Goal: Information Seeking & Learning: Learn about a topic

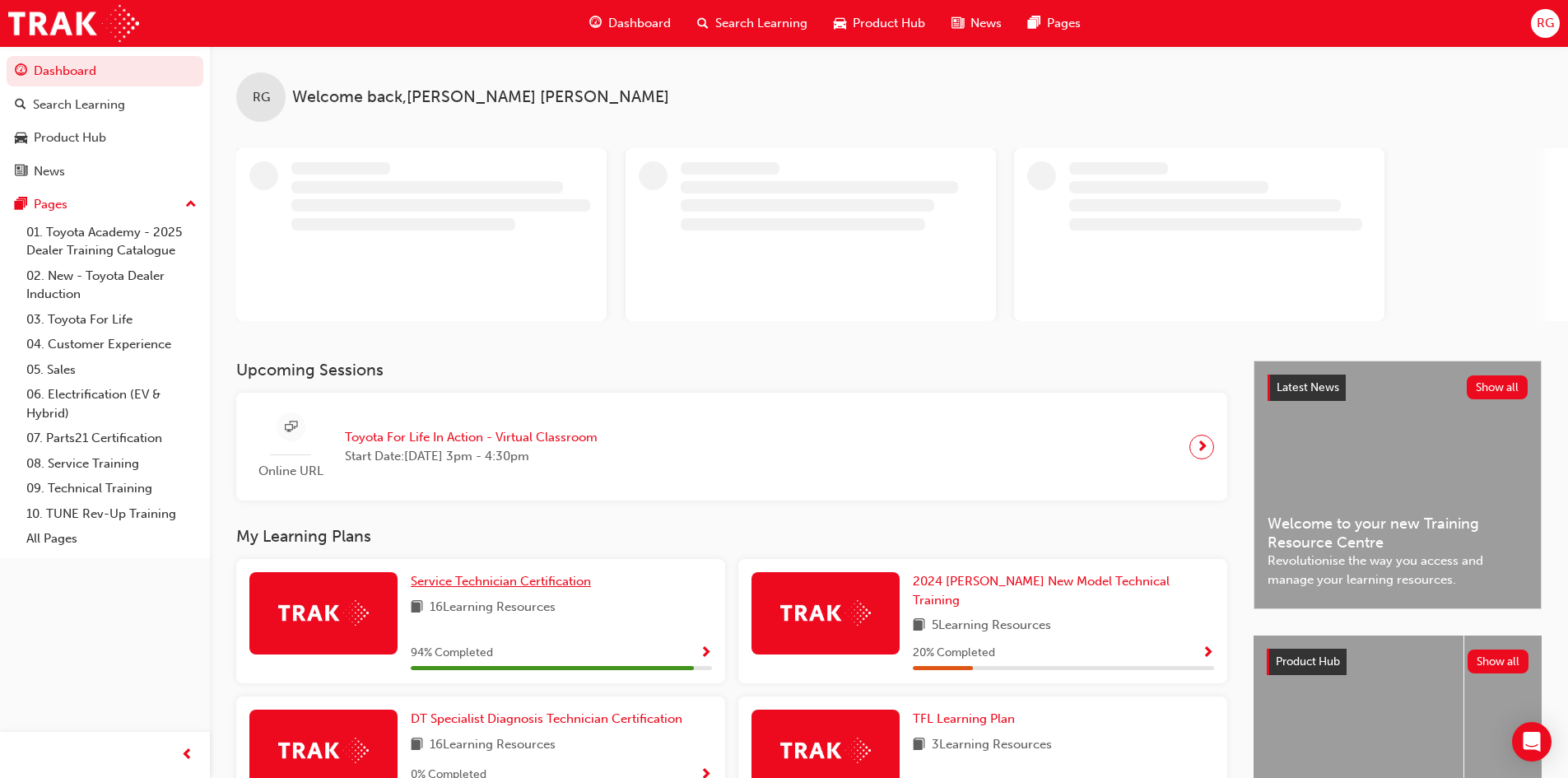
click at [461, 586] on span "Service Technician Certification" at bounding box center [501, 581] width 180 height 15
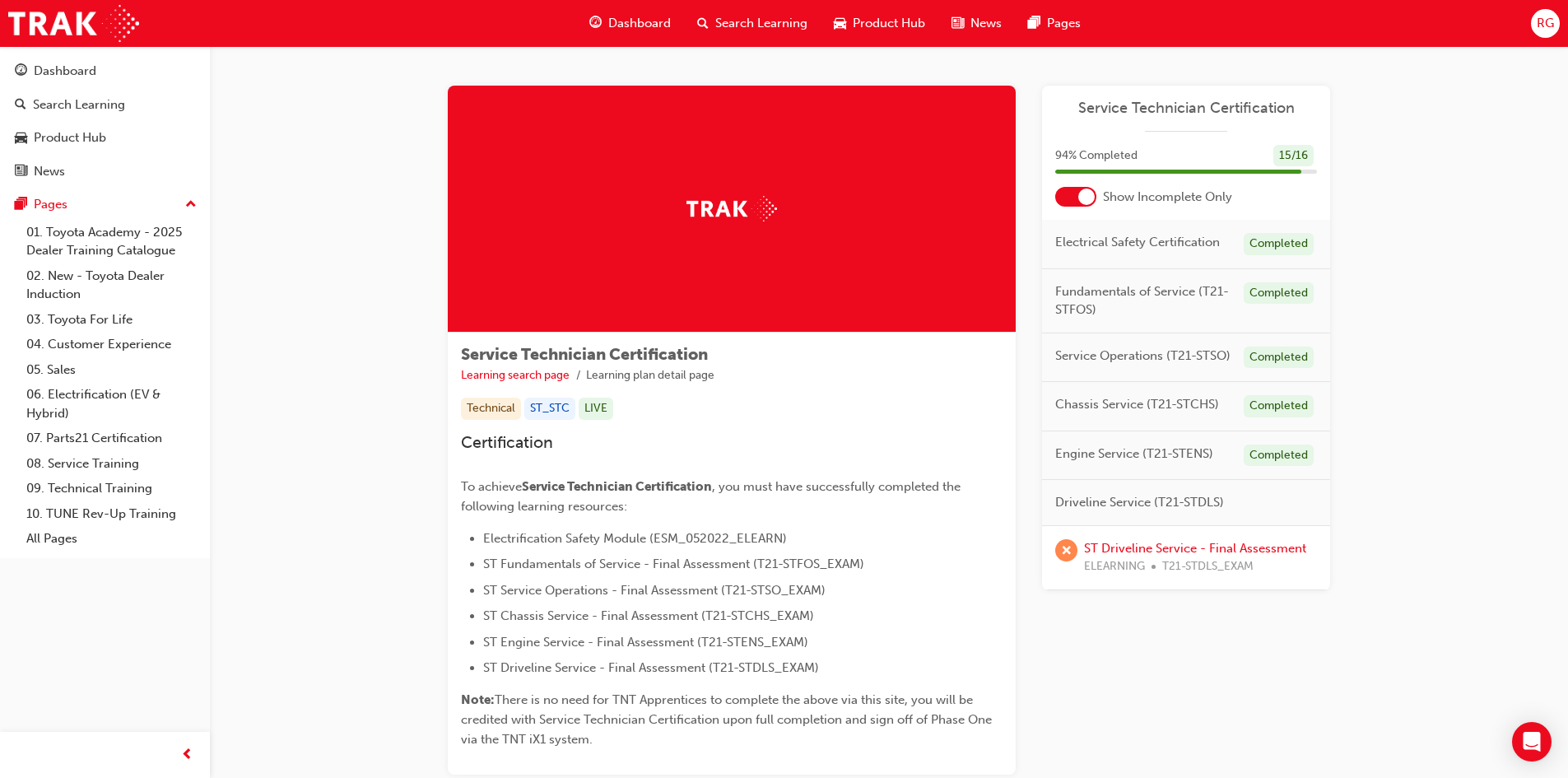
click at [1084, 196] on div at bounding box center [1086, 196] width 17 height 17
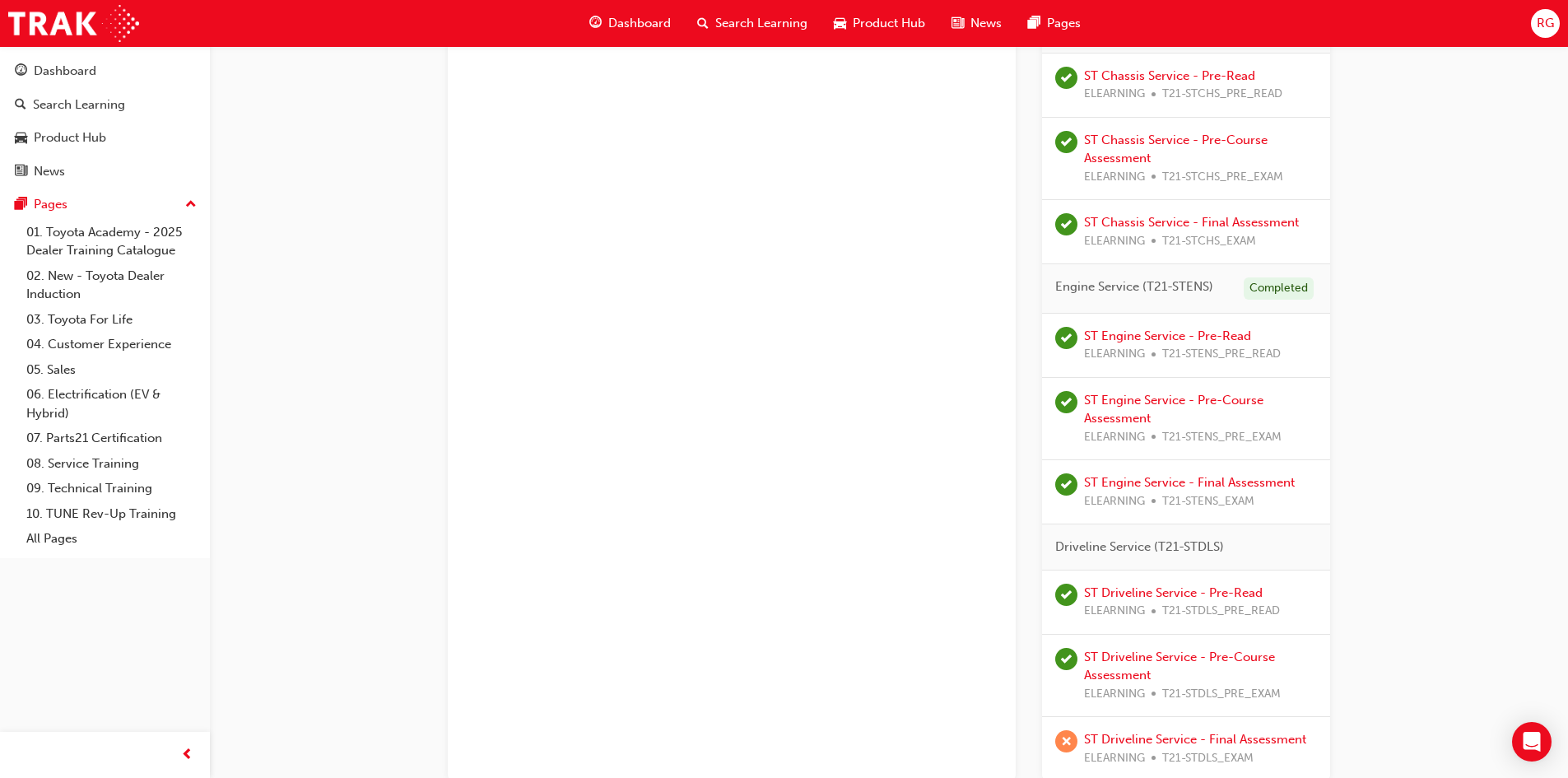
scroll to position [1026, 0]
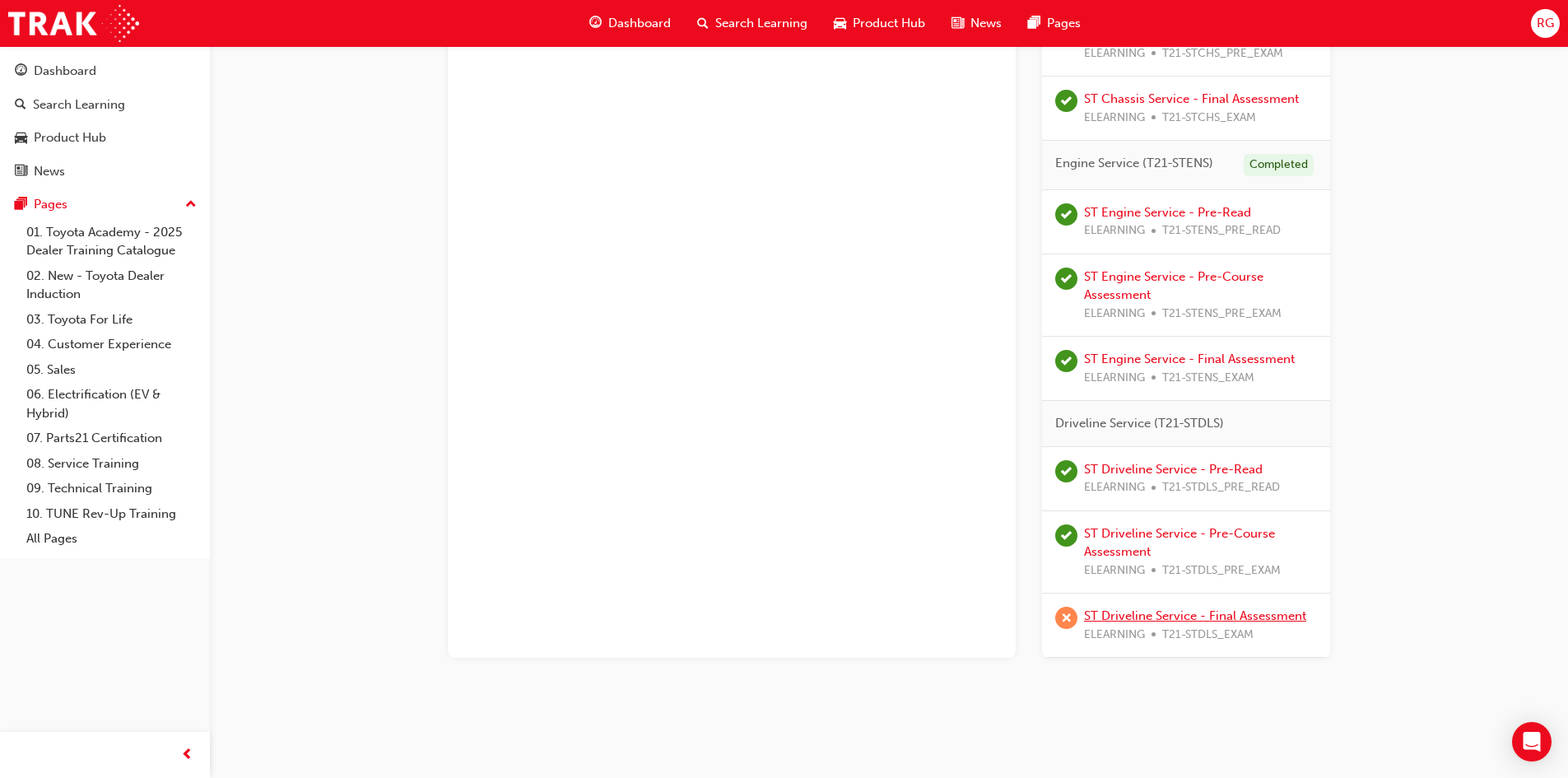
click at [1159, 615] on link "ST Driveline Service - Final Assessment" at bounding box center [1195, 615] width 223 height 15
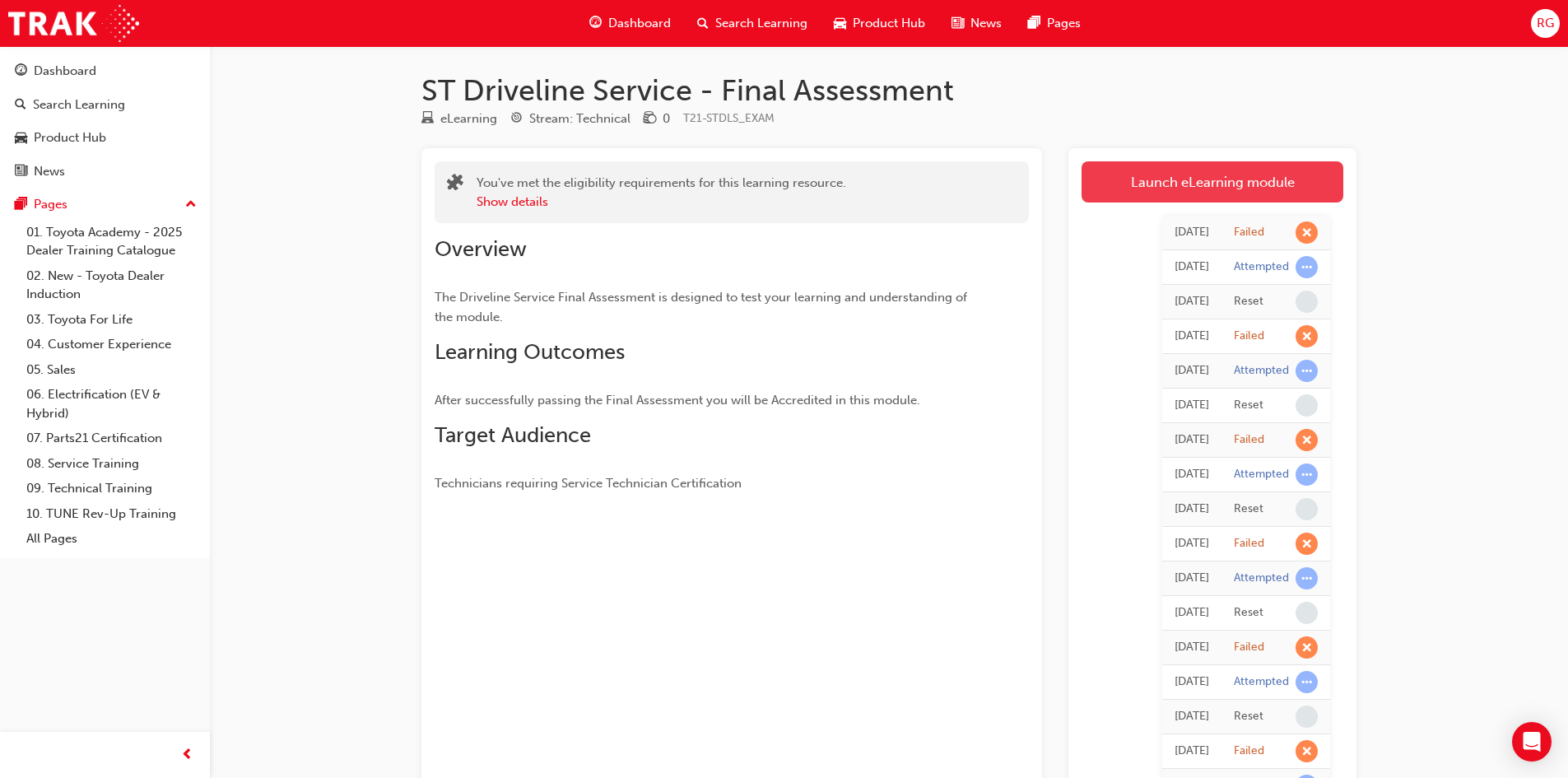
click at [1150, 192] on link "Launch eLearning module" at bounding box center [1213, 182] width 262 height 41
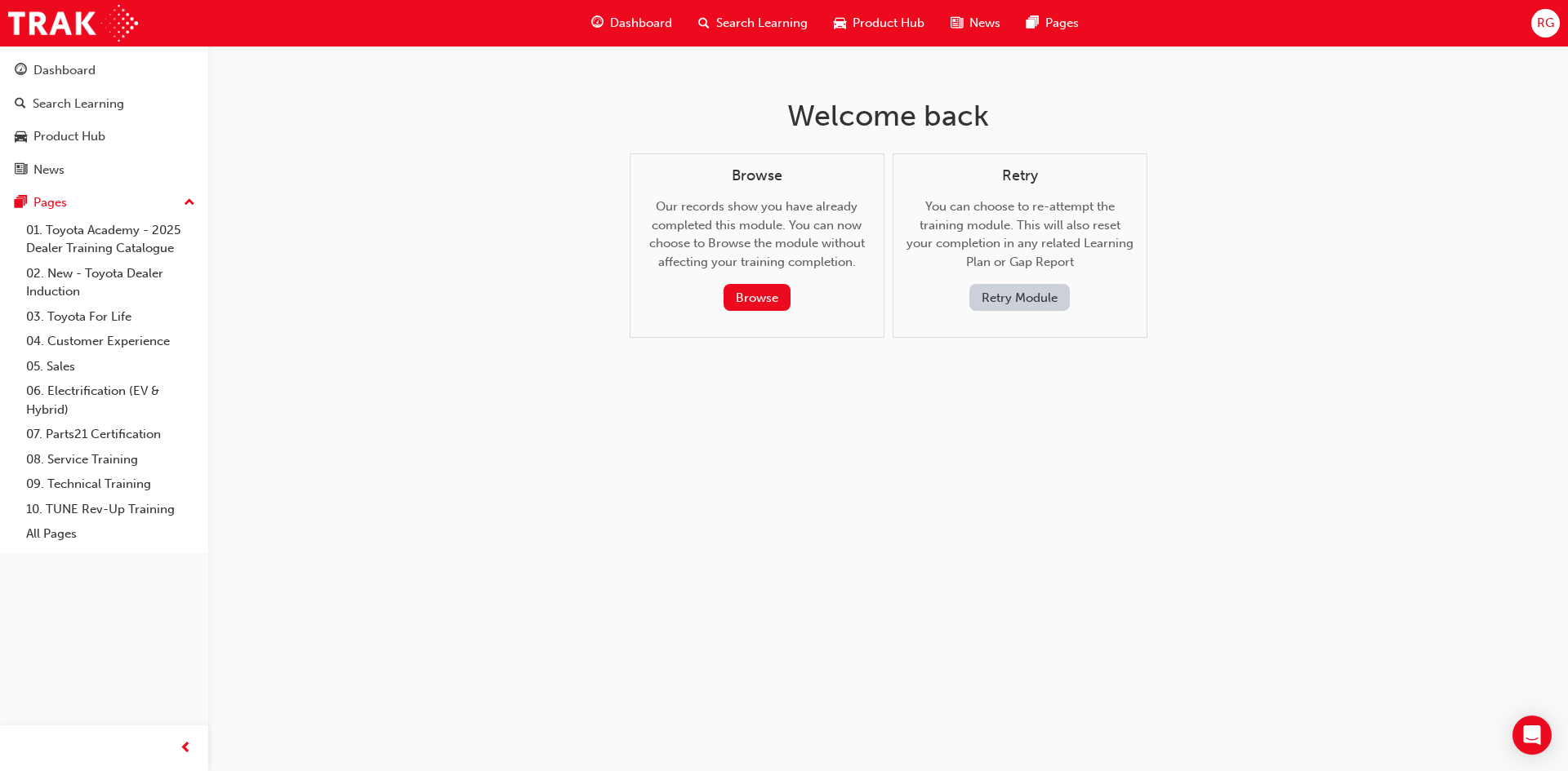
click at [1024, 300] on button "Retry Module" at bounding box center [1020, 298] width 101 height 27
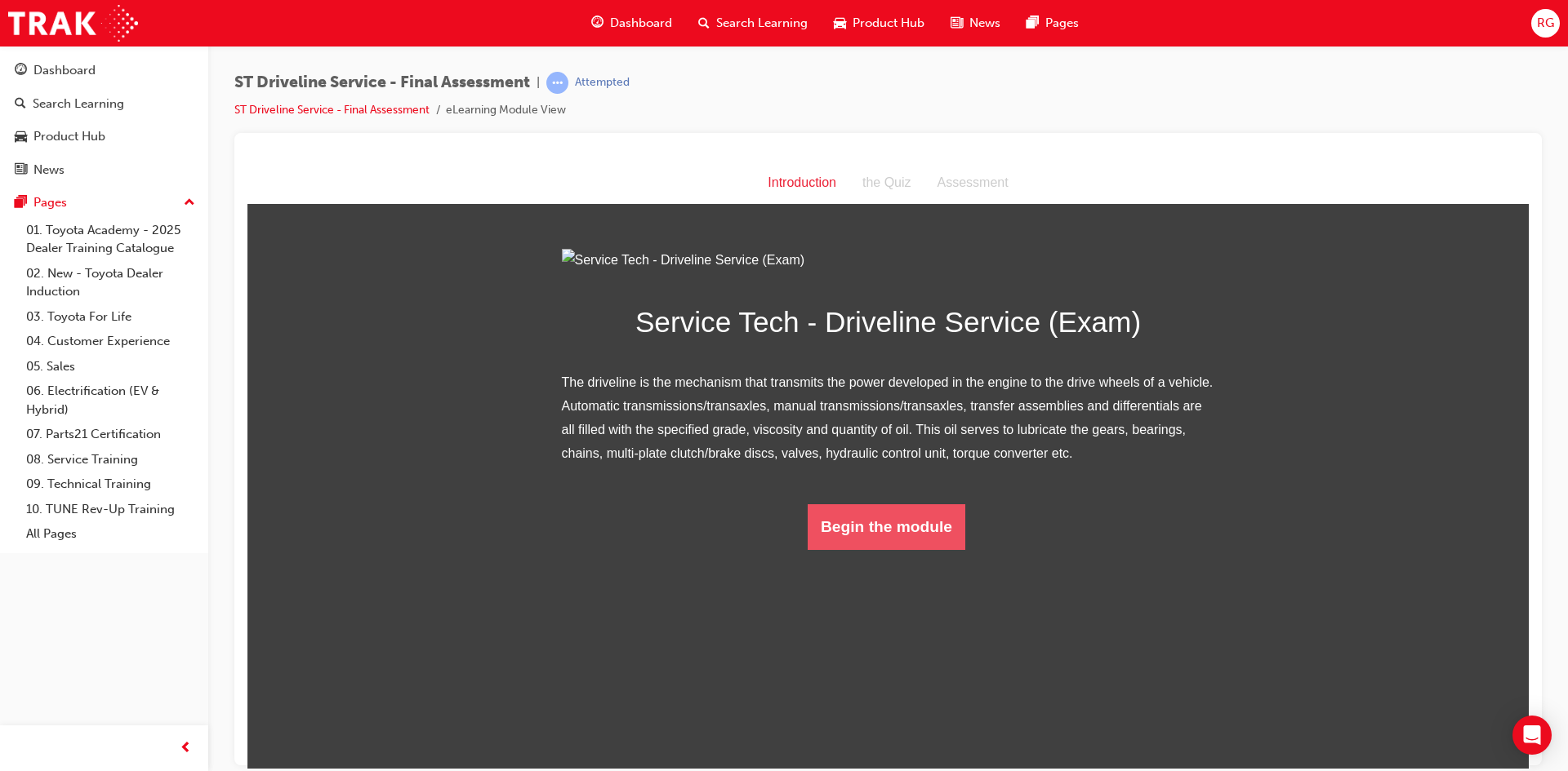
click at [854, 549] on button "Begin the module" at bounding box center [886, 526] width 157 height 46
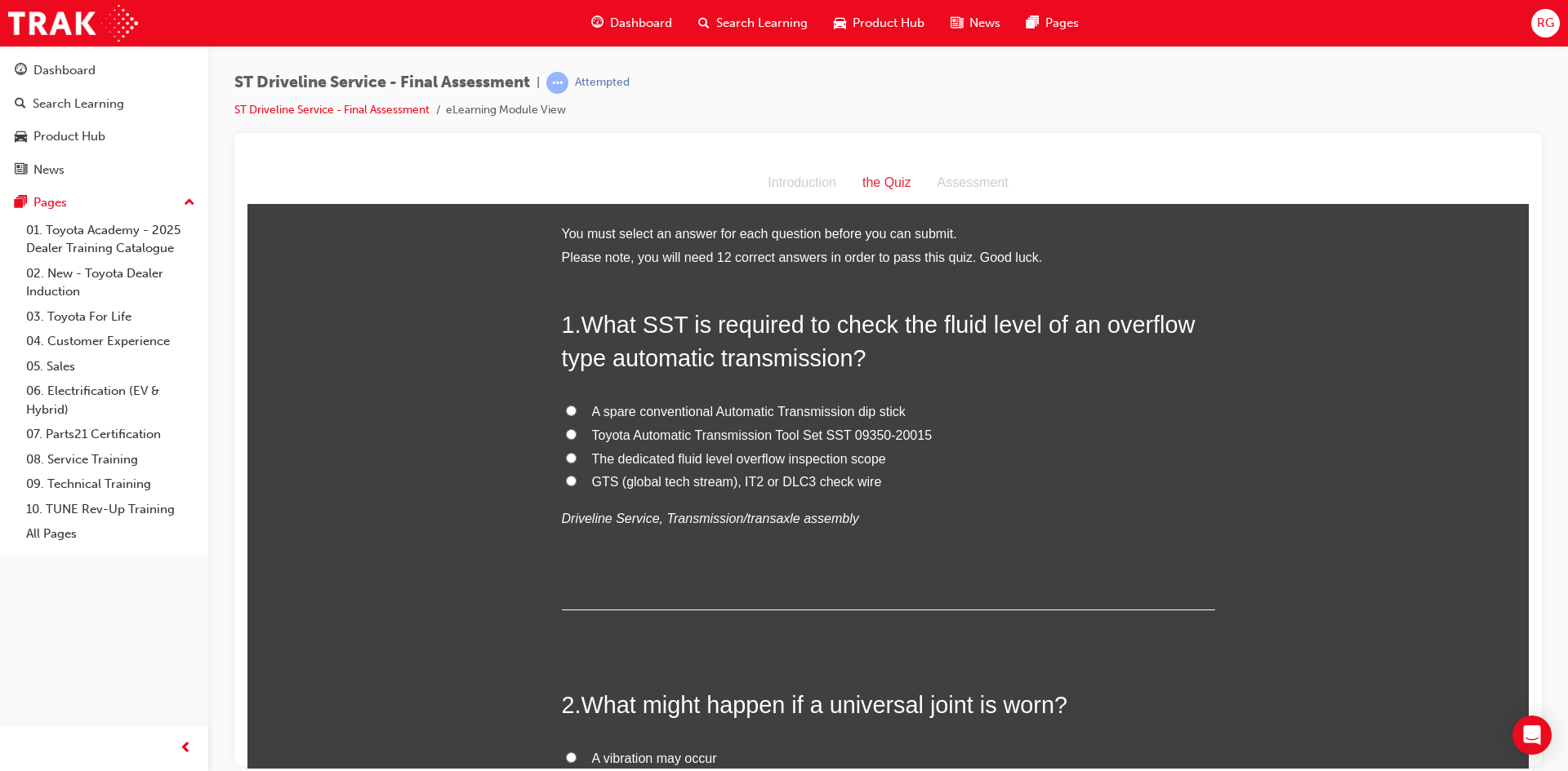
click at [831, 439] on span "Toyota Automatic Transmission Tool Set SST 09350-20015" at bounding box center [762, 435] width 340 height 14
click at [577, 439] on input "Toyota Automatic Transmission Tool Set SST 09350-20015" at bounding box center [571, 434] width 11 height 11
radio input "true"
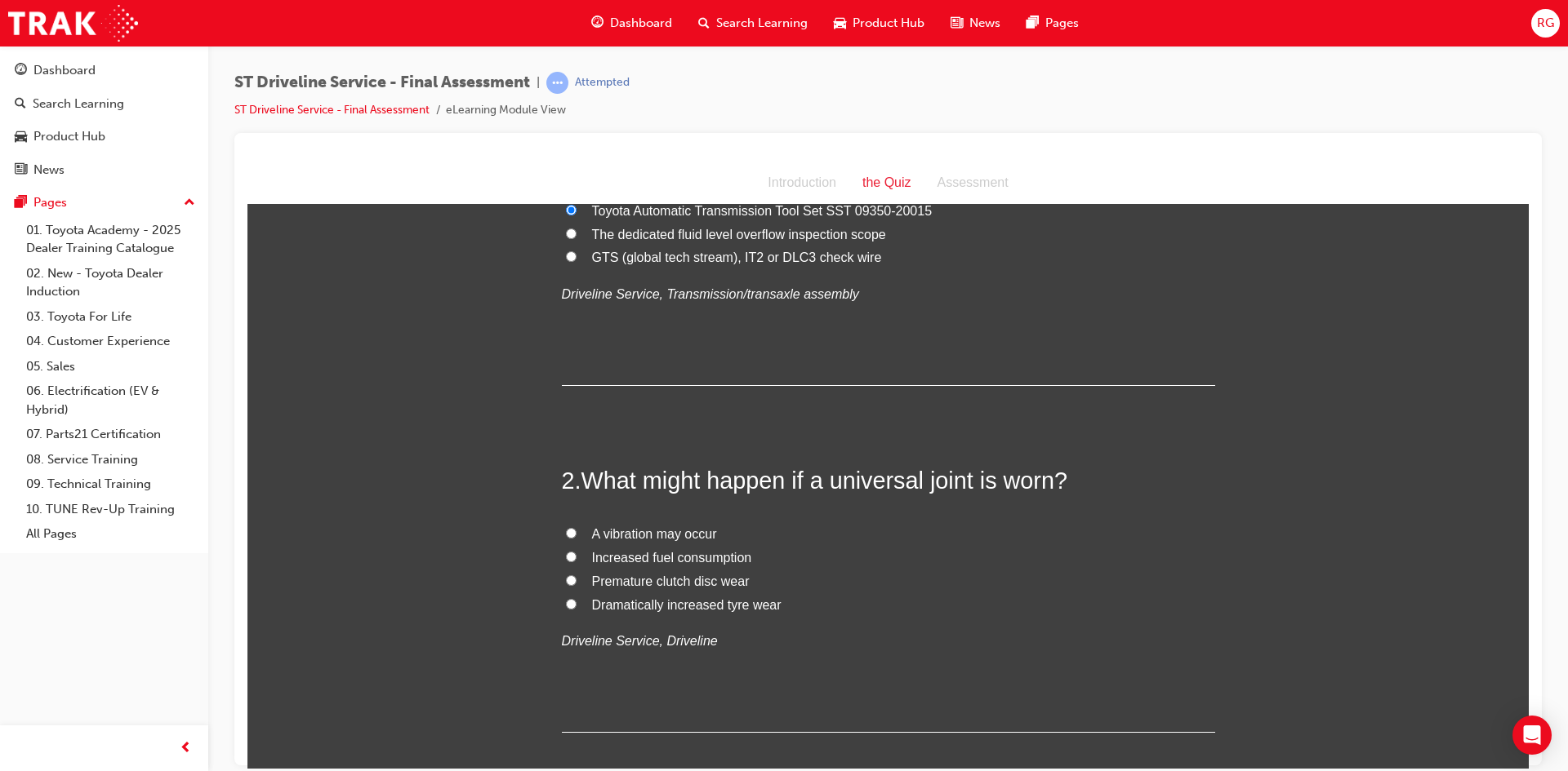
scroll to position [245, 0]
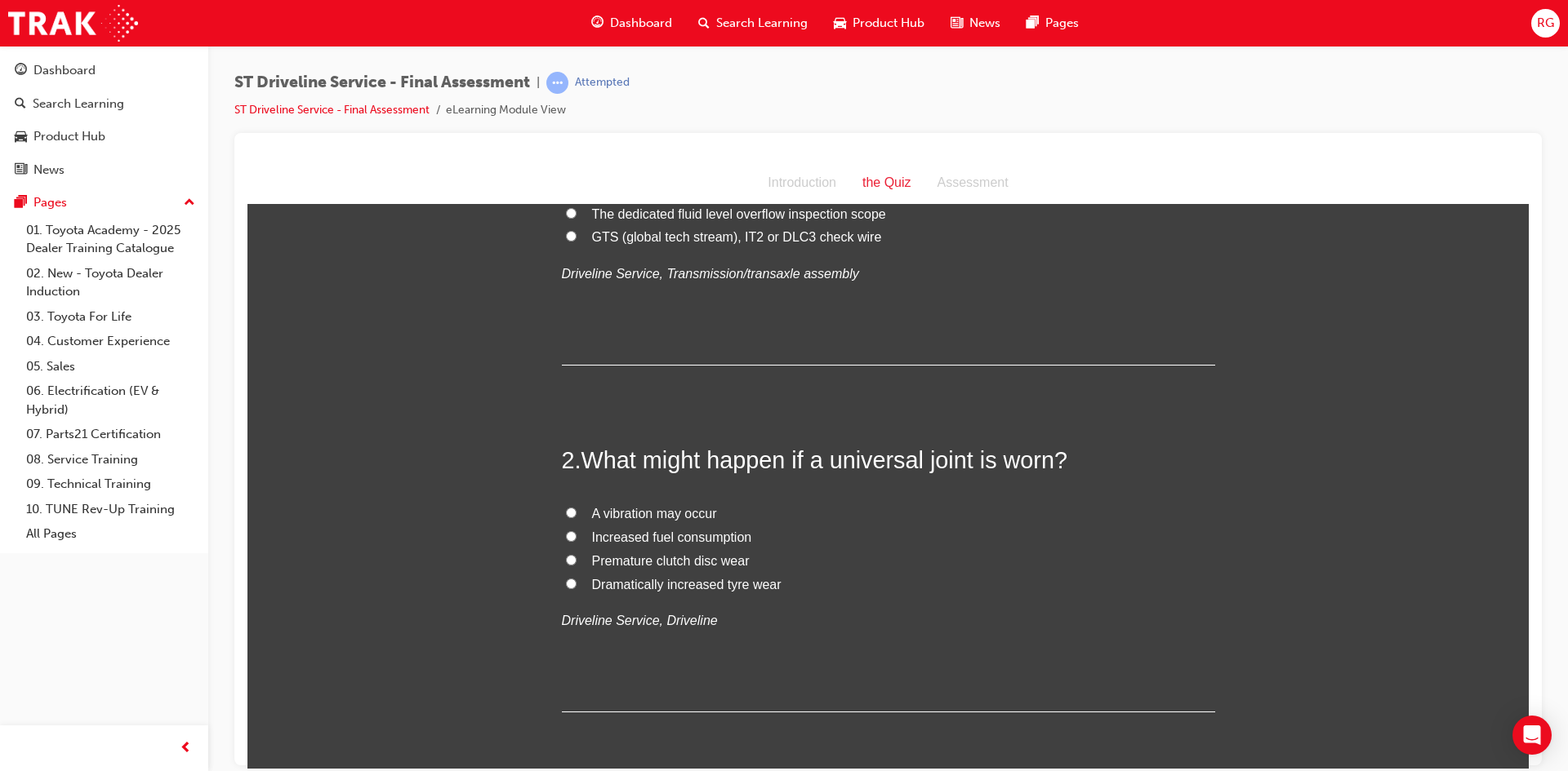
click at [696, 512] on span "A vibration may occur" at bounding box center [655, 513] width 125 height 14
click at [577, 512] on input "A vibration may occur" at bounding box center [571, 512] width 11 height 11
radio input "true"
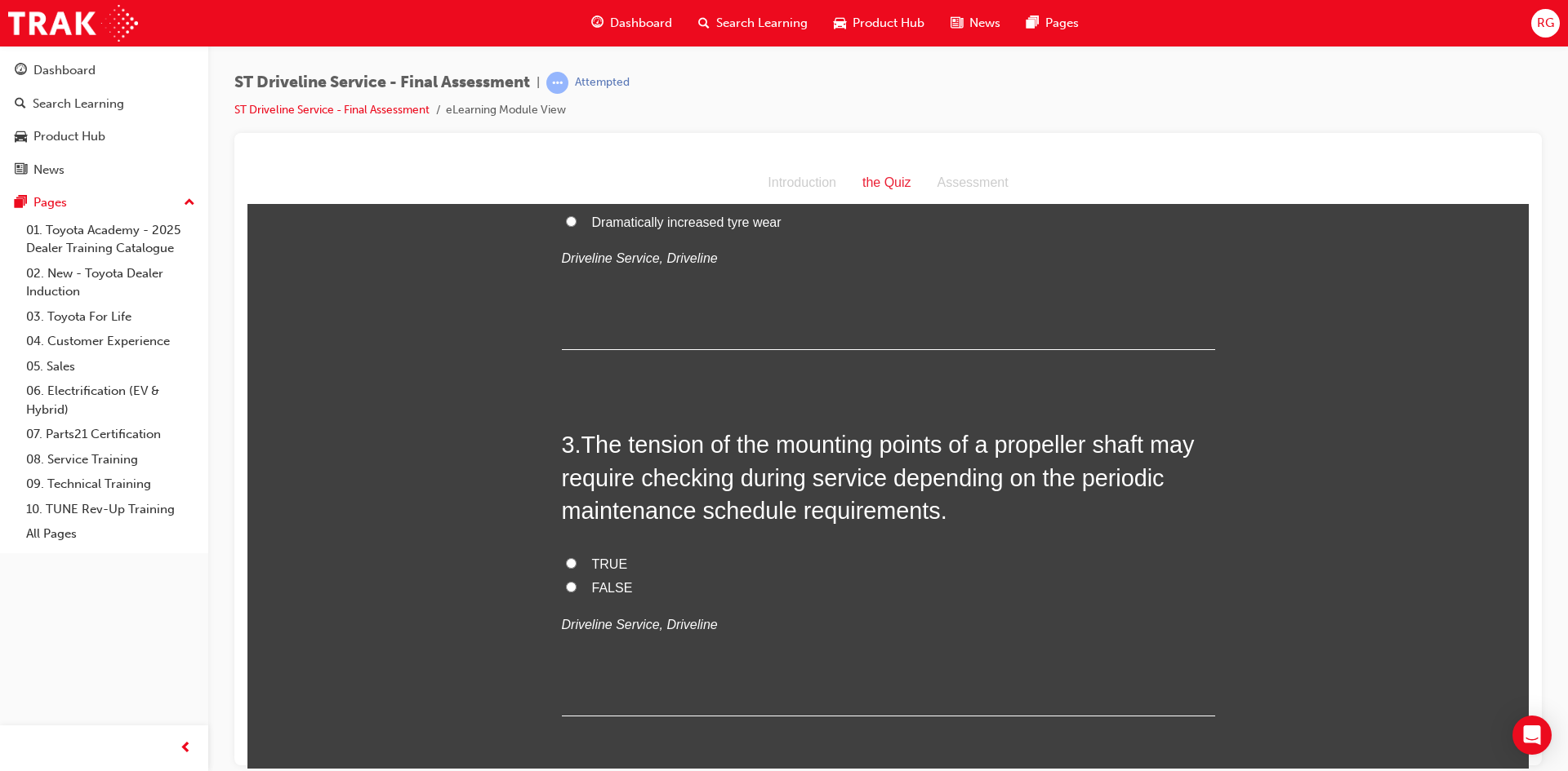
scroll to position [653, 0]
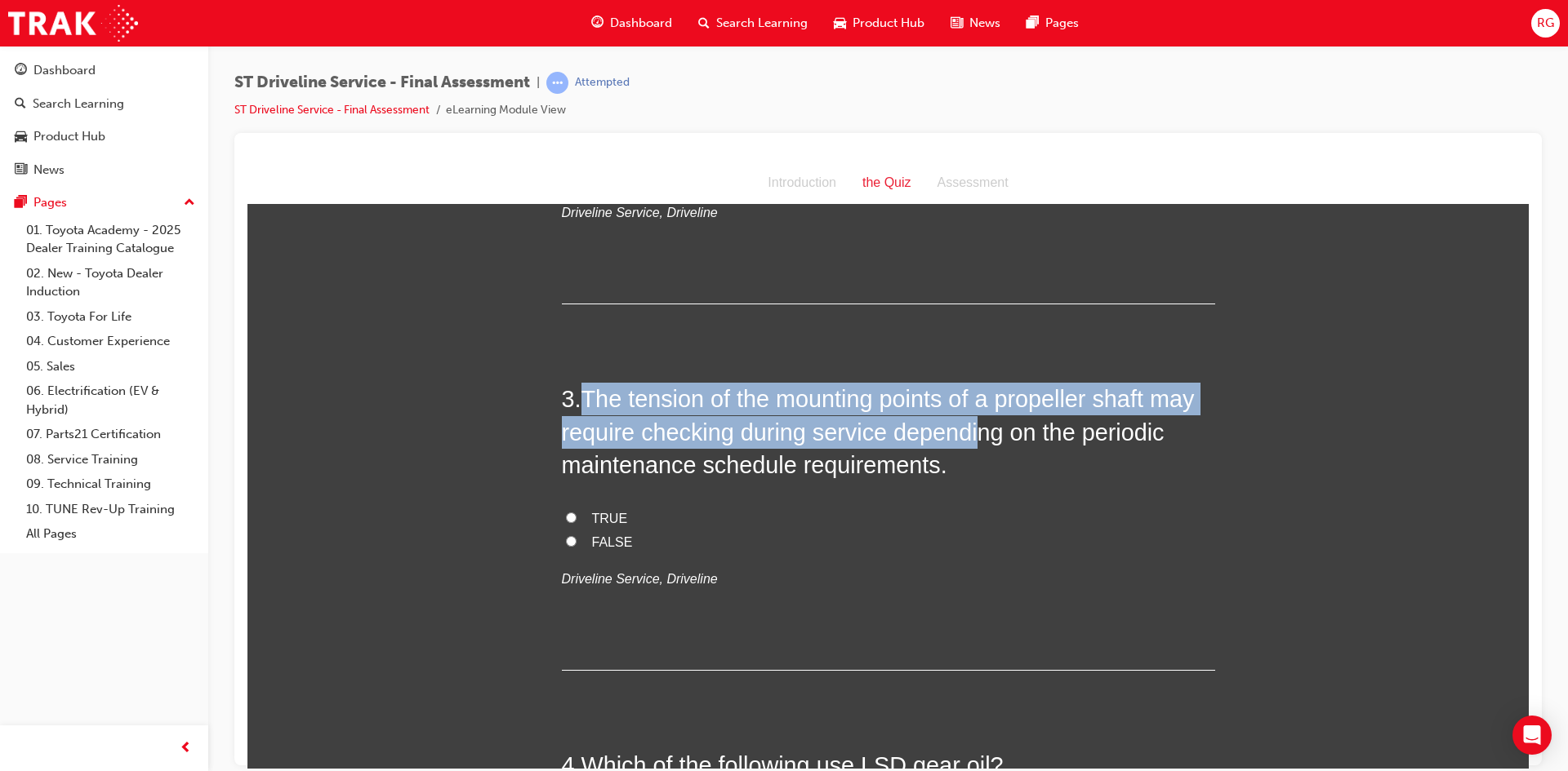
drag, startPoint x: 585, startPoint y: 392, endPoint x: 969, endPoint y: 440, distance: 387.0
click at [969, 440] on span "The tension of the mounting points of a propeller shaft may require checking du…" at bounding box center [878, 431] width 632 height 92
drag, startPoint x: 765, startPoint y: 439, endPoint x: 758, endPoint y: 498, distance: 59.4
click at [896, 489] on div "3 . The tension of the mounting points of a propeller shaft may require checkin…" at bounding box center [889, 526] width 653 height 287
click at [820, 466] on span "The tension of the mounting points of a propeller shaft may require checking du…" at bounding box center [878, 431] width 632 height 92
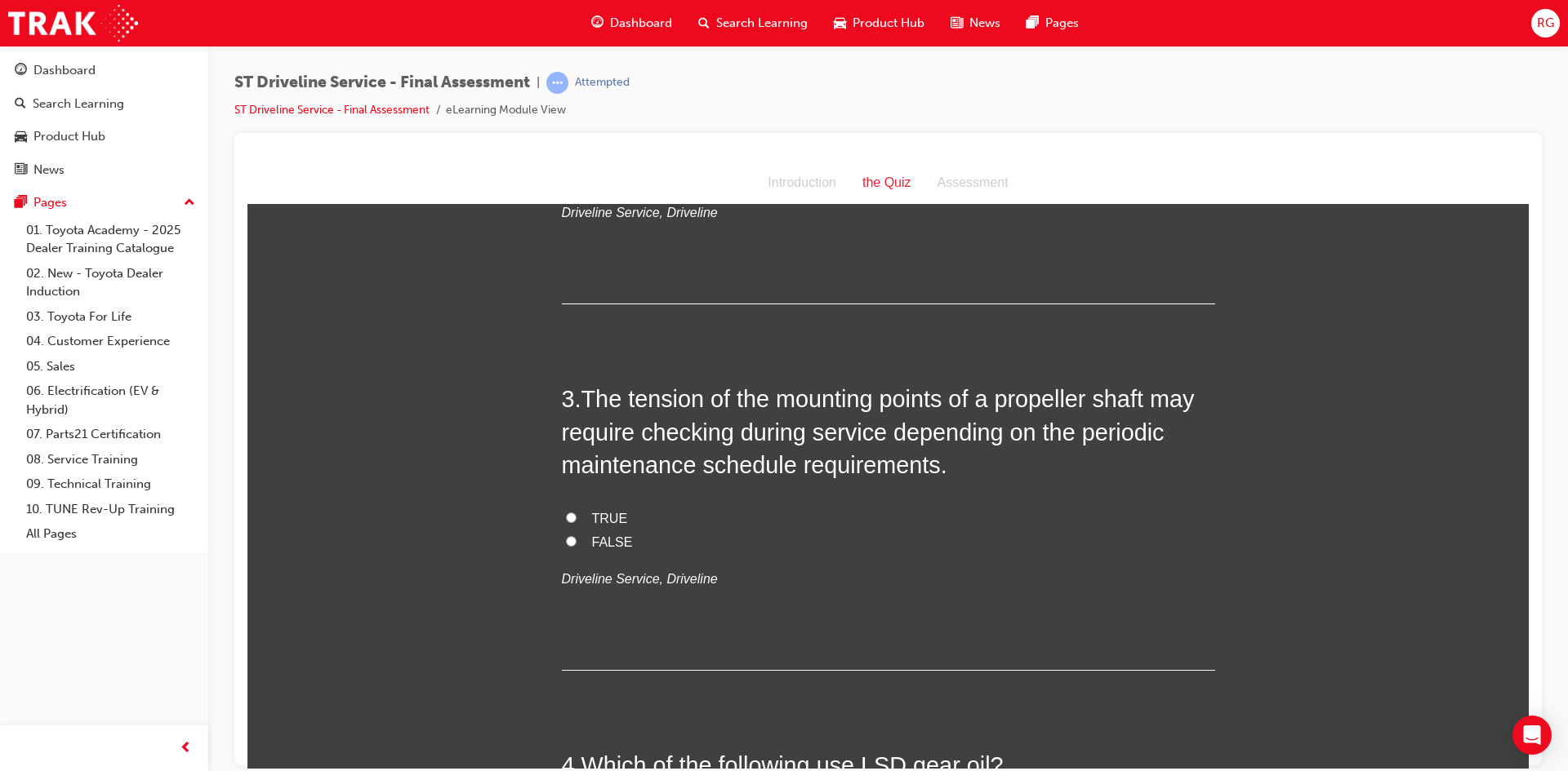
drag, startPoint x: 810, startPoint y: 485, endPoint x: 600, endPoint y: 384, distance: 233.0
click at [600, 385] on span "The tension of the mounting points of a propeller shaft may require checking du…" at bounding box center [878, 431] width 632 height 92
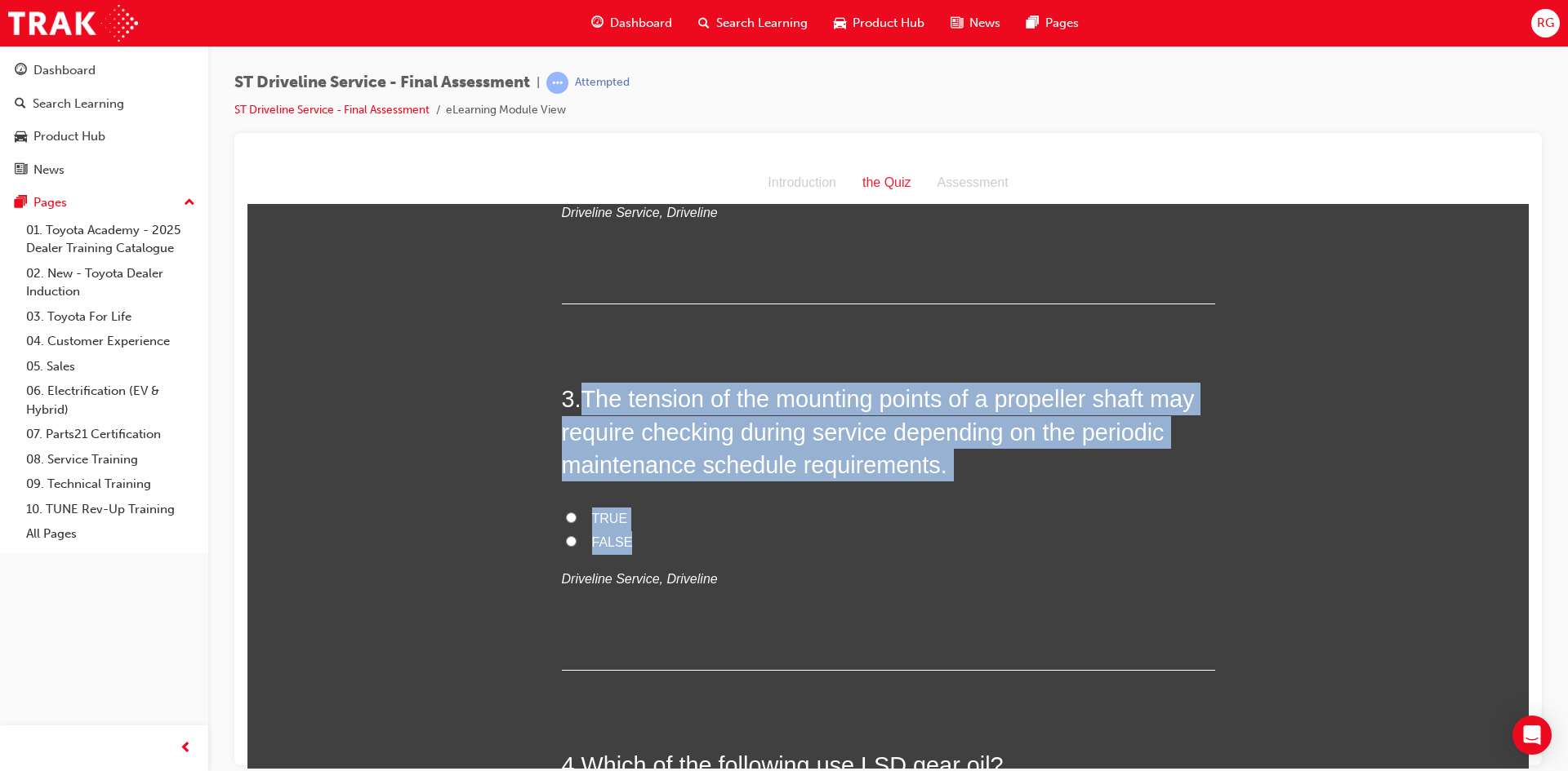
drag, startPoint x: 578, startPoint y: 400, endPoint x: 874, endPoint y: 535, distance: 325.3
click at [874, 535] on div "3 . The tension of the mounting points of a propeller shaft may require checkin…" at bounding box center [889, 526] width 653 height 287
copy div "The tension of the mounting points of a propeller shaft may require checking du…"
click at [566, 517] on input "TRUE" at bounding box center [571, 517] width 11 height 11
radio input "true"
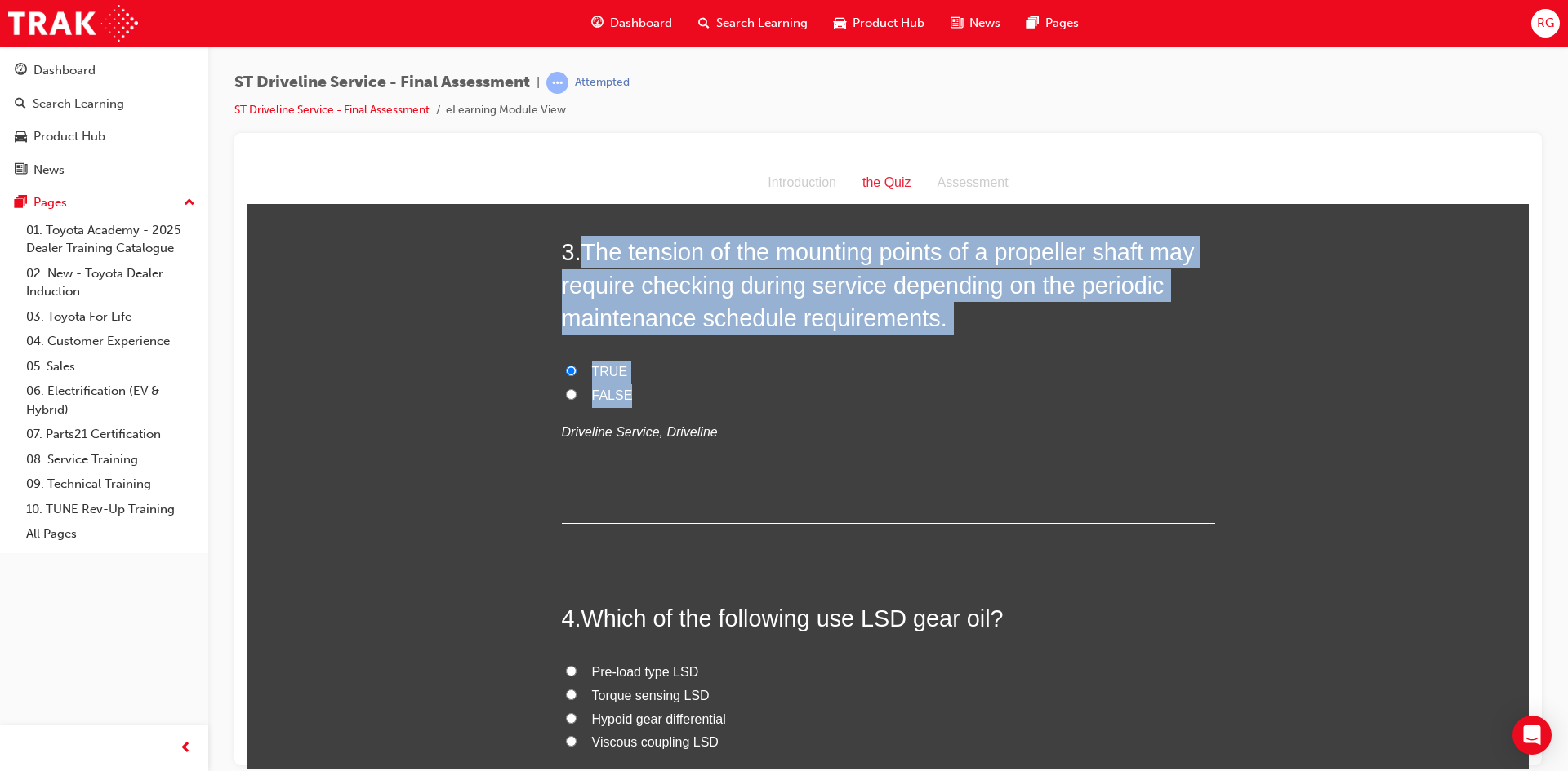
scroll to position [816, 0]
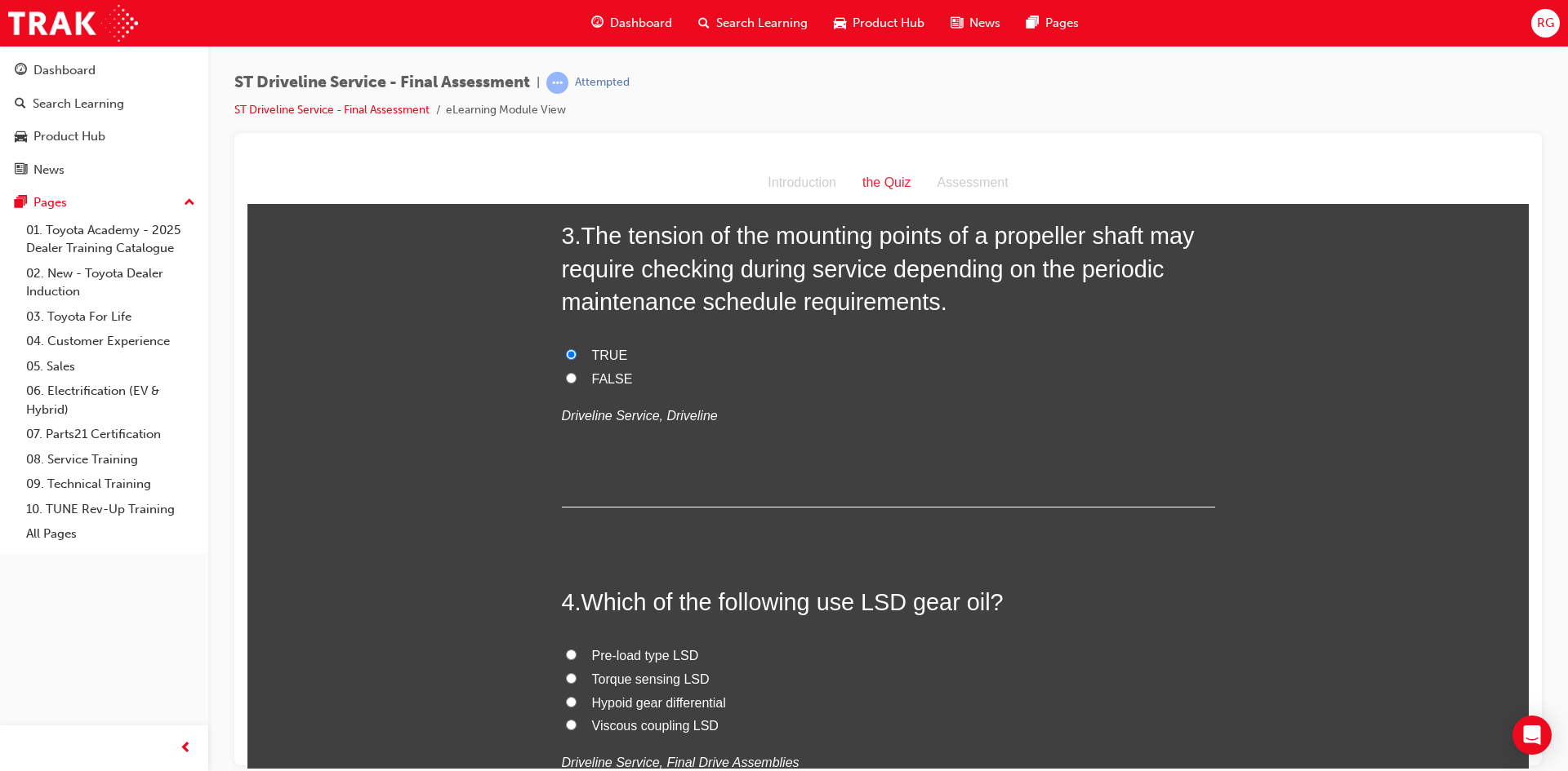
click at [579, 479] on div "3 . The tension of the mounting points of a propeller shaft may require checkin…" at bounding box center [889, 363] width 653 height 287
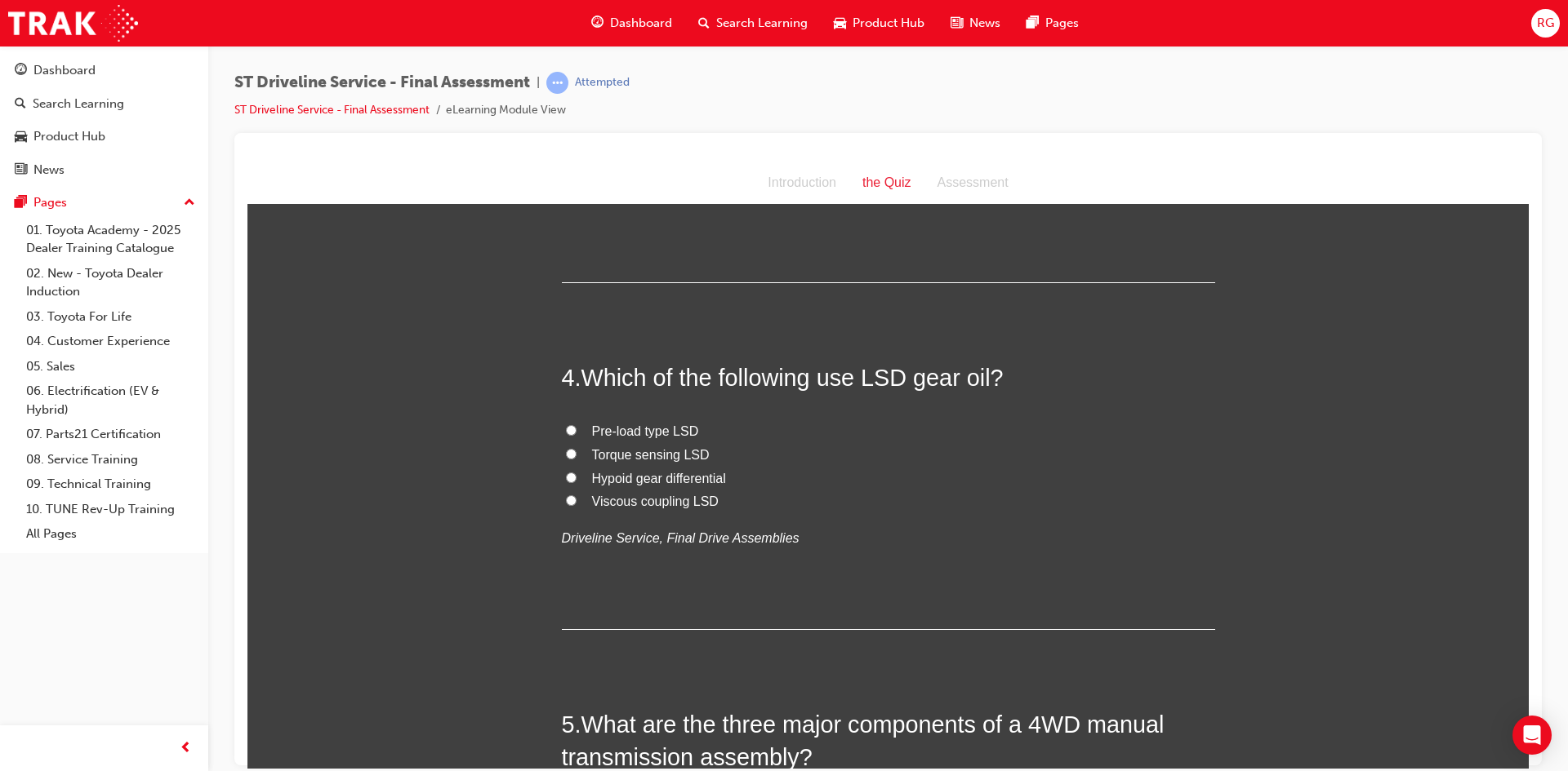
scroll to position [1061, 0]
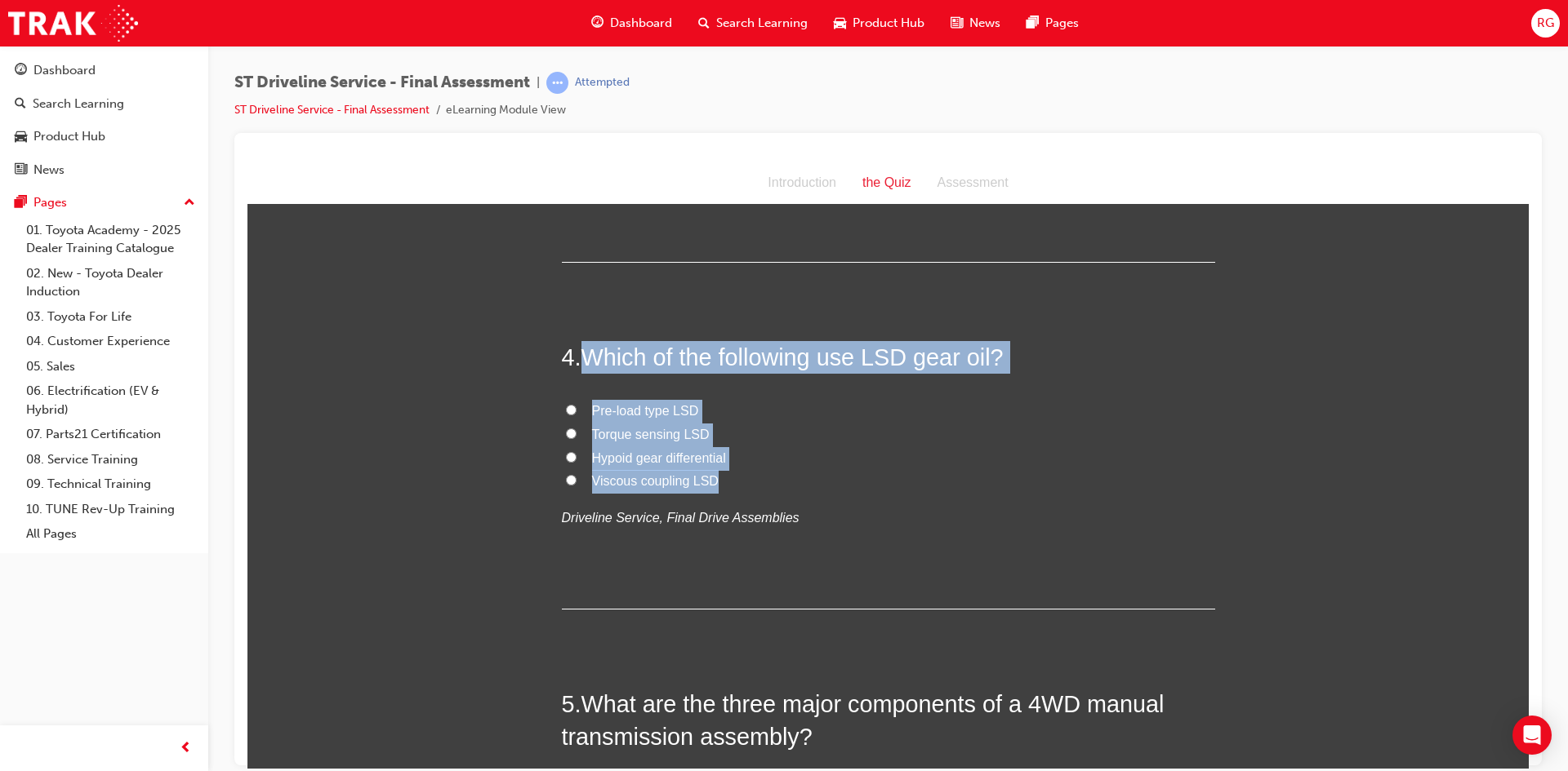
drag, startPoint x: 583, startPoint y: 344, endPoint x: 719, endPoint y: 478, distance: 190.9
click at [719, 483] on div "4 . Which of the following use LSD gear oil? Pre-load type LSD Torque sensing L…" at bounding box center [889, 474] width 653 height 269
copy div "Which of the following use LSD gear oil? Pre-load type LSD Torque sensing LSD H…"
click at [568, 456] on input "Hypoid gear differential" at bounding box center [571, 456] width 11 height 11
radio input "true"
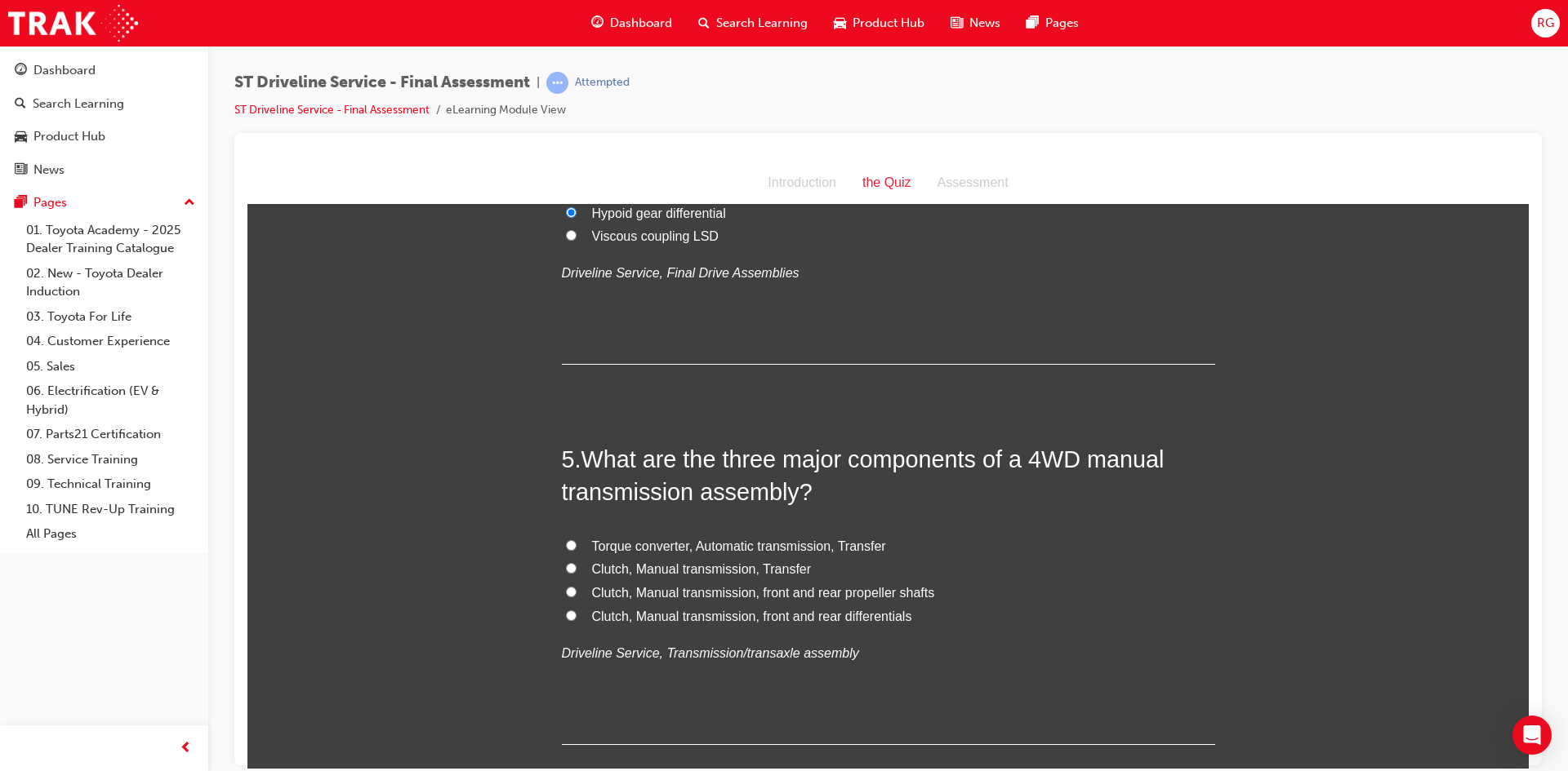
scroll to position [1551, 0]
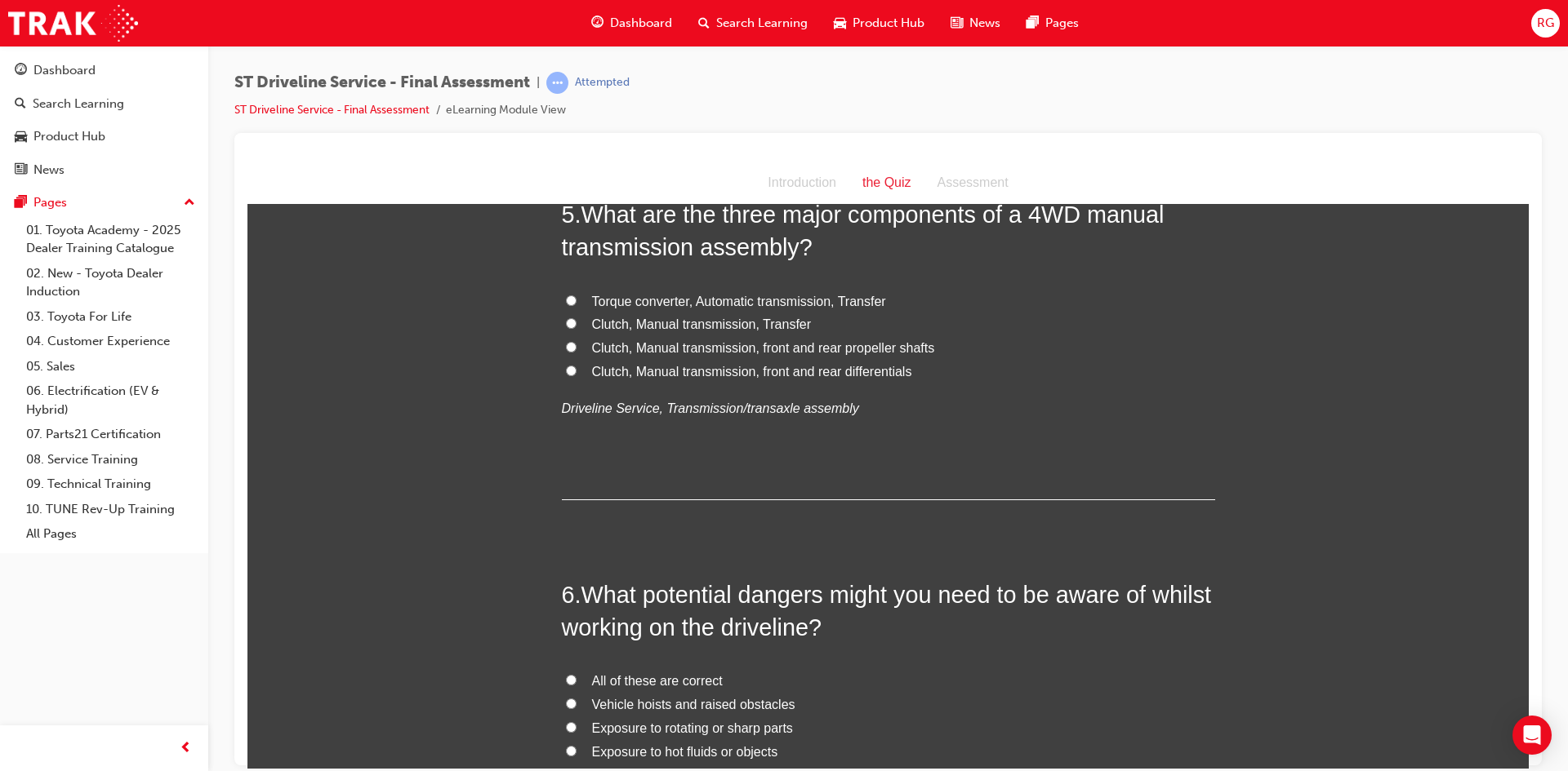
click at [571, 323] on label "Clutch, Manual transmission, Transfer" at bounding box center [889, 324] width 653 height 23
click at [571, 323] on input "Clutch, Manual transmission, Transfer" at bounding box center [571, 322] width 11 height 11
radio input "true"
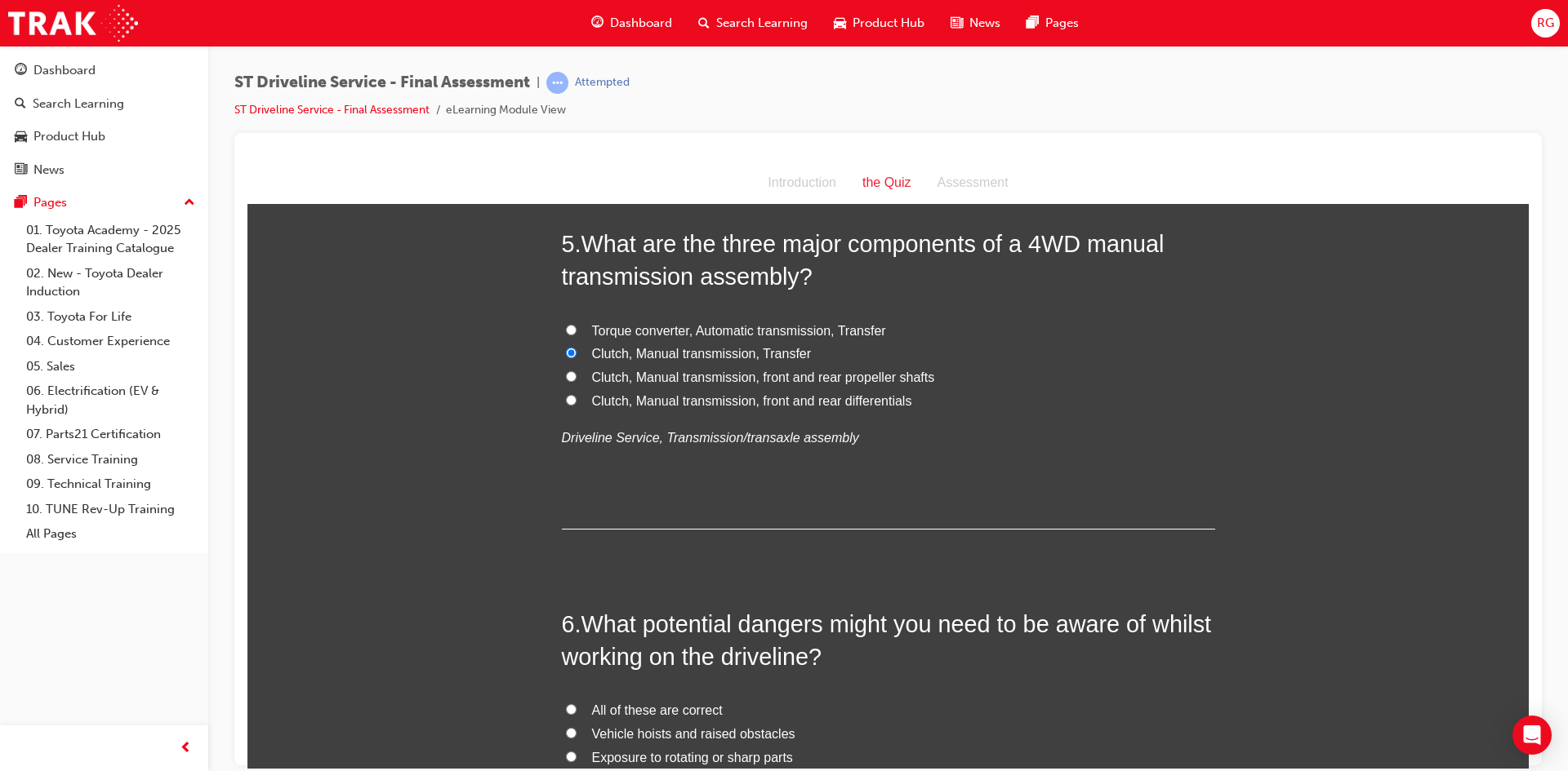
scroll to position [1470, 0]
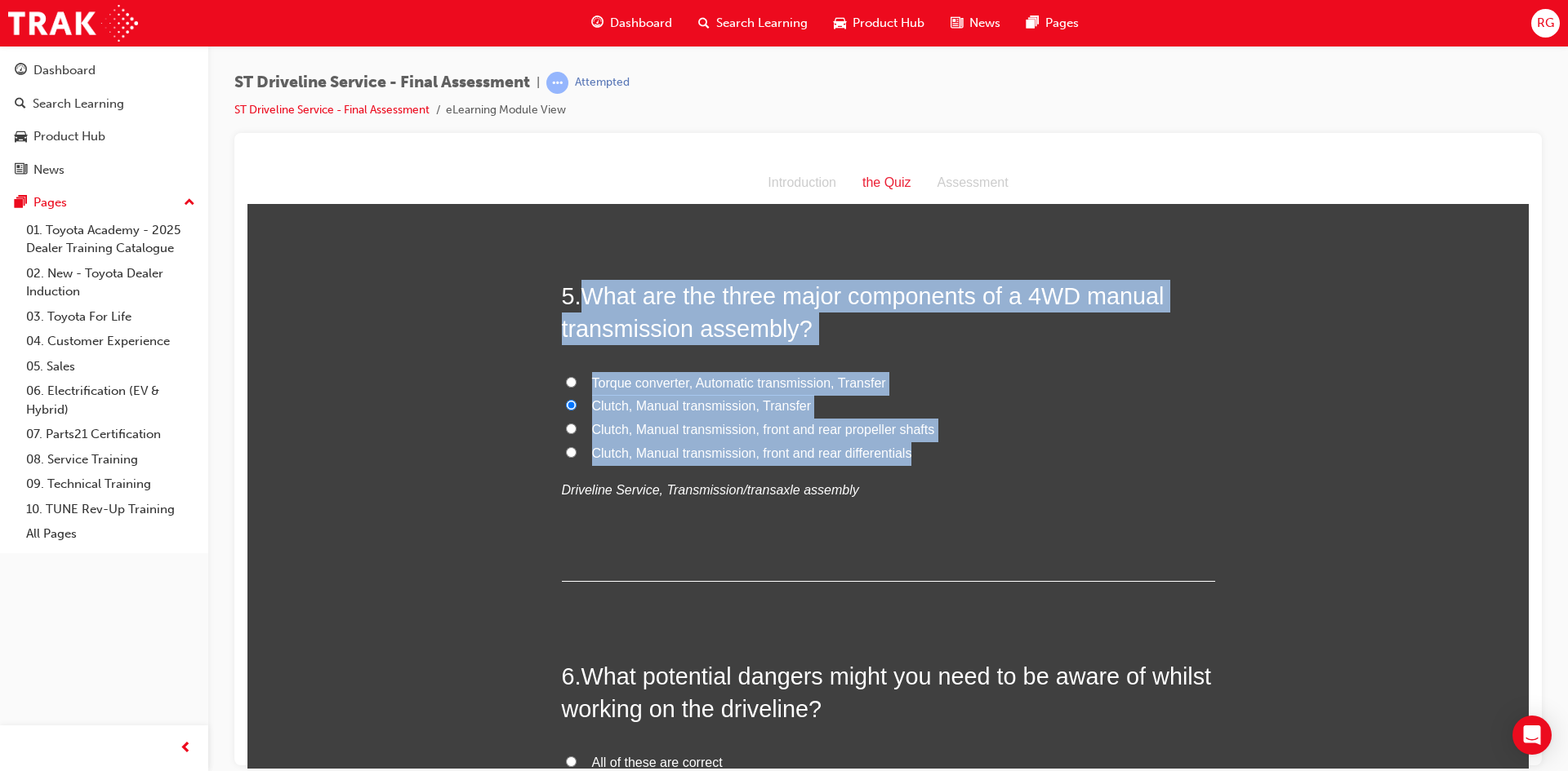
drag, startPoint x: 583, startPoint y: 295, endPoint x: 966, endPoint y: 446, distance: 411.7
click at [969, 446] on div "5 . What are the three major components of a 4WD manual transmission assembly? …" at bounding box center [889, 430] width 653 height 302
copy div "What are the three major components of a 4WD manual transmission assembly? Torq…"
click at [569, 420] on label "Clutch, Manual transmission, front and rear propeller shafts" at bounding box center [889, 430] width 653 height 23
click at [569, 423] on input "Clutch, Manual transmission, front and rear propeller shafts" at bounding box center [571, 428] width 11 height 11
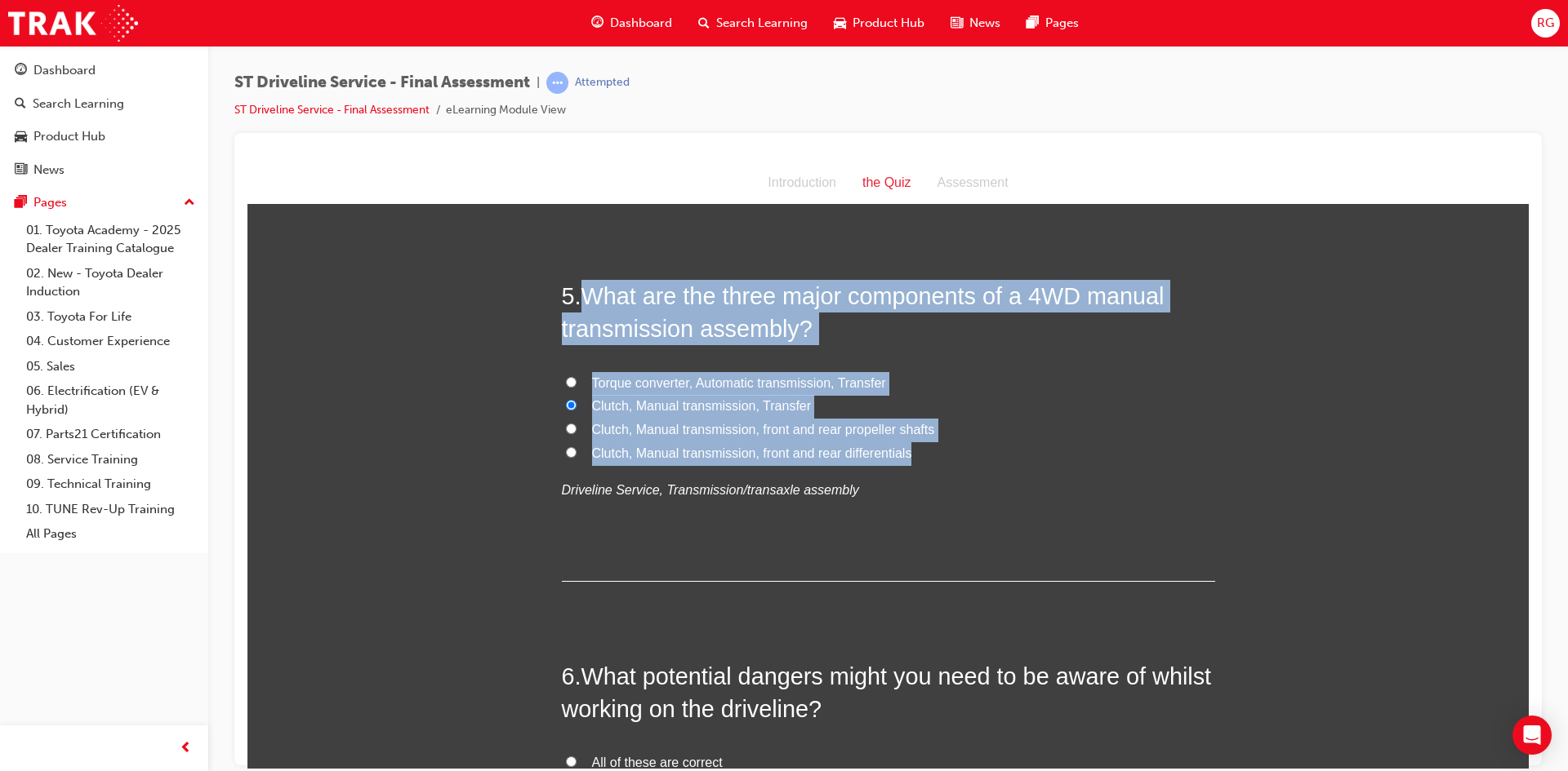
radio input "true"
click at [566, 405] on input "Clutch, Manual transmission, Transfer" at bounding box center [571, 405] width 11 height 11
radio input "true"
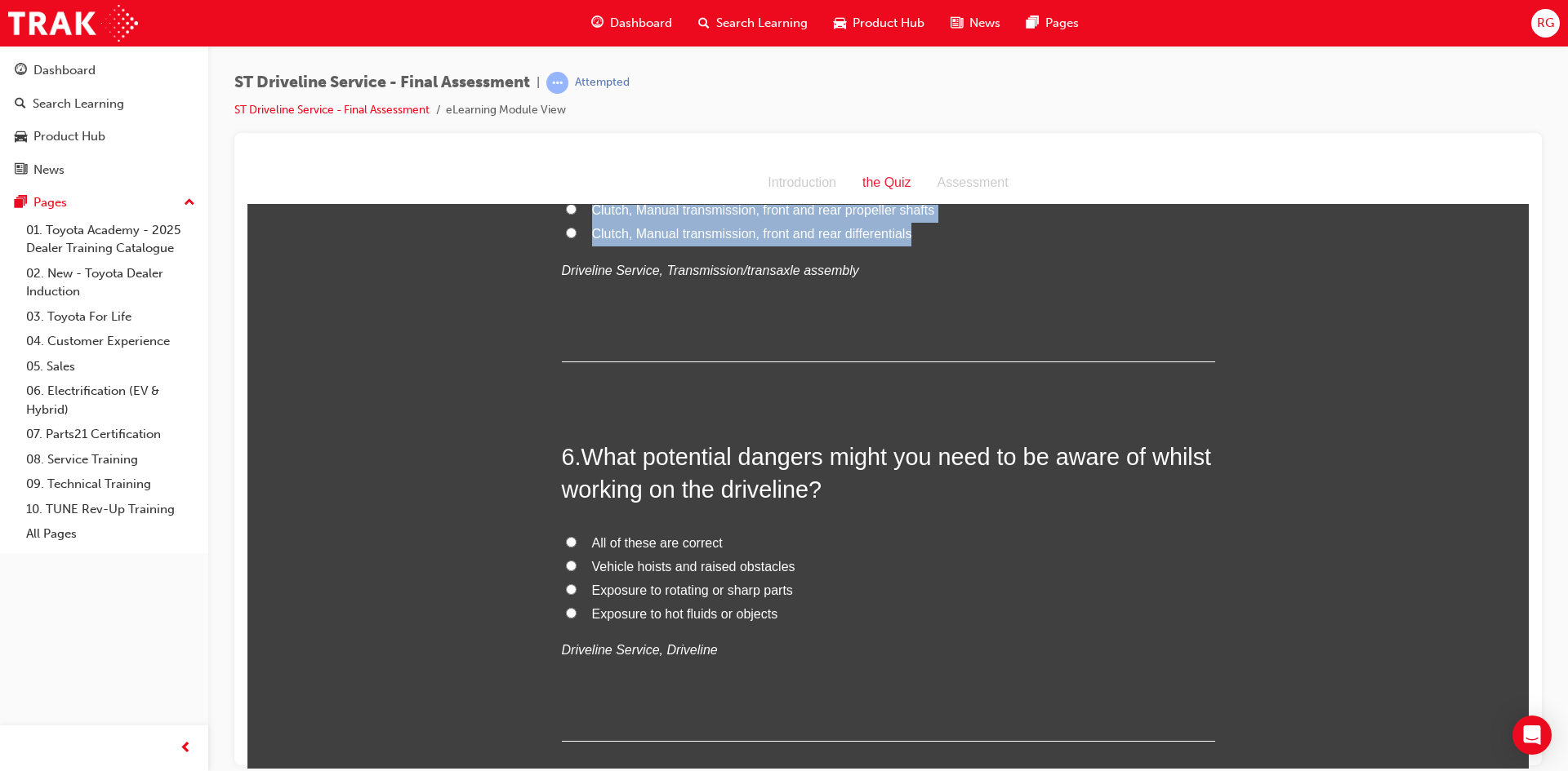
scroll to position [1714, 0]
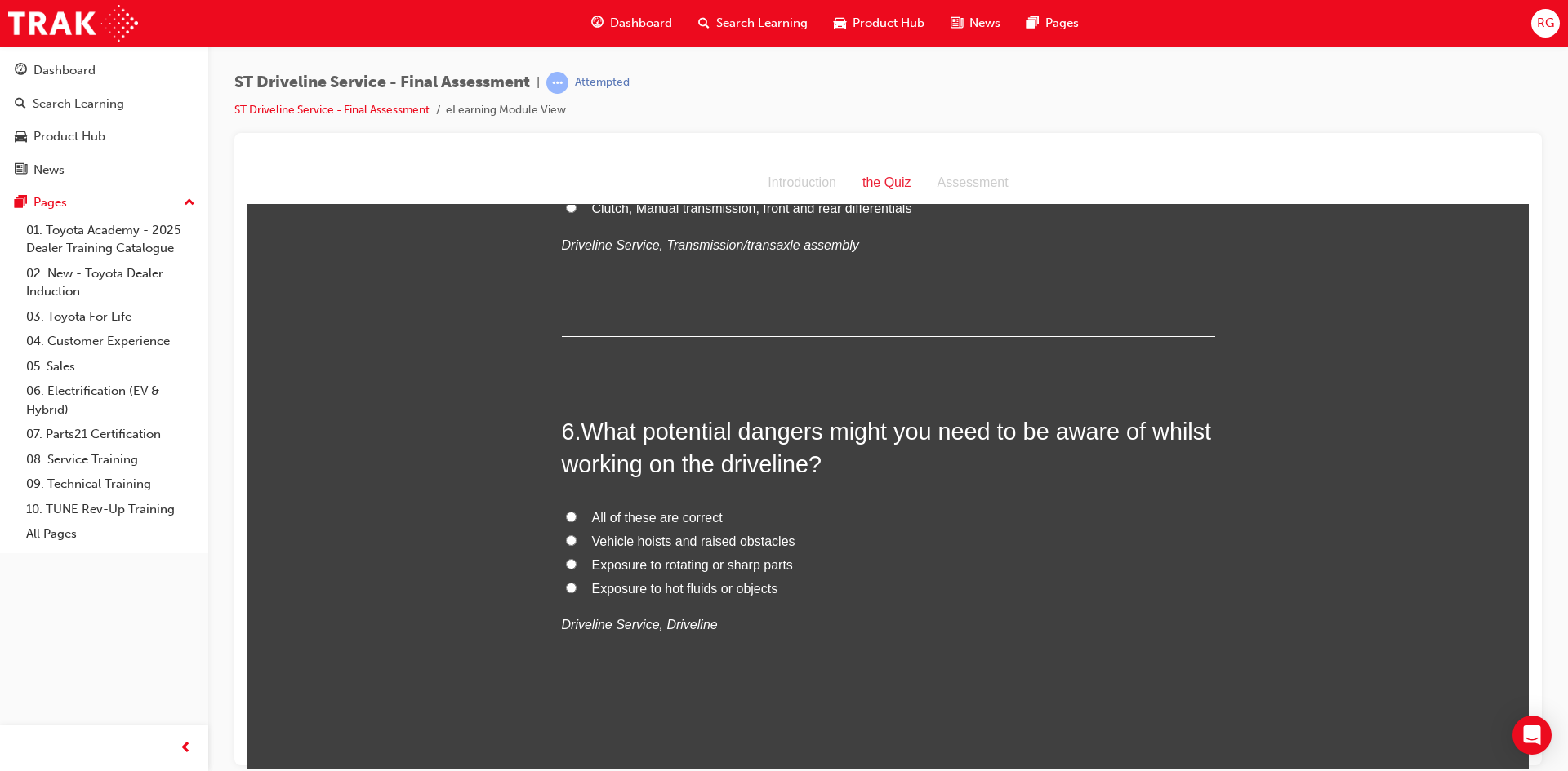
click at [610, 516] on span "All of these are correct" at bounding box center [658, 517] width 131 height 14
click at [577, 516] on input "All of these are correct" at bounding box center [571, 516] width 11 height 11
radio input "true"
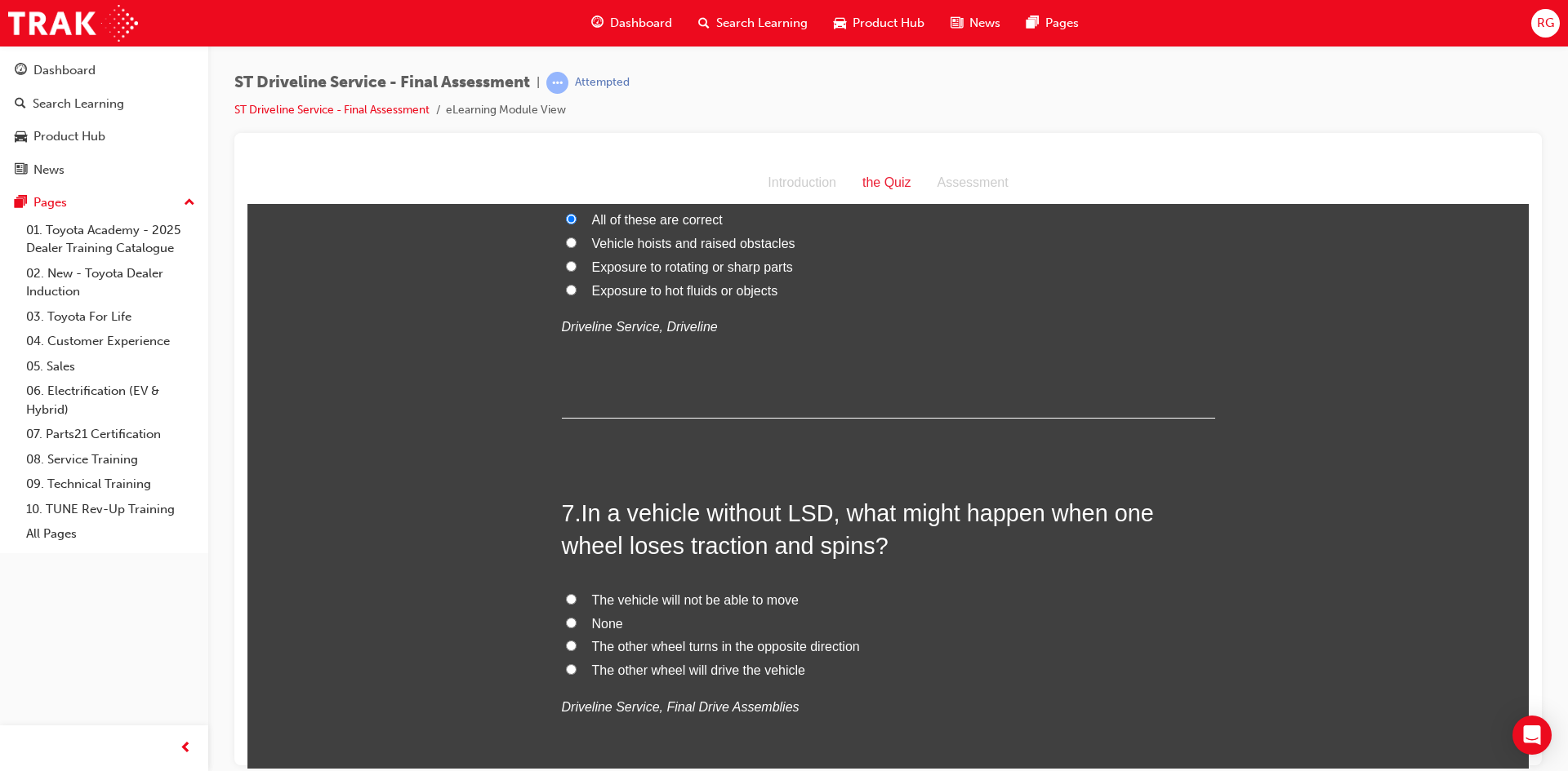
scroll to position [2041, 0]
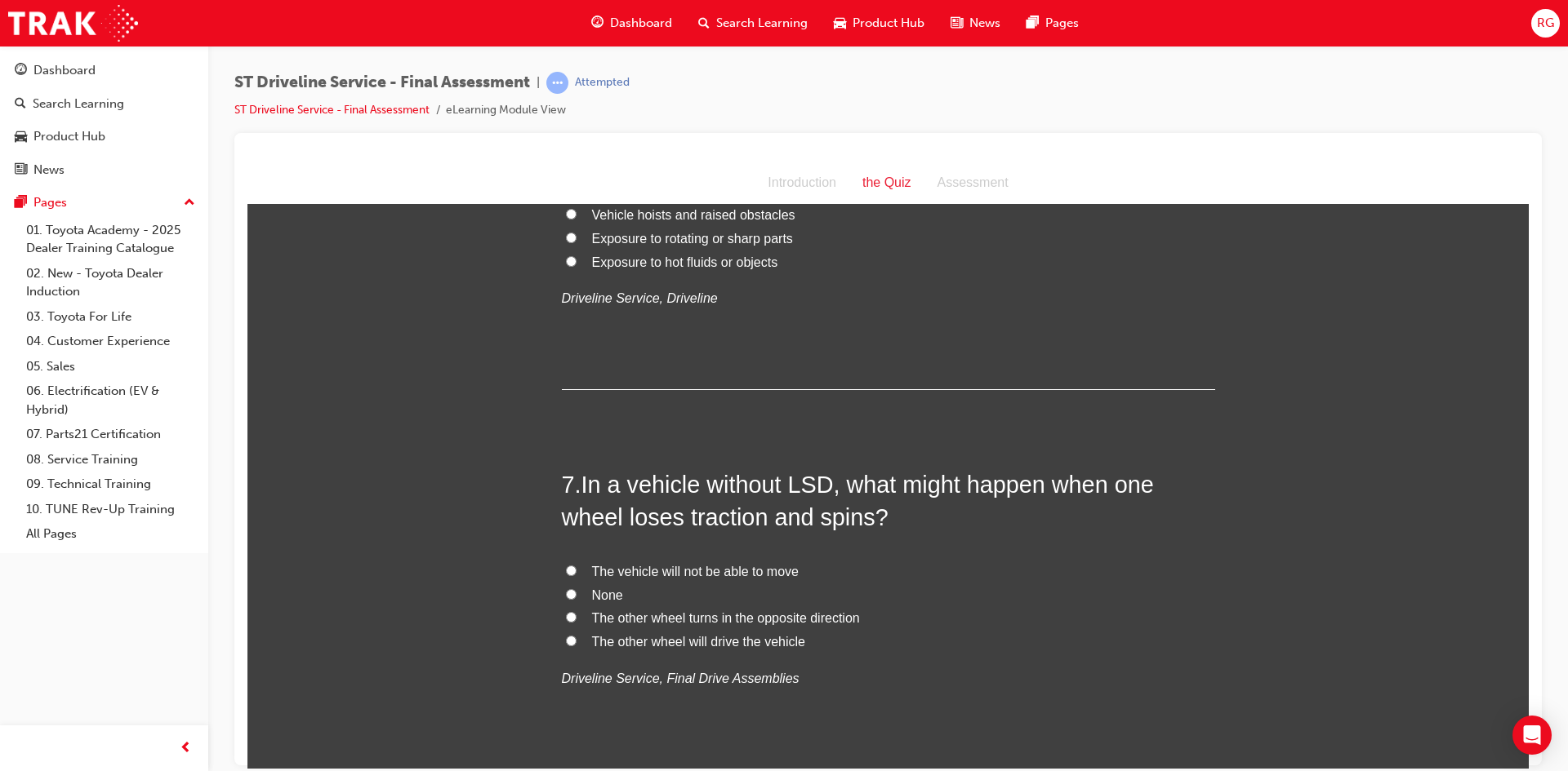
click at [621, 619] on span "The other wheel turns in the opposite direction" at bounding box center [726, 618] width 268 height 14
click at [577, 619] on input "The other wheel turns in the opposite direction" at bounding box center [571, 617] width 11 height 11
radio input "true"
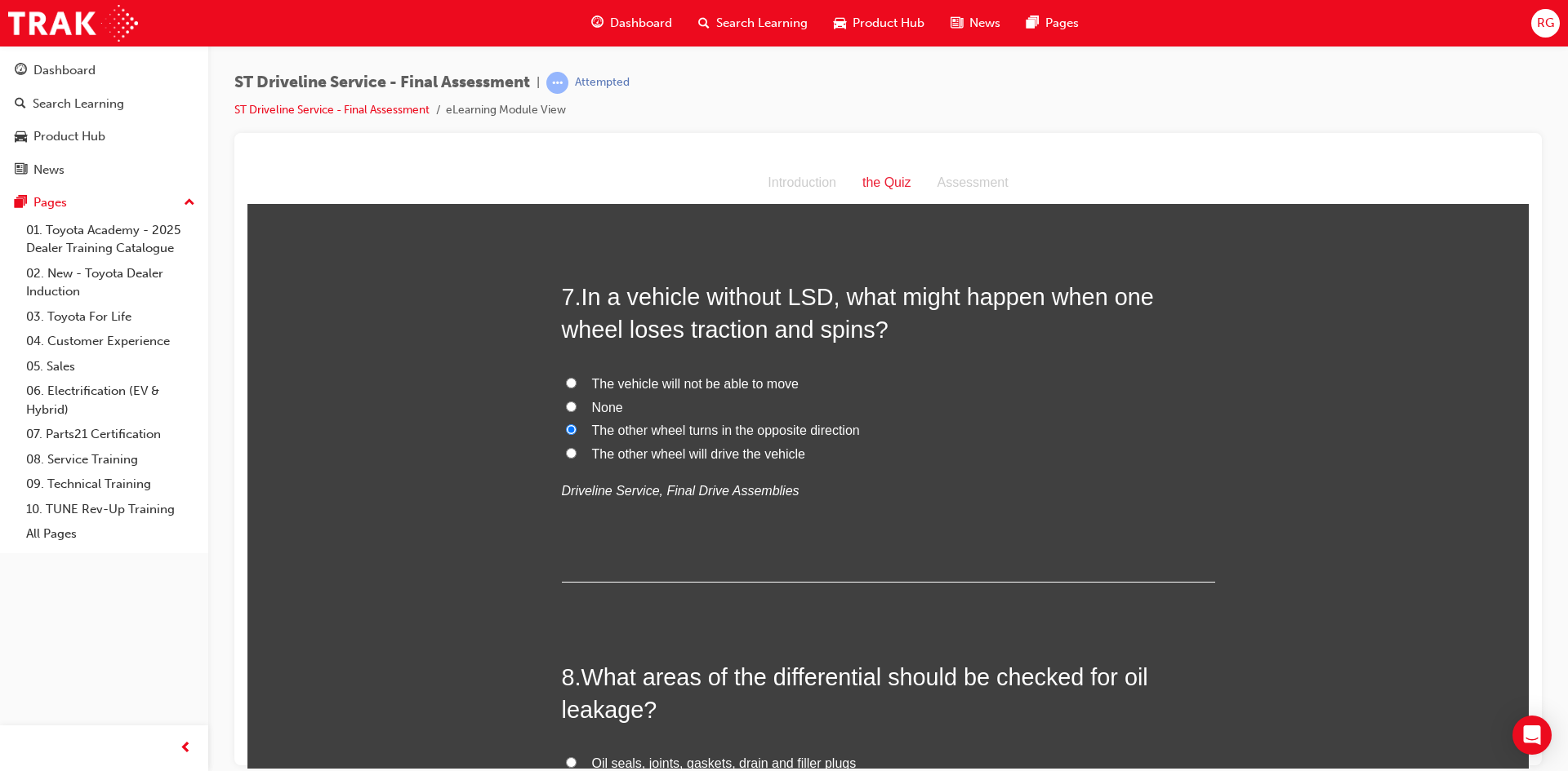
scroll to position [2205, 0]
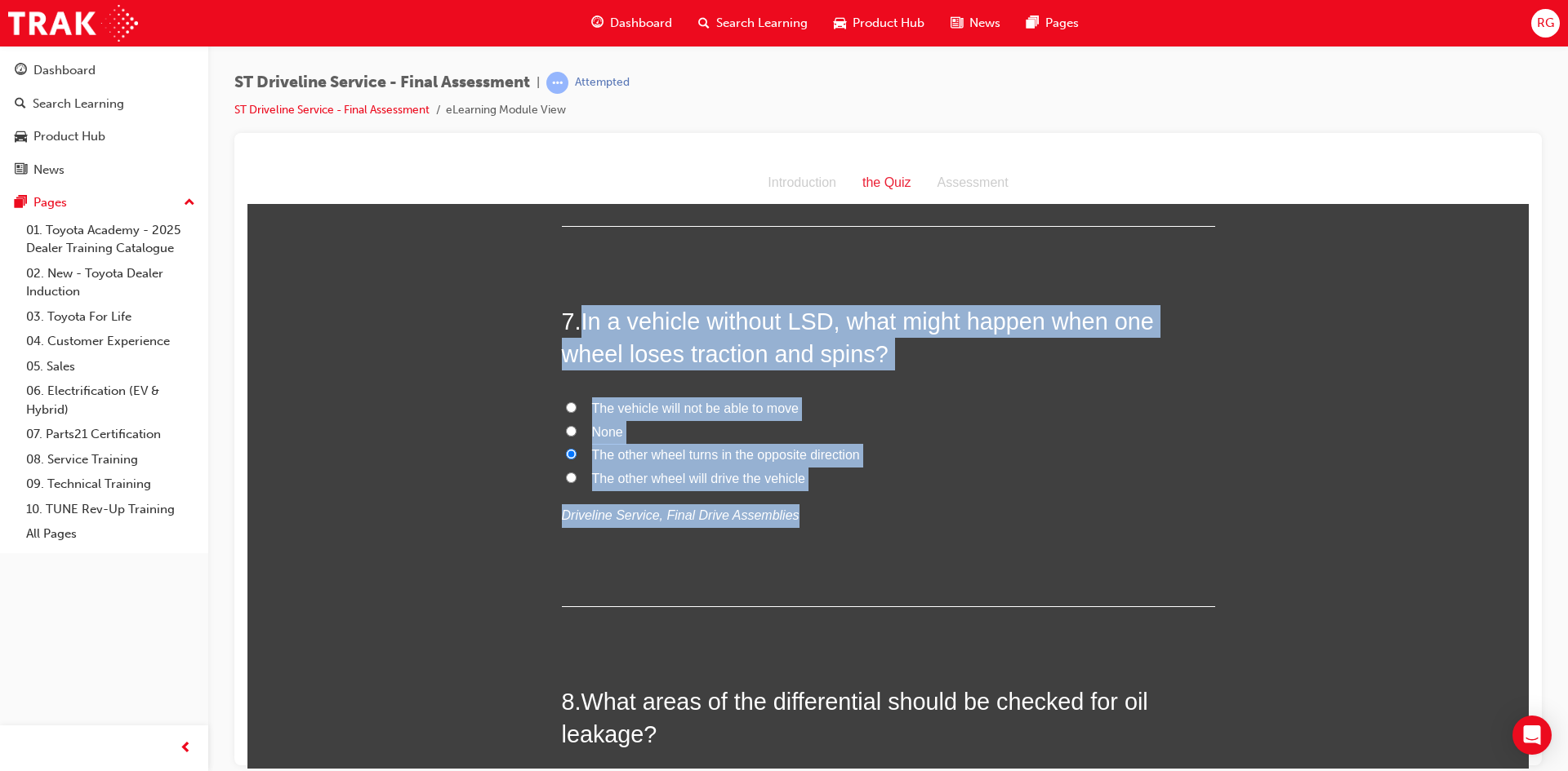
drag, startPoint x: 579, startPoint y: 321, endPoint x: 781, endPoint y: 506, distance: 273.9
click at [781, 506] on div "7 . In a vehicle without LSD, what might happen when one wheel loses traction a…" at bounding box center [889, 455] width 653 height 302
copy div "In a vehicle without LSD, what might happen when one wheel loses traction and s…"
click at [566, 405] on input "The vehicle will not be able to move" at bounding box center [571, 407] width 11 height 11
radio input "true"
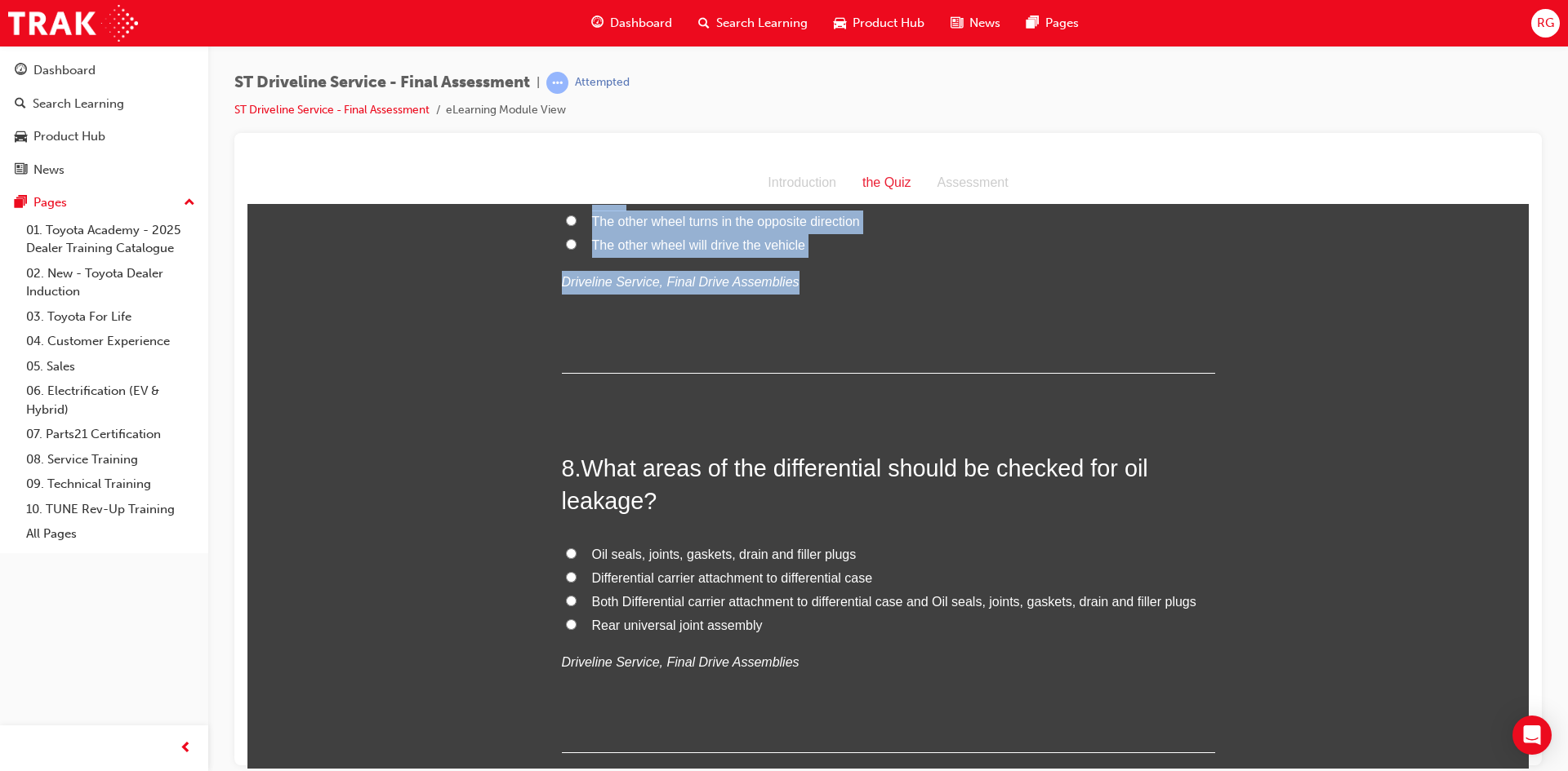
scroll to position [2449, 0]
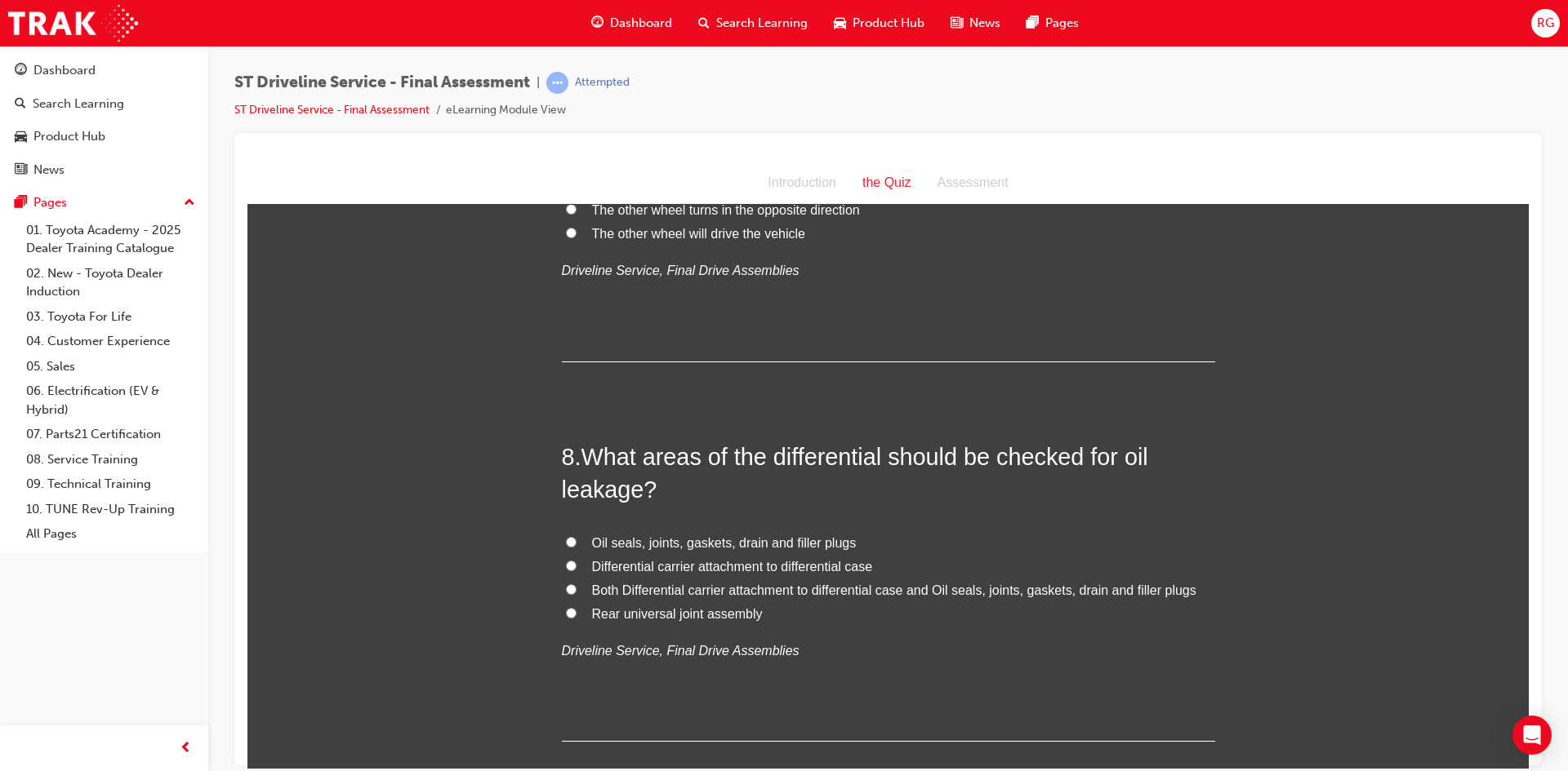
click at [563, 399] on div "1 . What SST is required to check the fluid level of an overflow type automatic…" at bounding box center [889, 580] width 653 height 5444
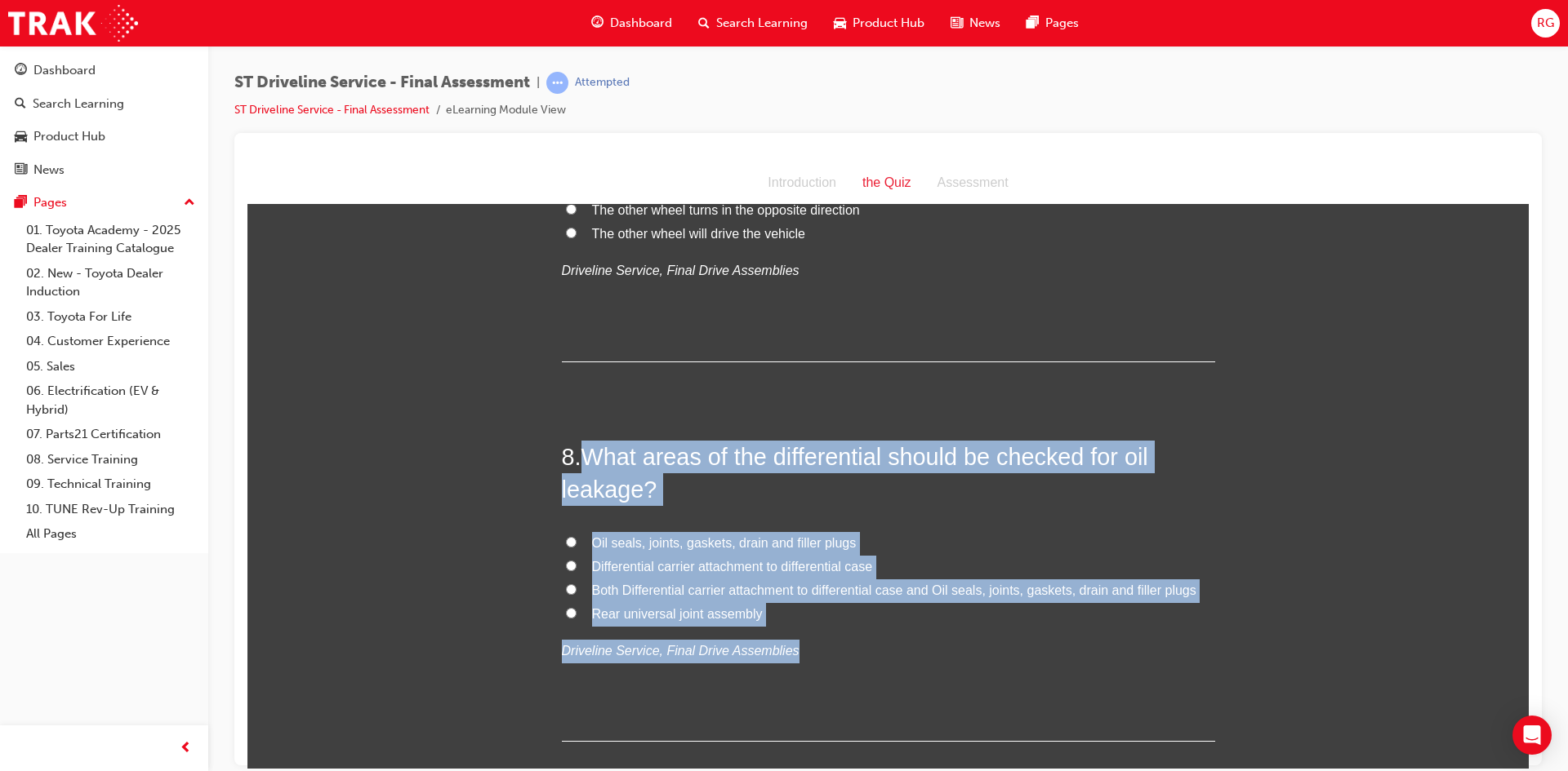
drag, startPoint x: 576, startPoint y: 455, endPoint x: 817, endPoint y: 609, distance: 286.0
click at [816, 625] on div "8 . What areas of the differential should be checked for oil leakage? Oil seals…" at bounding box center [889, 590] width 653 height 302
copy div "What areas of the differential should be checked for oil leakage? Oil seals, jo…"
click at [566, 589] on input "Both Differential carrier attachment to differential case and Oil seals, joints…" at bounding box center [571, 588] width 11 height 11
radio input "true"
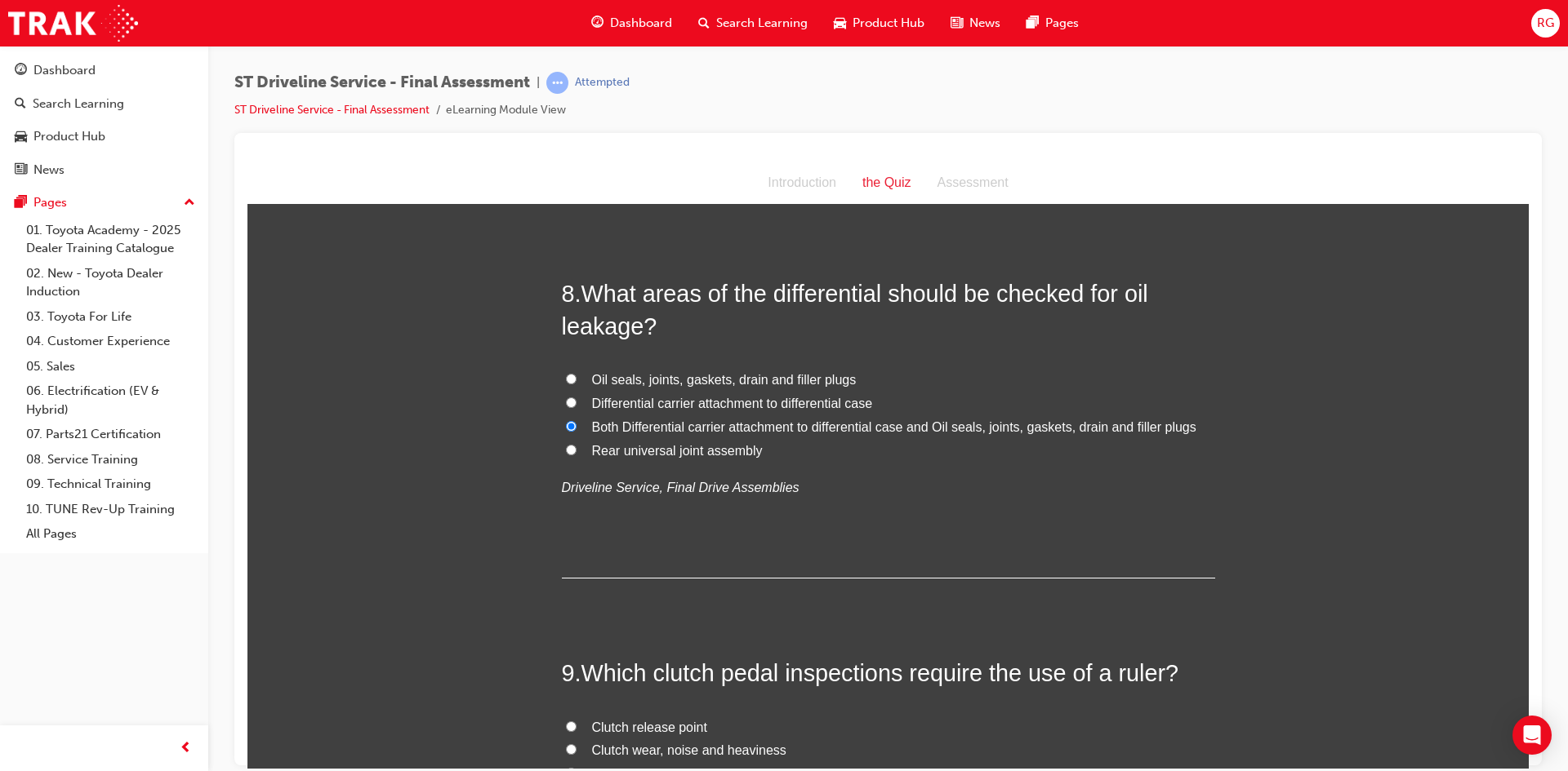
click at [529, 577] on div "You must select an answer for each question before you can submit. Please note,…" at bounding box center [888, 437] width 1282 height 5655
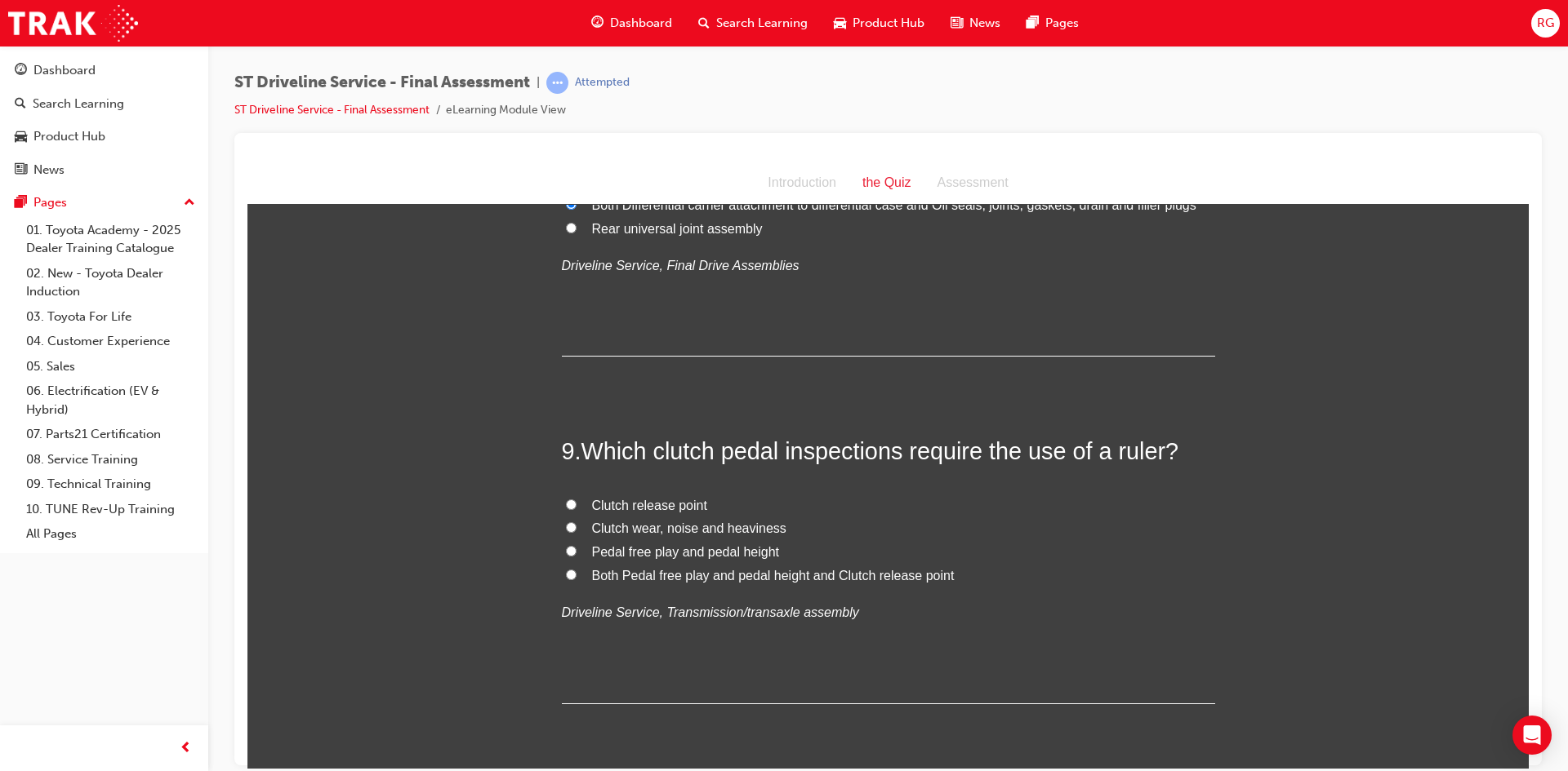
scroll to position [2857, 0]
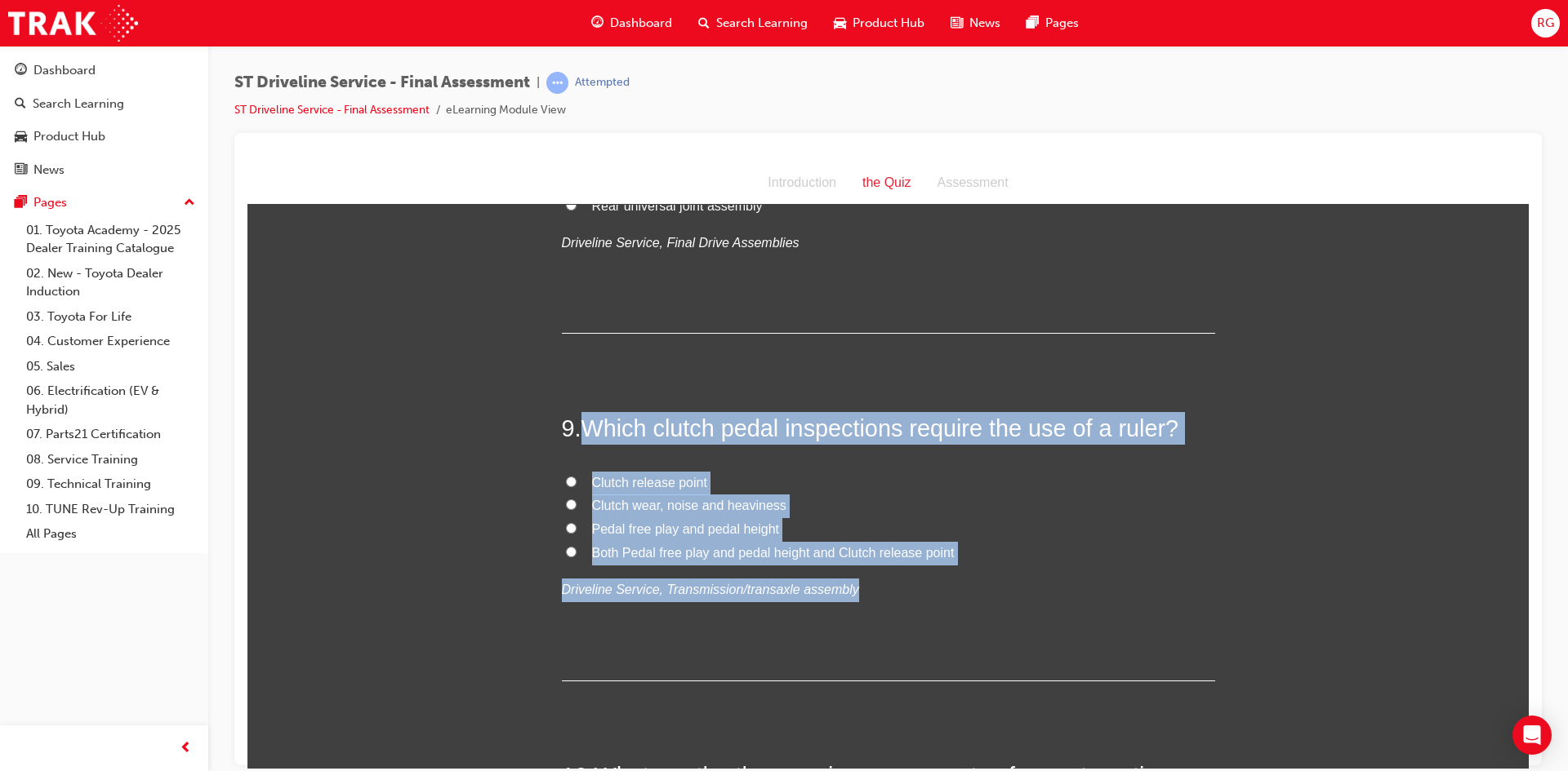
drag, startPoint x: 588, startPoint y: 422, endPoint x: 984, endPoint y: 564, distance: 420.7
click at [981, 564] on div "9 . Which clutch pedal inspections require the use of a ruler? Clutch release p…" at bounding box center [889, 545] width 653 height 269
copy div "Which clutch pedal inspections require the use of a ruler? Clutch release point…"
click at [566, 547] on input "Both Pedal free play and pedal height and Clutch release point" at bounding box center [571, 551] width 11 height 11
radio input "true"
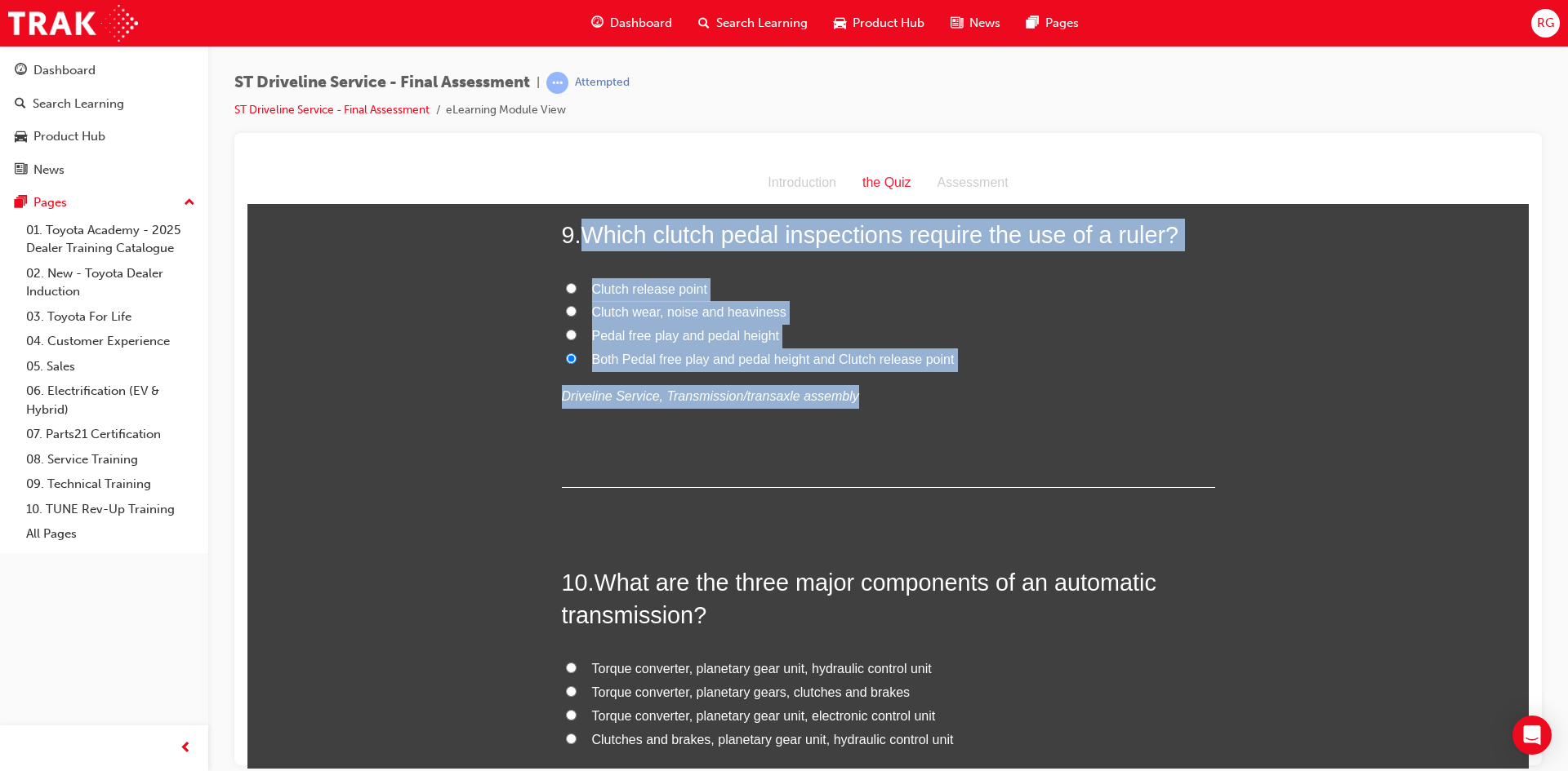
scroll to position [3184, 0]
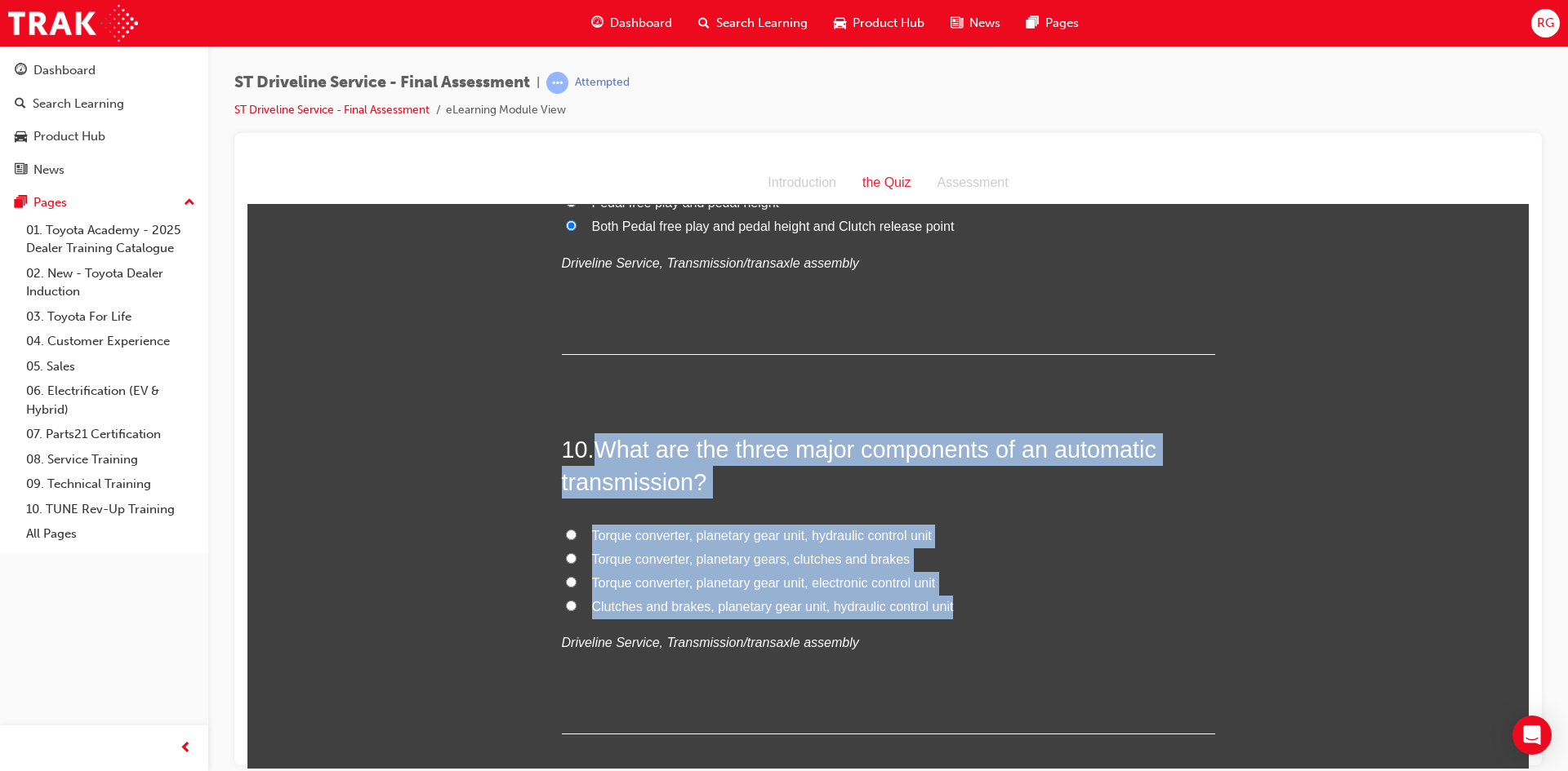
drag, startPoint x: 594, startPoint y: 444, endPoint x: 961, endPoint y: 603, distance: 400.0
click at [961, 603] on div "10 . What are the three major components of an automatic transmission? Torque c…" at bounding box center [889, 583] width 653 height 302
copy div "What are the three major components of an automatic transmission? Torque conver…"
click at [697, 535] on span "Torque converter, planetary gear unit, hydraulic control unit" at bounding box center [762, 535] width 340 height 14
click at [577, 535] on input "Torque converter, planetary gear unit, hydraulic control unit" at bounding box center [571, 534] width 11 height 11
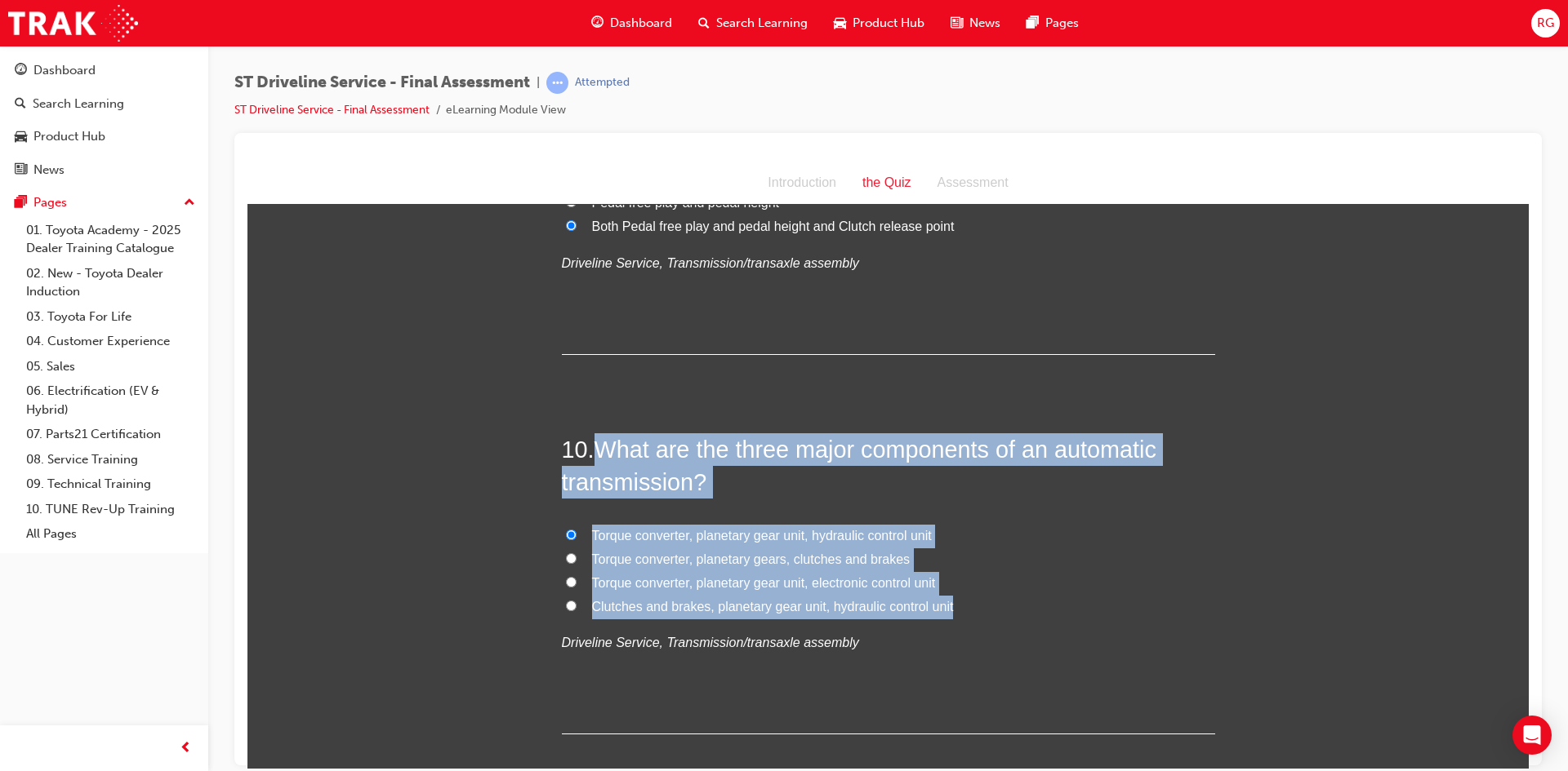
radio input "true"
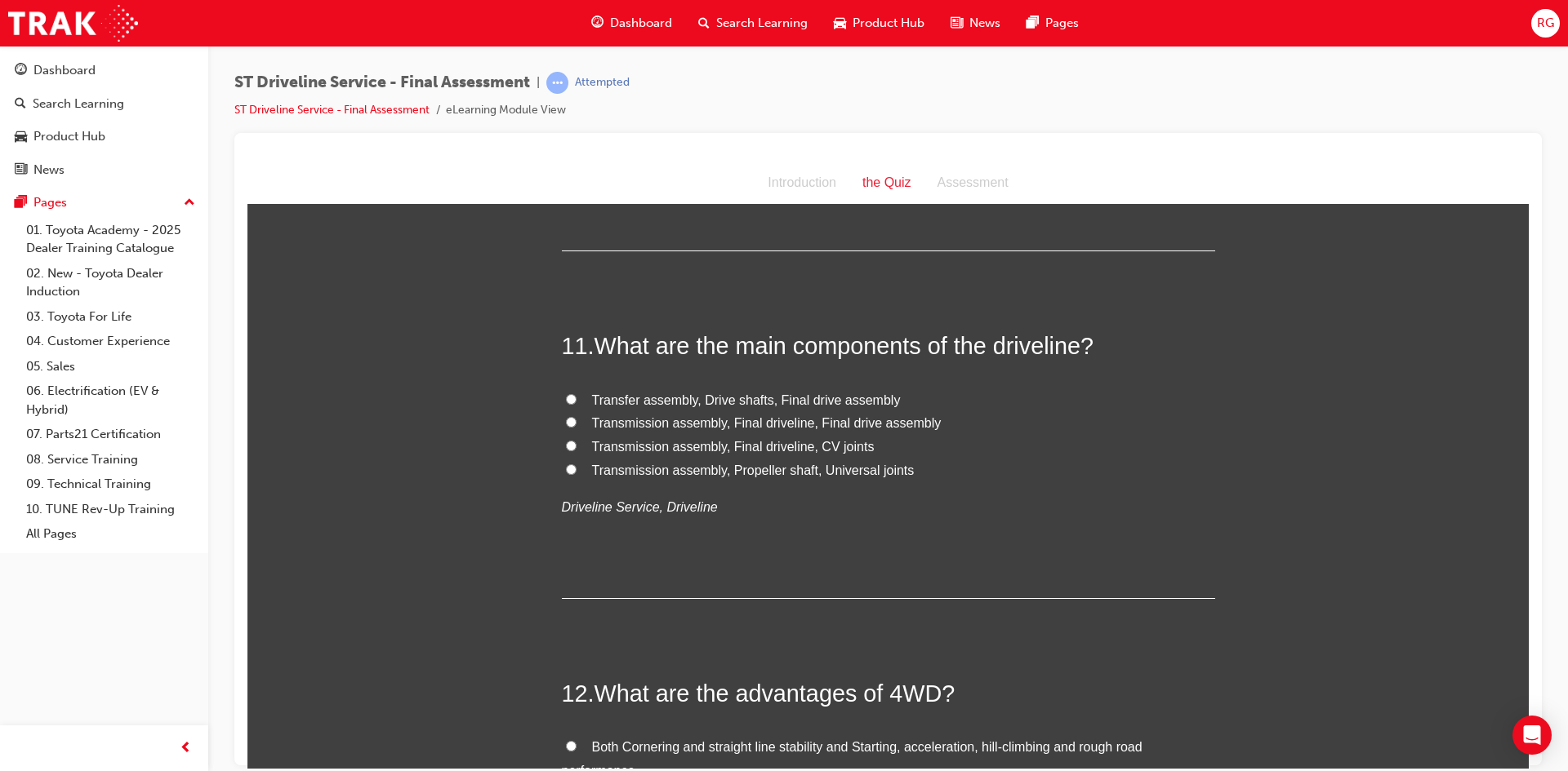
scroll to position [3673, 0]
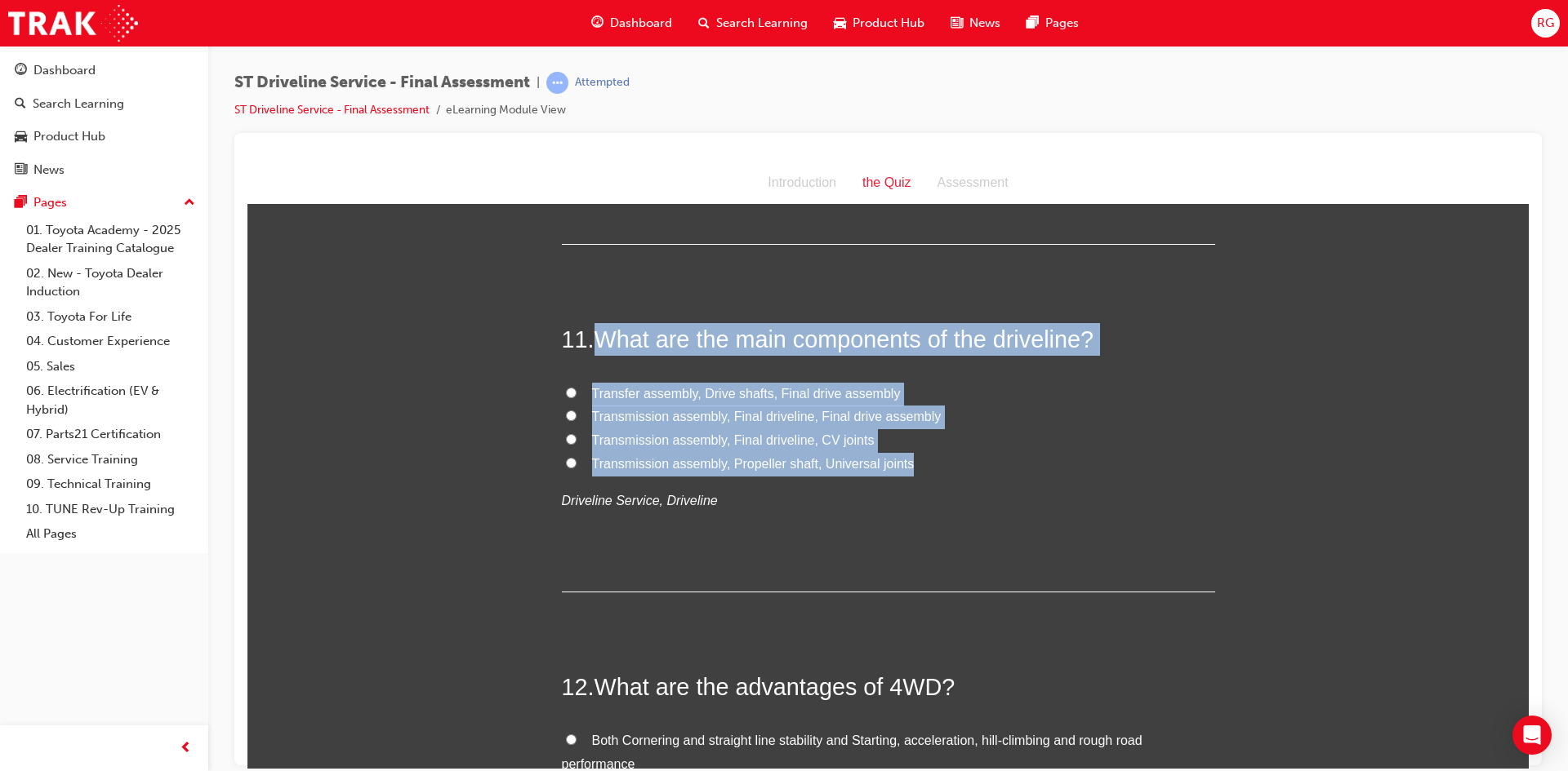
drag, startPoint x: 598, startPoint y: 340, endPoint x: 911, endPoint y: 460, distance: 335.2
click at [911, 460] on div "11 . What are the main components of the driveline? Transfer assembly, Drive sh…" at bounding box center [889, 456] width 653 height 269
copy div "What are the main components of the driveline? Transfer assembly, Drive shafts,…"
click at [562, 386] on label "Transfer assembly, Drive shafts, Final drive assembly" at bounding box center [889, 394] width 653 height 23
click at [566, 387] on input "Transfer assembly, Drive shafts, Final drive assembly" at bounding box center [571, 392] width 11 height 11
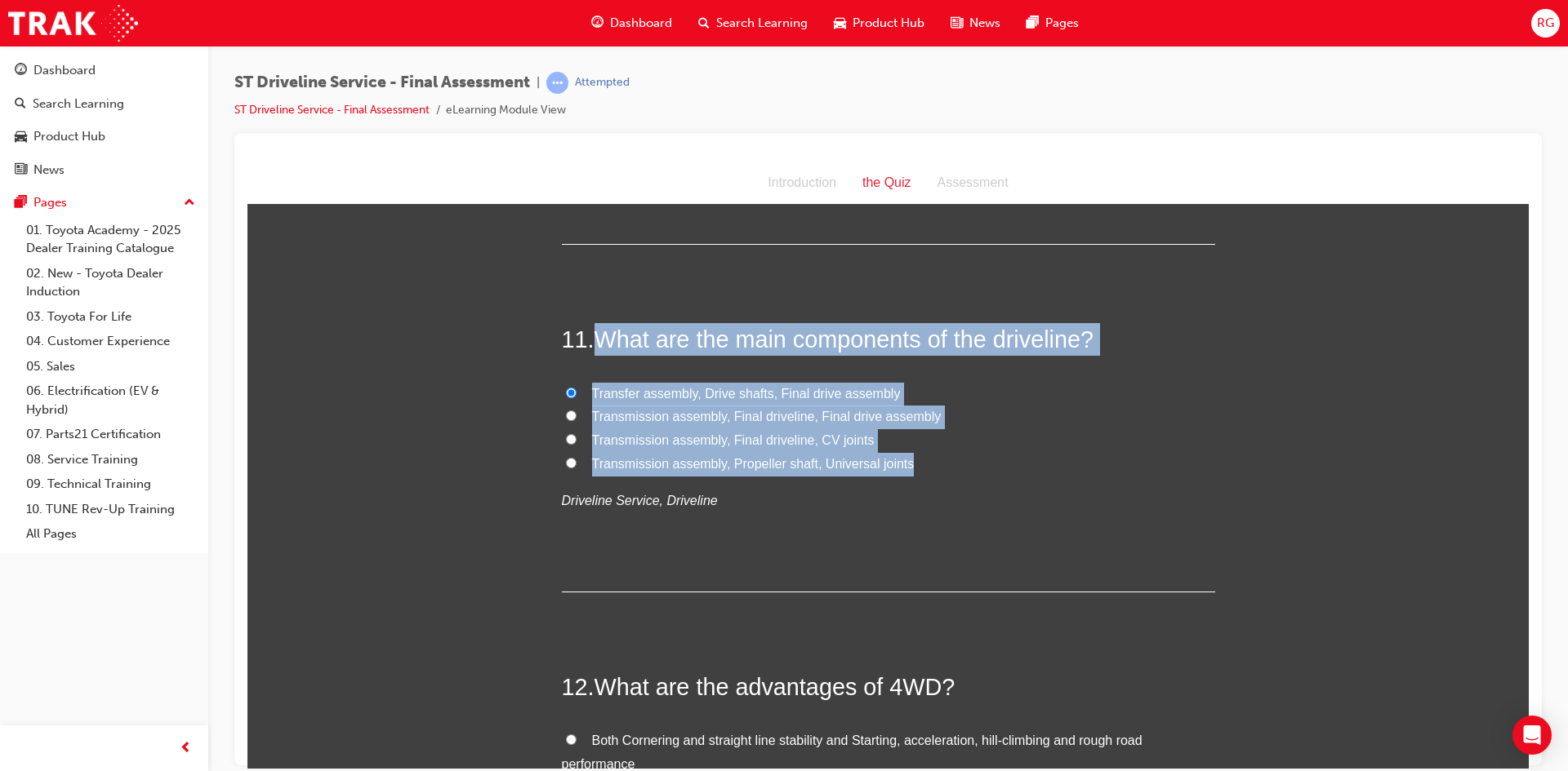
radio input "true"
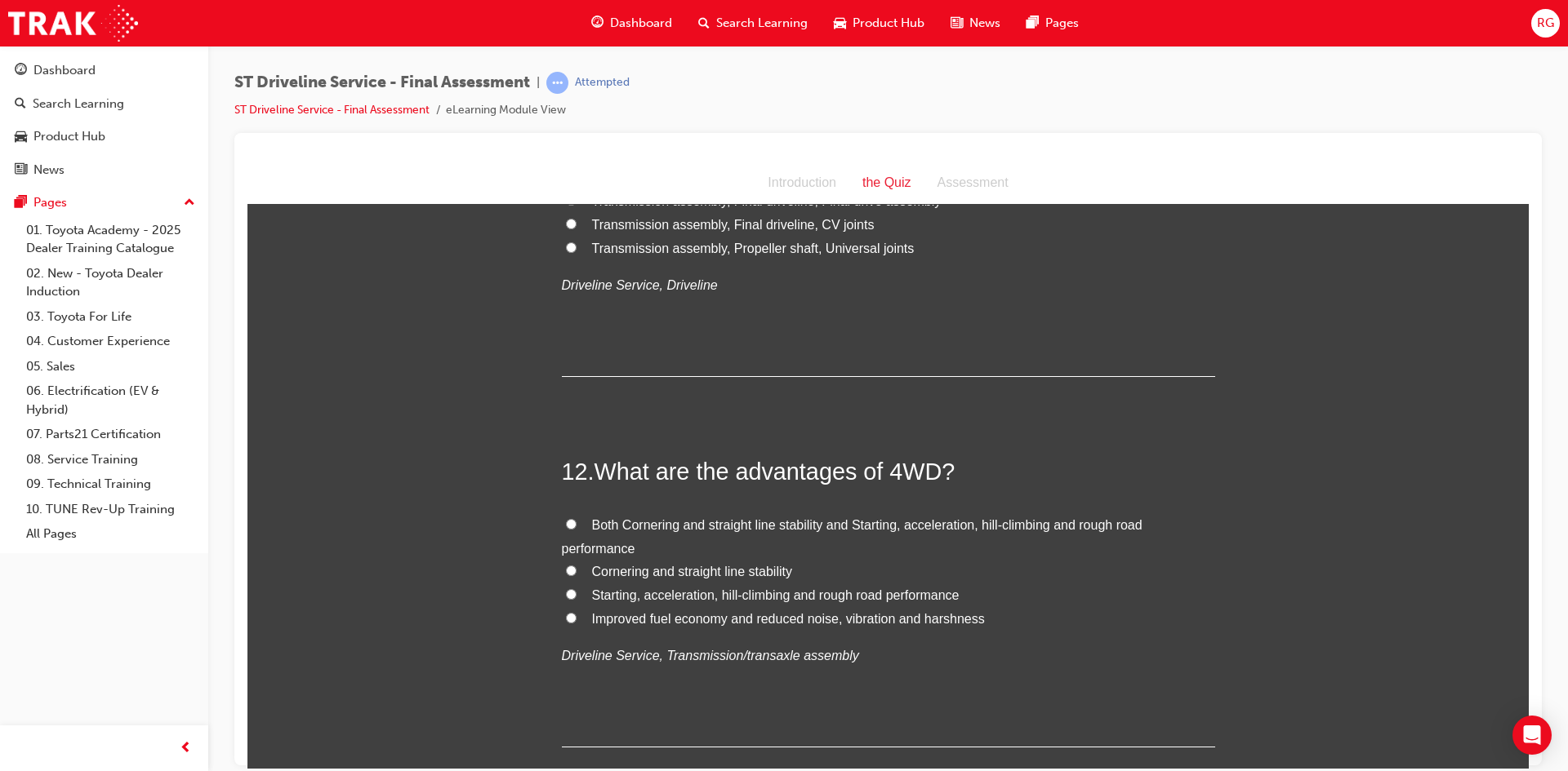
scroll to position [3919, 0]
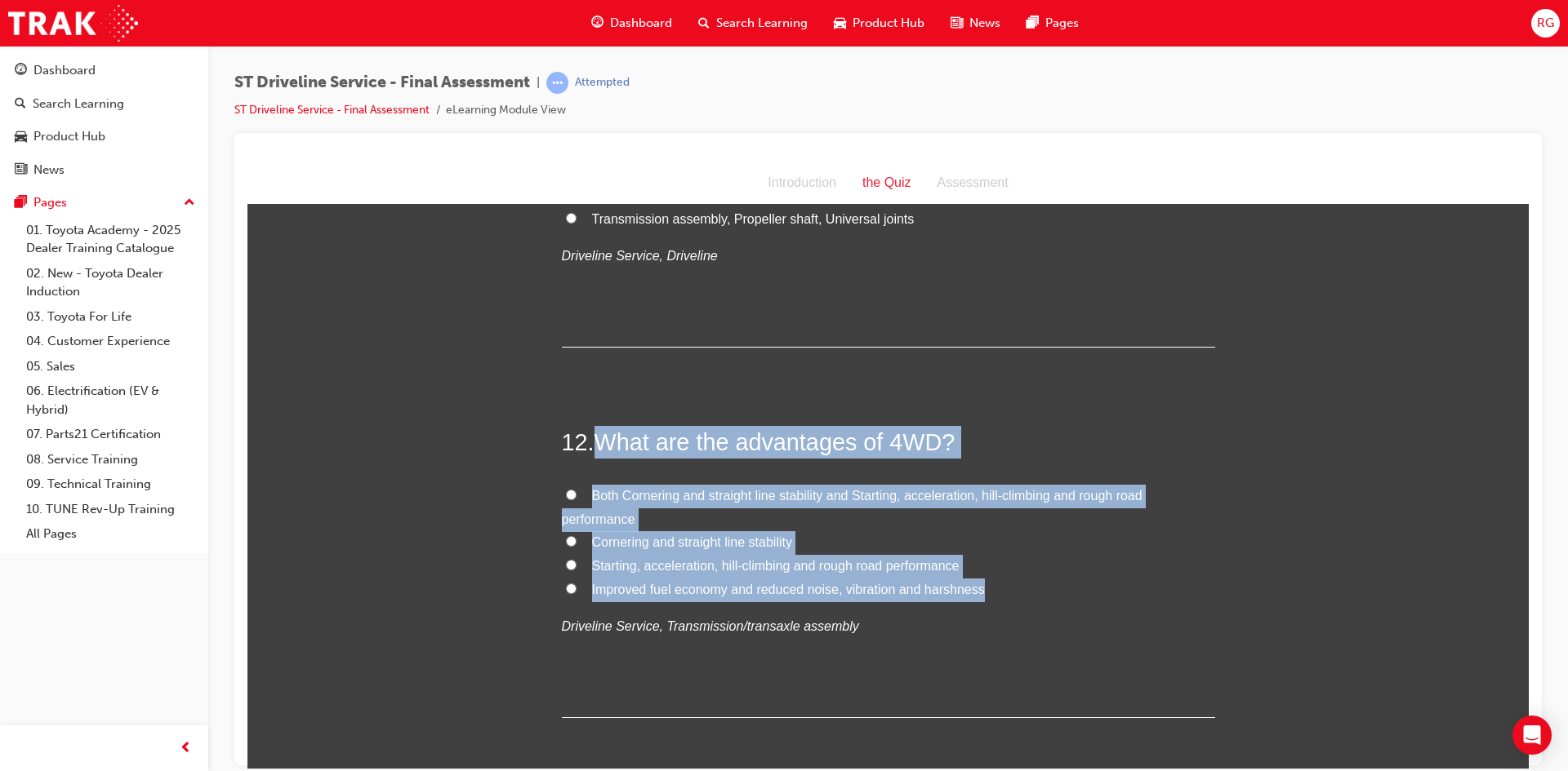
drag, startPoint x: 590, startPoint y: 438, endPoint x: 980, endPoint y: 589, distance: 418.2
click at [980, 589] on div "12 . What are the advantages of 4WD? Both Cornering and straight line stability…" at bounding box center [889, 571] width 653 height 292
copy div "What are the advantages of 4WD? Both Cornering and straight line stability and …"
click at [566, 493] on input "Both Cornering and straight line stability and Starting, acceleration, hill-cli…" at bounding box center [571, 493] width 11 height 11
radio input "true"
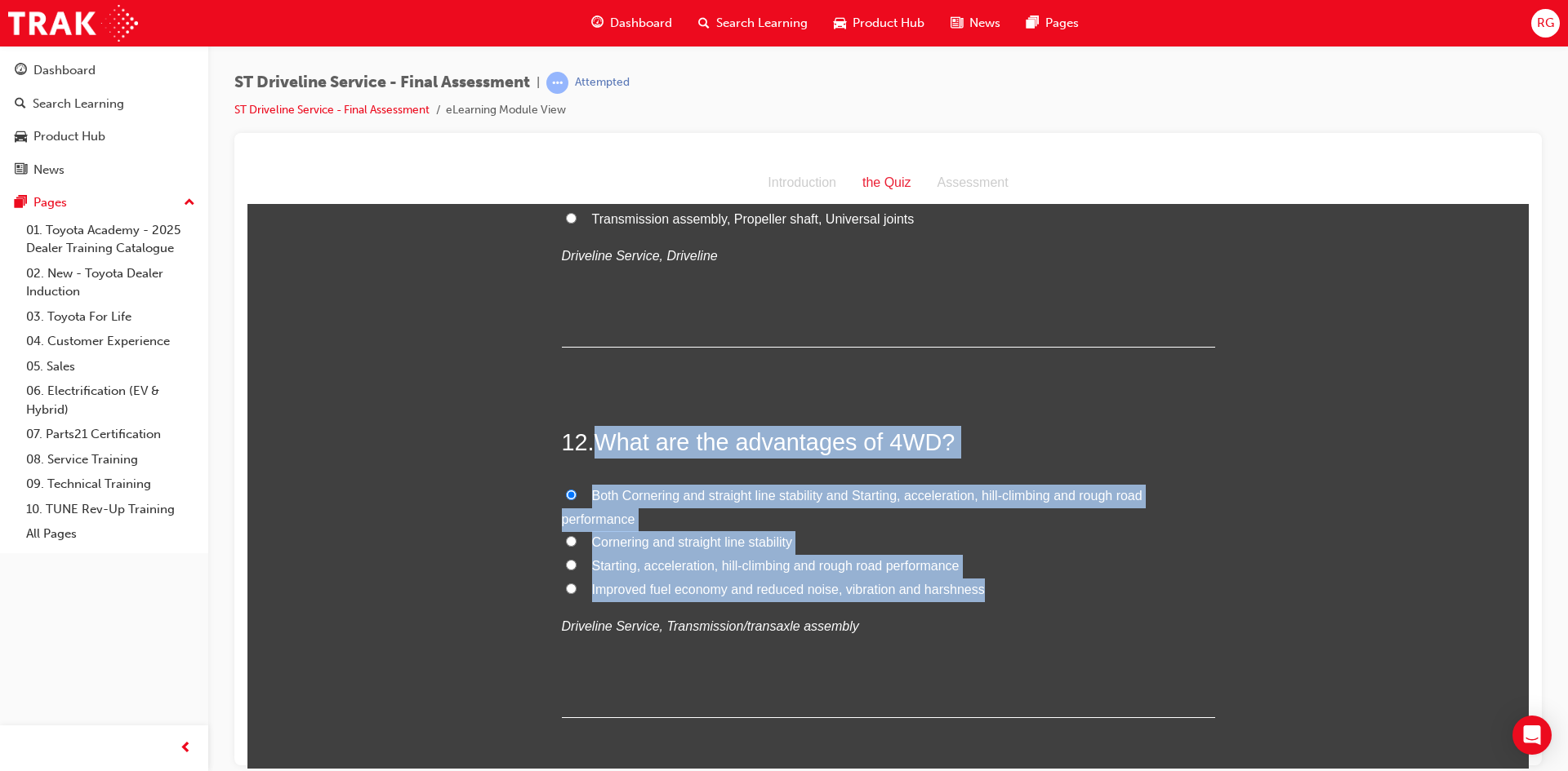
scroll to position [4001, 0]
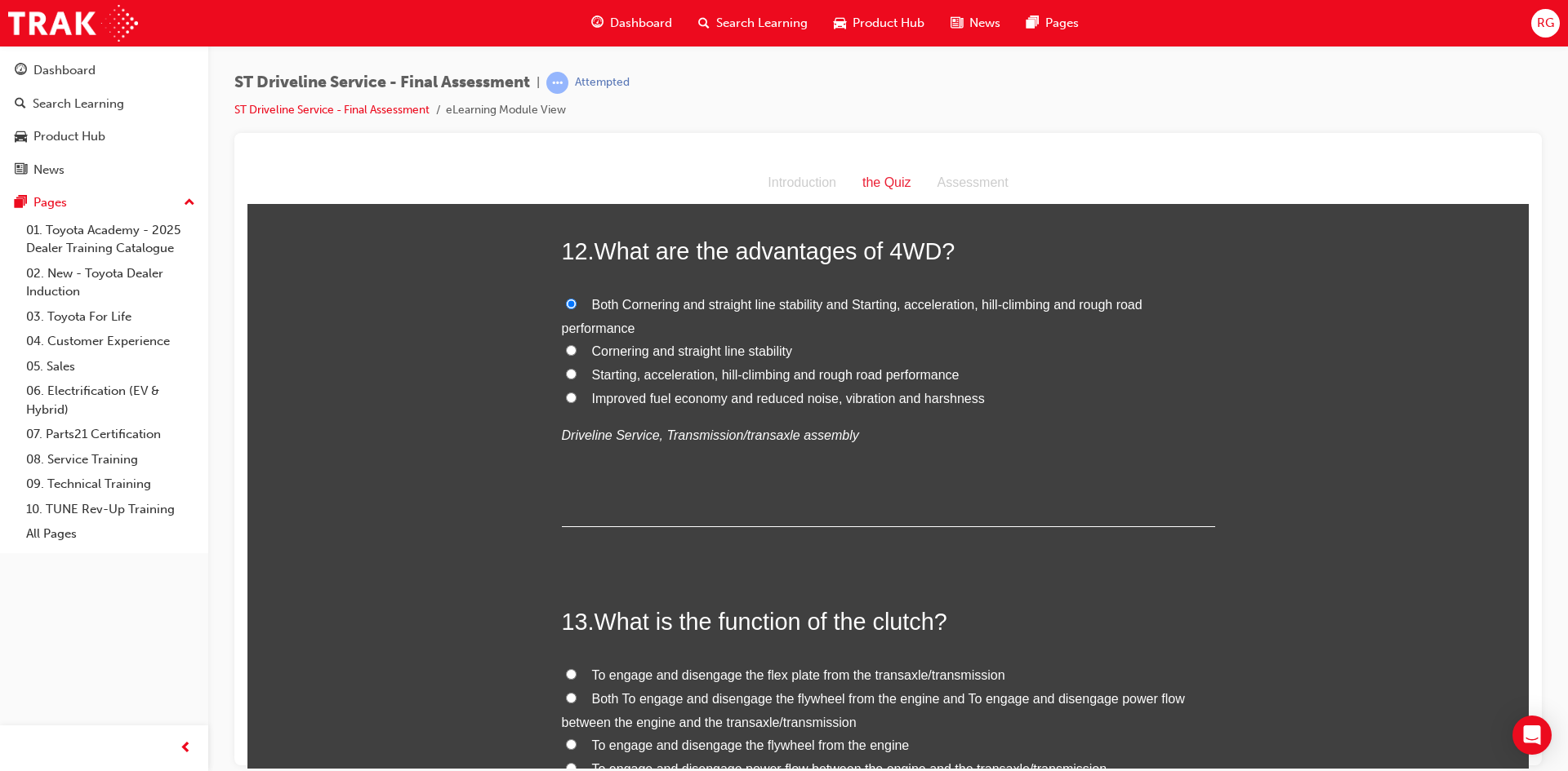
scroll to position [4245, 0]
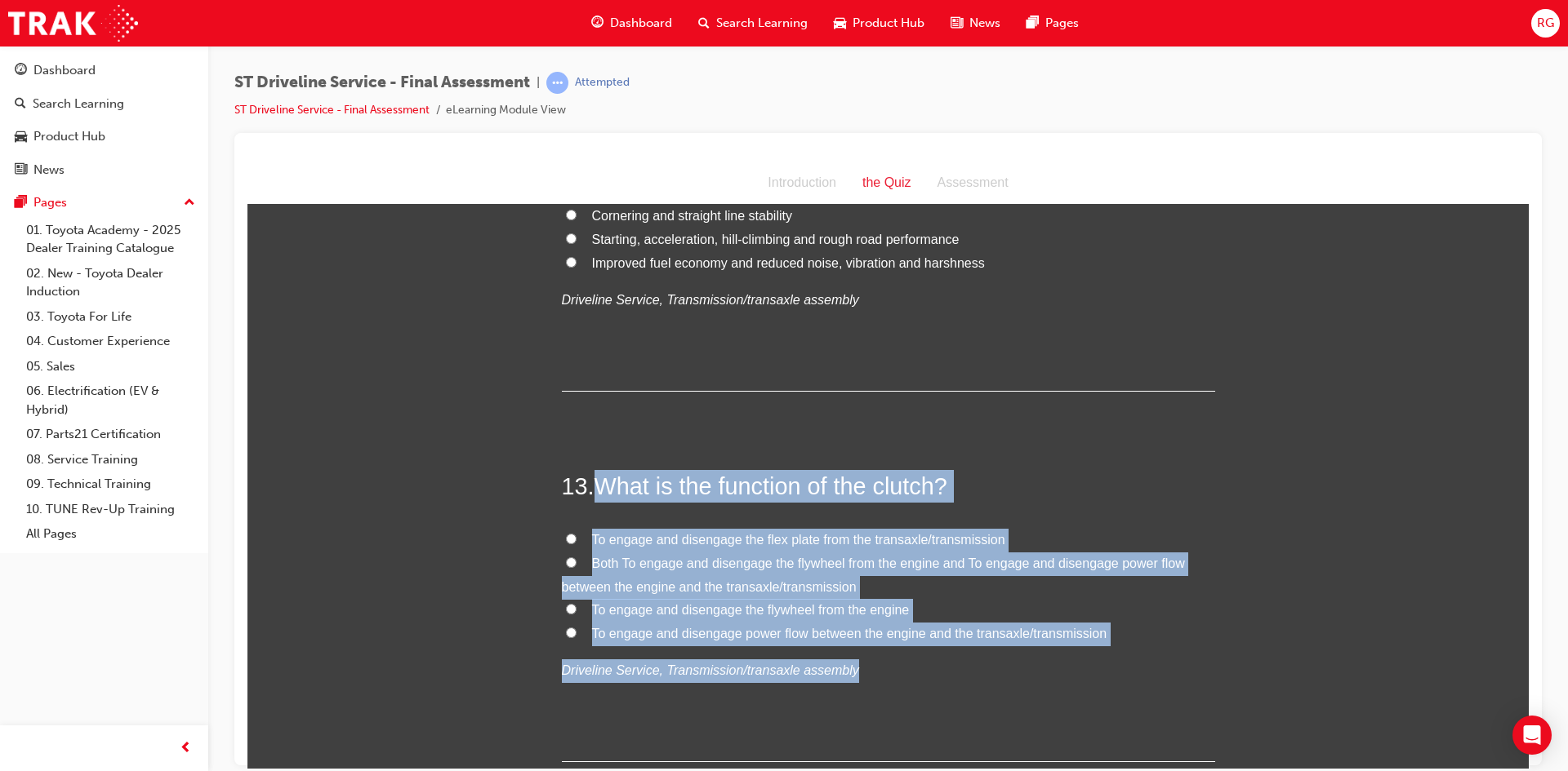
drag, startPoint x: 595, startPoint y: 485, endPoint x: 945, endPoint y: 651, distance: 387.4
click at [945, 651] on div "13 . What is the function of the clutch? To engage and disengage the flex plate…" at bounding box center [889, 615] width 653 height 292
copy div "What is the function of the clutch? To engage and disengage the flex plate from…"
click at [572, 560] on label "Both To engage and disengage the flywheel from the engine and To engage and dis…" at bounding box center [889, 576] width 653 height 47
click at [572, 560] on input "Both To engage and disengage the flywheel from the engine and To engage and dis…" at bounding box center [571, 562] width 11 height 11
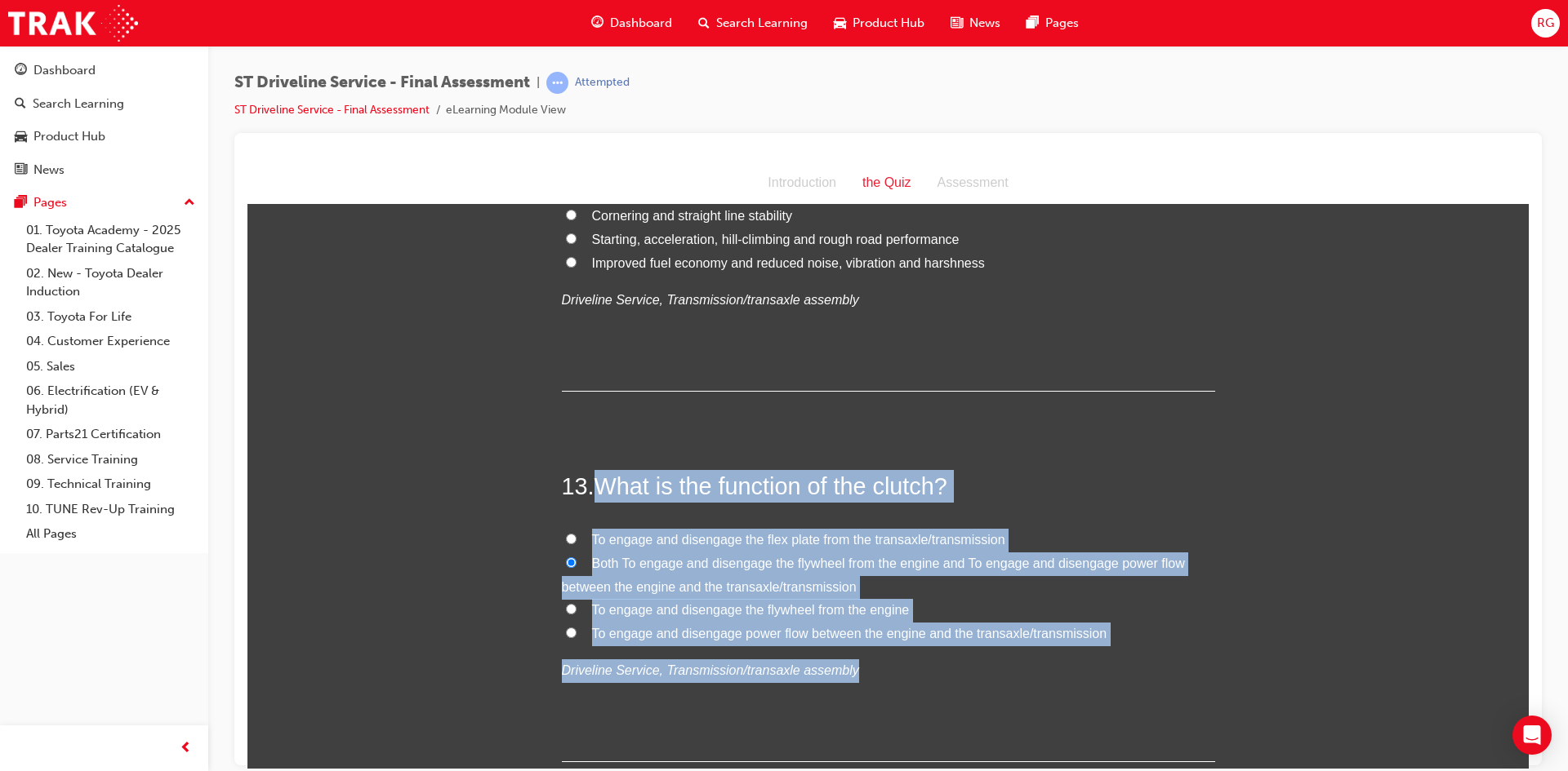
radio input "true"
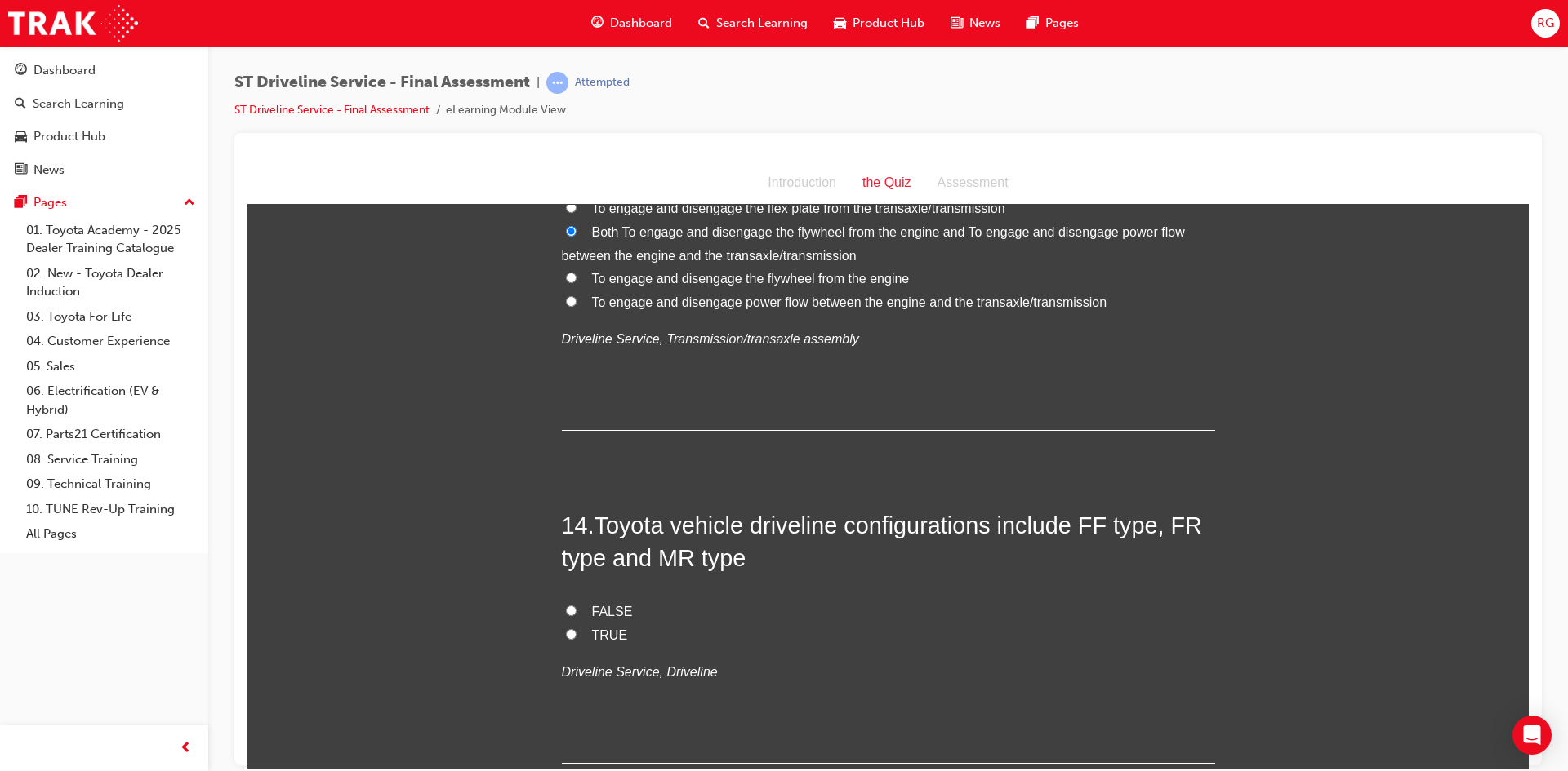
scroll to position [4653, 0]
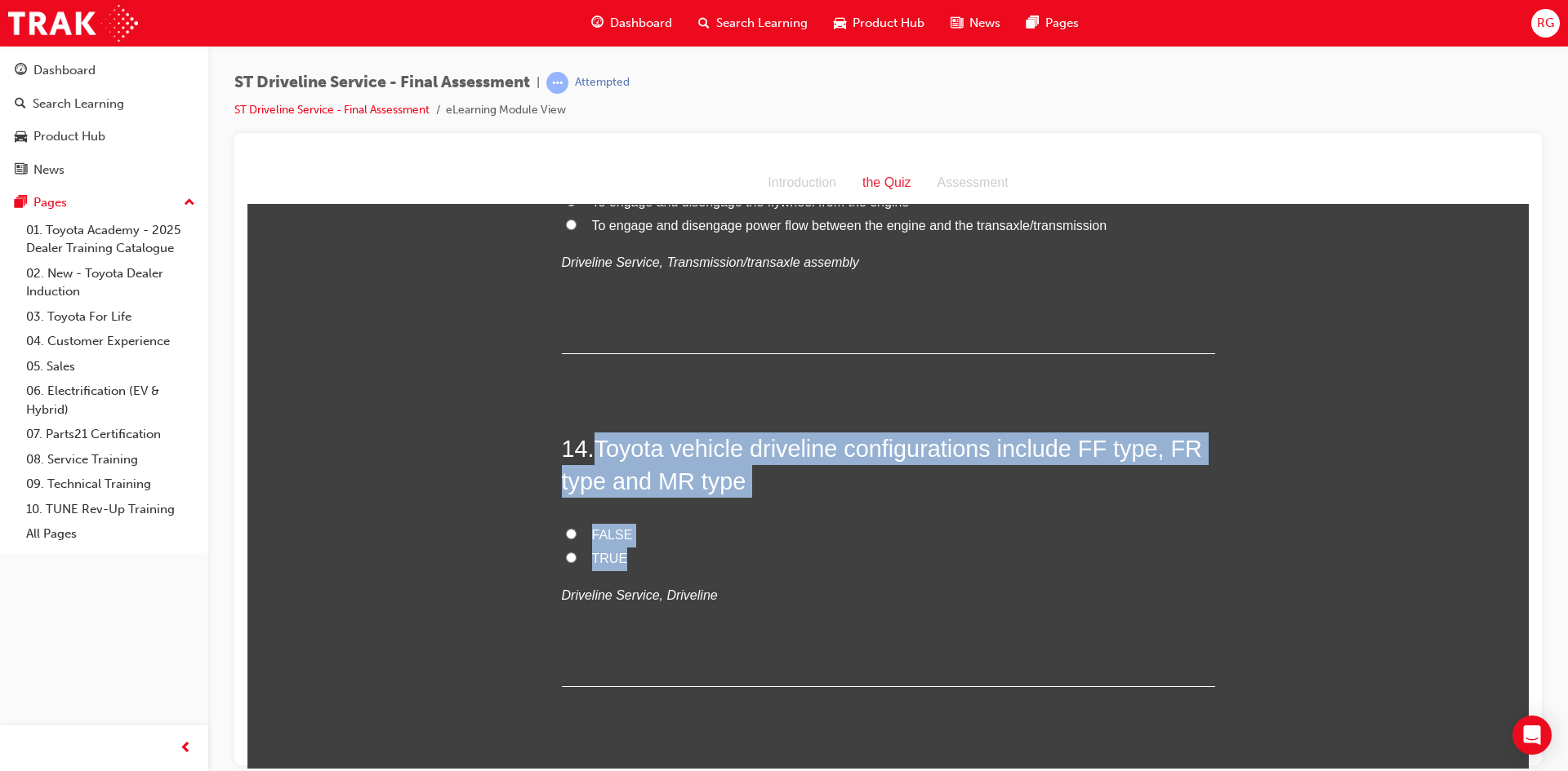
drag, startPoint x: 588, startPoint y: 442, endPoint x: 797, endPoint y: 564, distance: 242.0
click at [797, 564] on div "14 . Toyota vehicle driveline configurations include FF type, FR type and MR ty…" at bounding box center [889, 559] width 653 height 255
click at [568, 554] on input "TRUE" at bounding box center [571, 557] width 11 height 11
radio input "true"
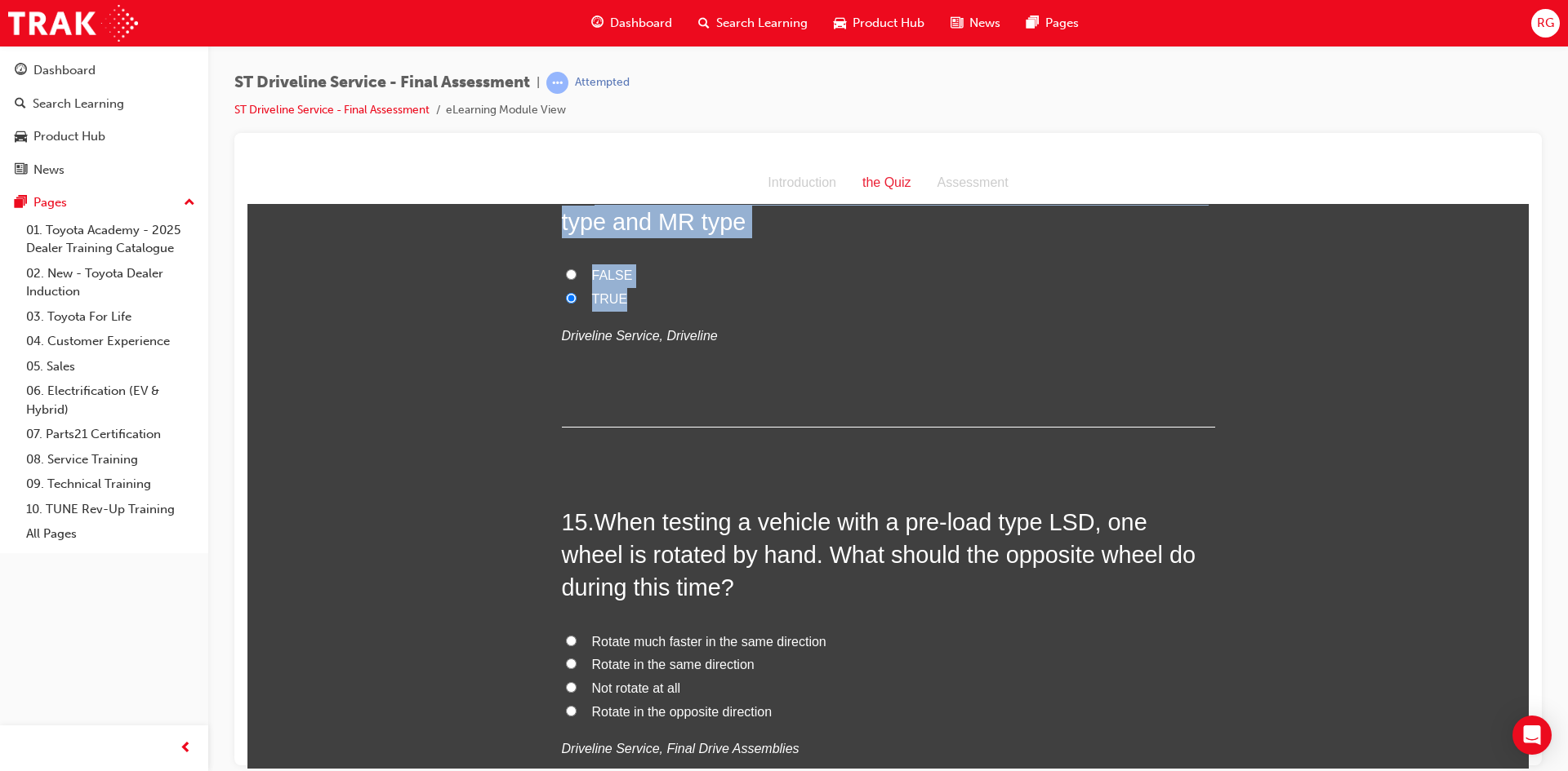
scroll to position [4980, 0]
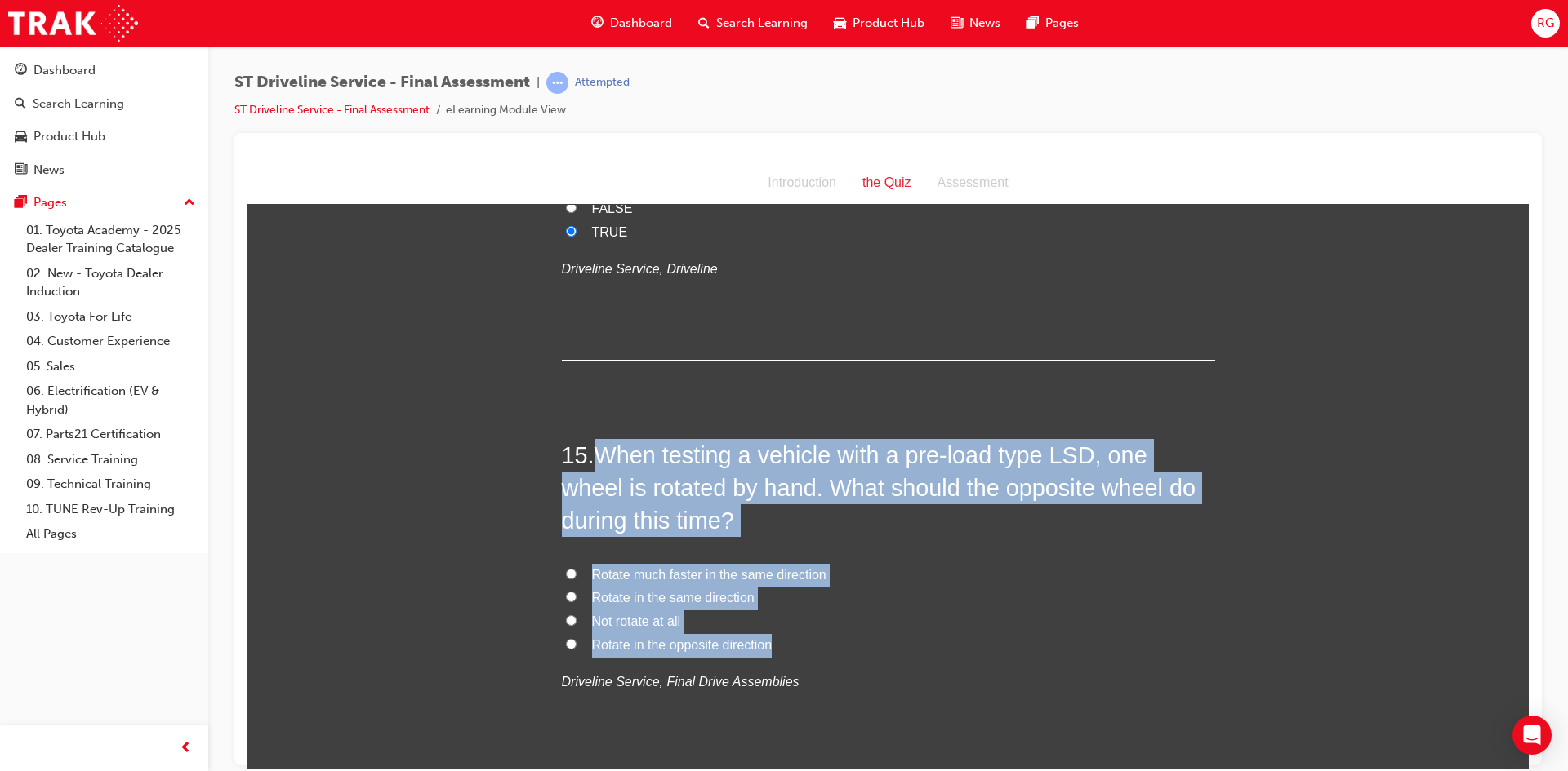
drag, startPoint x: 593, startPoint y: 439, endPoint x: 784, endPoint y: 637, distance: 275.1
click at [784, 637] on div "15 . When testing a vehicle with a pre-load type LSD, one wheel is rotated by h…" at bounding box center [889, 606] width 653 height 335
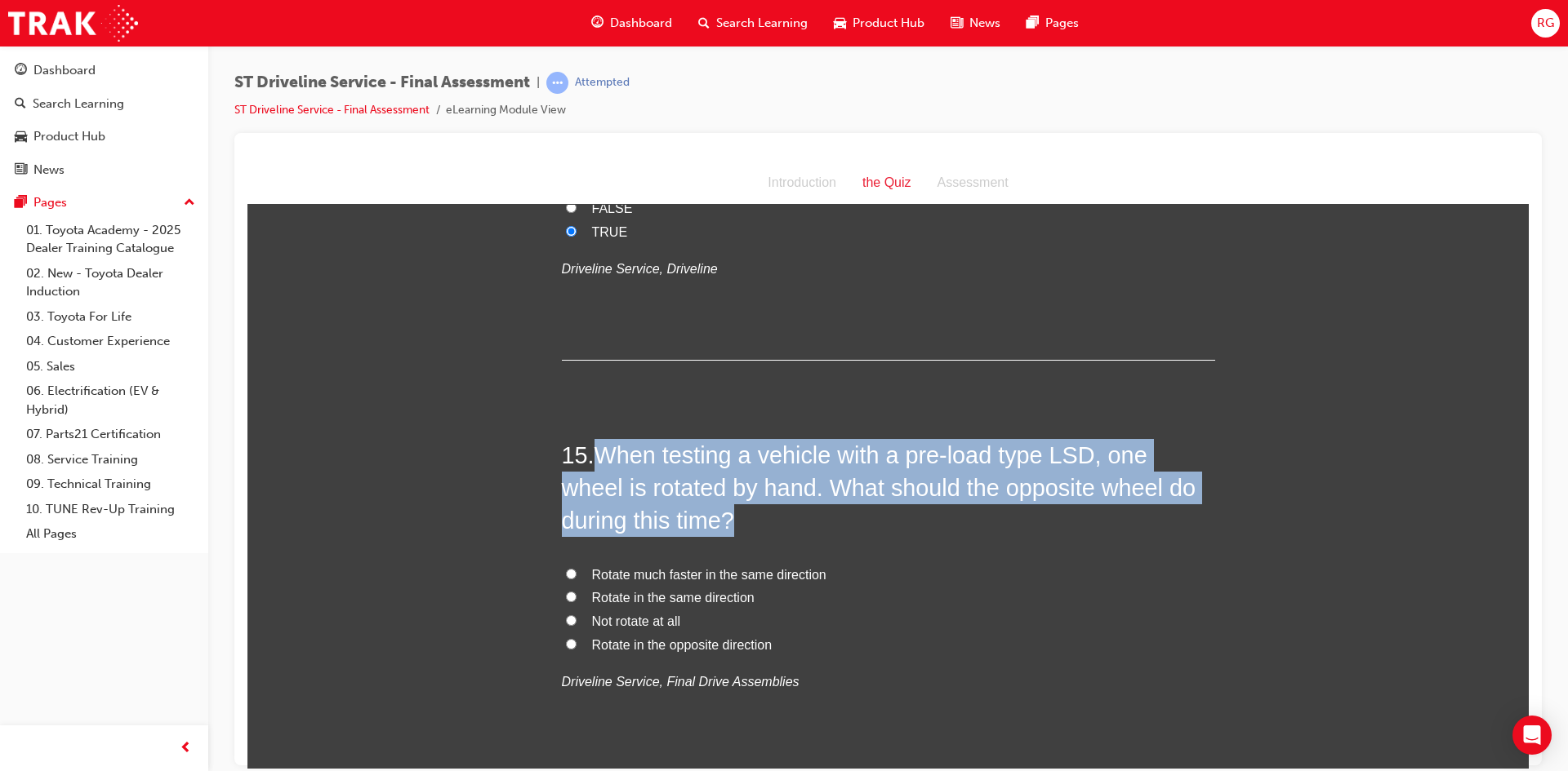
drag, startPoint x: 590, startPoint y: 449, endPoint x: 950, endPoint y: 529, distance: 368.8
click at [950, 529] on h2 "15 . When testing a vehicle with a pre-load type LSD, one wheel is rotated by h…" at bounding box center [889, 488] width 653 height 99
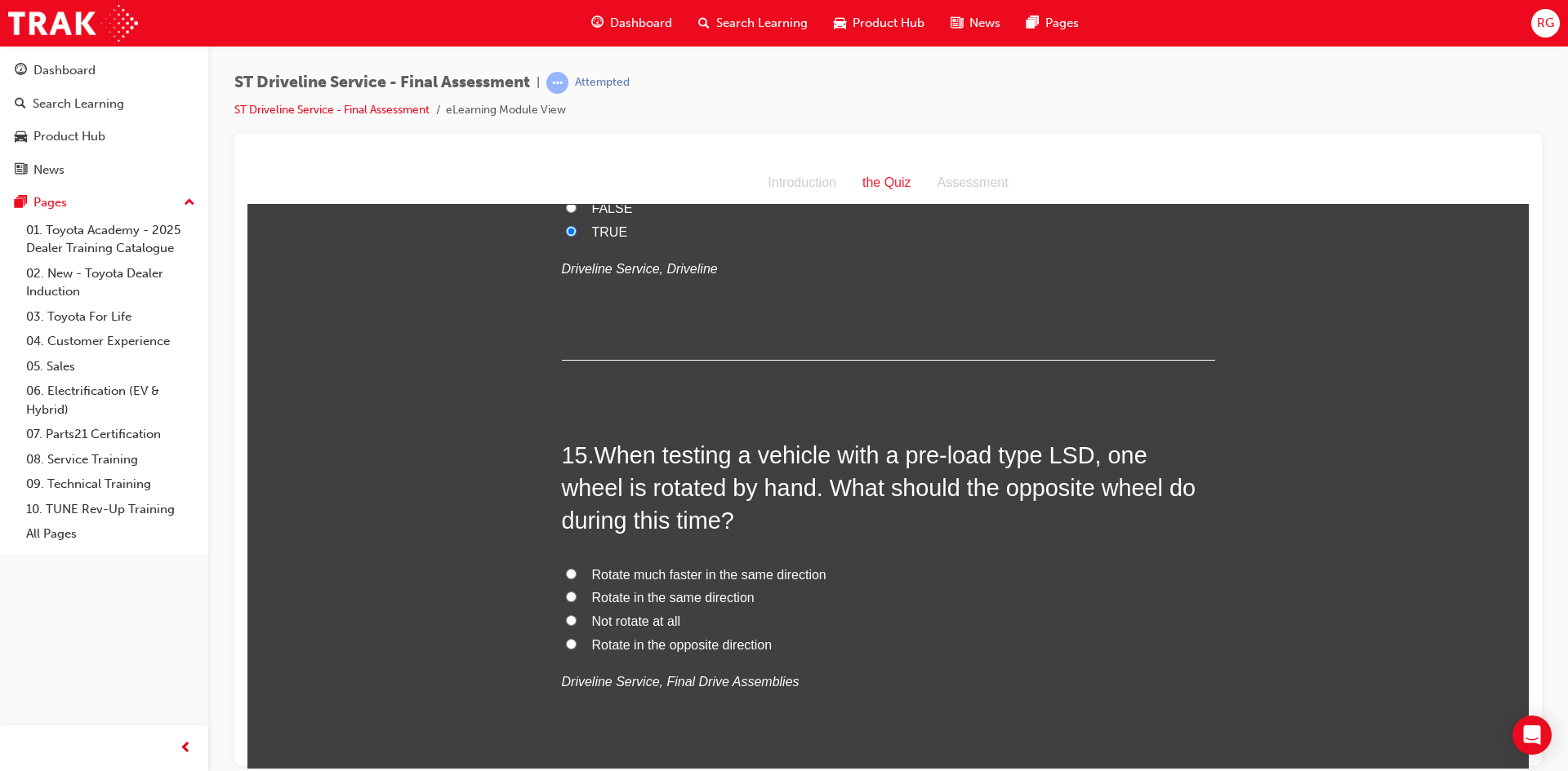
click at [584, 603] on label "Rotate in the same direction" at bounding box center [889, 598] width 653 height 23
click at [577, 602] on input "Rotate in the same direction" at bounding box center [571, 596] width 11 height 11
radio input "true"
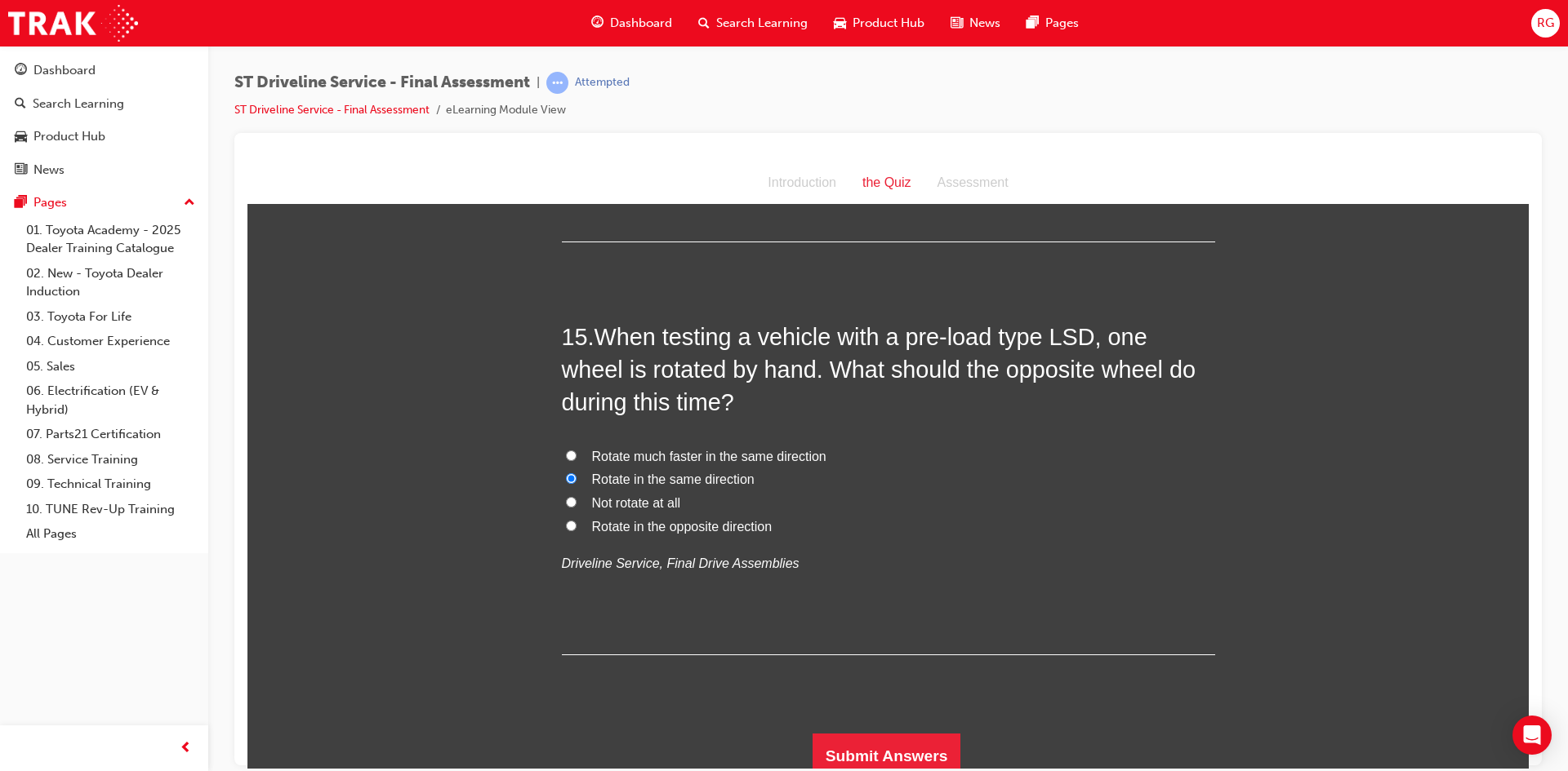
scroll to position [5108, 0]
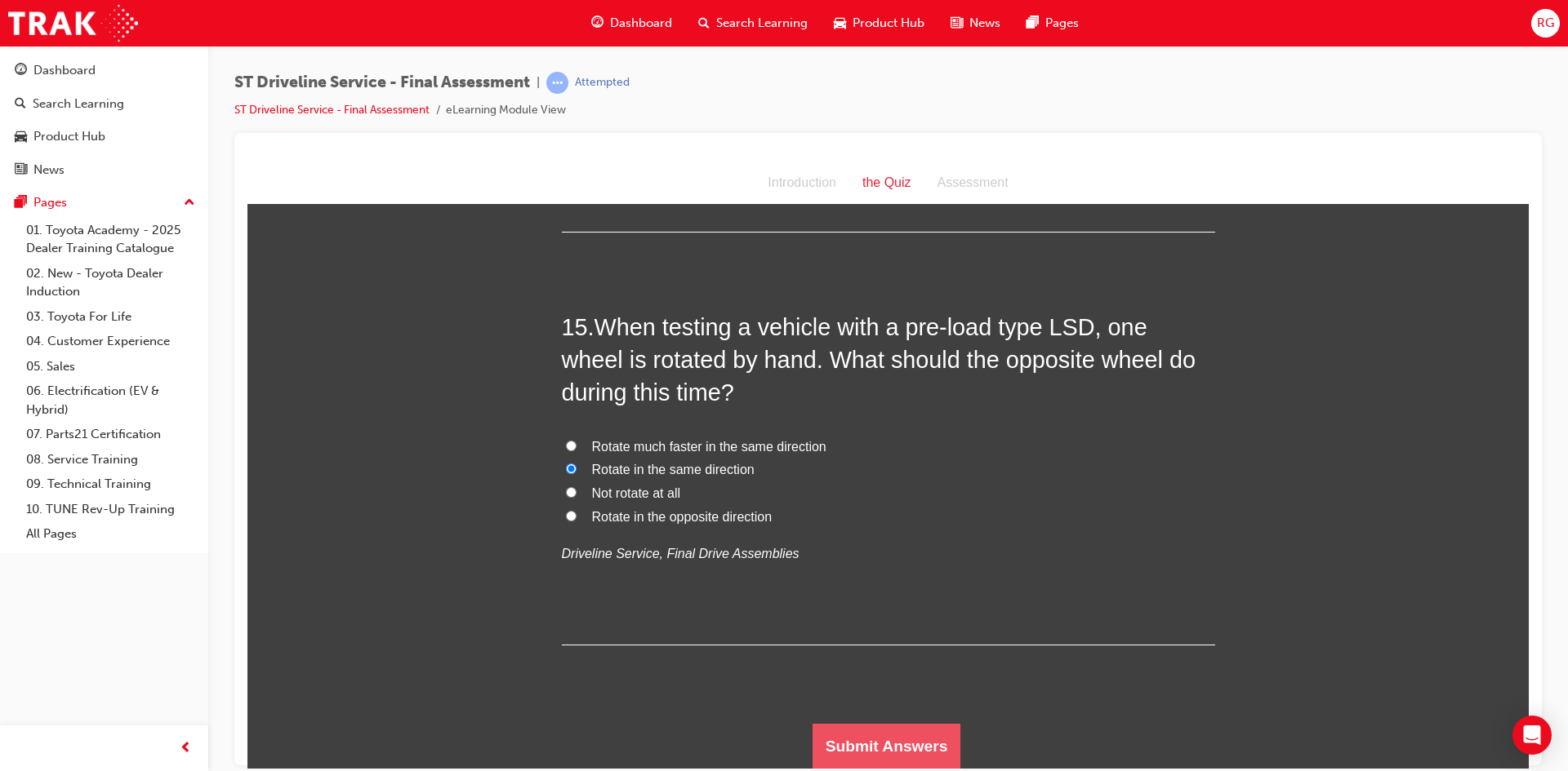
click at [825, 754] on button "Submit Answers" at bounding box center [887, 746] width 149 height 46
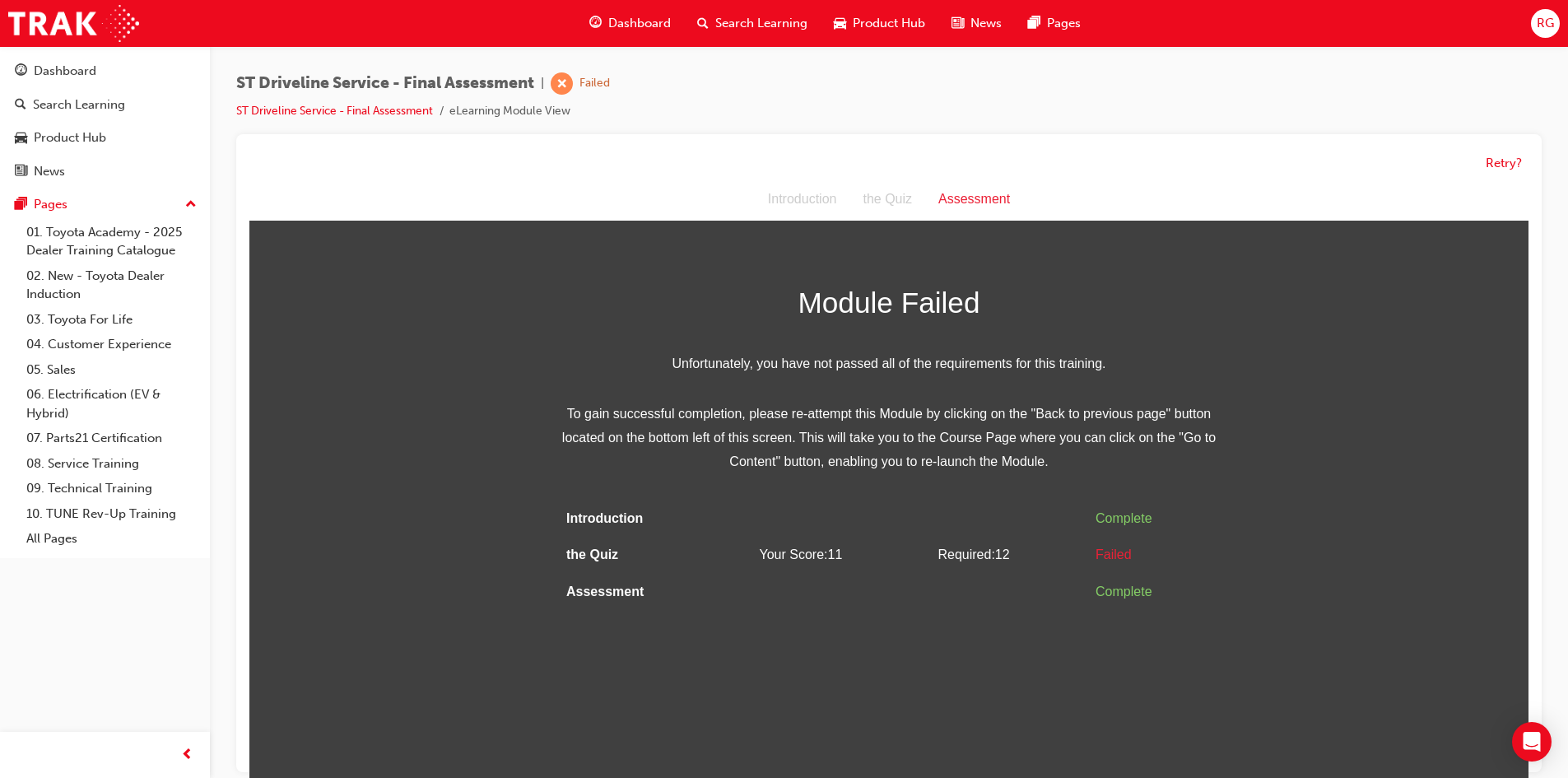
scroll to position [13, 0]
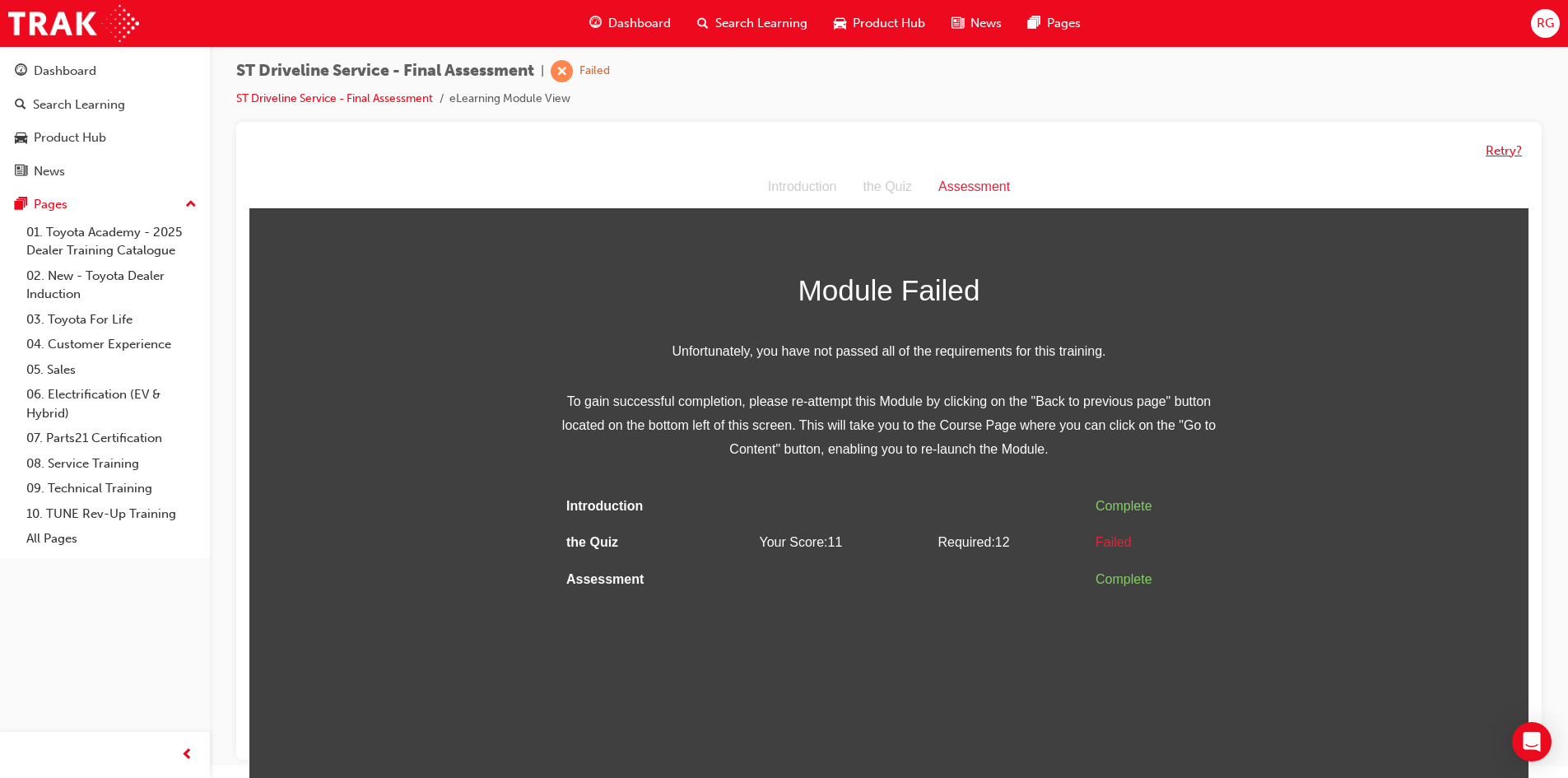
click at [1494, 144] on button "Retry?" at bounding box center [1504, 151] width 36 height 19
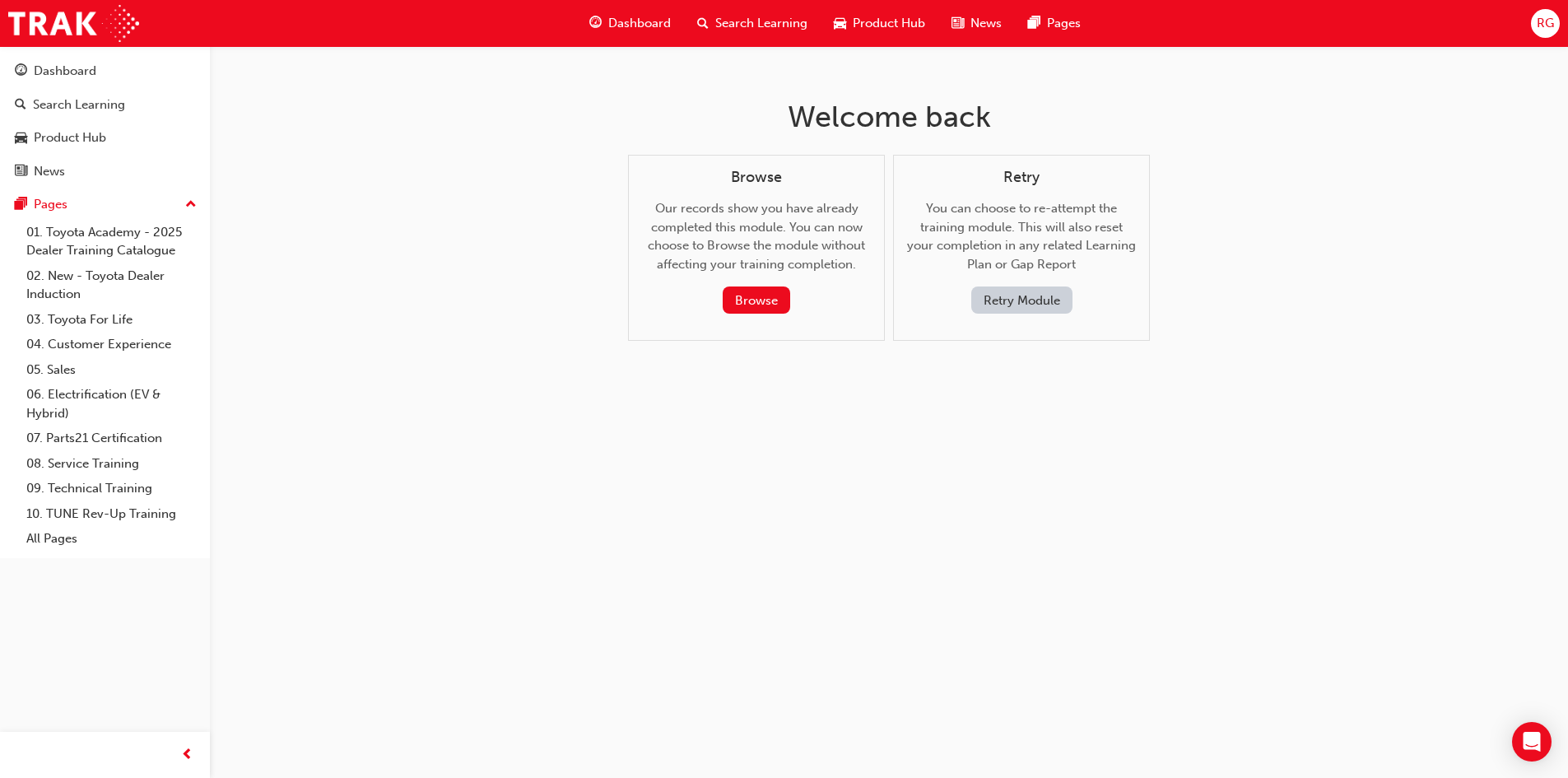
scroll to position [0, 0]
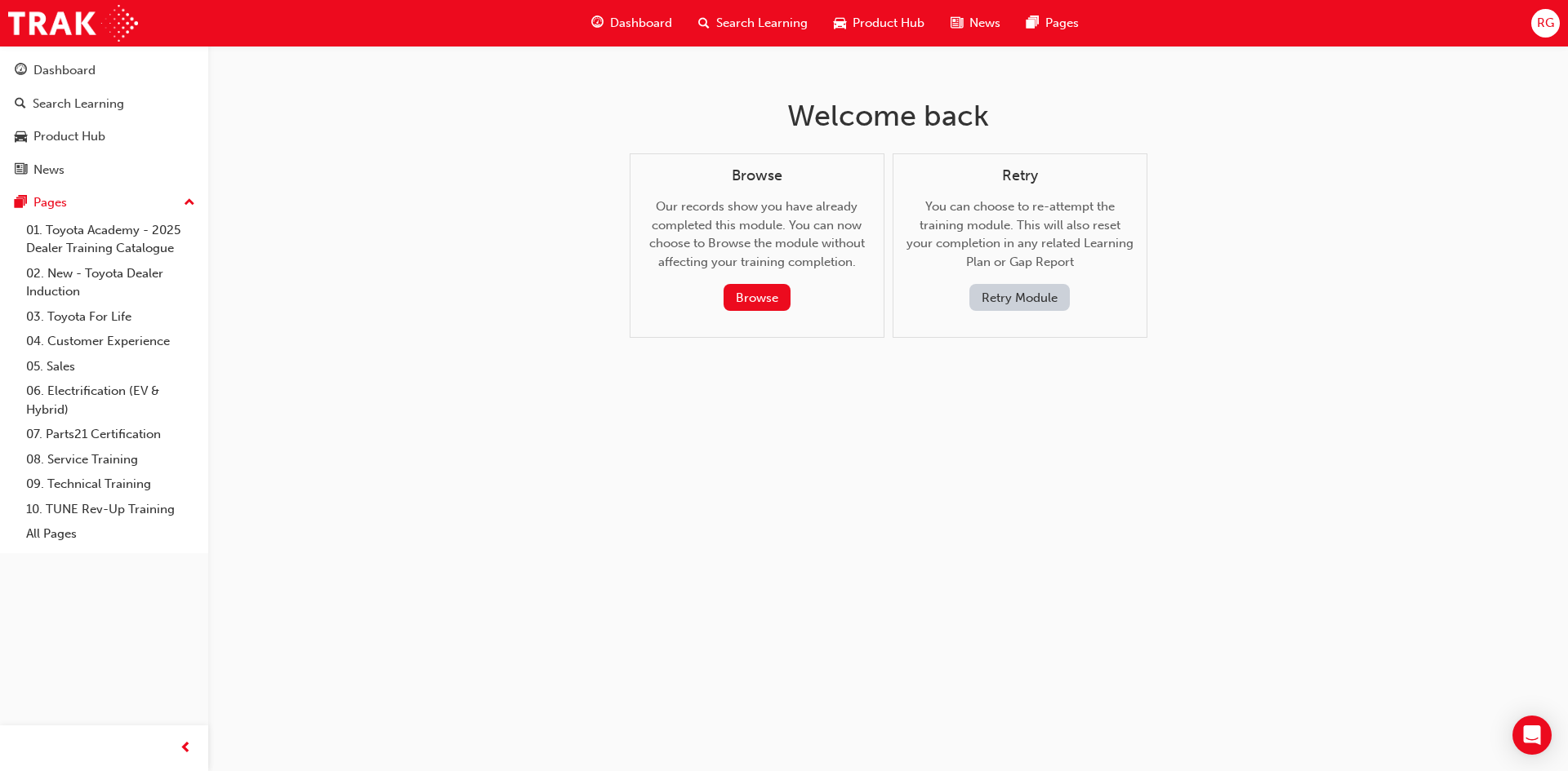
click at [970, 294] on button "Retry Module" at bounding box center [1020, 298] width 101 height 27
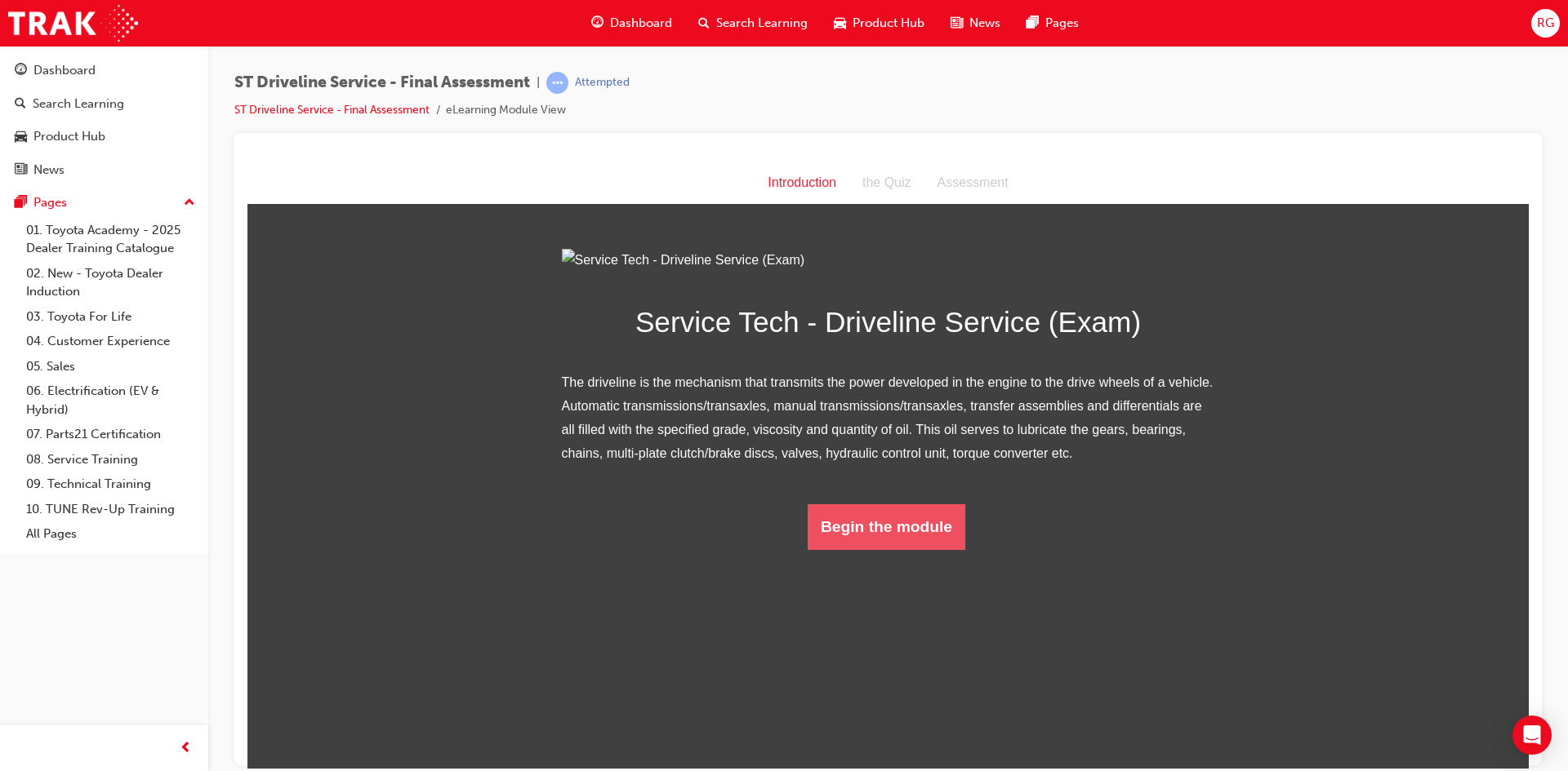
click at [880, 549] on button "Begin the module" at bounding box center [886, 526] width 157 height 46
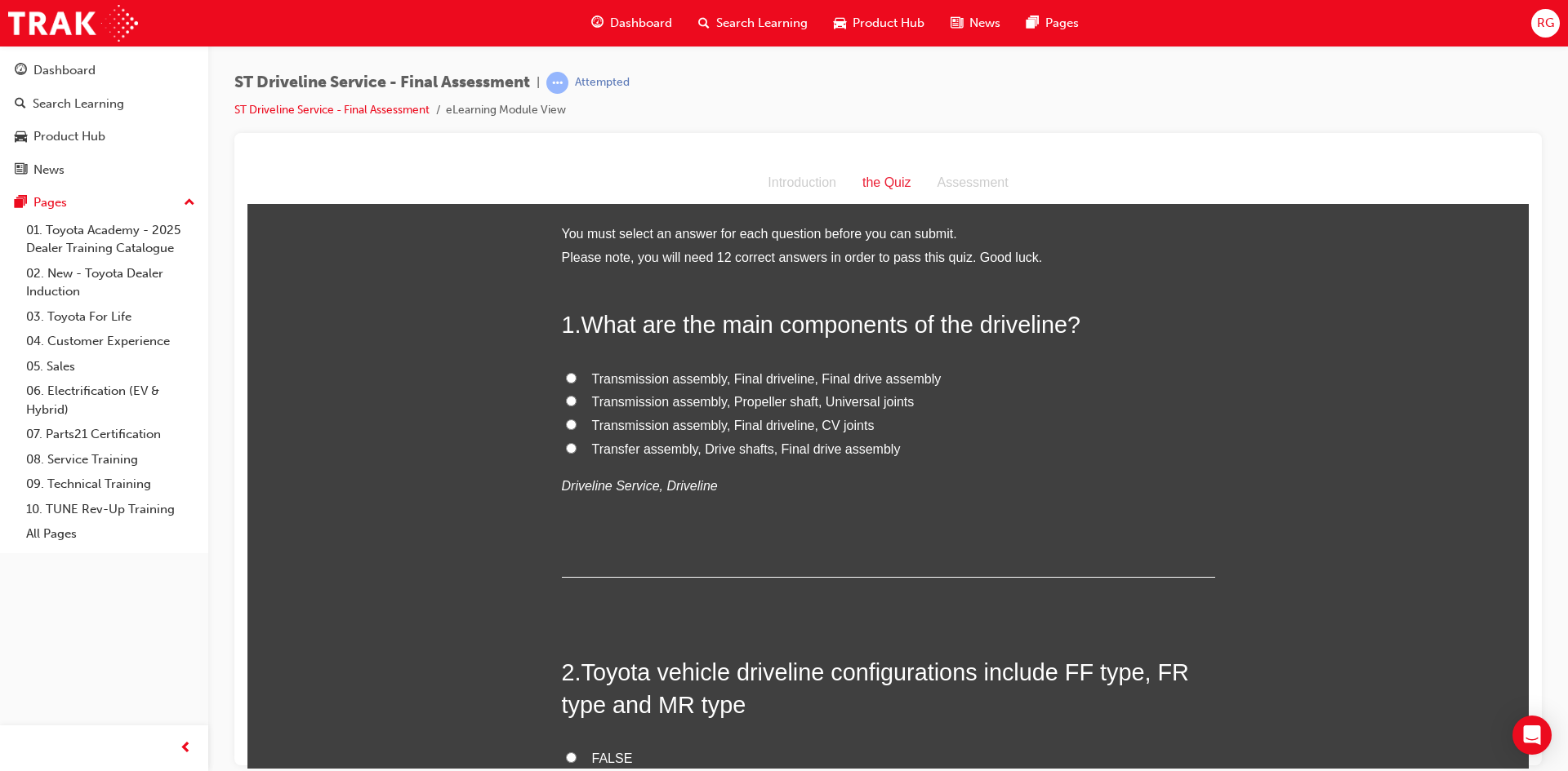
click at [725, 446] on span "Transfer assembly, Drive shafts, Final drive assembly" at bounding box center [747, 449] width 309 height 14
click at [577, 446] on input "Transfer assembly, Drive shafts, Final drive assembly" at bounding box center [571, 448] width 11 height 11
radio input "true"
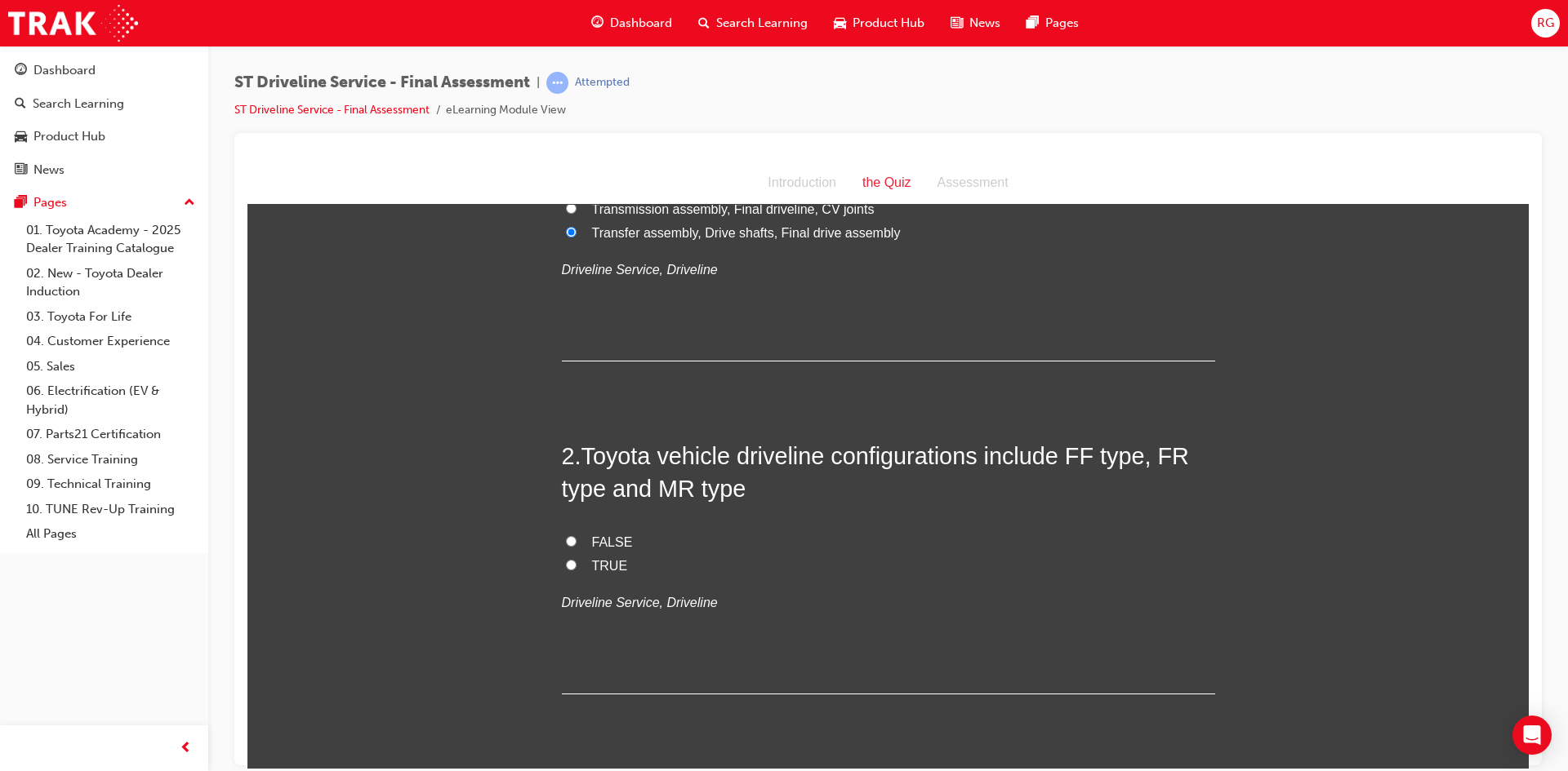
scroll to position [245, 0]
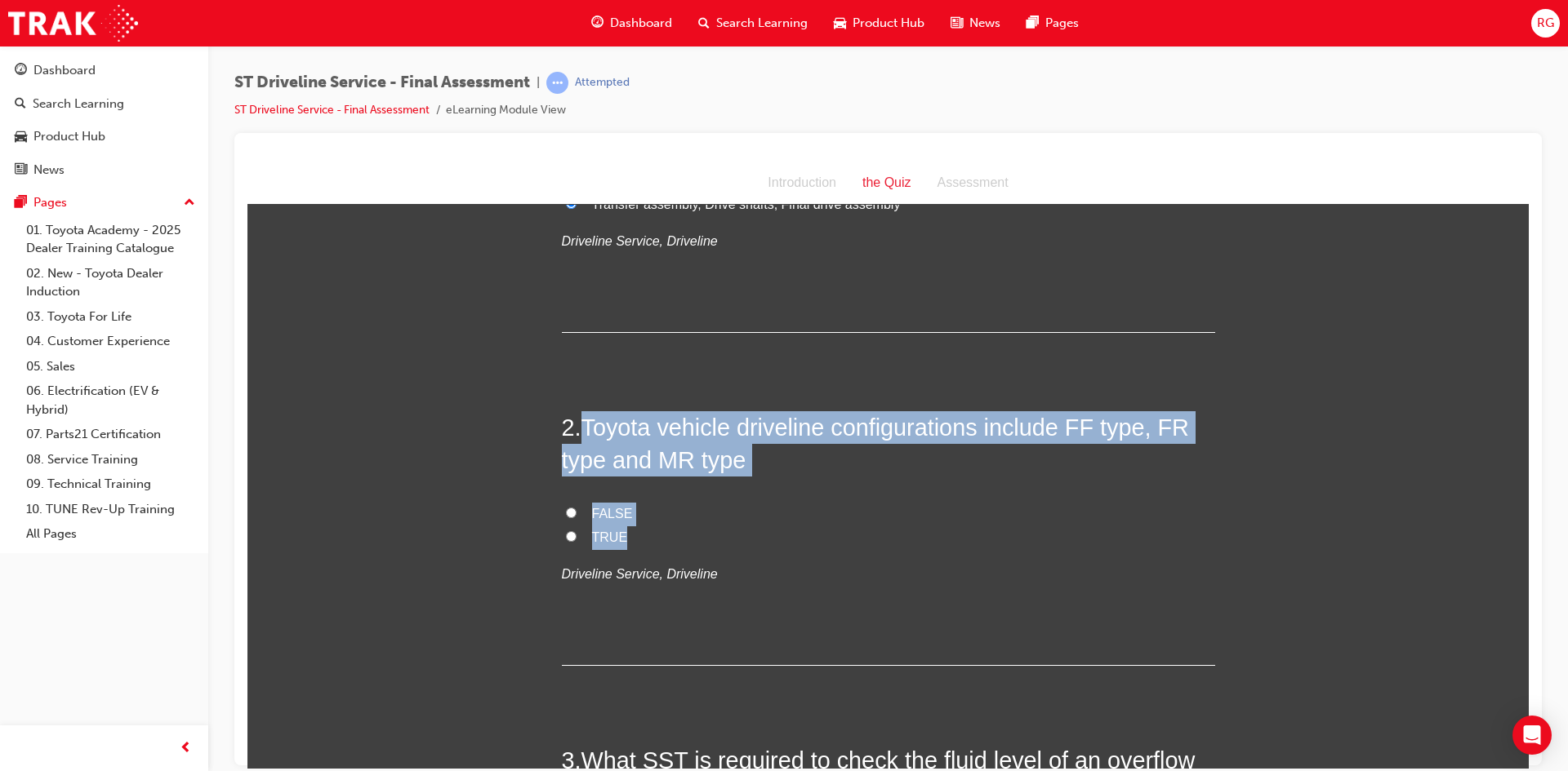
drag, startPoint x: 578, startPoint y: 407, endPoint x: 860, endPoint y: 545, distance: 314.0
click at [568, 535] on input "TRUE" at bounding box center [571, 535] width 11 height 11
radio input "true"
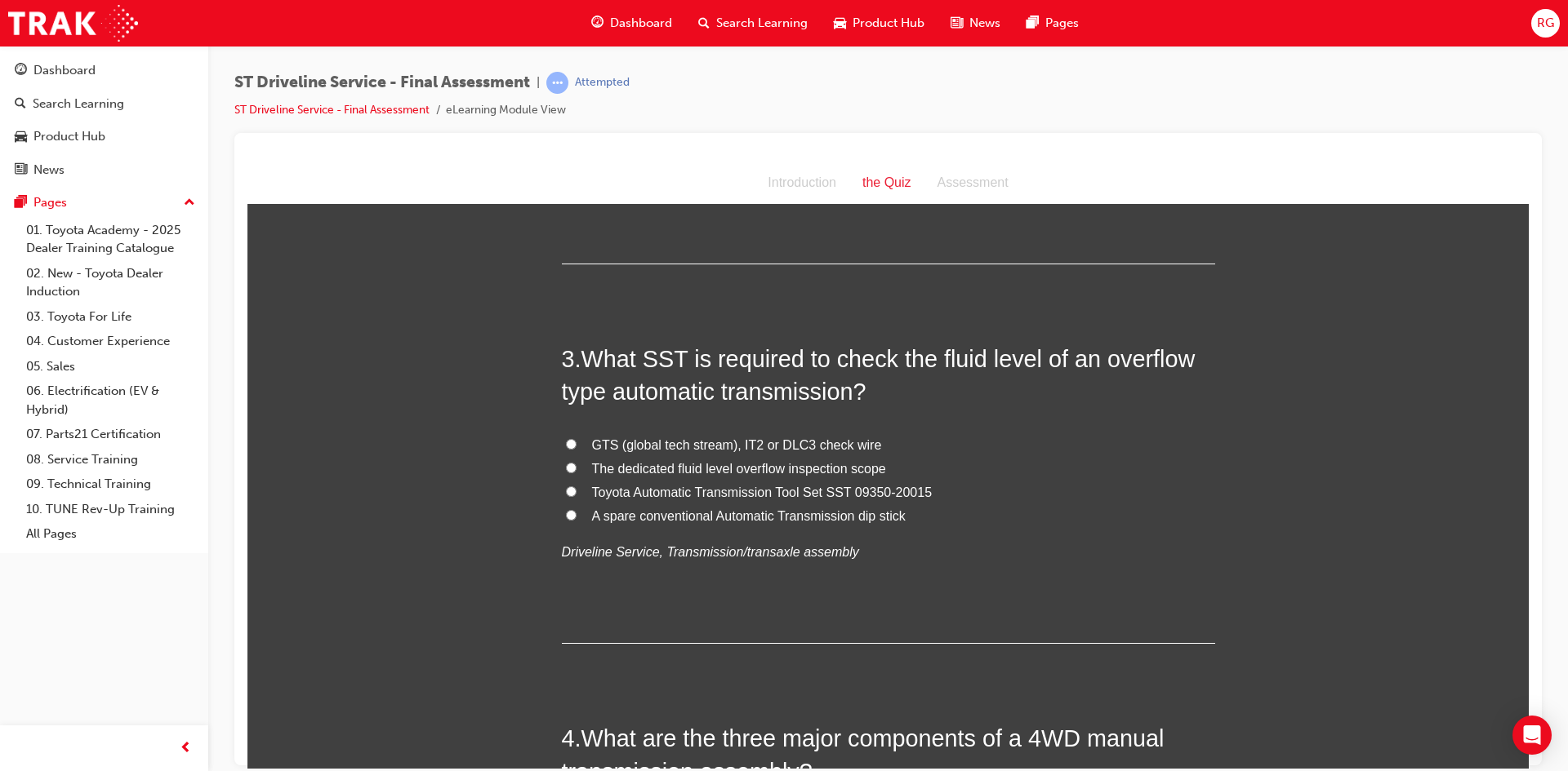
scroll to position [653, 0]
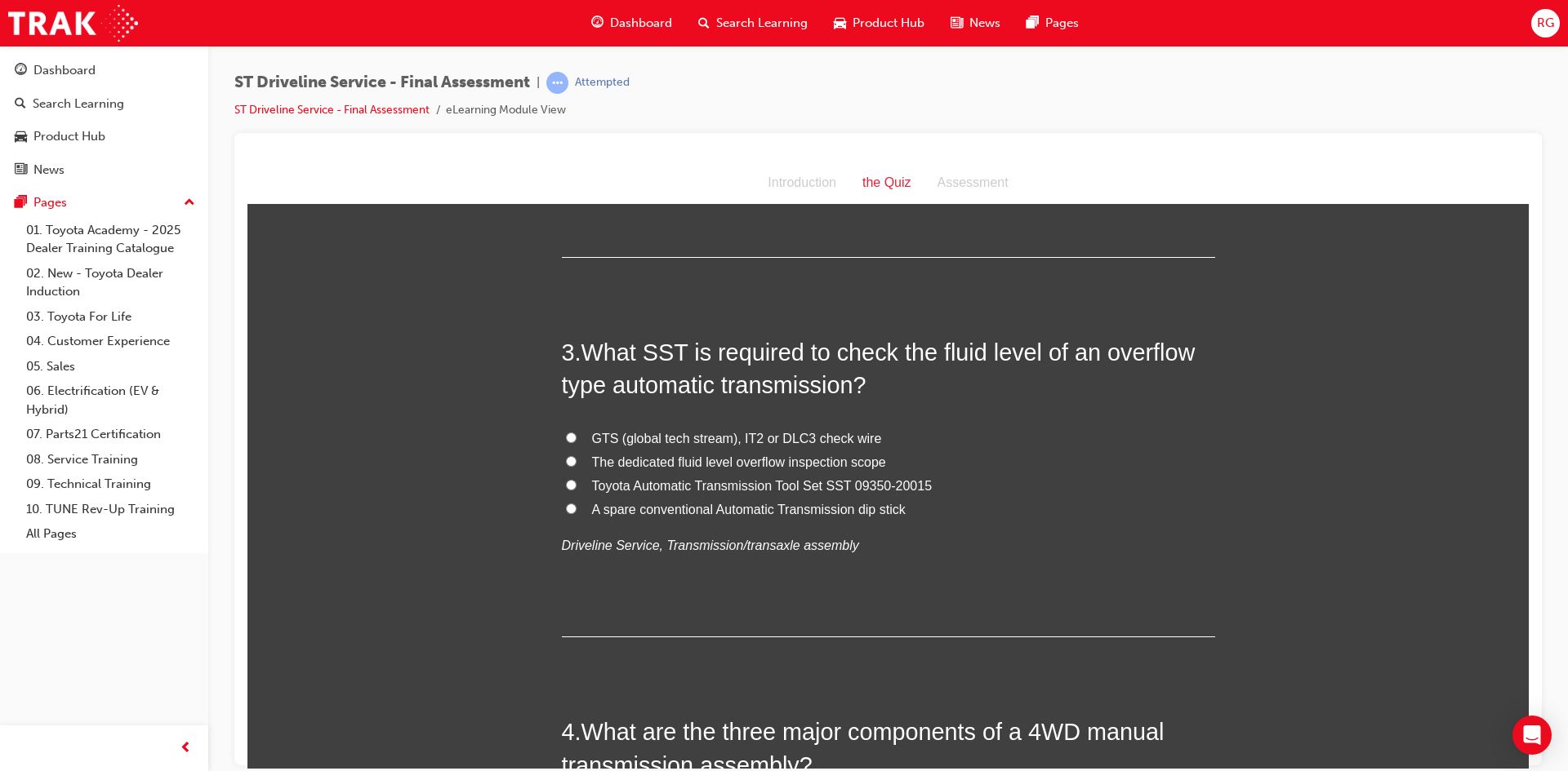
click at [1020, 500] on label "A spare conventional Automatic Transmission dip stick" at bounding box center [889, 510] width 653 height 23
click at [577, 503] on input "A spare conventional Automatic Transmission dip stick" at bounding box center [571, 508] width 11 height 11
radio input "true"
click at [670, 487] on span "Toyota Automatic Transmission Tool Set SST 09350-20015" at bounding box center [762, 486] width 340 height 14
click at [577, 487] on input "Toyota Automatic Transmission Tool Set SST 09350-20015" at bounding box center [571, 484] width 11 height 11
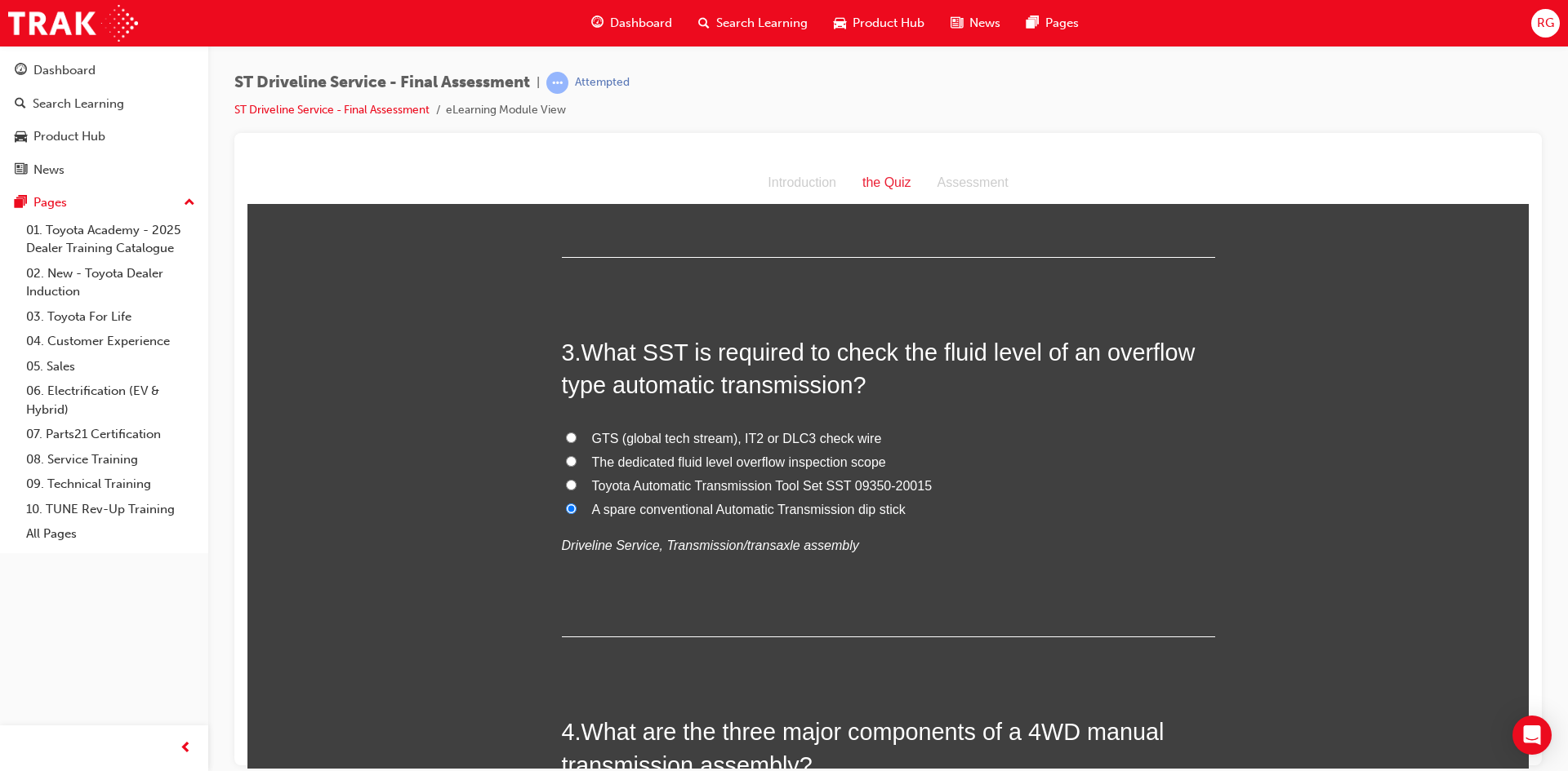
radio input "true"
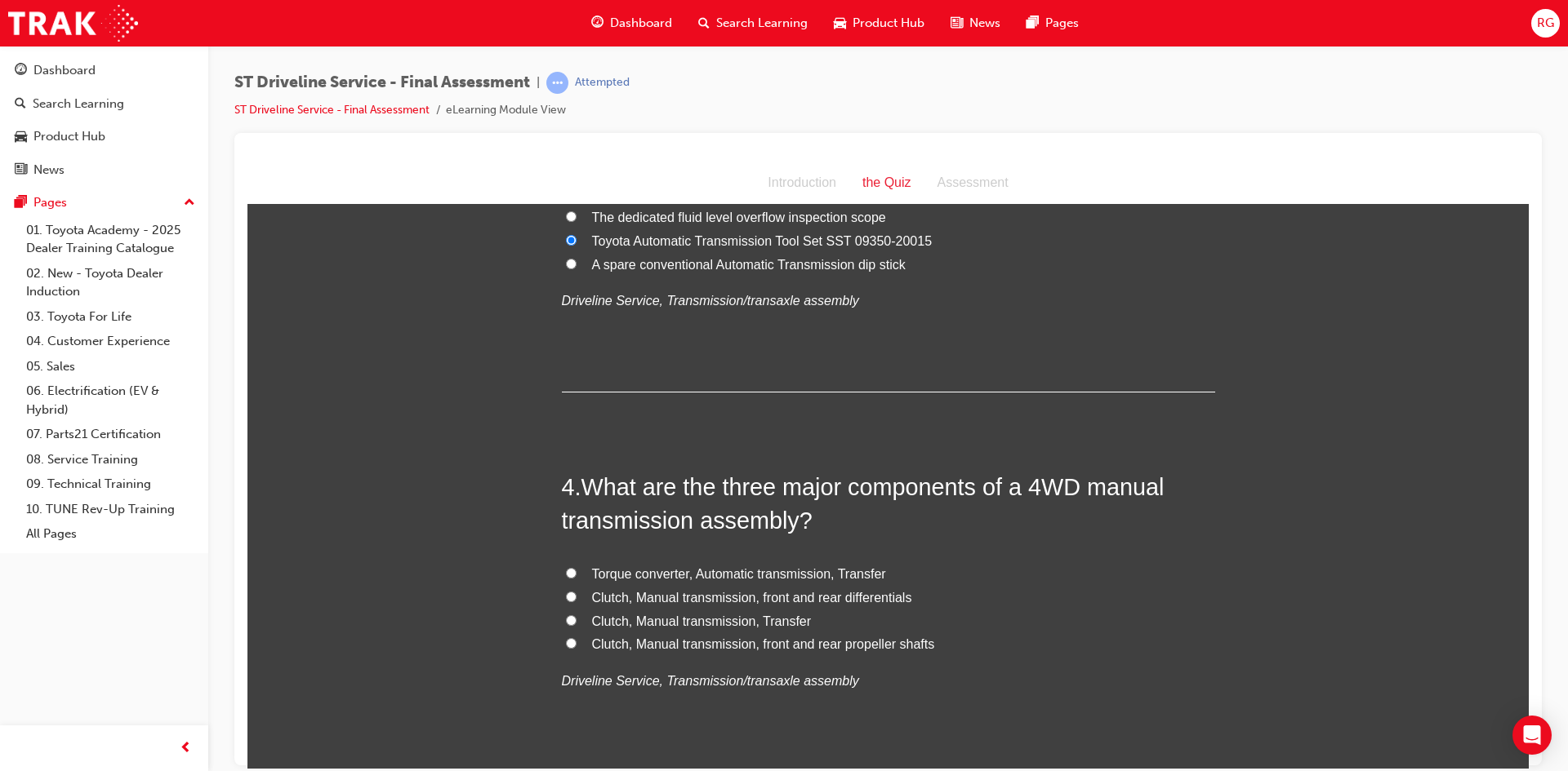
scroll to position [979, 0]
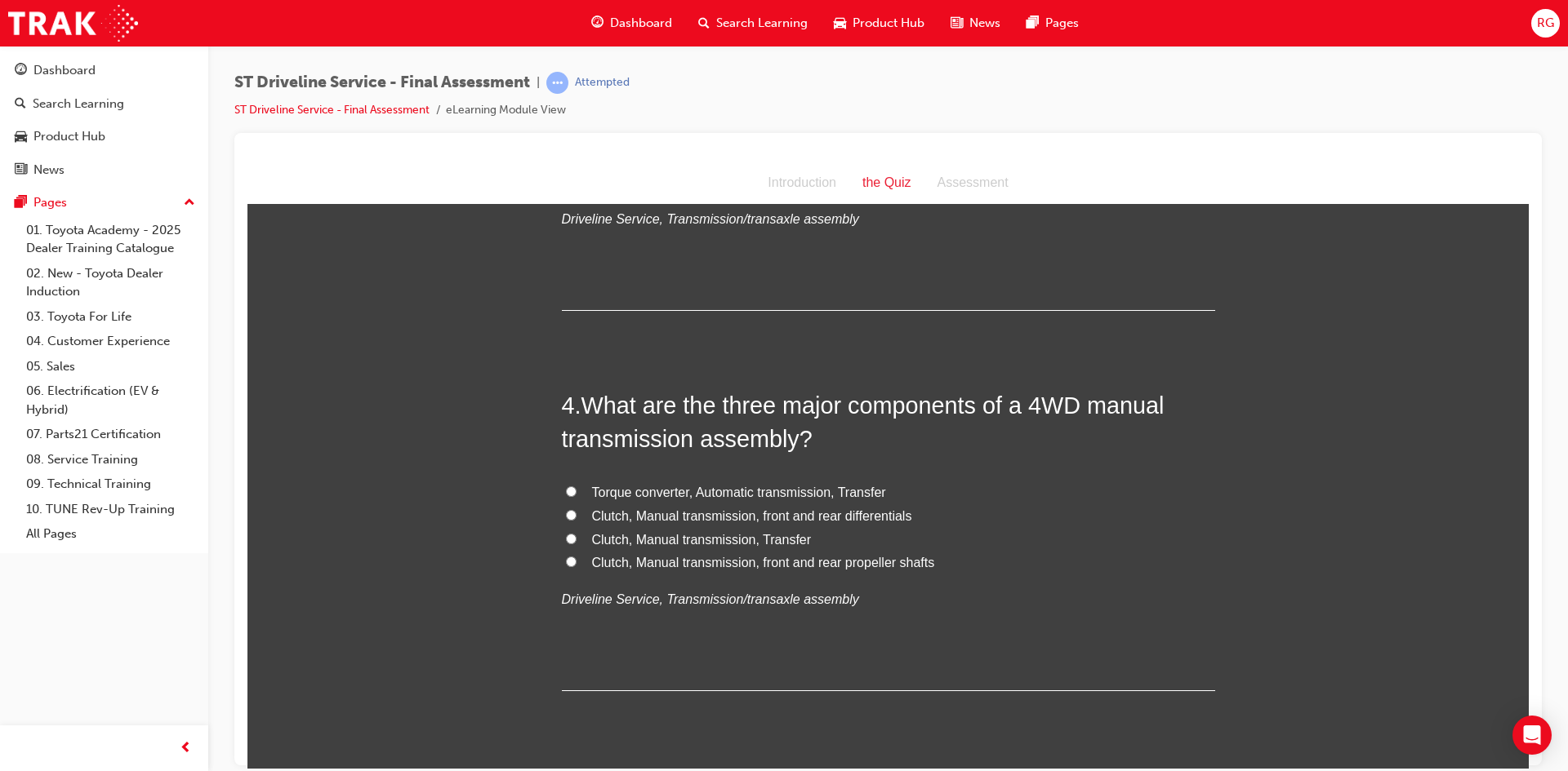
click at [662, 537] on span "Clutch, Manual transmission, Transfer" at bounding box center [702, 539] width 220 height 14
click at [577, 537] on input "Clutch, Manual transmission, Transfer" at bounding box center [571, 538] width 11 height 11
radio input "true"
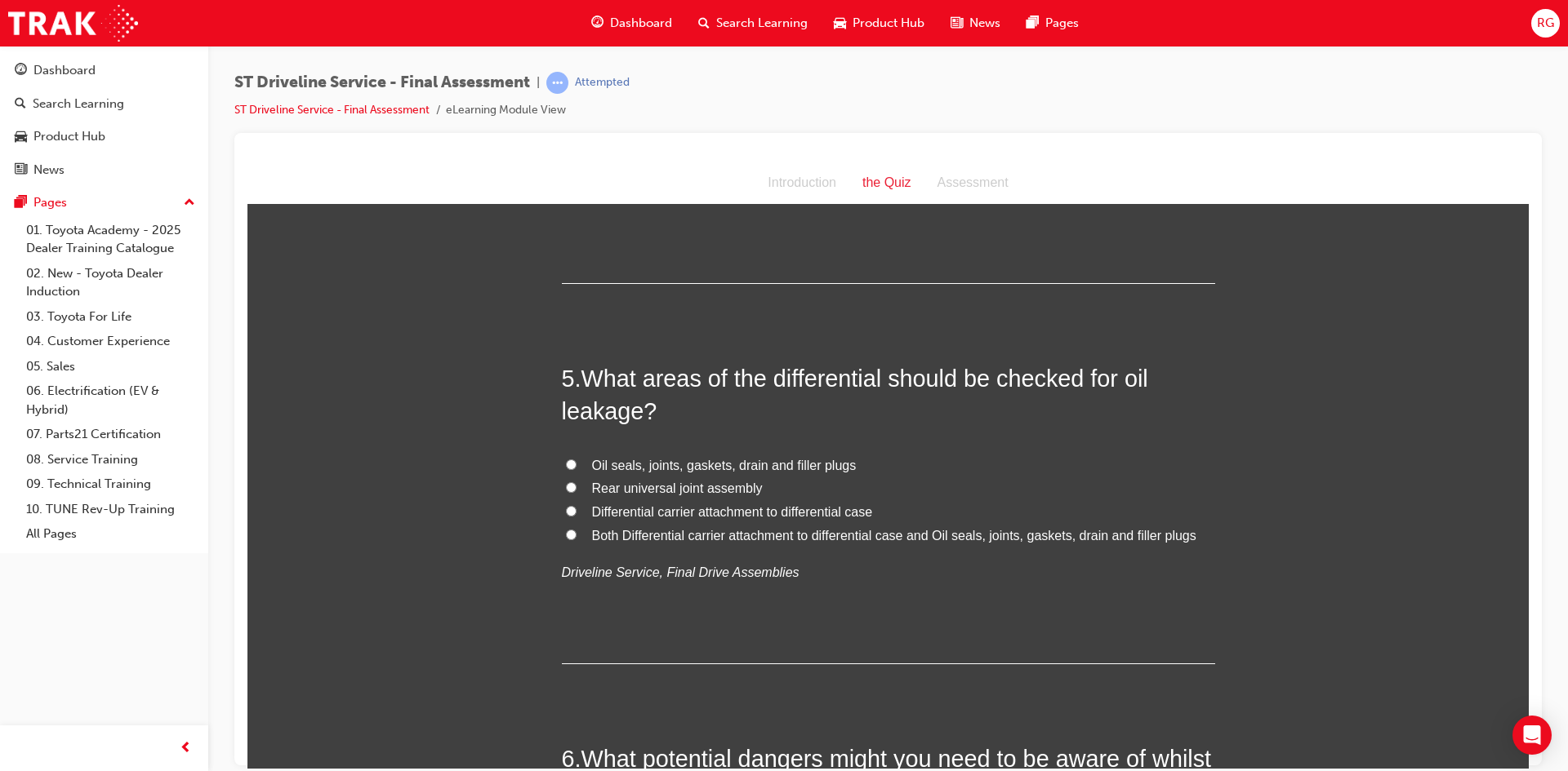
scroll to position [1388, 0]
click at [703, 536] on span "Both Differential carrier attachment to differential case and Oil seals, joints…" at bounding box center [894, 535] width 604 height 14
click at [577, 536] on input "Both Differential carrier attachment to differential case and Oil seals, joints…" at bounding box center [571, 534] width 11 height 11
radio input "true"
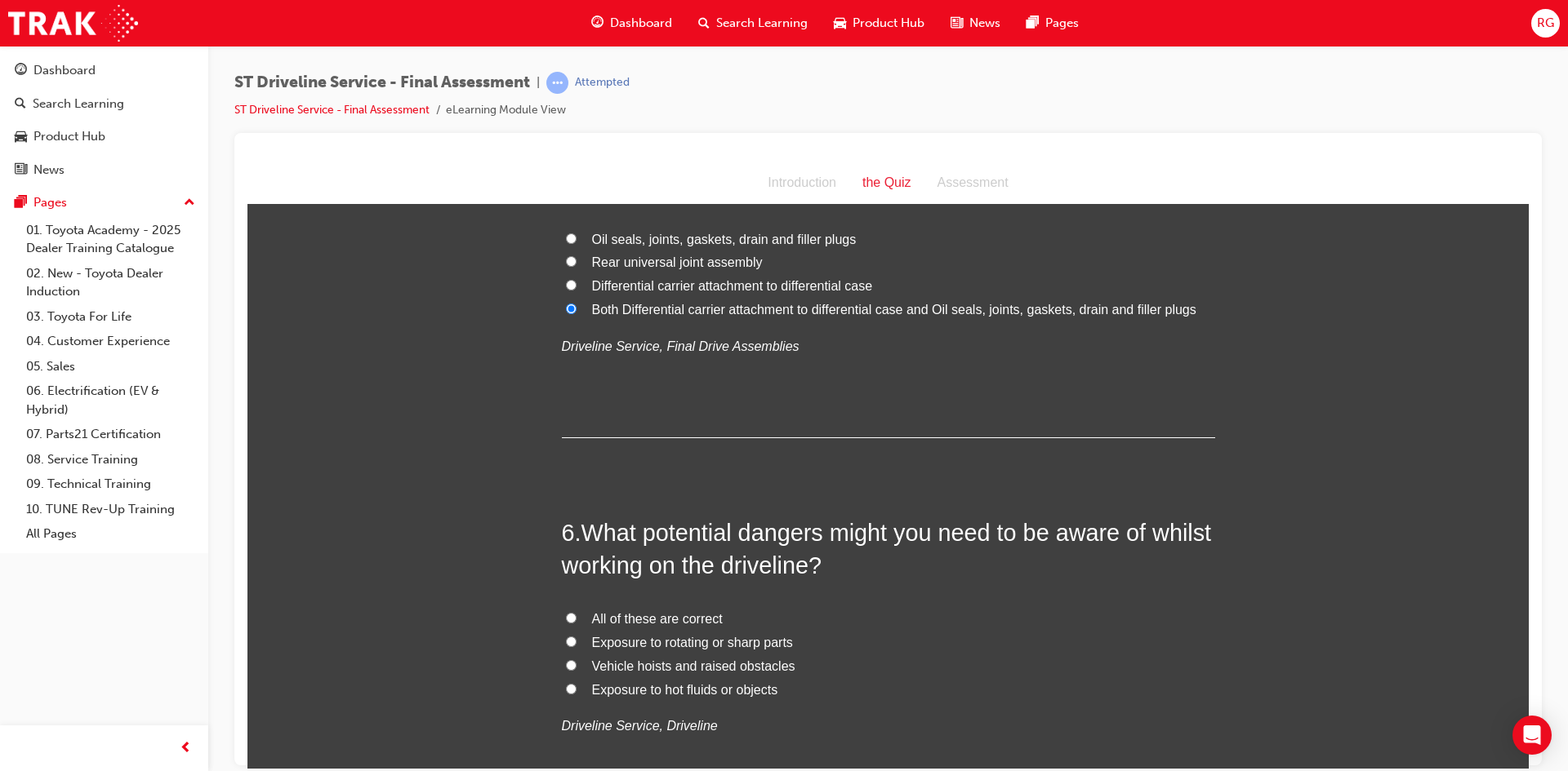
scroll to position [1633, 0]
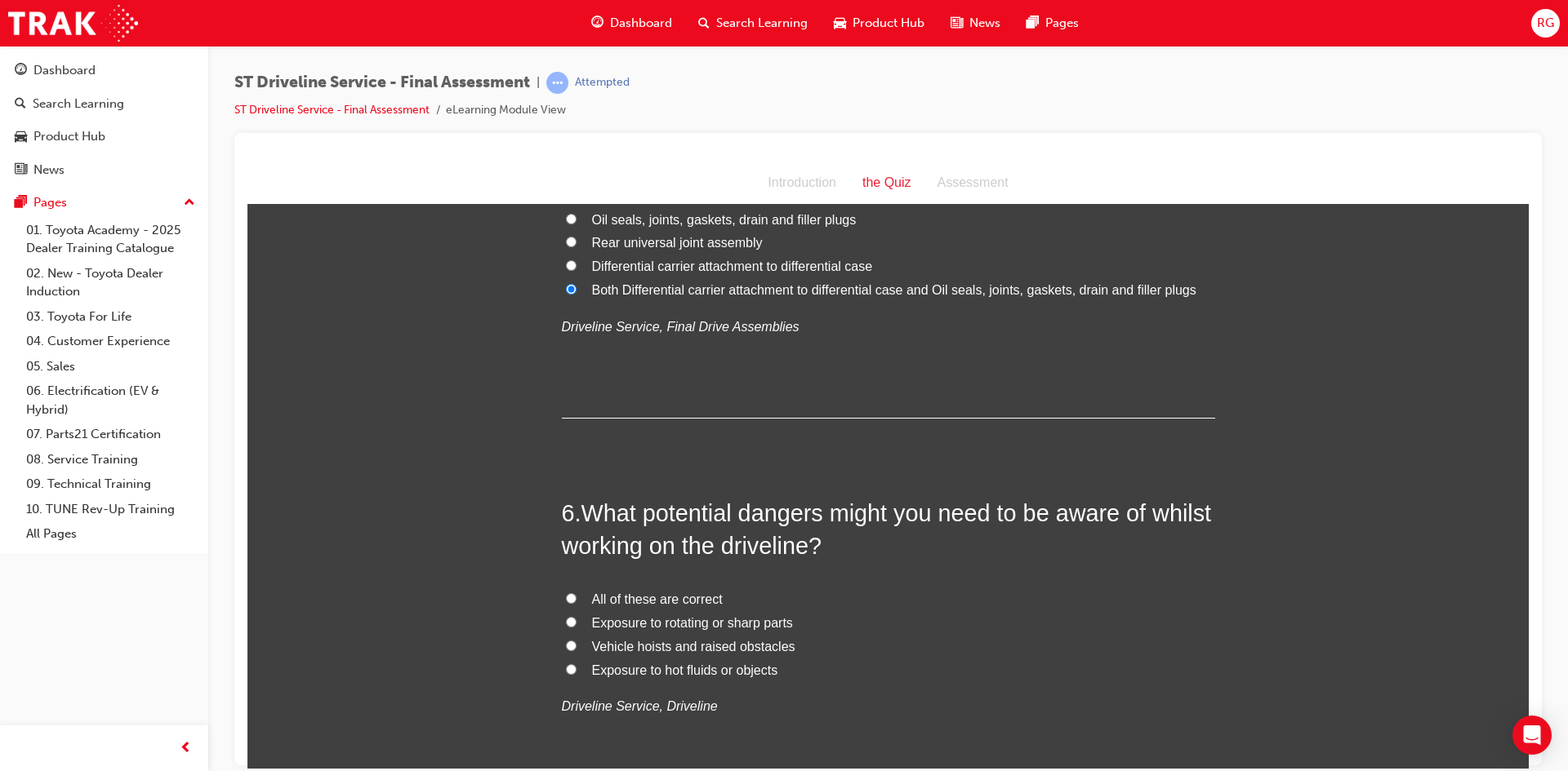
click at [609, 598] on span "All of these are correct" at bounding box center [658, 599] width 131 height 14
click at [577, 598] on input "All of these are correct" at bounding box center [571, 598] width 11 height 11
radio input "true"
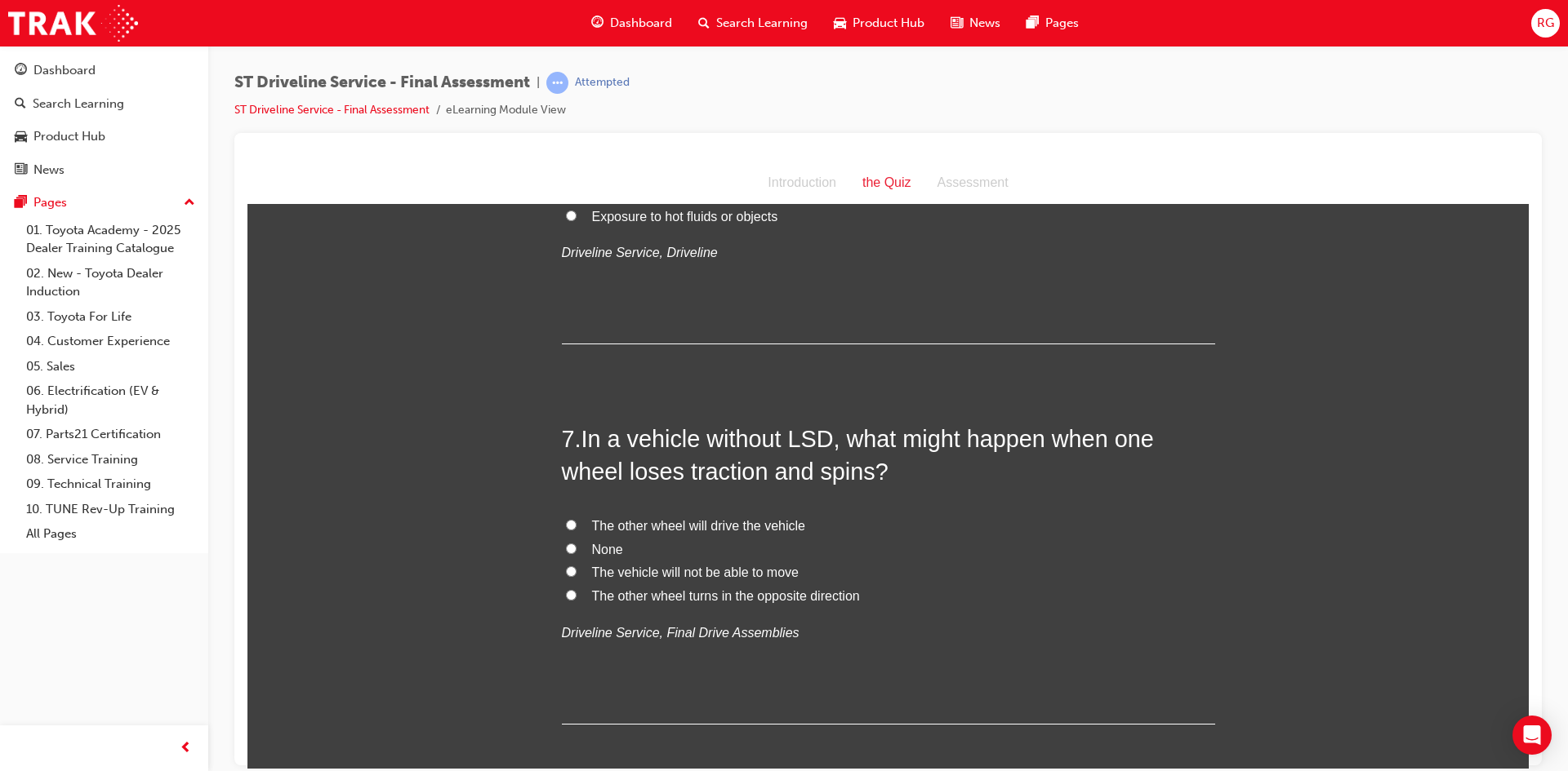
scroll to position [2122, 0]
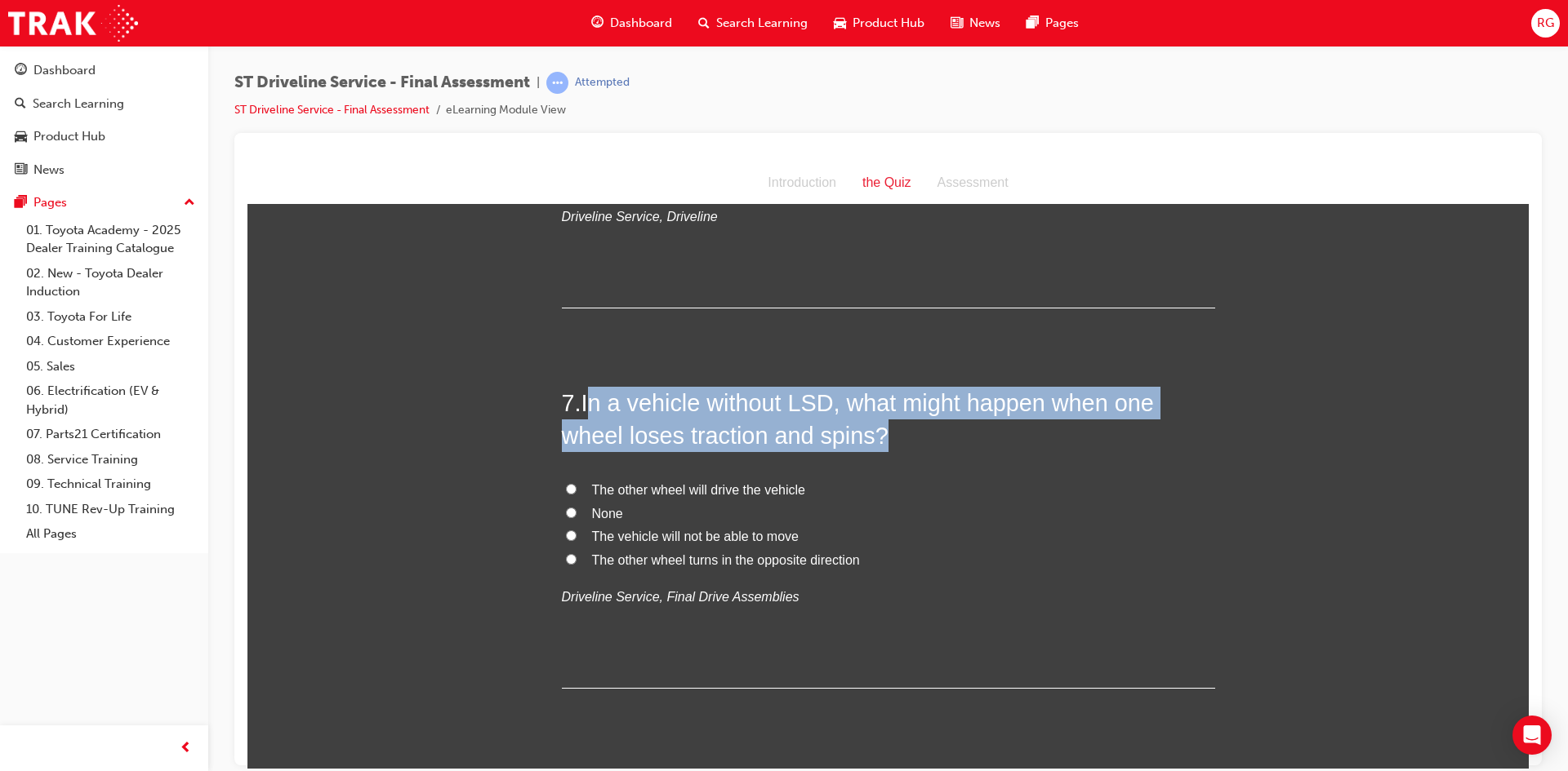
drag, startPoint x: 588, startPoint y: 399, endPoint x: 959, endPoint y: 442, distance: 373.5
click at [959, 442] on h2 "7 . In a vehicle without LSD, what might happen when one wheel loses traction a…" at bounding box center [889, 419] width 653 height 66
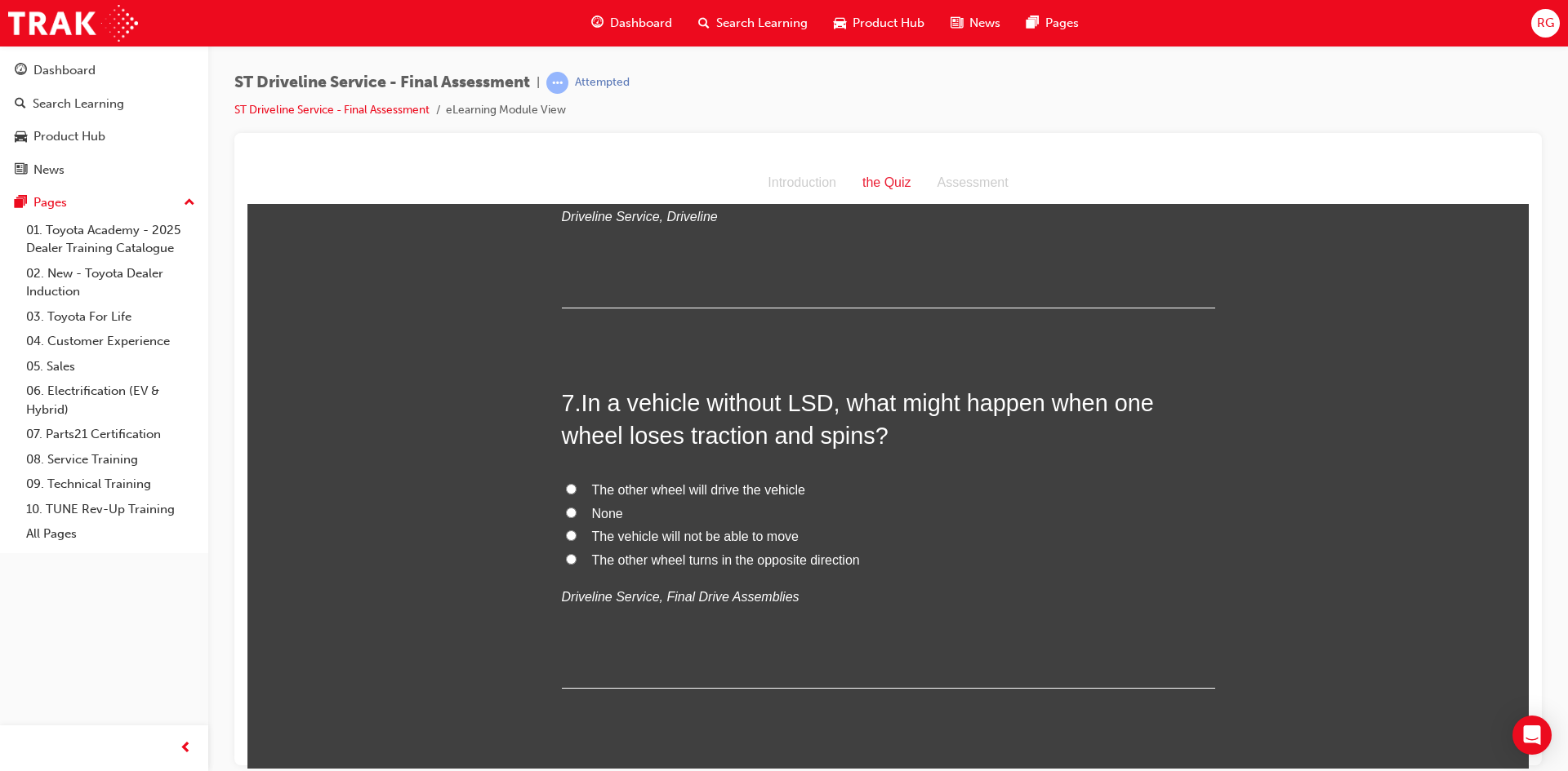
click at [687, 486] on span "The other wheel will drive the vehicle" at bounding box center [699, 490] width 213 height 14
click at [577, 486] on input "The other wheel will drive the vehicle" at bounding box center [571, 489] width 11 height 11
radio input "true"
click at [687, 486] on span "The other wheel will drive the vehicle" at bounding box center [699, 490] width 213 height 14
click at [577, 486] on input "The other wheel will drive the vehicle" at bounding box center [571, 489] width 11 height 11
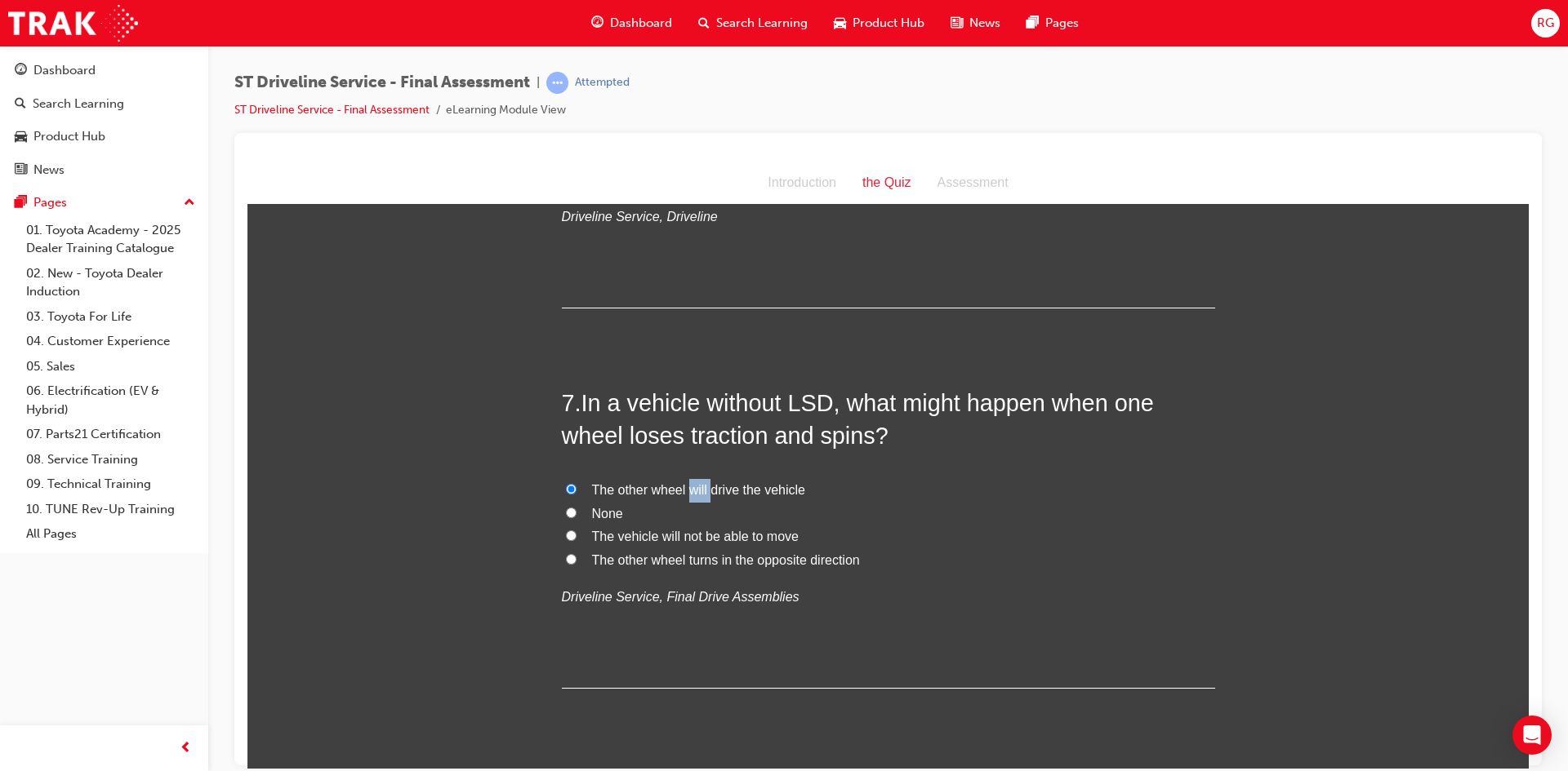
click at [687, 486] on span "The other wheel will drive the vehicle" at bounding box center [699, 490] width 213 height 14
click at [577, 486] on input "The other wheel will drive the vehicle" at bounding box center [571, 489] width 11 height 11
click at [651, 459] on div "7 . In a vehicle without LSD, what might happen when one wheel loses traction a…" at bounding box center [889, 536] width 653 height 302
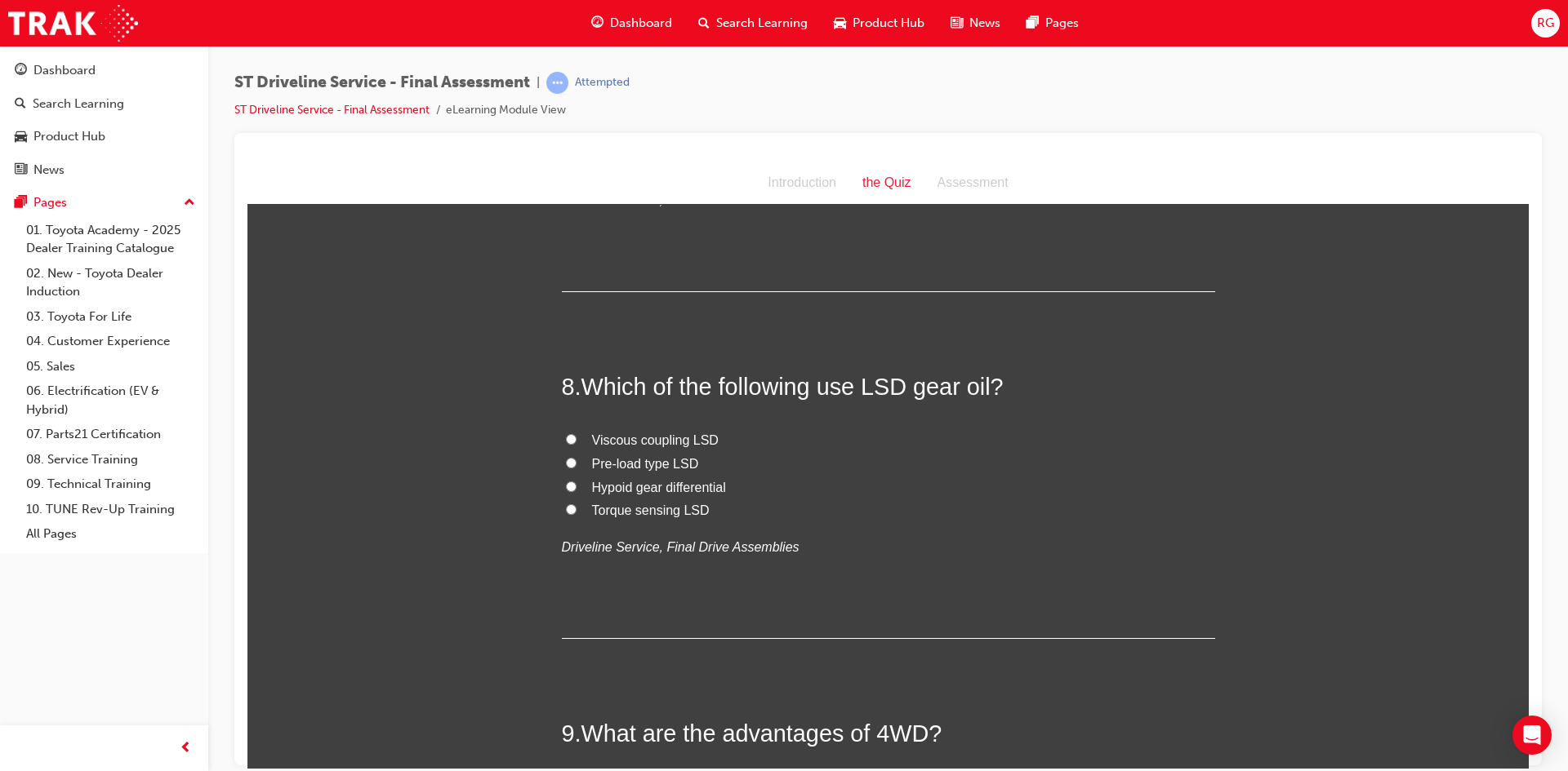
scroll to position [2531, 0]
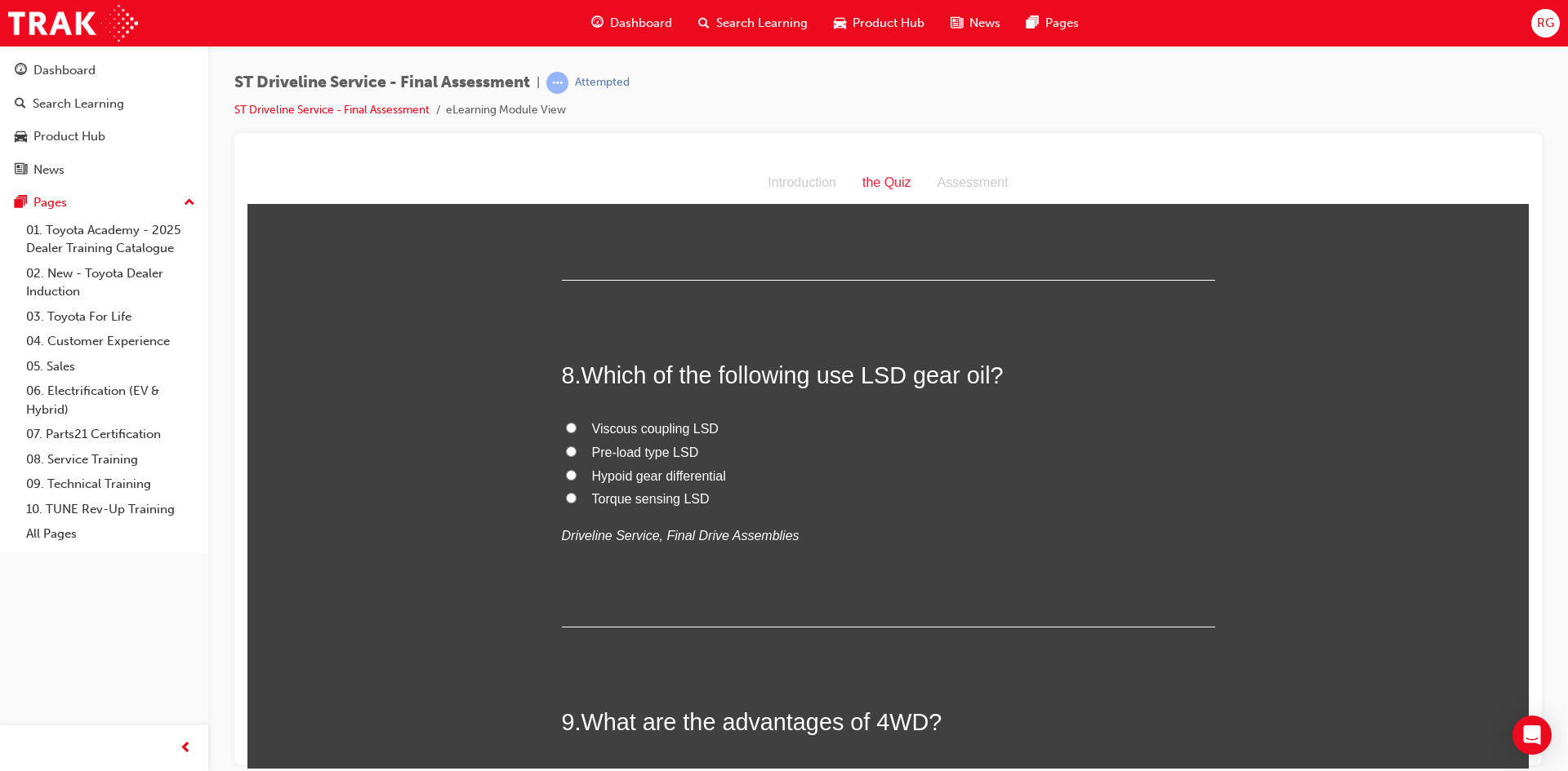
click at [573, 477] on label "Hypoid gear differential" at bounding box center [889, 476] width 653 height 23
click at [573, 477] on input "Hypoid gear differential" at bounding box center [571, 474] width 11 height 11
radio input "true"
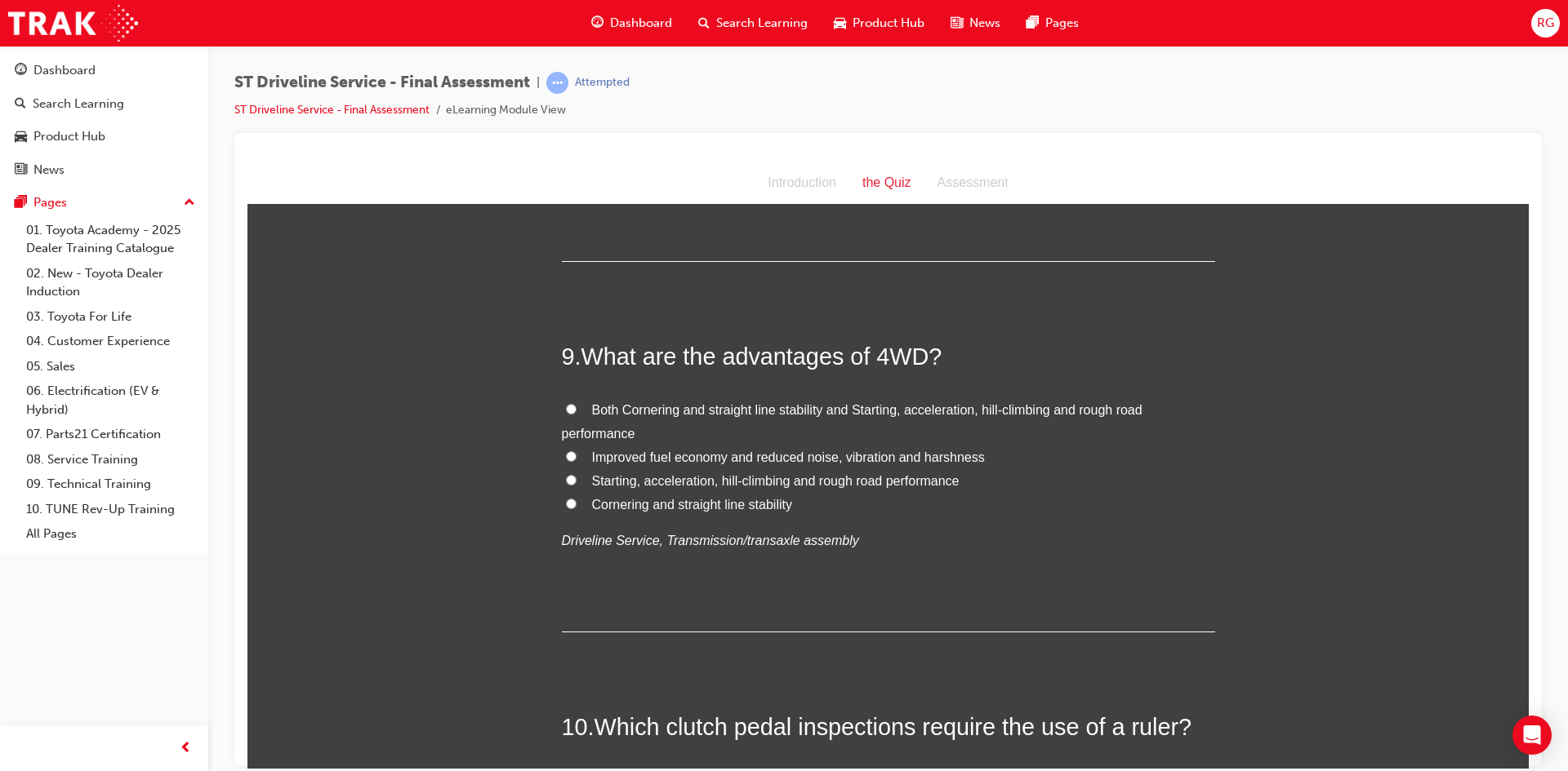
scroll to position [2938, 0]
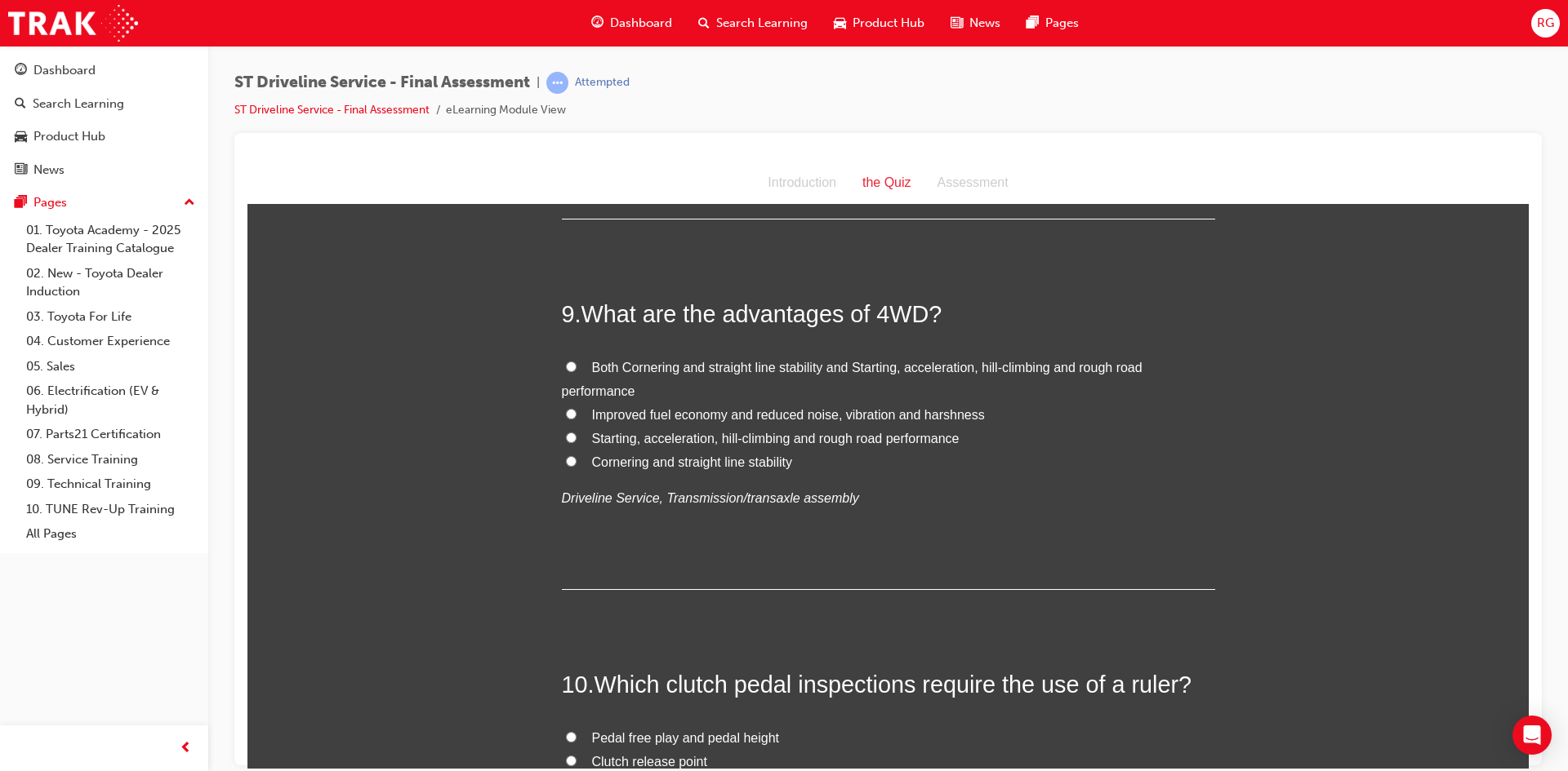
click at [563, 360] on label "Both Cornering and straight line stability and Starting, acceleration, hill-cli…" at bounding box center [889, 379] width 653 height 47
click at [566, 361] on input "Both Cornering and straight line stability and Starting, acceleration, hill-cli…" at bounding box center [571, 365] width 11 height 11
radio input "true"
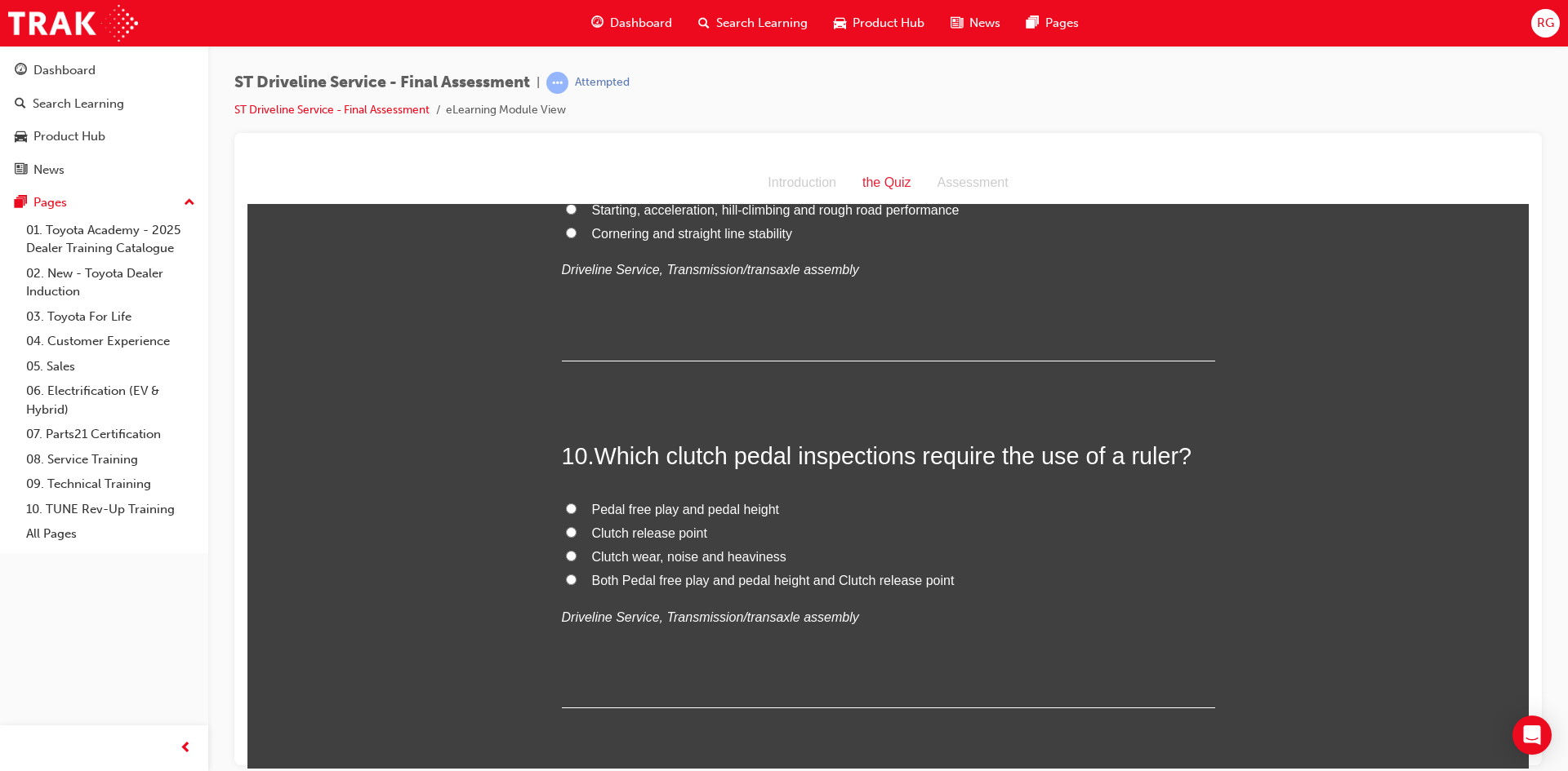
scroll to position [3184, 0]
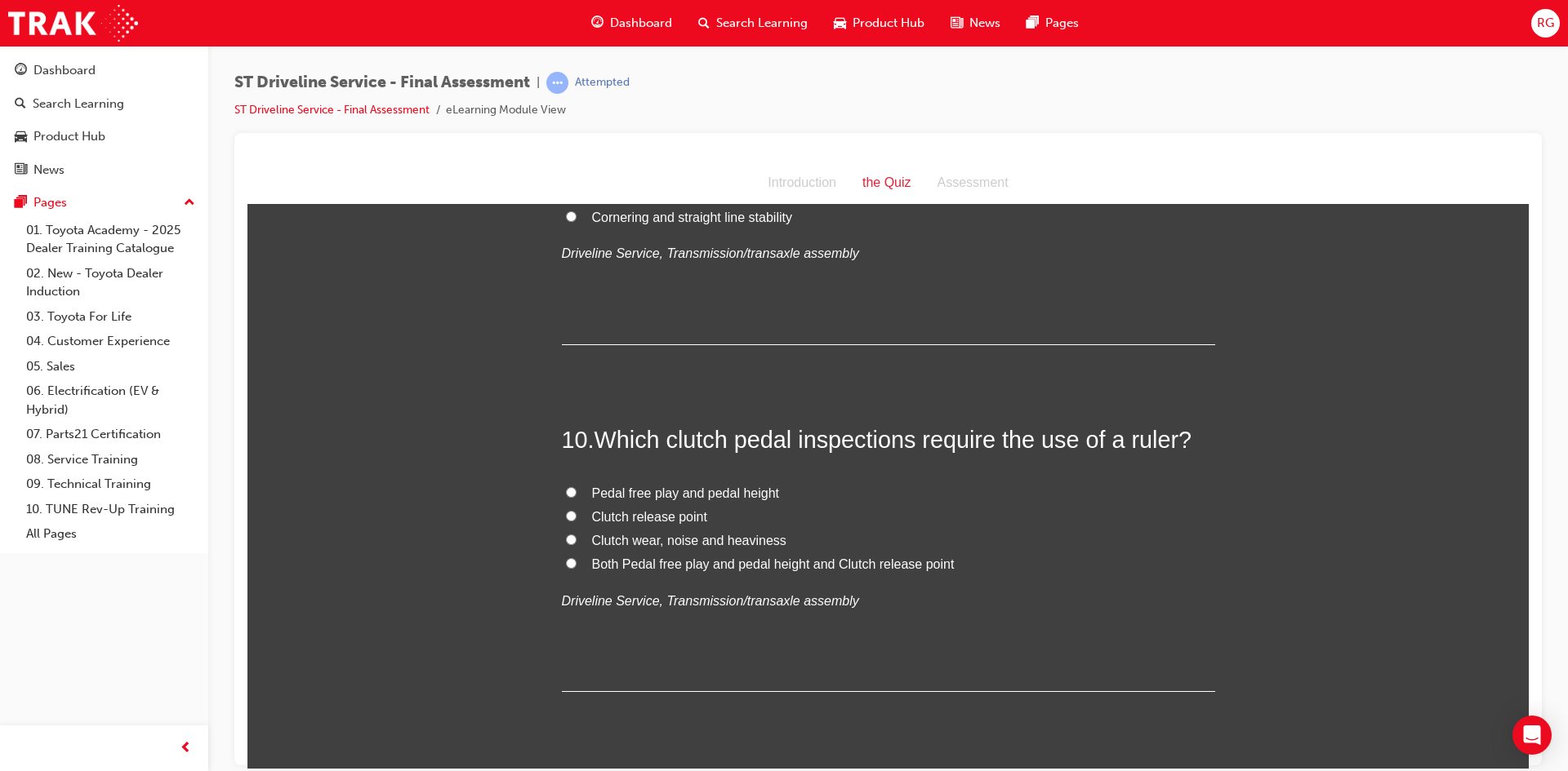
click at [592, 563] on span "Both Pedal free play and pedal height and Clutch release point" at bounding box center [773, 564] width 363 height 14
click at [577, 563] on input "Both Pedal free play and pedal height and Clutch release point" at bounding box center [571, 563] width 11 height 11
radio input "true"
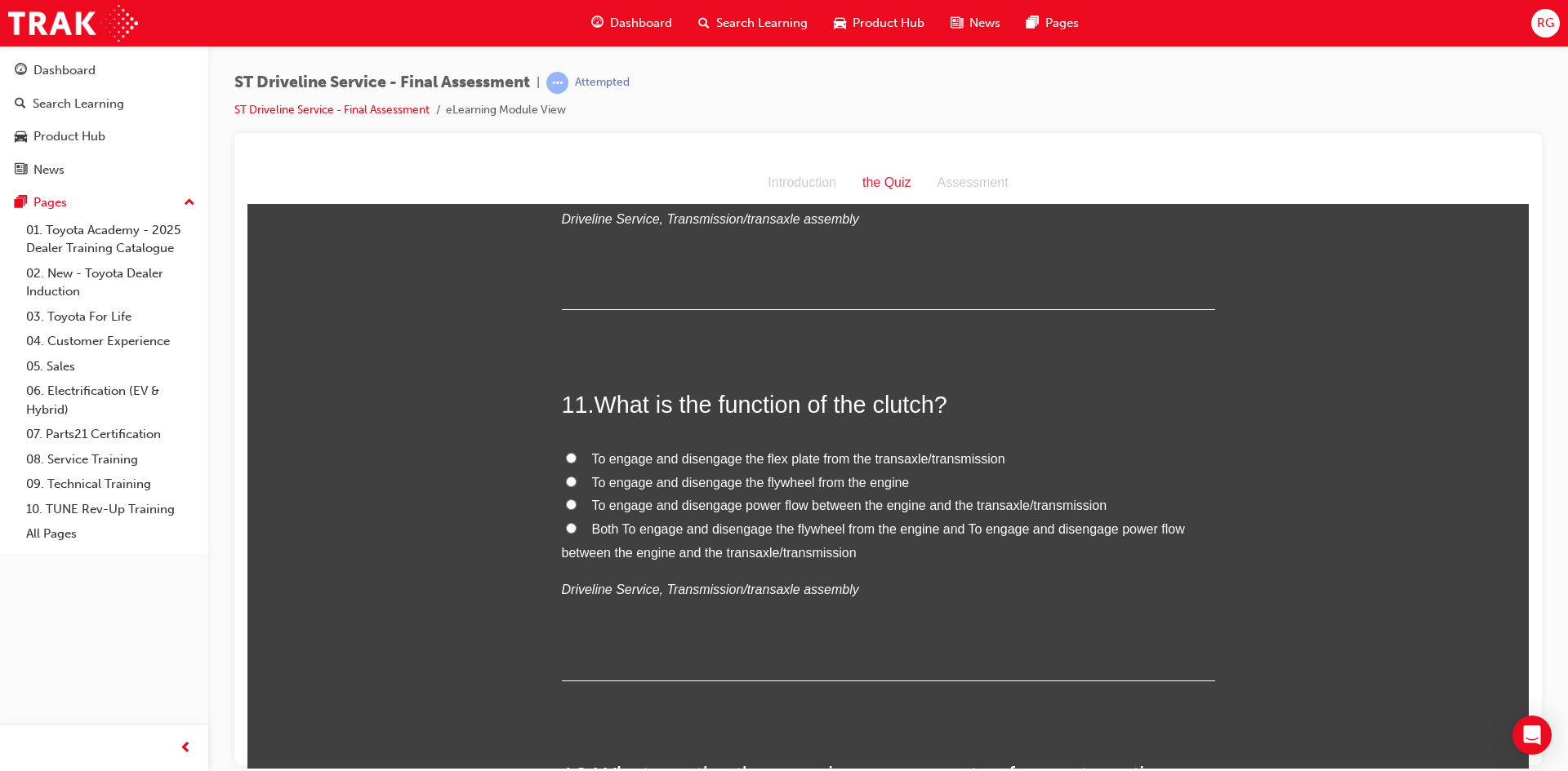
scroll to position [3592, 0]
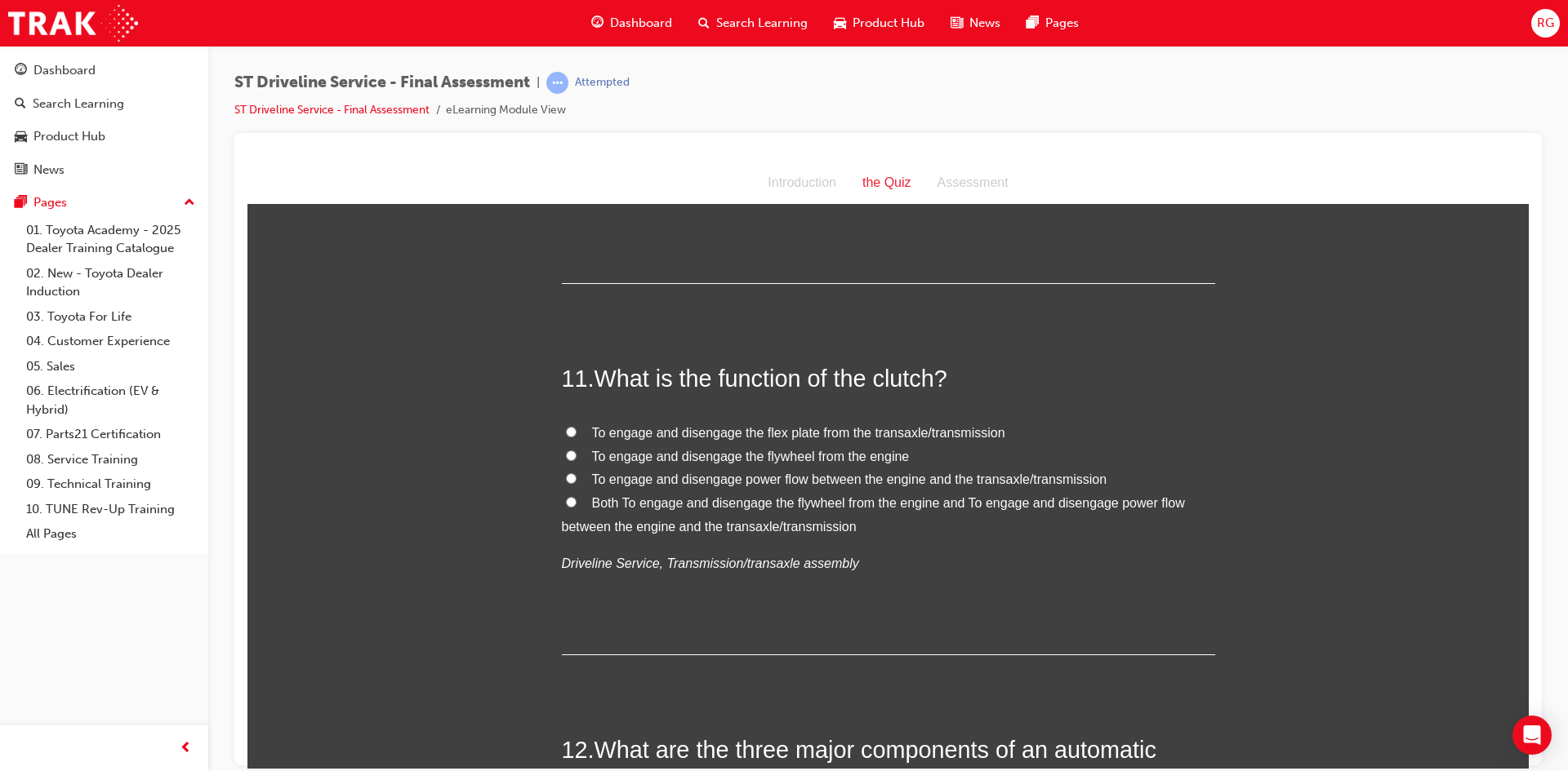
click at [575, 504] on label "Both To engage and disengage the flywheel from the engine and To engage and dis…" at bounding box center [889, 515] width 653 height 47
click at [575, 504] on input "Both To engage and disengage the flywheel from the engine and To engage and dis…" at bounding box center [571, 501] width 11 height 11
radio input "true"
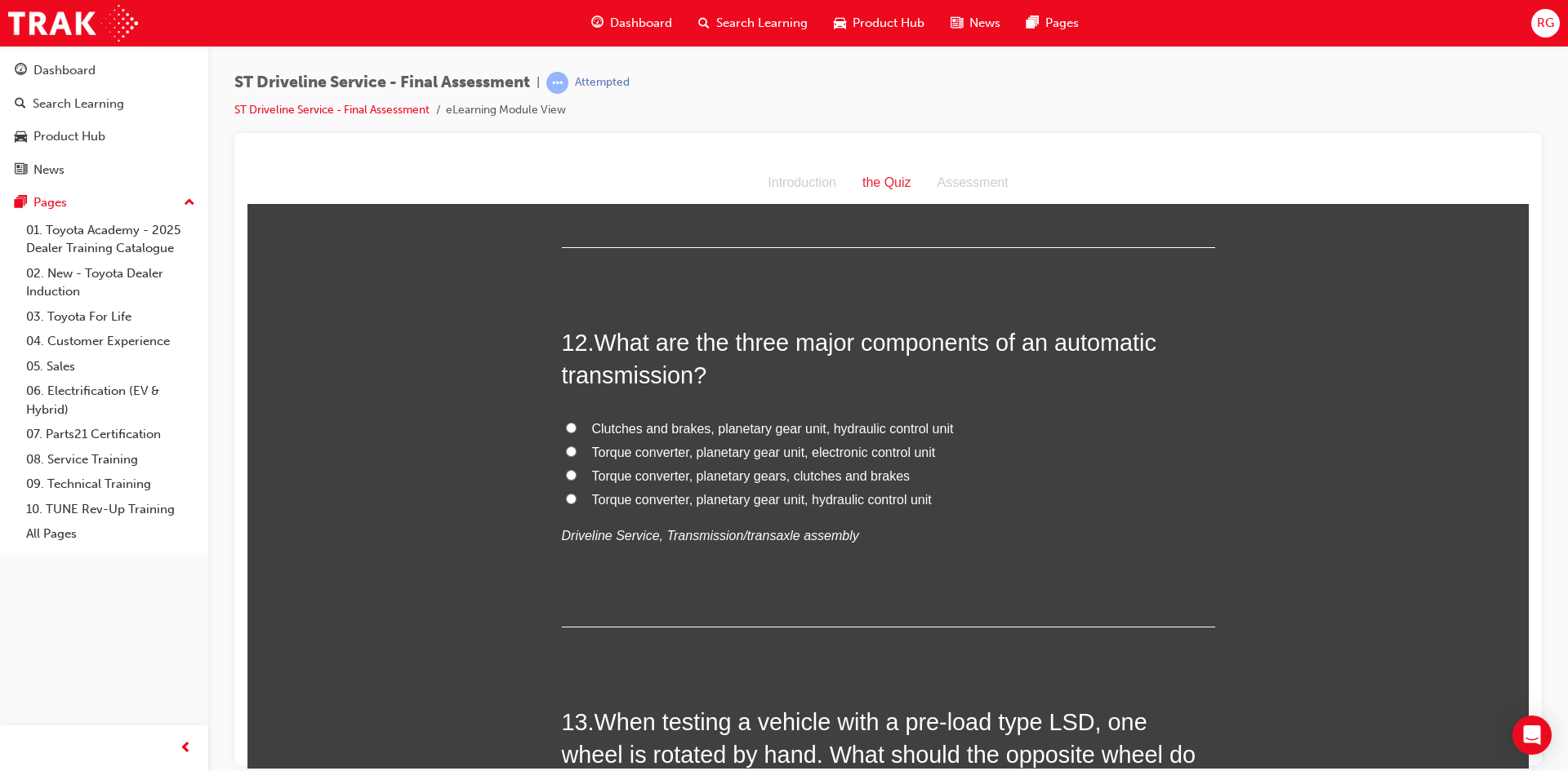
scroll to position [4001, 0]
click at [703, 502] on span "Torque converter, planetary gear unit, hydraulic control unit" at bounding box center [762, 498] width 340 height 14
click at [577, 502] on input "Torque converter, planetary gear unit, hydraulic control unit" at bounding box center [571, 497] width 11 height 11
radio input "true"
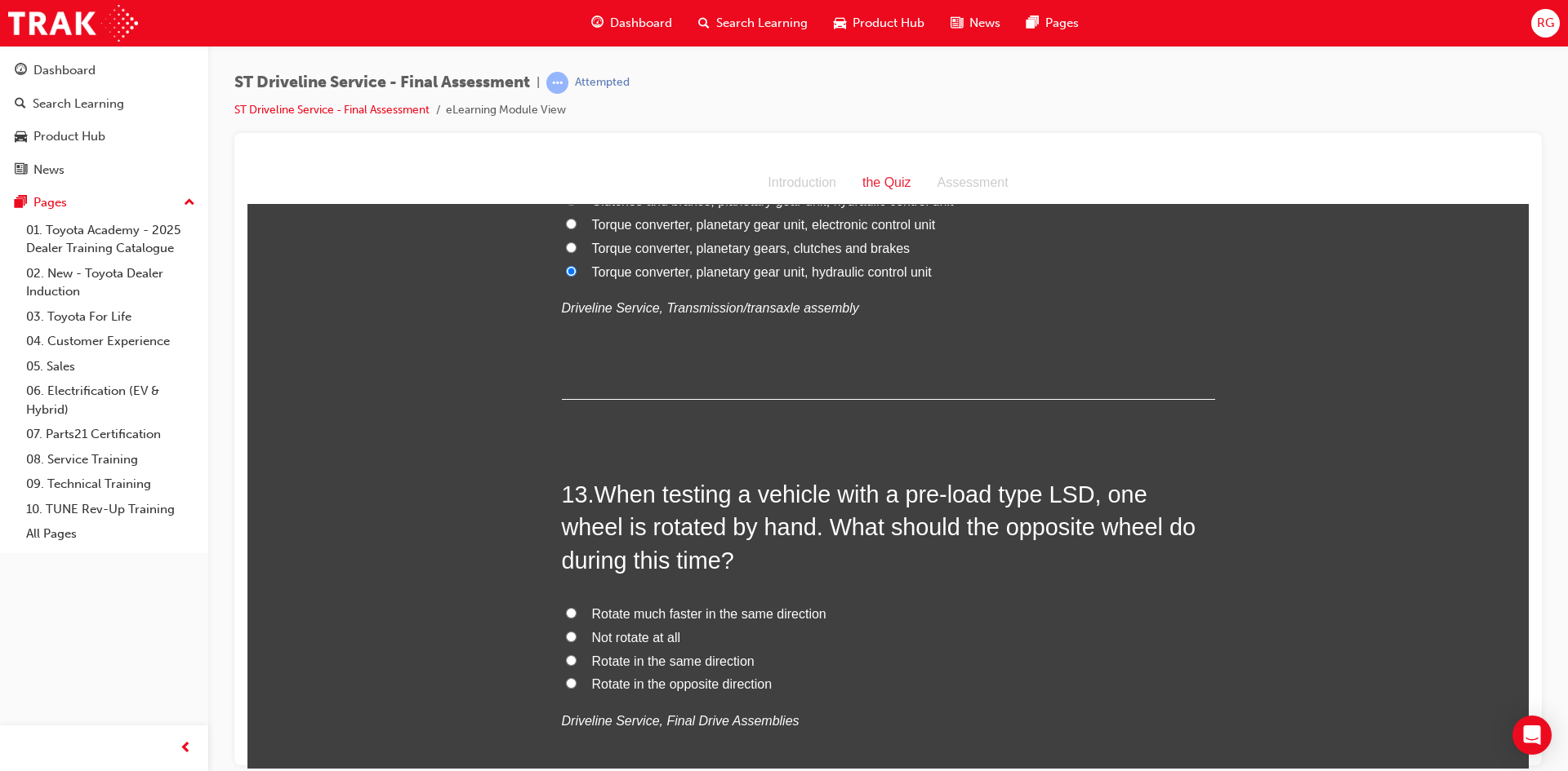
scroll to position [4327, 0]
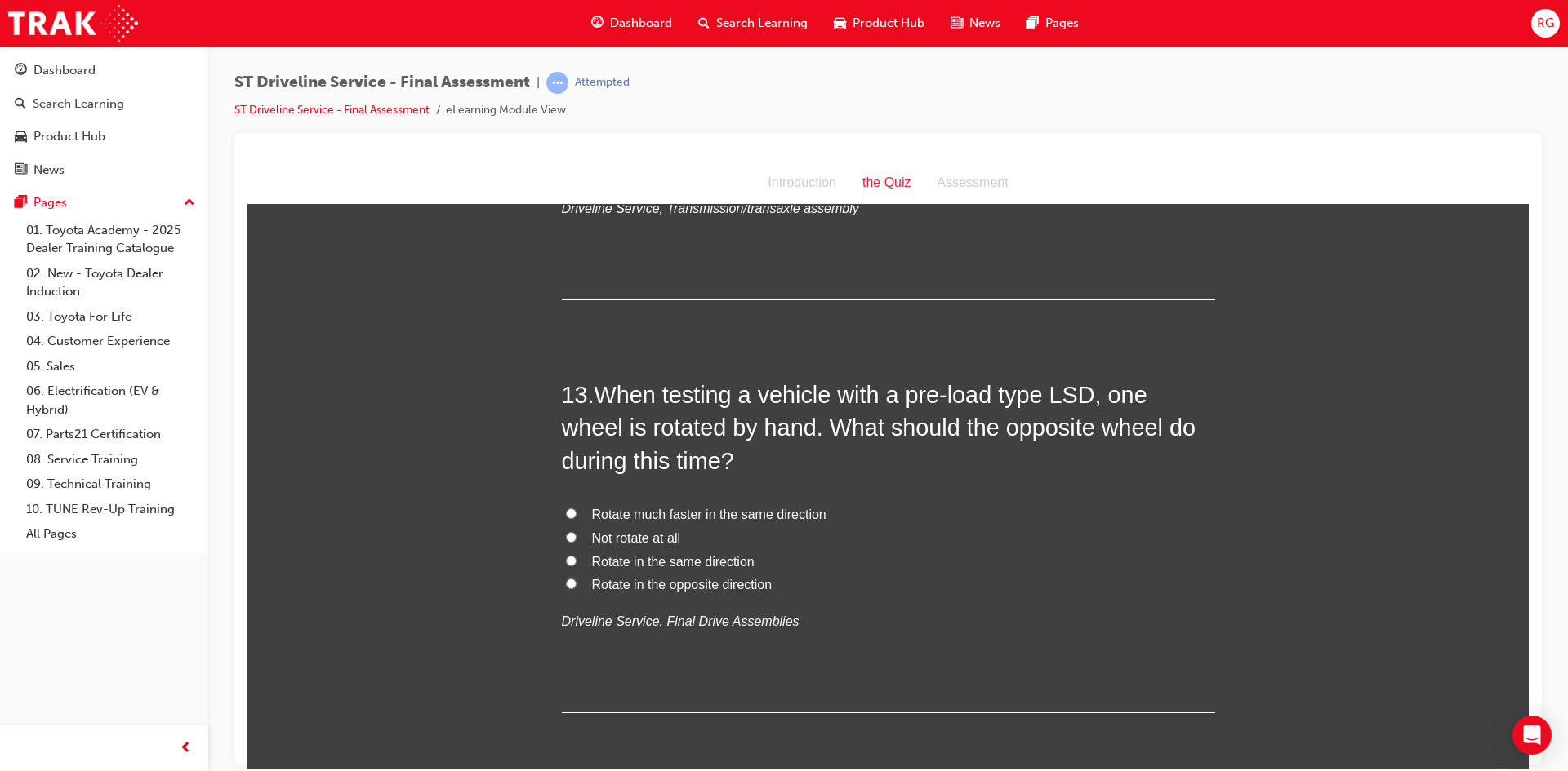
click at [634, 554] on span "Rotate in the same direction" at bounding box center [674, 561] width 162 height 14
click at [577, 555] on input "Rotate in the same direction" at bounding box center [571, 560] width 11 height 11
radio input "true"
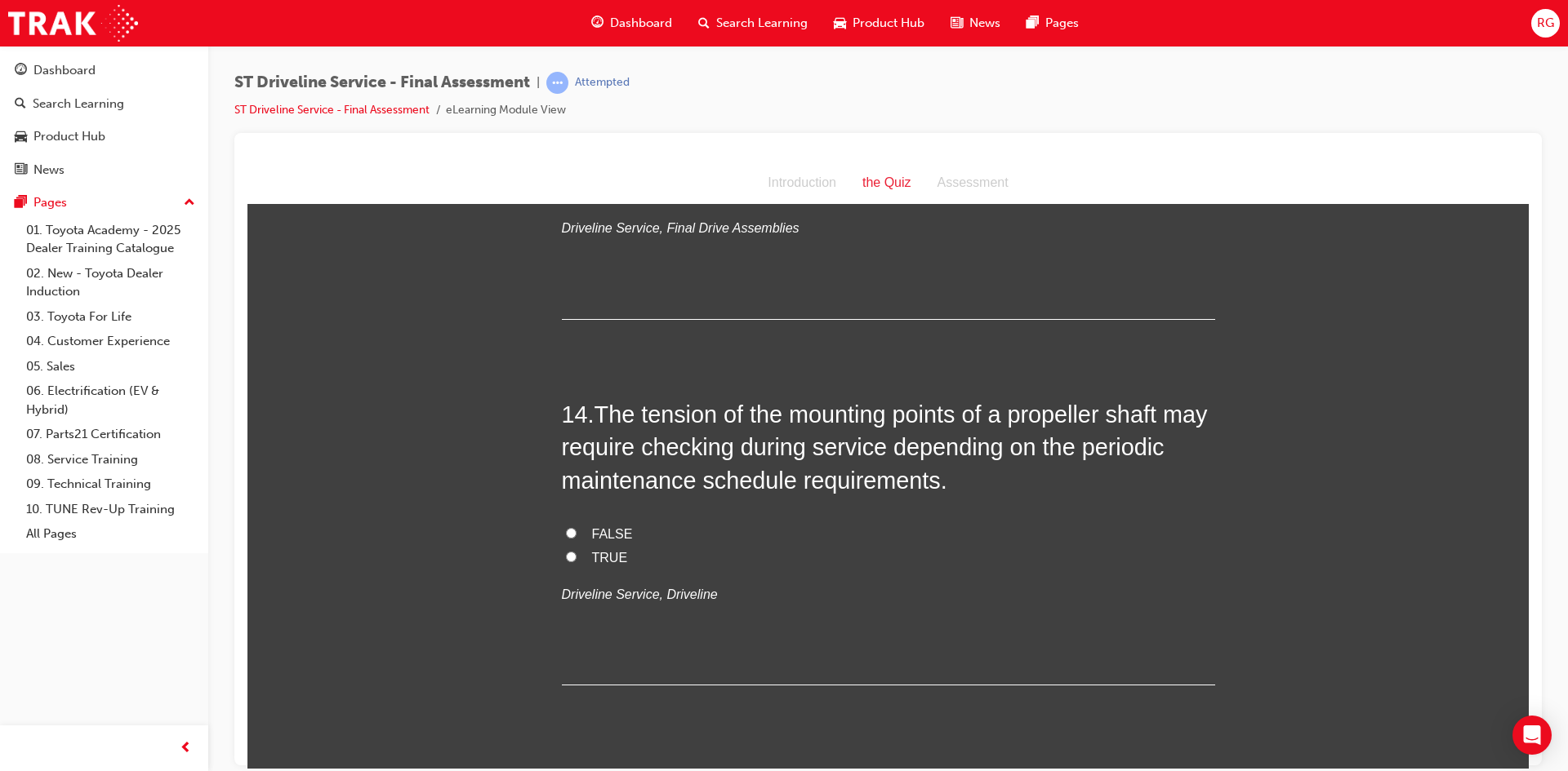
scroll to position [4734, 0]
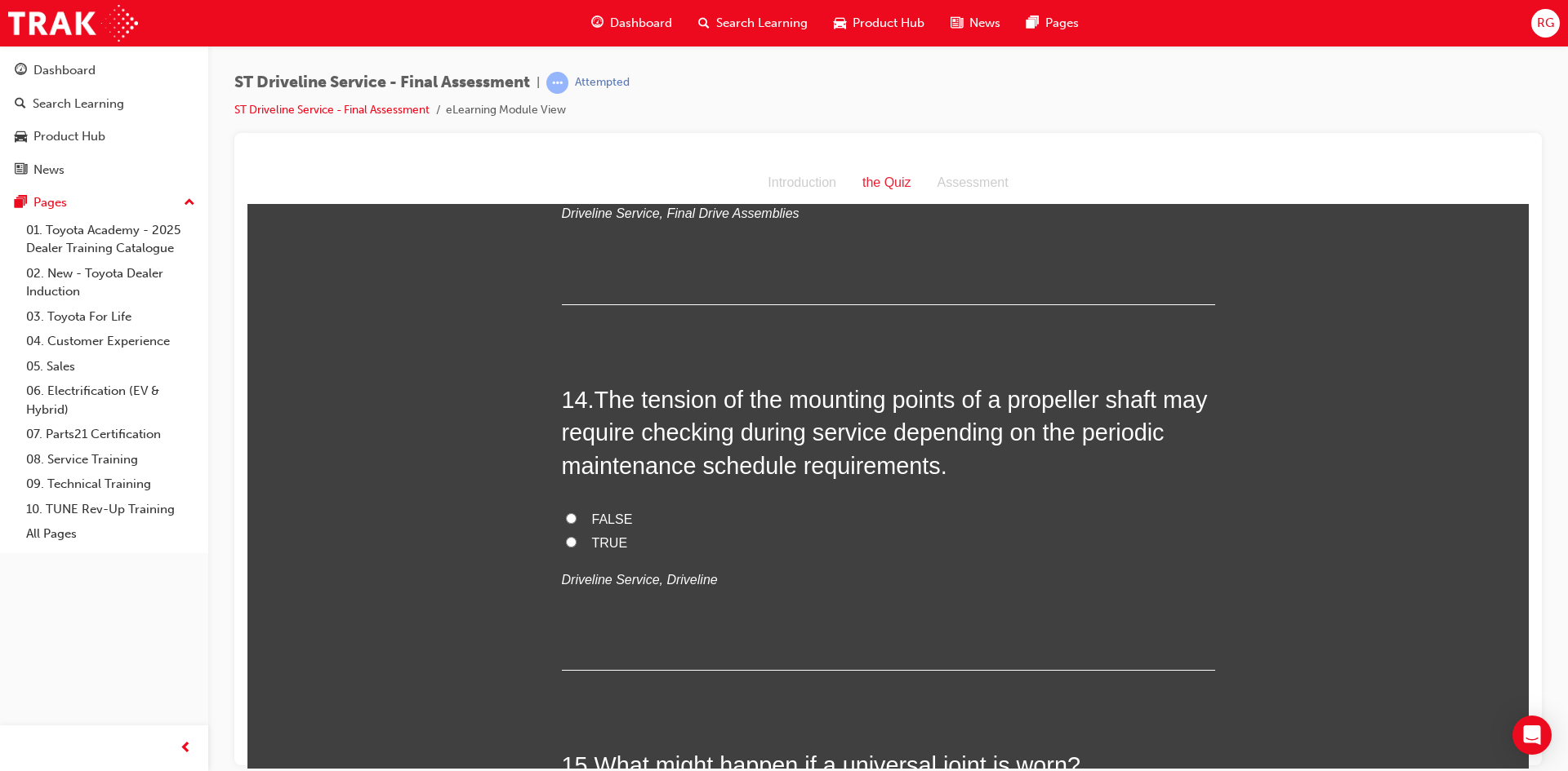
click at [598, 535] on span "TRUE" at bounding box center [610, 542] width 36 height 14
click at [577, 536] on input "TRUE" at bounding box center [571, 541] width 11 height 11
radio input "true"
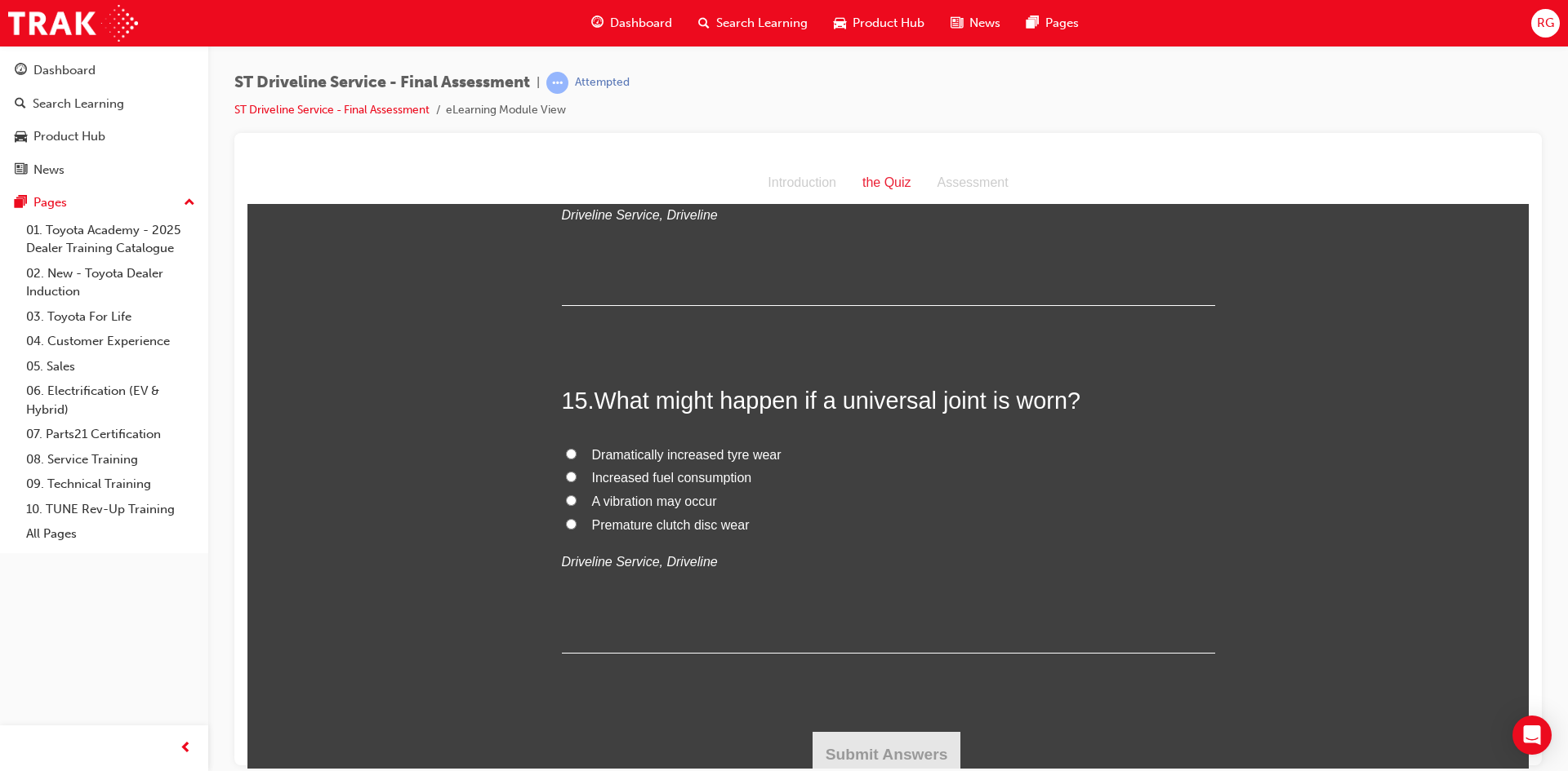
scroll to position [5108, 0]
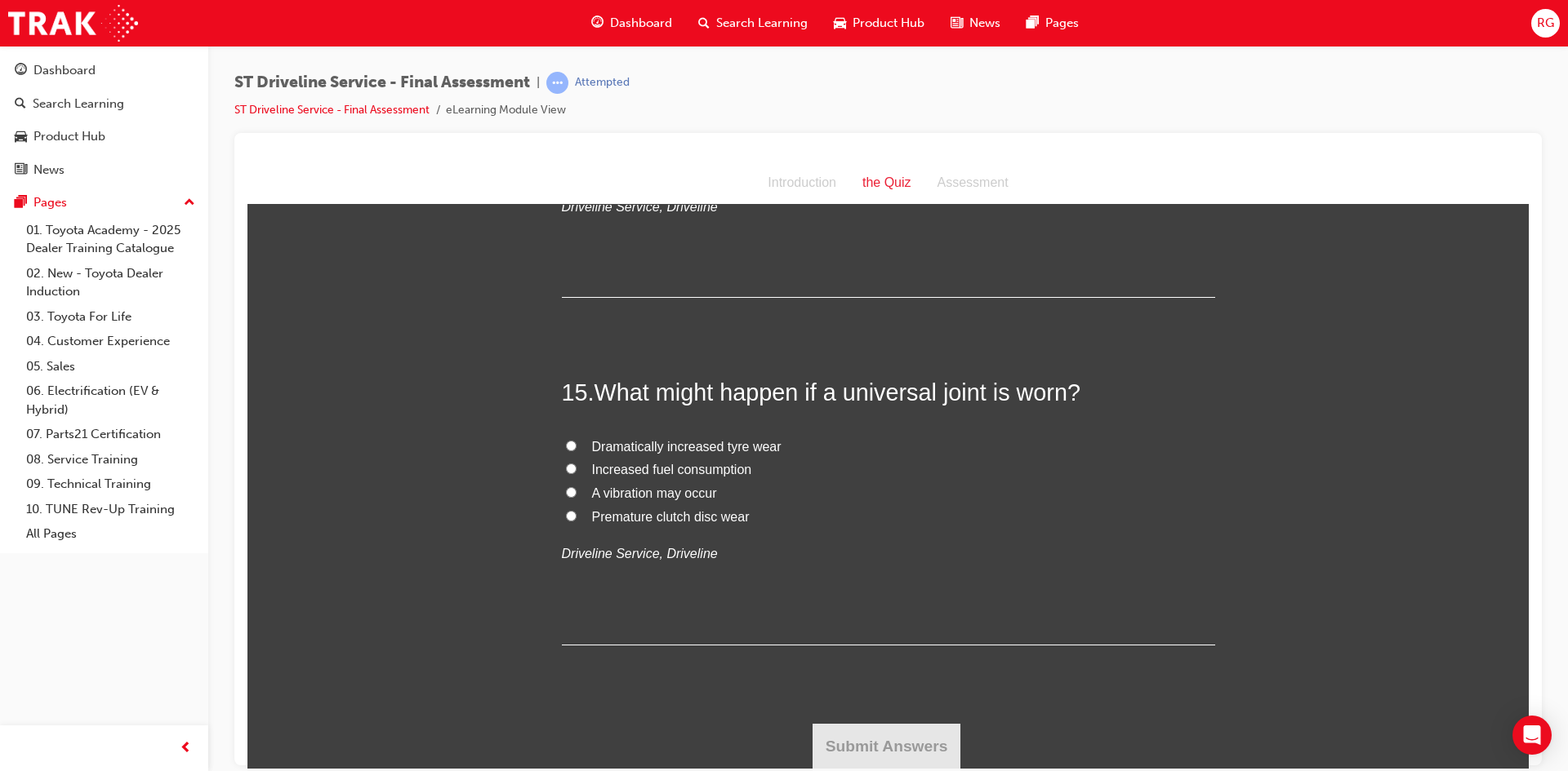
click at [641, 494] on span "A vibration may occur" at bounding box center [655, 493] width 125 height 14
click at [577, 494] on input "A vibration may occur" at bounding box center [571, 492] width 11 height 11
radio input "true"
click at [859, 731] on button "Submit Answers" at bounding box center [887, 746] width 149 height 46
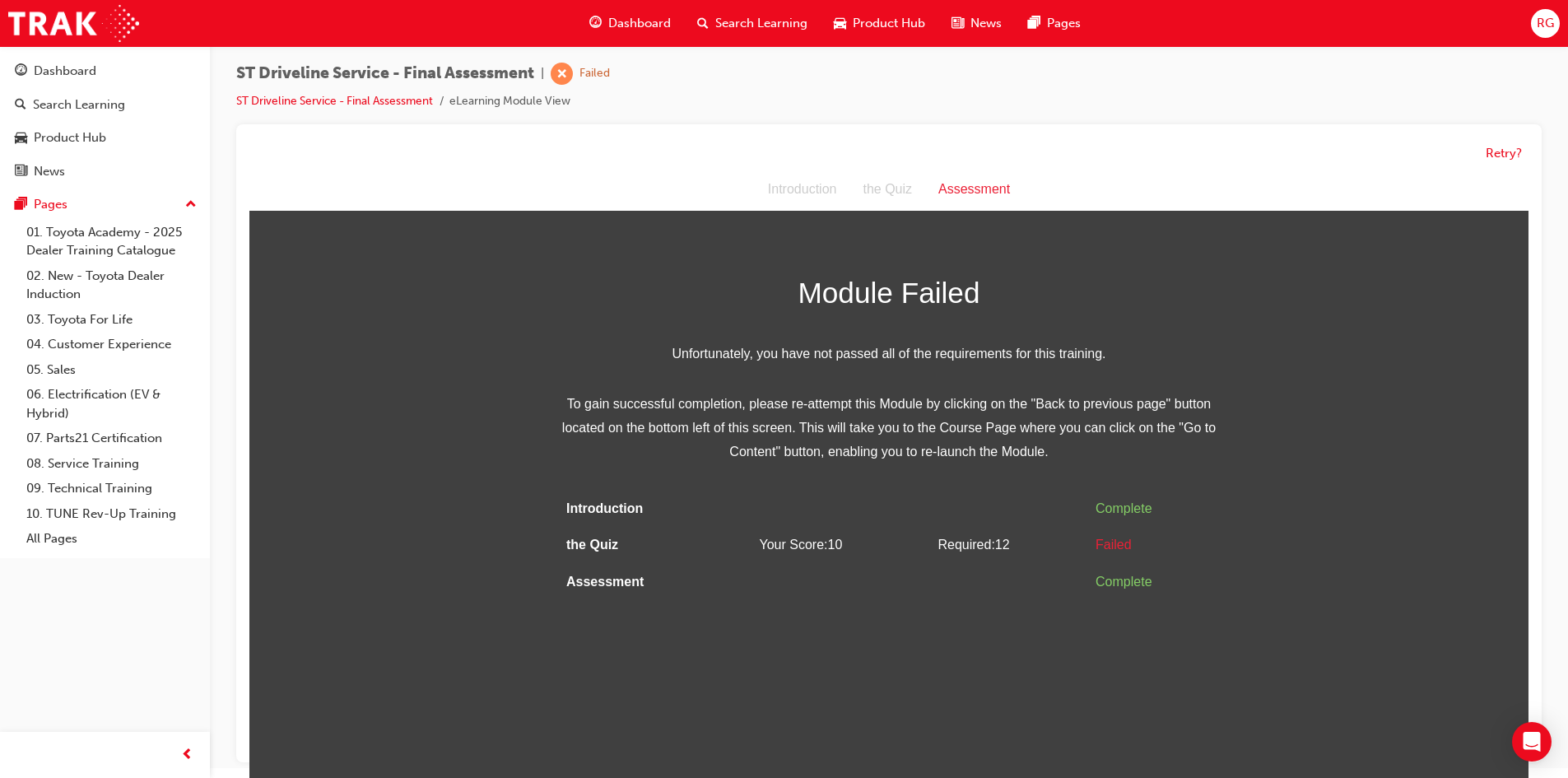
scroll to position [13, 0]
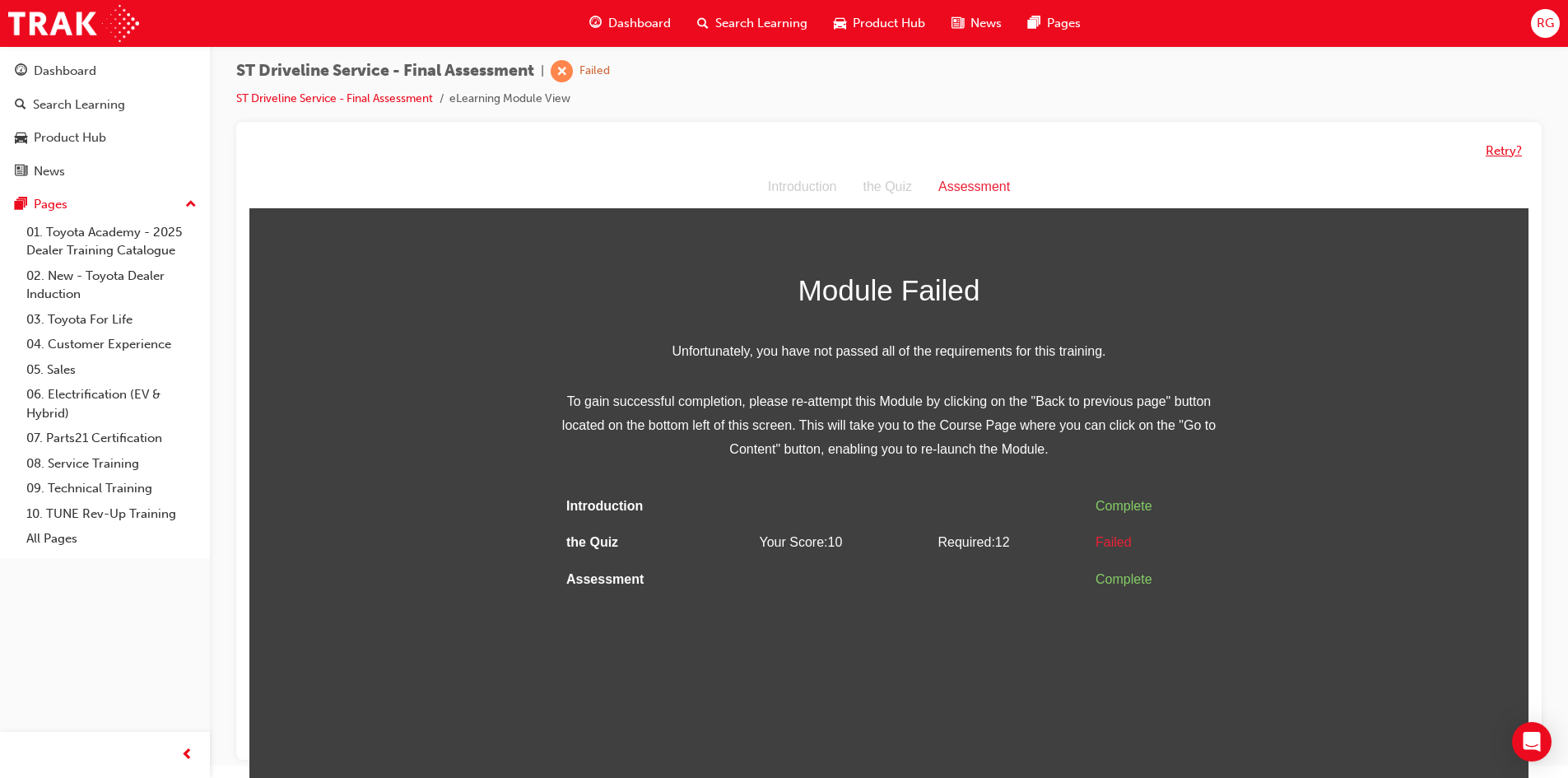
click at [1491, 153] on button "Retry?" at bounding box center [1504, 151] width 36 height 19
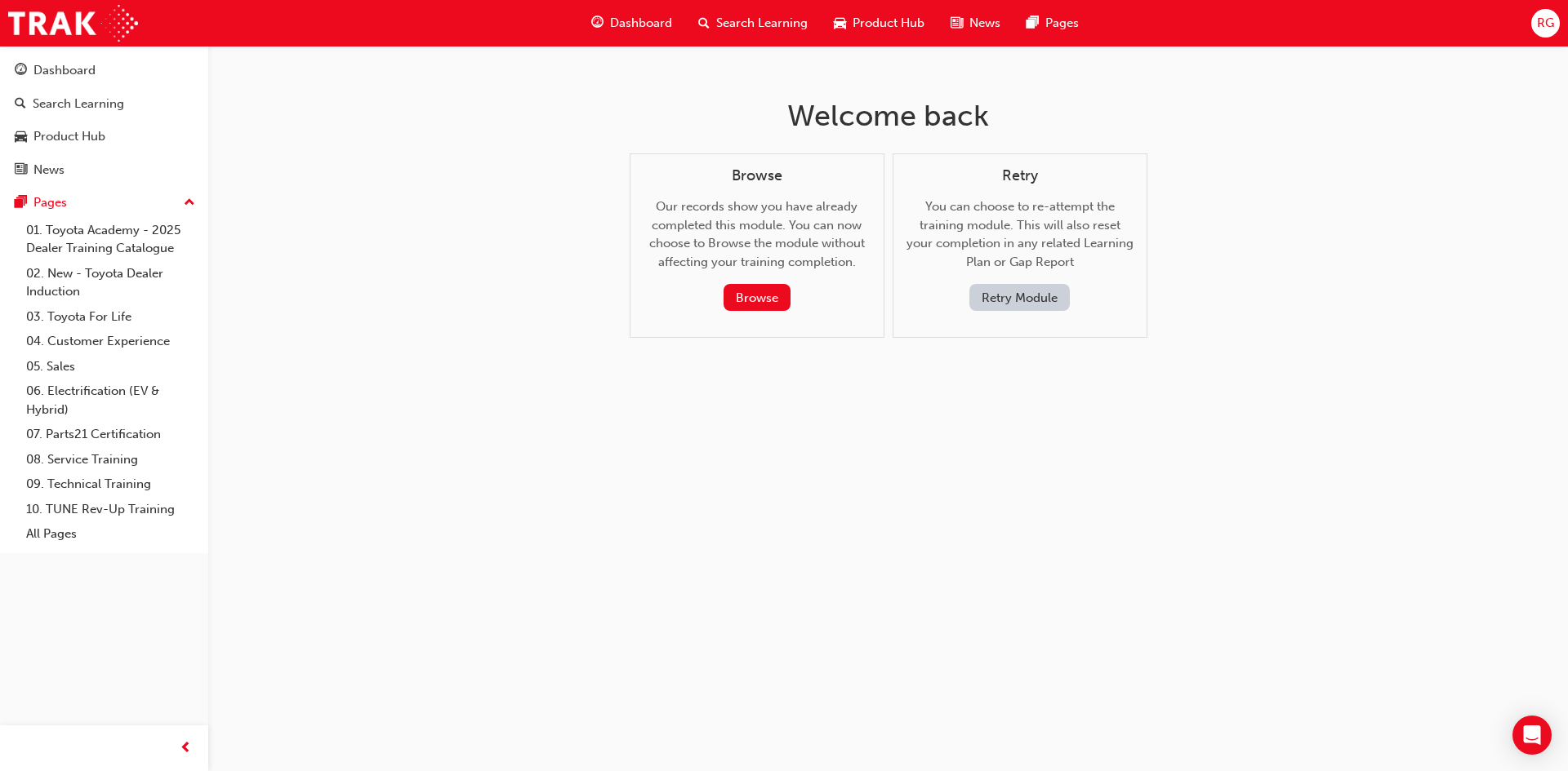
click at [1021, 295] on button "Retry Module" at bounding box center [1020, 298] width 101 height 27
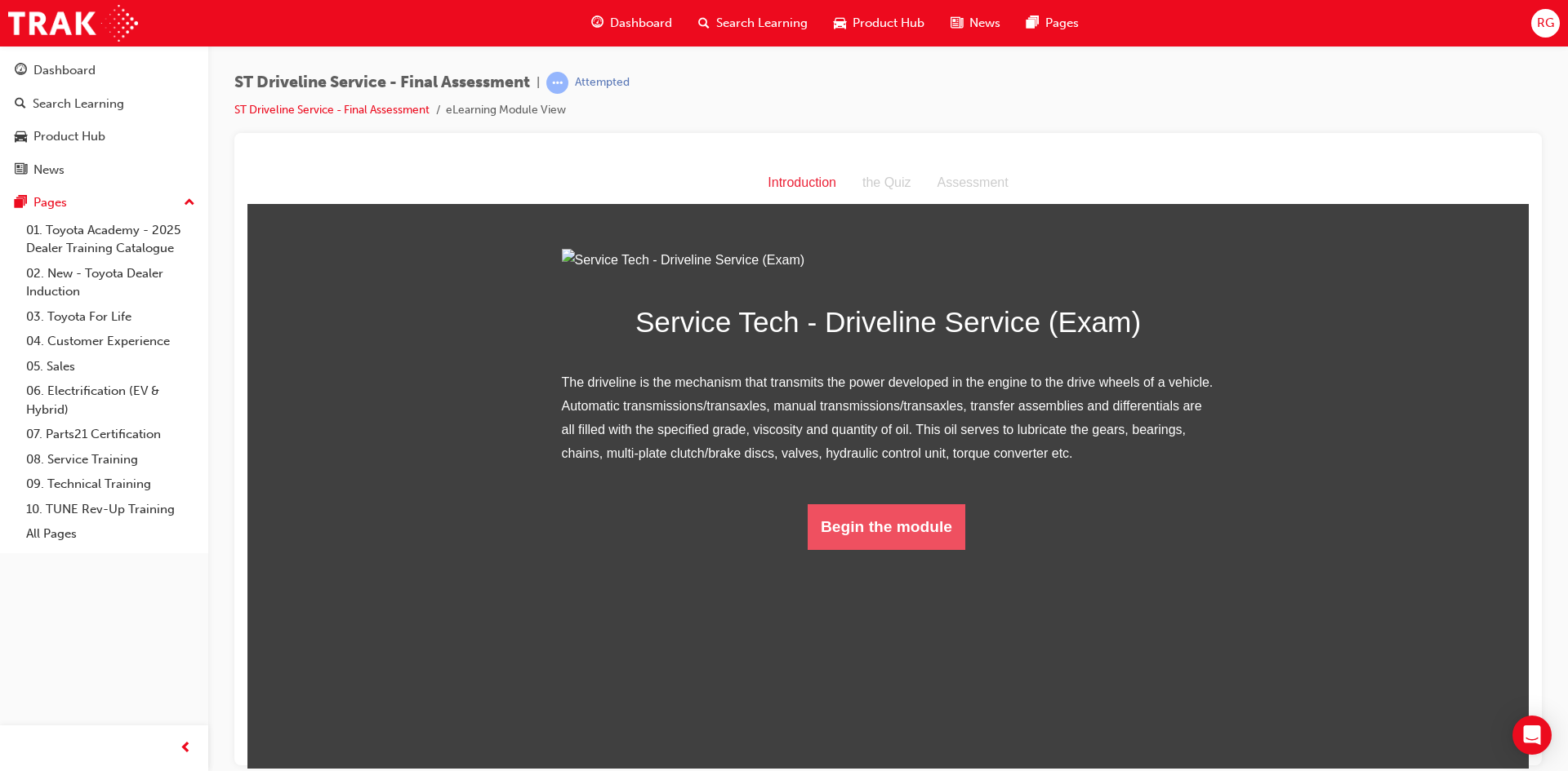
click at [863, 549] on button "Begin the module" at bounding box center [886, 526] width 157 height 46
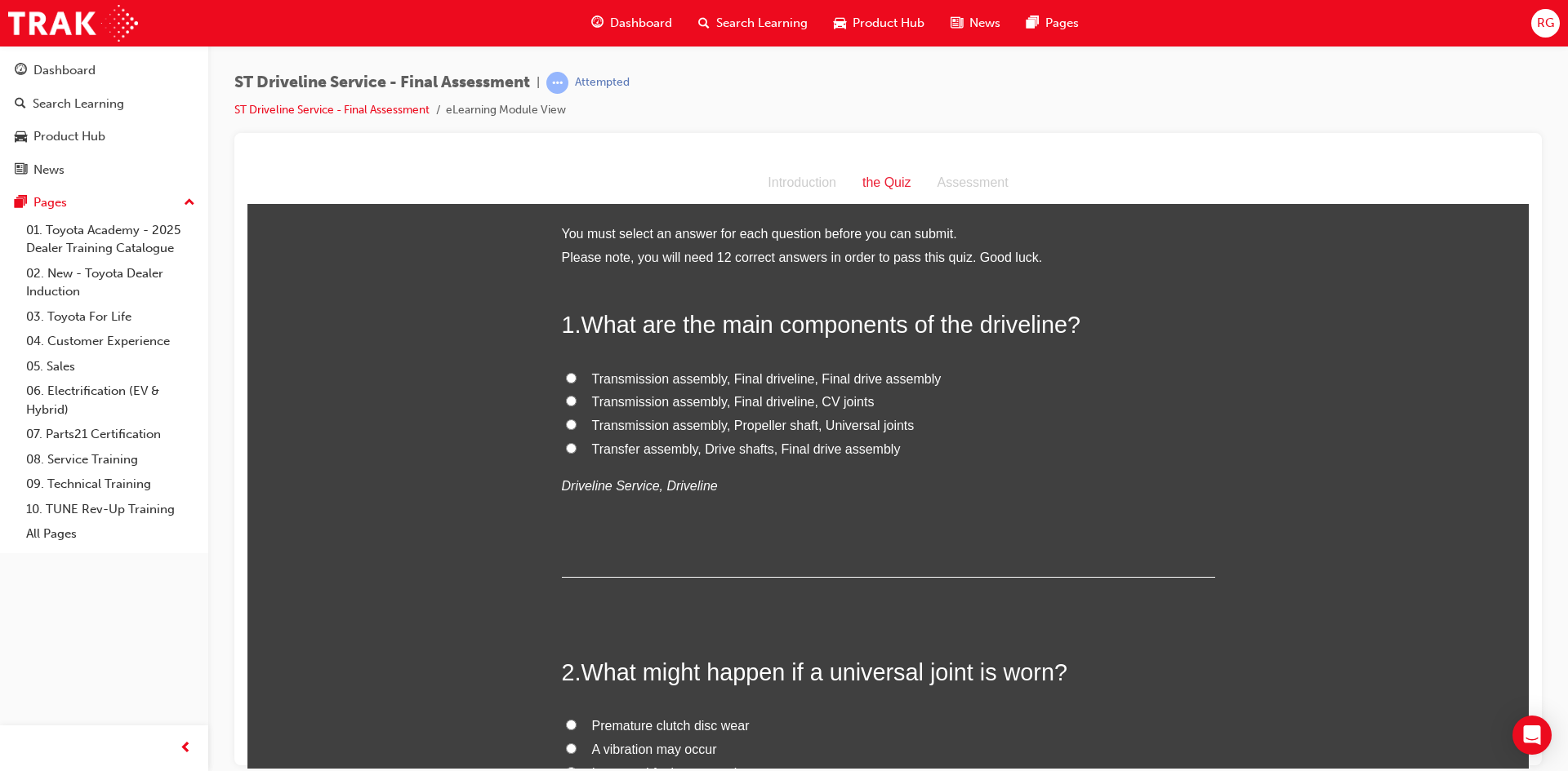
click at [612, 443] on span "Transfer assembly, Drive shafts, Final drive assembly" at bounding box center [747, 449] width 309 height 14
click at [577, 443] on input "Transfer assembly, Drive shafts, Final drive assembly" at bounding box center [571, 448] width 11 height 11
radio input "true"
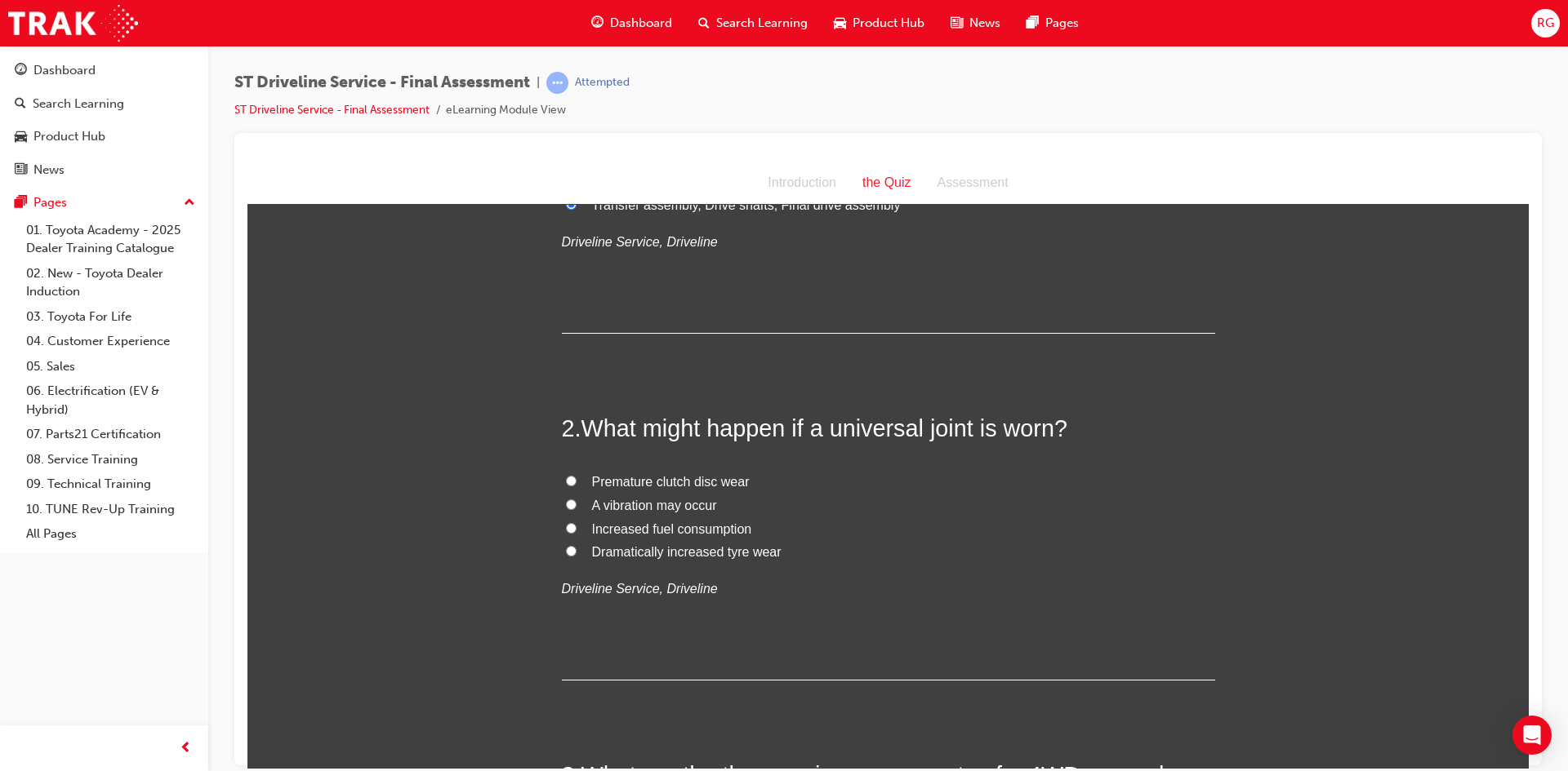
scroll to position [245, 0]
click at [623, 505] on span "A vibration may occur" at bounding box center [655, 504] width 125 height 14
click at [577, 505] on input "A vibration may occur" at bounding box center [571, 503] width 11 height 11
radio input "true"
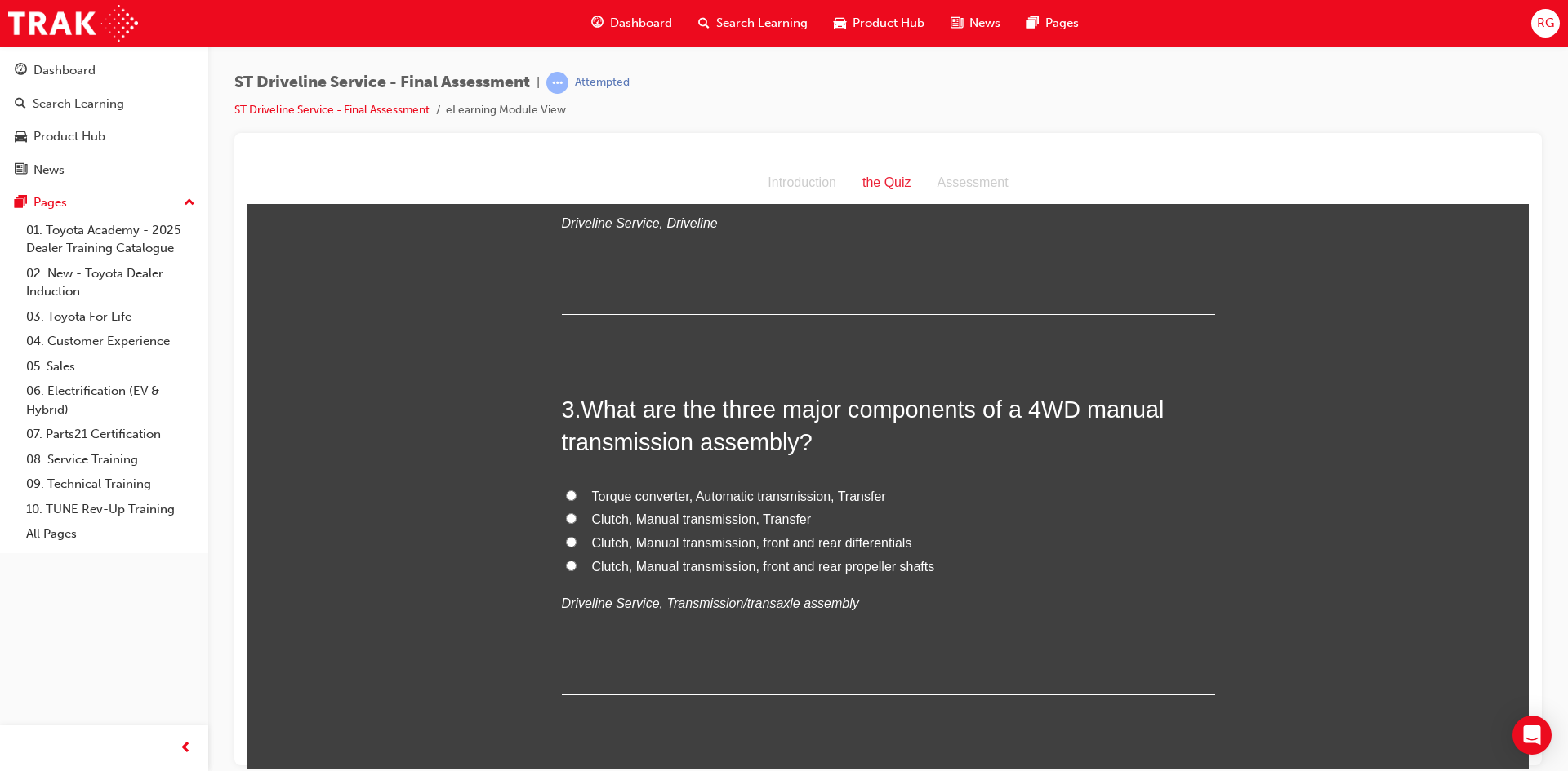
scroll to position [653, 0]
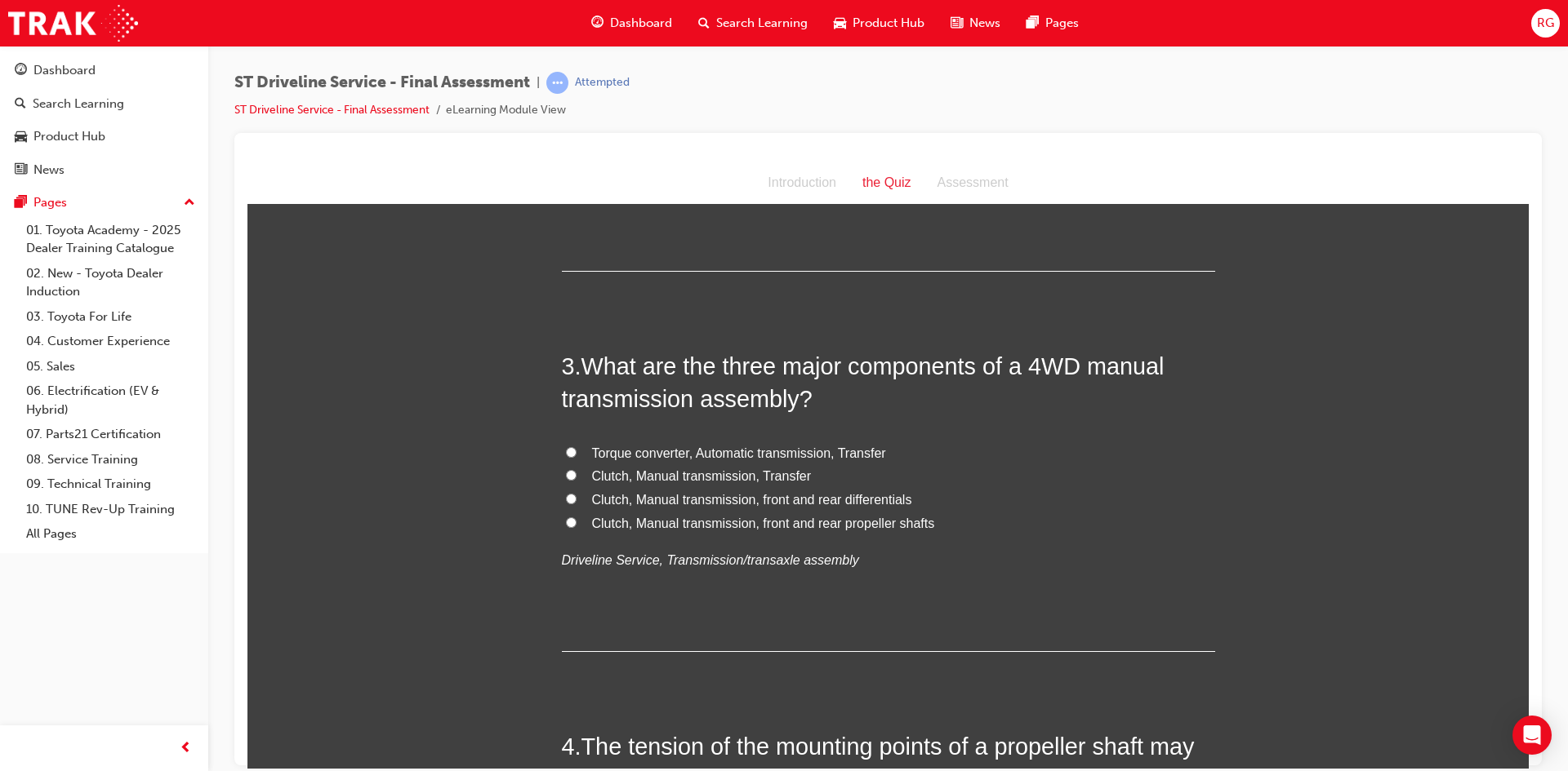
click at [714, 473] on span "Clutch, Manual transmission, Transfer" at bounding box center [702, 476] width 220 height 14
click at [577, 473] on input "Clutch, Manual transmission, Transfer" at bounding box center [571, 474] width 11 height 11
radio input "true"
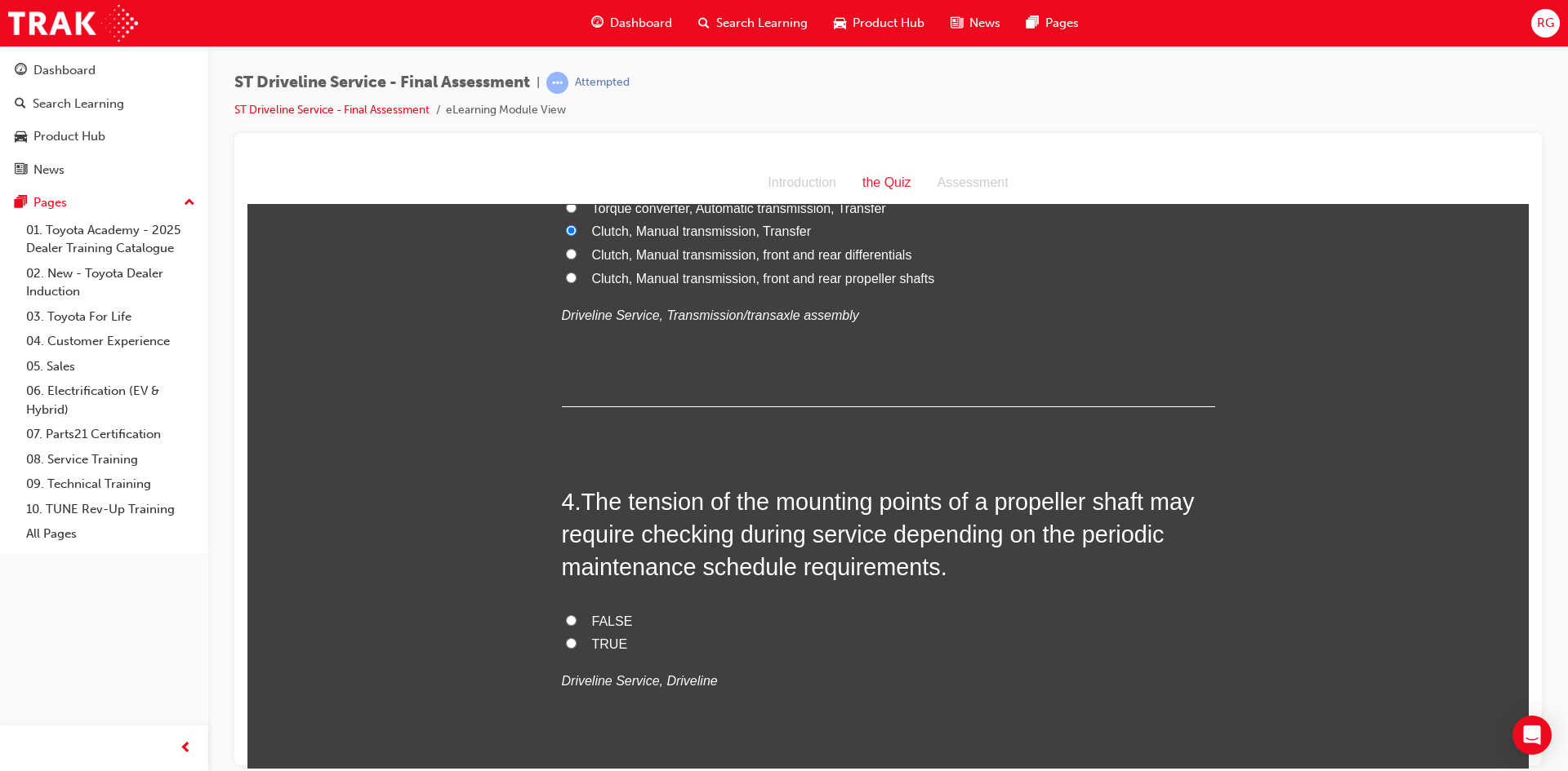
scroll to position [979, 0]
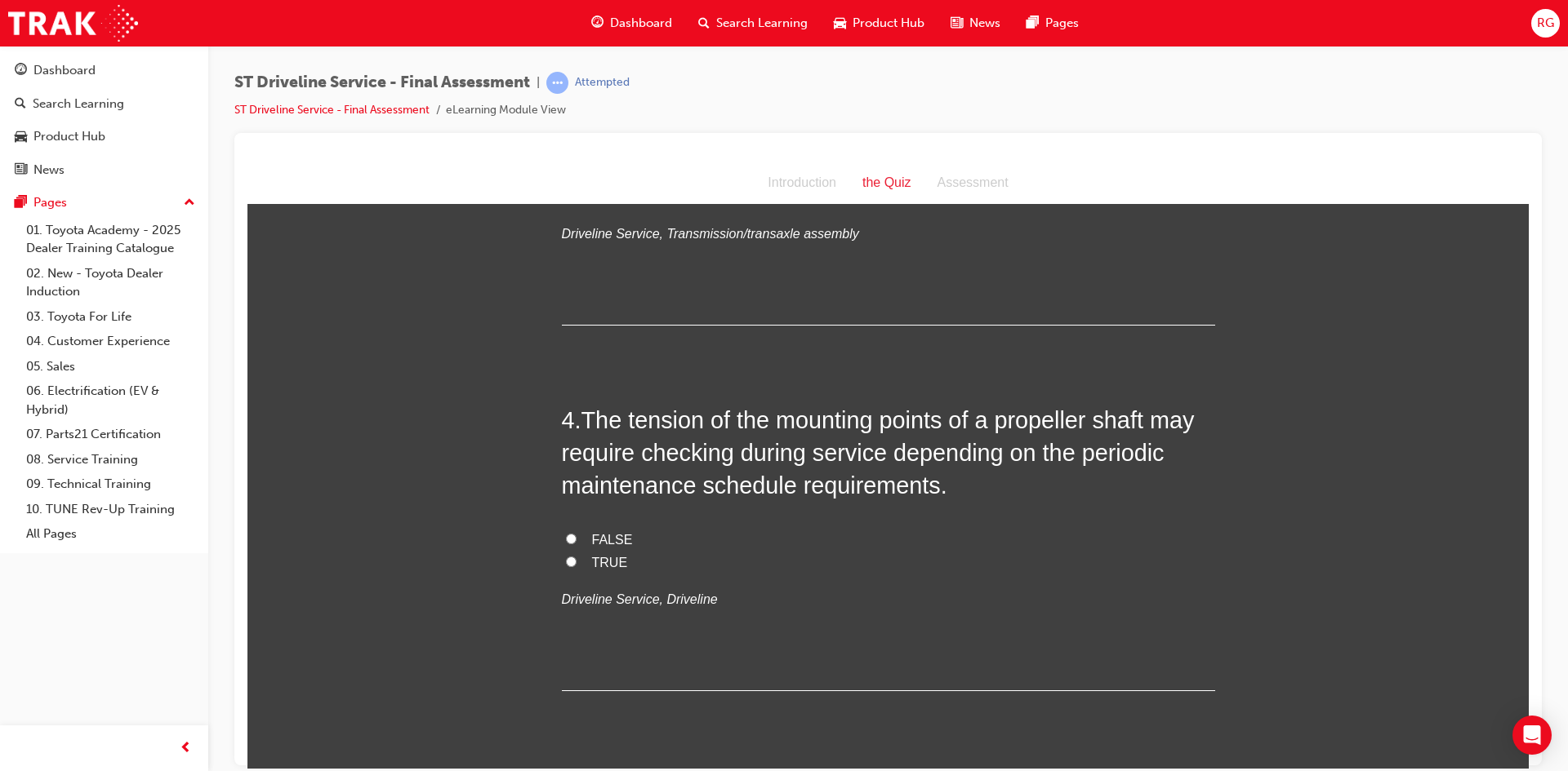
click at [579, 563] on label "TRUE" at bounding box center [889, 563] width 653 height 23
click at [577, 563] on input "TRUE" at bounding box center [571, 561] width 11 height 11
radio input "true"
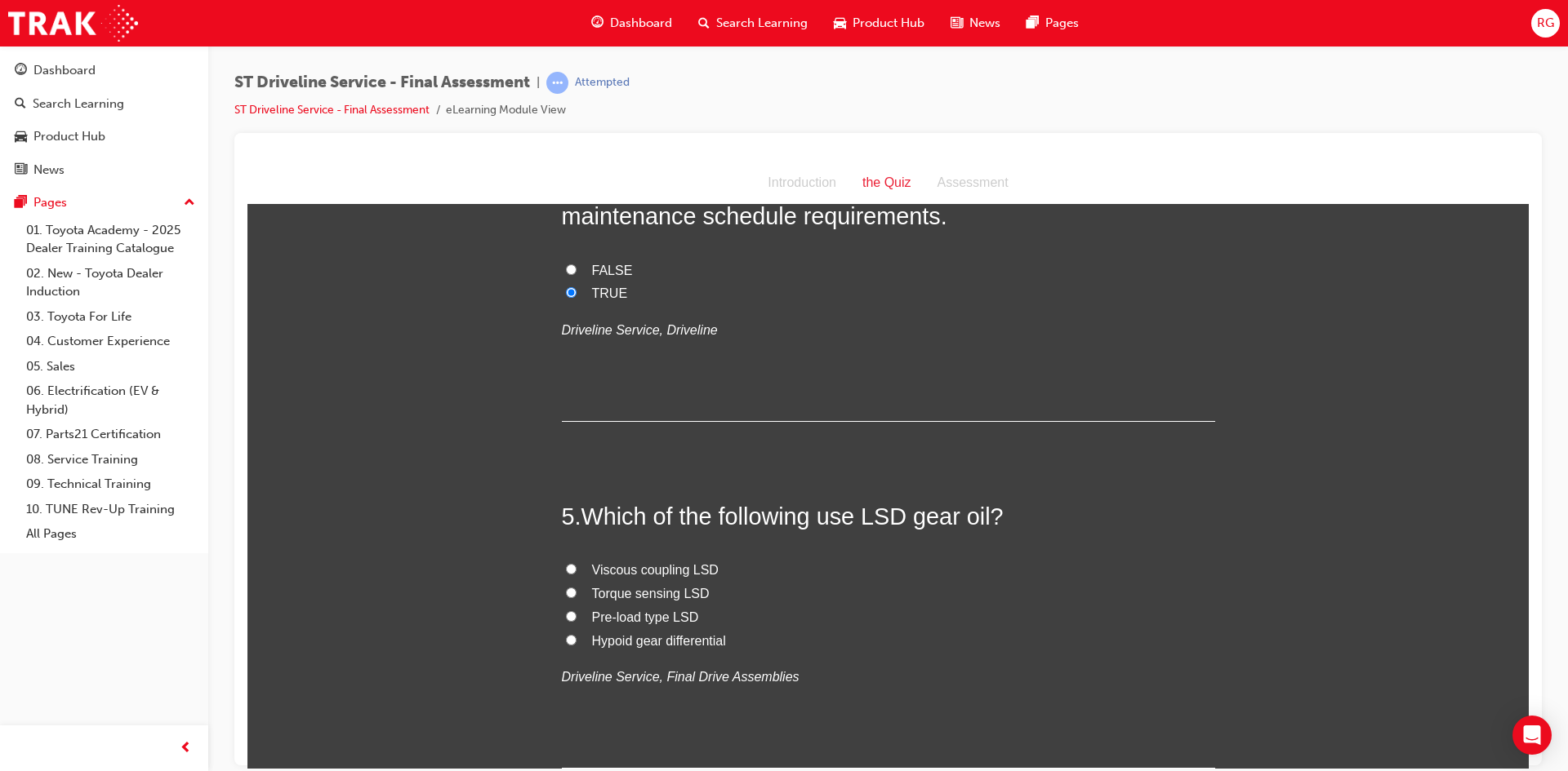
scroll to position [1306, 0]
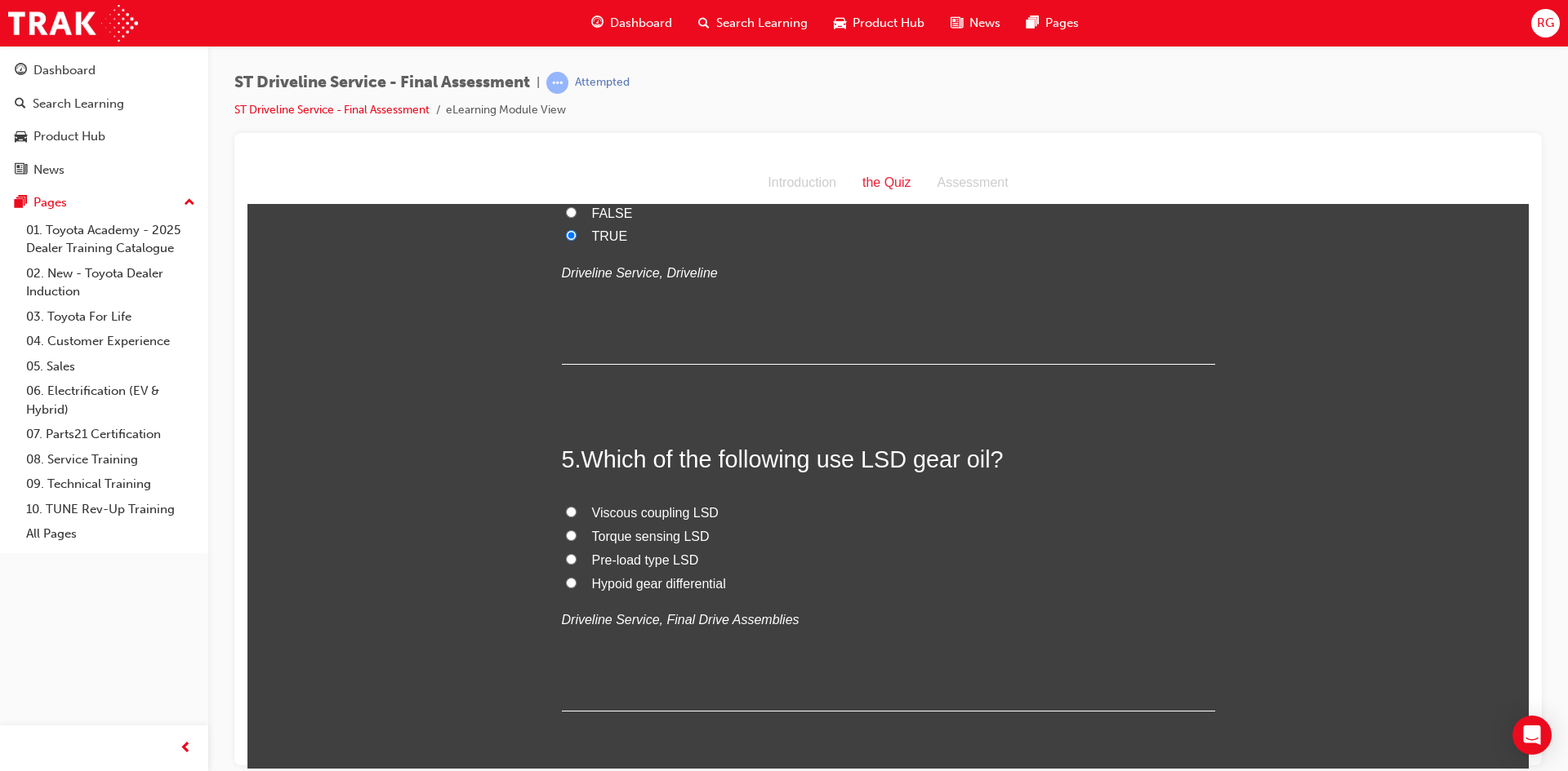
click at [607, 582] on span "Hypoid gear differential" at bounding box center [659, 583] width 134 height 14
click at [577, 582] on input "Hypoid gear differential" at bounding box center [571, 582] width 11 height 11
radio input "true"
click at [598, 553] on span "Pre-load type LSD" at bounding box center [645, 560] width 107 height 14
click at [577, 553] on input "Pre-load type LSD" at bounding box center [571, 558] width 11 height 11
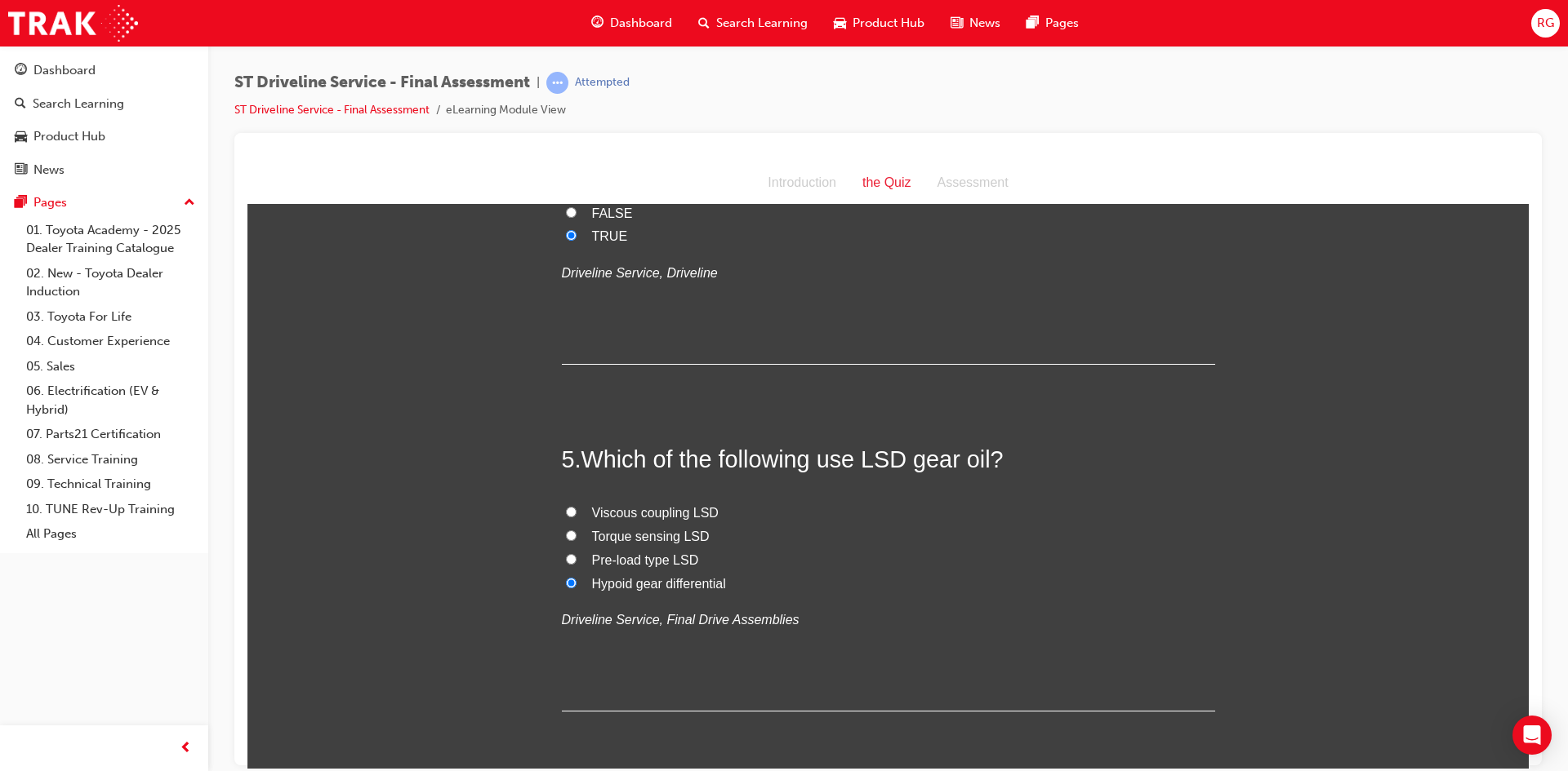
radio input "true"
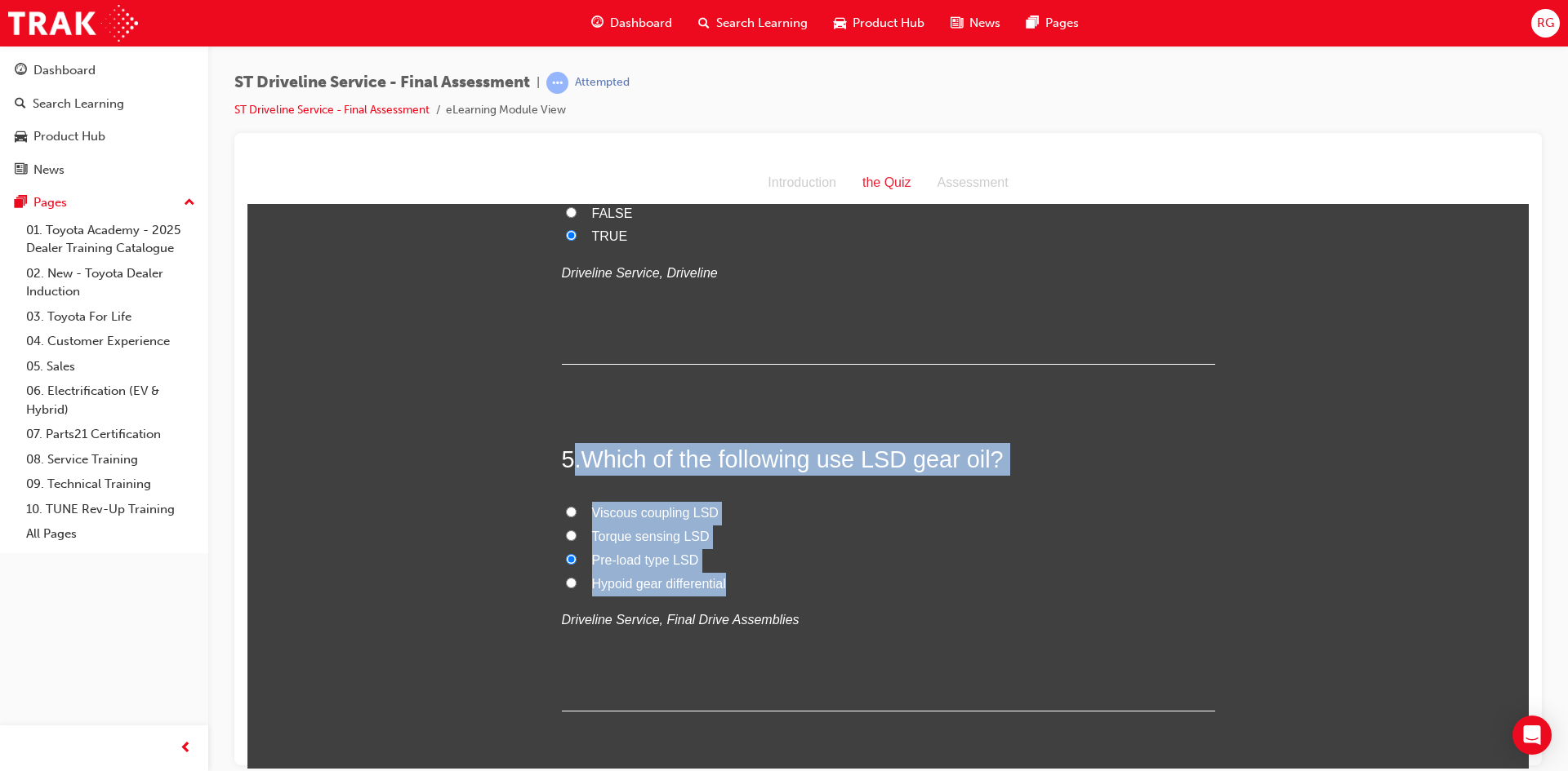
drag, startPoint x: 571, startPoint y: 453, endPoint x: 721, endPoint y: 578, distance: 195.3
click at [721, 578] on div "5 . Which of the following use LSD gear oil? Viscous coupling LSD Torque sensin…" at bounding box center [889, 577] width 653 height 269
click at [725, 523] on label "Viscous coupling LSD" at bounding box center [889, 513] width 653 height 23
click at [577, 517] on input "Viscous coupling LSD" at bounding box center [571, 511] width 11 height 11
radio input "true"
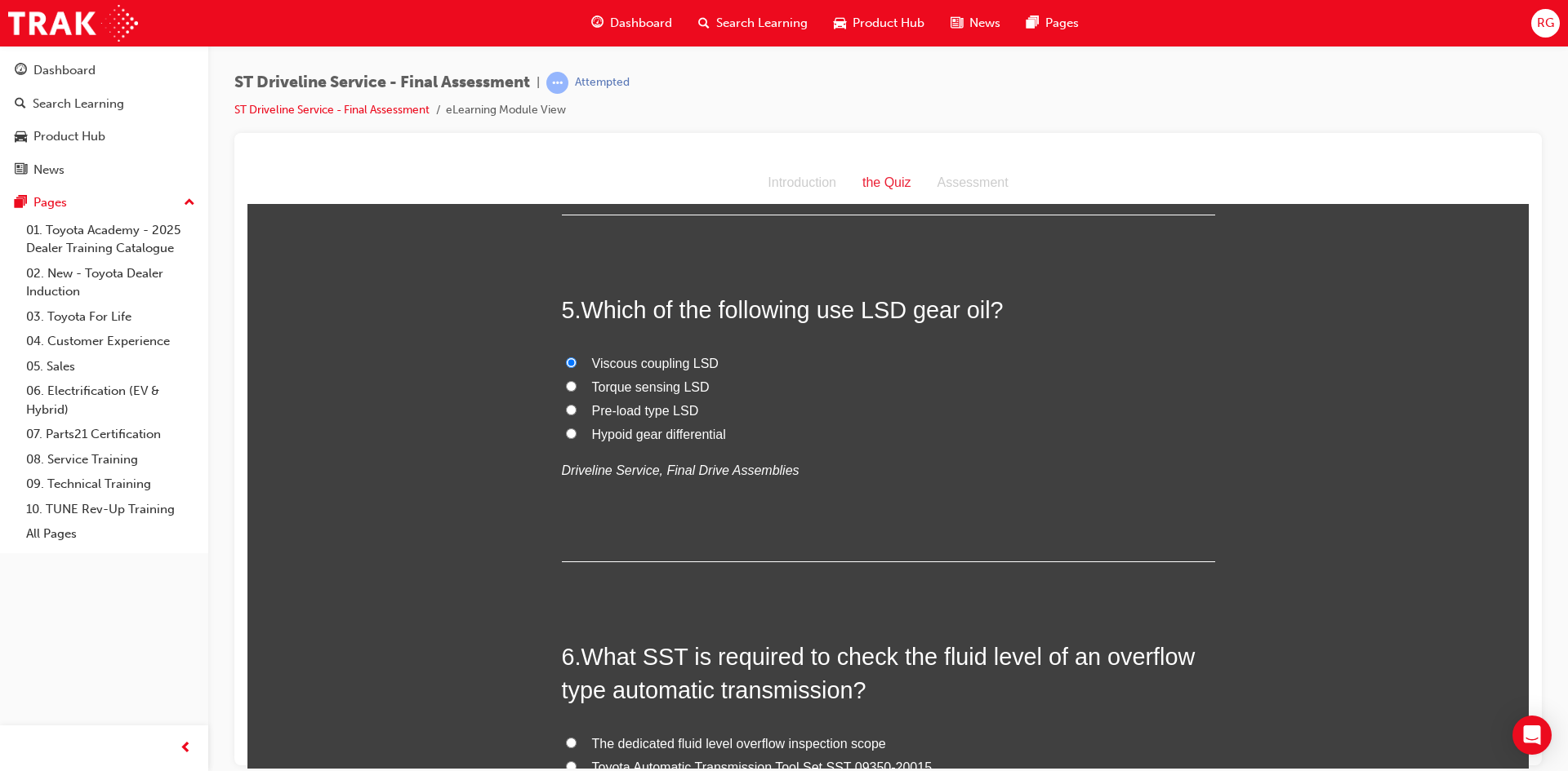
scroll to position [1470, 0]
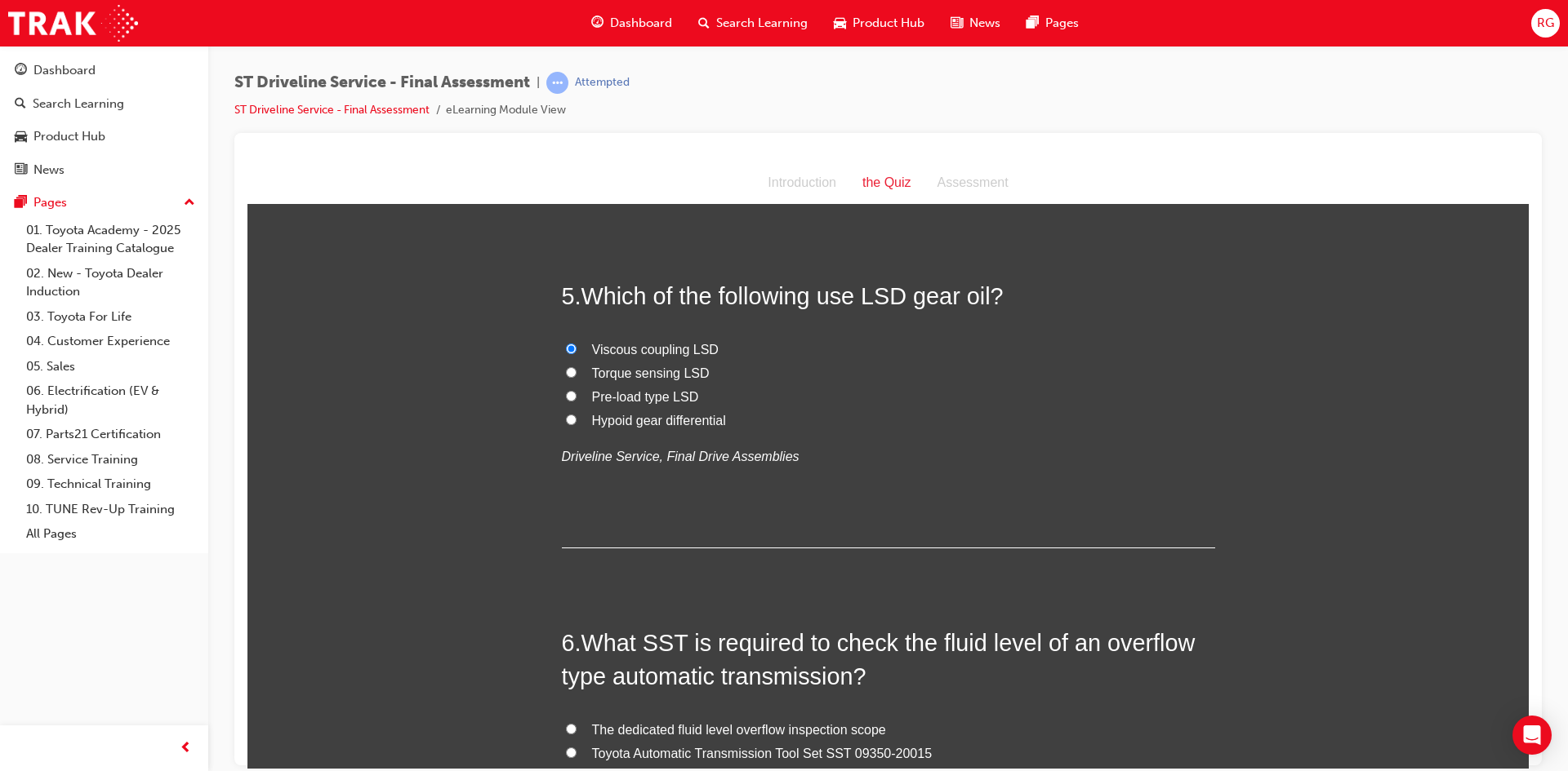
click at [663, 395] on span "Pre-load type LSD" at bounding box center [645, 396] width 107 height 14
click at [577, 395] on input "Pre-load type LSD" at bounding box center [571, 395] width 11 height 11
radio input "true"
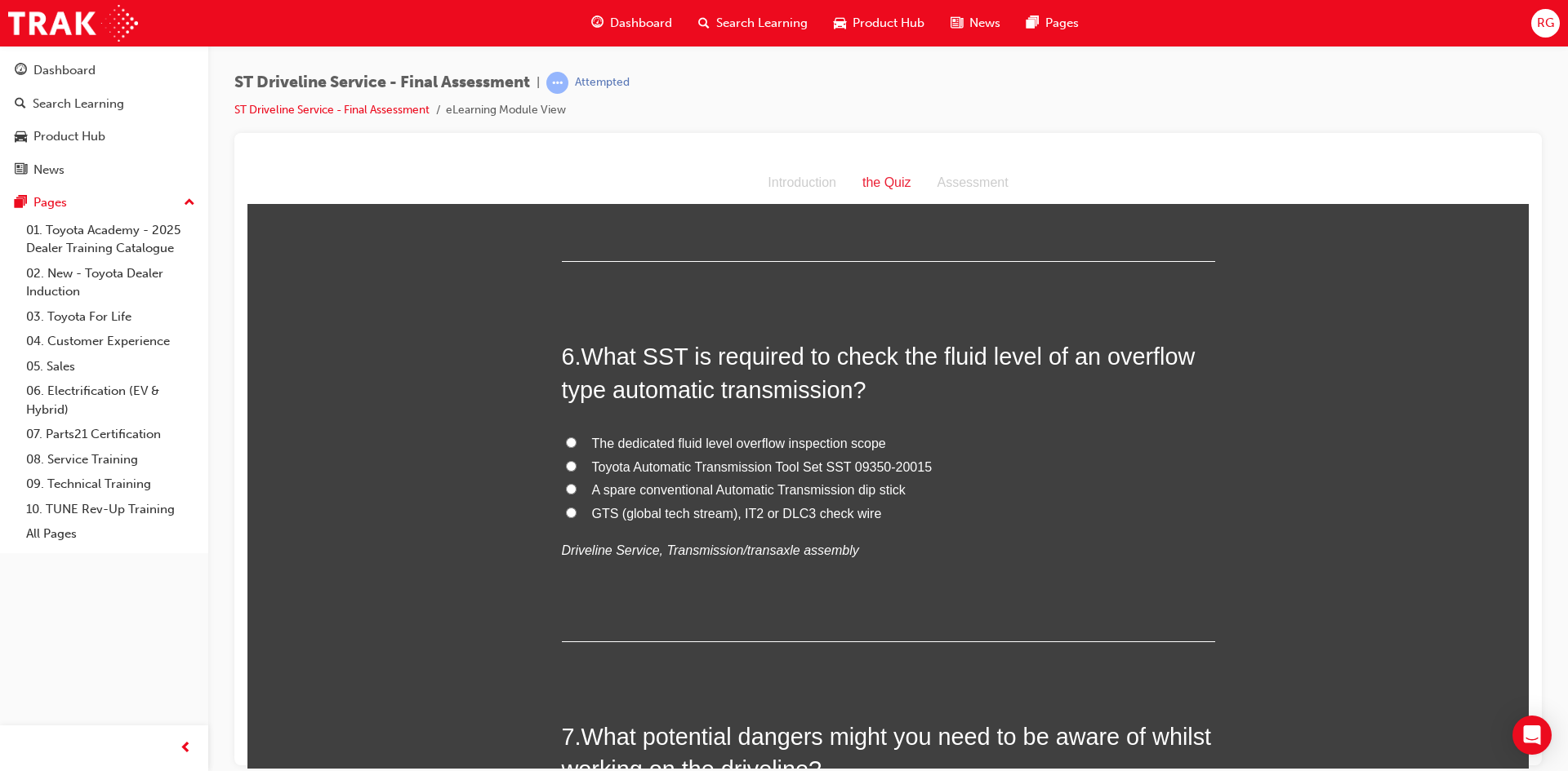
scroll to position [1796, 0]
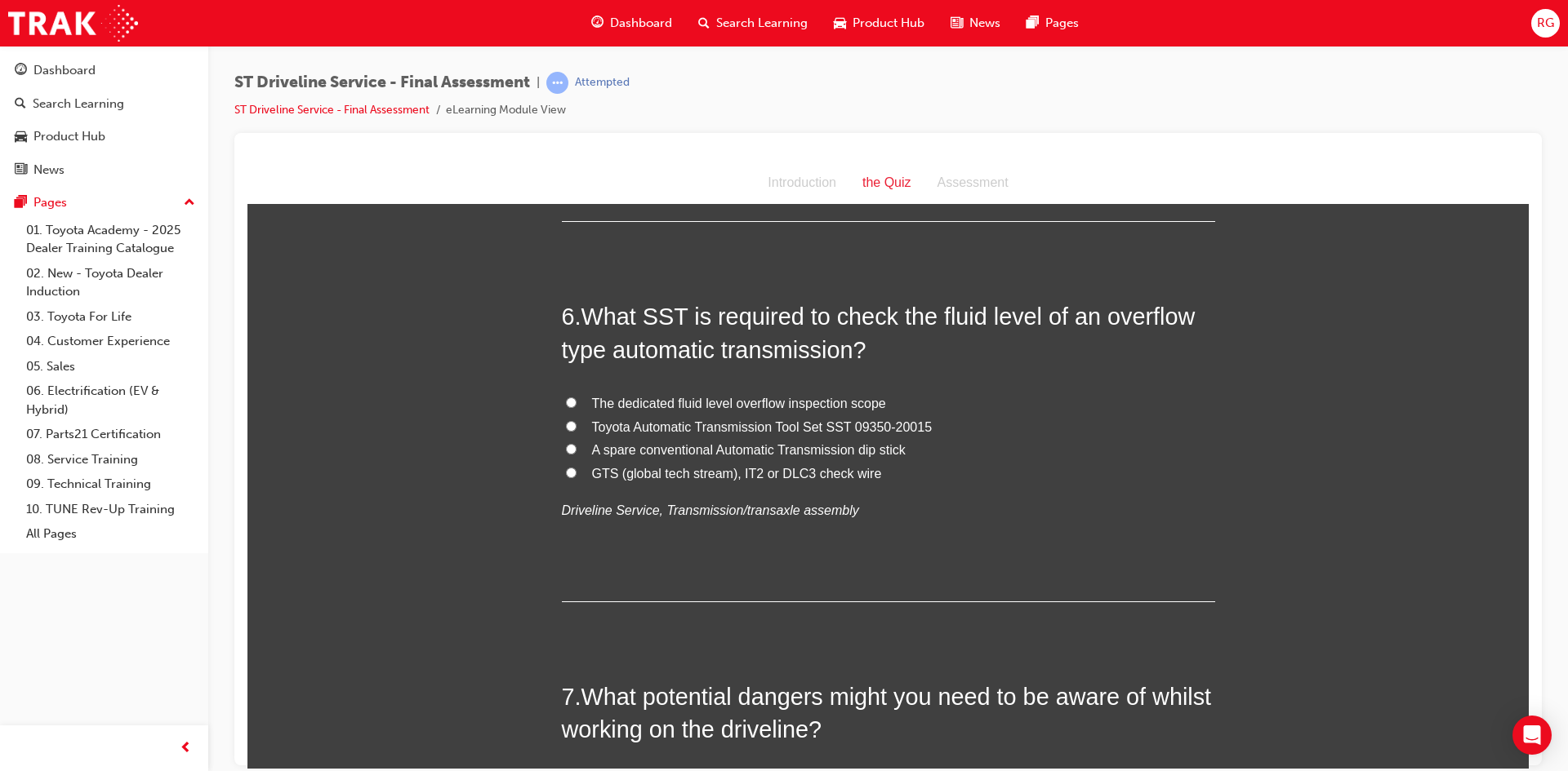
click at [699, 419] on span "Toyota Automatic Transmission Tool Set SST 09350-20015" at bounding box center [762, 426] width 340 height 14
click at [577, 420] on input "Toyota Automatic Transmission Tool Set SST 09350-20015" at bounding box center [571, 425] width 11 height 11
radio input "true"
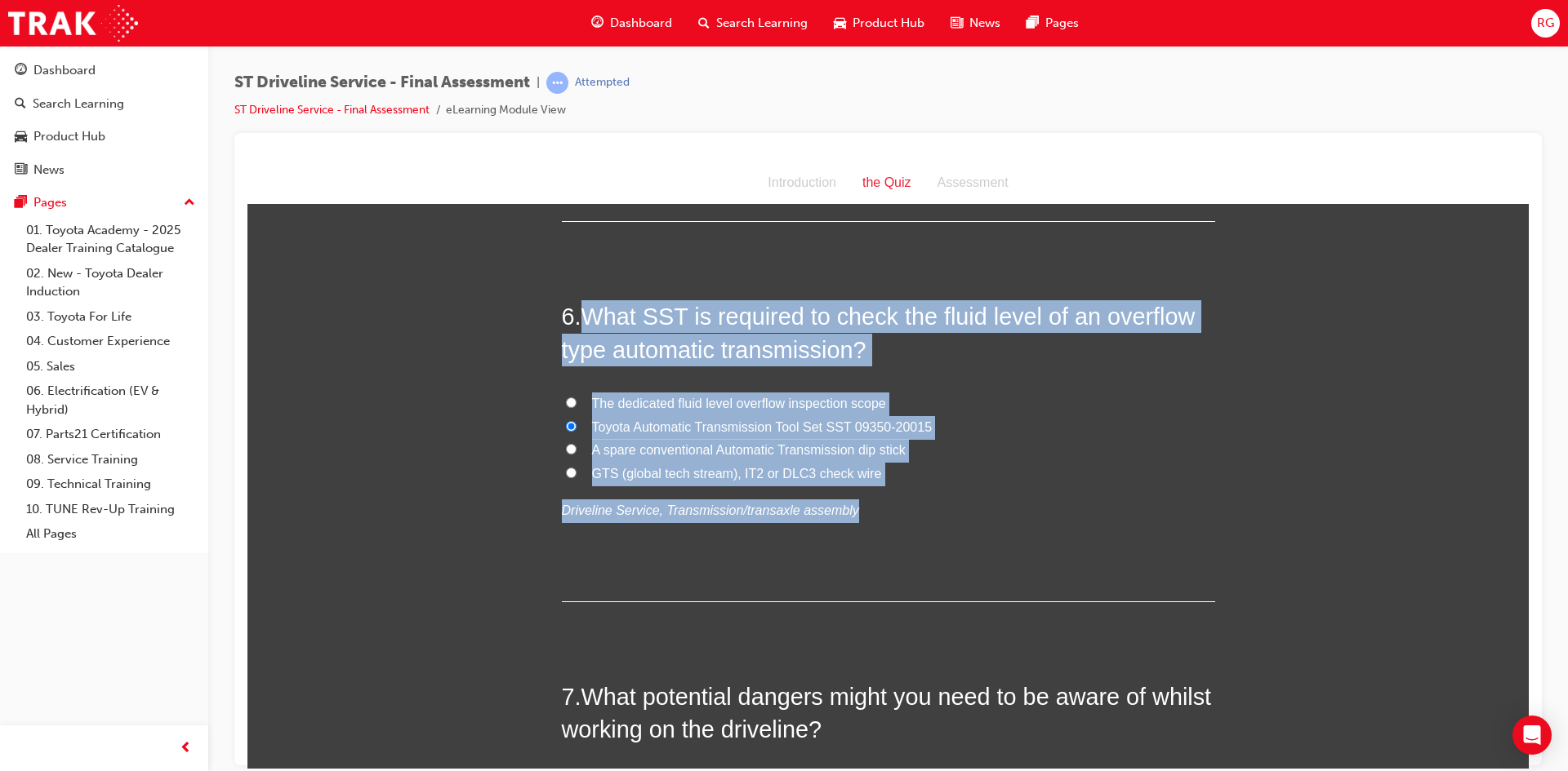
drag, startPoint x: 581, startPoint y: 310, endPoint x: 836, endPoint y: 485, distance: 309.3
click at [836, 485] on div "6 . What SST is required to check the fluid level of an overflow type automatic…" at bounding box center [889, 450] width 653 height 302
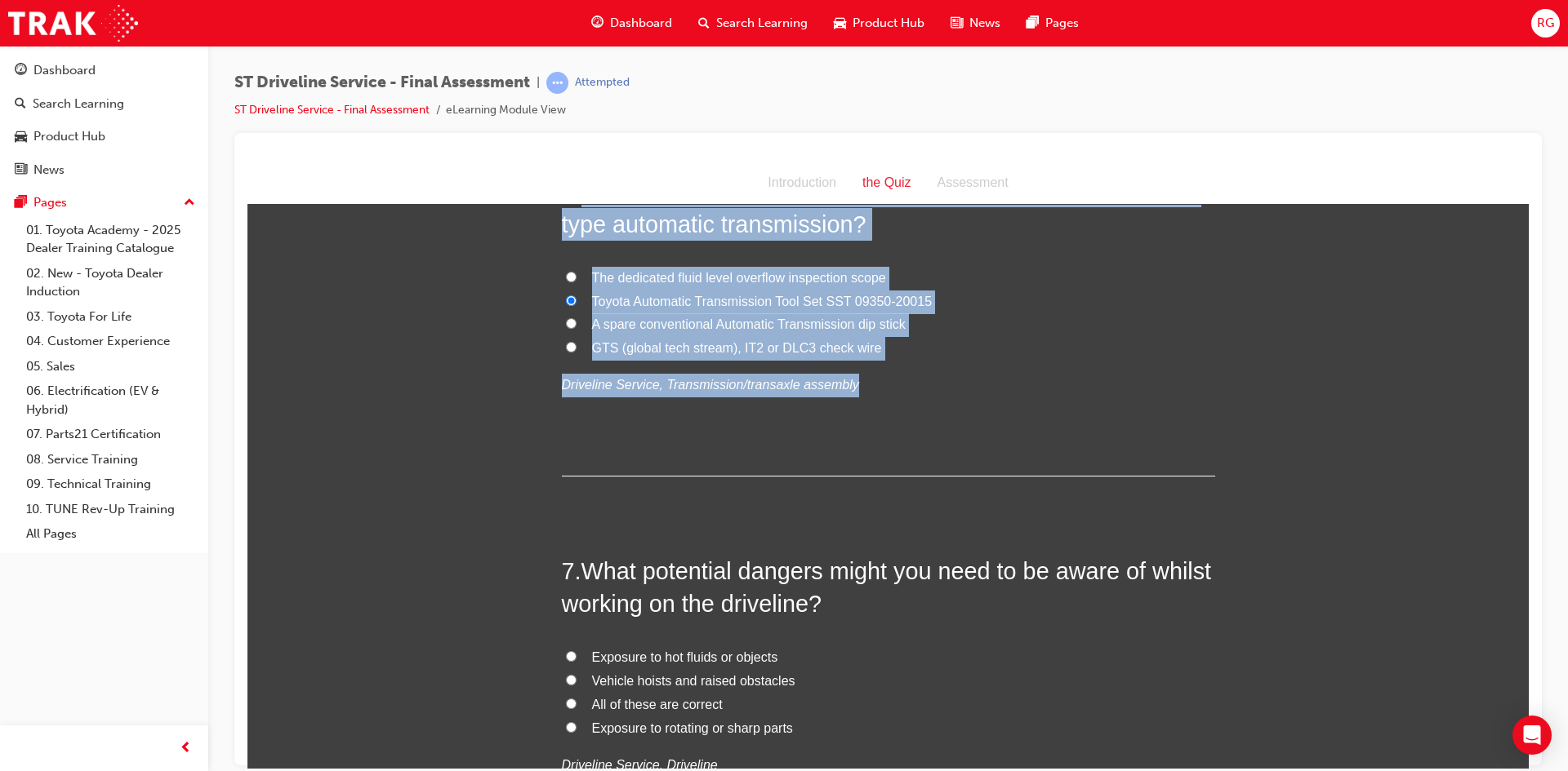
scroll to position [1959, 0]
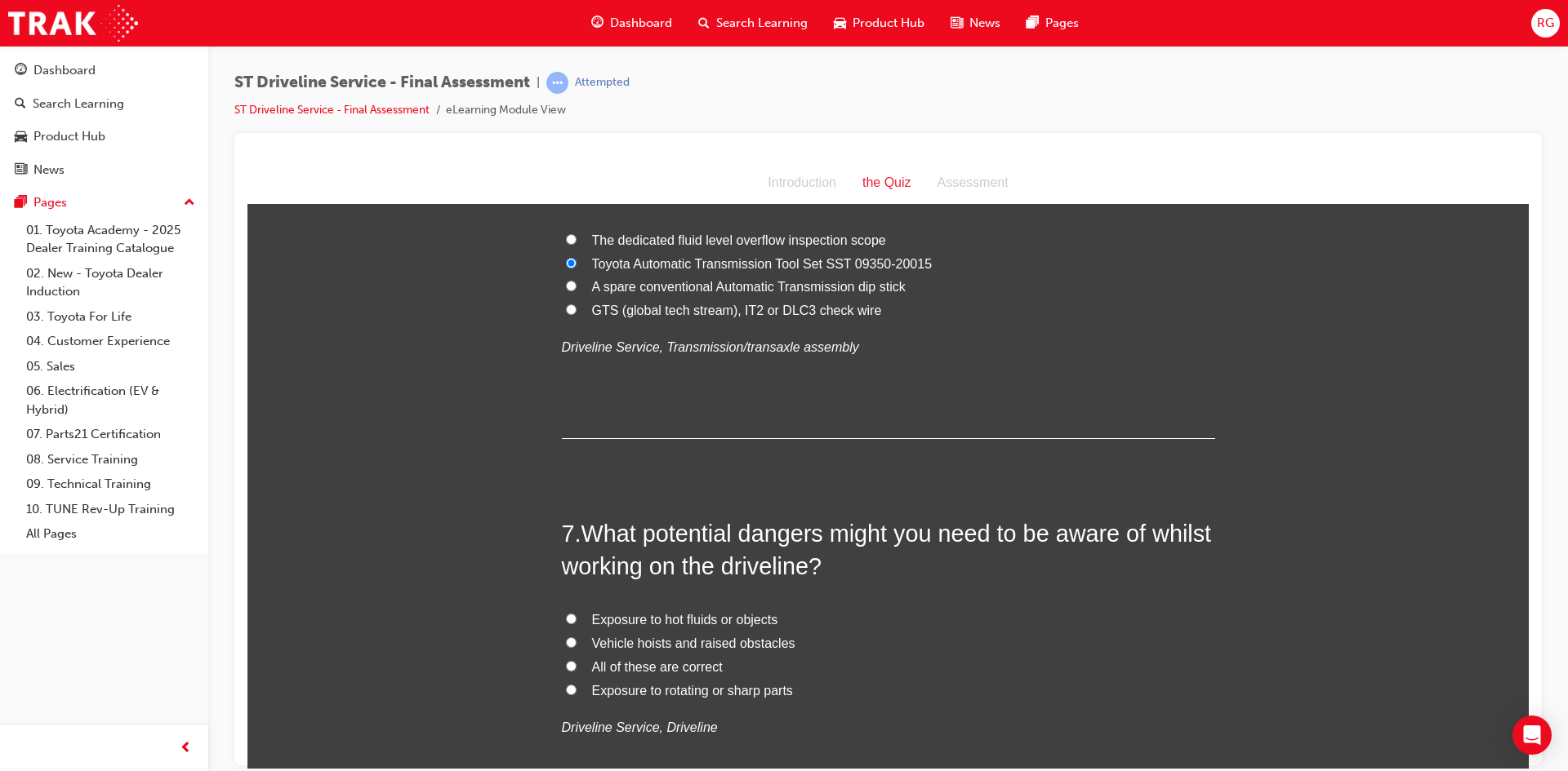
click at [603, 415] on div "6 . What SST is required to check the fluid level of an overflow type automatic…" at bounding box center [889, 287] width 653 height 302
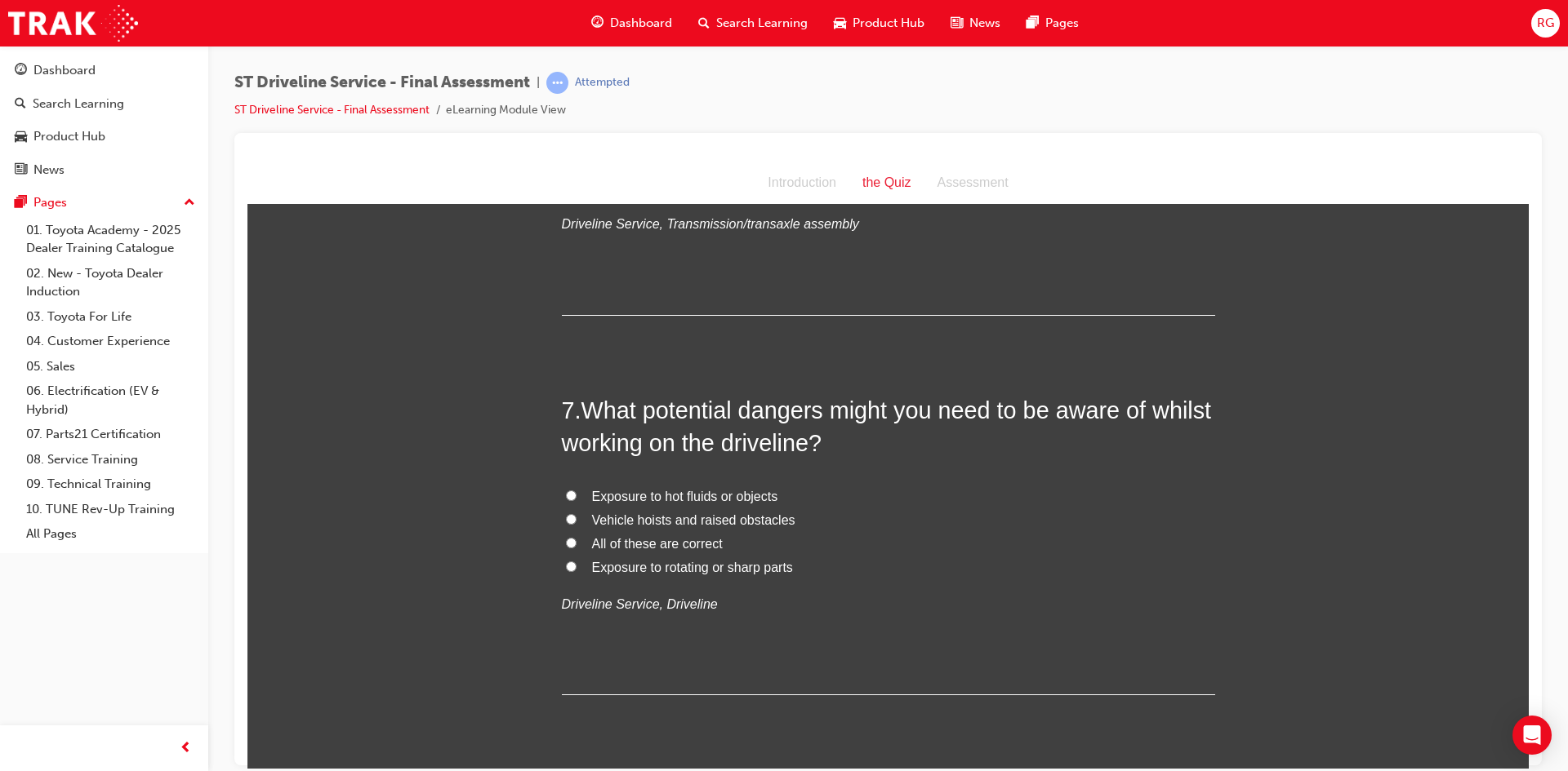
scroll to position [2122, 0]
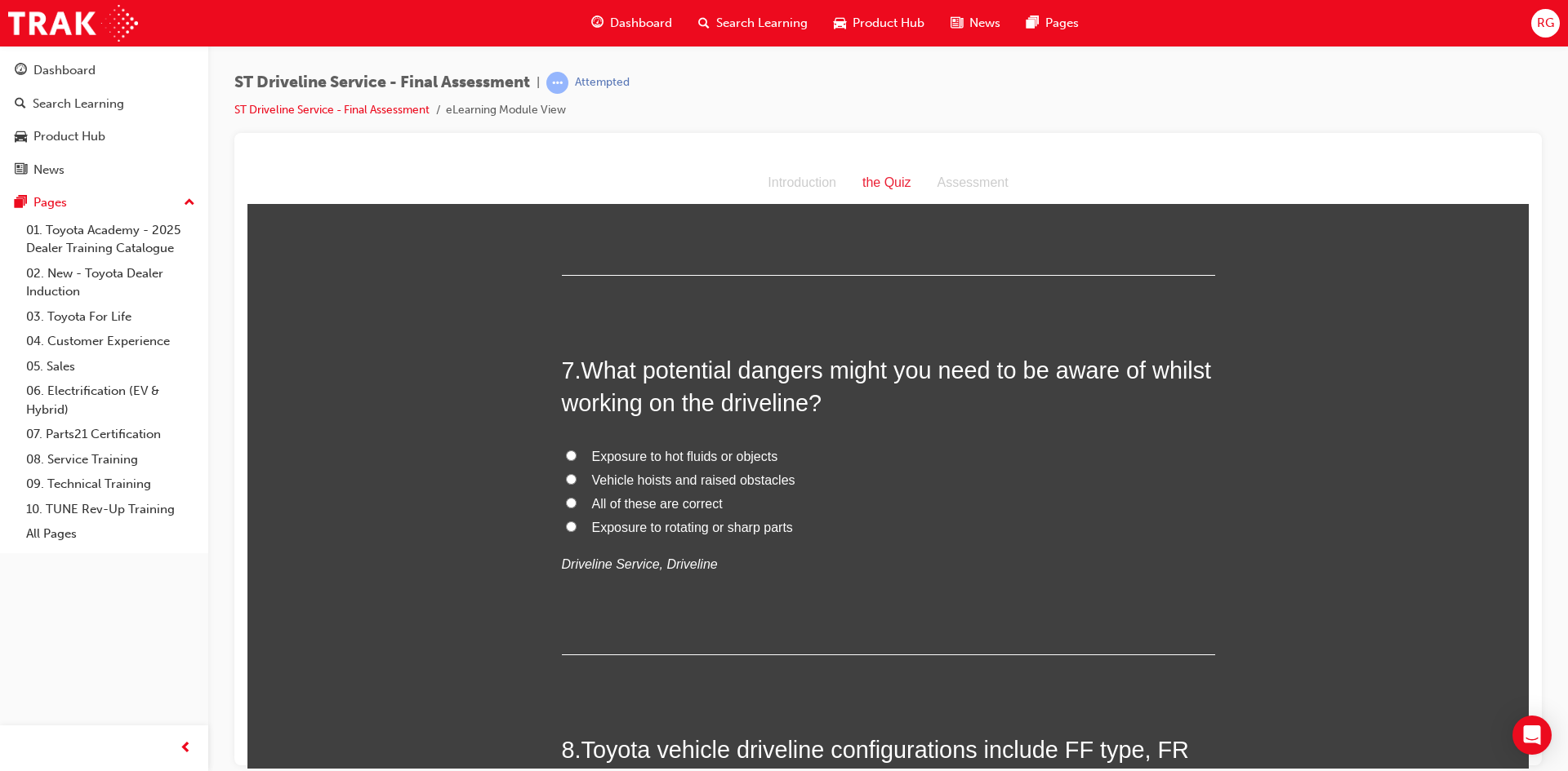
click at [684, 503] on span "All of these are correct" at bounding box center [658, 503] width 131 height 14
click at [577, 503] on input "All of these are correct" at bounding box center [571, 502] width 11 height 11
radio input "true"
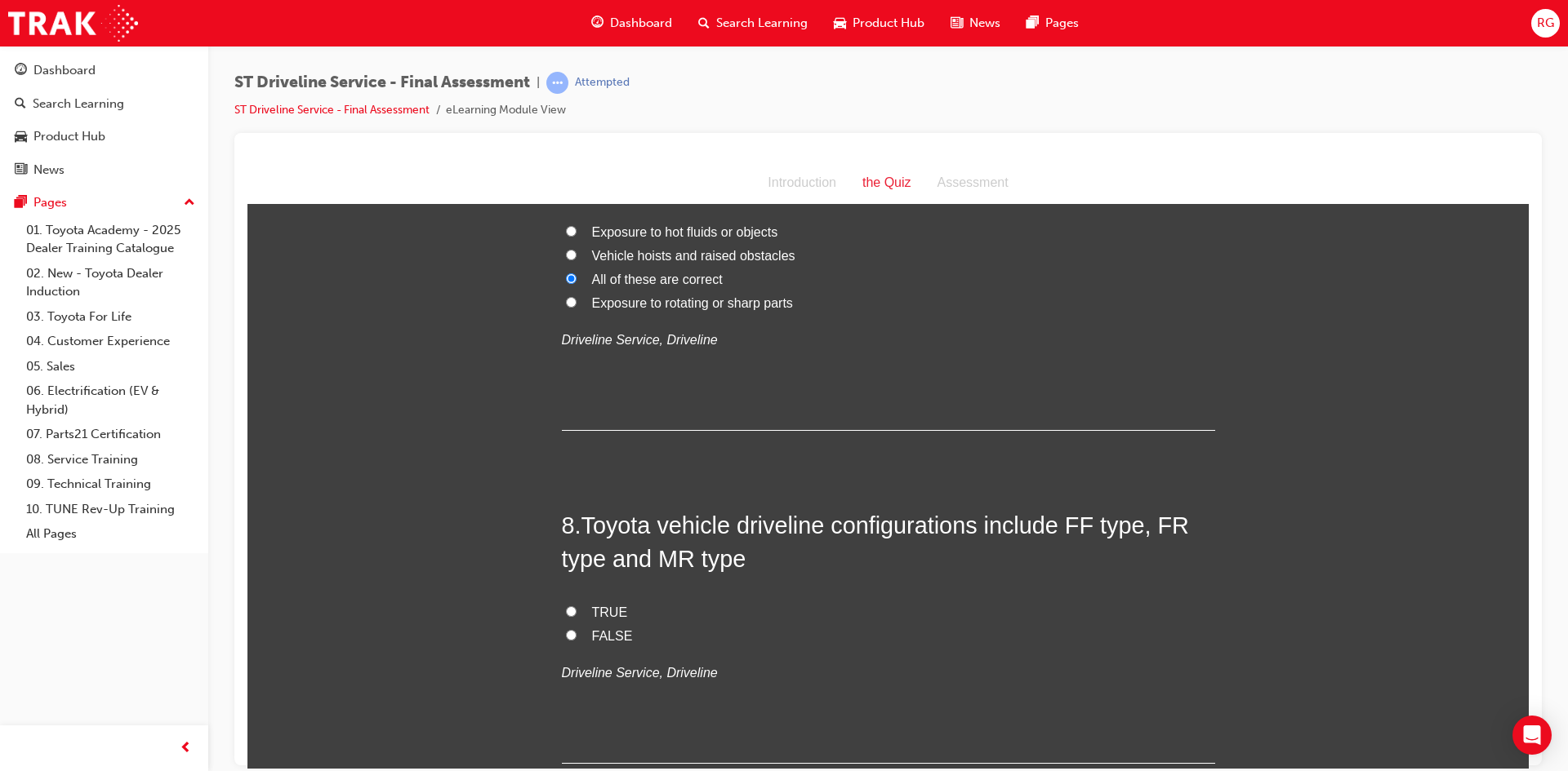
scroll to position [2449, 0]
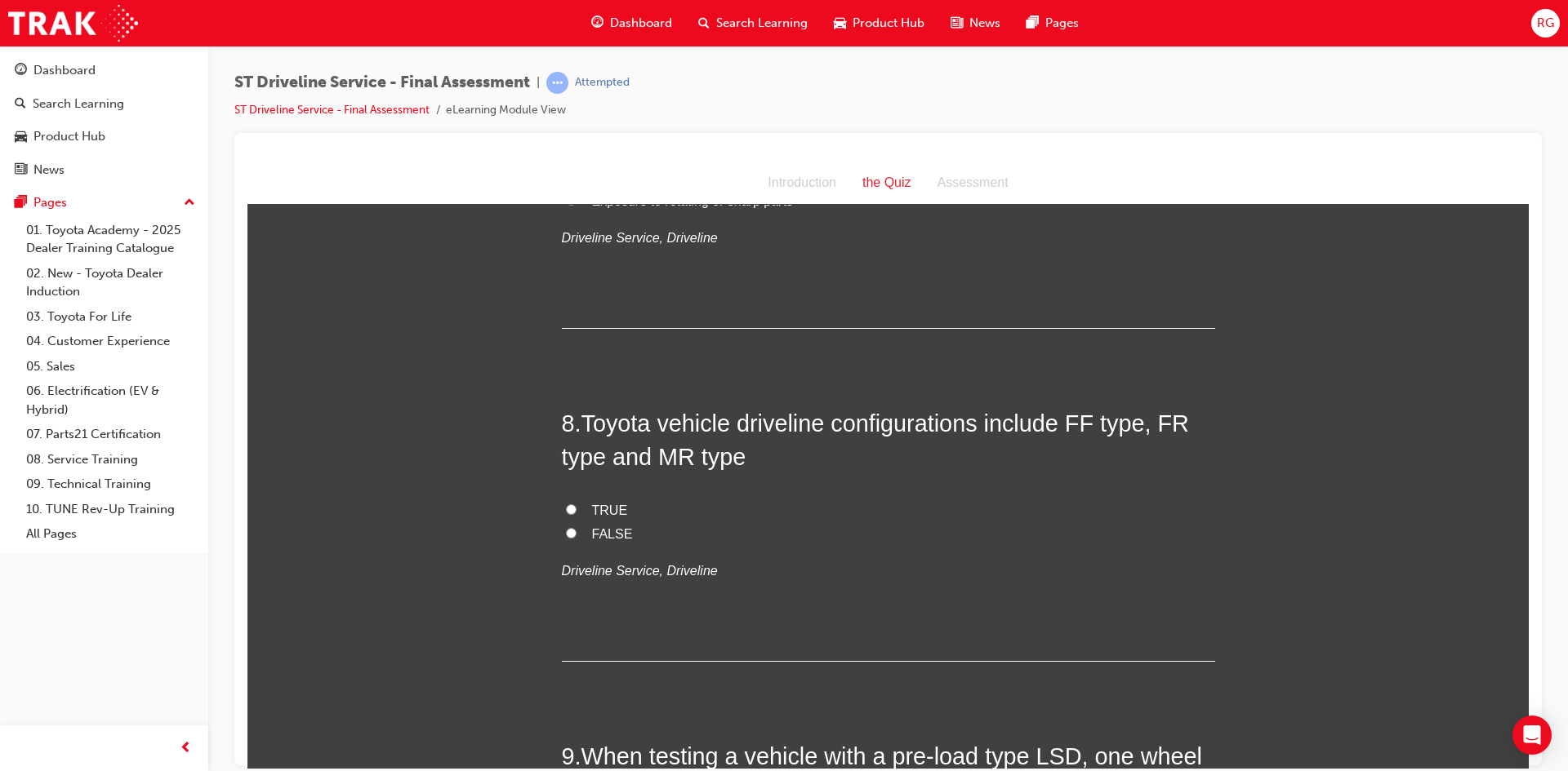
click at [583, 498] on label "TRUE" at bounding box center [889, 510] width 653 height 23
click at [577, 503] on input "TRUE" at bounding box center [571, 508] width 11 height 11
radio input "true"
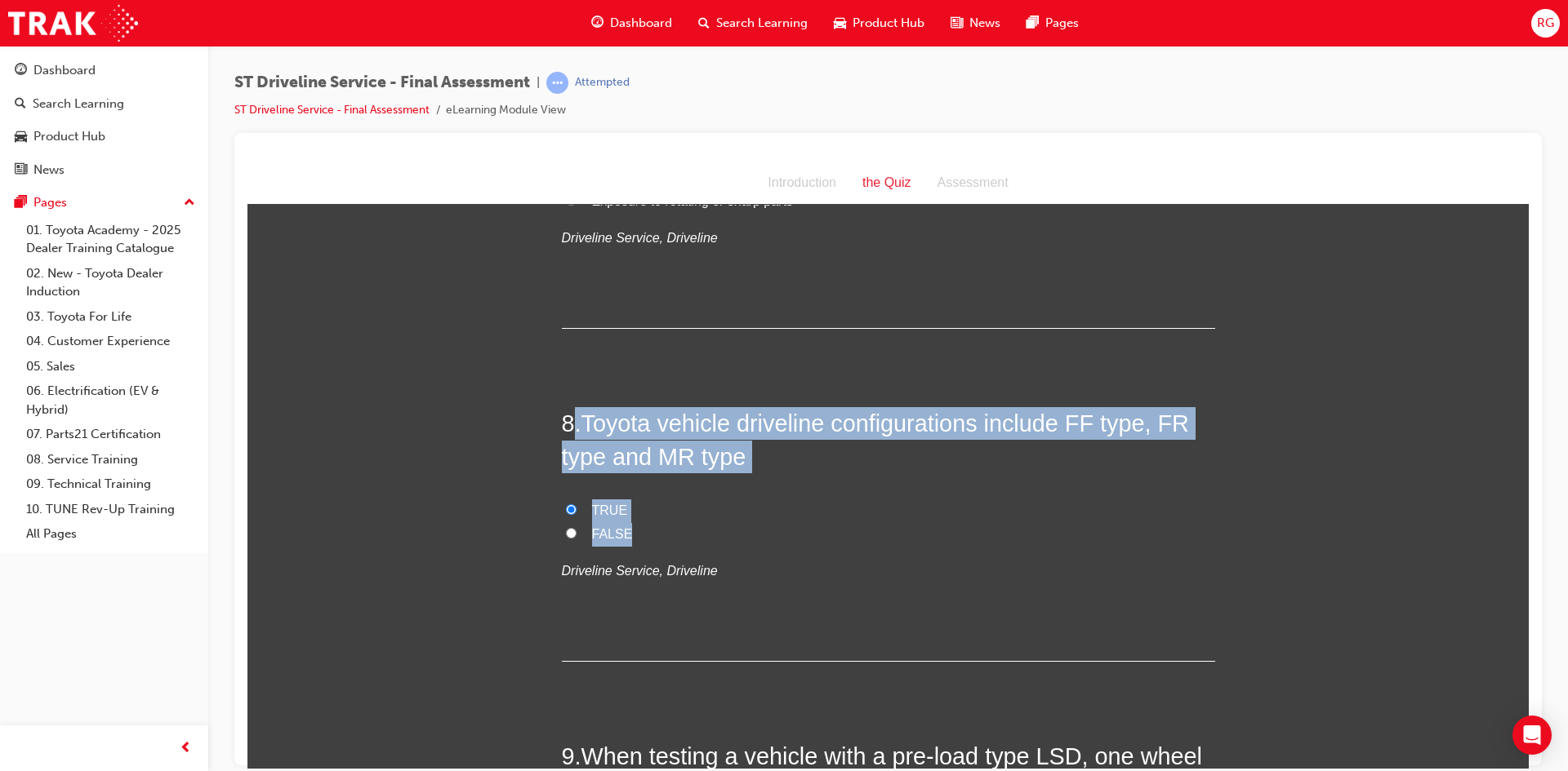
drag, startPoint x: 570, startPoint y: 418, endPoint x: 876, endPoint y: 536, distance: 328.0
click at [876, 536] on div "8 . Toyota vehicle driveline configurations include FF type, FR type and MR typ…" at bounding box center [889, 534] width 653 height 255
click at [562, 531] on label "FALSE" at bounding box center [889, 535] width 653 height 23
click at [566, 531] on input "FALSE" at bounding box center [571, 533] width 11 height 11
radio input "true"
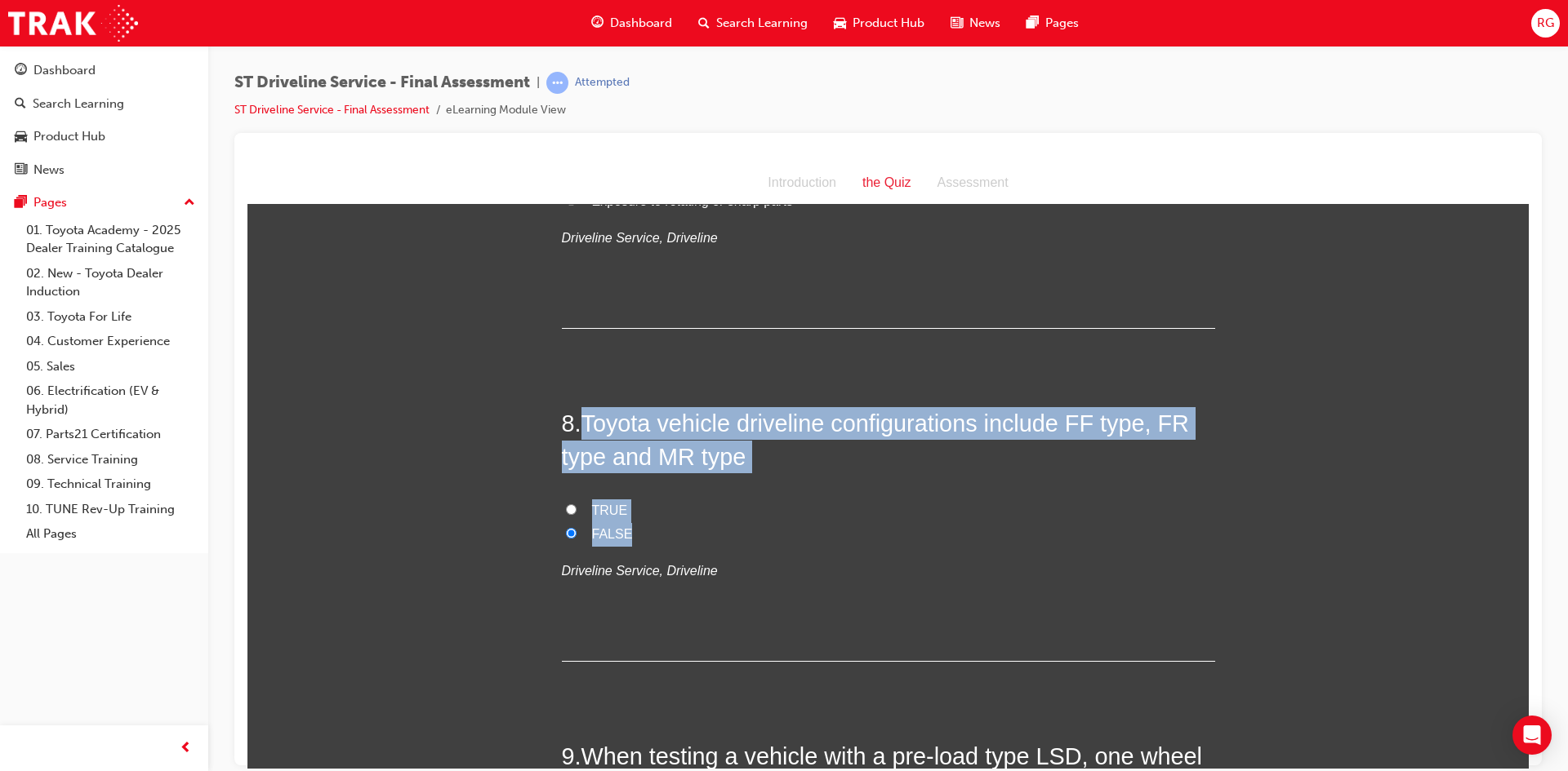
drag, startPoint x: 580, startPoint y: 412, endPoint x: 795, endPoint y: 529, distance: 244.8
click at [795, 529] on div "8 . Toyota vehicle driveline configurations include FF type, FR type and MR typ…" at bounding box center [889, 534] width 653 height 255
click at [562, 498] on label "TRUE" at bounding box center [889, 510] width 653 height 23
click at [566, 503] on input "TRUE" at bounding box center [571, 508] width 11 height 11
radio input "true"
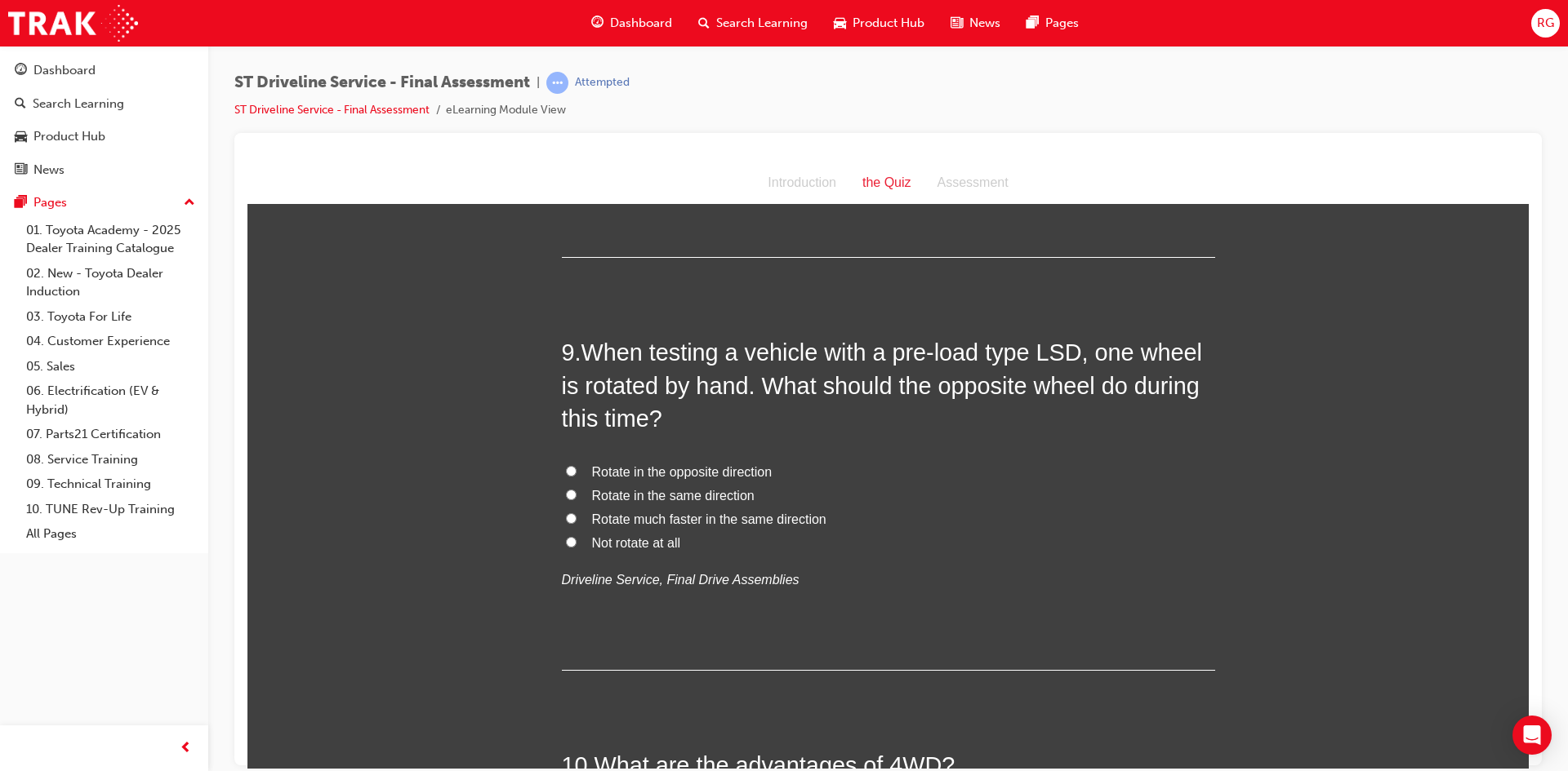
scroll to position [2857, 0]
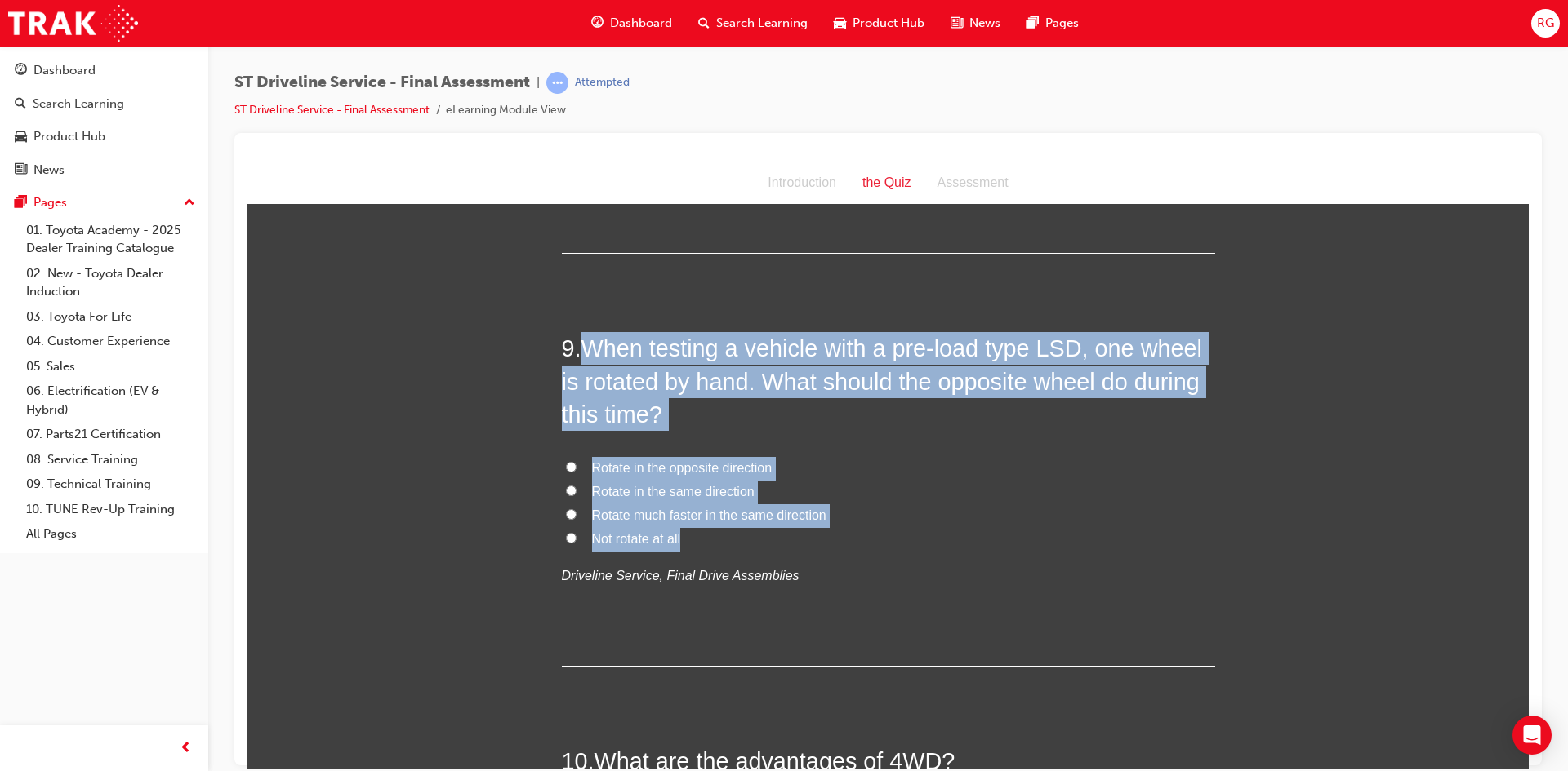
drag, startPoint x: 583, startPoint y: 342, endPoint x: 794, endPoint y: 531, distance: 283.3
click at [794, 531] on div "9 . When testing a vehicle with a pre-load type LSD, one wheel is rotated by ha…" at bounding box center [889, 498] width 653 height 335
click at [636, 487] on span "Rotate in the same direction" at bounding box center [674, 491] width 162 height 14
click at [577, 487] on input "Rotate in the same direction" at bounding box center [571, 490] width 11 height 11
radio input "true"
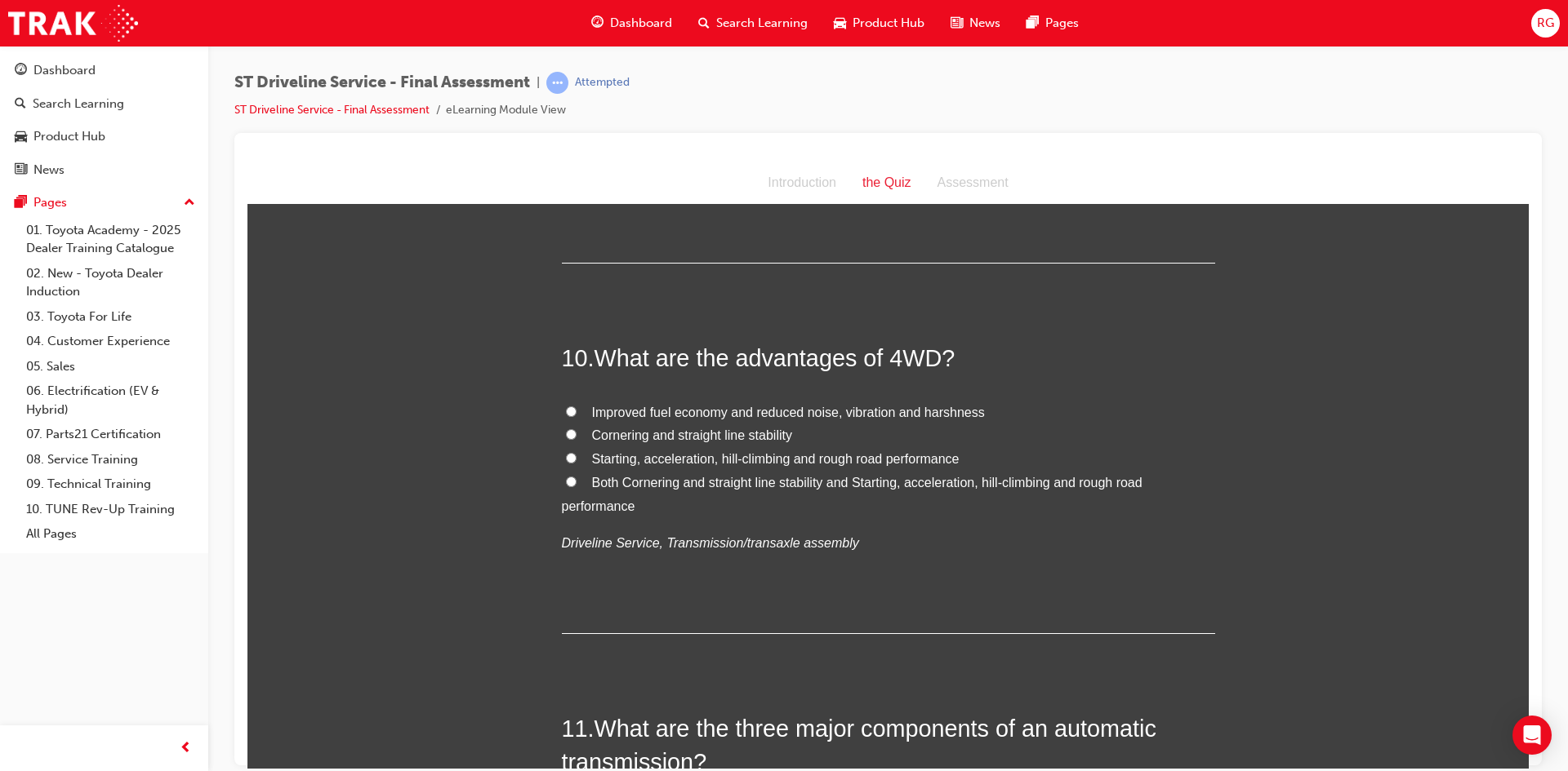
scroll to position [3266, 0]
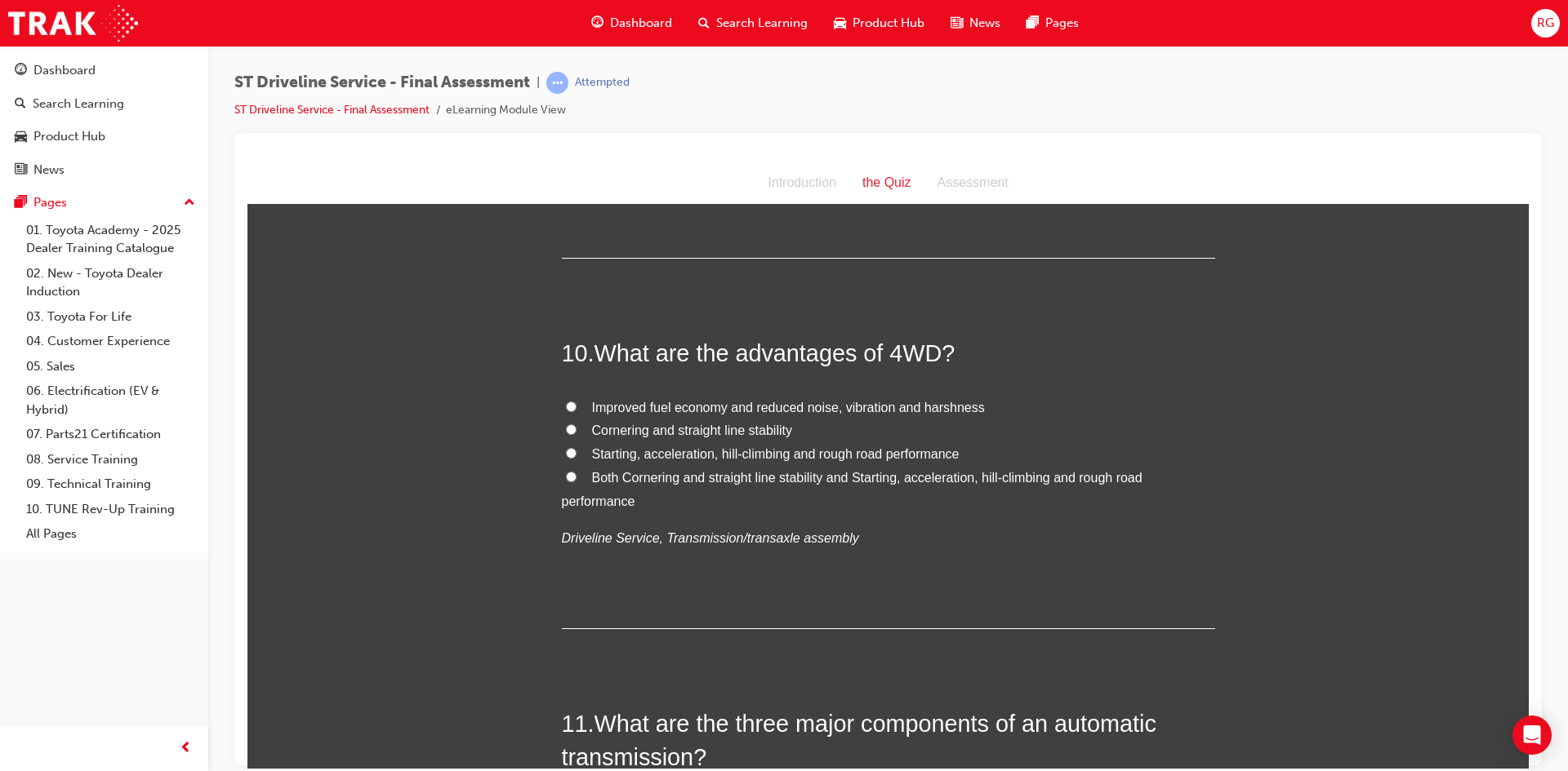
click at [642, 470] on span "Both Cornering and straight line stability and Starting, acceleration, hill-cli…" at bounding box center [852, 489] width 581 height 37
click at [577, 471] on input "Both Cornering and straight line stability and Starting, acceleration, hill-cli…" at bounding box center [571, 476] width 11 height 11
radio input "true"
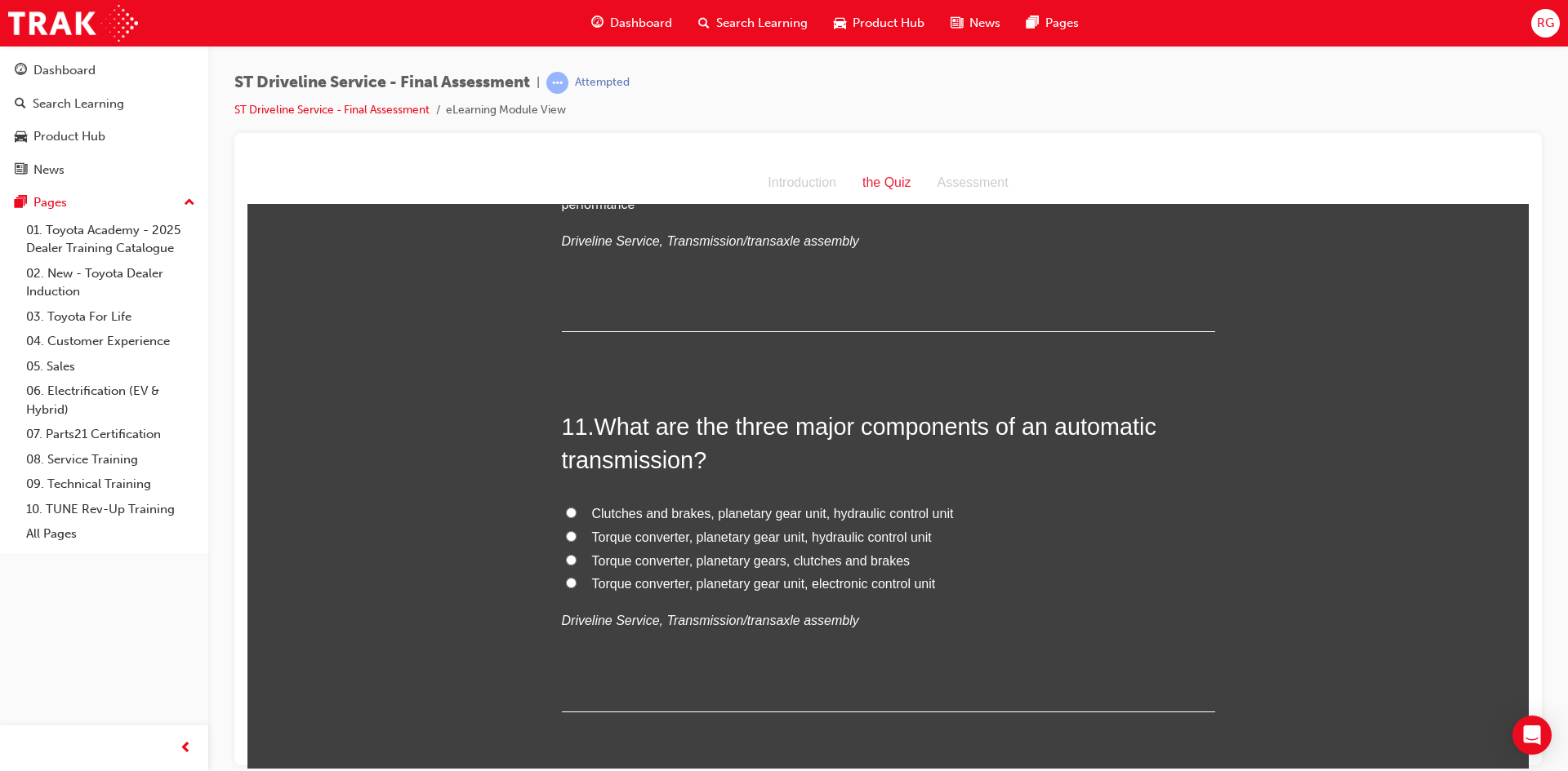
scroll to position [3592, 0]
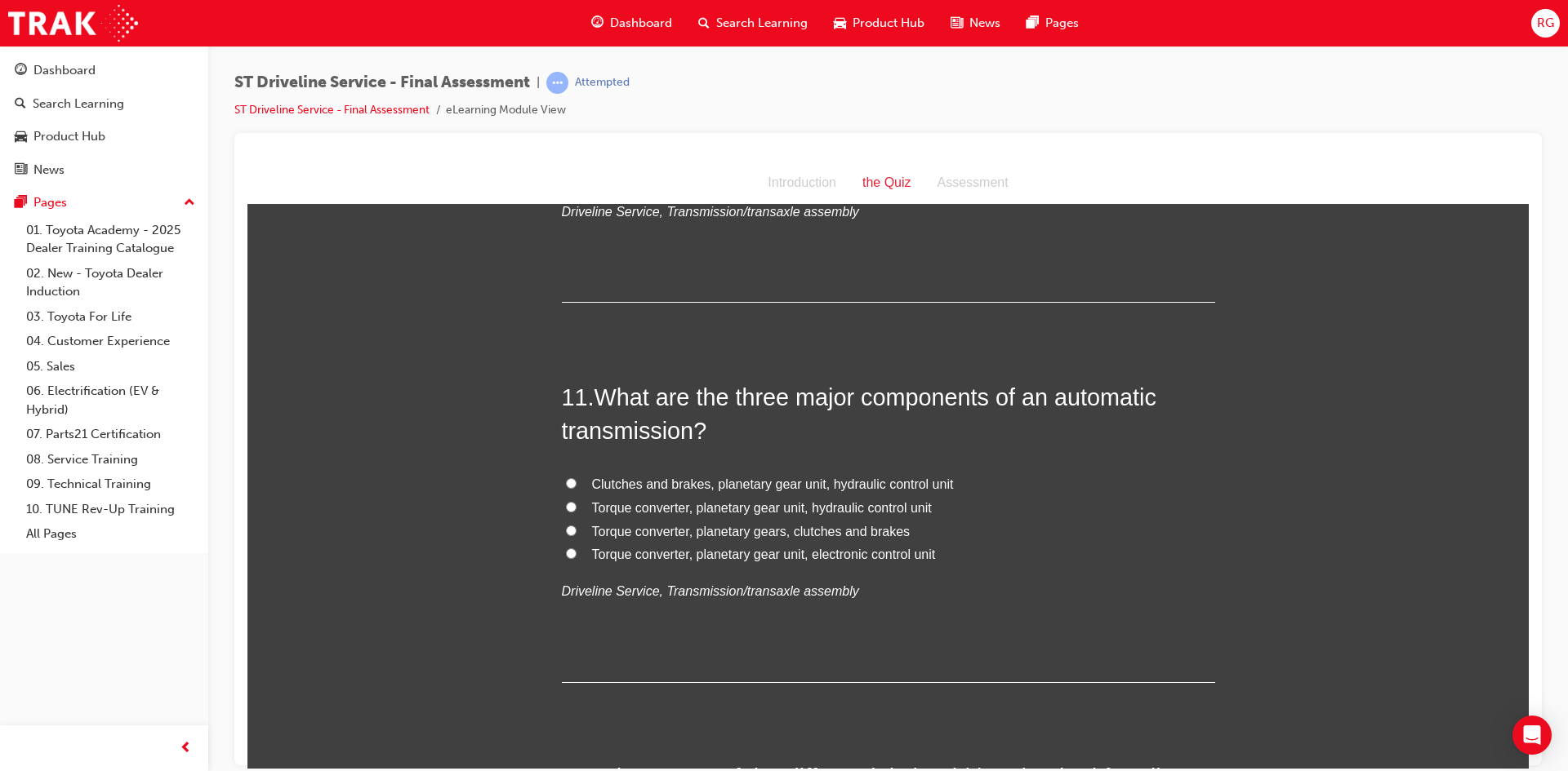
click at [652, 477] on span "Clutches and brakes, planetary gear unit, hydraulic control unit" at bounding box center [773, 484] width 362 height 14
click at [577, 478] on input "Clutches and brakes, planetary gear unit, hydraulic control unit" at bounding box center [571, 483] width 11 height 11
radio input "true"
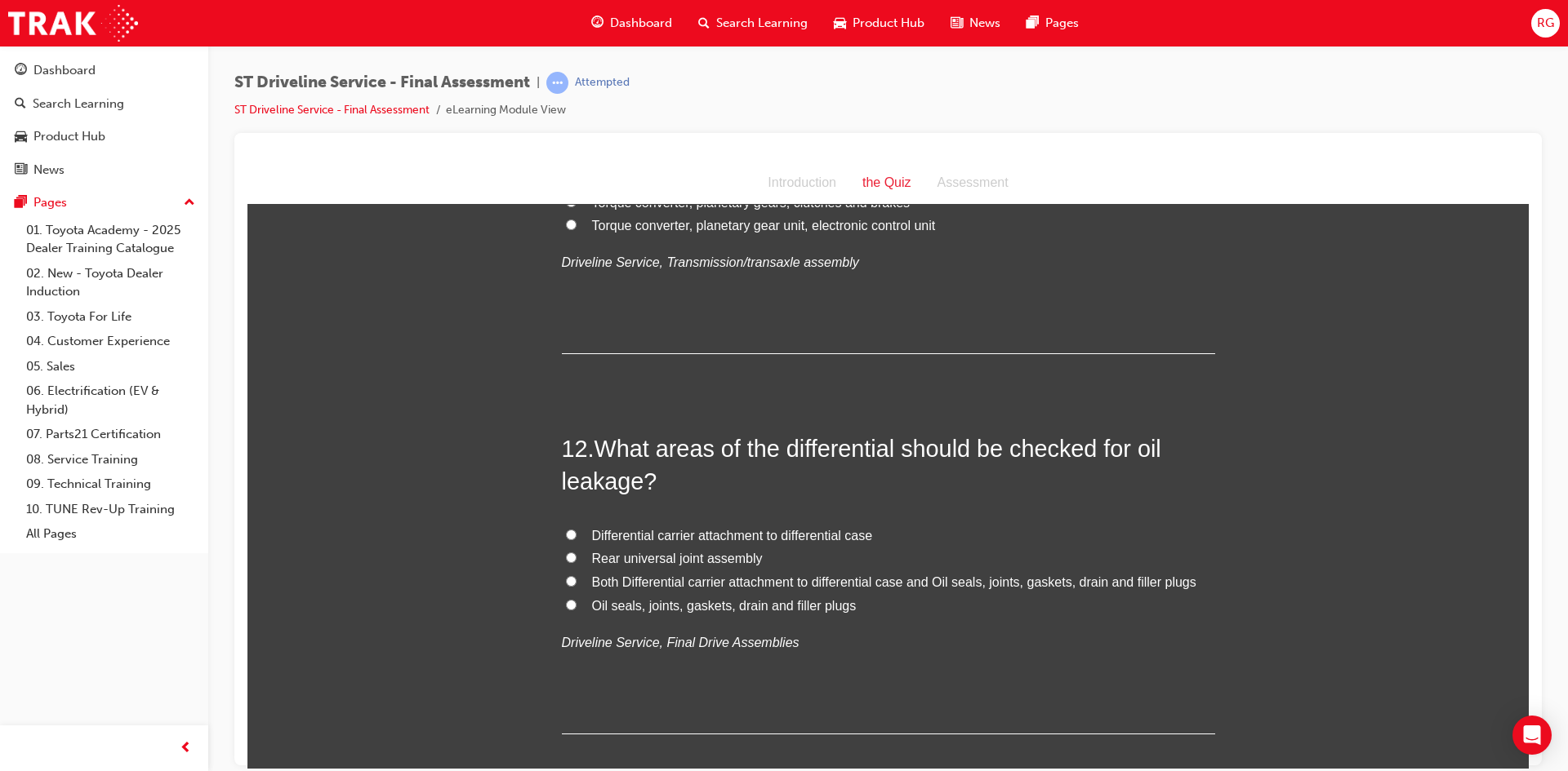
scroll to position [4001, 0]
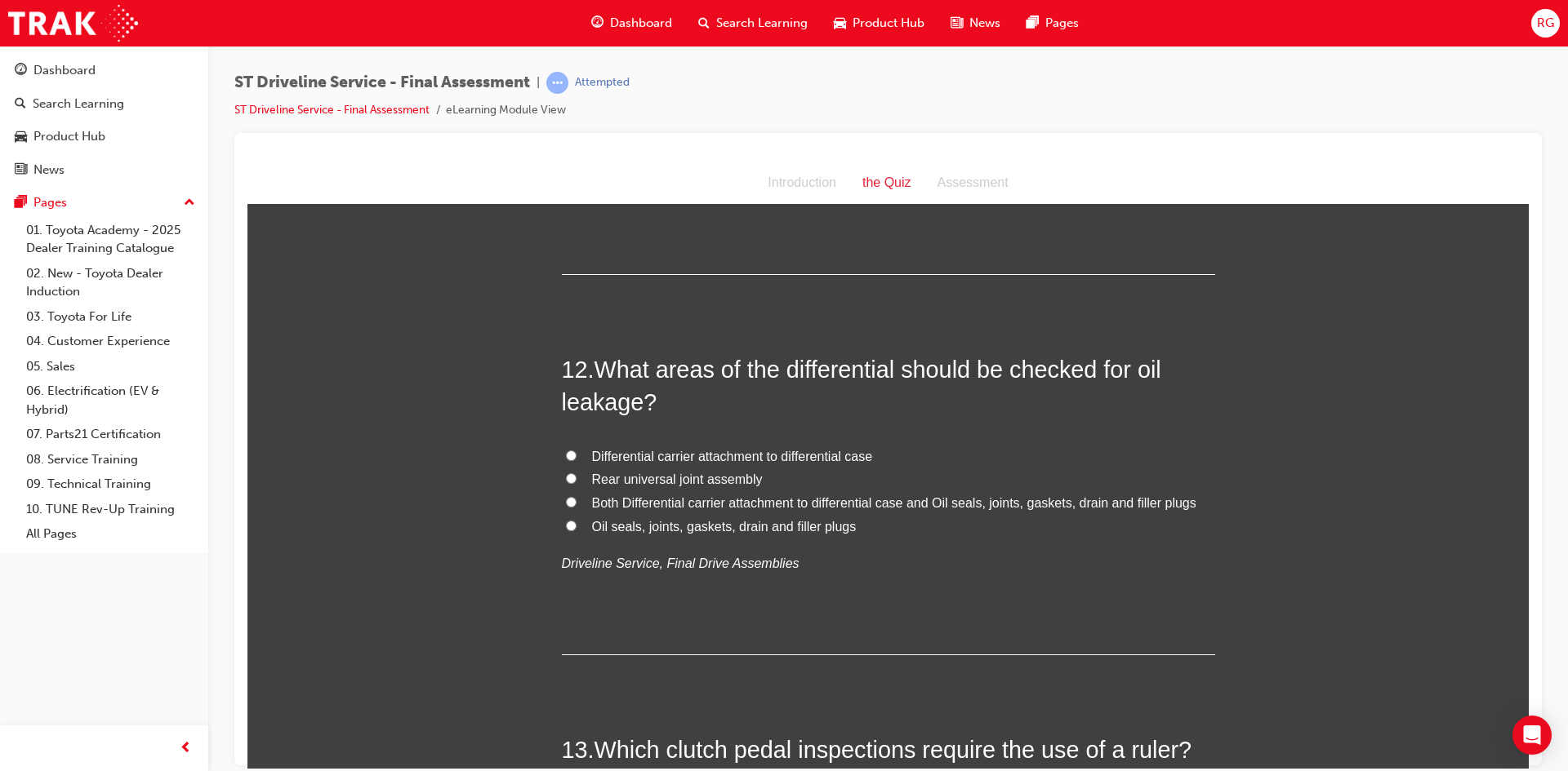
click at [636, 501] on span "Both Differential carrier attachment to differential case and Oil seals, joints…" at bounding box center [894, 502] width 604 height 14
click at [577, 501] on input "Both Differential carrier attachment to differential case and Oil seals, joints…" at bounding box center [571, 501] width 11 height 11
radio input "true"
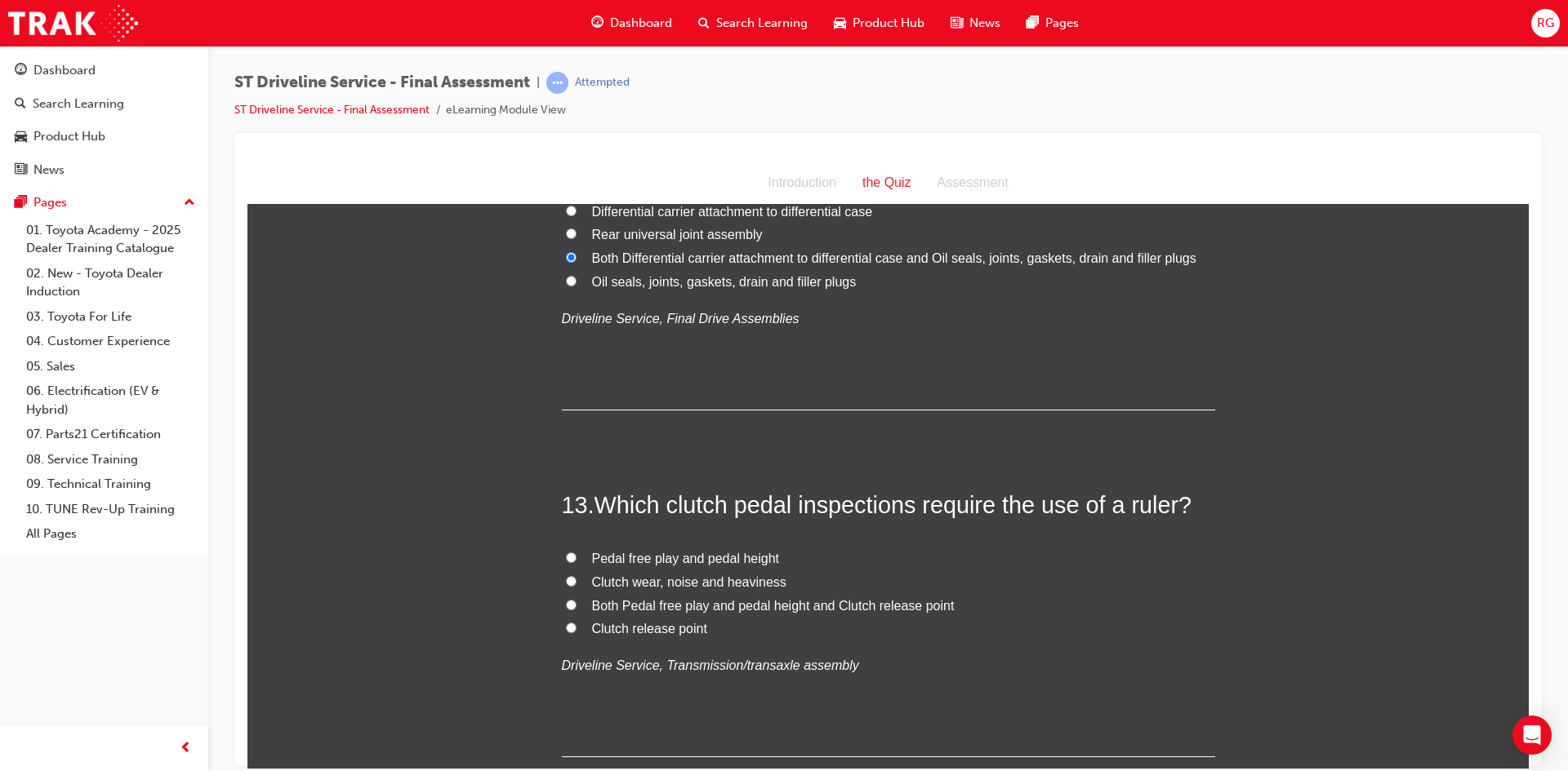
scroll to position [4327, 0]
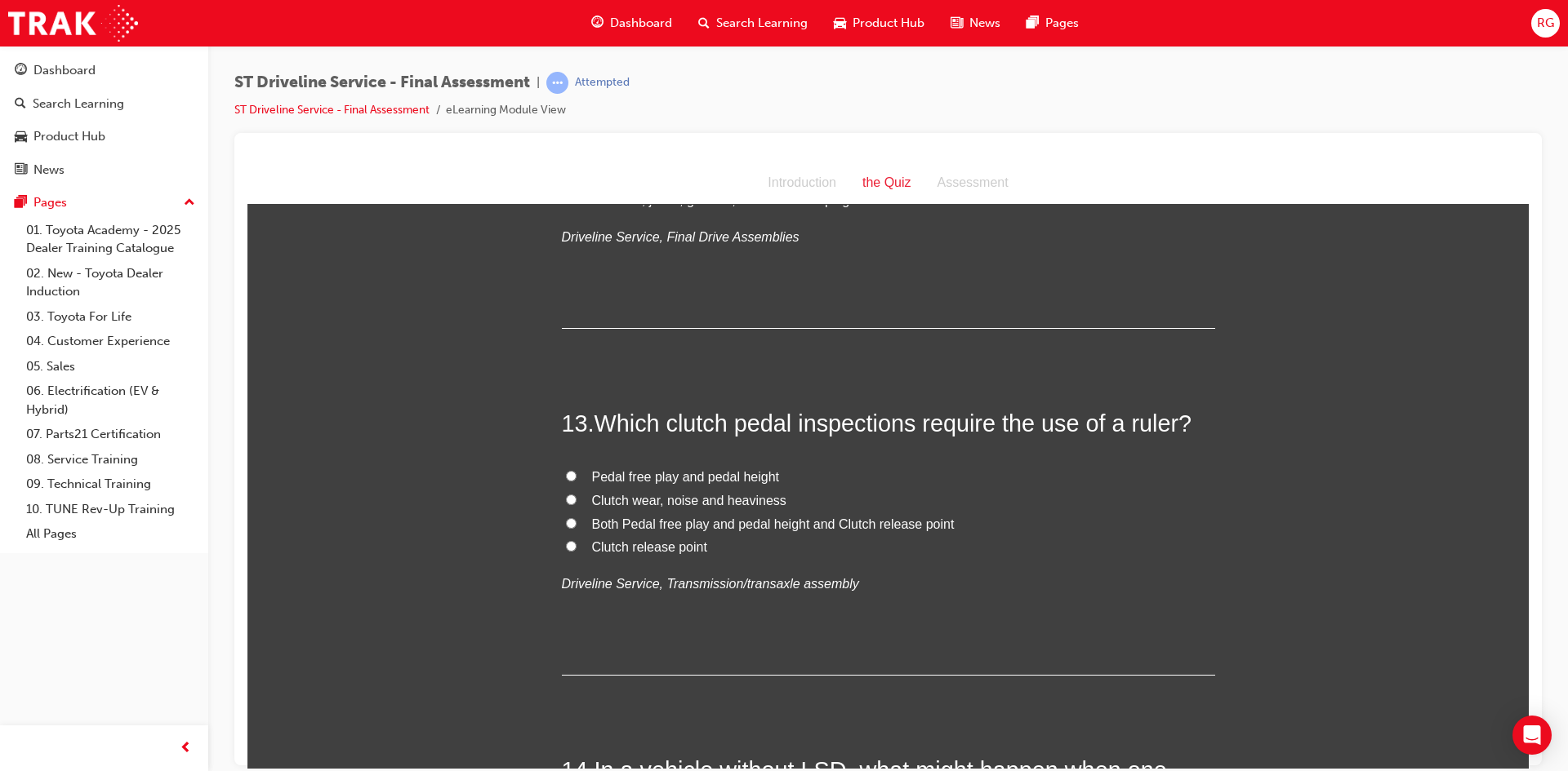
click at [604, 517] on span "Both Pedal free play and pedal height and Clutch release point" at bounding box center [773, 524] width 363 height 14
click at [577, 518] on input "Both Pedal free play and pedal height and Clutch release point" at bounding box center [571, 523] width 11 height 11
radio input "true"
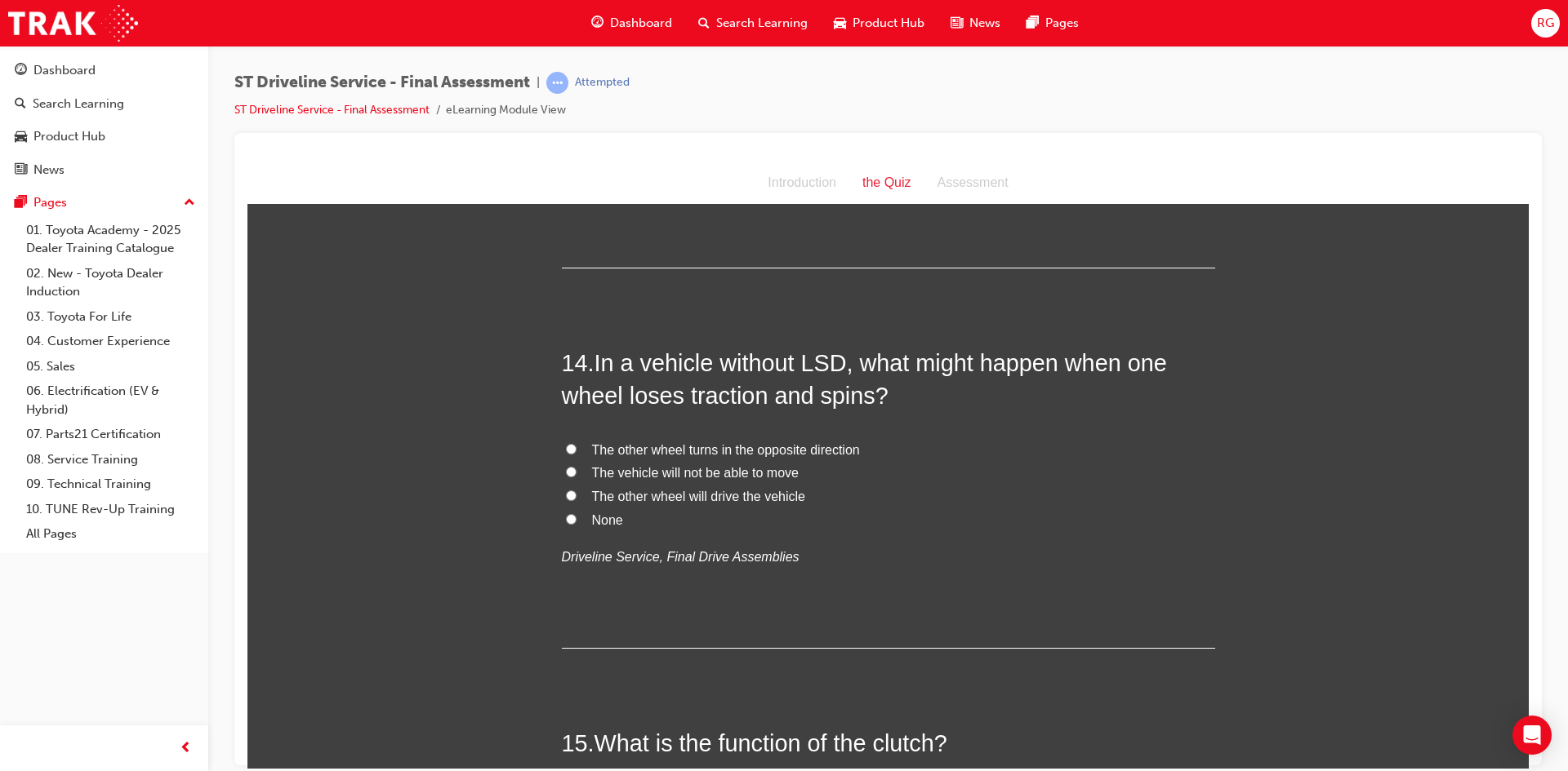
scroll to position [4734, 0]
click at [658, 493] on span "The other wheel will drive the vehicle" at bounding box center [699, 495] width 213 height 14
click at [577, 493] on input "The other wheel will drive the vehicle" at bounding box center [571, 493] width 11 height 11
radio input "true"
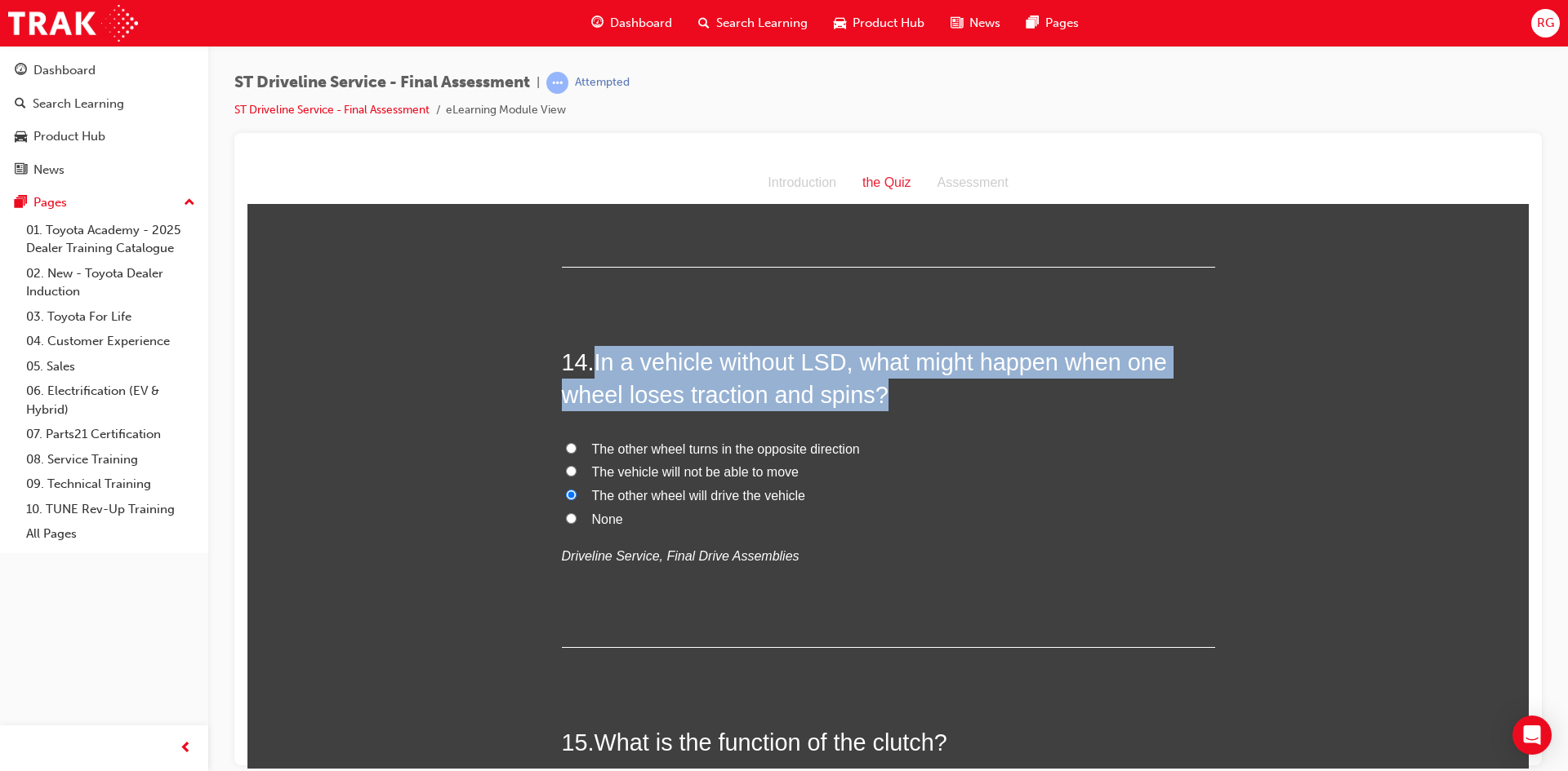
drag, startPoint x: 592, startPoint y: 364, endPoint x: 907, endPoint y: 399, distance: 316.9
click at [907, 399] on h2 "14 . In a vehicle without LSD, what might happen when one wheel loses traction …" at bounding box center [889, 378] width 653 height 66
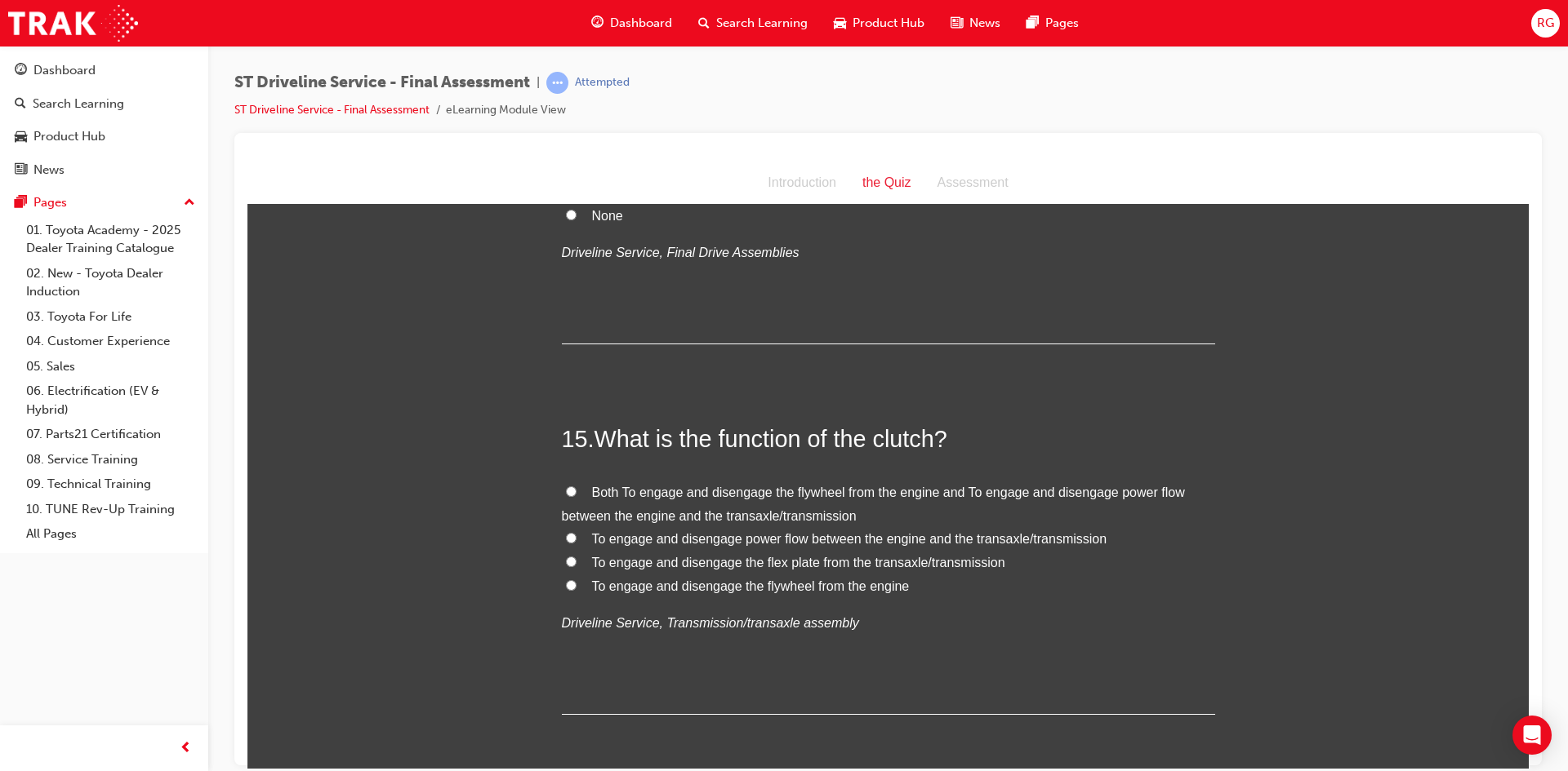
scroll to position [5062, 0]
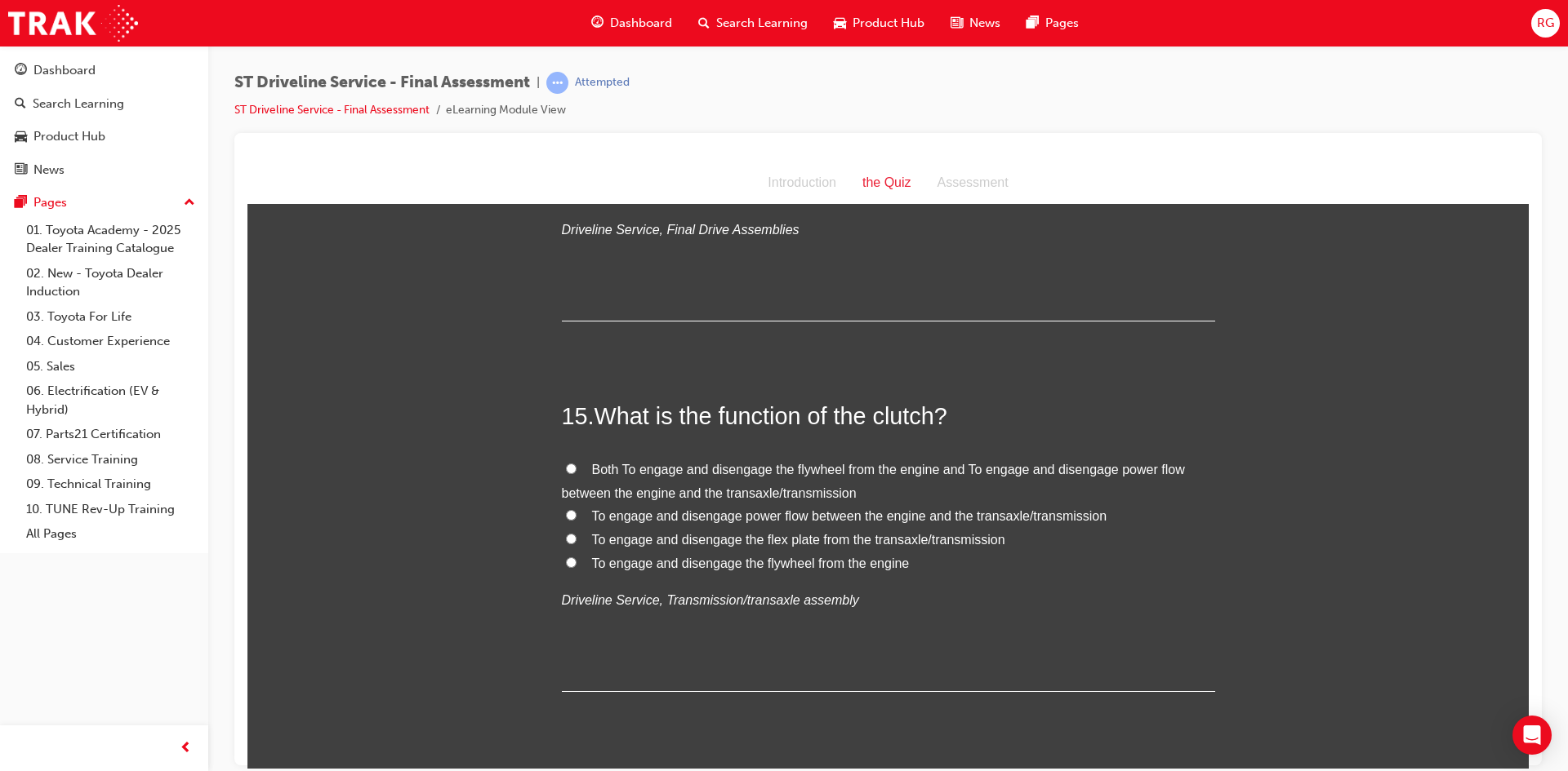
click at [574, 469] on label "Both To engage and disengage the flywheel from the engine and To engage and dis…" at bounding box center [889, 482] width 653 height 47
click at [574, 469] on input "Both To engage and disengage the flywheel from the engine and To engage and dis…" at bounding box center [571, 468] width 11 height 11
radio input "true"
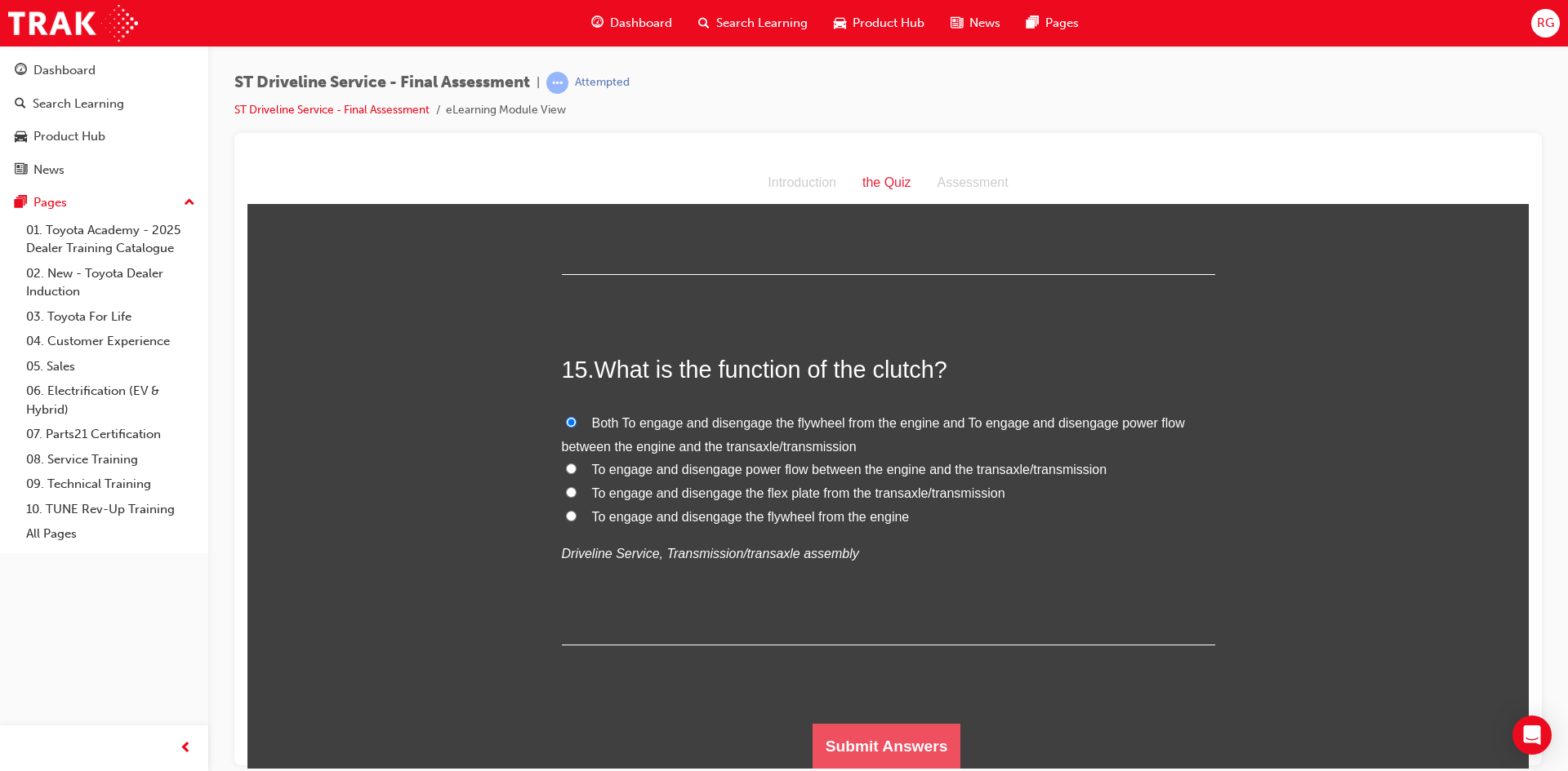
click at [827, 737] on button "Submit Answers" at bounding box center [887, 746] width 149 height 46
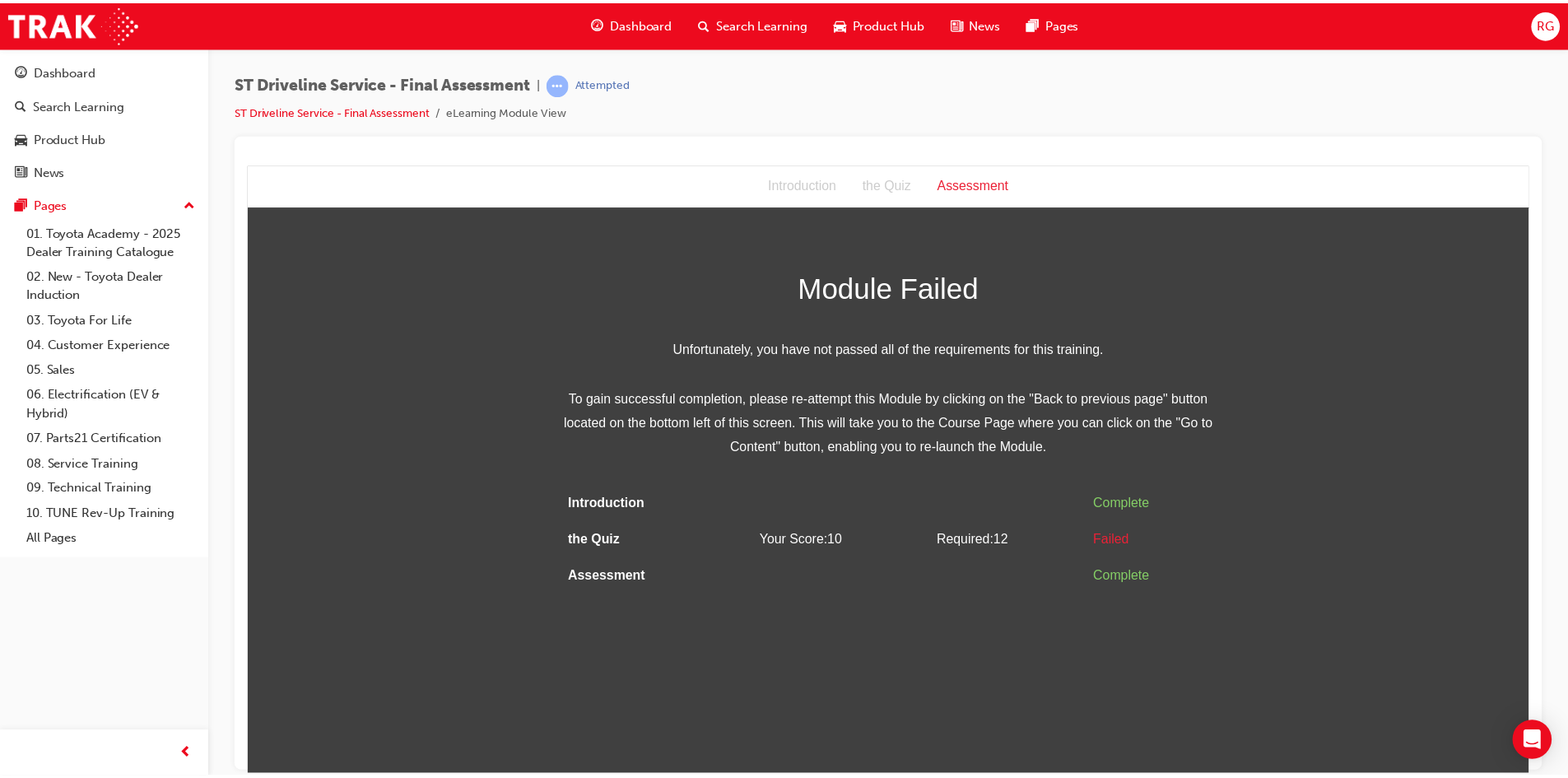
scroll to position [0, 0]
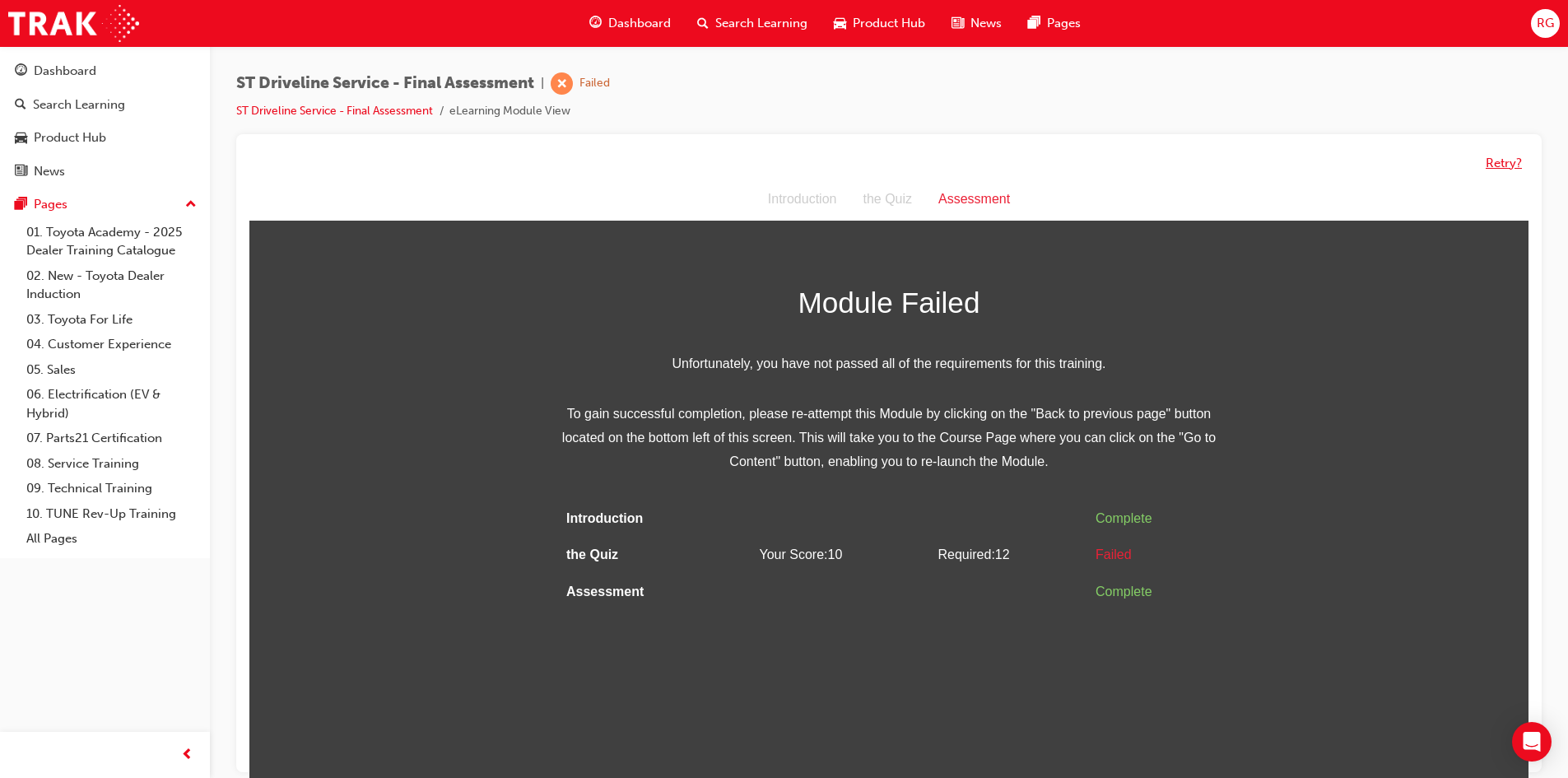
click at [1509, 169] on button "Retry?" at bounding box center [1504, 163] width 36 height 19
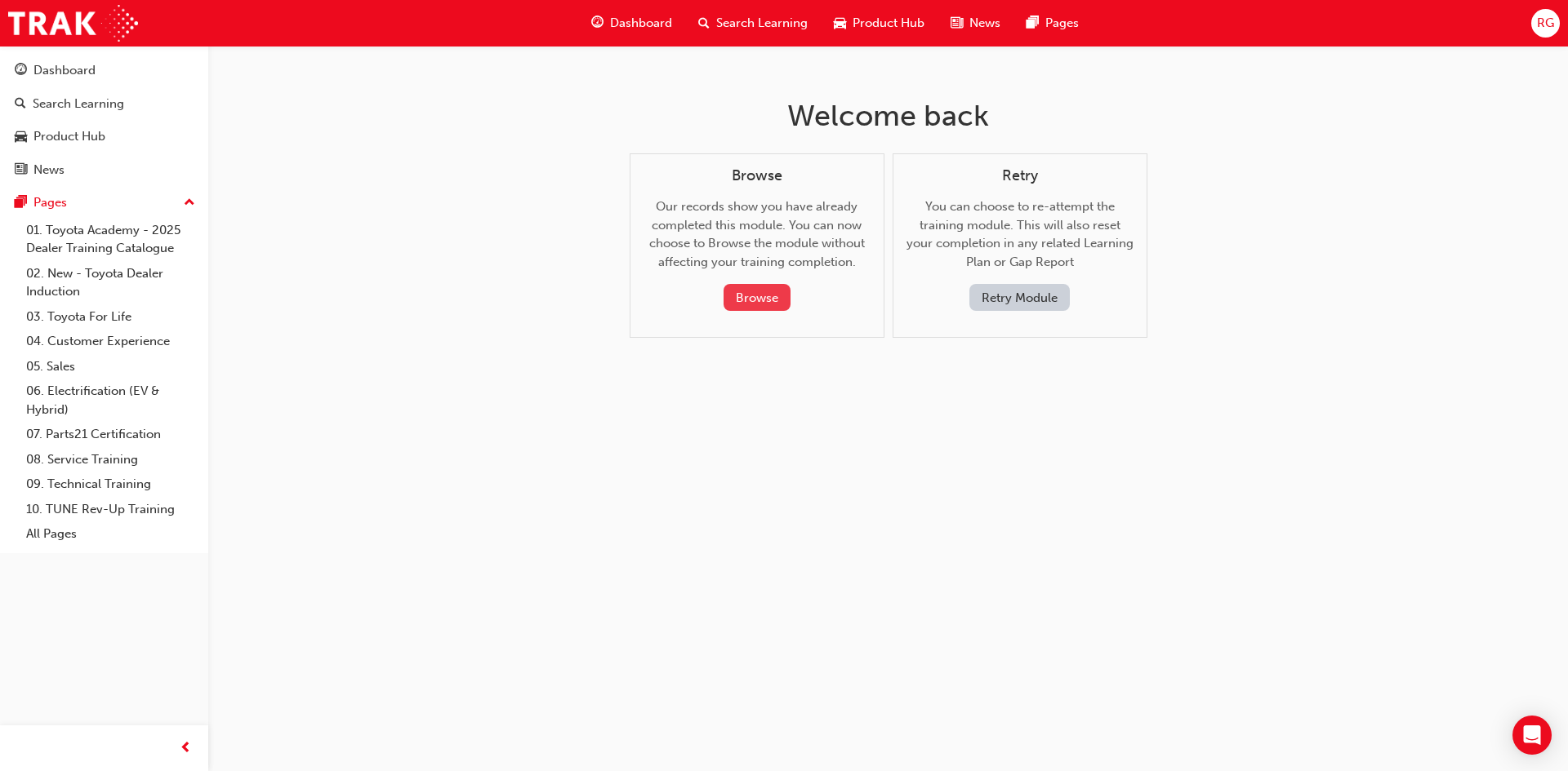
click at [752, 294] on button "Browse" at bounding box center [757, 298] width 67 height 27
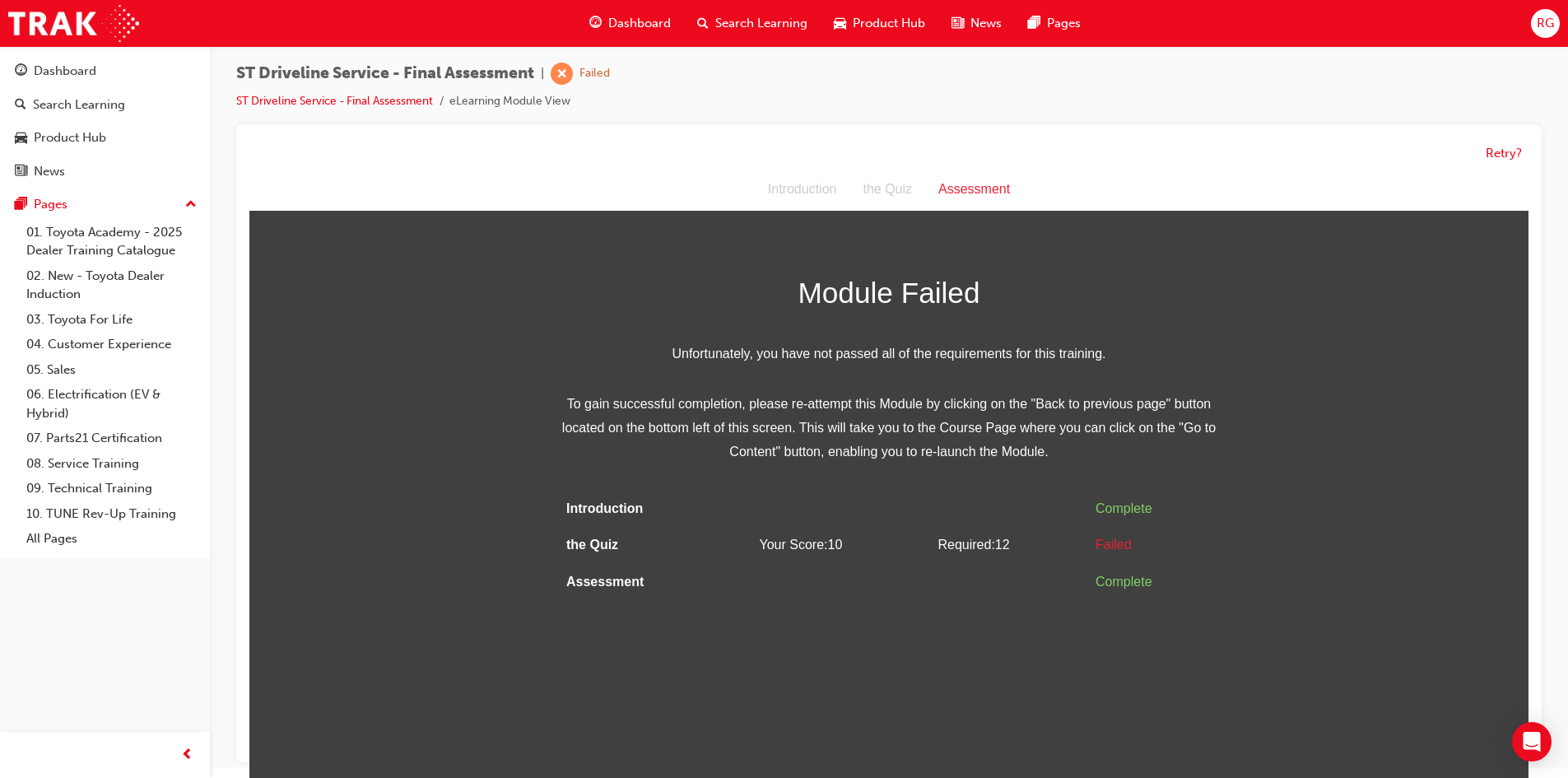
scroll to position [13, 0]
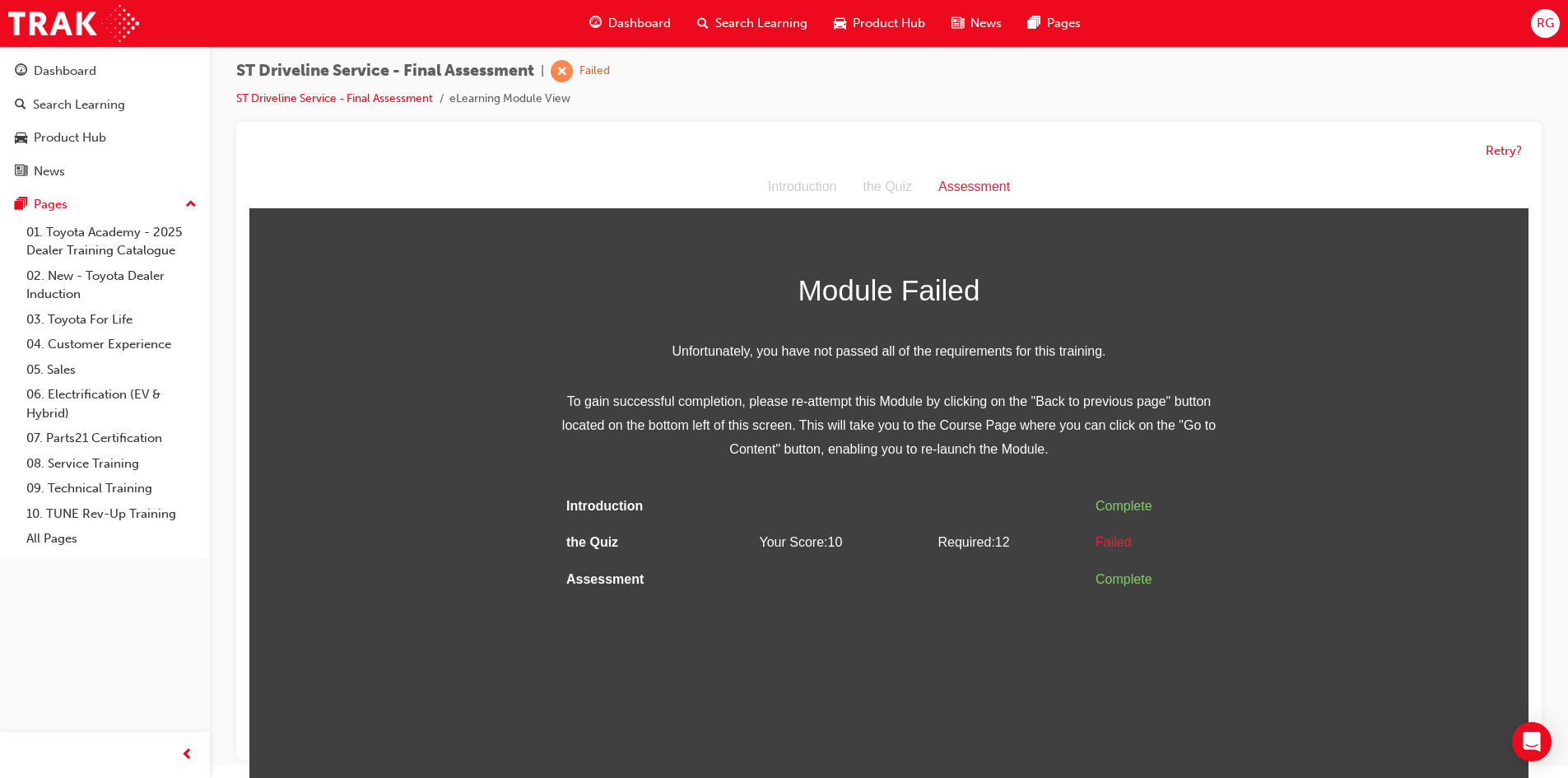
click at [1491, 140] on div "Retry?" at bounding box center [889, 151] width 1279 height 33
click at [1498, 148] on button "Retry?" at bounding box center [1504, 151] width 36 height 19
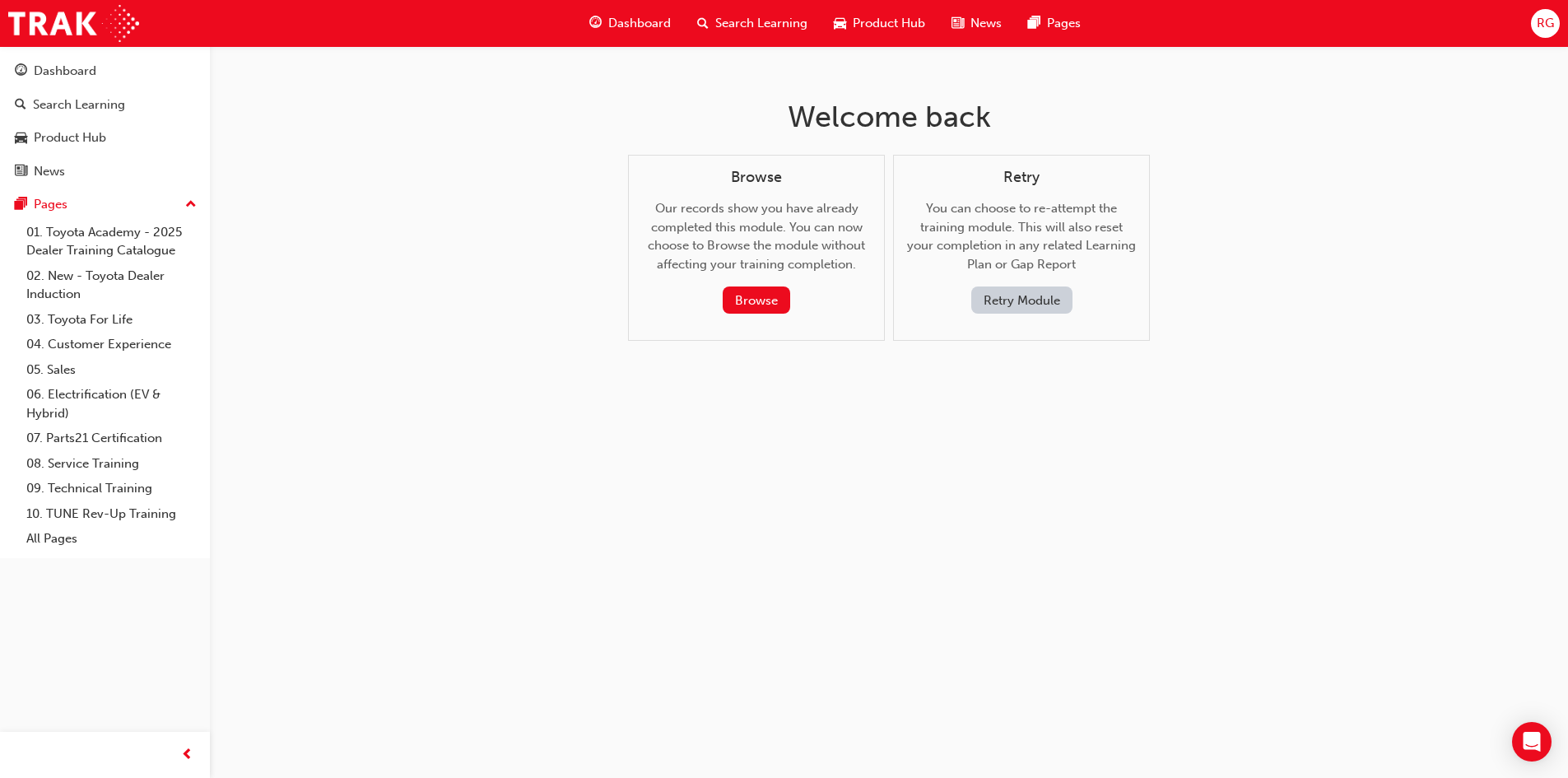
scroll to position [0, 0]
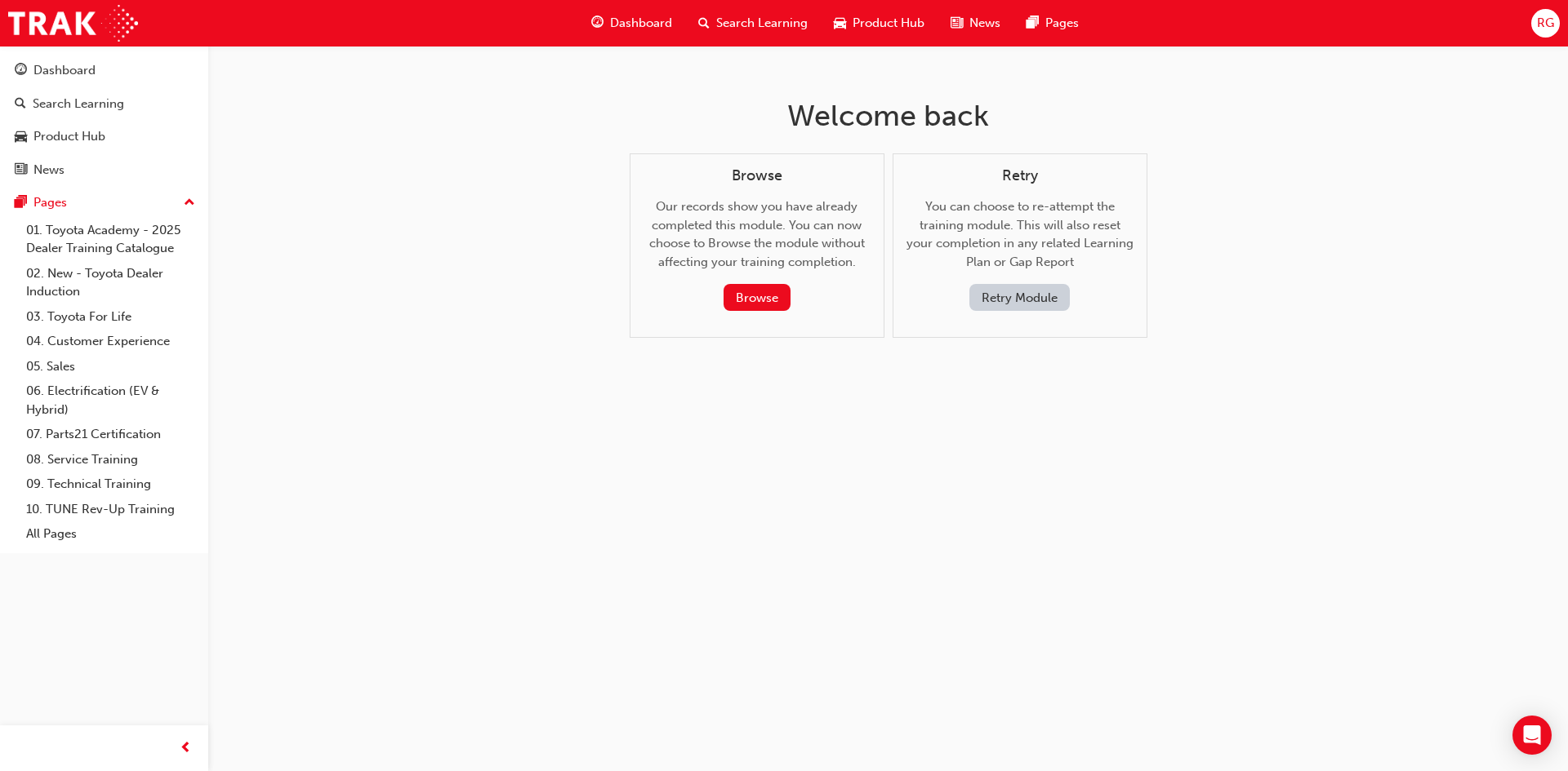
click at [985, 289] on button "Retry Module" at bounding box center [1020, 298] width 101 height 27
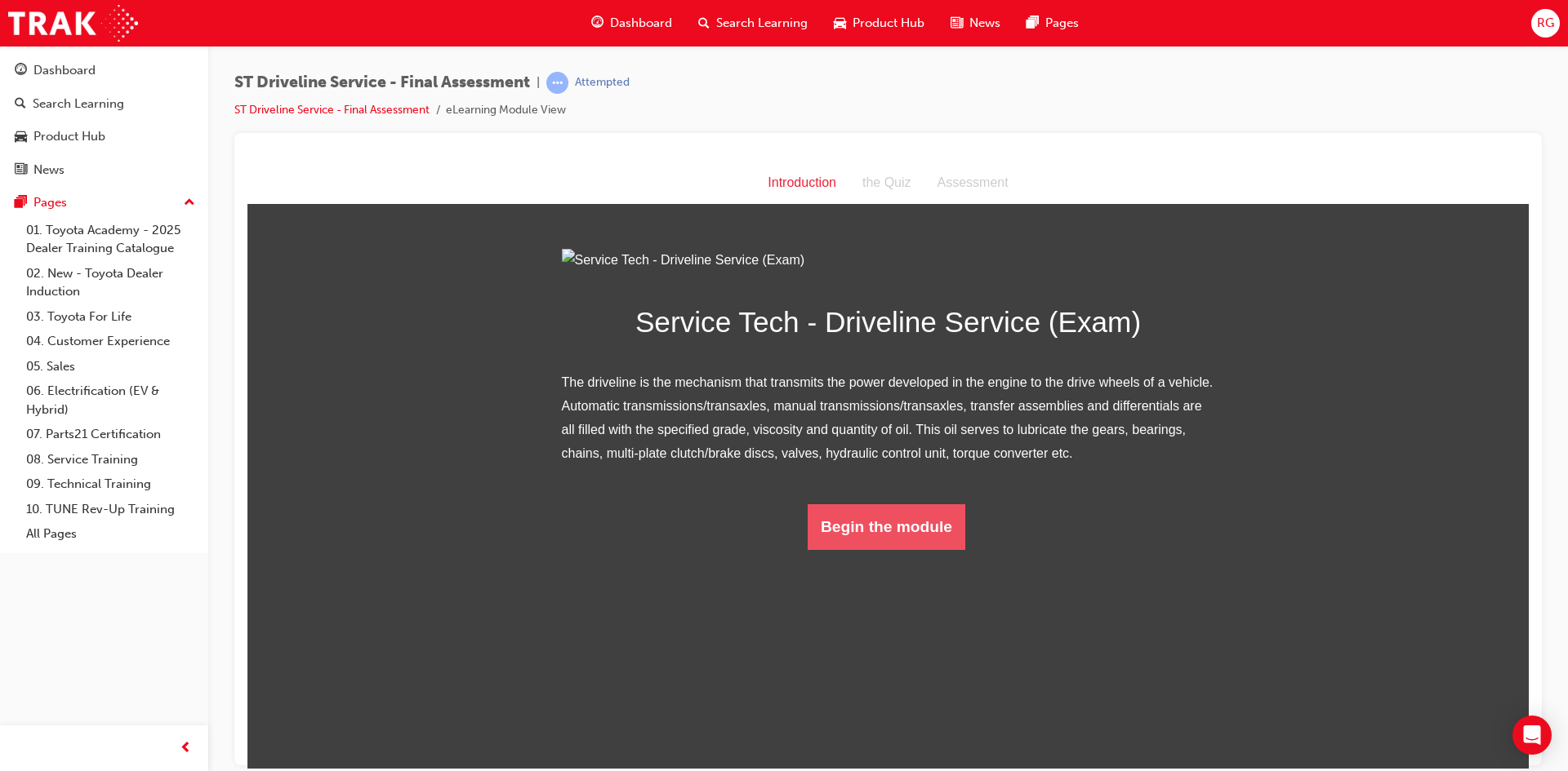
click at [884, 549] on button "Begin the module" at bounding box center [886, 526] width 157 height 46
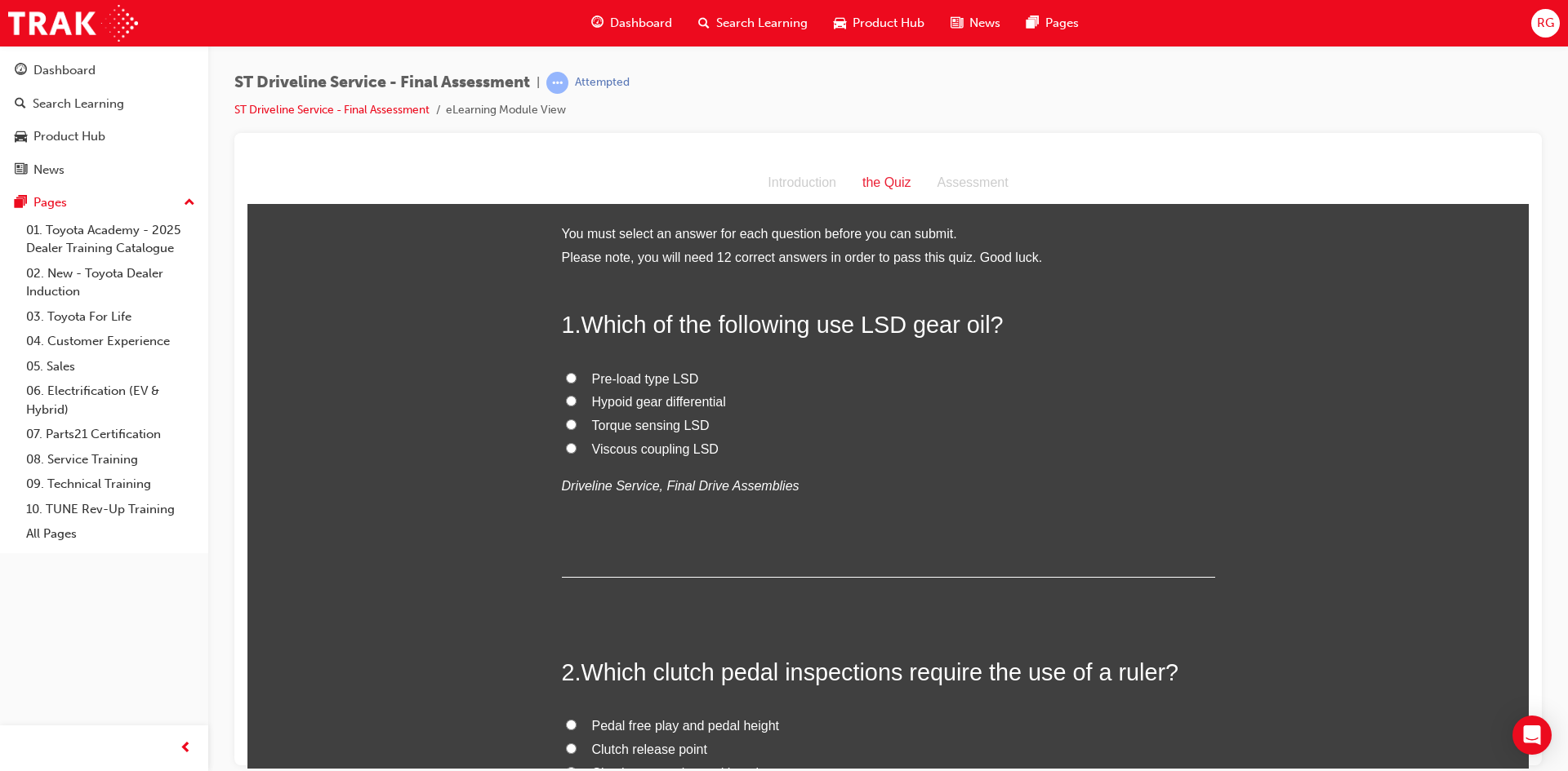
click at [655, 429] on span "Torque sensing LSD" at bounding box center [651, 425] width 117 height 14
click at [577, 429] on input "Torque sensing LSD" at bounding box center [571, 424] width 11 height 11
radio input "true"
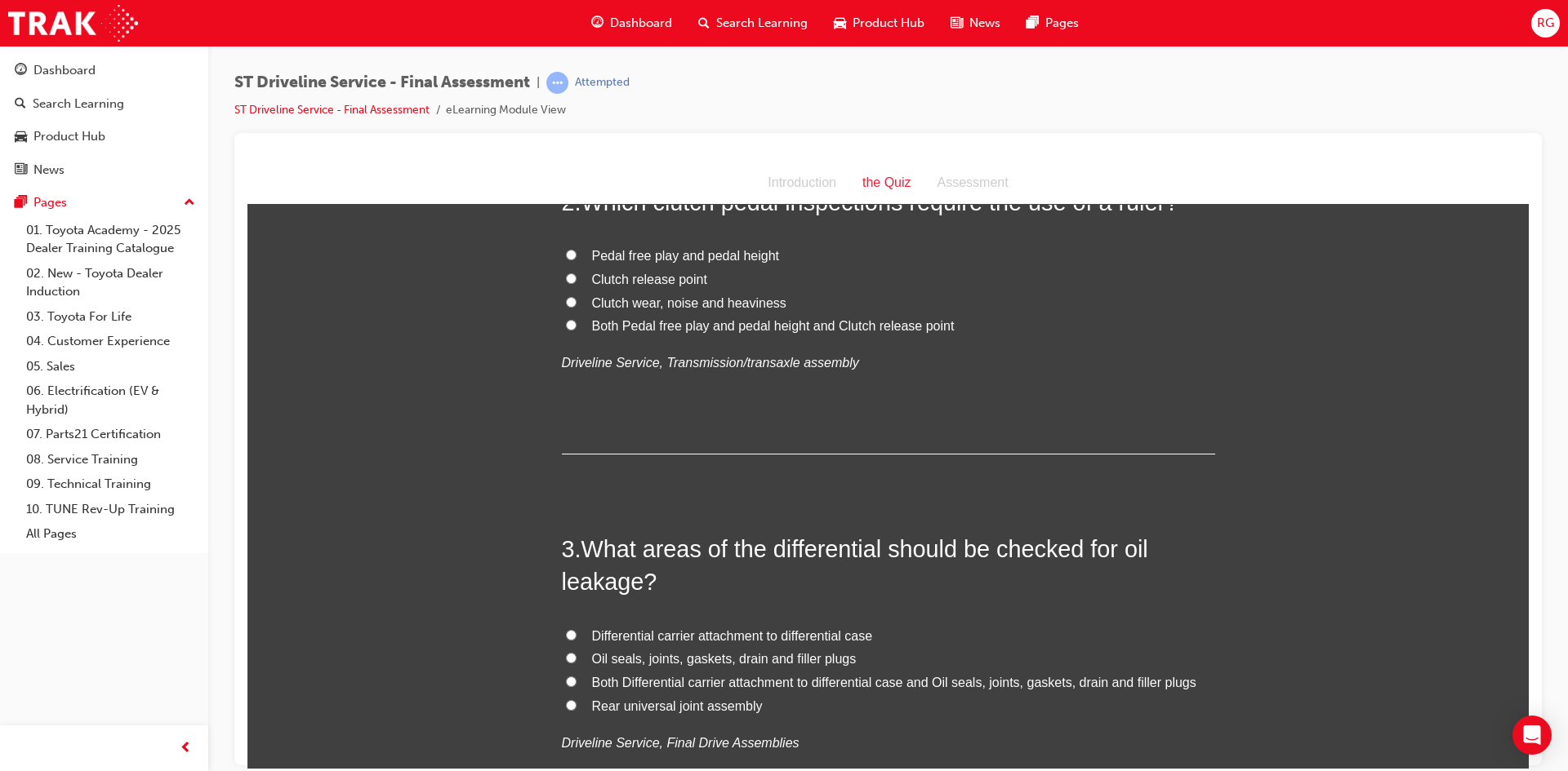
scroll to position [490, 0]
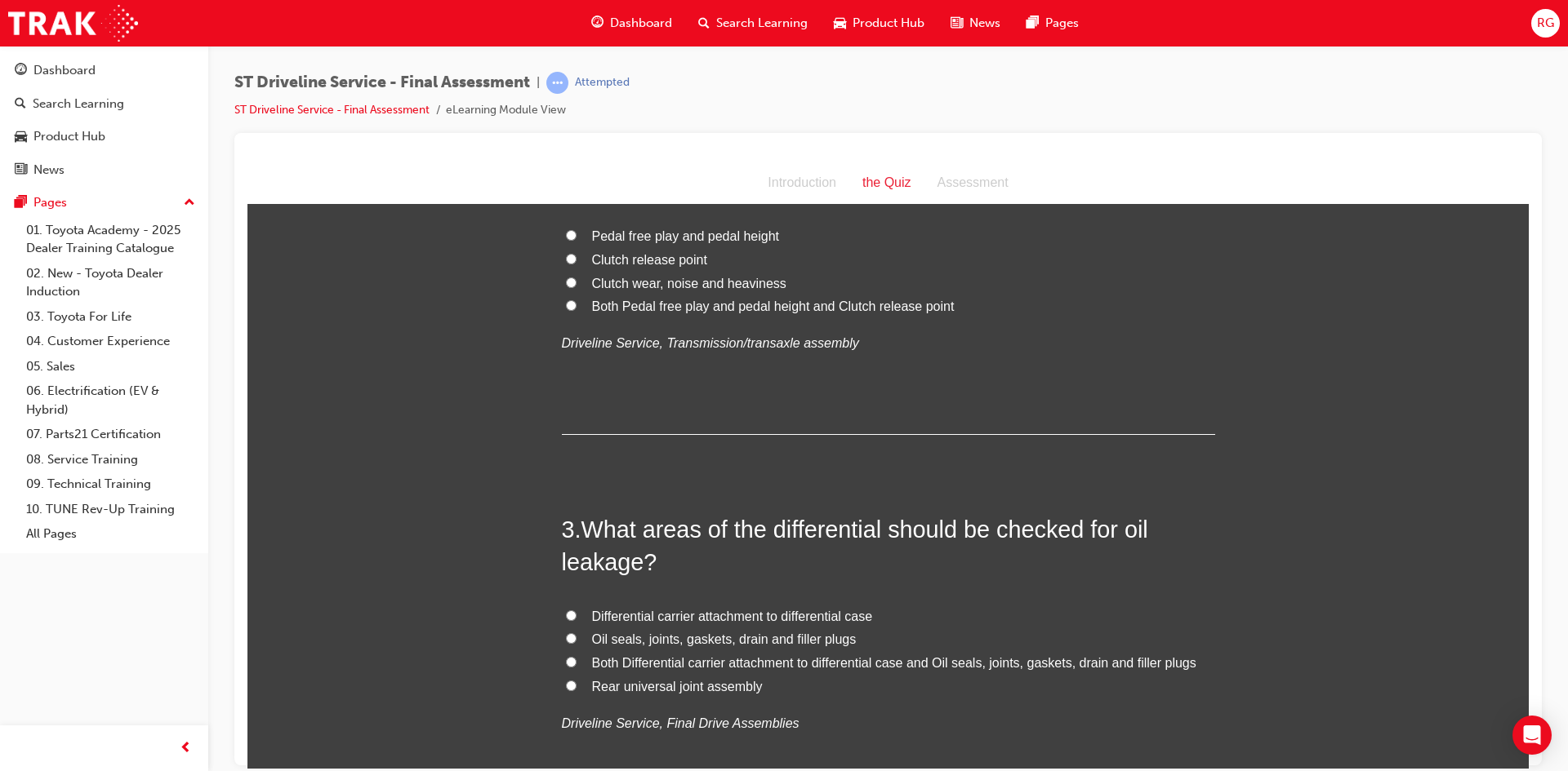
click at [671, 316] on label "Both Pedal free play and pedal height and Clutch release point" at bounding box center [889, 307] width 653 height 23
click at [577, 310] on input "Both Pedal free play and pedal height and Clutch release point" at bounding box center [571, 305] width 11 height 11
radio input "true"
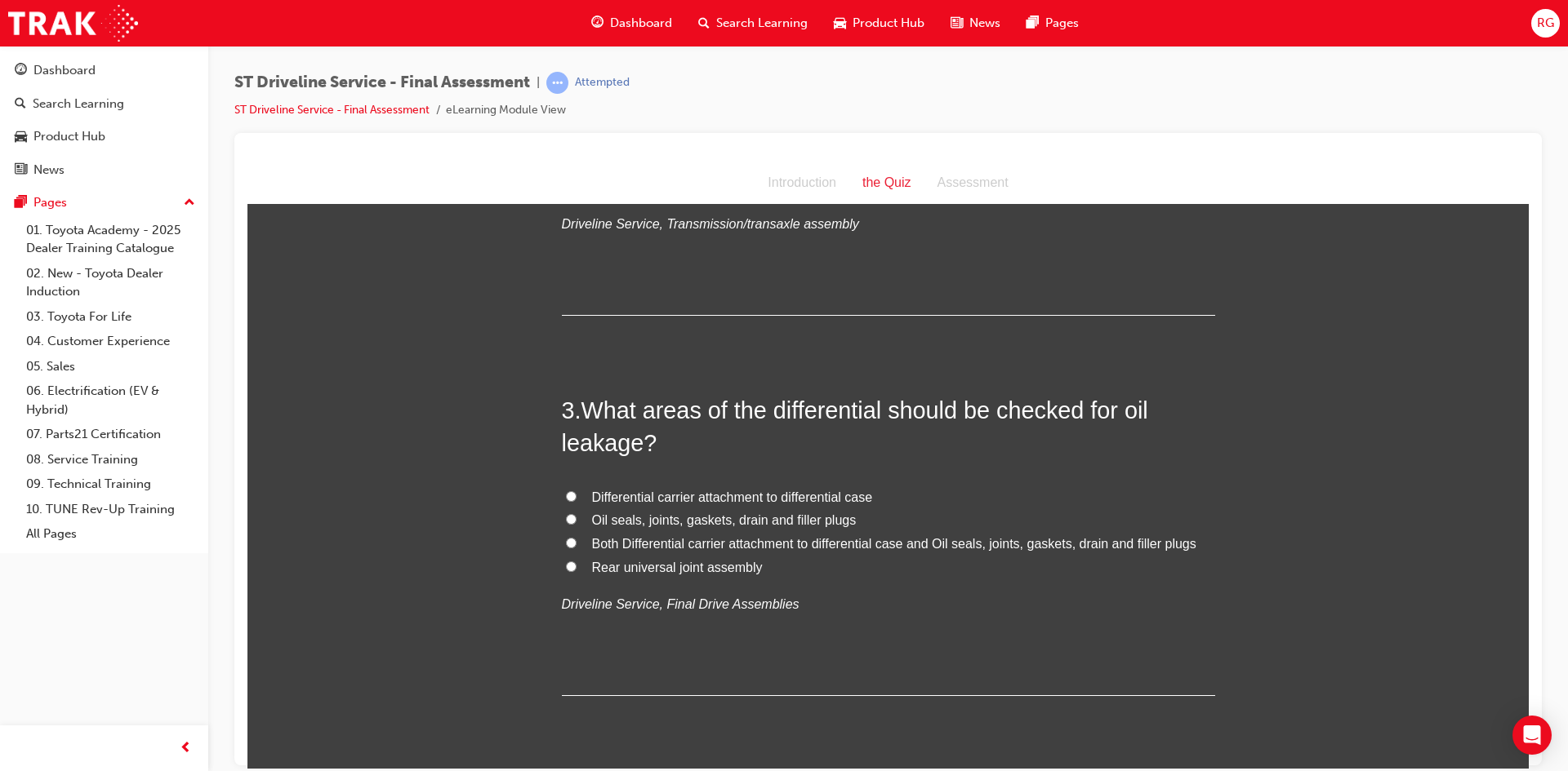
scroll to position [735, 0]
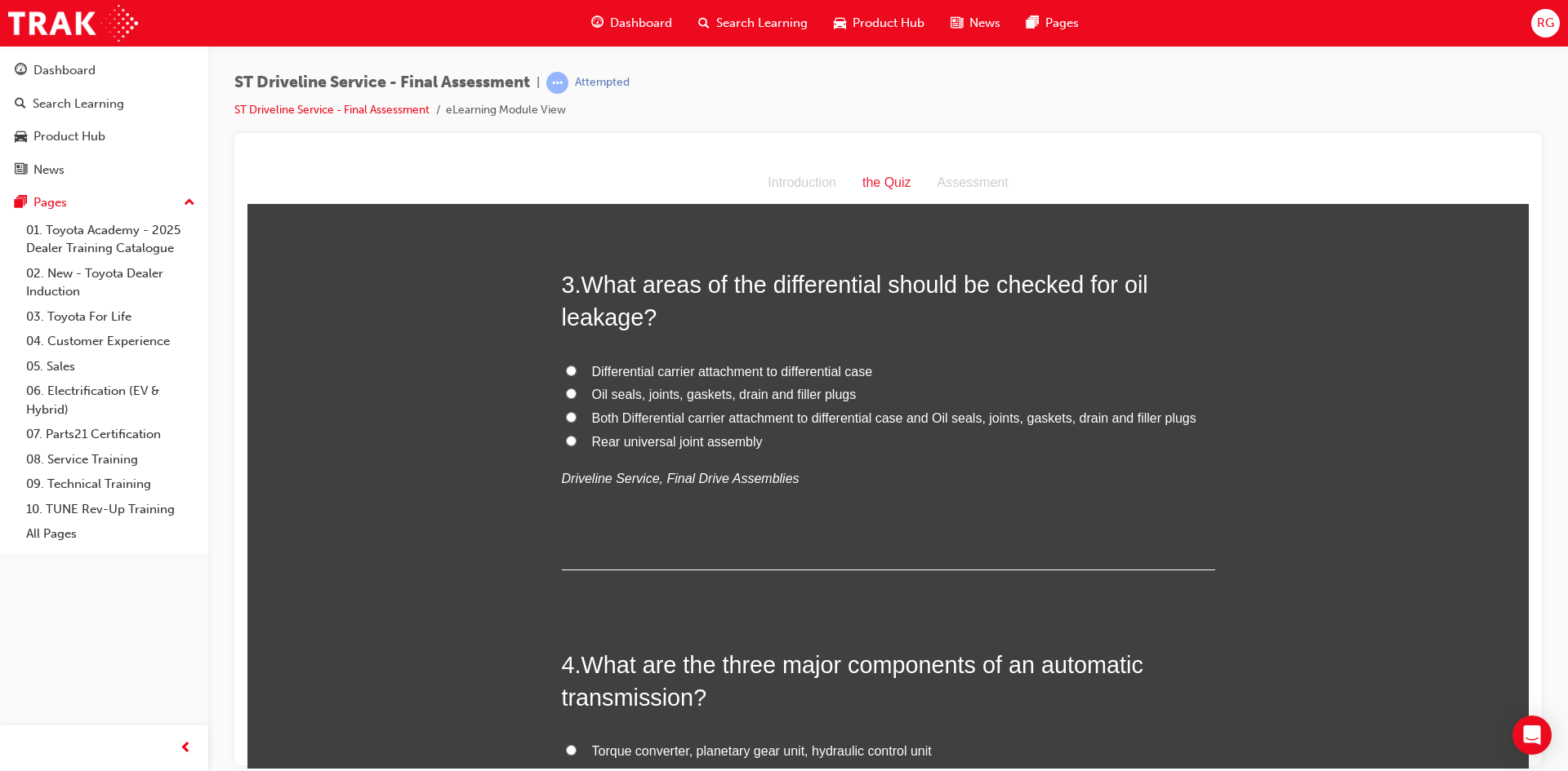
click at [614, 391] on span "Oil seals, joints, gaskets, drain and filler plugs" at bounding box center [724, 394] width 265 height 14
click at [577, 391] on input "Oil seals, joints, gaskets, drain and filler plugs" at bounding box center [571, 393] width 11 height 11
radio input "true"
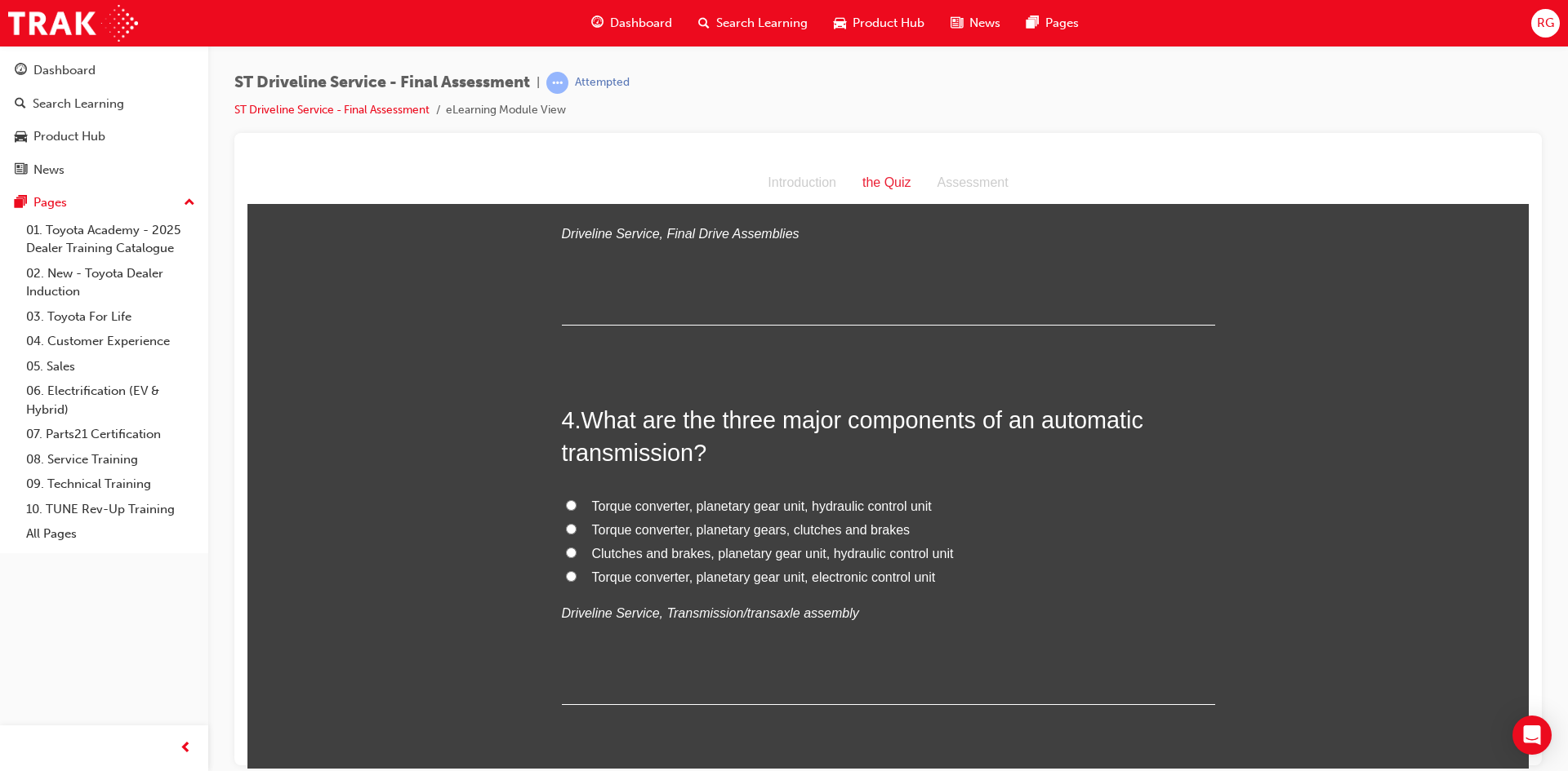
scroll to position [1224, 0]
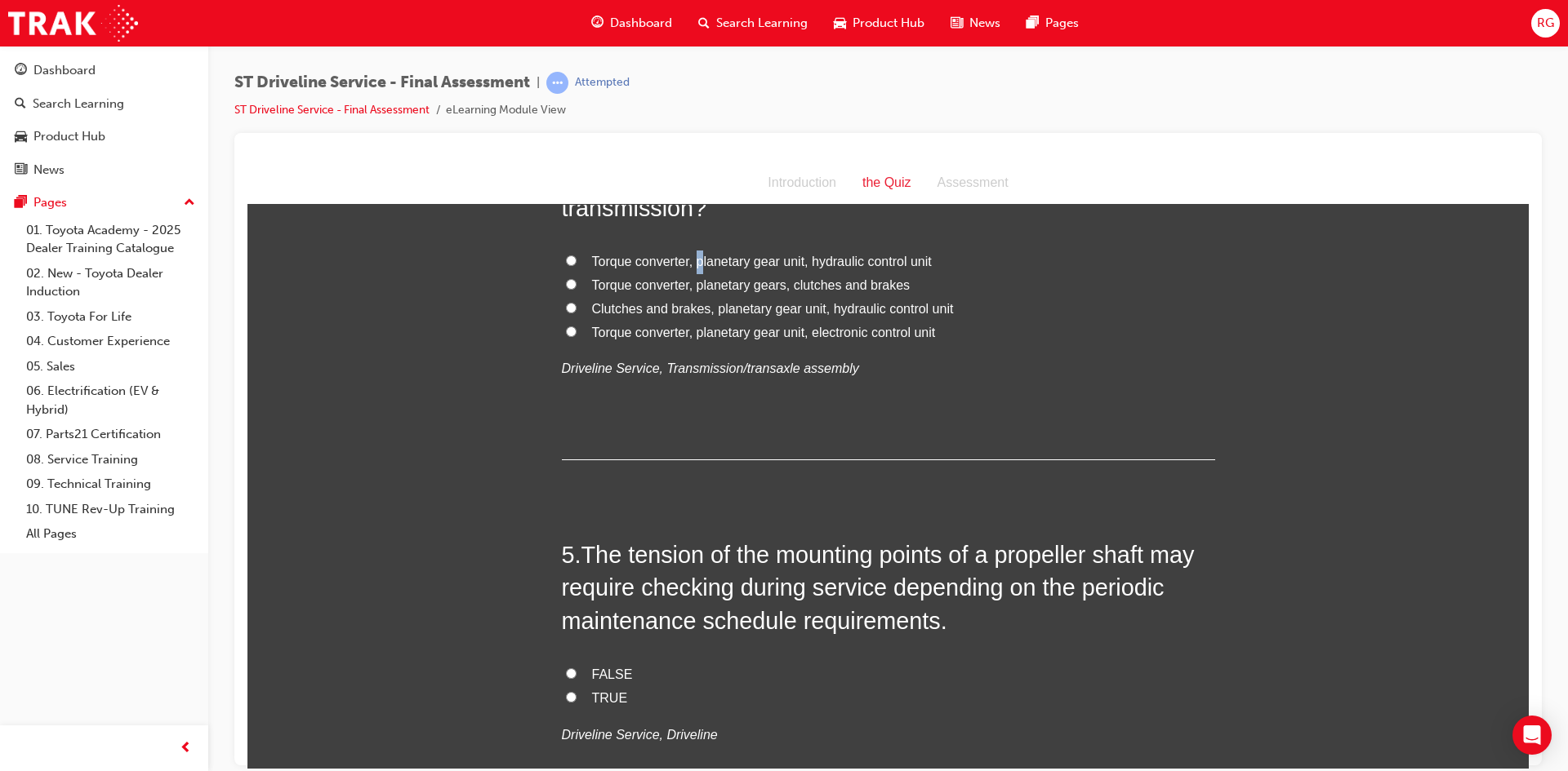
click at [694, 259] on span "Torque converter, planetary gear unit, hydraulic control unit" at bounding box center [762, 261] width 340 height 14
click at [673, 254] on span "Torque converter, planetary gear unit, hydraulic control unit" at bounding box center [762, 261] width 340 height 14
click at [577, 255] on input "Torque converter, planetary gear unit, hydraulic control unit" at bounding box center [571, 260] width 11 height 11
radio input "true"
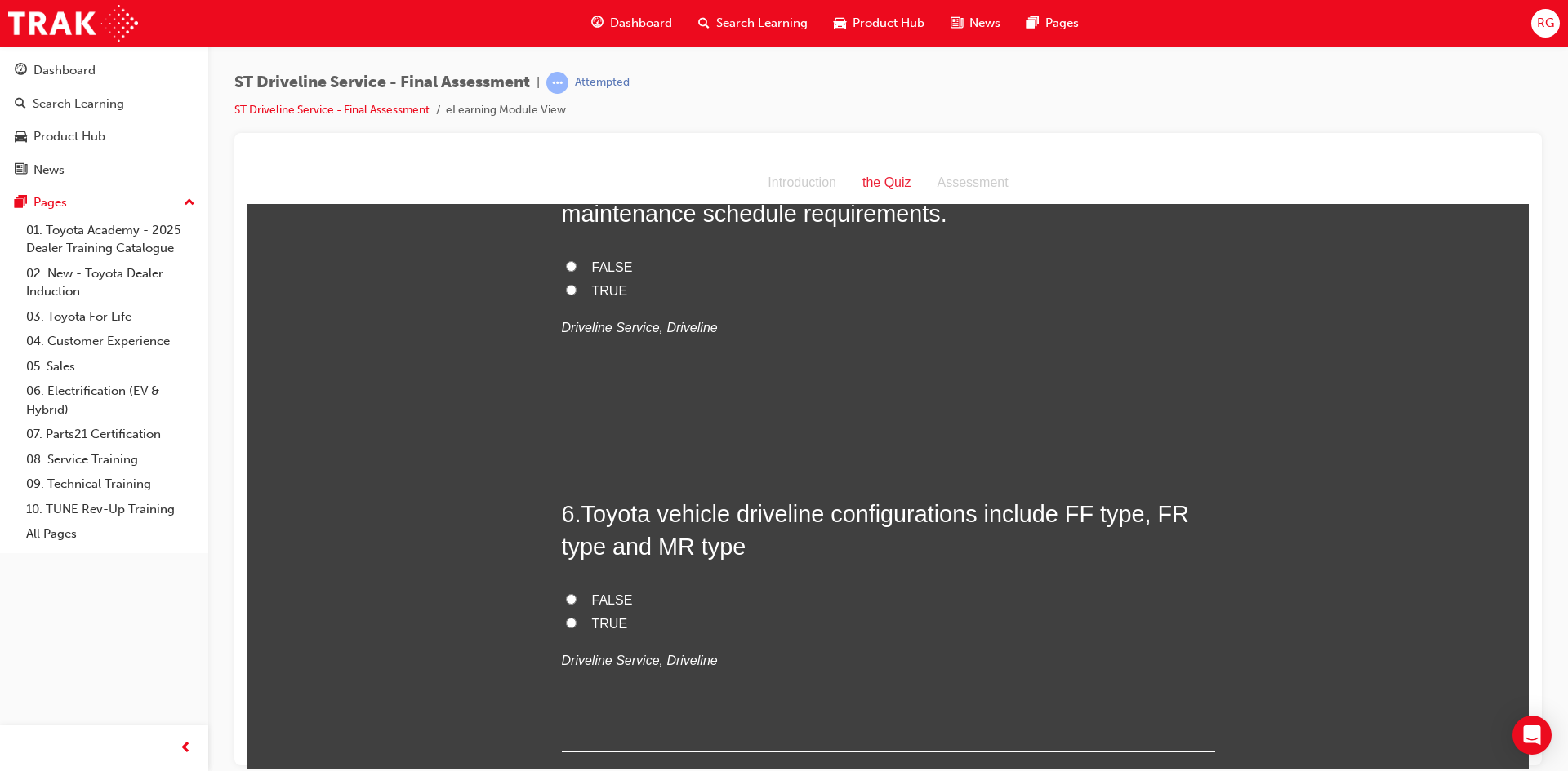
scroll to position [1633, 0]
click at [592, 266] on span "FALSE" at bounding box center [613, 266] width 41 height 14
click at [577, 266] on input "FALSE" at bounding box center [571, 265] width 11 height 11
radio input "true"
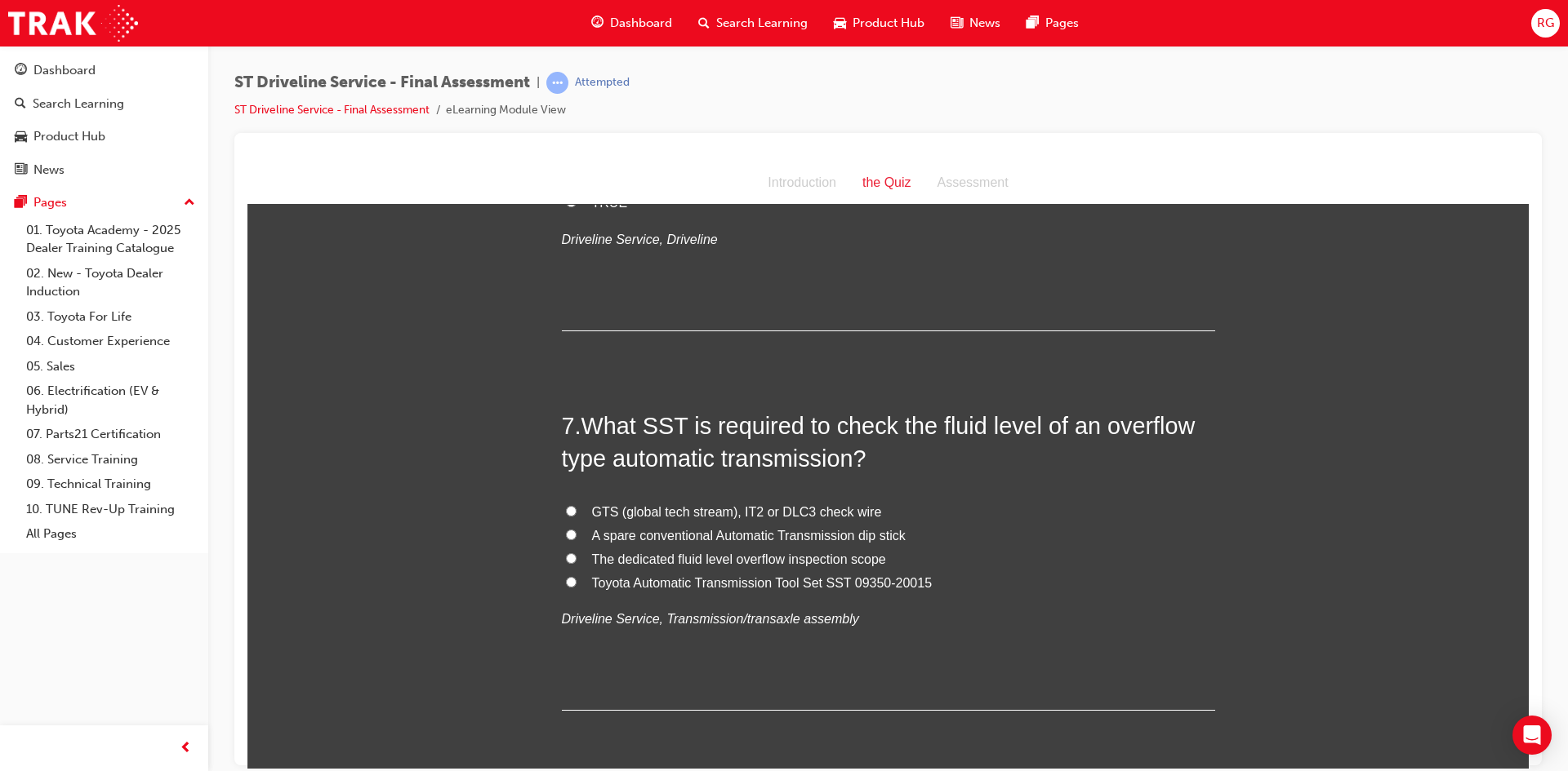
scroll to position [1959, 0]
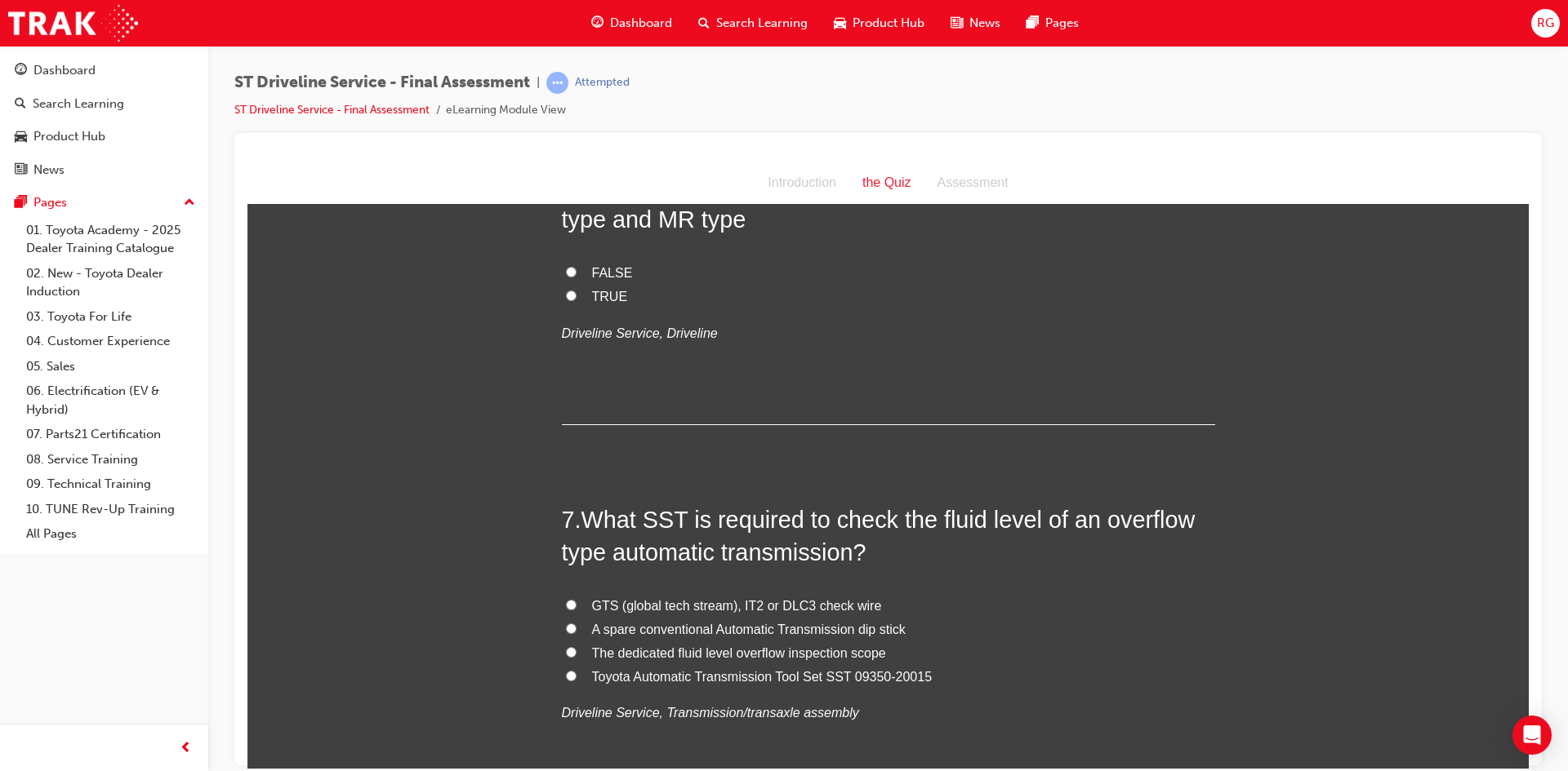
click at [572, 280] on label "FALSE" at bounding box center [889, 273] width 653 height 23
click at [572, 277] on input "FALSE" at bounding box center [571, 271] width 11 height 11
radio input "true"
click at [568, 287] on label "TRUE" at bounding box center [889, 297] width 653 height 23
click at [568, 290] on input "TRUE" at bounding box center [571, 295] width 11 height 11
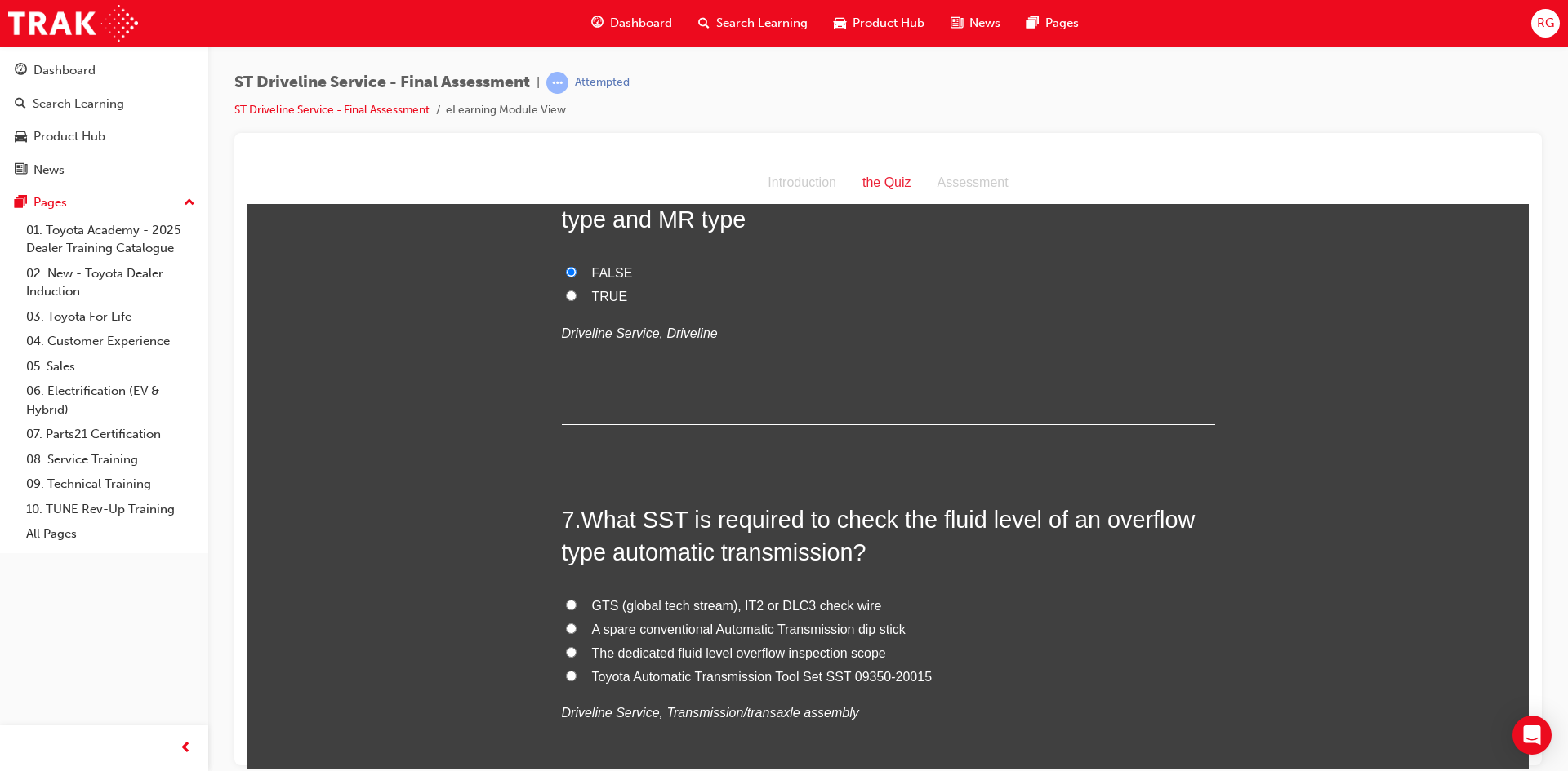
radio input "true"
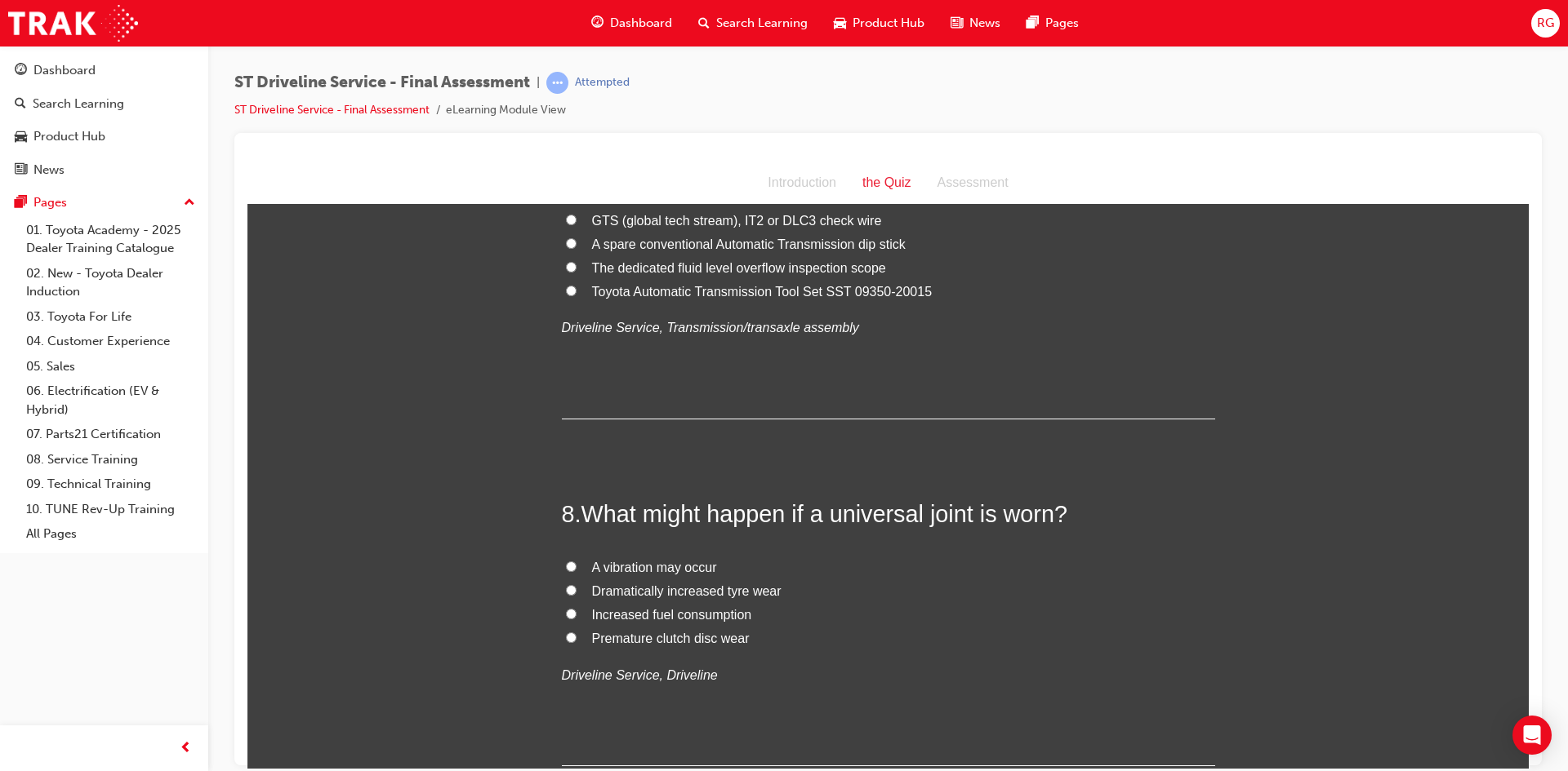
scroll to position [2368, 0]
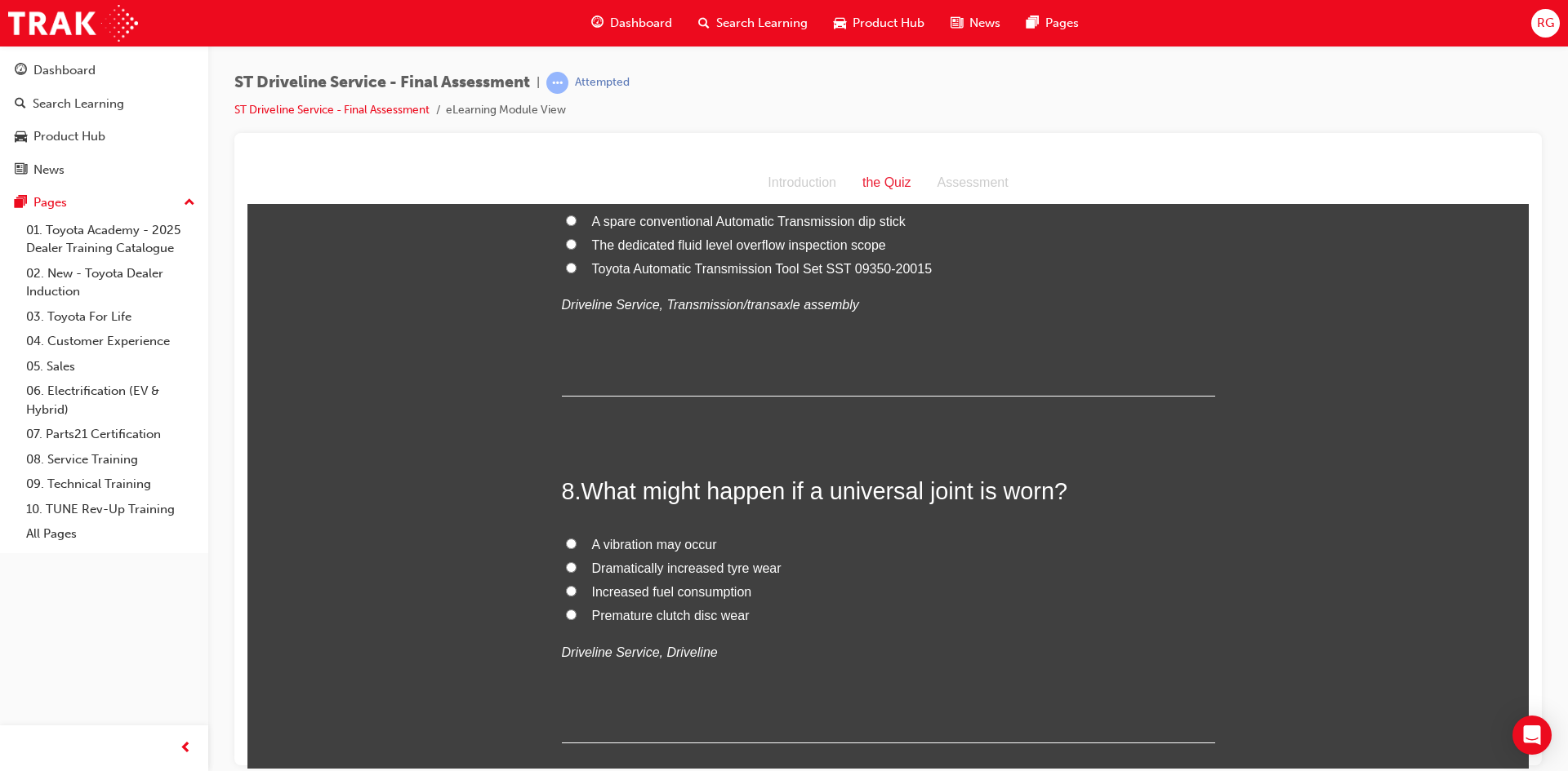
click at [632, 263] on span "Toyota Automatic Transmission Tool Set SST 09350-20015" at bounding box center [762, 268] width 340 height 14
click at [577, 263] on input "Toyota Automatic Transmission Tool Set SST 09350-20015" at bounding box center [571, 267] width 11 height 11
radio input "true"
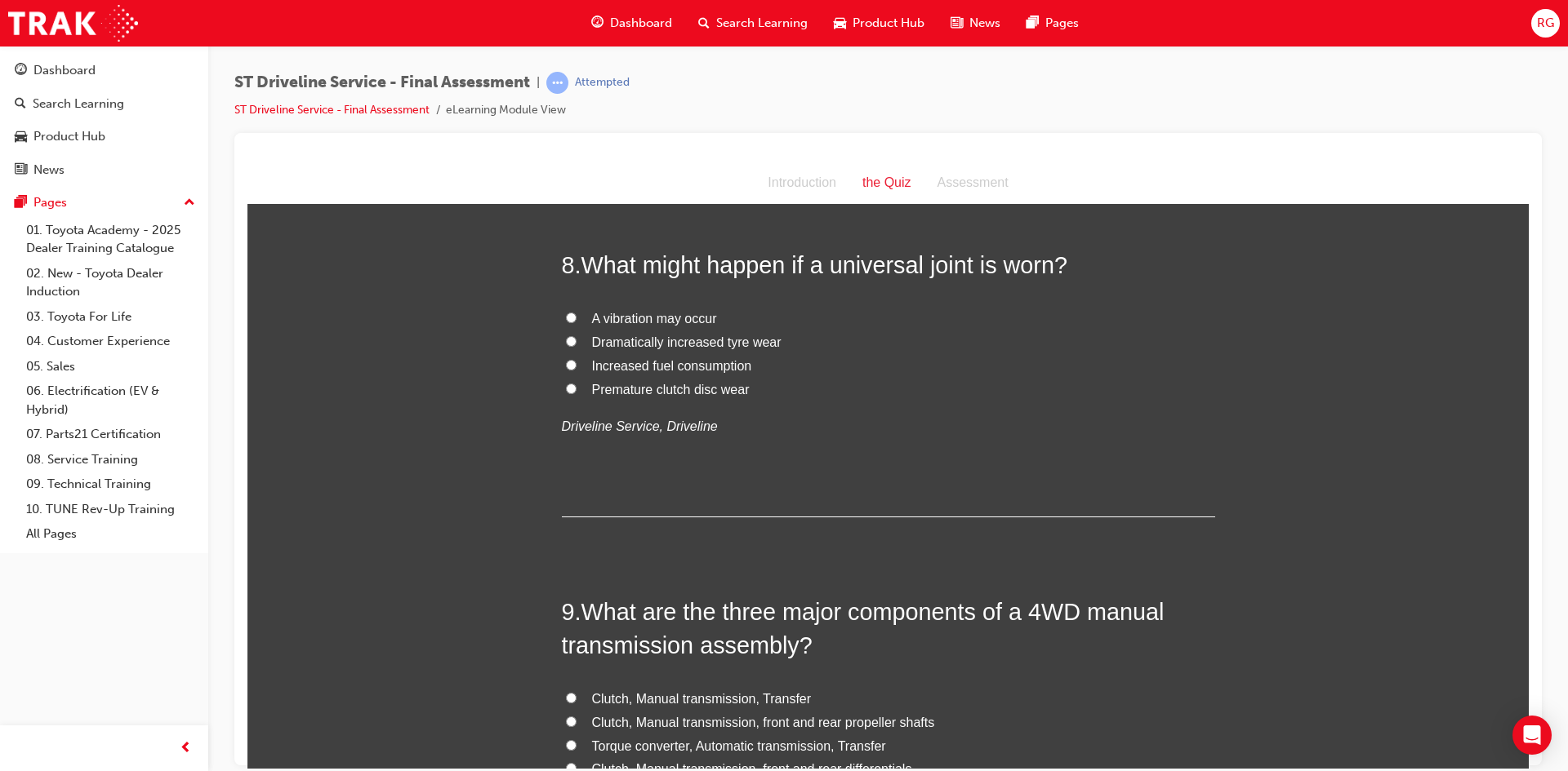
scroll to position [2612, 0]
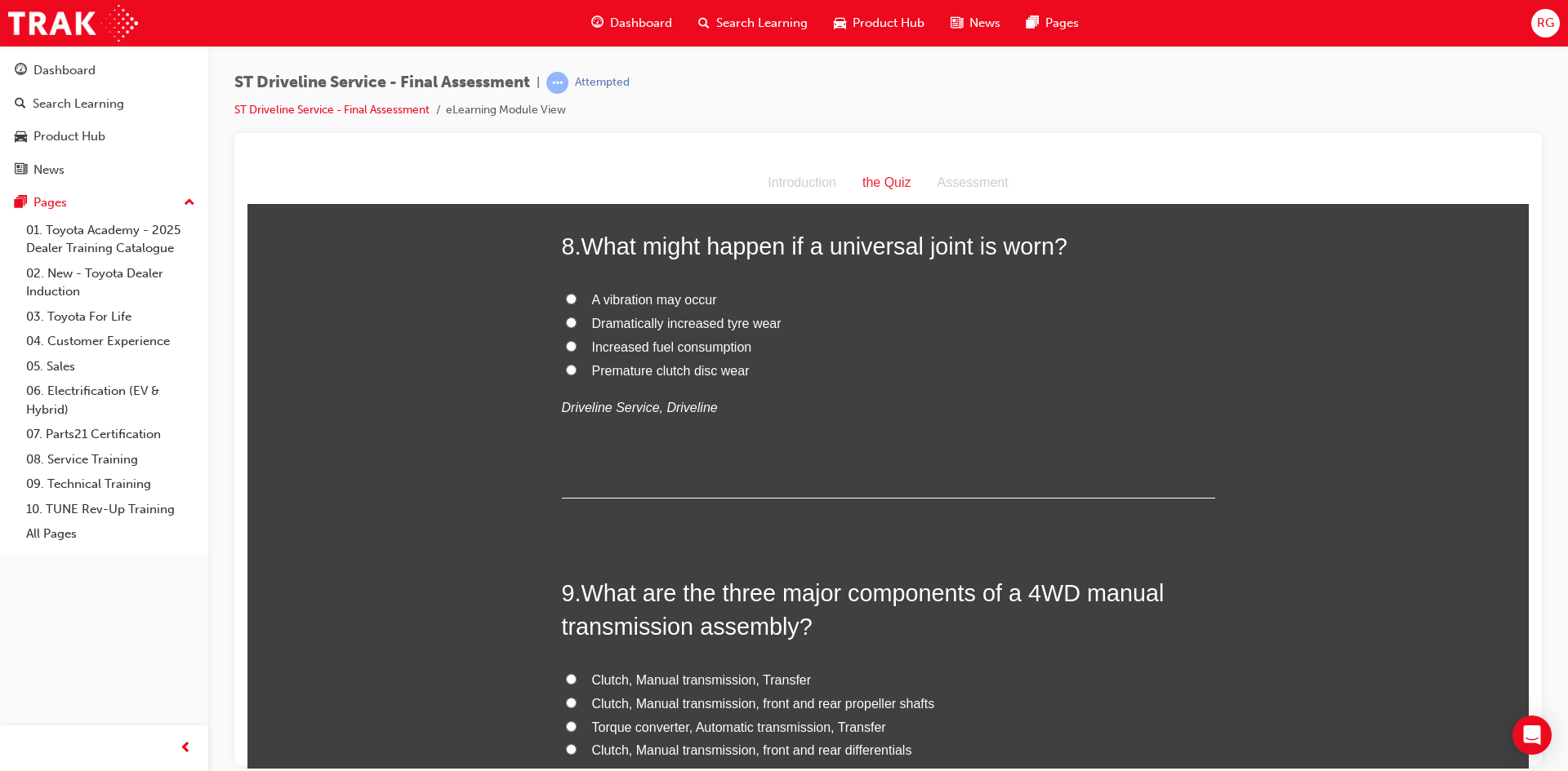
click at [618, 292] on span "A vibration may occur" at bounding box center [655, 299] width 125 height 14
click at [577, 293] on input "A vibration may occur" at bounding box center [571, 298] width 11 height 11
radio input "true"
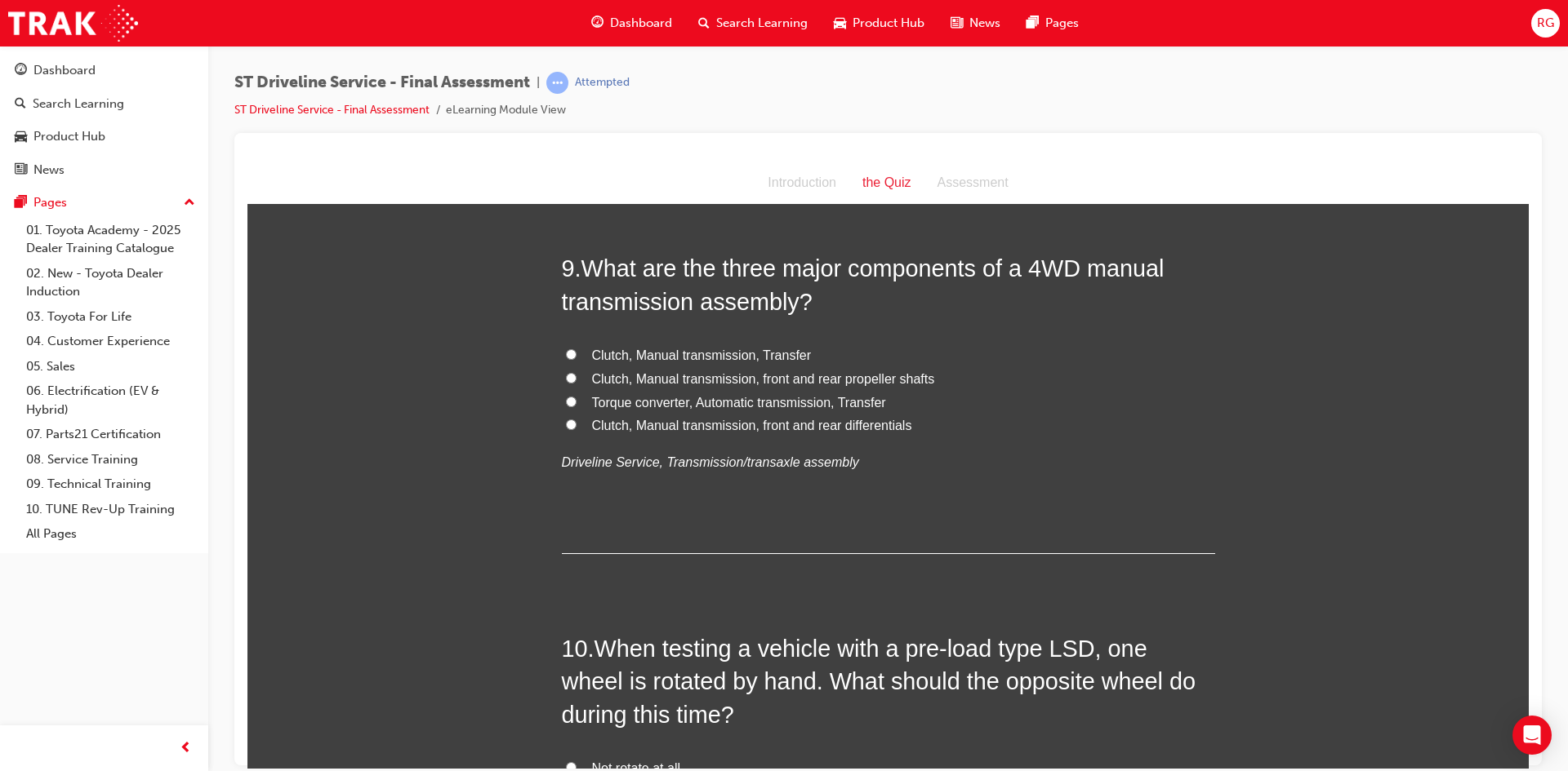
scroll to position [2938, 0]
click at [693, 352] on span "Clutch, Manual transmission, Transfer" at bounding box center [702, 353] width 220 height 14
click at [577, 352] on input "Clutch, Manual transmission, Transfer" at bounding box center [571, 352] width 11 height 11
radio input "true"
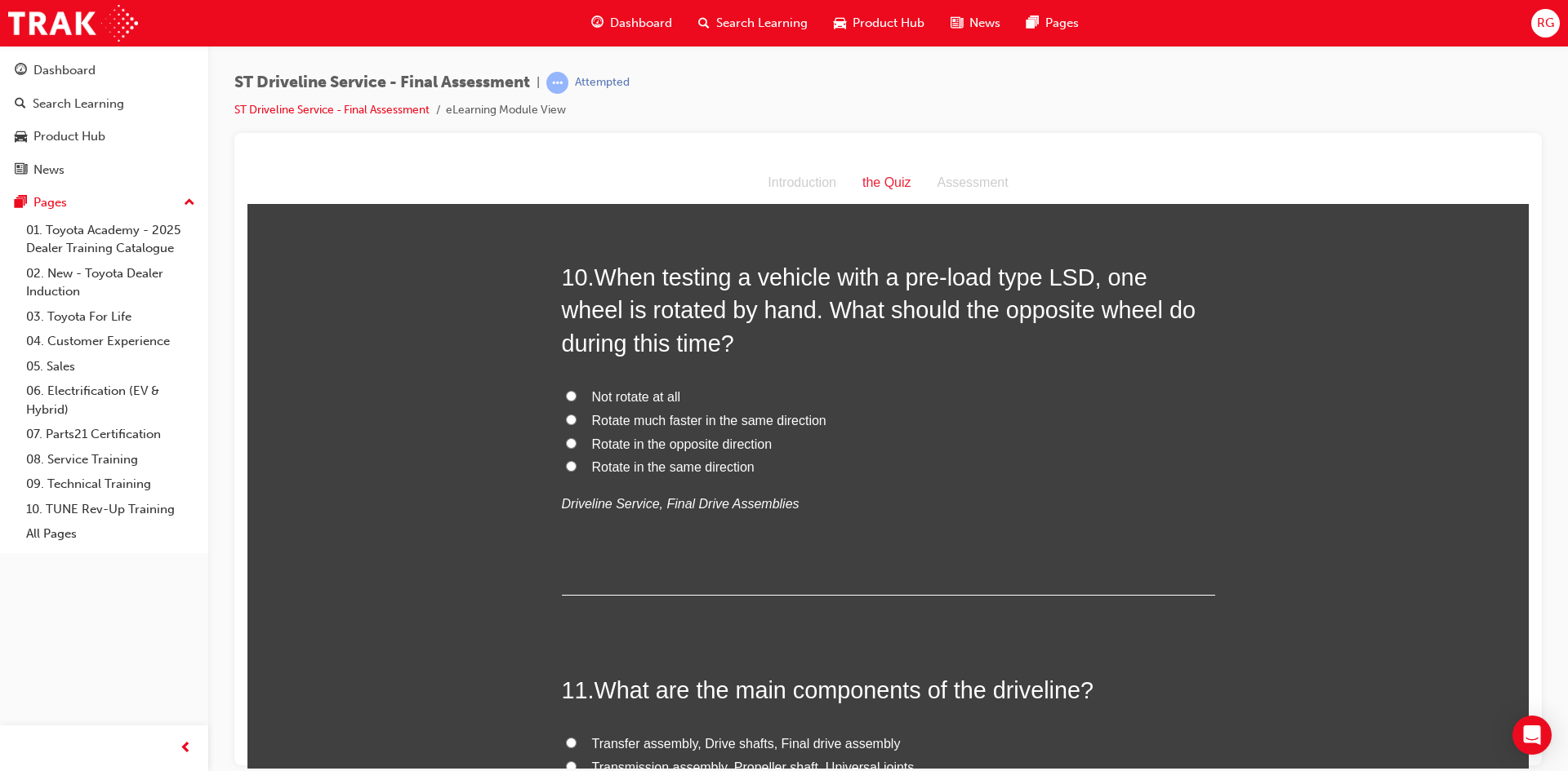
scroll to position [3347, 0]
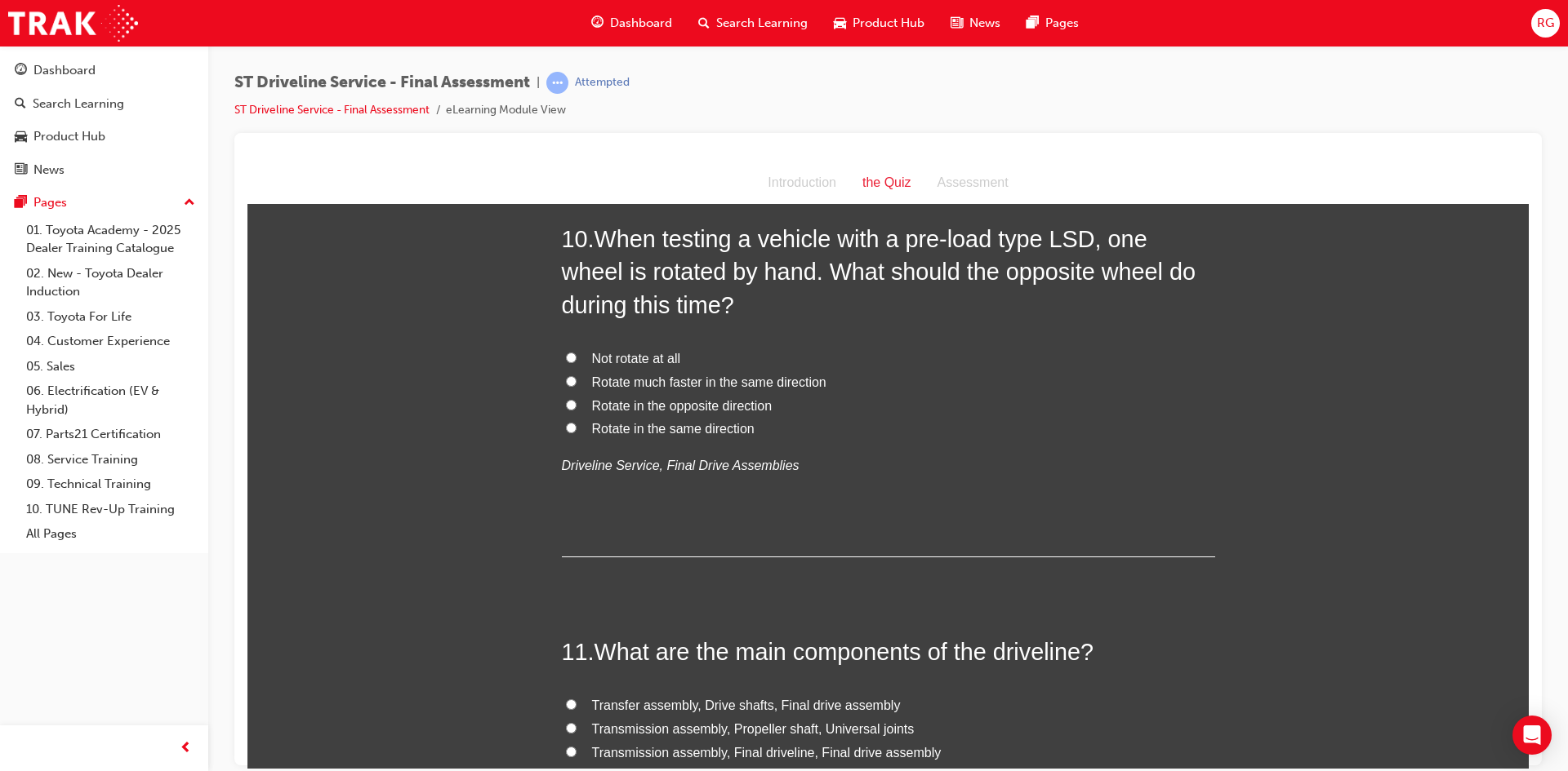
click at [643, 353] on span "Not rotate at all" at bounding box center [636, 358] width 89 height 14
click at [577, 353] on input "Not rotate at all" at bounding box center [571, 357] width 11 height 11
radio input "true"
click at [675, 399] on span "Rotate in the opposite direction" at bounding box center [682, 406] width 181 height 14
click at [577, 400] on input "Rotate in the opposite direction" at bounding box center [571, 405] width 11 height 11
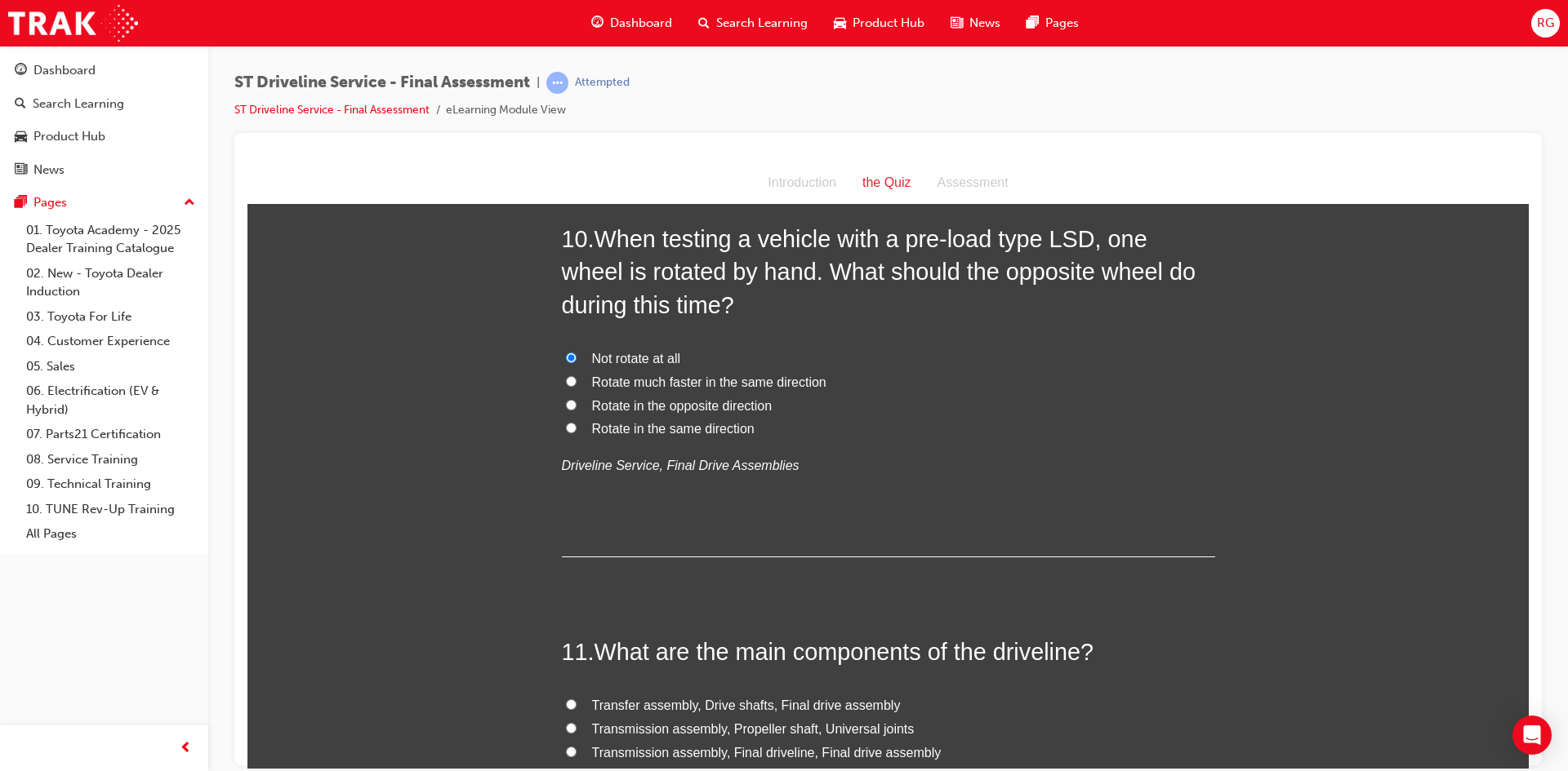
radio input "true"
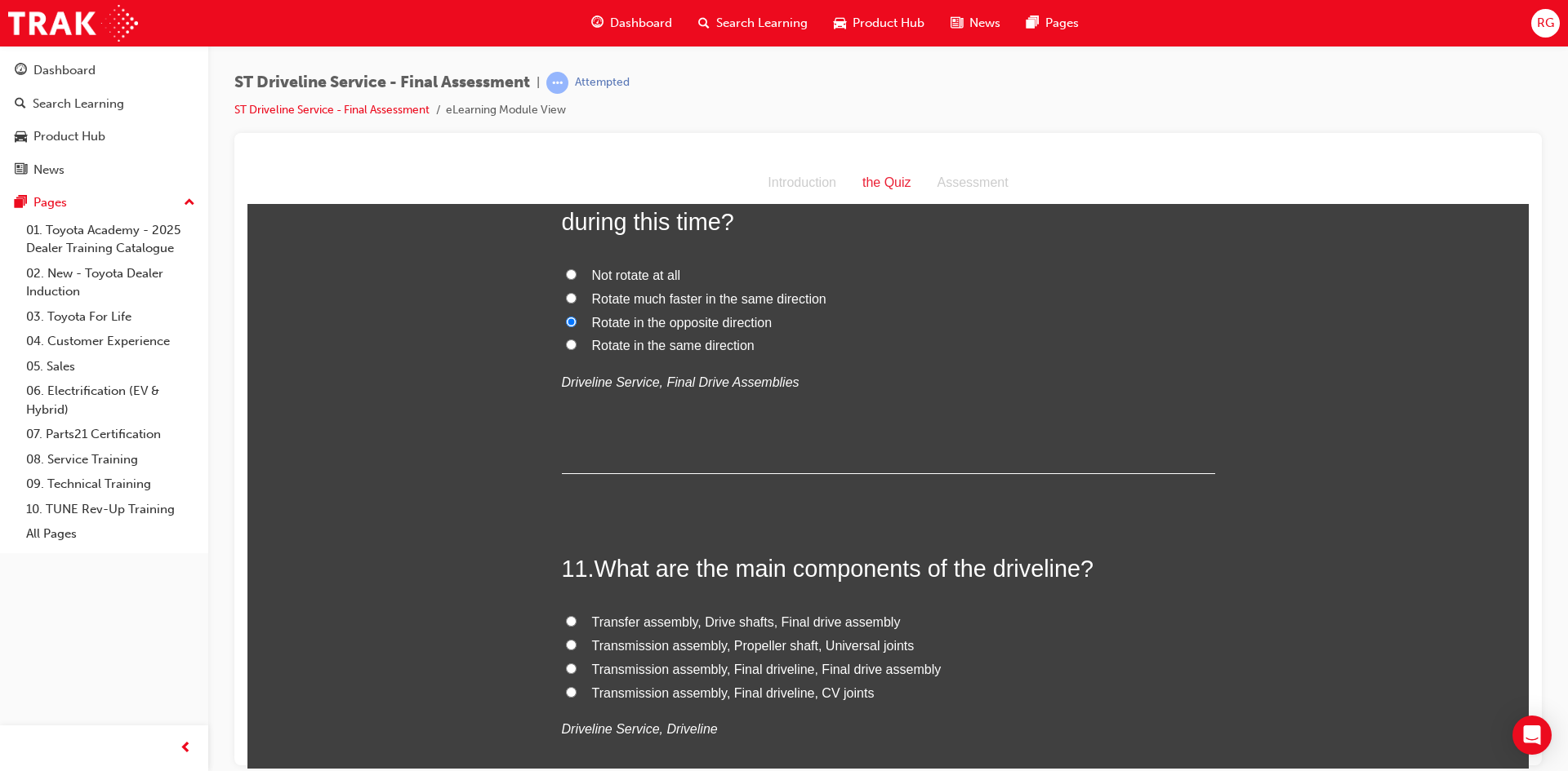
scroll to position [3673, 0]
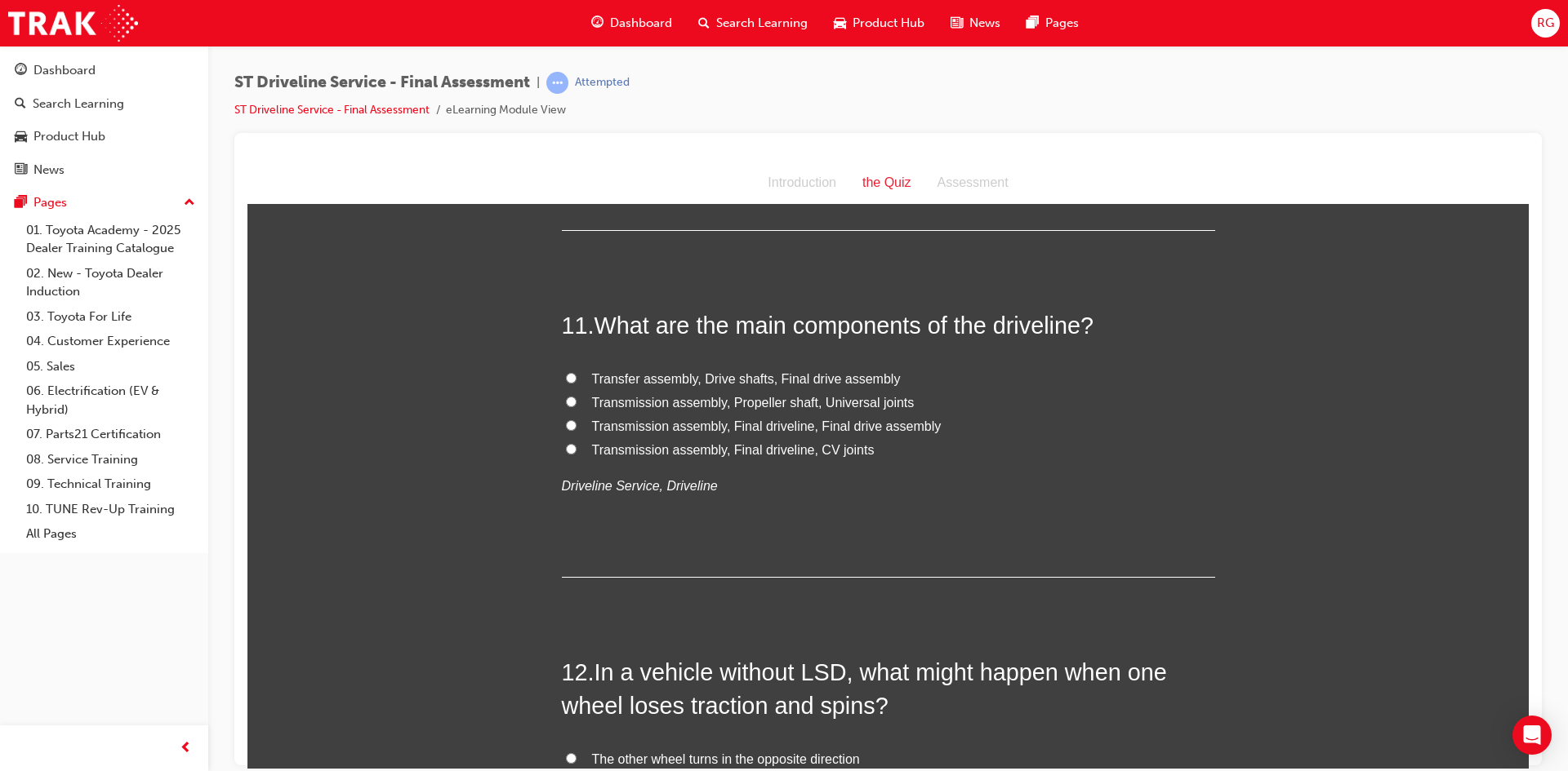
click at [675, 399] on span "Transmission assembly, Propeller shaft, Universal joints" at bounding box center [754, 402] width 323 height 14
click at [577, 399] on input "Transmission assembly, Propeller shaft, Universal joints" at bounding box center [571, 401] width 11 height 11
radio input "true"
click at [681, 371] on span "Transfer assembly, Drive shafts, Final drive assembly" at bounding box center [747, 378] width 309 height 14
click at [577, 372] on input "Transfer assembly, Drive shafts, Final drive assembly" at bounding box center [571, 377] width 11 height 11
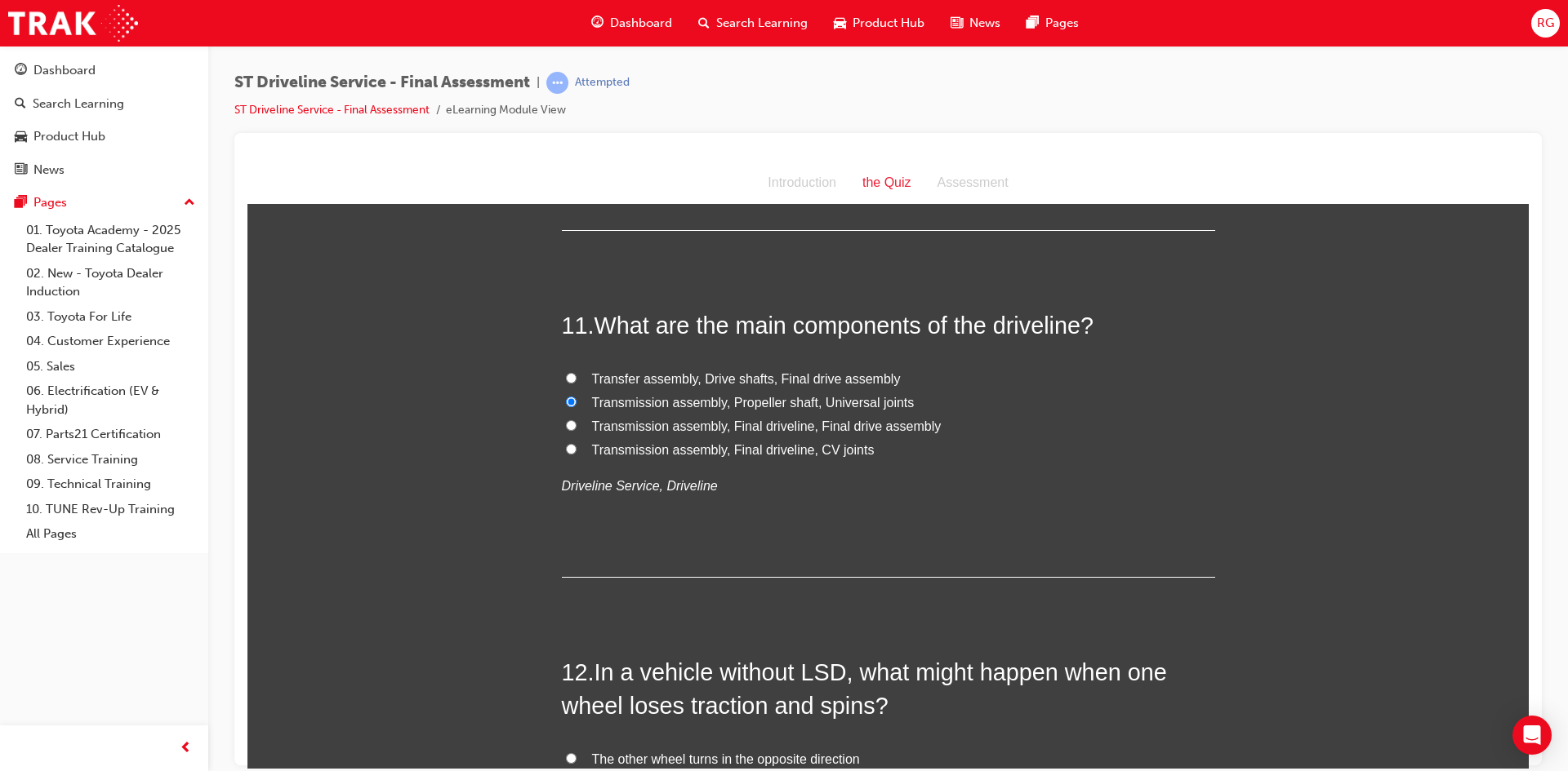
radio input "true"
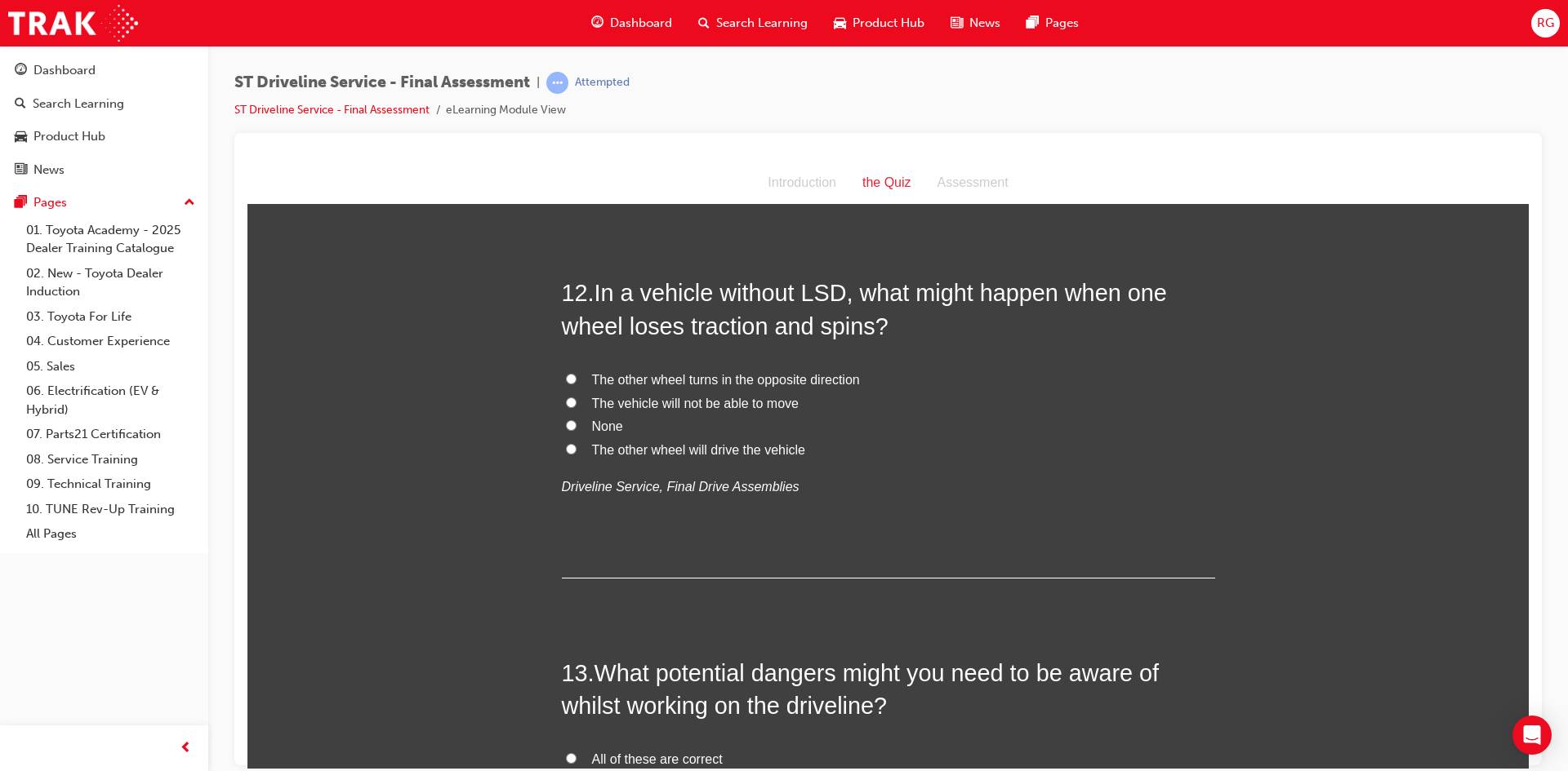
scroll to position [4082, 0]
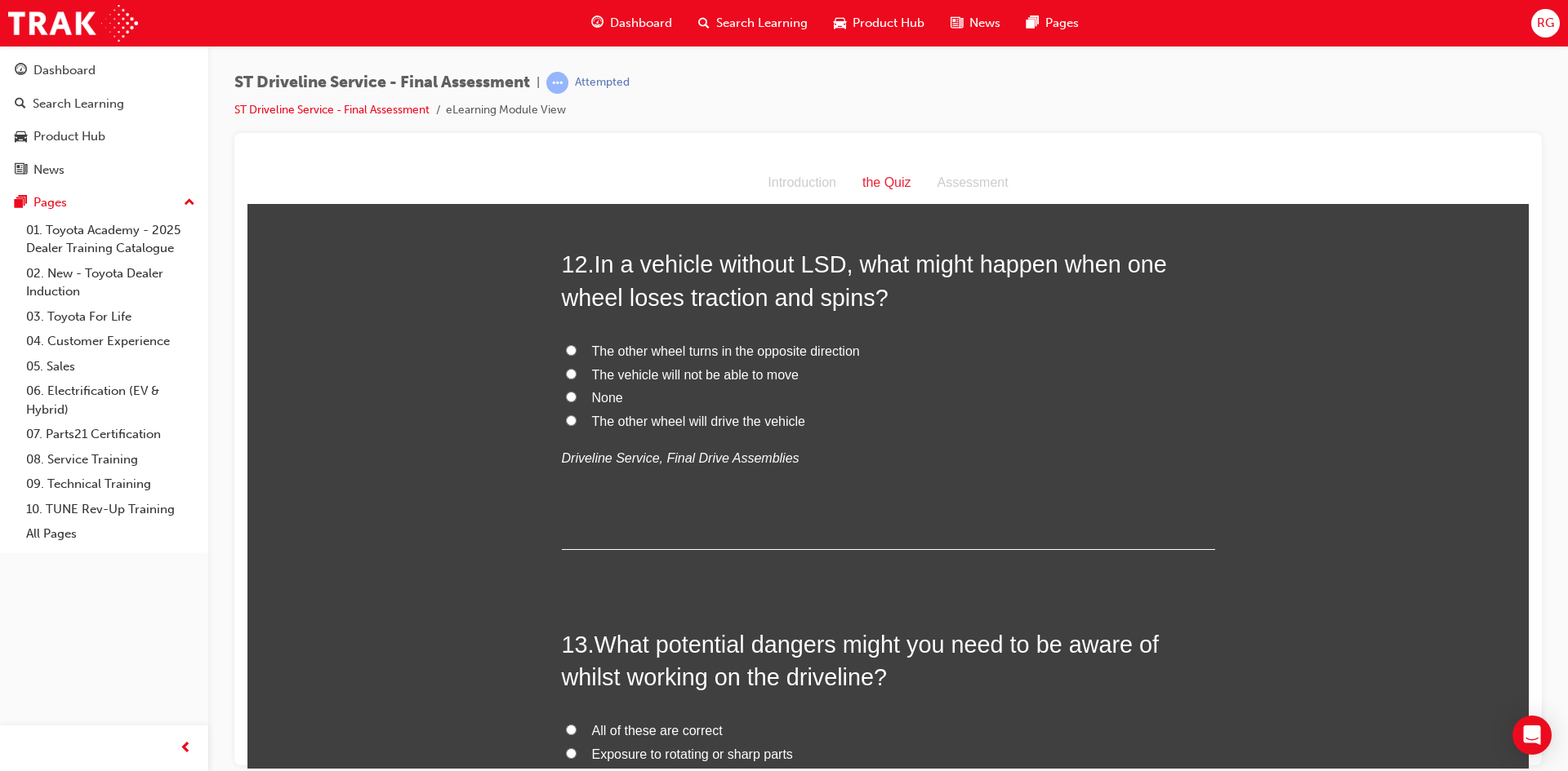
click at [626, 371] on span "The vehicle will not be able to move" at bounding box center [695, 374] width 206 height 14
click at [577, 371] on input "The vehicle will not be able to move" at bounding box center [571, 373] width 11 height 11
radio input "true"
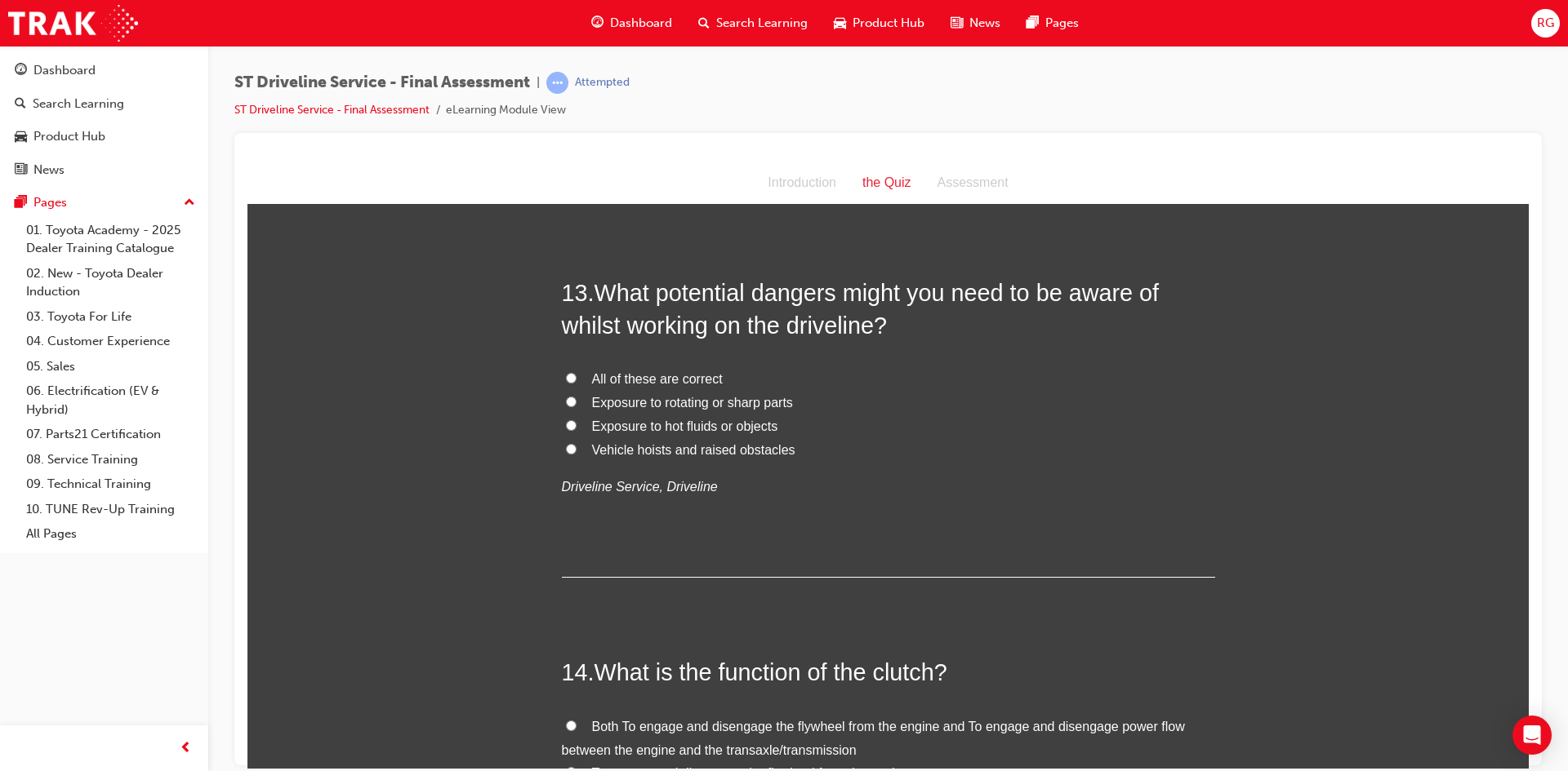
scroll to position [4408, 0]
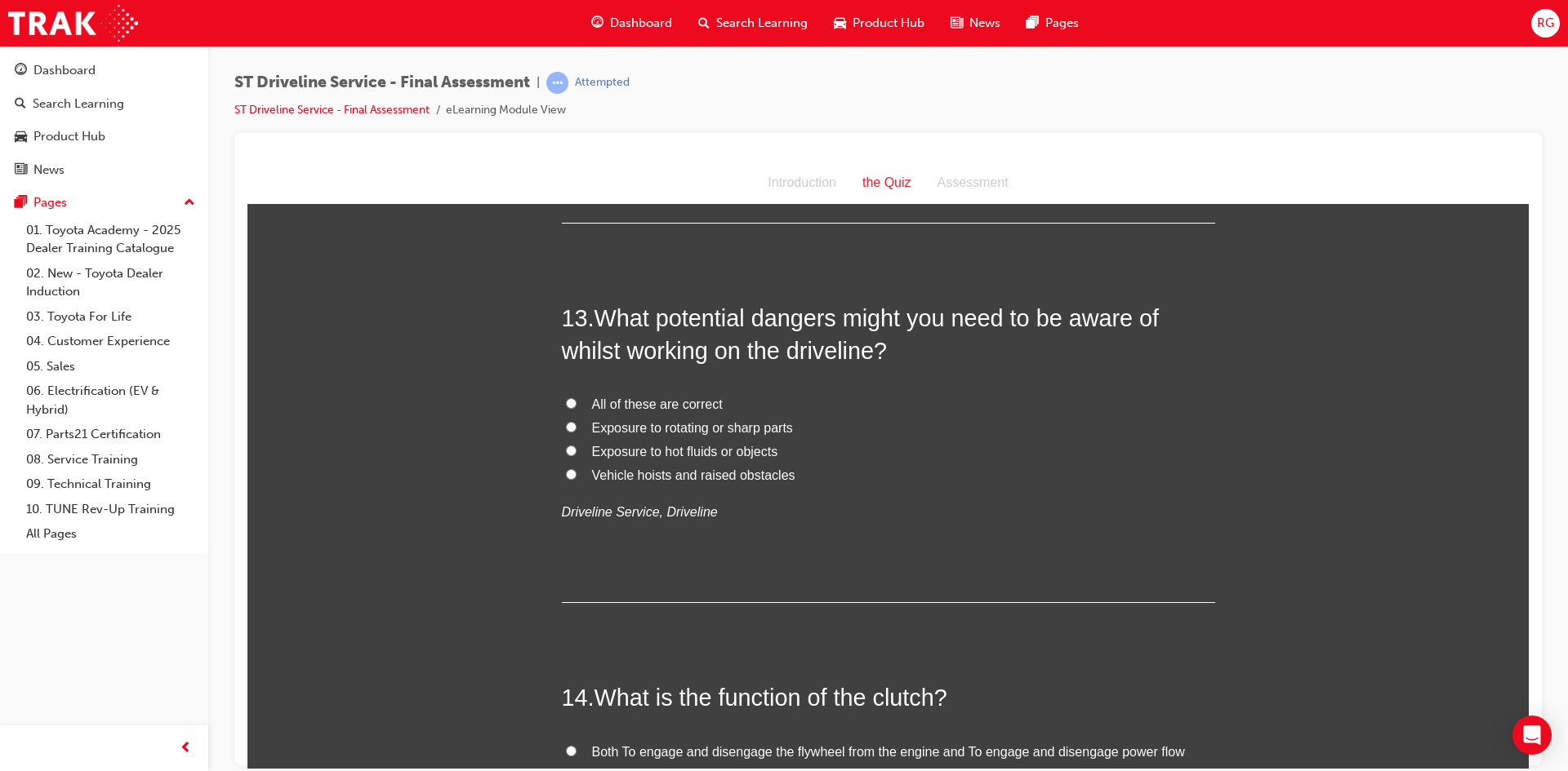
click at [604, 403] on span "All of these are correct" at bounding box center [658, 404] width 131 height 14
click at [577, 403] on input "All of these are correct" at bounding box center [571, 403] width 11 height 11
radio input "true"
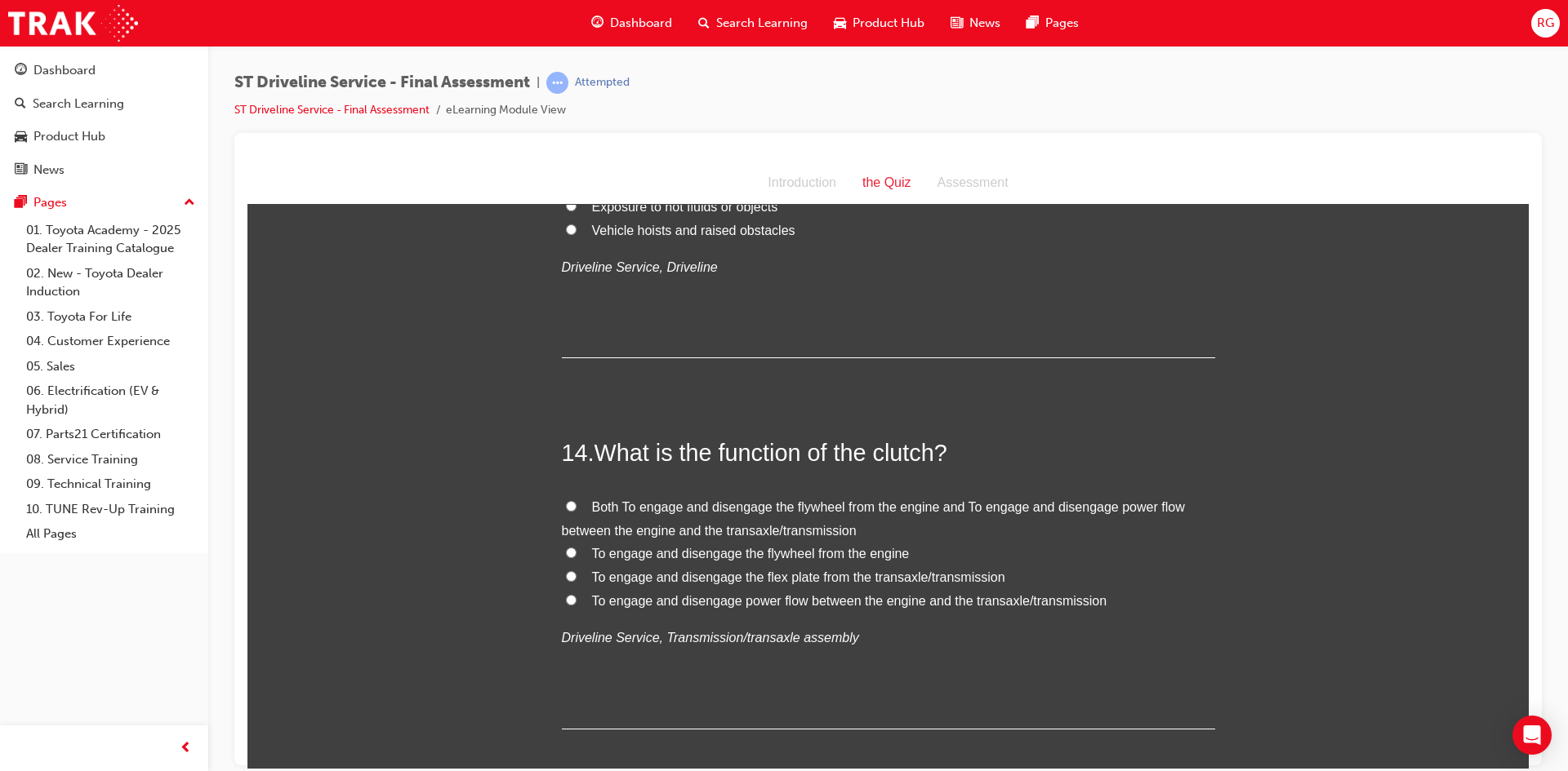
scroll to position [4734, 0]
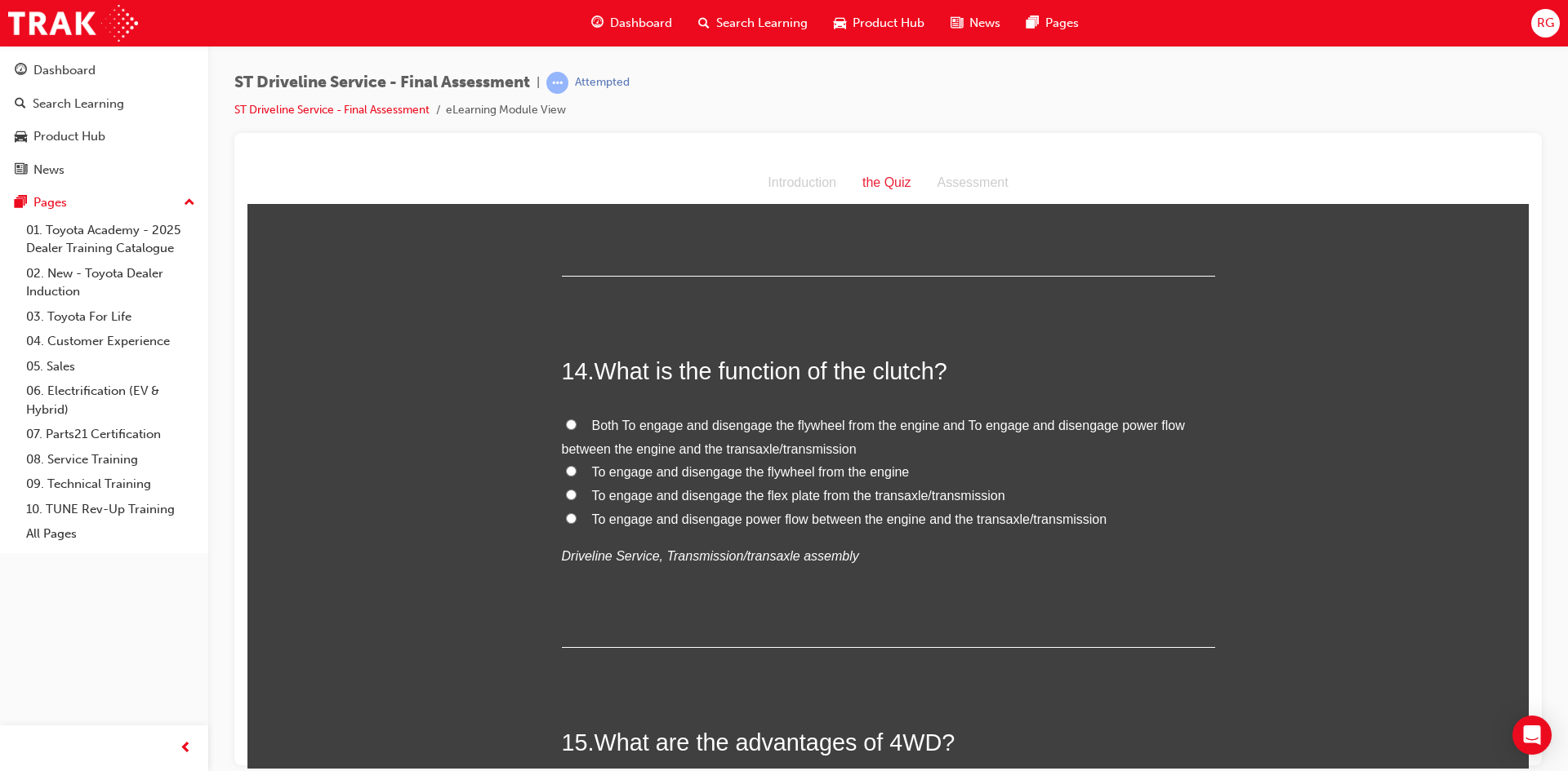
click at [598, 426] on span "Both To engage and disengage the flywheel from the engine and To engage and dis…" at bounding box center [873, 437] width 623 height 37
click at [577, 426] on input "Both To engage and disengage the flywheel from the engine and To engage and dis…" at bounding box center [571, 424] width 11 height 11
radio input "true"
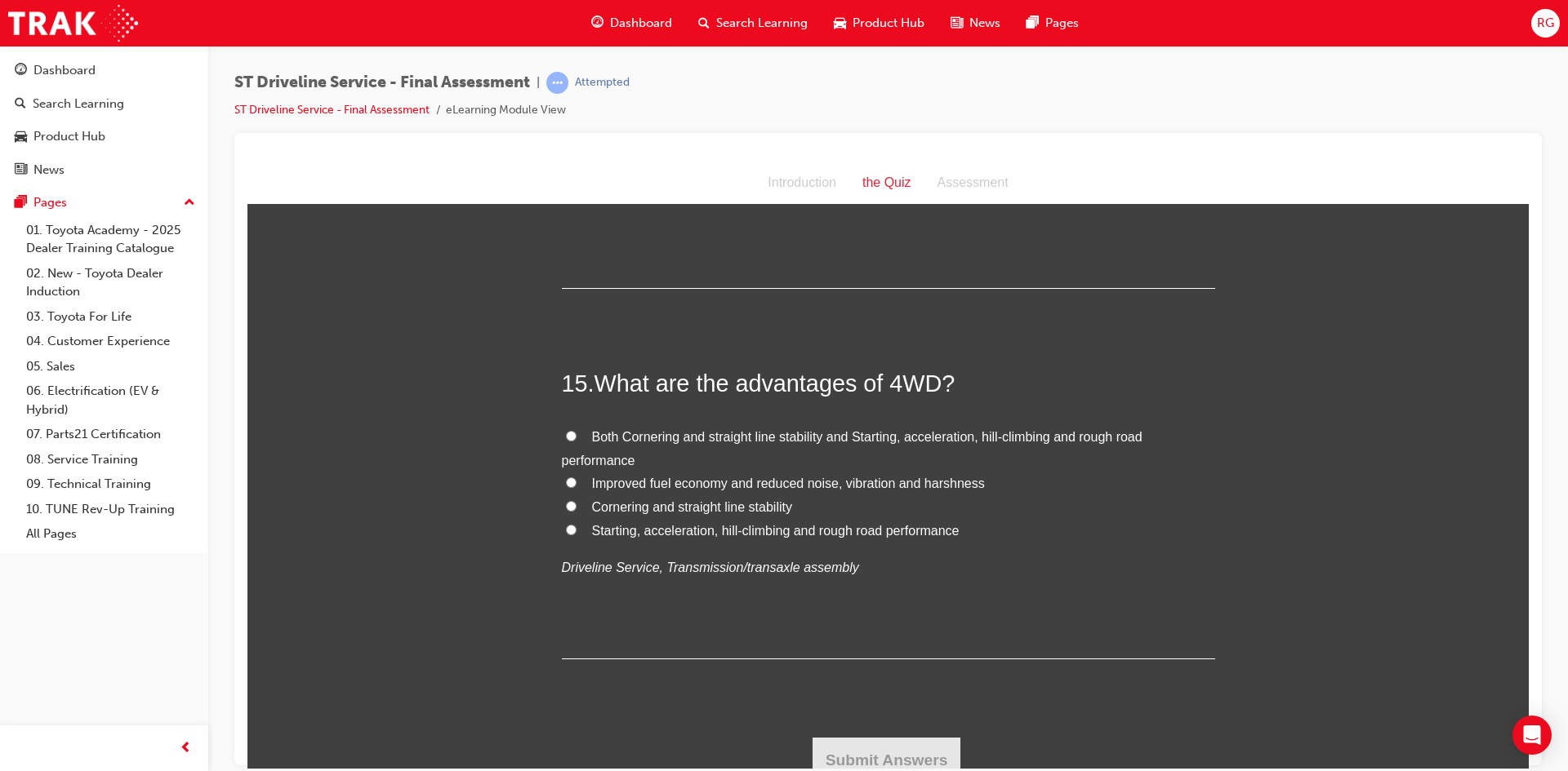
scroll to position [5108, 0]
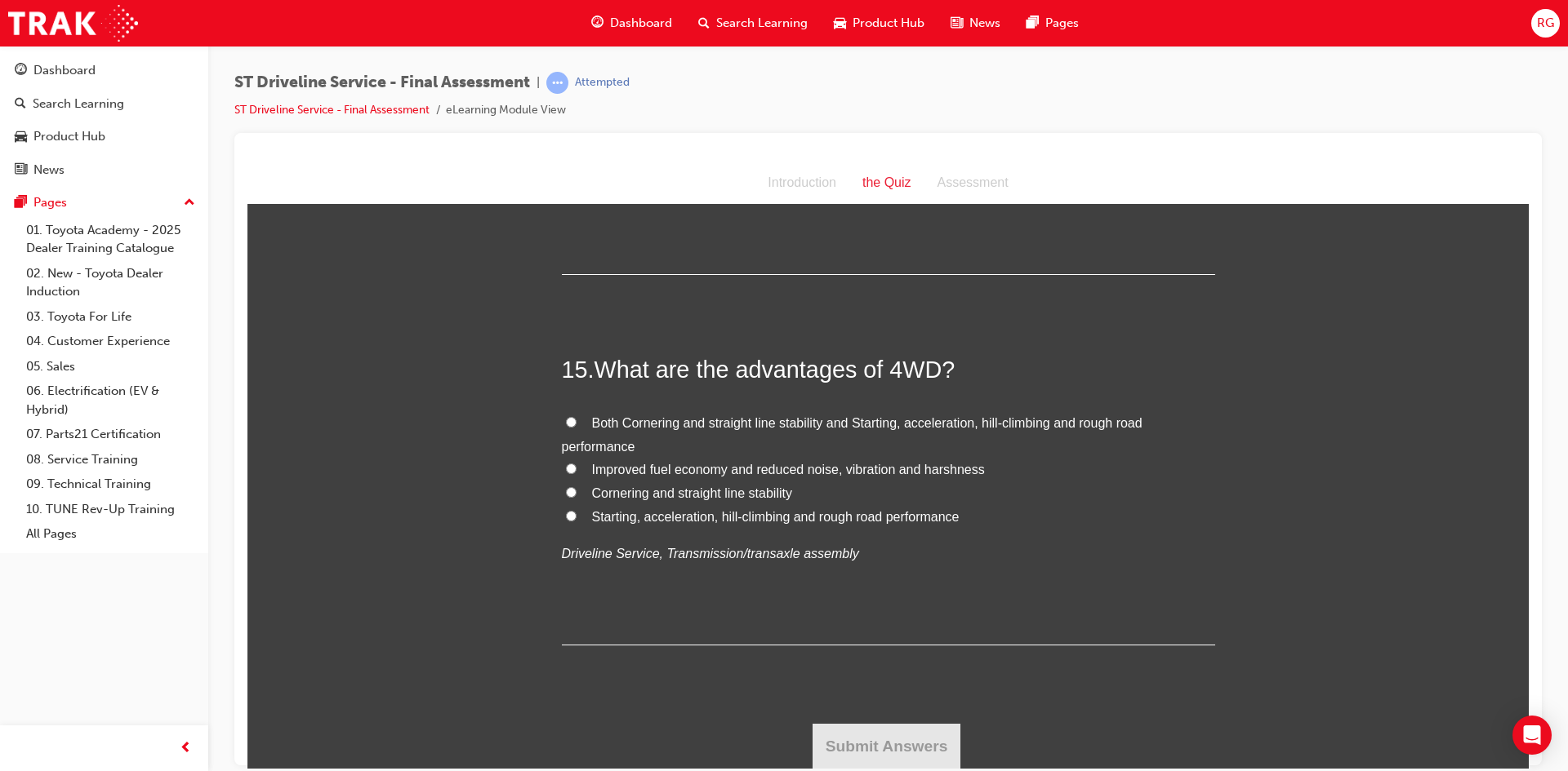
click at [621, 423] on span "Both Cornering and straight line stability and Starting, acceleration, hill-cli…" at bounding box center [852, 434] width 581 height 37
click at [577, 423] on input "Both Cornering and straight line stability and Starting, acceleration, hill-cli…" at bounding box center [571, 421] width 11 height 11
radio input "true"
click at [812, 737] on button "Submit Answers" at bounding box center [887, 746] width 149 height 46
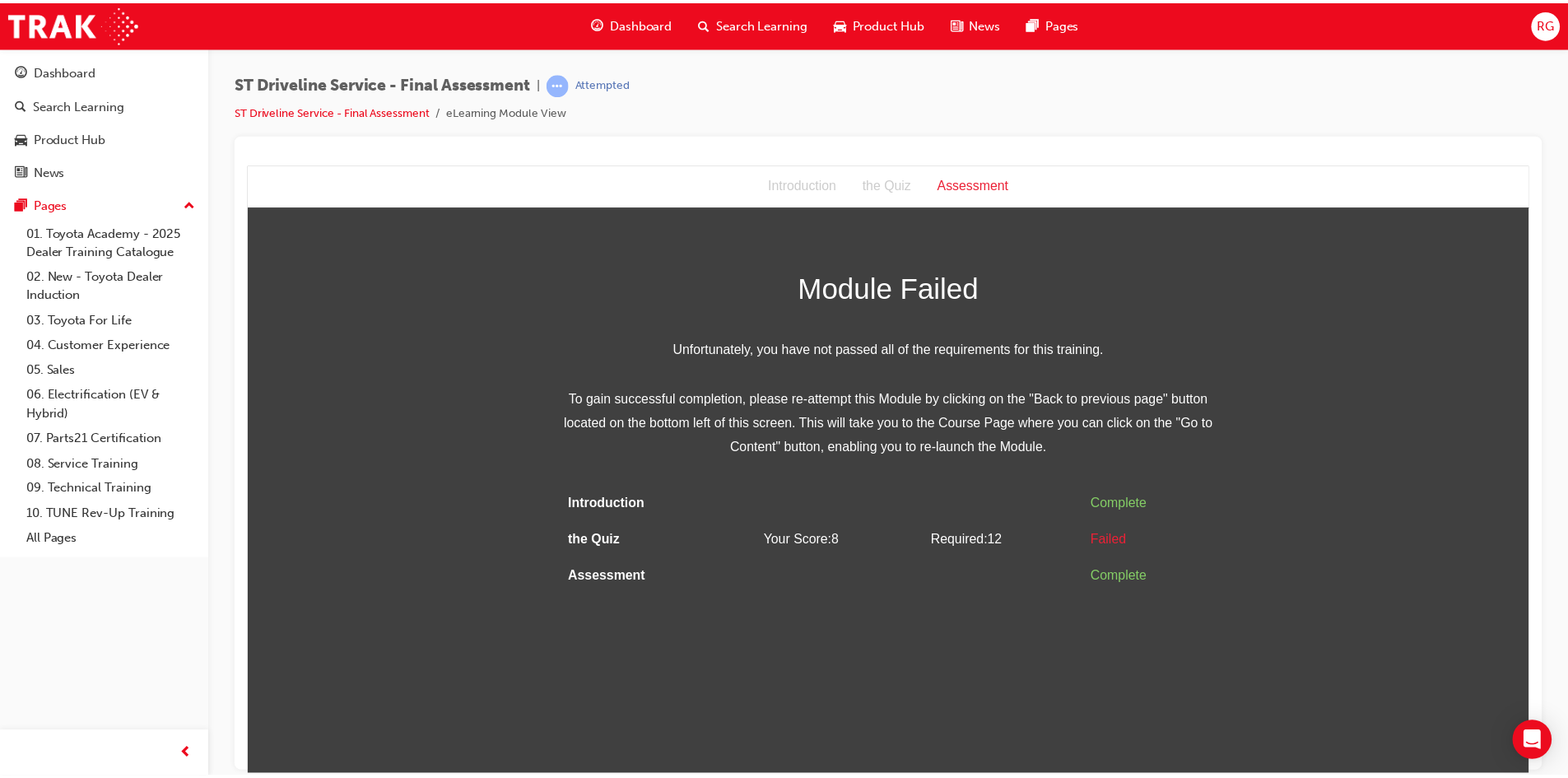
scroll to position [0, 0]
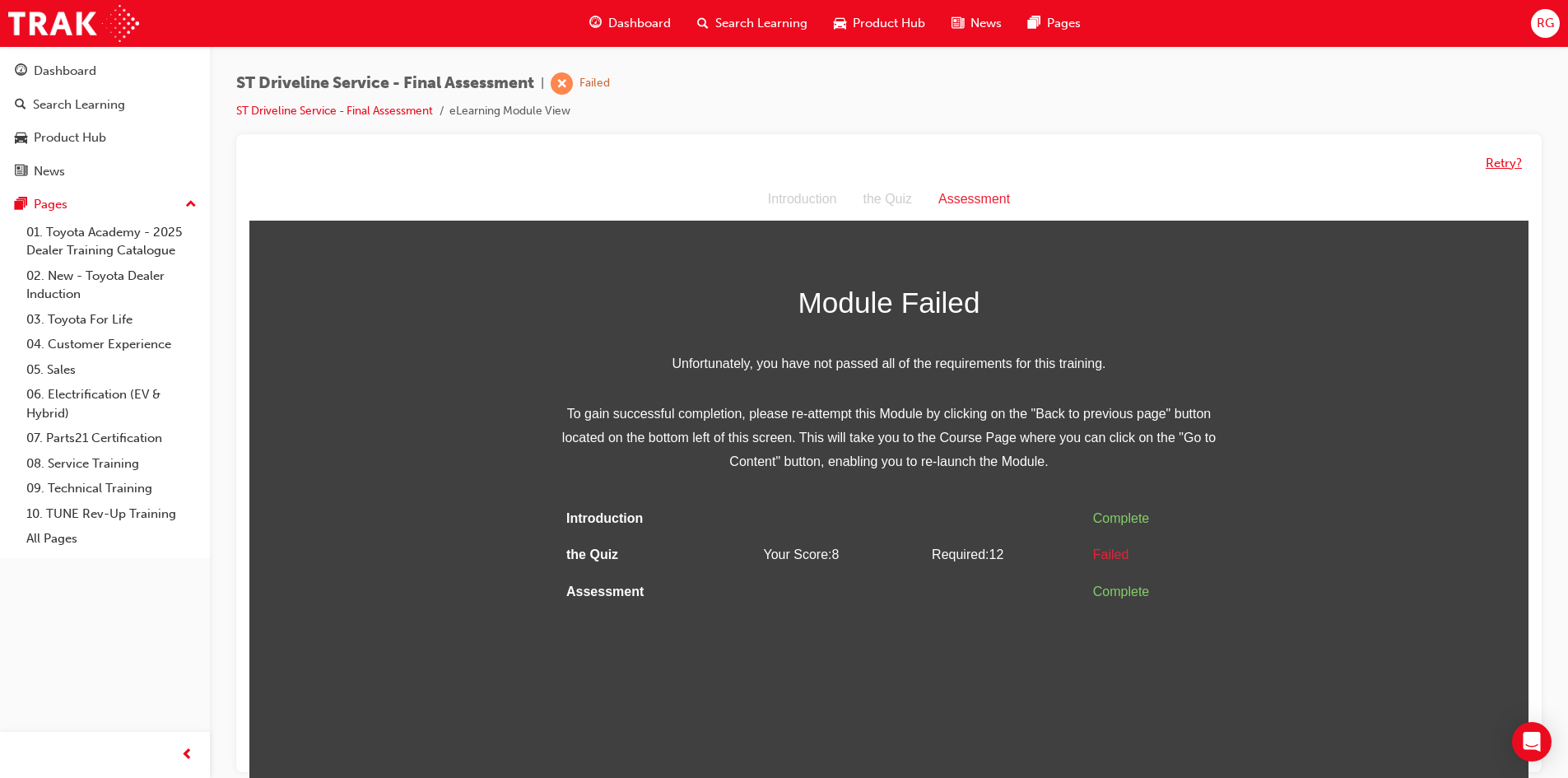
click at [1503, 166] on button "Retry?" at bounding box center [1504, 163] width 36 height 19
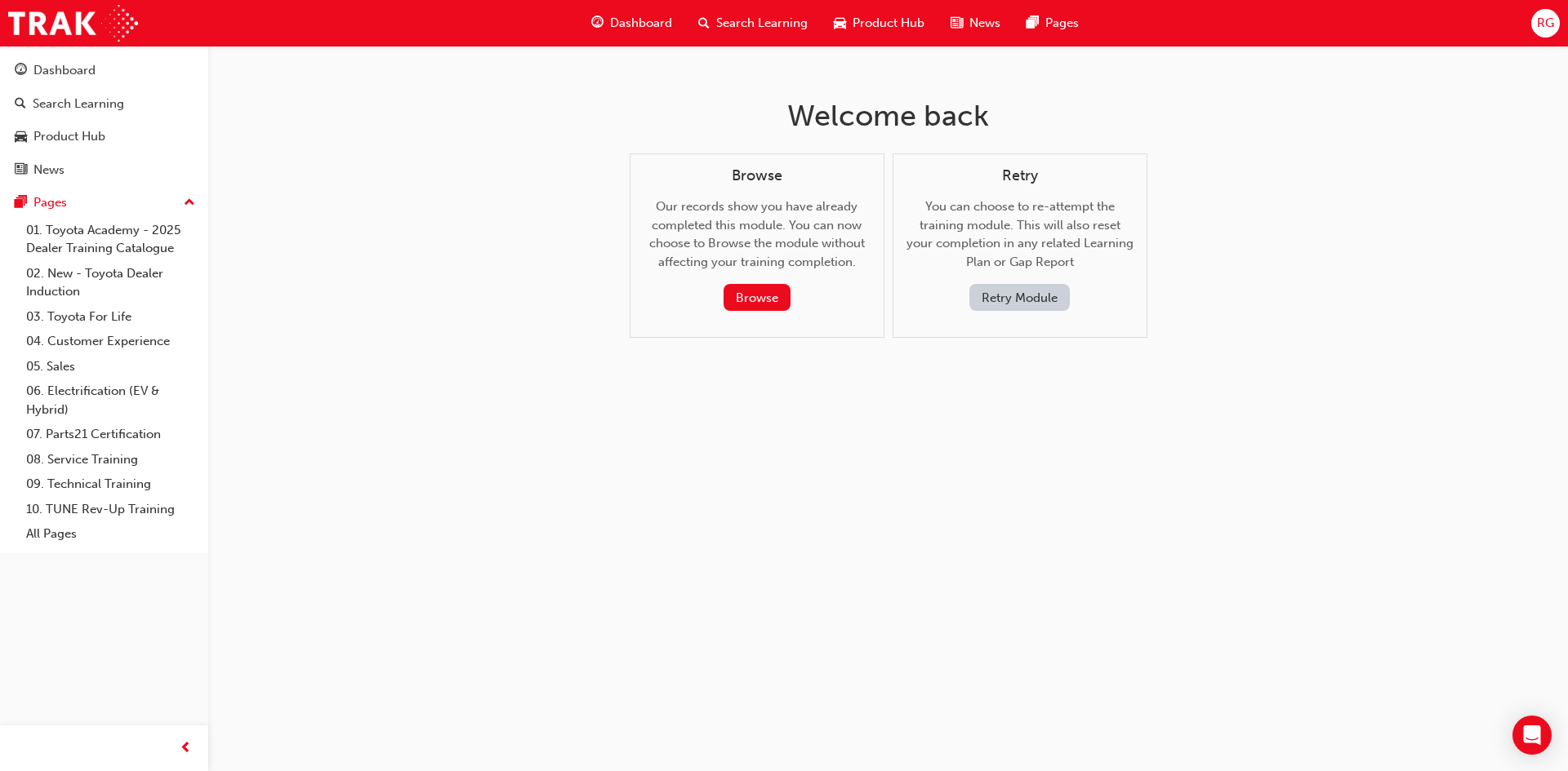
click at [1020, 297] on button "Retry Module" at bounding box center [1020, 298] width 101 height 27
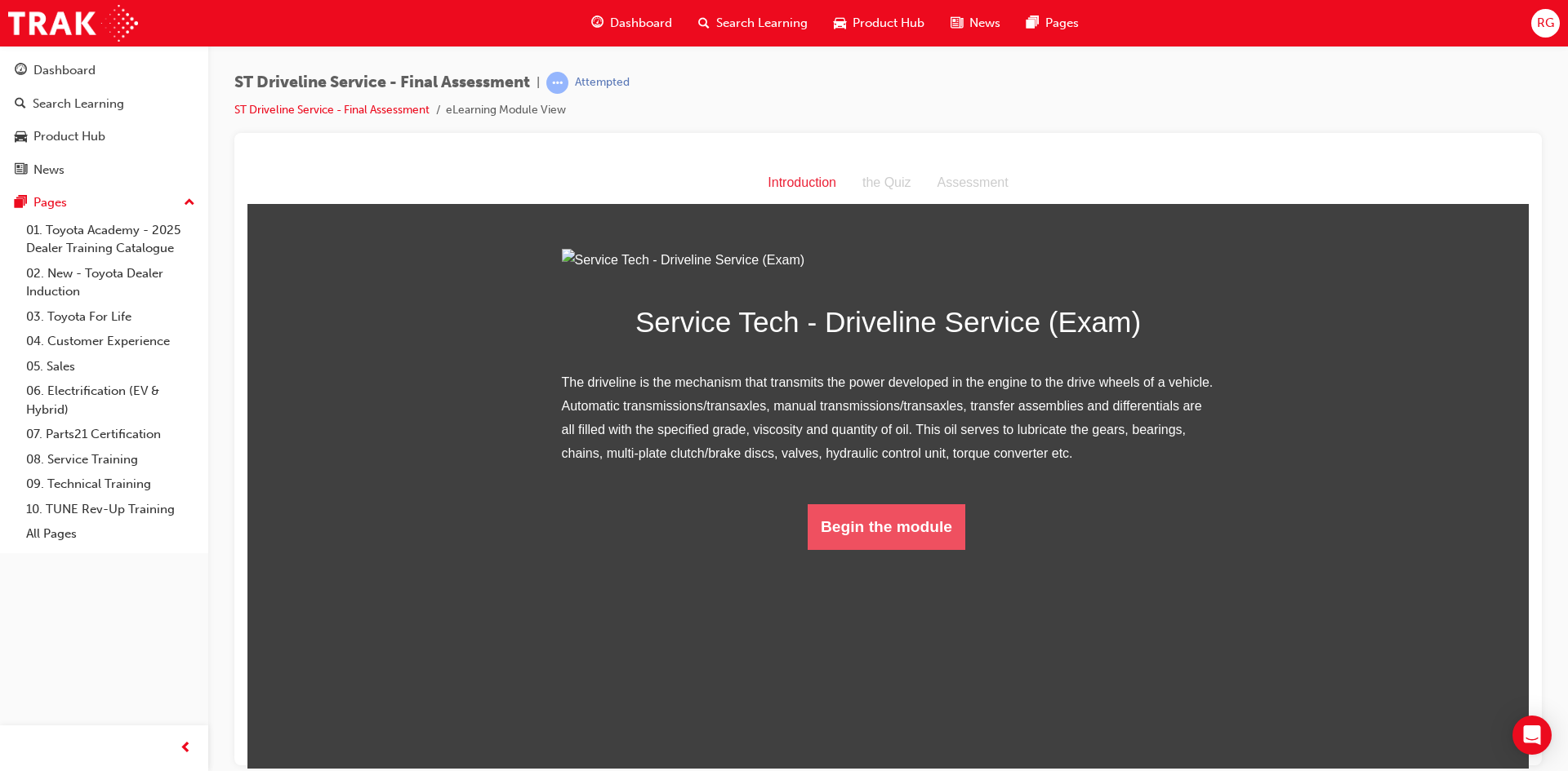
click at [850, 549] on button "Begin the module" at bounding box center [886, 526] width 157 height 46
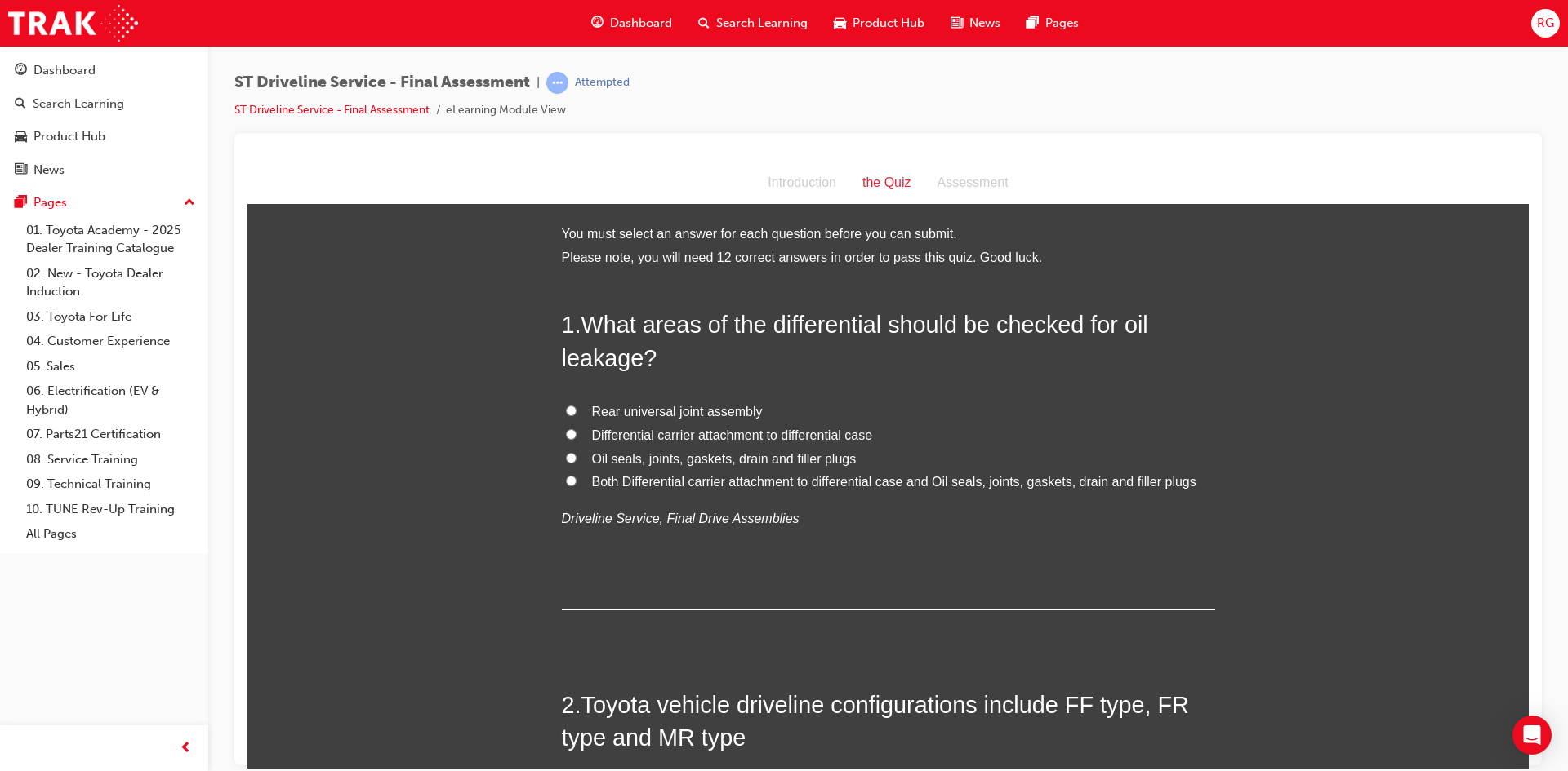
click at [592, 474] on span "Both Differential carrier attachment to differential case and Oil seals, joints…" at bounding box center [894, 481] width 604 height 14
click at [577, 475] on input "Both Differential carrier attachment to differential case and Oil seals, joints…" at bounding box center [571, 480] width 11 height 11
radio input "true"
click at [578, 464] on label "Oil seals, joints, gaskets, drain and filler plugs" at bounding box center [889, 459] width 653 height 23
click at [577, 463] on input "Oil seals, joints, gaskets, drain and filler plugs" at bounding box center [571, 457] width 11 height 11
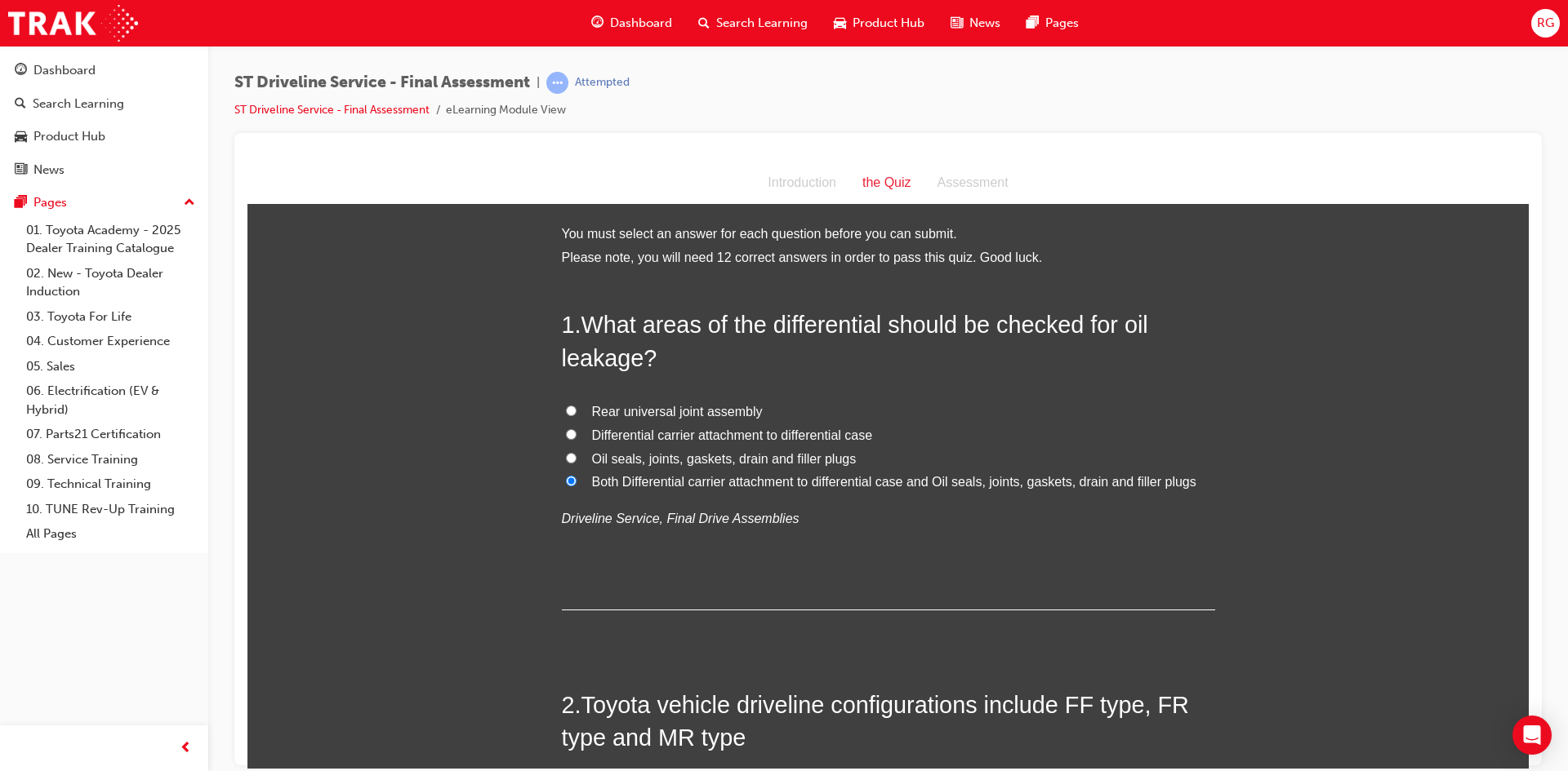
radio input "true"
click at [584, 482] on label "Both Differential carrier attachment to differential case and Oil seals, joints…" at bounding box center [889, 482] width 653 height 23
click at [577, 482] on input "Both Differential carrier attachment to differential case and Oil seals, joints…" at bounding box center [571, 480] width 11 height 11
radio input "true"
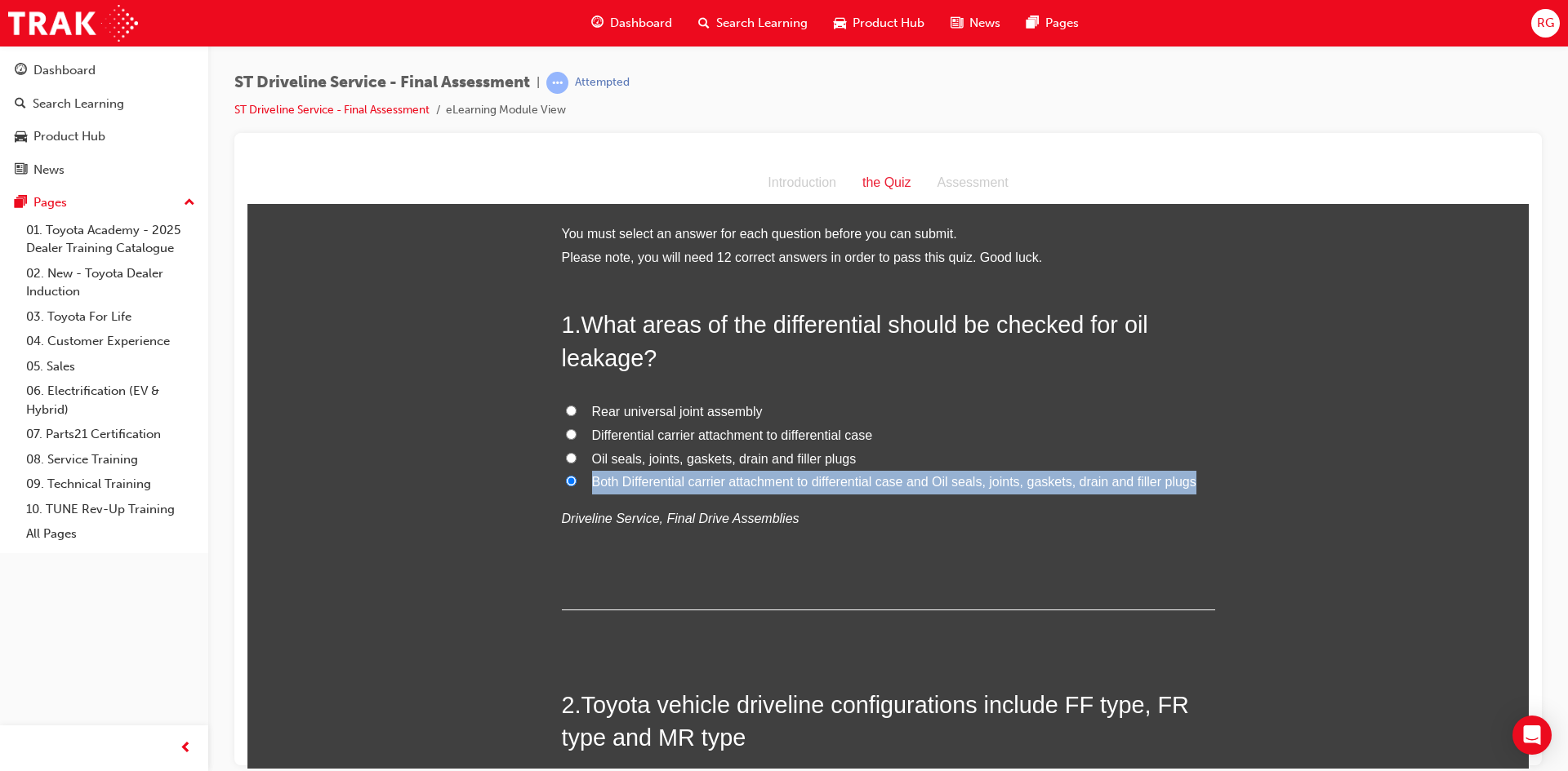
drag, startPoint x: 584, startPoint y: 482, endPoint x: -105, endPoint y: 517, distance: 689.9
click at [247, 517] on html "the Quiz Introduction the Quiz Assessment You must select an answer for each qu…" at bounding box center [888, 464] width 1282 height 607
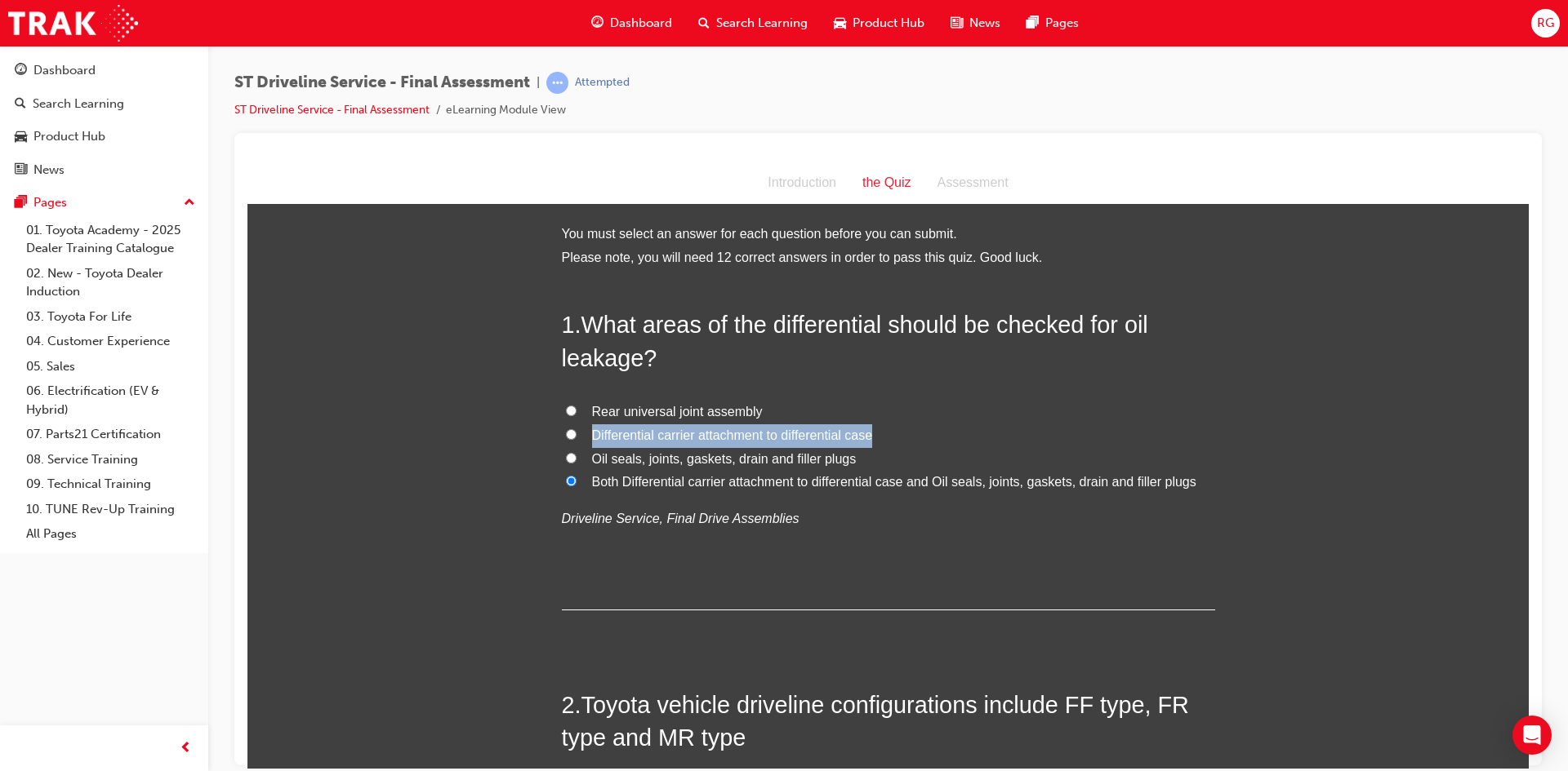
click at [928, 444] on label "Differential carrier attachment to differential case" at bounding box center [889, 436] width 653 height 23
click at [577, 439] on input "Differential carrier attachment to differential case" at bounding box center [571, 434] width 11 height 11
radio input "true"
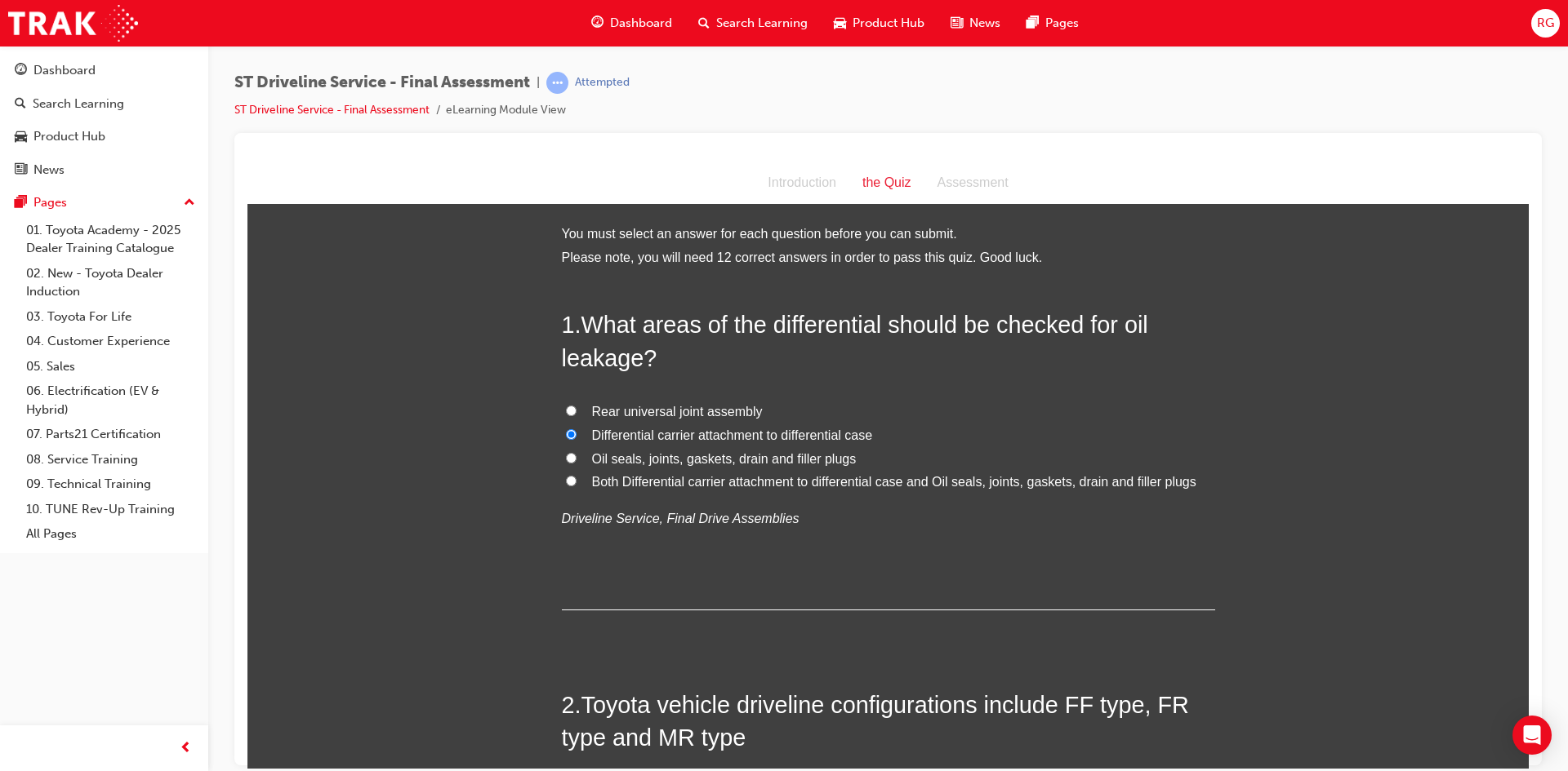
click at [562, 481] on label "Both Differential carrier attachment to differential case and Oil seals, joints…" at bounding box center [889, 482] width 653 height 23
click at [566, 481] on input "Both Differential carrier attachment to differential case and Oil seals, joints…" at bounding box center [571, 480] width 11 height 11
radio input "true"
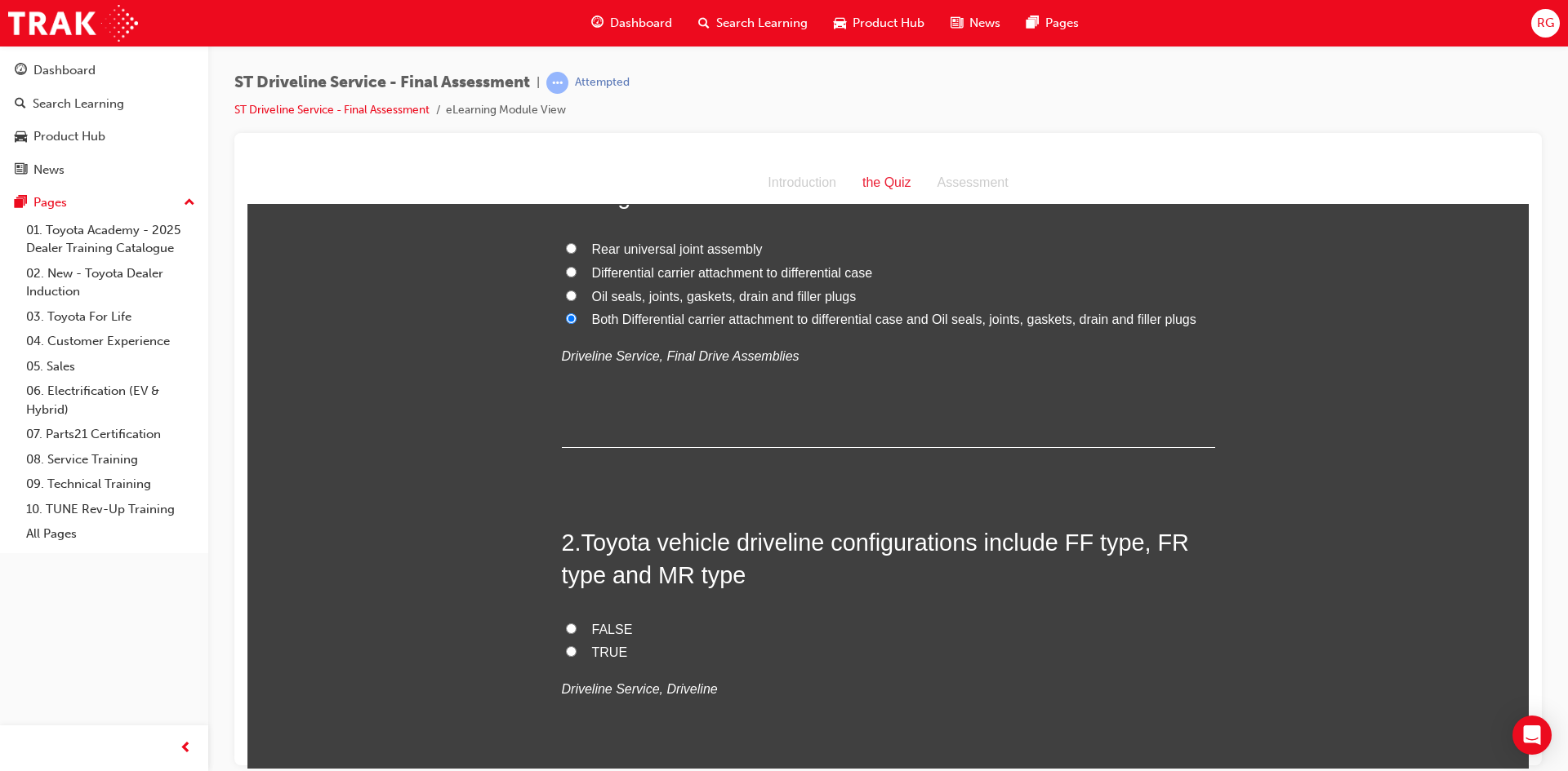
scroll to position [163, 0]
click at [612, 648] on span "TRUE" at bounding box center [610, 651] width 36 height 14
click at [577, 648] on input "TRUE" at bounding box center [571, 650] width 11 height 11
radio input "true"
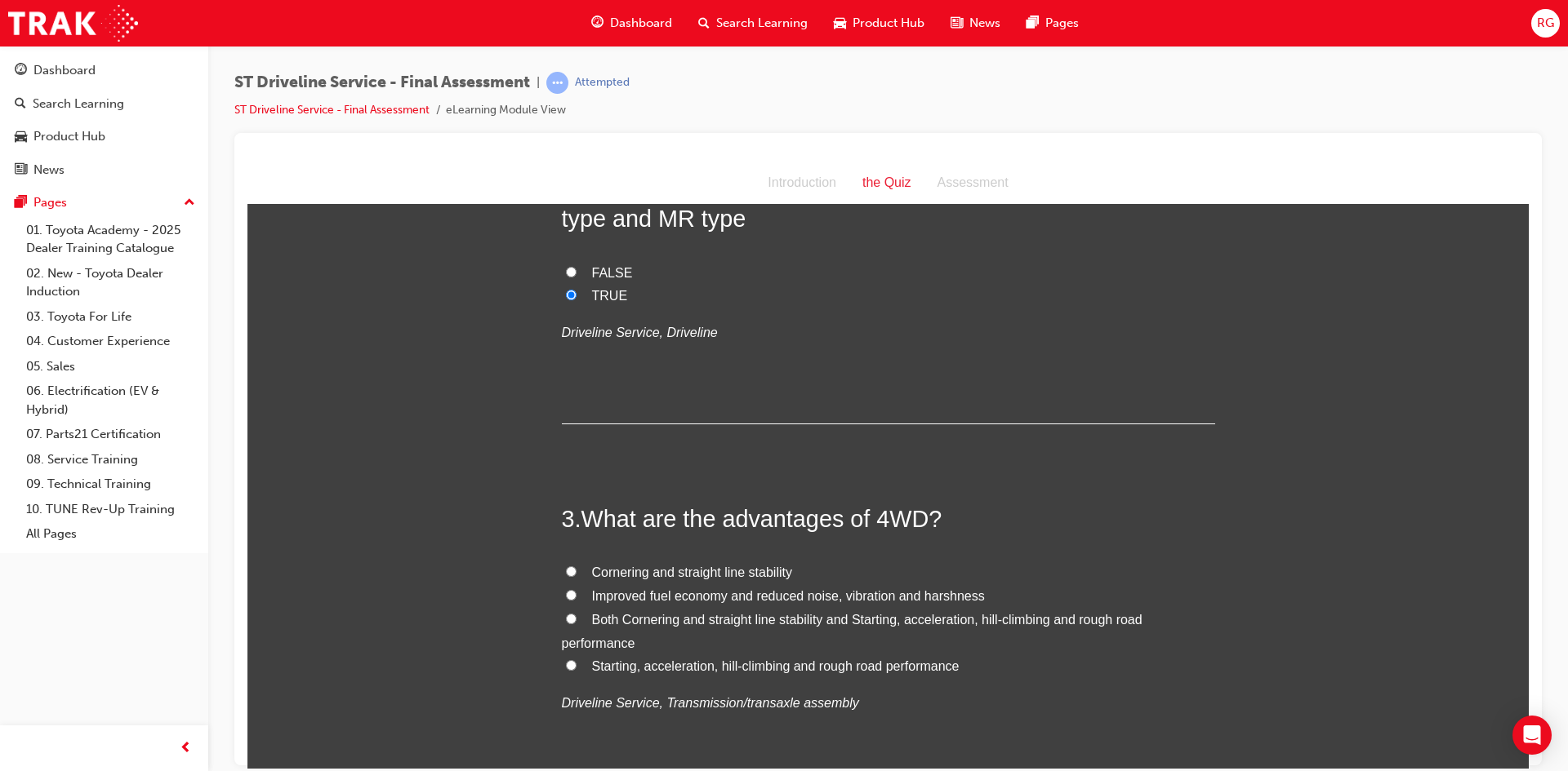
scroll to position [572, 0]
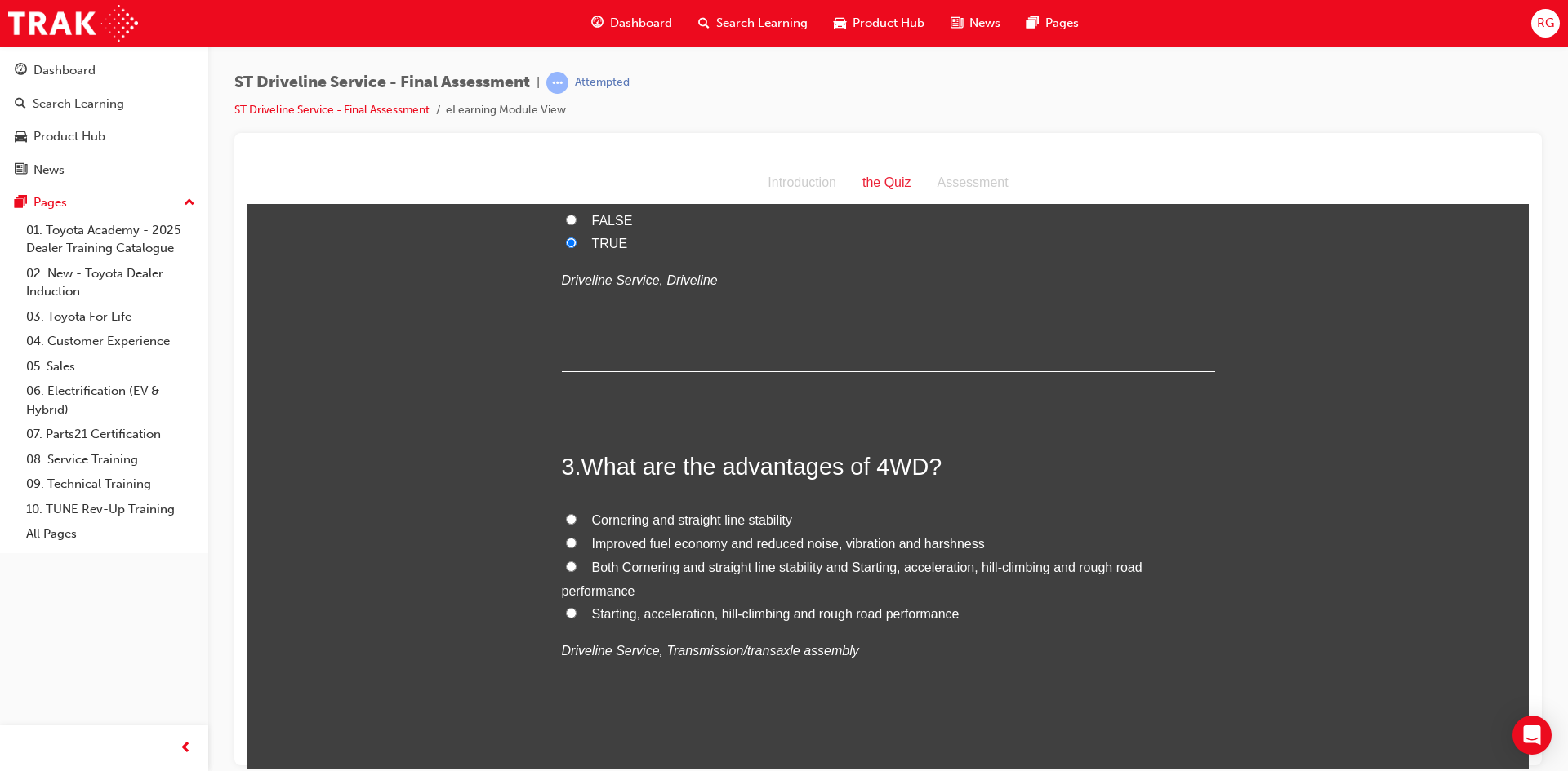
click at [615, 572] on span "Both Cornering and straight line stability and Starting, acceleration, hill-cli…" at bounding box center [852, 578] width 581 height 37
click at [577, 572] on input "Both Cornering and straight line stability and Starting, acceleration, hill-cli…" at bounding box center [571, 566] width 11 height 11
radio input "true"
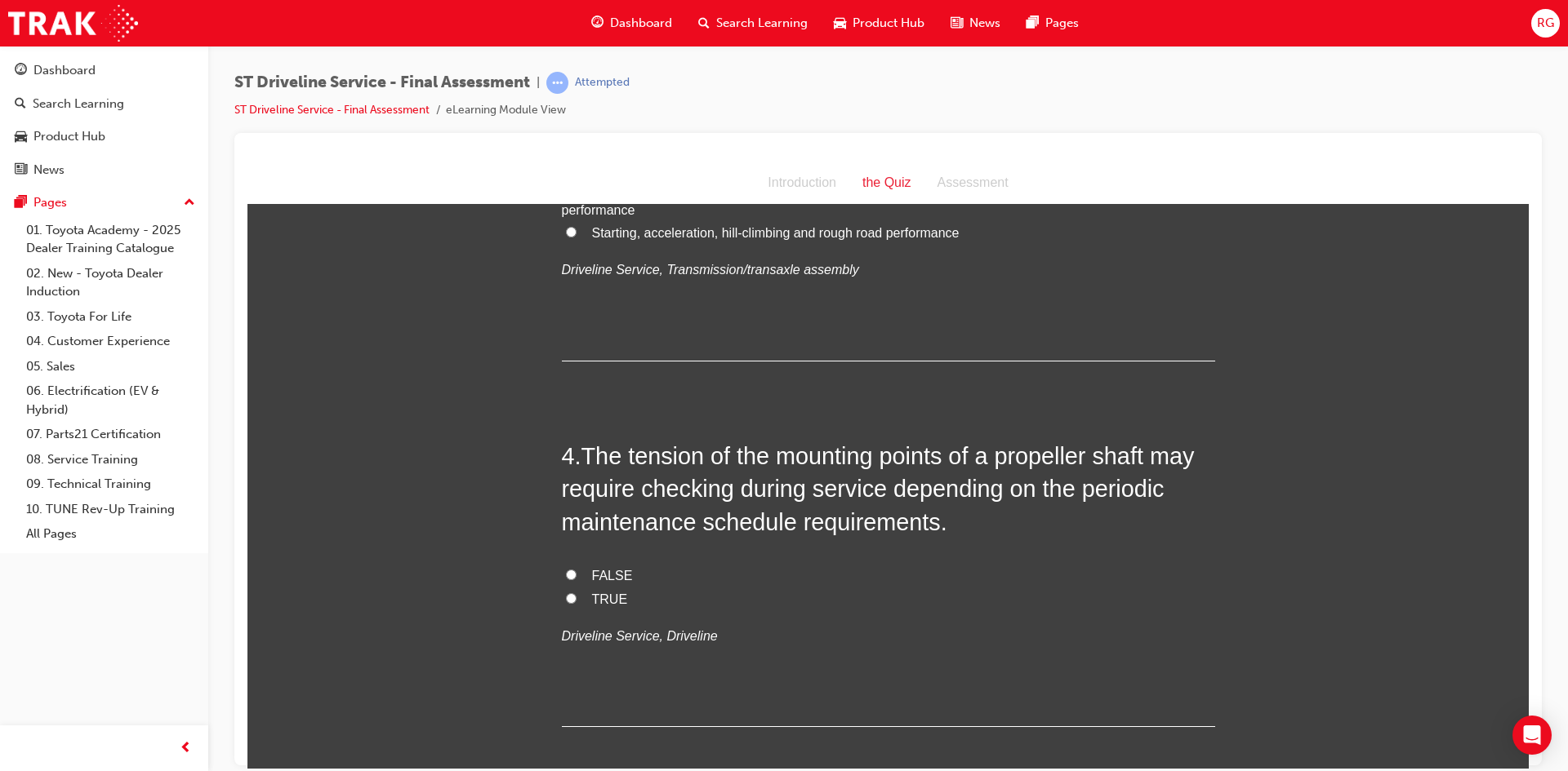
scroll to position [979, 0]
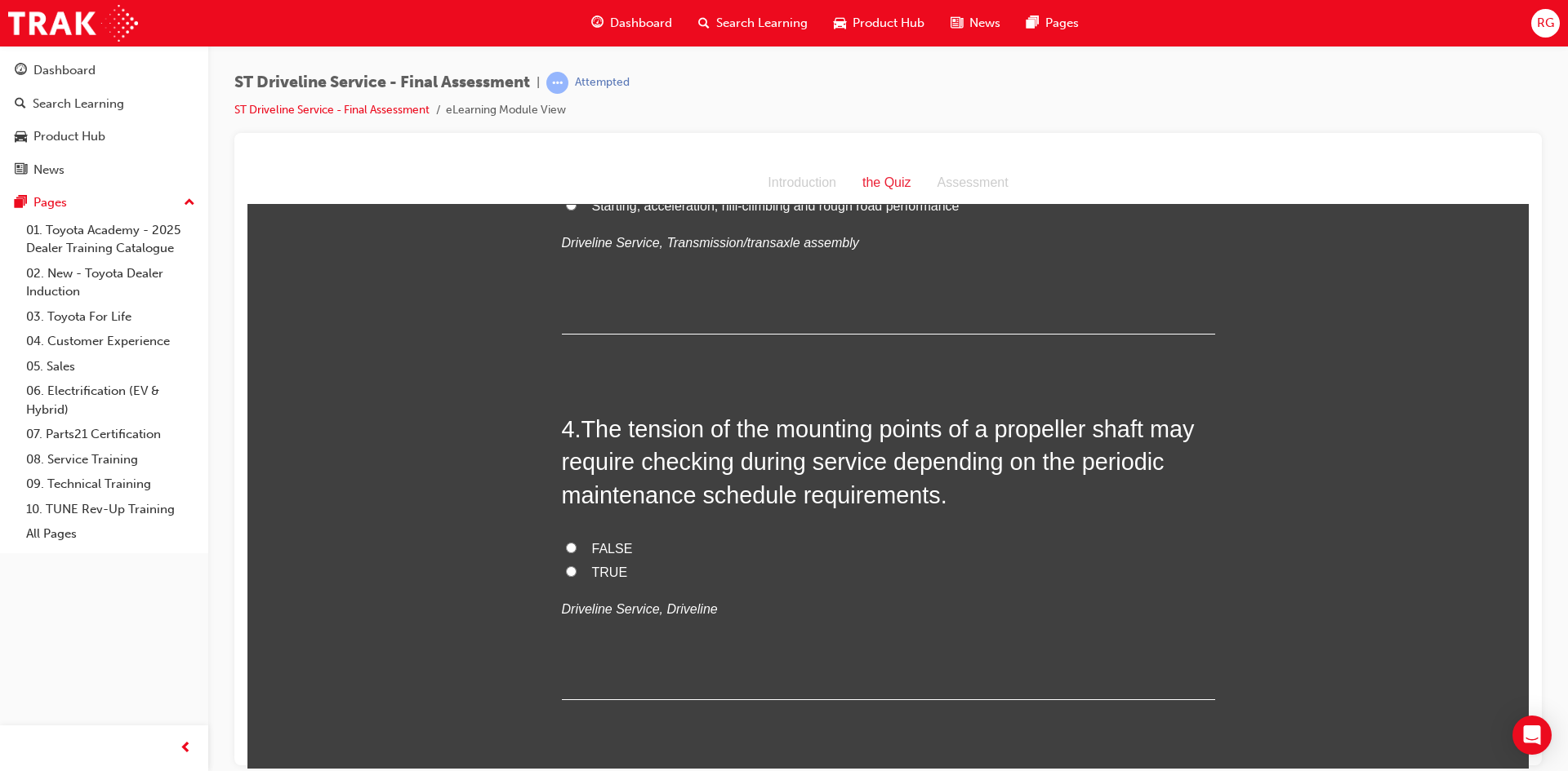
click at [590, 582] on label "TRUE" at bounding box center [889, 573] width 653 height 23
click at [577, 577] on input "TRUE" at bounding box center [571, 571] width 11 height 11
radio input "true"
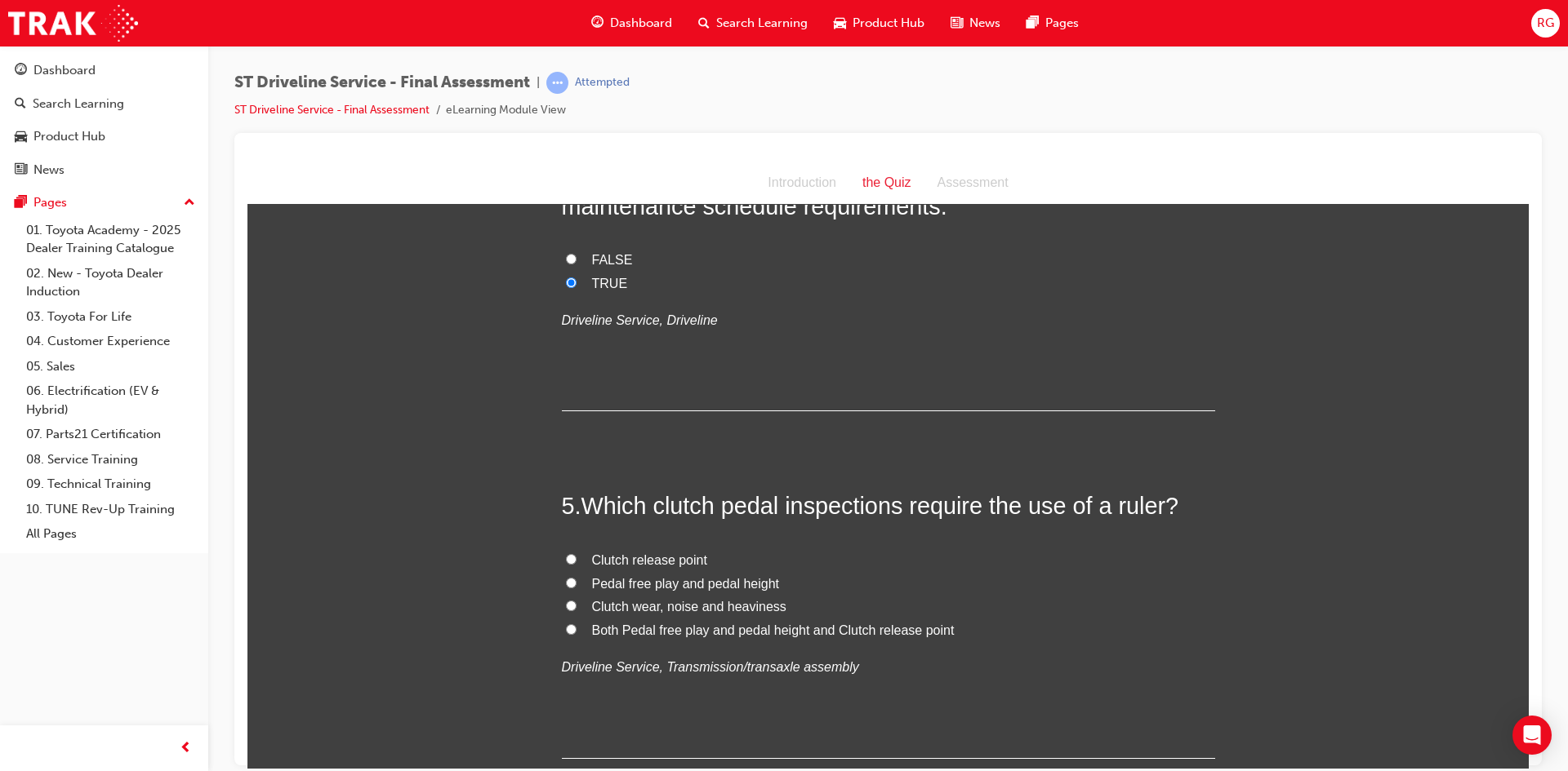
scroll to position [1306, 0]
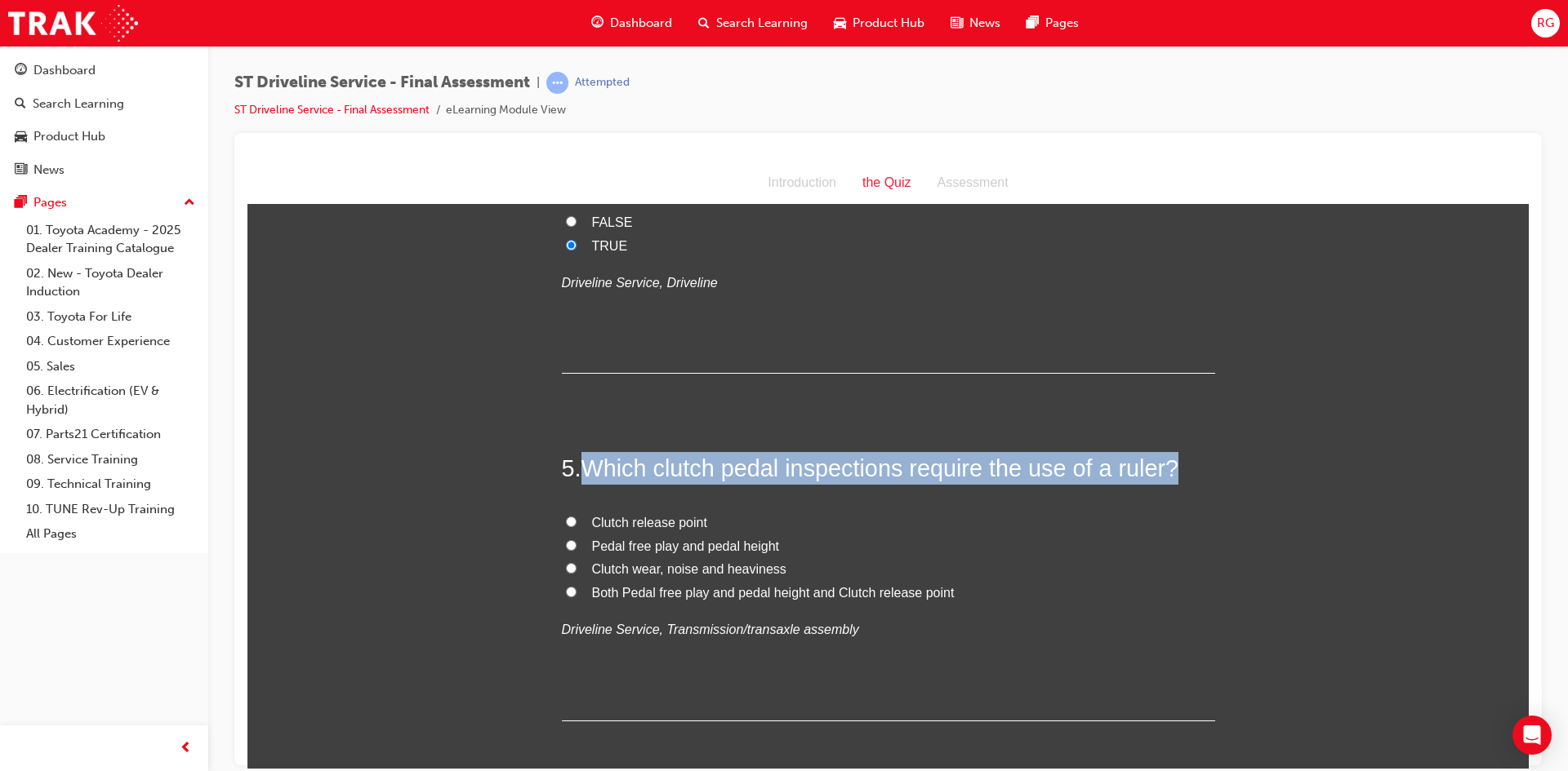
drag, startPoint x: 582, startPoint y: 463, endPoint x: 1168, endPoint y: 409, distance: 588.5
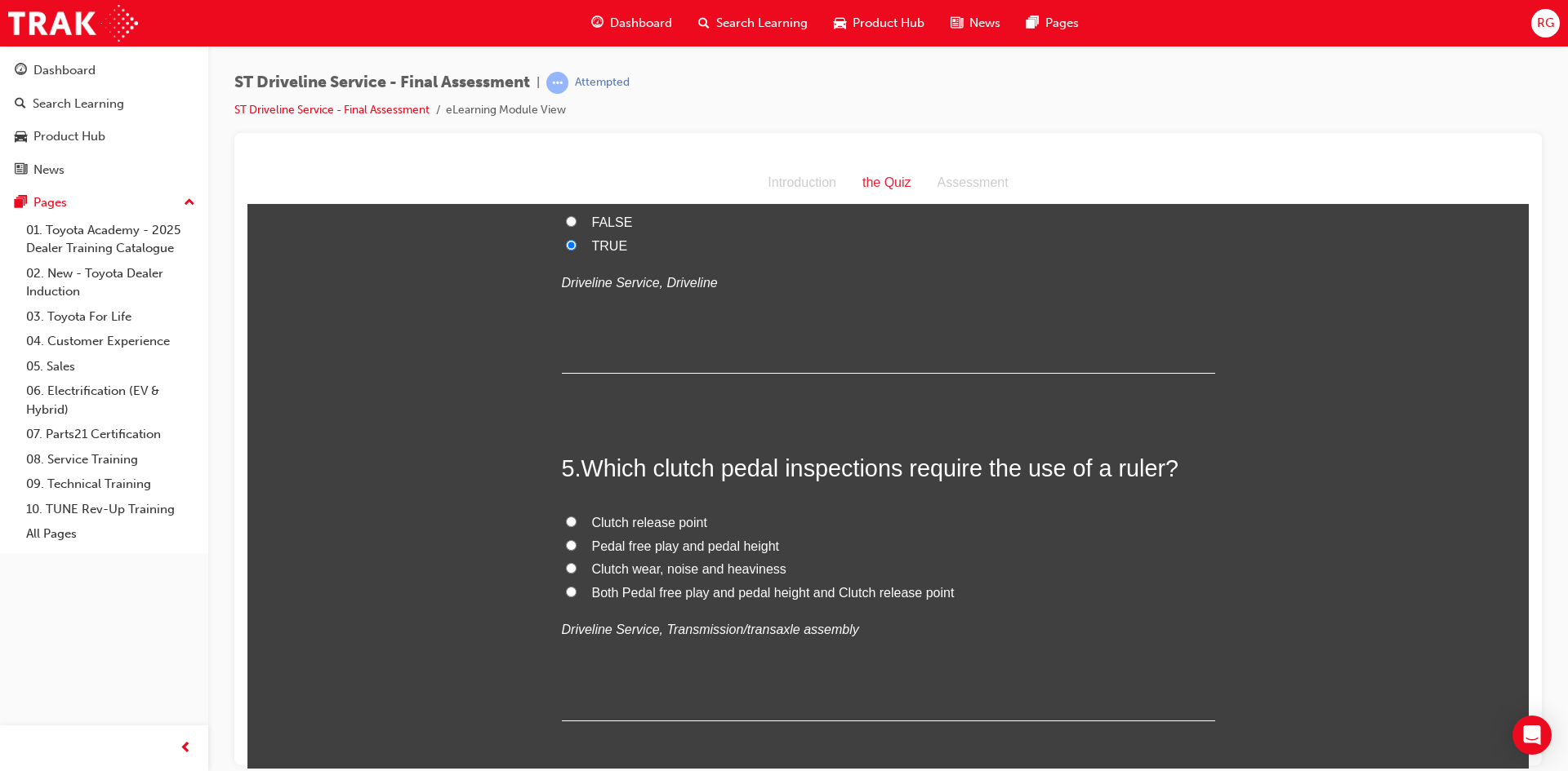
click at [570, 542] on label "Pedal free play and pedal height" at bounding box center [889, 546] width 653 height 23
click at [570, 542] on input "Pedal free play and pedal height" at bounding box center [571, 544] width 11 height 11
radio input "true"
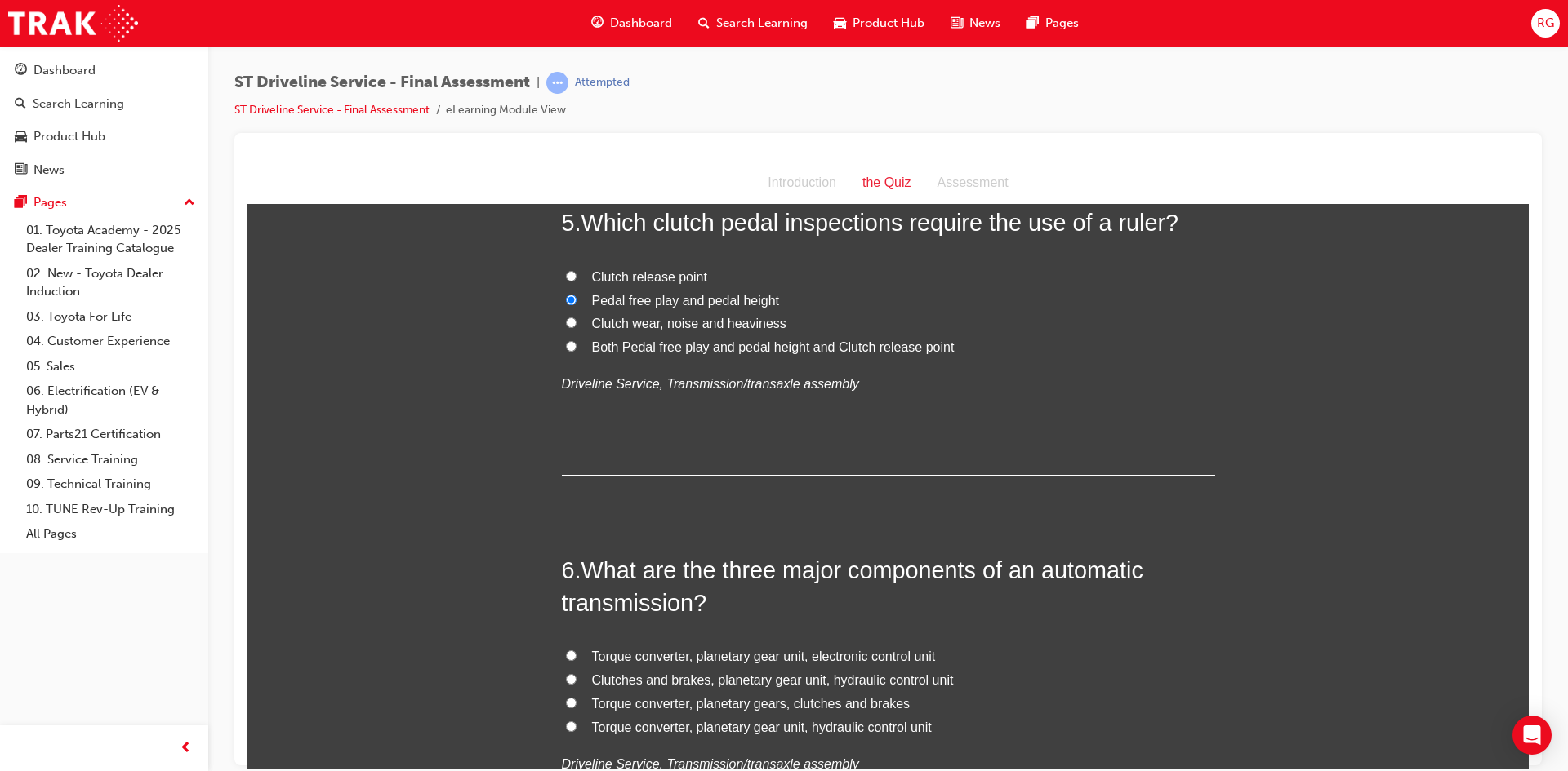
scroll to position [1714, 0]
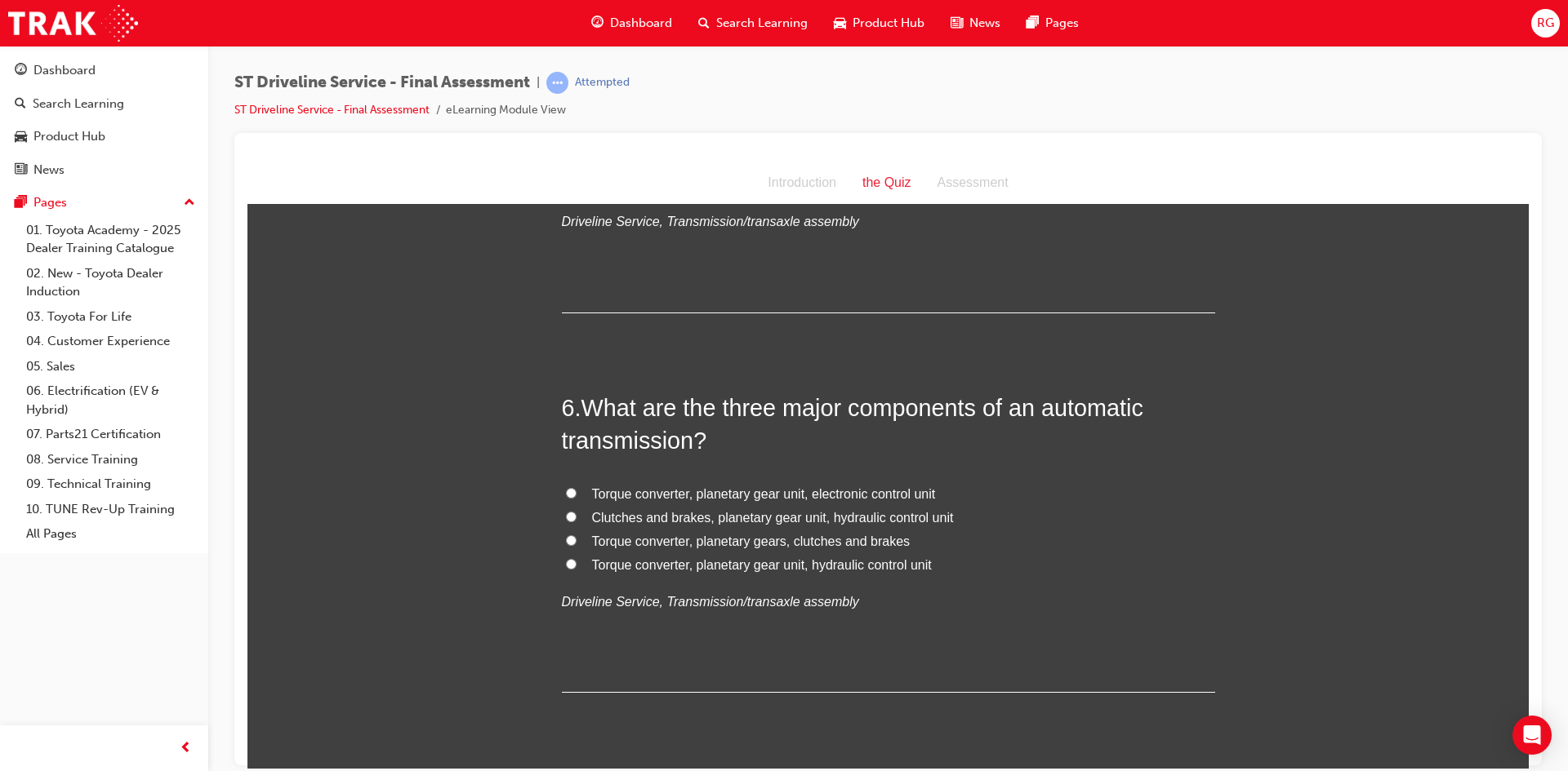
click at [592, 487] on span "Torque converter, planetary gear unit, electronic control unit" at bounding box center [764, 493] width 344 height 14
click at [577, 488] on input "Torque converter, planetary gear unit, electronic control unit" at bounding box center [571, 493] width 11 height 11
radio input "true"
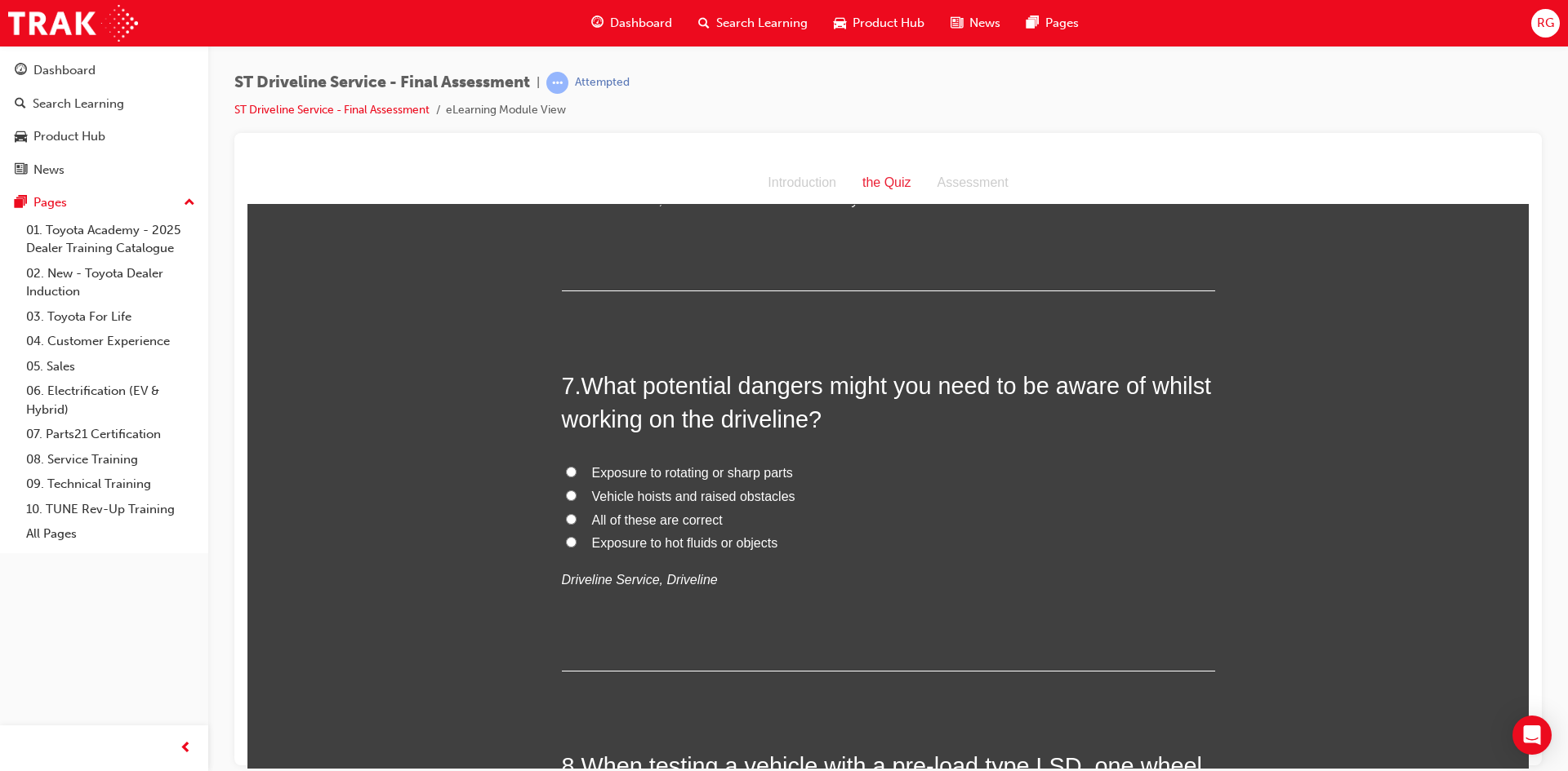
scroll to position [2122, 0]
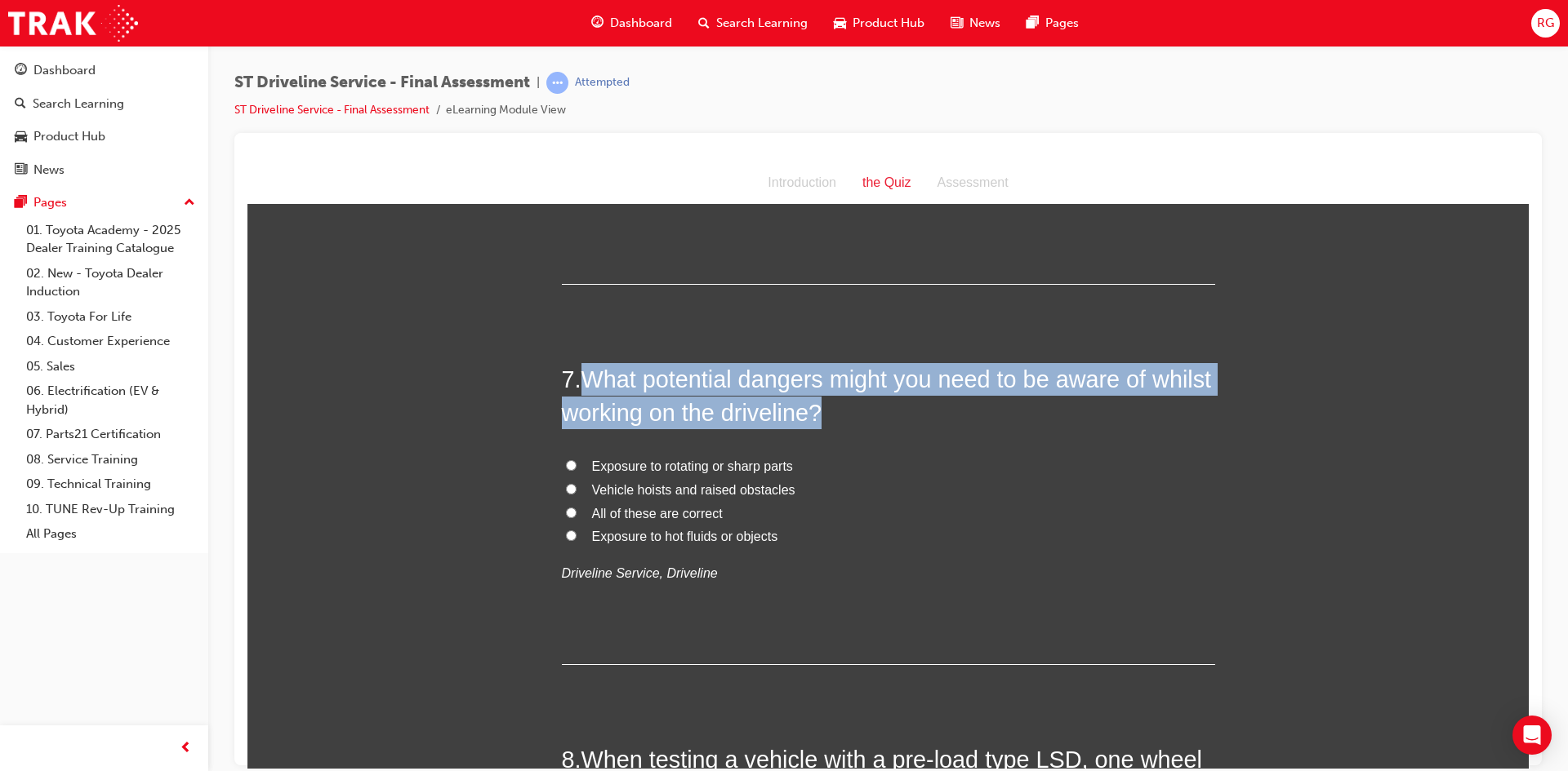
drag, startPoint x: 579, startPoint y: 377, endPoint x: 830, endPoint y: 422, distance: 255.0
click at [830, 422] on h2 "7 . What potential dangers might you need to be aware of whilst working on the …" at bounding box center [889, 396] width 653 height 66
click at [566, 517] on input "All of these are correct" at bounding box center [571, 512] width 11 height 11
radio input "true"
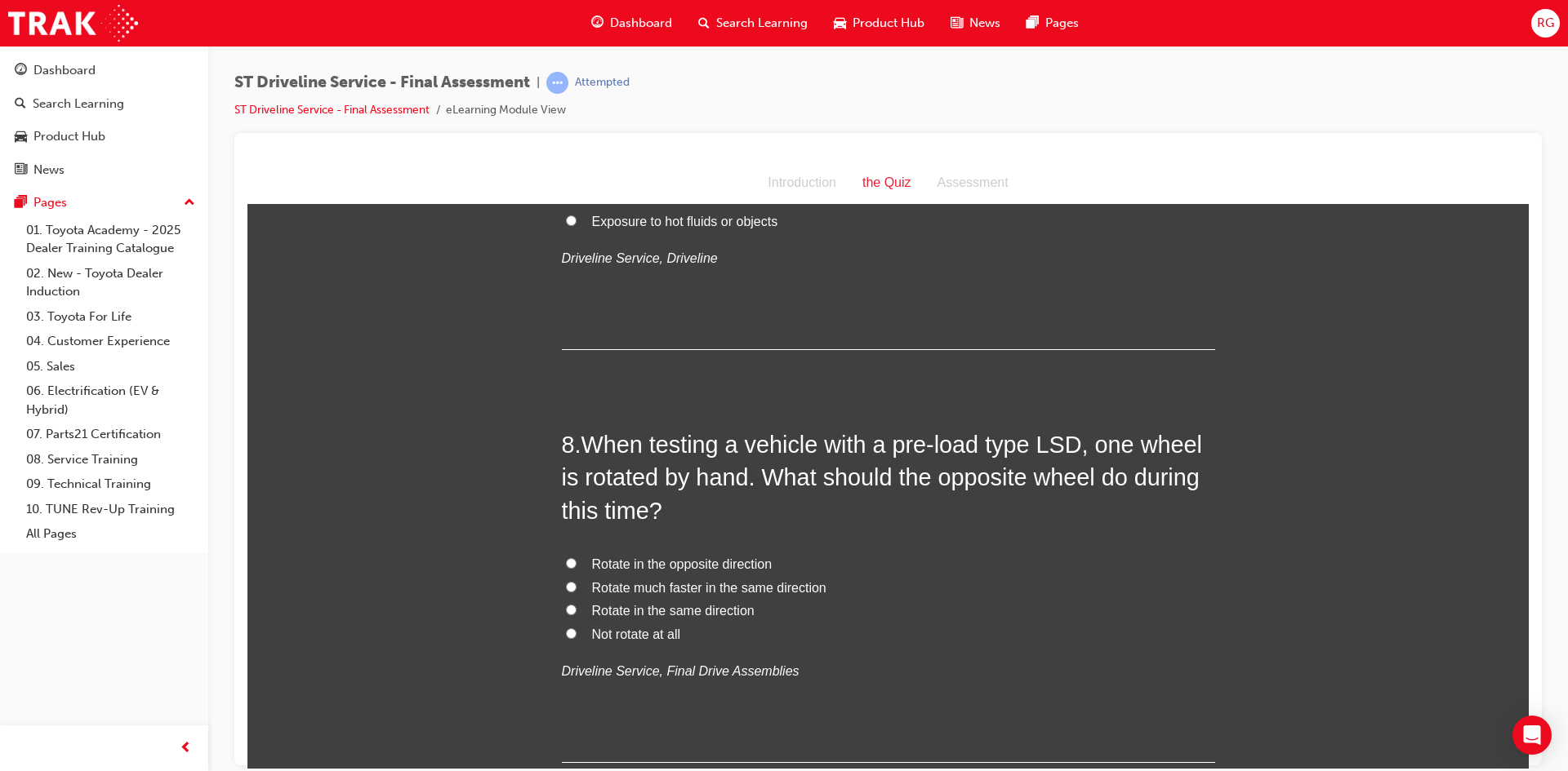
scroll to position [2449, 0]
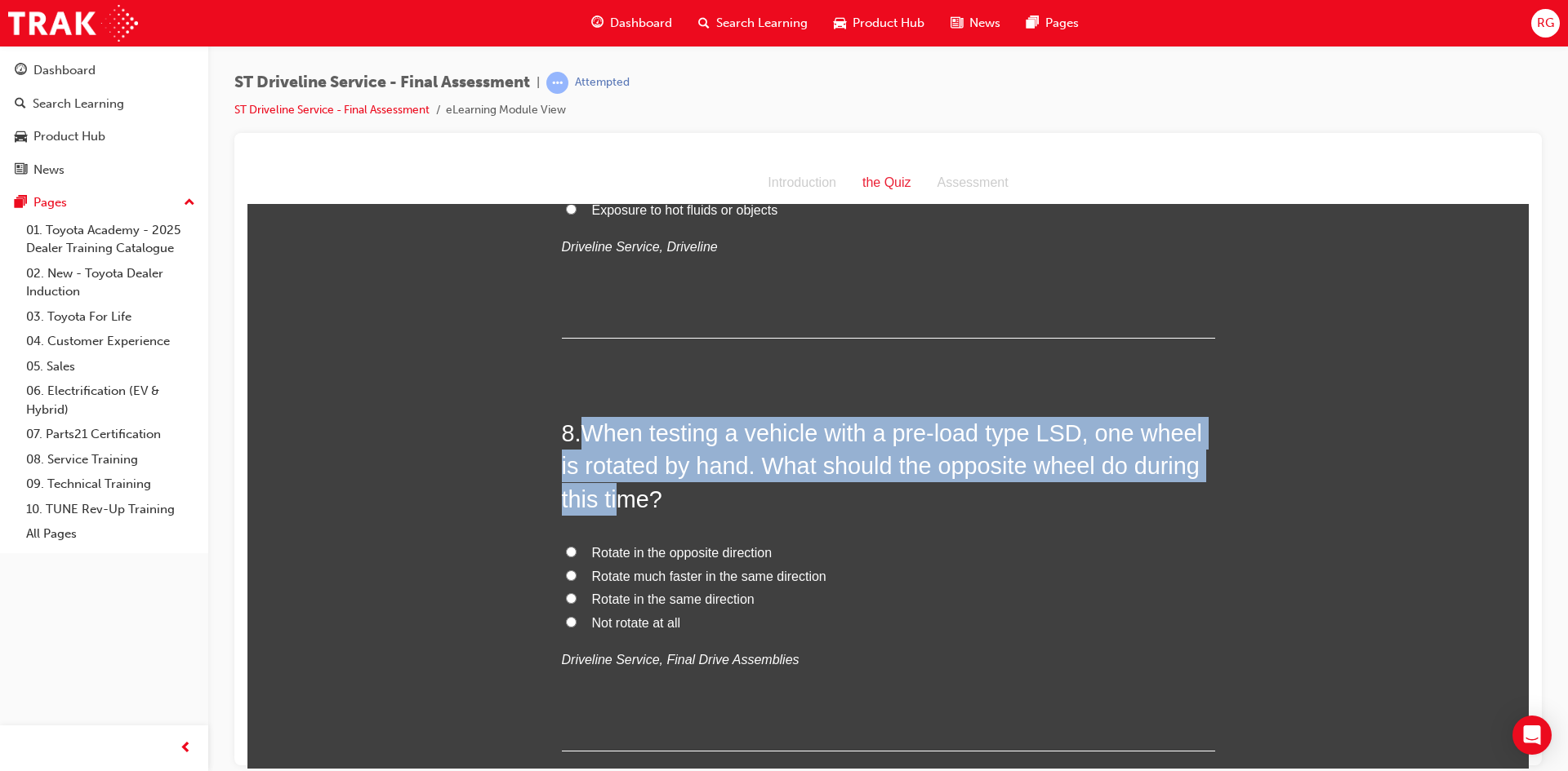
drag, startPoint x: 598, startPoint y: 440, endPoint x: 612, endPoint y: 498, distance: 59.7
click at [612, 498] on span "When testing a vehicle with a pre-load type LSD, one wheel is rotated by hand. …" at bounding box center [882, 465] width 640 height 92
click at [588, 466] on span "When testing a vehicle with a pre-load type LSD, one wheel is rotated by hand. …" at bounding box center [882, 465] width 640 height 92
drag, startPoint x: 581, startPoint y: 435, endPoint x: 786, endPoint y: 508, distance: 217.6
click at [786, 508] on h2 "8 . When testing a vehicle with a pre-load type LSD, one wheel is rotated by ha…" at bounding box center [889, 465] width 653 height 99
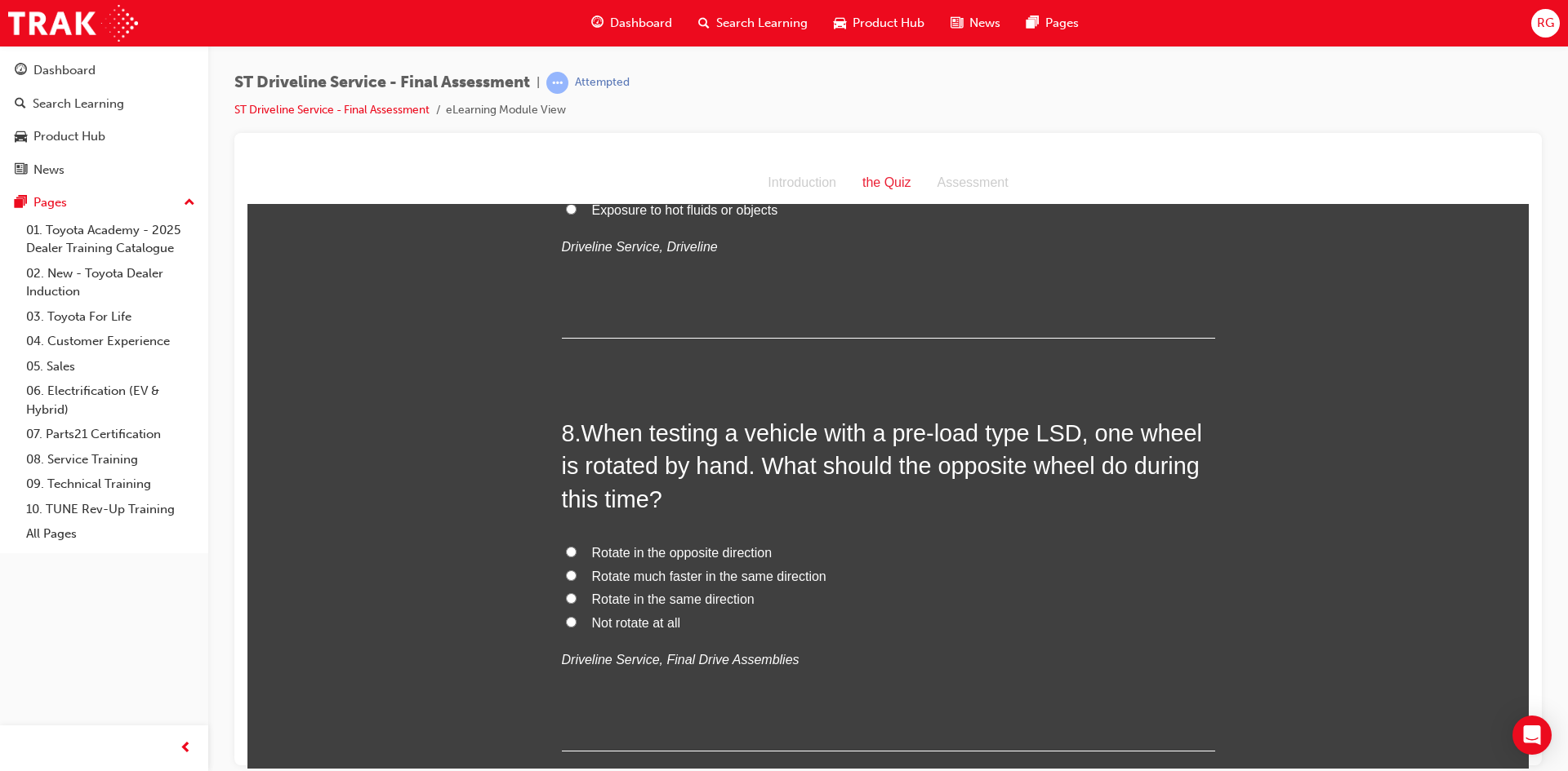
click at [671, 595] on span "Rotate in the same direction" at bounding box center [674, 599] width 162 height 14
click at [577, 595] on input "Rotate in the same direction" at bounding box center [571, 598] width 11 height 11
radio input "true"
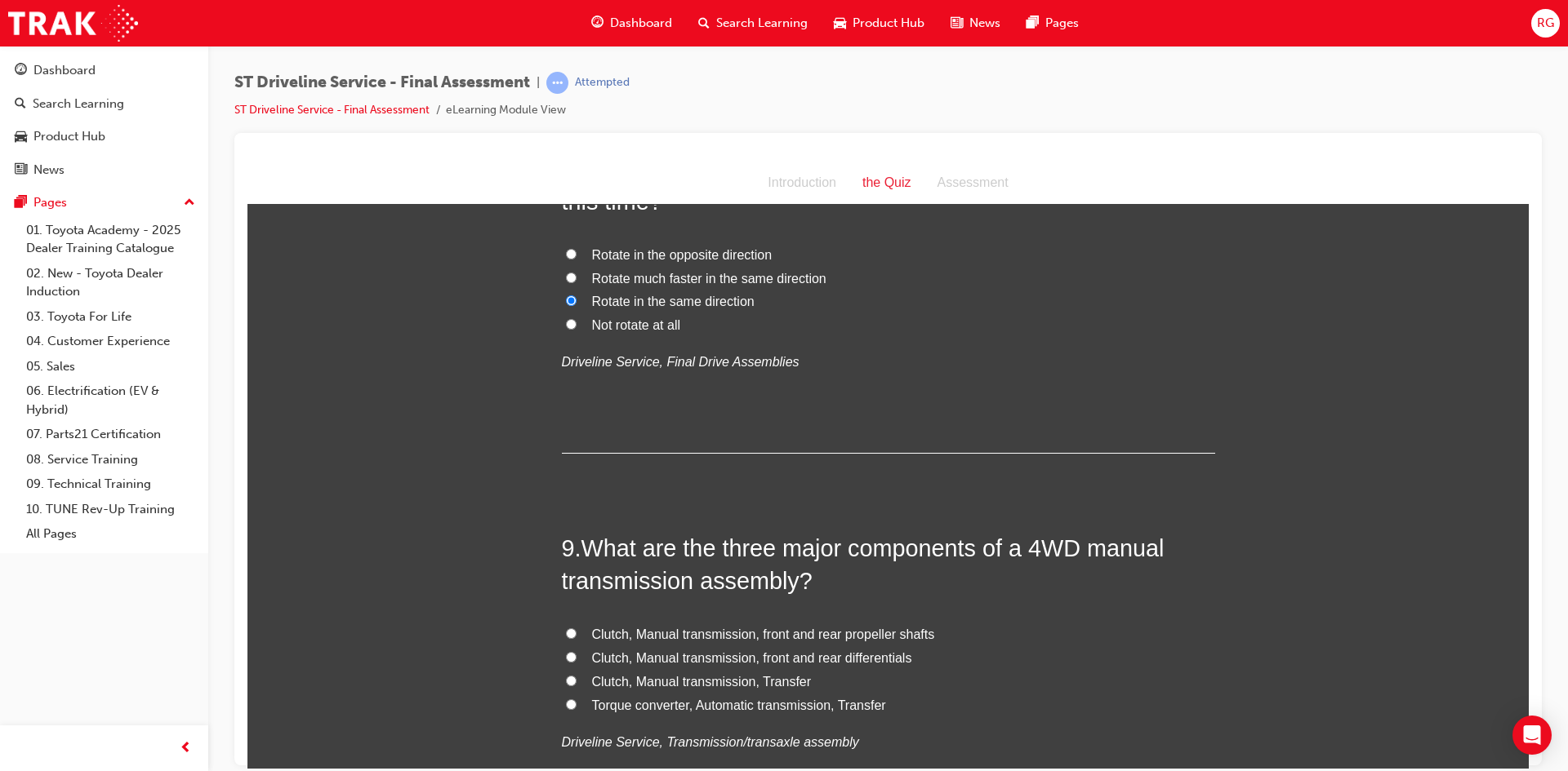
scroll to position [2775, 0]
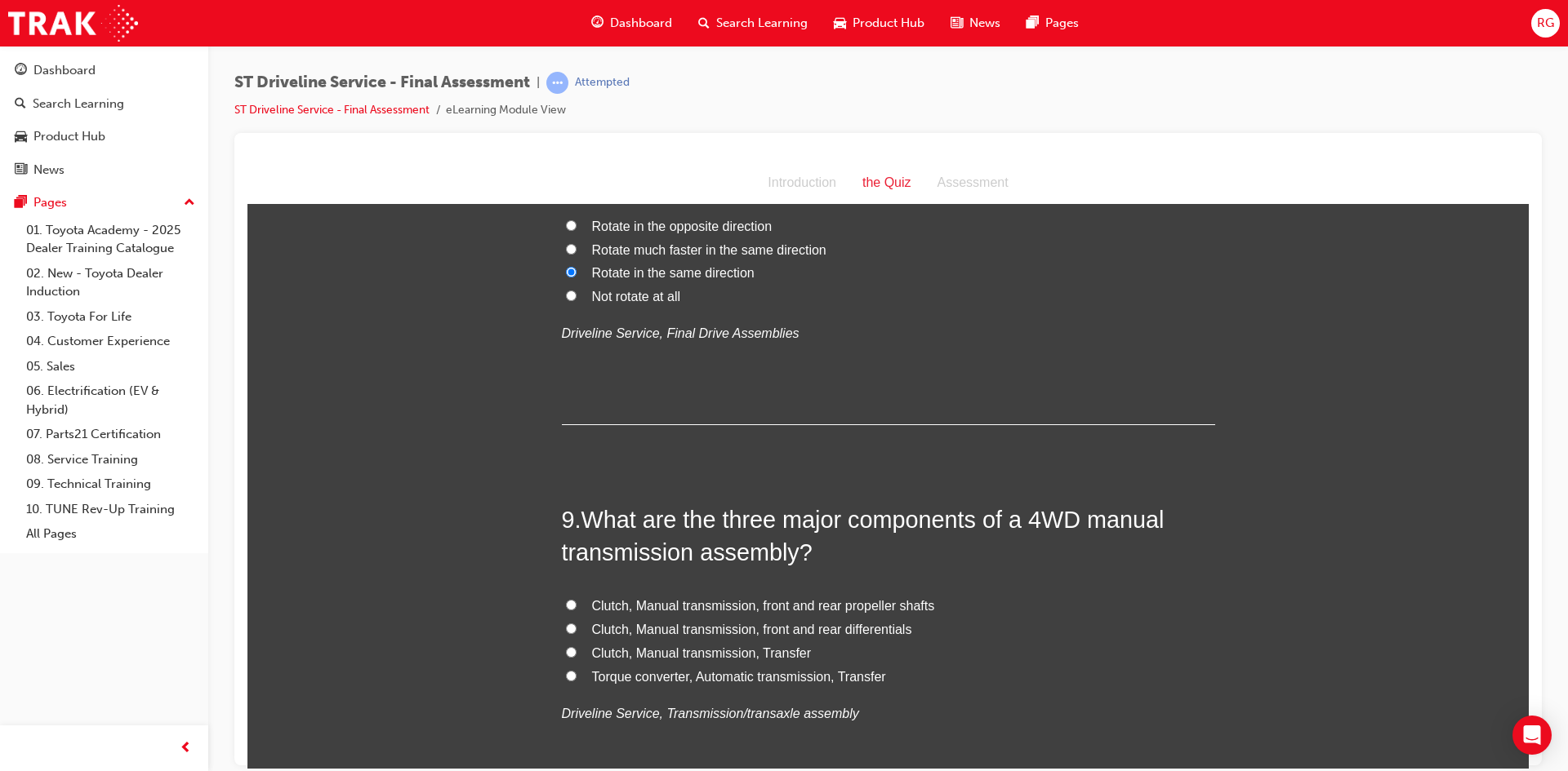
click at [637, 648] on span "Clutch, Manual transmission, Transfer" at bounding box center [702, 653] width 220 height 14
click at [577, 648] on input "Clutch, Manual transmission, Transfer" at bounding box center [571, 652] width 11 height 11
radio input "true"
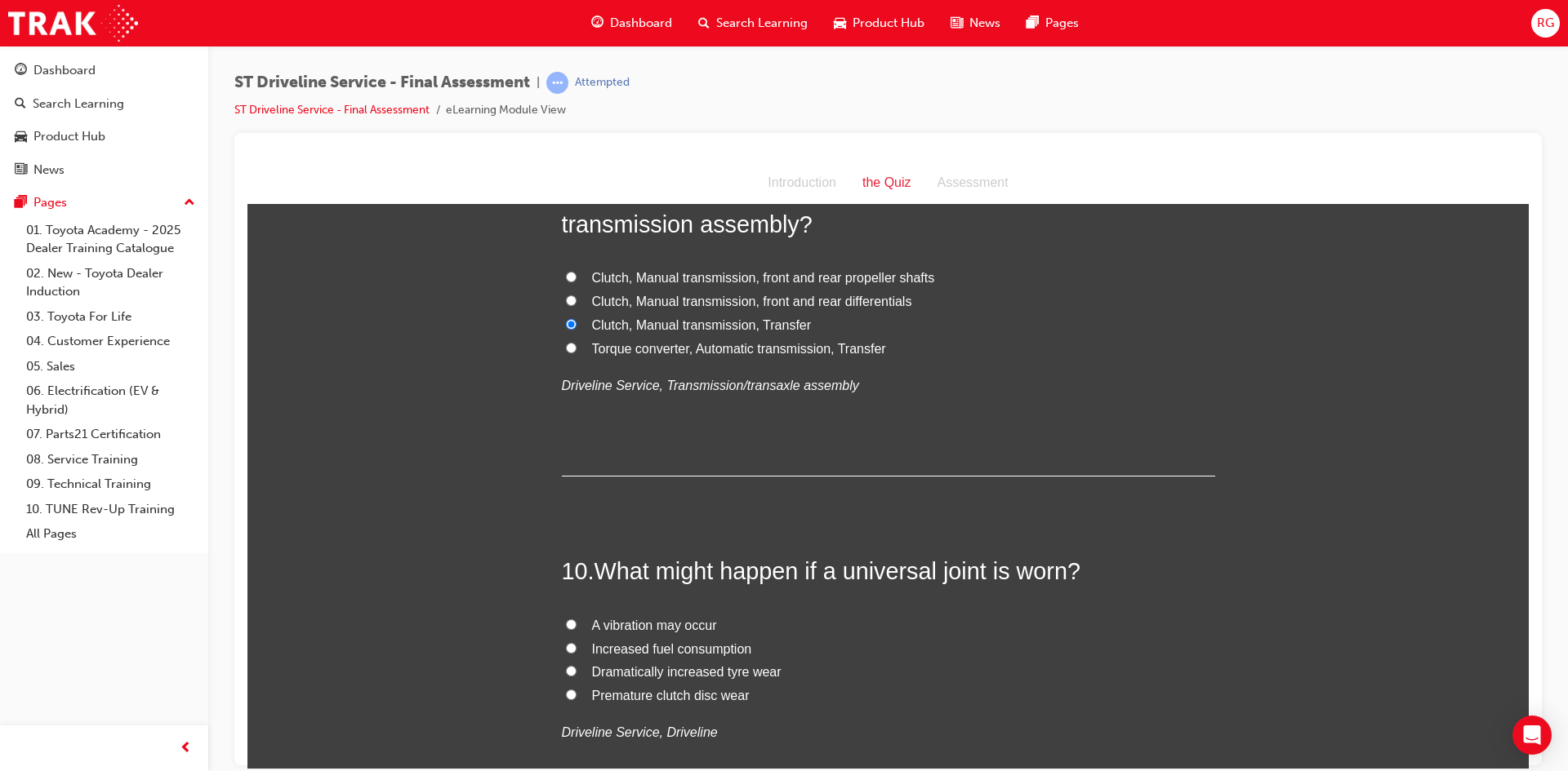
scroll to position [3184, 0]
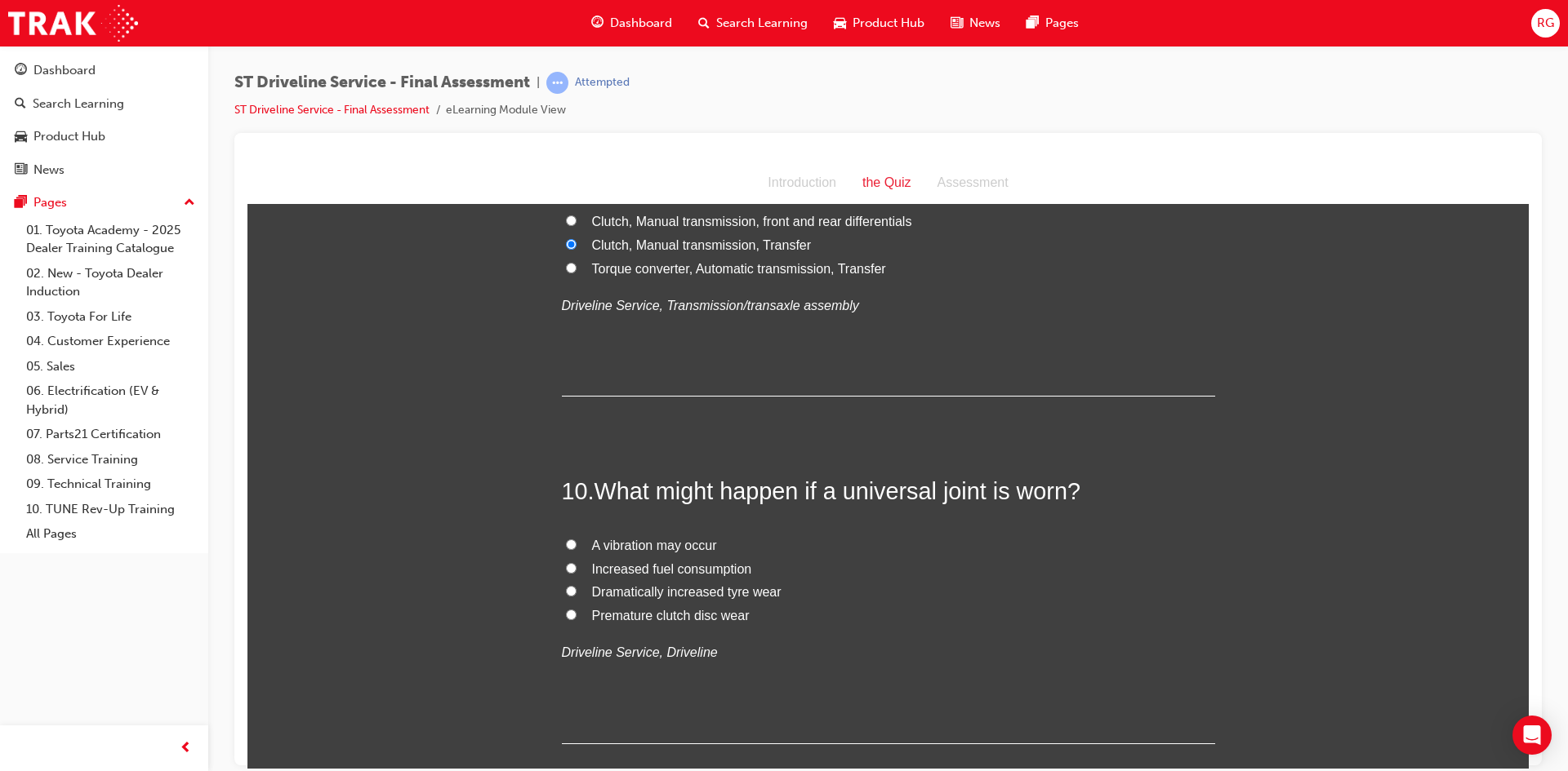
click at [635, 548] on span "A vibration may occur" at bounding box center [655, 545] width 125 height 14
click at [577, 548] on input "A vibration may occur" at bounding box center [571, 543] width 11 height 11
radio input "true"
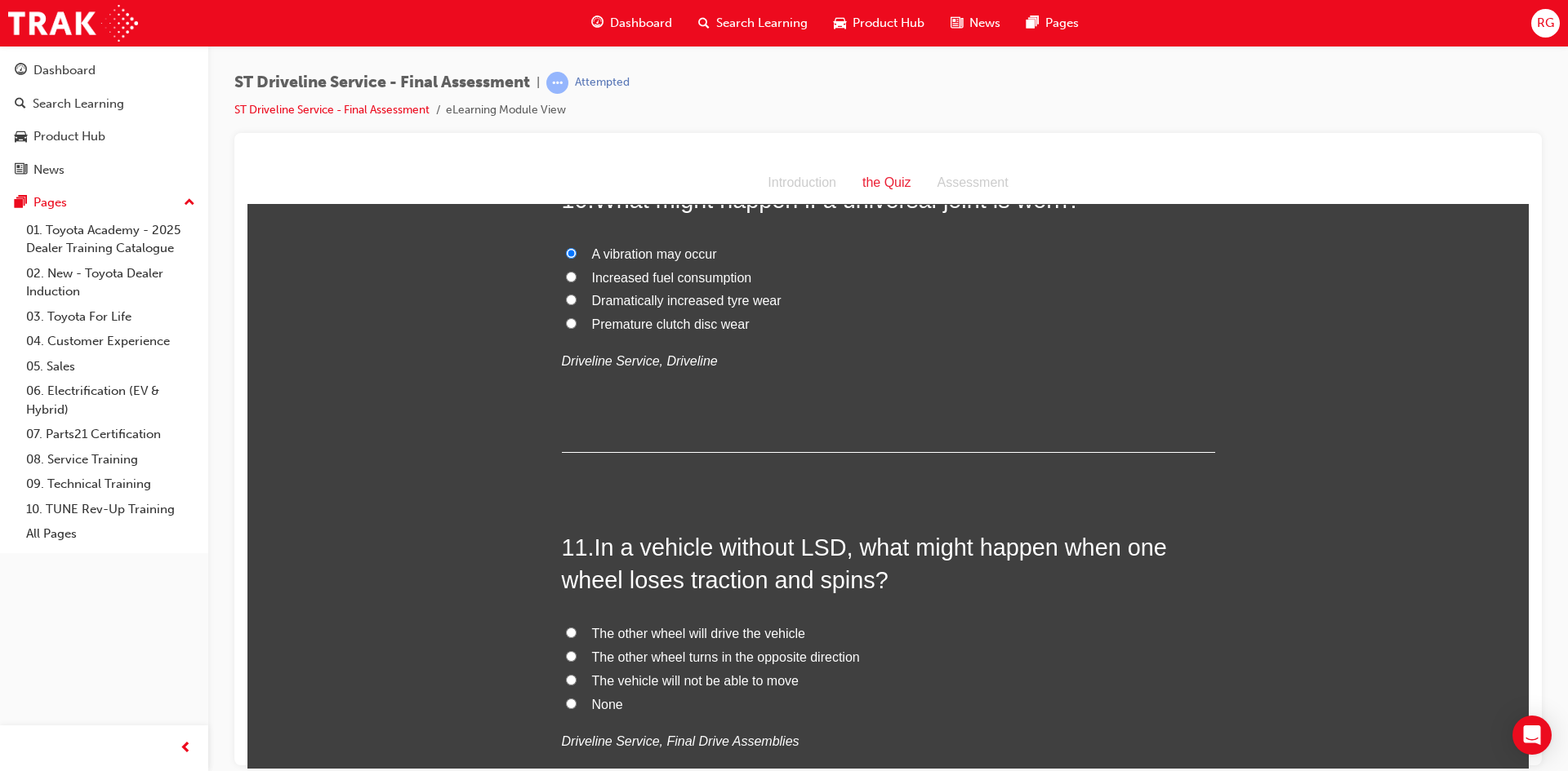
scroll to position [3510, 0]
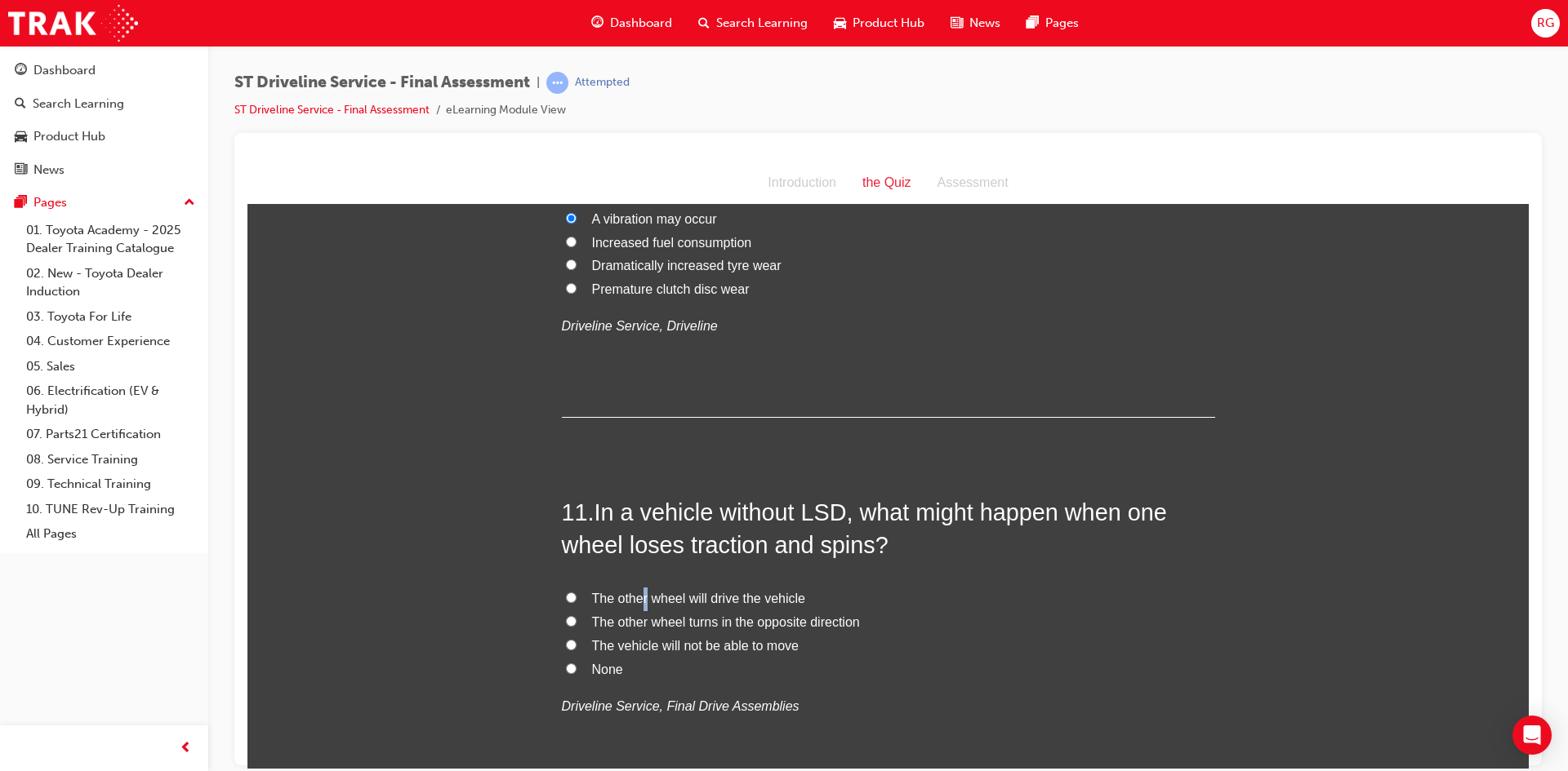
click at [638, 603] on span "The other wheel will drive the vehicle" at bounding box center [699, 598] width 213 height 14
click at [627, 622] on span "The other wheel turns in the opposite direction" at bounding box center [726, 621] width 268 height 14
click at [577, 622] on input "The other wheel turns in the opposite direction" at bounding box center [571, 621] width 11 height 11
radio input "true"
click at [598, 656] on label "The vehicle will not be able to move" at bounding box center [889, 646] width 653 height 23
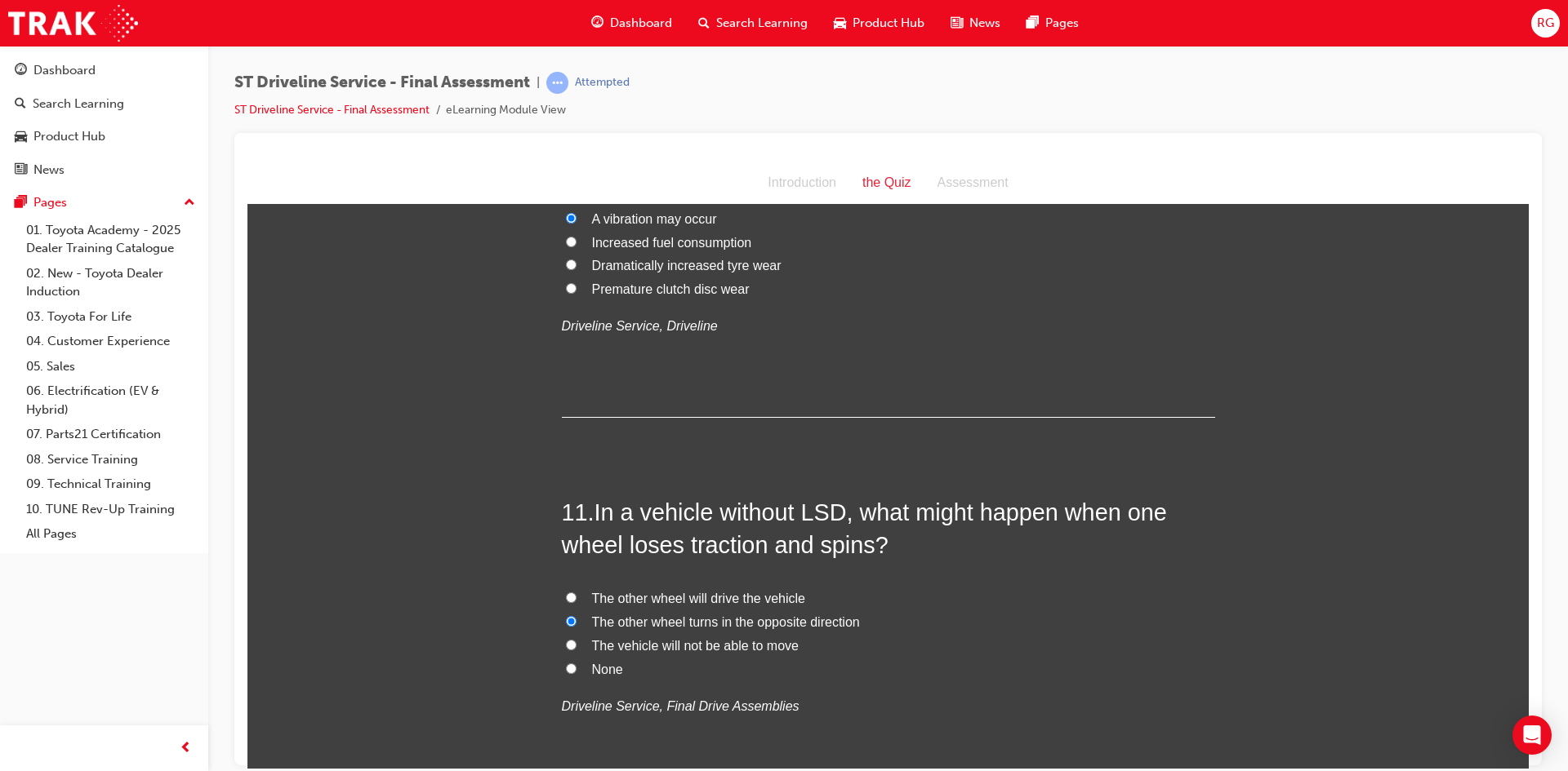
click at [577, 650] on input "The vehicle will not be able to move" at bounding box center [571, 644] width 11 height 11
radio input "true"
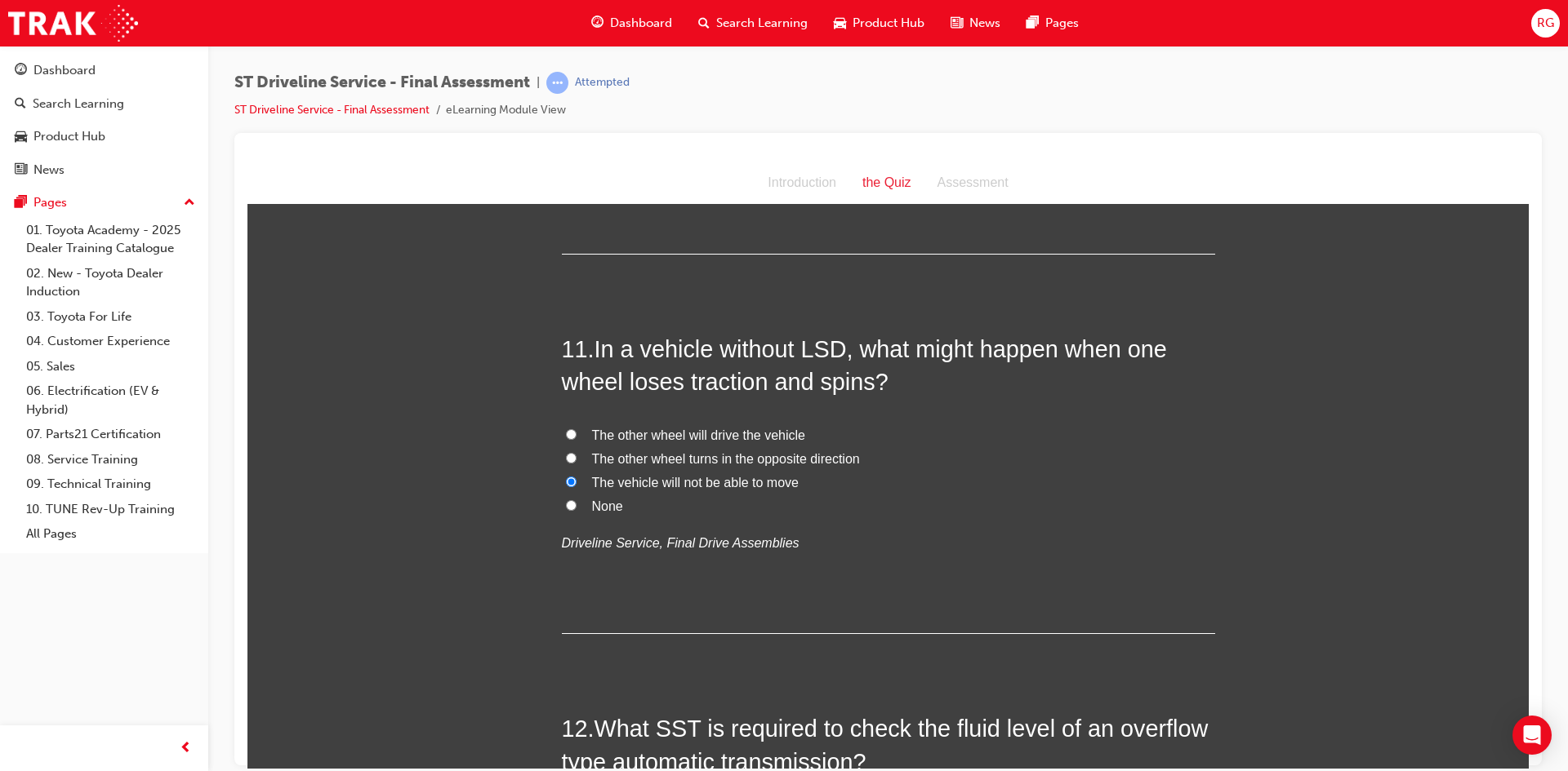
scroll to position [3755, 0]
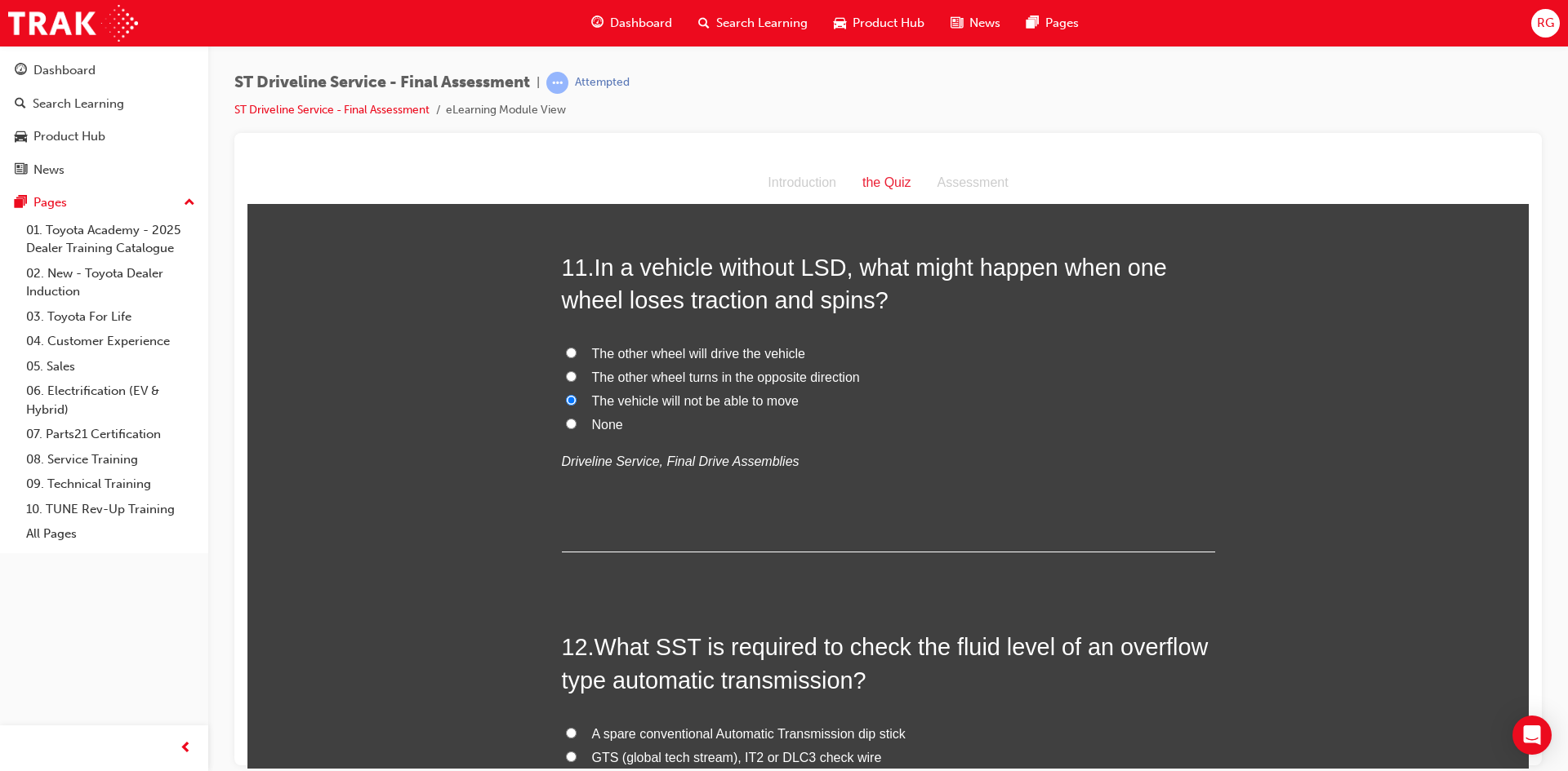
click at [588, 434] on label "None" at bounding box center [889, 425] width 653 height 23
click at [577, 429] on input "None" at bounding box center [571, 423] width 11 height 11
radio input "true"
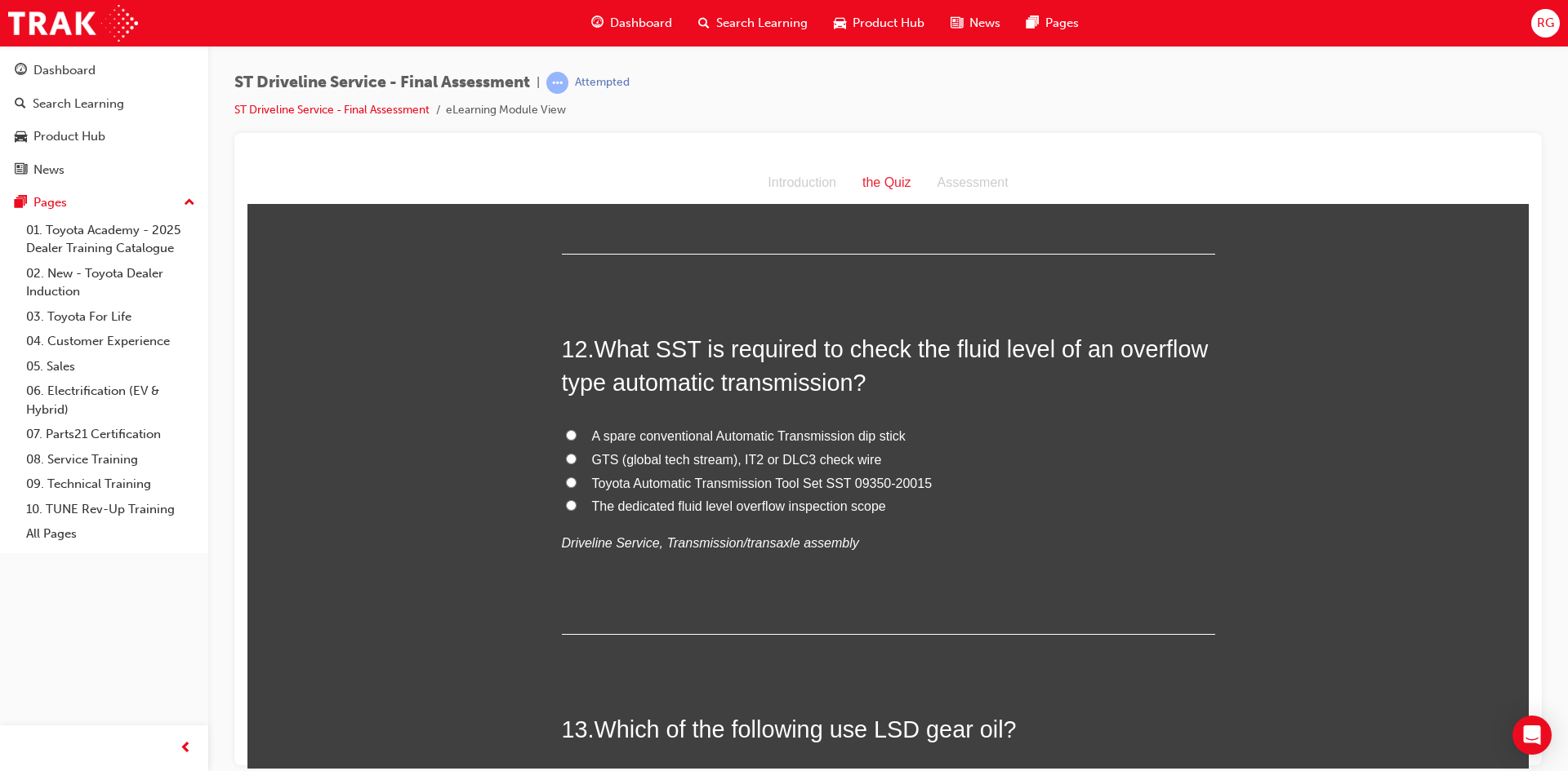
scroll to position [4082, 0]
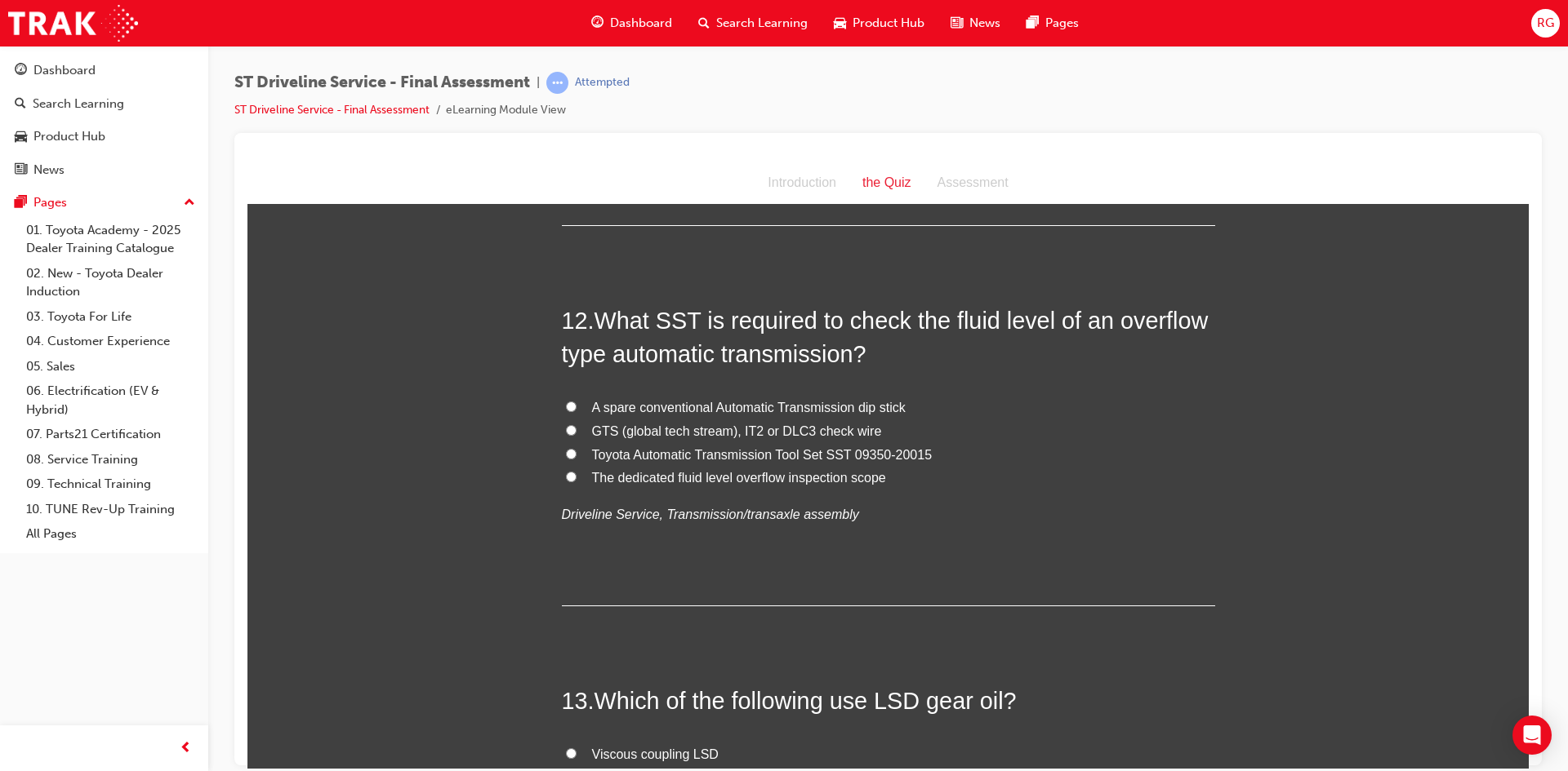
click at [625, 453] on span "Toyota Automatic Transmission Tool Set SST 09350-20015" at bounding box center [762, 454] width 340 height 14
click at [577, 453] on input "Toyota Automatic Transmission Tool Set SST 09350-20015" at bounding box center [571, 453] width 11 height 11
radio input "true"
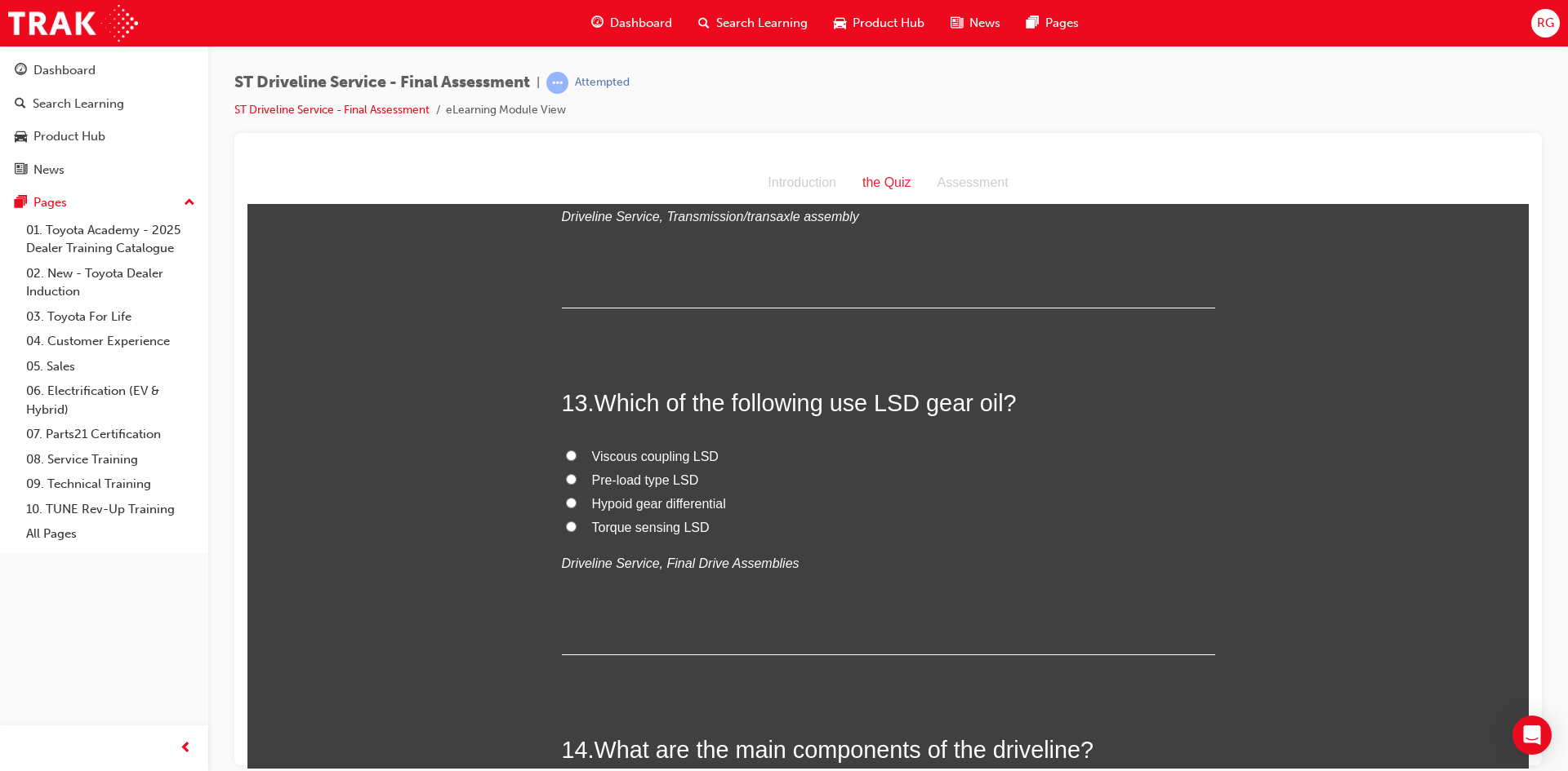
scroll to position [4408, 0]
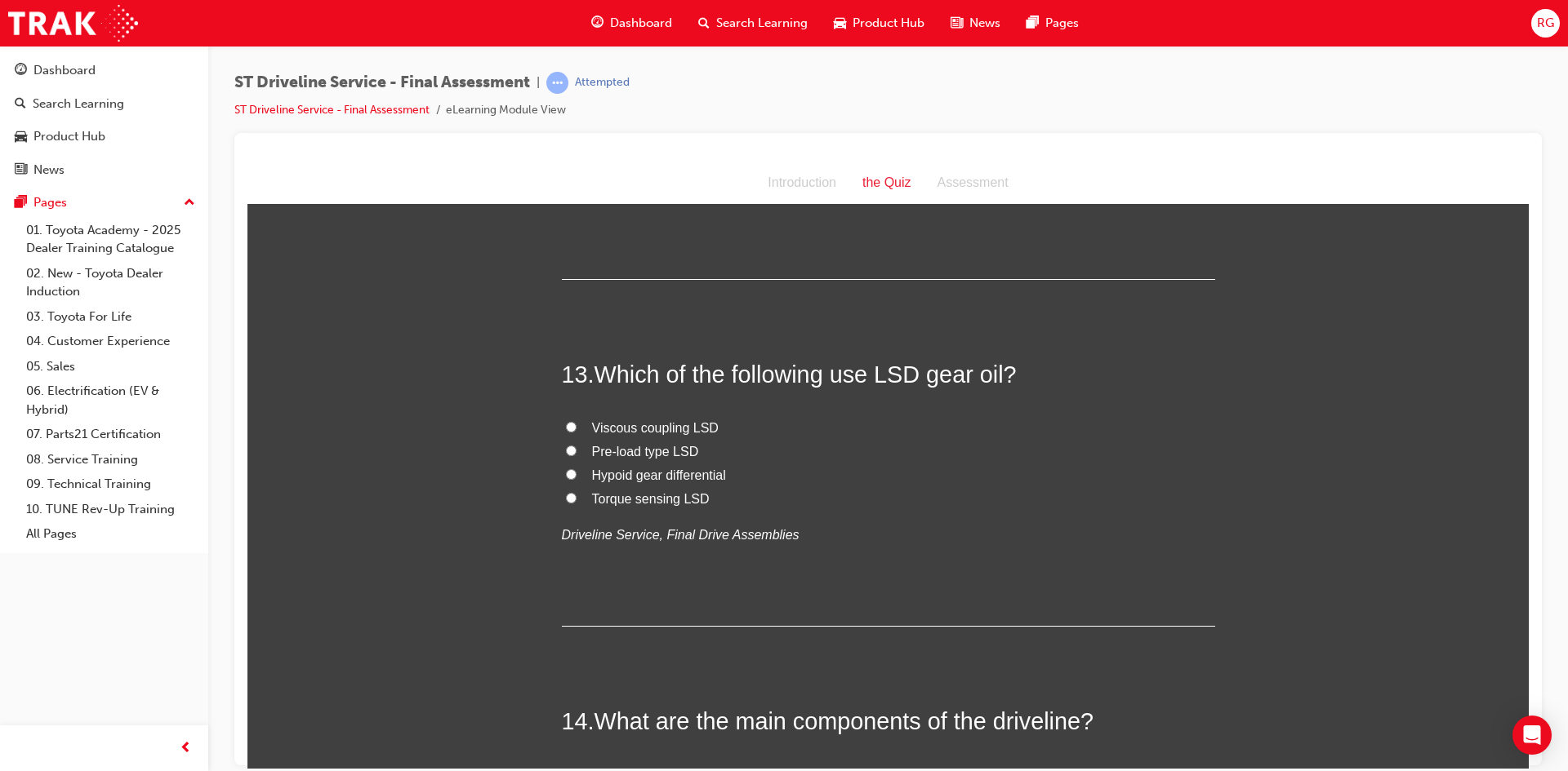
click at [598, 451] on span "Pre-load type LSD" at bounding box center [645, 450] width 107 height 14
click at [577, 451] on input "Pre-load type LSD" at bounding box center [571, 450] width 11 height 11
radio input "true"
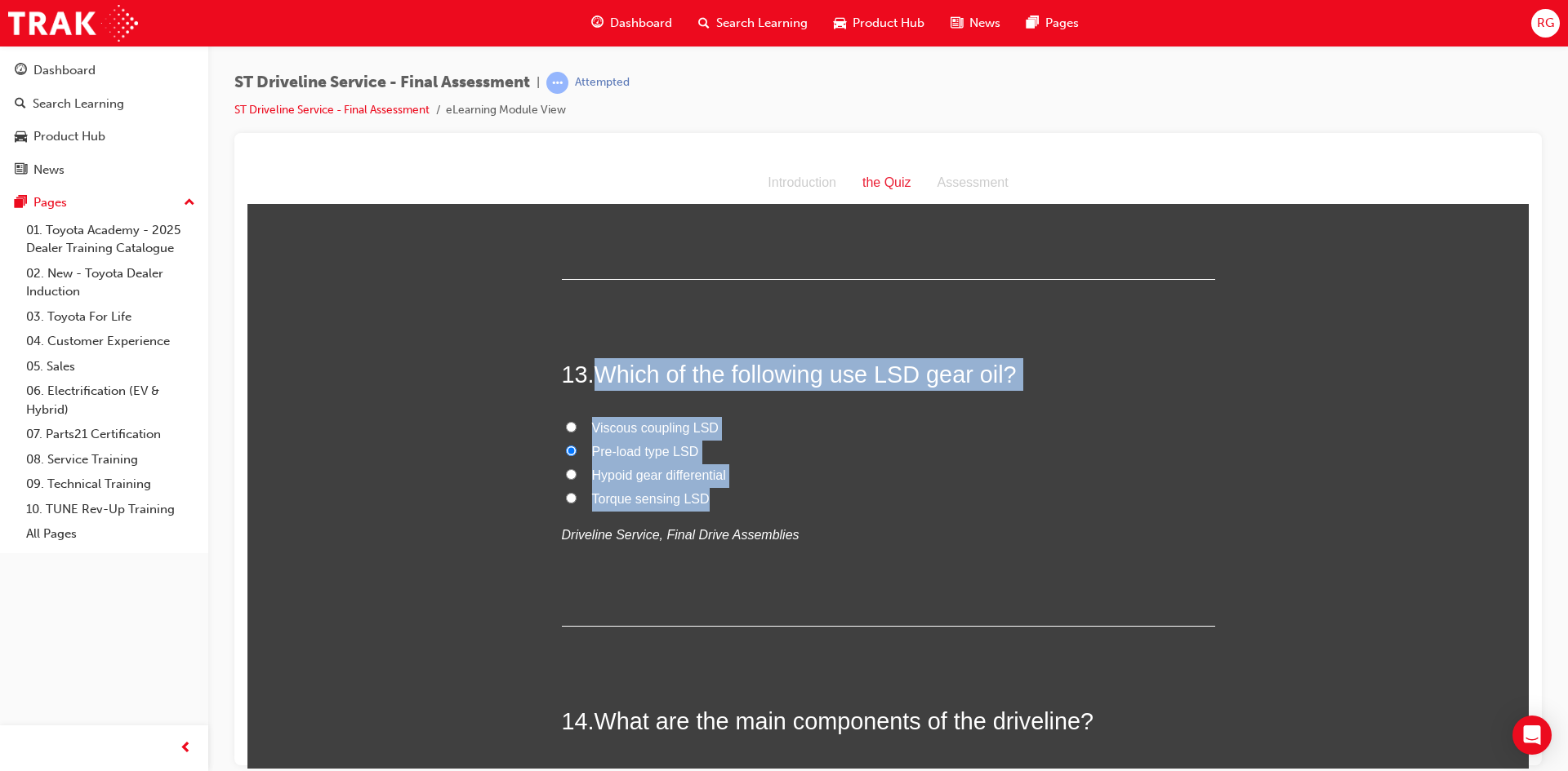
drag, startPoint x: 588, startPoint y: 367, endPoint x: 852, endPoint y: 489, distance: 290.8
click at [852, 489] on div "13 . Which of the following use LSD gear oil? Viscous coupling LSD Pre-load typ…" at bounding box center [889, 492] width 653 height 269
click at [565, 432] on label "Viscous coupling LSD" at bounding box center [889, 428] width 653 height 23
click at [566, 432] on input "Viscous coupling LSD" at bounding box center [571, 426] width 11 height 11
radio input "true"
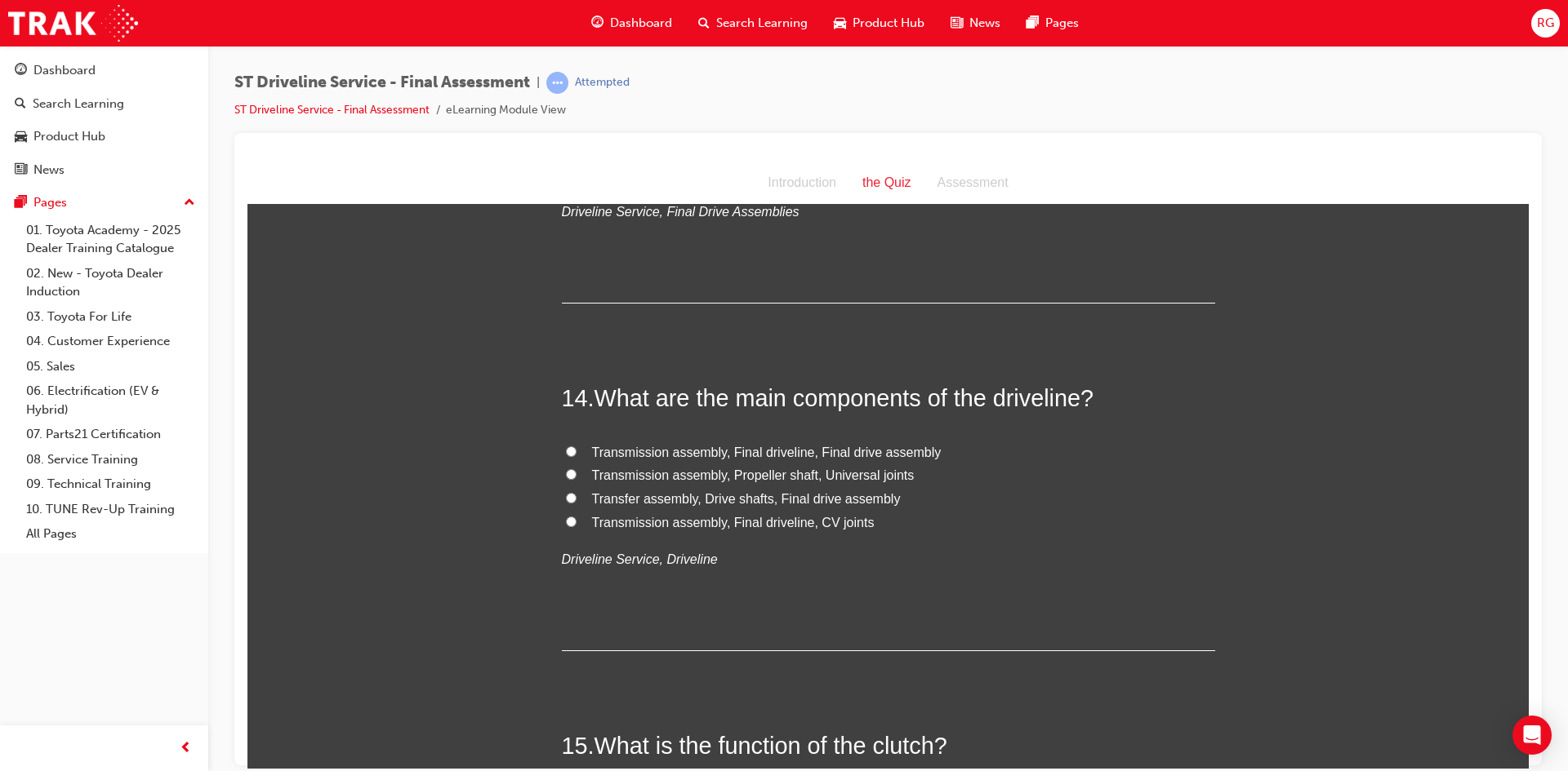
scroll to position [4734, 0]
click at [597, 494] on span "Transfer assembly, Drive shafts, Final drive assembly" at bounding box center [747, 495] width 309 height 14
click at [577, 494] on input "Transfer assembly, Drive shafts, Final drive assembly" at bounding box center [571, 493] width 11 height 11
radio input "true"
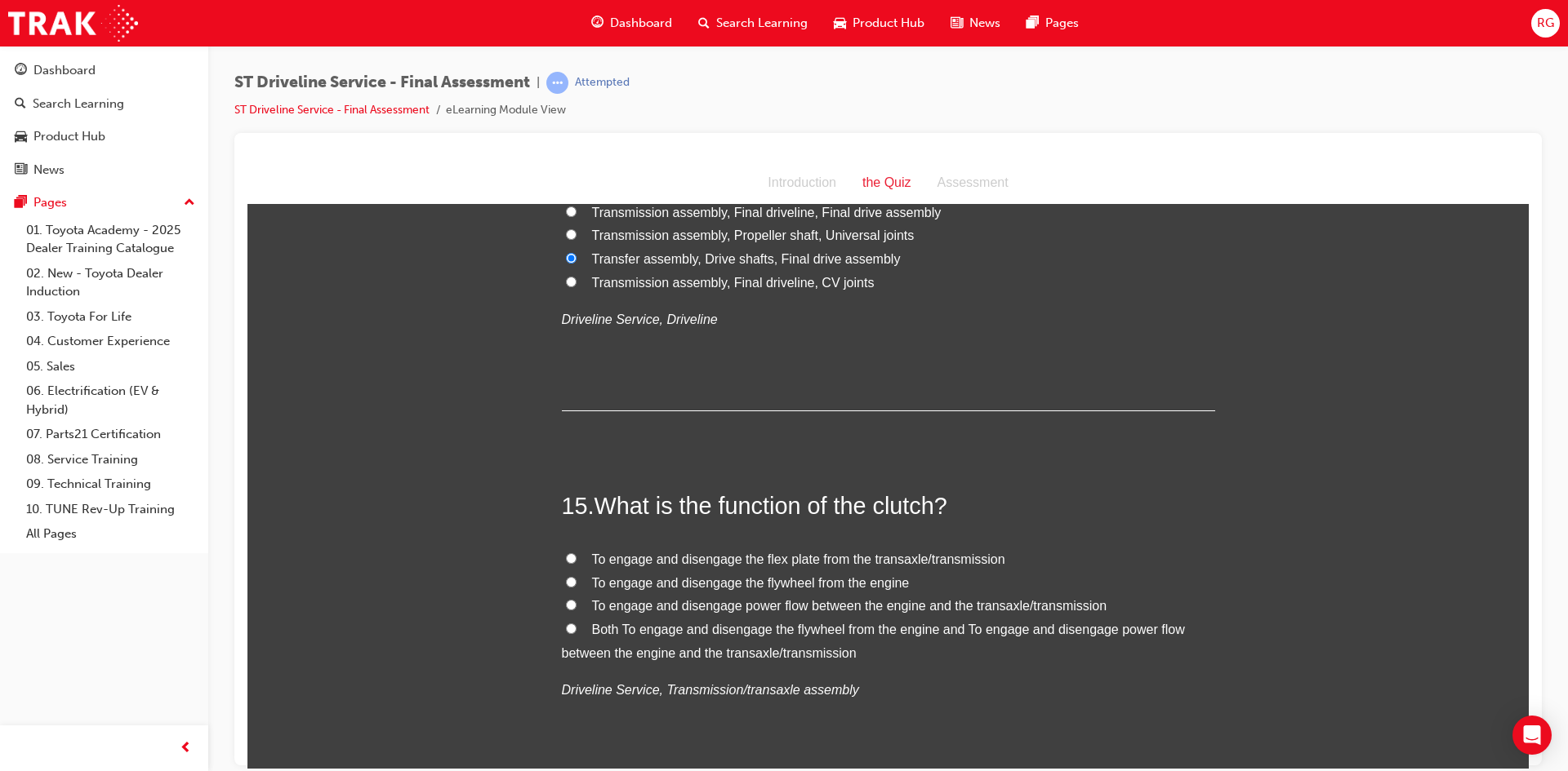
scroll to position [5062, 0]
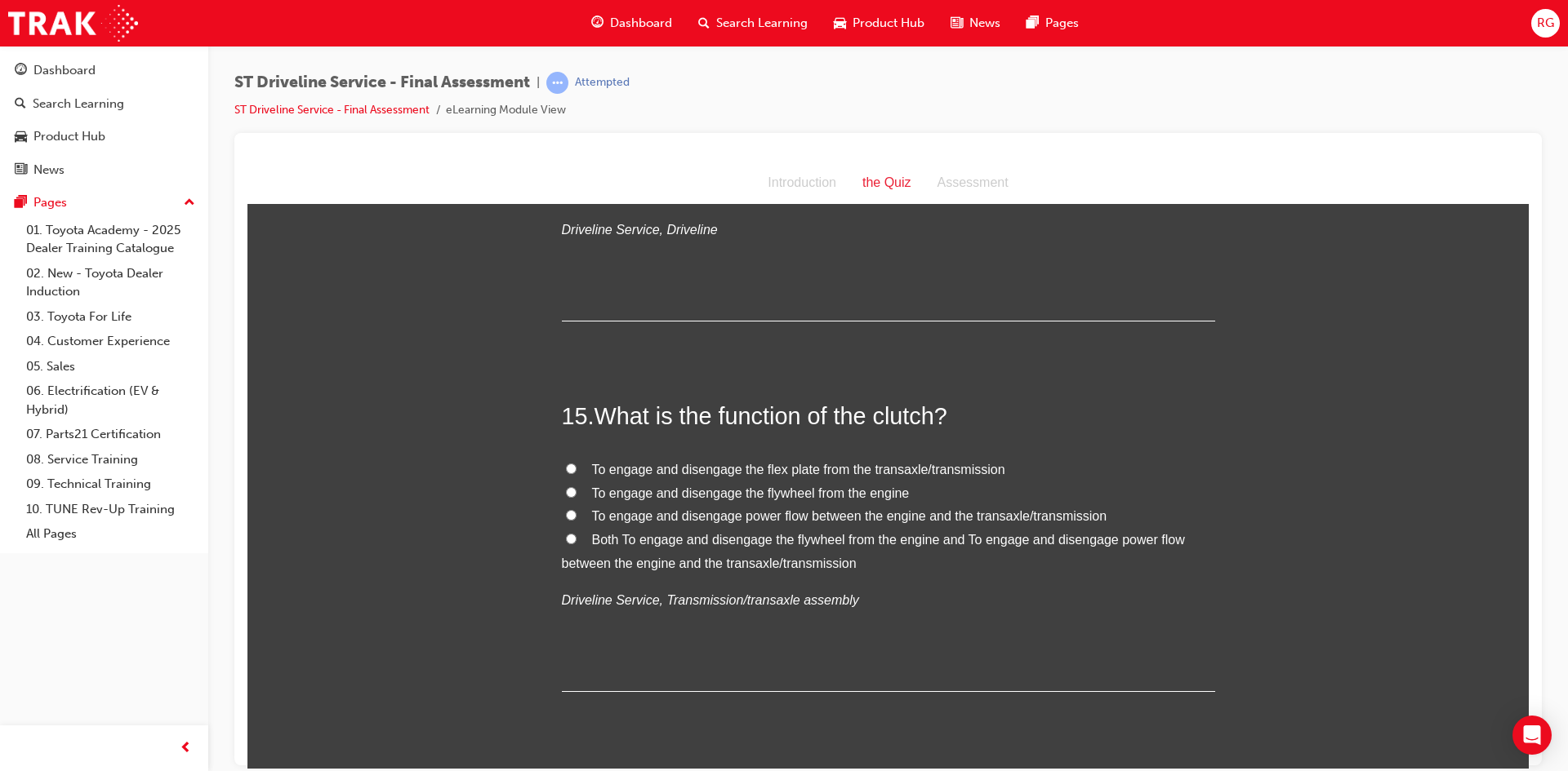
click at [582, 545] on label "Both To engage and disengage the flywheel from the engine and To engage and dis…" at bounding box center [889, 552] width 653 height 47
click at [577, 543] on input "Both To engage and disengage the flywheel from the engine and To engage and dis…" at bounding box center [571, 538] width 11 height 11
radio input "true"
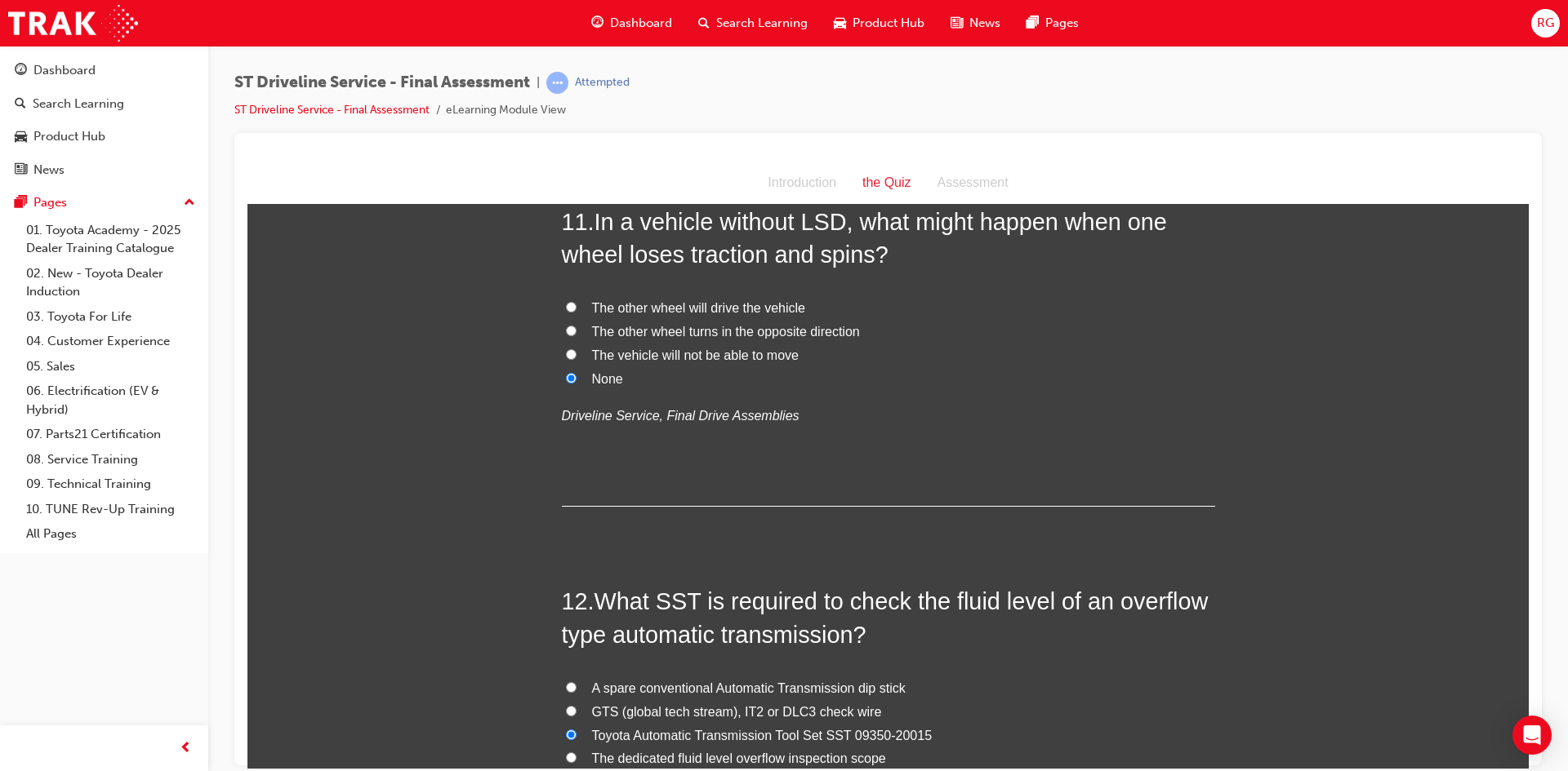
scroll to position [3720, 0]
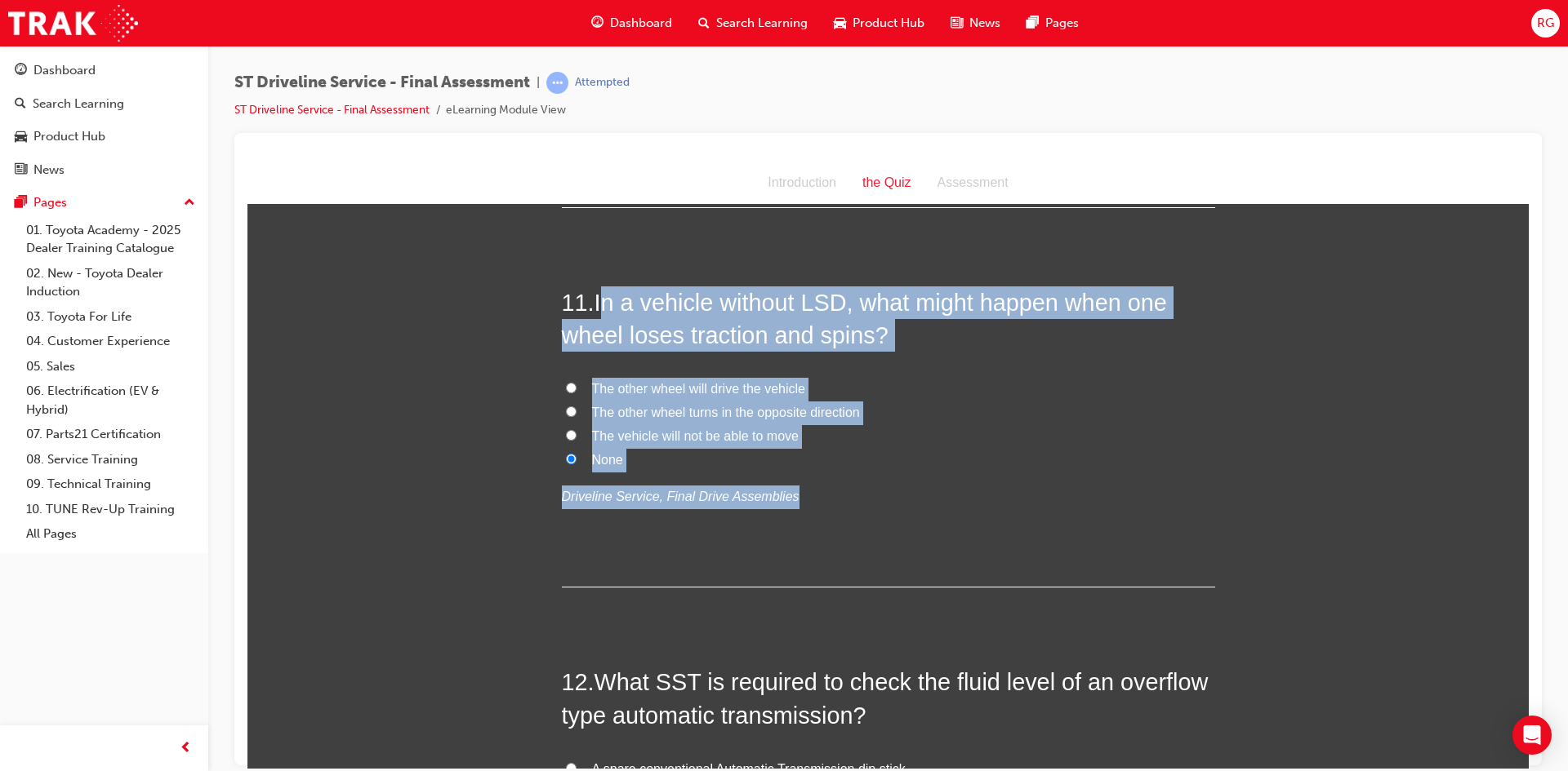
drag, startPoint x: 597, startPoint y: 303, endPoint x: 920, endPoint y: 474, distance: 365.5
click at [920, 474] on div "11 . In a vehicle without LSD, what might happen when one wheel loses traction …" at bounding box center [889, 436] width 653 height 302
click at [582, 439] on label "The vehicle will not be able to move" at bounding box center [889, 436] width 653 height 23
click at [577, 439] on input "The vehicle will not be able to move" at bounding box center [571, 434] width 11 height 11
radio input "true"
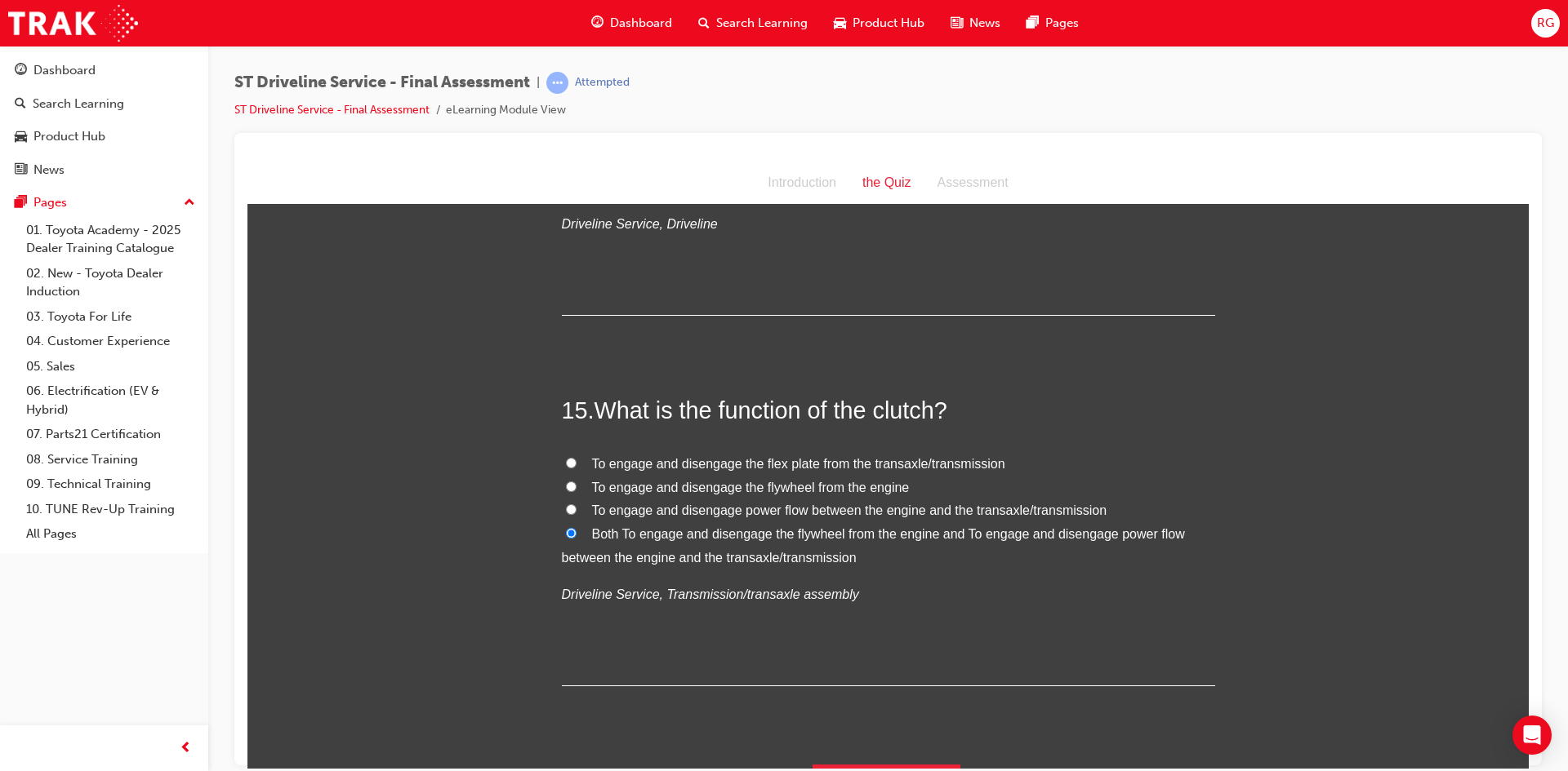
scroll to position [5108, 0]
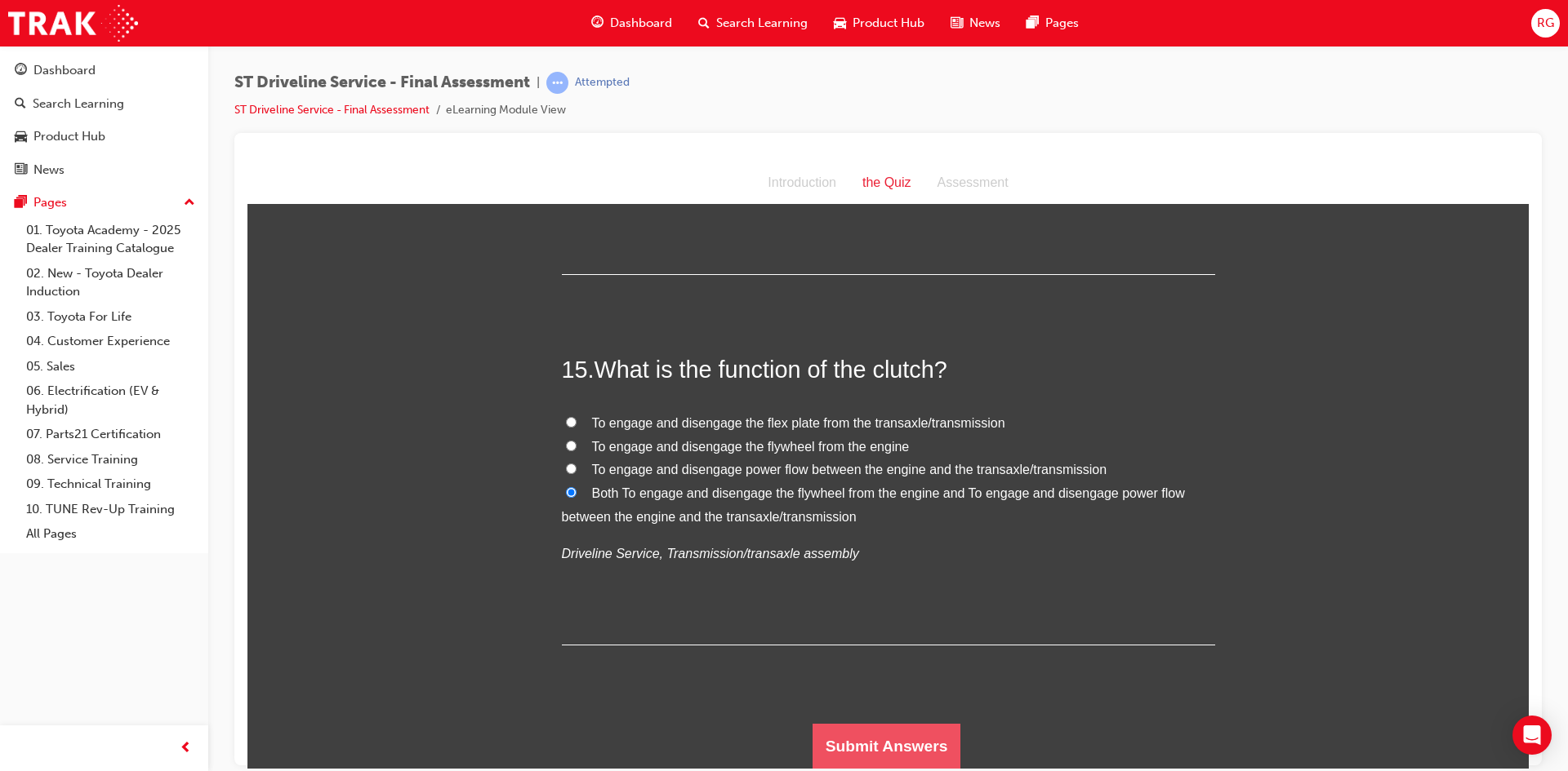
click at [847, 749] on button "Submit Answers" at bounding box center [887, 746] width 149 height 46
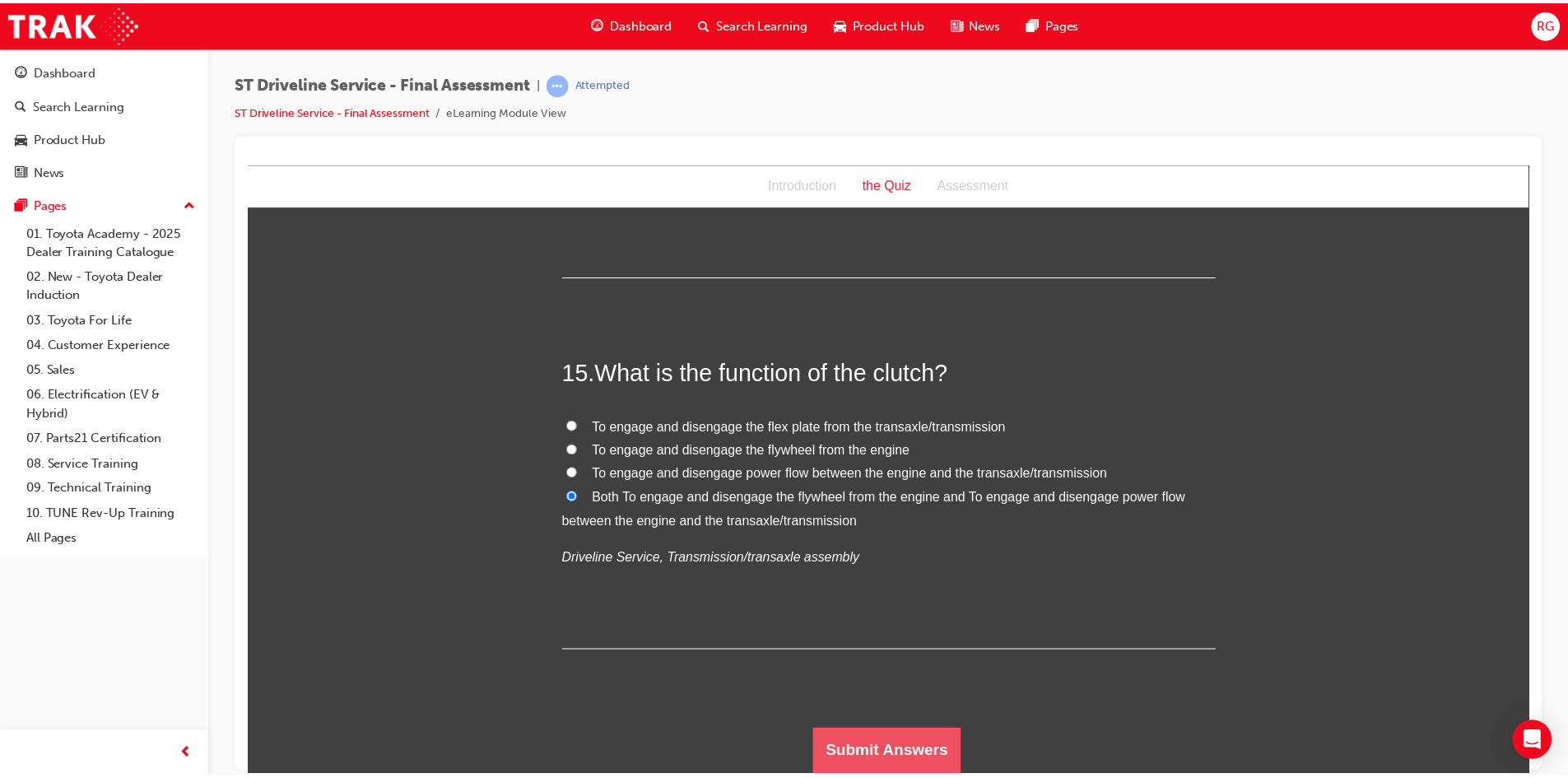
scroll to position [0, 0]
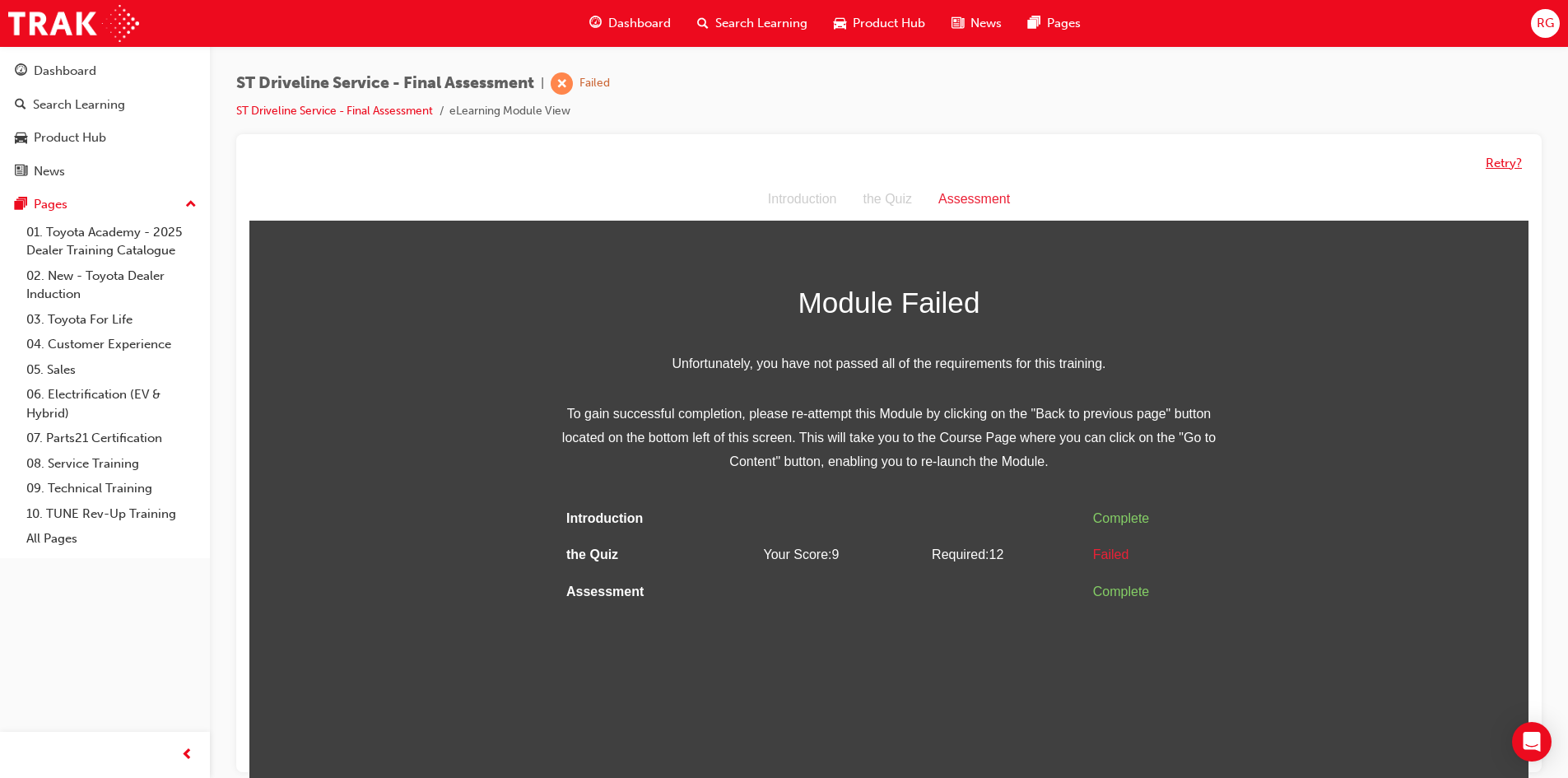
click at [1488, 166] on button "Retry?" at bounding box center [1504, 163] width 36 height 19
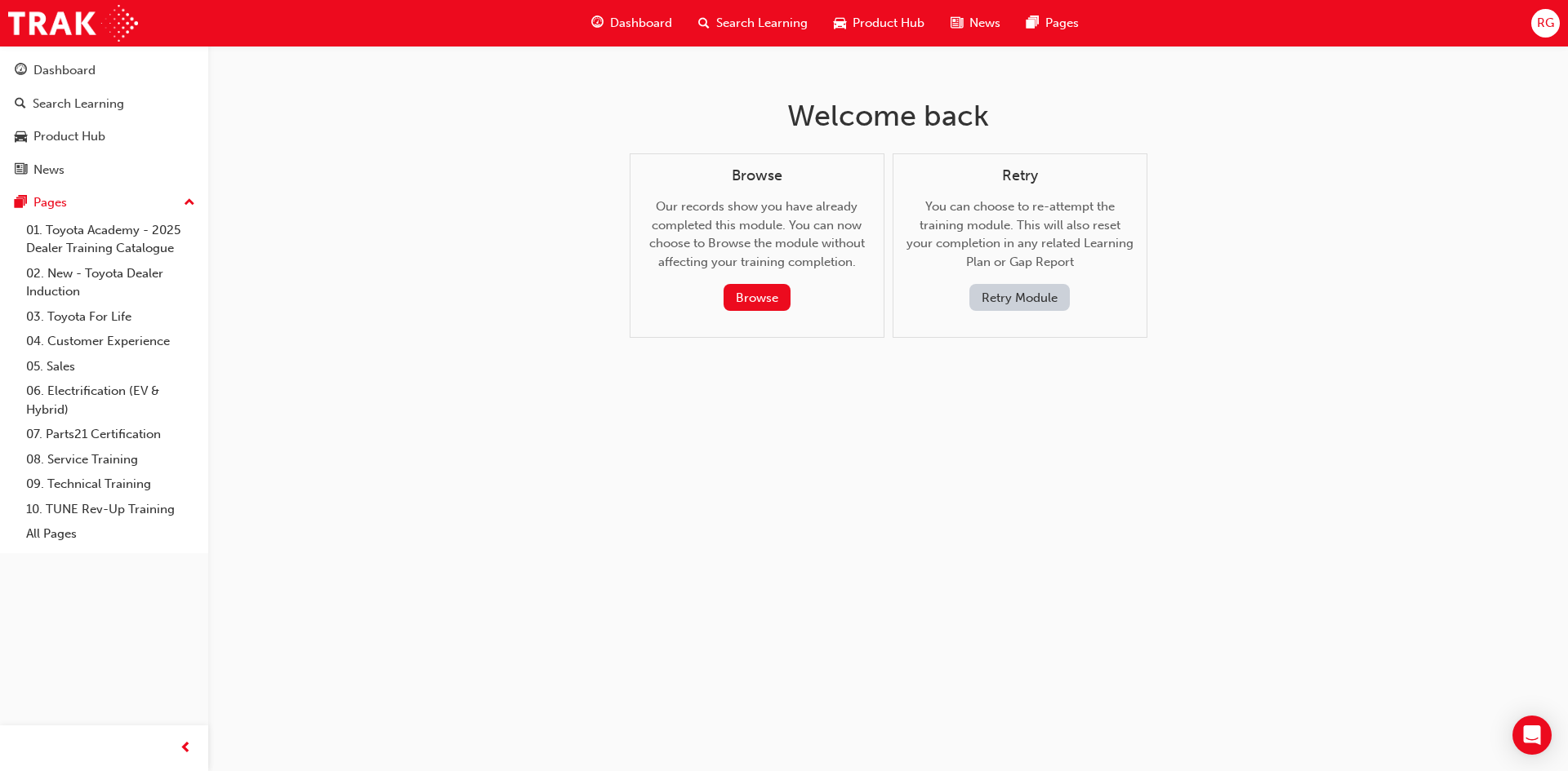
click at [1002, 298] on button "Retry Module" at bounding box center [1020, 298] width 101 height 27
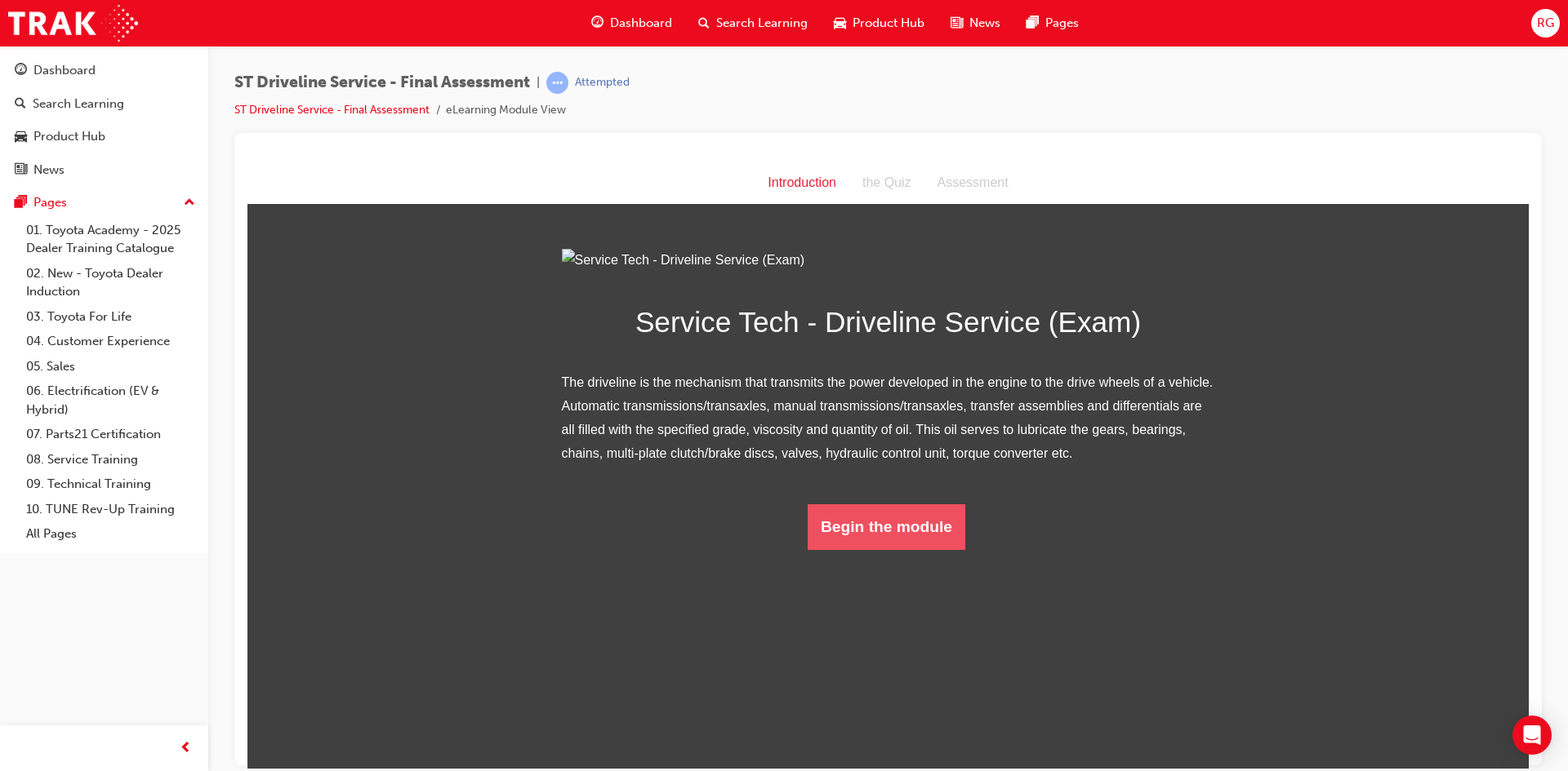
click at [845, 549] on button "Begin the module" at bounding box center [886, 526] width 157 height 46
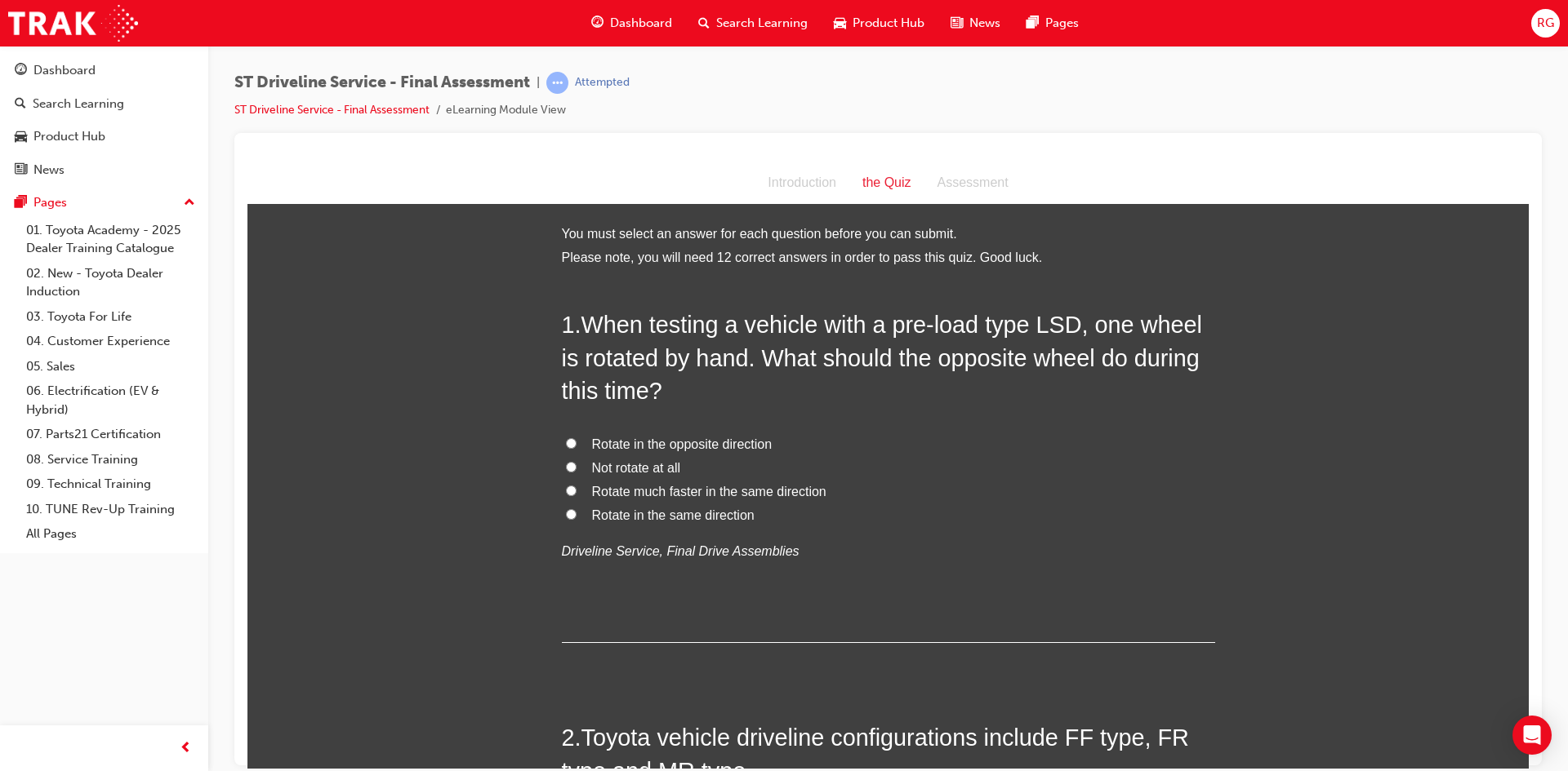
click at [719, 444] on span "Rotate in the opposite direction" at bounding box center [682, 444] width 181 height 14
click at [689, 447] on span "Rotate in the opposite direction" at bounding box center [682, 444] width 181 height 14
click at [577, 447] on input "Rotate in the opposite direction" at bounding box center [571, 443] width 11 height 11
radio input "true"
click at [655, 471] on span "Not rotate at all" at bounding box center [636, 467] width 89 height 14
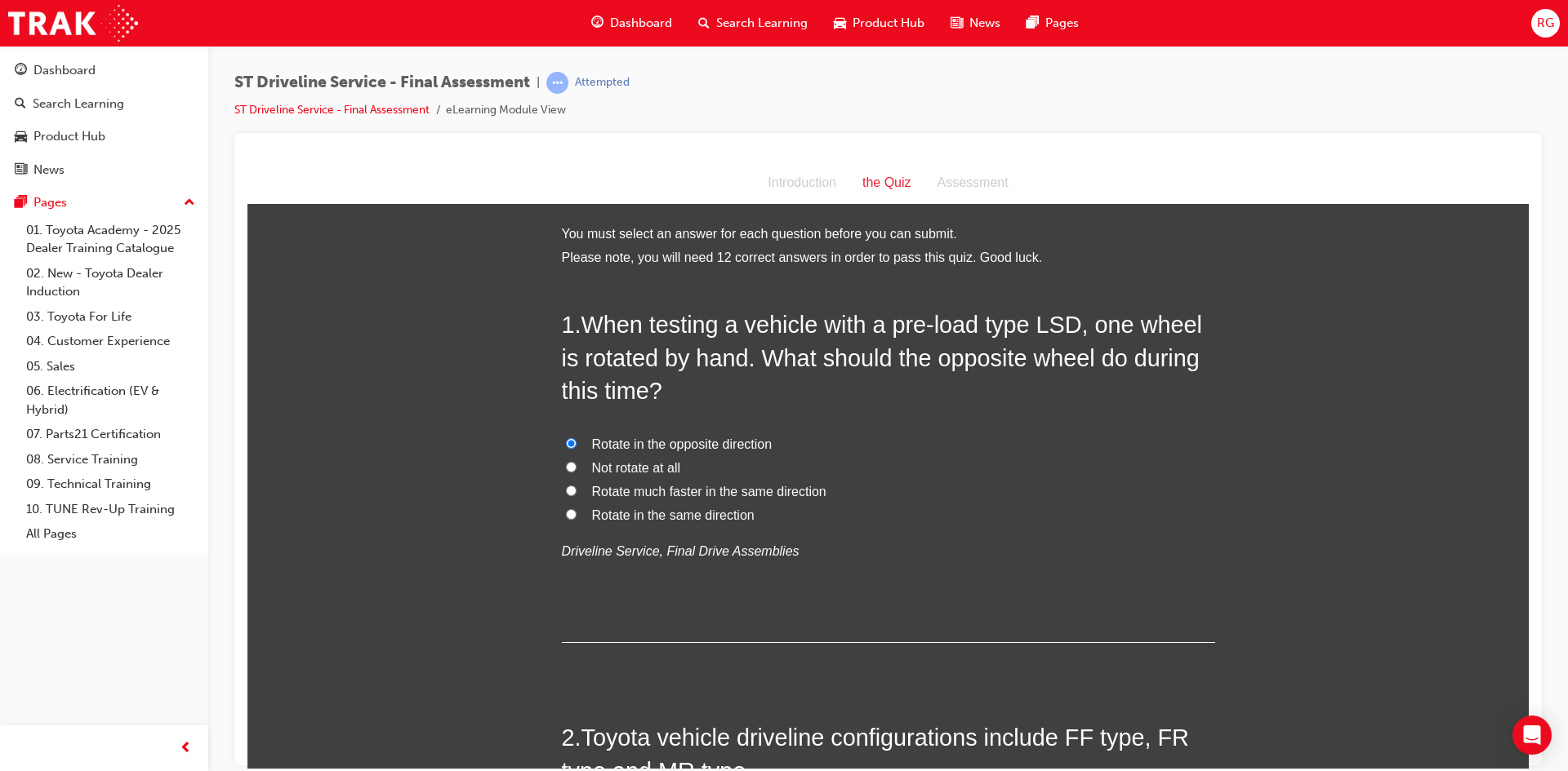
click at [577, 471] on input "Not rotate at all" at bounding box center [571, 466] width 11 height 11
radio input "true"
click at [628, 450] on span "Rotate in the opposite direction" at bounding box center [682, 444] width 181 height 14
click at [577, 449] on input "Rotate in the opposite direction" at bounding box center [571, 443] width 11 height 11
radio input "true"
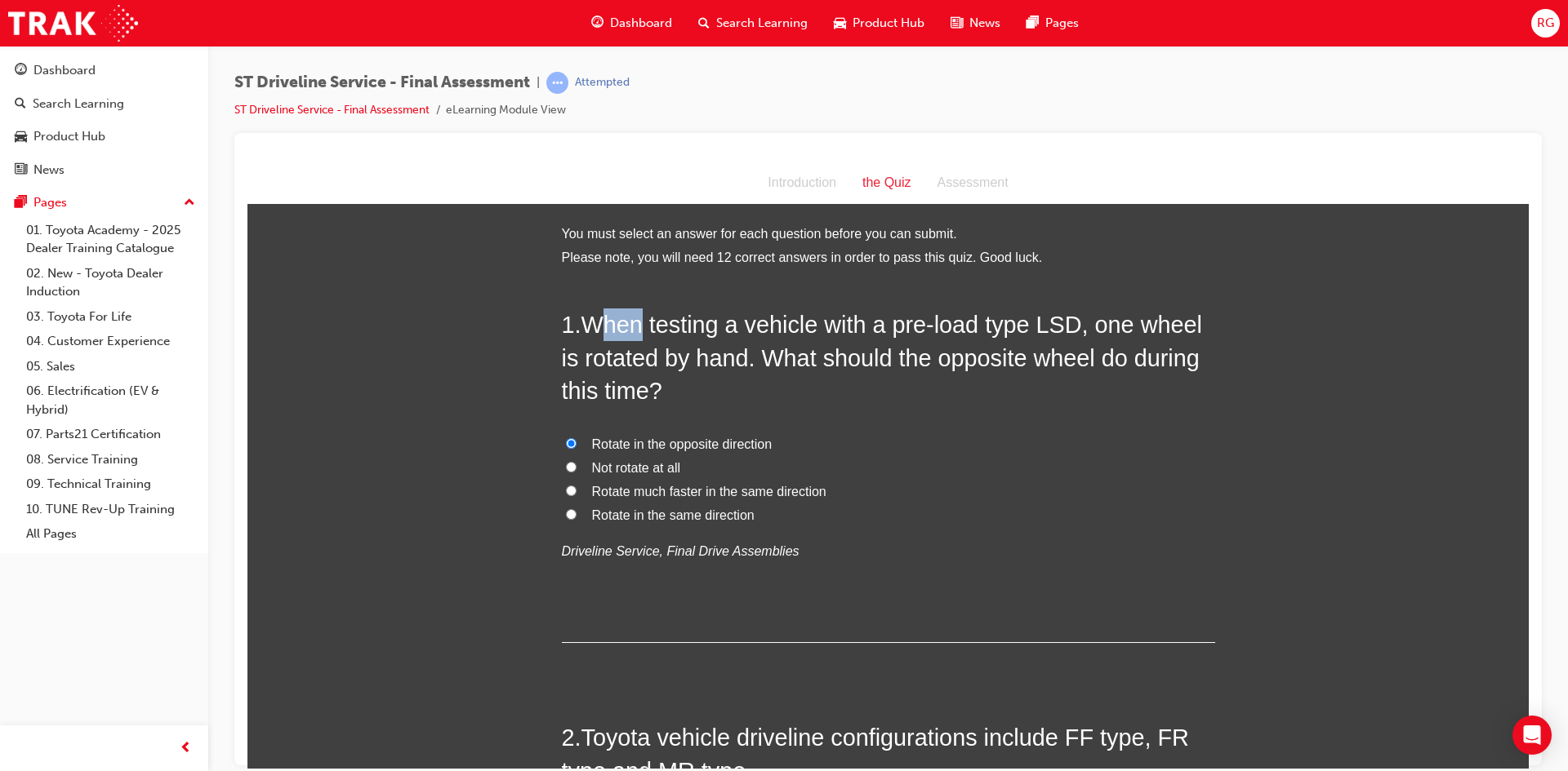
drag, startPoint x: 624, startPoint y: 324, endPoint x: 640, endPoint y: 337, distance: 20.6
click at [640, 337] on span "When testing a vehicle with a pre-load type LSD, one wheel is rotated by hand. …" at bounding box center [882, 357] width 640 height 92
click at [628, 330] on span "When testing a vehicle with a pre-load type LSD, one wheel is rotated by hand. …" at bounding box center [882, 357] width 640 height 92
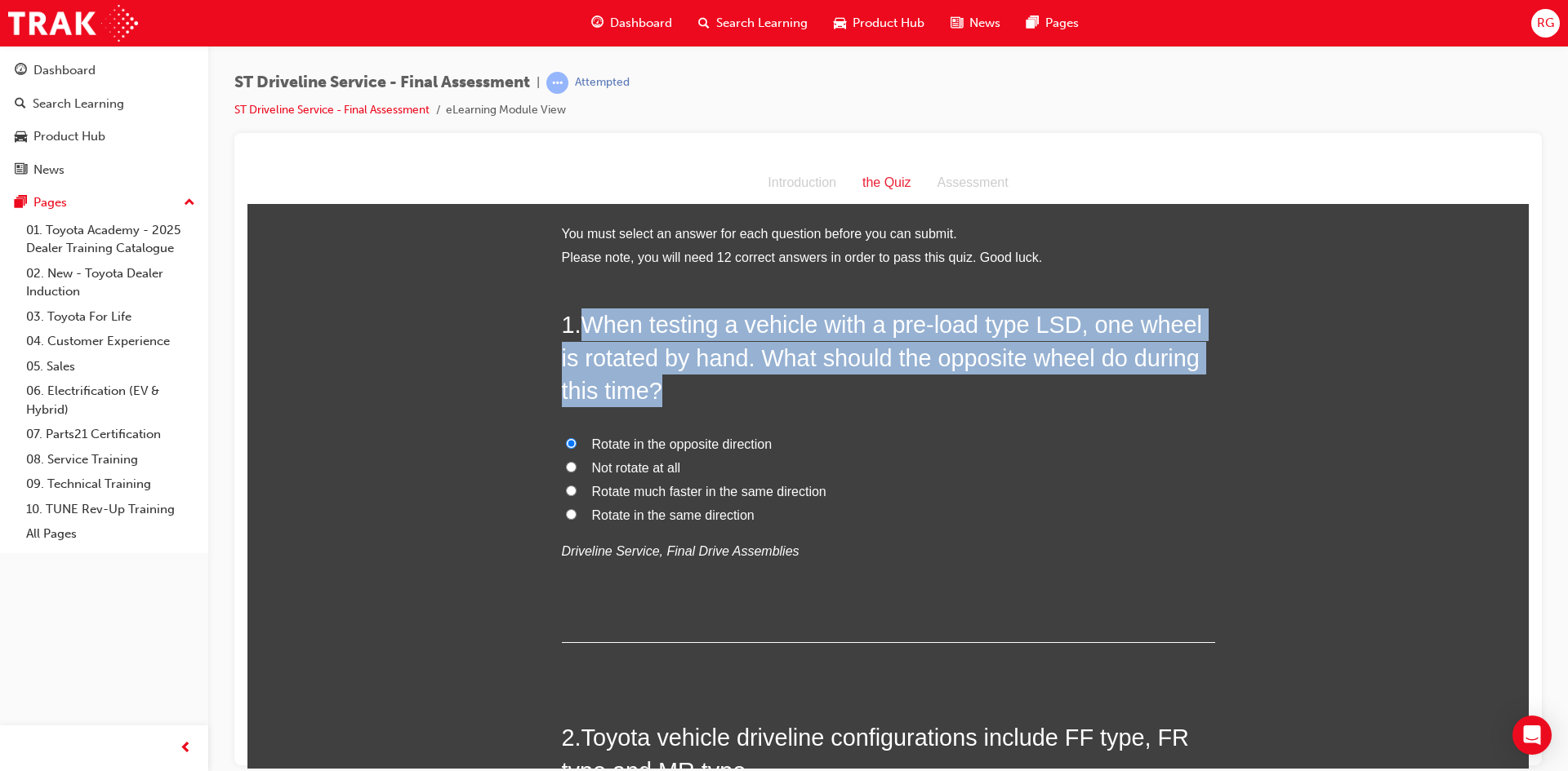
drag, startPoint x: 579, startPoint y: 315, endPoint x: 1044, endPoint y: 379, distance: 469.4
click at [1044, 379] on h2 "1 . When testing a vehicle with a pre-load type LSD, one wheel is rotated by ha…" at bounding box center [889, 357] width 653 height 99
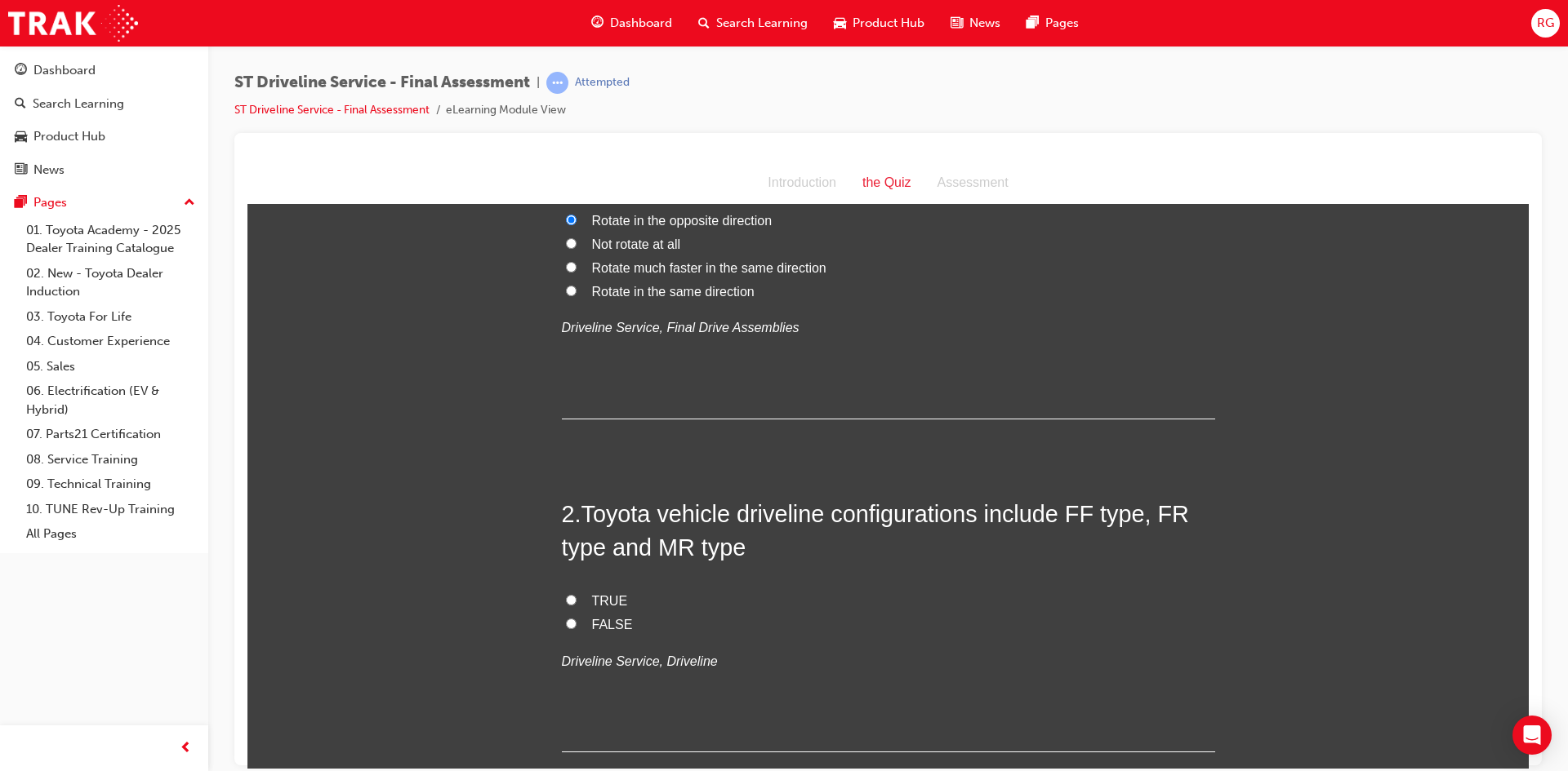
scroll to position [326, 0]
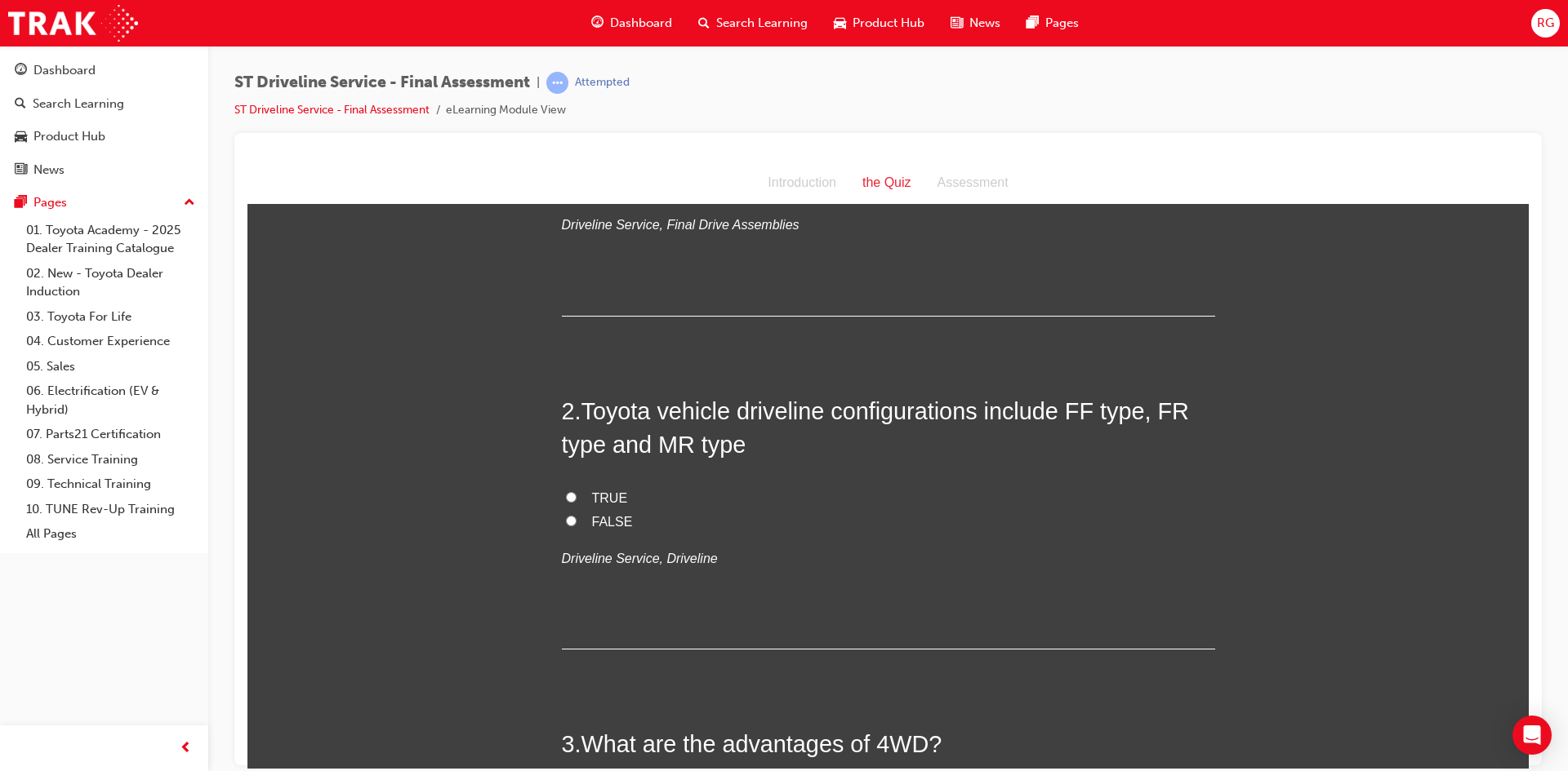
click at [598, 503] on span "TRUE" at bounding box center [610, 497] width 36 height 14
click at [577, 502] on input "TRUE" at bounding box center [571, 496] width 11 height 11
radio input "true"
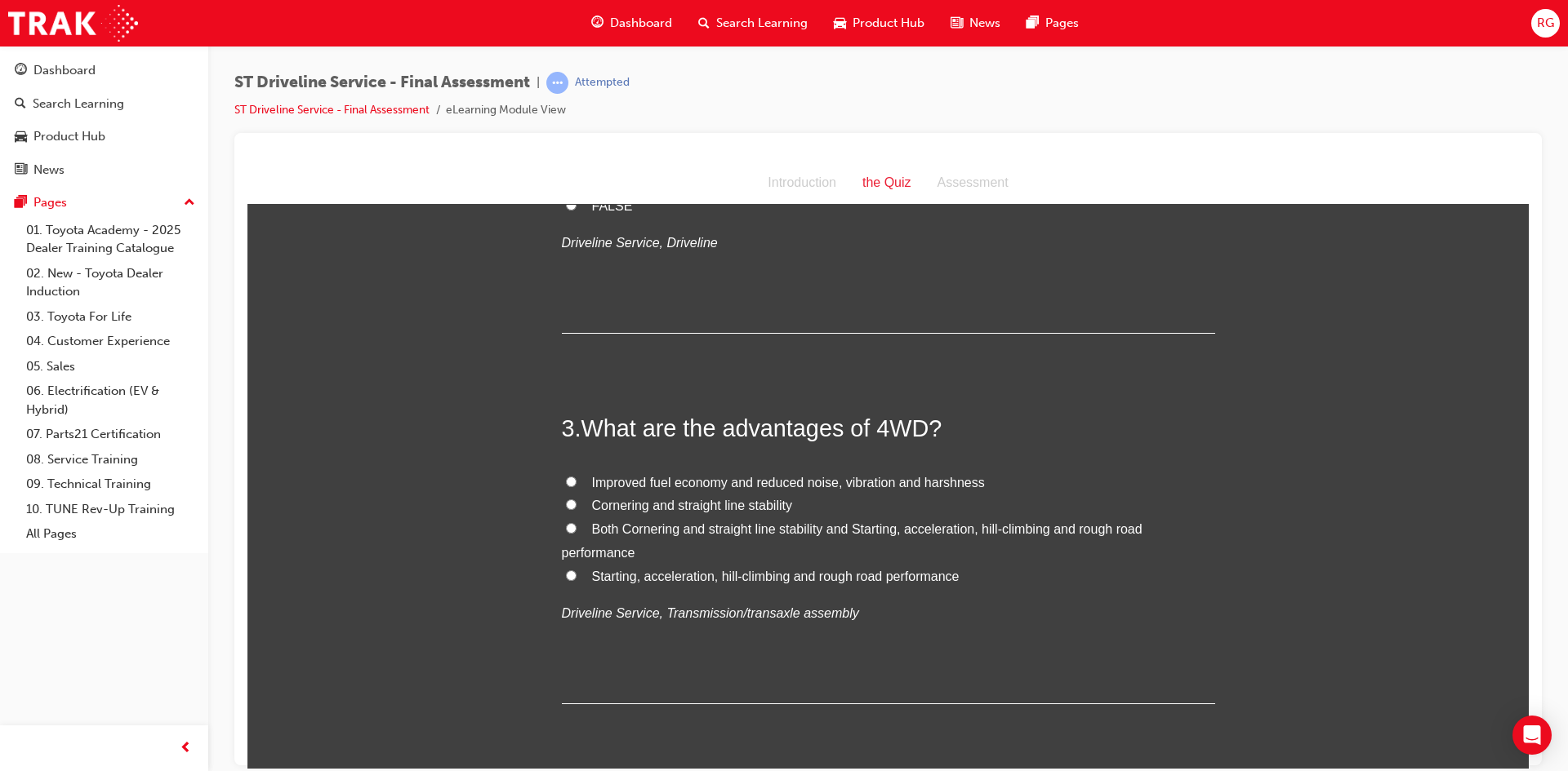
scroll to position [735, 0]
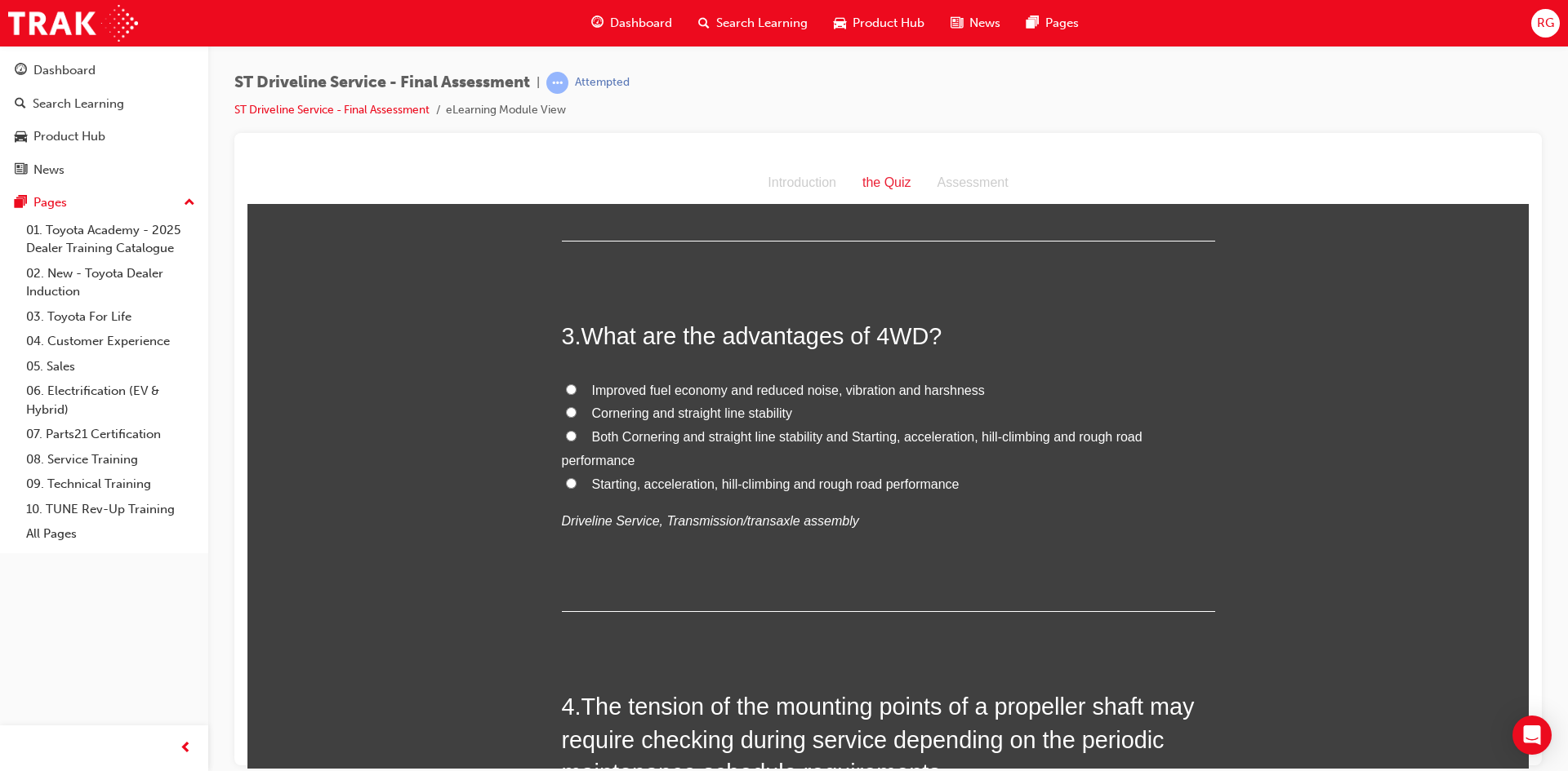
click at [607, 434] on span "Both Cornering and straight line stability and Starting, acceleration, hill-cli…" at bounding box center [852, 448] width 581 height 37
click at [577, 434] on input "Both Cornering and straight line stability and Starting, acceleration, hill-cli…" at bounding box center [571, 435] width 11 height 11
radio input "true"
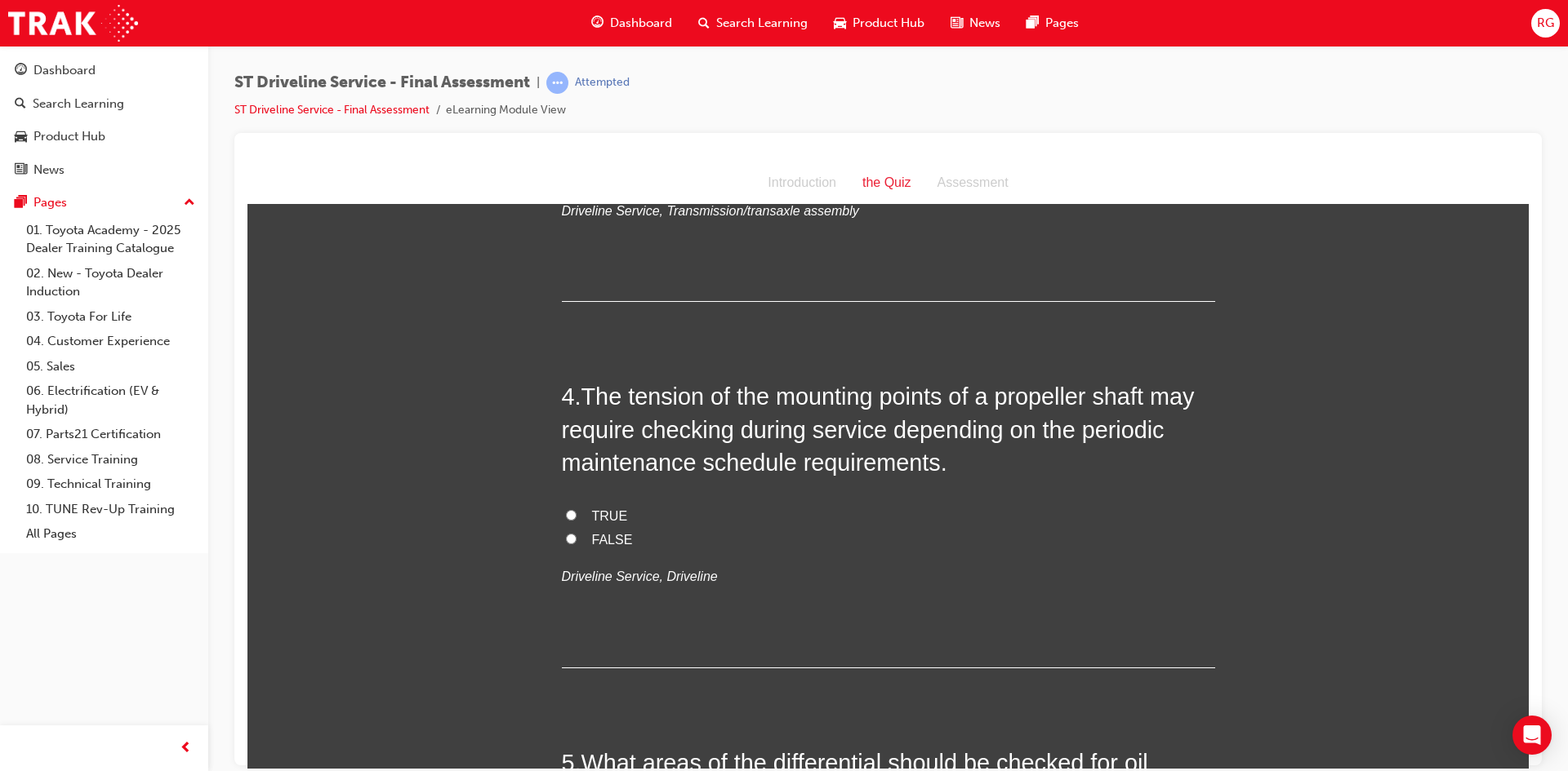
scroll to position [1143, 0]
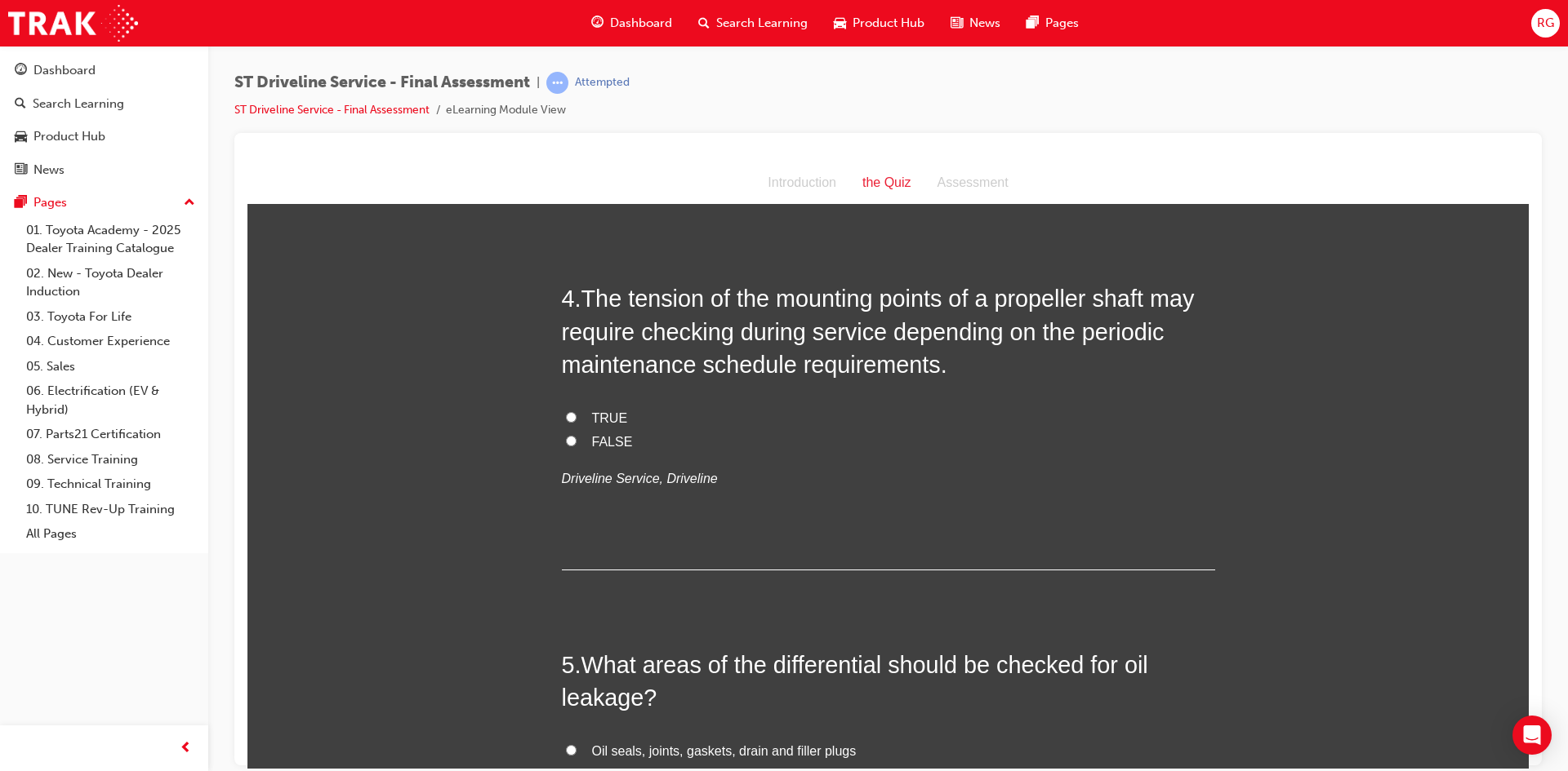
click at [593, 427] on label "TRUE" at bounding box center [889, 418] width 653 height 23
click at [577, 422] on input "TRUE" at bounding box center [571, 416] width 11 height 11
radio input "true"
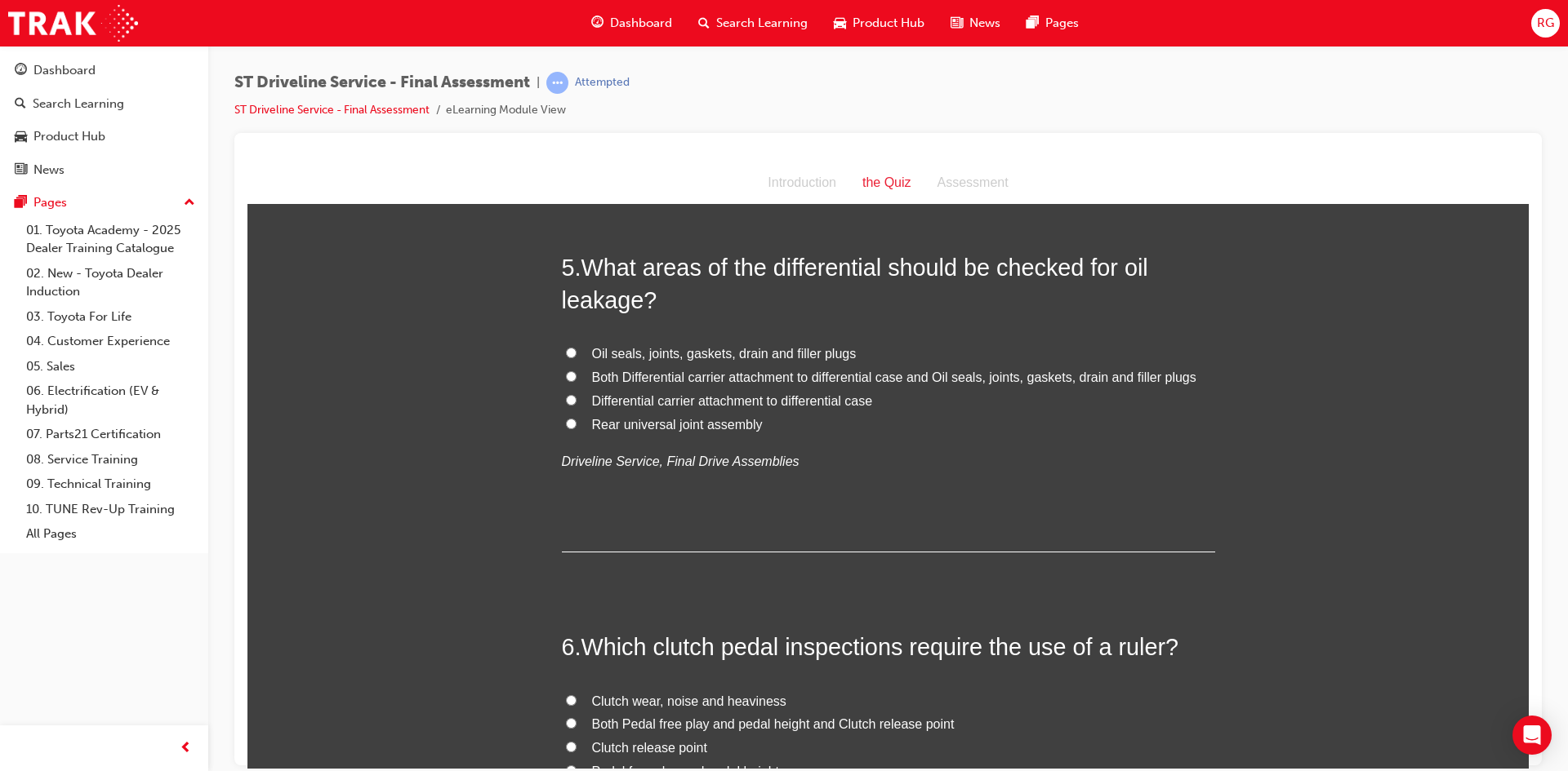
scroll to position [1551, 0]
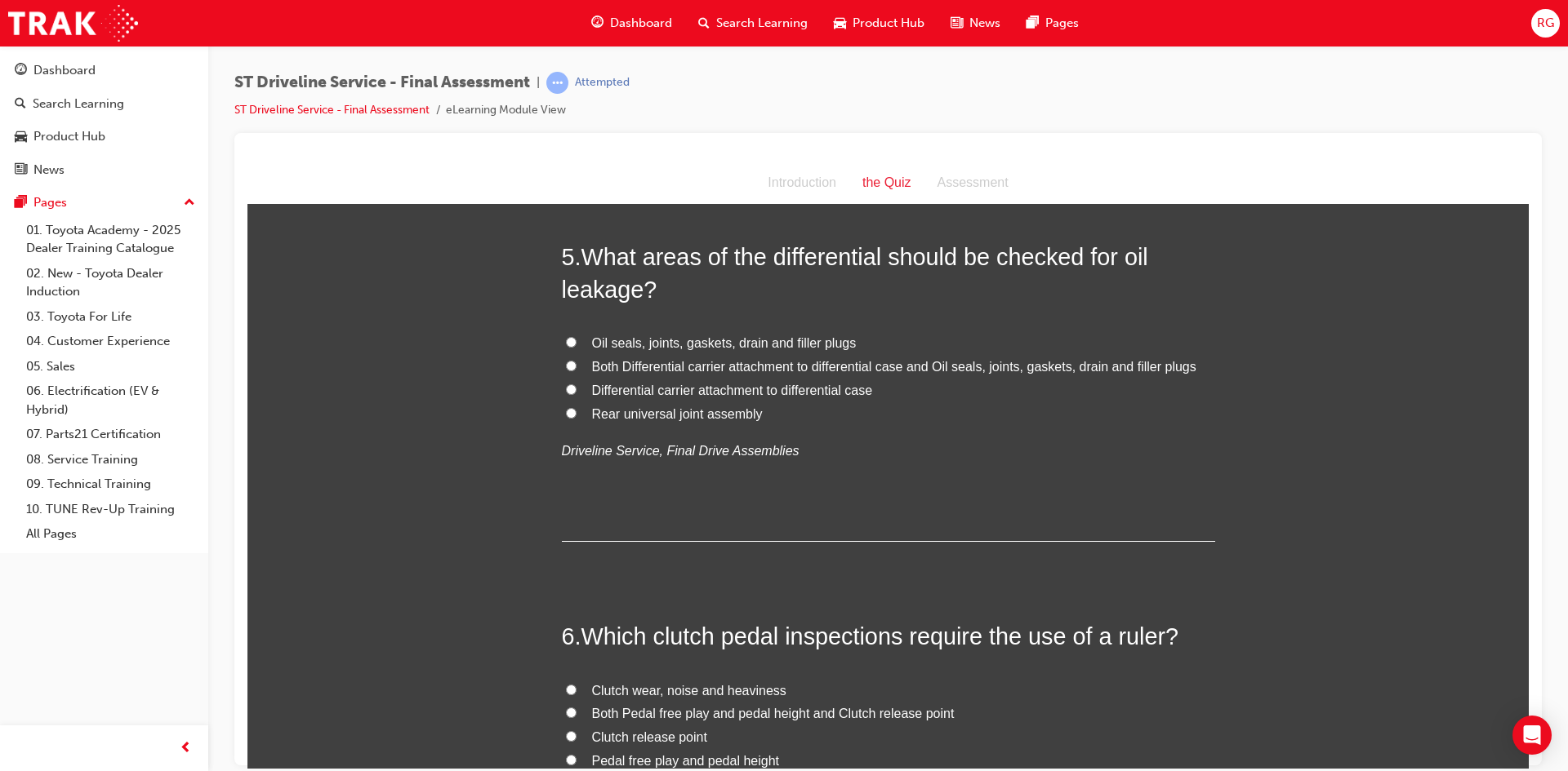
click at [601, 369] on span "Both Differential carrier attachment to differential case and Oil seals, joints…" at bounding box center [894, 366] width 604 height 14
click at [577, 369] on input "Both Differential carrier attachment to differential case and Oil seals, joints…" at bounding box center [571, 364] width 11 height 11
radio input "true"
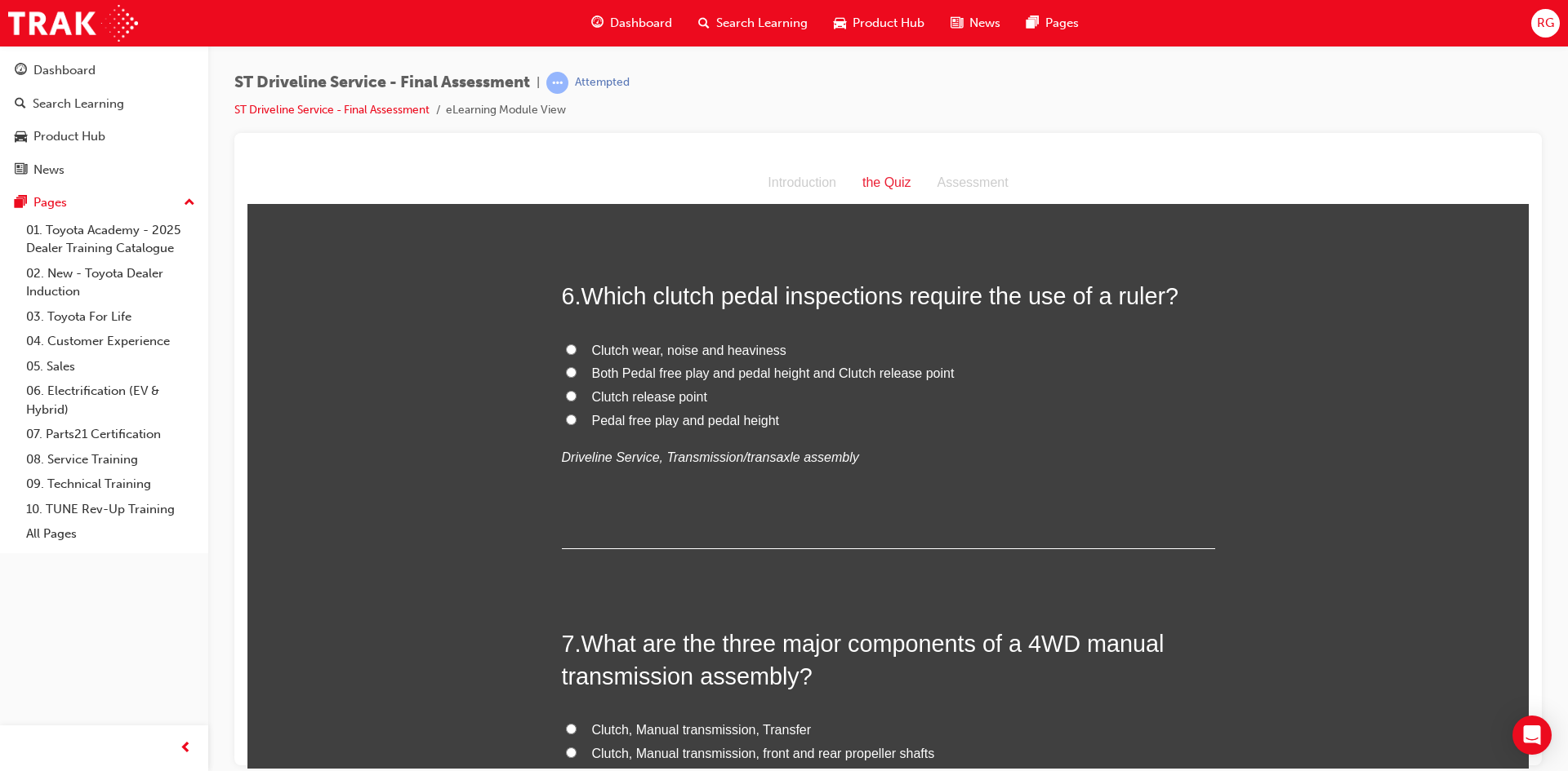
scroll to position [1877, 0]
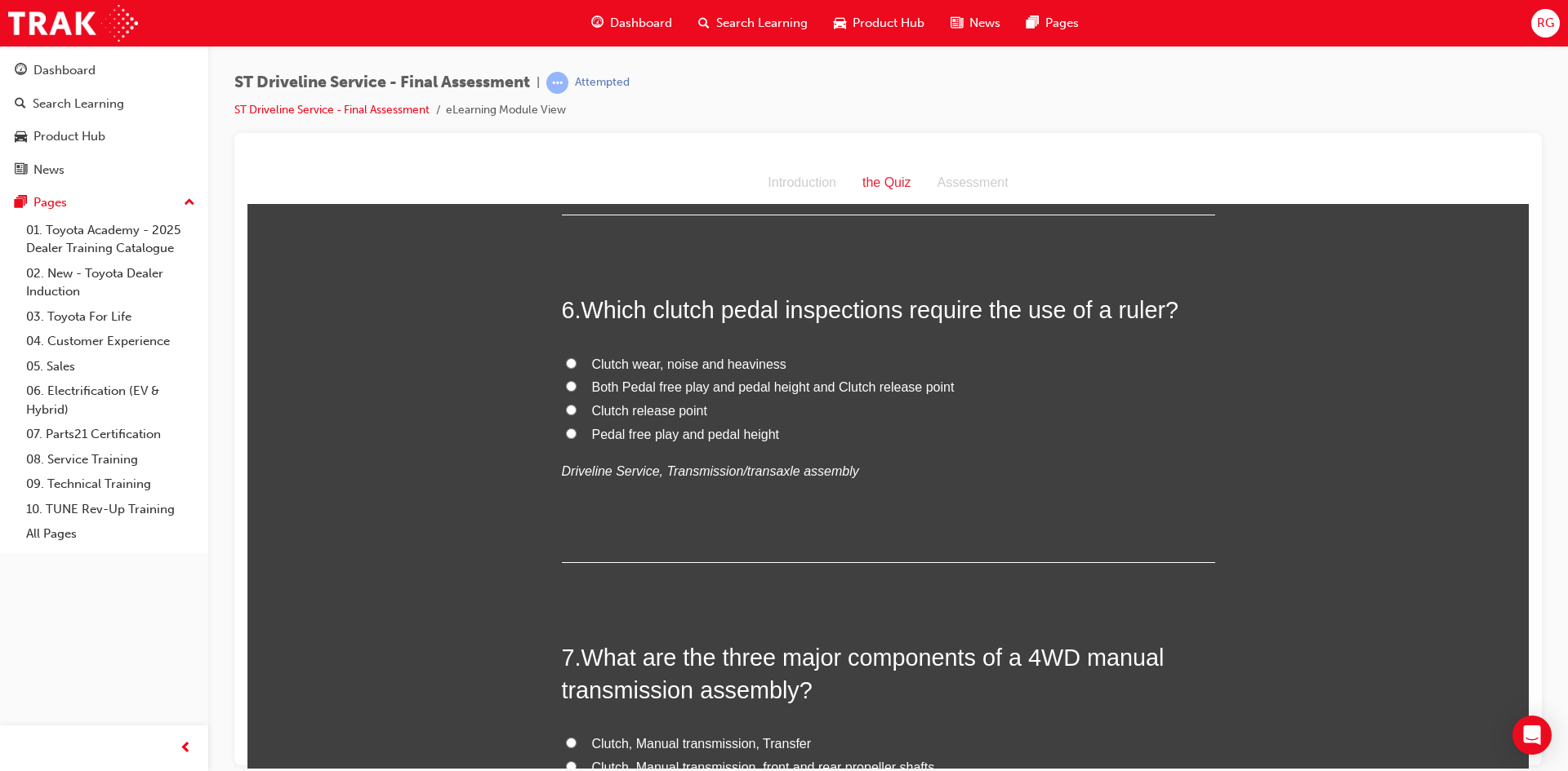
click at [581, 389] on label "Both Pedal free play and pedal height and Clutch release point" at bounding box center [889, 387] width 653 height 23
click at [577, 389] on input "Both Pedal free play and pedal height and Clutch release point" at bounding box center [571, 385] width 11 height 11
radio input "true"
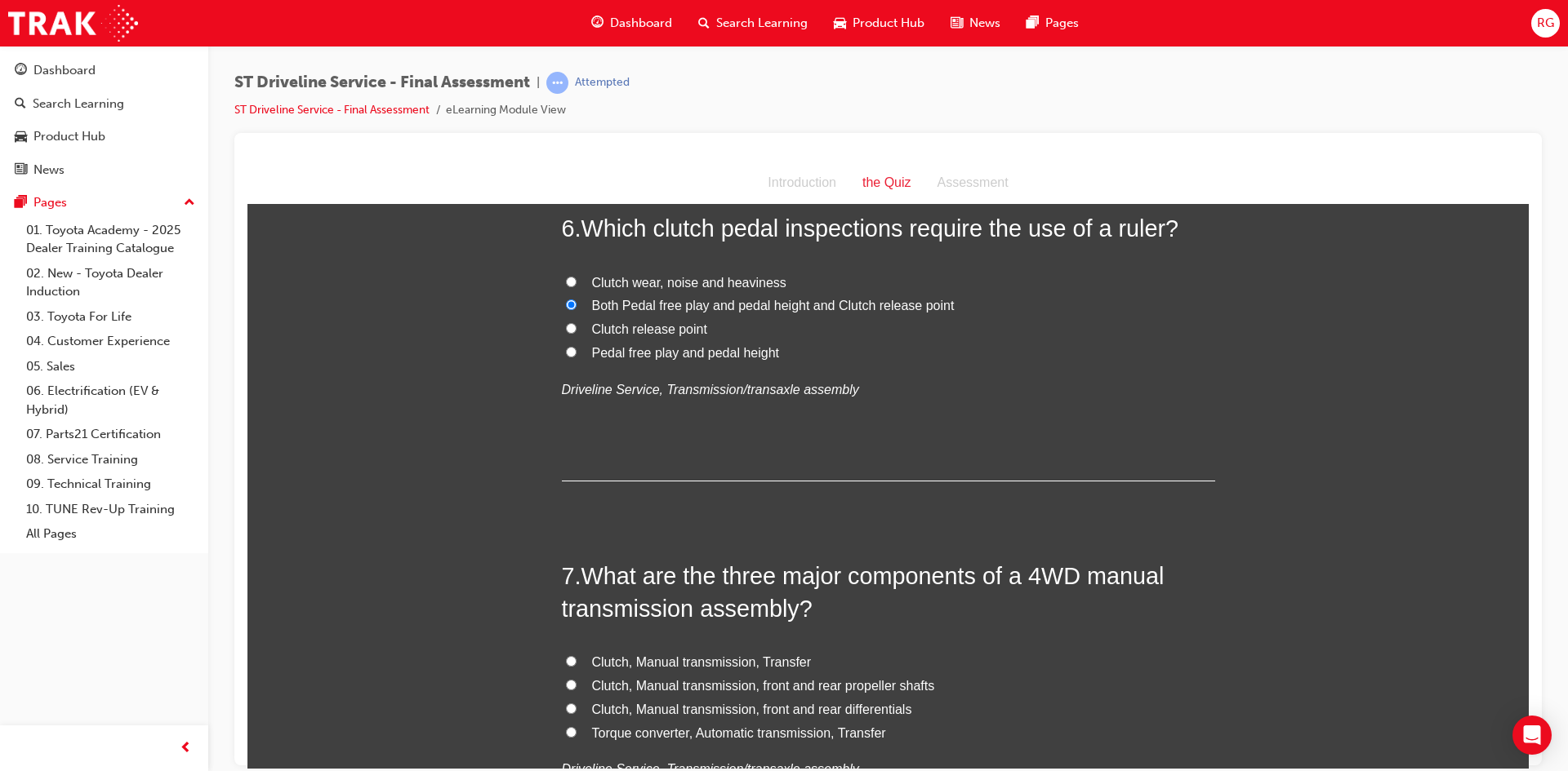
click at [579, 351] on label "Pedal free play and pedal height" at bounding box center [889, 353] width 653 height 23
click at [577, 351] on input "Pedal free play and pedal height" at bounding box center [571, 351] width 11 height 11
radio input "true"
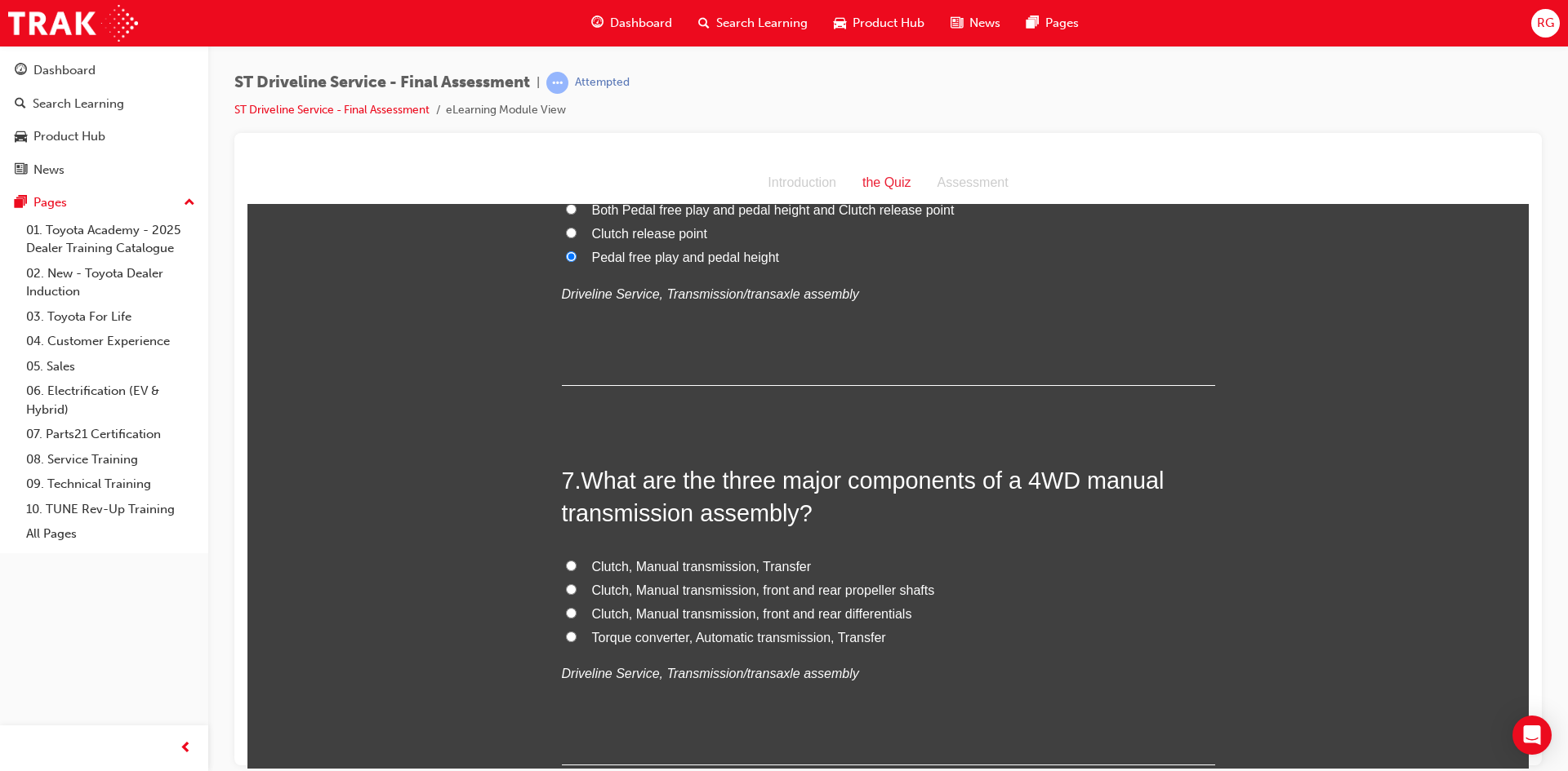
scroll to position [2205, 0]
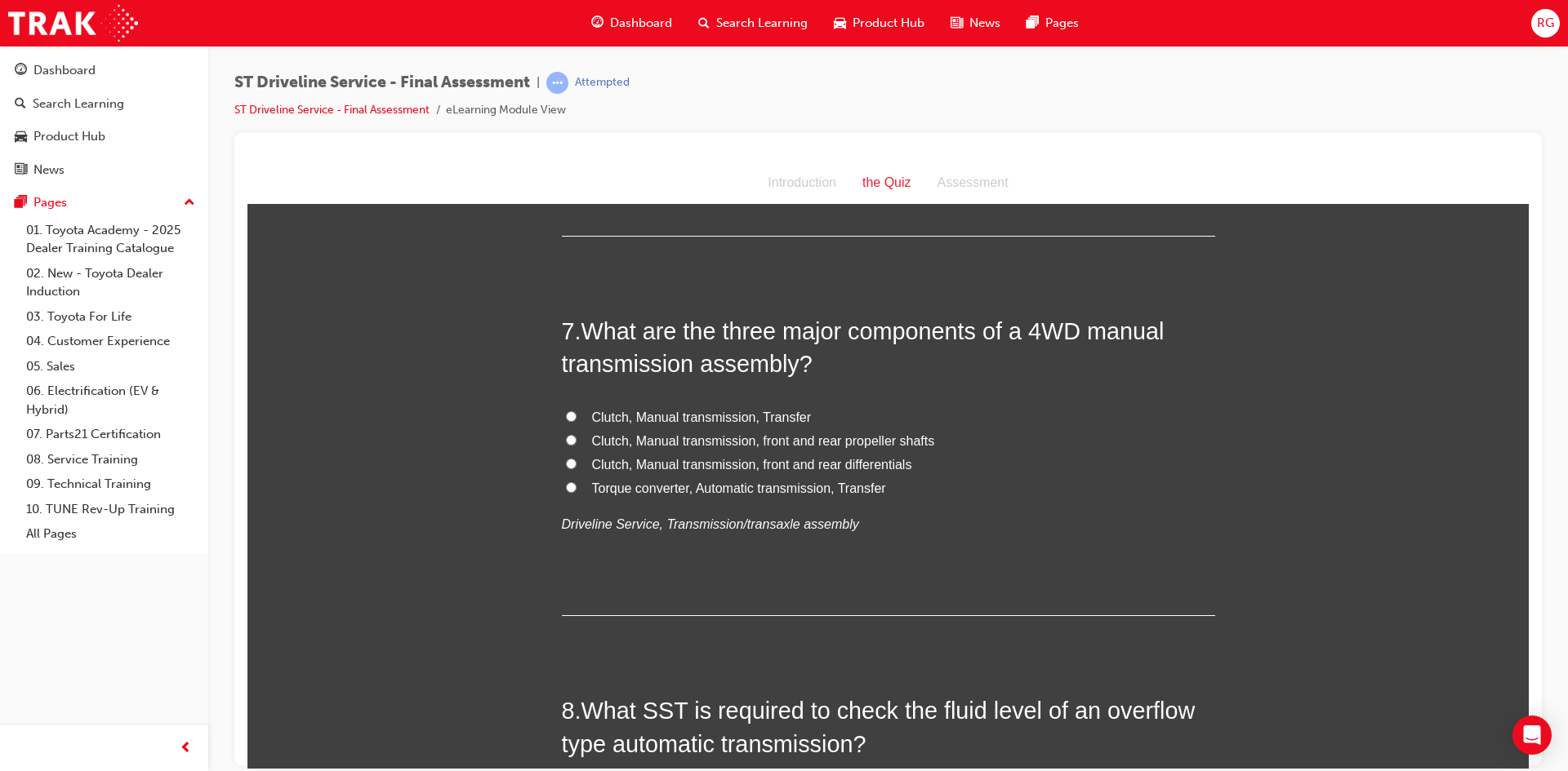
click at [624, 414] on span "Clutch, Manual transmission, Transfer" at bounding box center [702, 416] width 220 height 14
click at [577, 414] on input "Clutch, Manual transmission, Transfer" at bounding box center [571, 415] width 11 height 11
radio input "true"
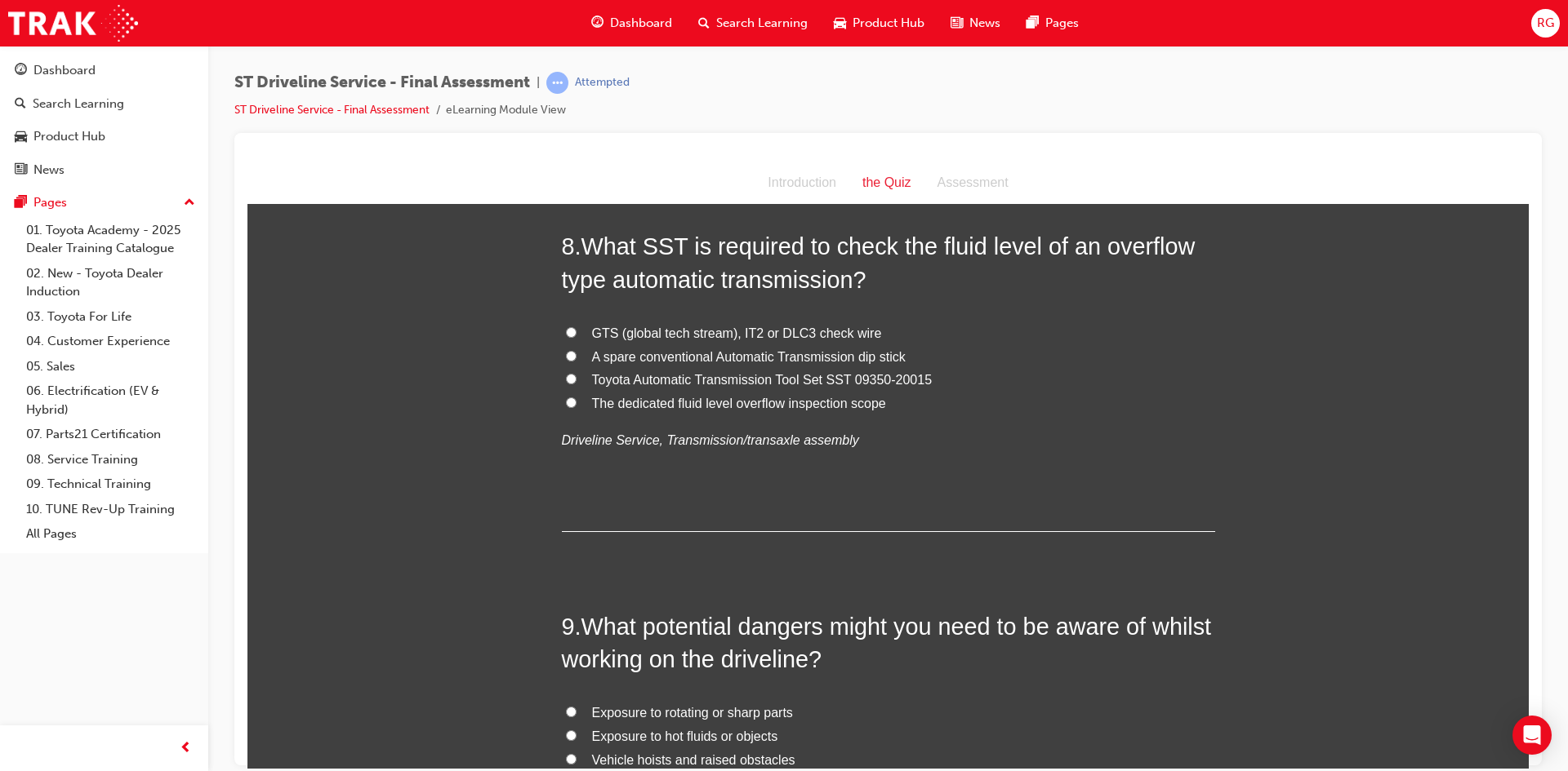
scroll to position [2694, 0]
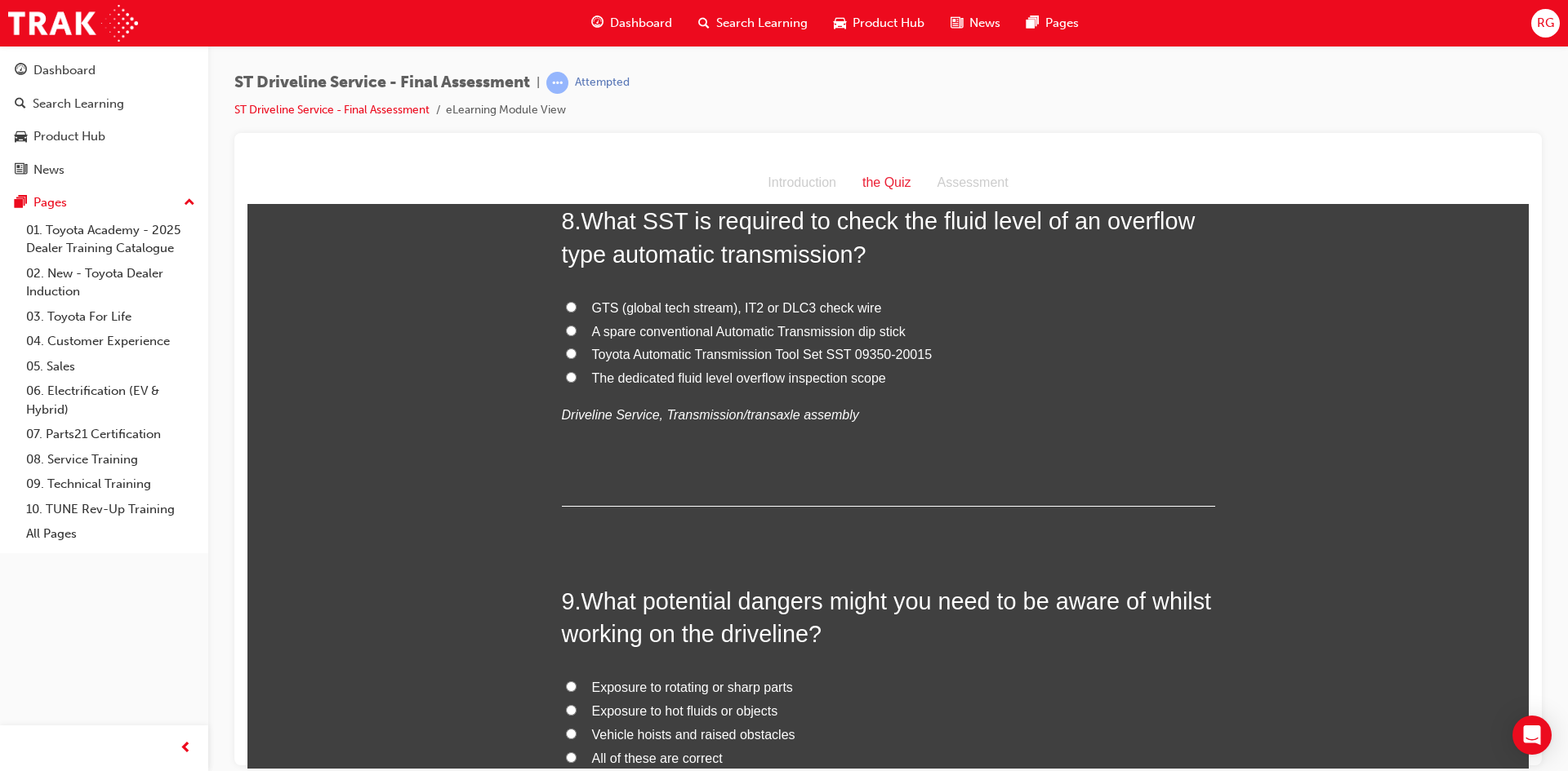
click at [616, 359] on span "Toyota Automatic Transmission Tool Set SST 09350-20015" at bounding box center [762, 354] width 340 height 14
click at [577, 359] on input "Toyota Automatic Transmission Tool Set SST 09350-20015" at bounding box center [571, 353] width 11 height 11
radio input "true"
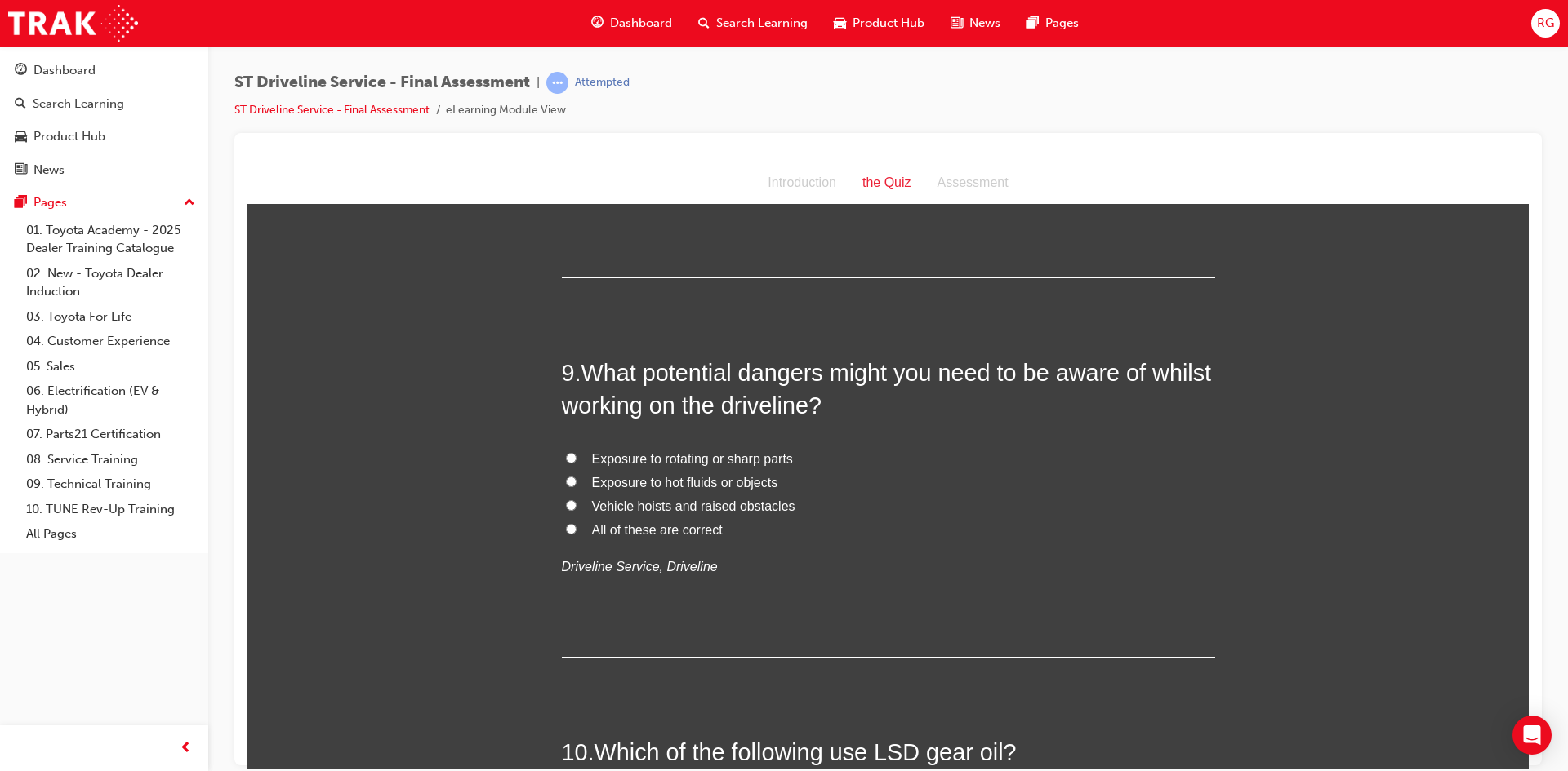
scroll to position [3020, 0]
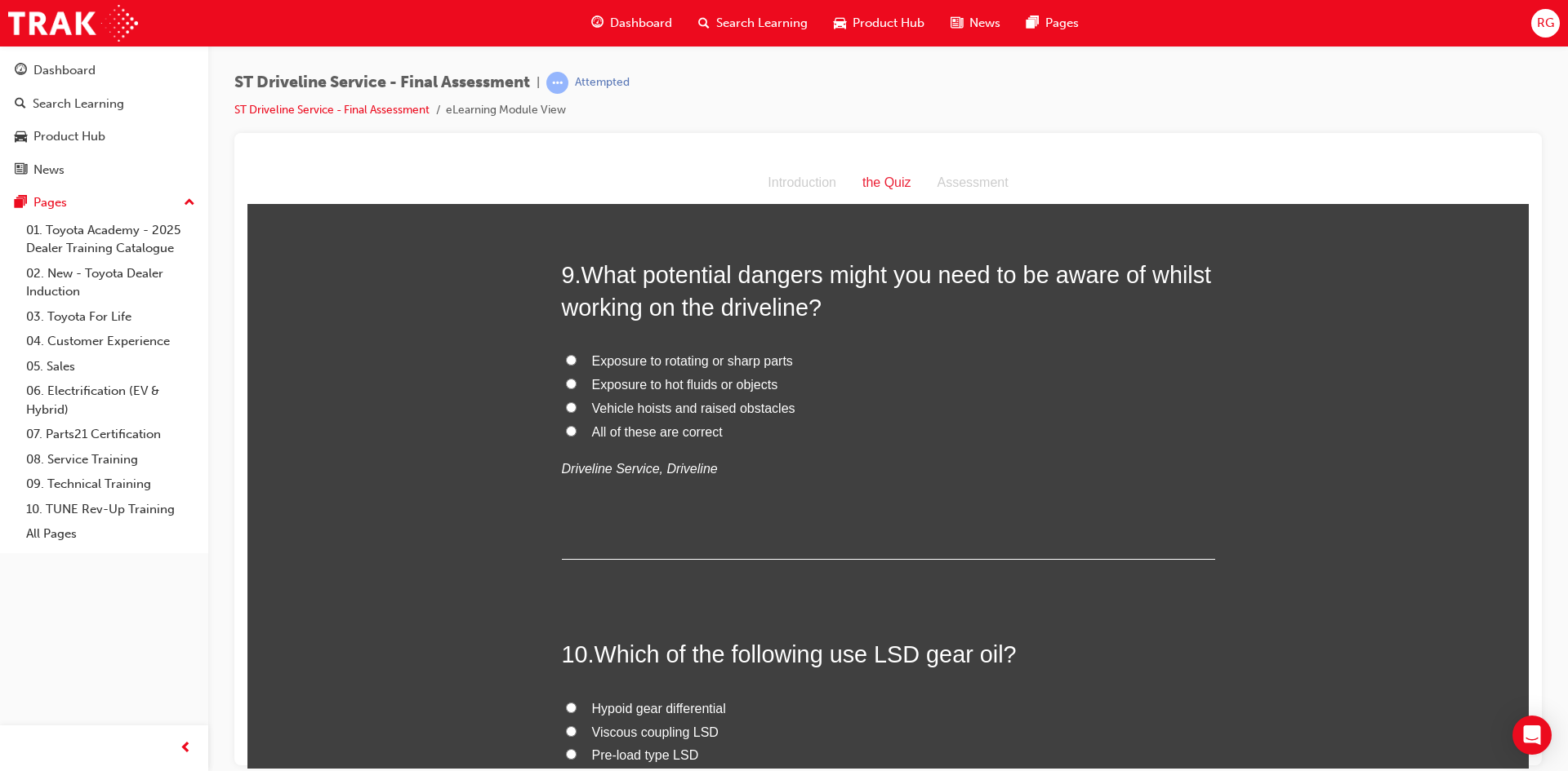
click at [605, 426] on span "All of these are correct" at bounding box center [658, 431] width 131 height 14
click at [577, 426] on input "All of these are correct" at bounding box center [571, 430] width 11 height 11
radio input "true"
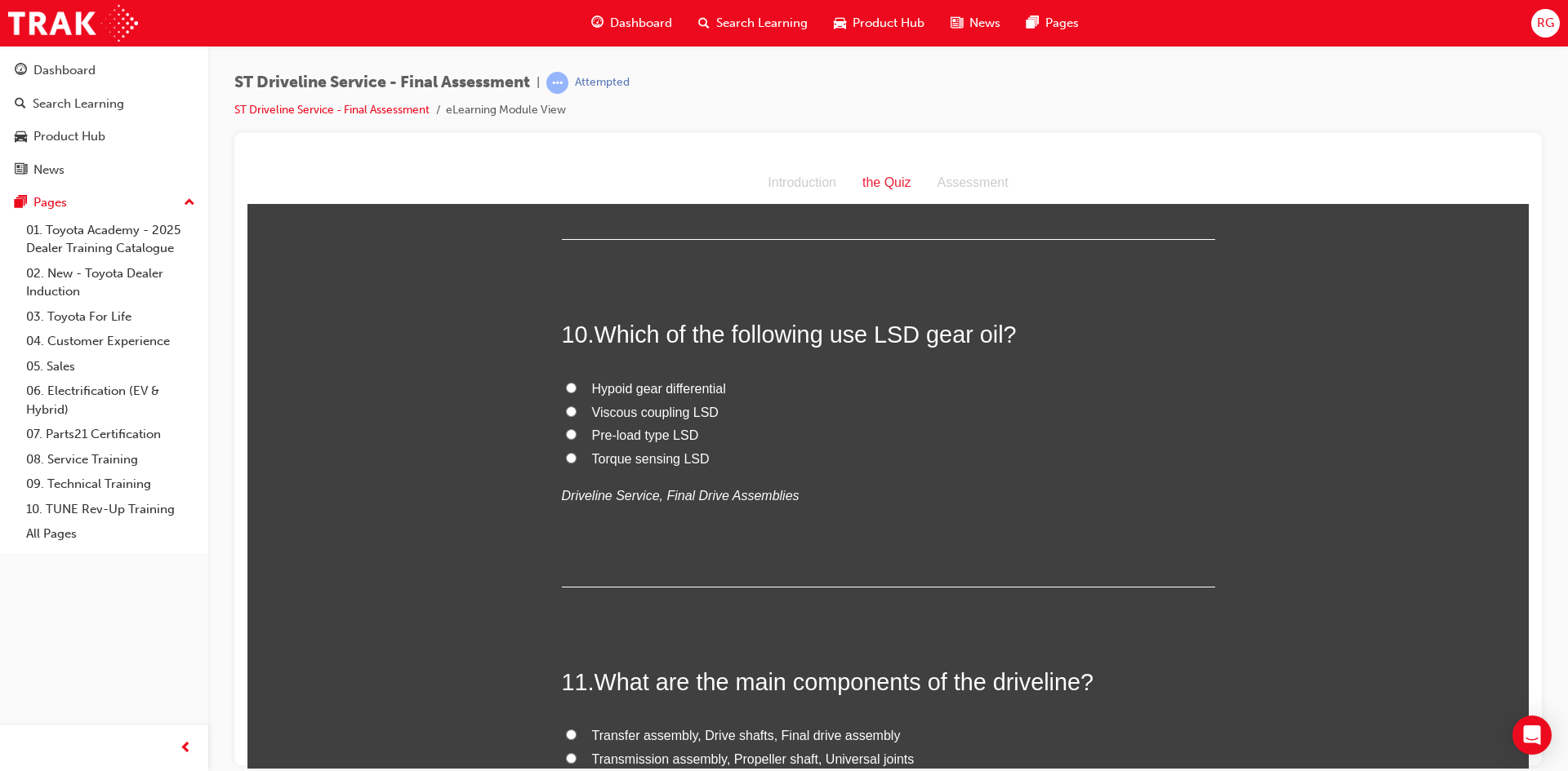
scroll to position [3347, 0]
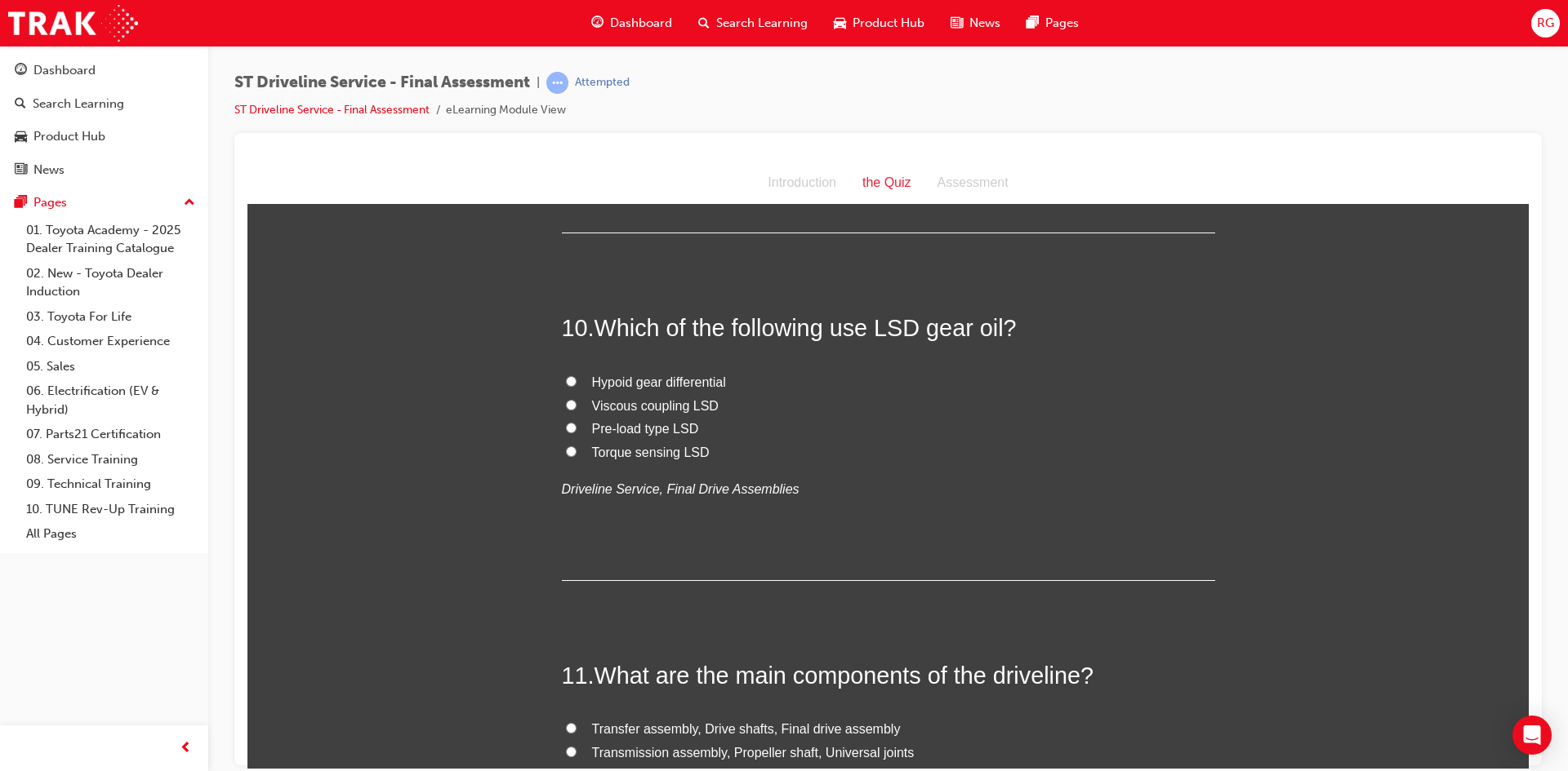
click at [593, 424] on span "Pre-load type LSD" at bounding box center [645, 428] width 107 height 14
click at [577, 424] on input "Pre-load type LSD" at bounding box center [571, 427] width 11 height 11
radio input "true"
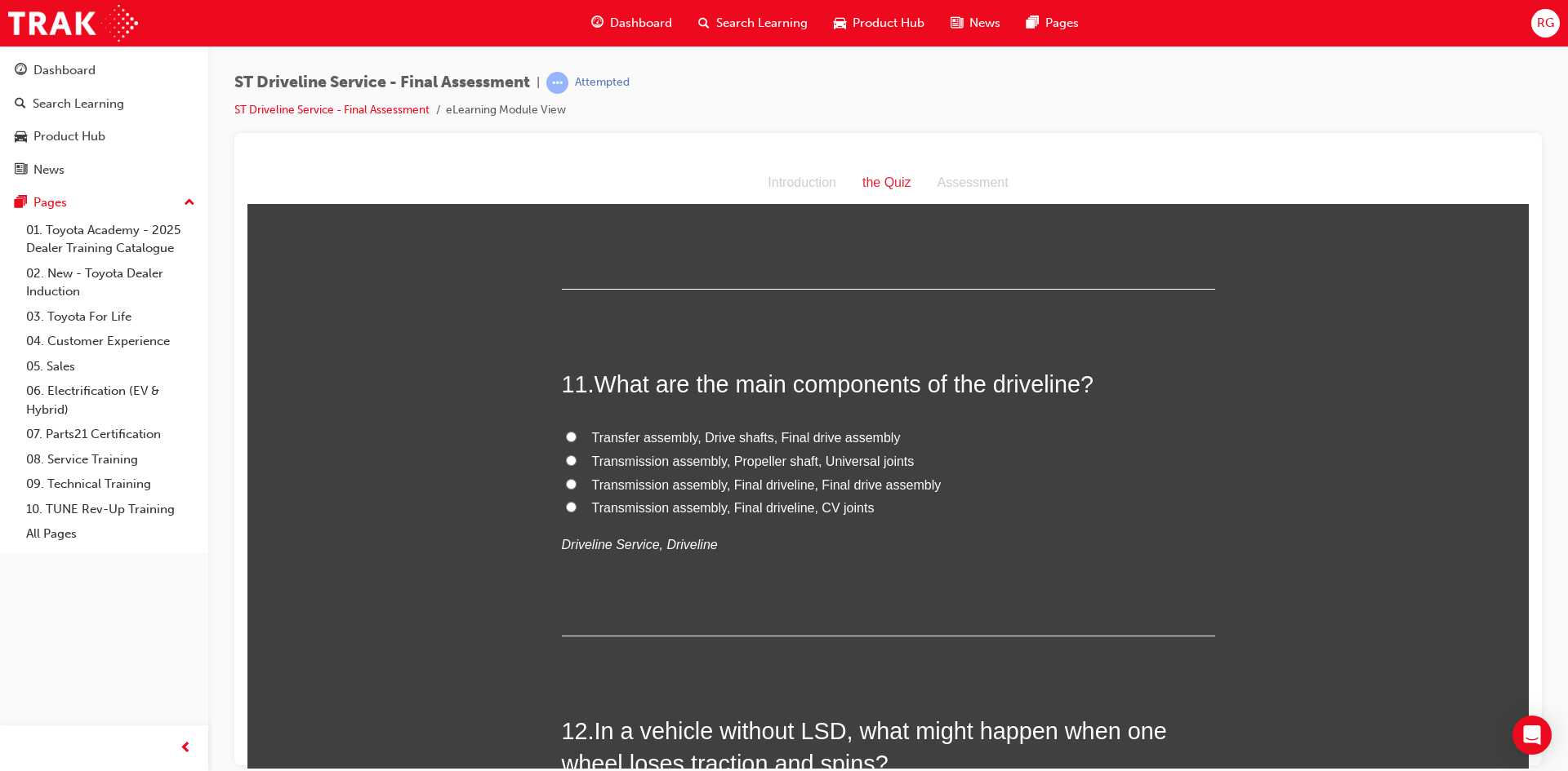
scroll to position [3673, 0]
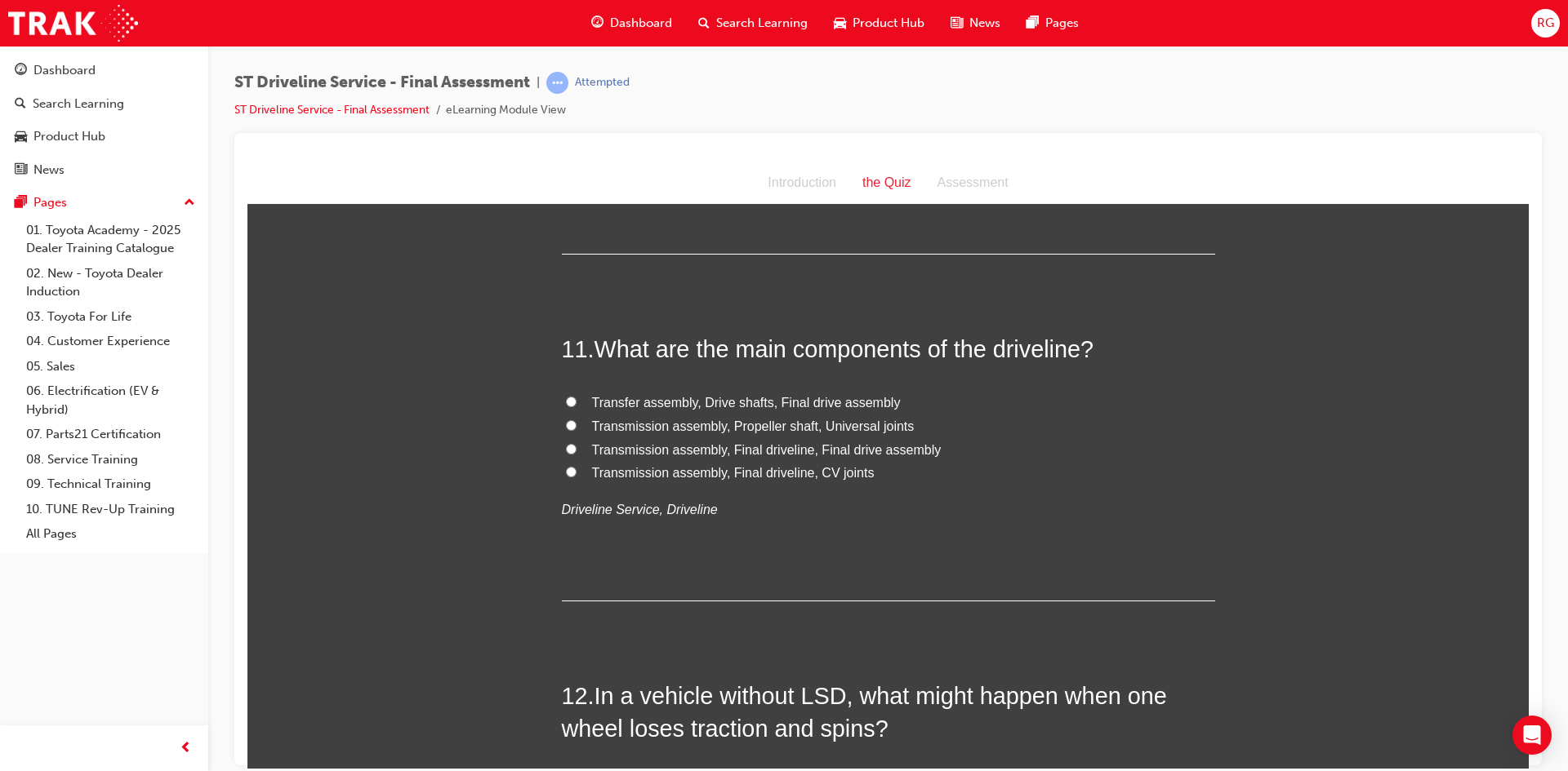
click at [617, 404] on span "Transfer assembly, Drive shafts, Final drive assembly" at bounding box center [747, 402] width 309 height 14
click at [577, 404] on input "Transfer assembly, Drive shafts, Final drive assembly" at bounding box center [571, 401] width 11 height 11
radio input "true"
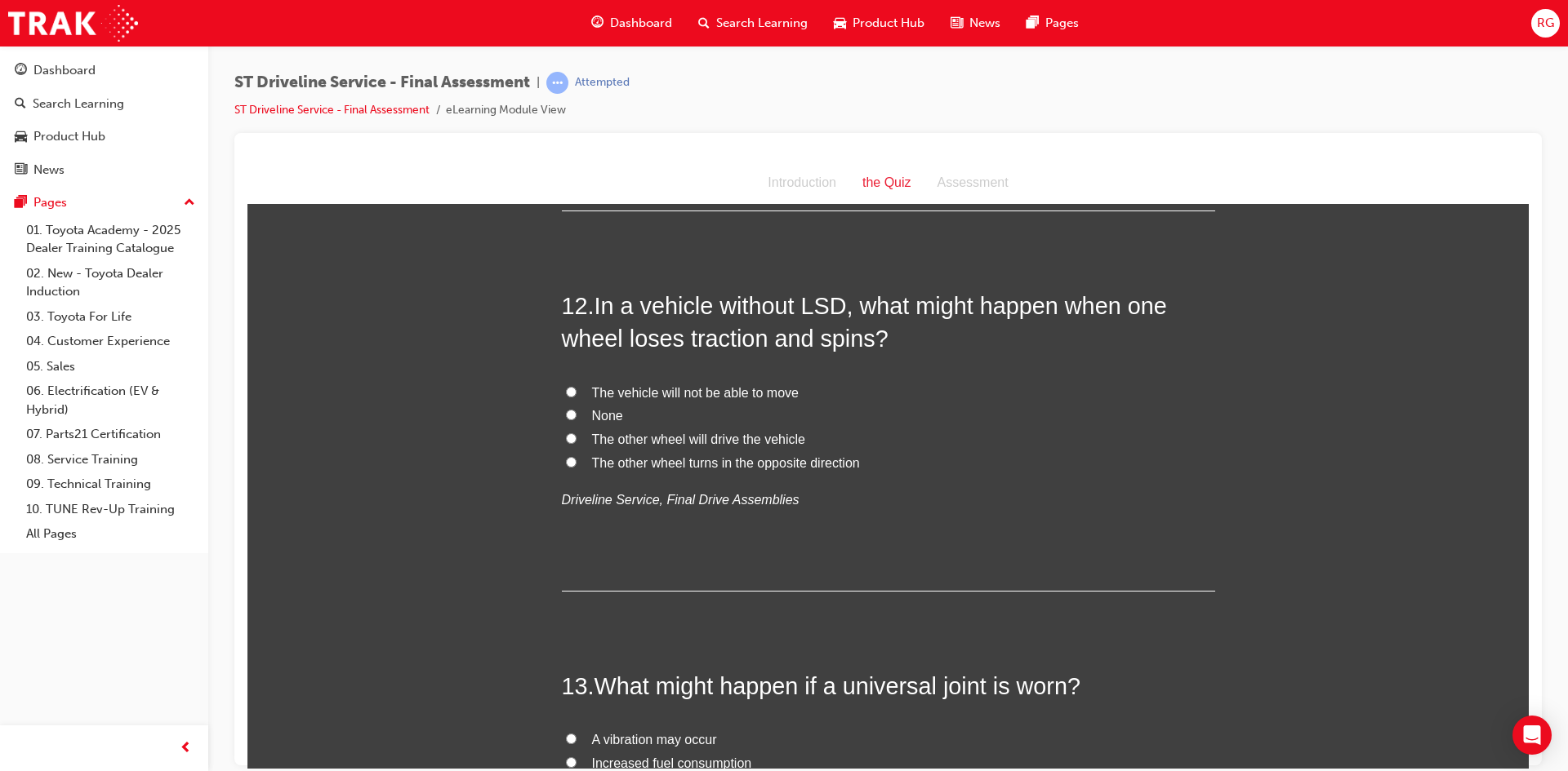
scroll to position [4082, 0]
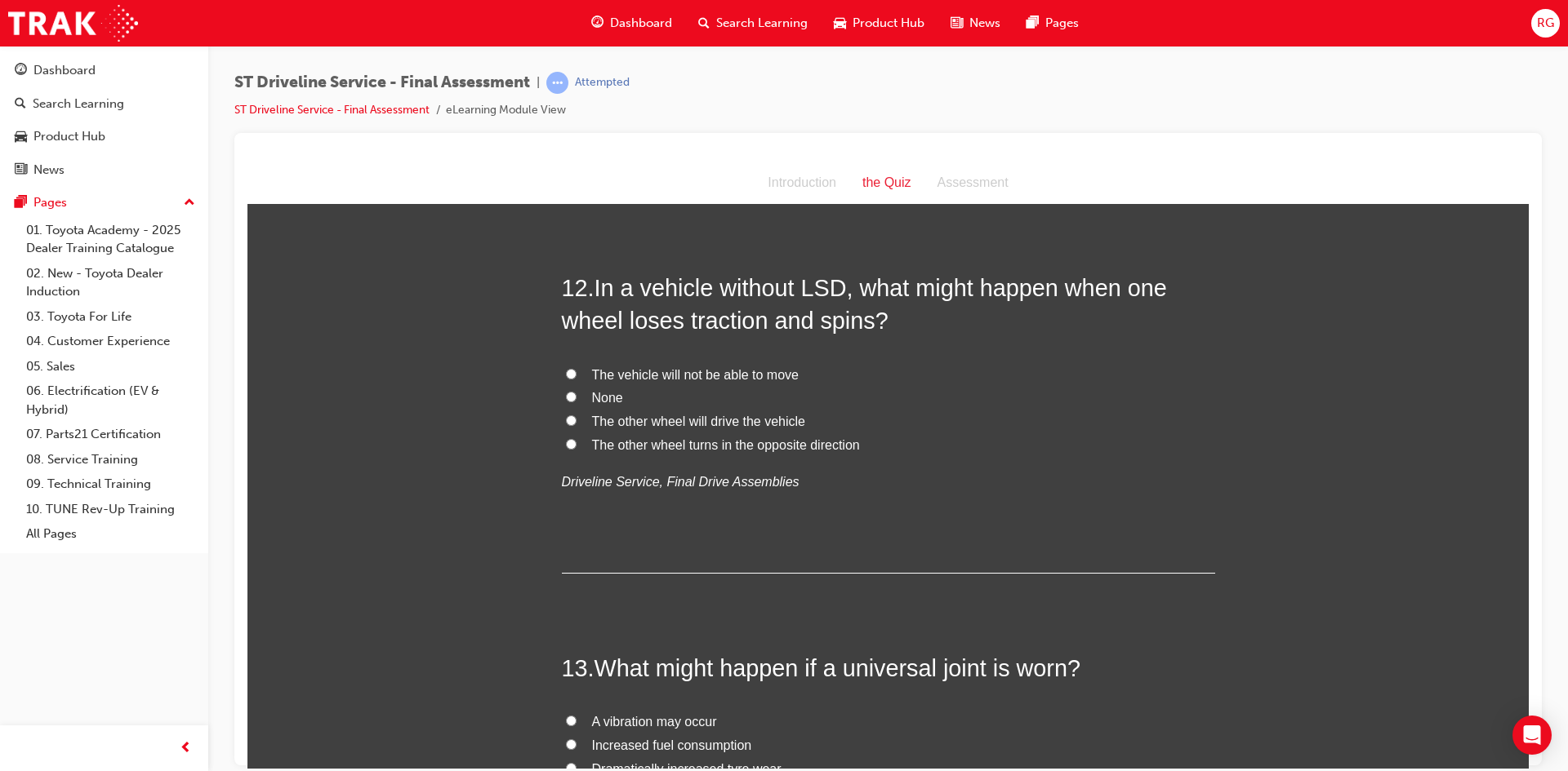
click at [598, 375] on span "The vehicle will not be able to move" at bounding box center [695, 374] width 206 height 14
click at [577, 375] on input "The vehicle will not be able to move" at bounding box center [571, 373] width 11 height 11
radio input "true"
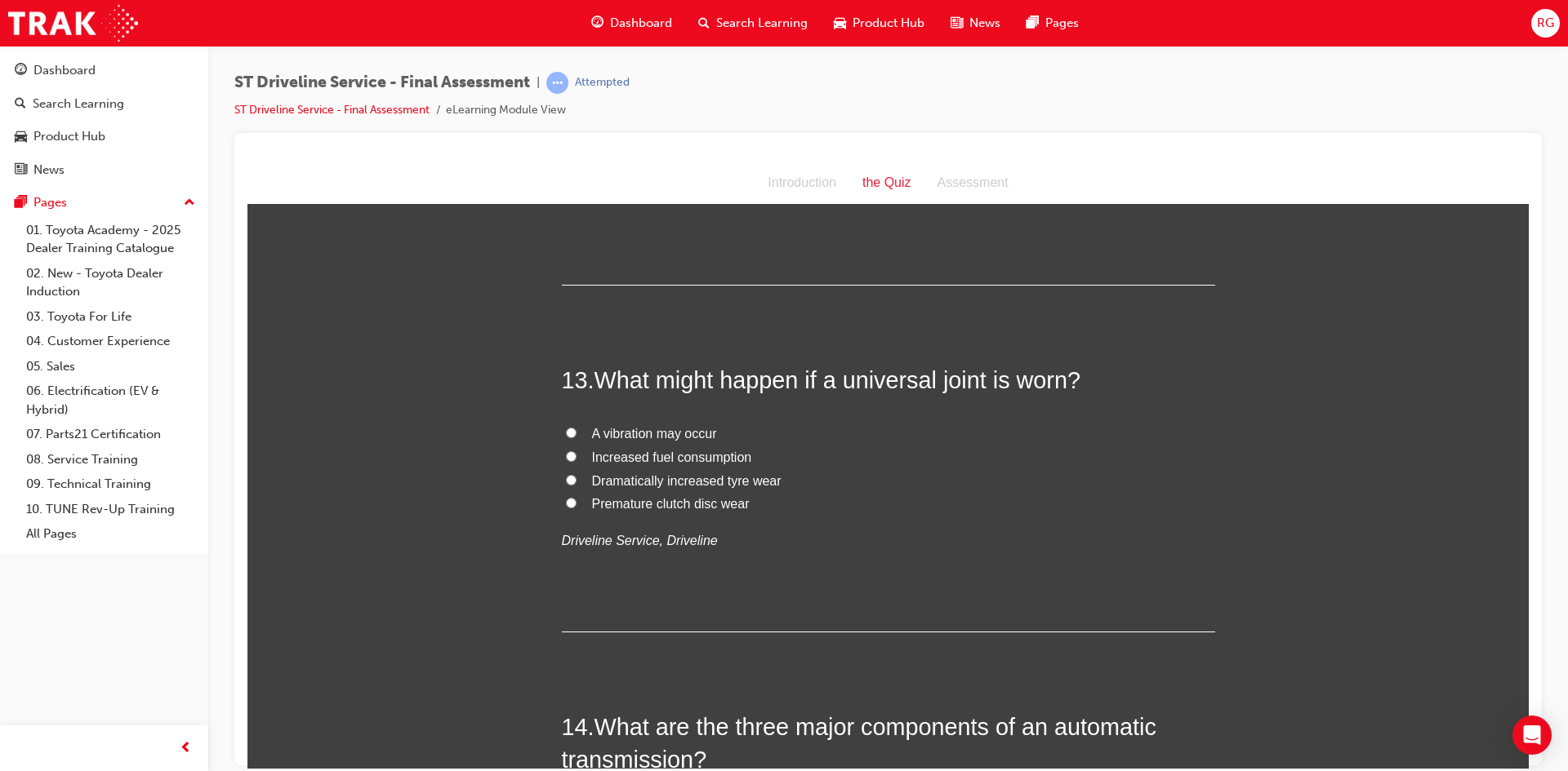
scroll to position [4408, 0]
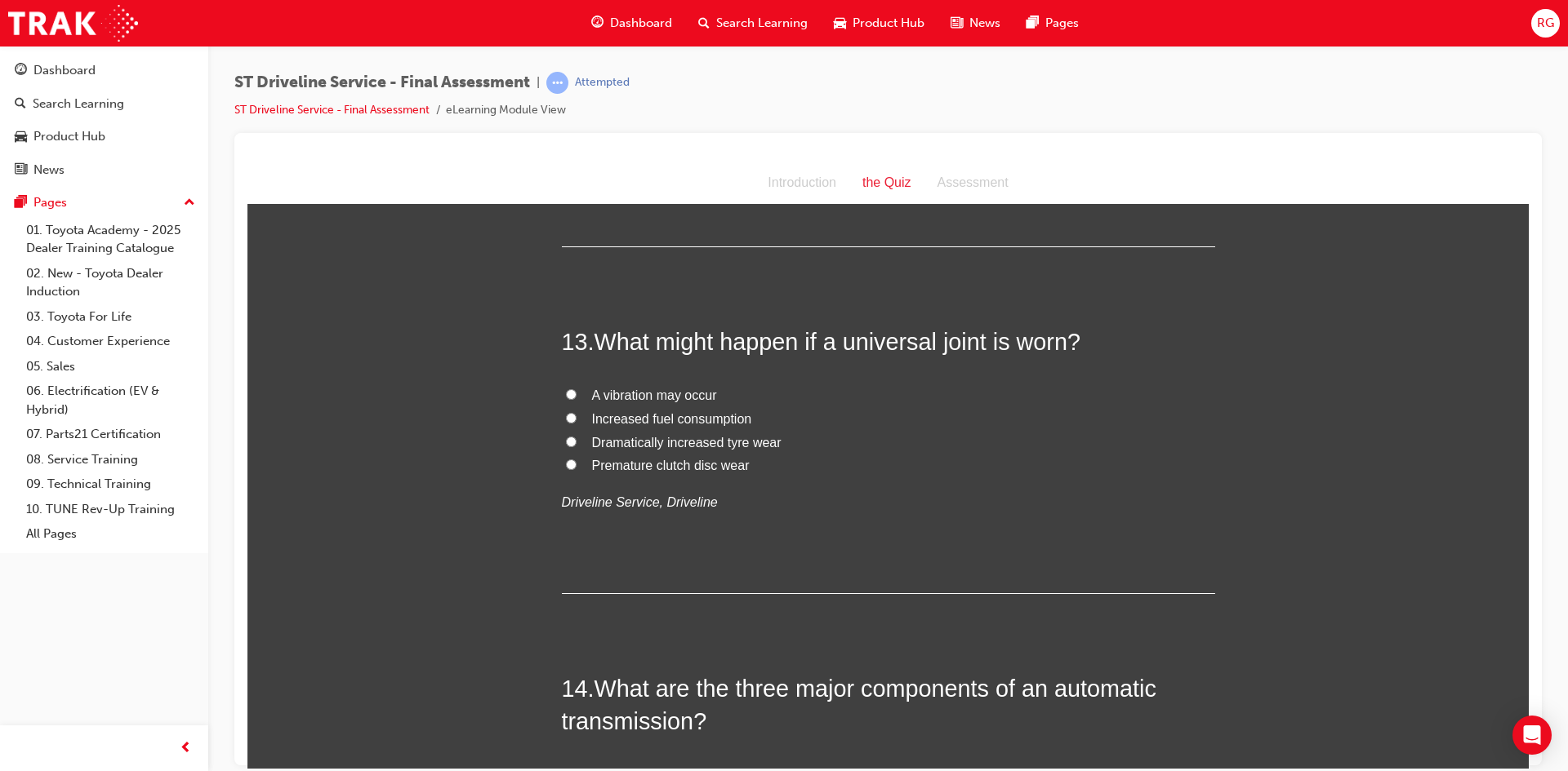
click at [611, 394] on span "A vibration may occur" at bounding box center [655, 395] width 125 height 14
click at [577, 394] on input "A vibration may occur" at bounding box center [571, 394] width 11 height 11
radio input "true"
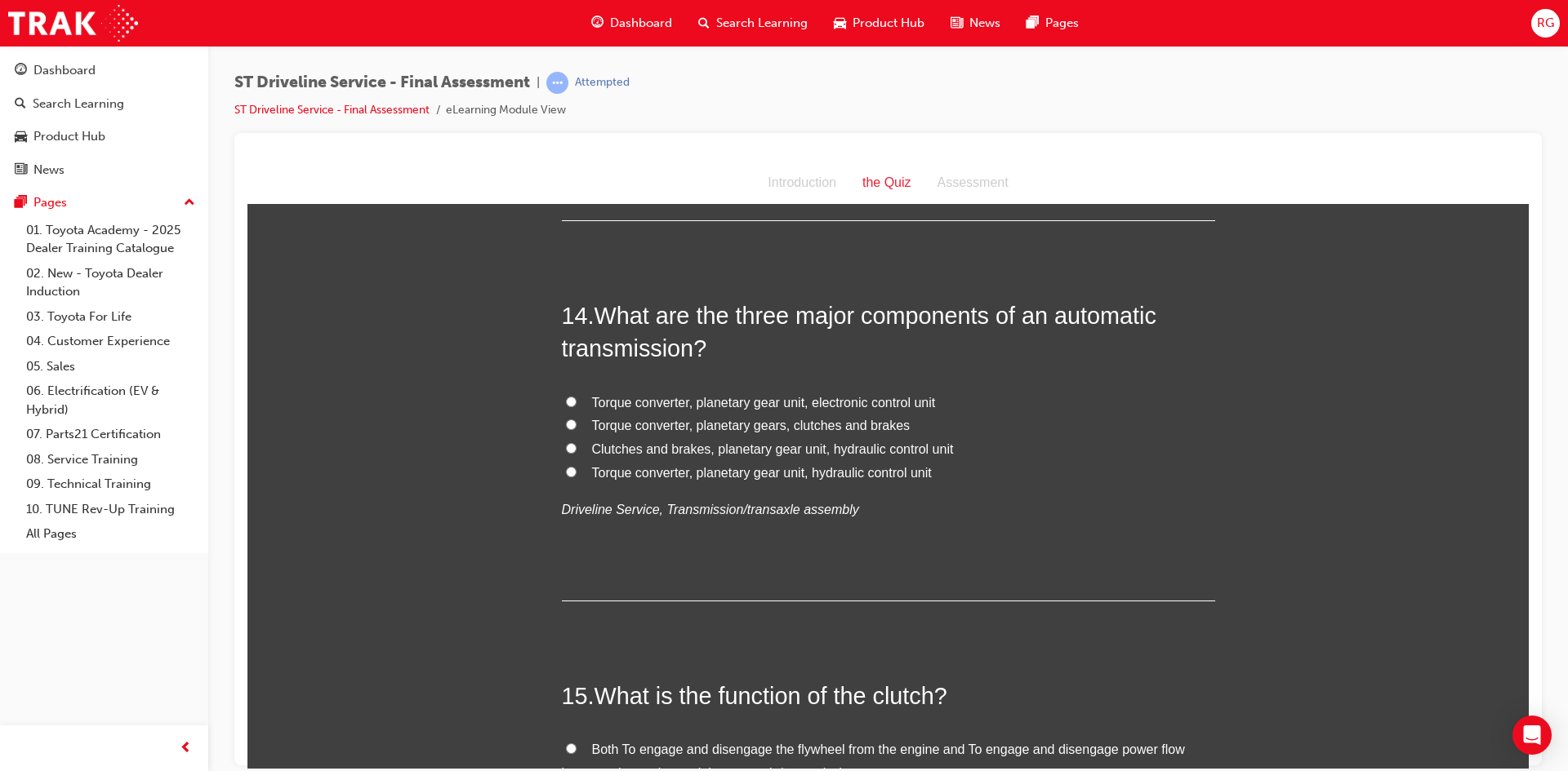
scroll to position [4817, 0]
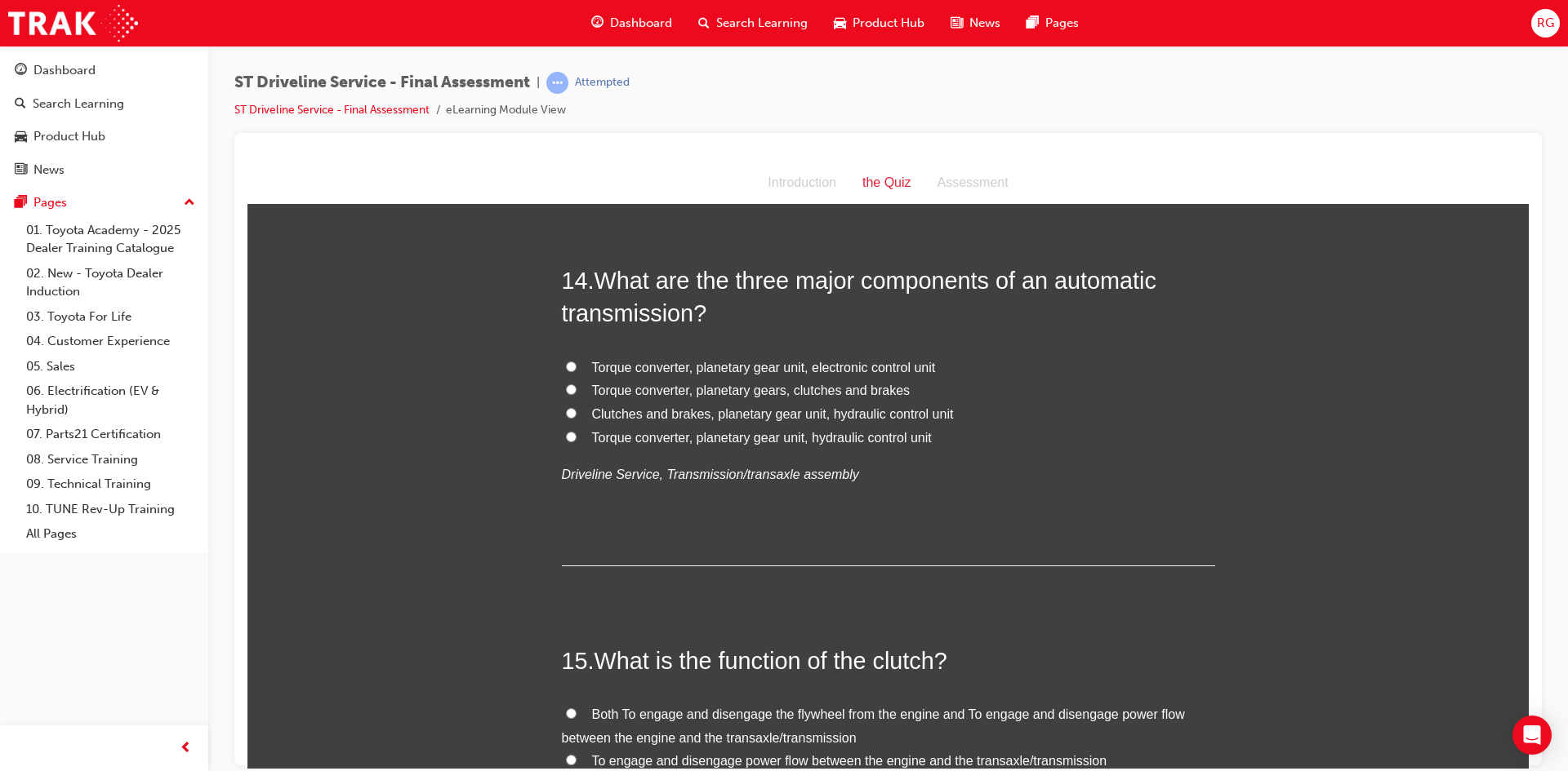
click at [739, 411] on span "Clutches and brakes, planetary gear unit, hydraulic control unit" at bounding box center [773, 413] width 362 height 14
click at [577, 411] on input "Clutches and brakes, planetary gear unit, hydraulic control unit" at bounding box center [571, 412] width 11 height 11
radio input "true"
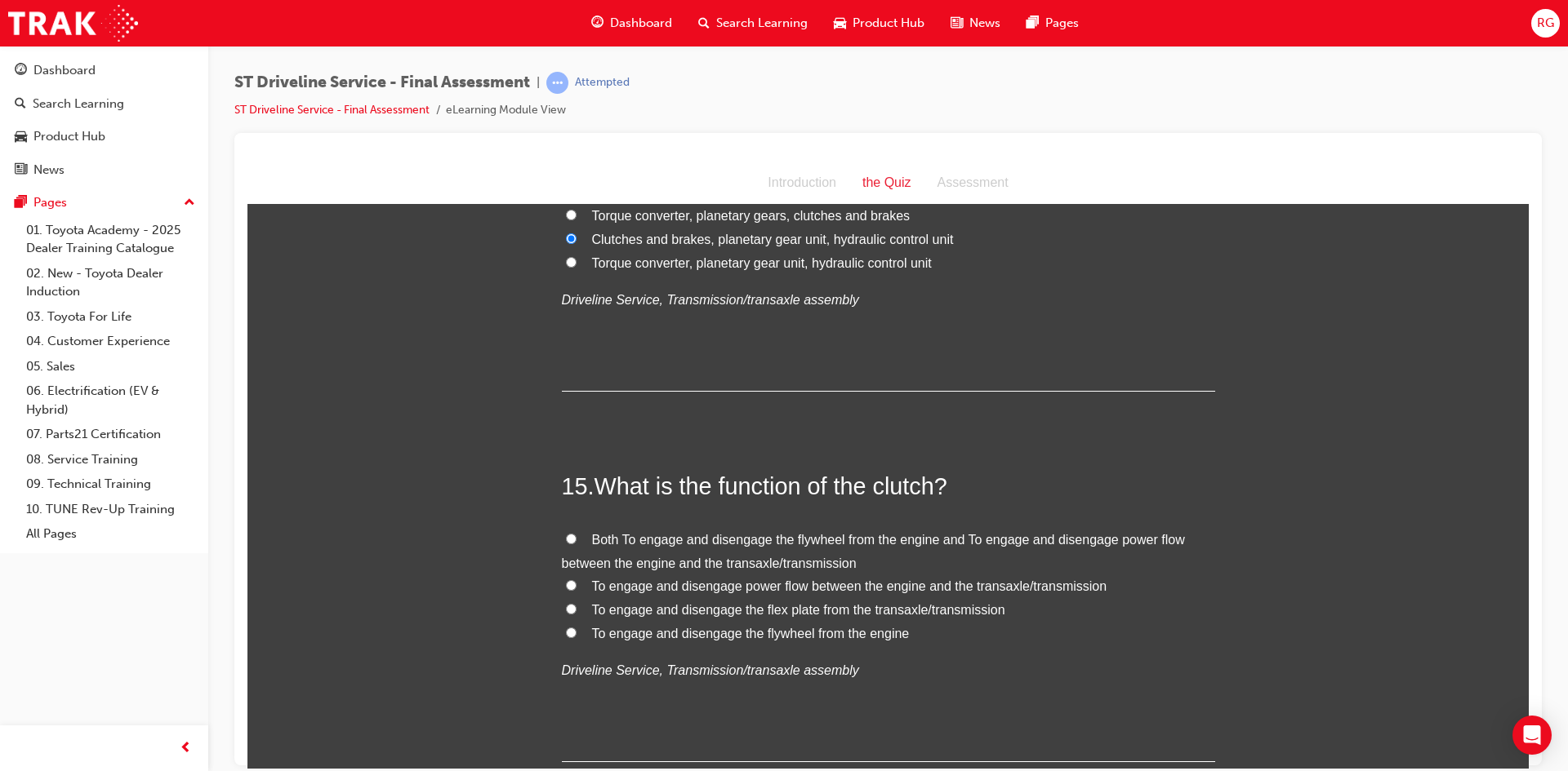
scroll to position [5108, 0]
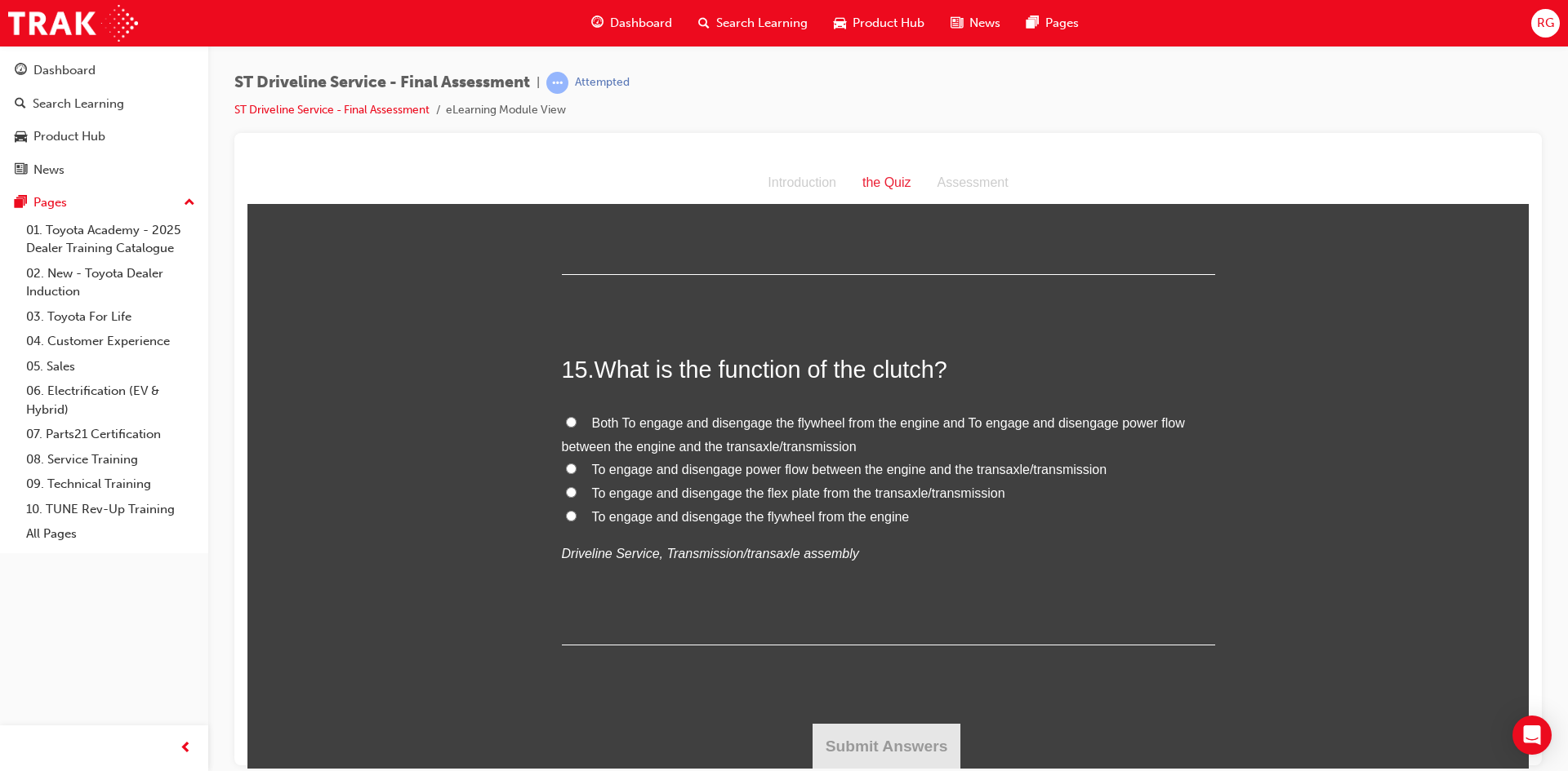
click at [690, 424] on span "Both To engage and disengage the flywheel from the engine and To engage and dis…" at bounding box center [873, 434] width 623 height 37
click at [577, 424] on input "Both To engage and disengage the flywheel from the engine and To engage and dis…" at bounding box center [571, 421] width 11 height 11
radio input "true"
click at [863, 736] on button "Submit Answers" at bounding box center [887, 746] width 149 height 46
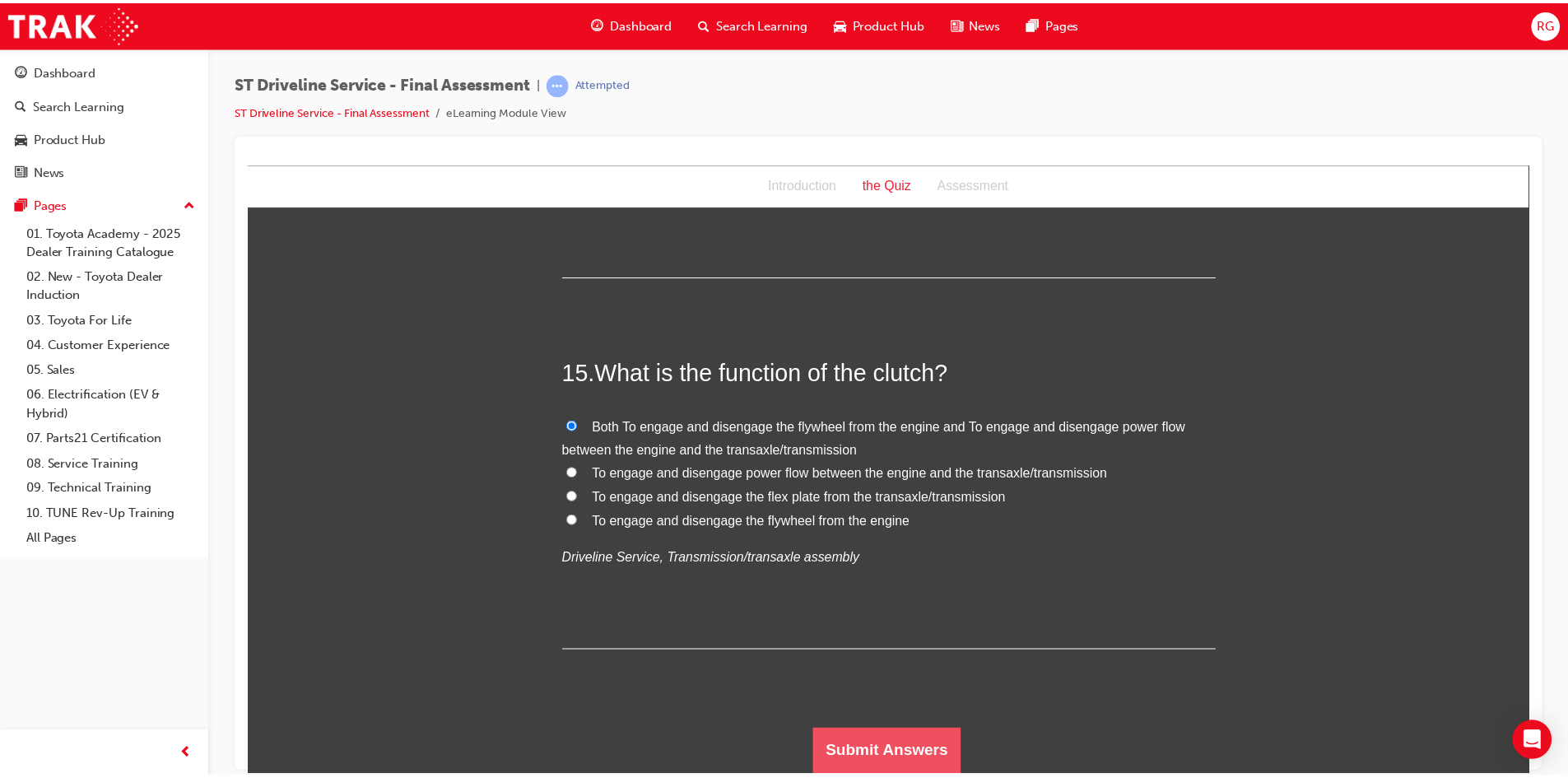
scroll to position [0, 0]
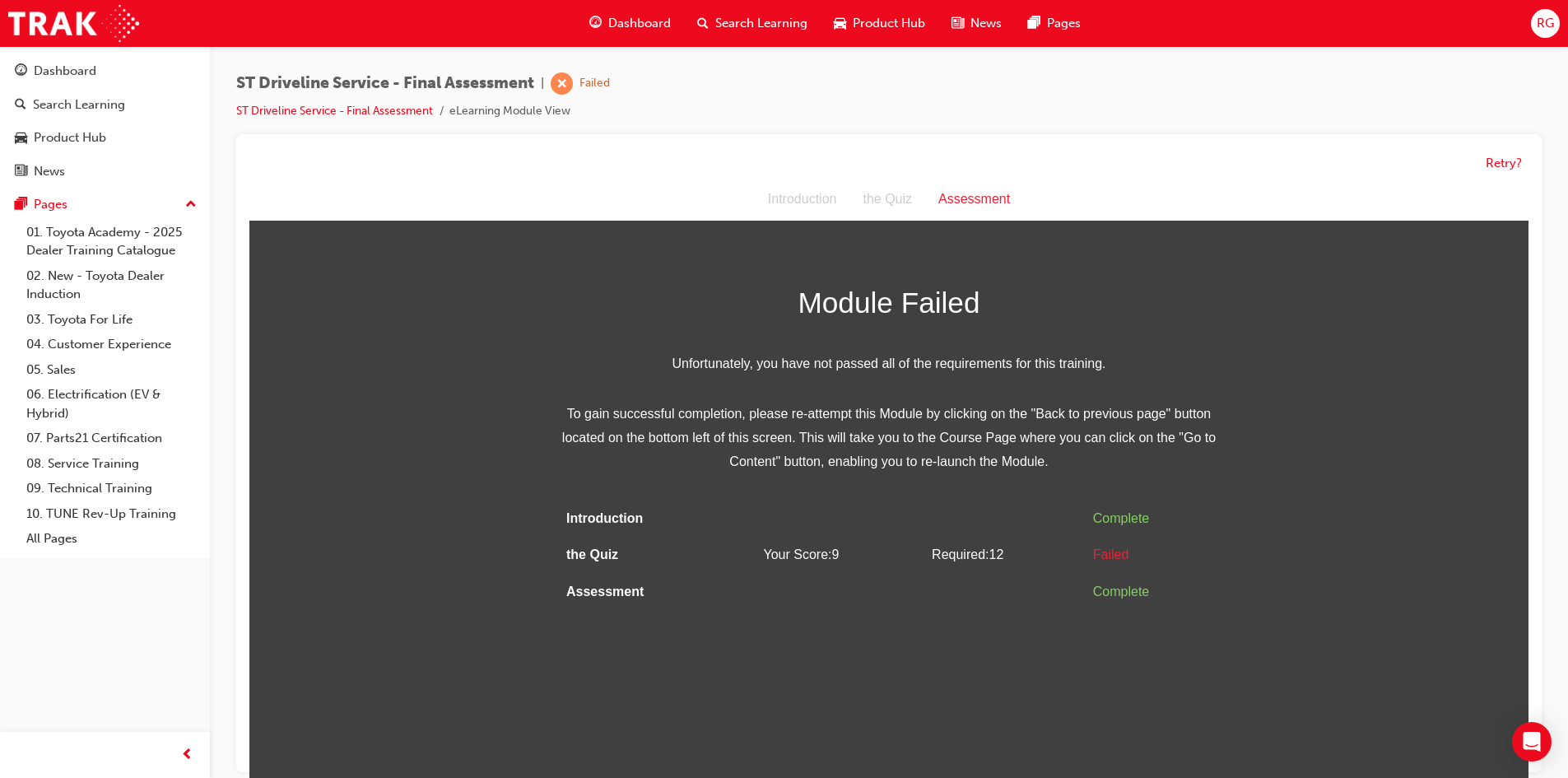
click at [1503, 173] on div "Retry?" at bounding box center [889, 164] width 1279 height 33
click at [1502, 170] on button "Retry?" at bounding box center [1504, 163] width 36 height 19
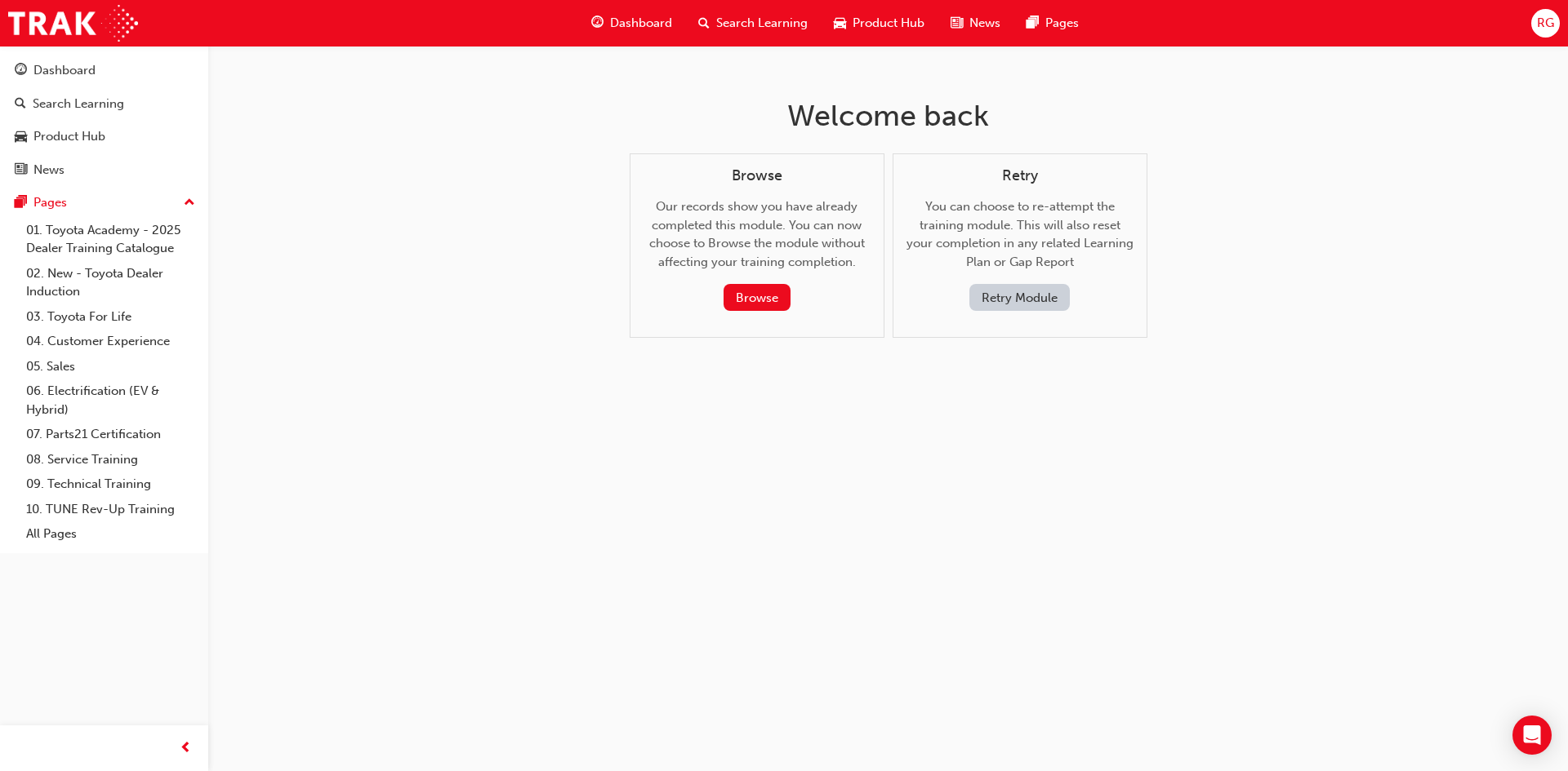
click at [1031, 313] on div "Retry You can choose to re-attempt the training module. This will also reset yo…" at bounding box center [1020, 246] width 255 height 186
click at [1015, 305] on button "Retry Module" at bounding box center [1020, 298] width 101 height 27
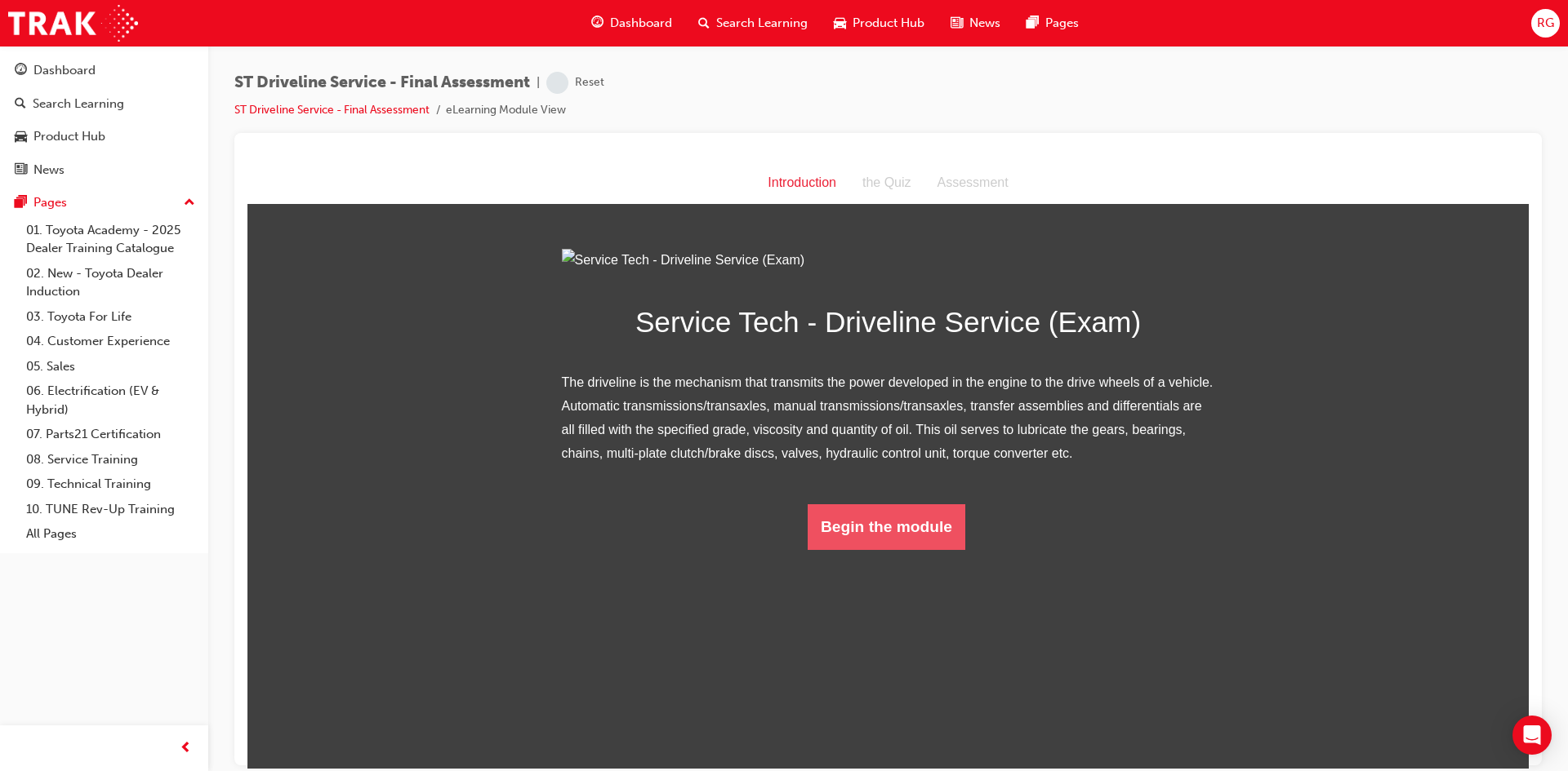
click at [854, 549] on button "Begin the module" at bounding box center [886, 526] width 157 height 46
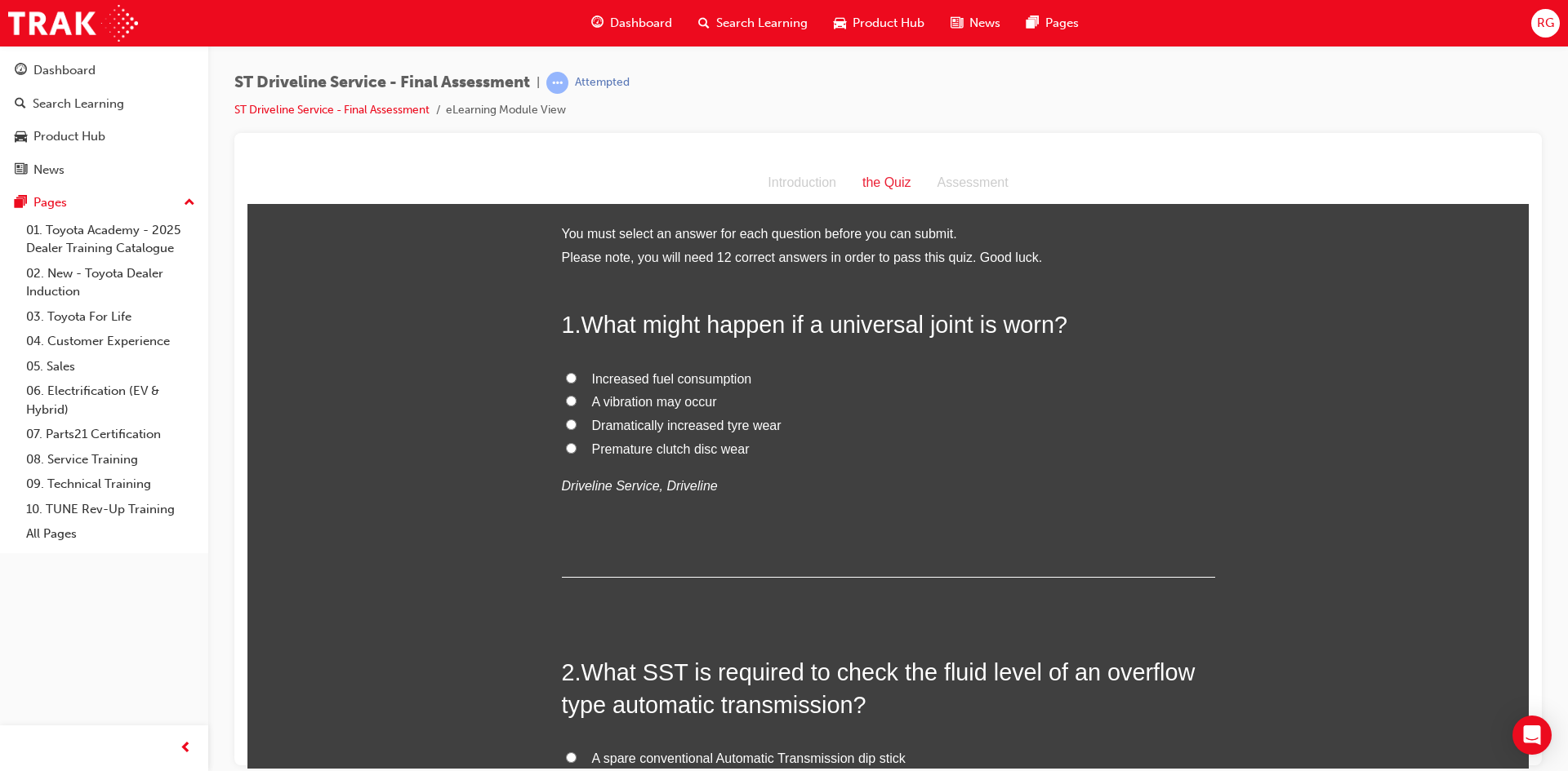
click at [656, 400] on span "A vibration may occur" at bounding box center [655, 402] width 125 height 14
click at [577, 400] on input "A vibration may occur" at bounding box center [571, 400] width 11 height 11
radio input "true"
click at [588, 82] on div "Attempted" at bounding box center [602, 83] width 55 height 16
click at [560, 81] on span "learningRecordVerb_ATTEMPT-icon" at bounding box center [557, 83] width 22 height 22
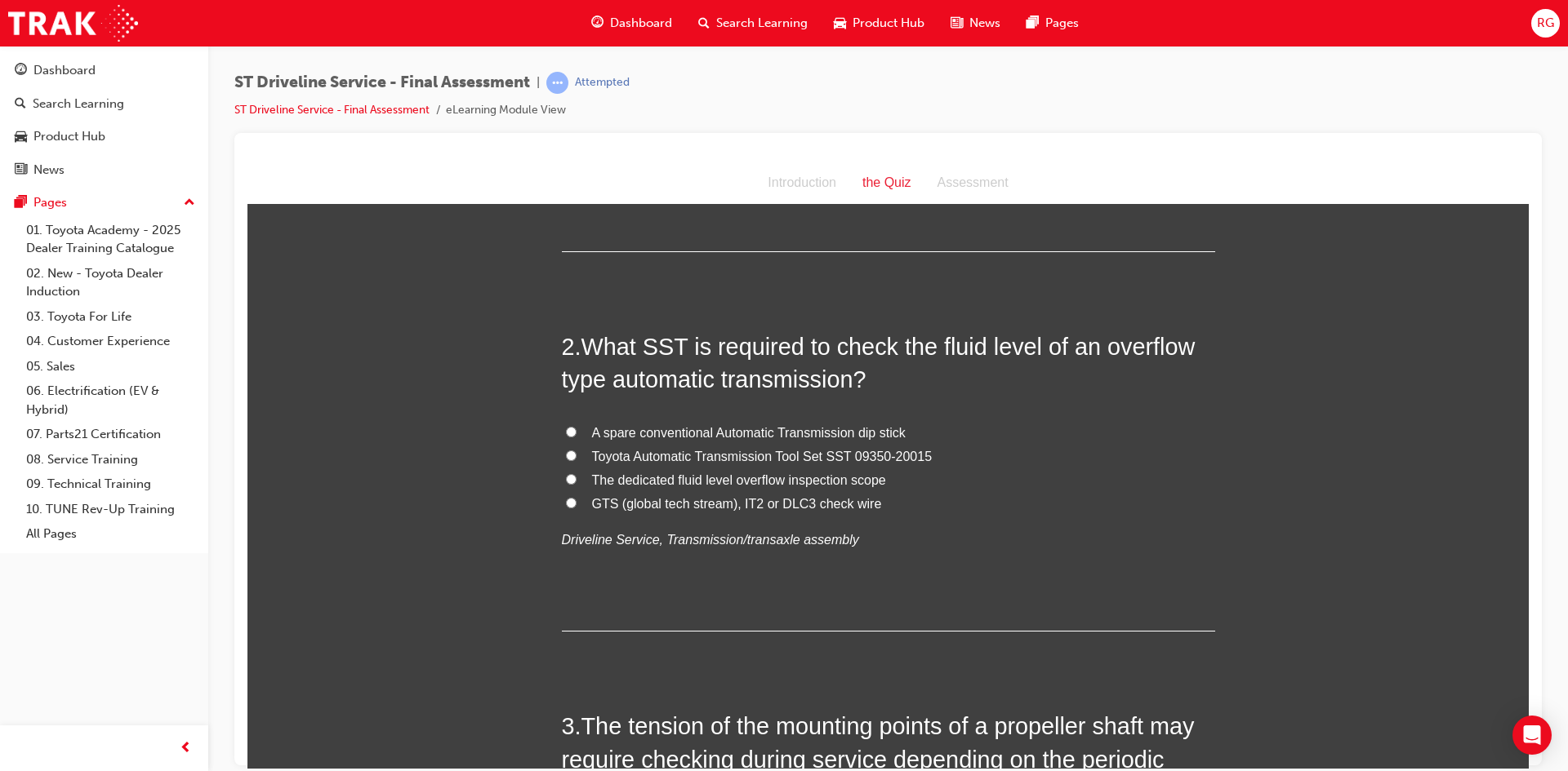
scroll to position [326, 0]
click at [628, 459] on span "Toyota Automatic Transmission Tool Set SST 09350-20015" at bounding box center [762, 455] width 340 height 14
click at [577, 459] on input "Toyota Automatic Transmission Tool Set SST 09350-20015" at bounding box center [571, 453] width 11 height 11
radio input "true"
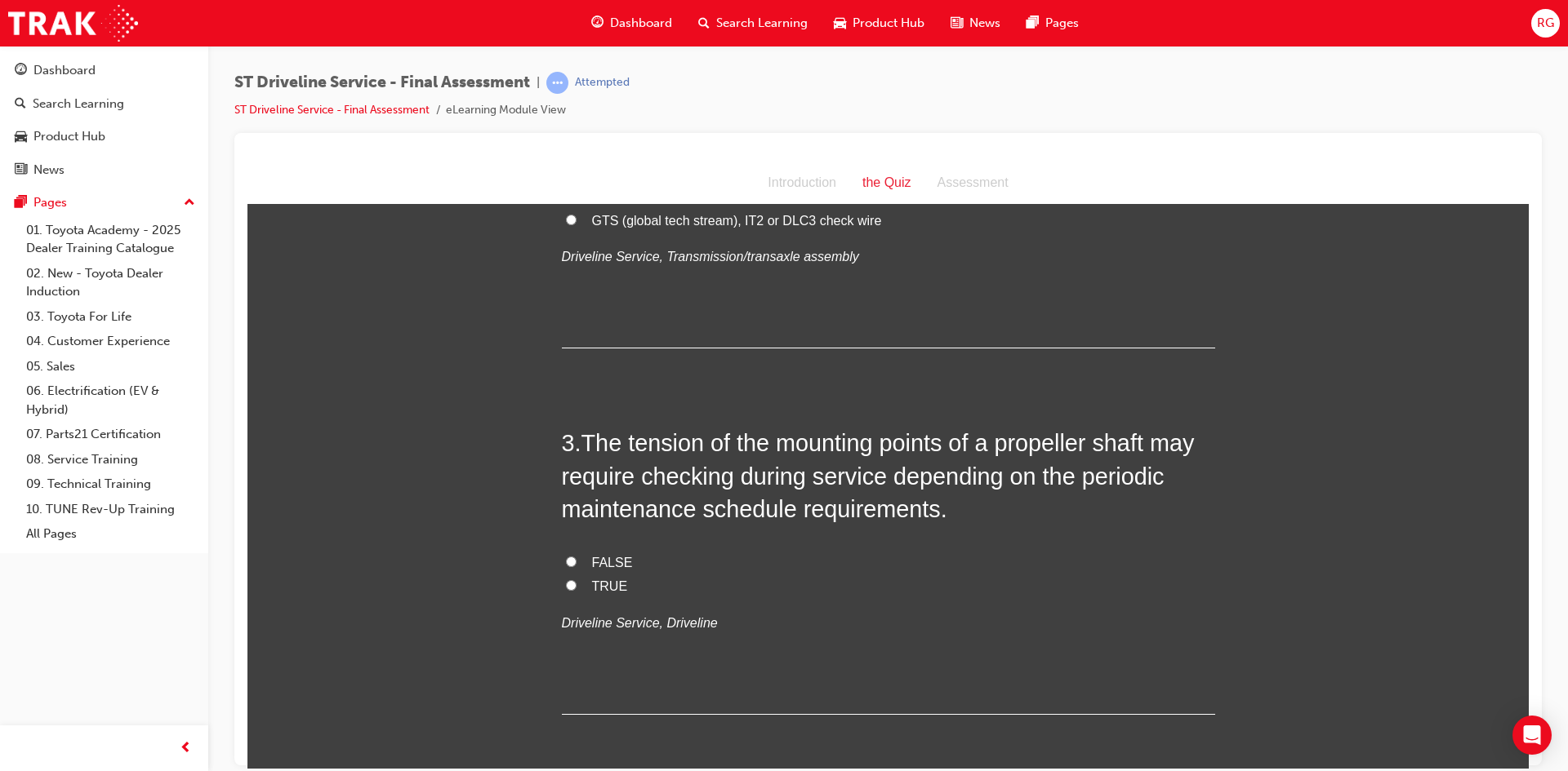
scroll to position [653, 0]
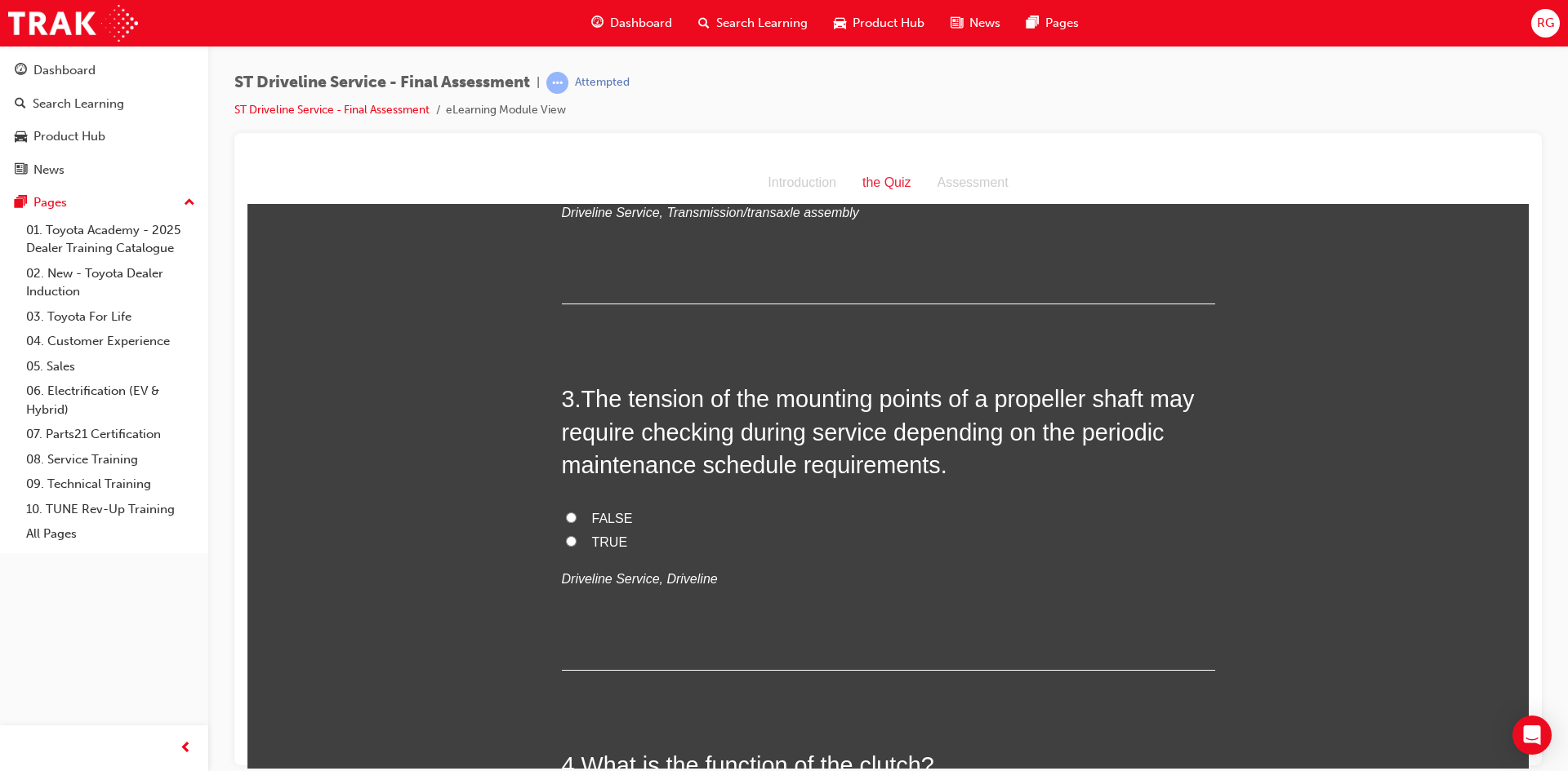
drag, startPoint x: 593, startPoint y: 518, endPoint x: 591, endPoint y: 534, distance: 16.1
click at [591, 529] on label "FALSE" at bounding box center [889, 519] width 653 height 23
click at [577, 523] on input "FALSE" at bounding box center [571, 517] width 11 height 11
radio input "true"
click at [592, 540] on span "TRUE" at bounding box center [610, 541] width 36 height 14
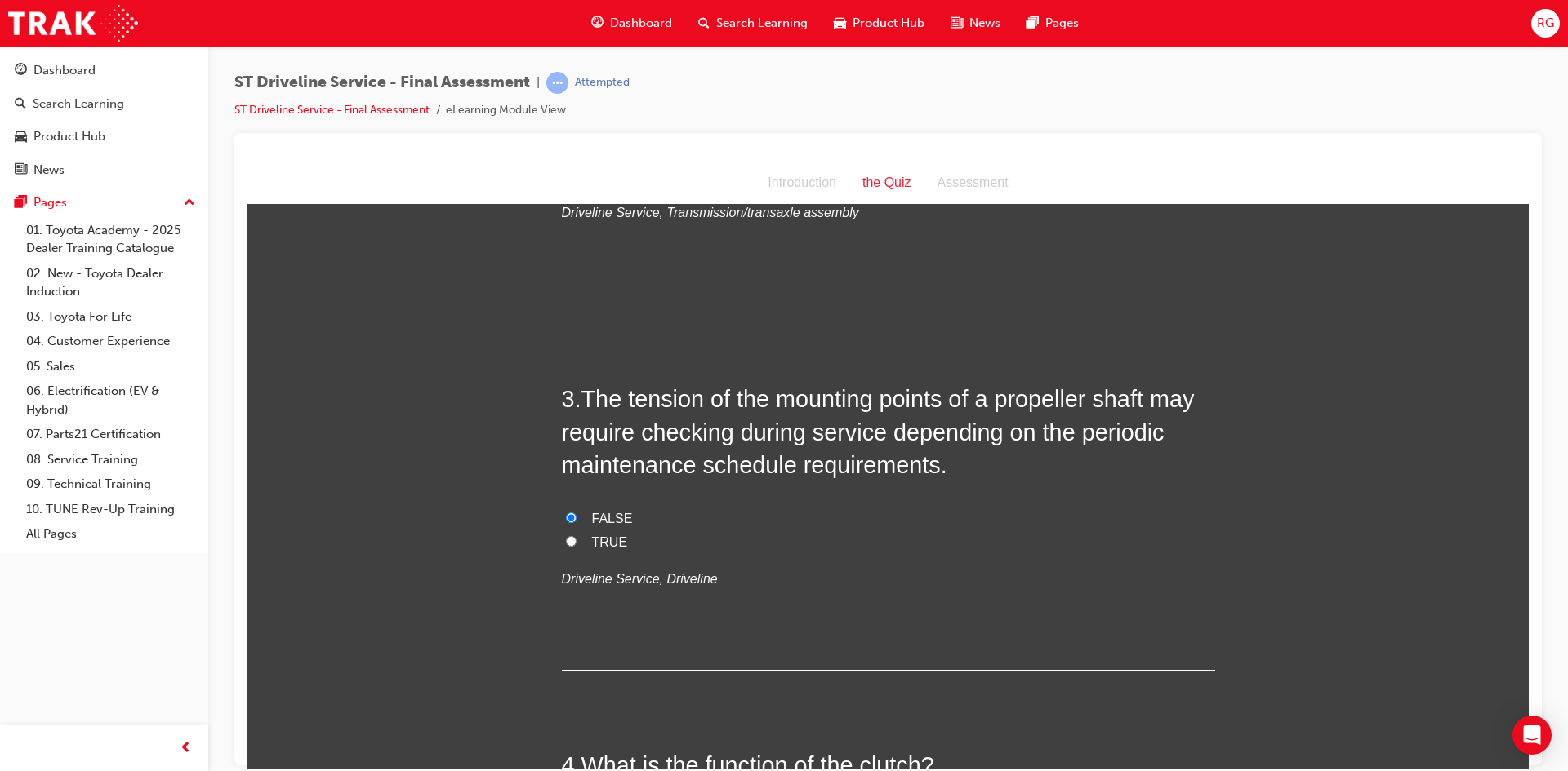
click at [577, 540] on input "TRUE" at bounding box center [571, 540] width 11 height 11
radio input "true"
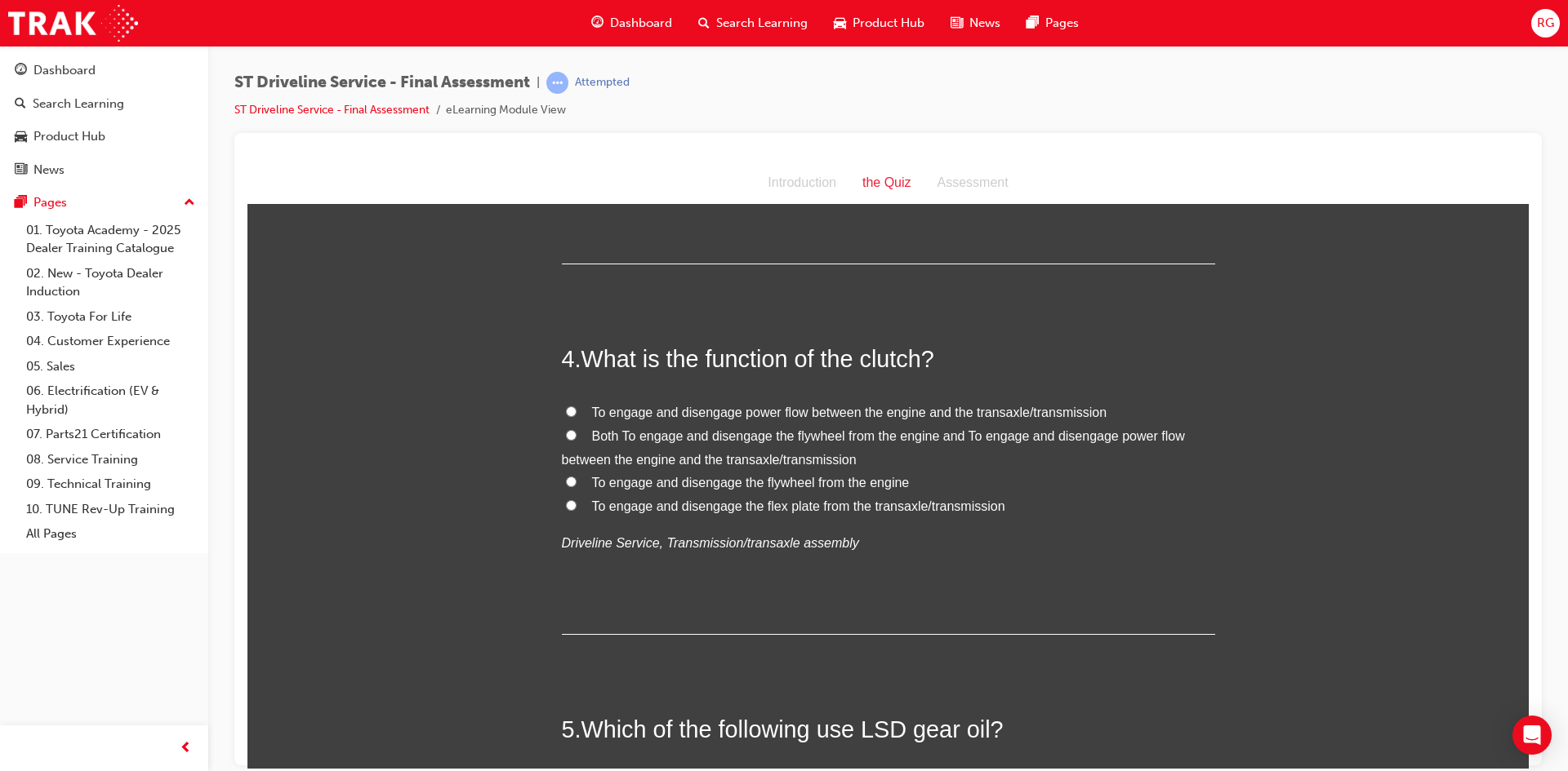
scroll to position [1061, 0]
click at [601, 435] on span "Both To engage and disengage the flywheel from the engine and To engage and dis…" at bounding box center [873, 446] width 623 height 37
click at [577, 435] on input "Both To engage and disengage the flywheel from the engine and To engage and dis…" at bounding box center [571, 433] width 11 height 11
radio input "true"
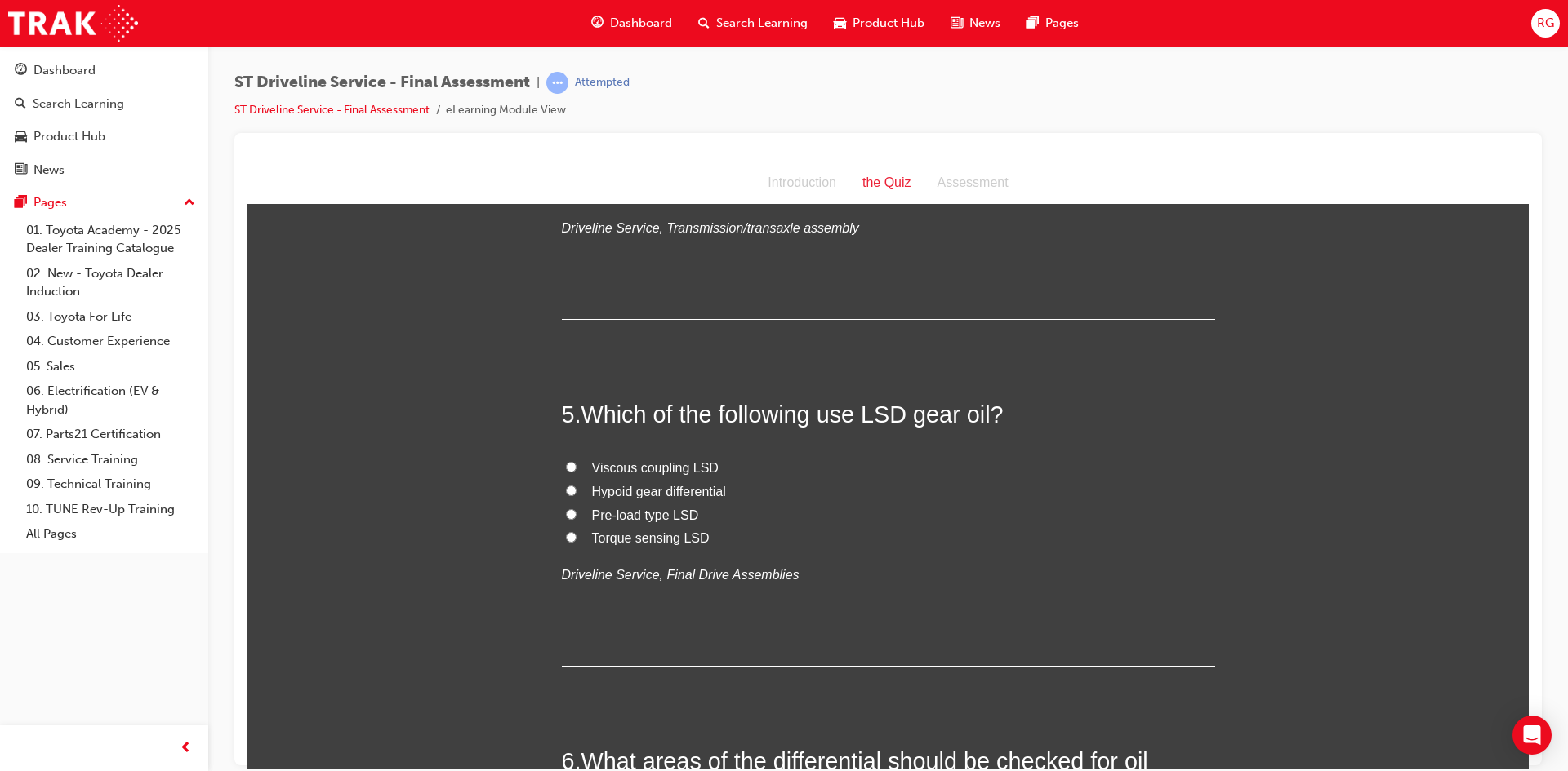
scroll to position [1388, 0]
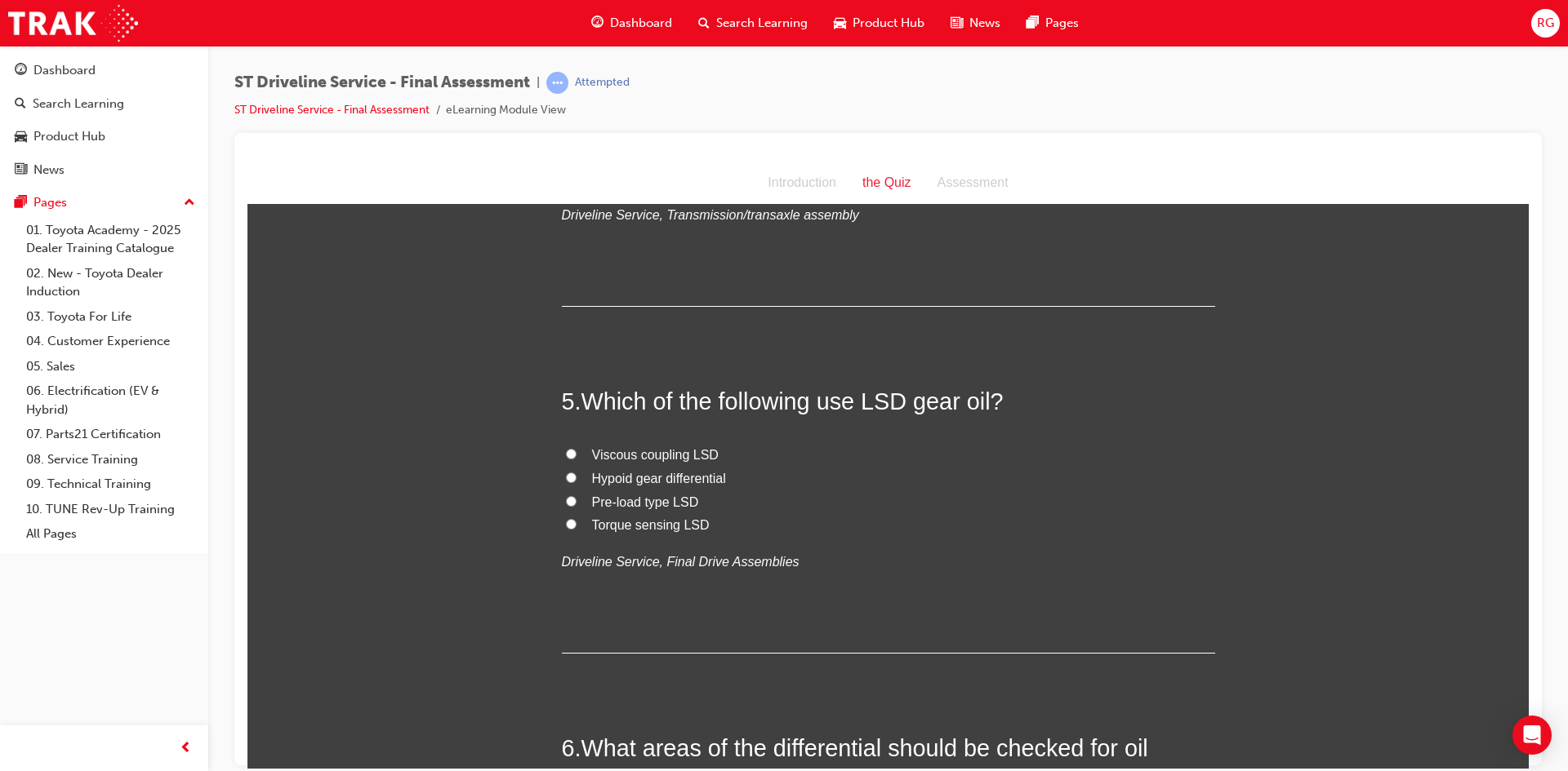
click at [604, 523] on span "Torque sensing LSD" at bounding box center [651, 525] width 117 height 14
click at [577, 523] on input "Torque sensing LSD" at bounding box center [571, 523] width 11 height 11
radio input "true"
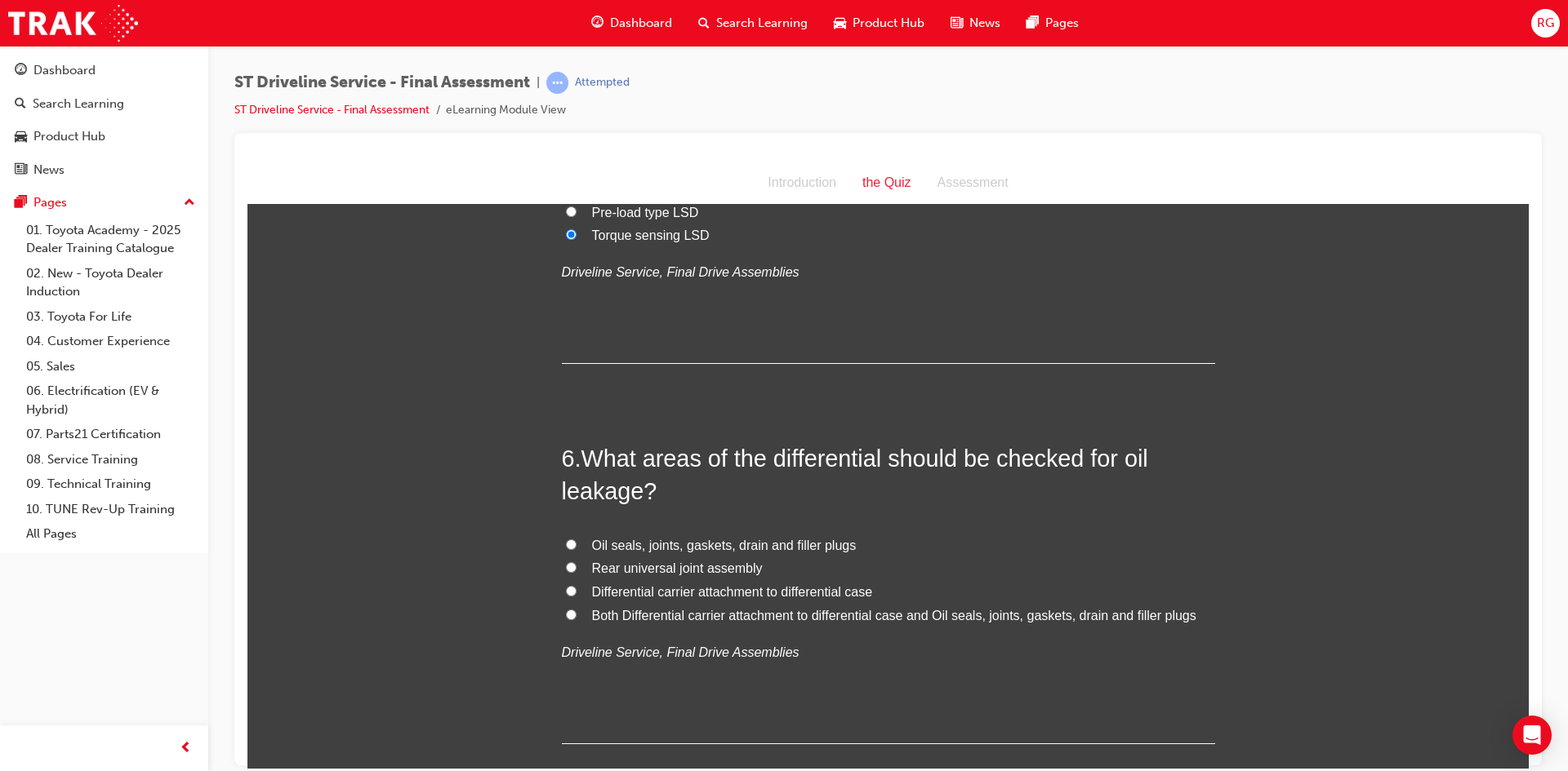
scroll to position [1714, 0]
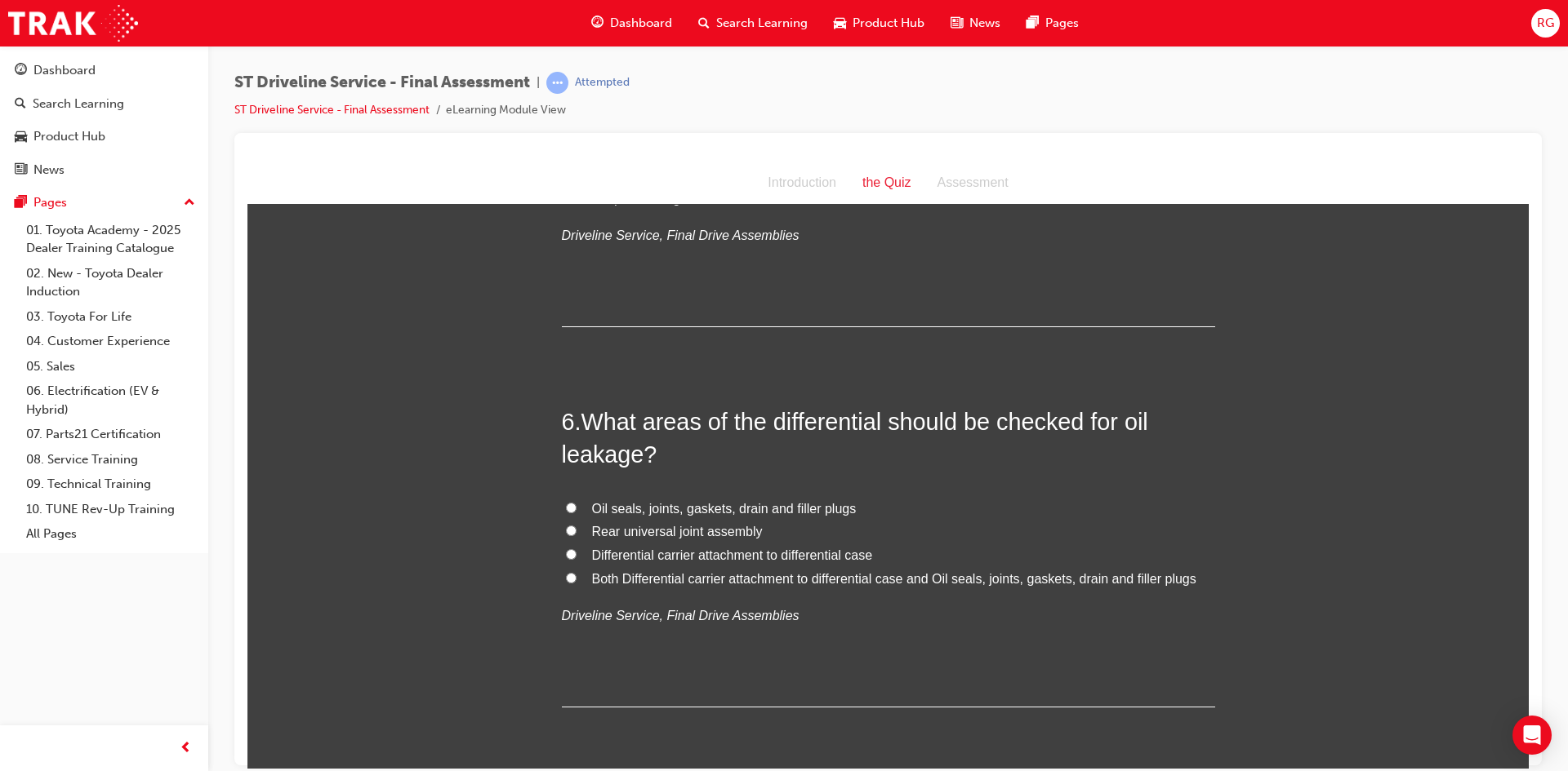
click at [609, 574] on span "Both Differential carrier attachment to differential case and Oil seals, joints…" at bounding box center [894, 578] width 604 height 14
click at [577, 574] on input "Both Differential carrier attachment to differential case and Oil seals, joints…" at bounding box center [571, 578] width 11 height 11
radio input "true"
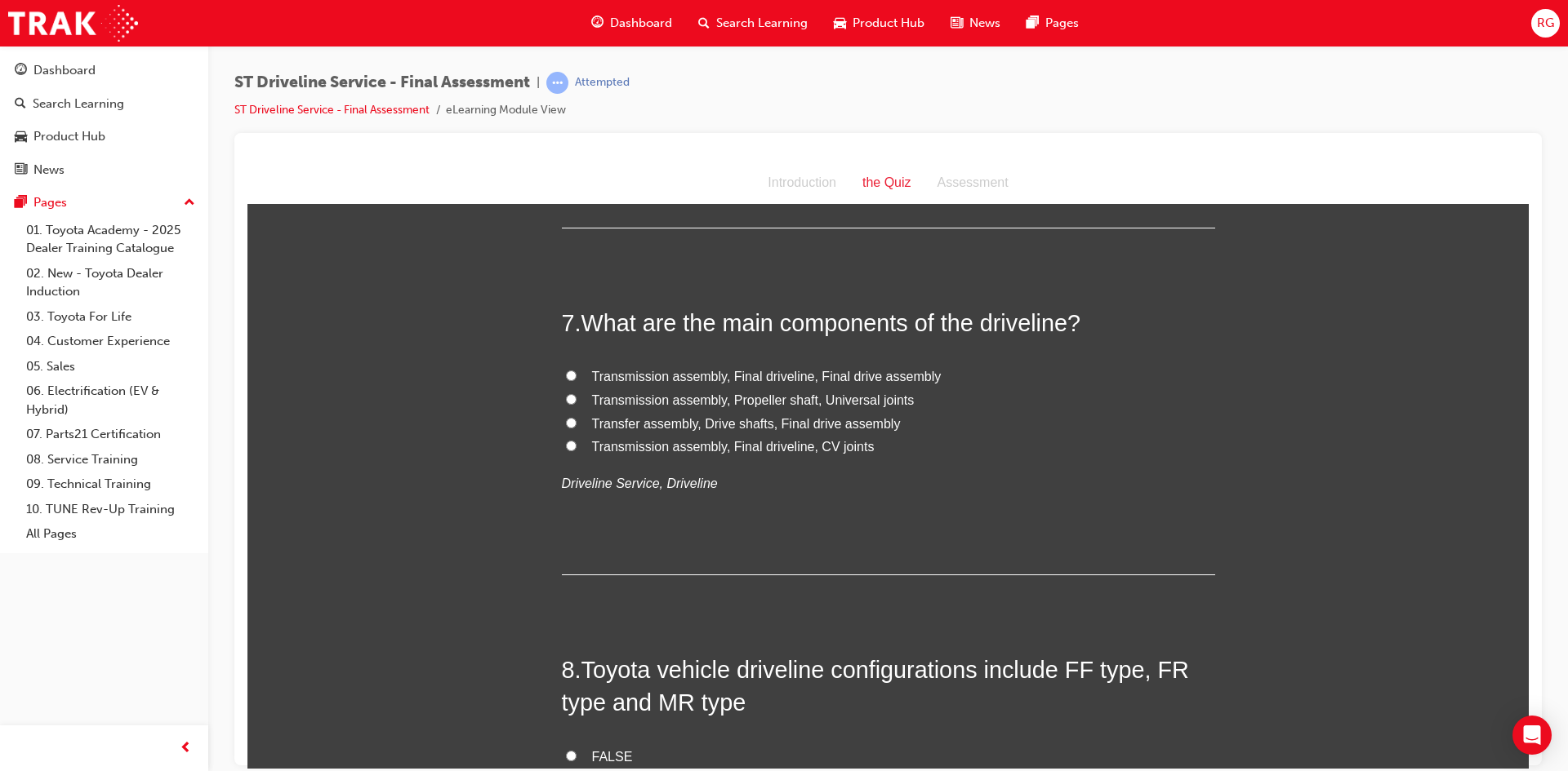
scroll to position [2122, 0]
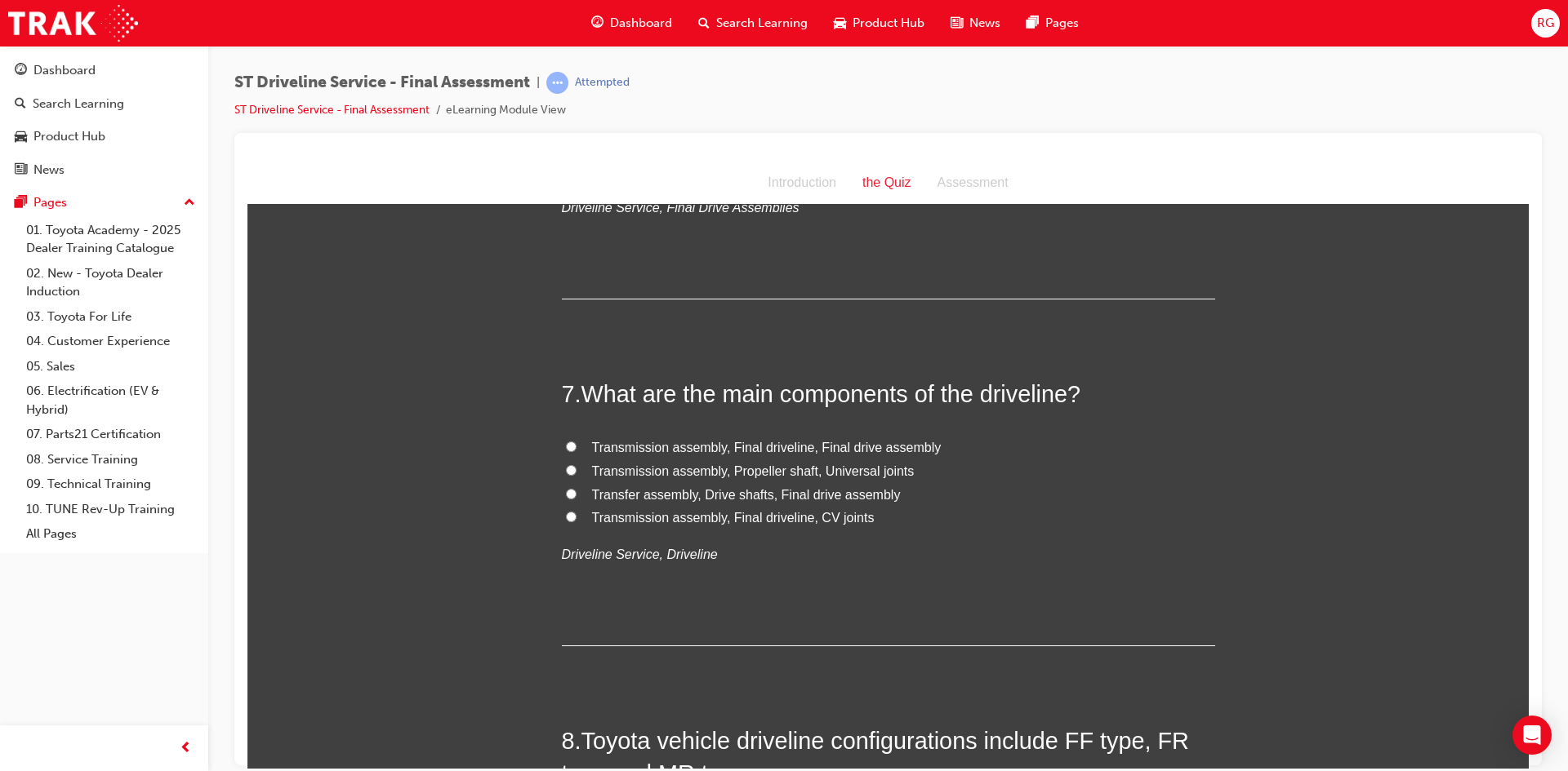
click at [868, 447] on span "Transmission assembly, Final driveline, Final drive assembly" at bounding box center [767, 447] width 350 height 14
click at [577, 447] on input "Transmission assembly, Final driveline, Final drive assembly" at bounding box center [571, 446] width 11 height 11
radio input "true"
click at [696, 524] on span "Transmission assembly, Final driveline, CV joints" at bounding box center [733, 517] width 283 height 14
click at [645, 511] on span "Transmission assembly, Final driveline, CV joints" at bounding box center [733, 517] width 283 height 14
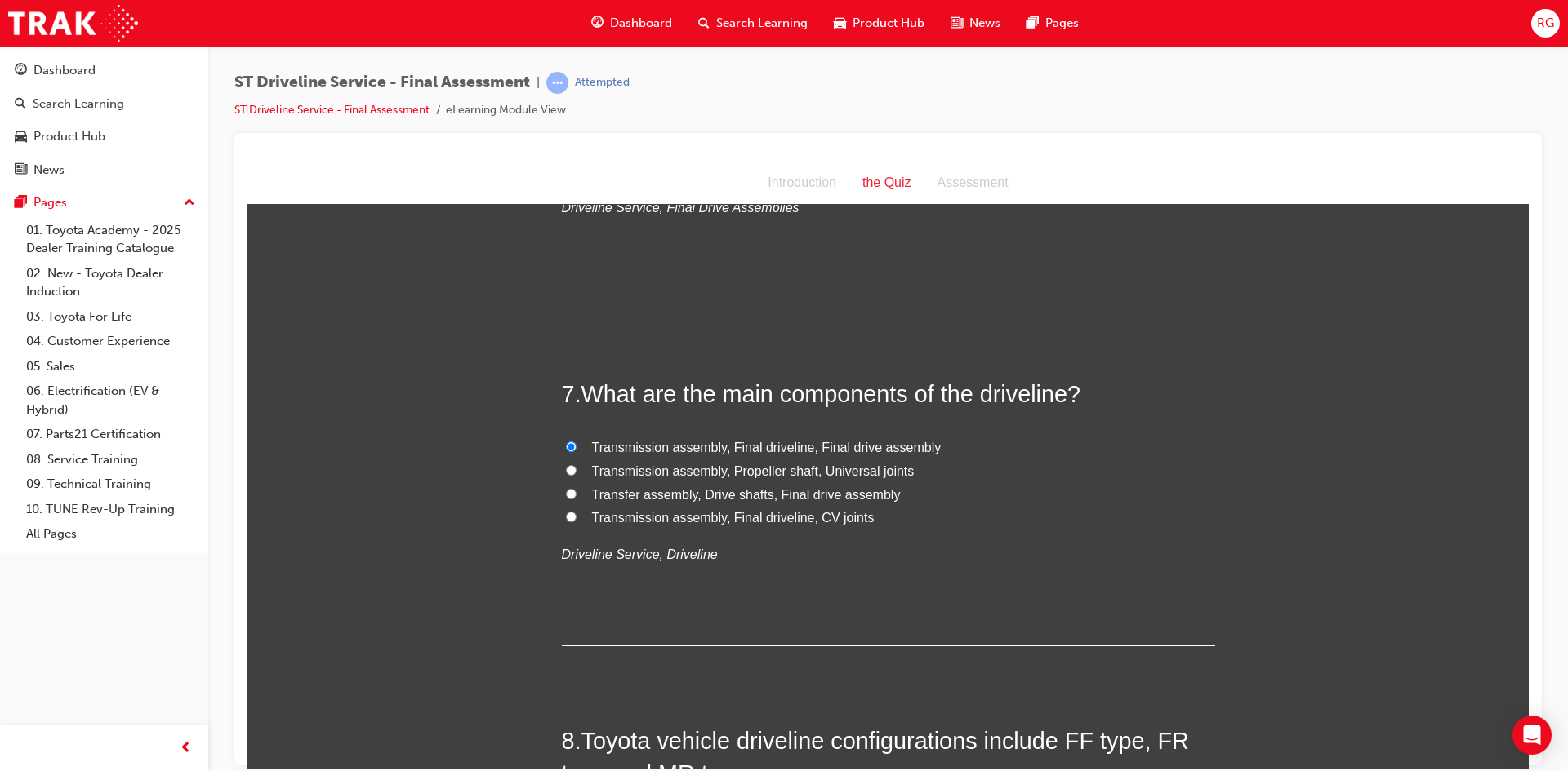
click at [577, 511] on input "Transmission assembly, Final driveline, CV joints" at bounding box center [571, 516] width 11 height 11
radio input "true"
click at [592, 488] on span "Transfer assembly, Drive shafts, Final drive assembly" at bounding box center [747, 494] width 309 height 14
click at [577, 489] on input "Transfer assembly, Drive shafts, Final drive assembly" at bounding box center [571, 493] width 11 height 11
radio input "true"
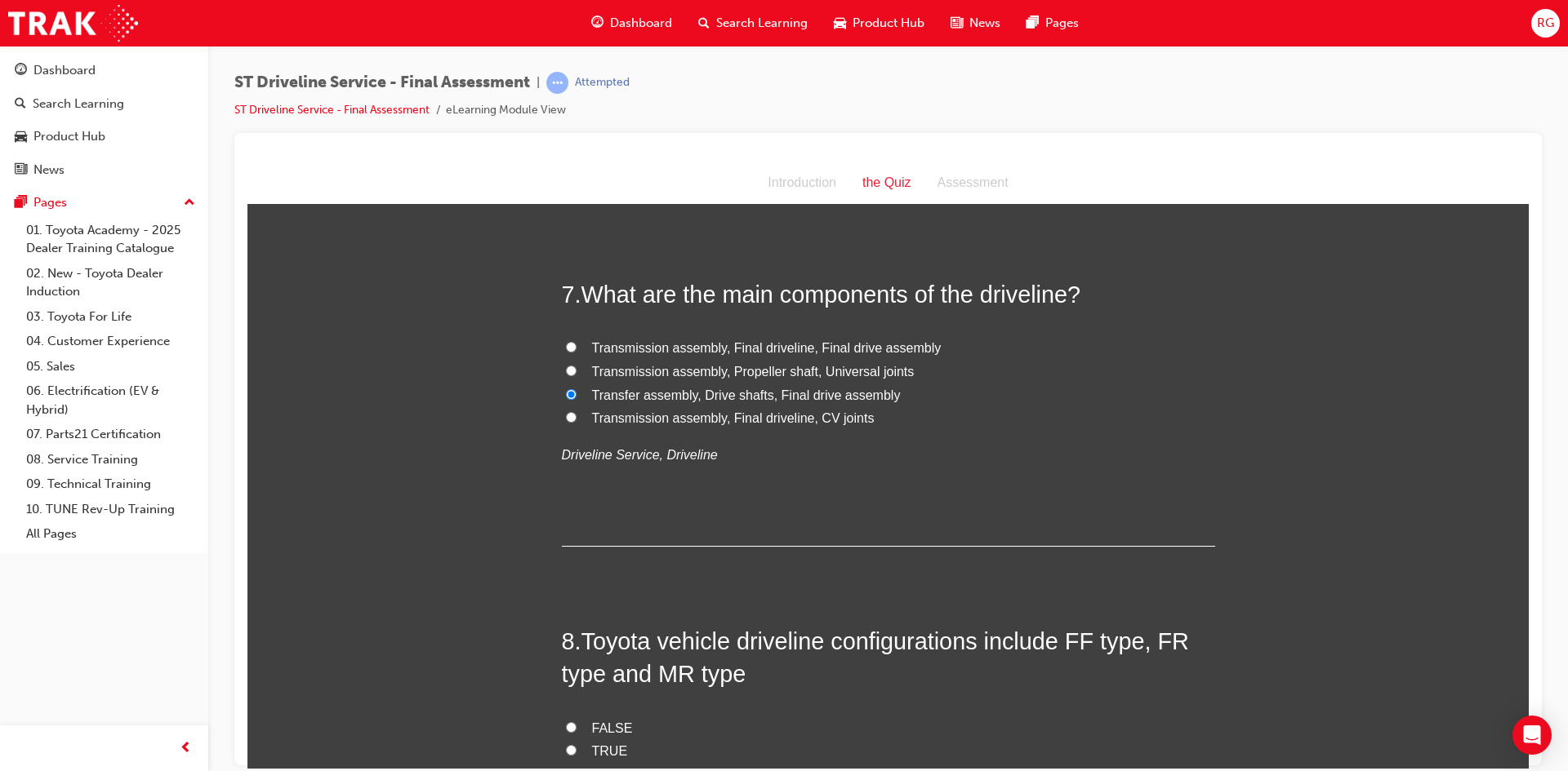
scroll to position [2368, 0]
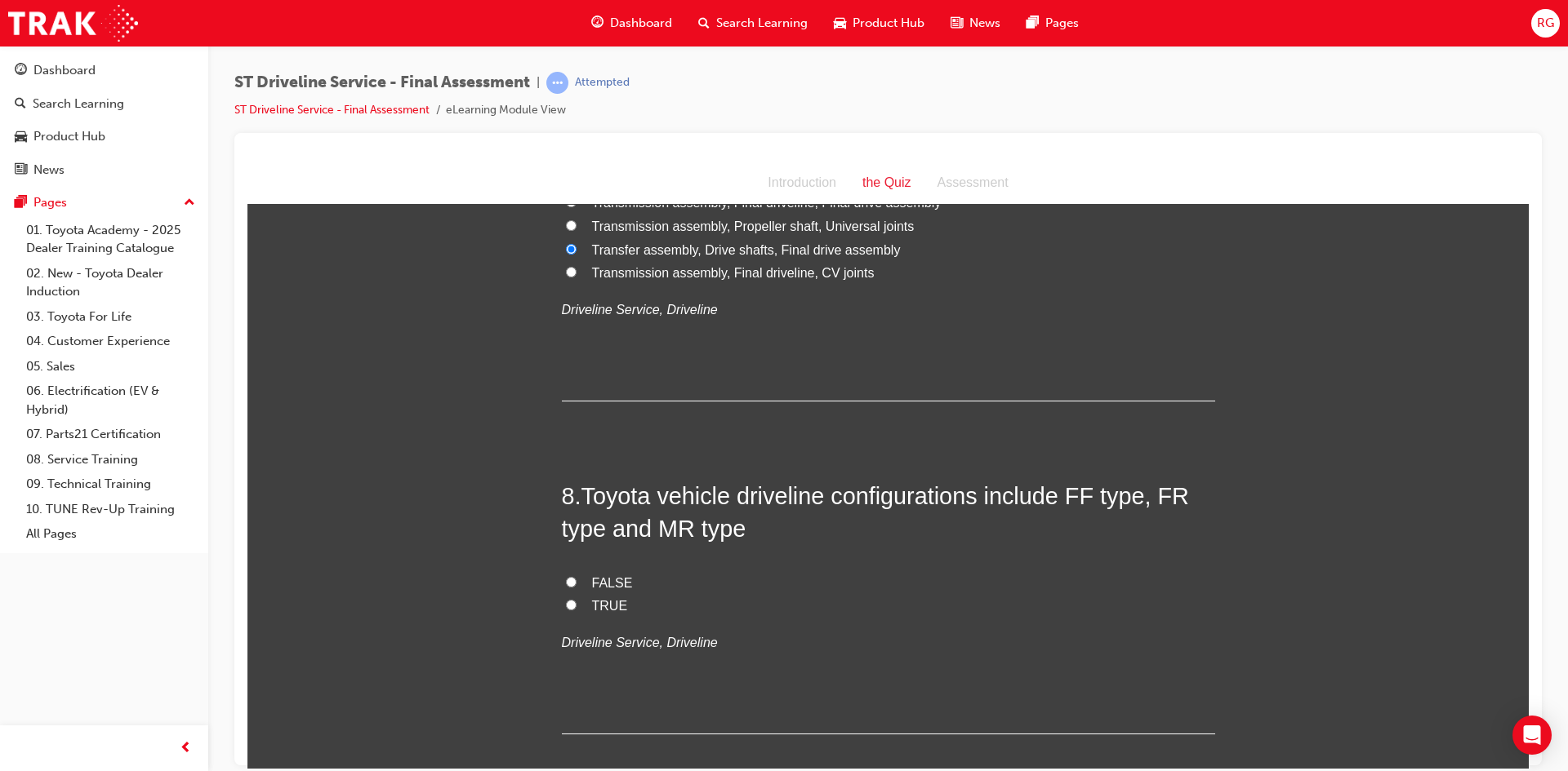
click at [610, 594] on label "TRUE" at bounding box center [889, 606] width 653 height 23
click at [577, 599] on input "TRUE" at bounding box center [571, 604] width 11 height 11
radio input "true"
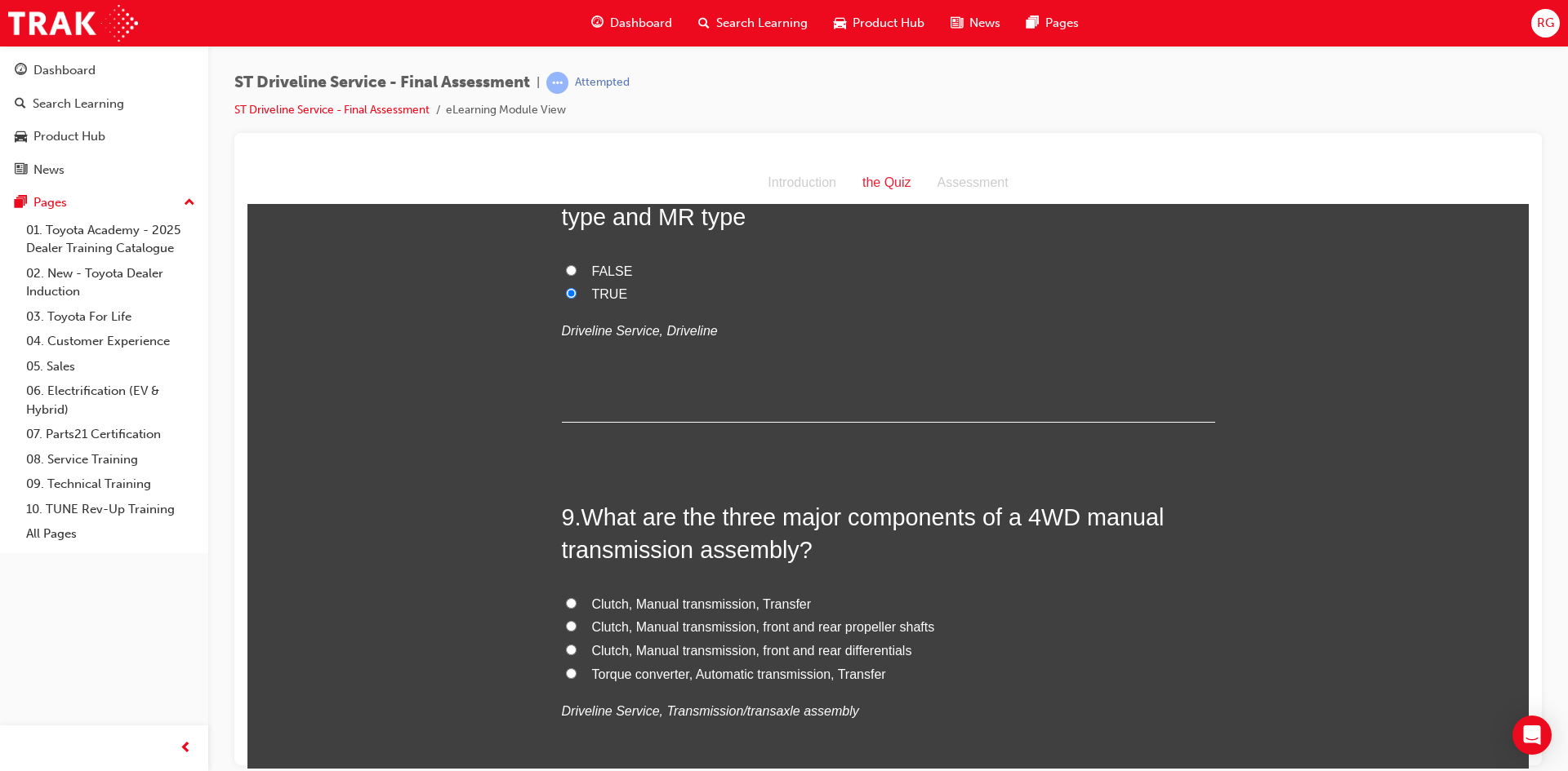
scroll to position [2775, 0]
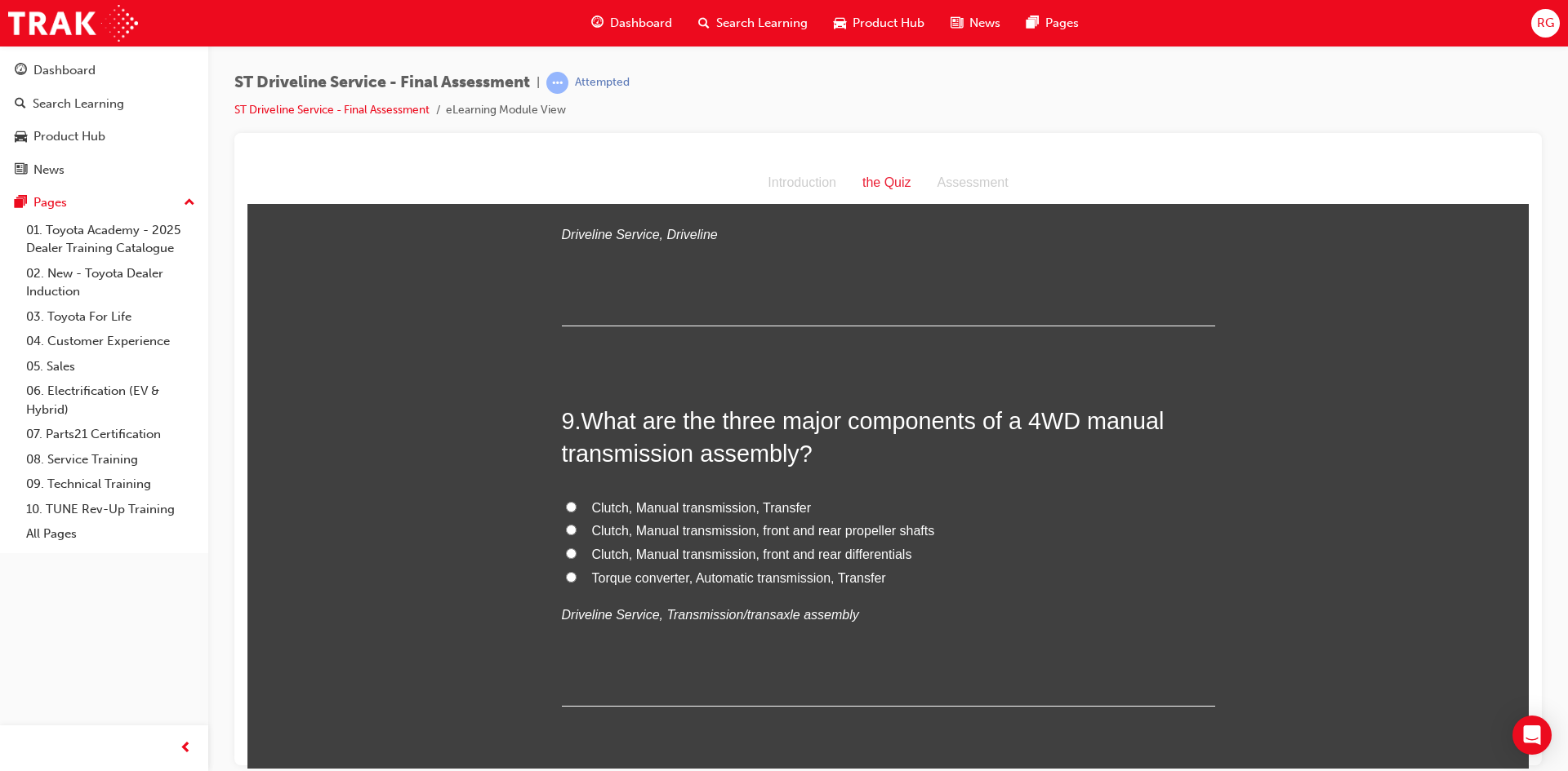
click at [623, 496] on label "Clutch, Manual transmission, Transfer" at bounding box center [889, 508] width 653 height 23
click at [577, 501] on input "Clutch, Manual transmission, Transfer" at bounding box center [571, 506] width 11 height 11
radio input "true"
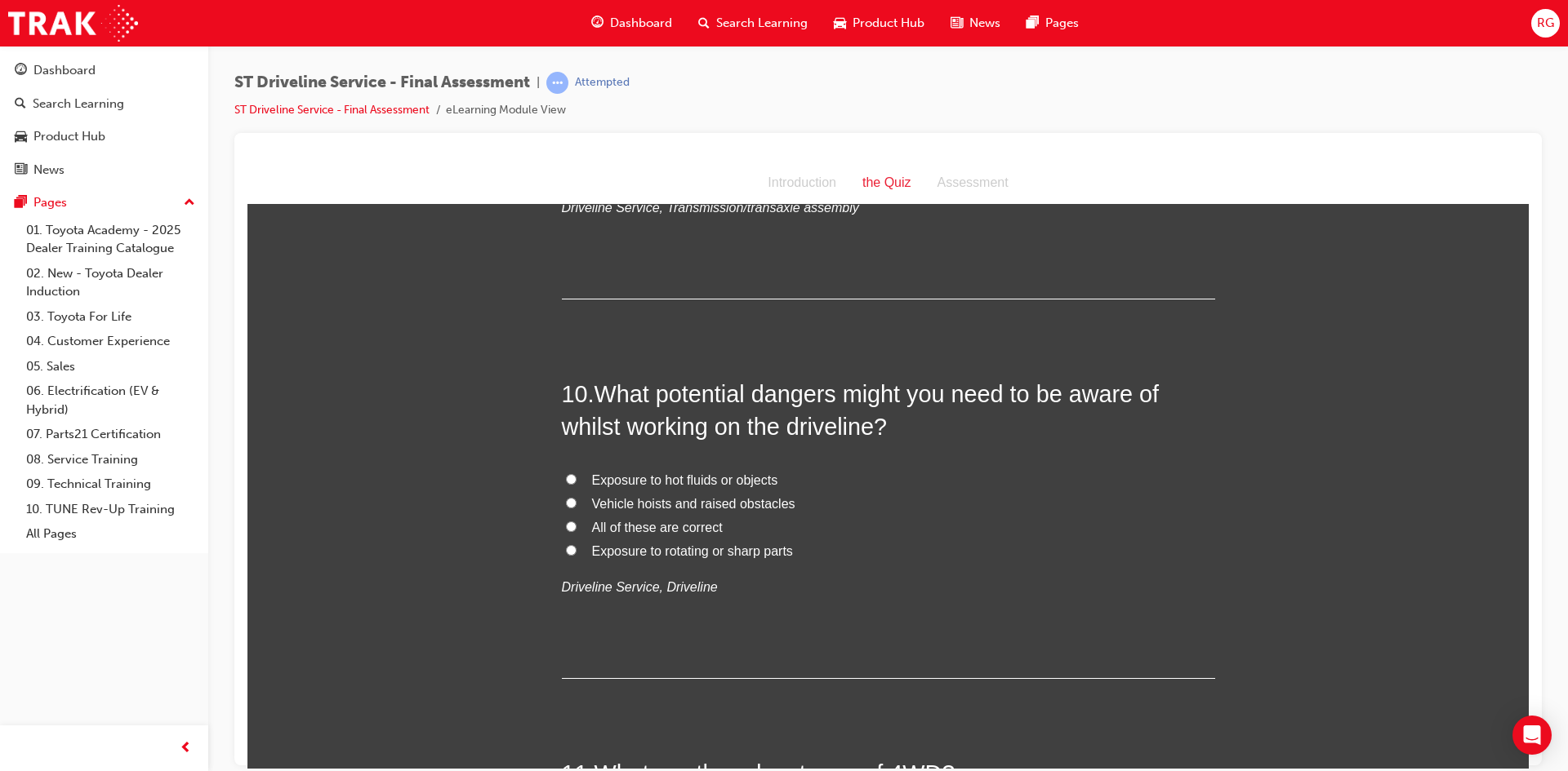
scroll to position [3184, 0]
click at [612, 522] on span "All of these are correct" at bounding box center [658, 526] width 131 height 14
click at [577, 522] on input "All of these are correct" at bounding box center [571, 525] width 11 height 11
radio input "true"
click at [600, 478] on span "Exposure to hot fluids or objects" at bounding box center [685, 479] width 186 height 14
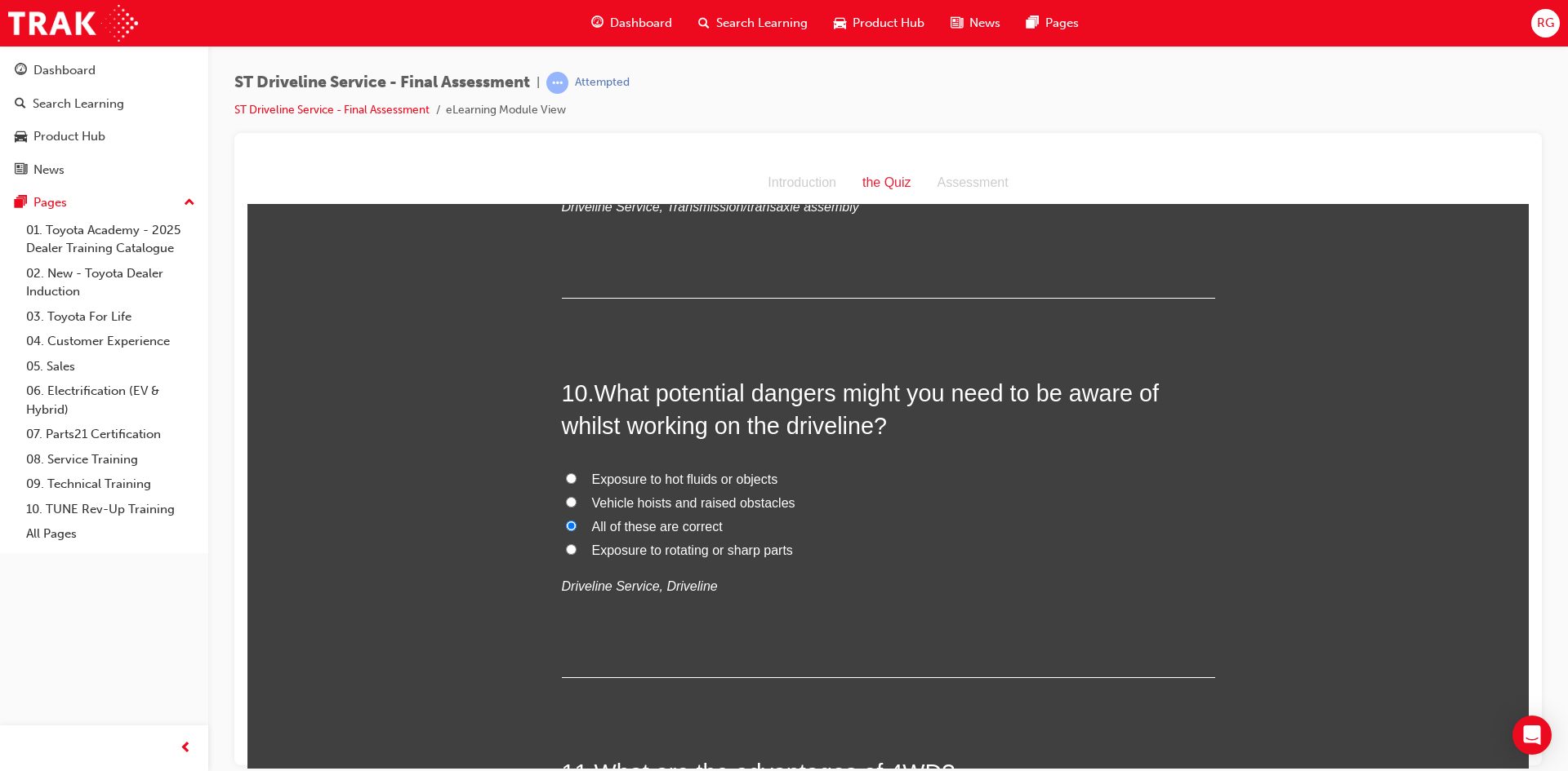
click at [577, 478] on input "Exposure to hot fluids or objects" at bounding box center [571, 478] width 11 height 11
radio input "true"
click at [568, 521] on input "All of these are correct" at bounding box center [571, 525] width 11 height 11
radio input "true"
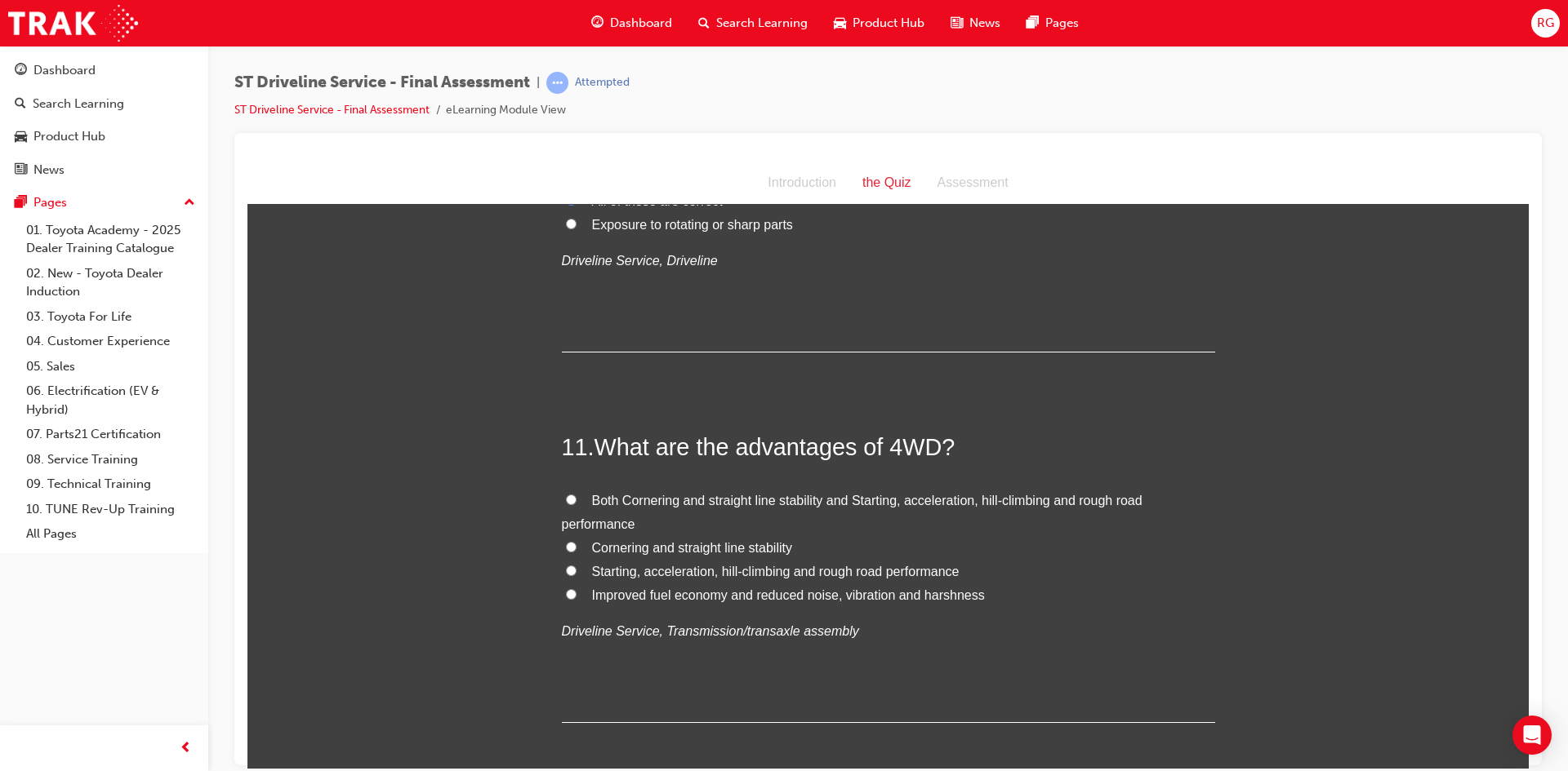
scroll to position [3510, 0]
click at [606, 502] on span "Both Cornering and straight line stability and Starting, acceleration, hill-cli…" at bounding box center [852, 511] width 581 height 37
click at [577, 502] on input "Both Cornering and straight line stability and Starting, acceleration, hill-cli…" at bounding box center [571, 498] width 11 height 11
radio input "true"
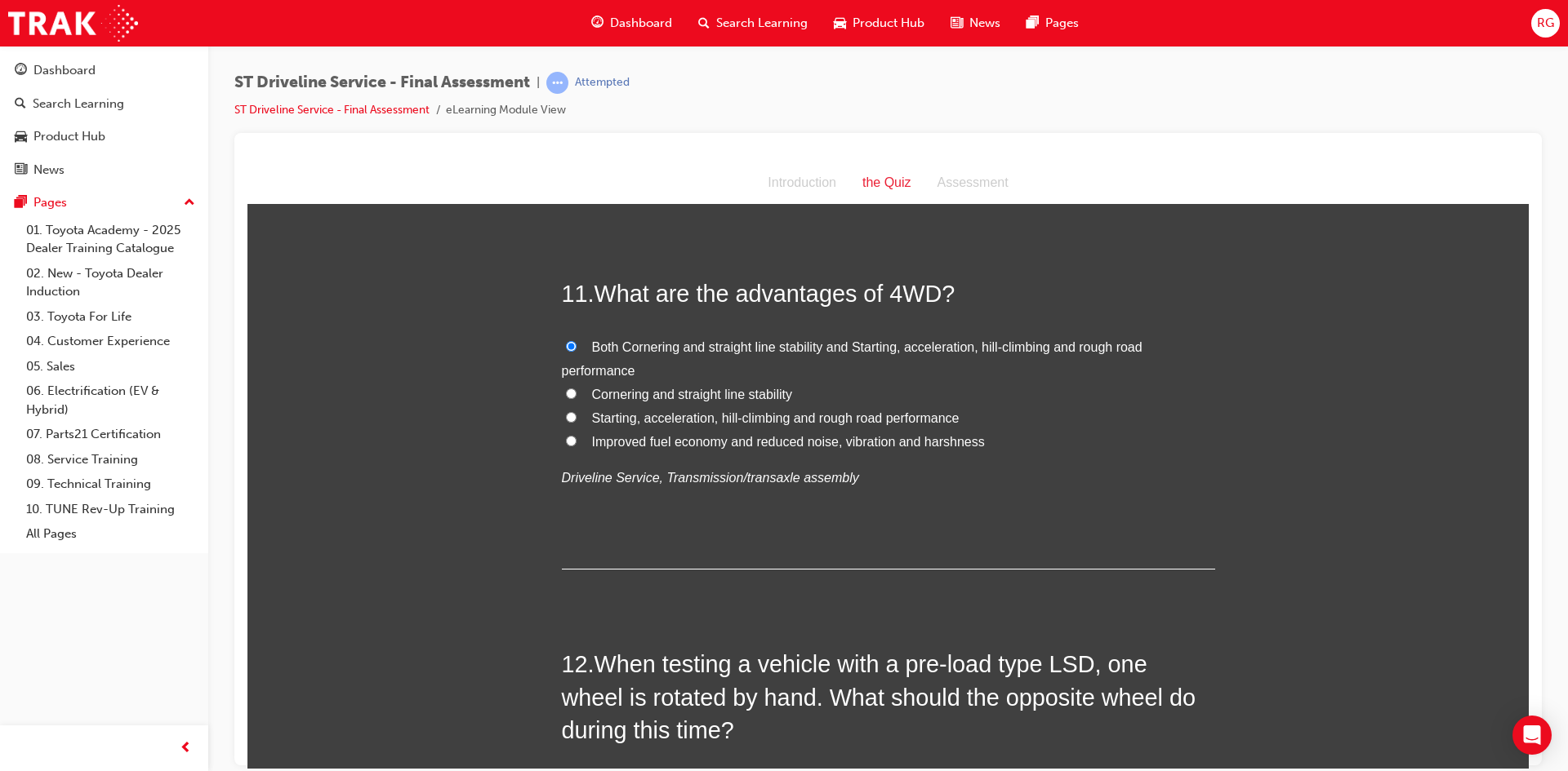
scroll to position [3836, 0]
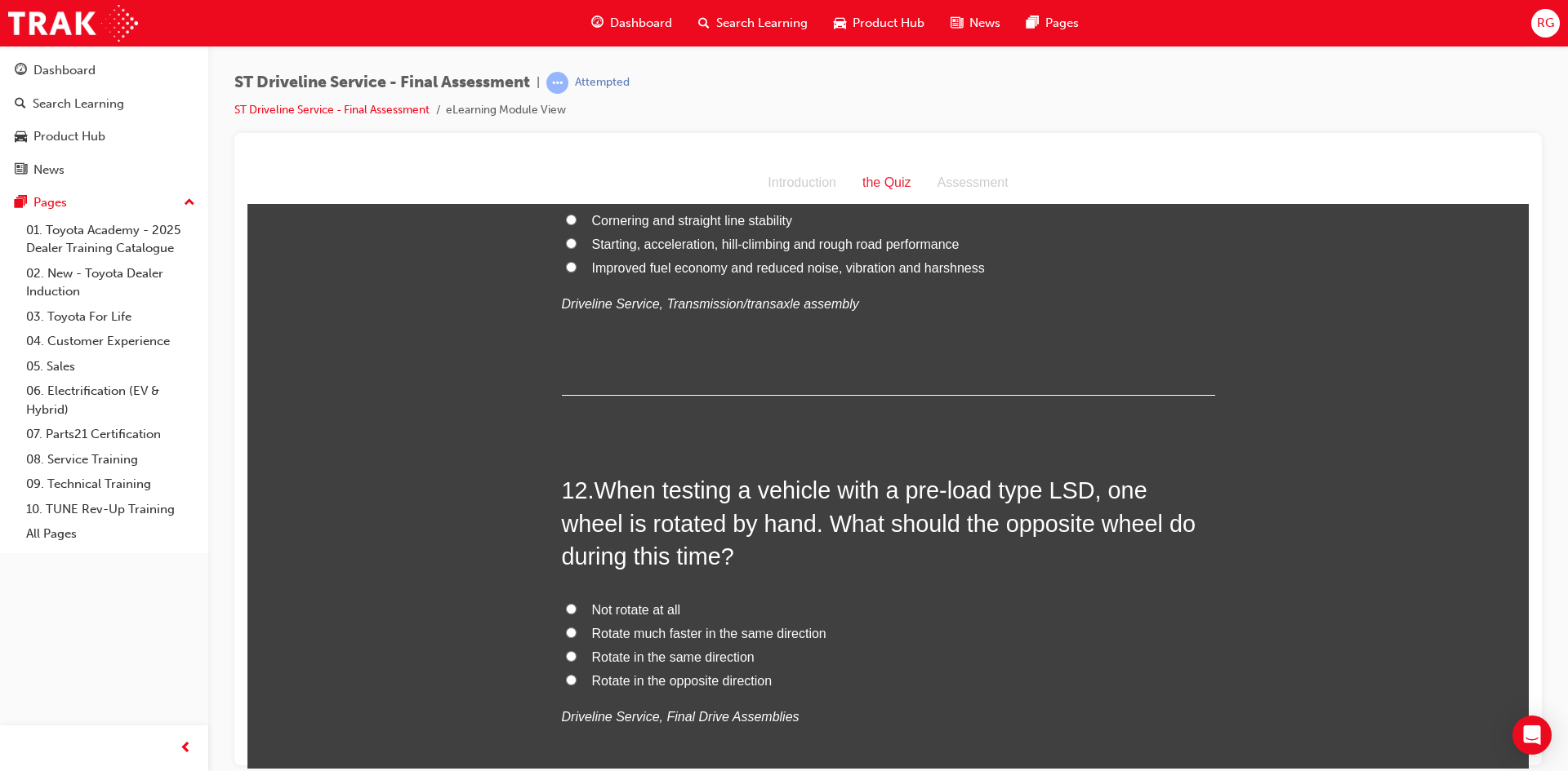
click at [663, 684] on span "Rotate in the opposite direction" at bounding box center [682, 680] width 181 height 14
click at [577, 684] on input "Rotate in the opposite direction" at bounding box center [571, 679] width 11 height 11
radio input "true"
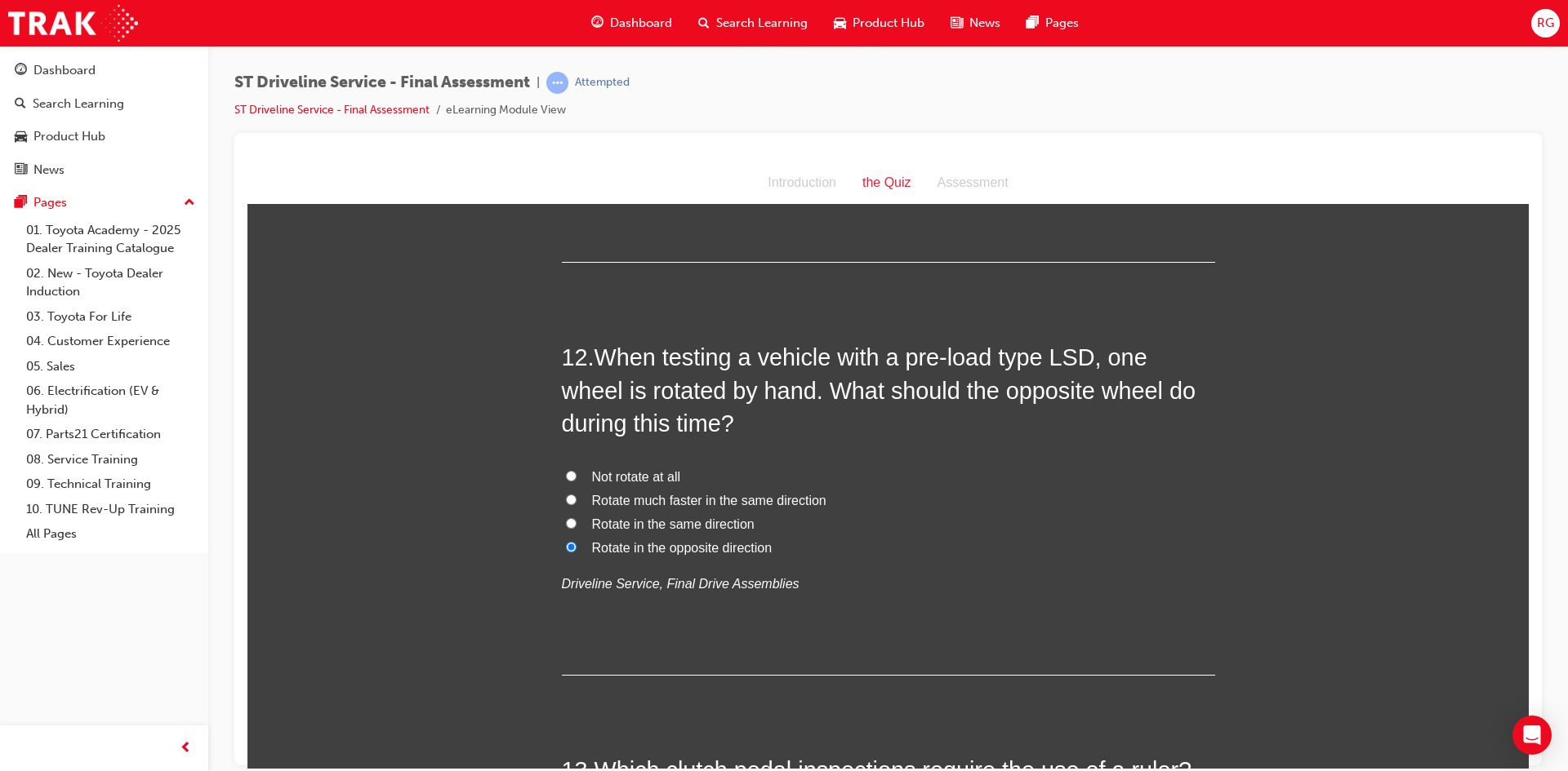
scroll to position [4164, 0]
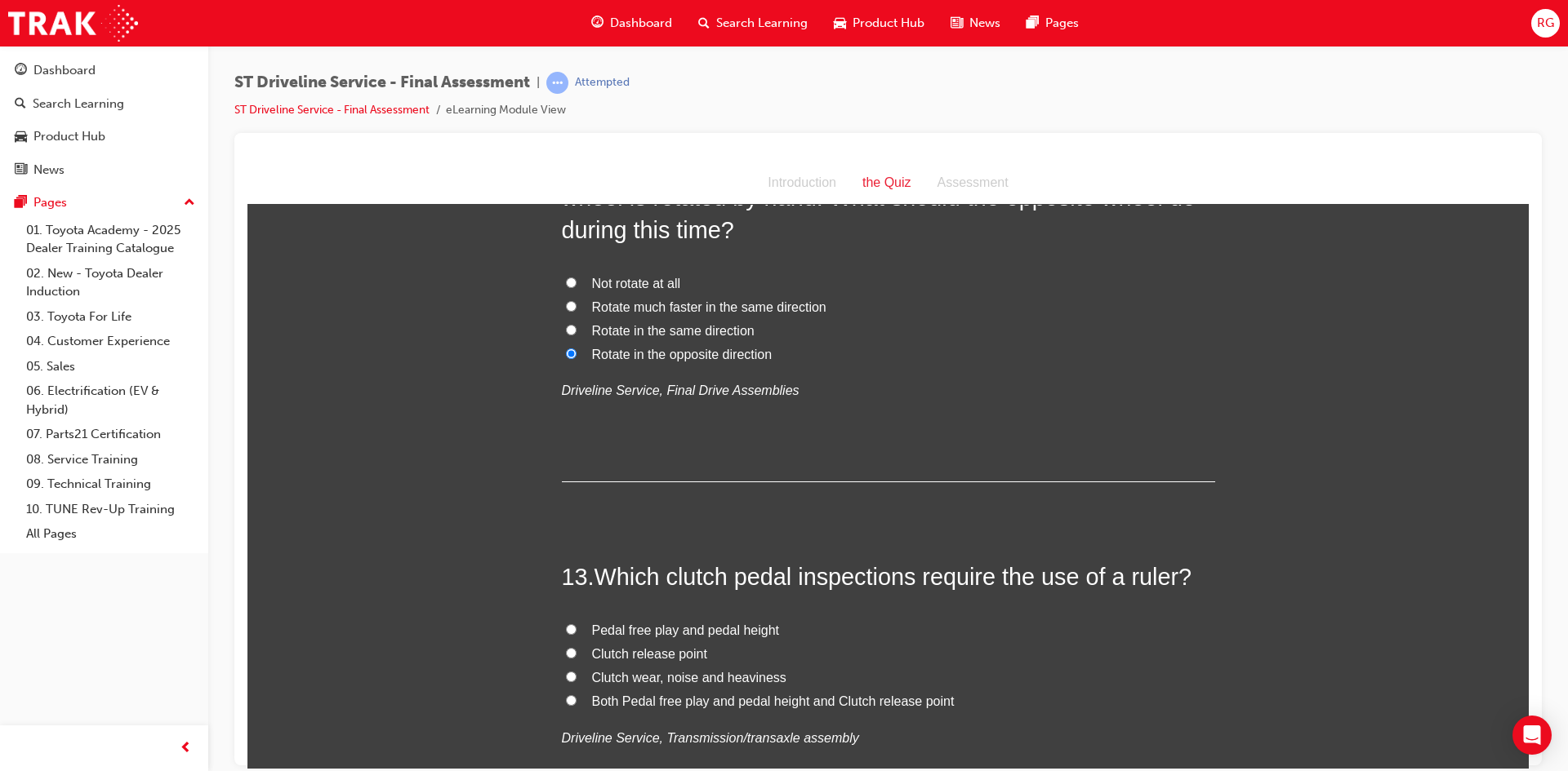
click at [647, 627] on span "Pedal free play and pedal height" at bounding box center [686, 629] width 188 height 14
click at [577, 627] on input "Pedal free play and pedal height" at bounding box center [571, 628] width 11 height 11
radio input "true"
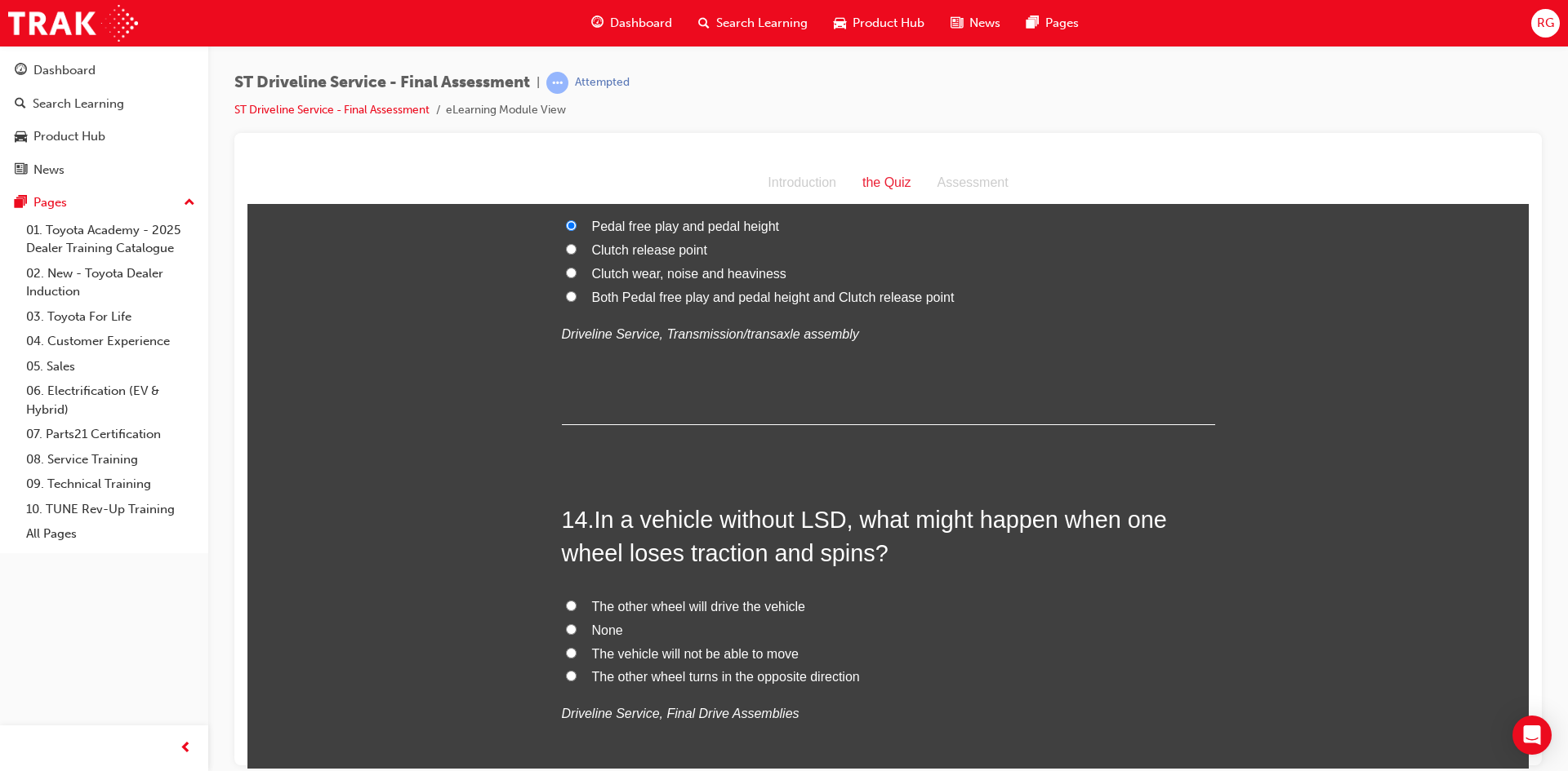
scroll to position [4571, 0]
click at [645, 646] on span "The vehicle will not be able to move" at bounding box center [695, 649] width 206 height 14
click at [577, 646] on input "The vehicle will not be able to move" at bounding box center [571, 648] width 11 height 11
radio input "true"
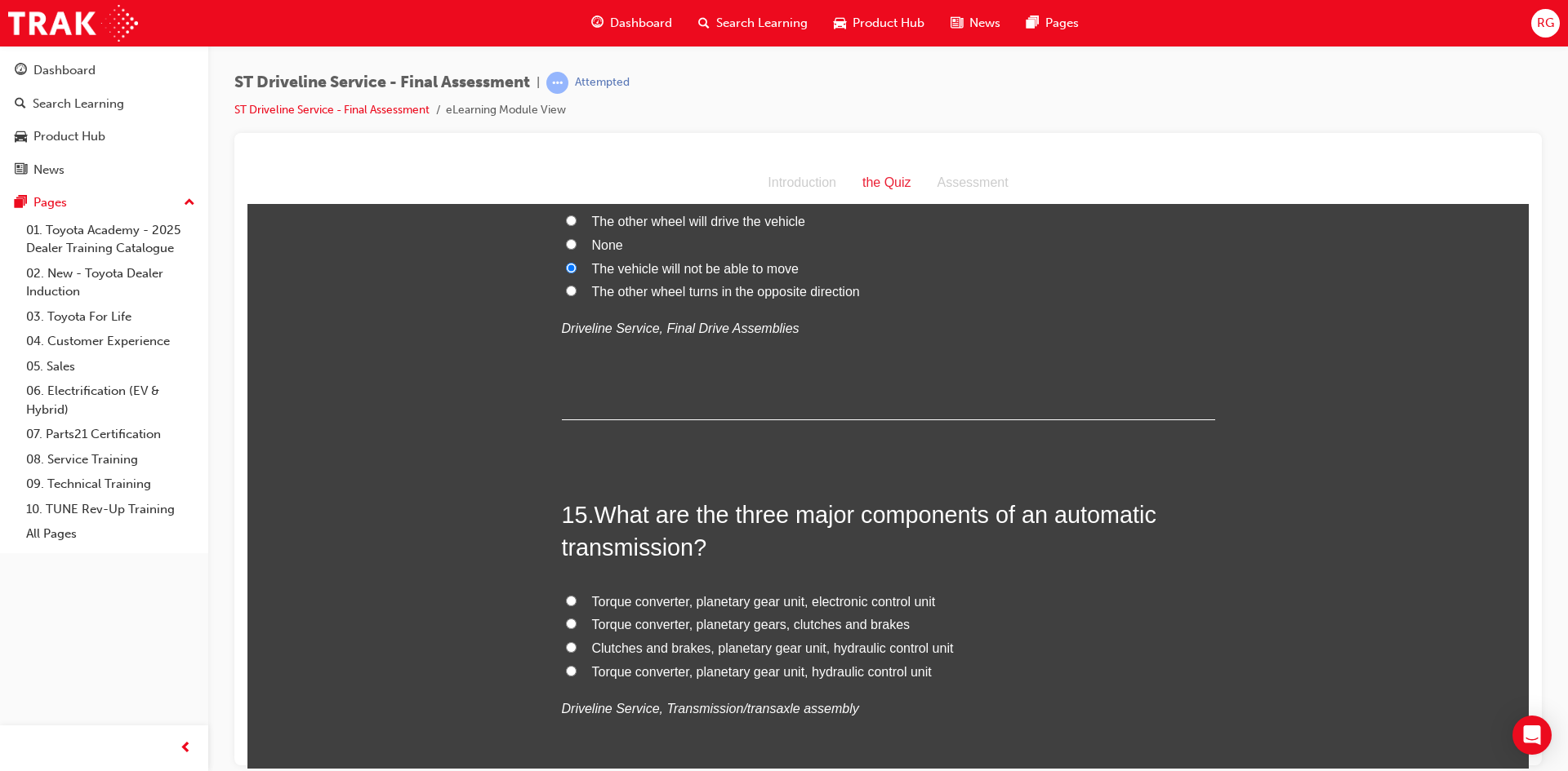
scroll to position [4980, 0]
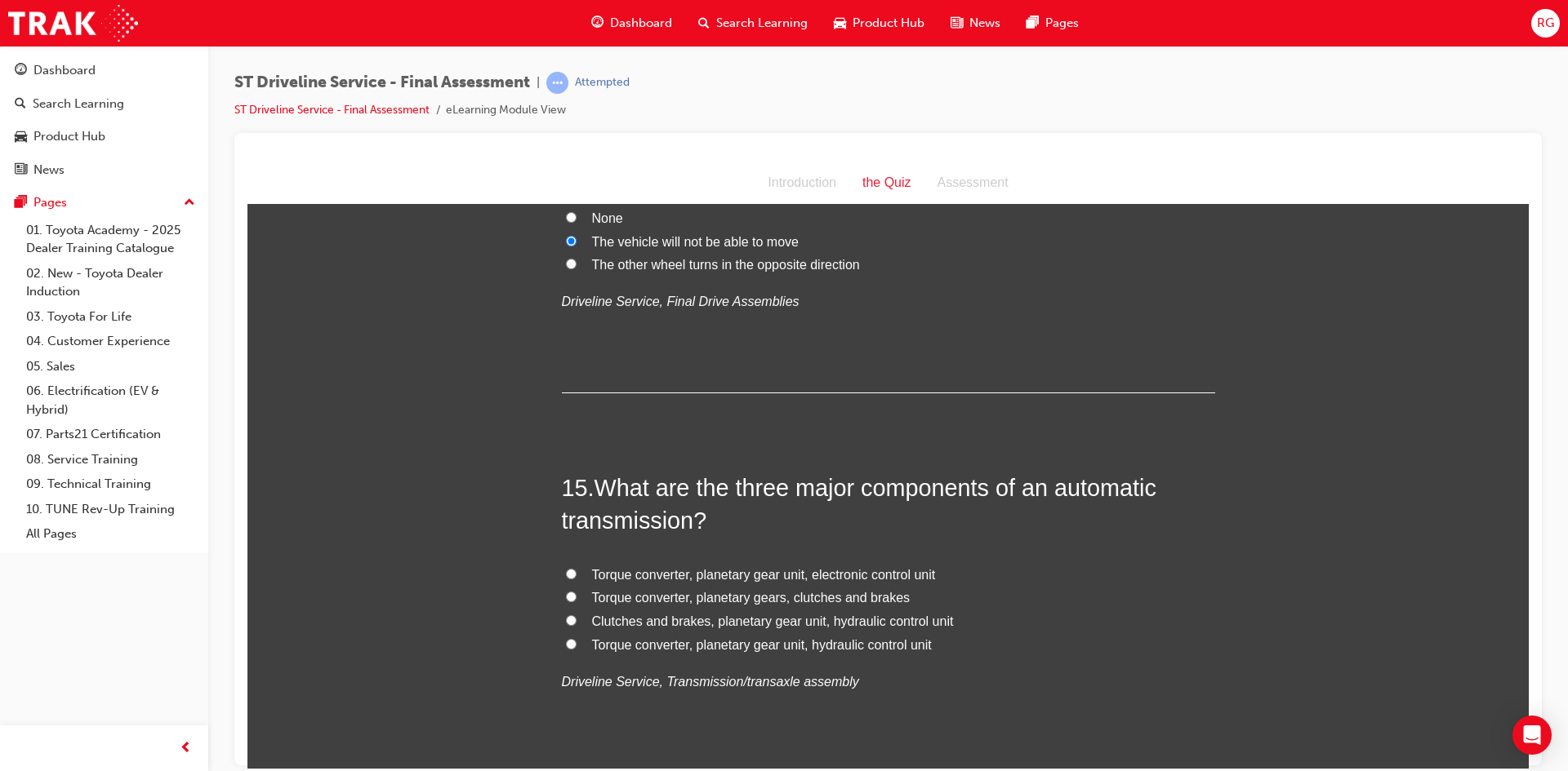
click at [651, 572] on span "Torque converter, planetary gear unit, electronic control unit" at bounding box center [764, 575] width 344 height 14
click at [577, 572] on input "Torque converter, planetary gear unit, electronic control unit" at bounding box center [571, 573] width 11 height 11
radio input "true"
click at [741, 630] on label "Clutches and brakes, planetary gear unit, hydraulic control unit" at bounding box center [889, 621] width 653 height 23
click at [577, 625] on input "Clutches and brakes, planetary gear unit, hydraulic control unit" at bounding box center [571, 620] width 11 height 11
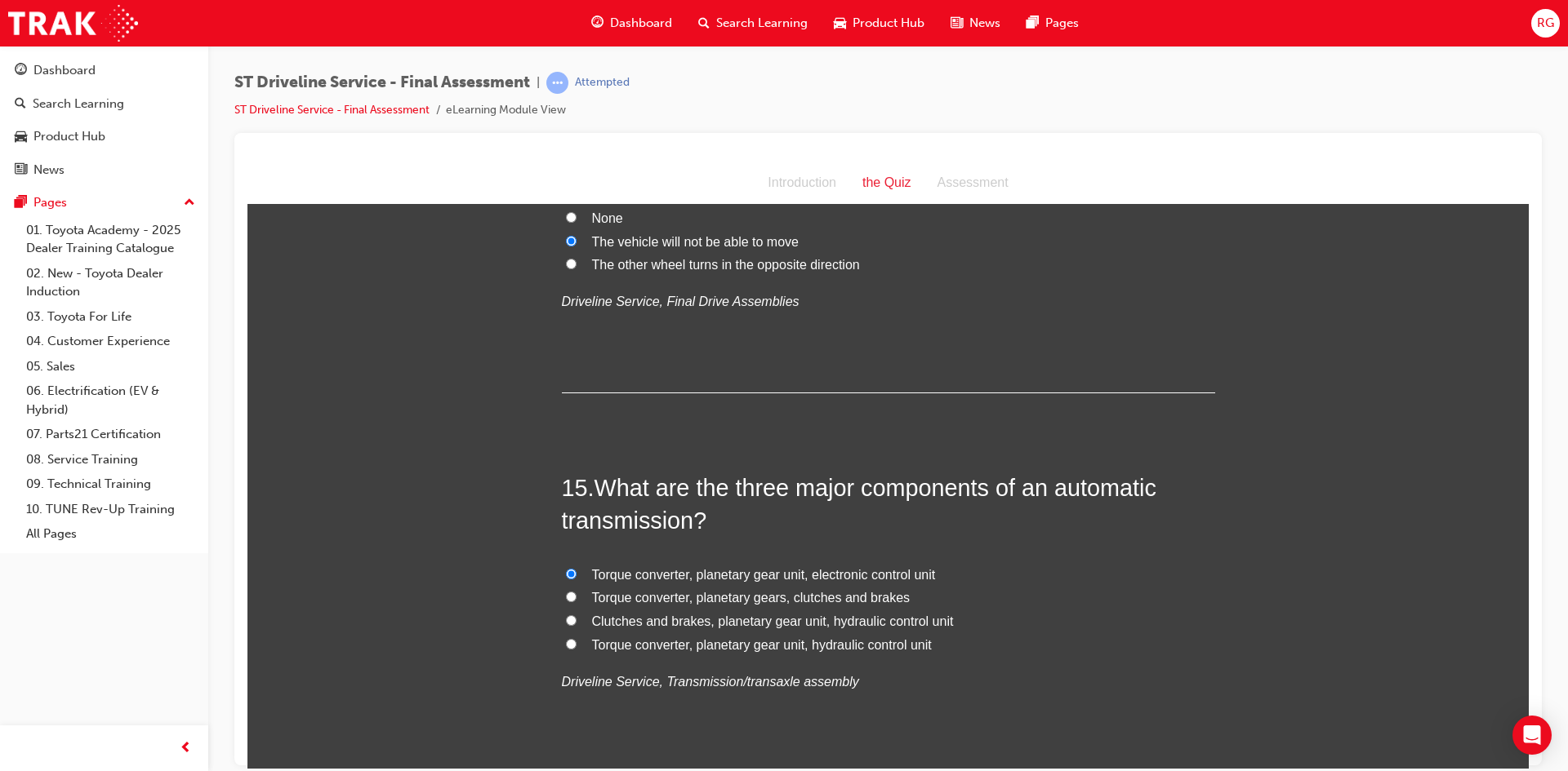
radio input "true"
click at [732, 653] on label "Torque converter, planetary gear unit, hydraulic control unit" at bounding box center [889, 645] width 653 height 23
click at [577, 649] on input "Torque converter, planetary gear unit, hydraulic control unit" at bounding box center [571, 643] width 11 height 11
radio input "true"
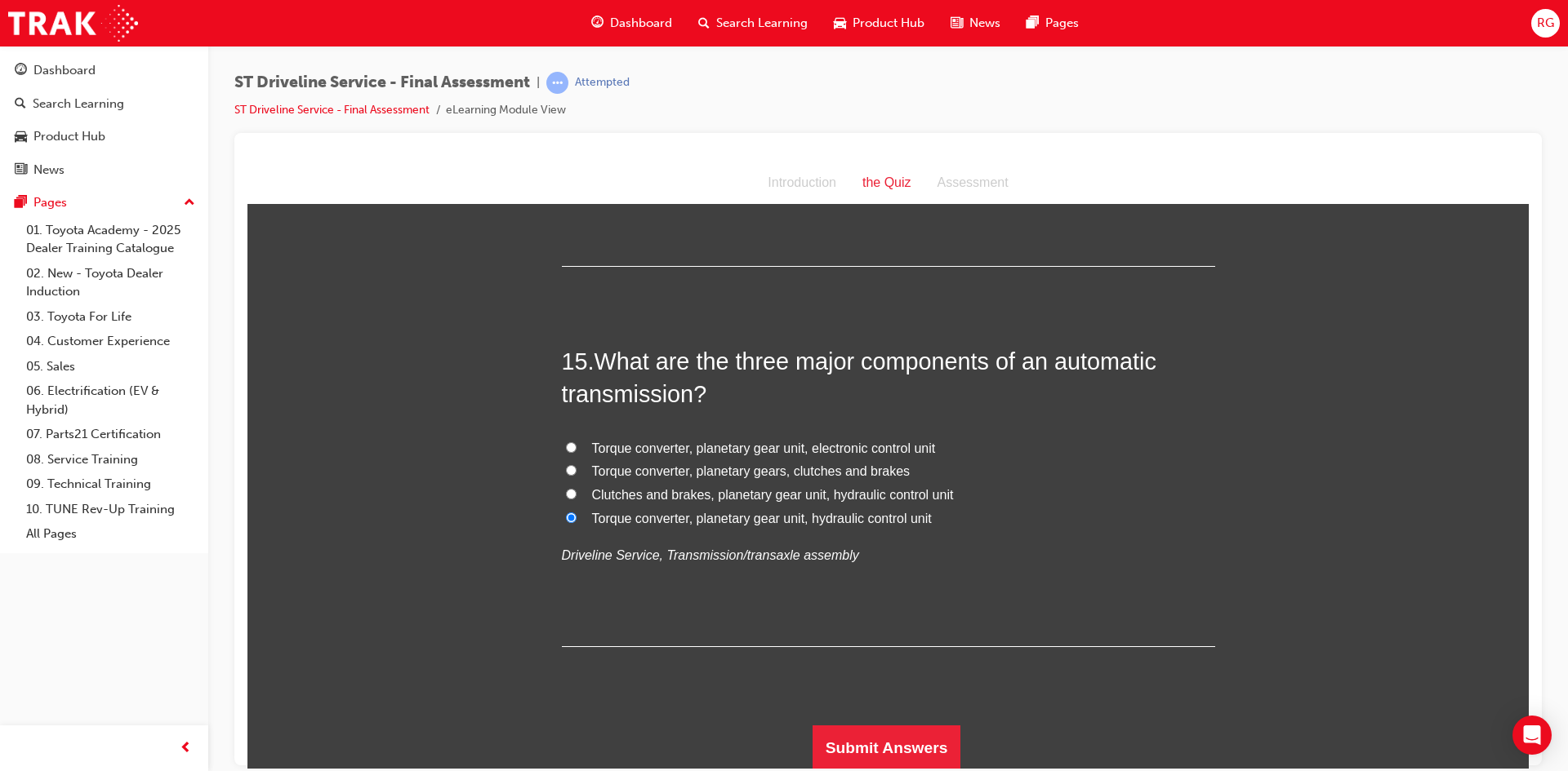
scroll to position [5108, 0]
click at [830, 727] on button "Submit Answers" at bounding box center [887, 746] width 149 height 46
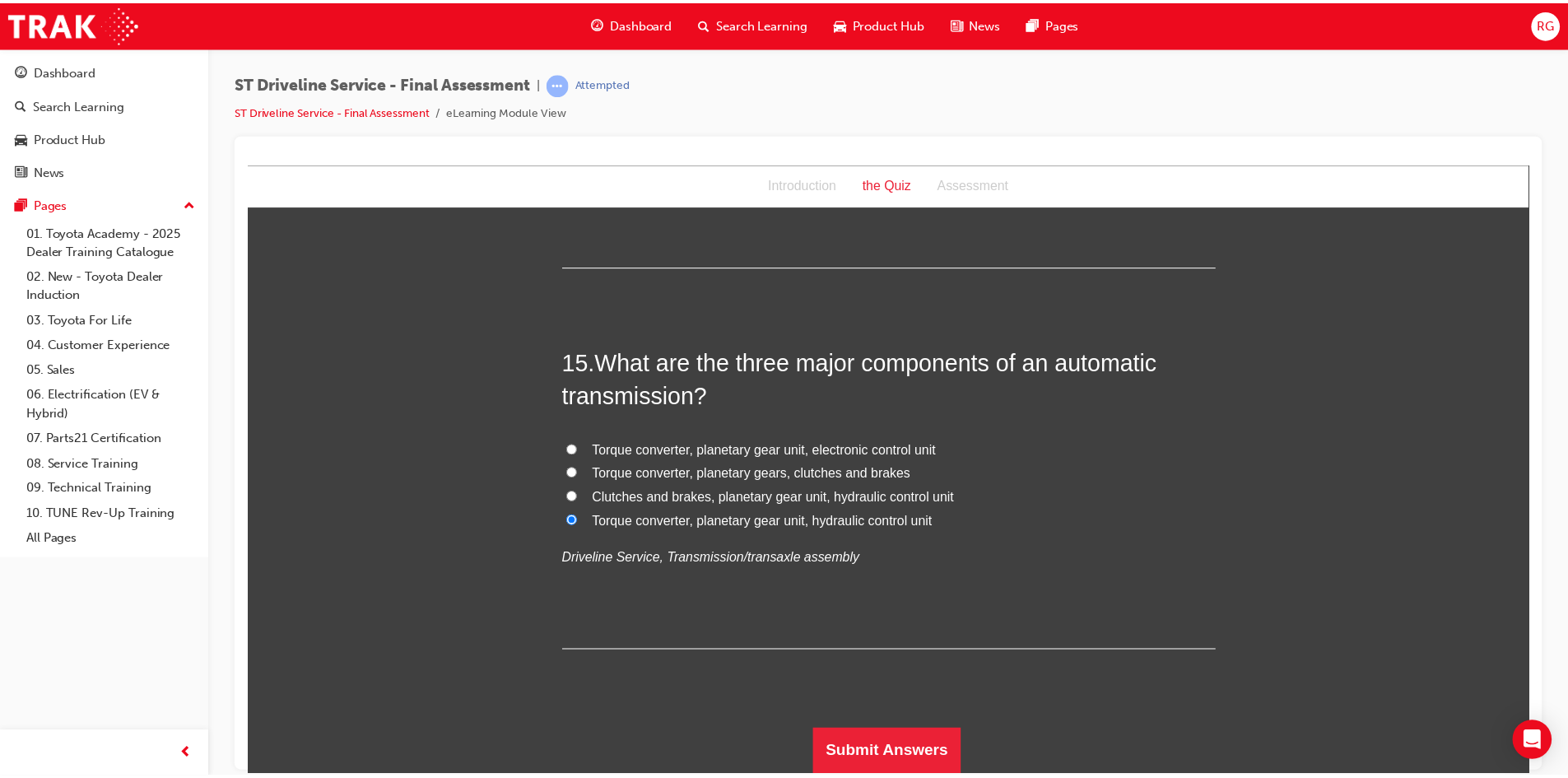
scroll to position [0, 0]
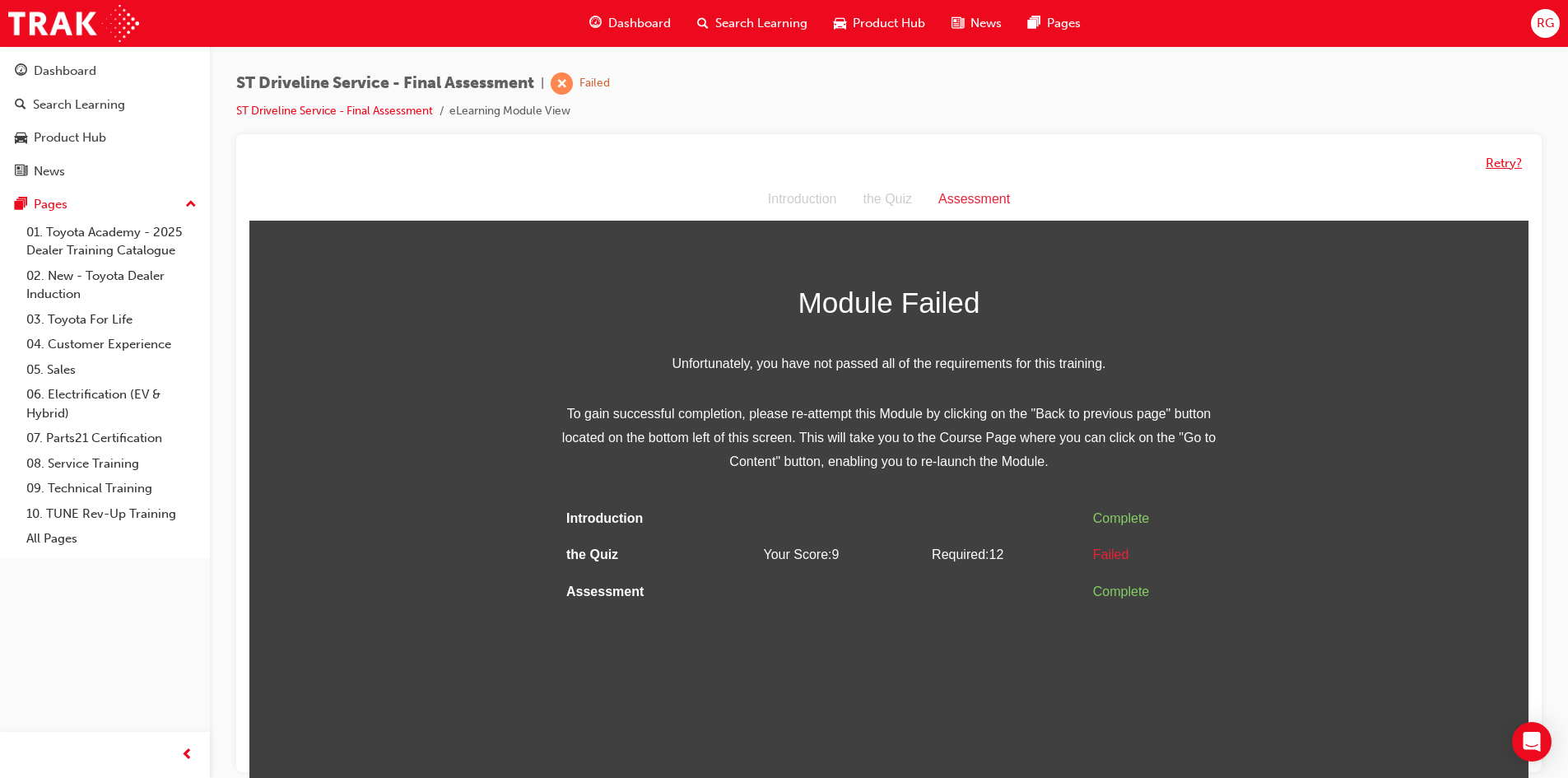
click at [1493, 155] on button "Retry?" at bounding box center [1504, 163] width 36 height 19
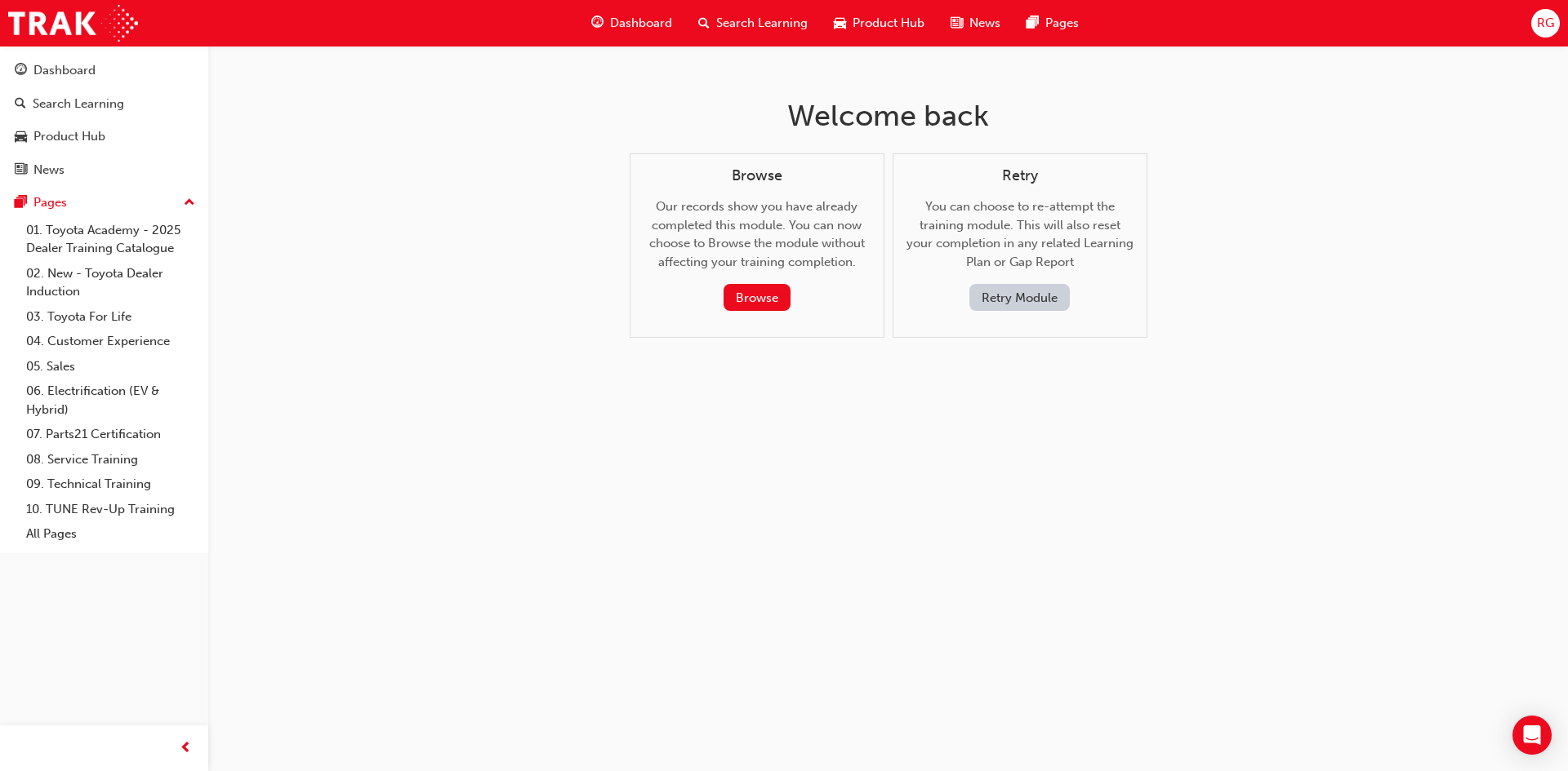
drag, startPoint x: 1014, startPoint y: 305, endPoint x: 524, endPoint y: 311, distance: 490.0
click at [613, 333] on div "Welcome back Browse Our records show you have already completed this module. Yo…" at bounding box center [784, 385] width 1568 height 771
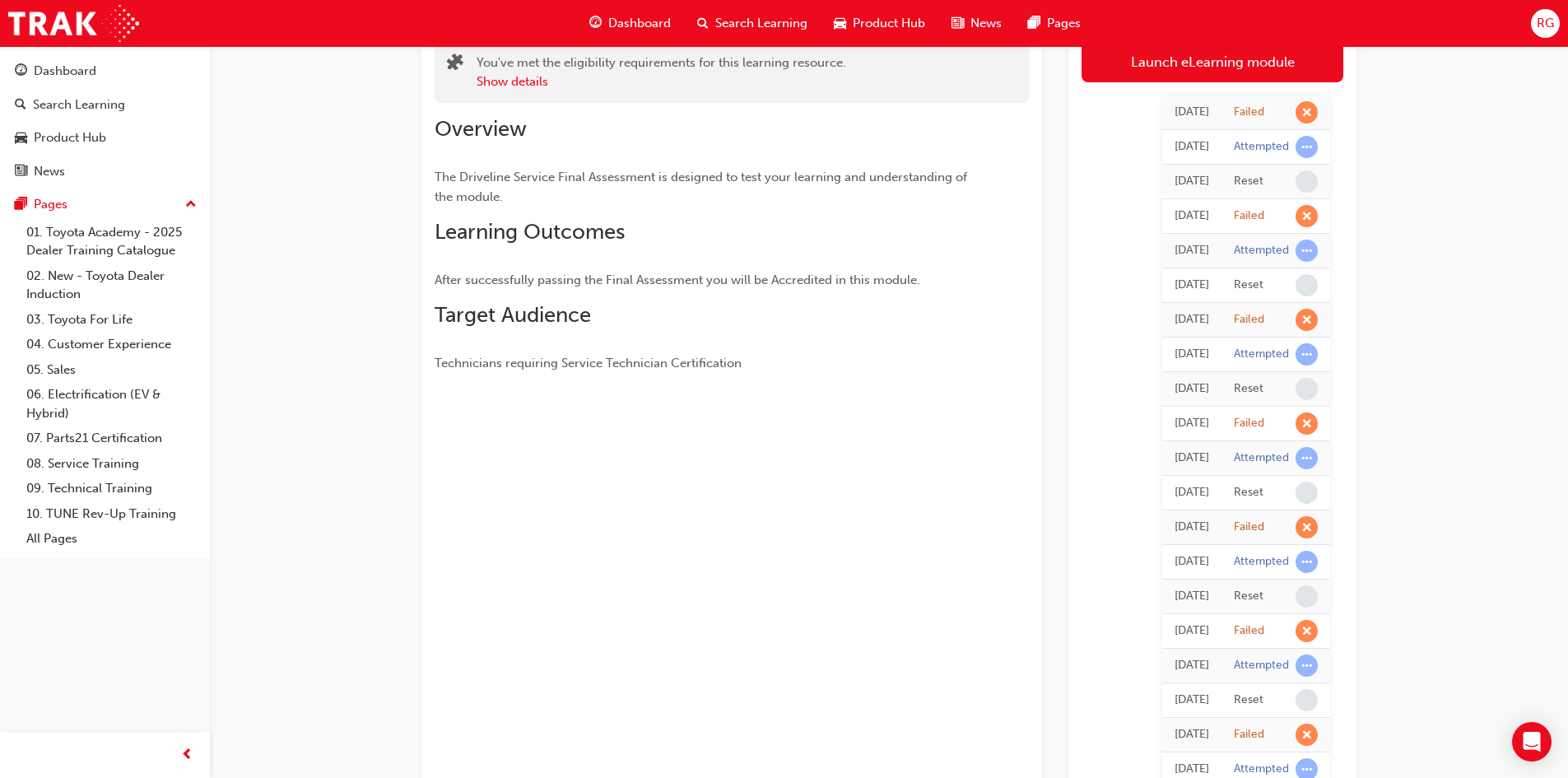
scroll to position [83, 0]
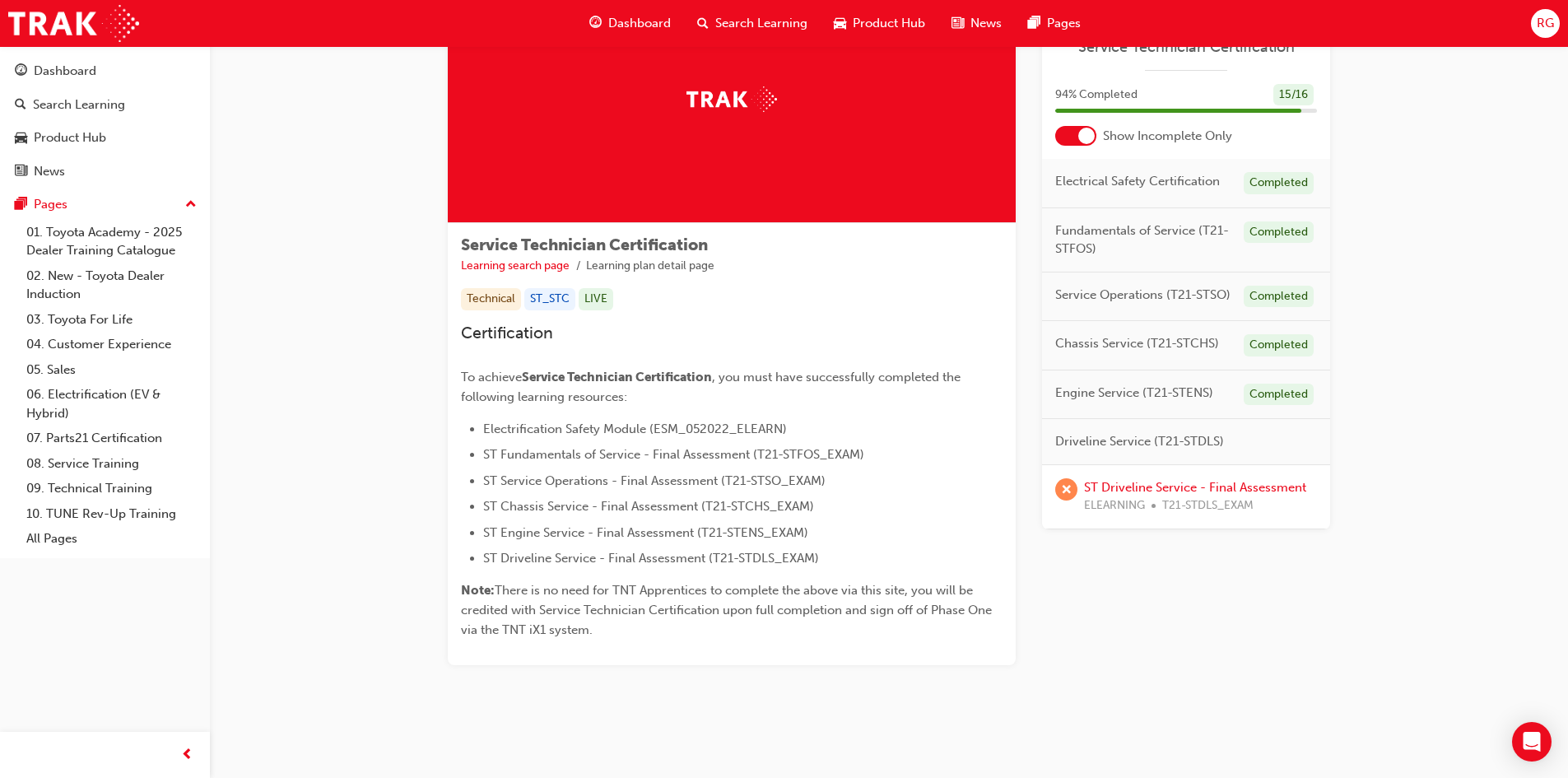
scroll to position [117, 0]
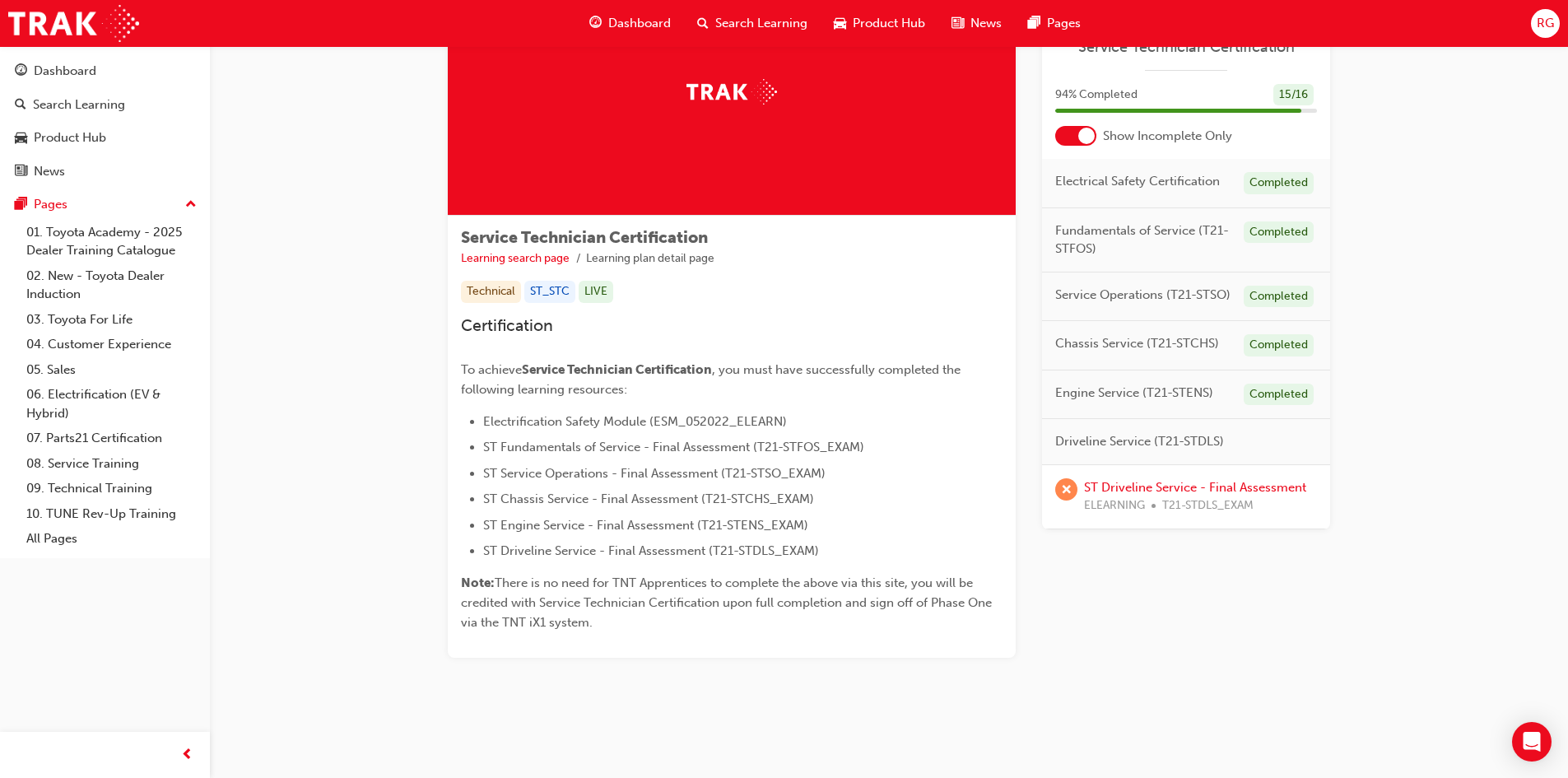
click at [1141, 426] on div "Driveline Service (T21-STDLS)" at bounding box center [1187, 442] width 288 height 46
click at [1128, 438] on span "Driveline Service (T21-STDLS)" at bounding box center [1139, 442] width 169 height 19
click at [1158, 439] on span "Driveline Service (T21-STDLS)" at bounding box center [1139, 442] width 169 height 19
click at [1241, 383] on div "Engine Service (T21-STENS) Completed" at bounding box center [1187, 395] width 288 height 49
click at [1268, 399] on div "Completed" at bounding box center [1278, 394] width 70 height 23
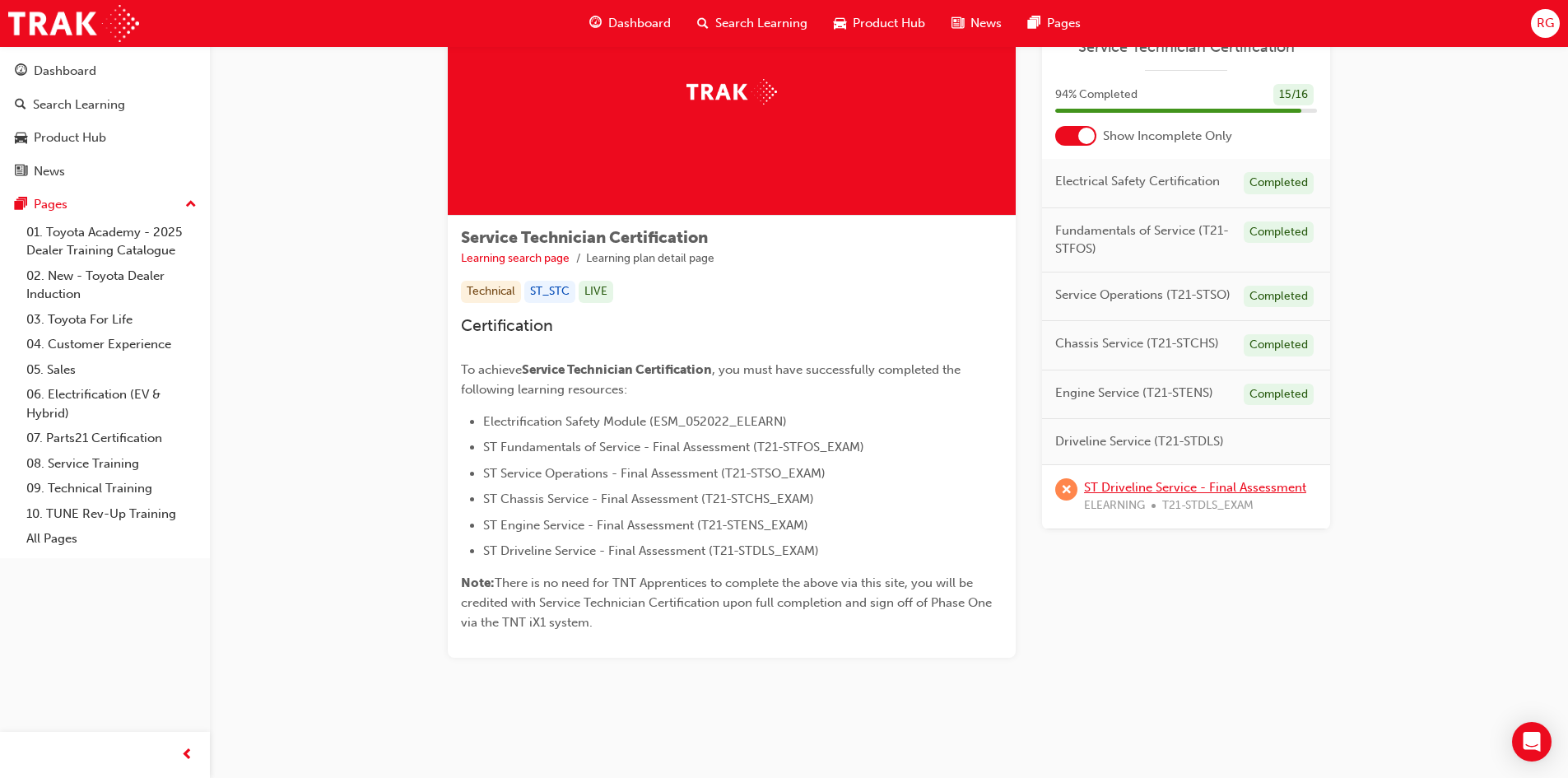
click at [1186, 488] on link "ST Driveline Service - Final Assessment" at bounding box center [1195, 487] width 223 height 15
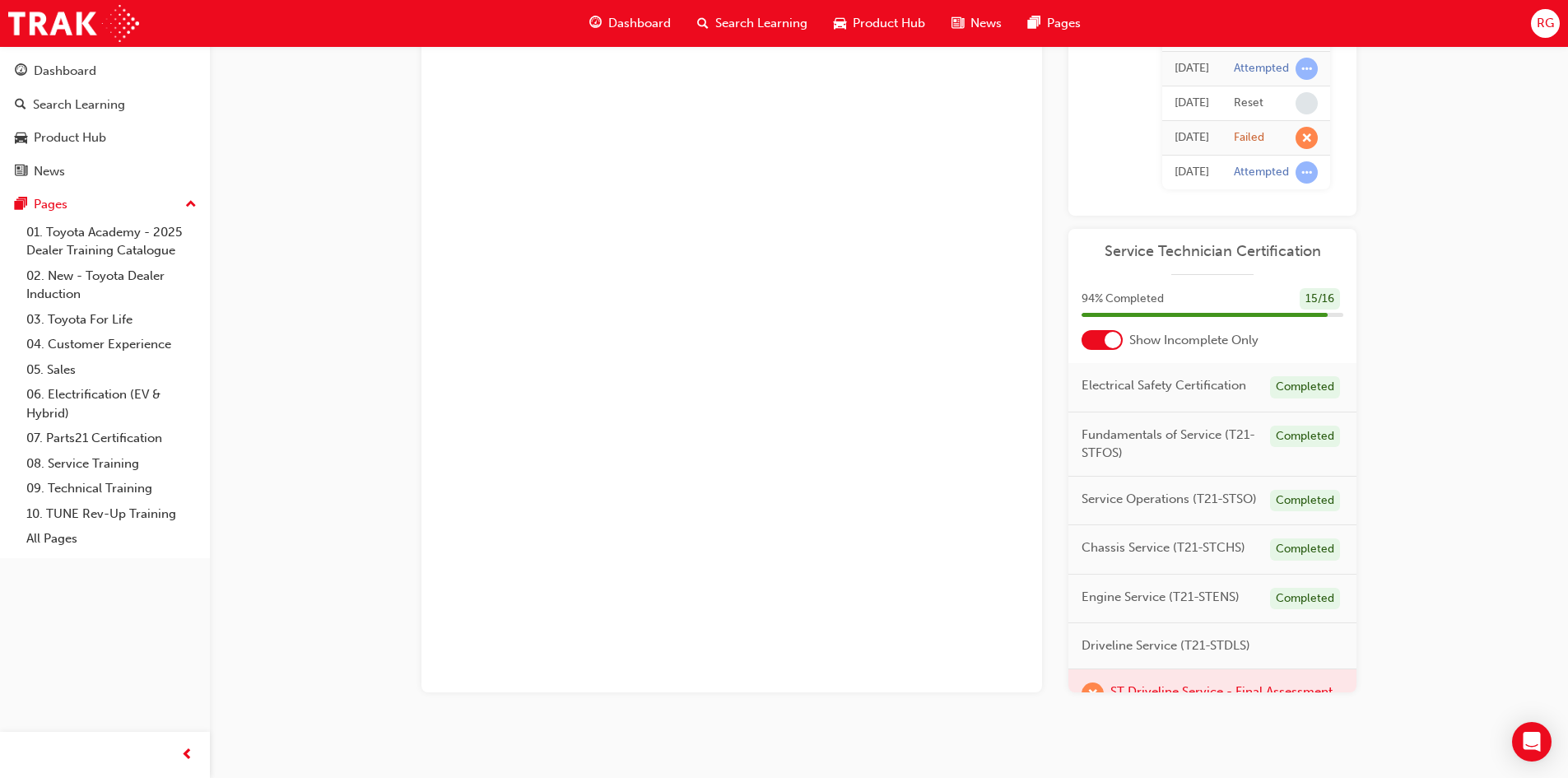
scroll to position [1349, 0]
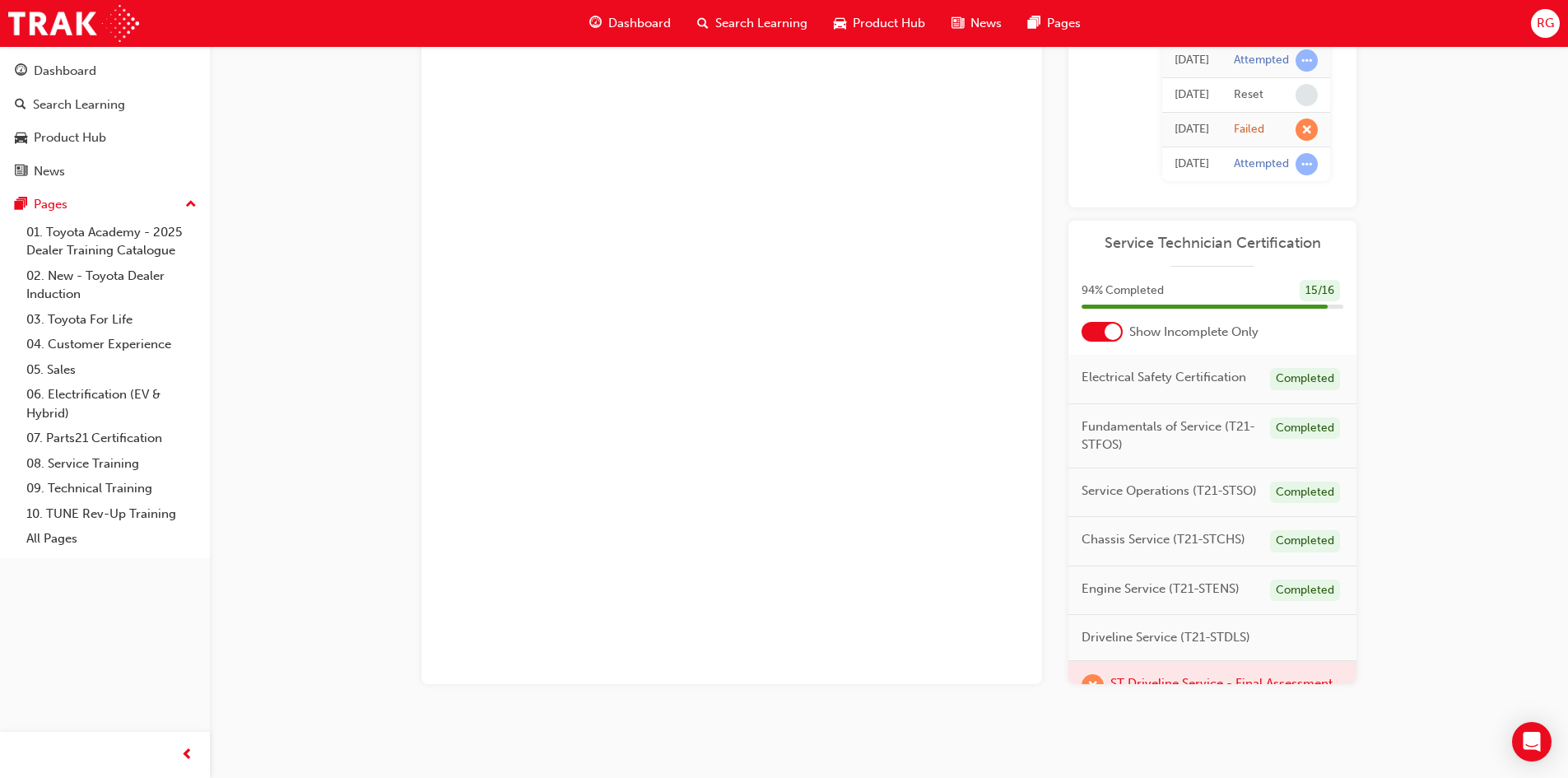
click at [1125, 648] on span "Driveline Service (T21-STDLS)" at bounding box center [1166, 637] width 169 height 19
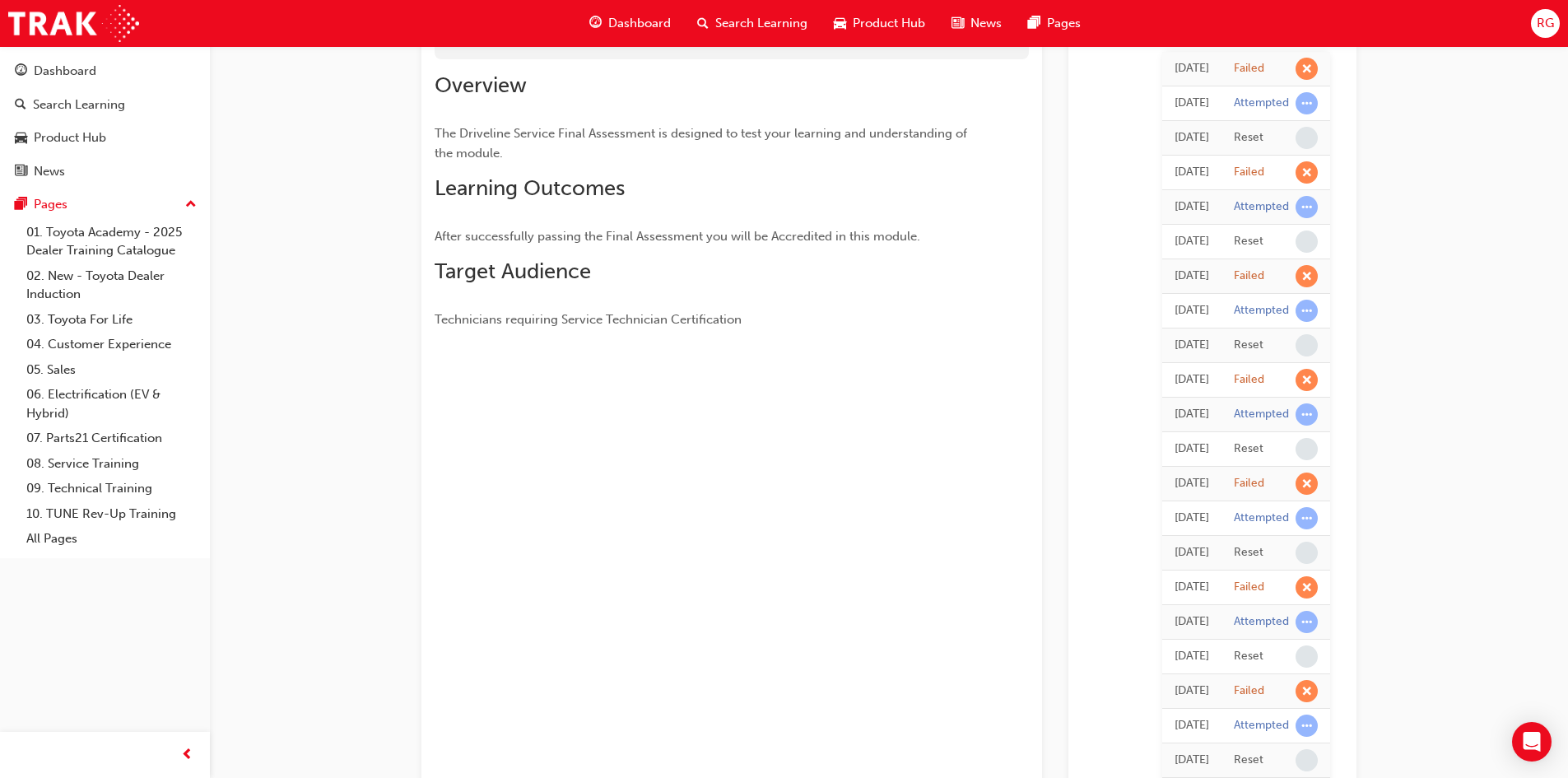
scroll to position [0, 0]
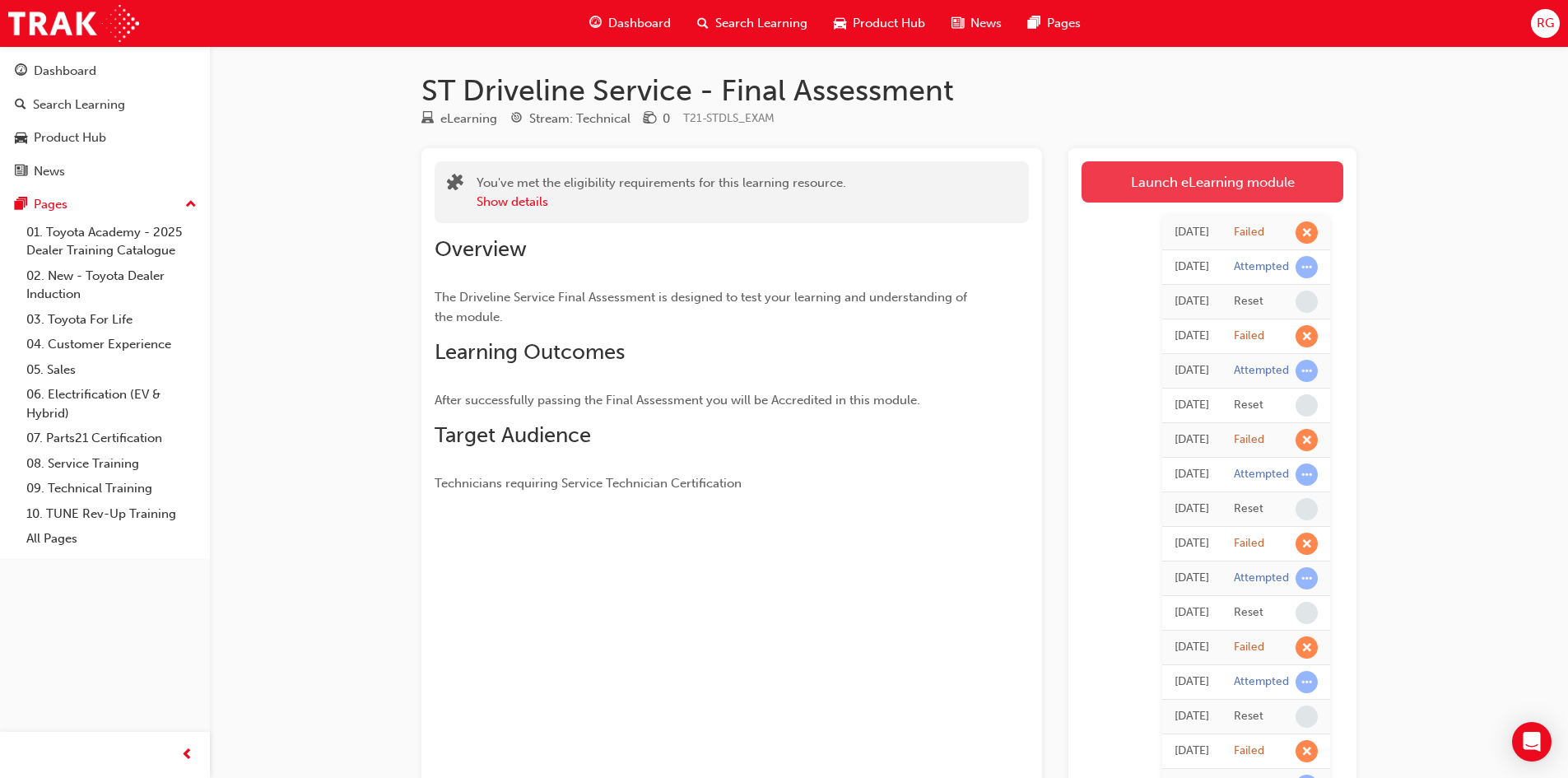
click at [1170, 178] on link "Launch eLearning module" at bounding box center [1213, 182] width 262 height 41
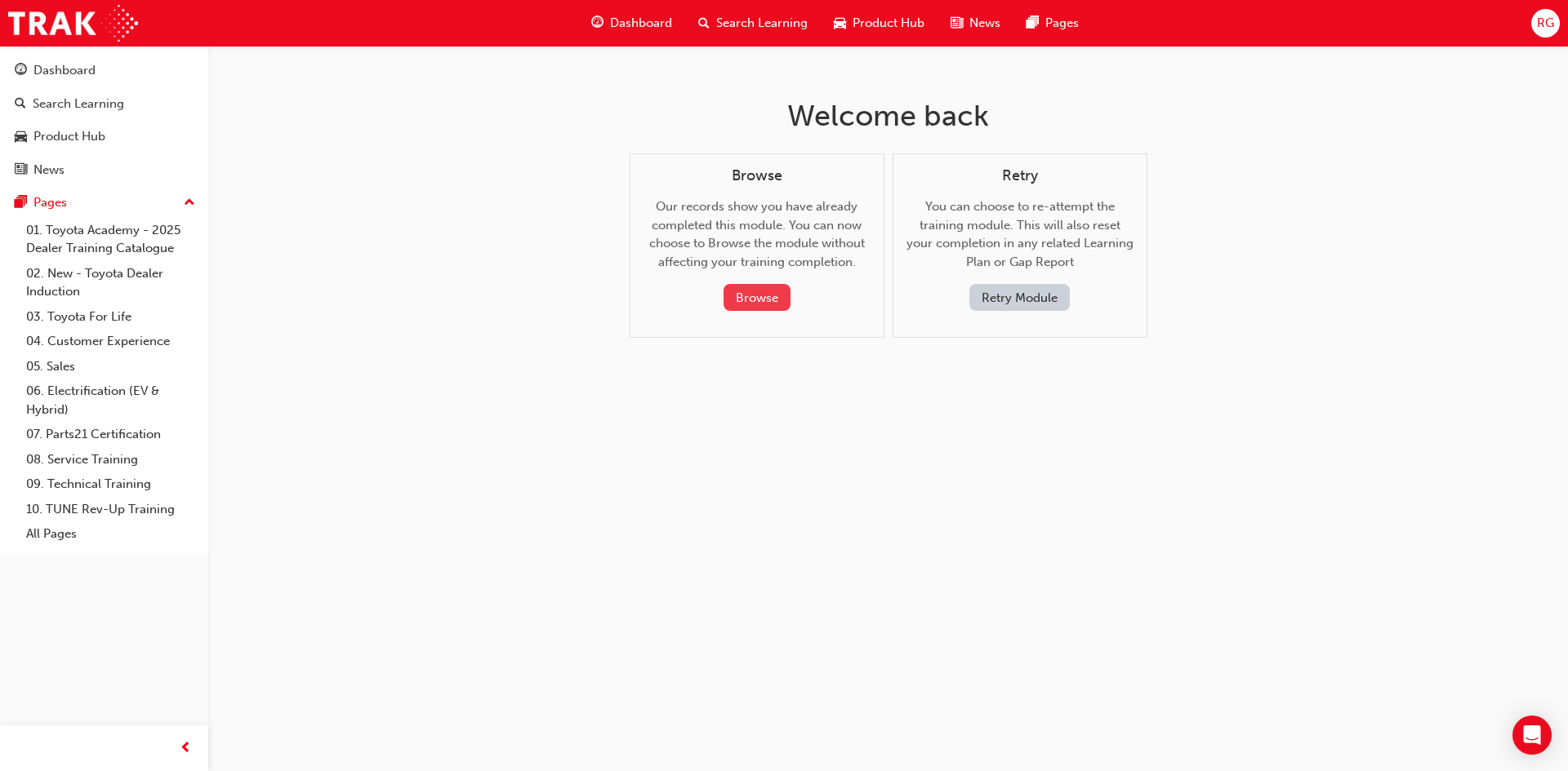
click at [746, 310] on button "Browse" at bounding box center [757, 298] width 67 height 27
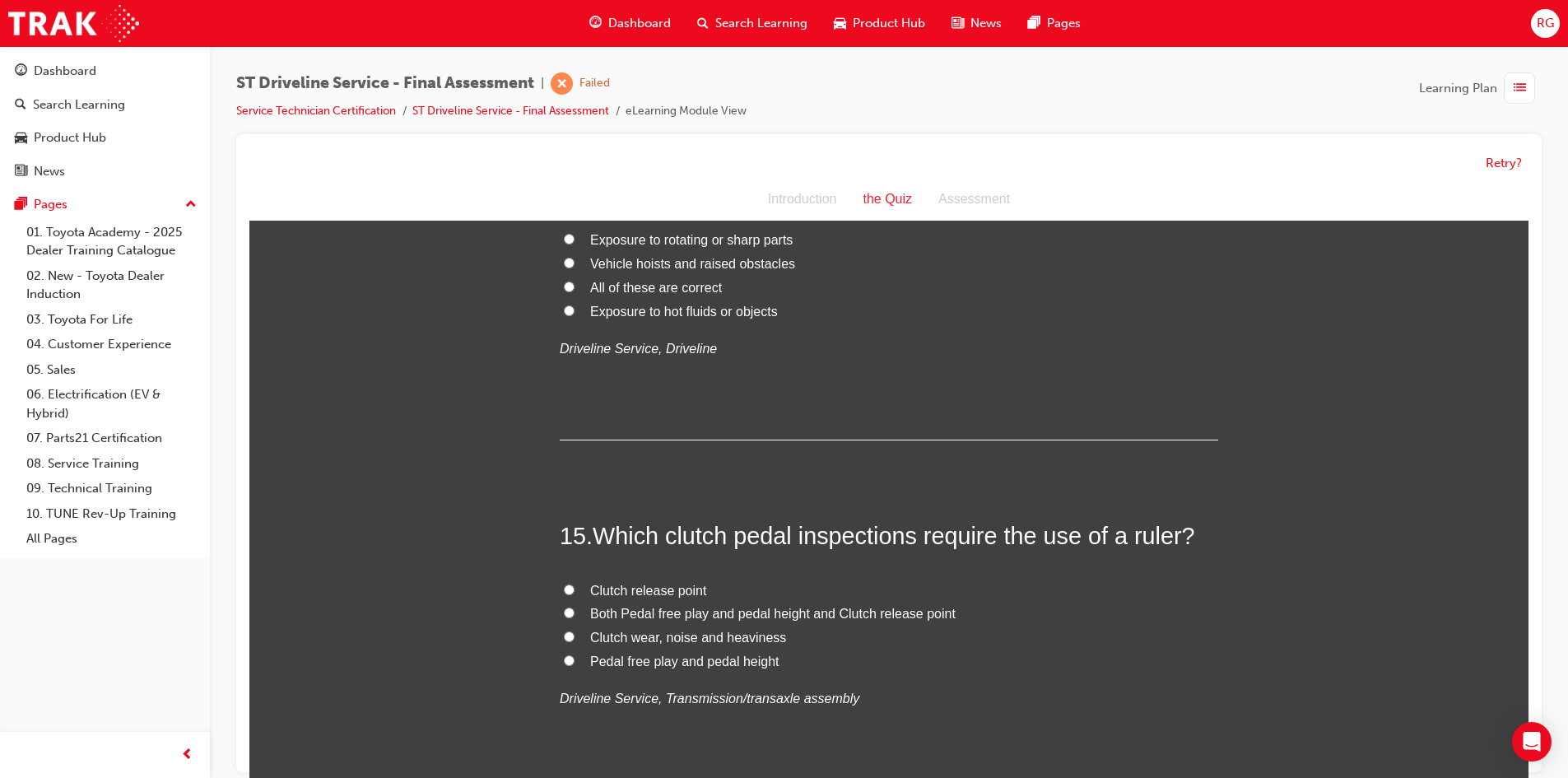
scroll to position [4989, 0]
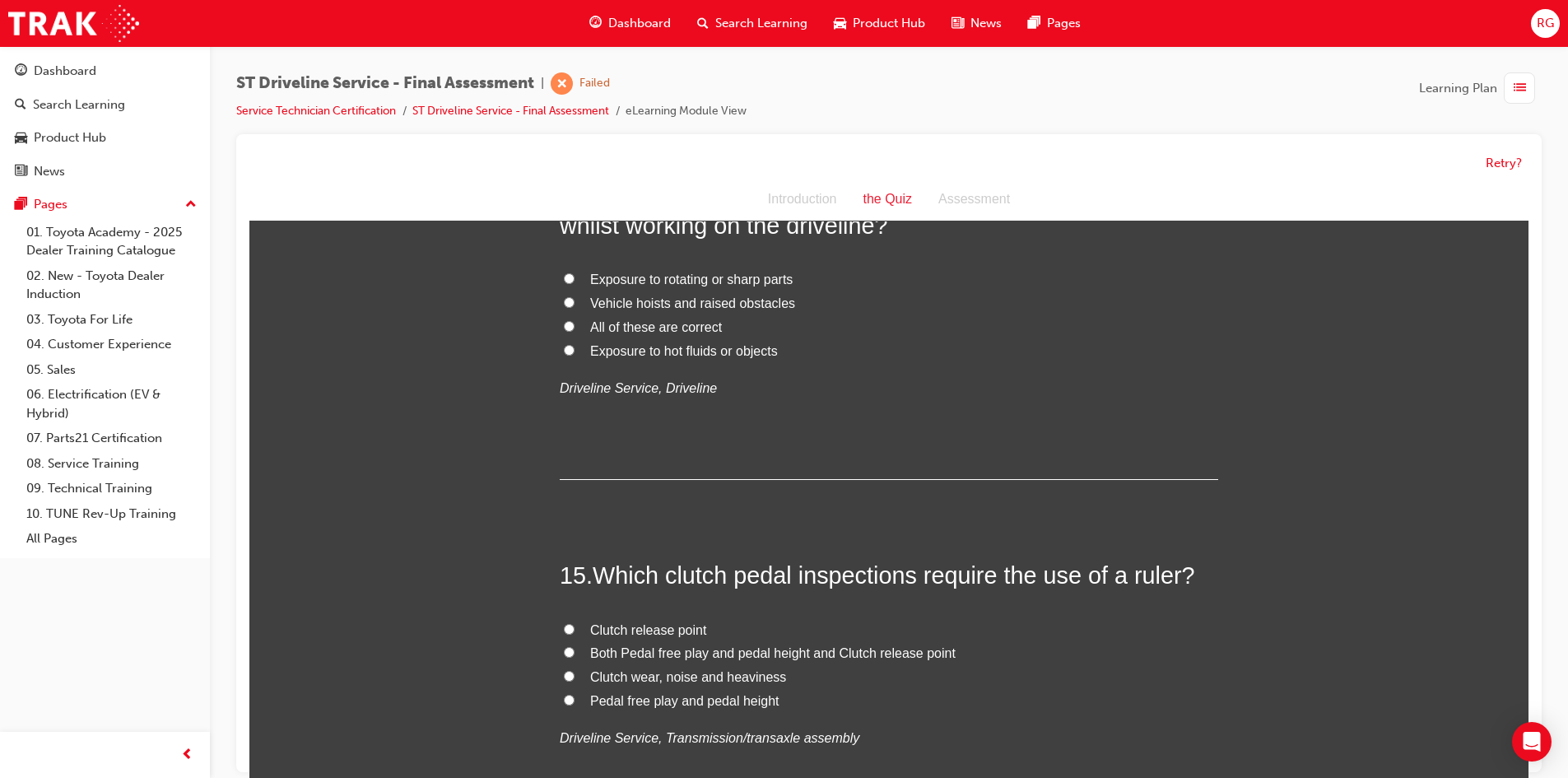
click at [582, 703] on label "Pedal free play and pedal height" at bounding box center [889, 702] width 658 height 24
click at [575, 703] on input "Pedal free play and pedal height" at bounding box center [569, 700] width 11 height 11
radio input "true"
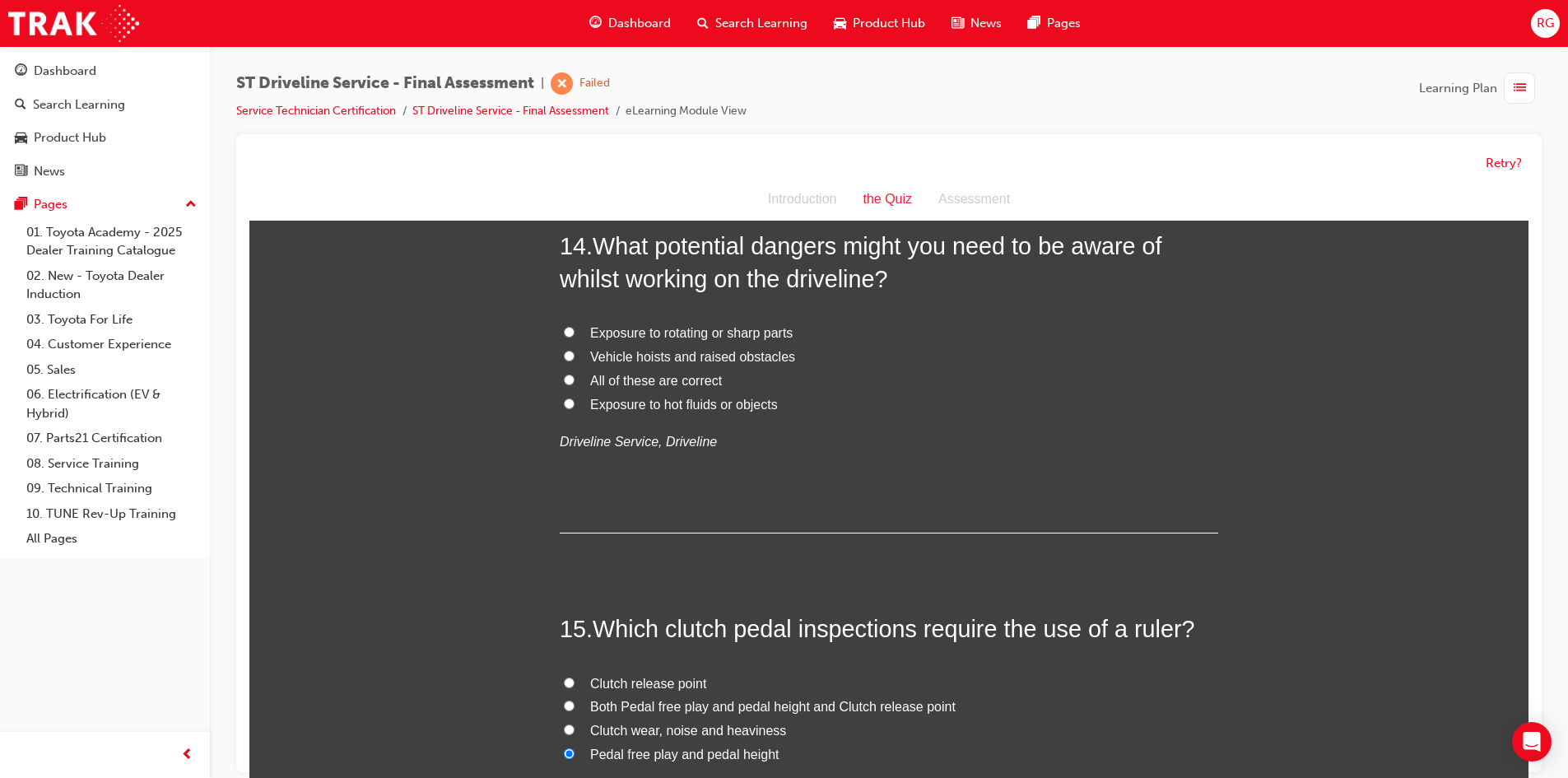
scroll to position [4908, 0]
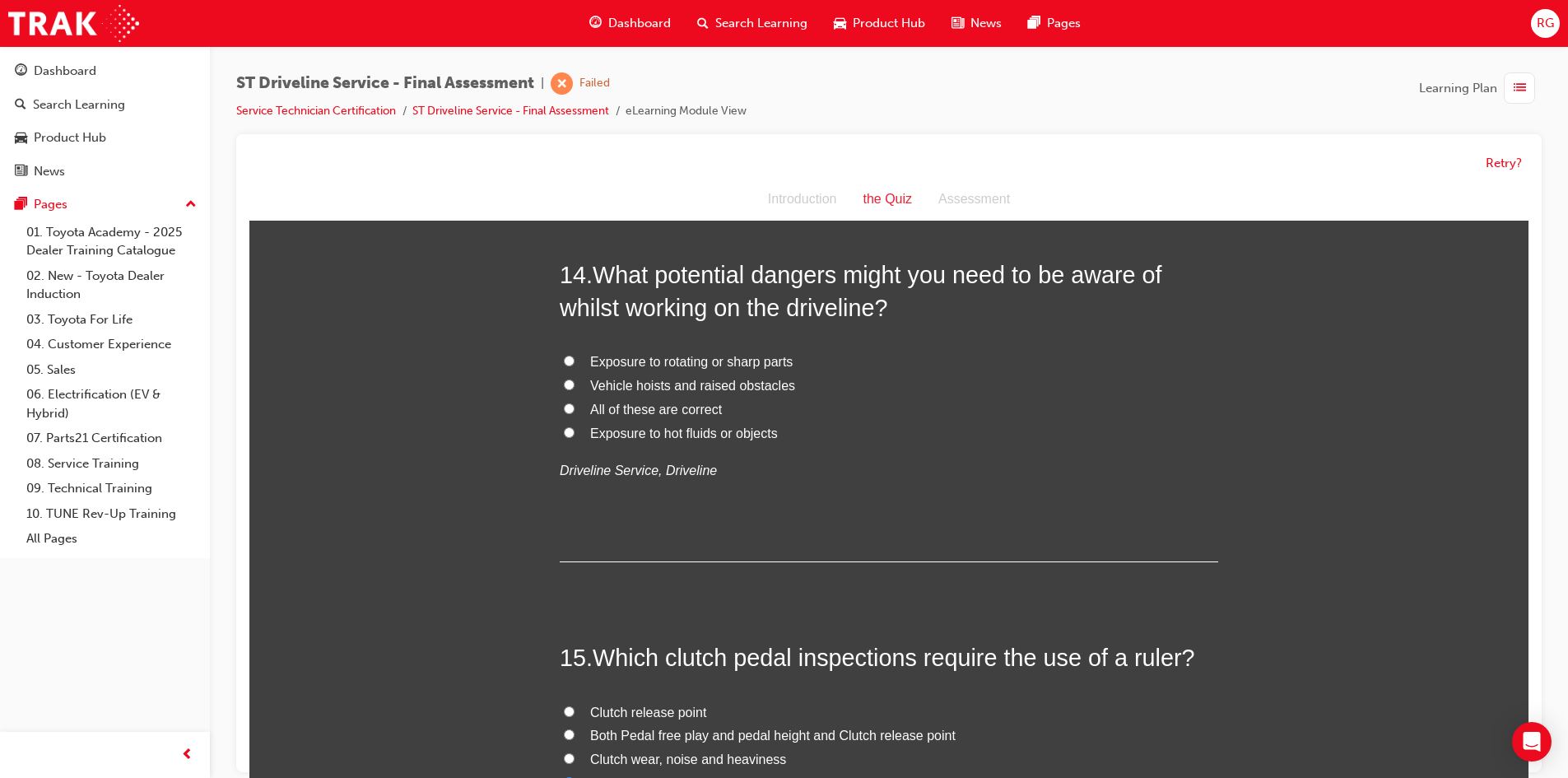
click at [626, 403] on span "All of these are correct" at bounding box center [656, 410] width 132 height 14
click at [575, 403] on input "All of these are correct" at bounding box center [569, 408] width 11 height 11
radio input "true"
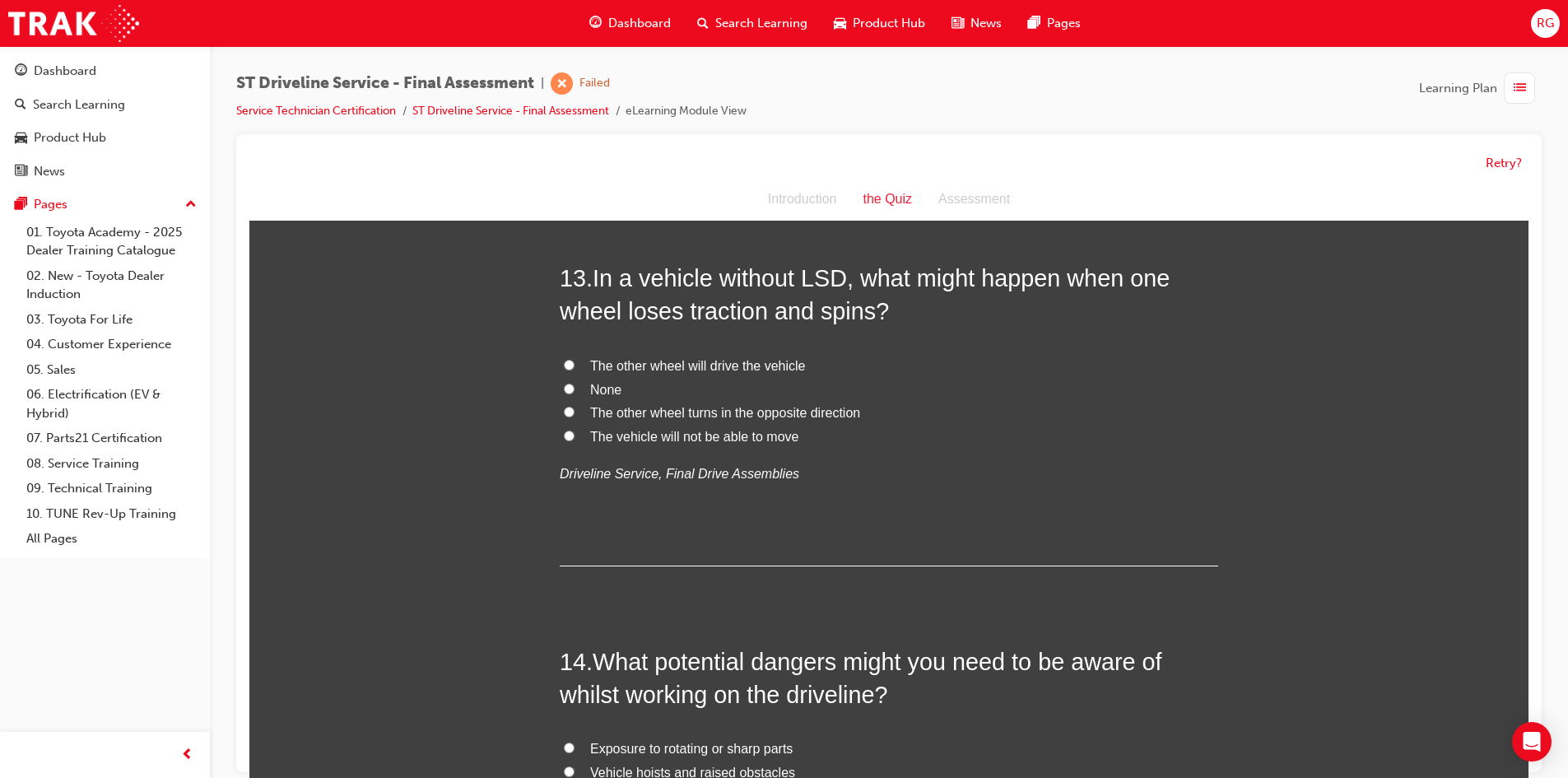
scroll to position [4495, 0]
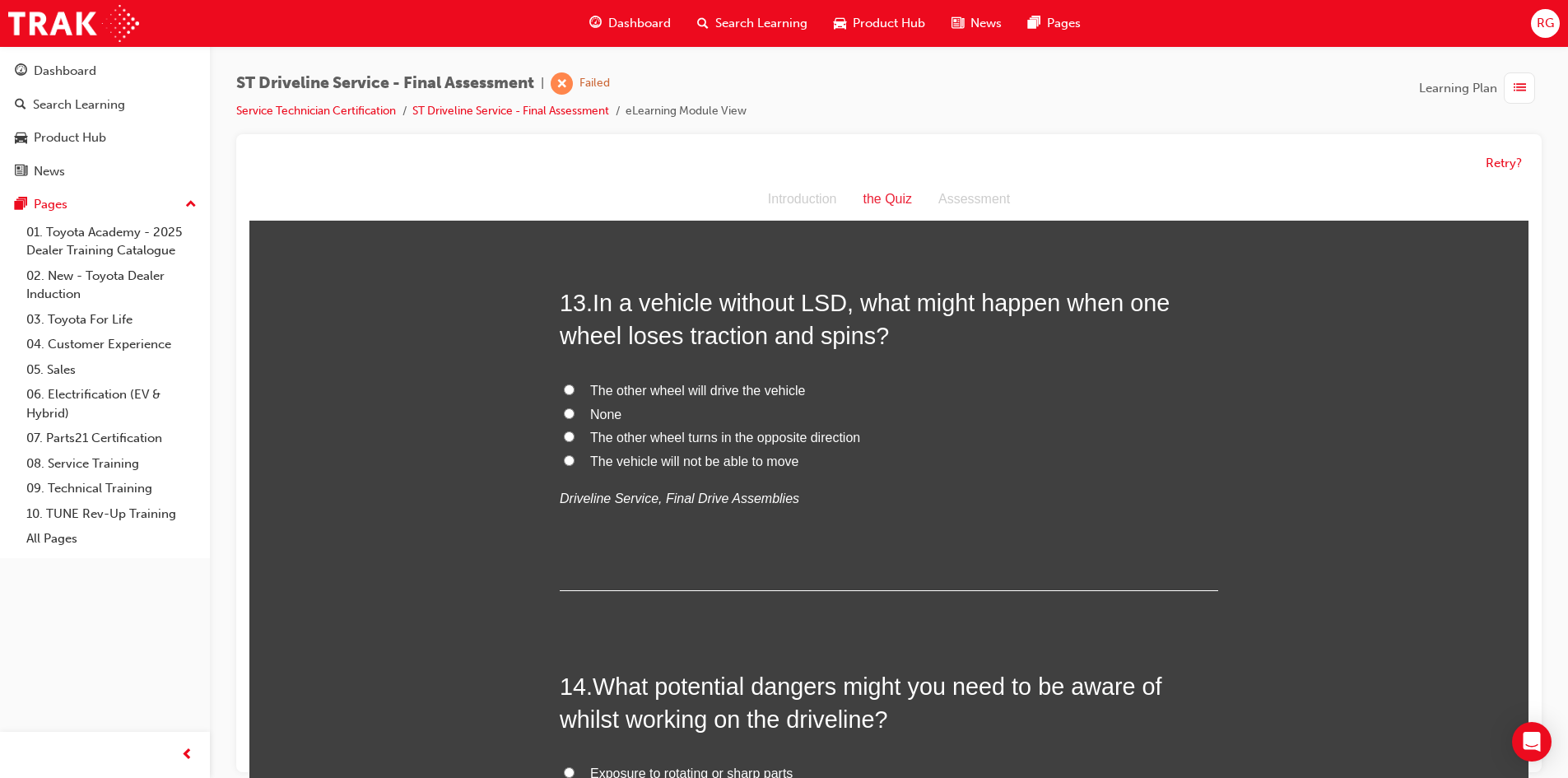
click at [630, 439] on span "The other wheel turns in the opposite direction" at bounding box center [725, 438] width 270 height 14
click at [575, 439] on input "The other wheel turns in the opposite direction" at bounding box center [569, 437] width 11 height 11
radio input "true"
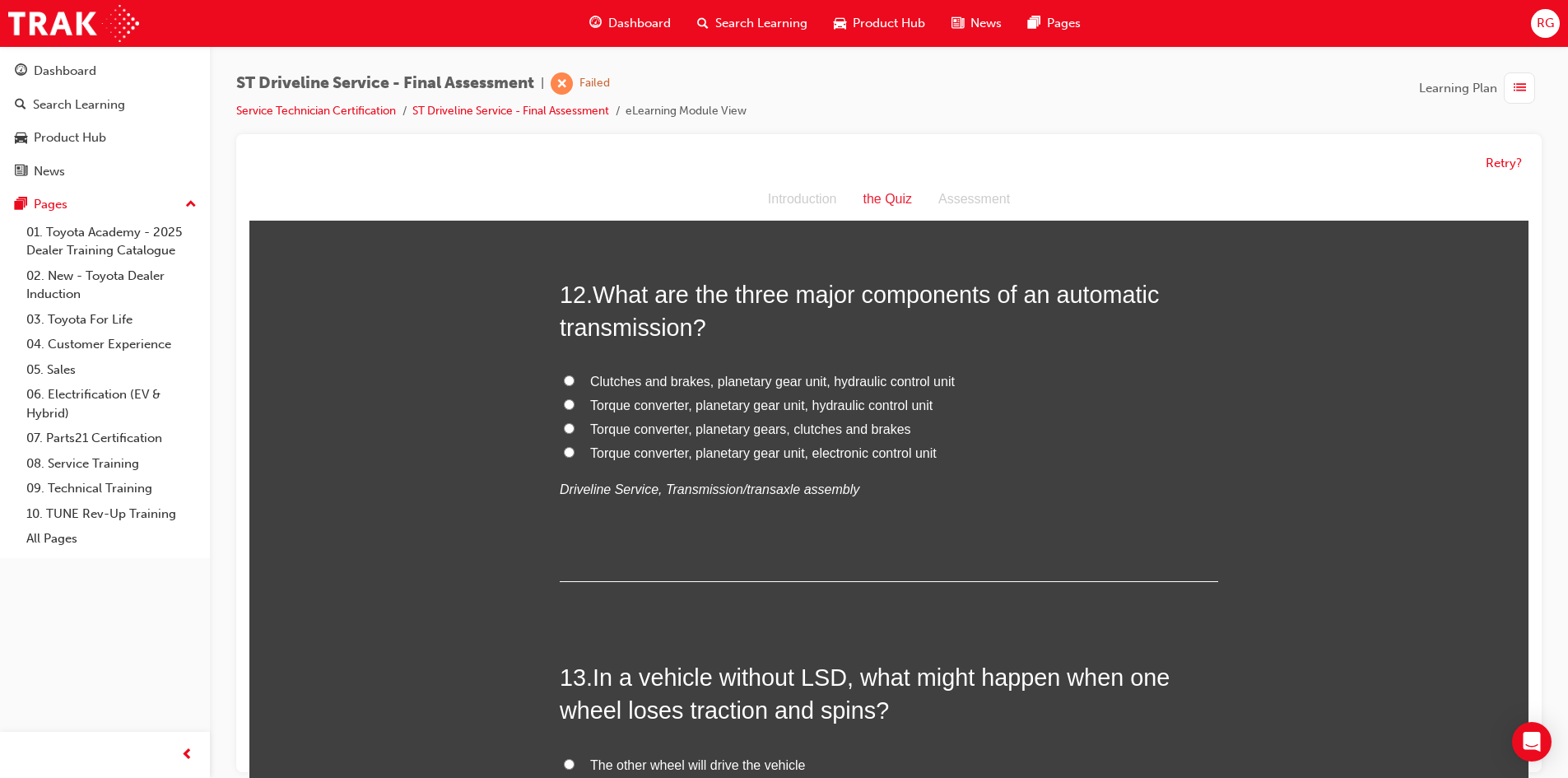
scroll to position [4001, 0]
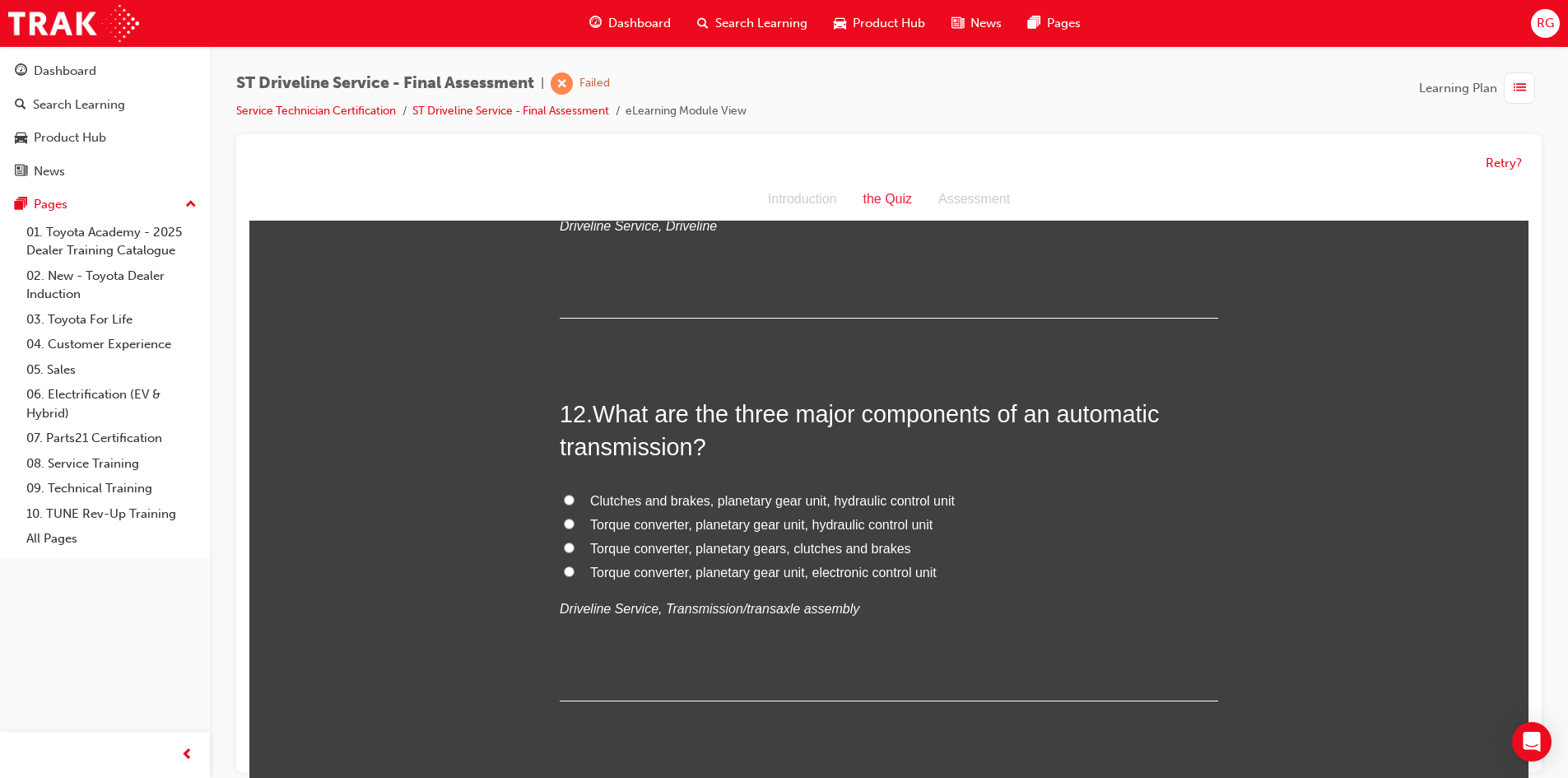
click at [642, 403] on span "What are the three major components of an automatic transmission?" at bounding box center [859, 431] width 599 height 59
click at [660, 502] on span "Clutches and brakes, planetary gear unit, hydraulic control unit" at bounding box center [773, 501] width 365 height 14
click at [575, 502] on input "Clutches and brakes, planetary gear unit, hydraulic control unit" at bounding box center [569, 500] width 11 height 11
radio input "true"
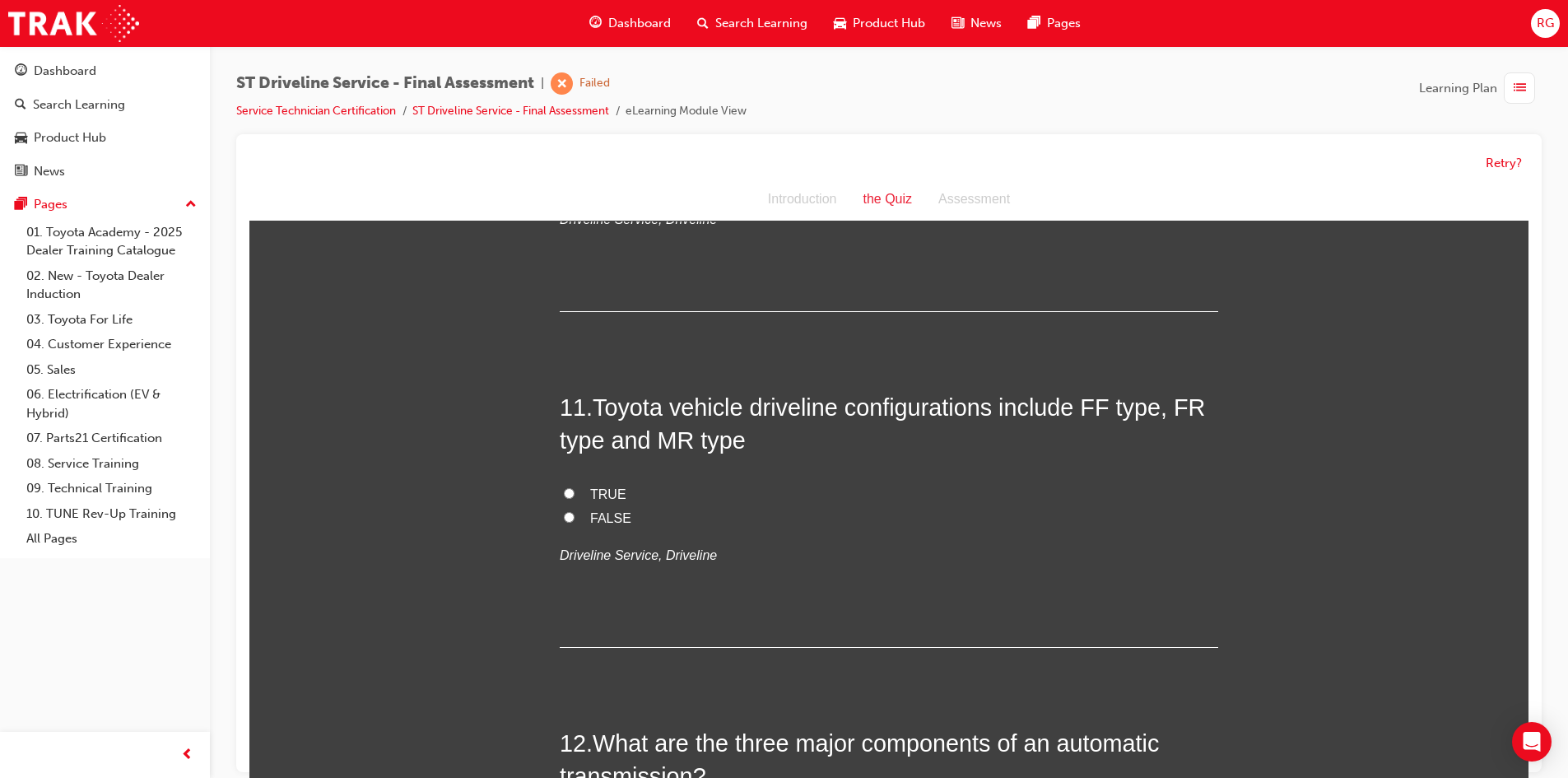
click at [655, 498] on label "TRUE" at bounding box center [889, 495] width 658 height 24
click at [575, 498] on input "TRUE" at bounding box center [569, 493] width 11 height 11
radio input "true"
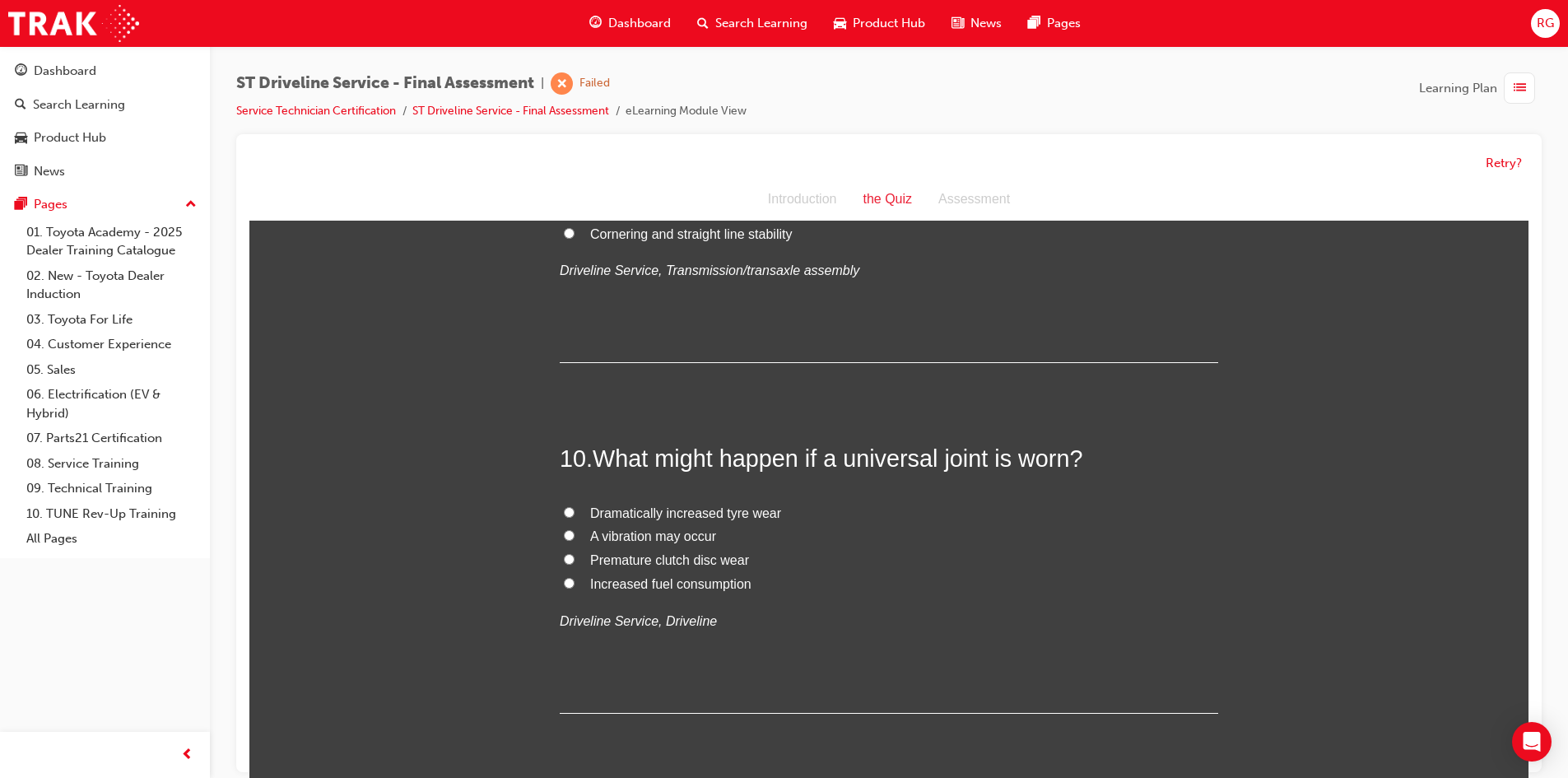
scroll to position [3260, 0]
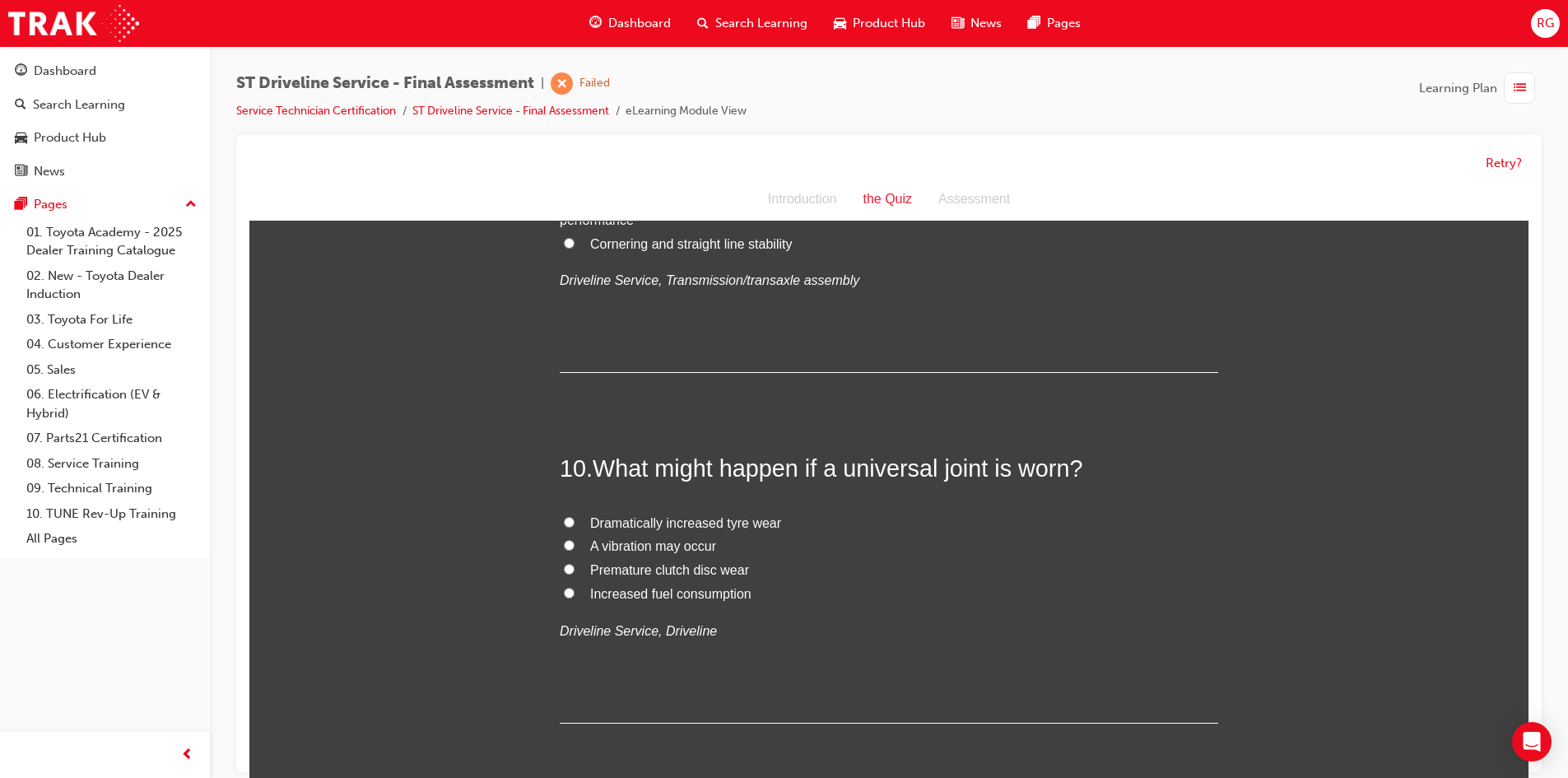
click at [652, 493] on div "10 . What might happen if a universal joint is worn? Dramatically increased tyr…" at bounding box center [889, 588] width 658 height 271
click at [658, 543] on span "A vibration may occur" at bounding box center [653, 546] width 126 height 14
click at [575, 543] on input "A vibration may occur" at bounding box center [569, 545] width 11 height 11
radio input "true"
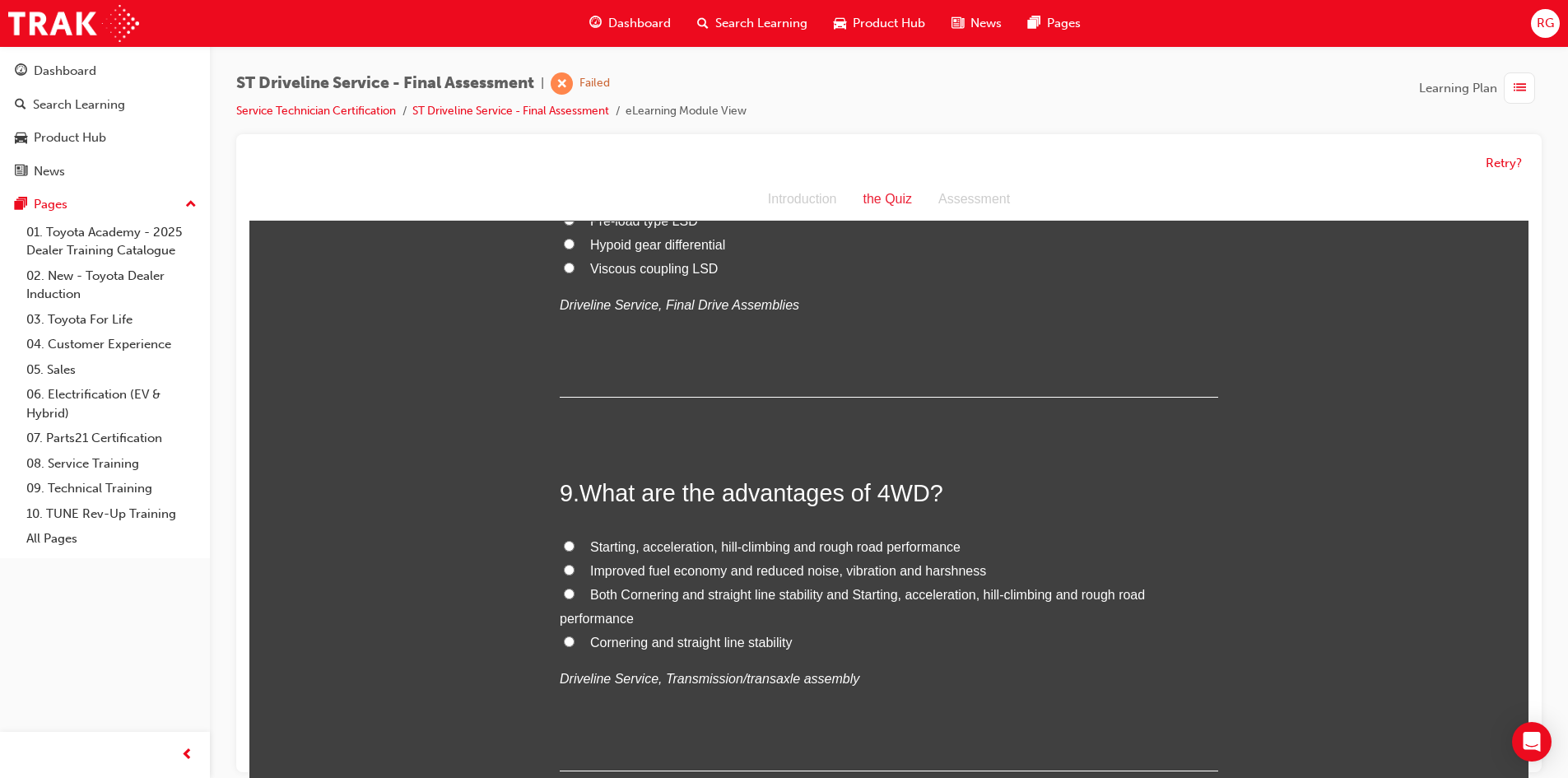
scroll to position [2848, 0]
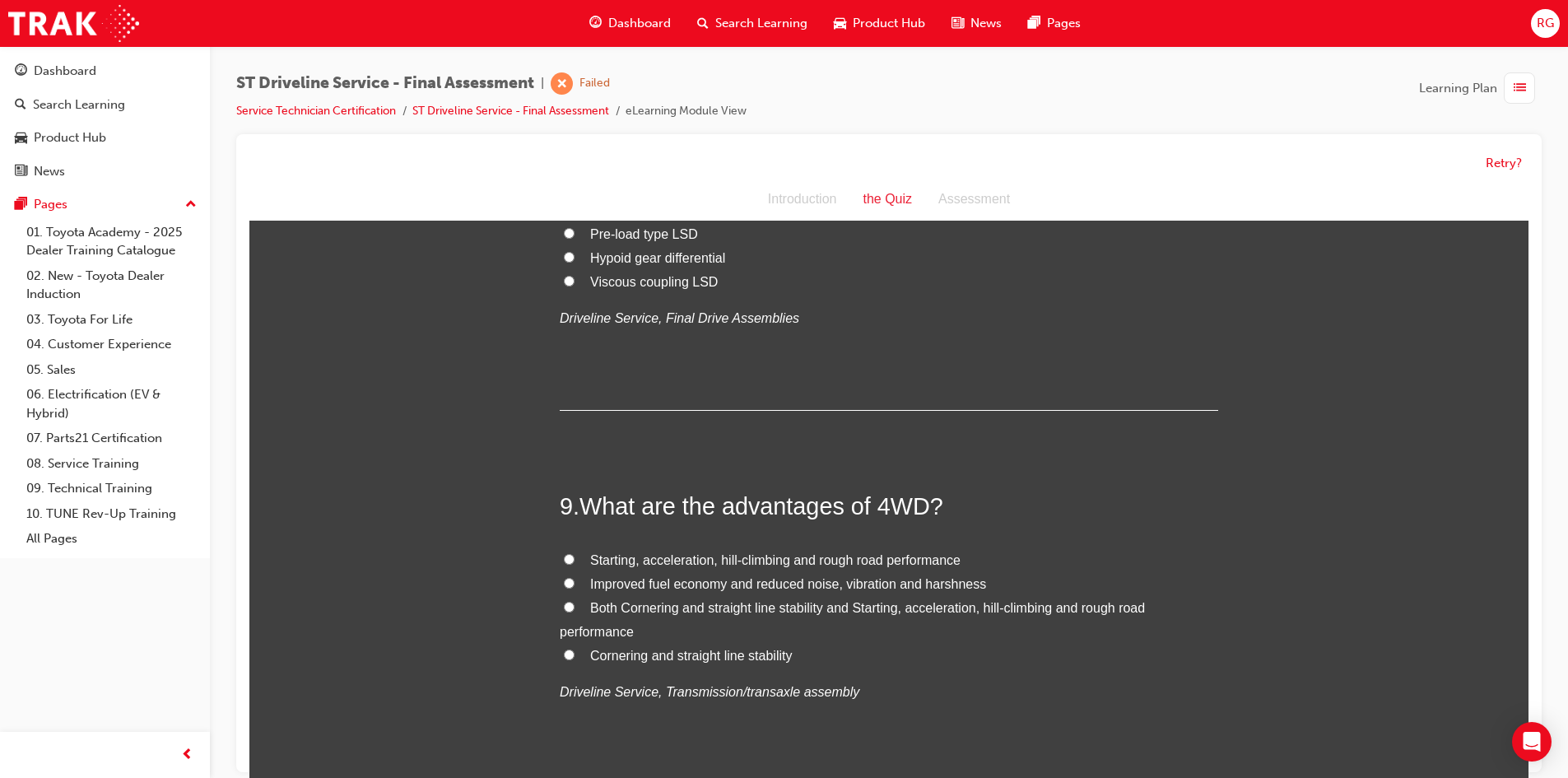
click at [643, 503] on span "What are the advantages of 4WD?" at bounding box center [761, 506] width 364 height 27
click at [642, 620] on label "Both Cornering and straight line stability and Starting, acceleration, hill-cli…" at bounding box center [889, 621] width 658 height 47
click at [575, 613] on input "Both Cornering and straight line stability and Starting, acceleration, hill-cli…" at bounding box center [569, 607] width 11 height 11
radio input "true"
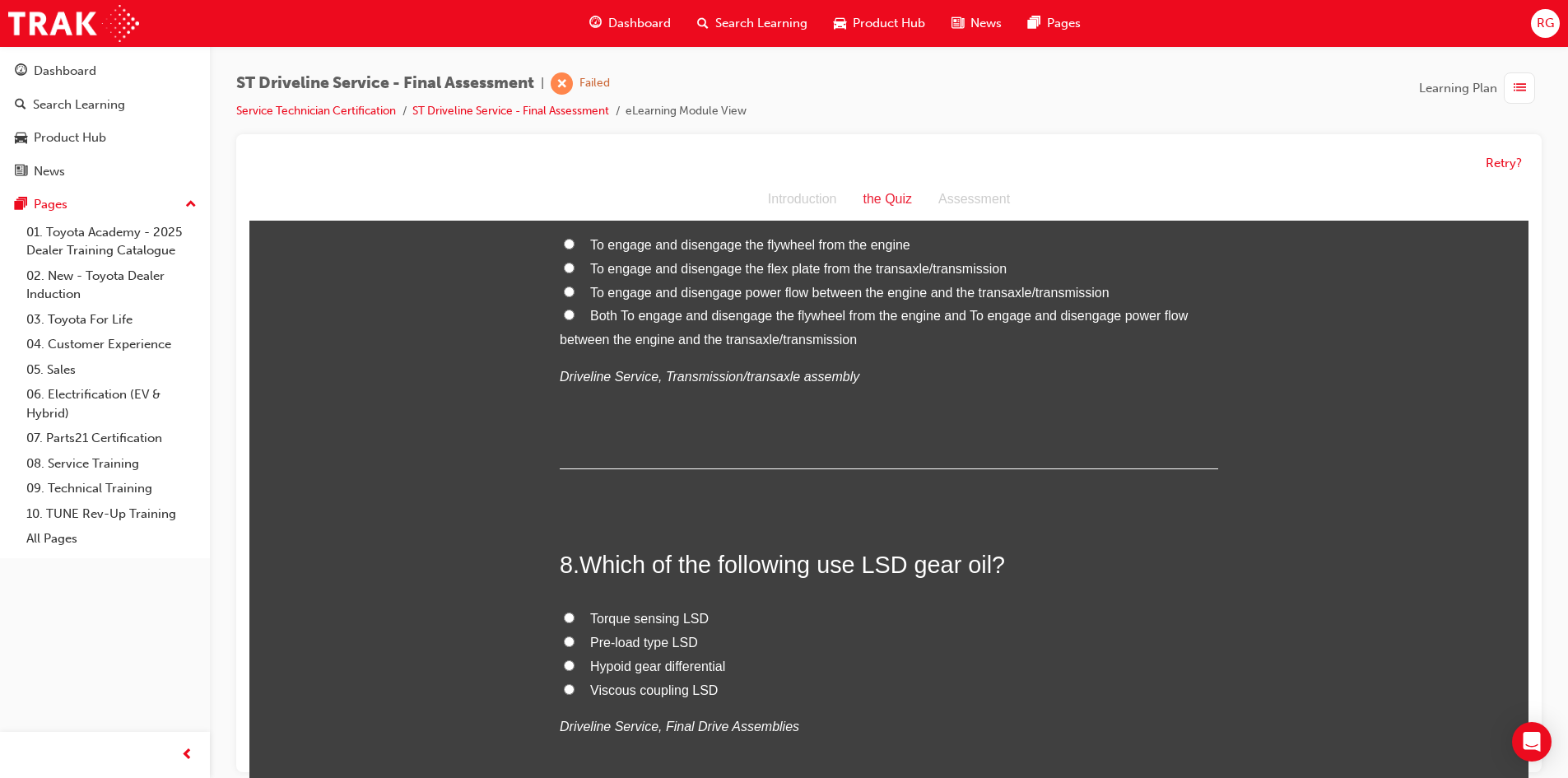
scroll to position [2436, 0]
click at [637, 595] on div "8 . Which of the following use LSD gear oil? Torque sensing LSD Pre-load type L…" at bounding box center [889, 687] width 658 height 271
click at [633, 639] on span "Pre-load type LSD" at bounding box center [644, 646] width 107 height 14
click at [575, 640] on input "Pre-load type LSD" at bounding box center [569, 645] width 11 height 11
radio input "true"
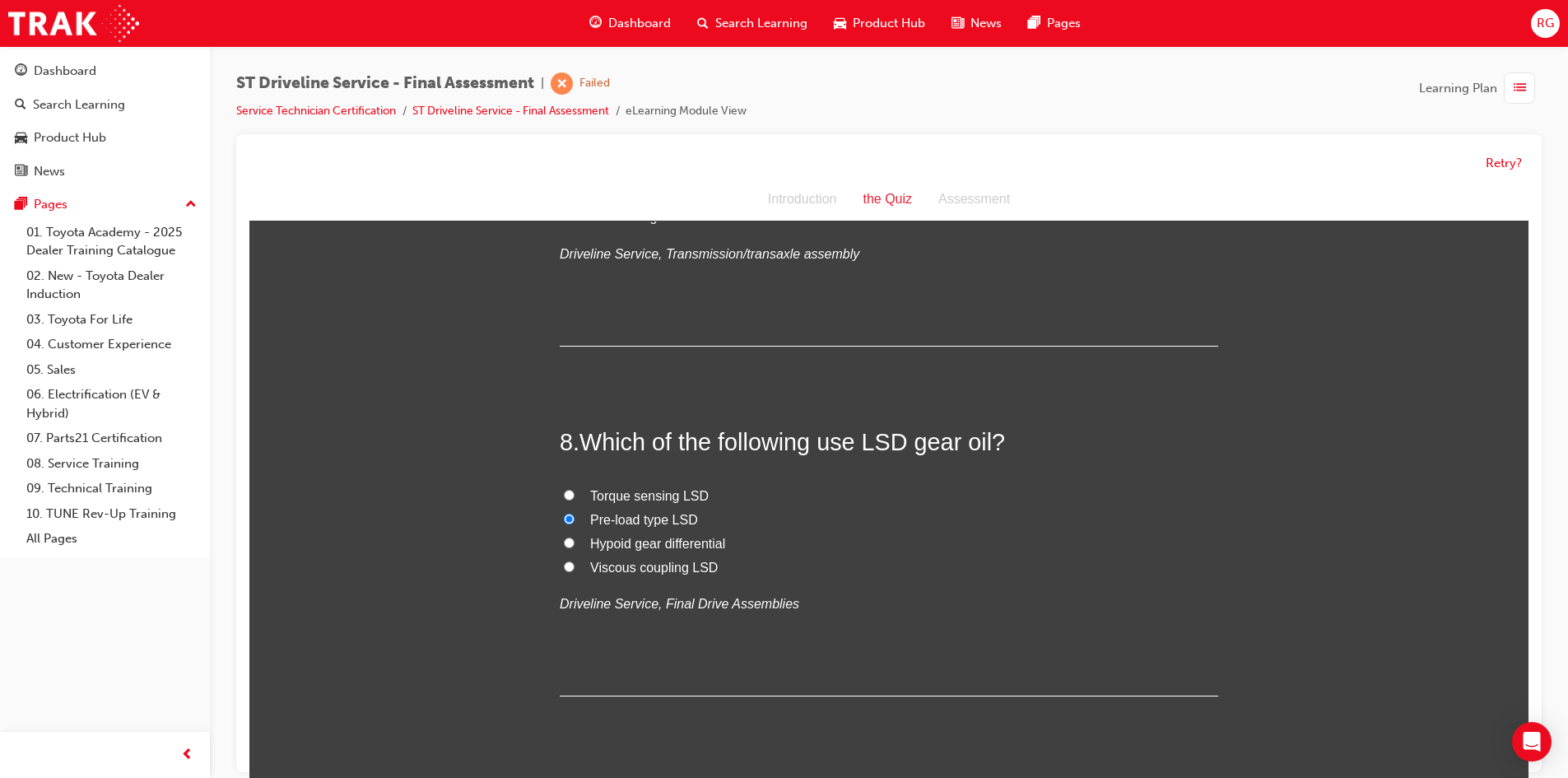
scroll to position [2600, 0]
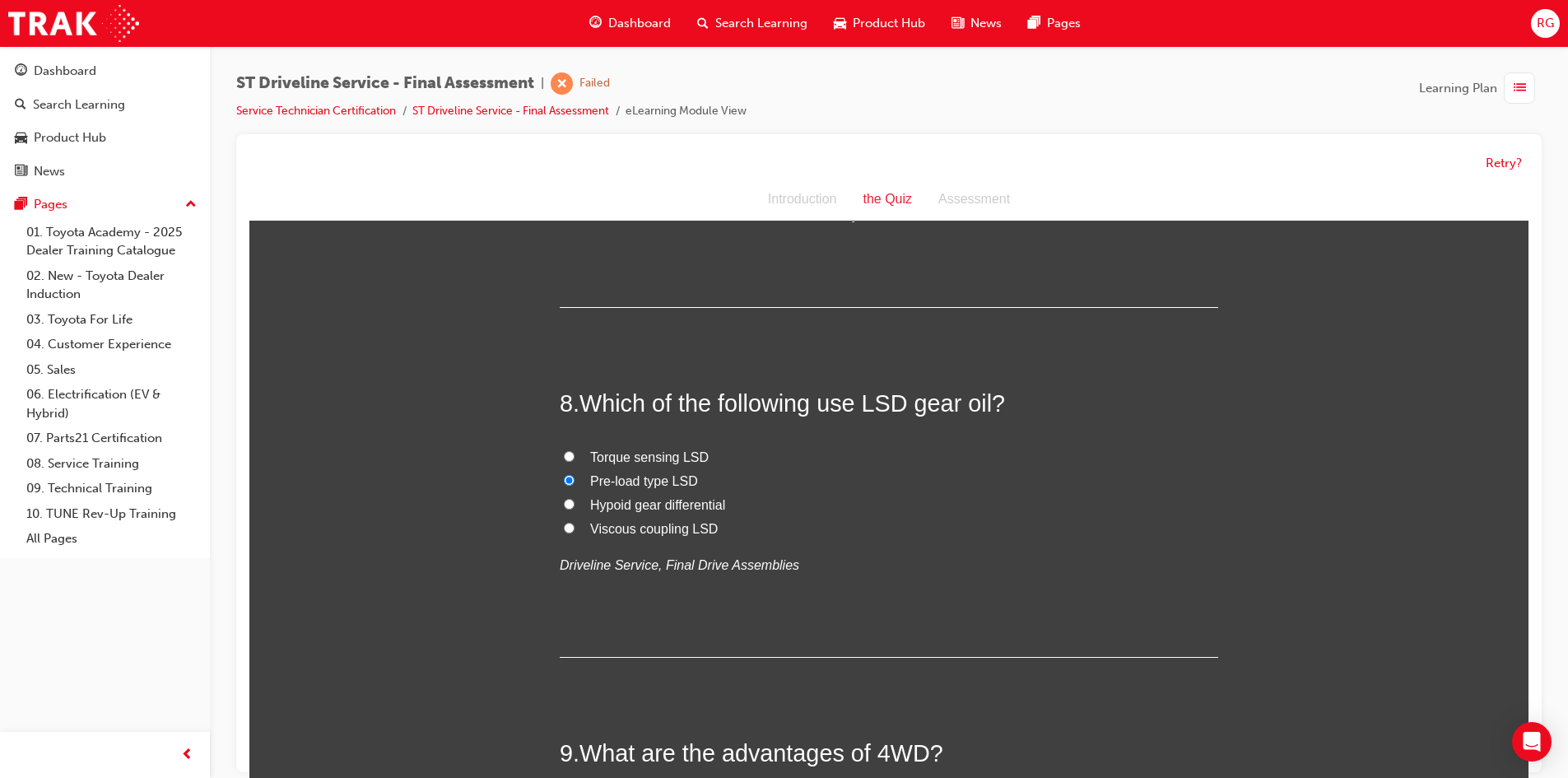
click at [635, 530] on span "Viscous coupling LSD" at bounding box center [653, 530] width 127 height 14
click at [575, 530] on input "Viscous coupling LSD" at bounding box center [569, 528] width 11 height 11
radio input "true"
click at [634, 510] on span "Hypoid gear differential" at bounding box center [657, 505] width 135 height 14
click at [575, 510] on input "Hypoid gear differential" at bounding box center [569, 504] width 11 height 11
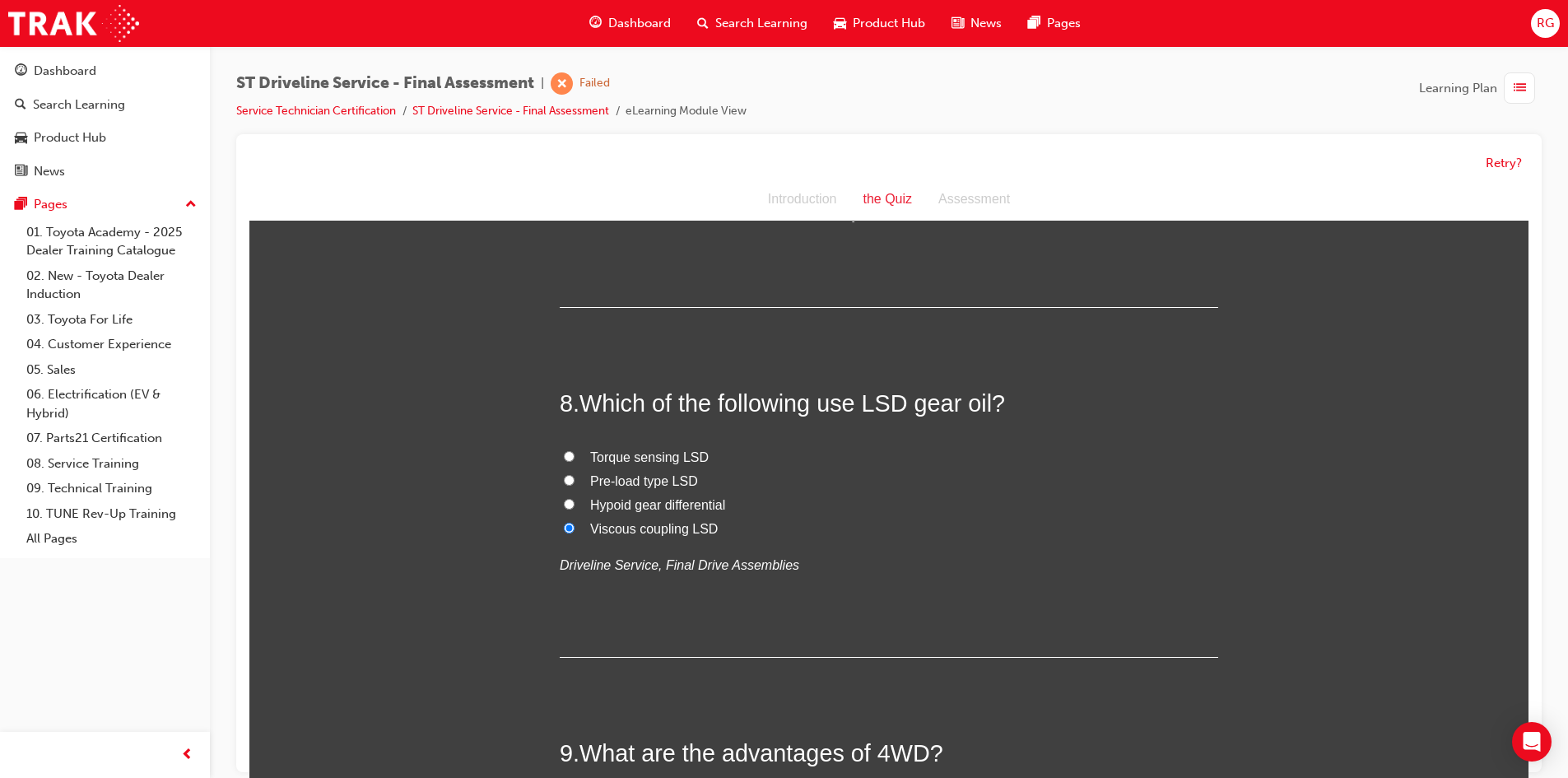
radio input "true"
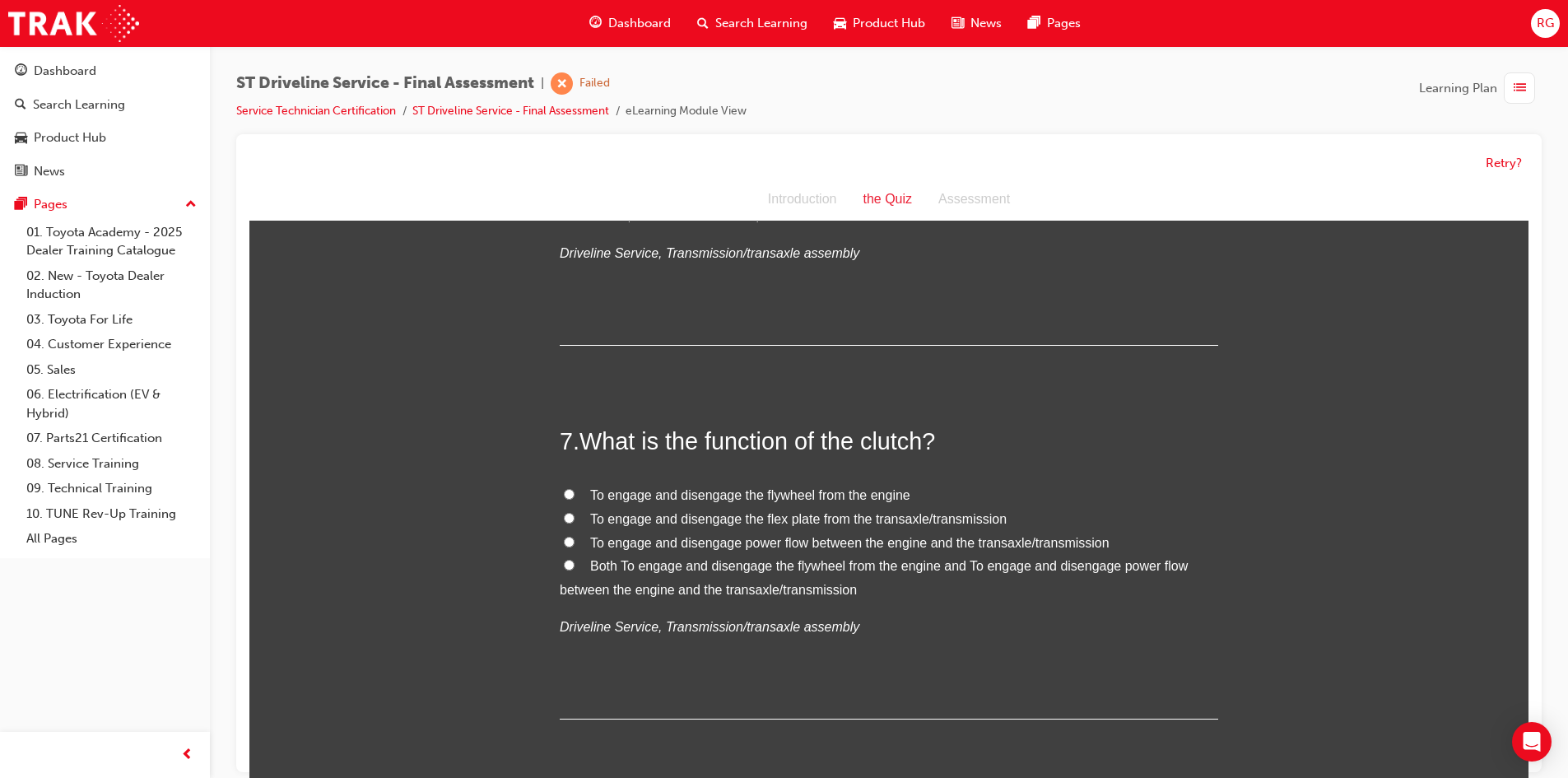
click at [627, 513] on span "To engage and disengage the flex plate from the transaxle/transmission" at bounding box center [798, 520] width 417 height 14
click at [575, 513] on input "To engage and disengage the flex plate from the transaxle/transmission" at bounding box center [569, 518] width 11 height 11
radio input "true"
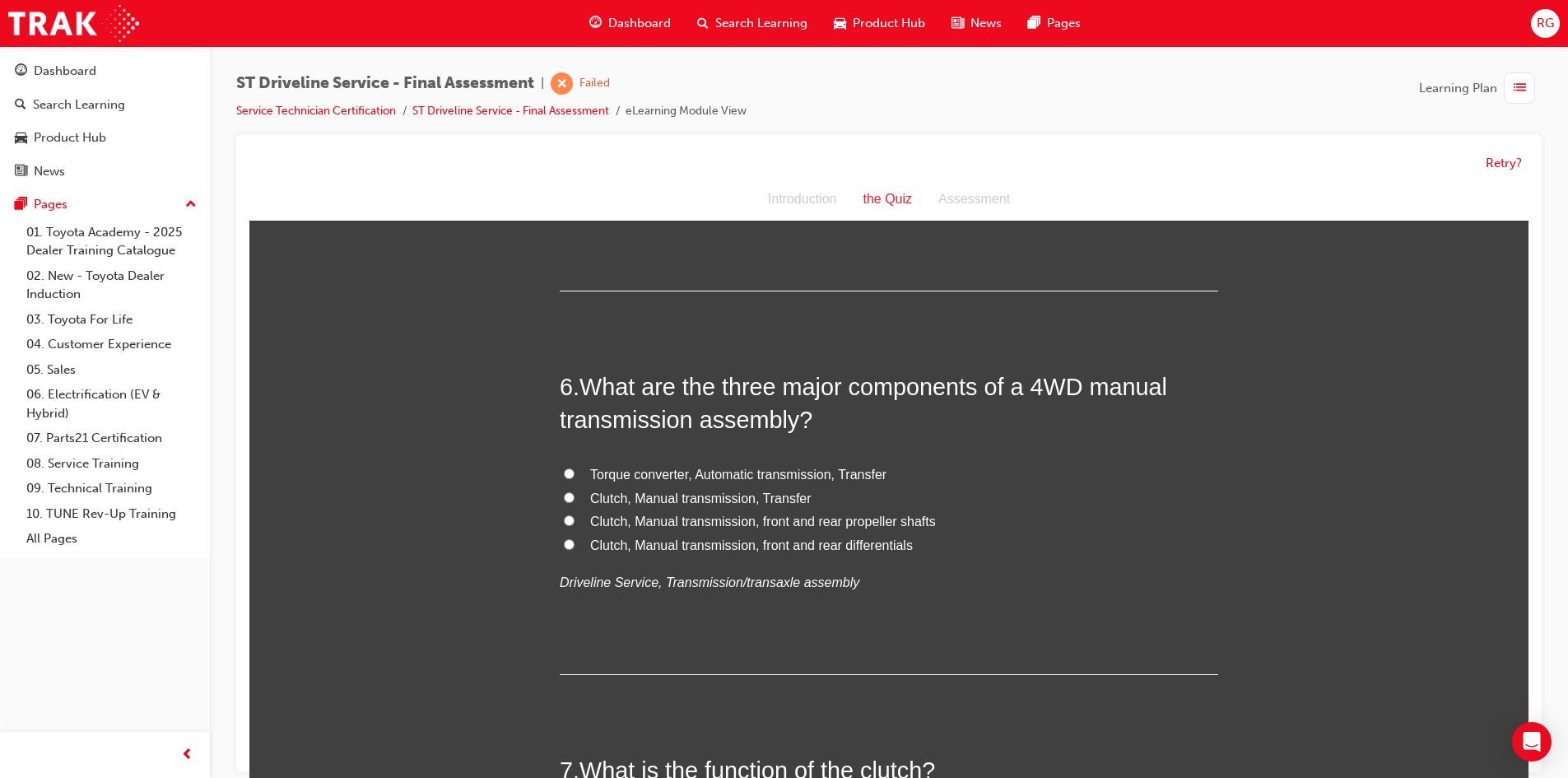
click at [622, 515] on span "Clutch, Manual transmission, front and rear propeller shafts" at bounding box center [763, 522] width 346 height 14
click at [575, 516] on input "Clutch, Manual transmission, front and rear propeller shafts" at bounding box center [569, 521] width 11 height 11
radio input "true"
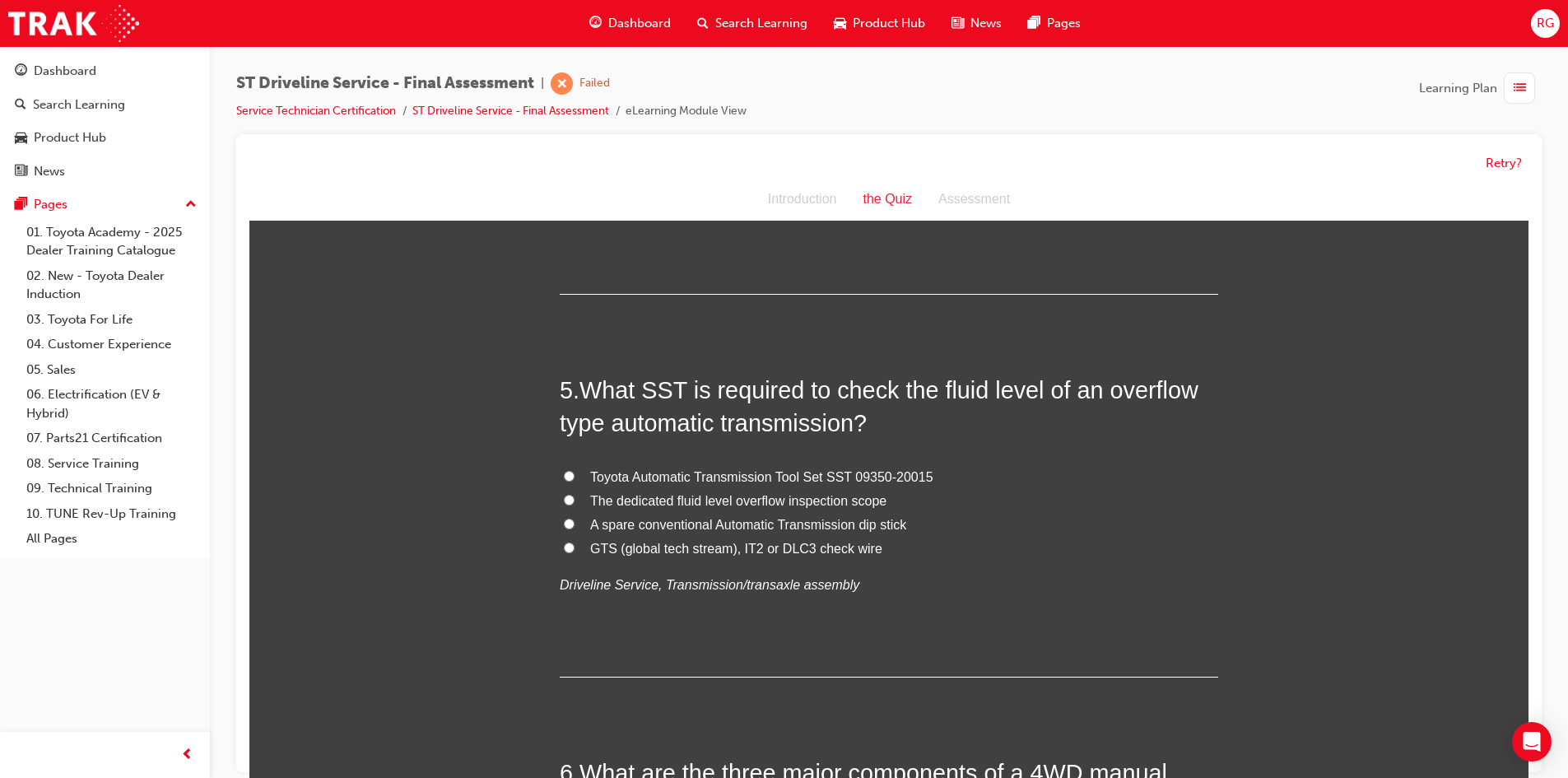
scroll to position [1448, 0]
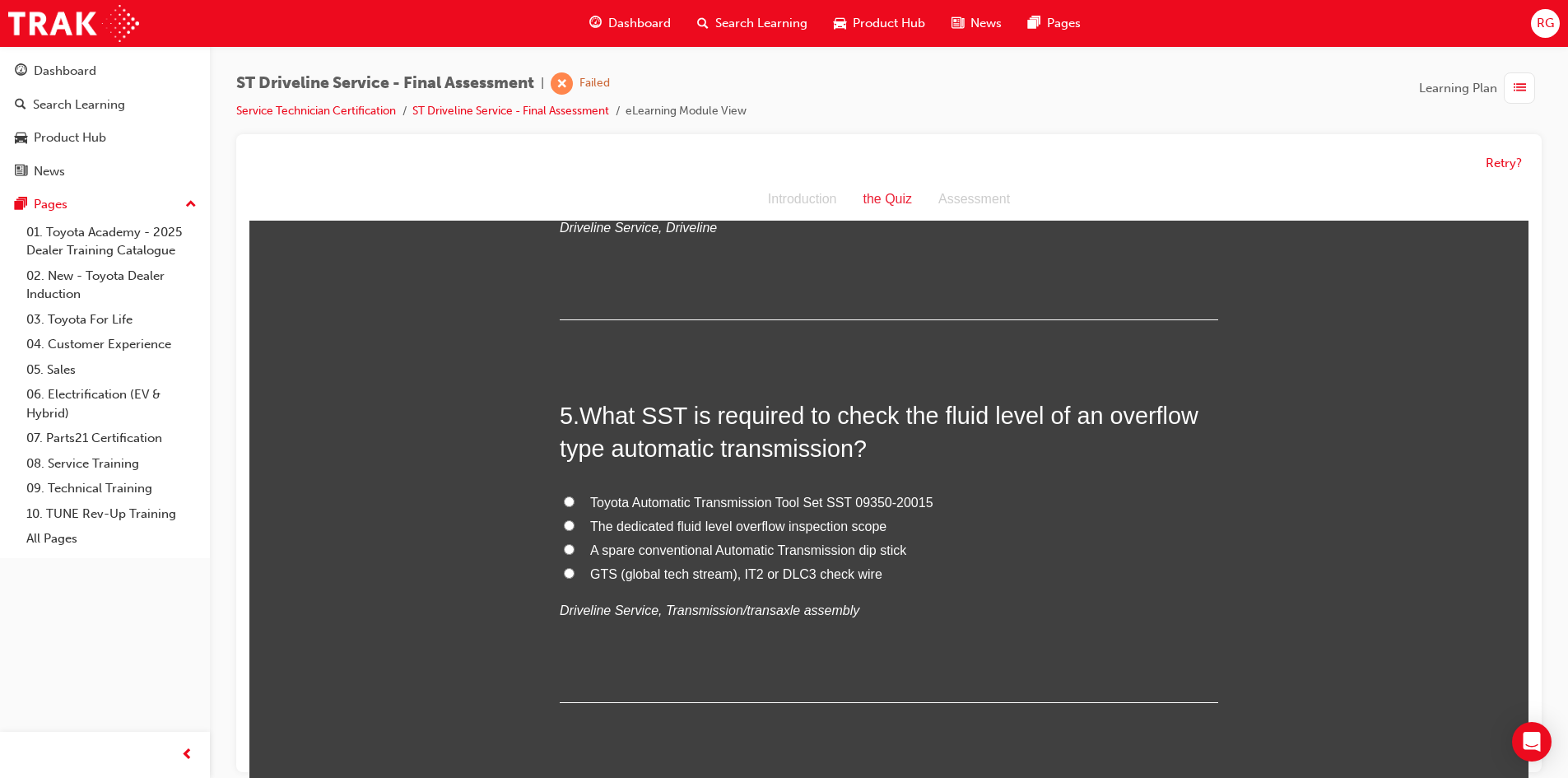
click at [621, 506] on span "Toyota Automatic Transmission Tool Set SST 09350-20015" at bounding box center [762, 503] width 343 height 14
click at [575, 506] on input "Toyota Automatic Transmission Tool Set SST 09350-20015" at bounding box center [569, 502] width 11 height 11
radio input "true"
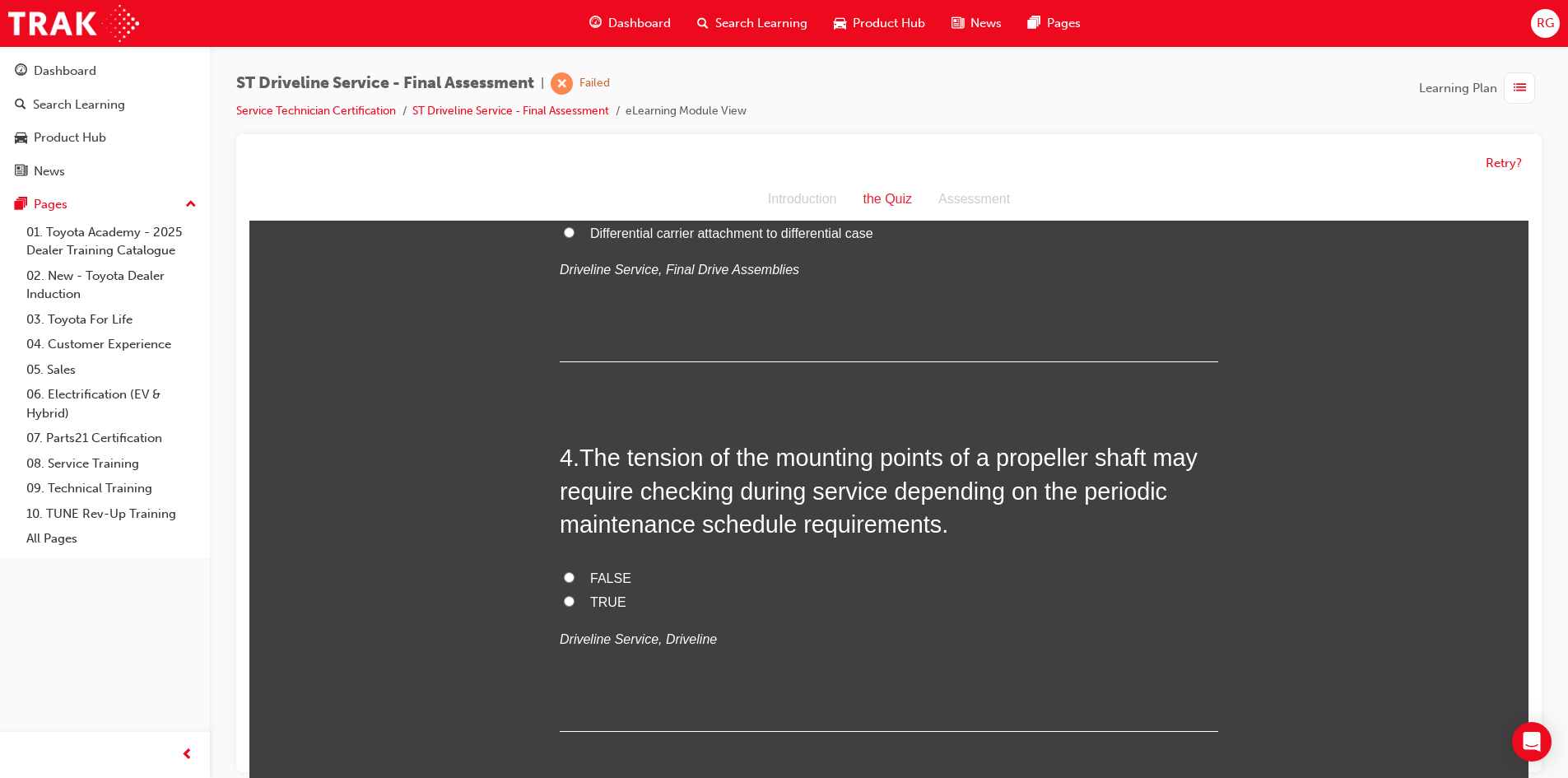
click at [582, 601] on label "TRUE" at bounding box center [889, 603] width 658 height 24
click at [575, 601] on input "TRUE" at bounding box center [569, 601] width 11 height 11
radio input "true"
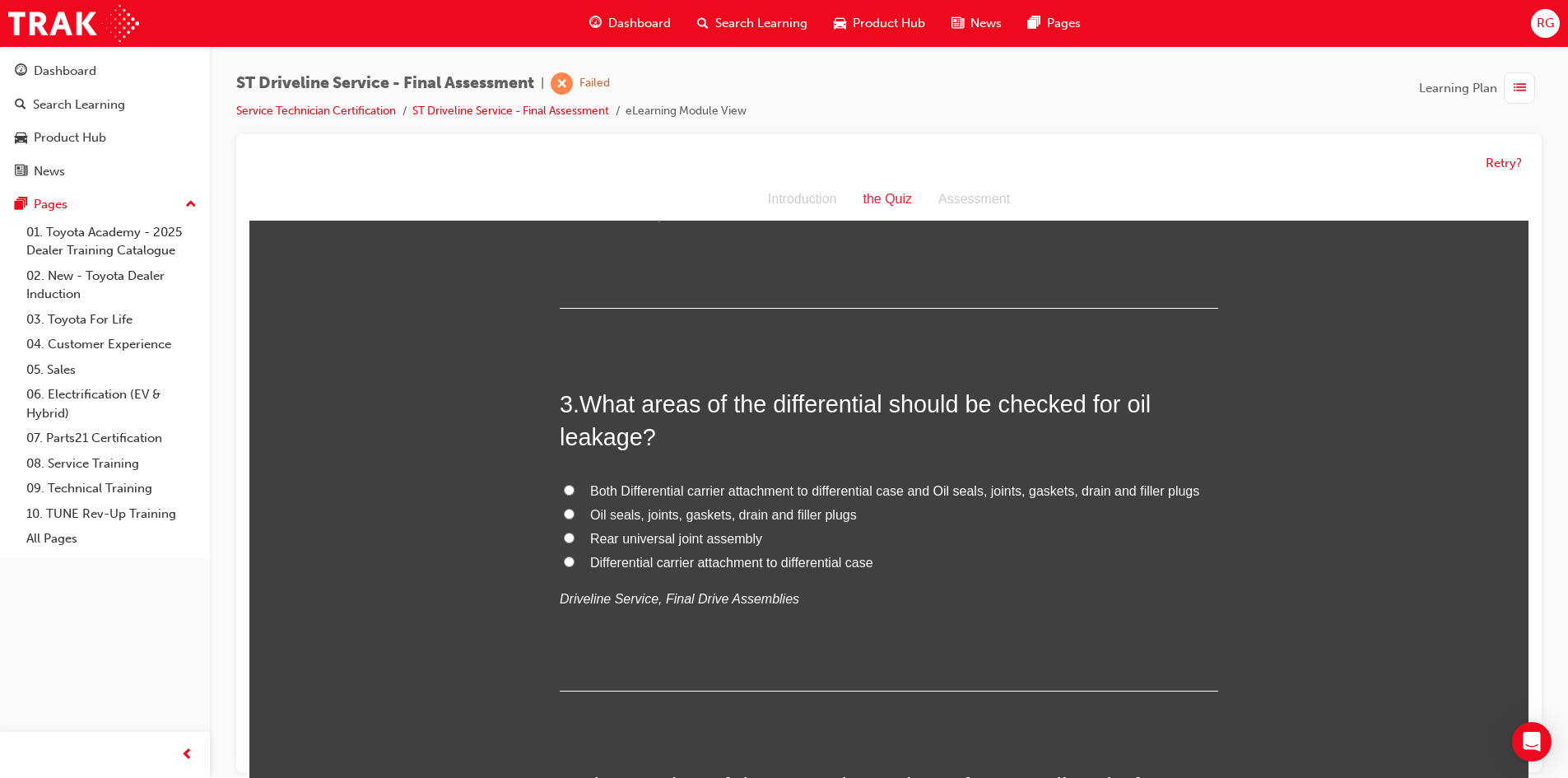
click at [574, 558] on label "Differential carrier attachment to differential case" at bounding box center [889, 564] width 658 height 24
click at [574, 558] on input "Differential carrier attachment to differential case" at bounding box center [569, 562] width 11 height 11
radio input "true"
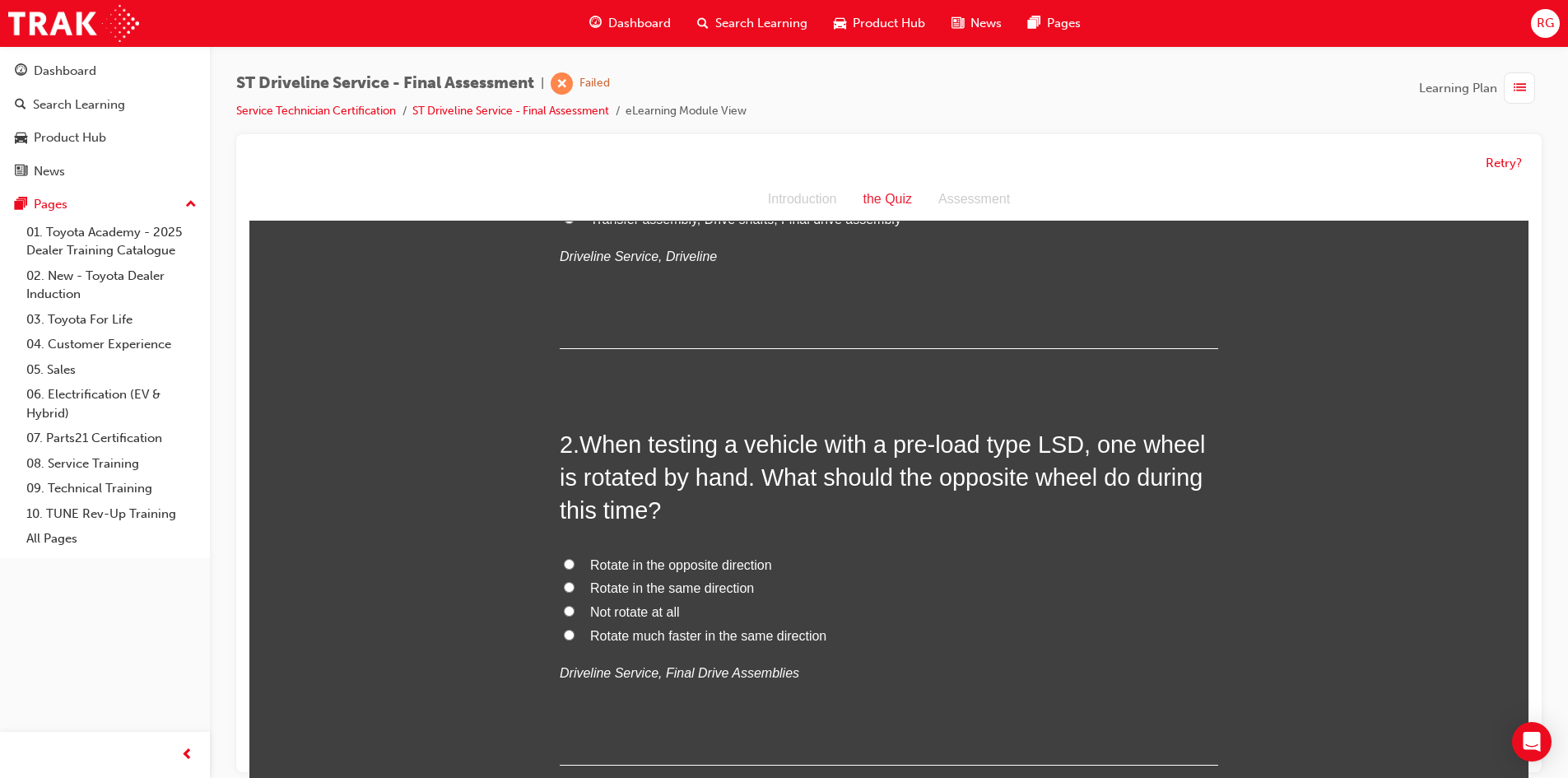
scroll to position [212, 0]
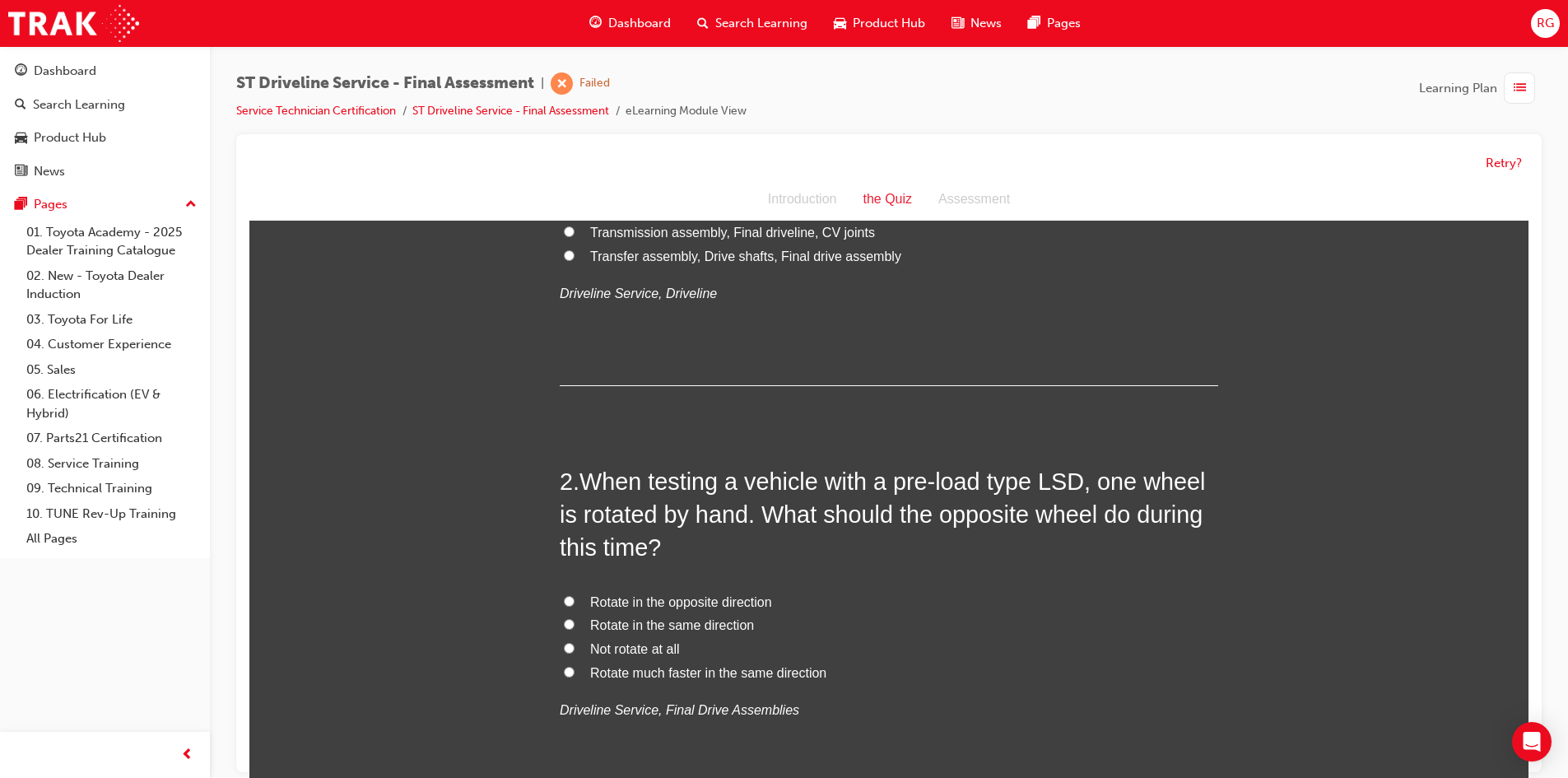
click at [573, 643] on label "Not rotate at all" at bounding box center [889, 650] width 658 height 24
click at [573, 643] on input "Not rotate at all" at bounding box center [569, 648] width 11 height 11
radio input "true"
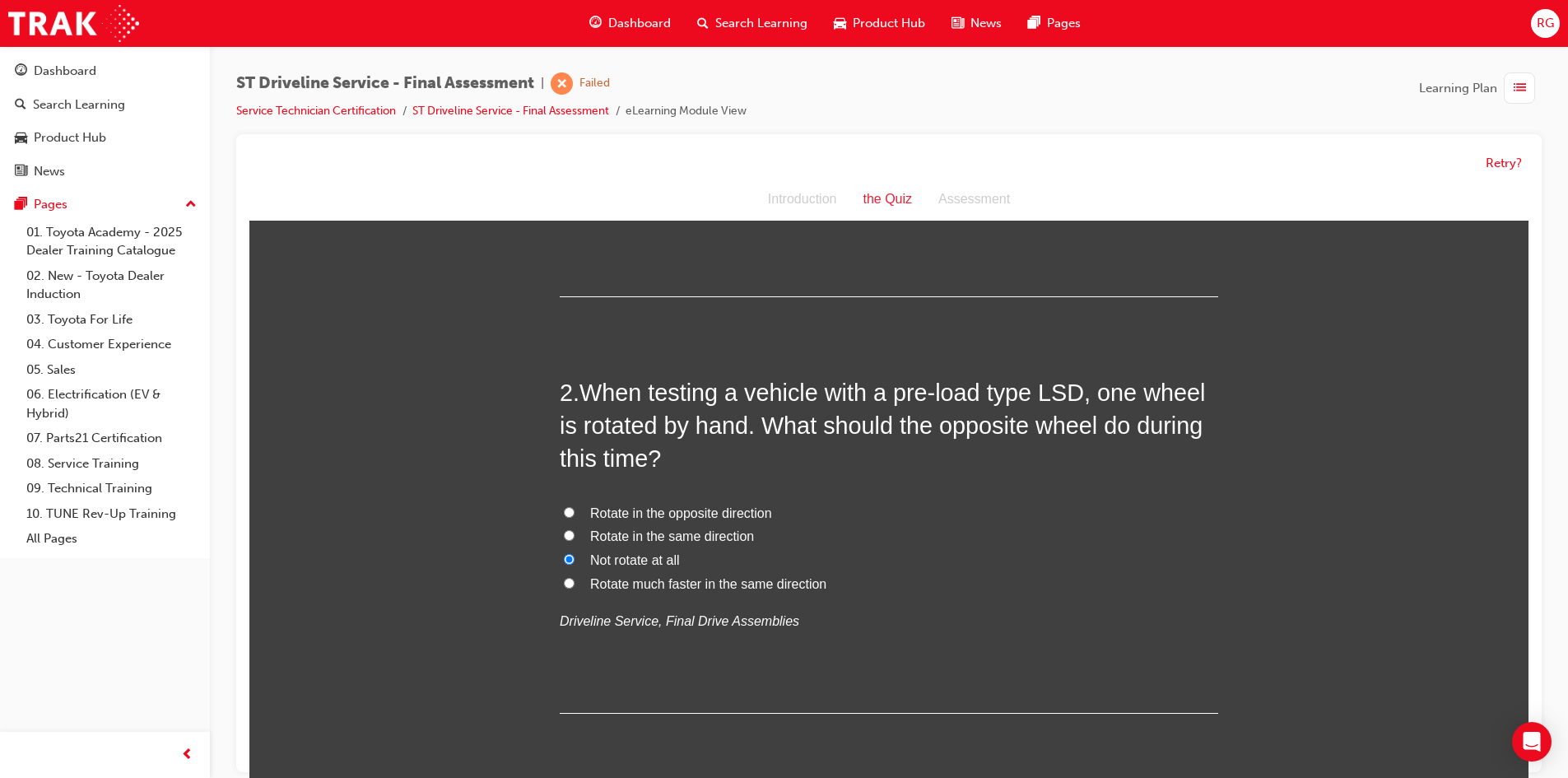
scroll to position [329, 0]
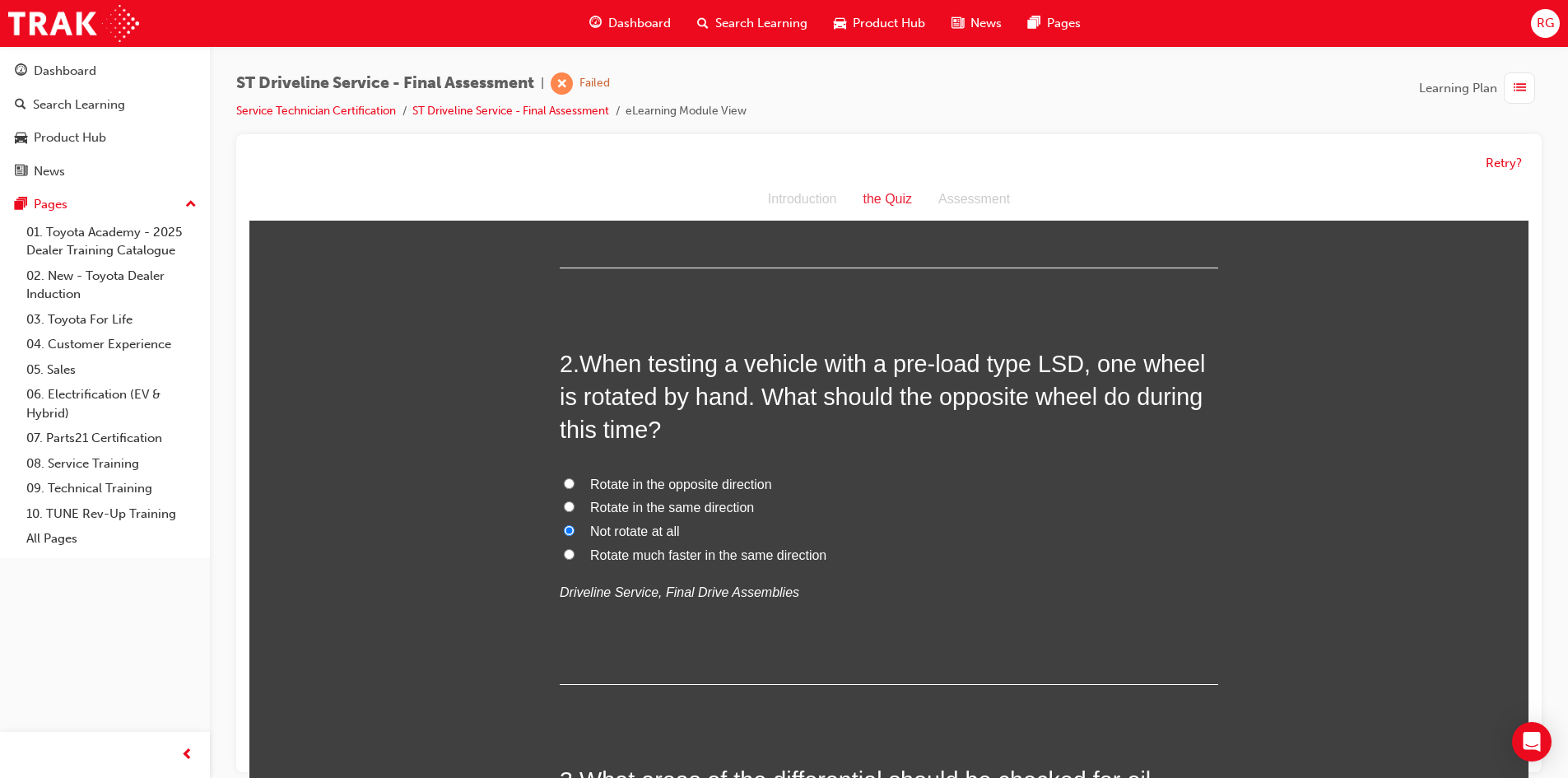
click at [616, 487] on span "Rotate in the opposite direction" at bounding box center [681, 485] width 182 height 14
click at [575, 487] on input "Rotate in the opposite direction" at bounding box center [569, 483] width 11 height 11
radio input "true"
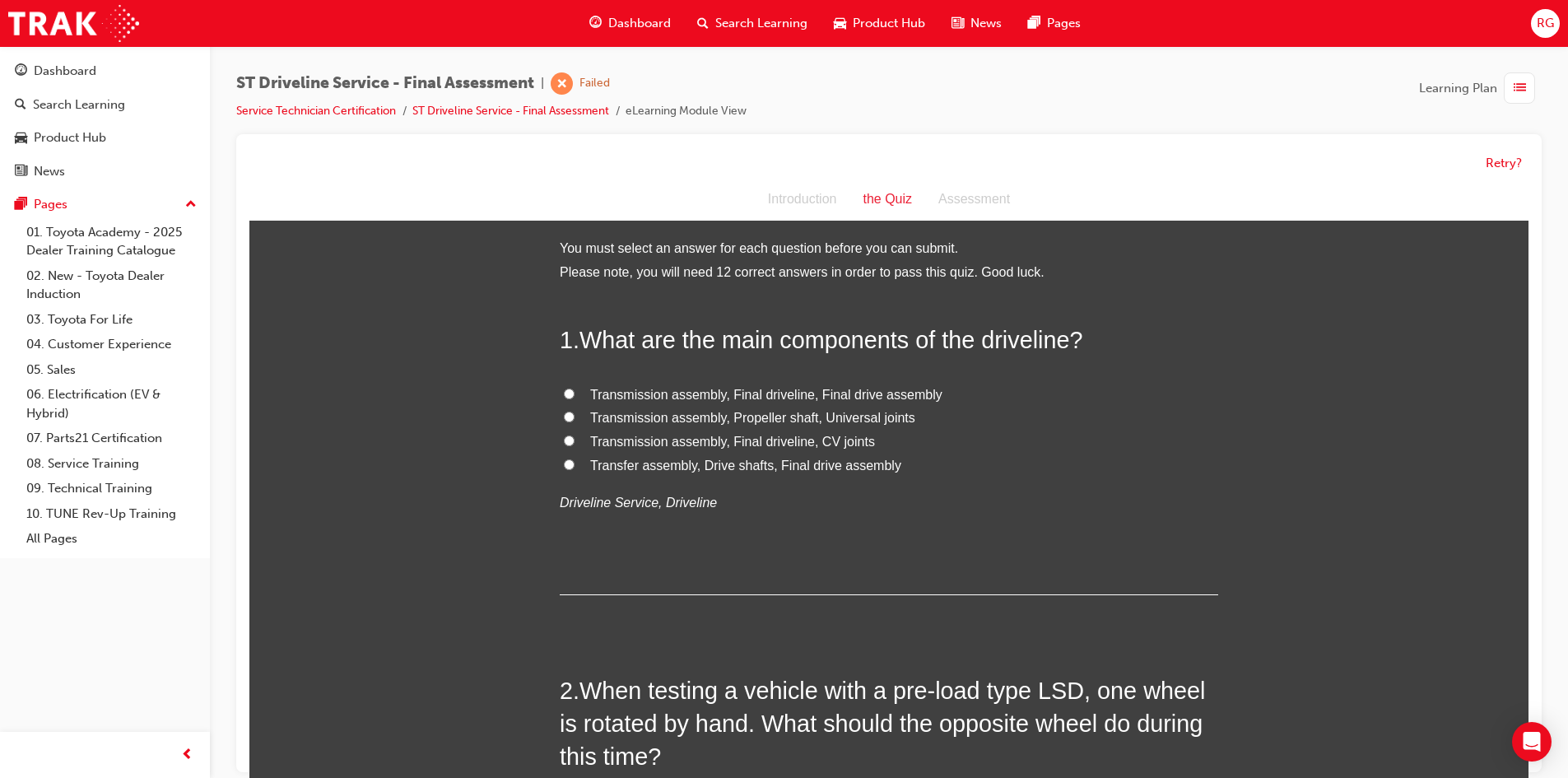
scroll to position [0, 0]
click at [621, 468] on span "Transfer assembly, Drive shafts, Final drive assembly" at bounding box center [746, 468] width 311 height 14
click at [575, 468] on input "Transfer assembly, Drive shafts, Final drive assembly" at bounding box center [569, 467] width 11 height 11
radio input "true"
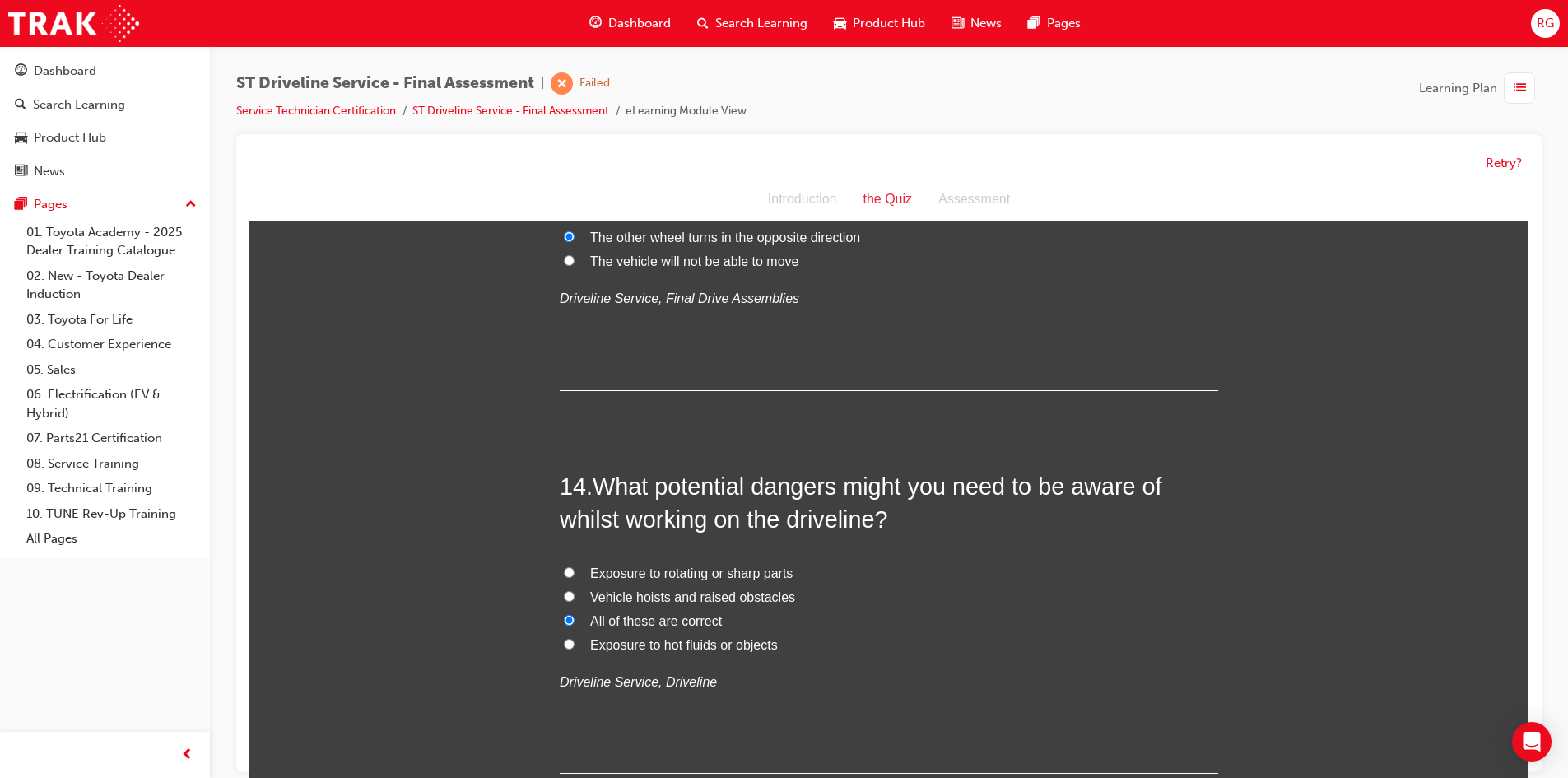
scroll to position [5154, 0]
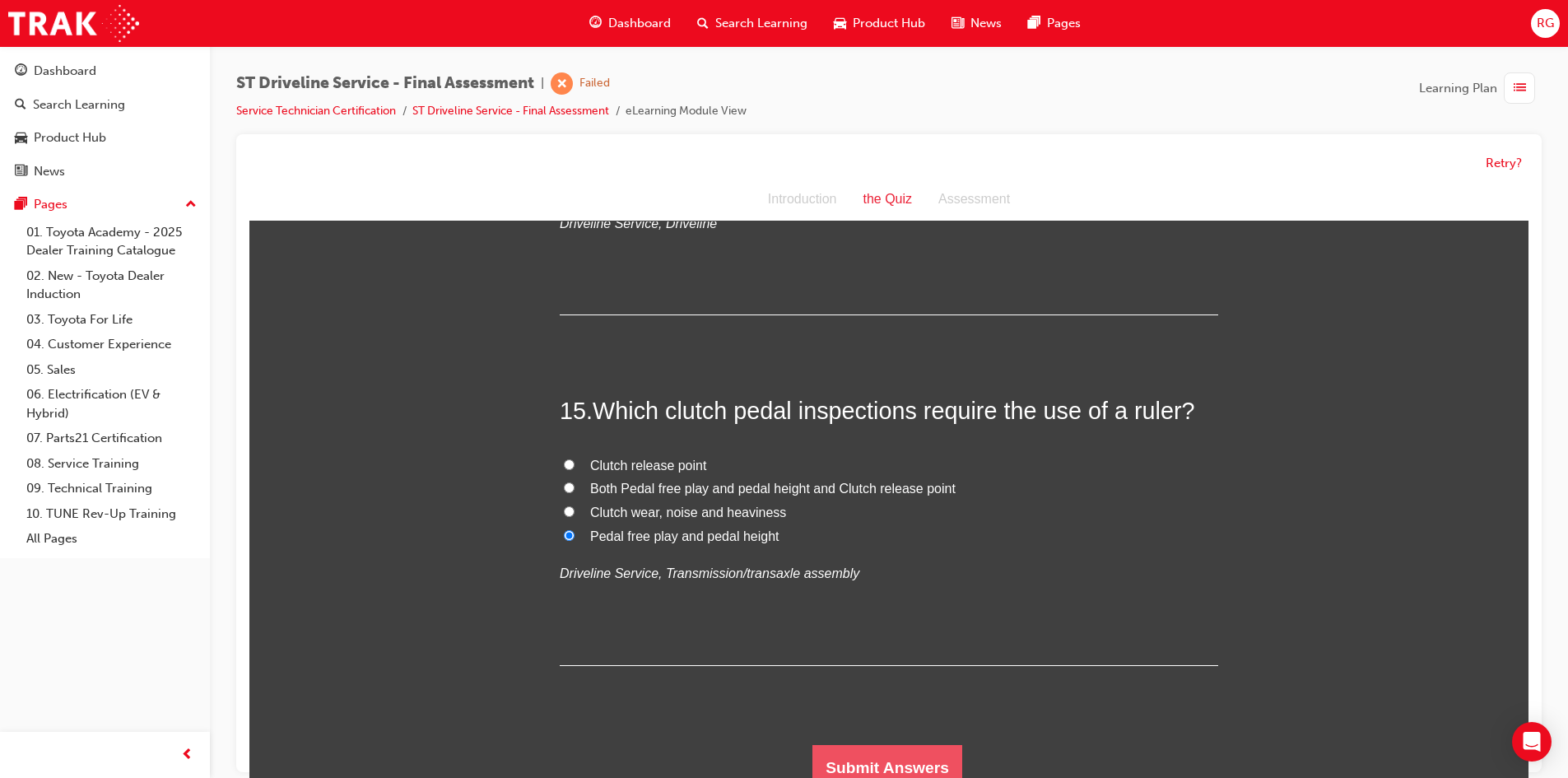
click at [890, 753] on button "Submit Answers" at bounding box center [888, 768] width 150 height 46
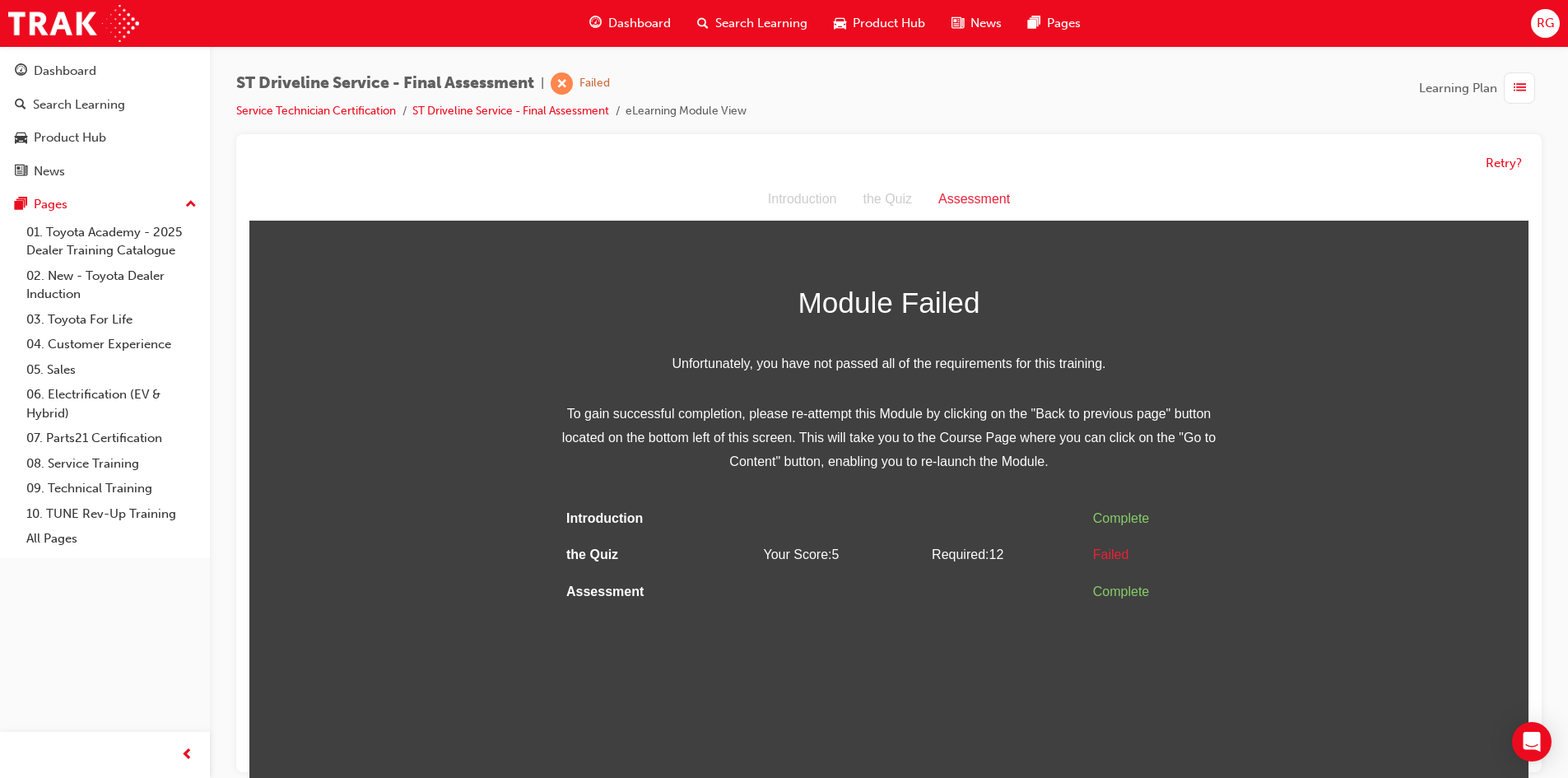
click at [1517, 148] on div "Retry?" at bounding box center [889, 164] width 1279 height 33
click at [1506, 169] on button "Retry?" at bounding box center [1504, 163] width 36 height 19
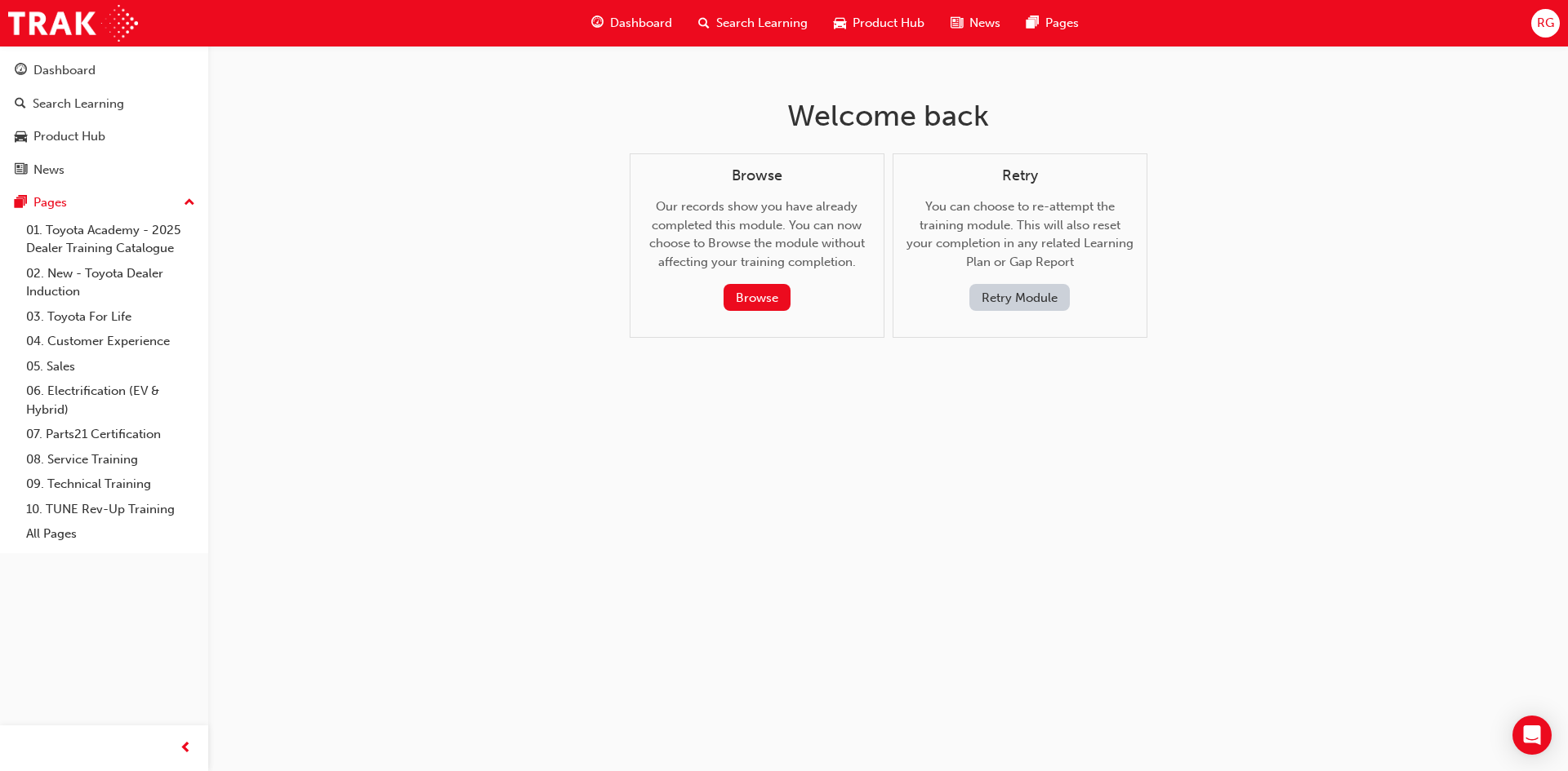
click at [992, 315] on div "Retry You can choose to re-attempt the training module. This will also reset yo…" at bounding box center [1020, 246] width 255 height 186
click at [992, 298] on button "Retry Module" at bounding box center [1020, 298] width 101 height 27
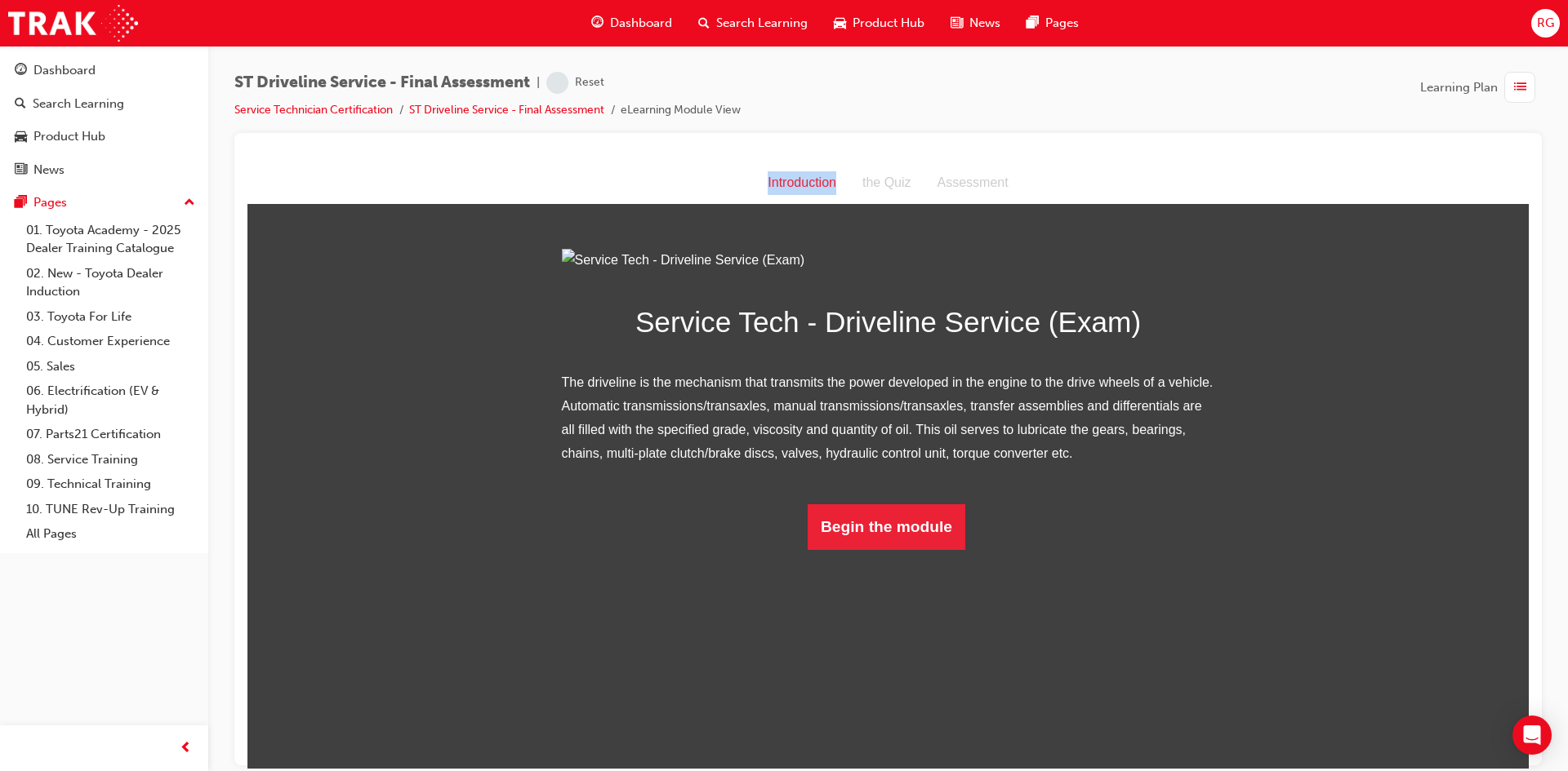
click at [846, 203] on div "Introduction Introduction the Quiz Assessment" at bounding box center [888, 185] width 1282 height 47
click at [875, 185] on div "the Quiz" at bounding box center [887, 183] width 75 height 23
drag, startPoint x: 875, startPoint y: 185, endPoint x: 654, endPoint y: 165, distance: 221.9
click at [654, 165] on div "Introduction the Quiz Assessment" at bounding box center [888, 182] width 1282 height 42
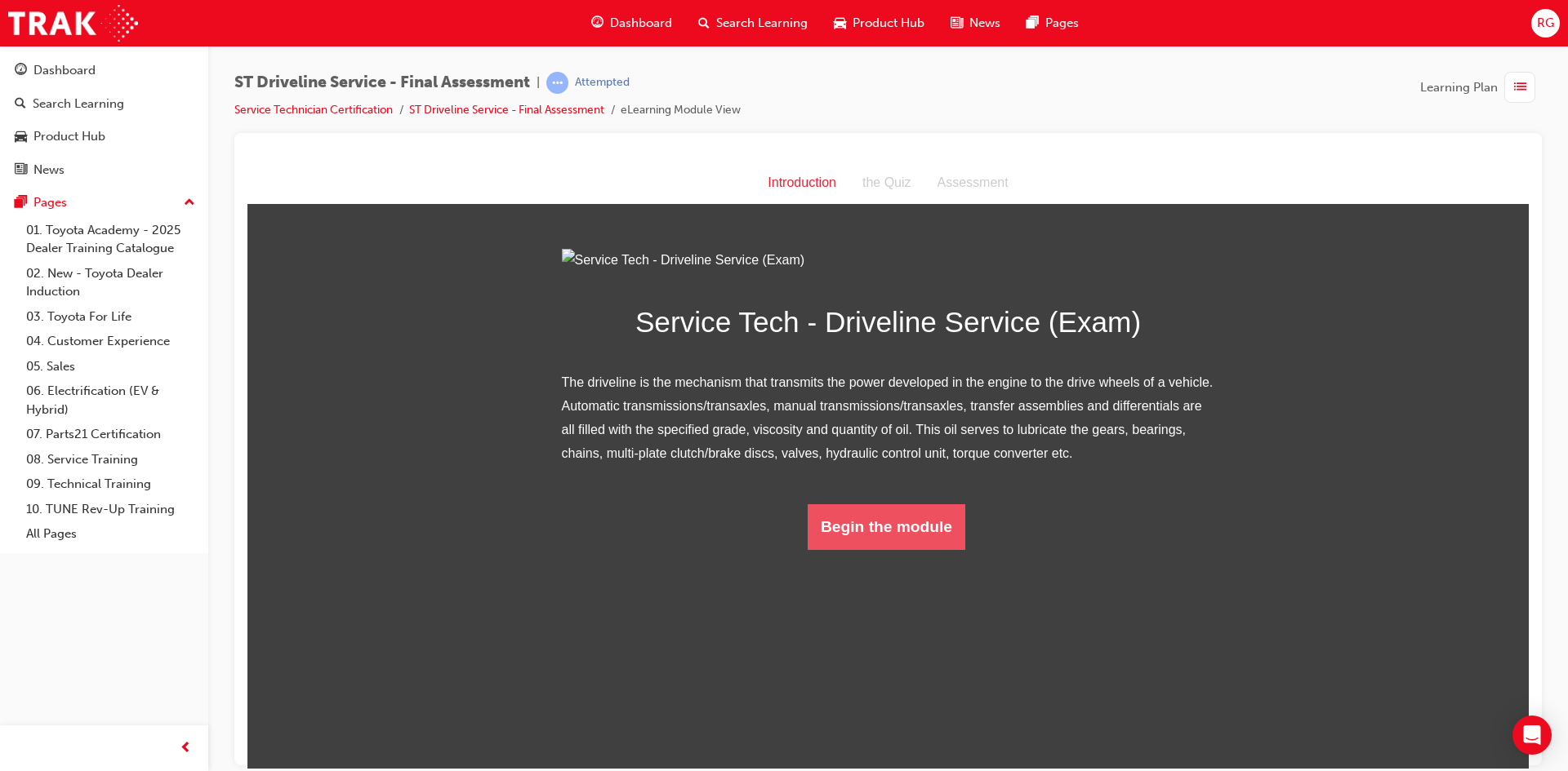
click at [834, 549] on button "Begin the module" at bounding box center [886, 526] width 157 height 46
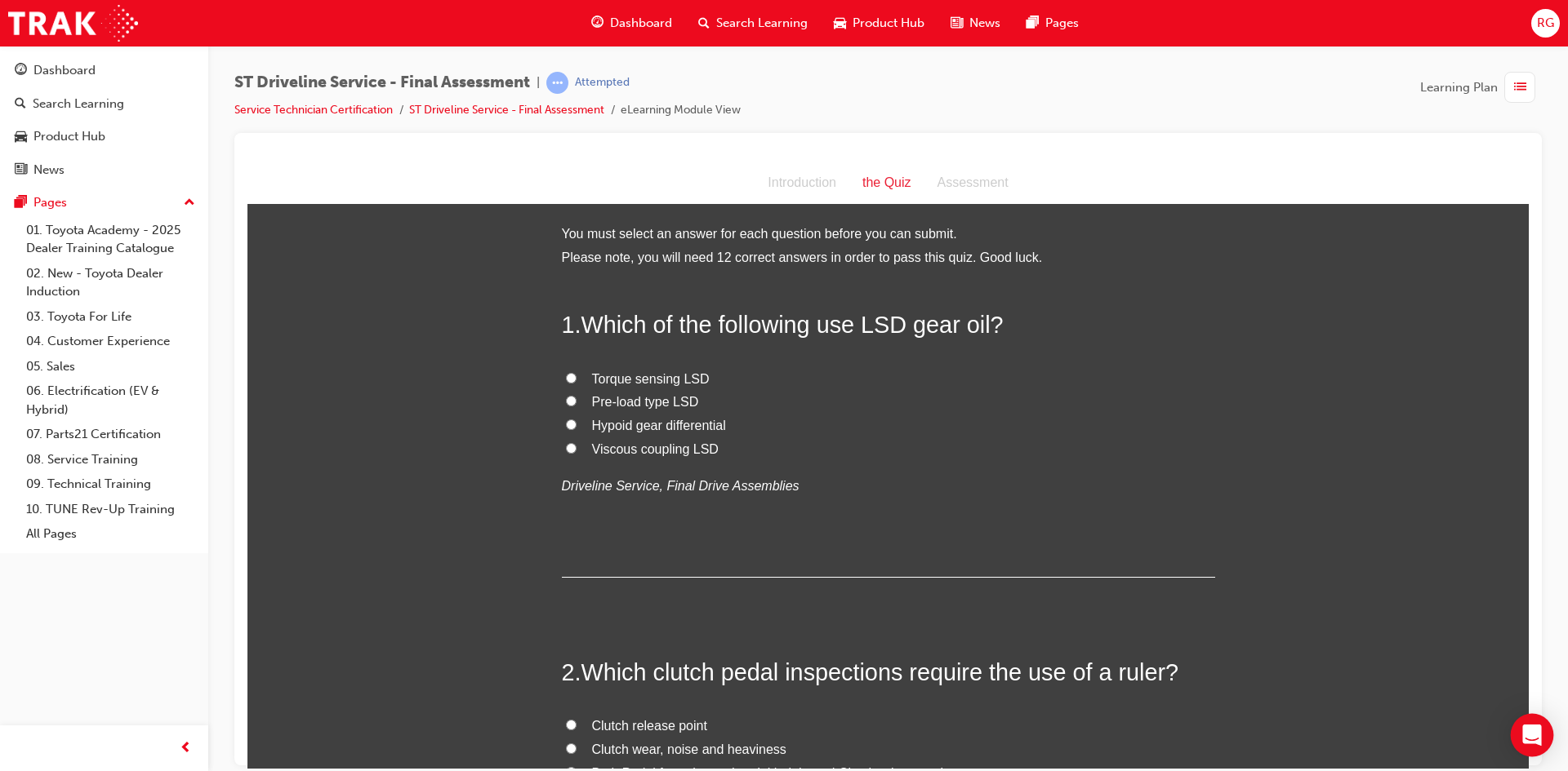
click at [1543, 724] on div "Open Intercom Messenger" at bounding box center [1533, 736] width 43 height 43
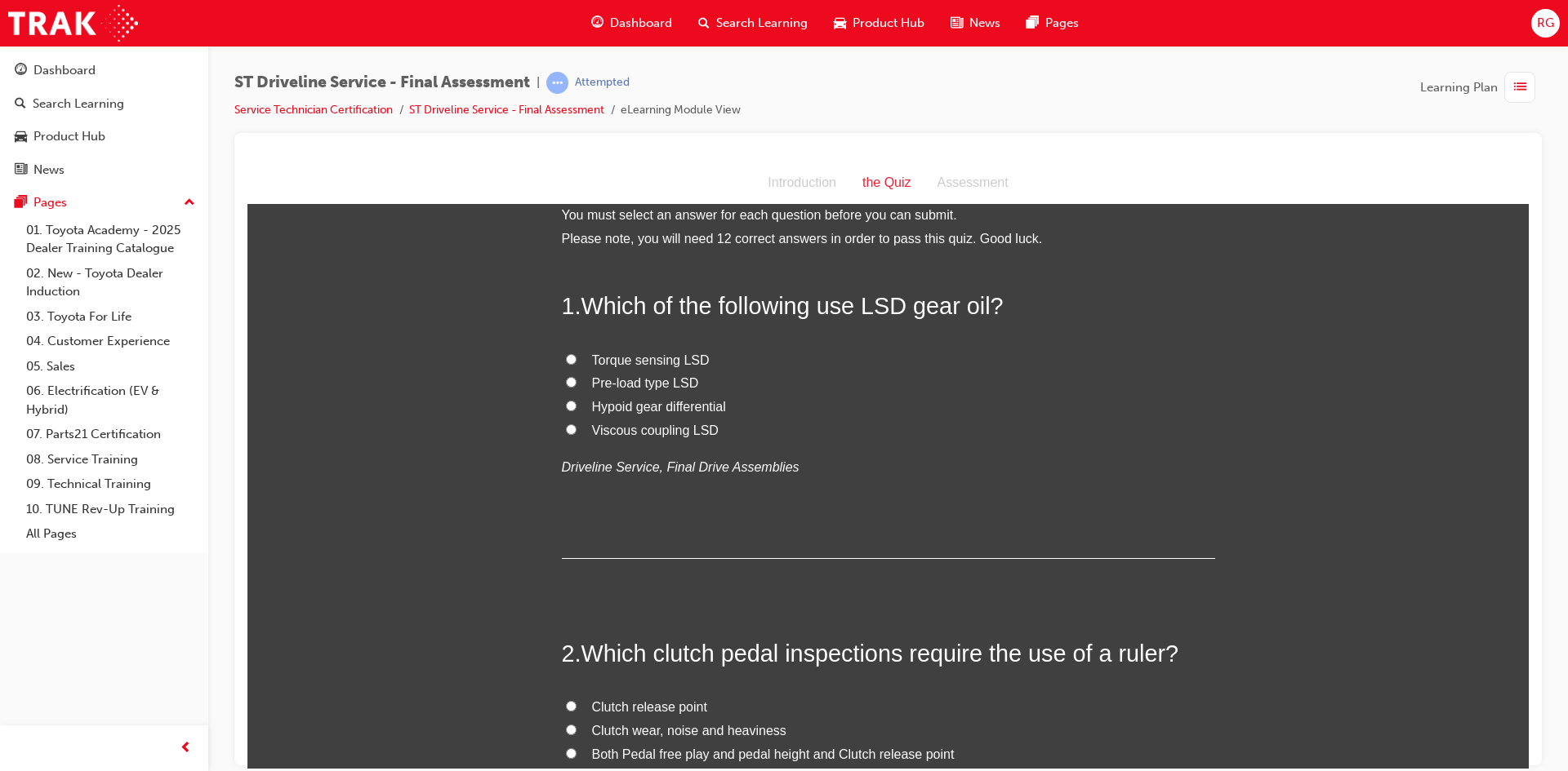
scroll to position [32, 0]
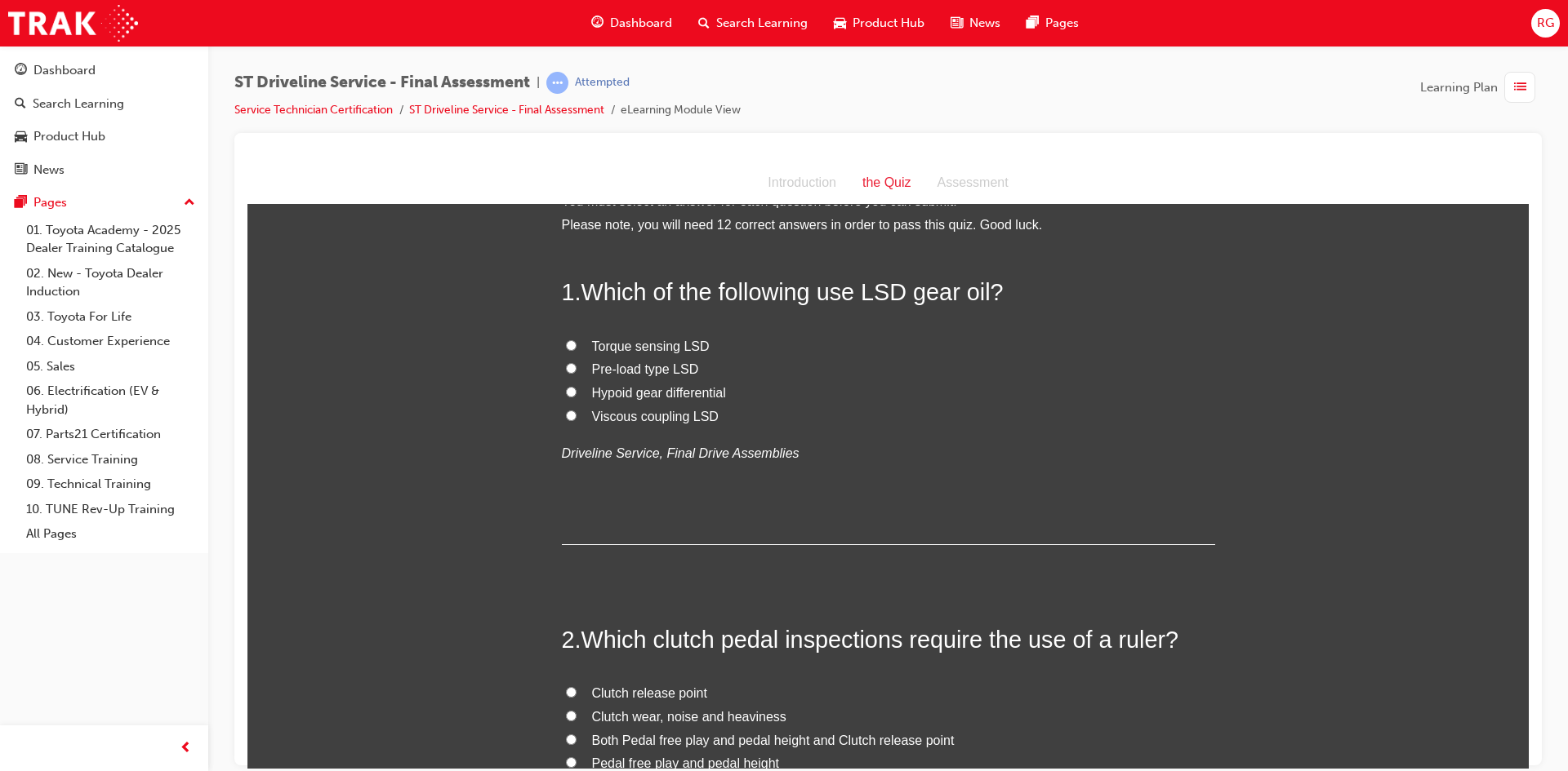
click at [191, 737] on div "button" at bounding box center [185, 748] width 32 height 32
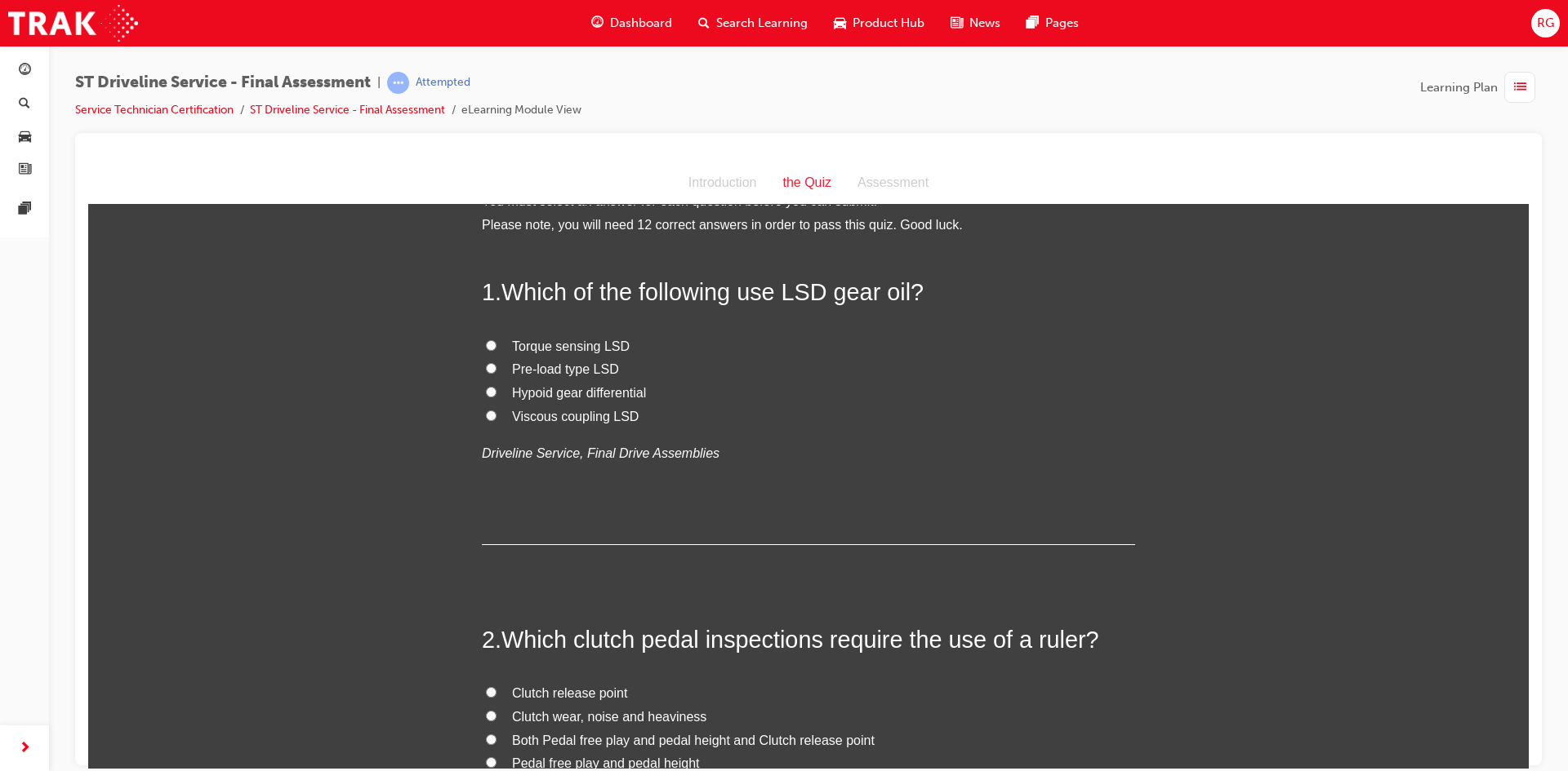
click at [1511, 92] on div "button" at bounding box center [1520, 88] width 31 height 31
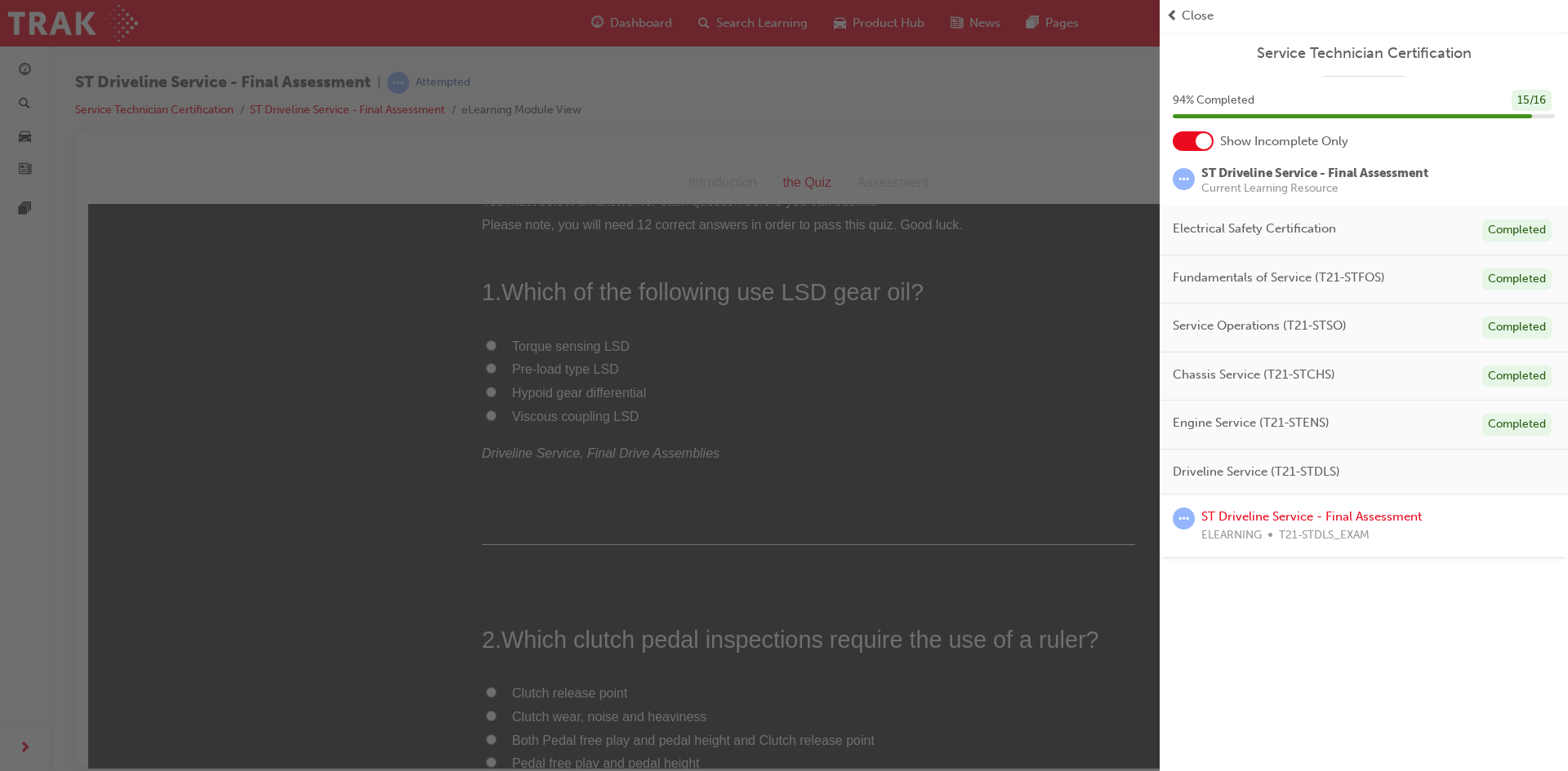
click at [1180, 18] on div "Close" at bounding box center [1364, 16] width 395 height 19
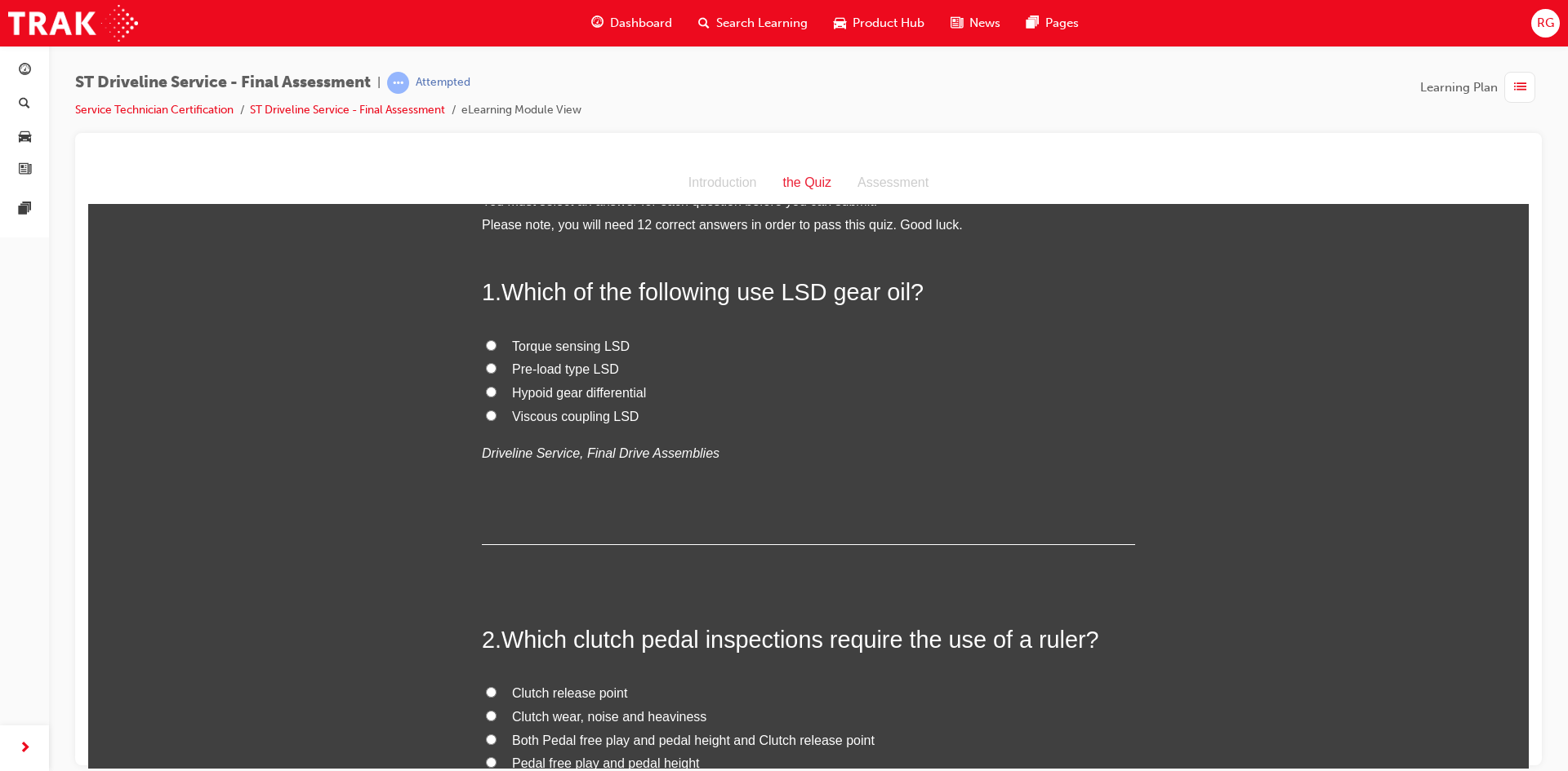
click at [565, 367] on span "Pre-load type LSD" at bounding box center [565, 368] width 107 height 14
click at [497, 367] on input "Pre-load type LSD" at bounding box center [491, 367] width 11 height 11
radio input "true"
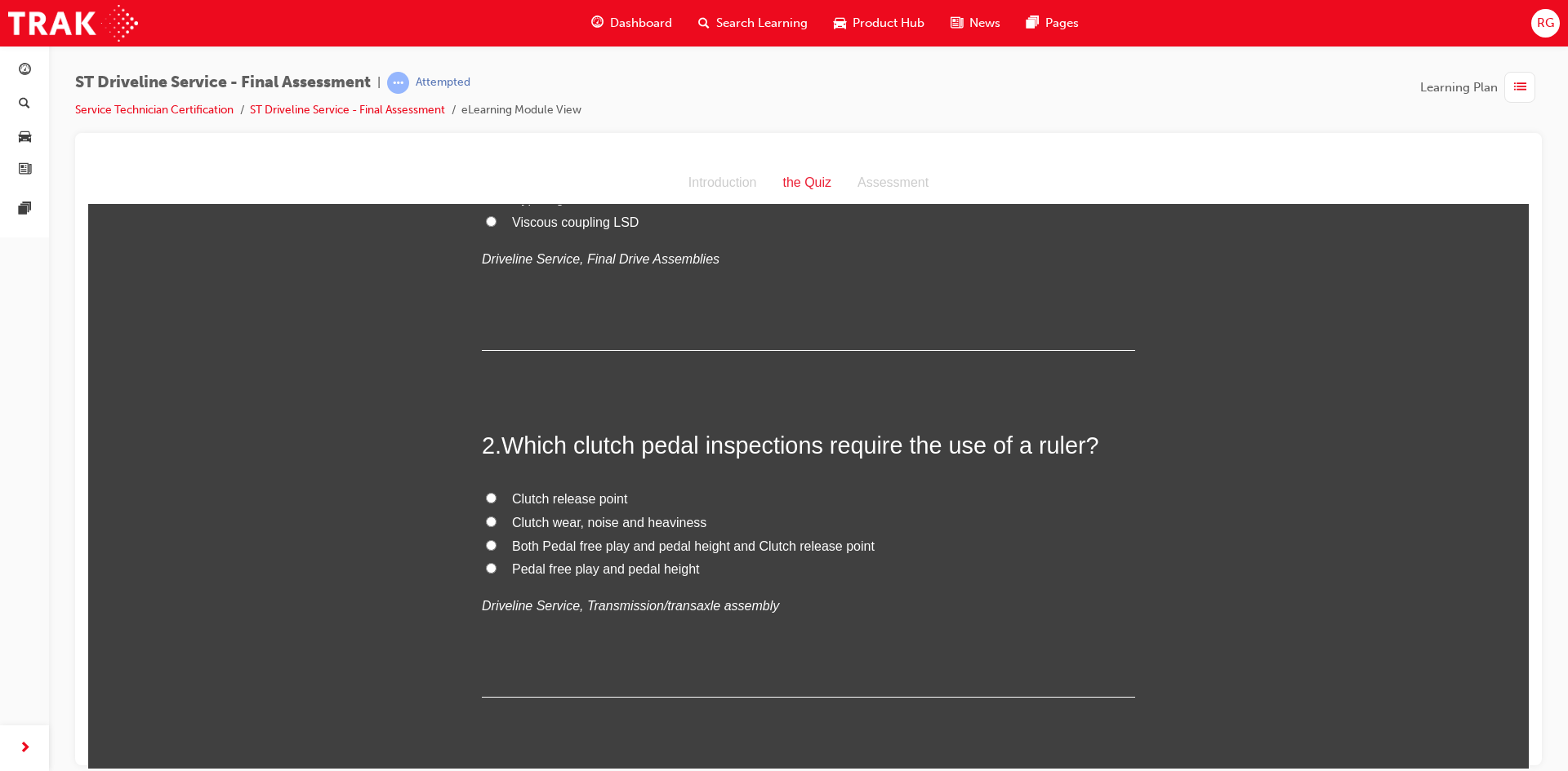
scroll to position [278, 0]
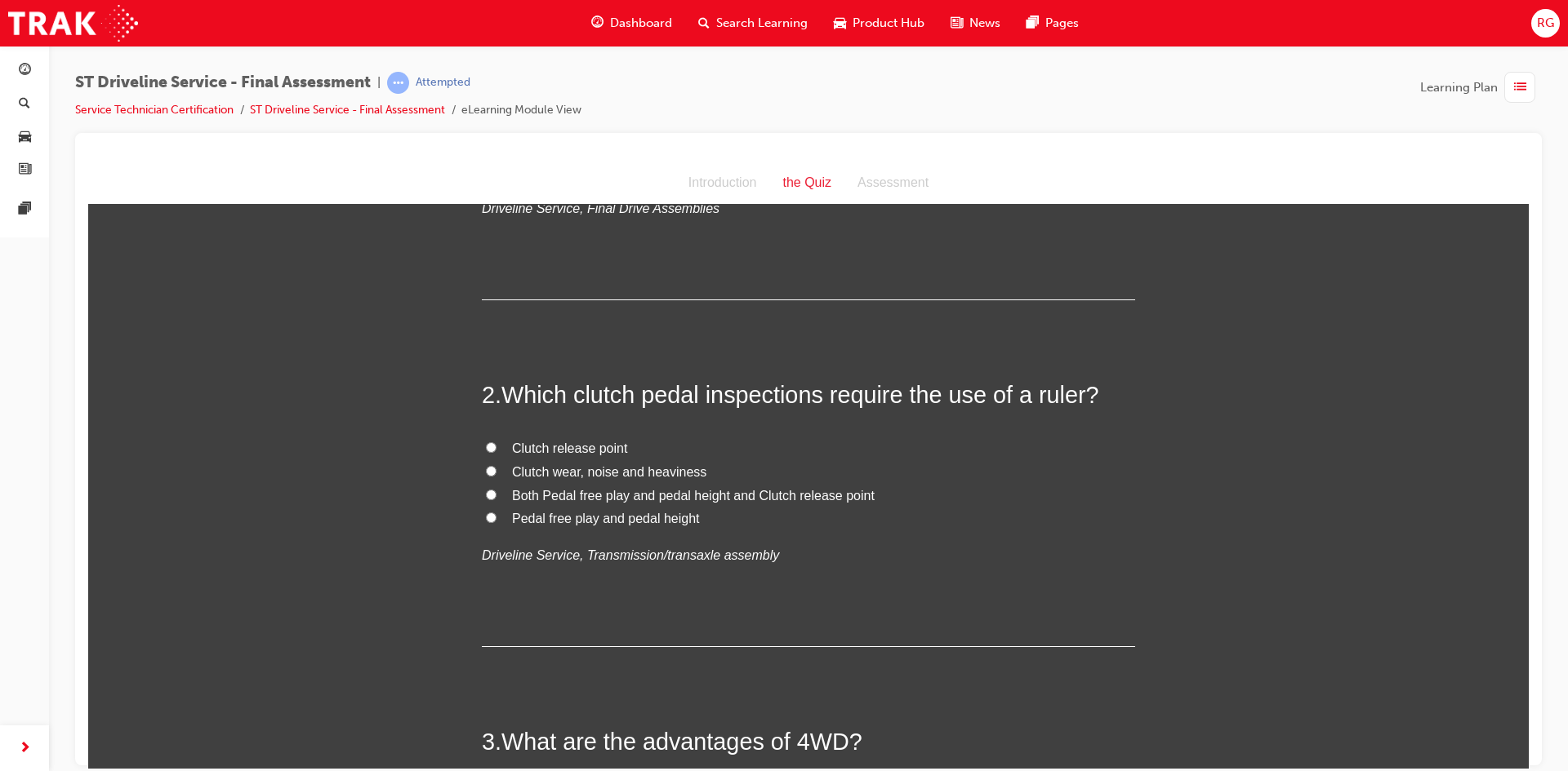
click at [577, 514] on span "Pedal free play and pedal height" at bounding box center [606, 518] width 188 height 14
click at [497, 514] on input "Pedal free play and pedal height" at bounding box center [491, 517] width 11 height 11
radio input "true"
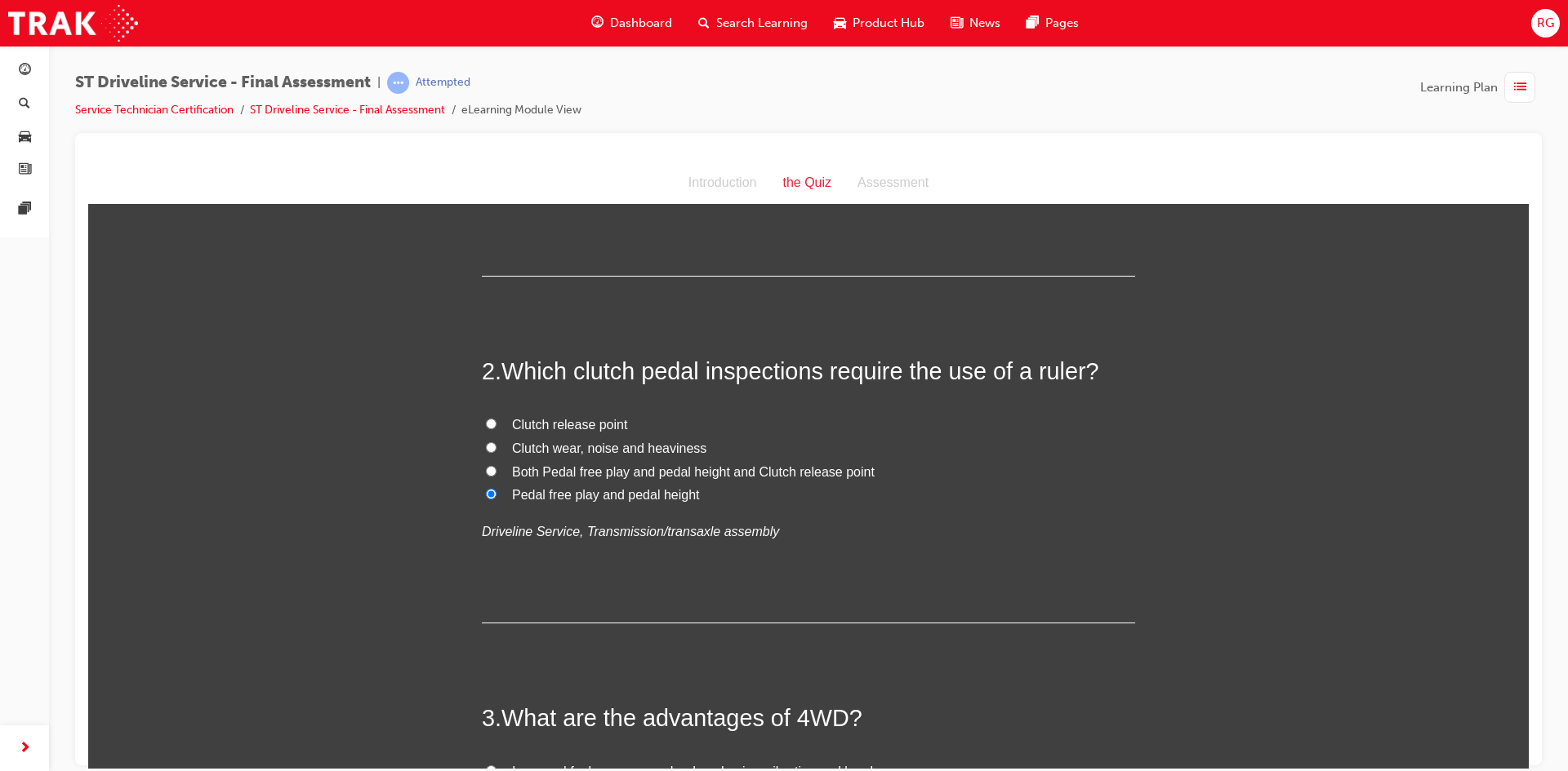
scroll to position [523, 0]
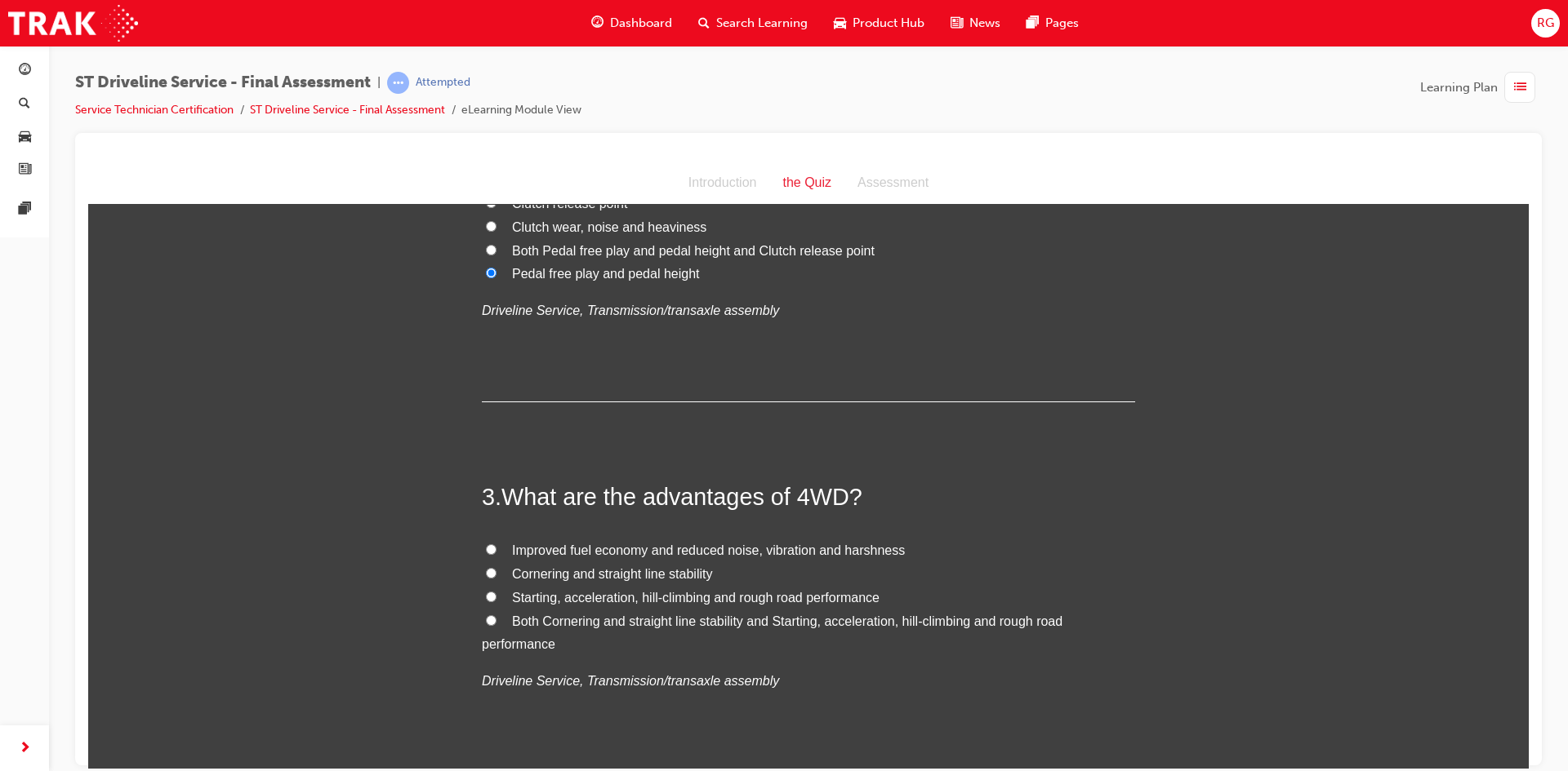
click at [616, 614] on span "Both Cornering and straight line stability and Starting, acceleration, hill-cli…" at bounding box center [772, 632] width 581 height 37
click at [497, 615] on input "Both Cornering and straight line stability and Starting, acceleration, hill-cli…" at bounding box center [491, 620] width 11 height 11
radio input "true"
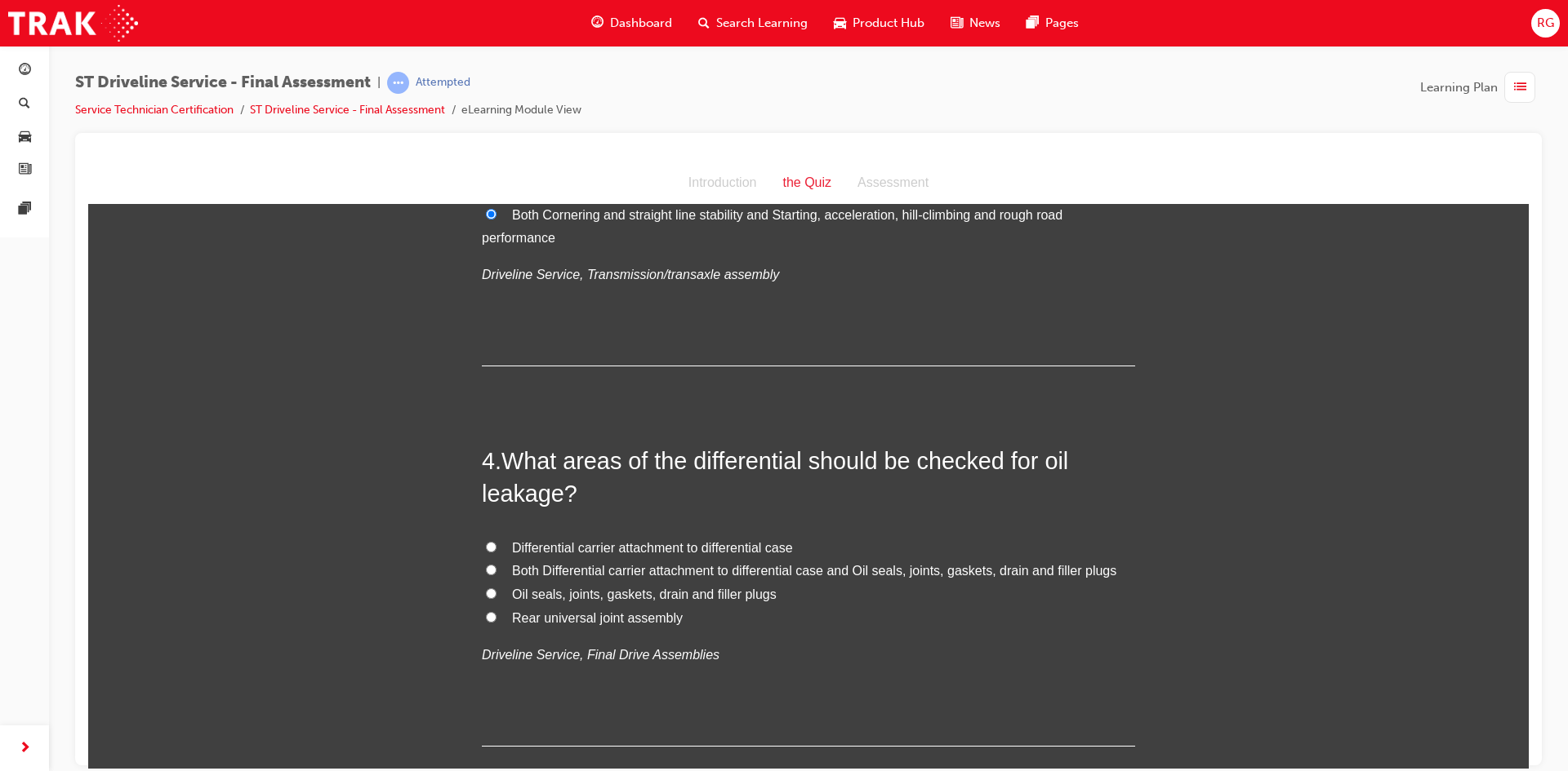
scroll to position [930, 0]
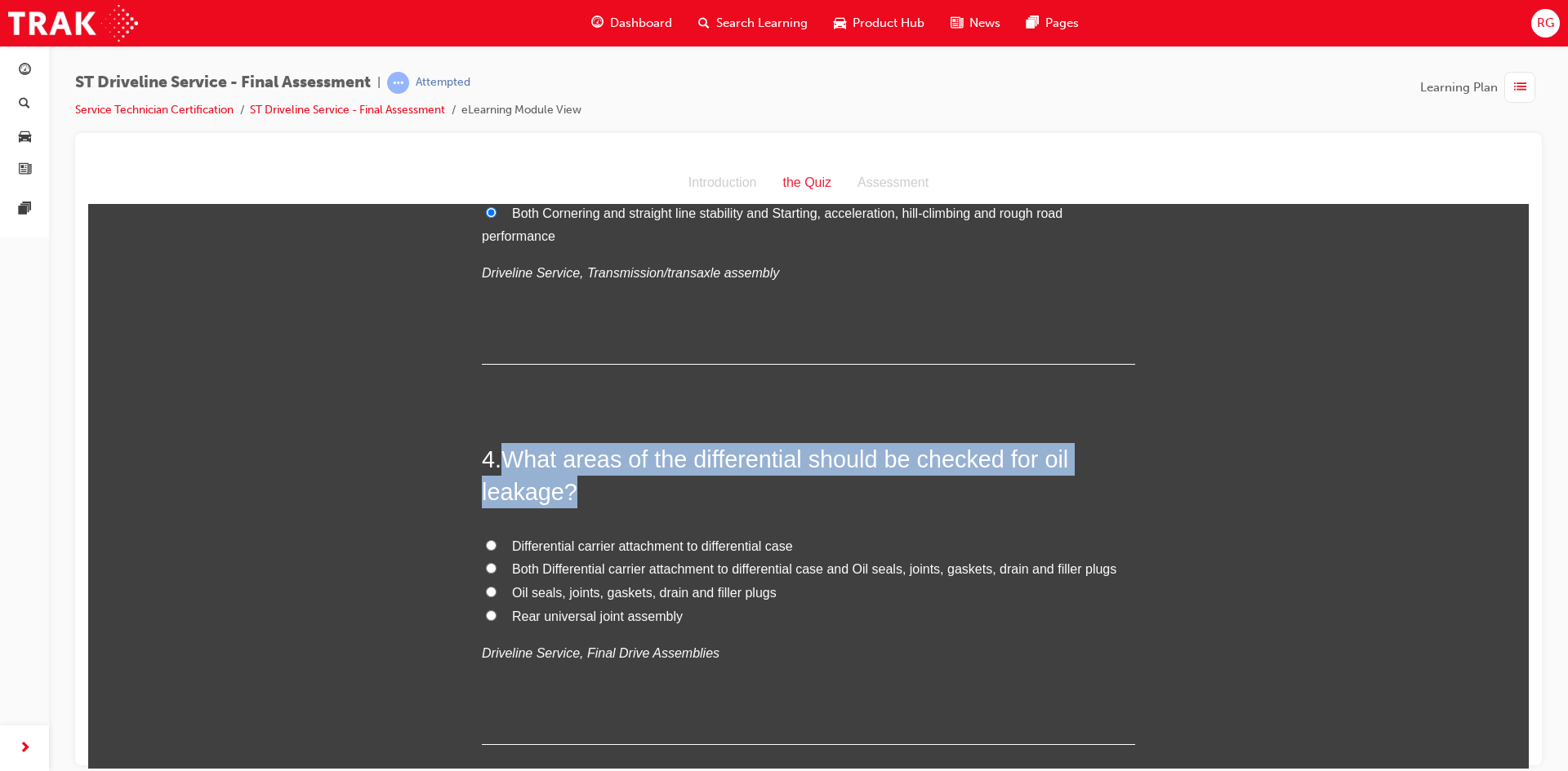
drag, startPoint x: 499, startPoint y: 453, endPoint x: 619, endPoint y: 490, distance: 125.6
click at [619, 490] on h2 "4 . What areas of the differential should be checked for oil leakage?" at bounding box center [808, 476] width 653 height 66
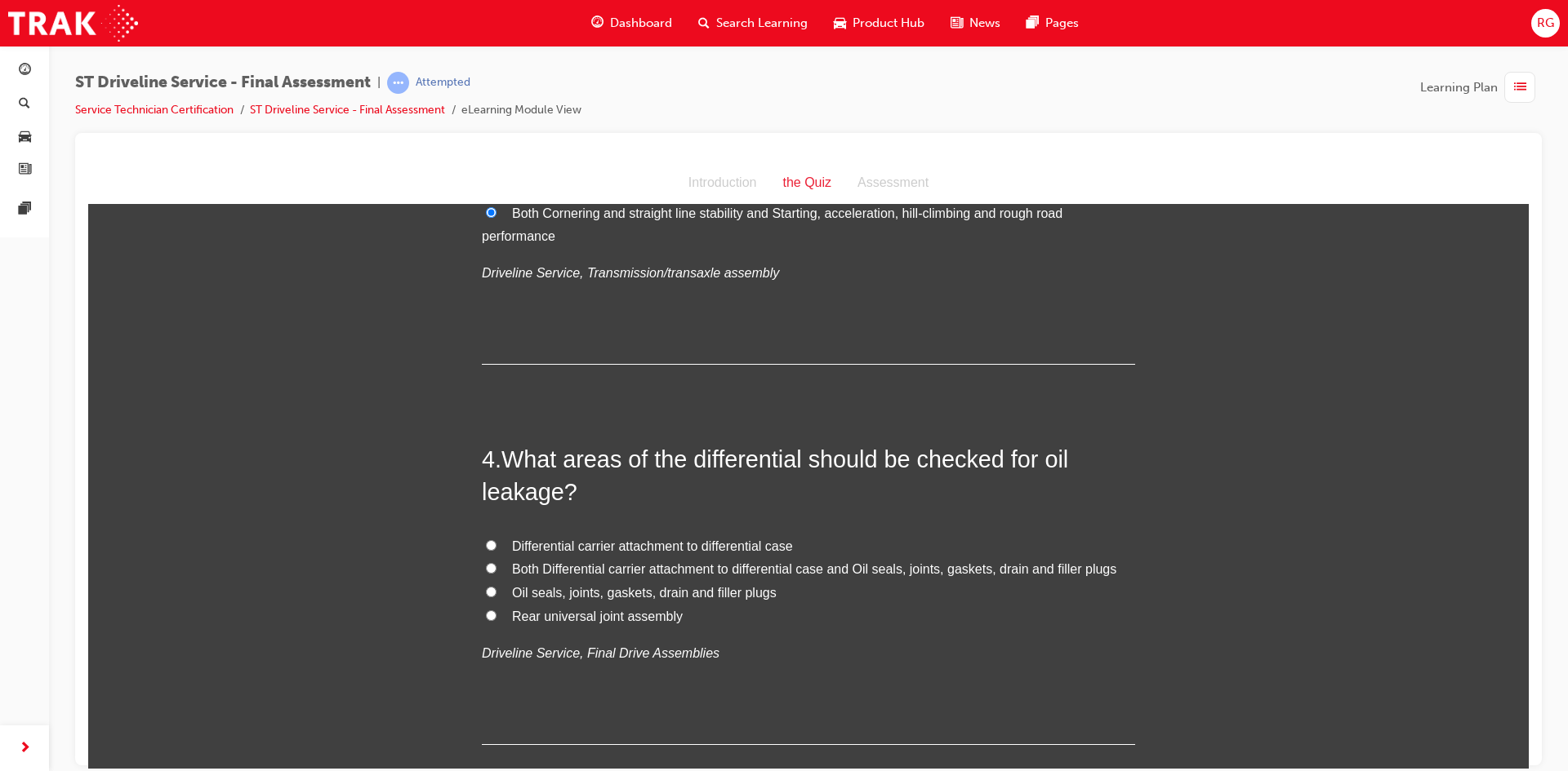
click at [628, 573] on span "Both Differential carrier attachment to differential case and Oil seals, joints…" at bounding box center [814, 569] width 604 height 14
click at [497, 573] on input "Both Differential carrier attachment to differential case and Oil seals, joints…" at bounding box center [491, 568] width 11 height 11
radio input "true"
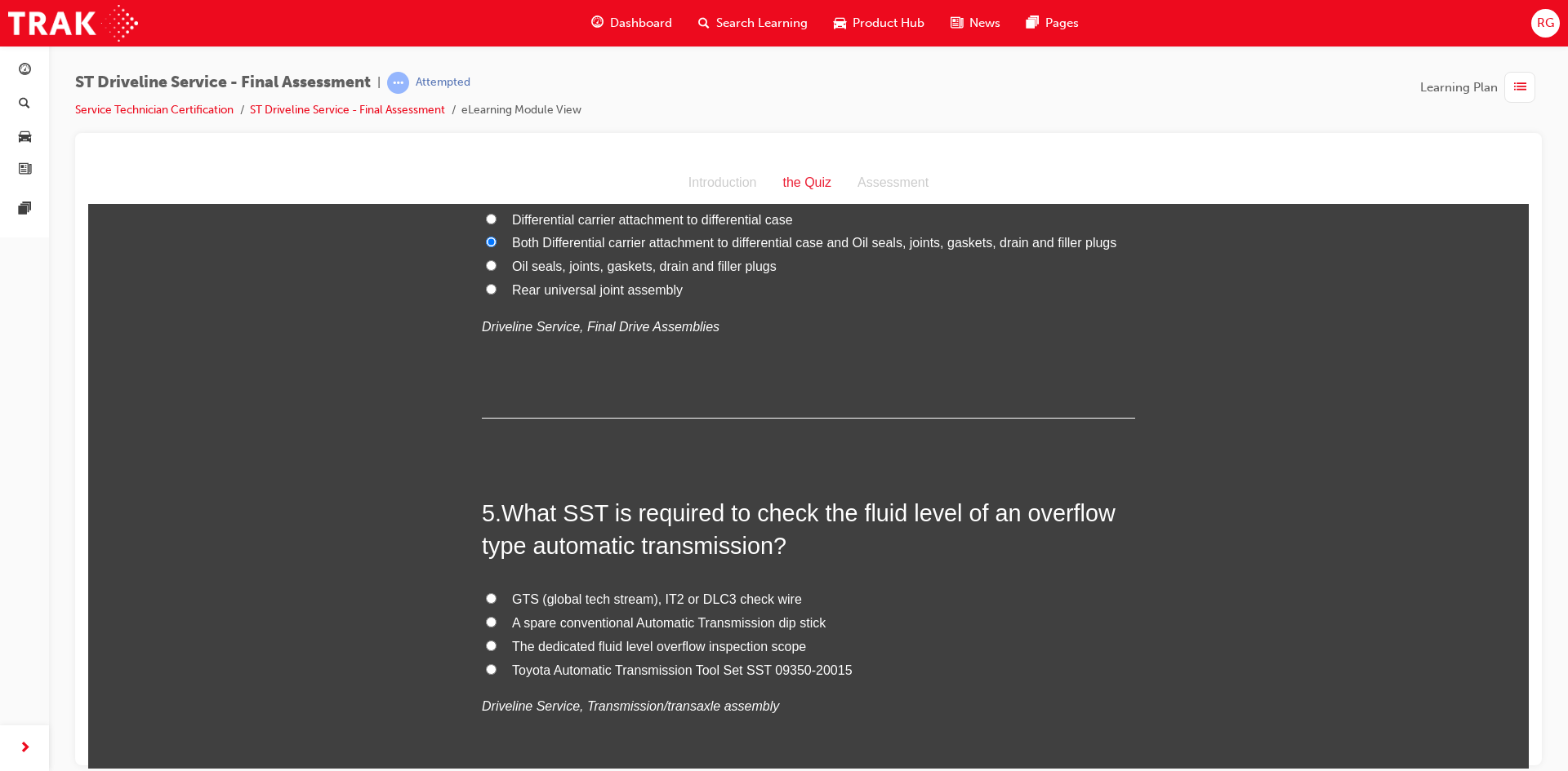
scroll to position [1339, 0]
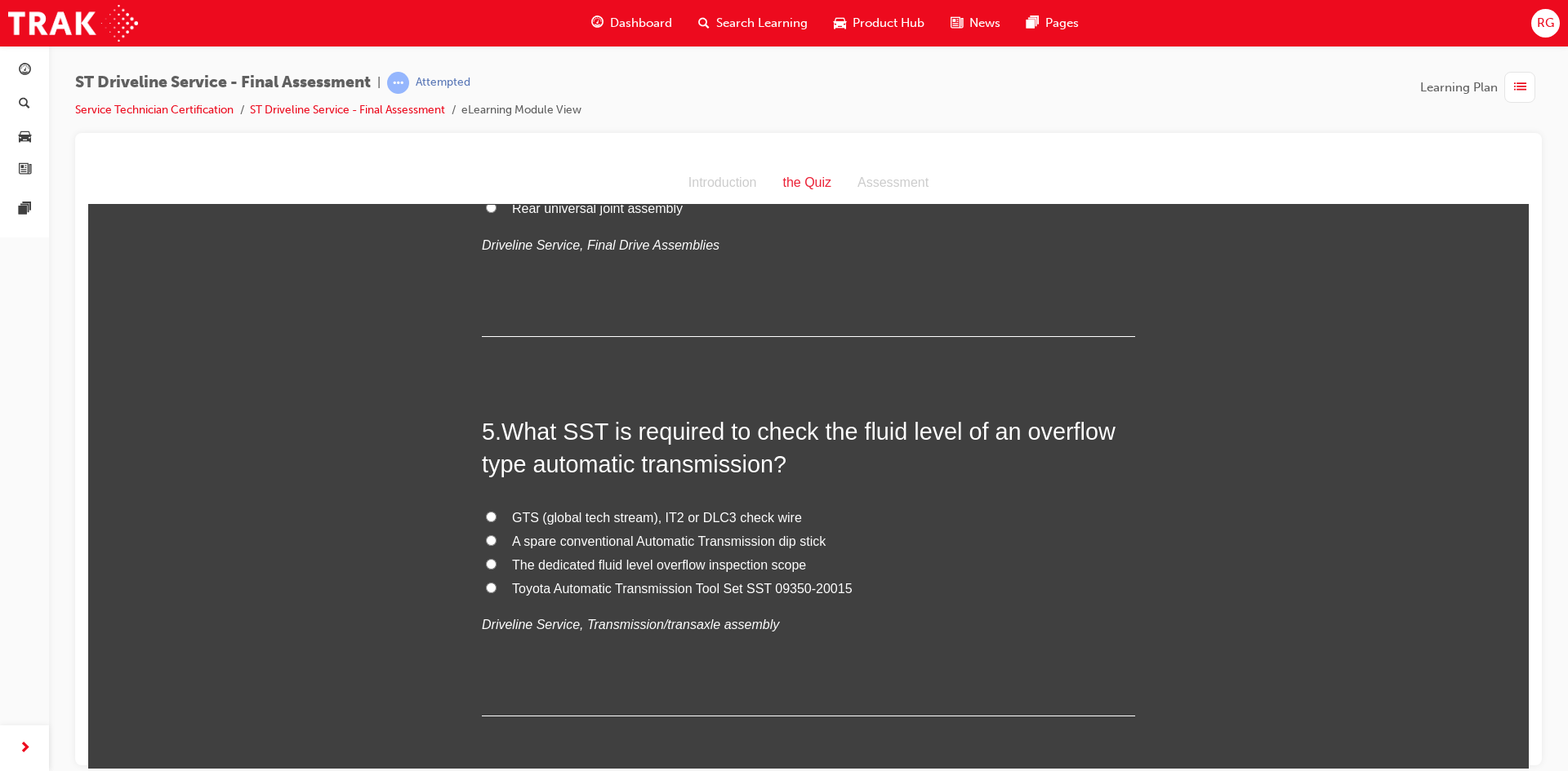
click at [575, 583] on span "Toyota Automatic Transmission Tool Set SST 09350-20015" at bounding box center [682, 588] width 340 height 14
click at [497, 583] on input "Toyota Automatic Transmission Tool Set SST 09350-20015" at bounding box center [491, 587] width 11 height 11
radio input "true"
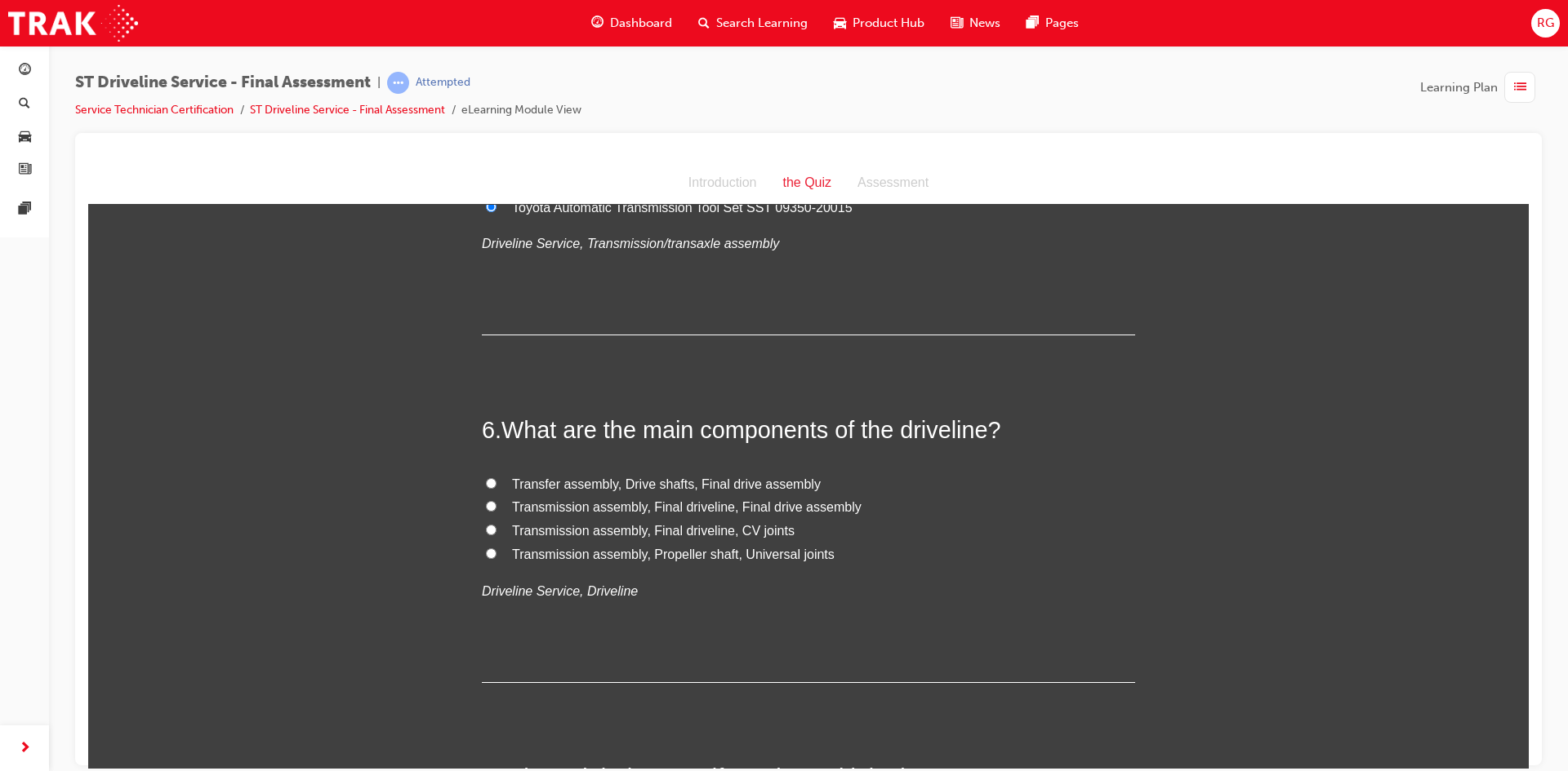
scroll to position [1747, 0]
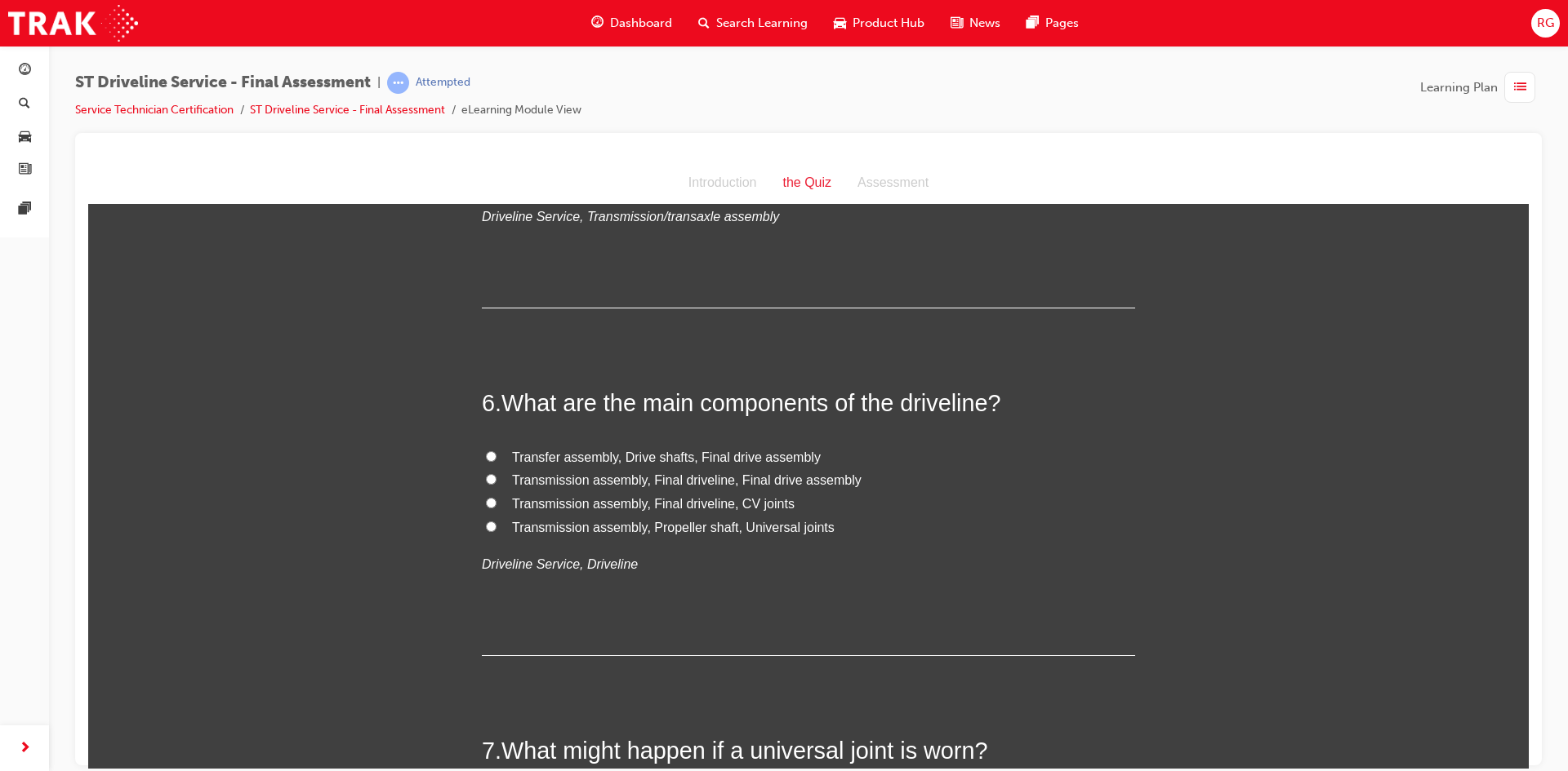
click at [692, 457] on span "Transfer assembly, Drive shafts, Final drive assembly" at bounding box center [667, 456] width 309 height 14
click at [497, 457] on input "Transfer assembly, Drive shafts, Final drive assembly" at bounding box center [491, 455] width 11 height 11
radio input "true"
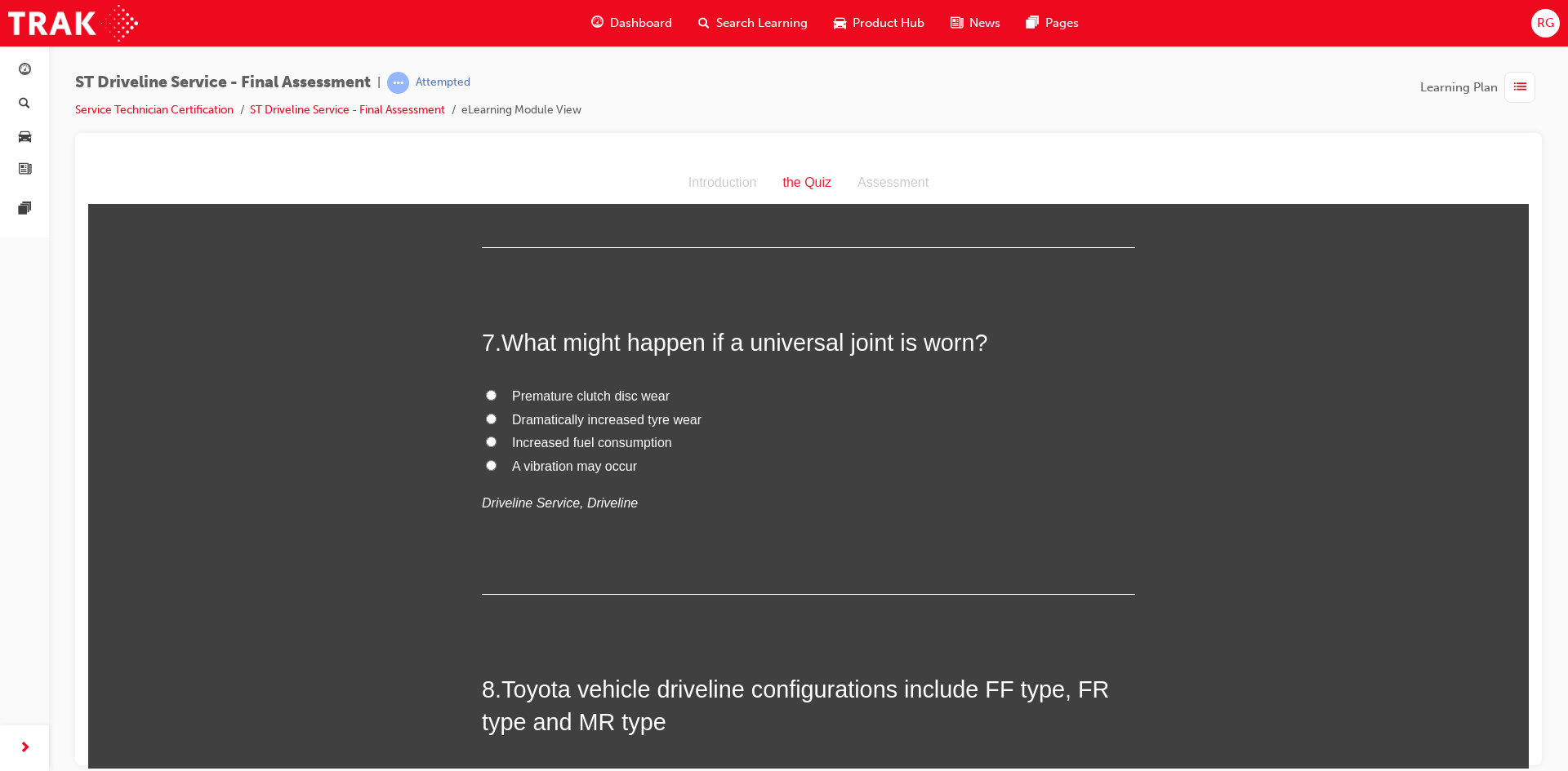
click at [605, 463] on span "A vibration may occur" at bounding box center [575, 466] width 125 height 14
click at [497, 463] on input "A vibration may occur" at bounding box center [491, 464] width 11 height 11
radio input "true"
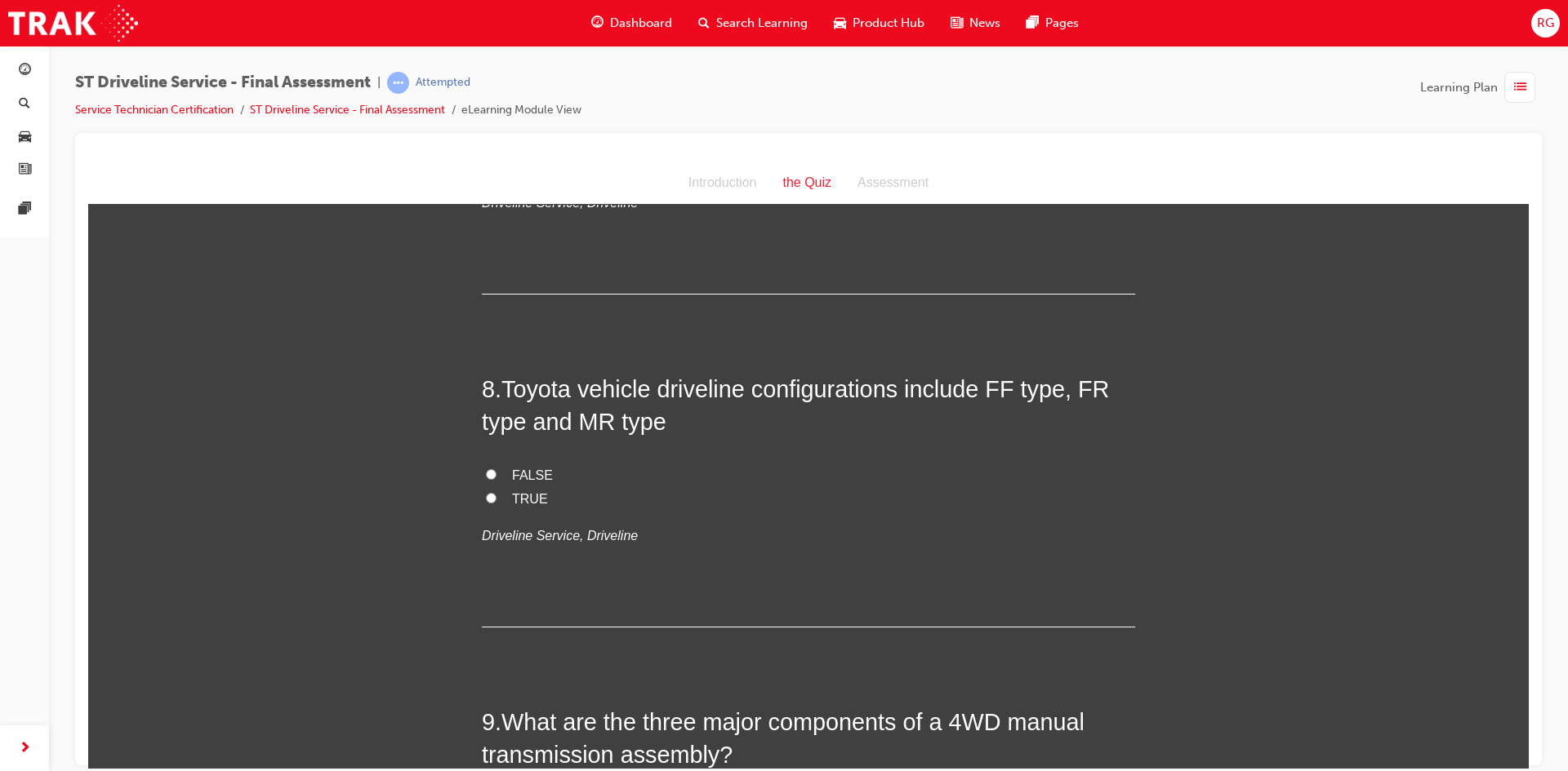
scroll to position [2482, 0]
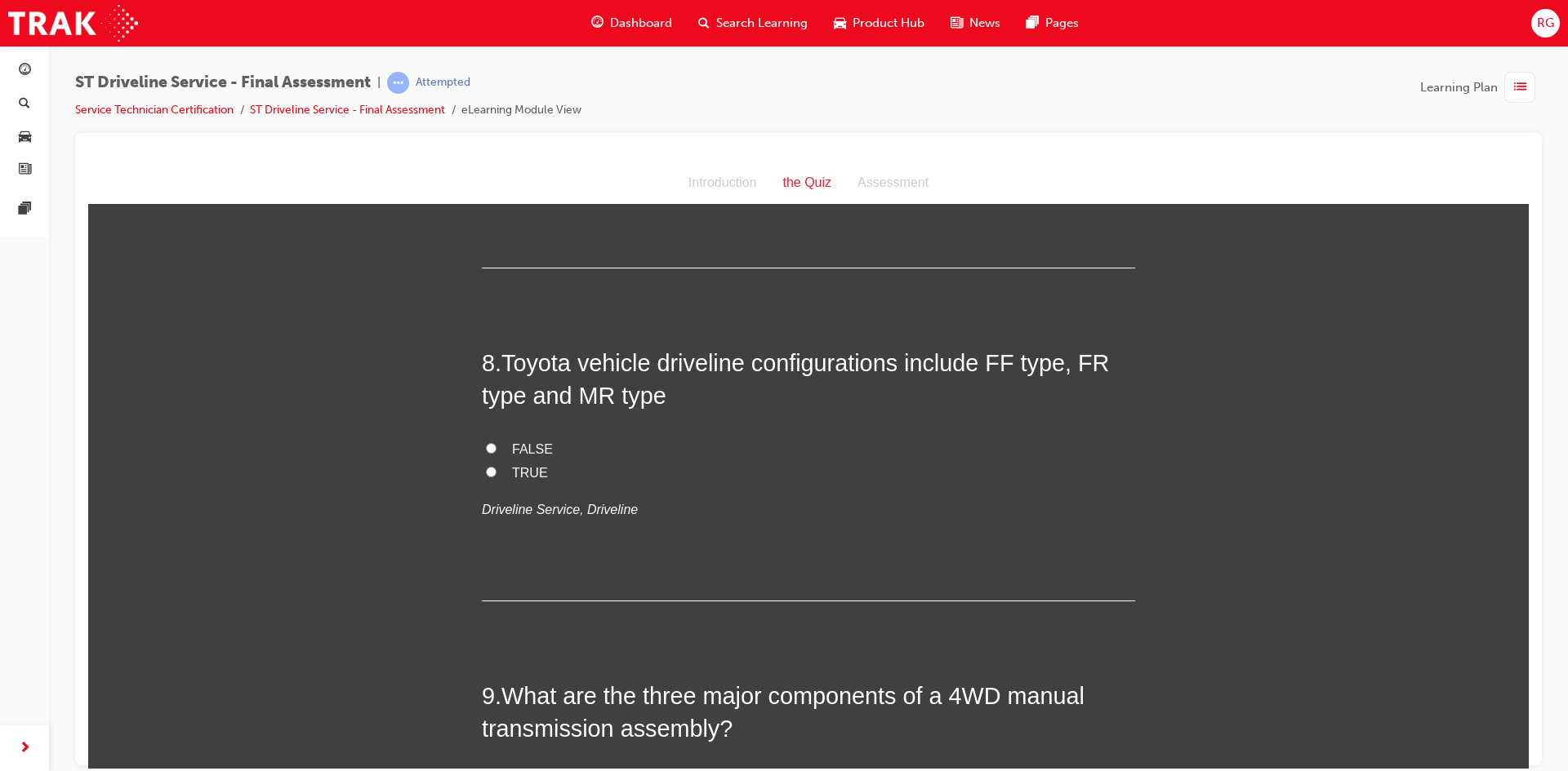
click at [512, 466] on span "TRUE" at bounding box center [530, 472] width 36 height 14
click at [497, 466] on input "TRUE" at bounding box center [491, 471] width 11 height 11
radio input "true"
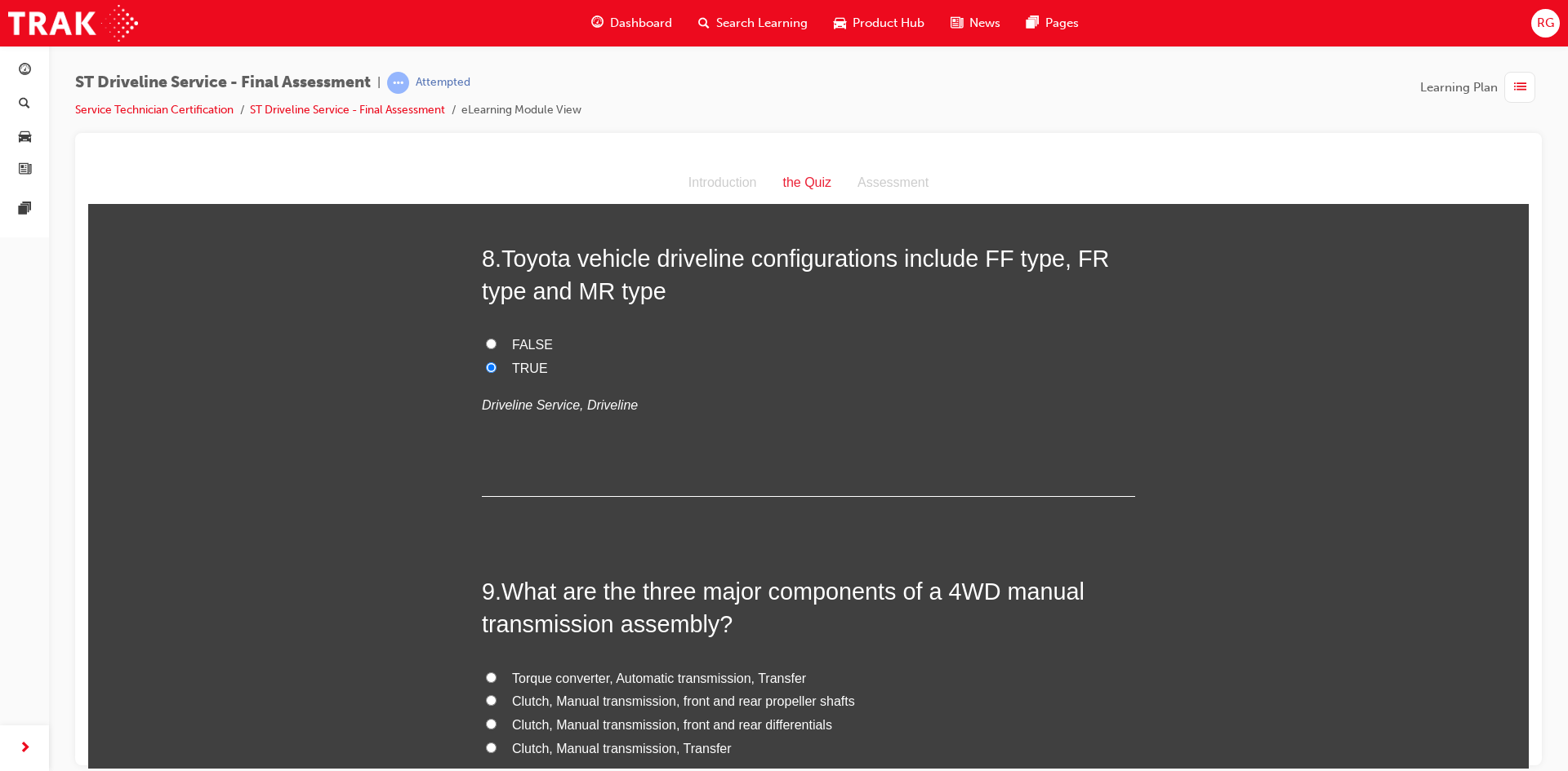
scroll to position [2726, 0]
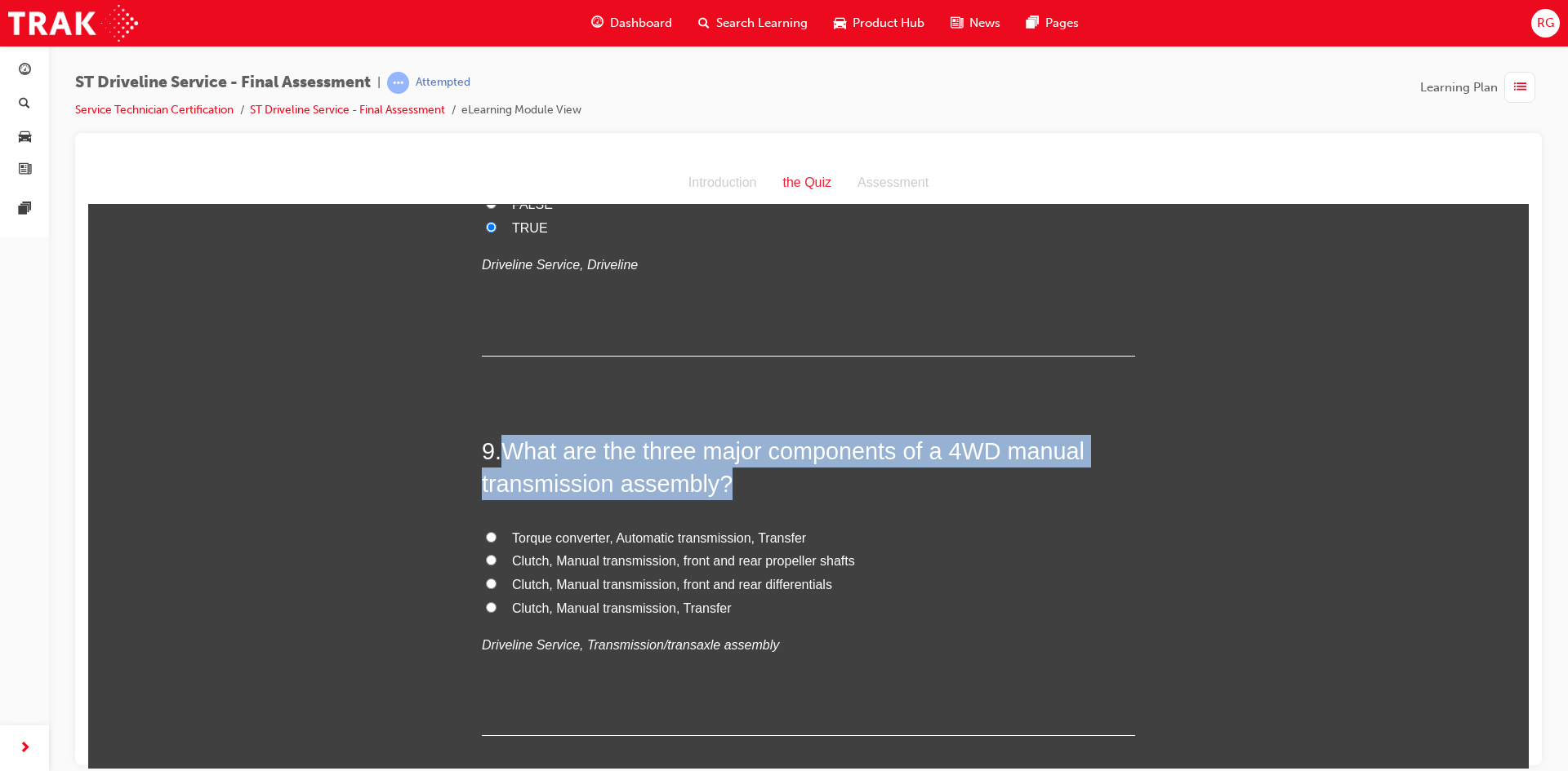
drag, startPoint x: 494, startPoint y: 447, endPoint x: 765, endPoint y: 472, distance: 272.2
click at [765, 472] on h2 "9 . What are the three major components of a 4WD manual transmission assembly?" at bounding box center [808, 467] width 653 height 66
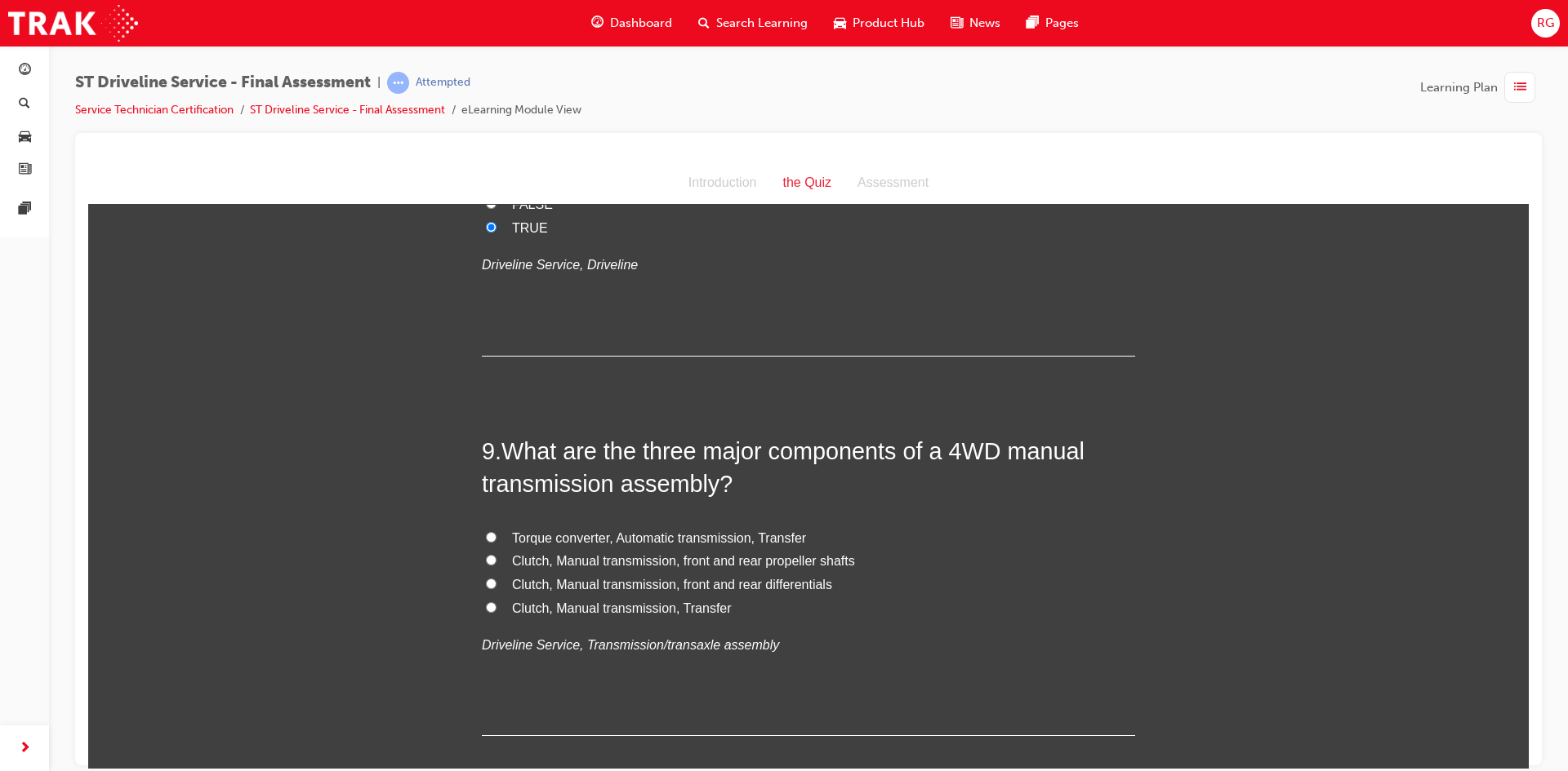
click at [543, 609] on span "Clutch, Manual transmission, Transfer" at bounding box center [622, 608] width 220 height 14
click at [497, 609] on input "Clutch, Manual transmission, Transfer" at bounding box center [491, 607] width 11 height 11
radio input "true"
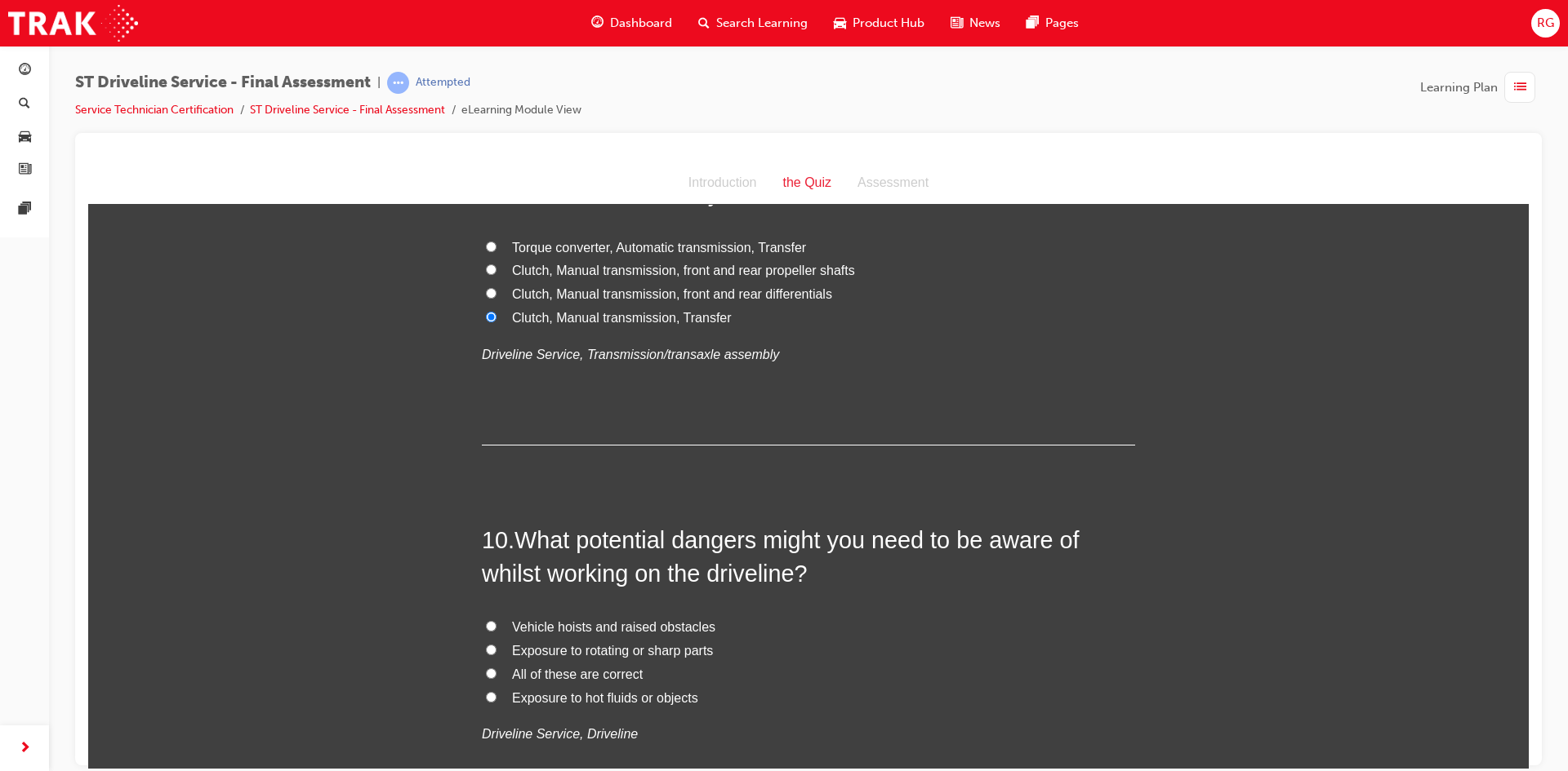
scroll to position [3053, 0]
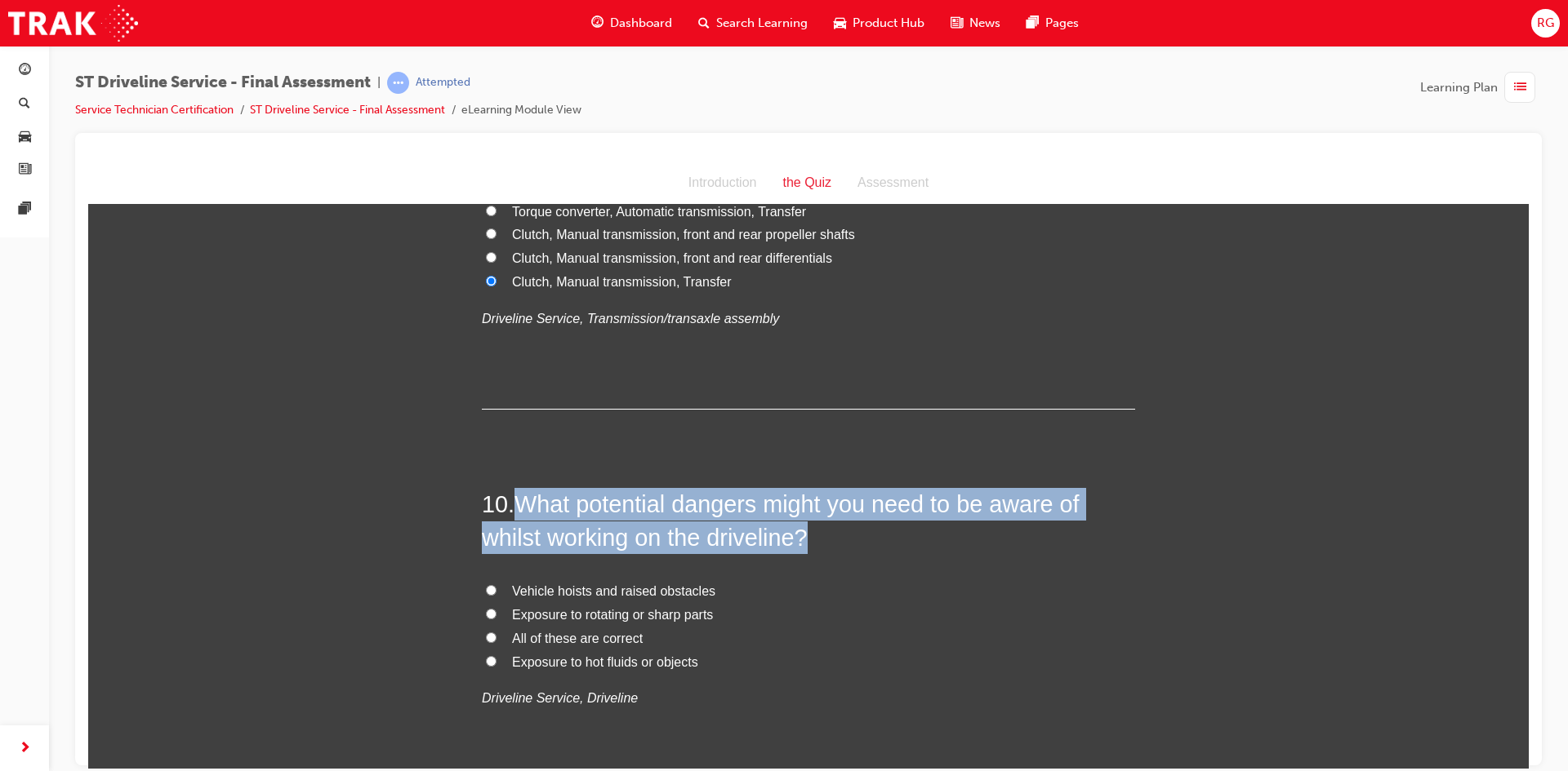
drag, startPoint x: 513, startPoint y: 493, endPoint x: 898, endPoint y: 542, distance: 388.1
click at [898, 542] on h2 "10 . What potential dangers might you need to be aware of whilst working on the…" at bounding box center [808, 521] width 653 height 66
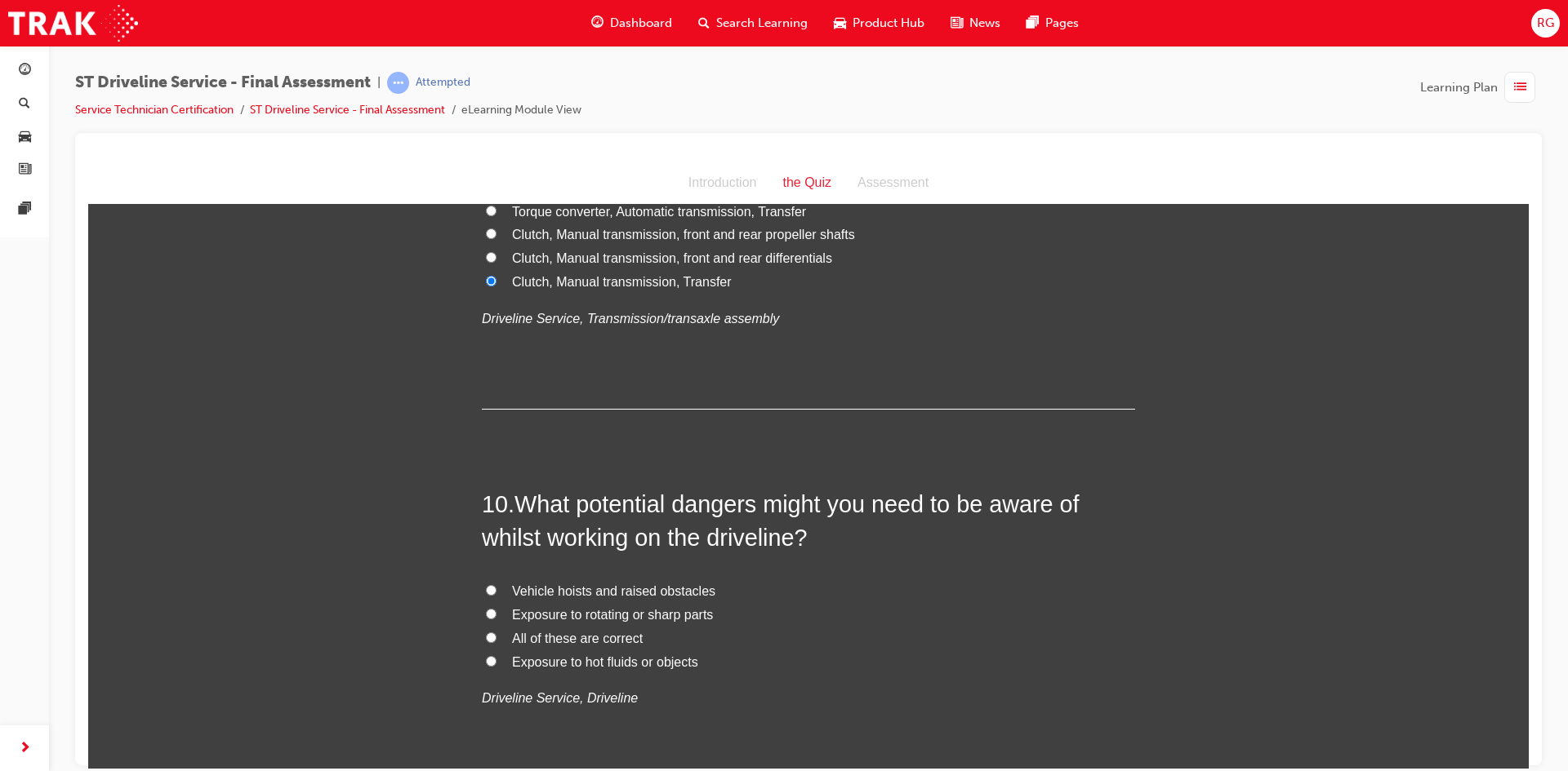
click at [523, 590] on span "Vehicle hoists and raised obstacles" at bounding box center [614, 590] width 203 height 14
click at [497, 590] on input "Vehicle hoists and raised obstacles" at bounding box center [491, 589] width 11 height 11
radio input "true"
click at [552, 644] on span "All of these are correct" at bounding box center [578, 638] width 131 height 14
click at [497, 642] on input "All of these are correct" at bounding box center [491, 637] width 11 height 11
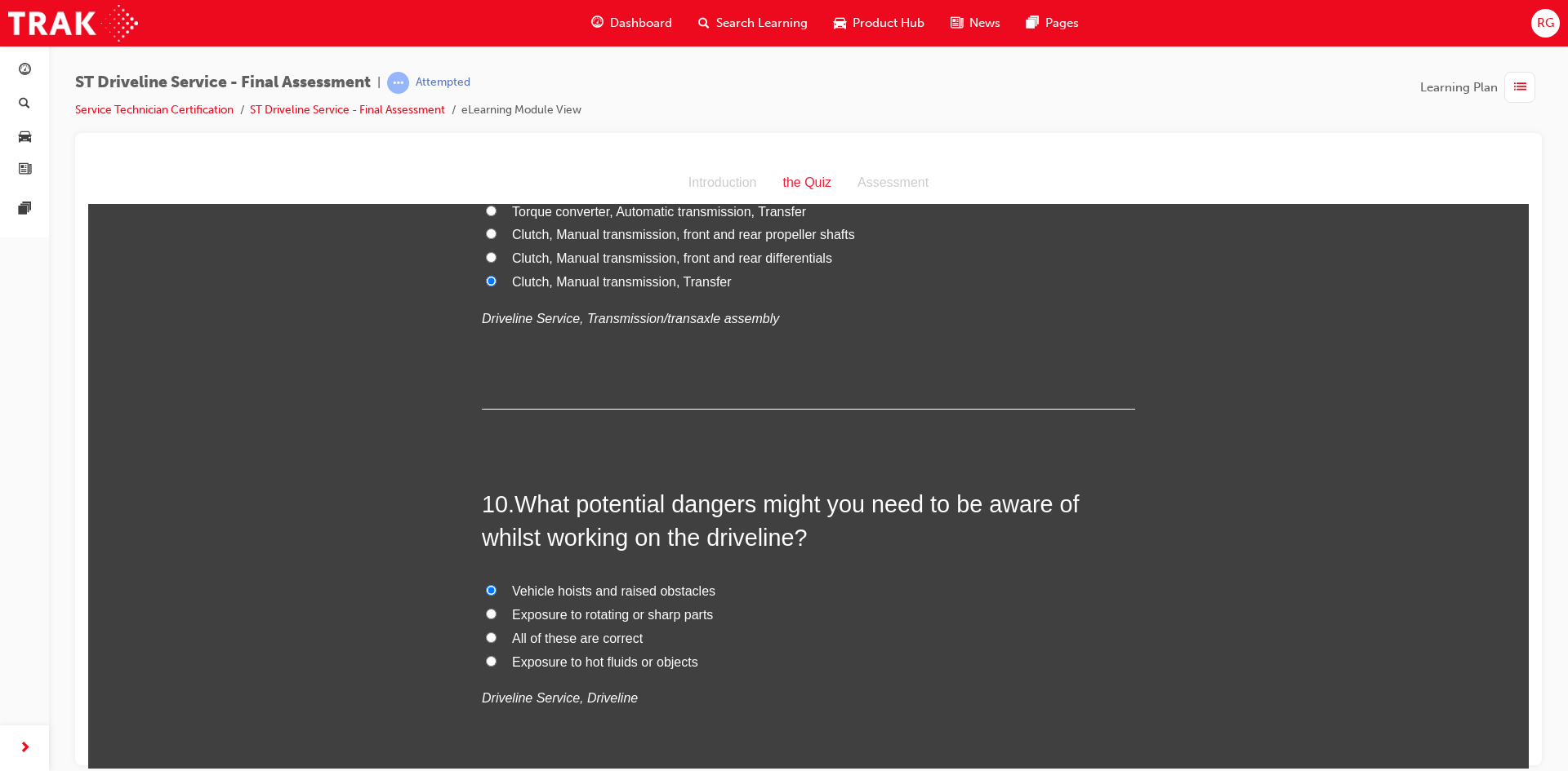
radio input "true"
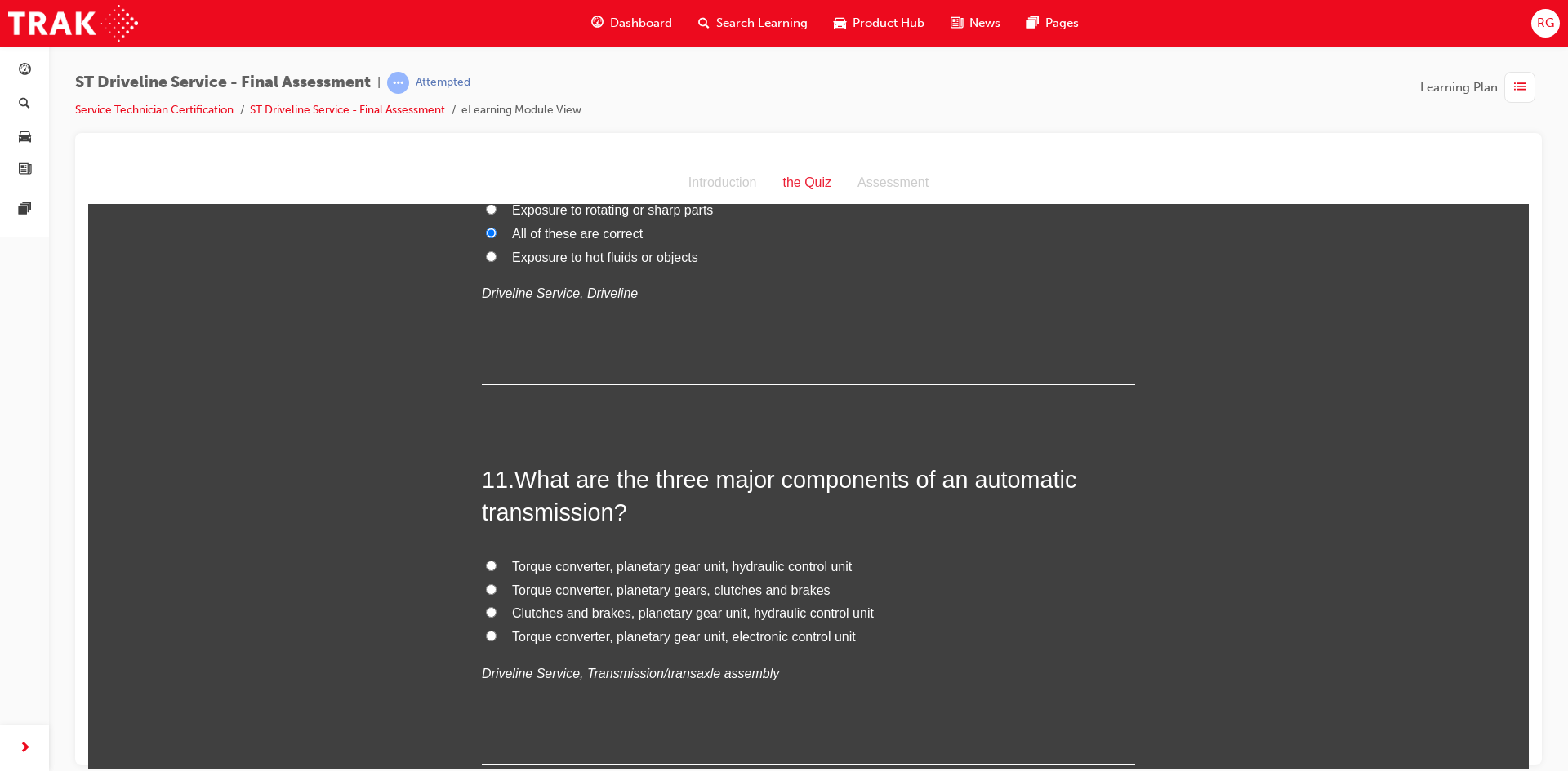
scroll to position [3461, 0]
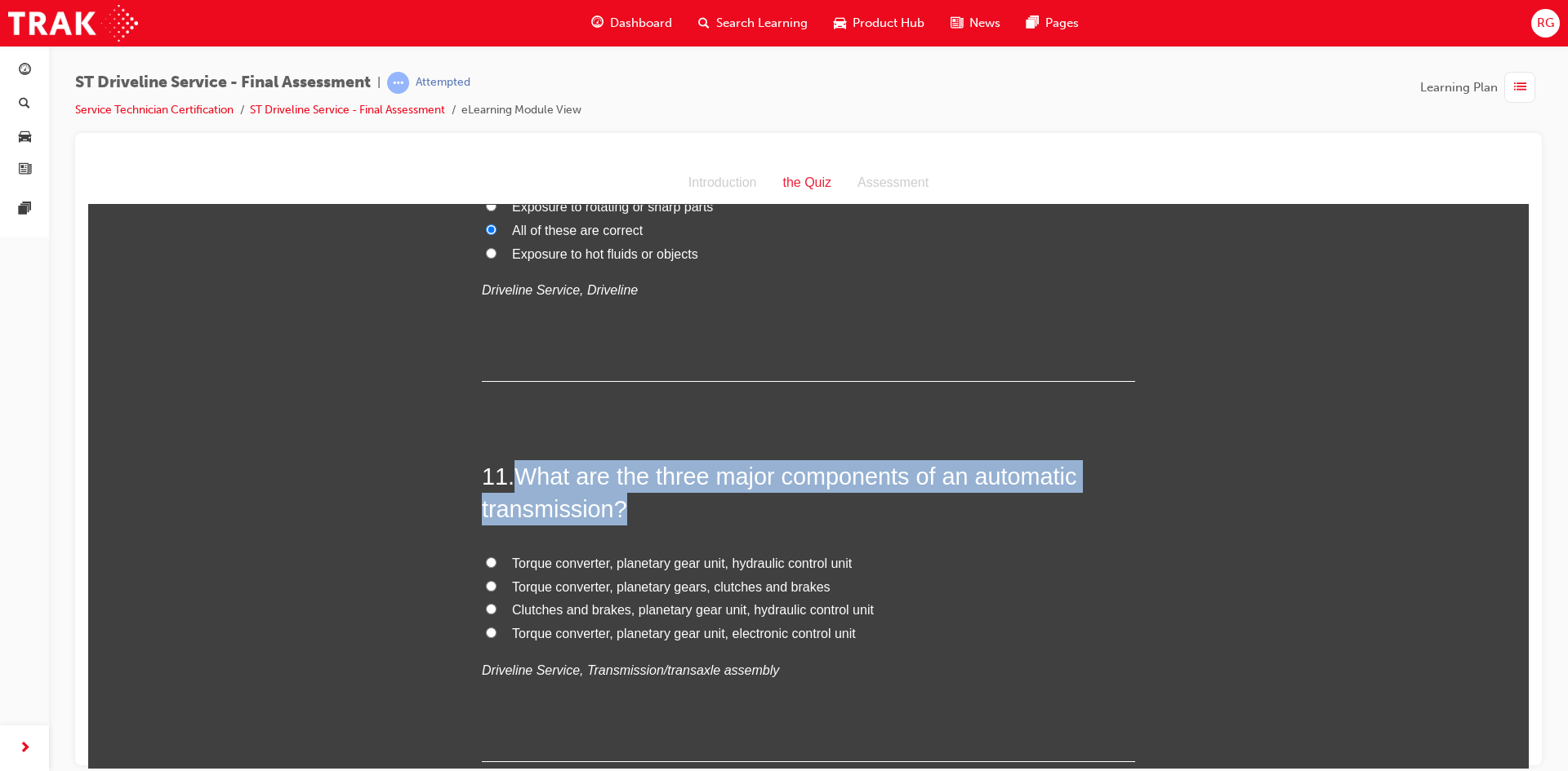
drag, startPoint x: 508, startPoint y: 465, endPoint x: 737, endPoint y: 522, distance: 236.0
click at [737, 522] on h2 "11 . What are the three major components of an automatic transmission?" at bounding box center [808, 493] width 653 height 66
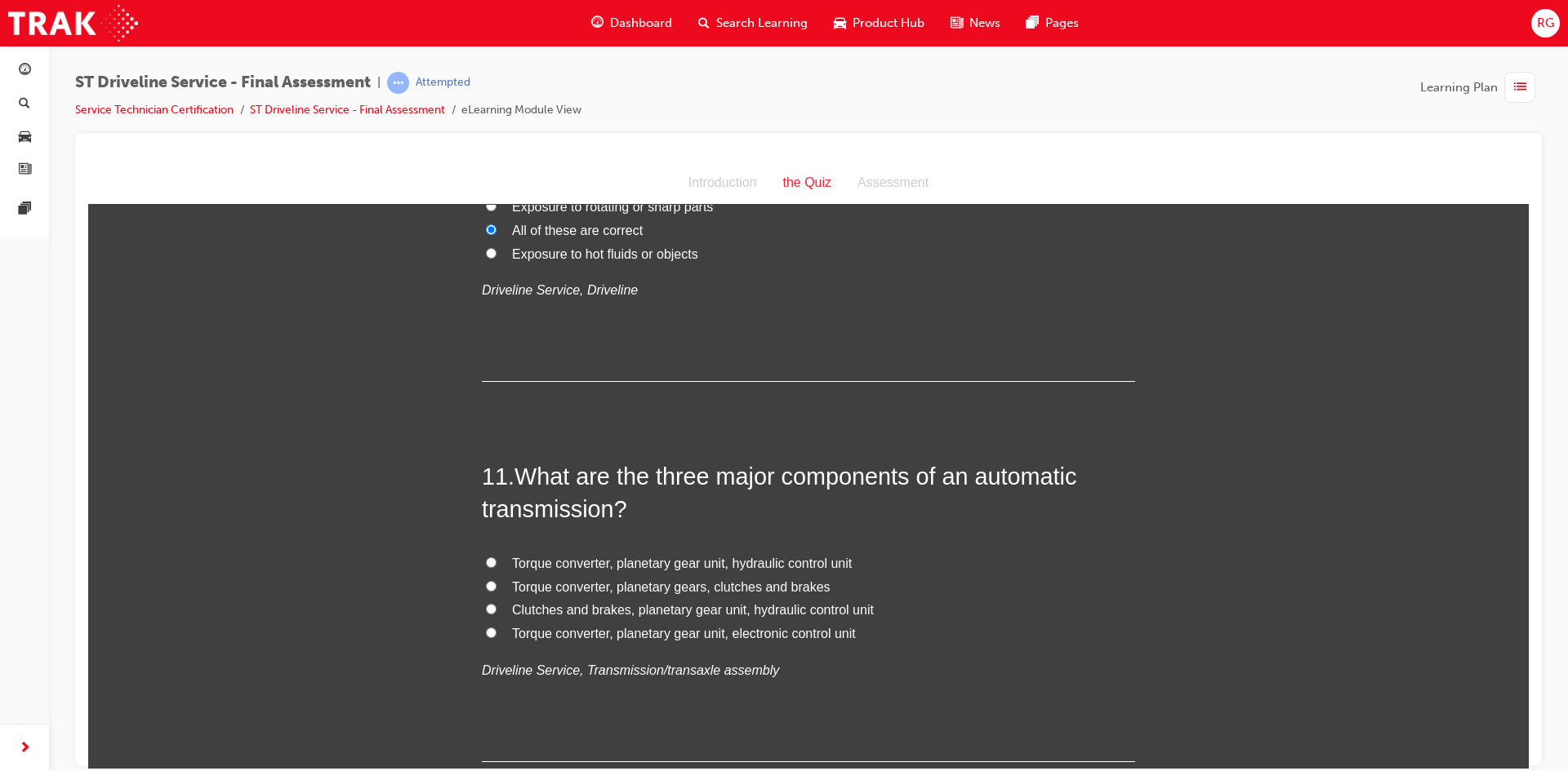
click at [533, 557] on span "Torque converter, planetary gear unit, hydraulic control unit" at bounding box center [682, 563] width 340 height 14
click at [497, 557] on input "Torque converter, planetary gear unit, hydraulic control unit" at bounding box center [491, 562] width 11 height 11
radio input "true"
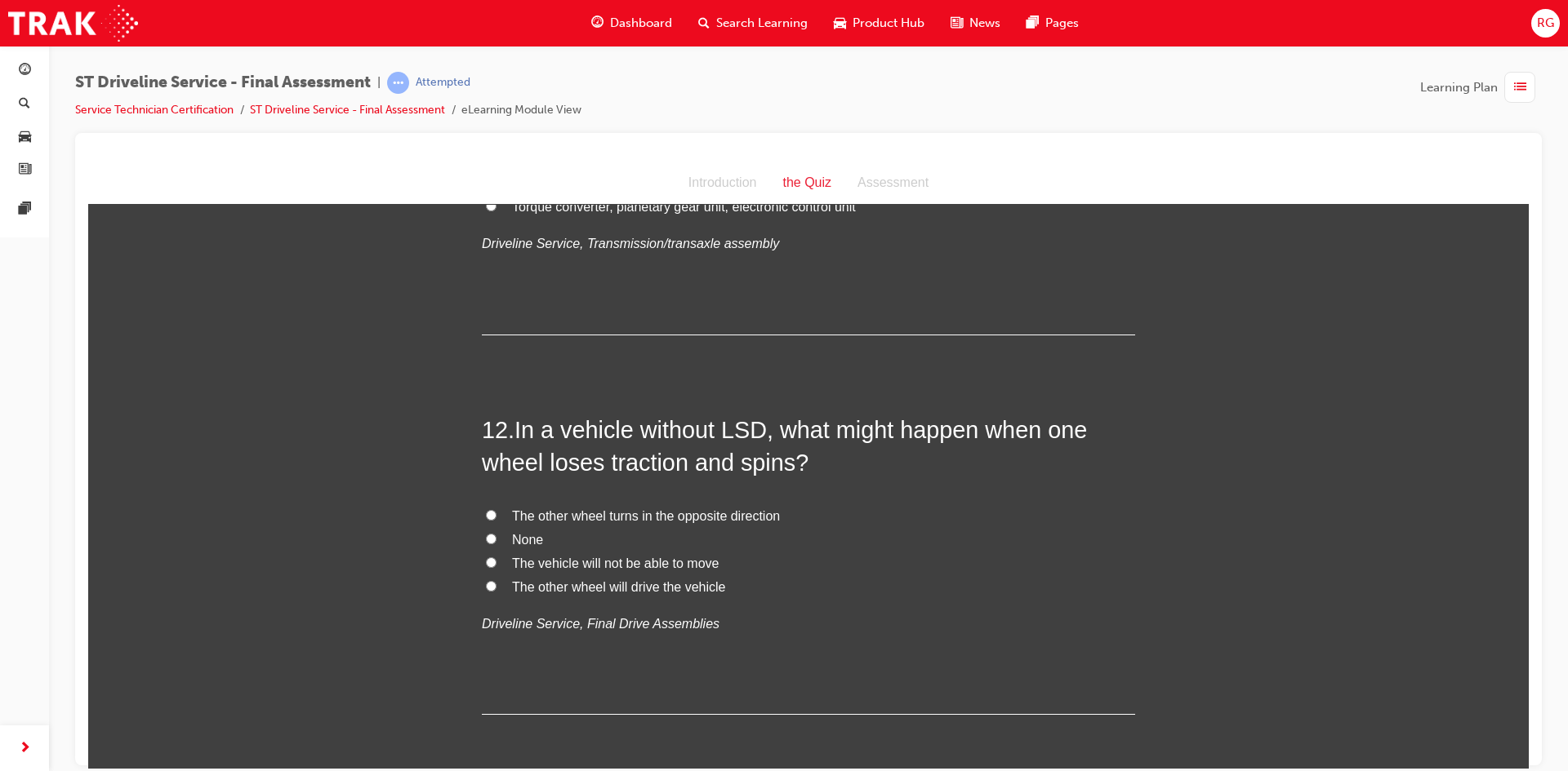
scroll to position [3951, 0]
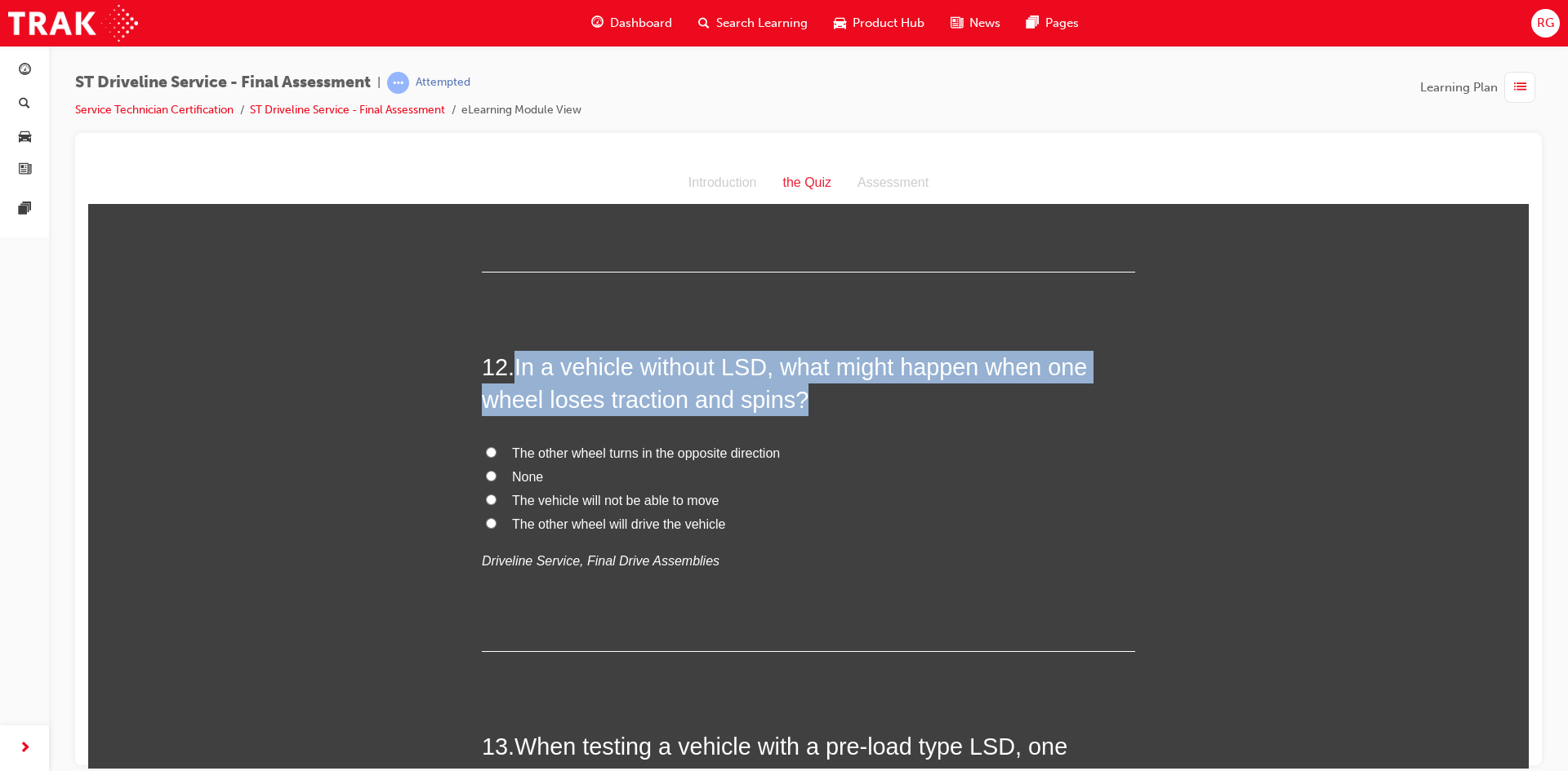
drag, startPoint x: 514, startPoint y: 364, endPoint x: 976, endPoint y: 384, distance: 462.4
click at [976, 384] on h2 "12 . In a vehicle without LSD, what might happen when one wheel loses traction …" at bounding box center [808, 383] width 653 height 66
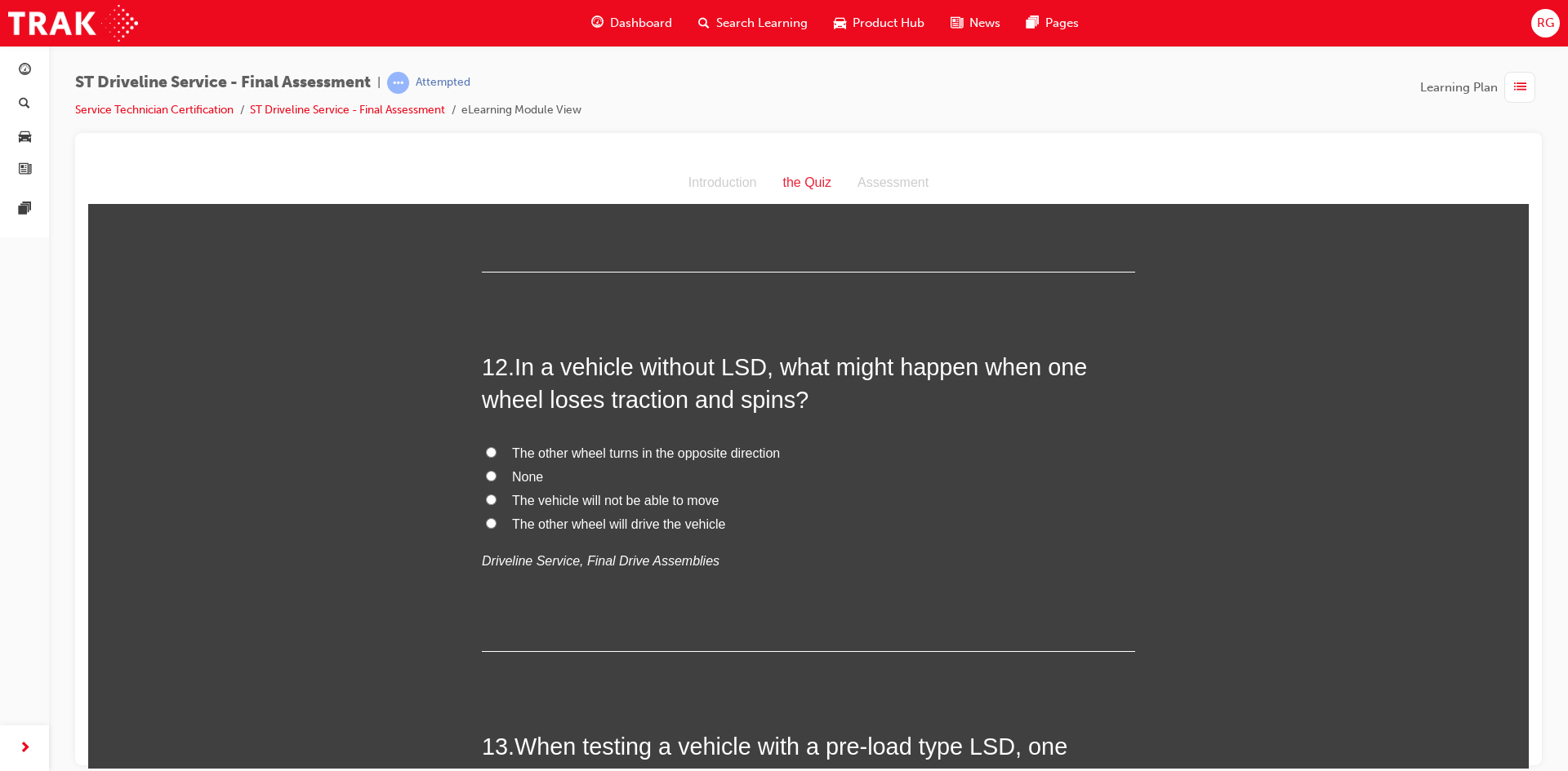
click at [612, 534] on label "The other wheel will drive the vehicle" at bounding box center [808, 525] width 653 height 23
click at [497, 529] on input "The other wheel will drive the vehicle" at bounding box center [491, 523] width 11 height 11
radio input "true"
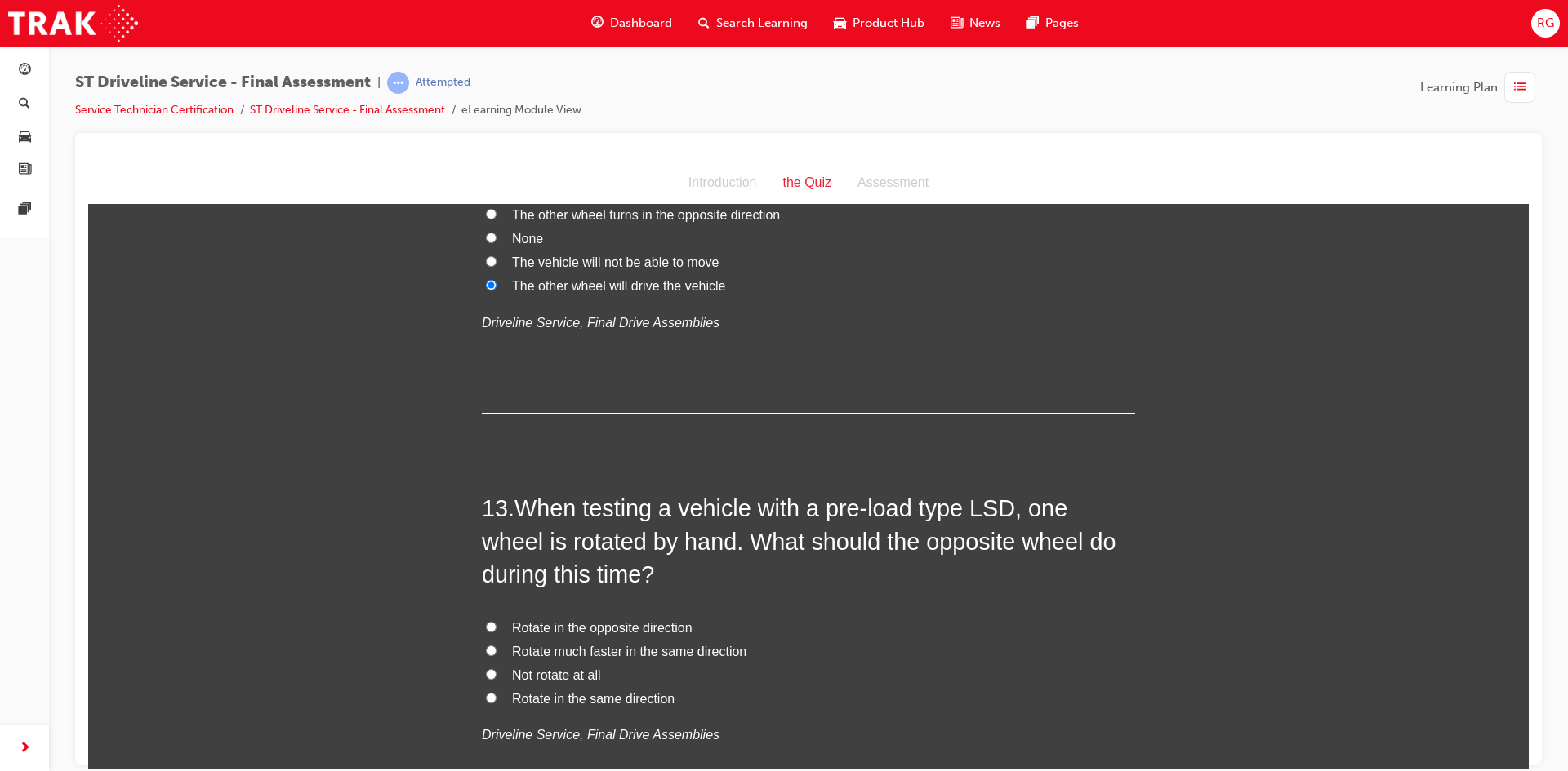
scroll to position [4196, 0]
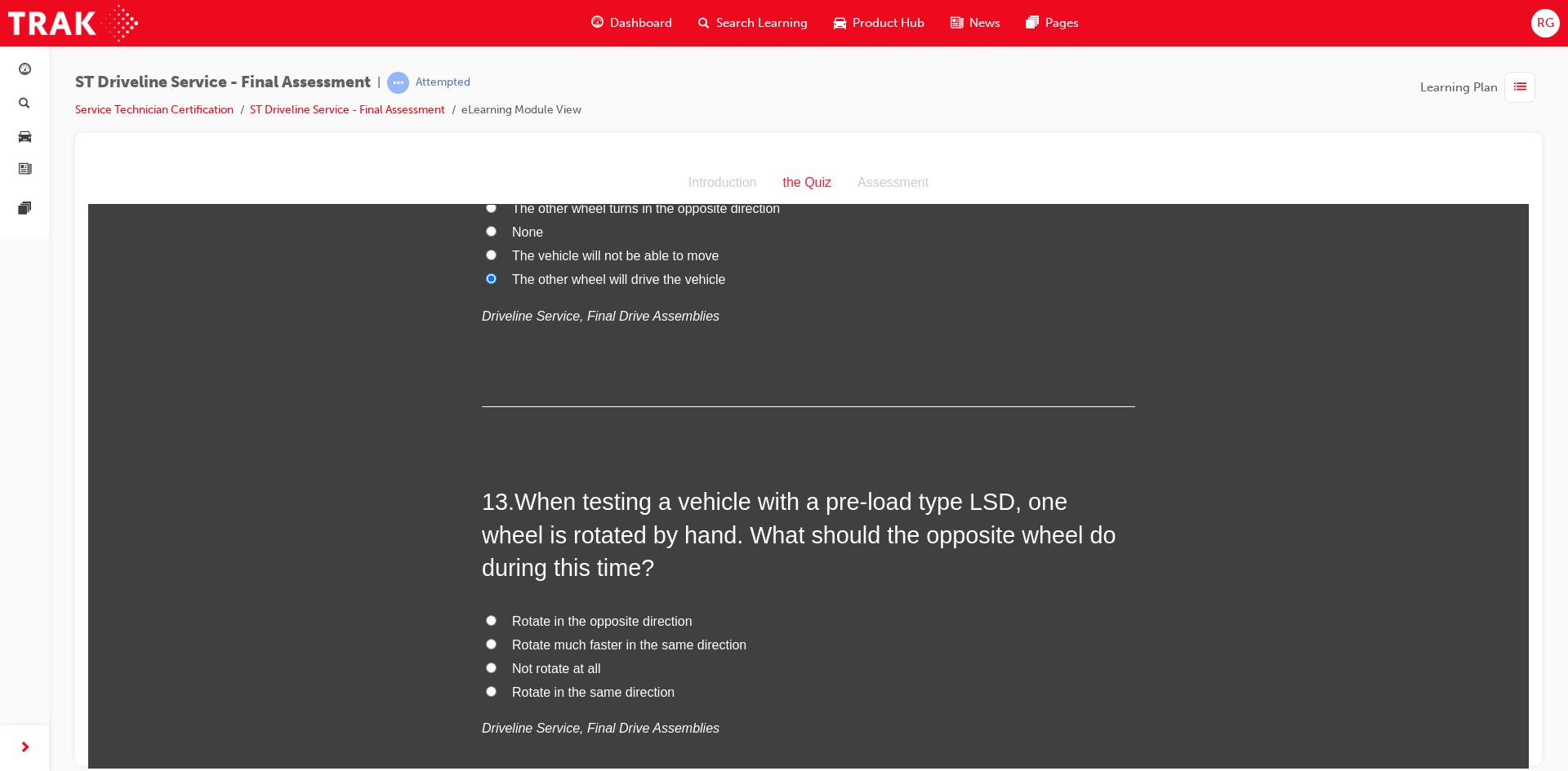
click at [559, 258] on span "The vehicle will not be able to move" at bounding box center [615, 255] width 206 height 14
click at [497, 258] on input "The vehicle will not be able to move" at bounding box center [491, 254] width 11 height 11
radio input "true"
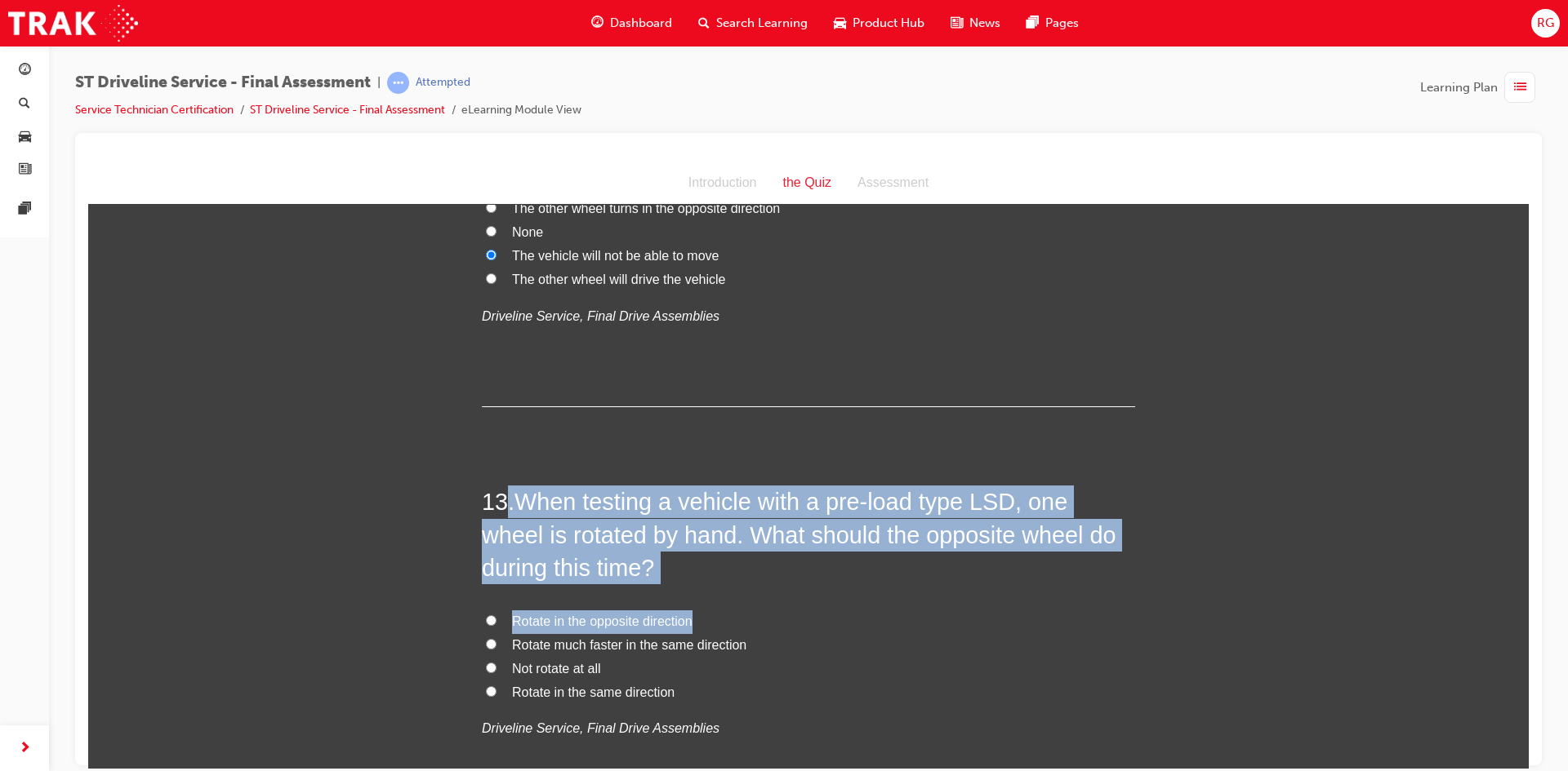
drag, startPoint x: 506, startPoint y: 488, endPoint x: 1012, endPoint y: 613, distance: 521.2
click at [1012, 613] on div "13 . When testing a vehicle with a pre-load type LSD, one wheel is rotated by h…" at bounding box center [808, 652] width 653 height 335
drag, startPoint x: 513, startPoint y: 493, endPoint x: 994, endPoint y: 565, distance: 486.4
click at [1005, 569] on h2 "13 . When testing a vehicle with a pre-load type LSD, one wheel is rotated by h…" at bounding box center [808, 534] width 653 height 99
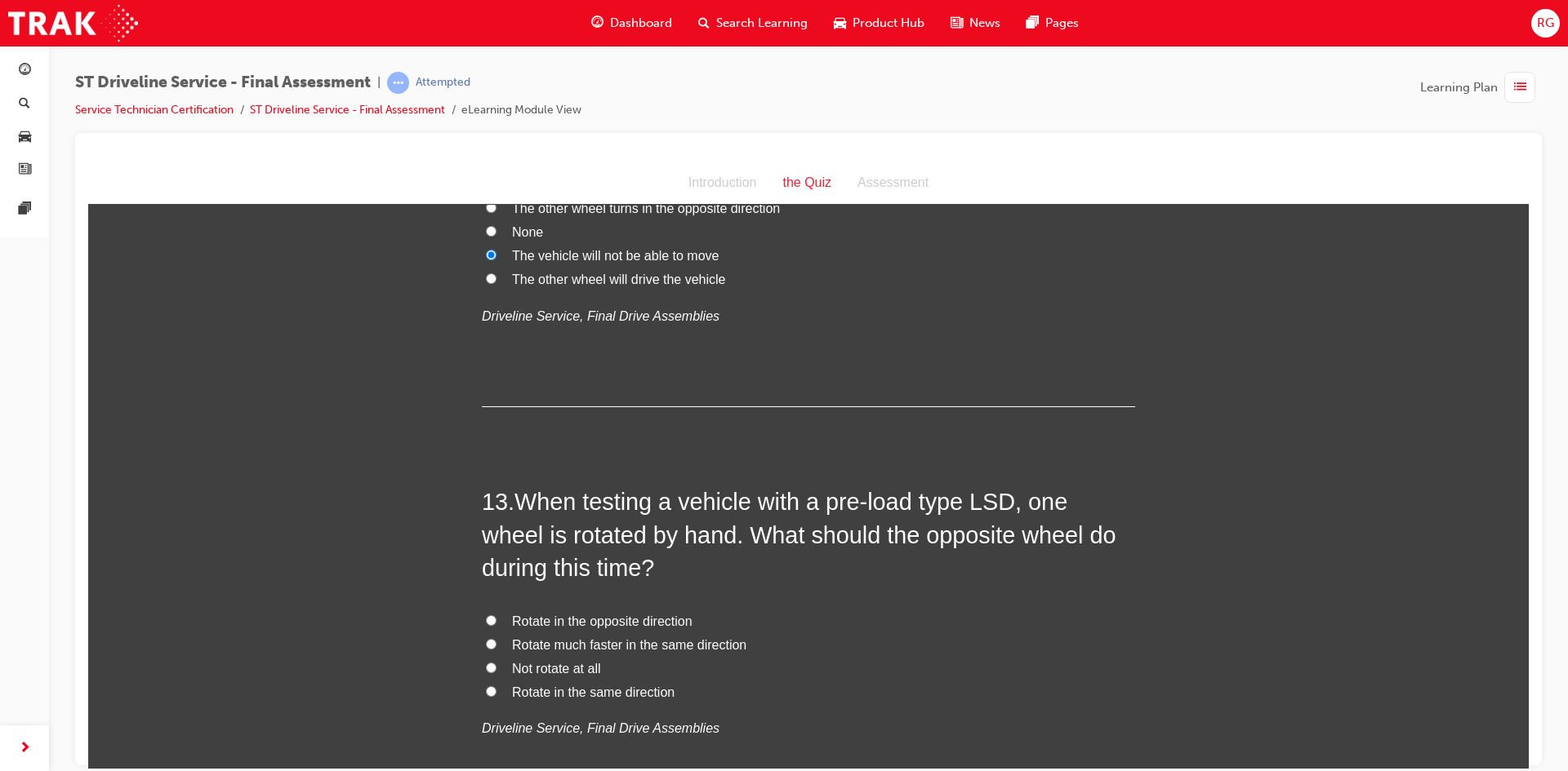
drag, startPoint x: 617, startPoint y: 695, endPoint x: 605, endPoint y: 704, distance: 15.0
click at [616, 695] on span "Rotate in the same direction" at bounding box center [593, 692] width 162 height 14
click at [497, 695] on input "Rotate in the same direction" at bounding box center [491, 691] width 11 height 11
radio input "true"
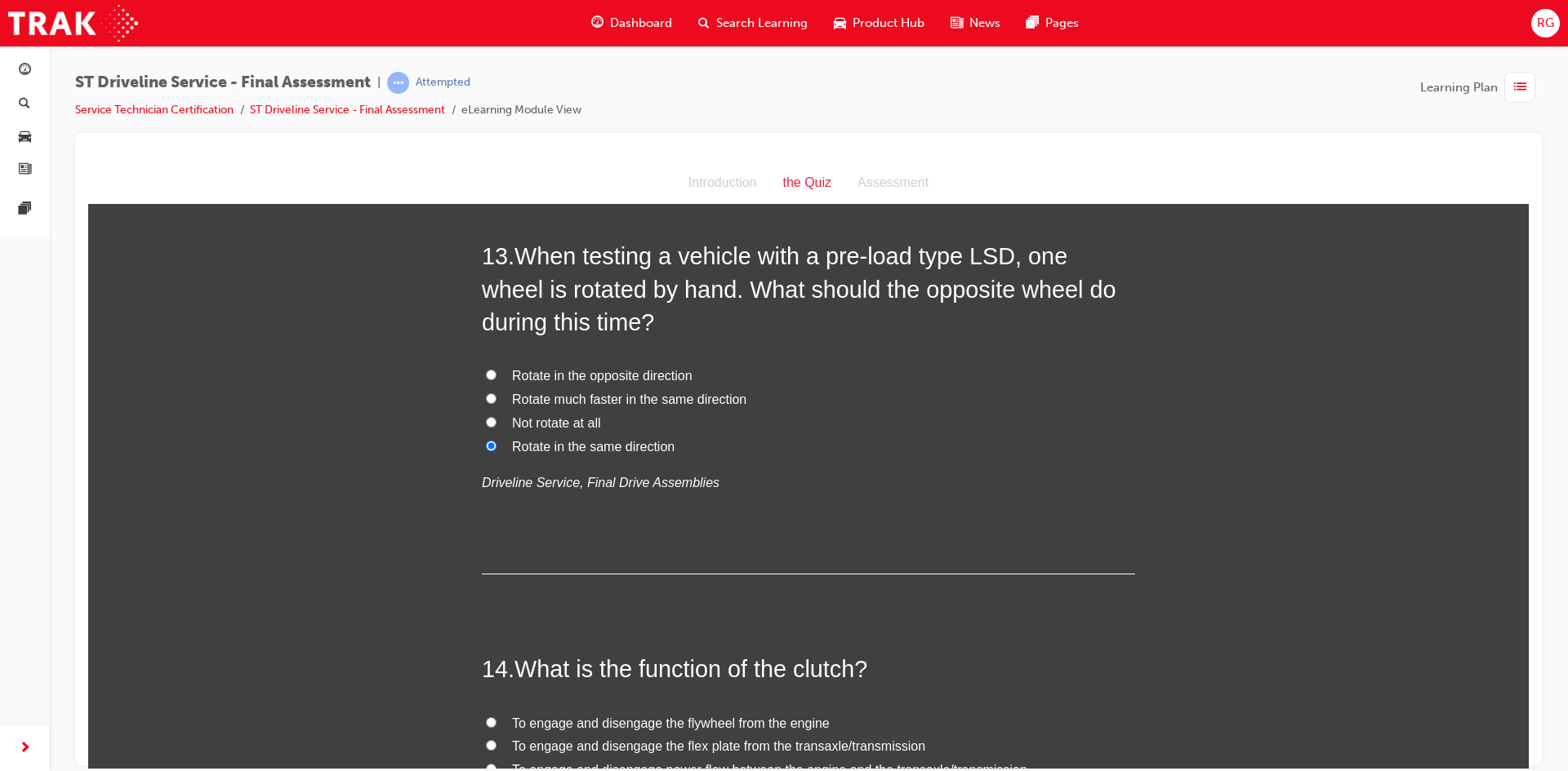
scroll to position [4605, 0]
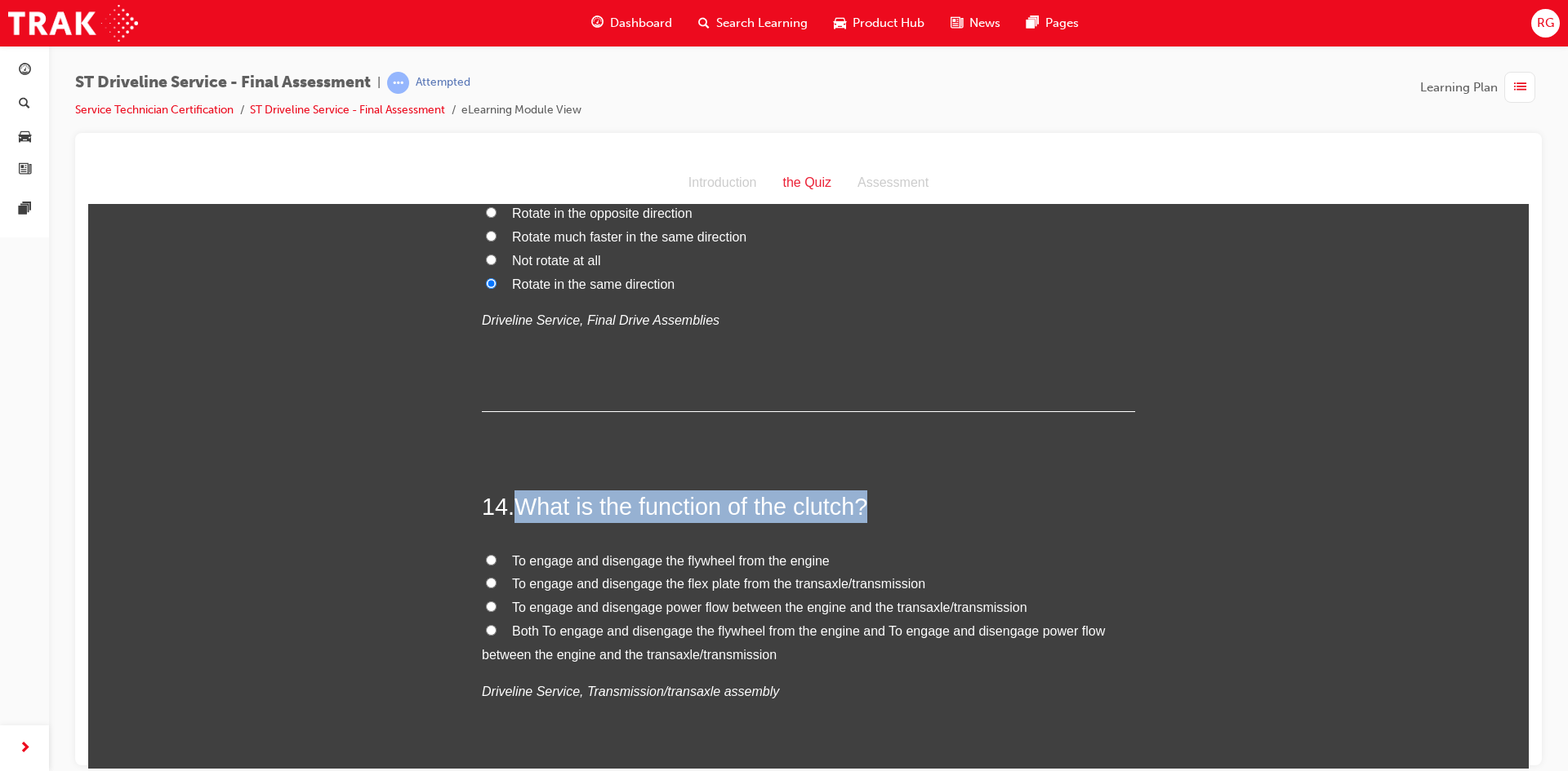
drag, startPoint x: 517, startPoint y: 493, endPoint x: 904, endPoint y: 512, distance: 387.5
click at [904, 512] on h2 "14 . What is the function of the clutch?" at bounding box center [808, 505] width 653 height 32
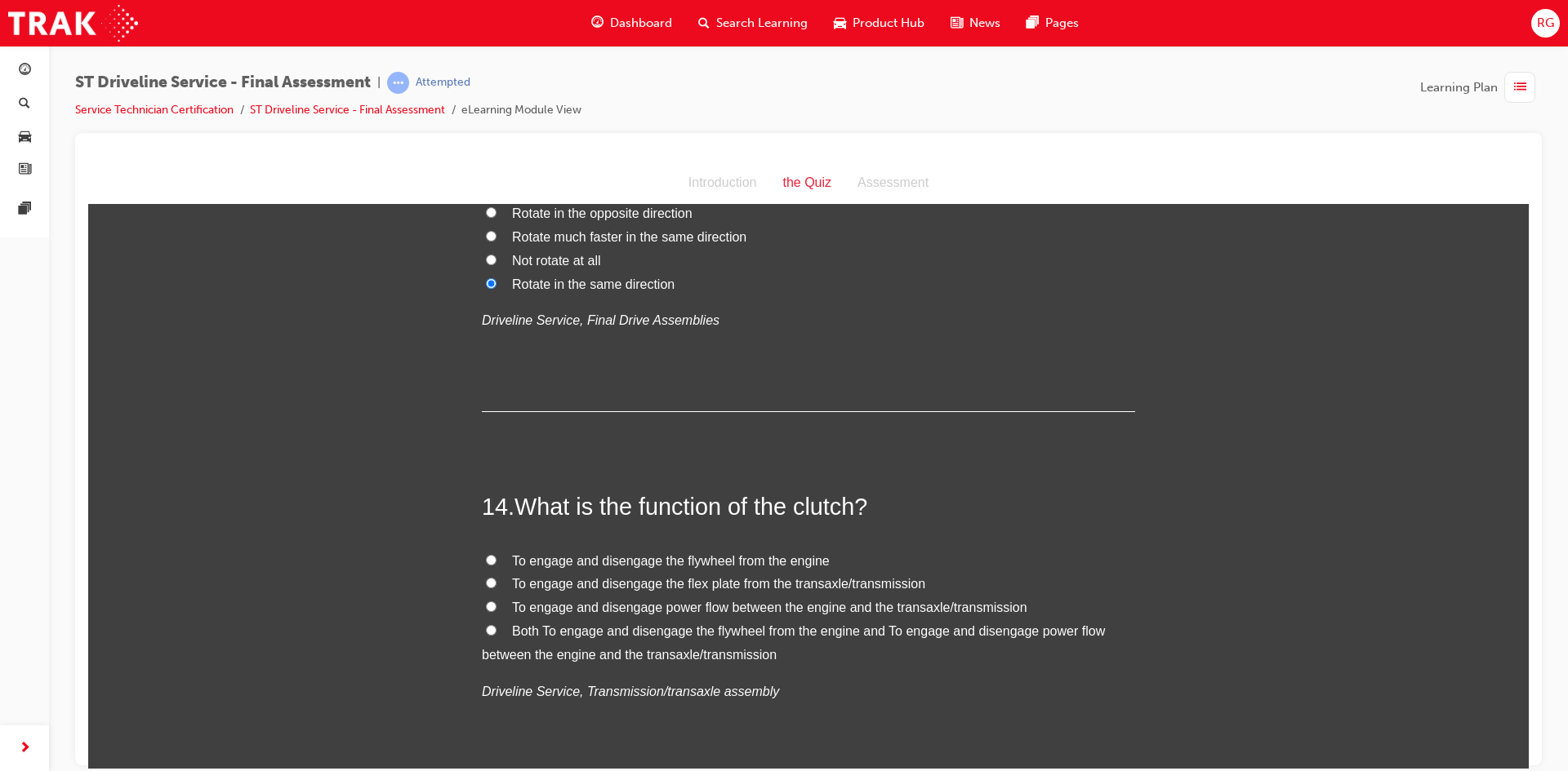
click at [852, 628] on span "Both To engage and disengage the flywheel from the engine and To engage and dis…" at bounding box center [793, 642] width 623 height 37
click at [497, 628] on input "Both To engage and disengage the flywheel from the engine and To engage and dis…" at bounding box center [491, 629] width 11 height 11
radio input "true"
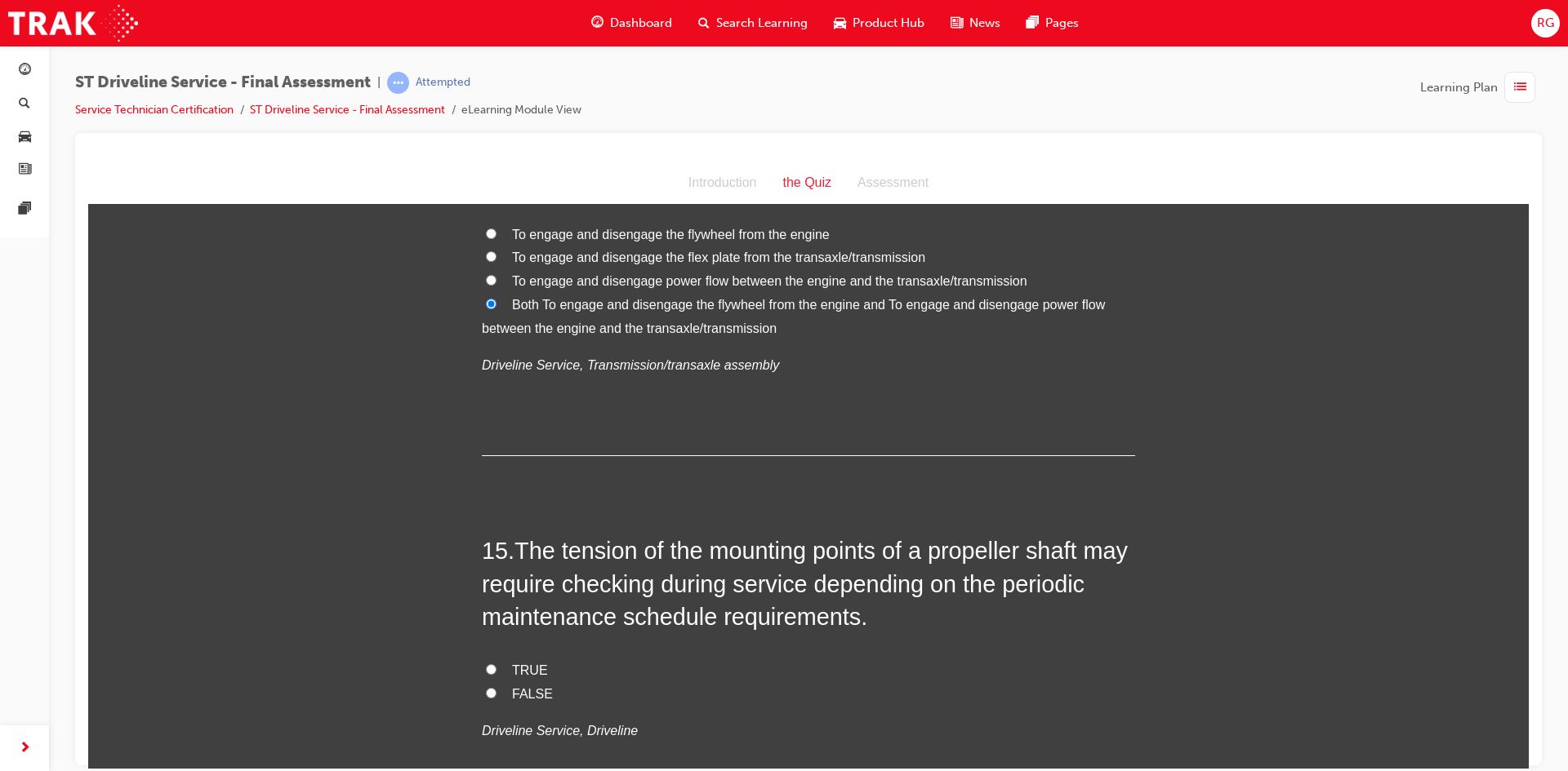
scroll to position [5012, 0]
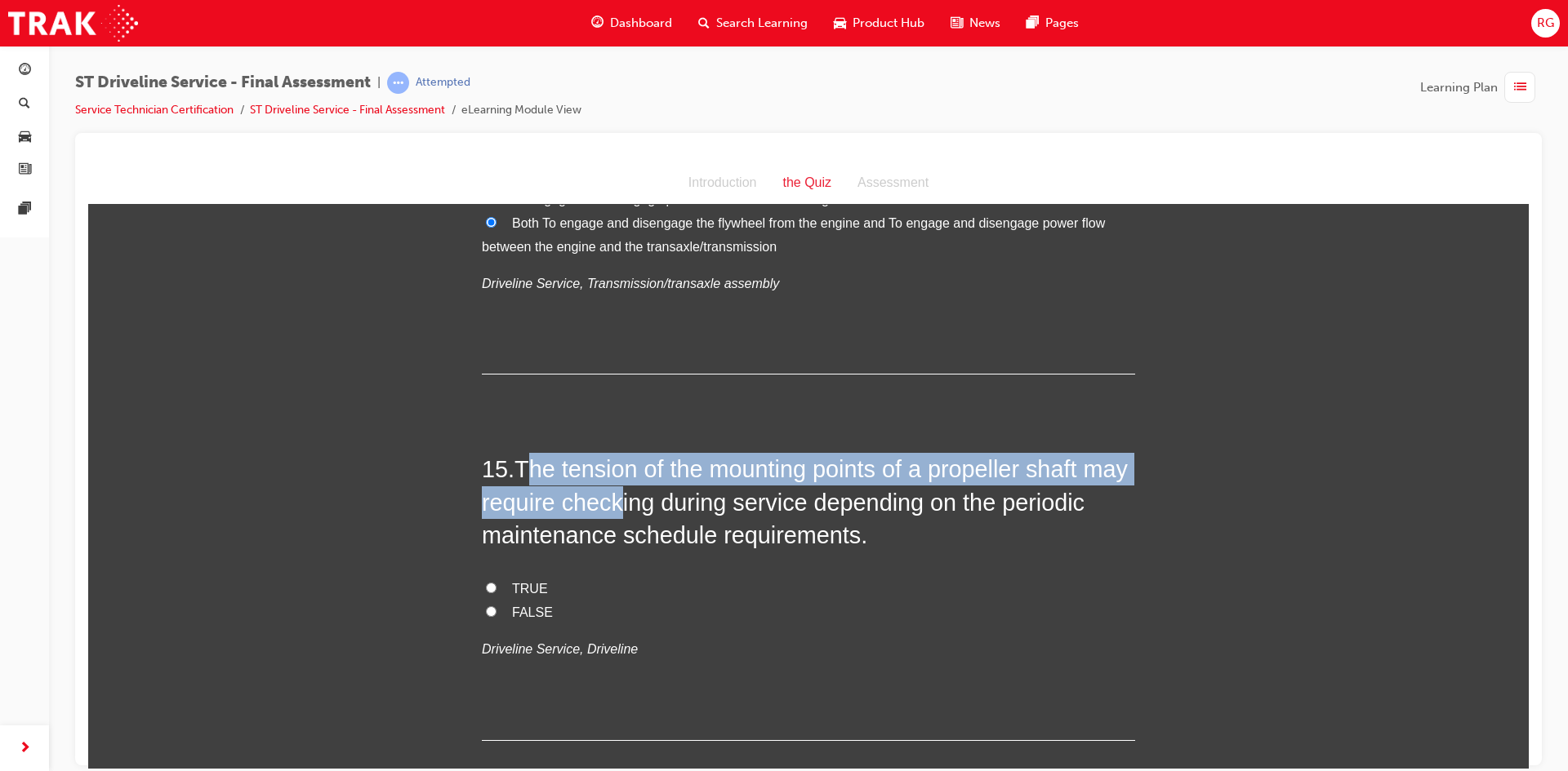
drag, startPoint x: 523, startPoint y: 460, endPoint x: 618, endPoint y: 486, distance: 98.5
click at [618, 486] on span "The tension of the mounting points of a propeller shaft may require checking du…" at bounding box center [805, 501] width 646 height 92
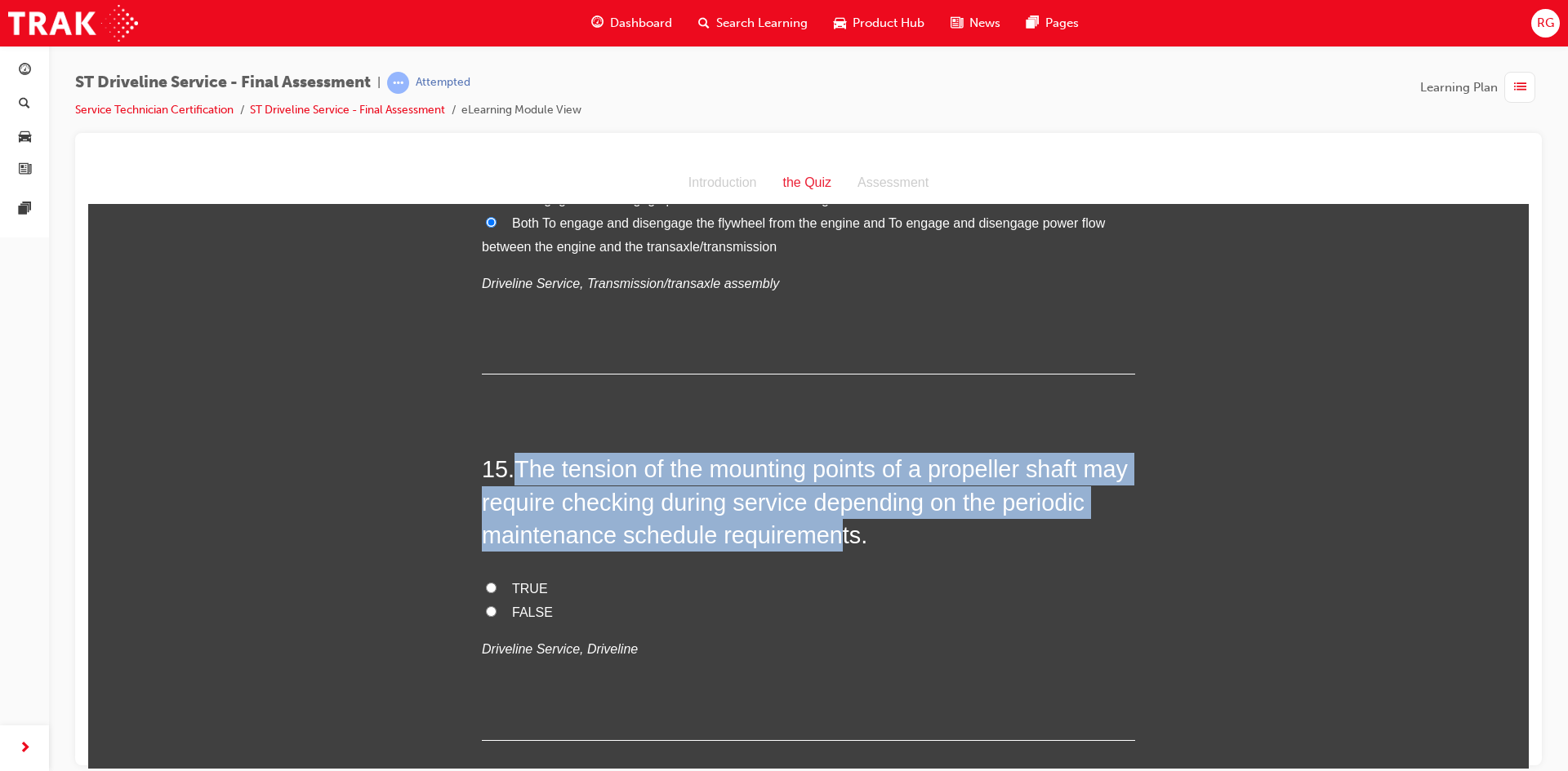
drag, startPoint x: 513, startPoint y: 460, endPoint x: 839, endPoint y: 544, distance: 336.6
click at [839, 544] on h2 "15 . The tension of the mounting points of a propeller shaft may require checki…" at bounding box center [808, 501] width 653 height 99
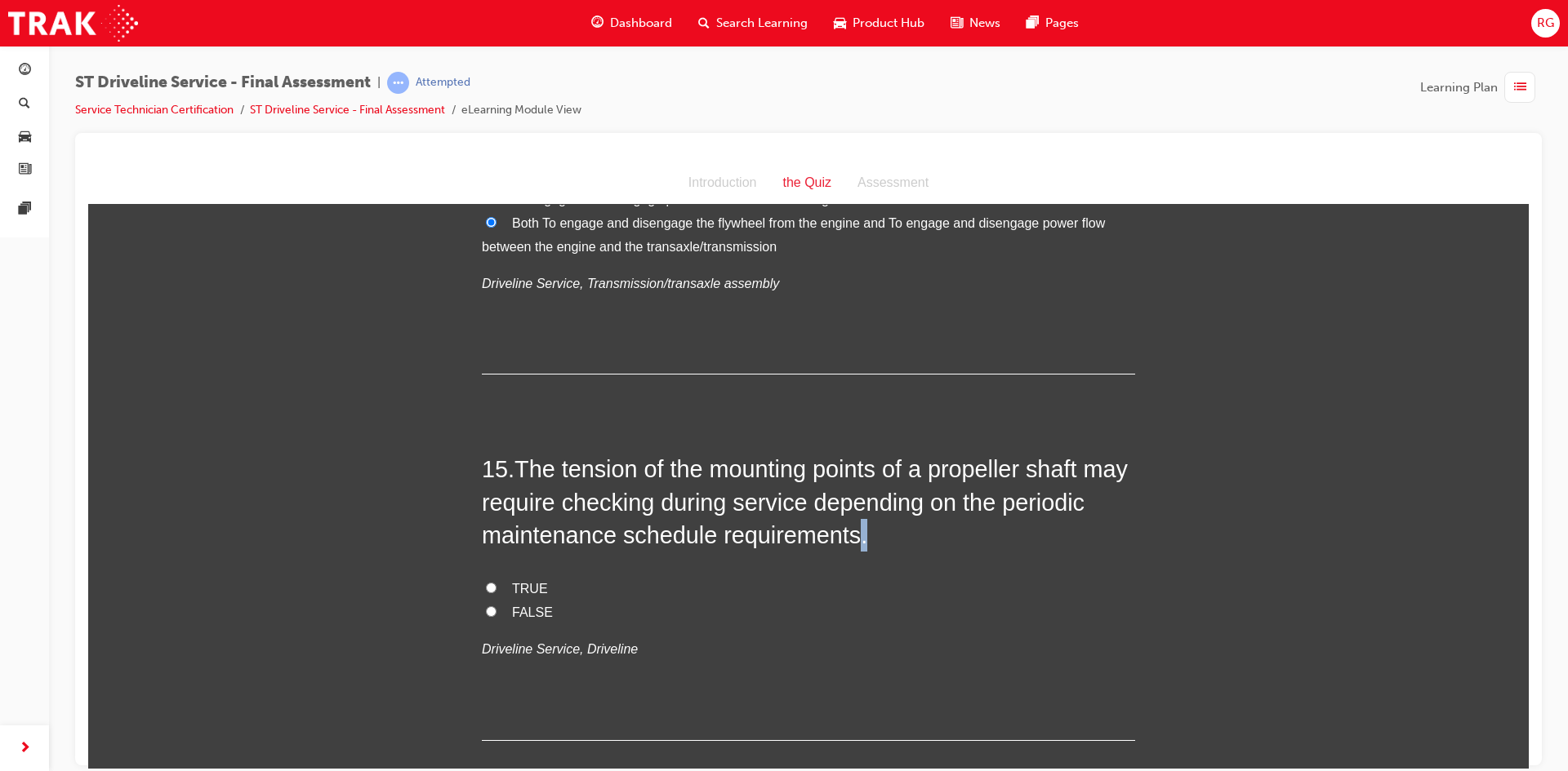
drag, startPoint x: 863, startPoint y: 544, endPoint x: 876, endPoint y: 545, distance: 13.0
click at [876, 545] on h2 "15 . The tension of the mounting points of a propeller shaft may require checki…" at bounding box center [808, 501] width 653 height 99
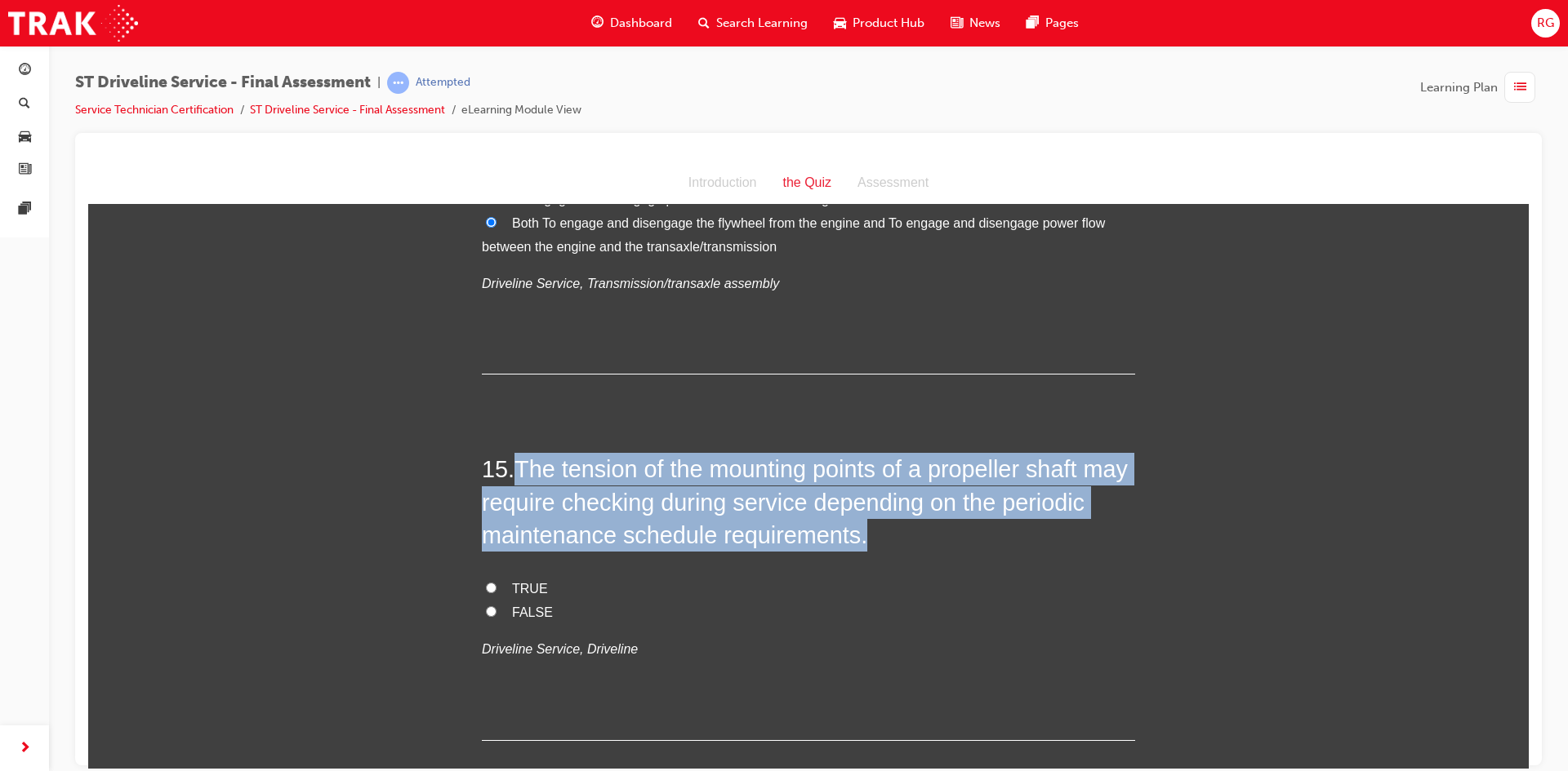
drag, startPoint x: 515, startPoint y: 451, endPoint x: 891, endPoint y: 529, distance: 384.0
click at [891, 529] on h2 "15 . The tension of the mounting points of a propeller shaft may require checki…" at bounding box center [808, 501] width 653 height 99
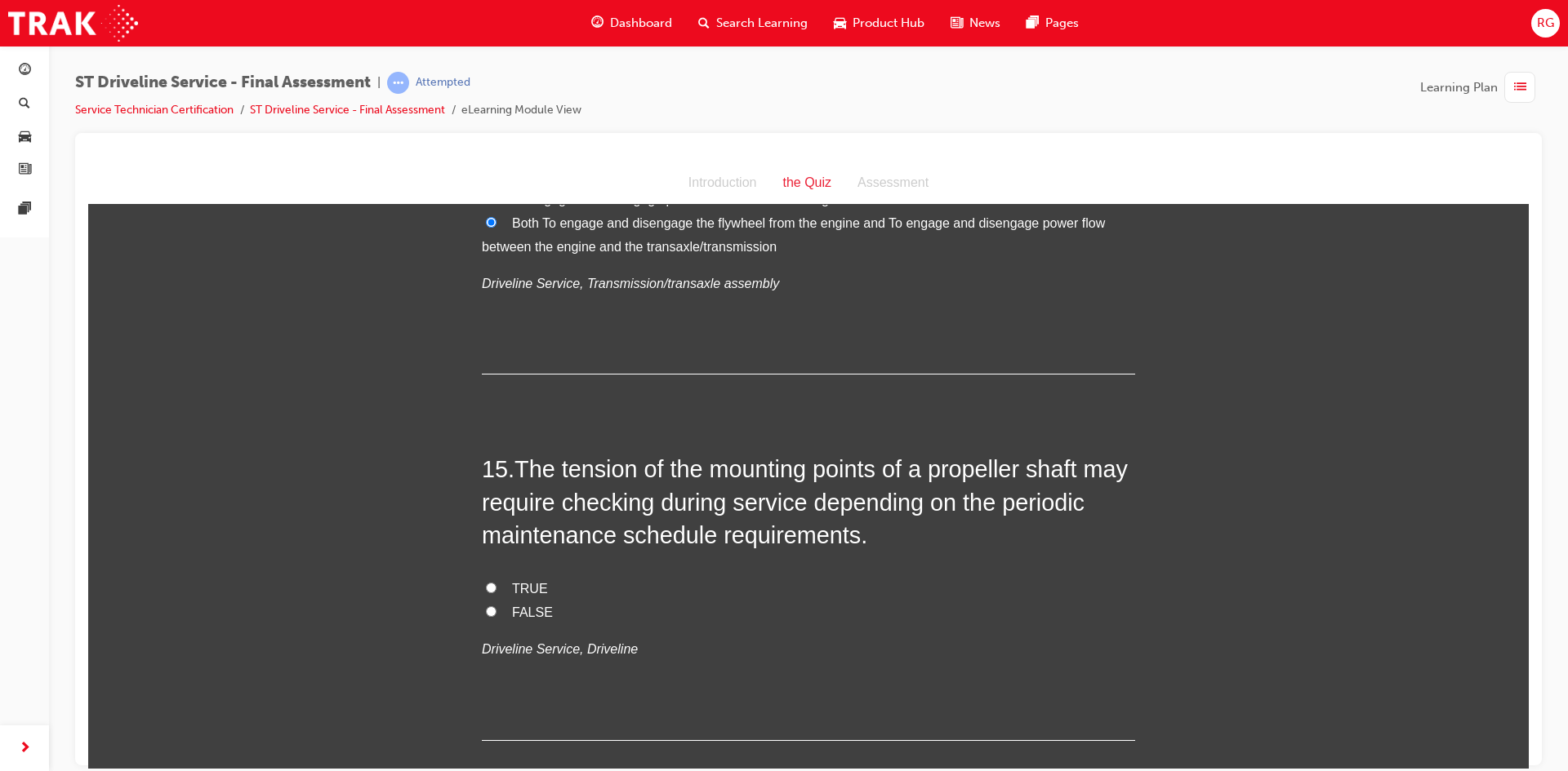
click at [482, 583] on label "TRUE" at bounding box center [808, 589] width 653 height 23
click at [486, 583] on input "TRUE" at bounding box center [491, 587] width 11 height 11
radio input "true"
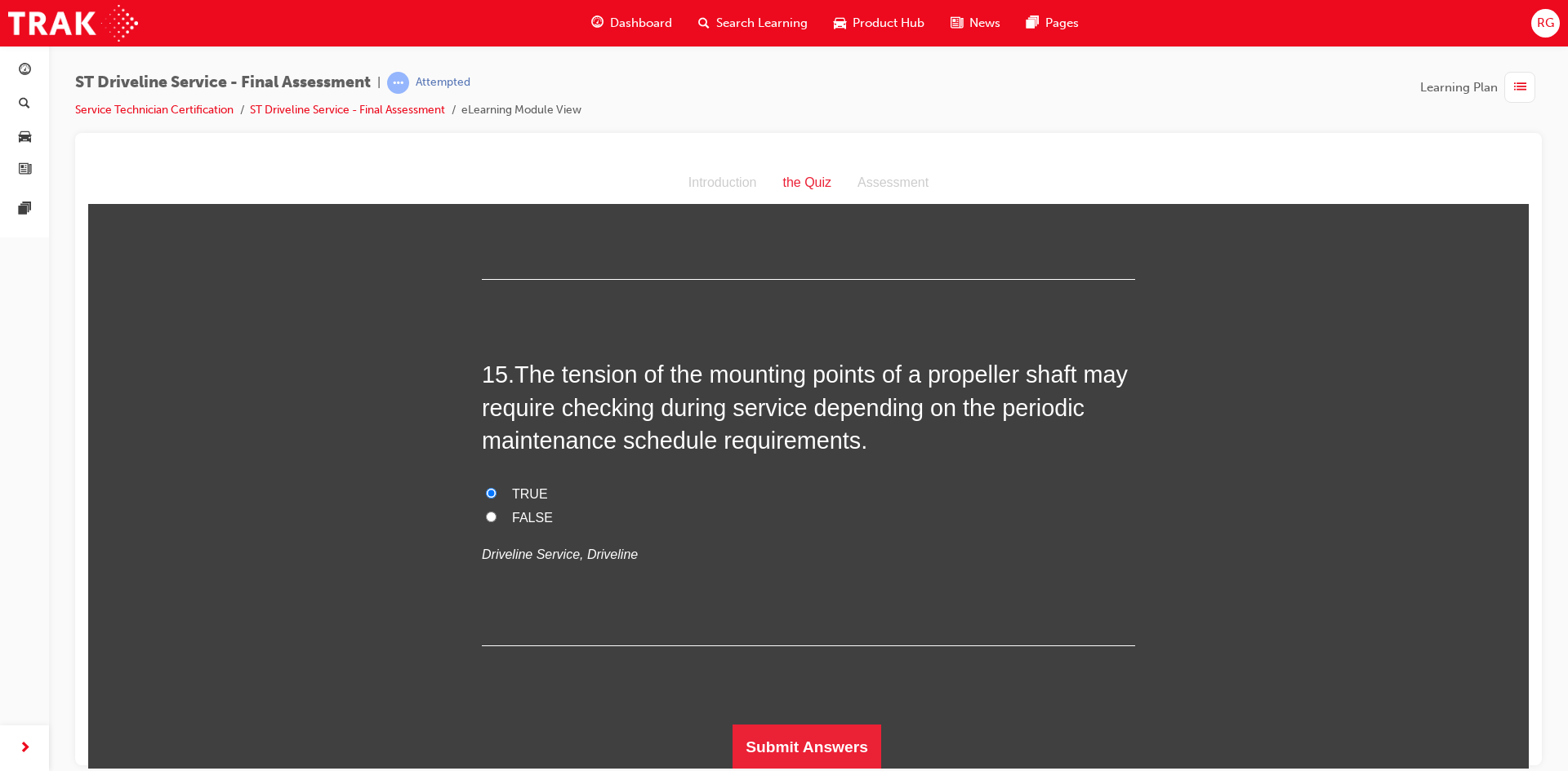
scroll to position [5108, 0]
click at [787, 756] on button "Submit Answers" at bounding box center [806, 746] width 149 height 46
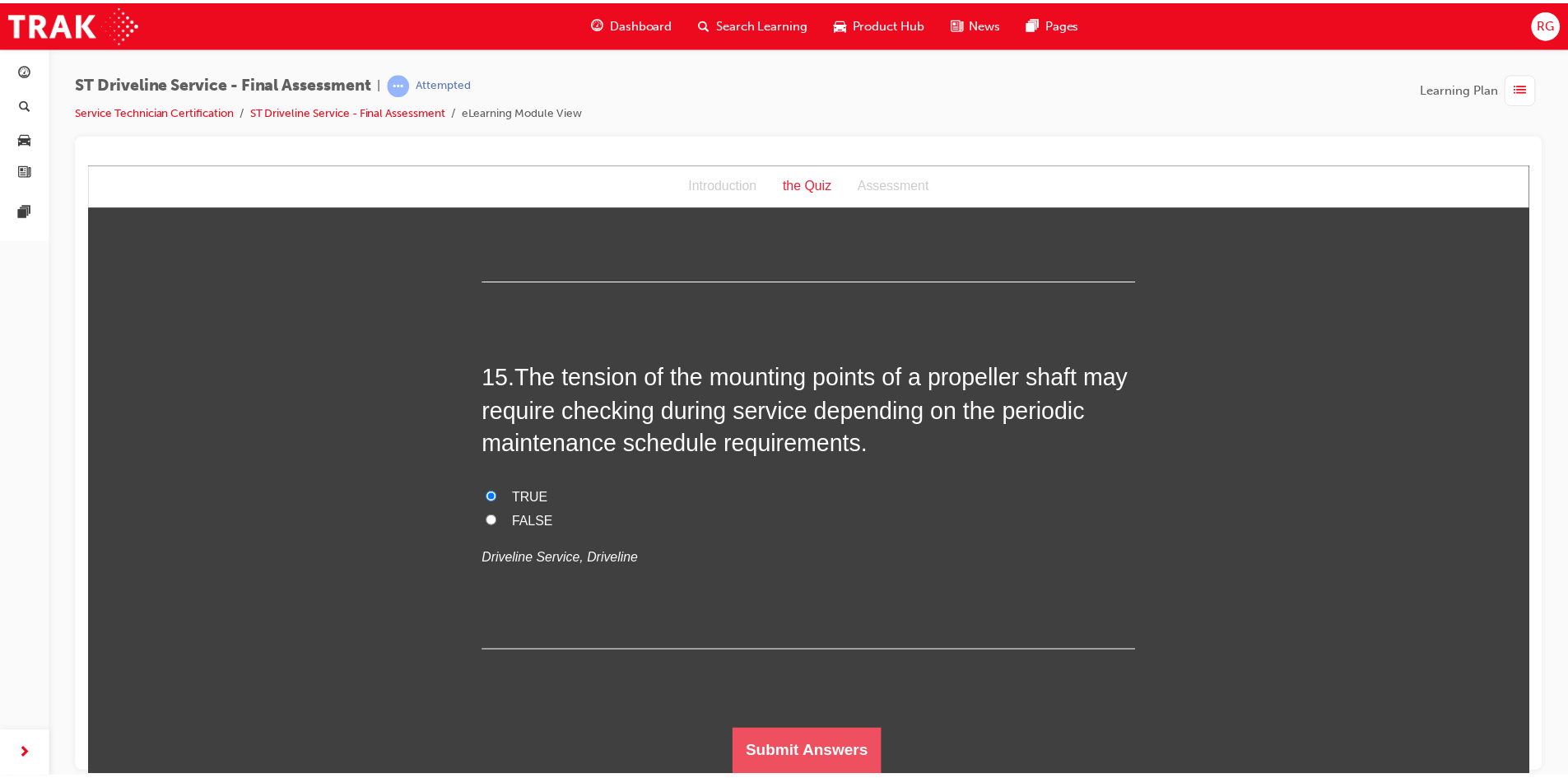
scroll to position [0, 0]
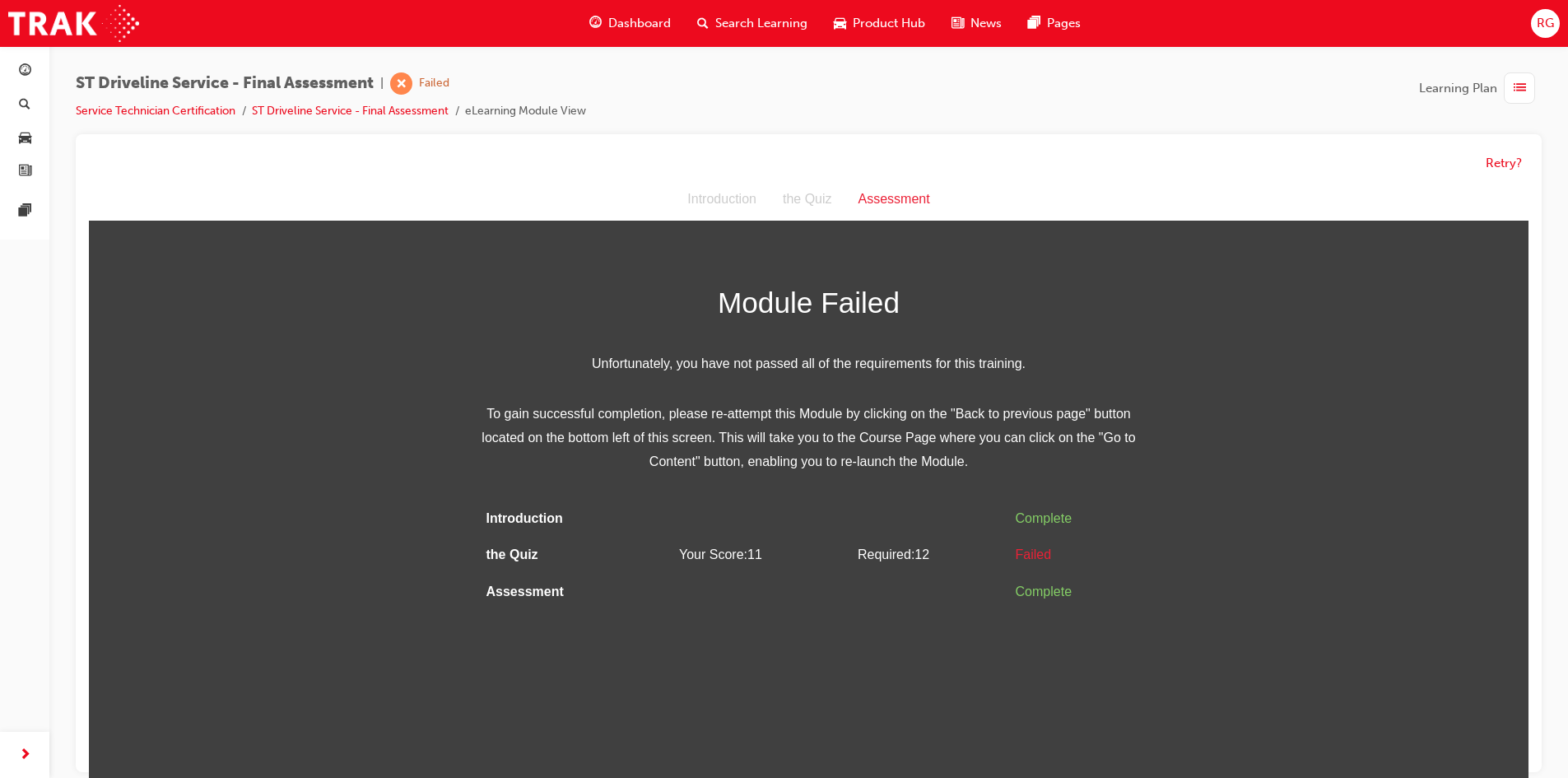
click at [1493, 173] on div "Retry?" at bounding box center [808, 164] width 1440 height 33
click at [1483, 156] on div "Retry?" at bounding box center [808, 164] width 1440 height 33
click at [1536, 174] on div "Retry?" at bounding box center [809, 453] width 1466 height 638
click at [1499, 155] on button "Retry?" at bounding box center [1504, 163] width 36 height 19
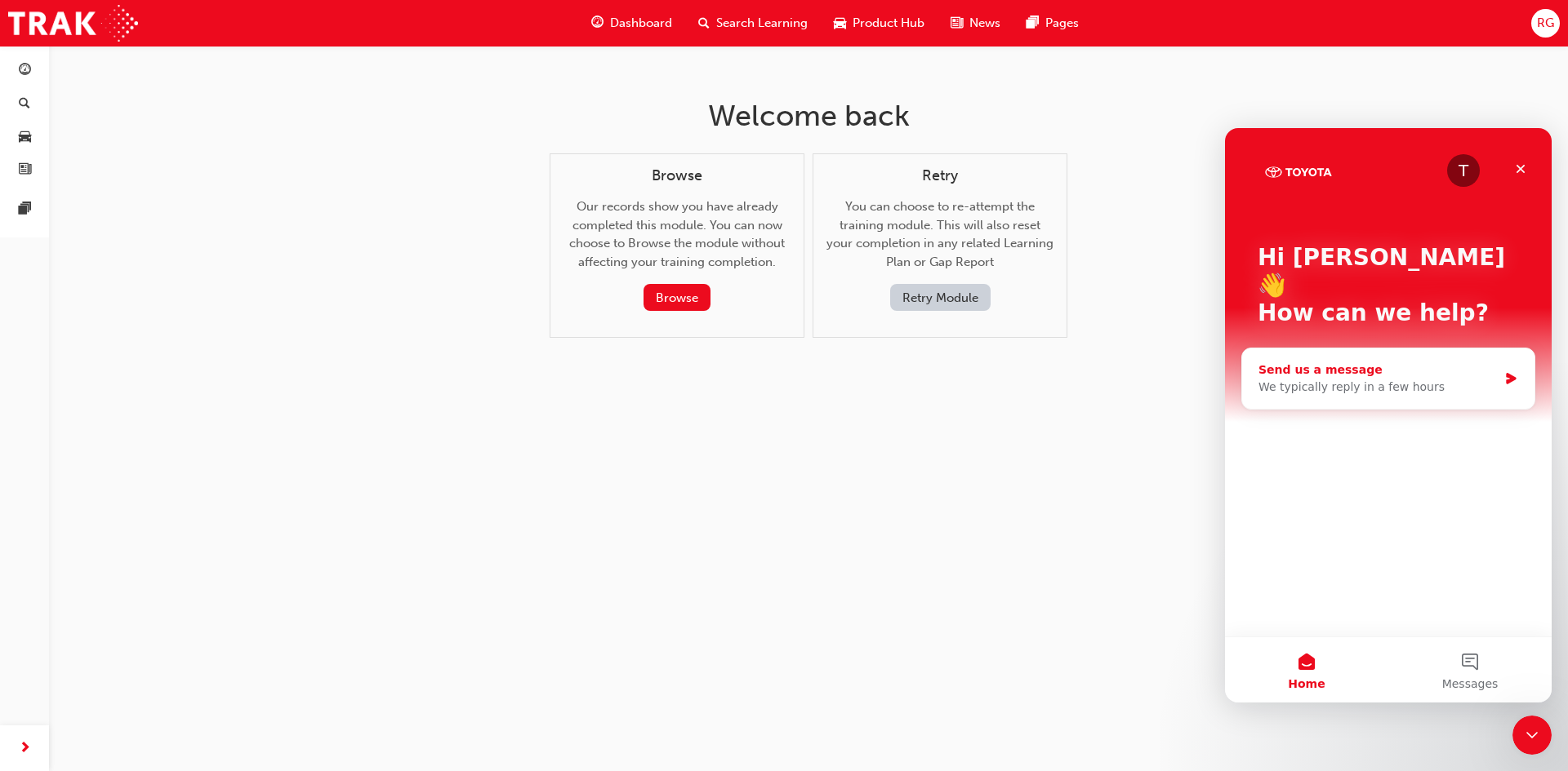
drag, startPoint x: 2141, startPoint y: 424, endPoint x: 1298, endPoint y: 334, distance: 847.8
click at [964, 299] on button "Retry Module" at bounding box center [940, 298] width 101 height 27
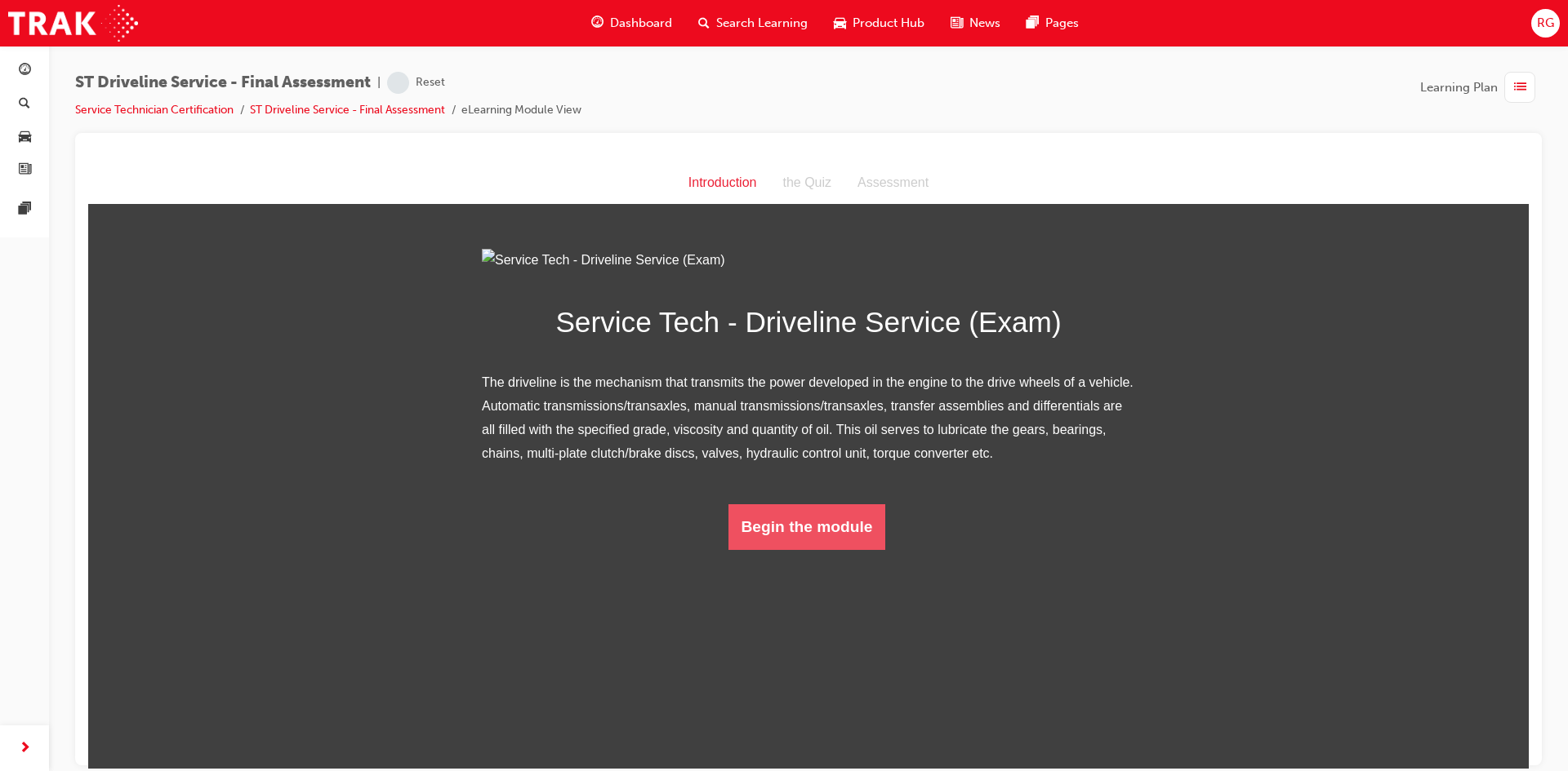
click at [782, 549] on button "Begin the module" at bounding box center [806, 526] width 157 height 46
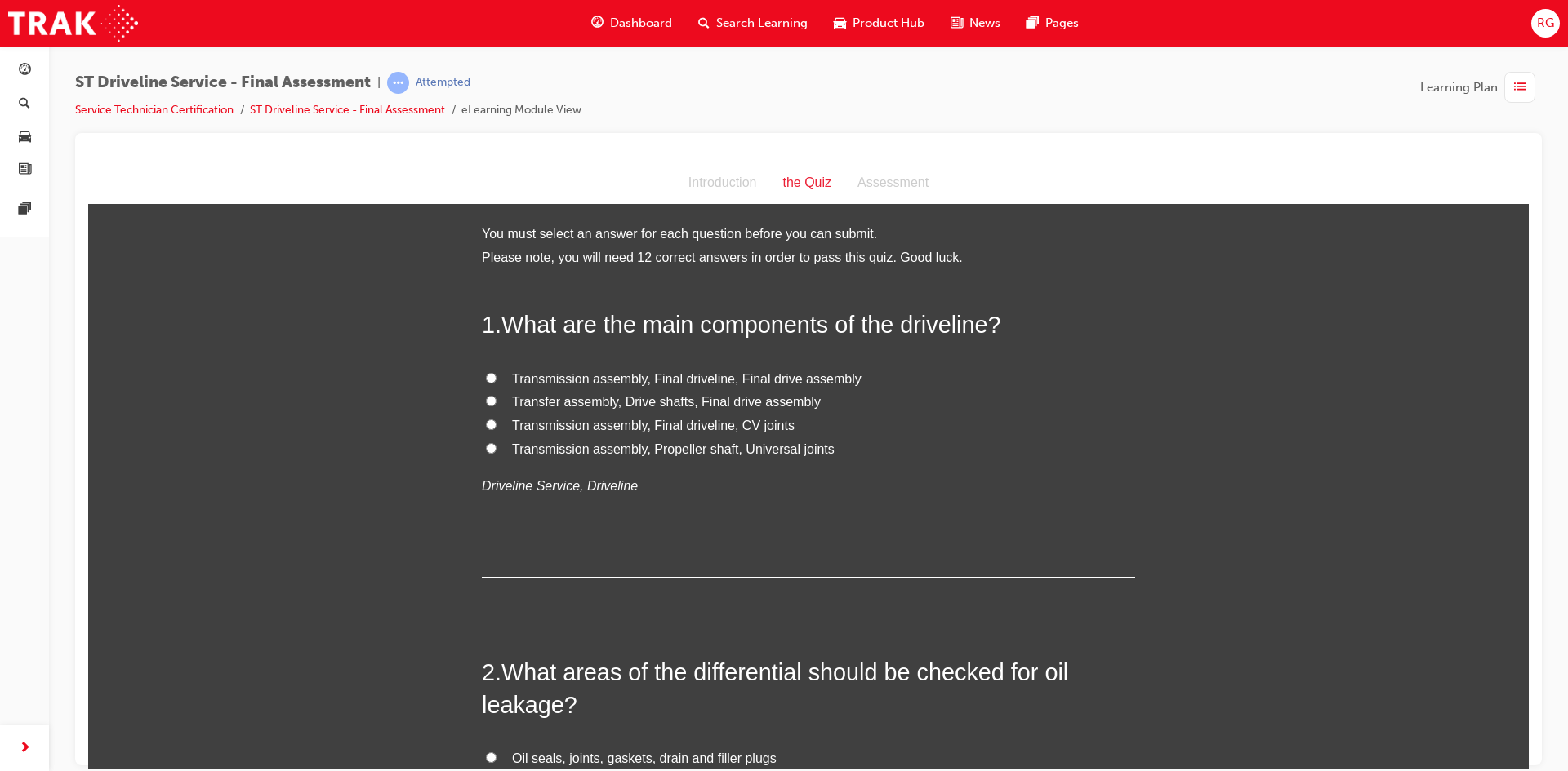
click at [1526, 87] on span "list-icon" at bounding box center [1520, 87] width 13 height 21
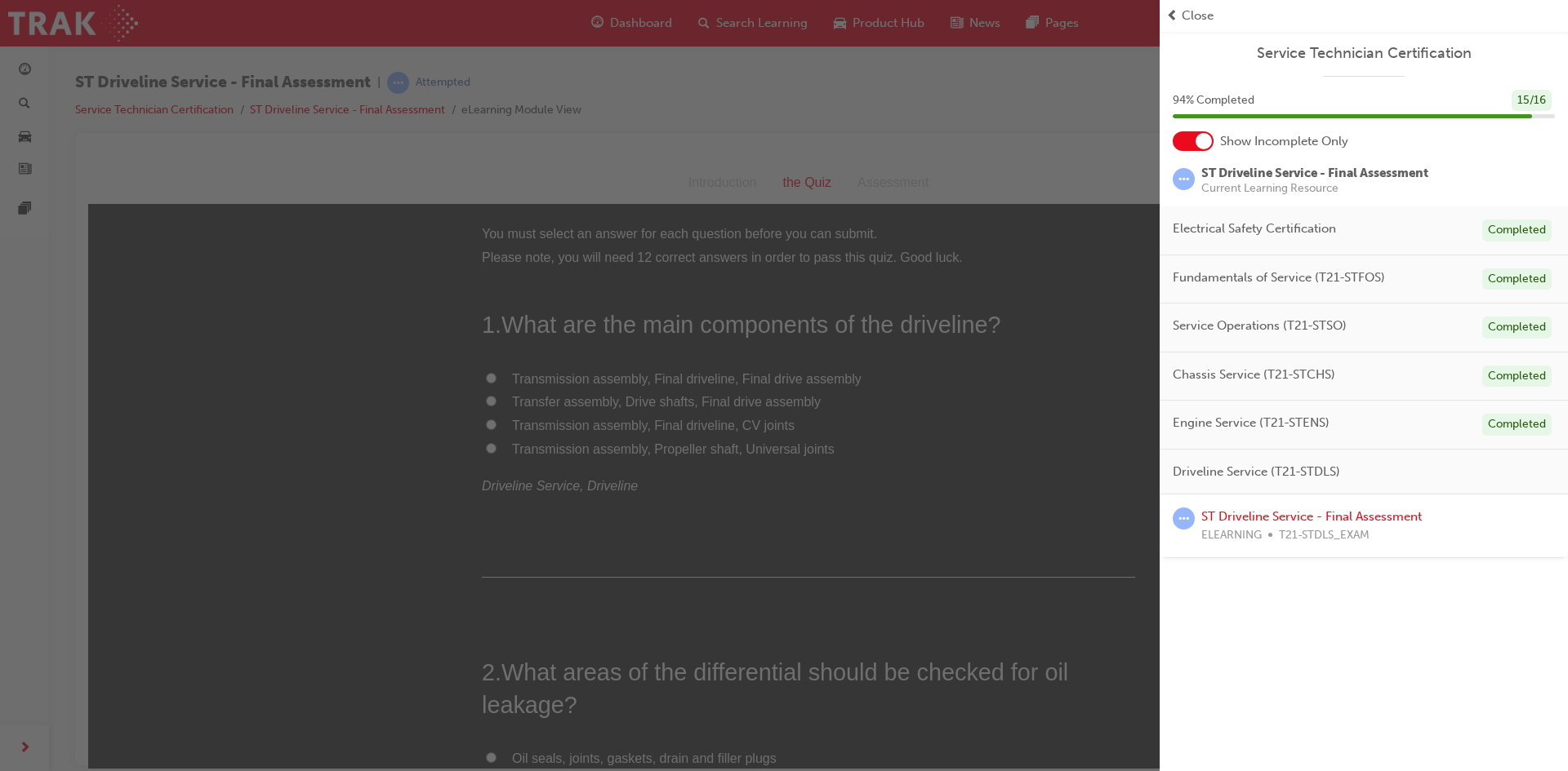
click at [984, 157] on div "button" at bounding box center [580, 385] width 1159 height 771
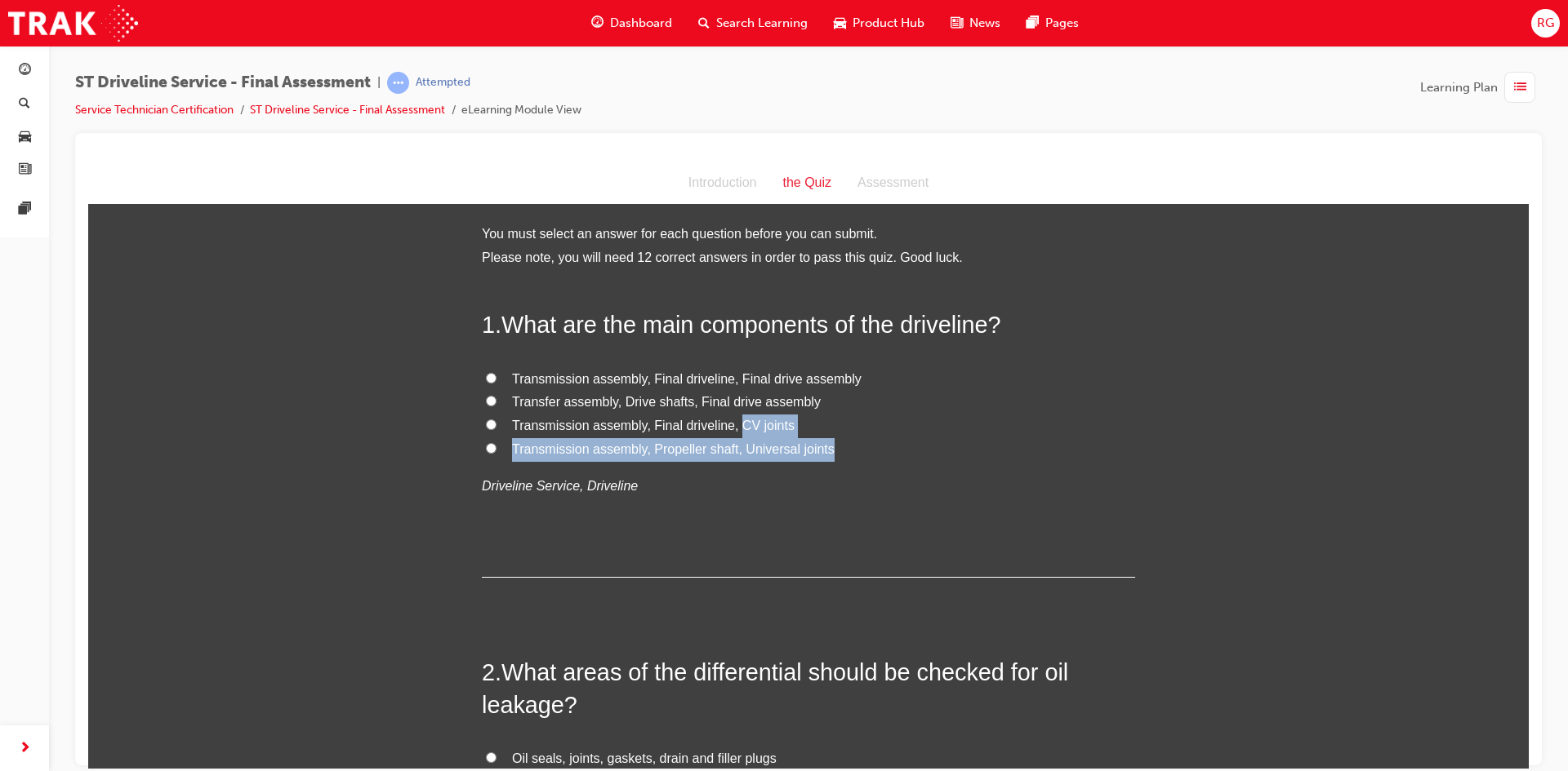
drag, startPoint x: 870, startPoint y: 448, endPoint x: 731, endPoint y: 434, distance: 139.7
click at [731, 434] on div "Transmission assembly, Final driveline, Final drive assembly Transfer assembly,…" at bounding box center [808, 433] width 653 height 131
click at [828, 449] on label "Transmission assembly, Propeller shaft, Universal joints" at bounding box center [808, 450] width 653 height 23
click at [497, 449] on input "Transmission assembly, Propeller shaft, Universal joints" at bounding box center [491, 448] width 11 height 11
radio input "true"
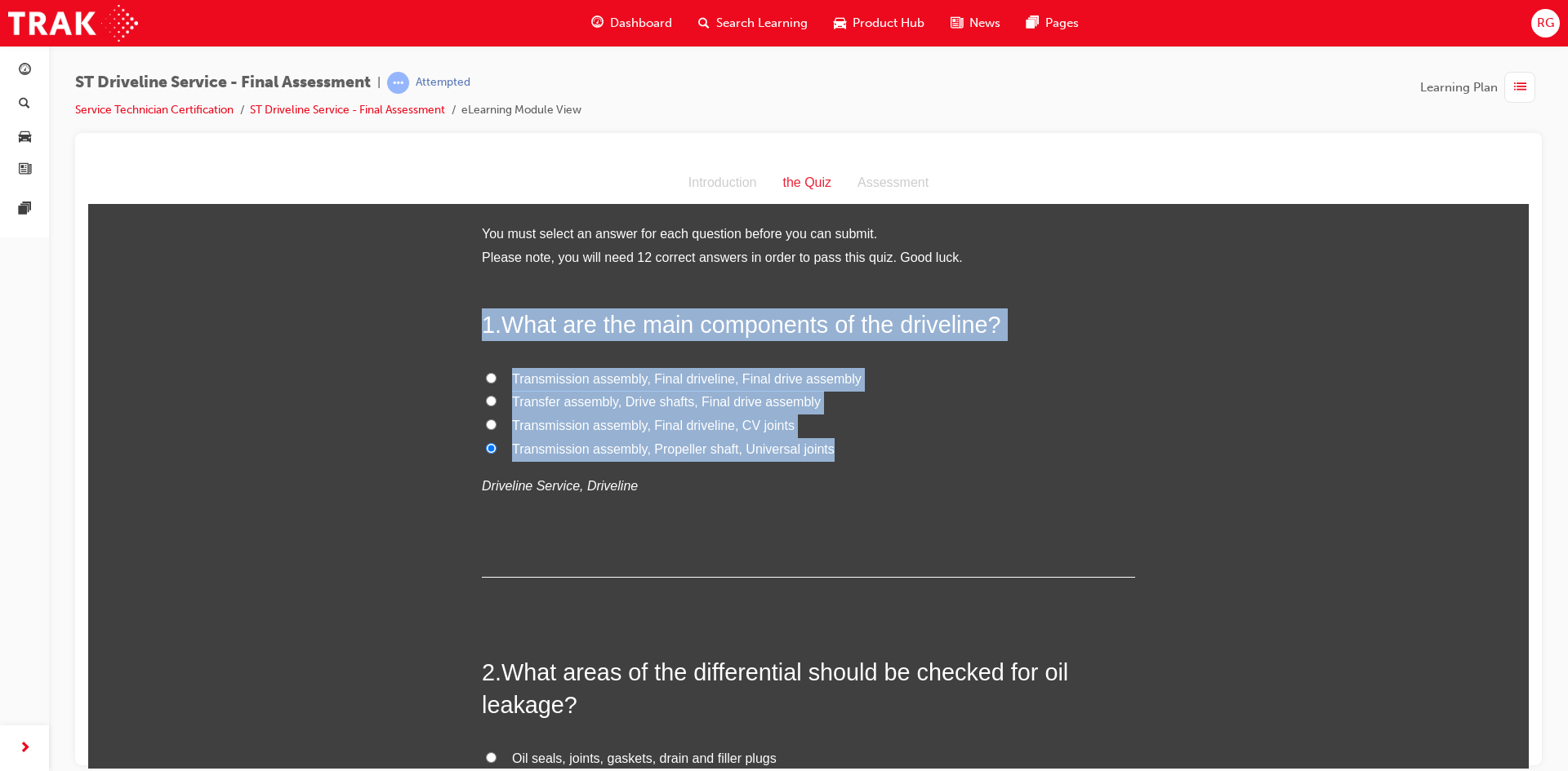
drag, startPoint x: 854, startPoint y: 453, endPoint x: 473, endPoint y: 321, distance: 403.2
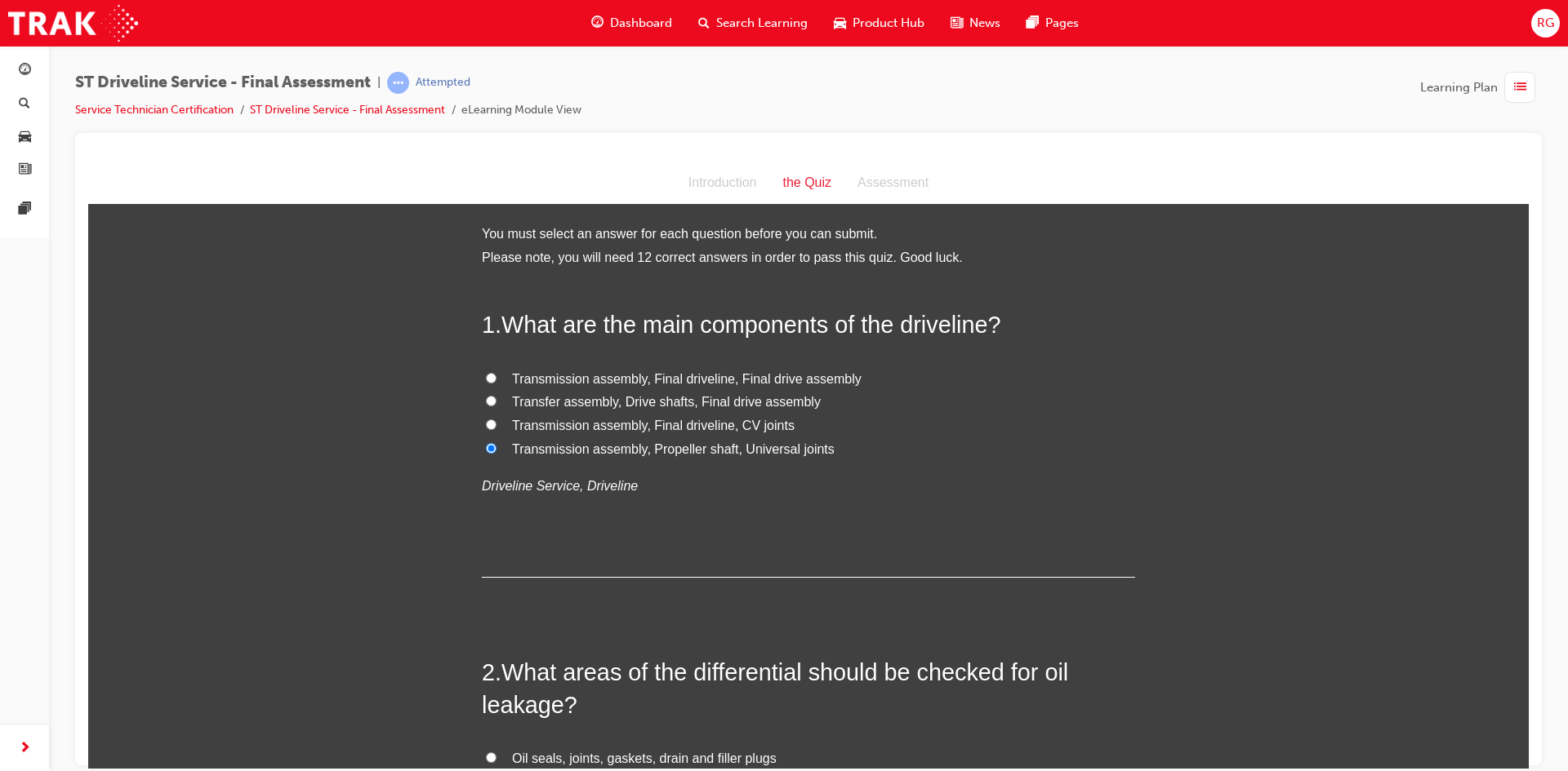
click at [686, 476] on p "Driveline Service, Driveline" at bounding box center [808, 486] width 653 height 23
click at [586, 407] on span "Transfer assembly, Drive shafts, Final drive assembly" at bounding box center [667, 402] width 309 height 14
click at [497, 406] on input "Transfer assembly, Drive shafts, Final drive assembly" at bounding box center [491, 400] width 11 height 11
radio input "true"
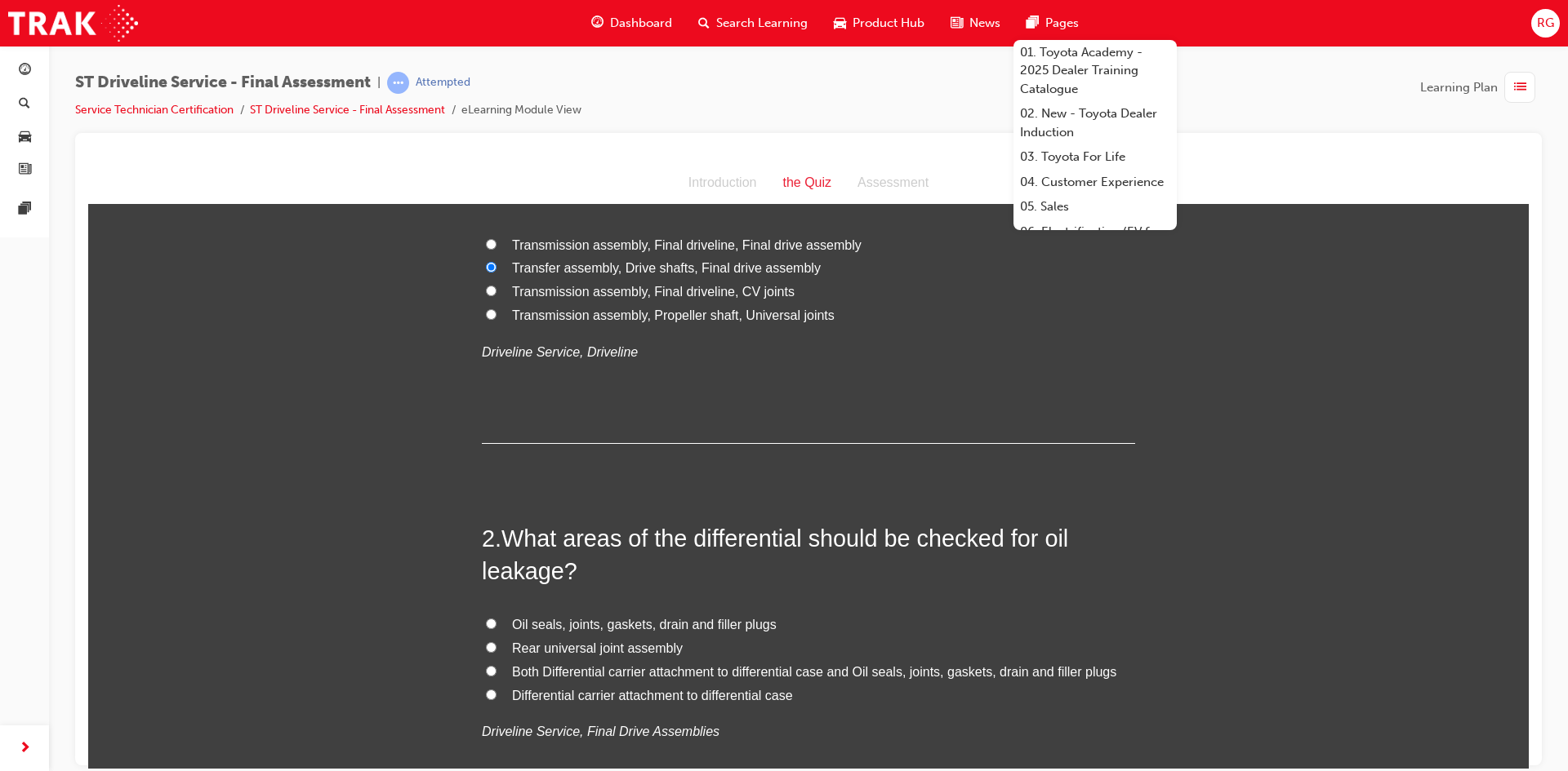
scroll to position [163, 0]
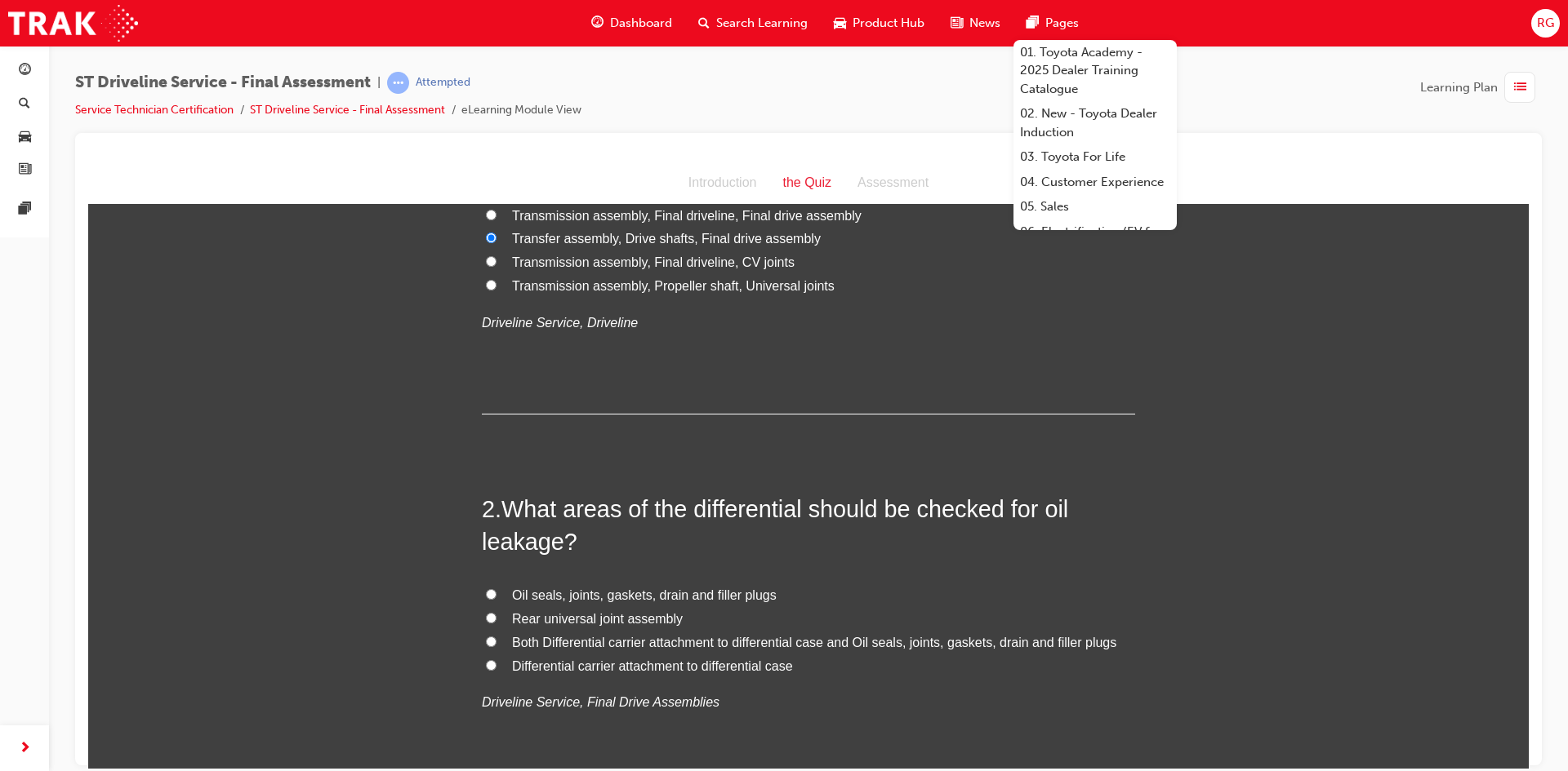
click at [574, 407] on div "1 . What are the main components of the driveline? Transmission assembly, Final…" at bounding box center [808, 278] width 653 height 269
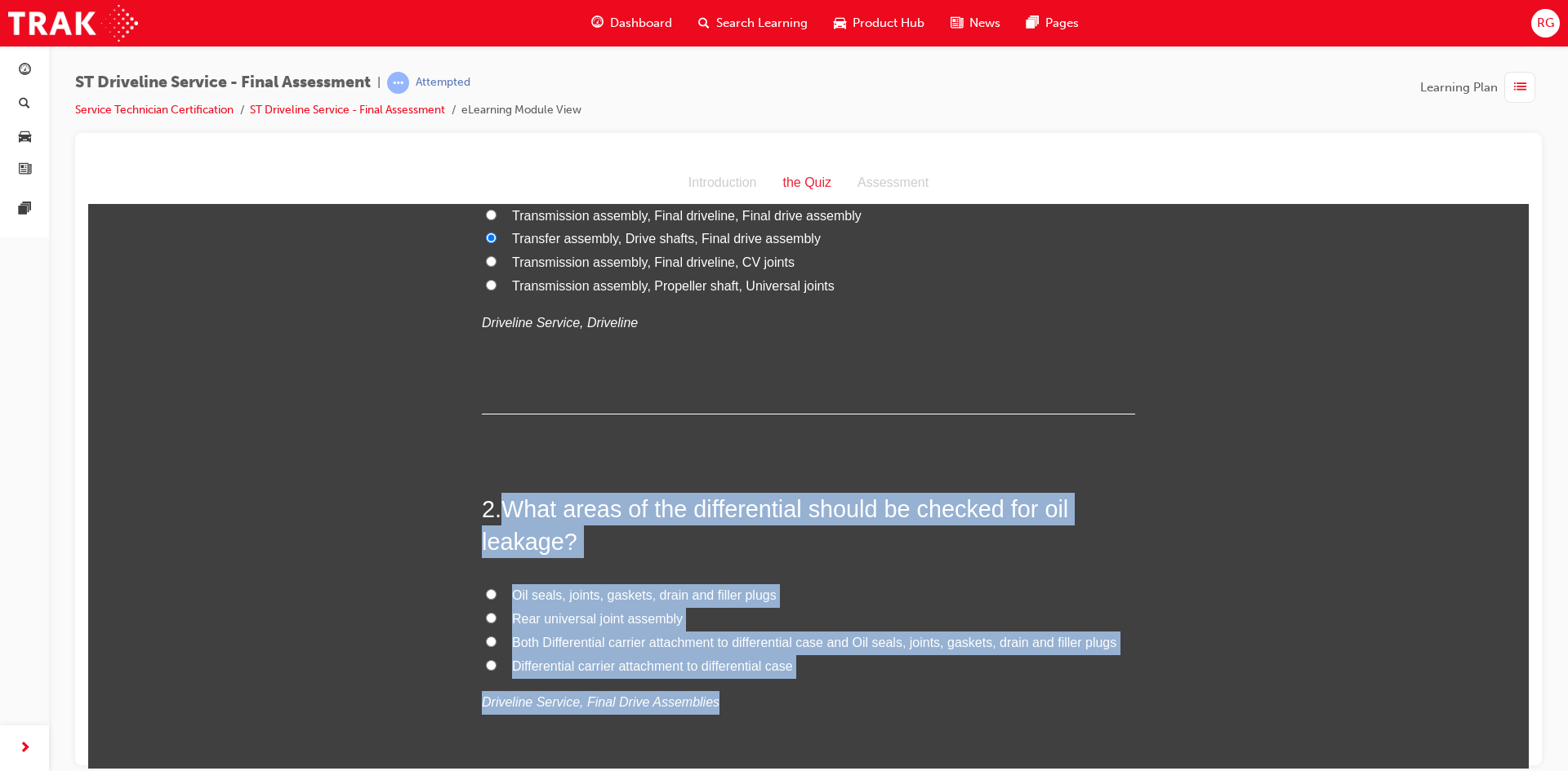
drag, startPoint x: 501, startPoint y: 504, endPoint x: 820, endPoint y: 621, distance: 339.8
click at [915, 664] on div "2 . What areas of the differential should be checked for oil leakage? Oil seals…" at bounding box center [808, 643] width 653 height 302
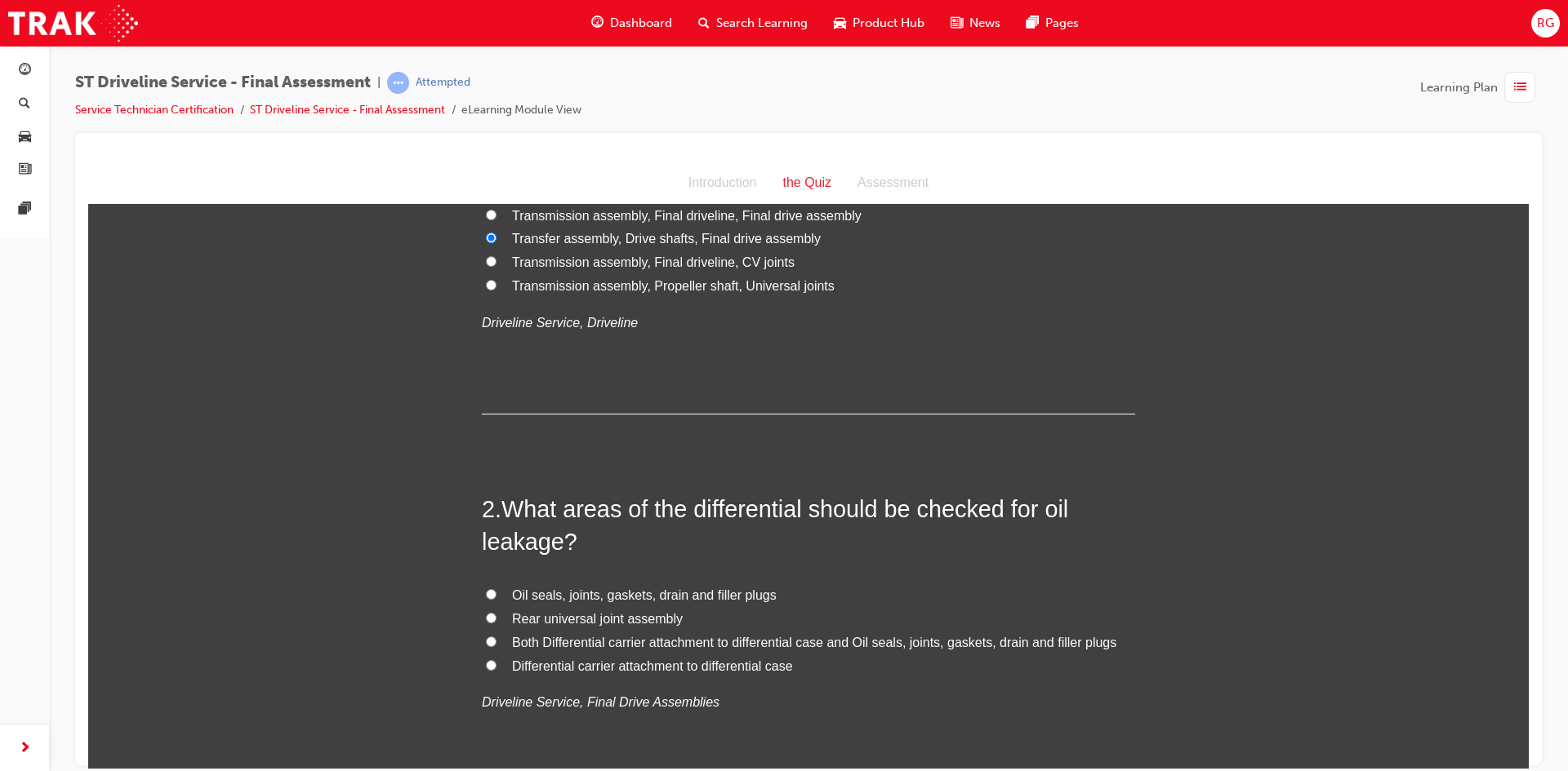
click at [584, 645] on span "Both Differential carrier attachment to differential case and Oil seals, joints…" at bounding box center [814, 642] width 604 height 14
click at [497, 645] on input "Both Differential carrier attachment to differential case and Oil seals, joints…" at bounding box center [491, 641] width 11 height 11
radio input "true"
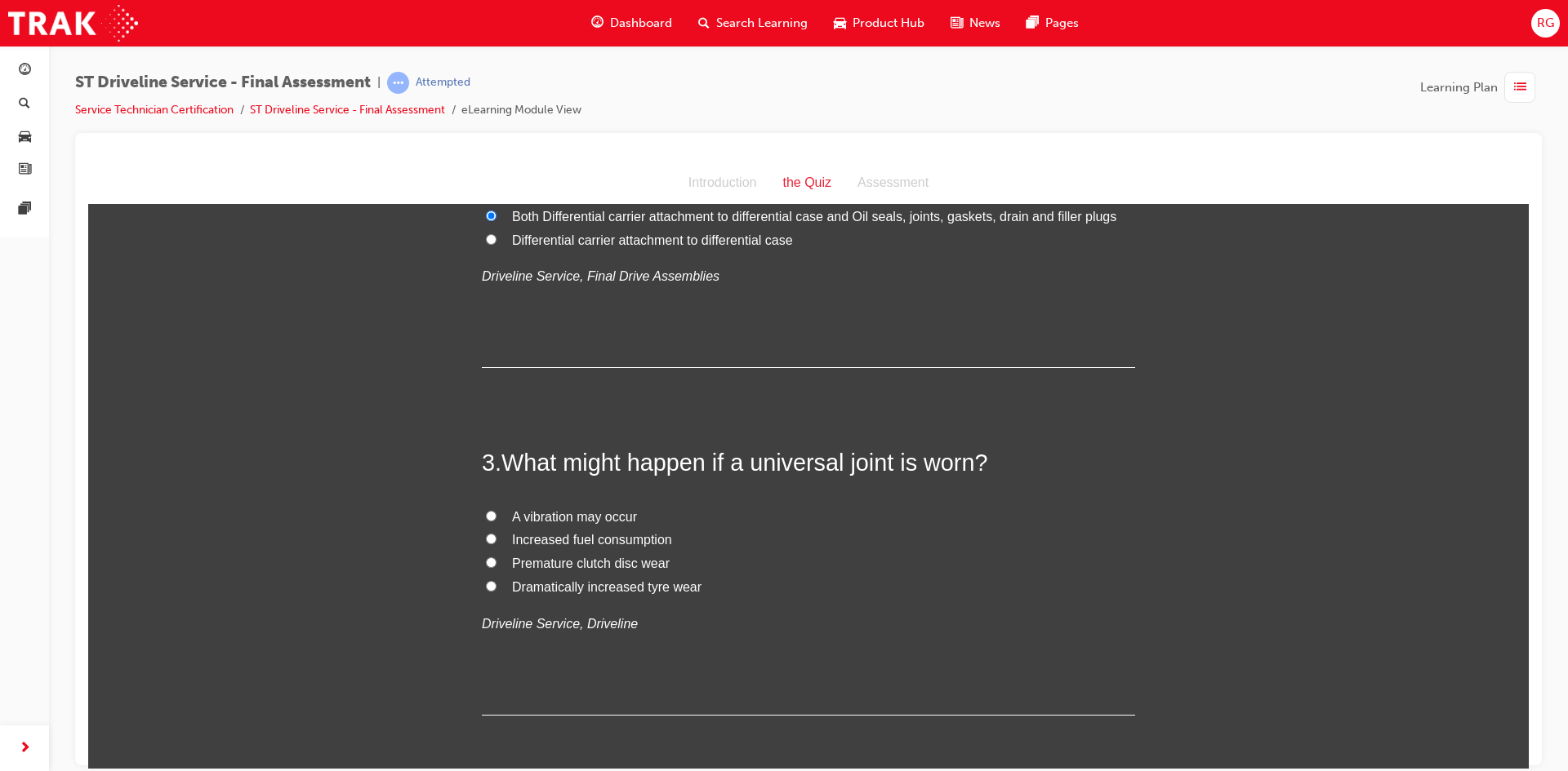
scroll to position [653, 0]
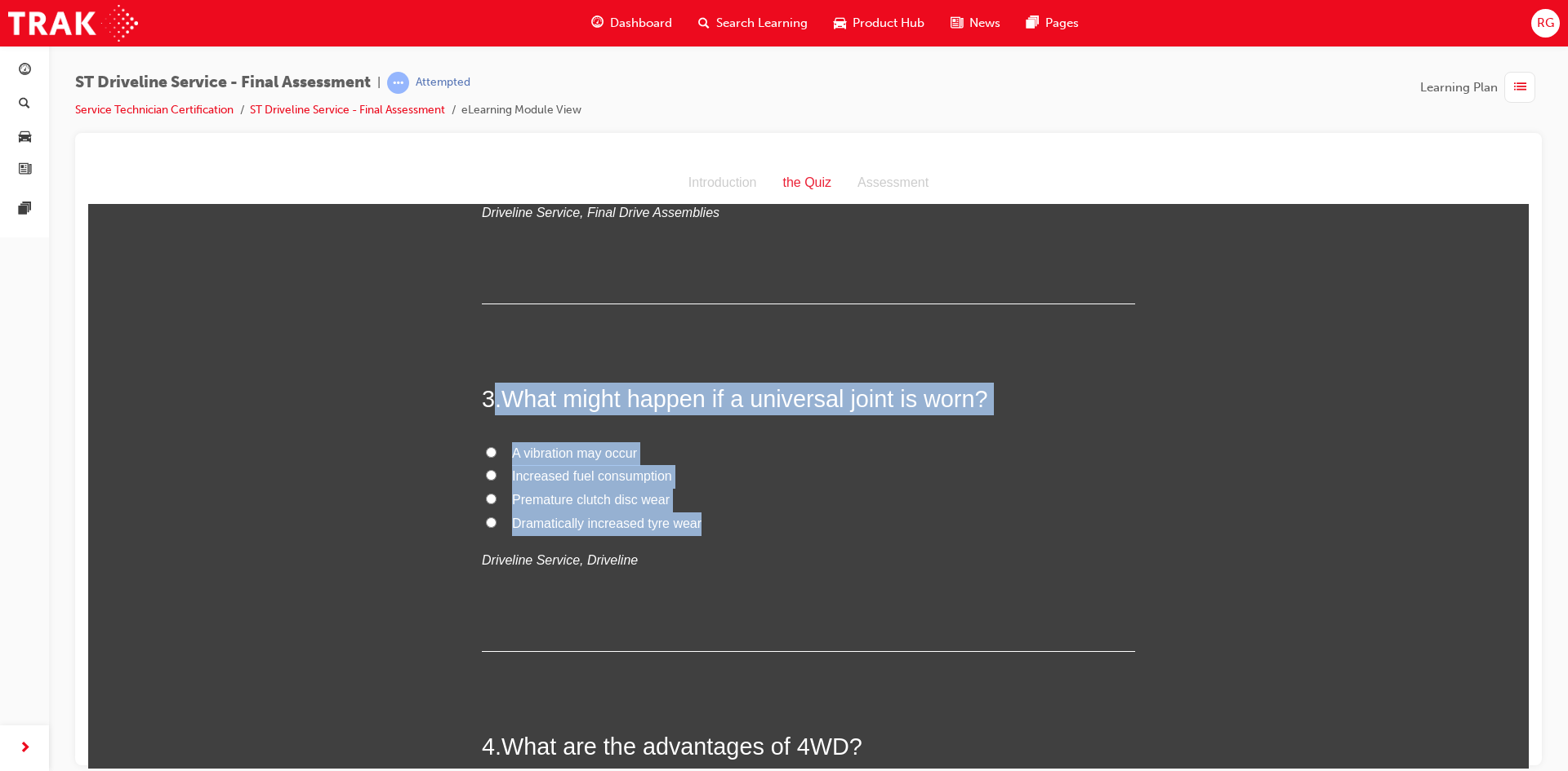
drag, startPoint x: 719, startPoint y: 524, endPoint x: 484, endPoint y: 399, distance: 266.2
click at [484, 399] on div "3 . What might happen if a universal joint is worn? A vibration may occur Incre…" at bounding box center [808, 516] width 653 height 269
click at [536, 451] on span "A vibration may occur" at bounding box center [575, 452] width 125 height 14
click at [497, 451] on input "A vibration may occur" at bounding box center [491, 451] width 11 height 11
radio input "true"
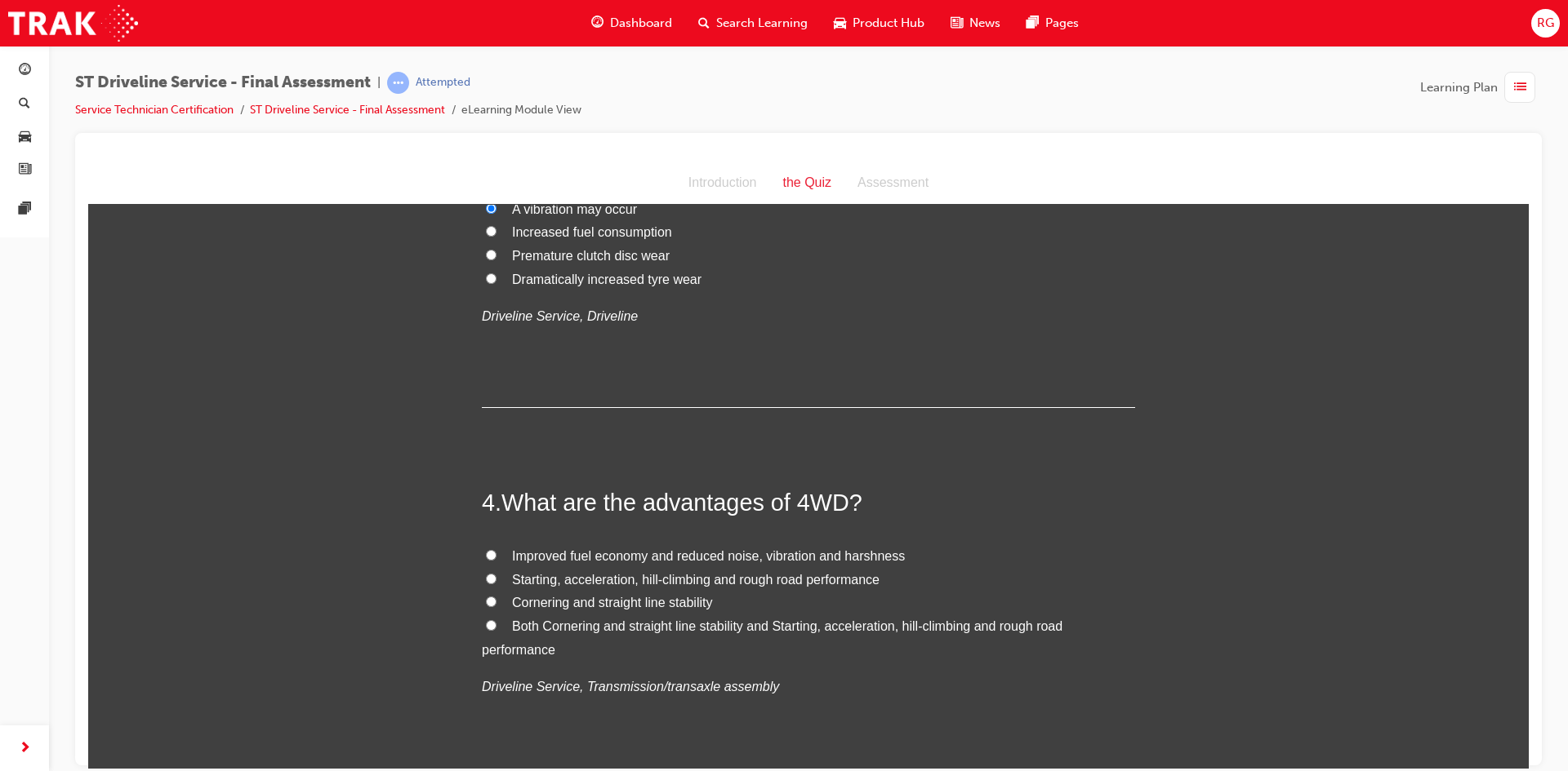
scroll to position [898, 0]
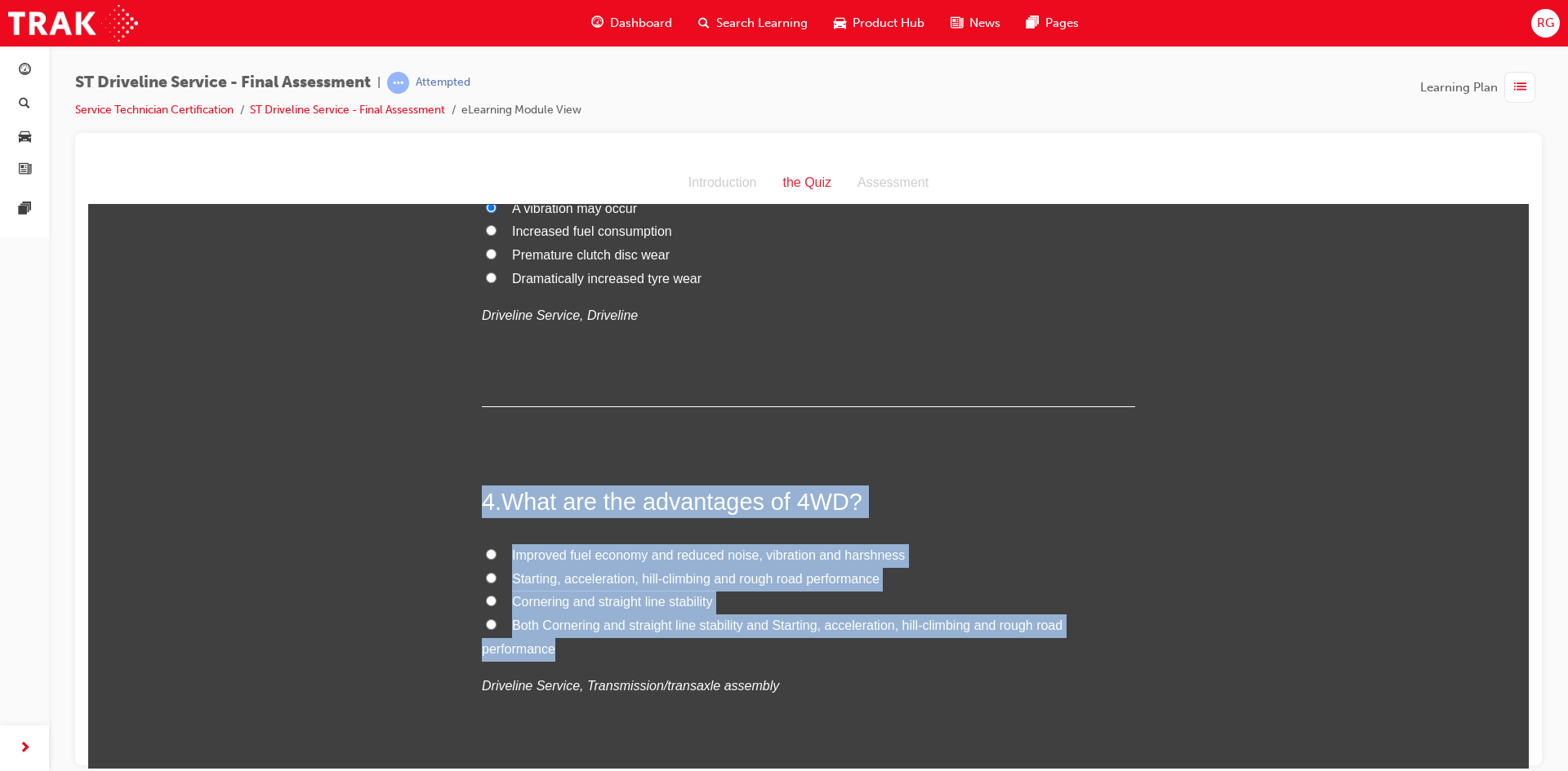
drag, startPoint x: 668, startPoint y: 653, endPoint x: 469, endPoint y: 494, distance: 254.7
click at [538, 627] on span "Both Cornering and straight line stability and Starting, acceleration, hill-cli…" at bounding box center [772, 636] width 581 height 37
click at [497, 627] on input "Both Cornering and straight line stability and Starting, acceleration, hill-cli…" at bounding box center [491, 623] width 11 height 11
radio input "true"
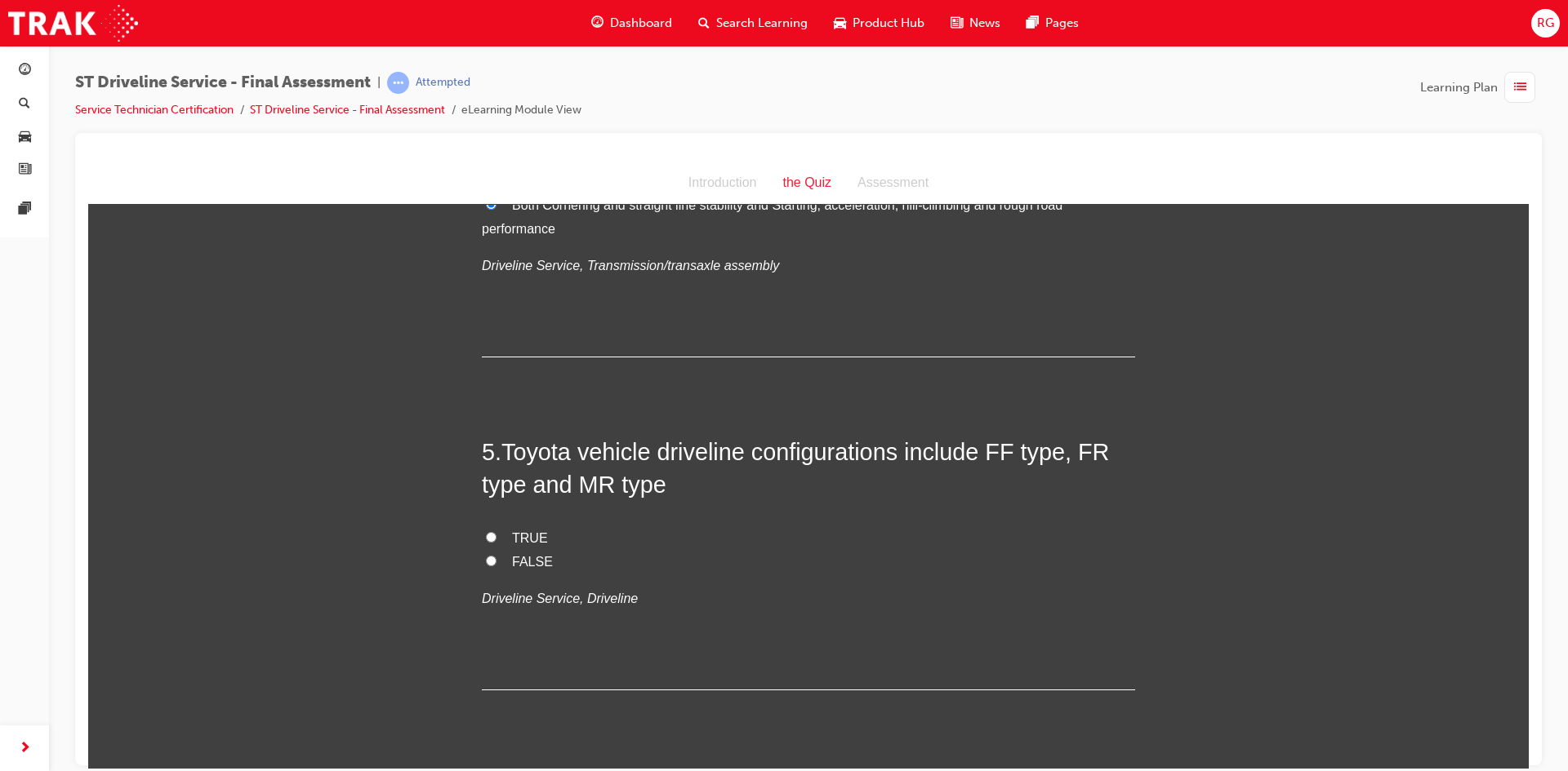
scroll to position [1306, 0]
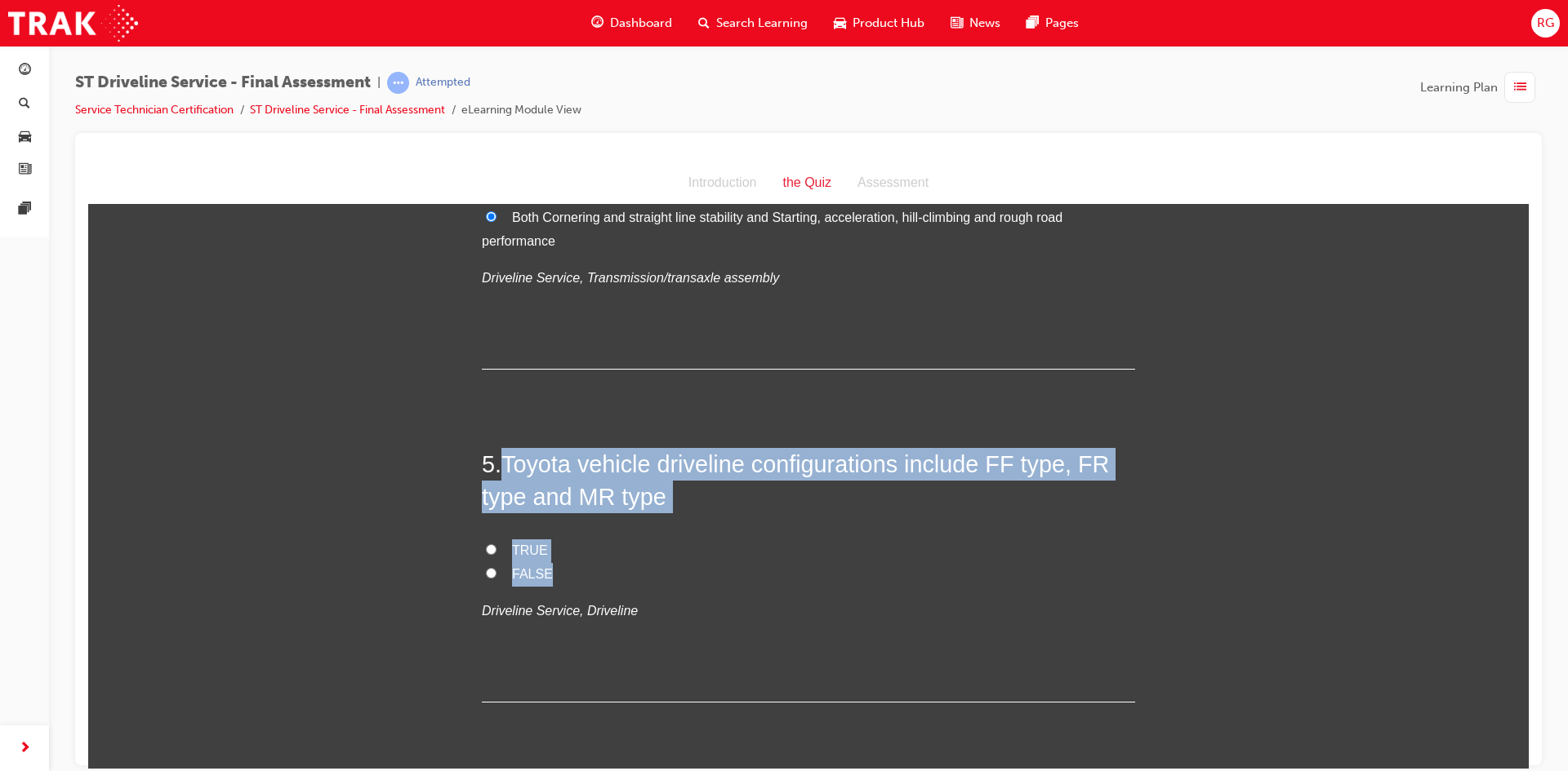
drag, startPoint x: 589, startPoint y: 575, endPoint x: 521, endPoint y: 467, distance: 127.6
click at [497, 449] on div "5 . Toyota vehicle driveline configurations include FF type, FR type and MR typ…" at bounding box center [808, 575] width 653 height 255
click at [500, 552] on label "TRUE" at bounding box center [808, 550] width 653 height 23
click at [497, 552] on input "TRUE" at bounding box center [491, 548] width 11 height 11
radio input "true"
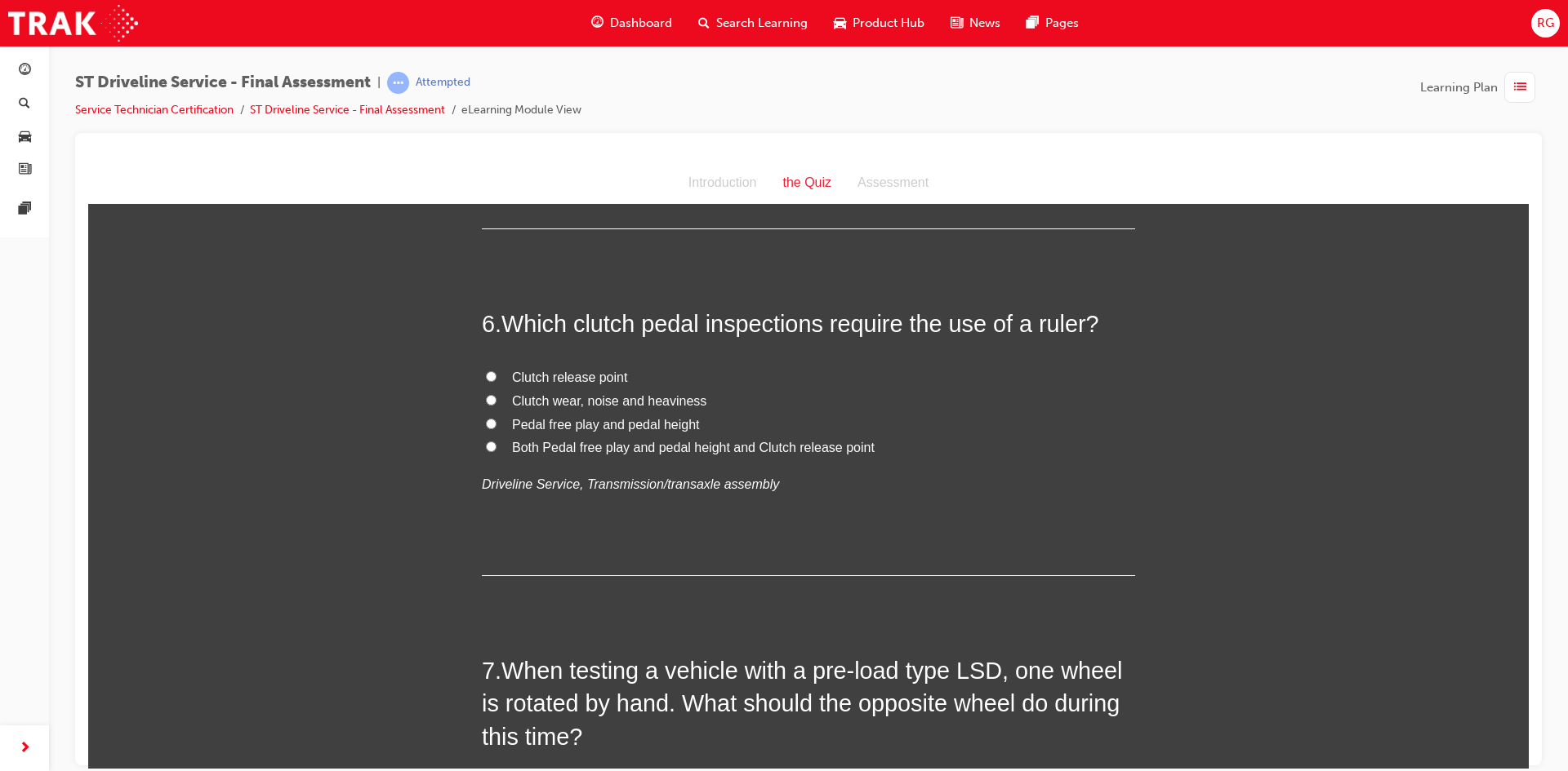
scroll to position [1796, 0]
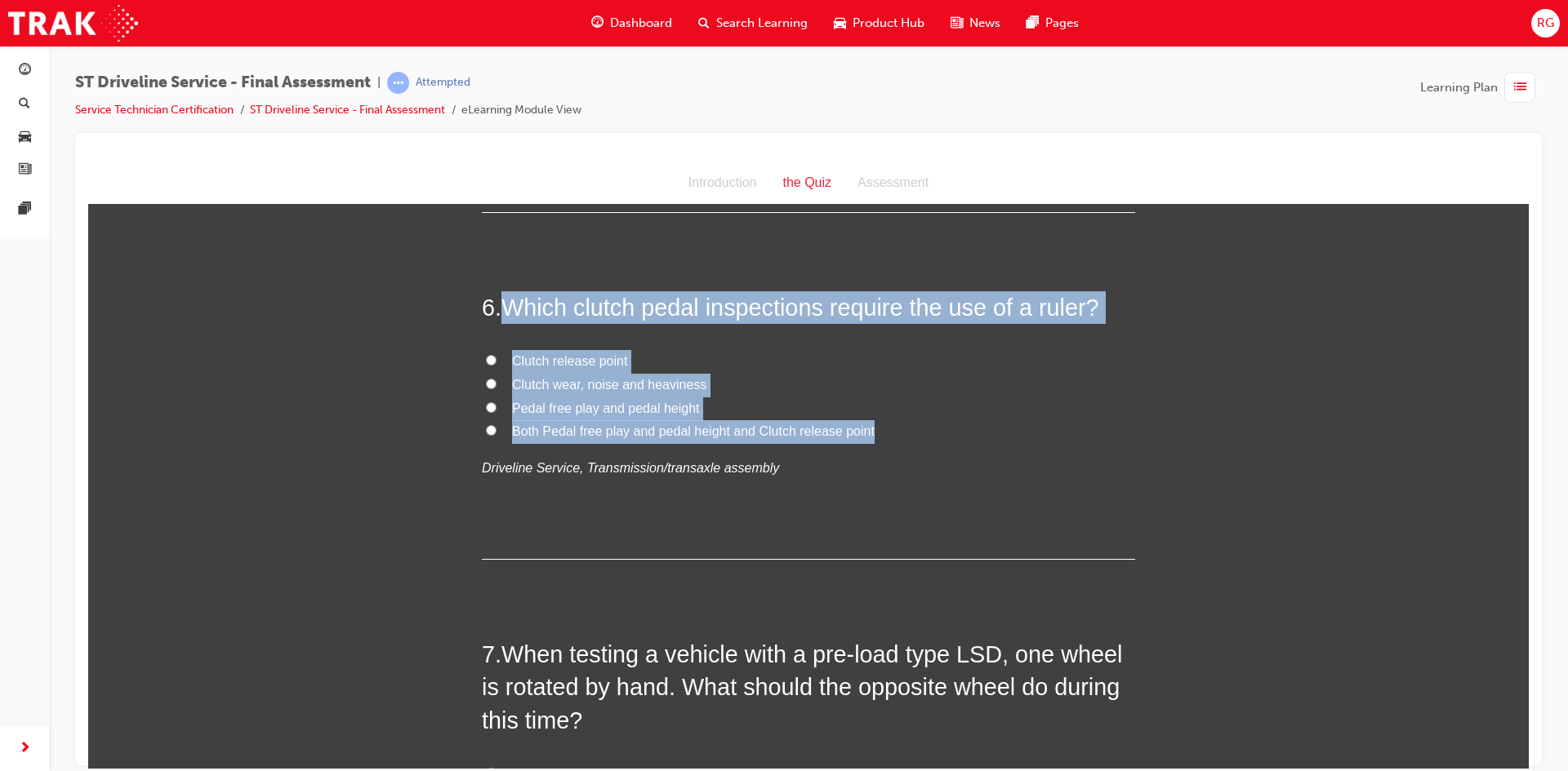
drag, startPoint x: 893, startPoint y: 438, endPoint x: 494, endPoint y: 302, distance: 421.5
click at [494, 302] on div "6 . Which clutch pedal inspections require the use of a ruler? Clutch release p…" at bounding box center [808, 424] width 653 height 269
click at [535, 407] on span "Pedal free play and pedal height" at bounding box center [606, 407] width 188 height 14
click at [497, 407] on input "Pedal free play and pedal height" at bounding box center [491, 407] width 11 height 11
radio input "true"
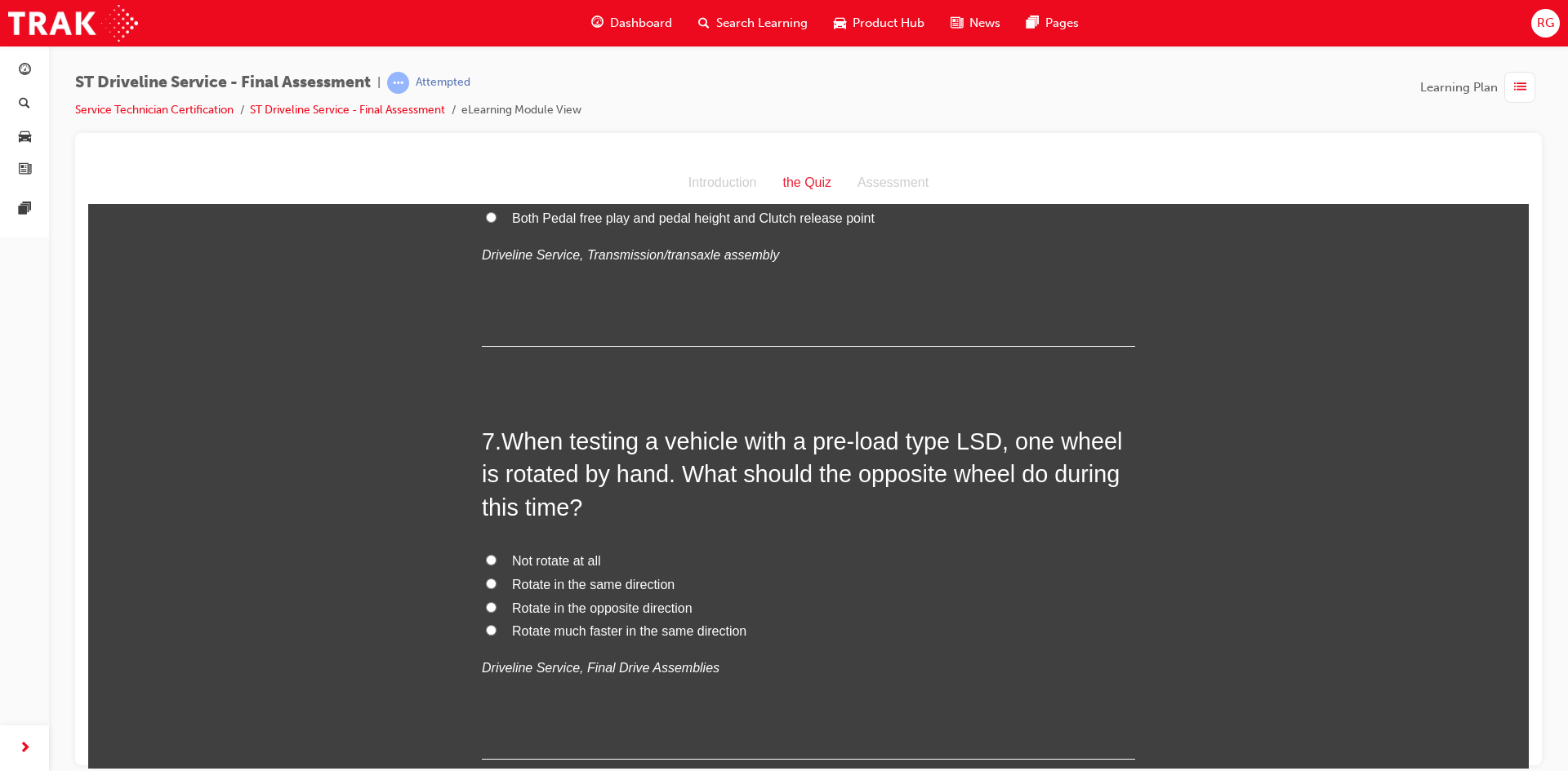
scroll to position [2041, 0]
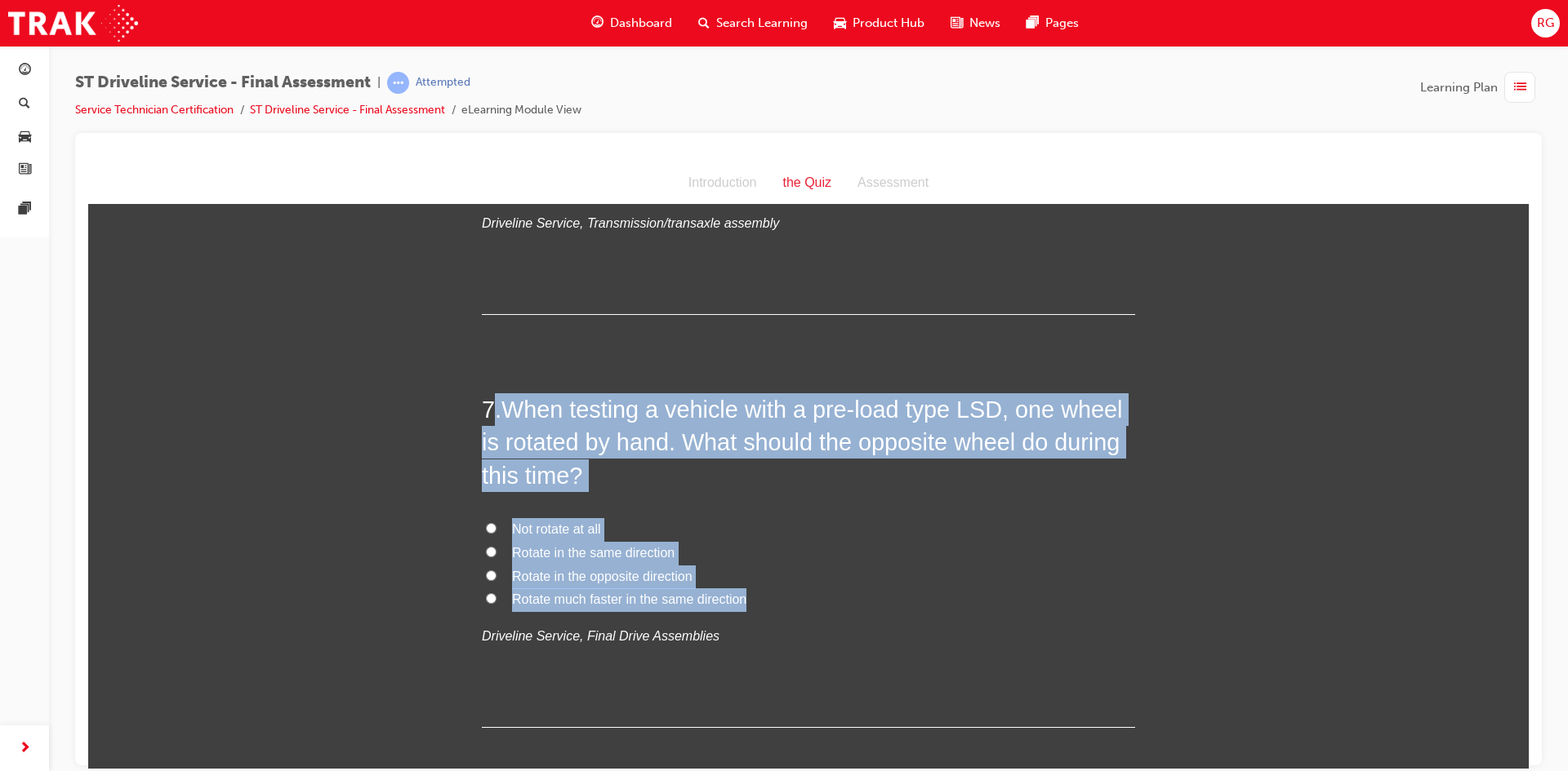
drag, startPoint x: 757, startPoint y: 600, endPoint x: 493, endPoint y: 415, distance: 322.4
click at [493, 415] on div "7 . When testing a vehicle with a pre-load type LSD, one wheel is rotated by ha…" at bounding box center [808, 560] width 653 height 335
click at [554, 553] on span "Rotate in the same direction" at bounding box center [593, 552] width 162 height 14
click at [497, 553] on input "Rotate in the same direction" at bounding box center [491, 551] width 11 height 11
radio input "true"
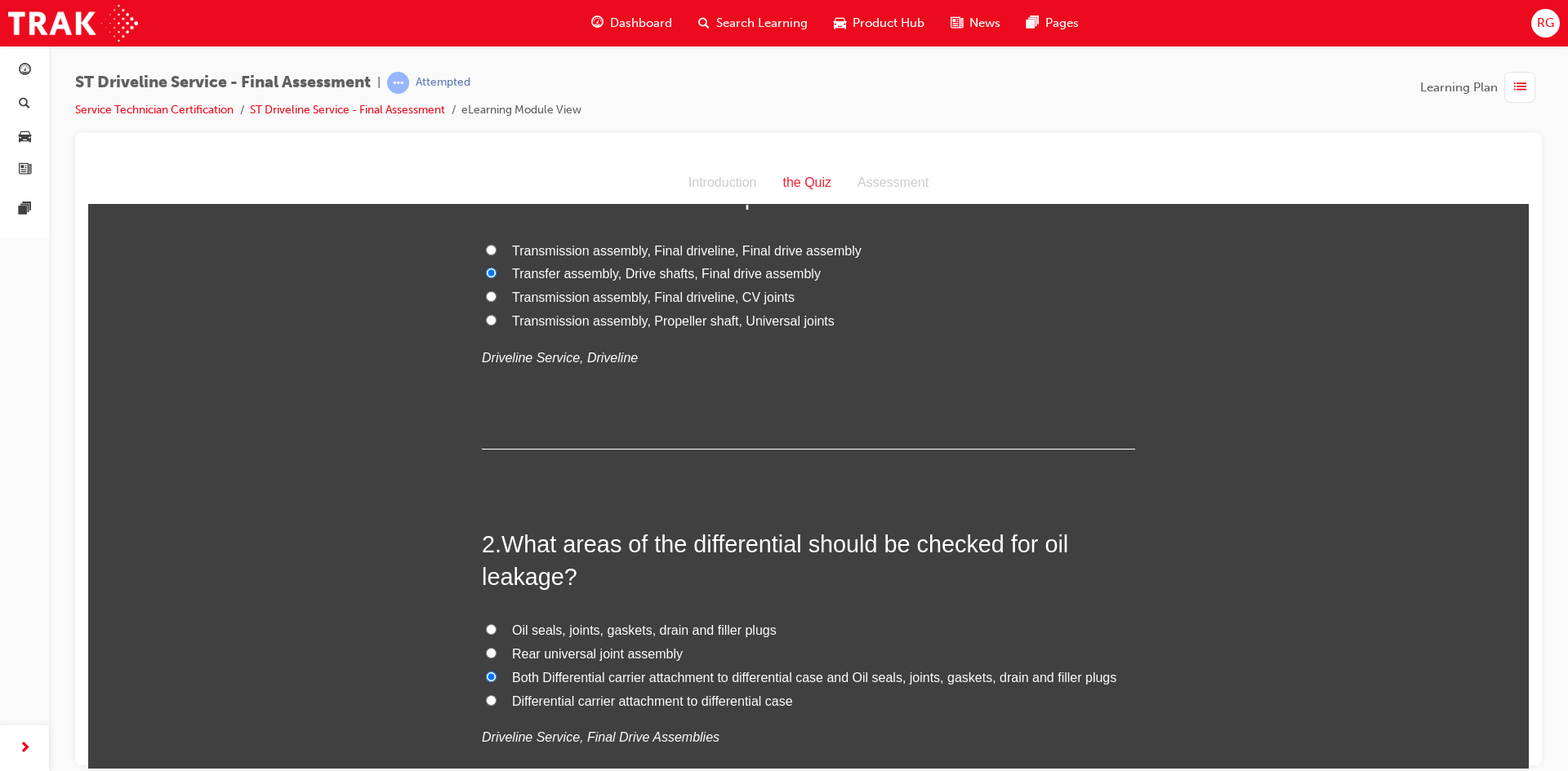
scroll to position [0, 0]
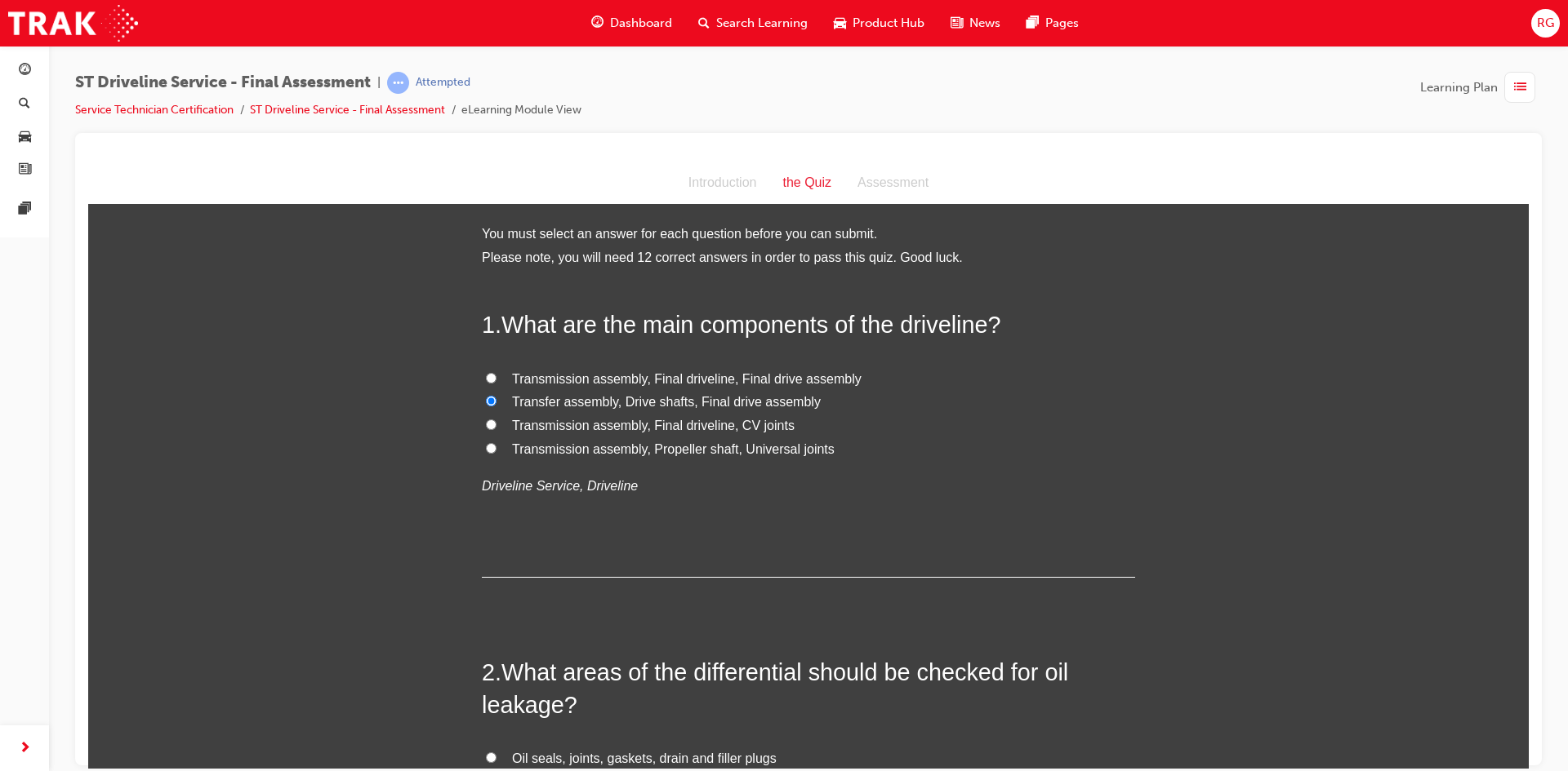
click at [1512, 89] on div "button" at bounding box center [1520, 88] width 31 height 31
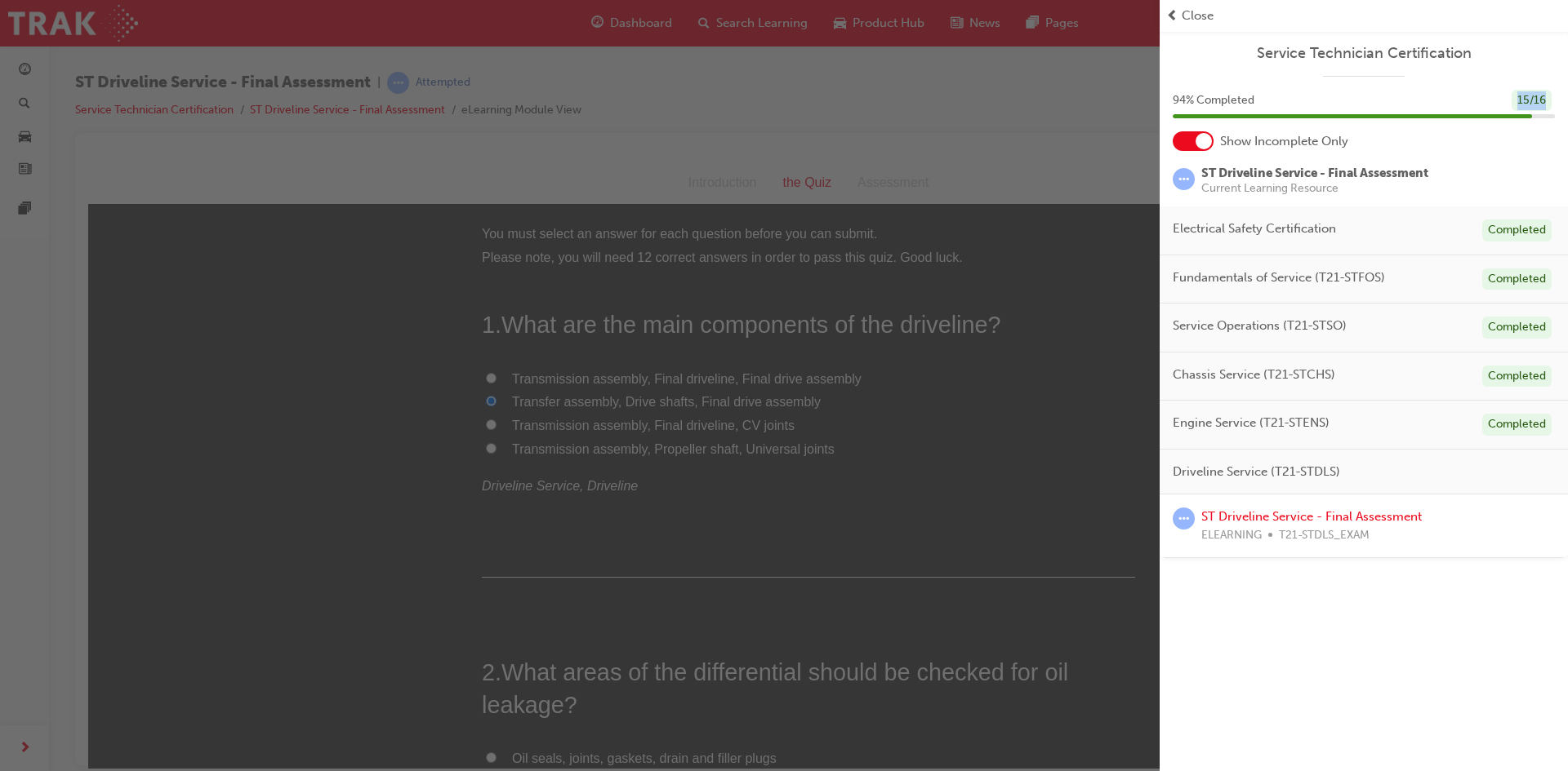
drag, startPoint x: 1526, startPoint y: 103, endPoint x: 1555, endPoint y: 107, distance: 29.3
click at [1555, 107] on div "94 % Completed 15 / 16" at bounding box center [1364, 110] width 409 height 42
click at [1125, 129] on div "button" at bounding box center [580, 385] width 1159 height 771
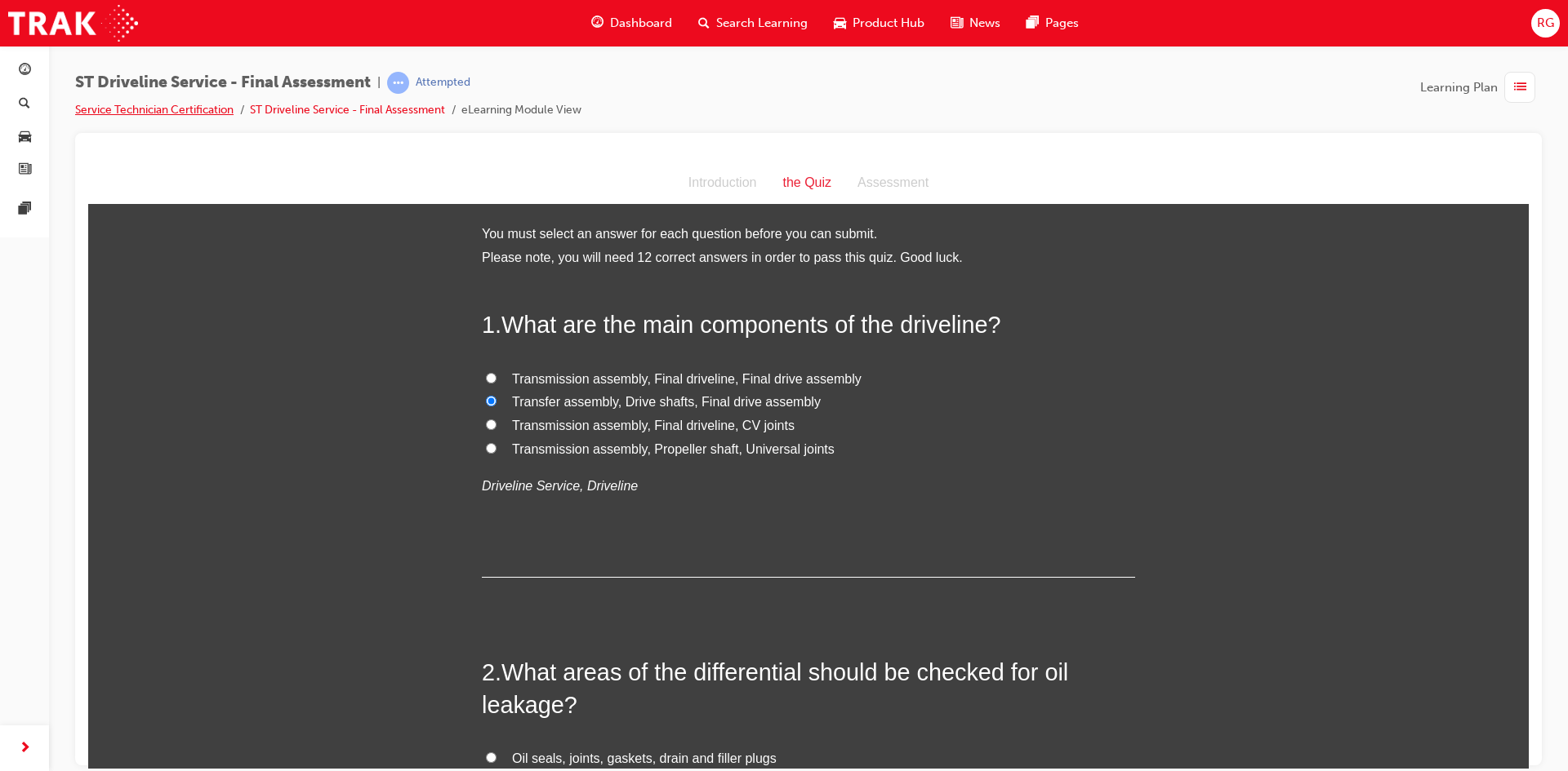
click at [149, 110] on link "Service Technician Certification" at bounding box center [154, 109] width 158 height 14
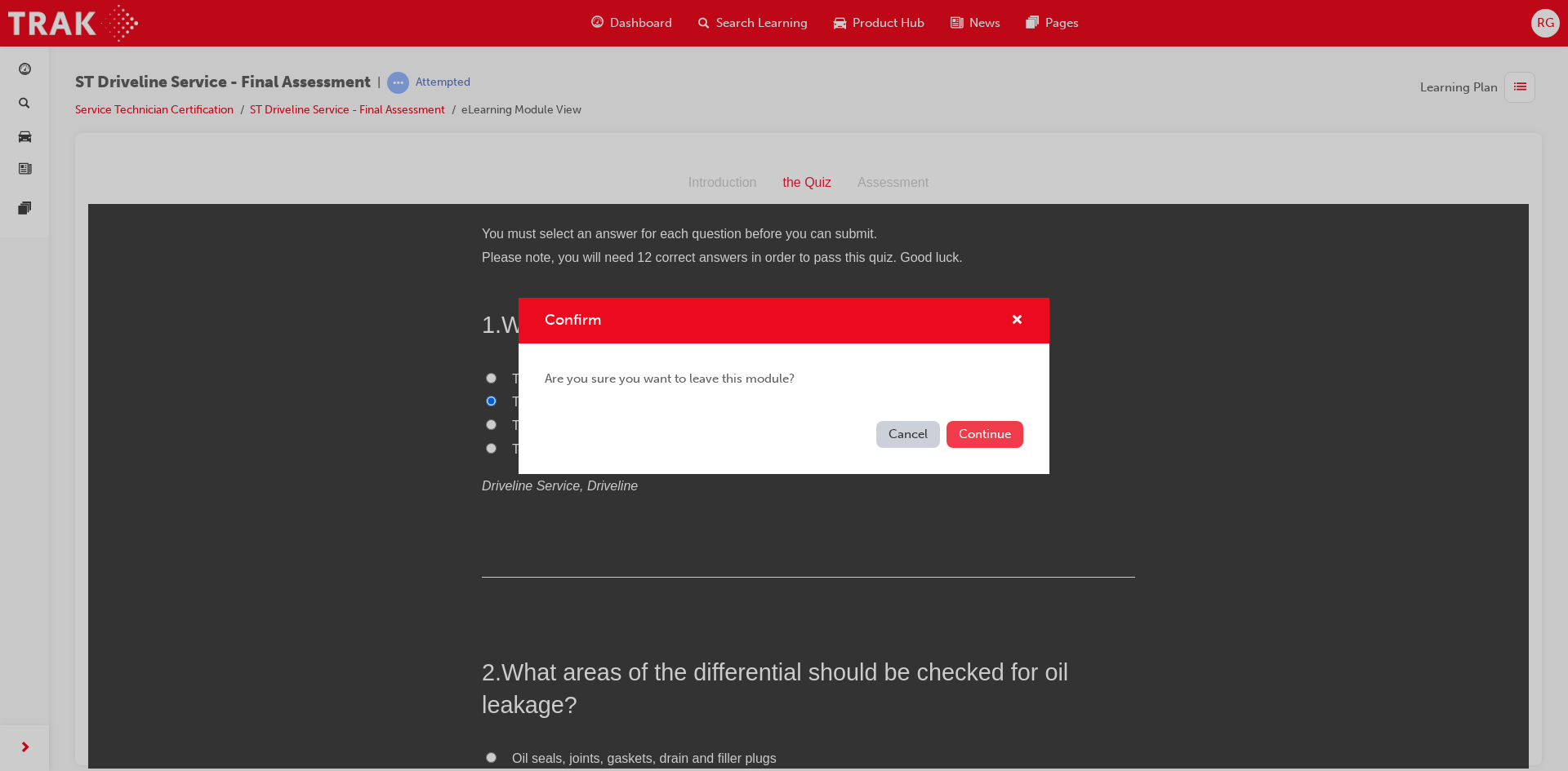
click at [981, 439] on button "Continue" at bounding box center [984, 435] width 77 height 27
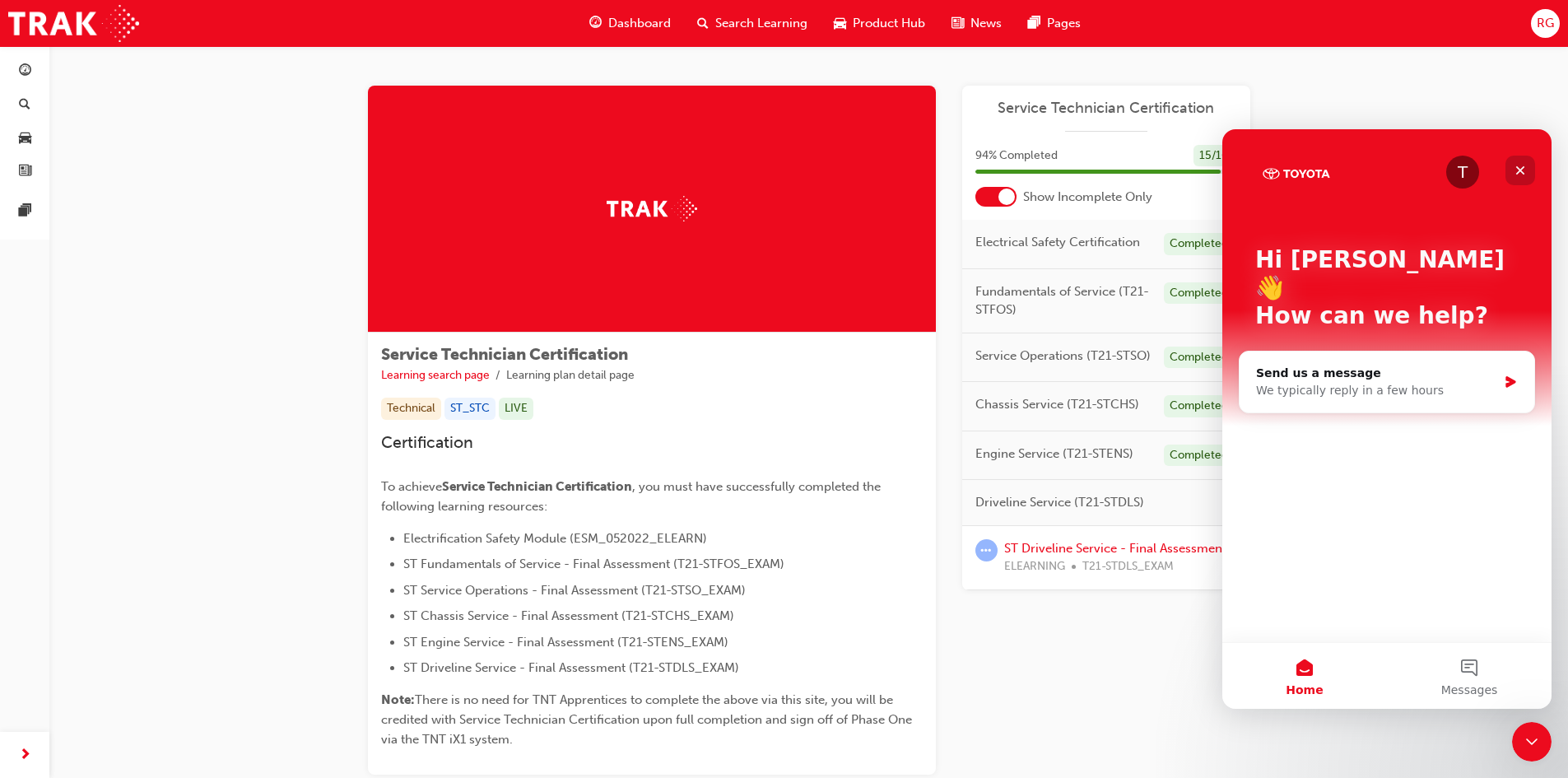
click at [1512, 167] on div "Close" at bounding box center [1521, 171] width 30 height 30
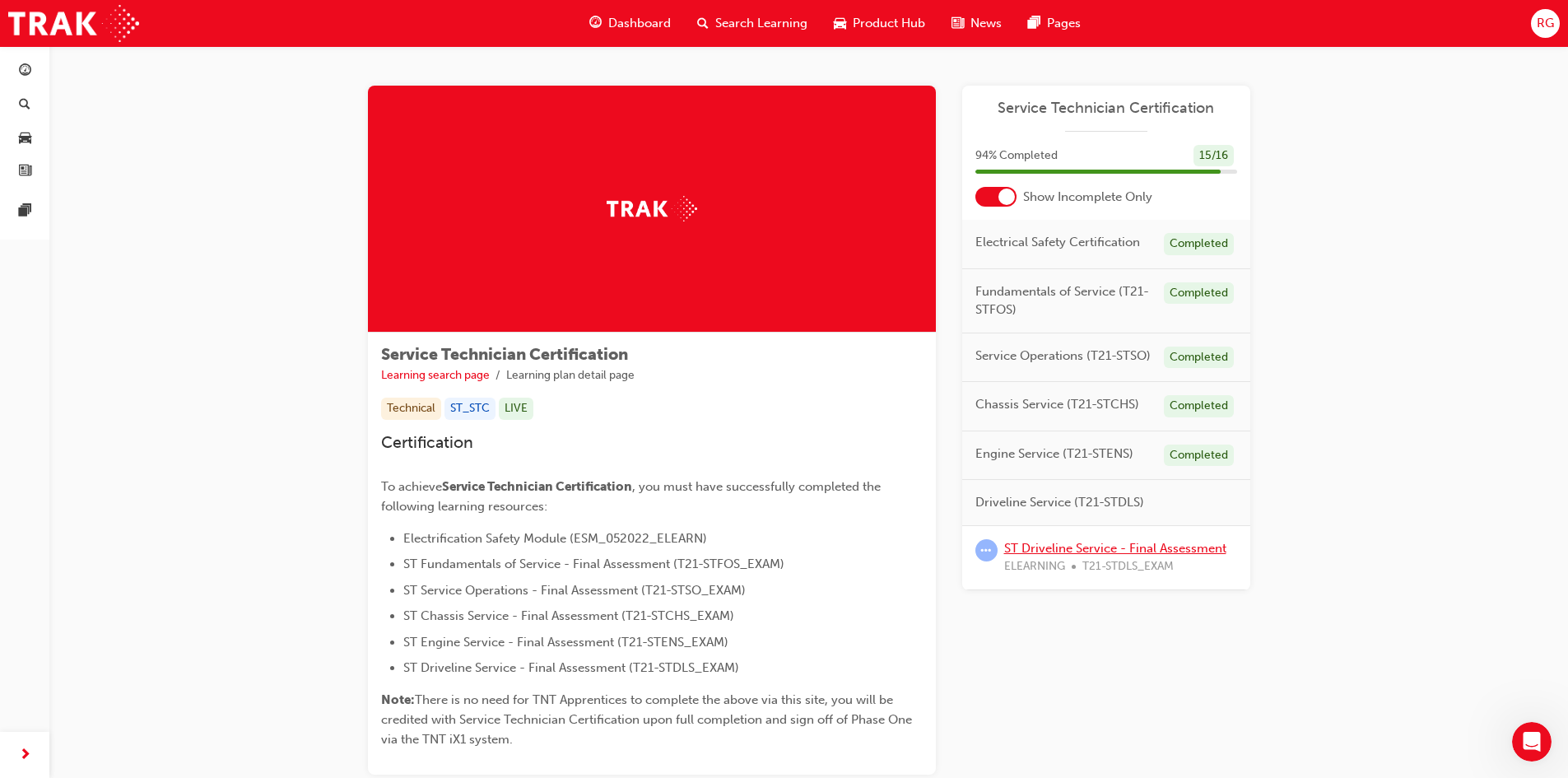
click at [1085, 550] on link "ST Driveline Service - Final Assessment" at bounding box center [1116, 548] width 223 height 15
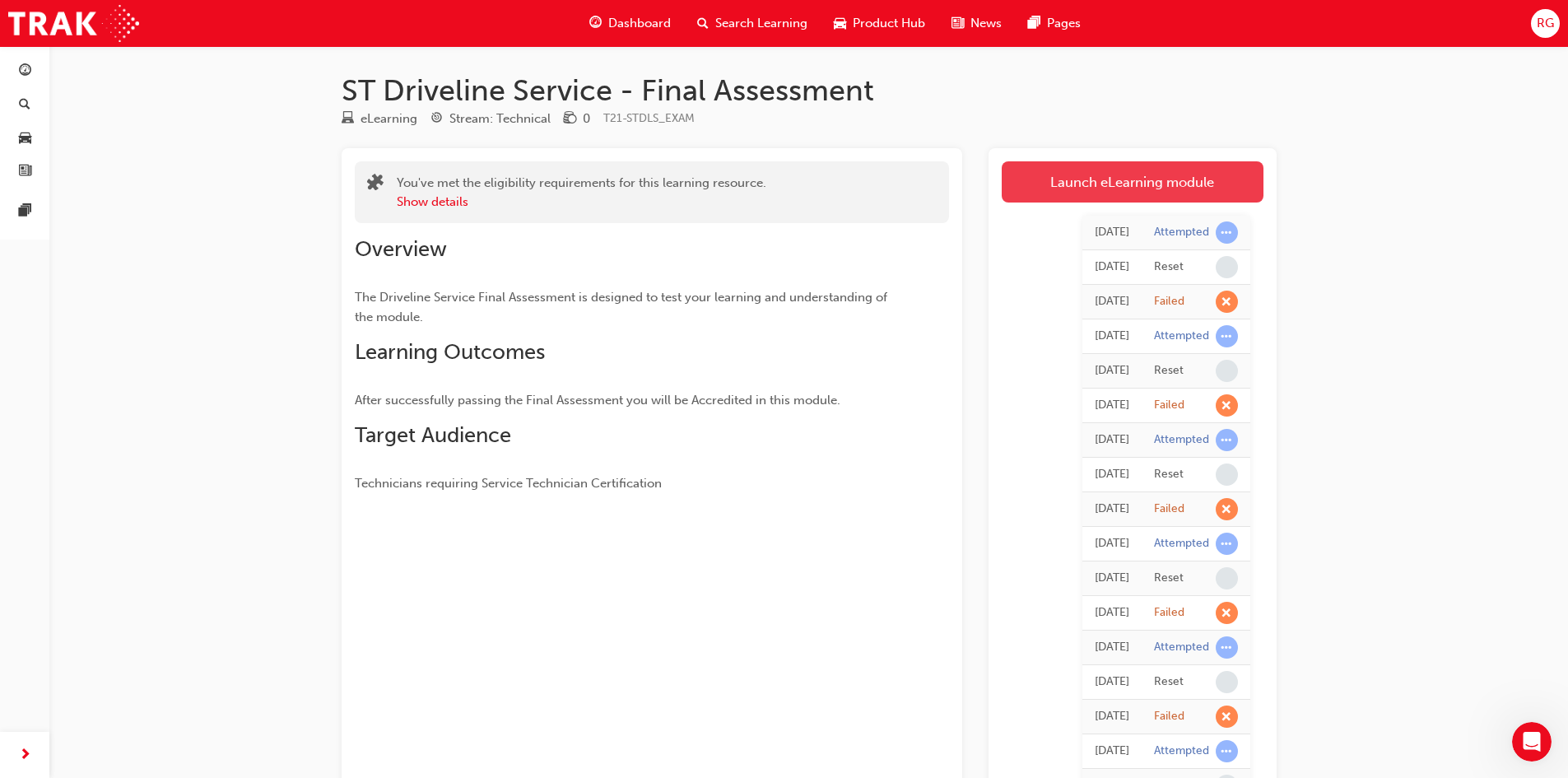
click at [1089, 198] on link "Launch eLearning module" at bounding box center [1133, 182] width 262 height 41
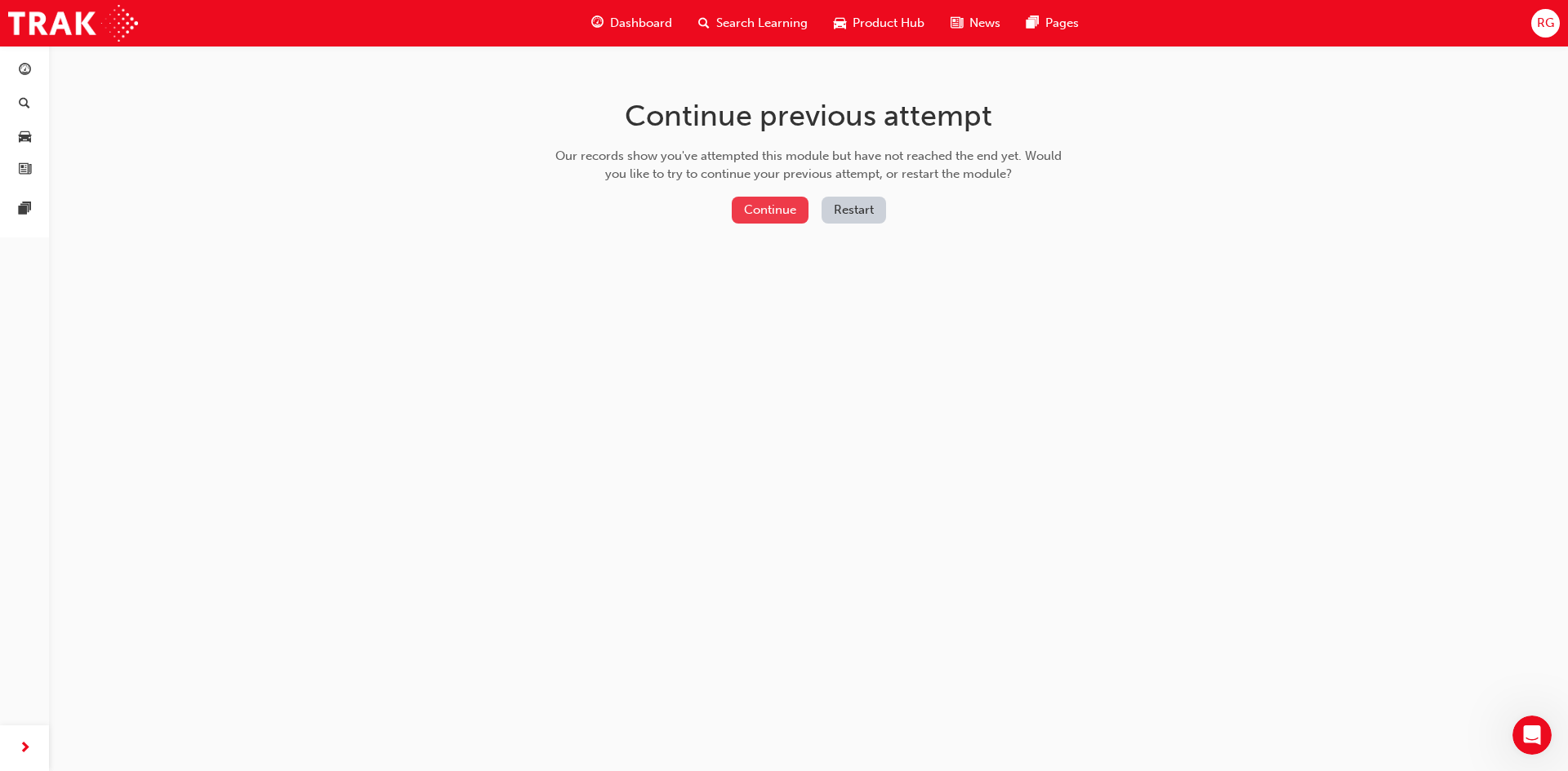
click at [782, 206] on button "Continue" at bounding box center [770, 210] width 77 height 27
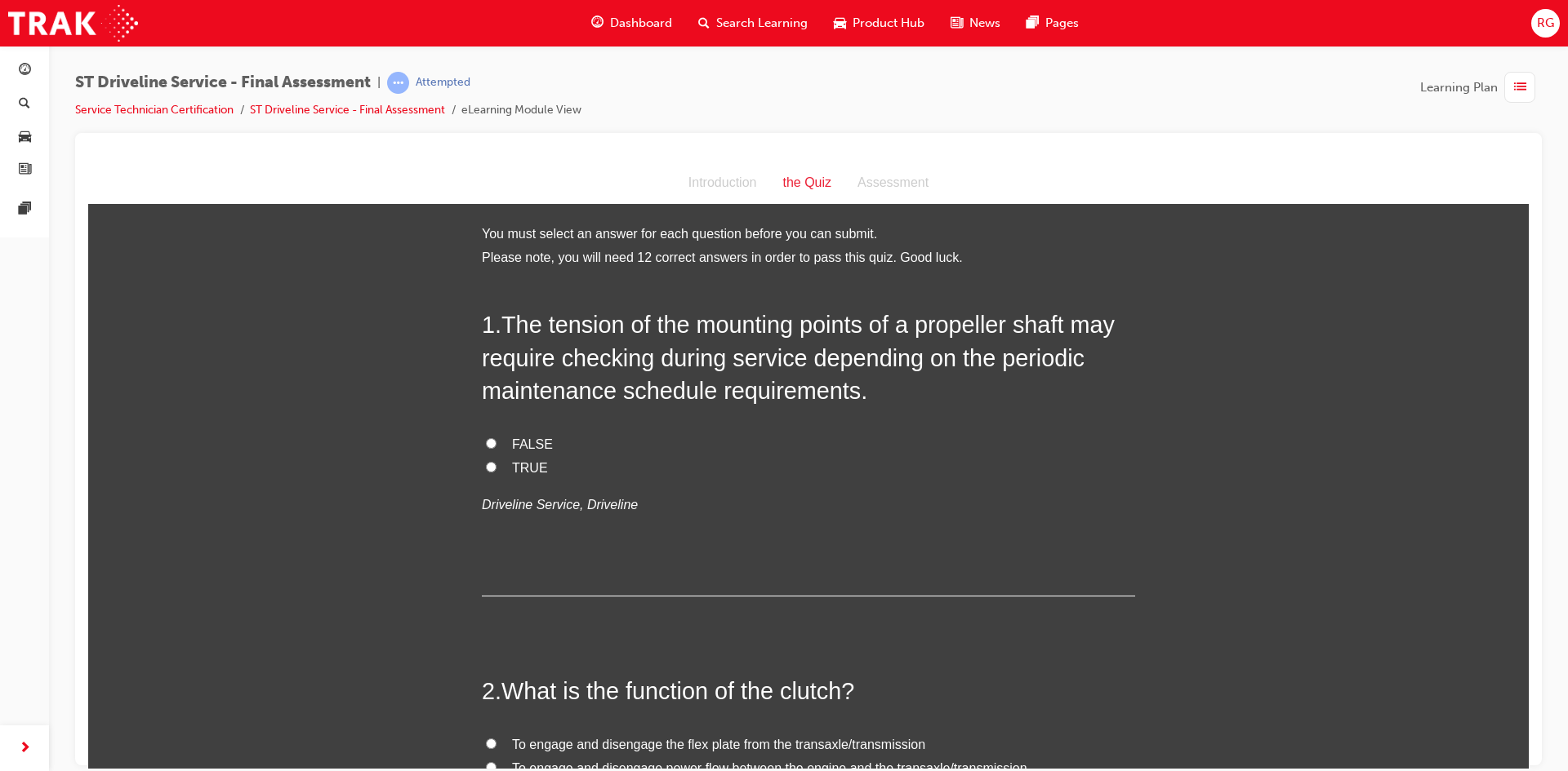
click at [528, 469] on span "TRUE" at bounding box center [530, 467] width 36 height 14
click at [497, 469] on input "TRUE" at bounding box center [491, 466] width 11 height 11
radio input "true"
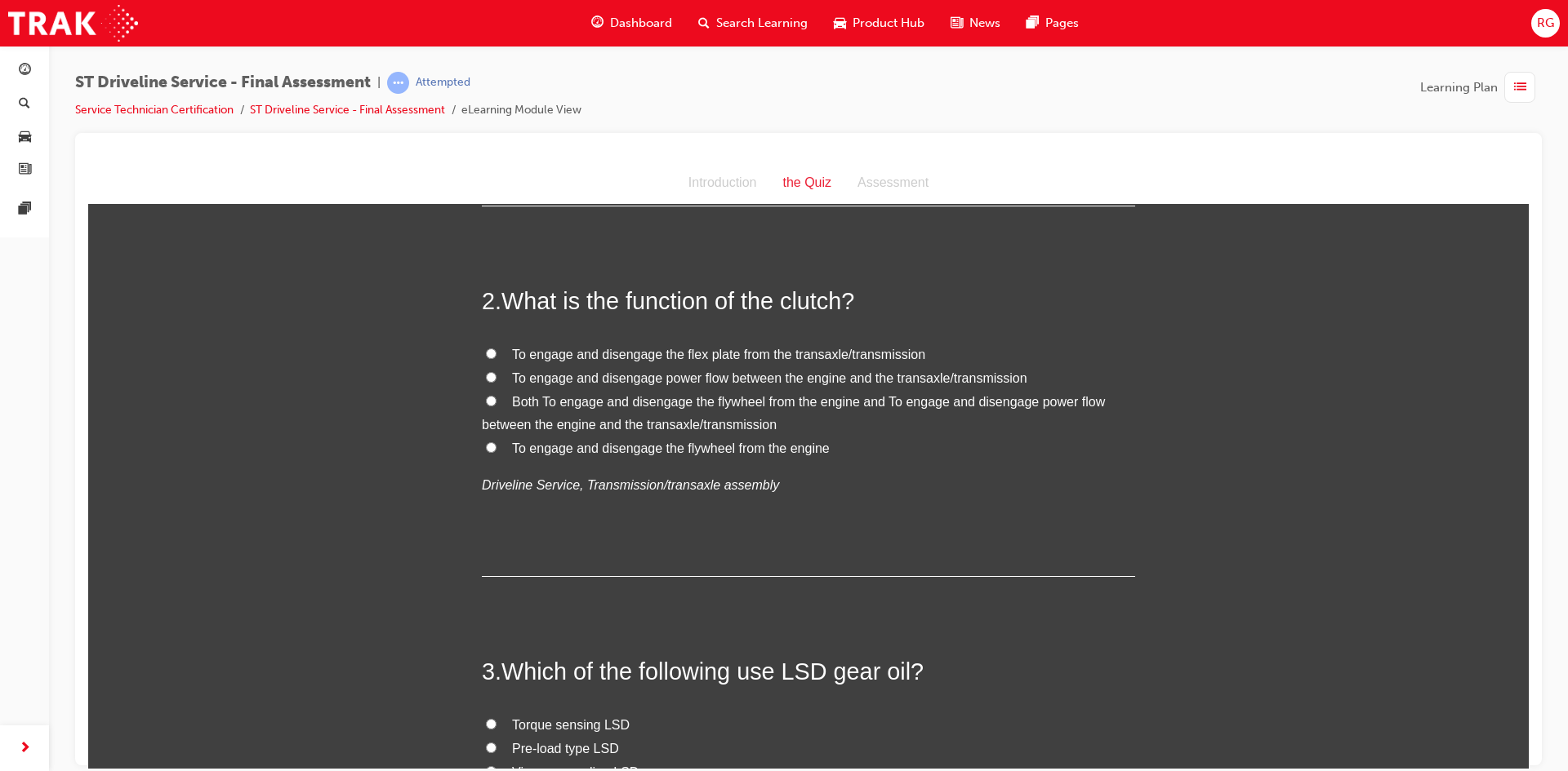
scroll to position [408, 0]
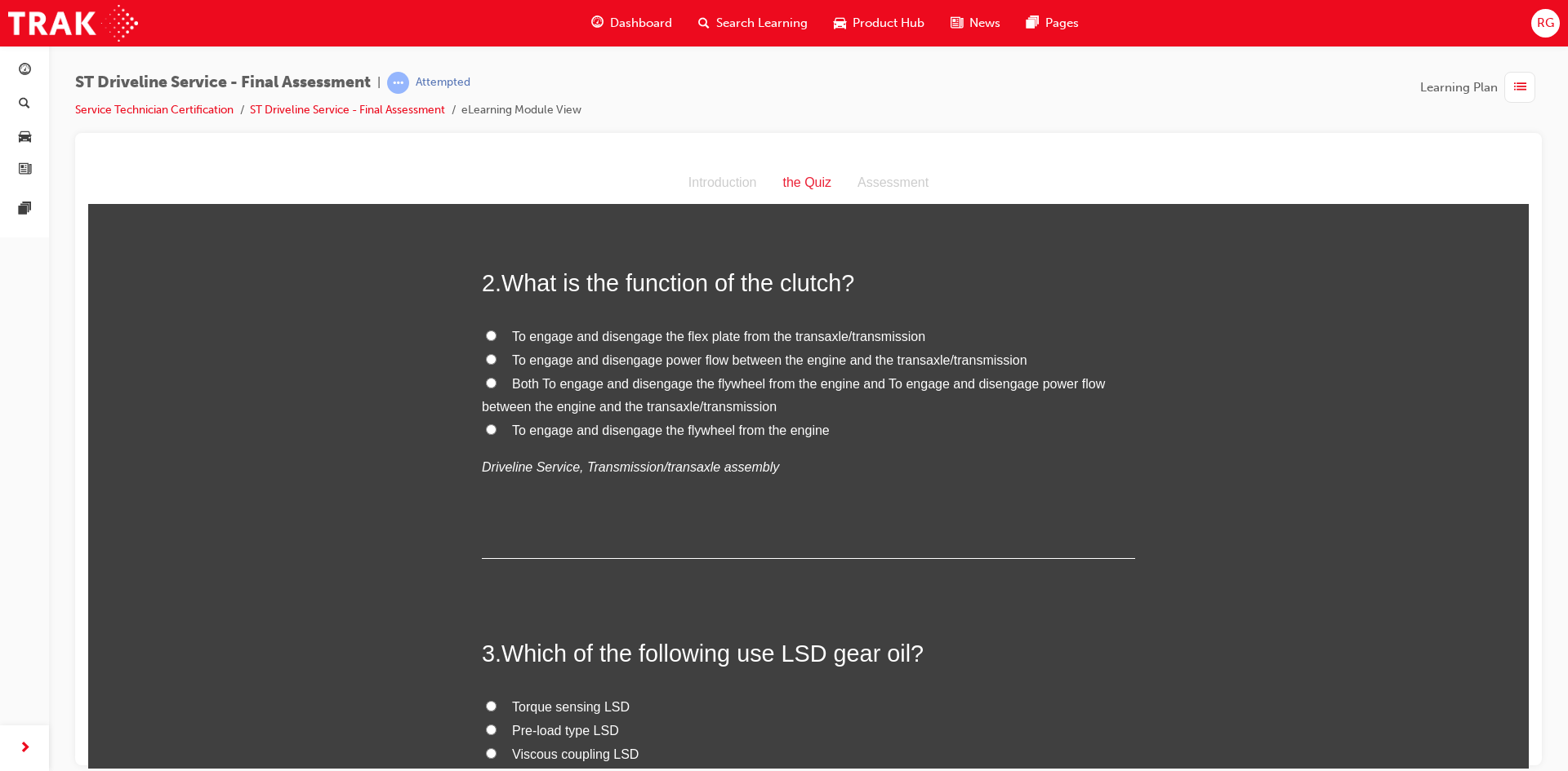
click at [578, 381] on span "Both To engage and disengage the flywheel from the engine and To engage and dis…" at bounding box center [793, 395] width 623 height 37
click at [497, 381] on input "Both To engage and disengage the flywheel from the engine and To engage and dis…" at bounding box center [491, 382] width 11 height 11
radio input "true"
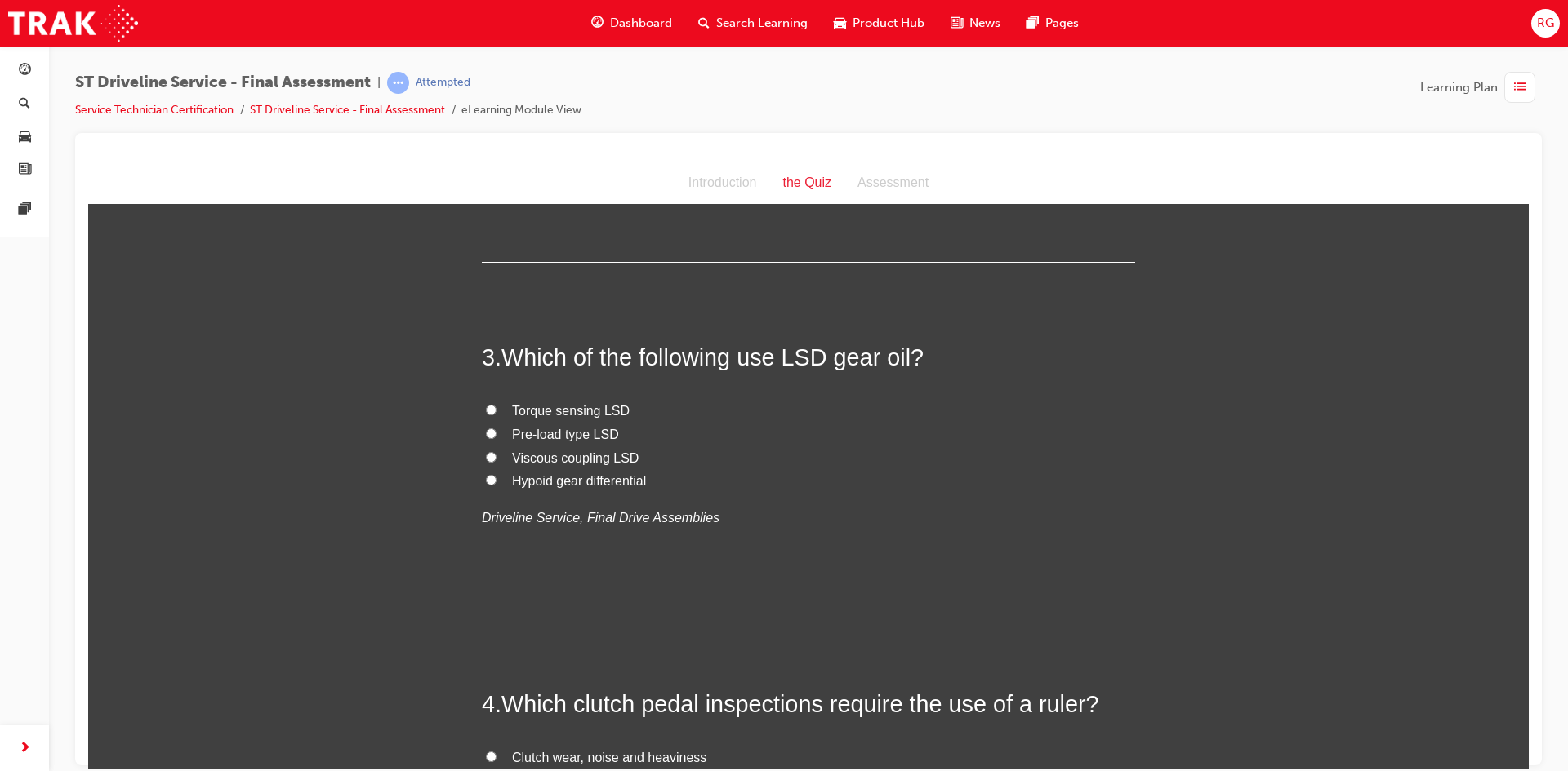
scroll to position [735, 0]
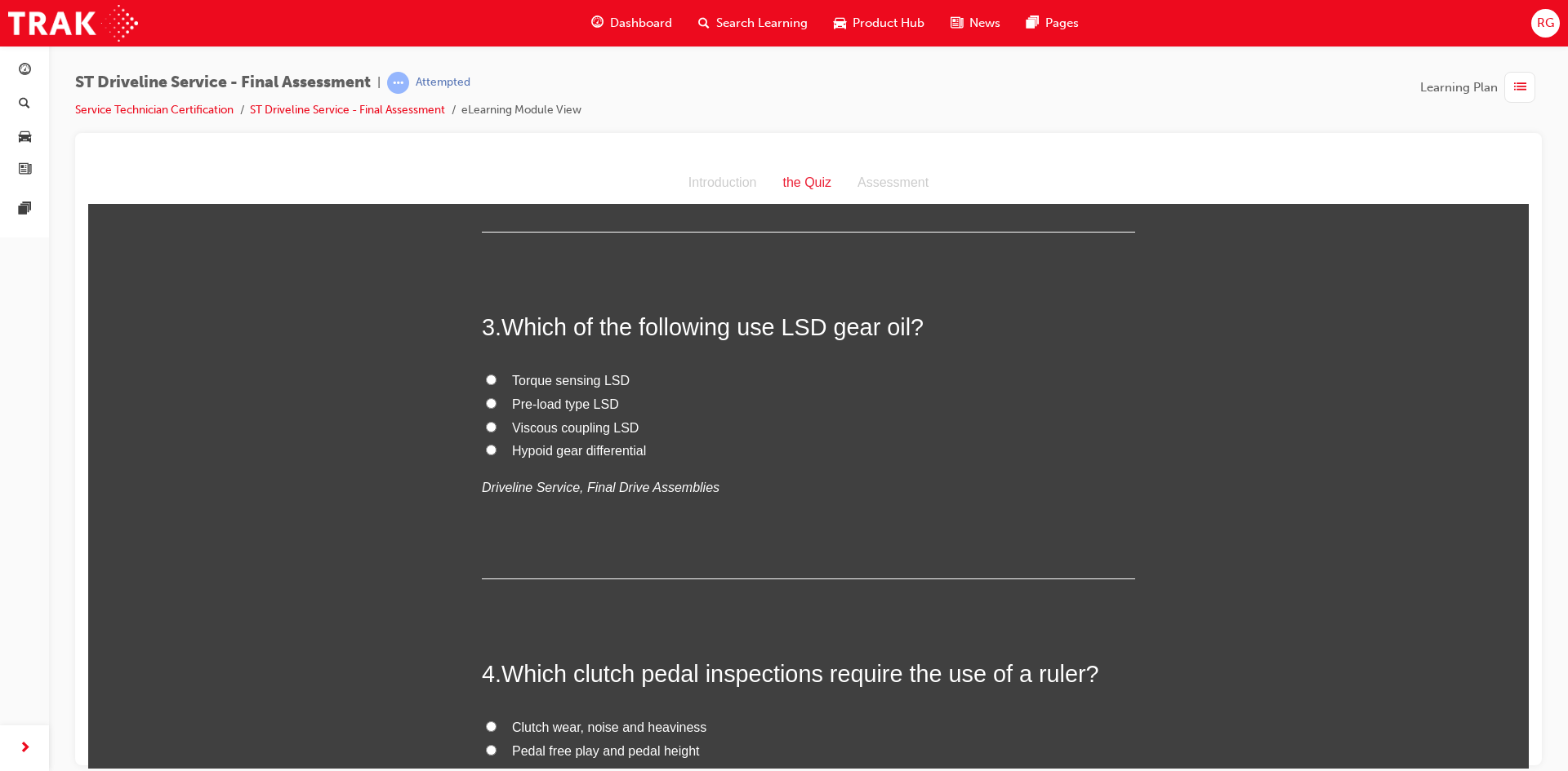
click at [500, 382] on label "Torque sensing LSD" at bounding box center [808, 381] width 653 height 23
click at [497, 382] on input "Torque sensing LSD" at bounding box center [491, 379] width 11 height 11
radio input "true"
click at [512, 397] on span "Pre-load type LSD" at bounding box center [565, 404] width 107 height 14
click at [497, 398] on input "Pre-load type LSD" at bounding box center [491, 403] width 11 height 11
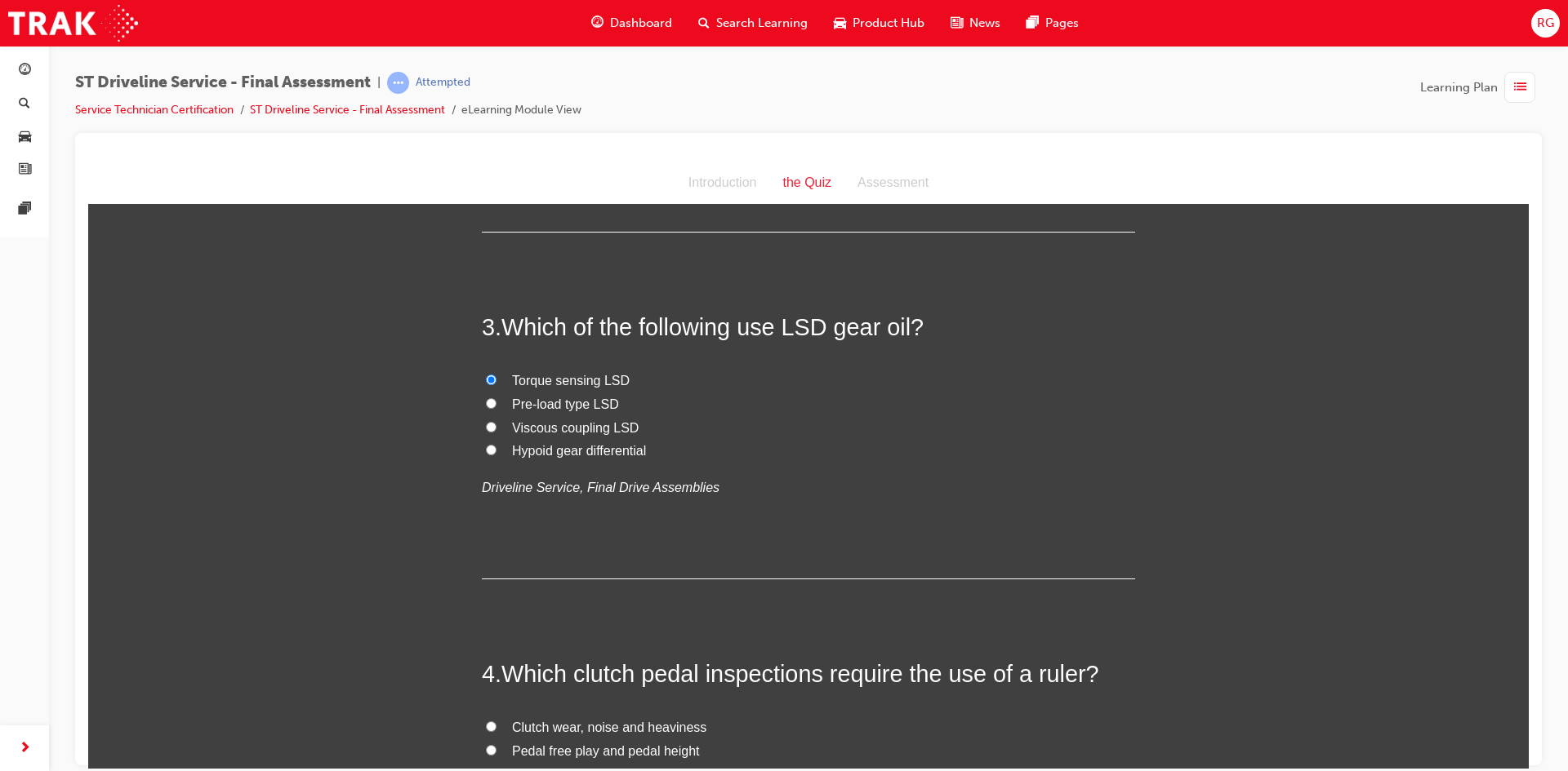
radio input "true"
click at [526, 422] on span "Viscous coupling LSD" at bounding box center [575, 427] width 126 height 14
click at [497, 422] on input "Viscous coupling LSD" at bounding box center [491, 426] width 11 height 11
radio input "true"
click at [536, 444] on span "Hypoid gear differential" at bounding box center [579, 450] width 134 height 14
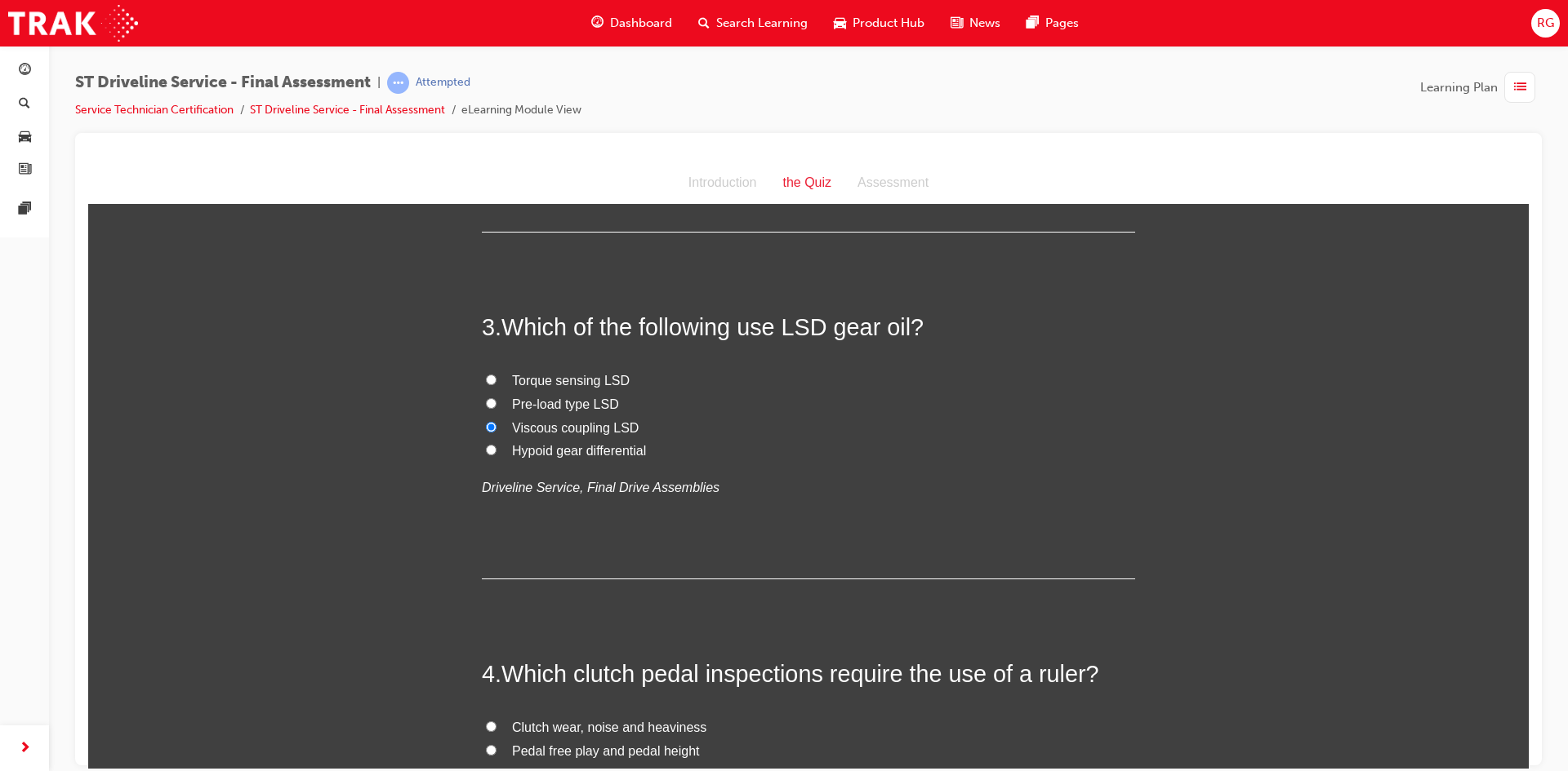
click at [497, 444] on input "Hypoid gear differential" at bounding box center [491, 449] width 11 height 11
radio input "true"
click at [536, 427] on span "Viscous coupling LSD" at bounding box center [575, 427] width 126 height 14
click at [497, 427] on input "Viscous coupling LSD" at bounding box center [491, 426] width 11 height 11
radio input "true"
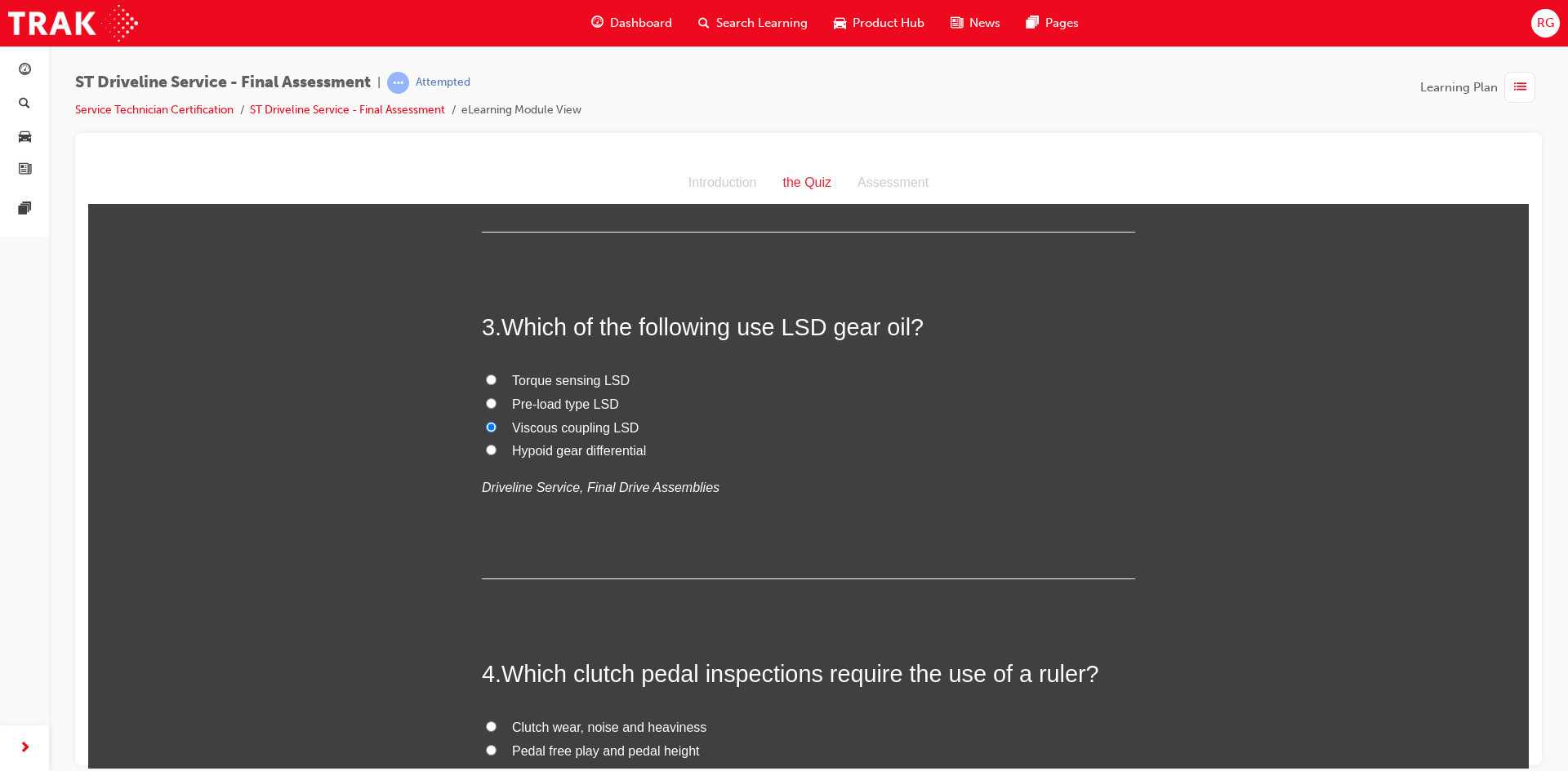
click at [536, 410] on span "Pre-load type LSD" at bounding box center [565, 404] width 107 height 14
click at [497, 408] on input "Pre-load type LSD" at bounding box center [491, 403] width 11 height 11
radio input "true"
click at [541, 384] on span "Torque sensing LSD" at bounding box center [571, 380] width 117 height 14
click at [497, 384] on input "Torque sensing LSD" at bounding box center [491, 379] width 11 height 11
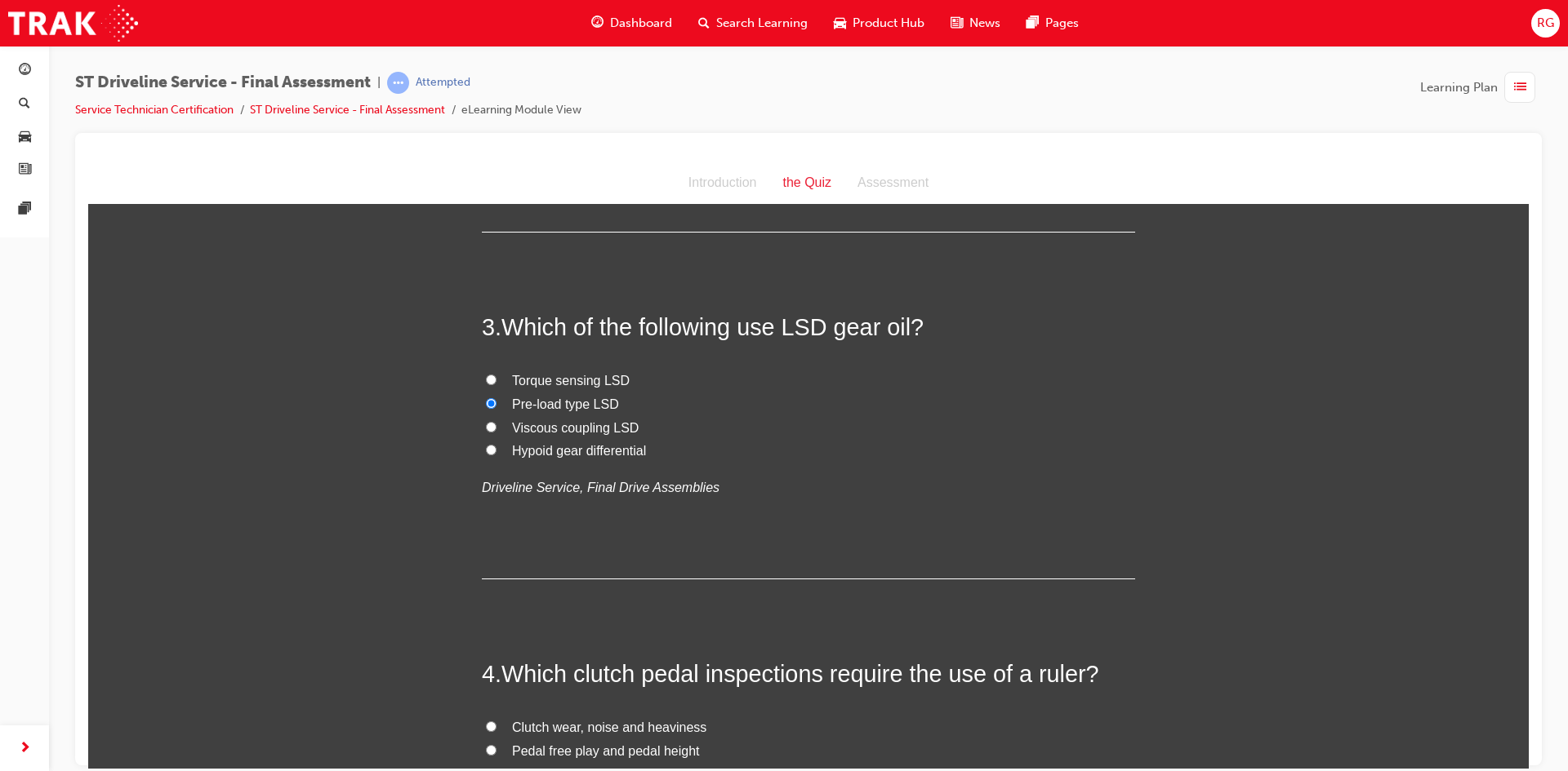
radio input "true"
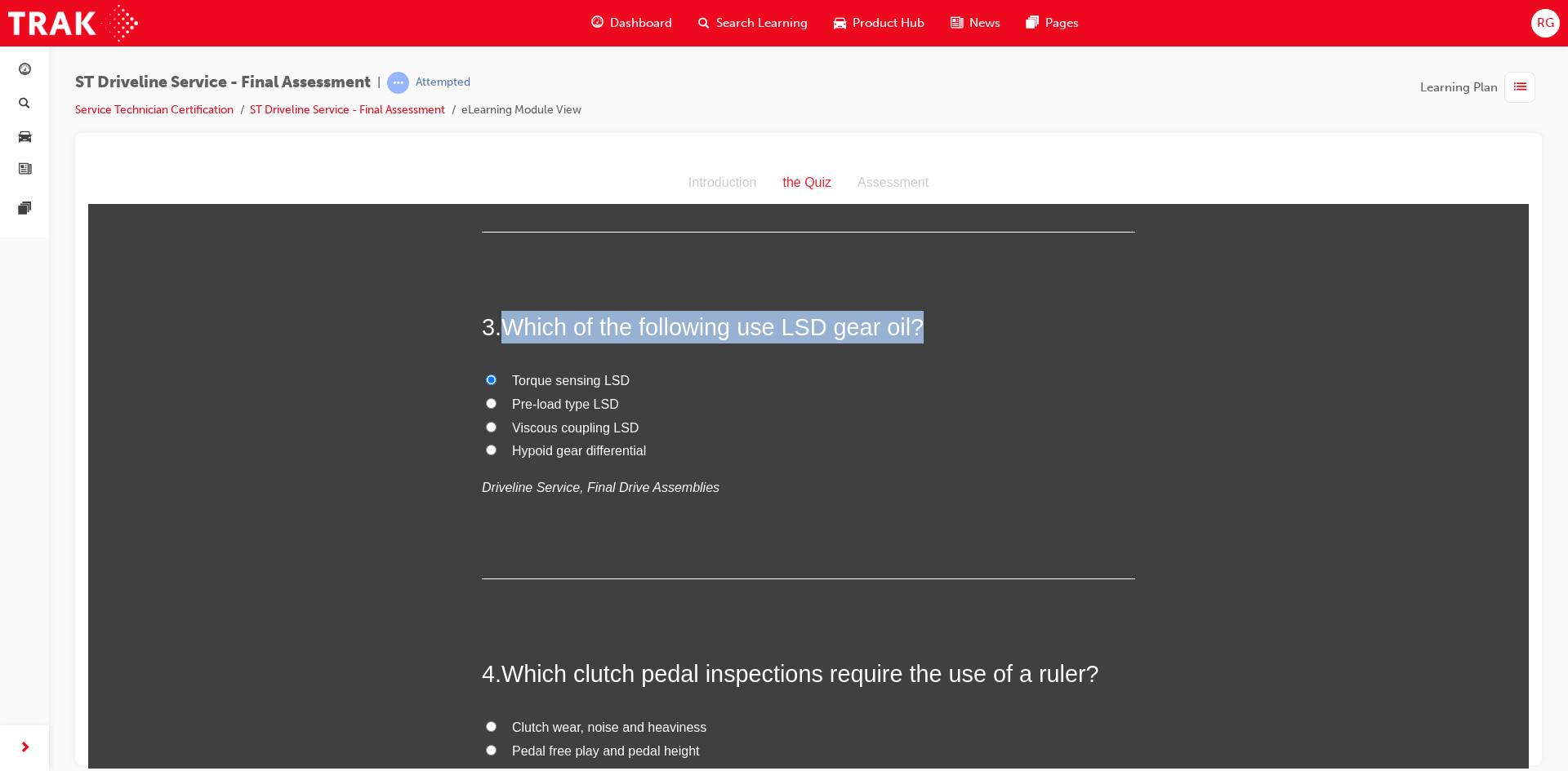
drag, startPoint x: 955, startPoint y: 320, endPoint x: 503, endPoint y: 324, distance: 452.0
click at [503, 324] on h2 "3 . Which of the following use LSD gear oil?" at bounding box center [808, 325] width 653 height 32
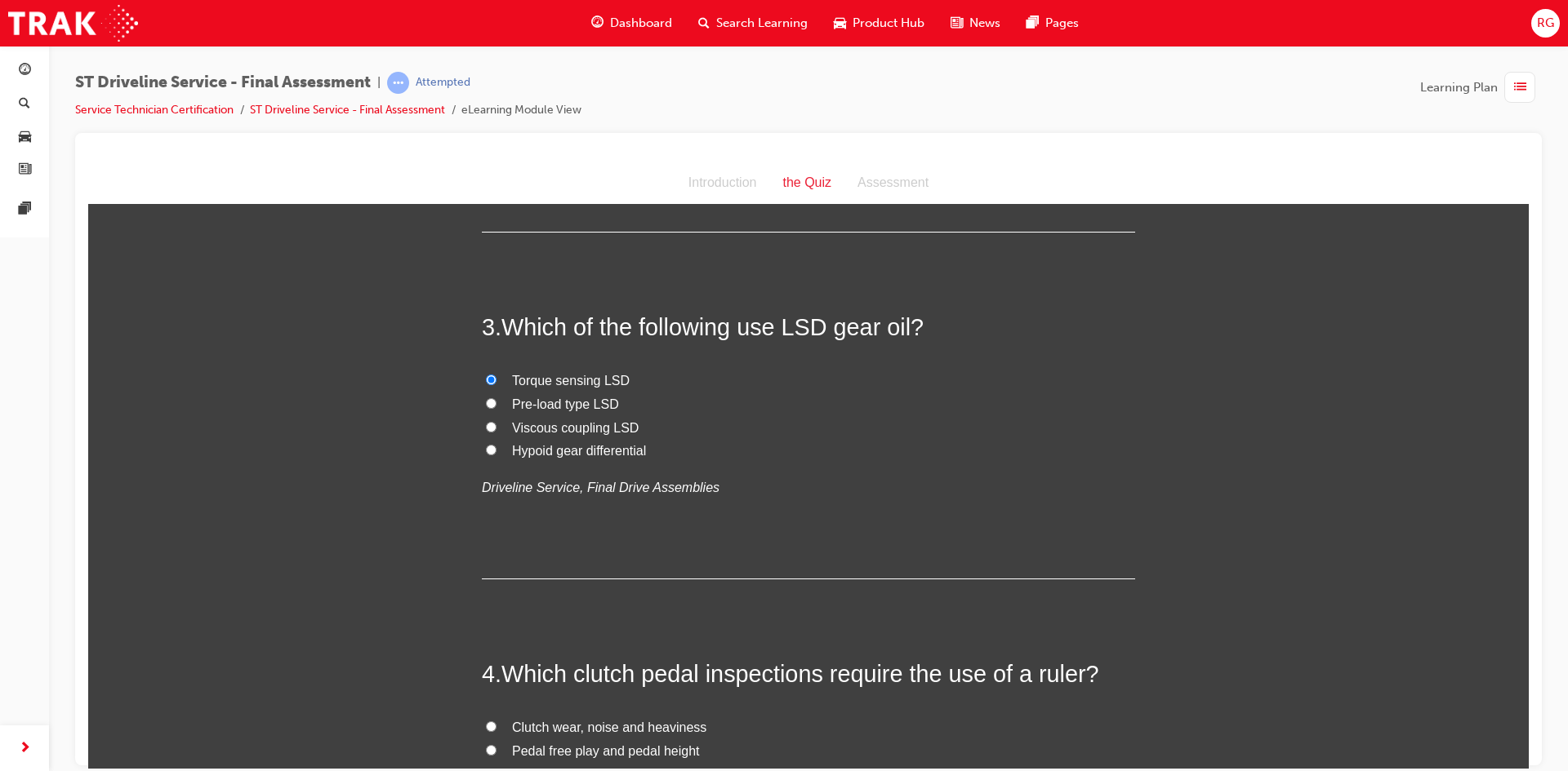
click at [680, 460] on label "Hypoid gear differential" at bounding box center [808, 450] width 653 height 23
click at [497, 454] on input "Hypoid gear differential" at bounding box center [491, 449] width 11 height 11
radio input "true"
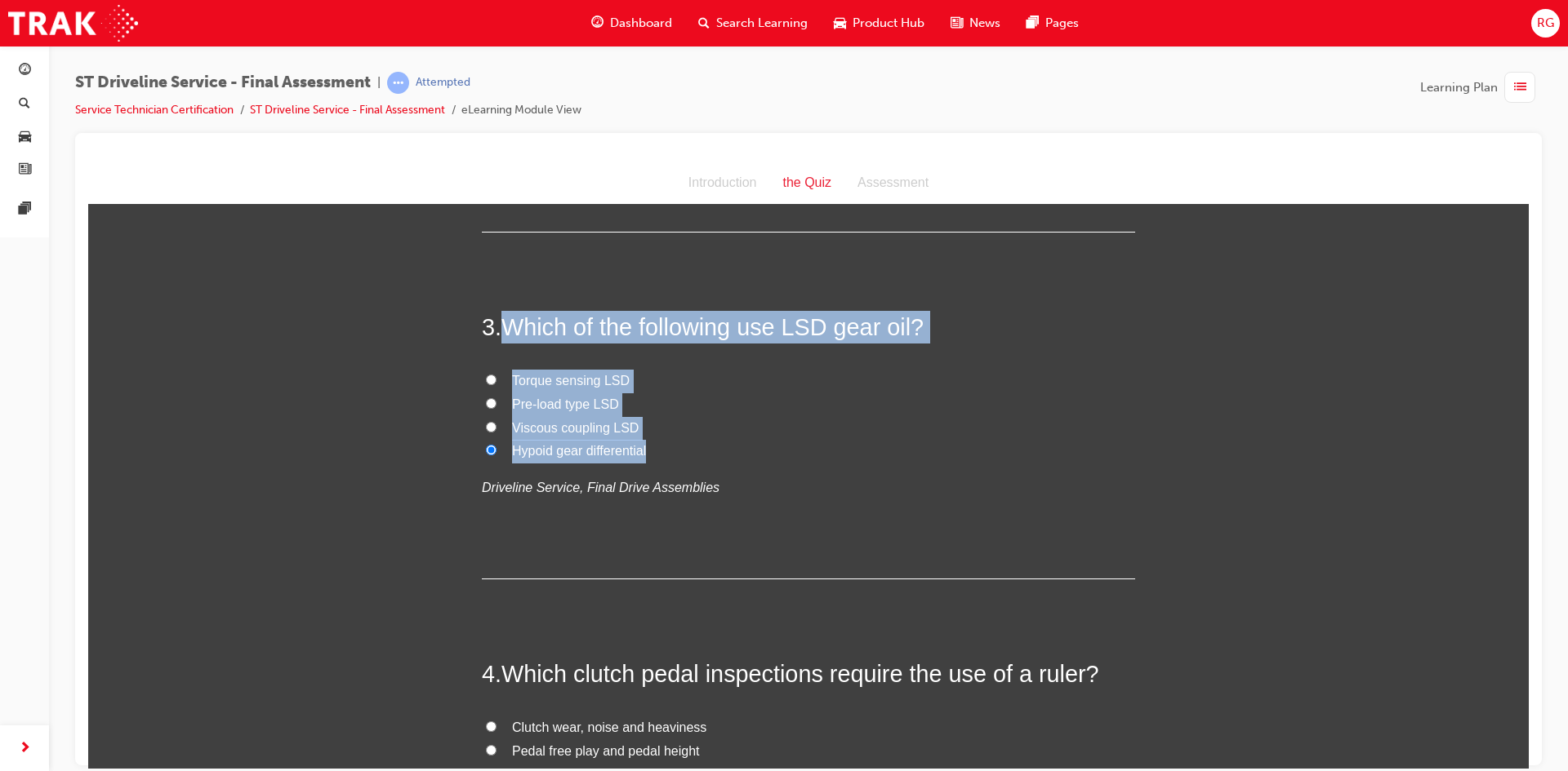
drag, startPoint x: 674, startPoint y: 454, endPoint x: 502, endPoint y: 324, distance: 215.6
click at [502, 324] on div "3 . Which of the following use LSD gear oil? Torque sensing LSD Pre-load type L…" at bounding box center [808, 444] width 653 height 269
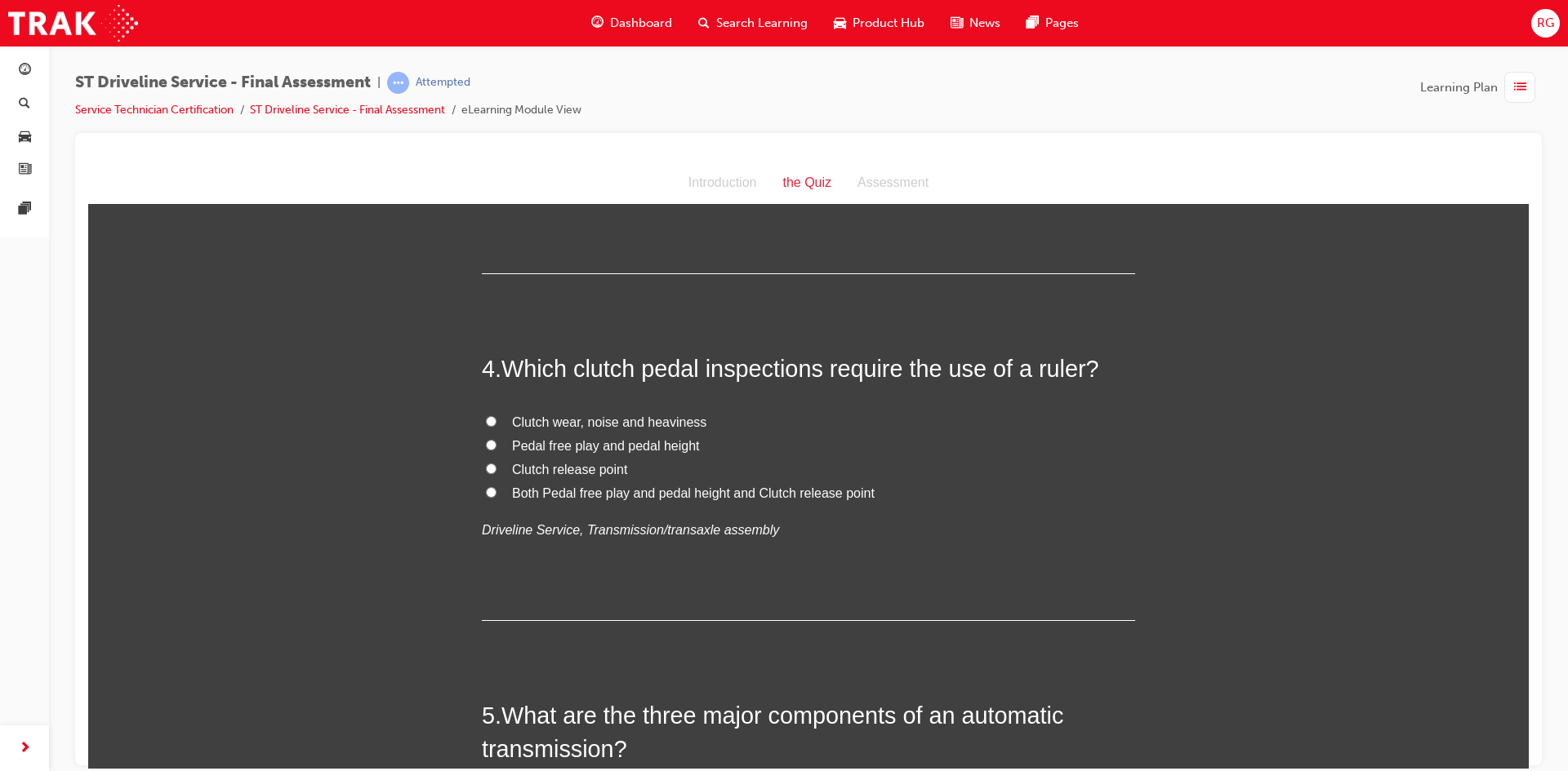
scroll to position [1061, 0]
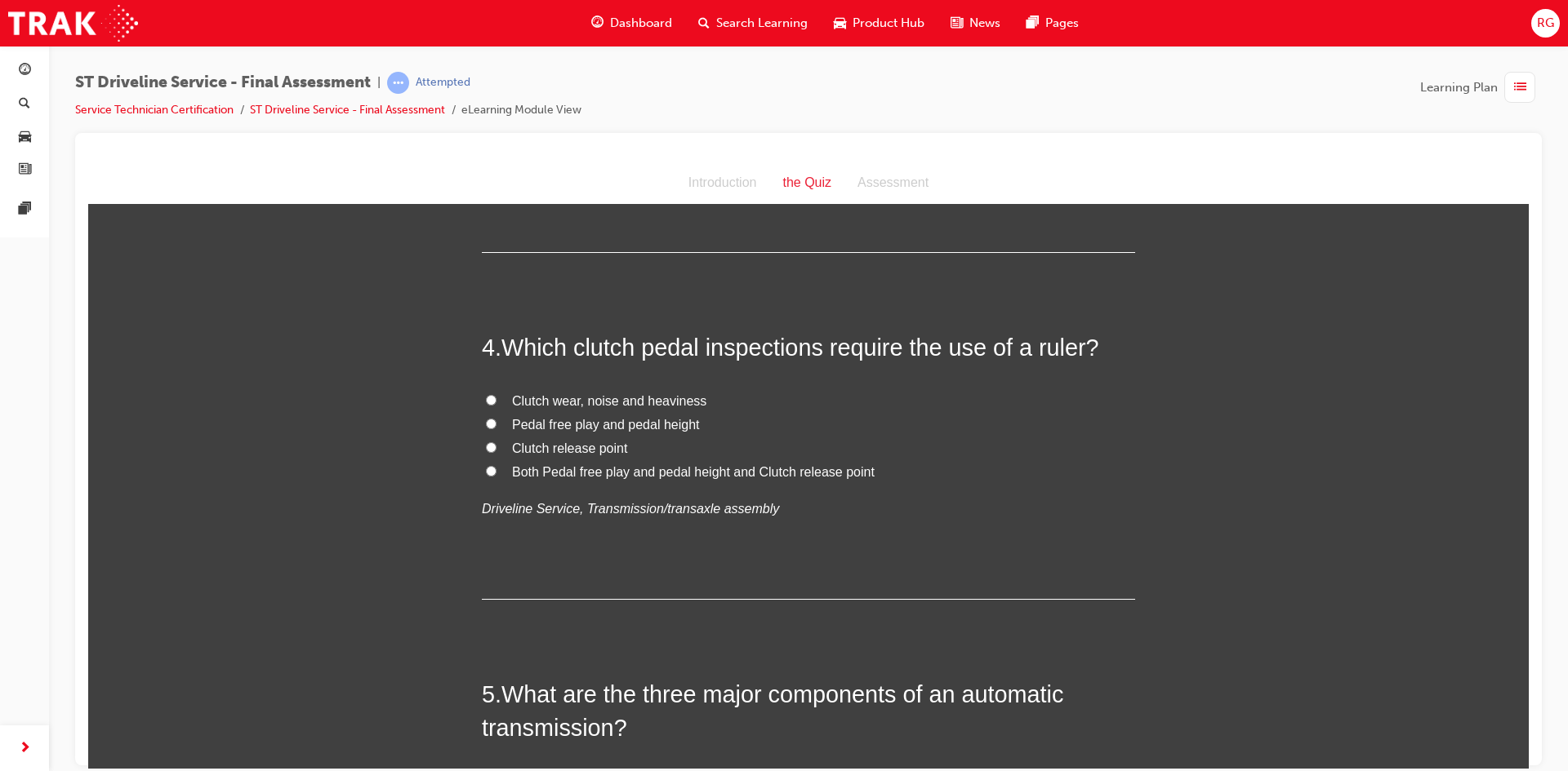
click at [658, 419] on span "Pedal free play and pedal height" at bounding box center [606, 424] width 188 height 14
click at [497, 419] on input "Pedal free play and pedal height" at bounding box center [491, 423] width 11 height 11
radio input "true"
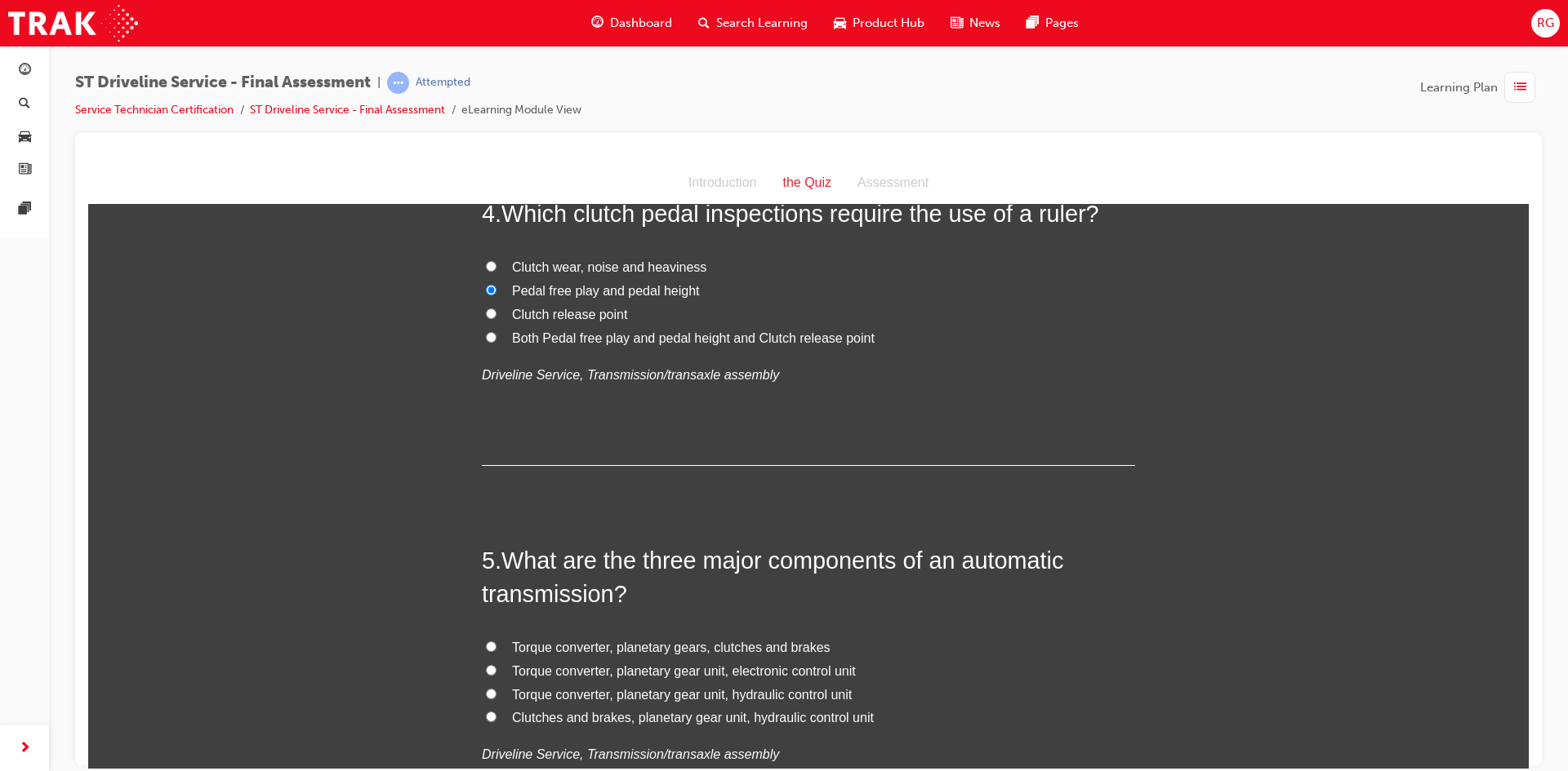
scroll to position [1388, 0]
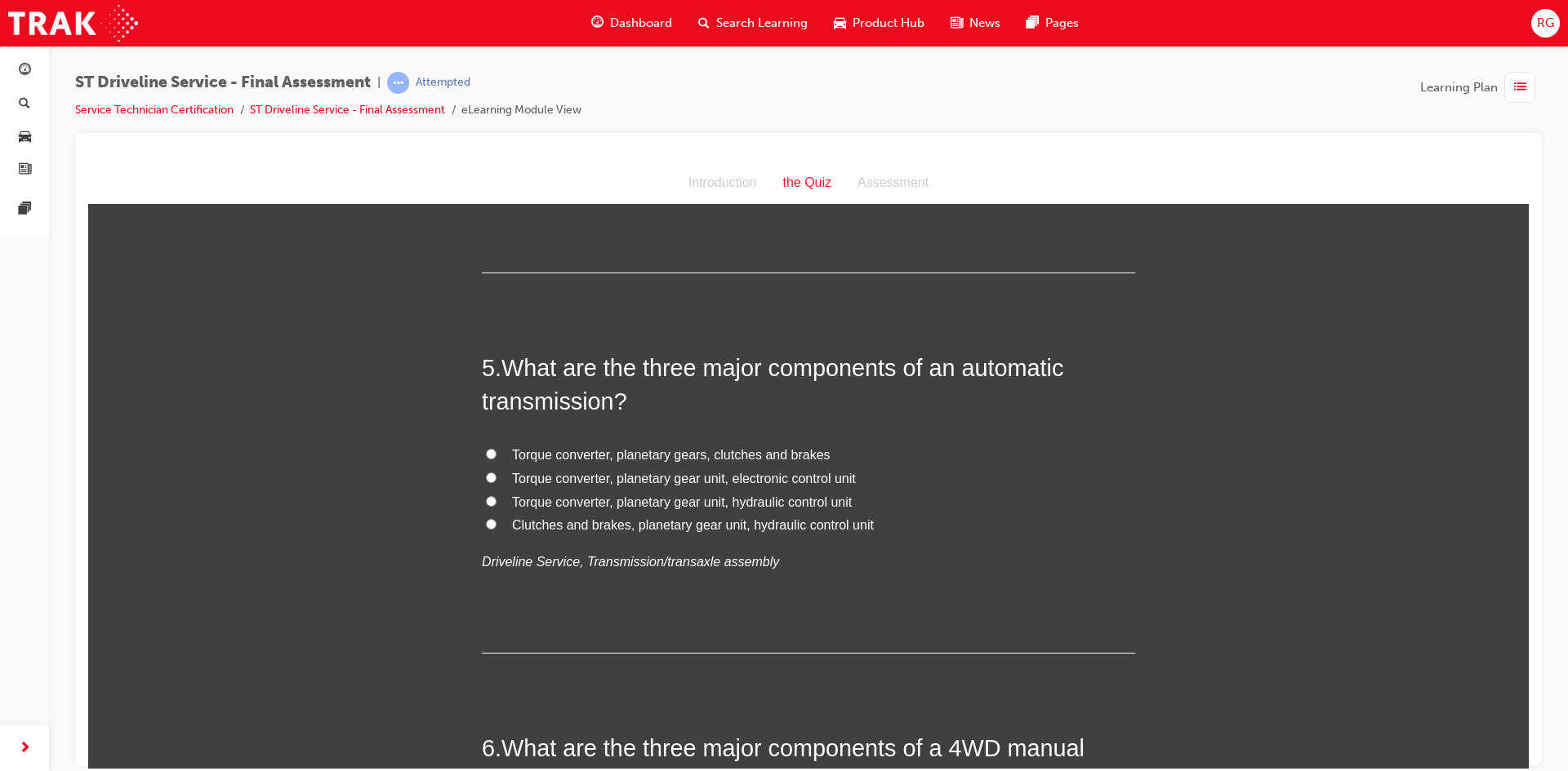
click at [806, 500] on span "Torque converter, planetary gear unit, hydraulic control unit" at bounding box center [682, 501] width 340 height 14
click at [497, 500] on input "Torque converter, planetary gear unit, hydraulic control unit" at bounding box center [491, 500] width 11 height 11
radio input "true"
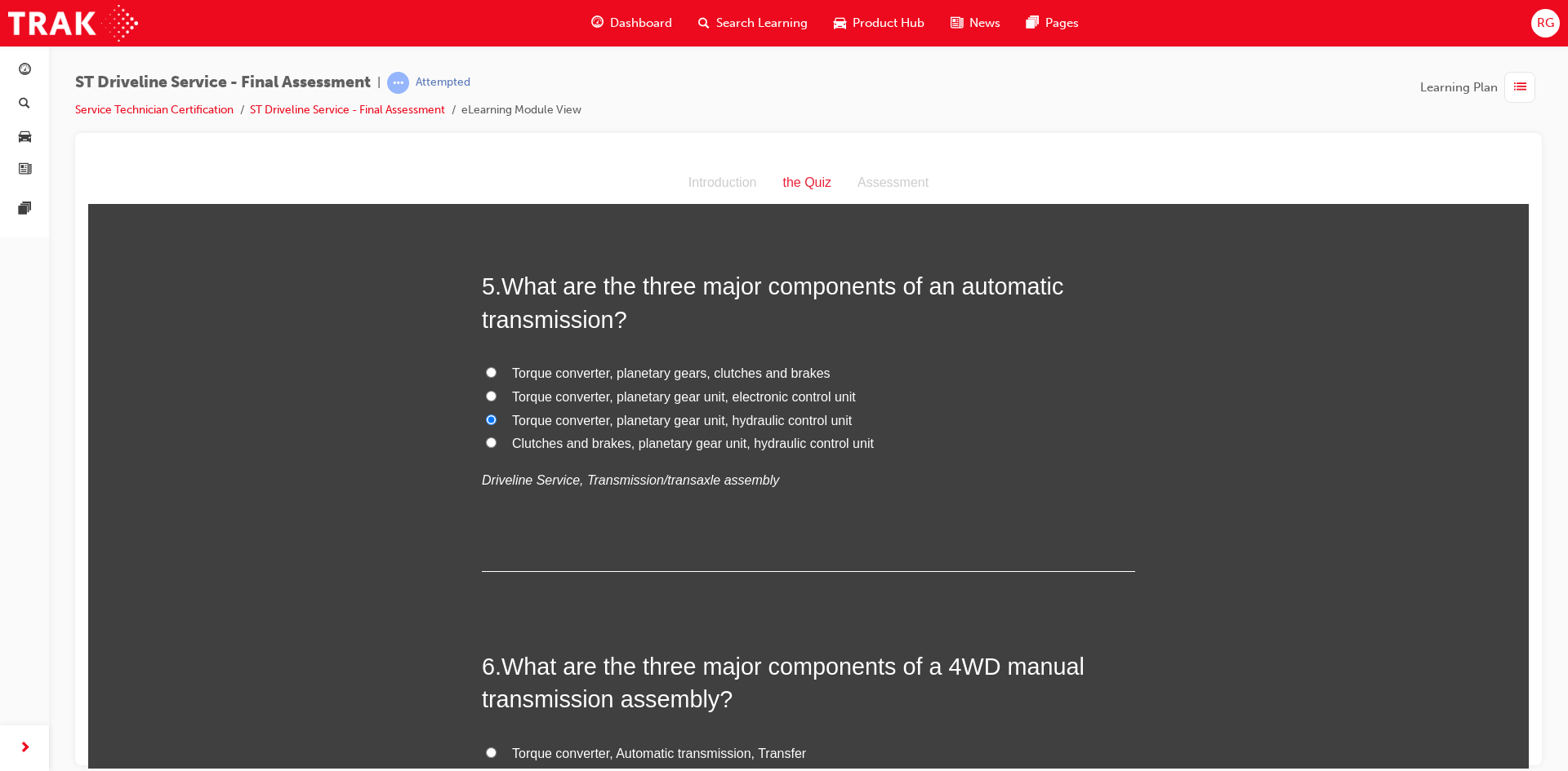
scroll to position [1796, 0]
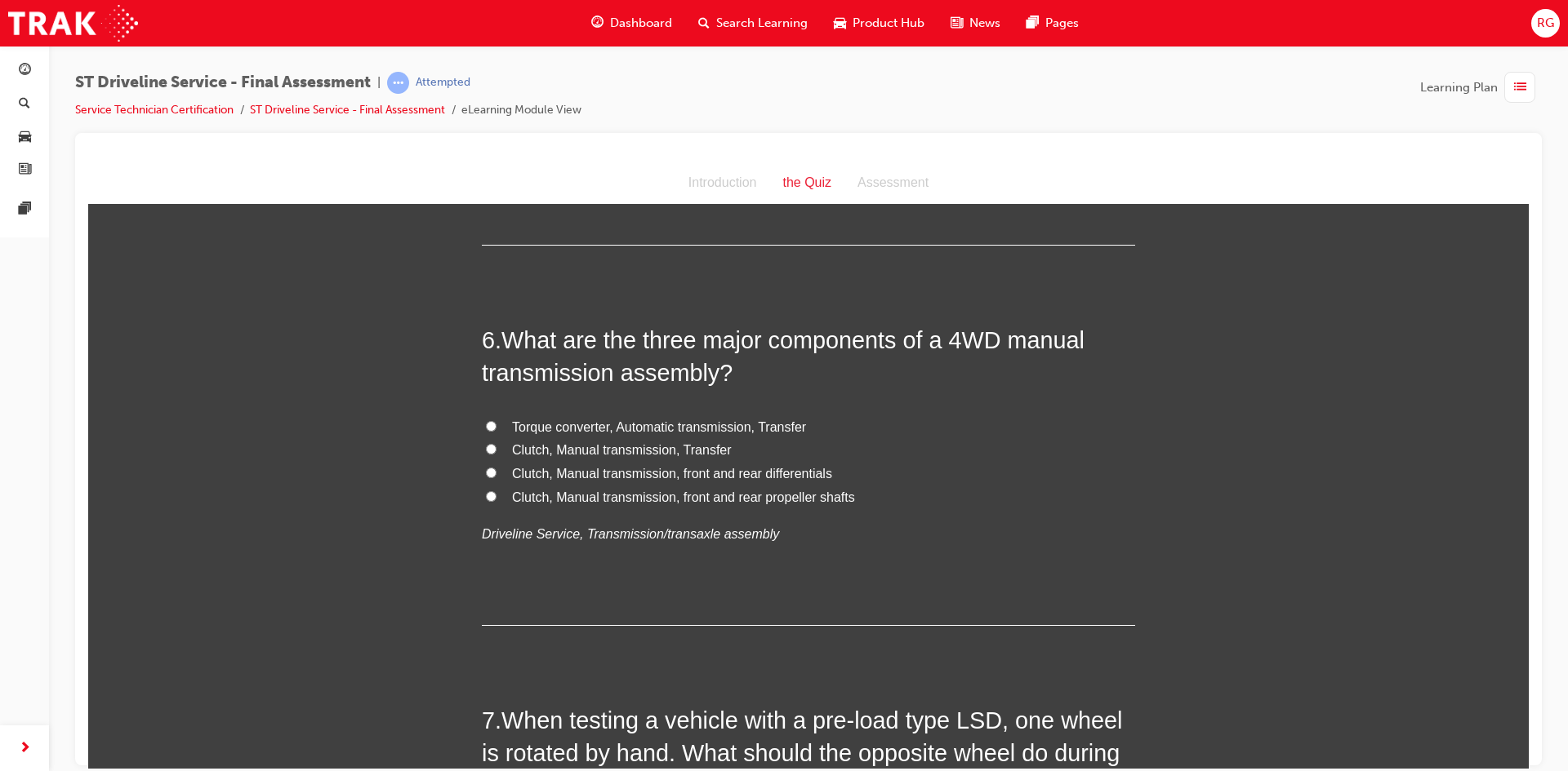
click at [636, 447] on span "Clutch, Manual transmission, Transfer" at bounding box center [622, 450] width 220 height 14
click at [497, 447] on input "Clutch, Manual transmission, Transfer" at bounding box center [491, 449] width 11 height 11
radio input "true"
click at [737, 476] on span "Clutch, Manual transmission, front and rear differentials" at bounding box center [672, 473] width 320 height 14
click at [497, 476] on input "Clutch, Manual transmission, front and rear differentials" at bounding box center [491, 472] width 11 height 11
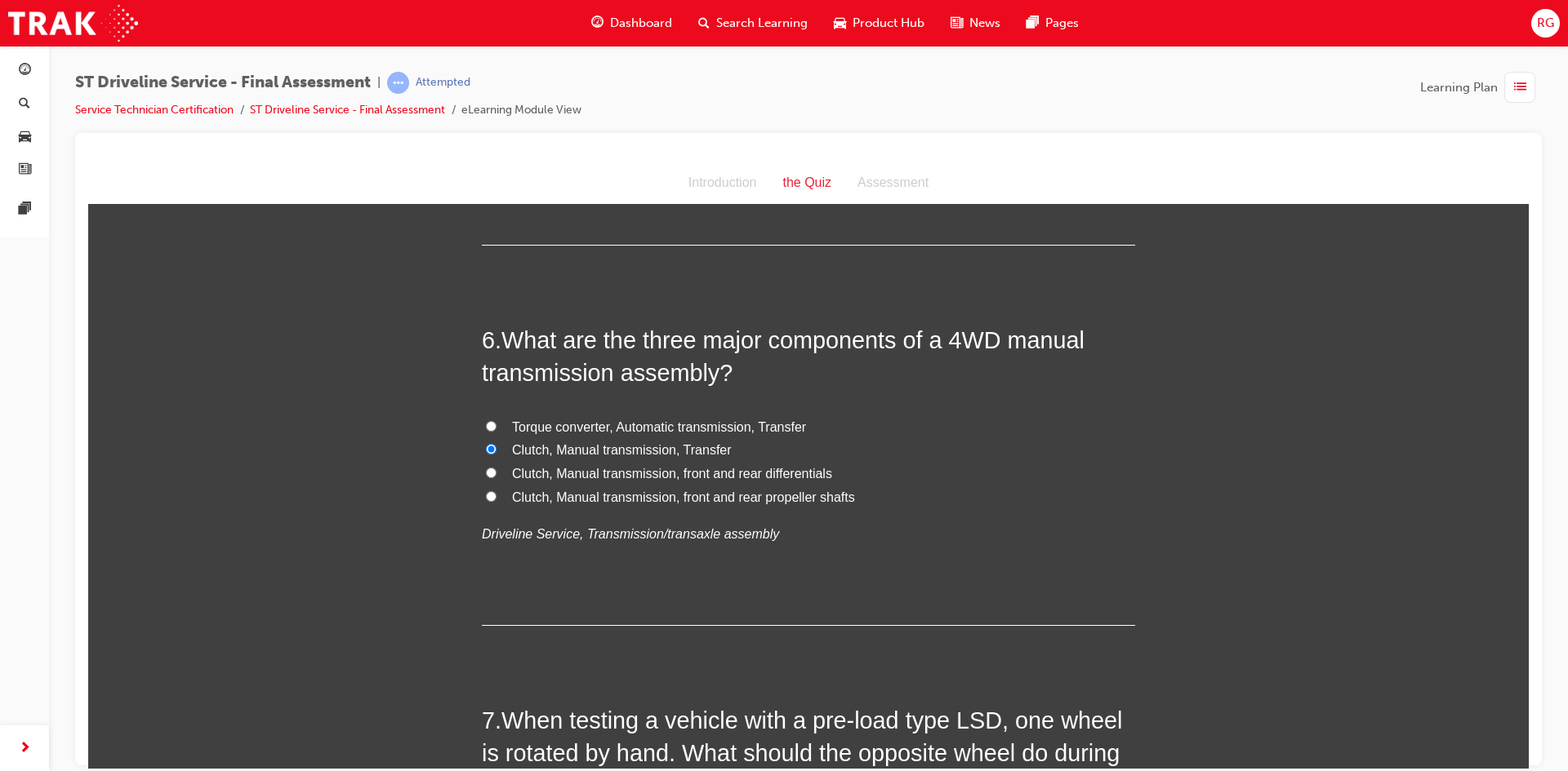
radio input "true"
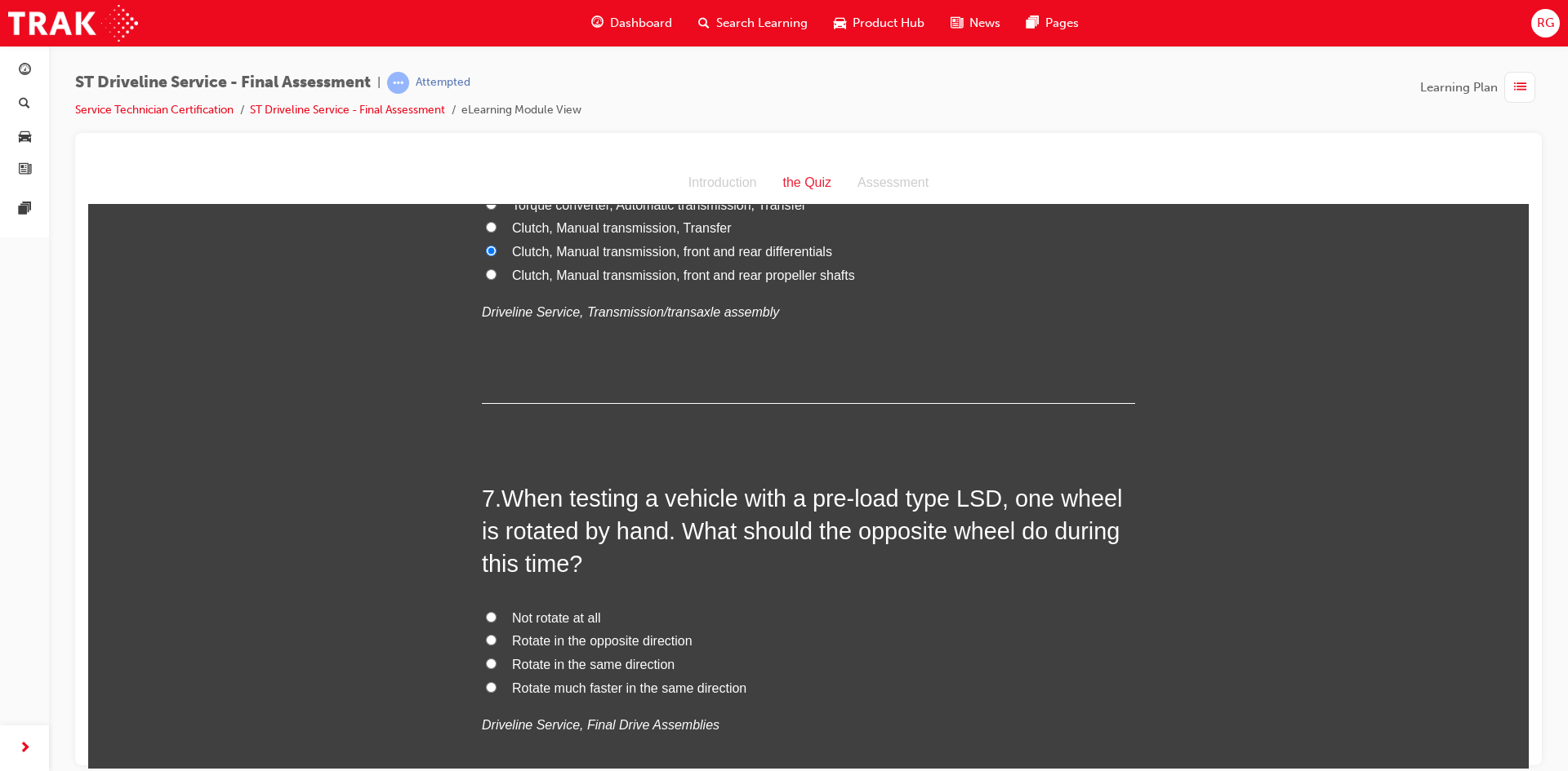
scroll to position [2122, 0]
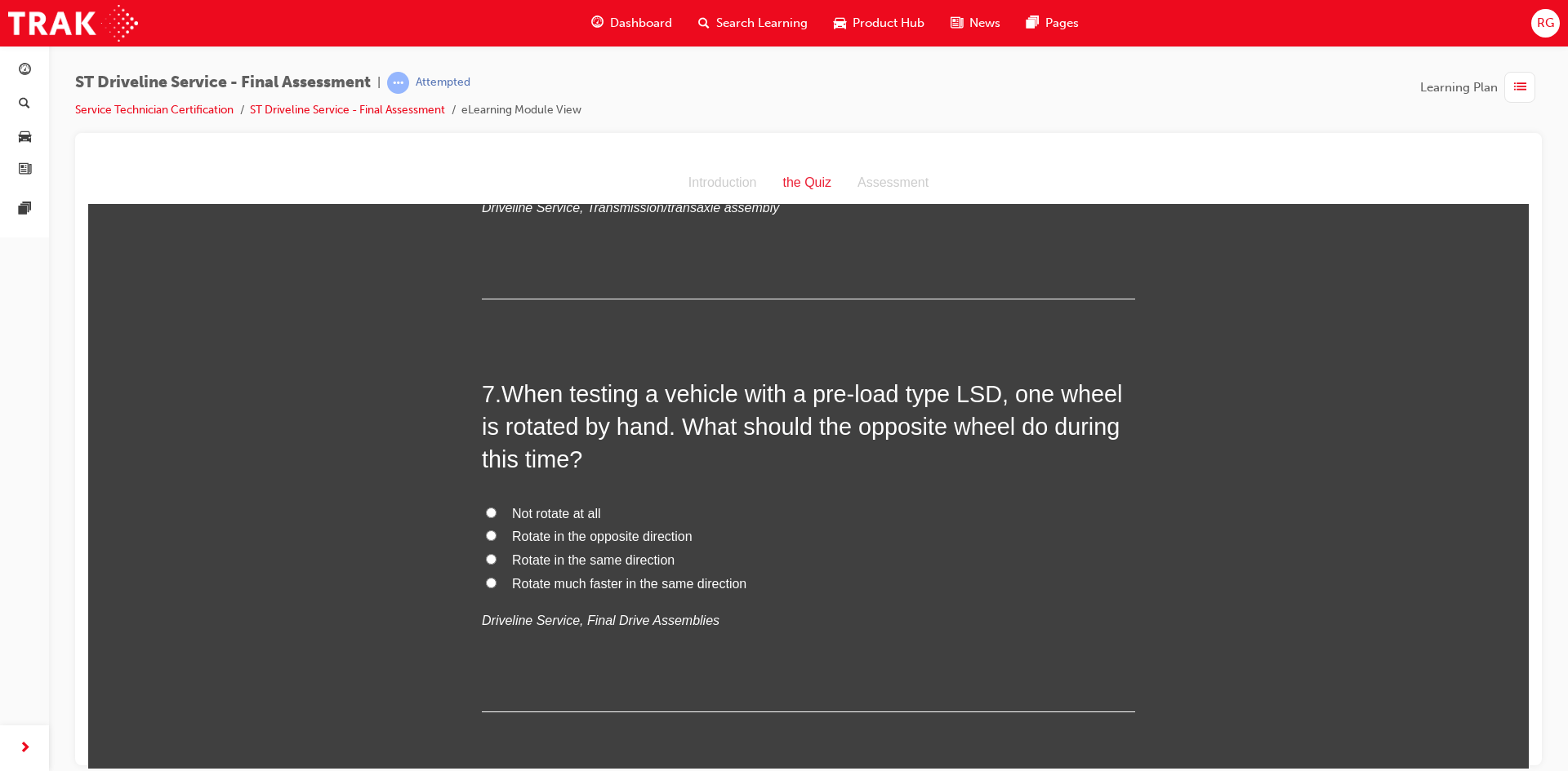
click at [619, 553] on span "Rotate in the same direction" at bounding box center [593, 560] width 162 height 14
click at [497, 553] on input "Rotate in the same direction" at bounding box center [491, 558] width 11 height 11
radio input "true"
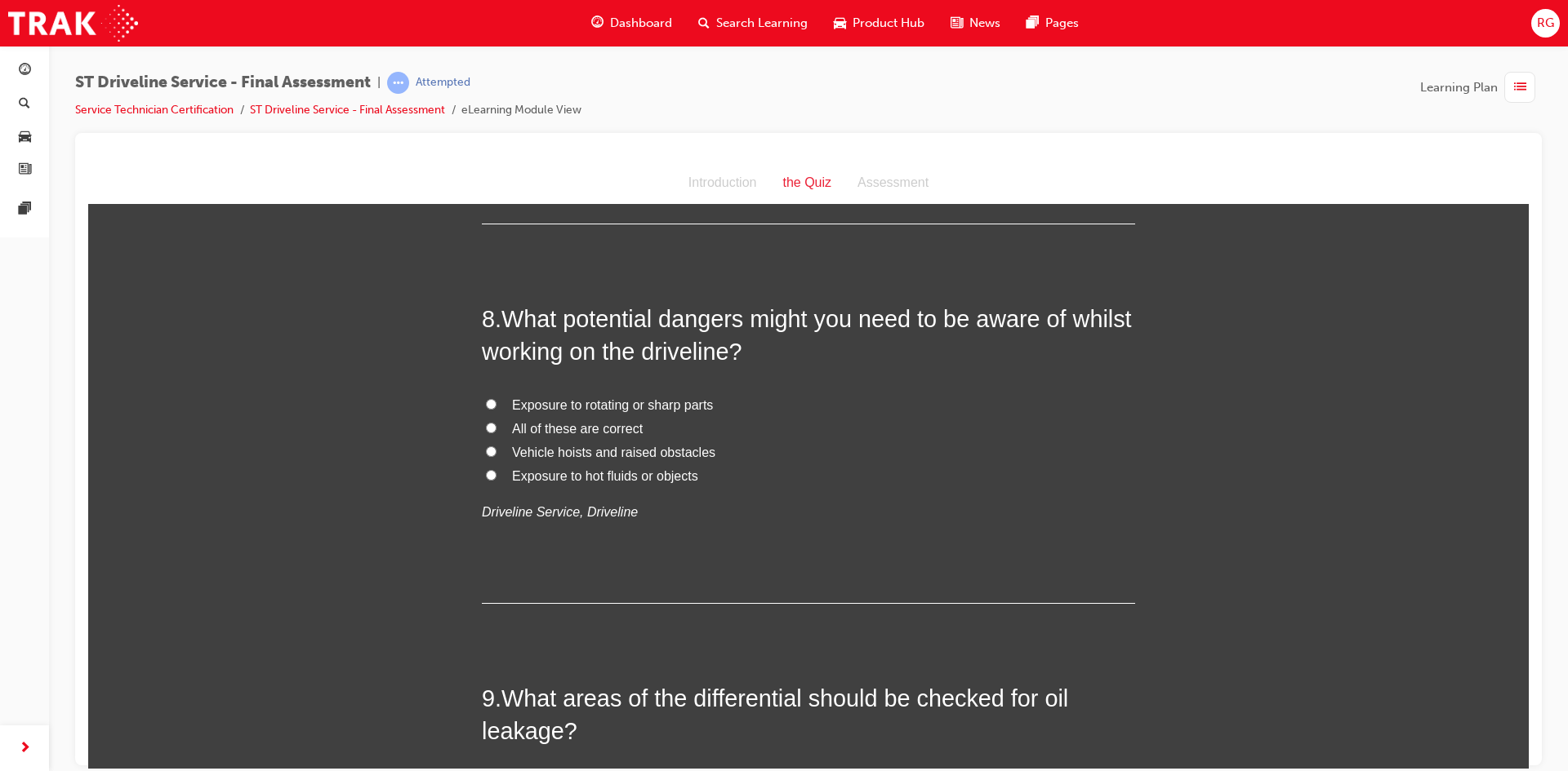
scroll to position [2612, 0]
click at [611, 425] on span "All of these are correct" at bounding box center [578, 426] width 131 height 14
click at [497, 425] on input "All of these are correct" at bounding box center [491, 425] width 11 height 11
radio input "true"
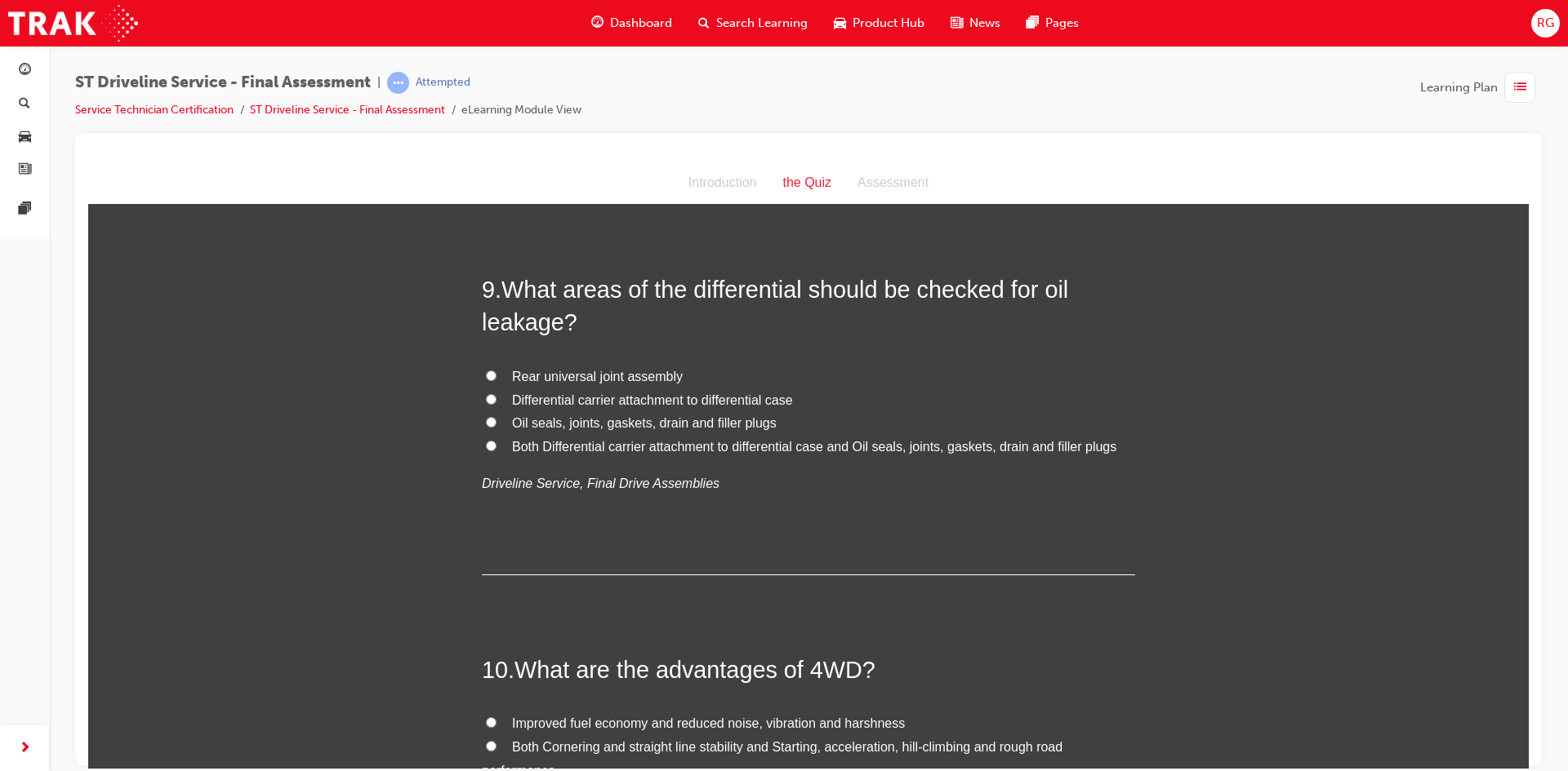
scroll to position [3020, 0]
click at [611, 448] on span "Both Differential carrier attachment to differential case and Oil seals, joints…" at bounding box center [814, 446] width 604 height 14
click at [497, 448] on input "Both Differential carrier attachment to differential case and Oil seals, joints…" at bounding box center [491, 444] width 11 height 11
radio input "true"
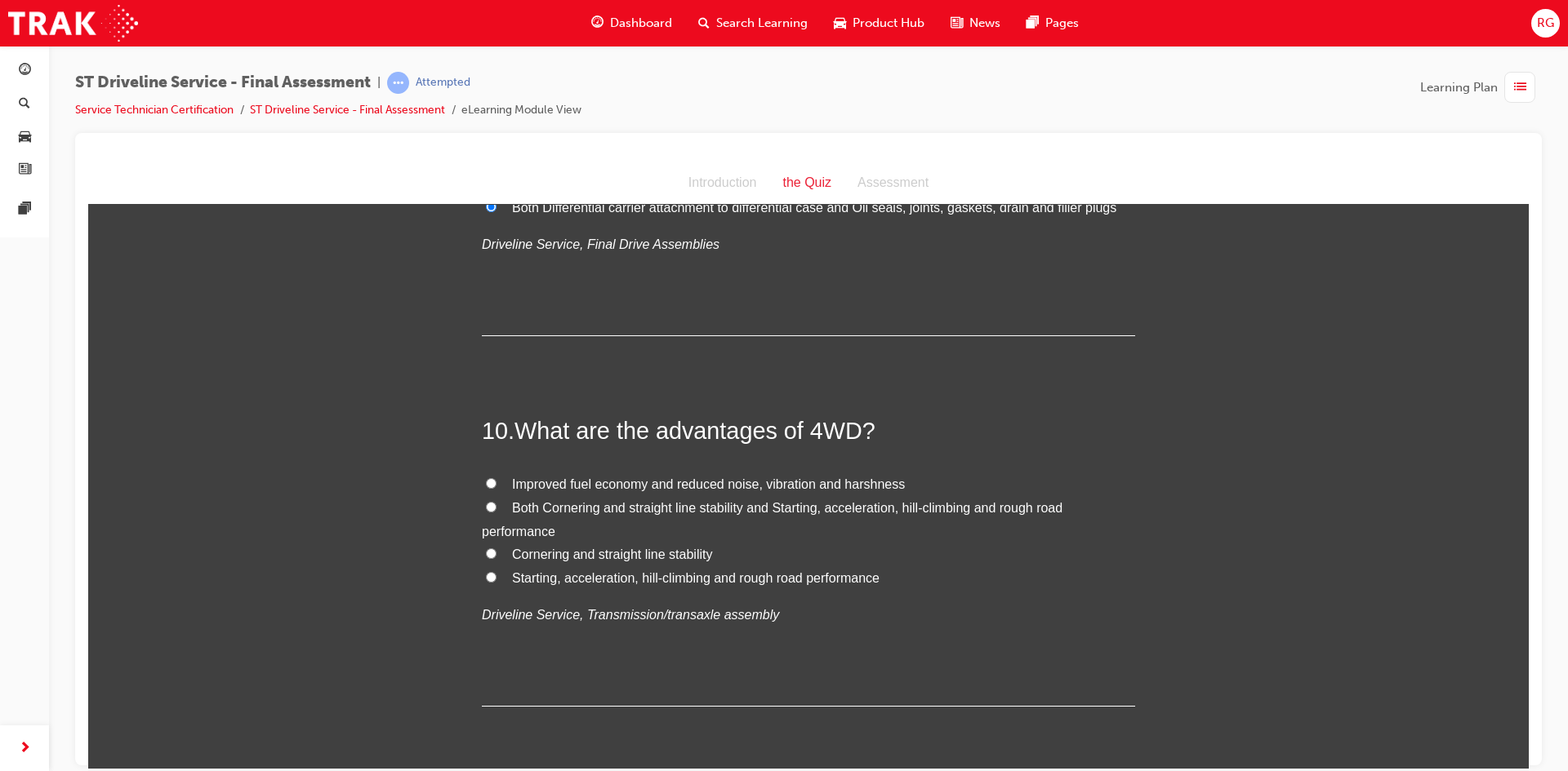
scroll to position [3429, 0]
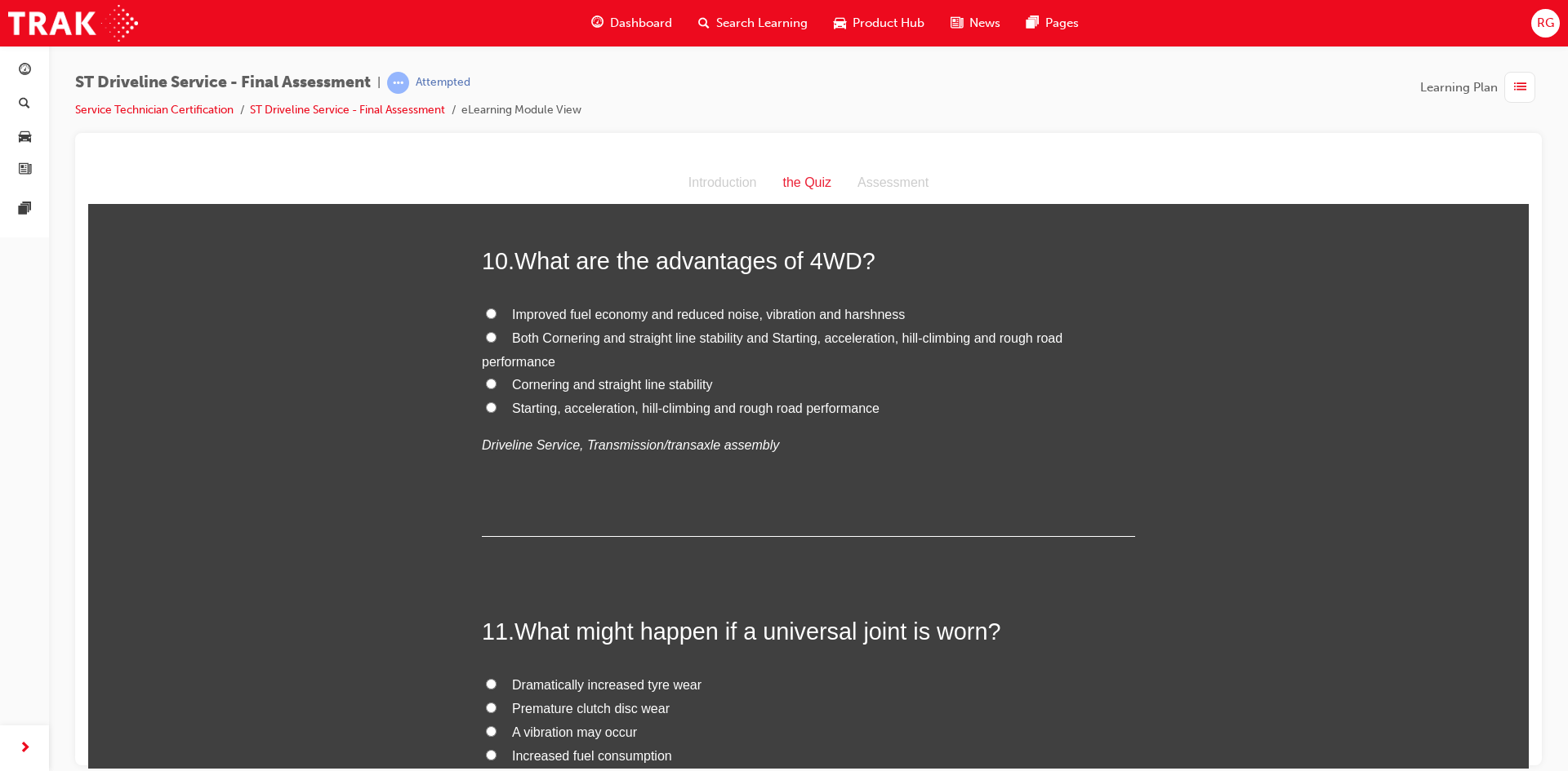
click at [557, 407] on span "Starting, acceleration, hill-climbing and rough road performance" at bounding box center [696, 407] width 368 height 14
click at [497, 407] on input "Starting, acceleration, hill-climbing and rough road performance" at bounding box center [491, 407] width 11 height 11
radio input "true"
click at [554, 350] on label "Both Cornering and straight line stability and Starting, acceleration, hill-cli…" at bounding box center [808, 350] width 653 height 47
click at [497, 342] on input "Both Cornering and straight line stability and Starting, acceleration, hill-cli…" at bounding box center [491, 336] width 11 height 11
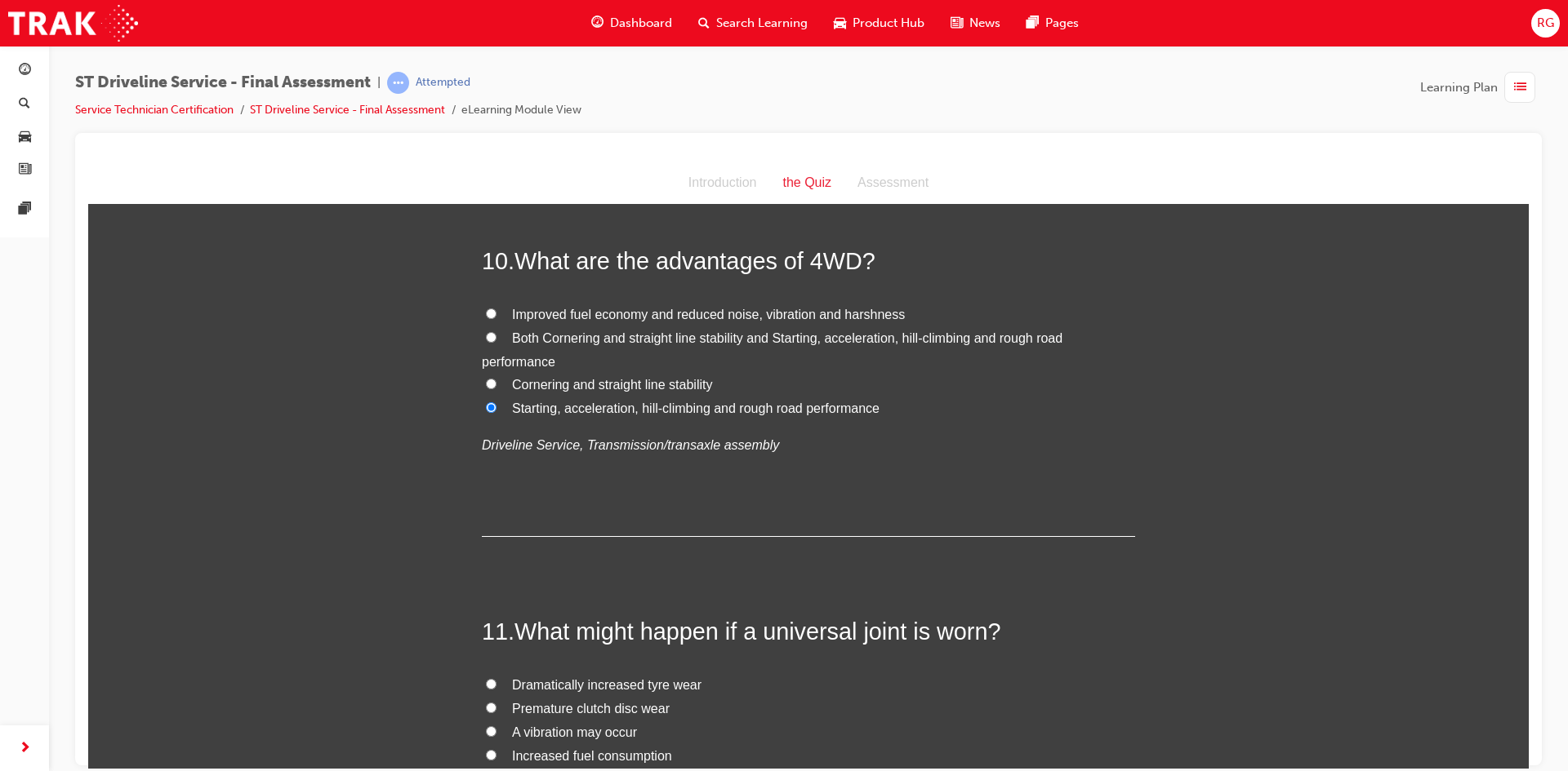
radio input "true"
click at [556, 397] on label "Starting, acceleration, hill-climbing and rough road performance" at bounding box center [808, 408] width 653 height 23
click at [497, 402] on input "Starting, acceleration, hill-climbing and rough road performance" at bounding box center [491, 407] width 11 height 11
radio input "true"
click at [558, 349] on label "Both Cornering and straight line stability and Starting, acceleration, hill-cli…" at bounding box center [808, 350] width 653 height 47
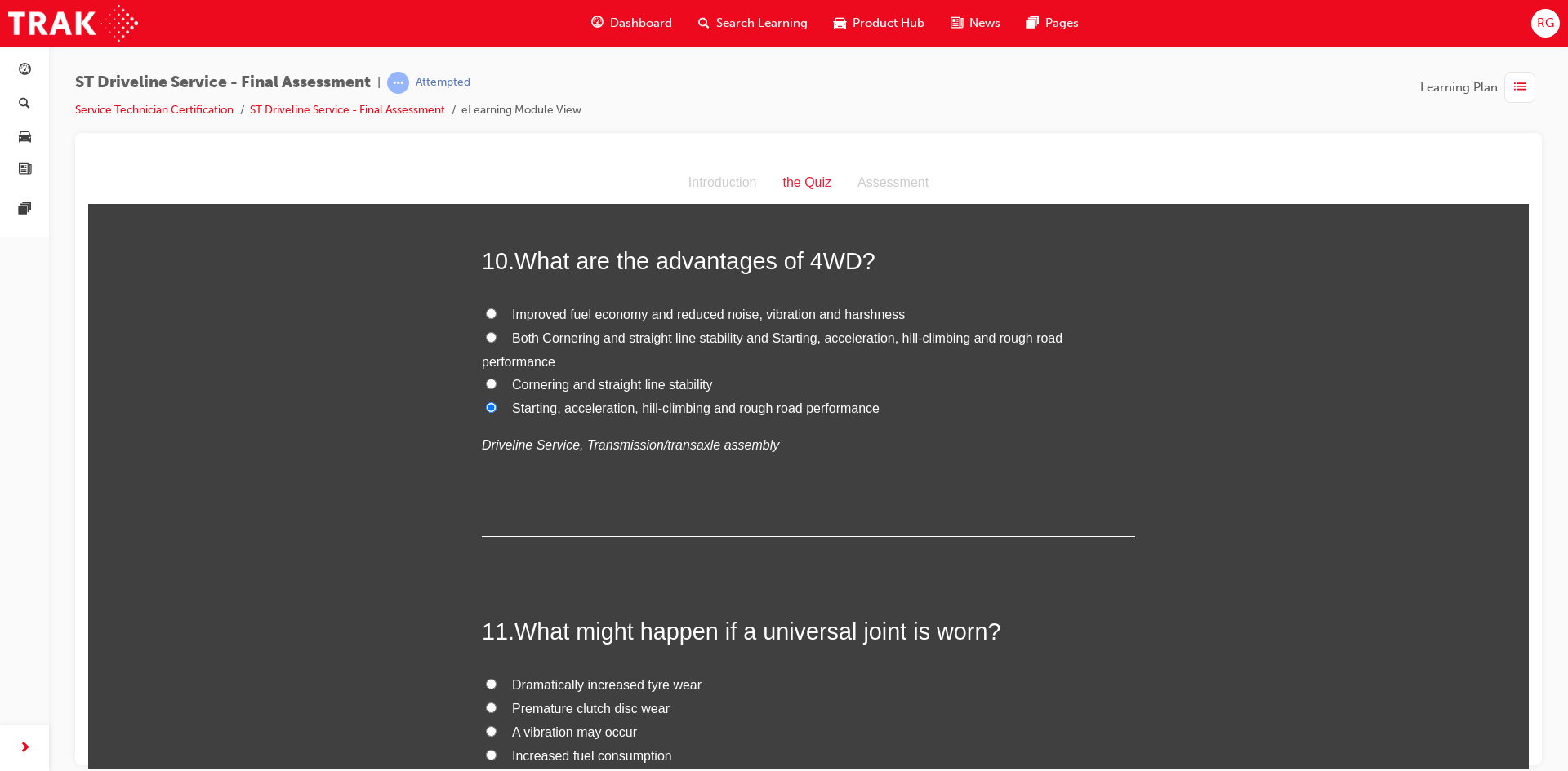
click at [497, 342] on input "Both Cornering and straight line stability and Starting, acceleration, hill-cli…" at bounding box center [491, 336] width 11 height 11
radio input "true"
click at [572, 423] on div "Improved fuel economy and reduced noise, vibration and harshness Both Cornering…" at bounding box center [808, 380] width 653 height 154
click at [564, 401] on span "Starting, acceleration, hill-climbing and rough road performance" at bounding box center [696, 407] width 368 height 14
click at [497, 402] on input "Starting, acceleration, hill-climbing and rough road performance" at bounding box center [491, 407] width 11 height 11
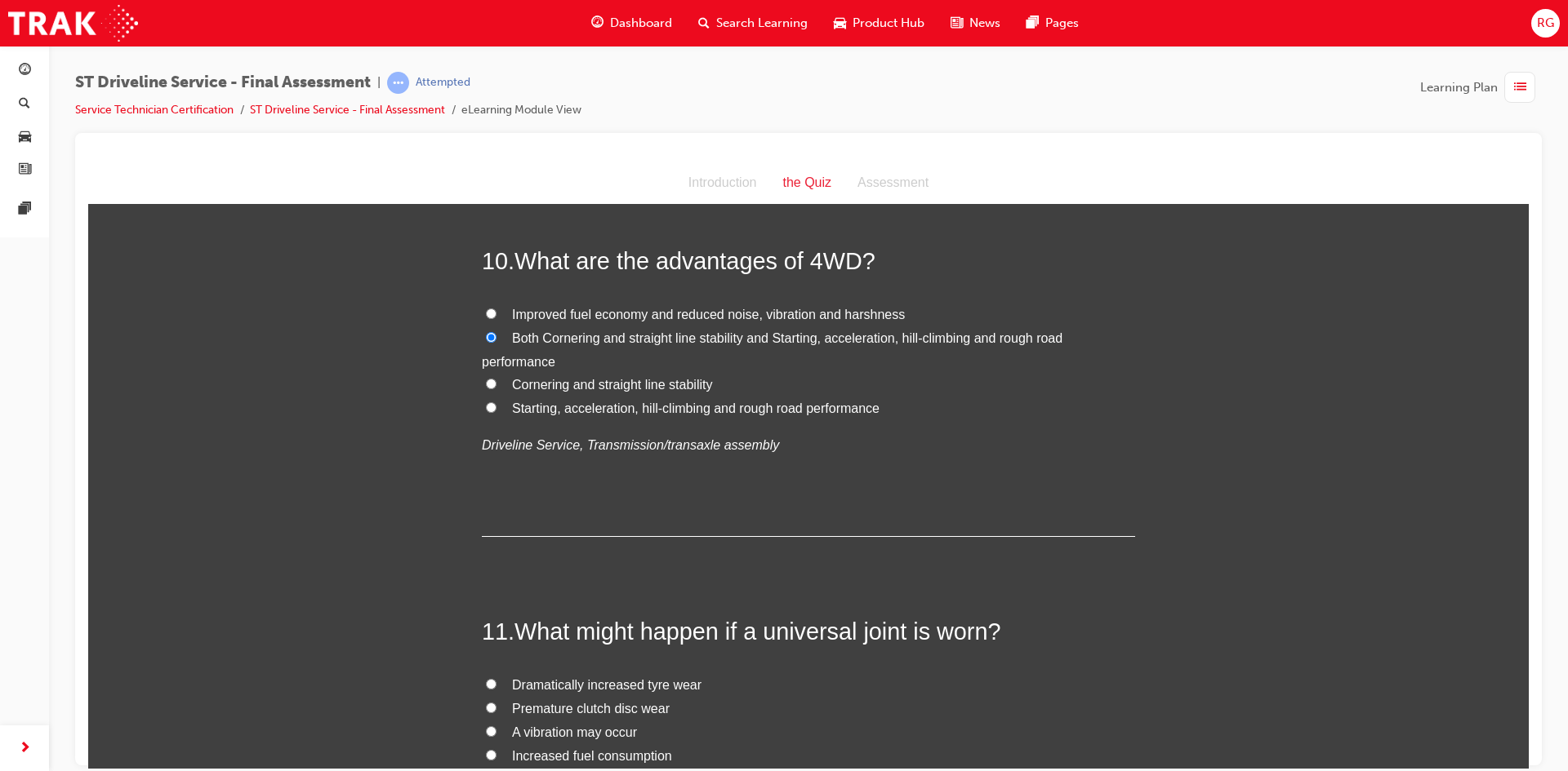
radio input "true"
click at [567, 405] on span "Starting, acceleration, hill-climbing and rough road performance" at bounding box center [696, 407] width 368 height 14
click at [497, 405] on input "Starting, acceleration, hill-climbing and rough road performance" at bounding box center [491, 407] width 11 height 11
click at [559, 350] on label "Both Cornering and straight line stability and Starting, acceleration, hill-cli…" at bounding box center [808, 350] width 653 height 47
click at [497, 342] on input "Both Cornering and straight line stability and Starting, acceleration, hill-cli…" at bounding box center [491, 336] width 11 height 11
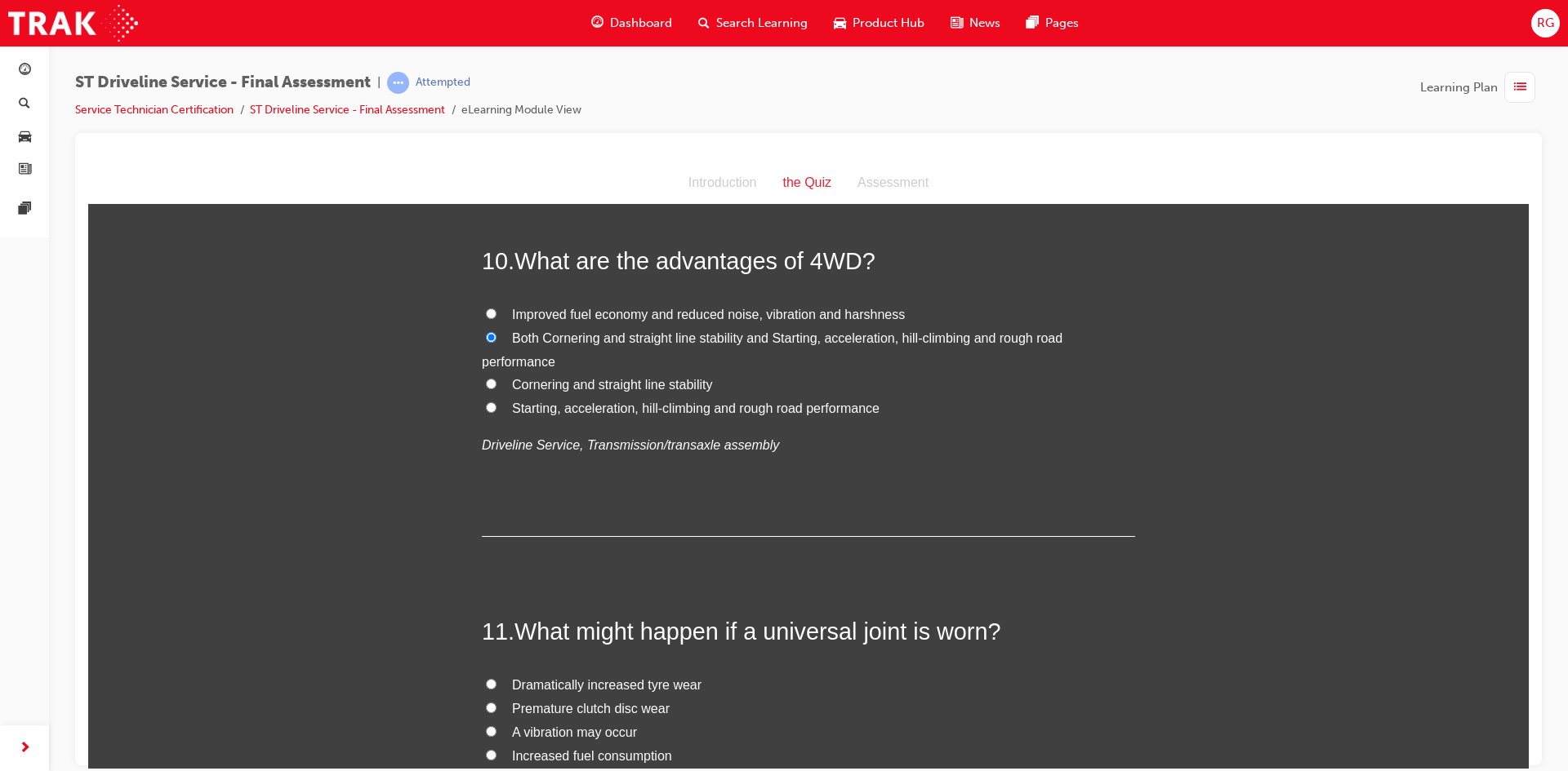
click at [557, 404] on span "Starting, acceleration, hill-climbing and rough road performance" at bounding box center [696, 407] width 368 height 14
click at [497, 404] on input "Starting, acceleration, hill-climbing and rough road performance" at bounding box center [491, 407] width 11 height 11
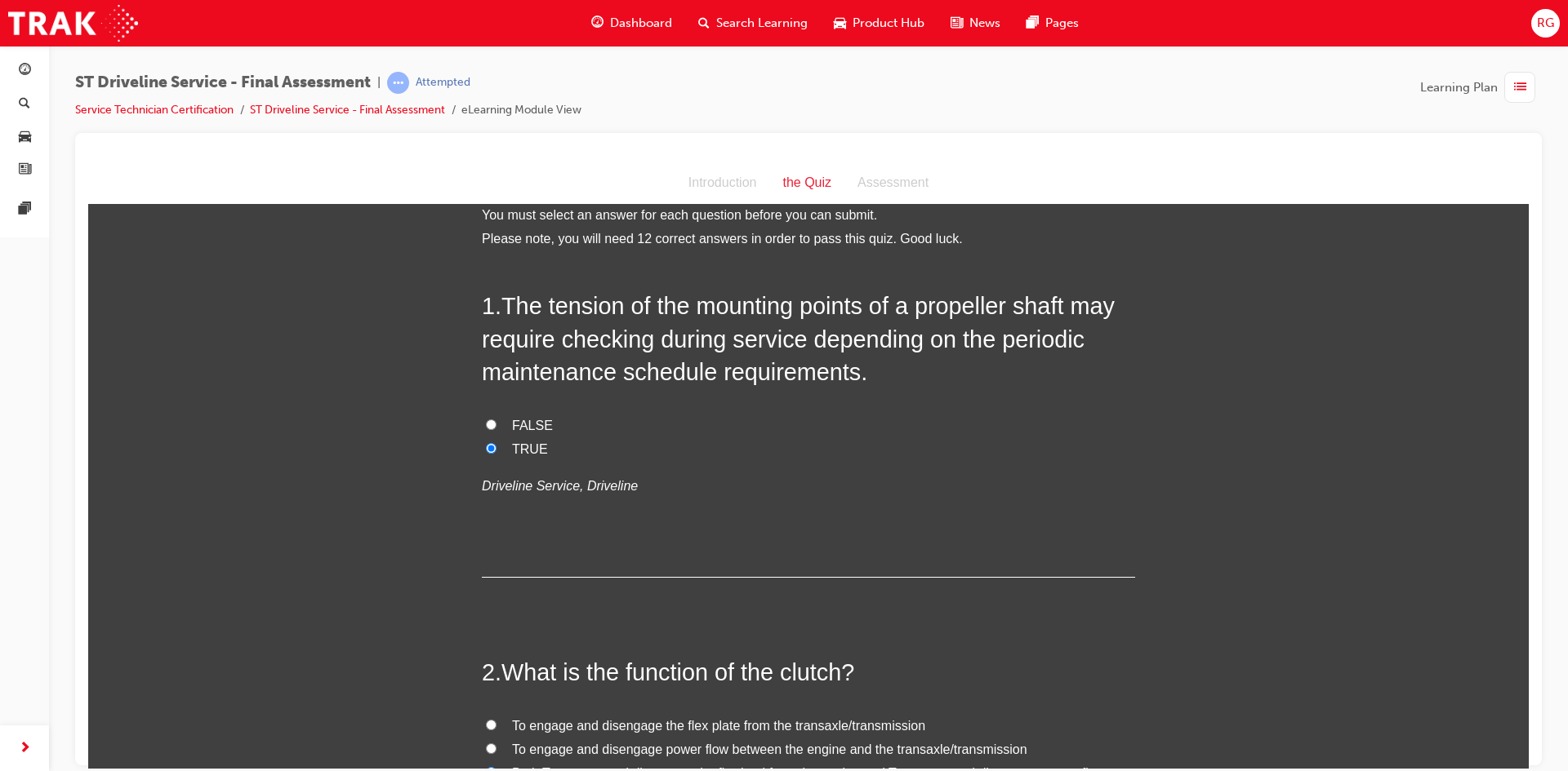
scroll to position [0, 0]
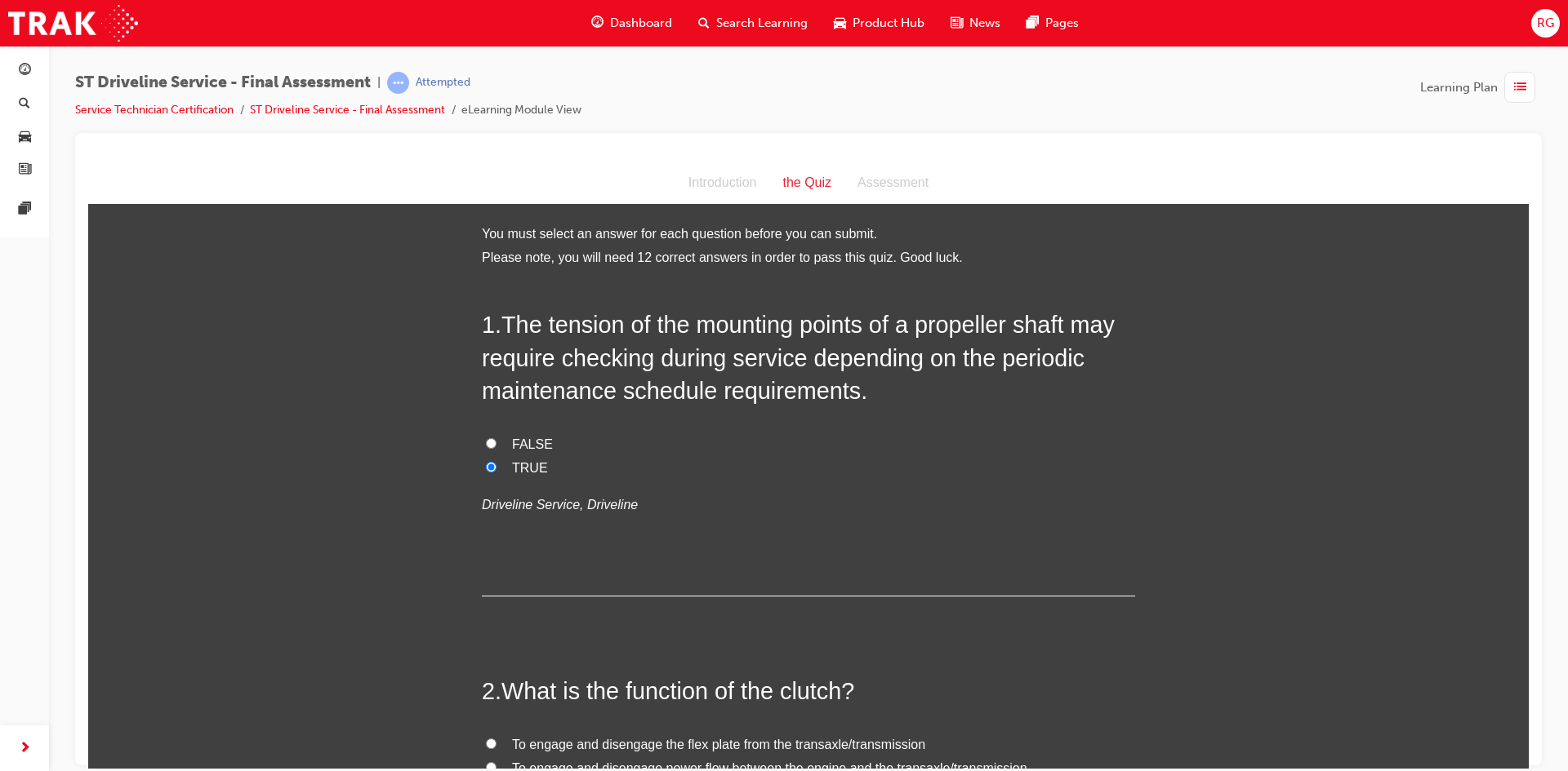
click at [1528, 86] on div "button" at bounding box center [1520, 88] width 31 height 31
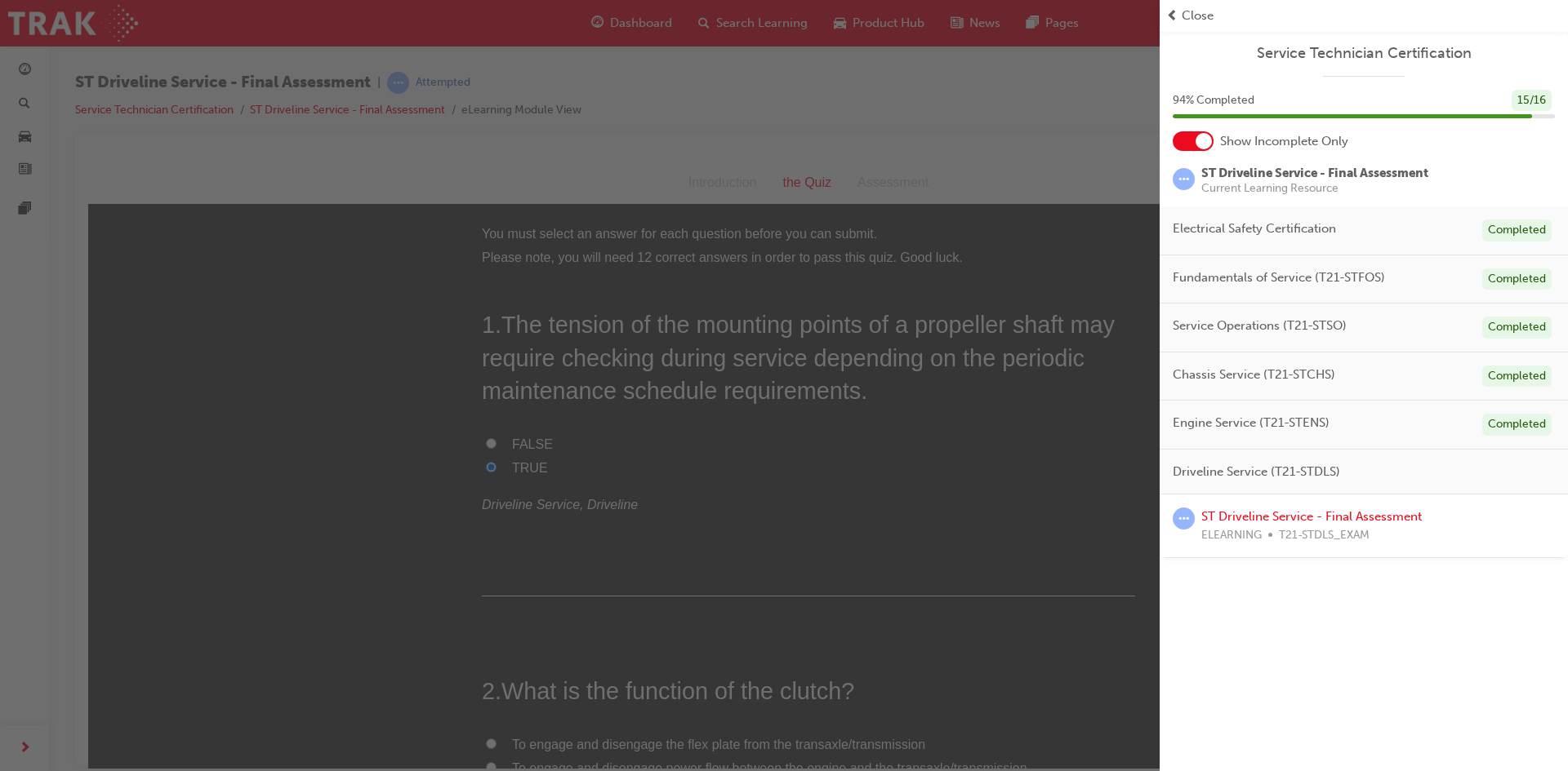
click at [1167, 20] on span "prev-icon" at bounding box center [1172, 16] width 13 height 19
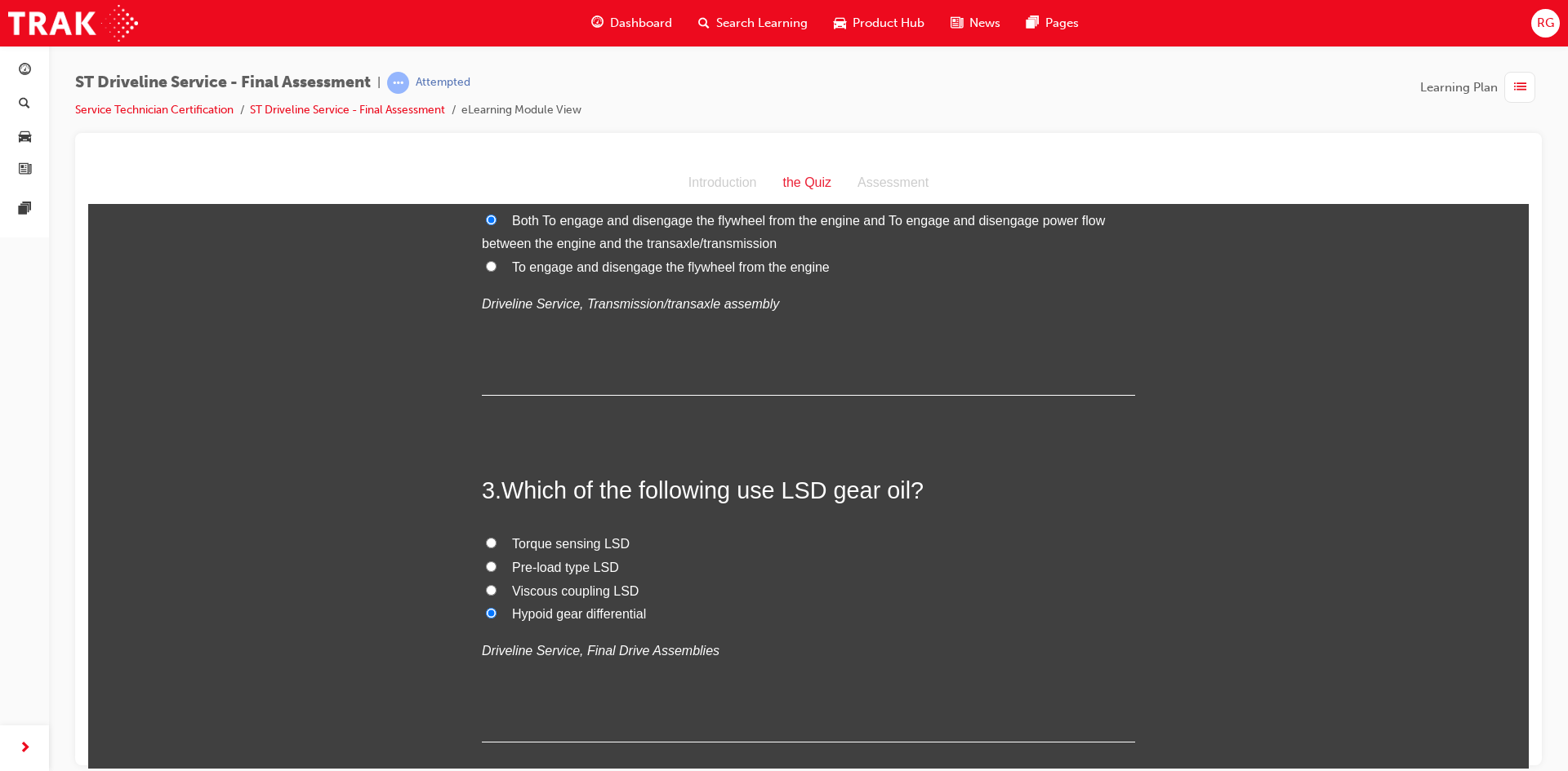
scroll to position [653, 0]
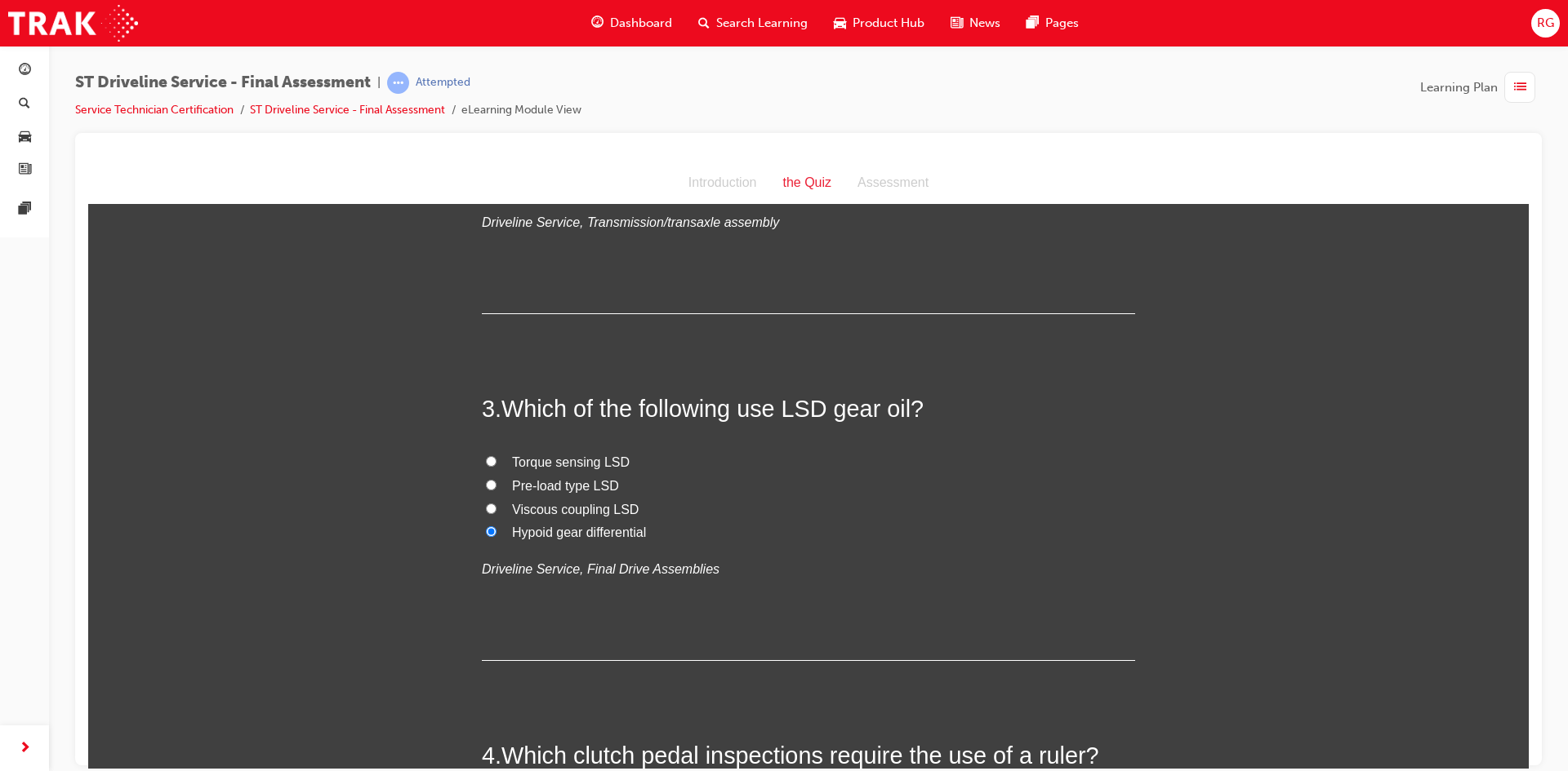
click at [562, 482] on span "Pre-load type LSD" at bounding box center [565, 486] width 107 height 14
click at [497, 482] on input "Pre-load type LSD" at bounding box center [491, 484] width 11 height 11
click at [558, 513] on span "Viscous coupling LSD" at bounding box center [575, 509] width 126 height 14
click at [497, 513] on input "Viscous coupling LSD" at bounding box center [491, 508] width 11 height 11
drag, startPoint x: 557, startPoint y: 520, endPoint x: 559, endPoint y: 508, distance: 12.2
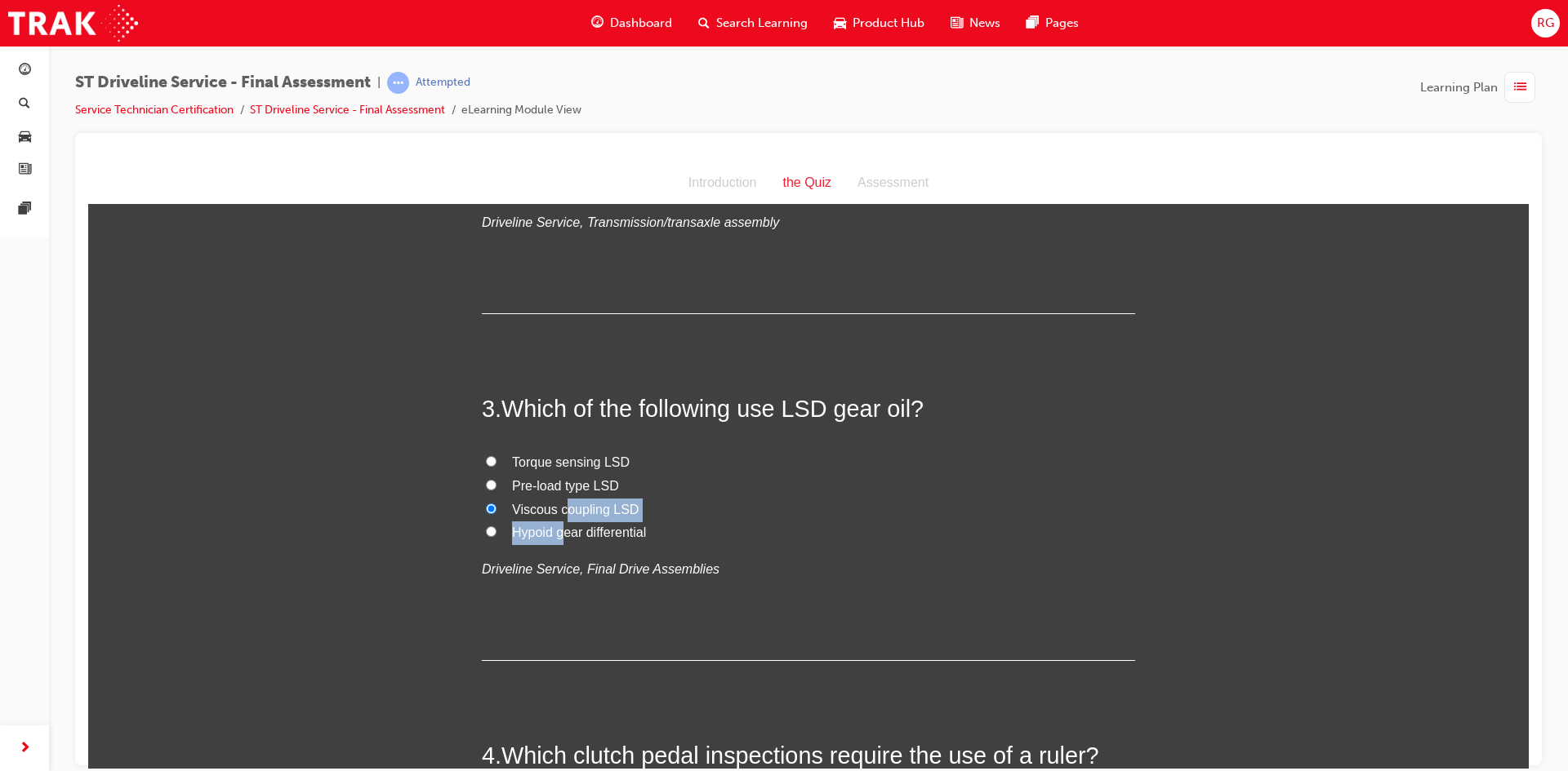
click at [559, 508] on div "Torque sensing LSD Pre-load type LSD Viscous coupling LSD Hypoid gear different…" at bounding box center [808, 516] width 653 height 131
click at [545, 486] on span "Pre-load type LSD" at bounding box center [565, 486] width 107 height 14
click at [497, 486] on input "Pre-load type LSD" at bounding box center [491, 484] width 11 height 11
click at [549, 462] on span "Torque sensing LSD" at bounding box center [571, 461] width 117 height 14
click at [497, 462] on input "Torque sensing LSD" at bounding box center [491, 460] width 11 height 11
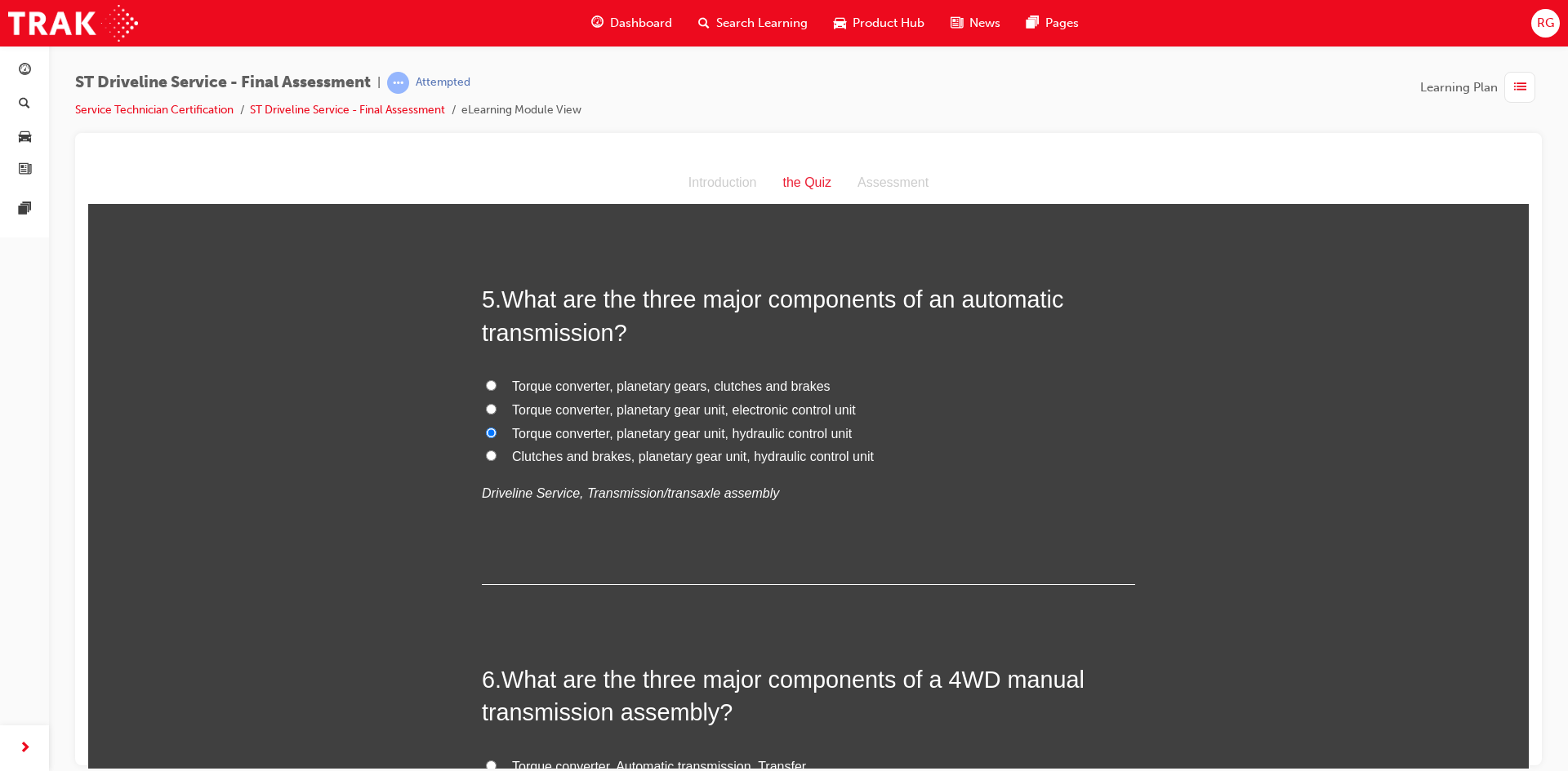
scroll to position [1470, 0]
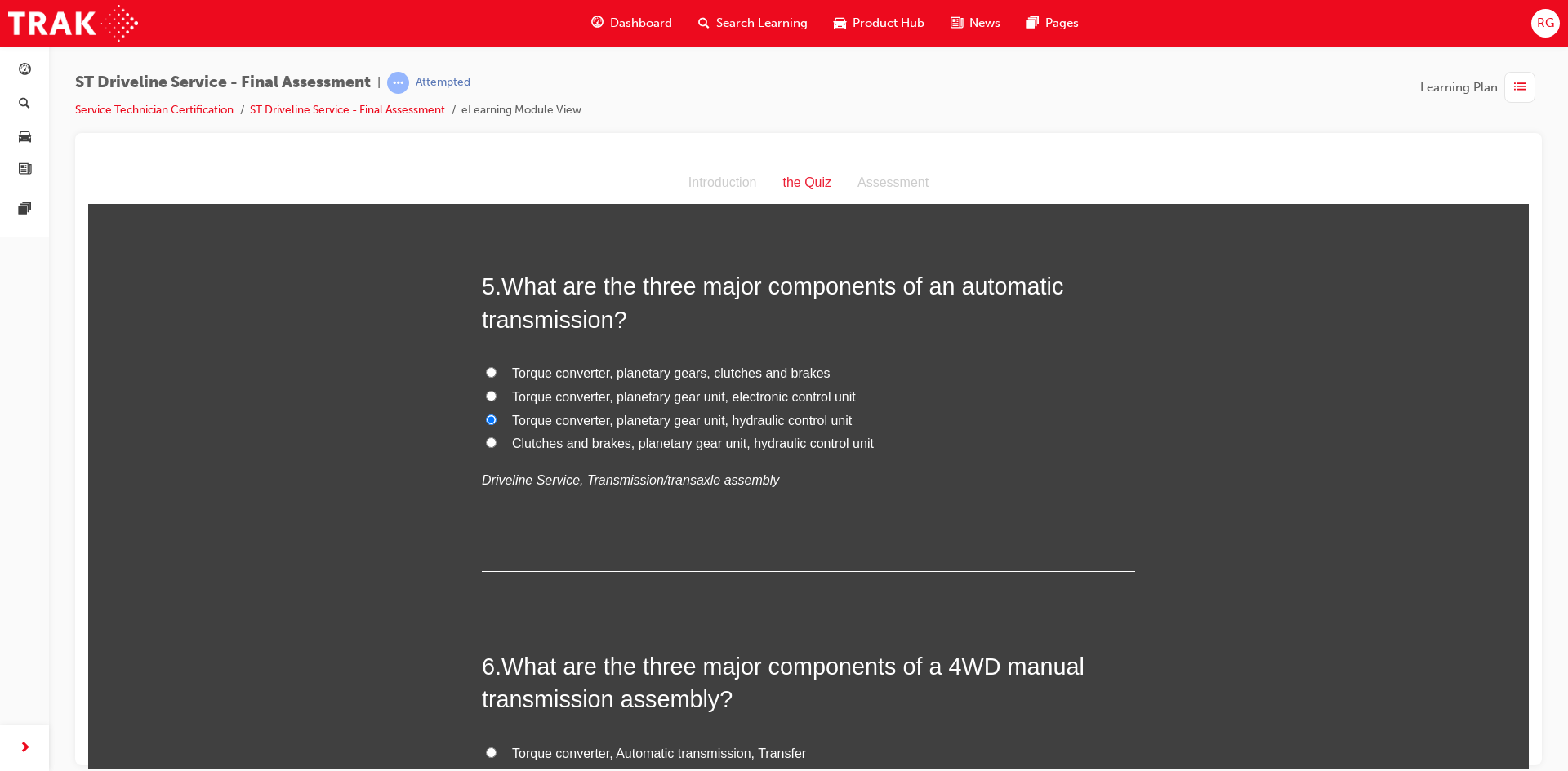
click at [677, 397] on span "Torque converter, planetary gear unit, electronic control unit" at bounding box center [684, 396] width 344 height 14
click at [497, 397] on input "Torque converter, planetary gear unit, electronic control unit" at bounding box center [491, 395] width 11 height 11
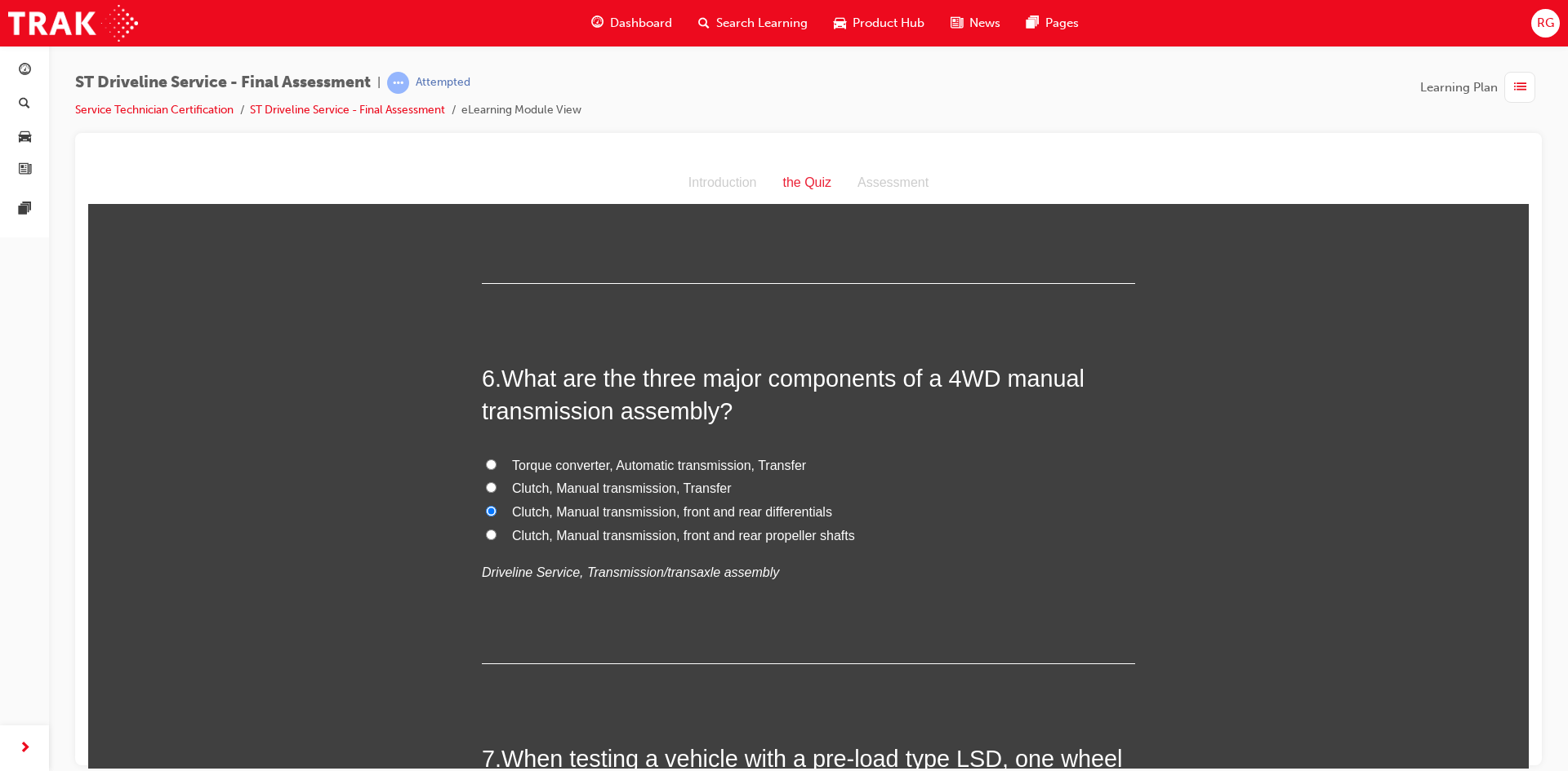
scroll to position [1796, 0]
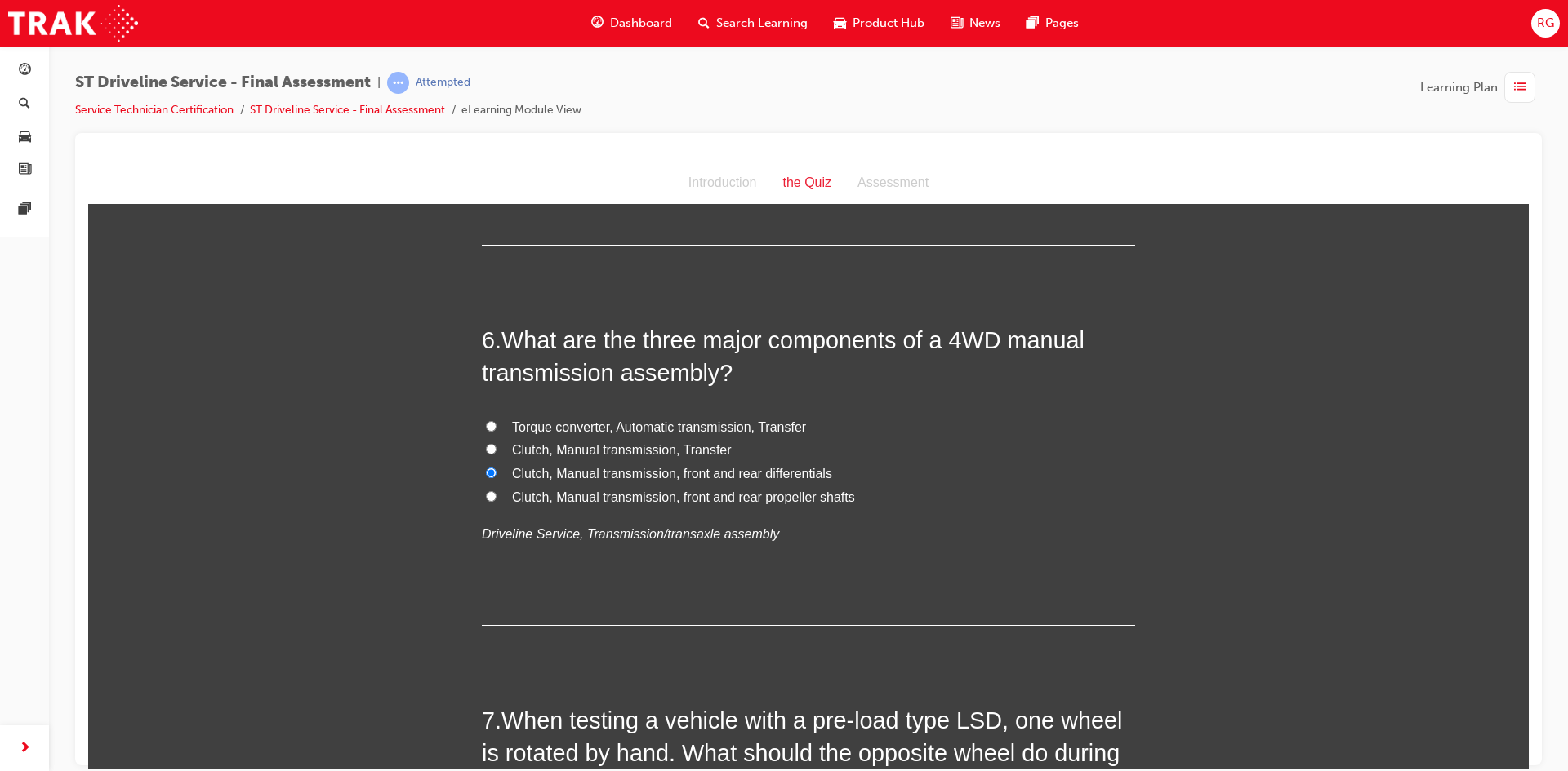
click at [702, 446] on span "Clutch, Manual transmission, Transfer" at bounding box center [622, 450] width 220 height 14
click at [497, 446] on input "Clutch, Manual transmission, Transfer" at bounding box center [491, 449] width 11 height 11
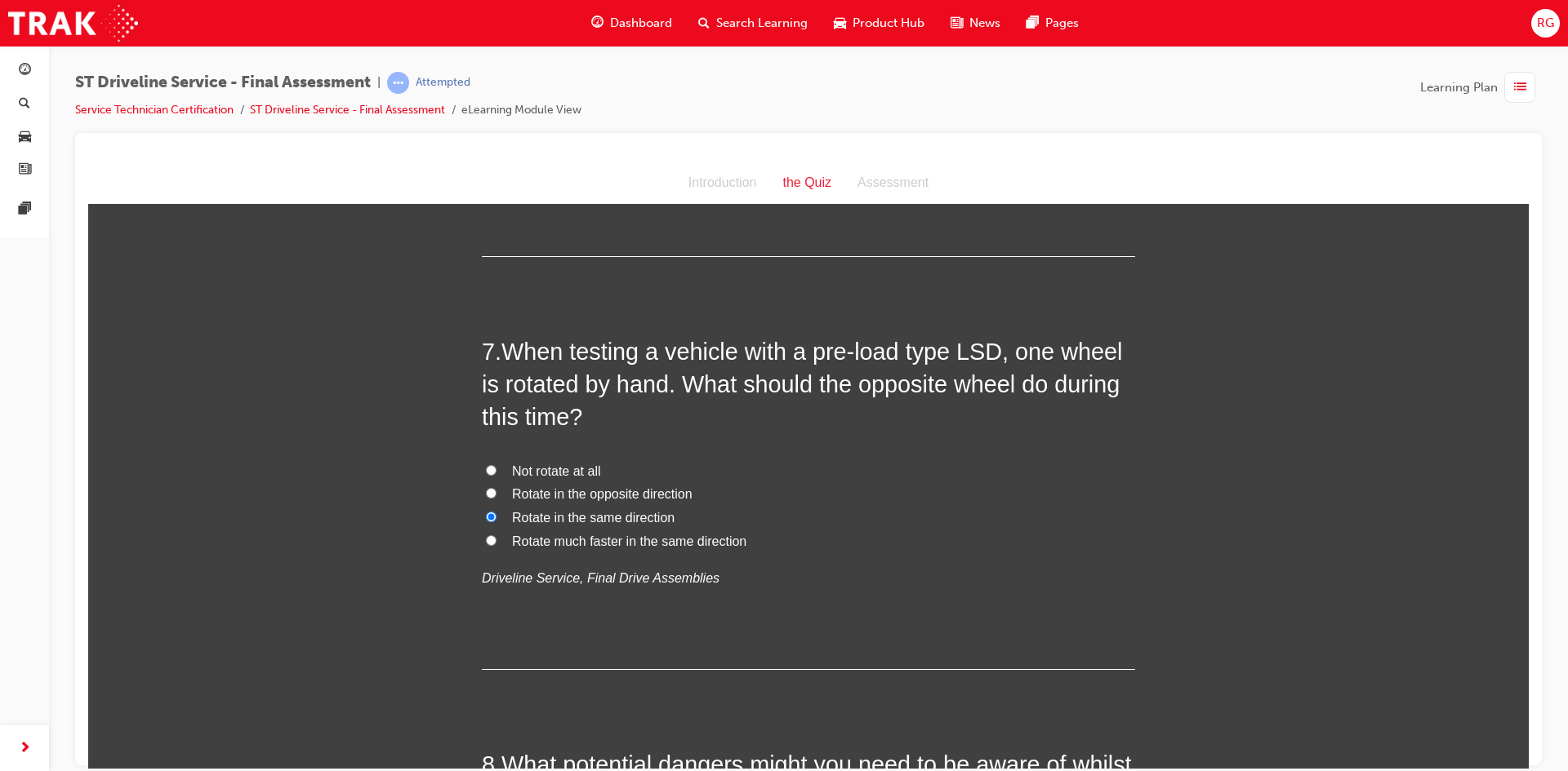
scroll to position [2205, 0]
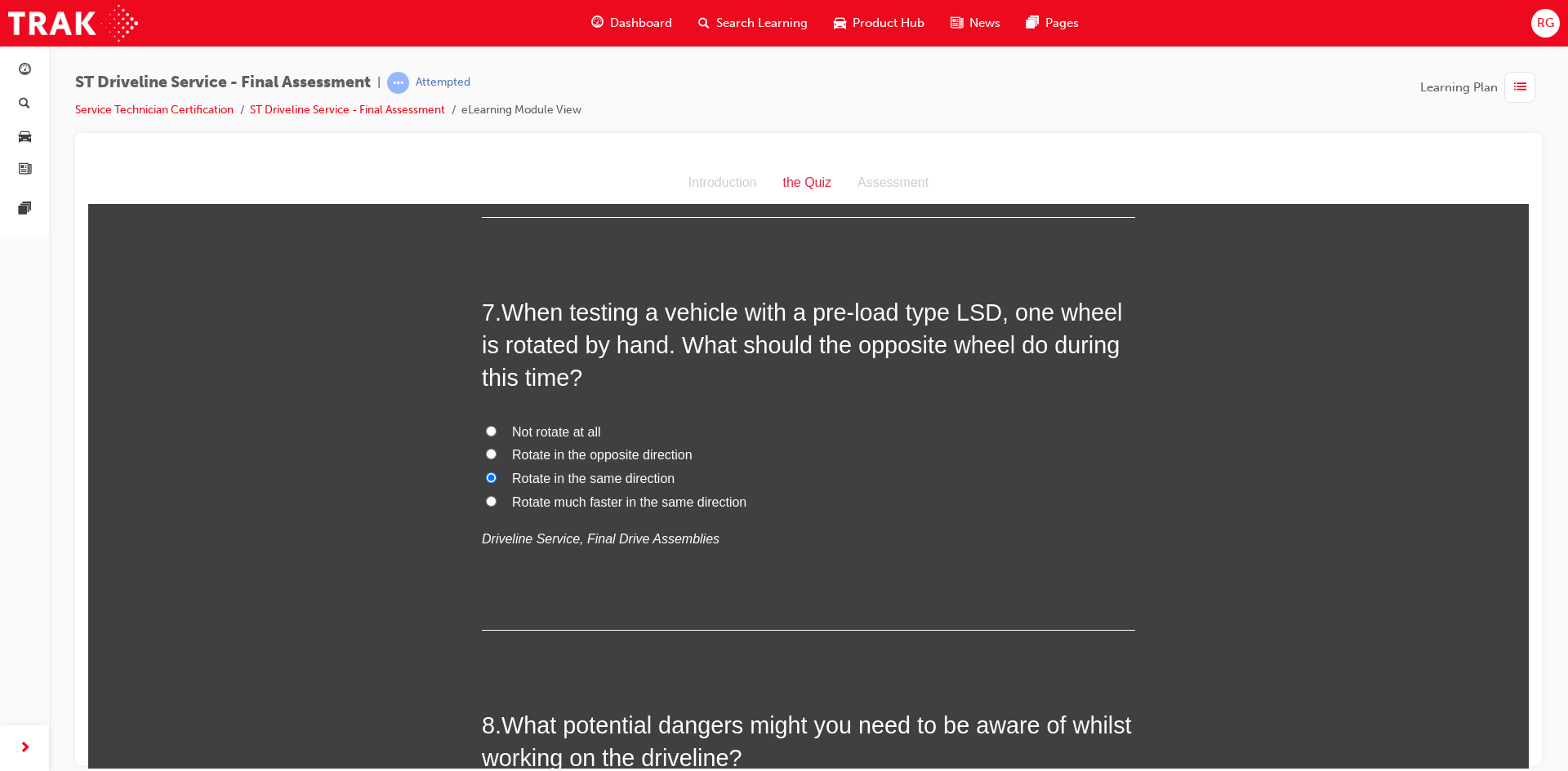
click at [664, 450] on span "Rotate in the opposite direction" at bounding box center [602, 454] width 181 height 14
click at [497, 450] on input "Rotate in the opposite direction" at bounding box center [491, 453] width 11 height 11
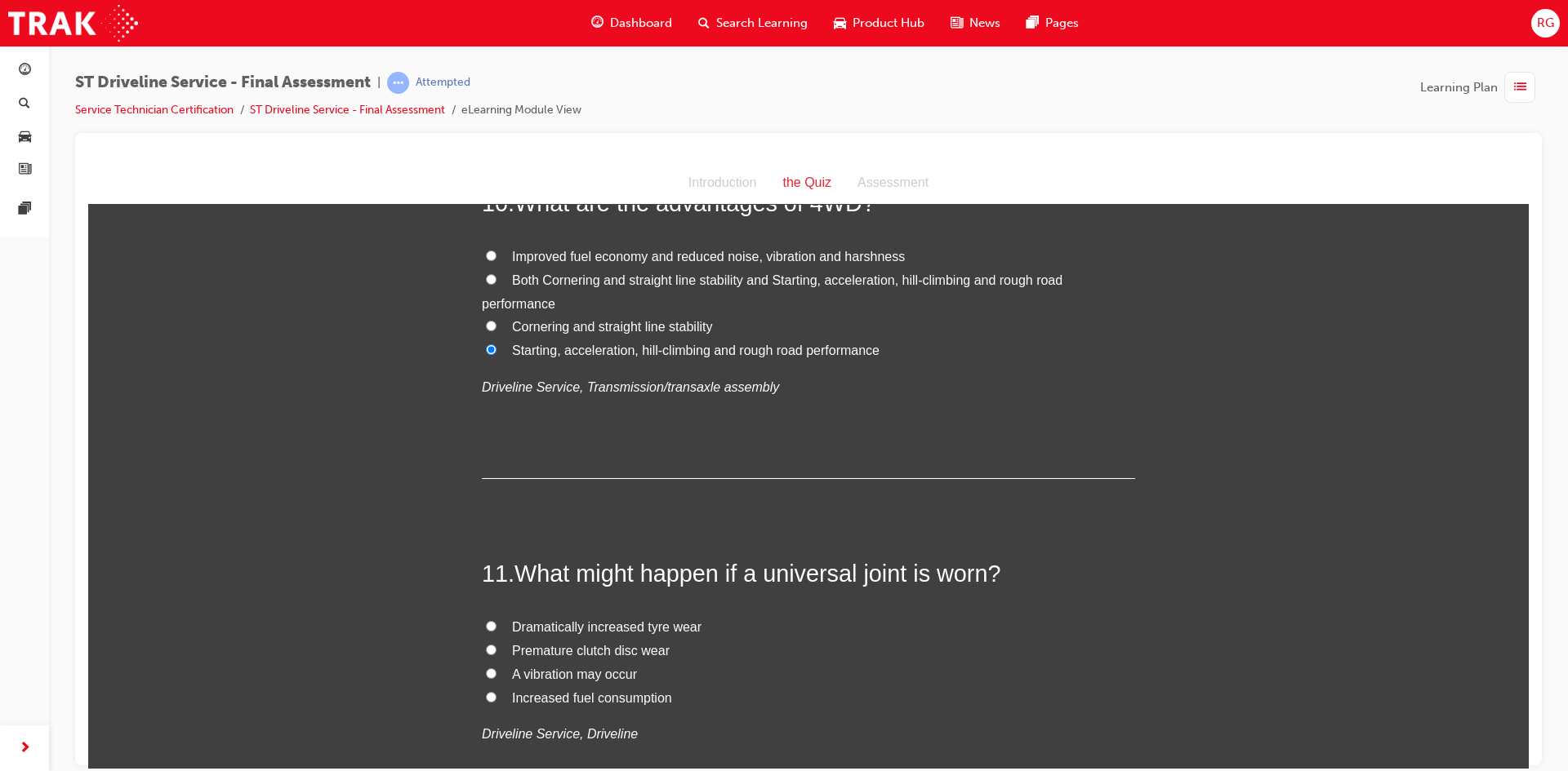
scroll to position [3592, 0]
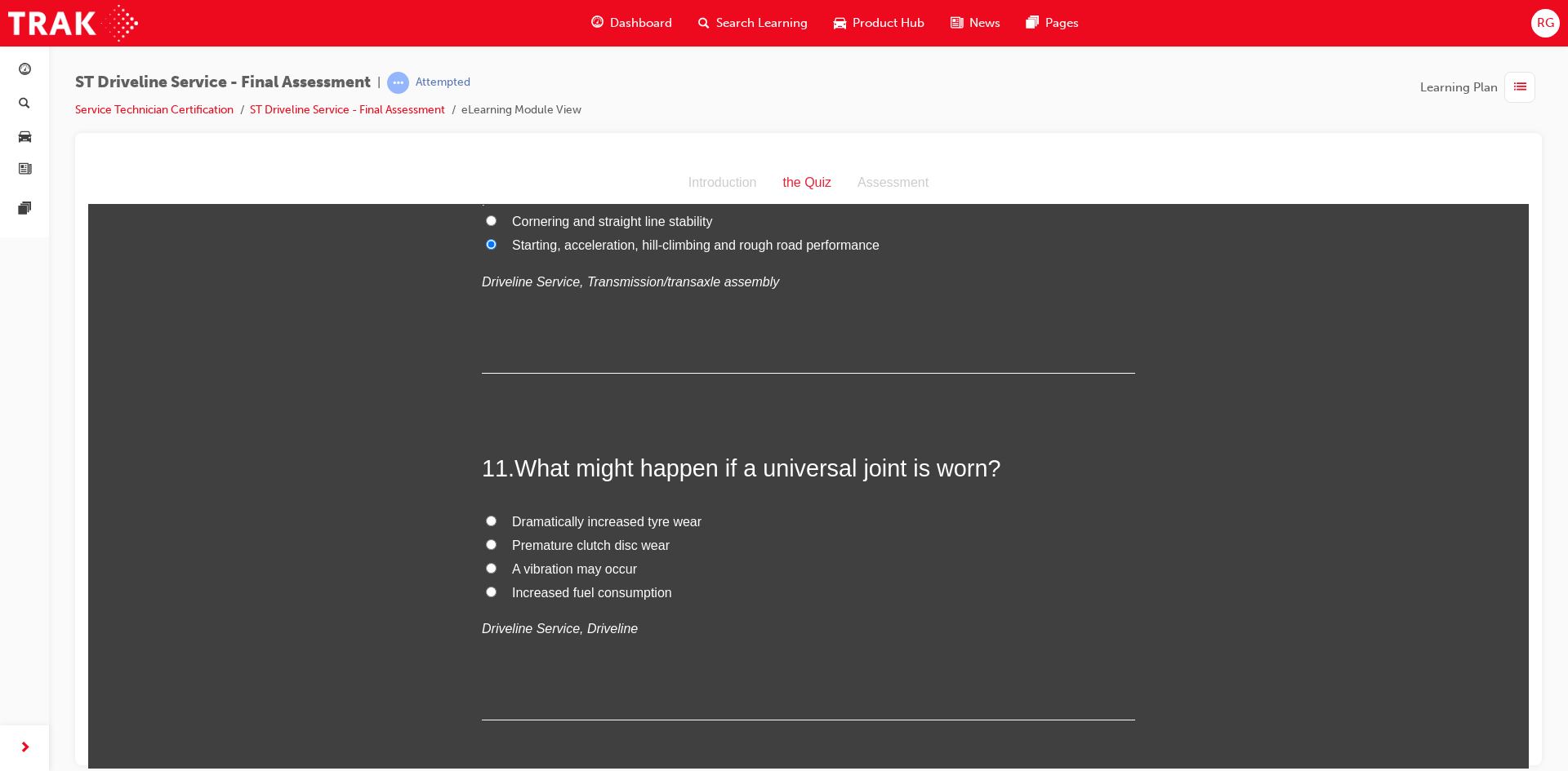
click at [593, 569] on span "A vibration may occur" at bounding box center [575, 569] width 125 height 14
click at [497, 569] on input "A vibration may occur" at bounding box center [491, 568] width 11 height 11
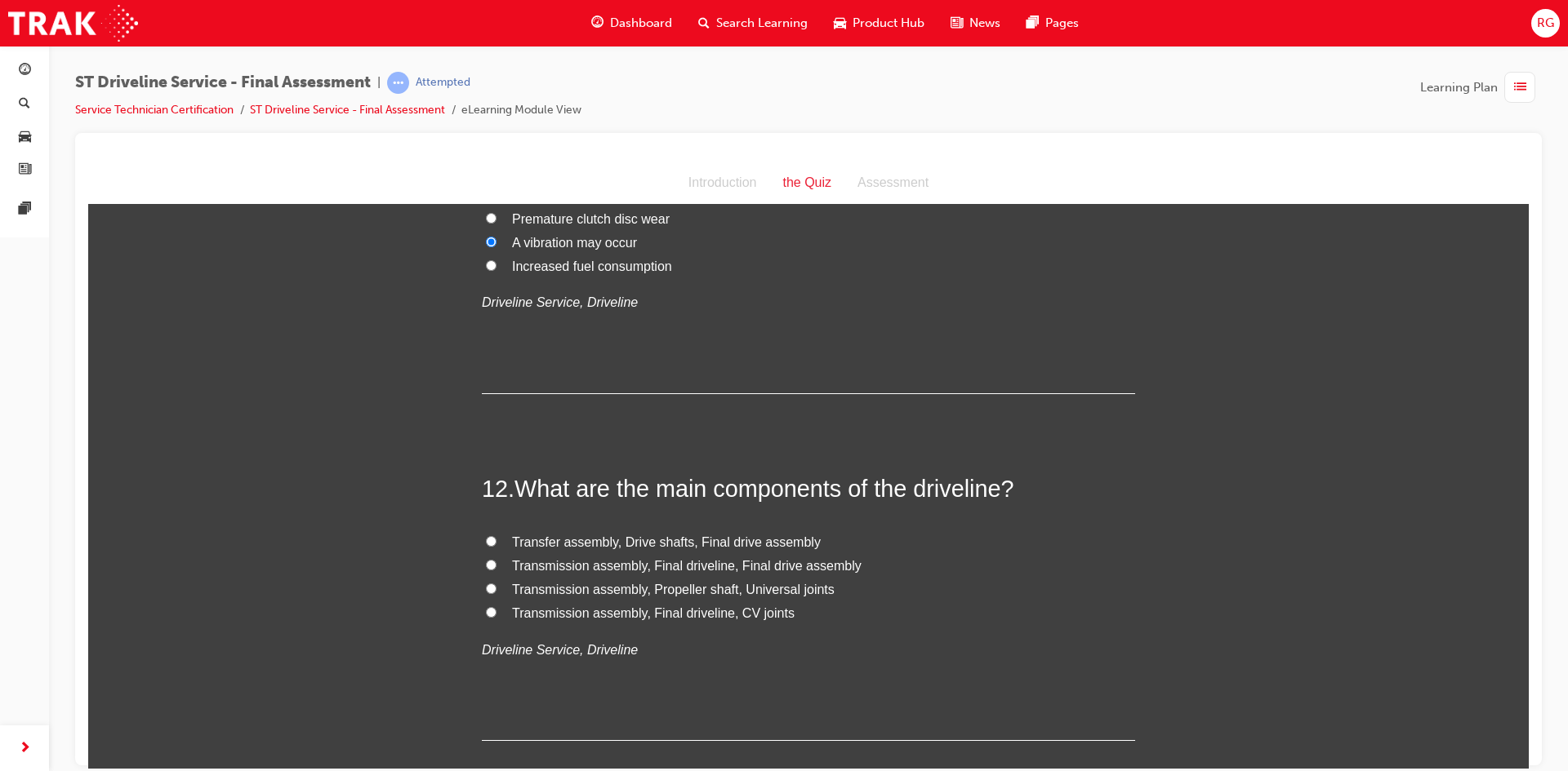
scroll to position [4001, 0]
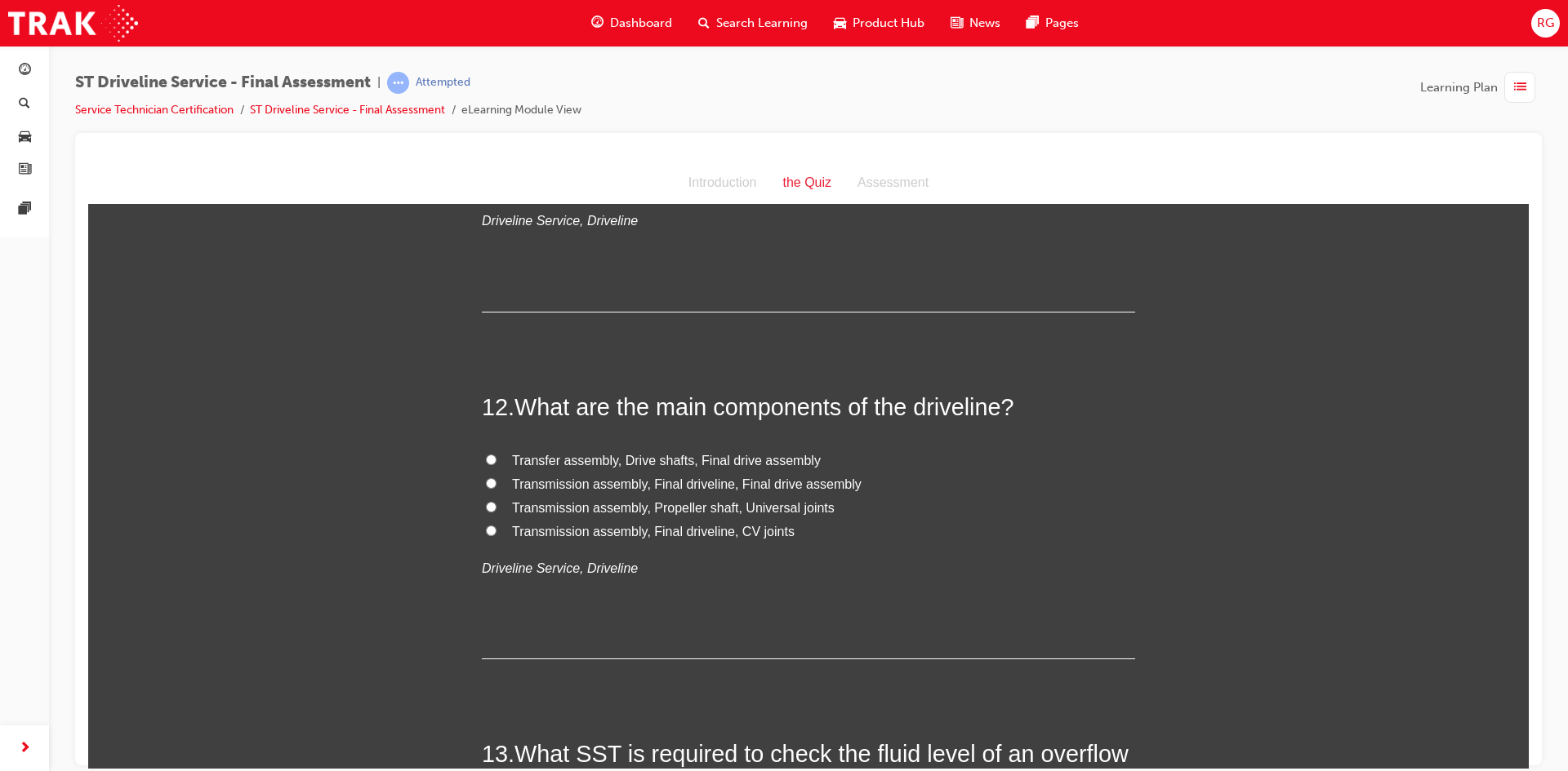
click at [632, 455] on span "Transfer assembly, Drive shafts, Final drive assembly" at bounding box center [667, 460] width 309 height 14
click at [497, 455] on input "Transfer assembly, Drive shafts, Final drive assembly" at bounding box center [491, 458] width 11 height 11
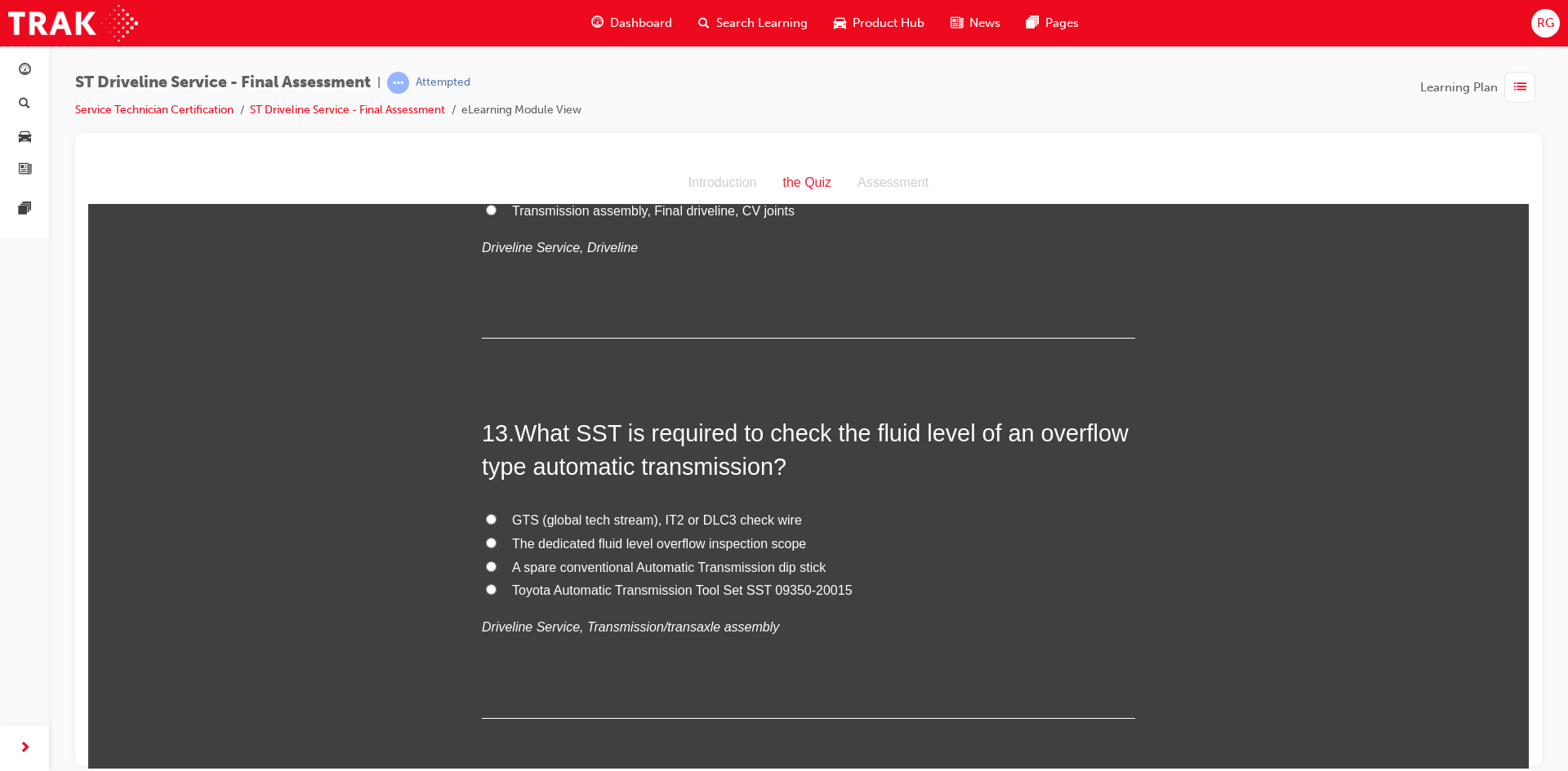
scroll to position [4408, 0]
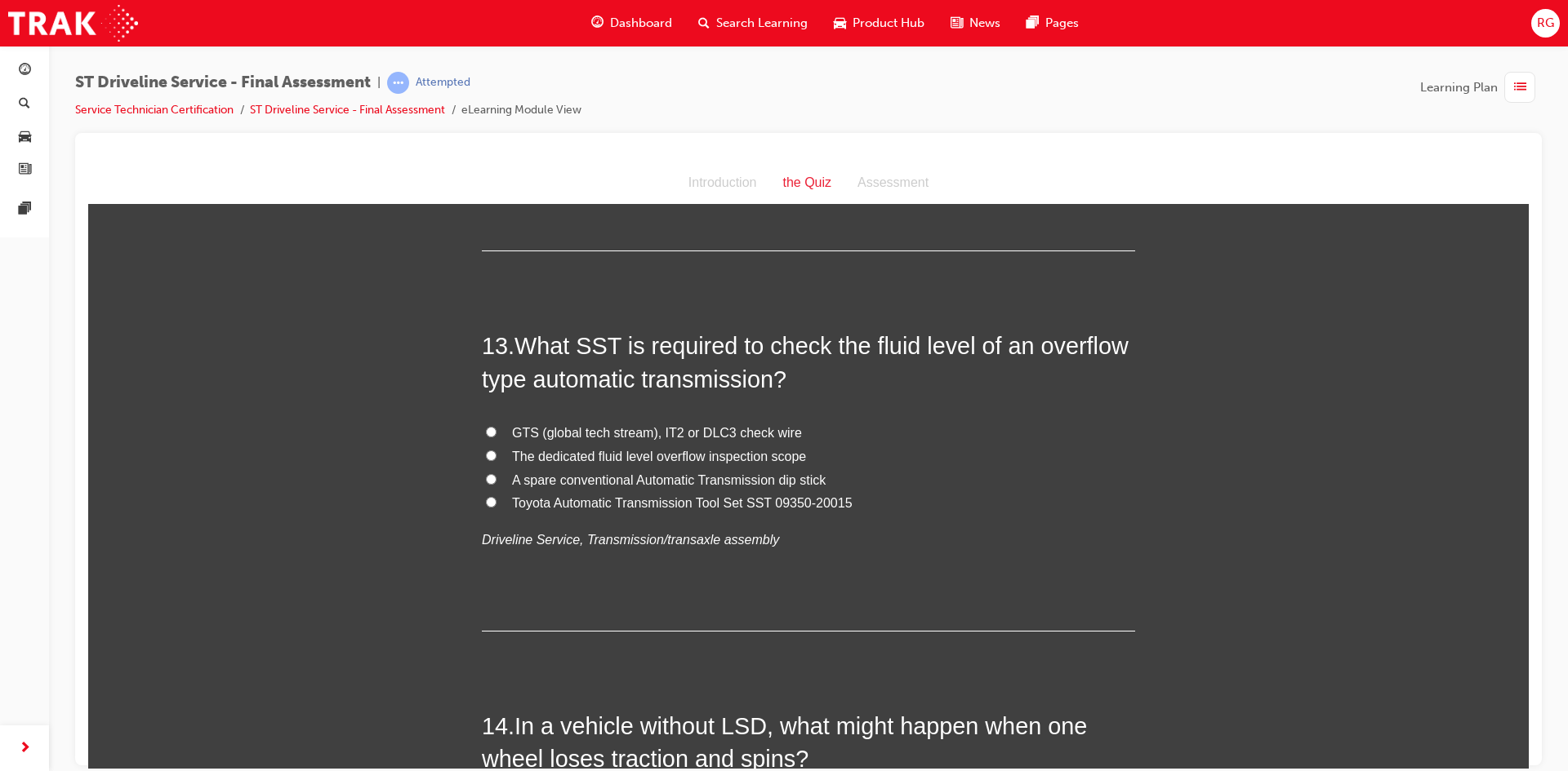
click at [640, 499] on span "Toyota Automatic Transmission Tool Set SST 09350-20015" at bounding box center [682, 502] width 340 height 14
click at [497, 499] on input "Toyota Automatic Transmission Tool Set SST 09350-20015" at bounding box center [491, 501] width 11 height 11
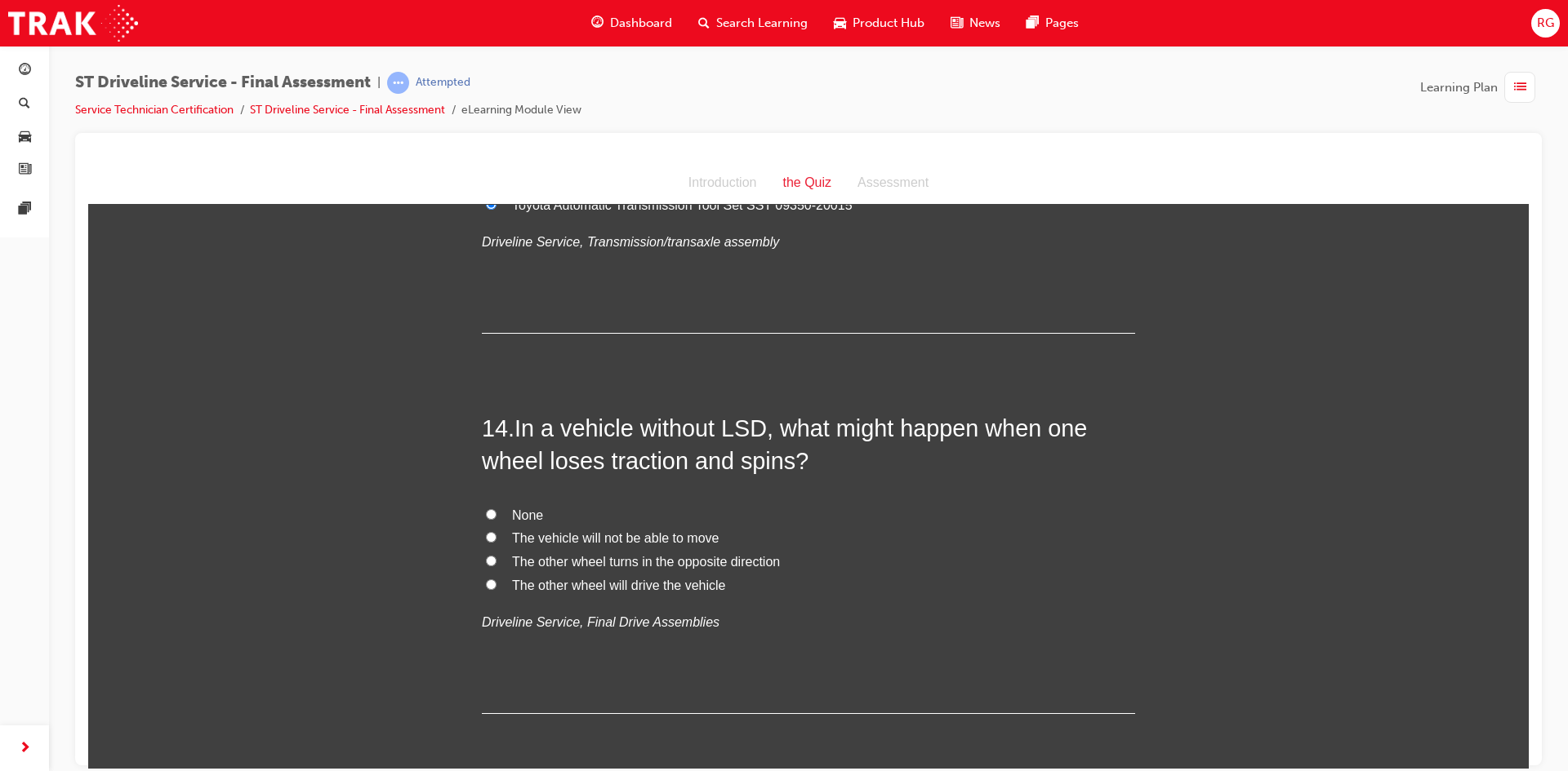
scroll to position [4734, 0]
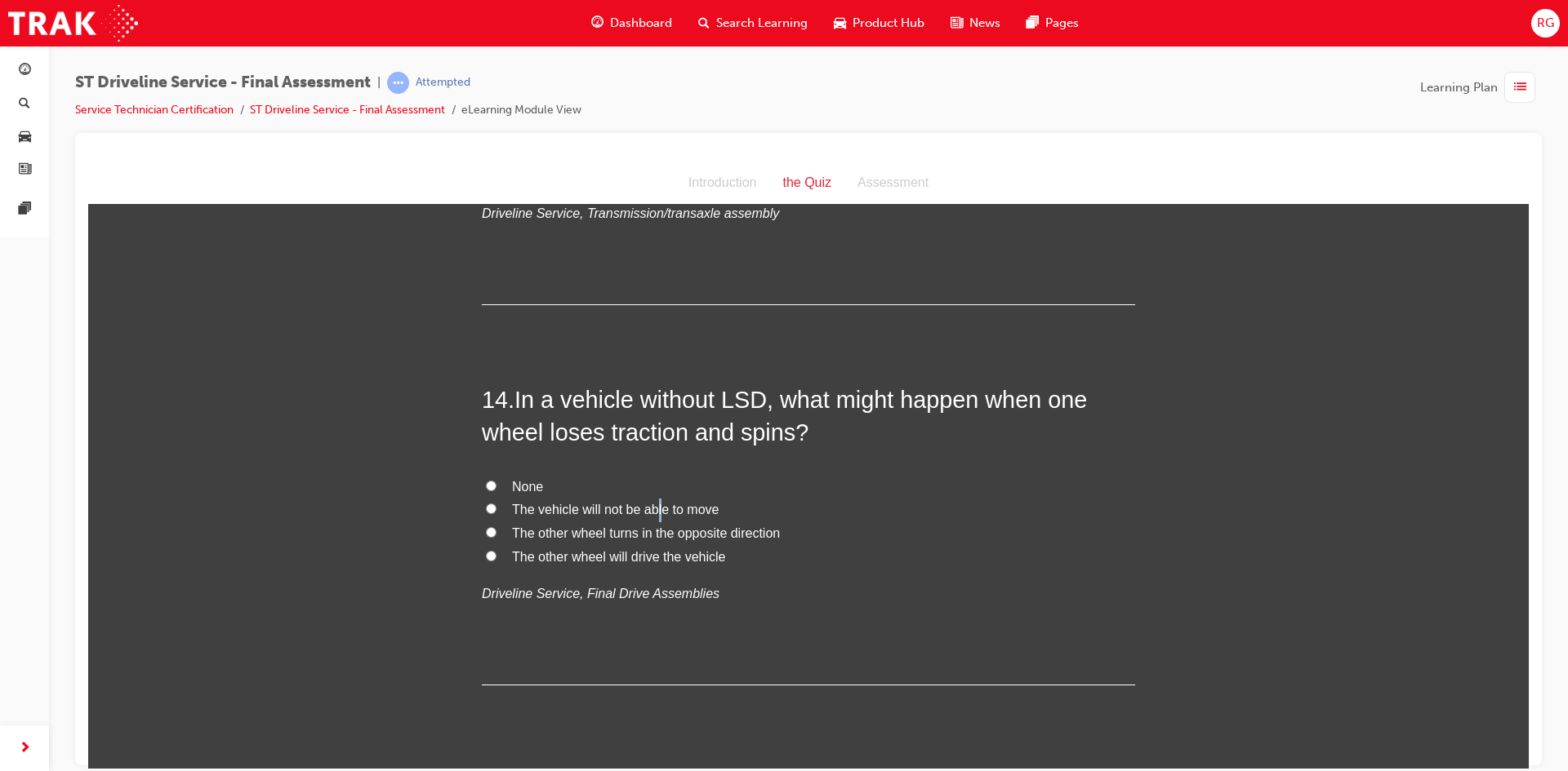
click at [651, 510] on span "The vehicle will not be able to move" at bounding box center [615, 509] width 206 height 14
click at [497, 510] on input "The vehicle will not be able to move" at bounding box center [491, 508] width 11 height 11
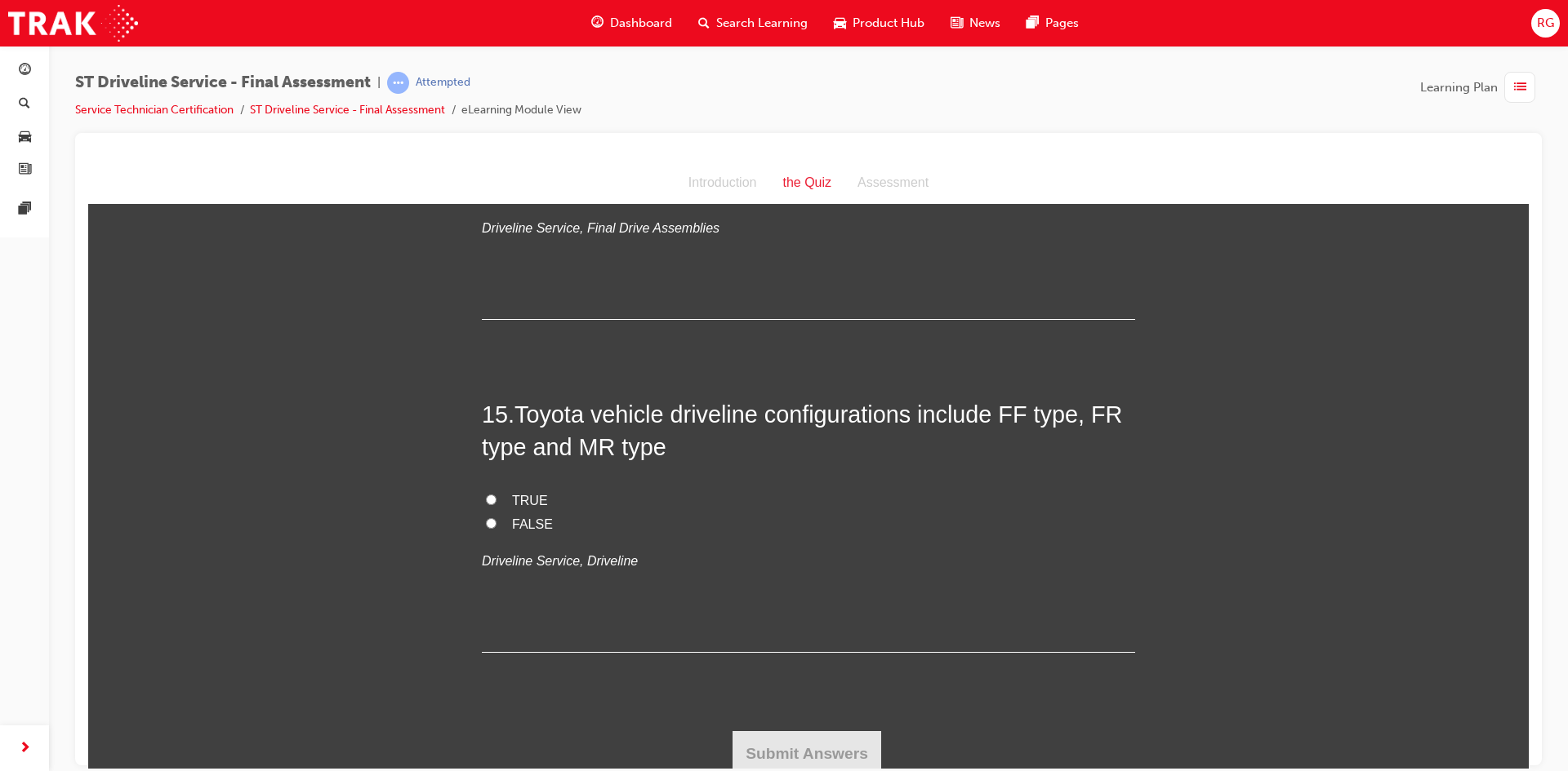
scroll to position [5108, 0]
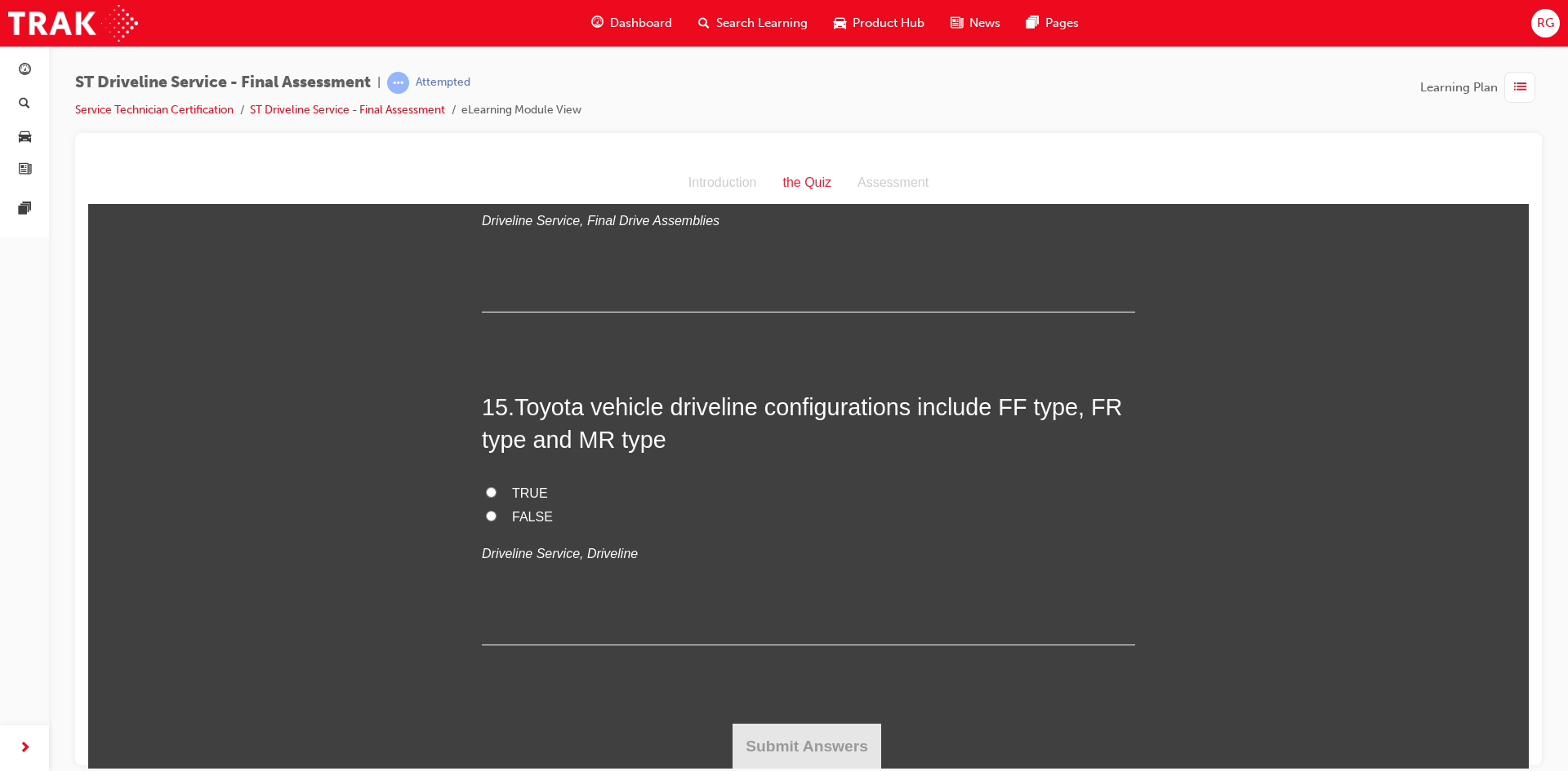
click at [519, 493] on span "TRUE" at bounding box center [530, 493] width 36 height 14
click at [497, 493] on input "TRUE" at bounding box center [491, 492] width 11 height 11
click at [761, 742] on button "Submit Answers" at bounding box center [806, 746] width 149 height 46
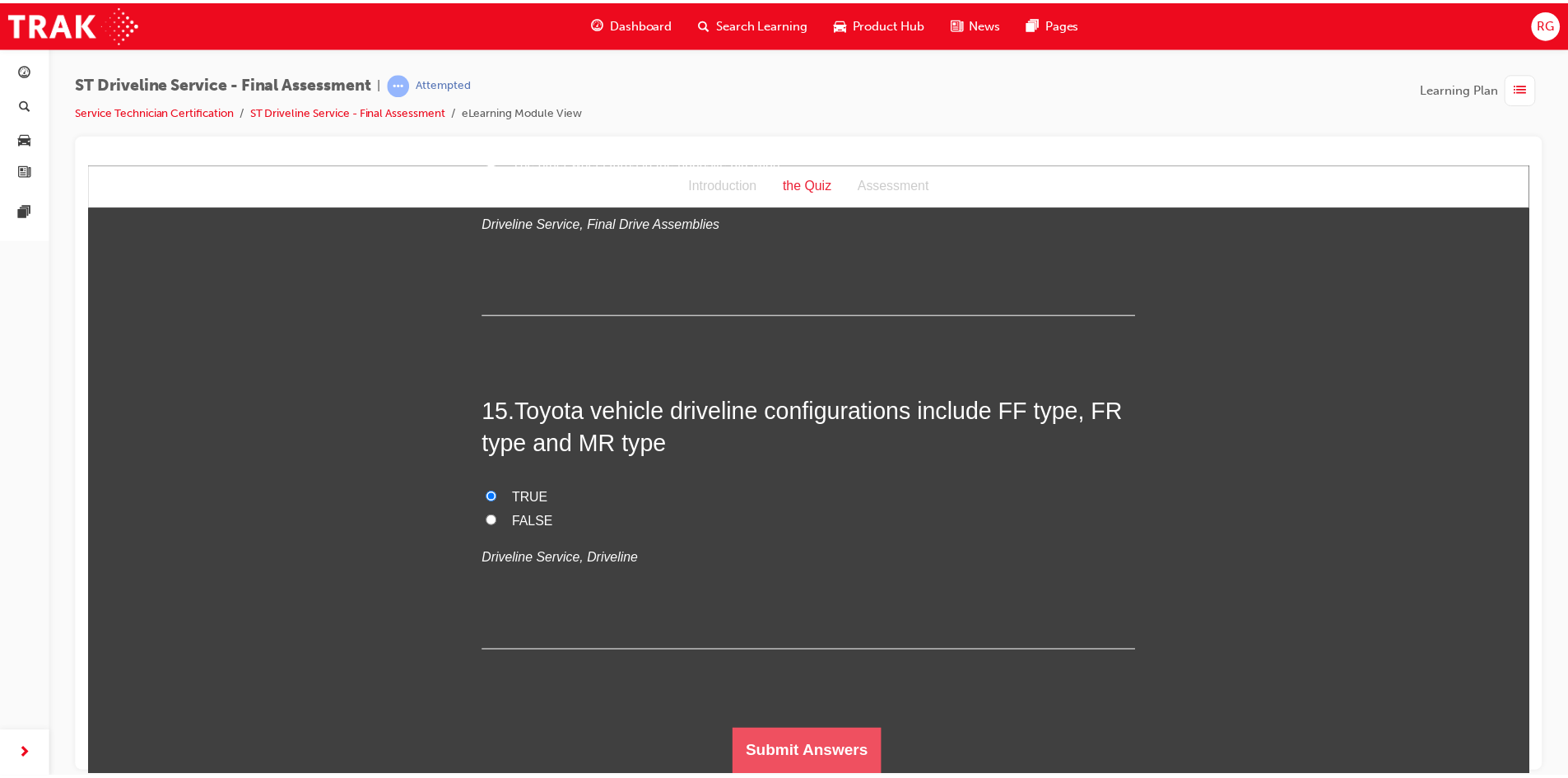
scroll to position [0, 0]
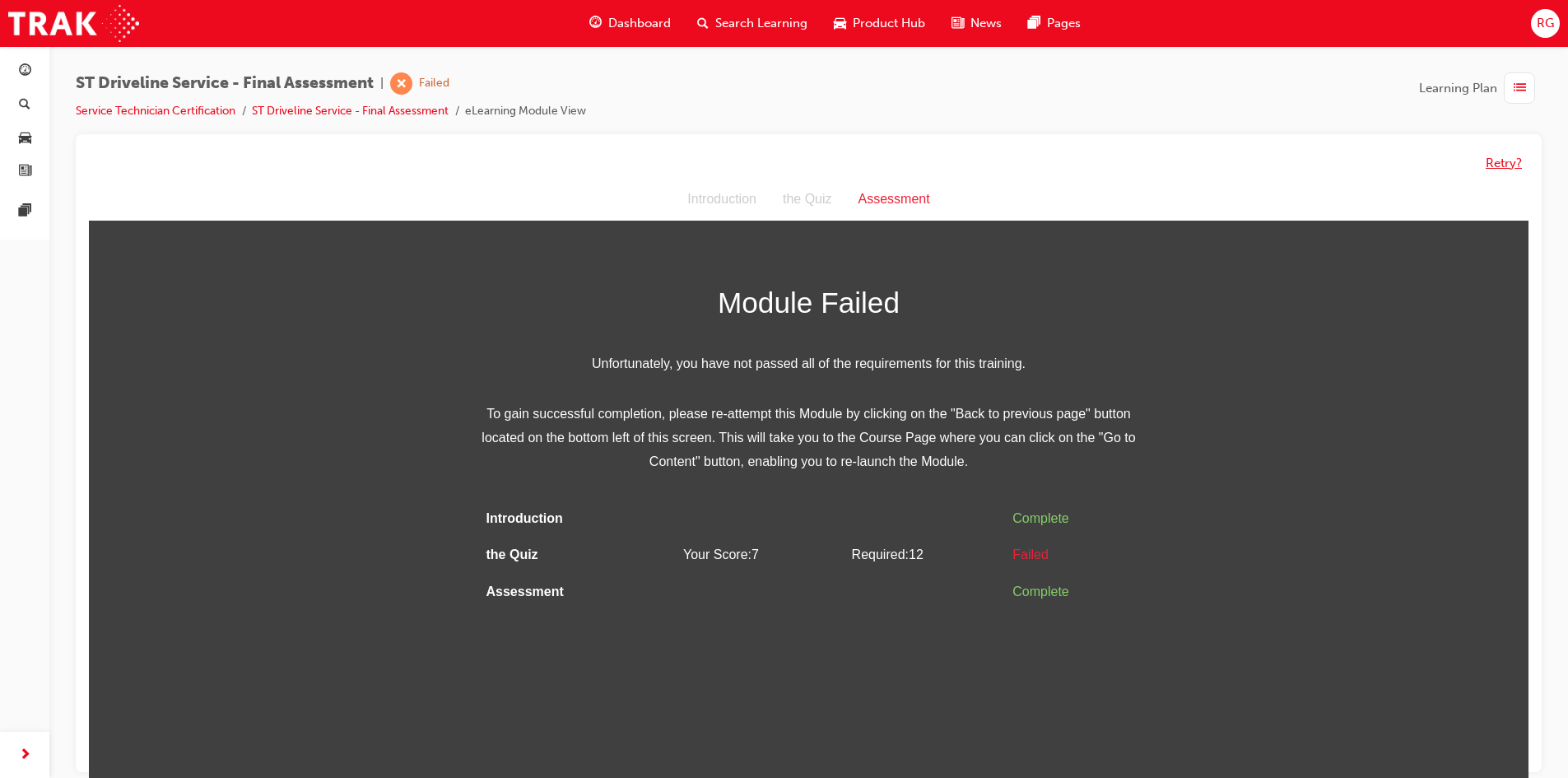
click at [1516, 167] on button "Retry?" at bounding box center [1504, 163] width 36 height 19
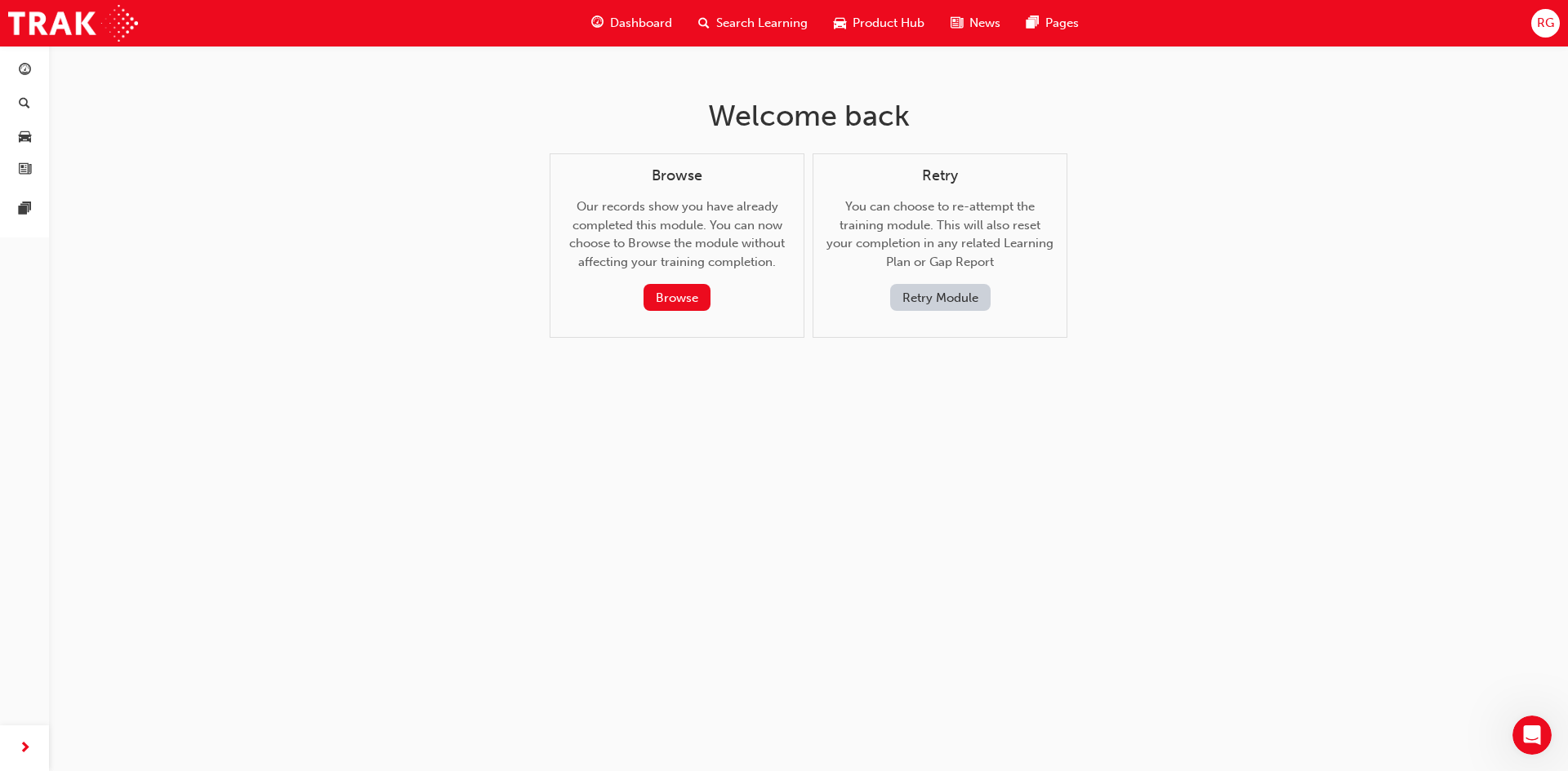
click at [919, 305] on button "Retry Module" at bounding box center [940, 298] width 101 height 27
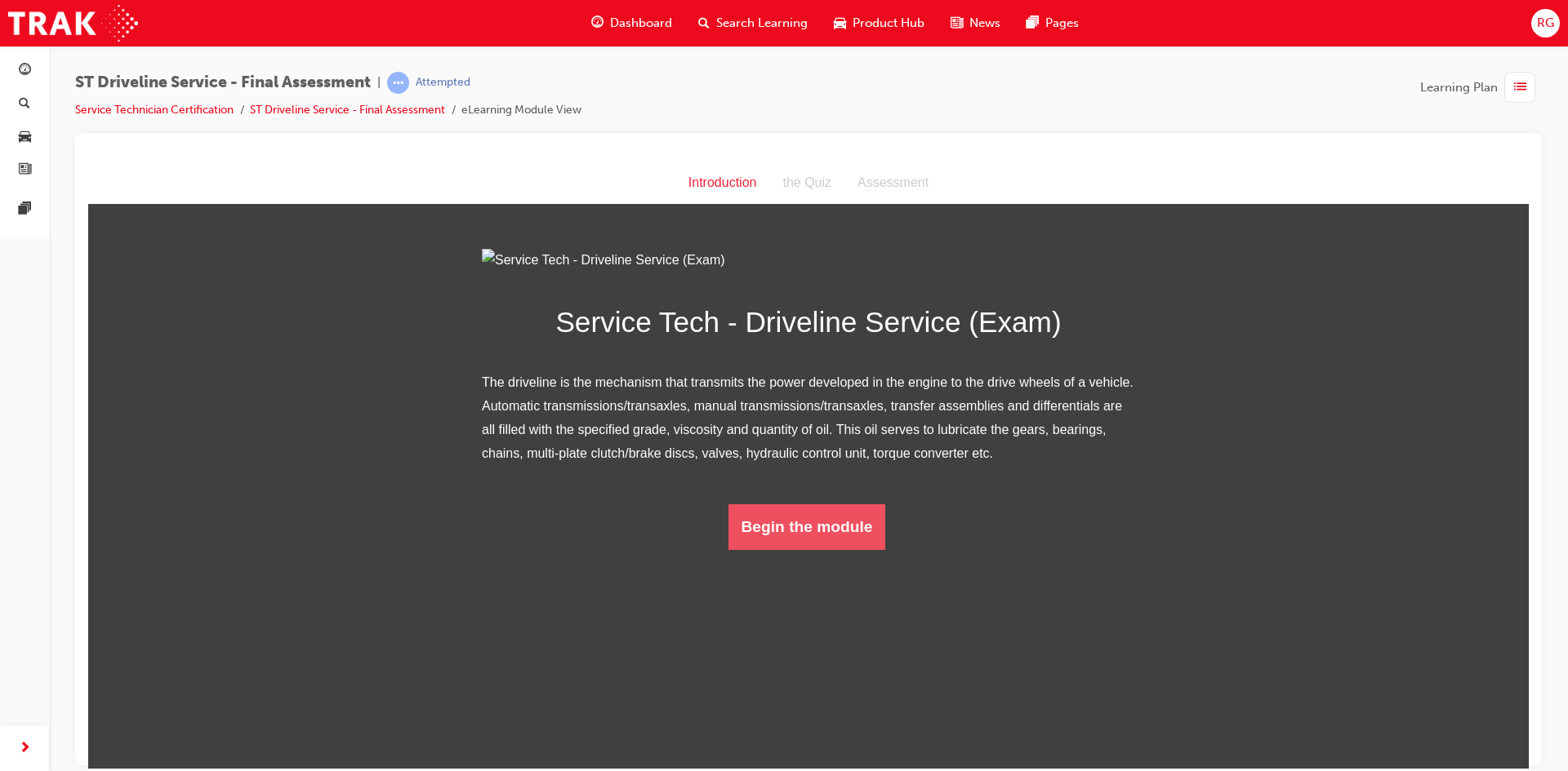
click at [766, 549] on button "Begin the module" at bounding box center [806, 526] width 157 height 46
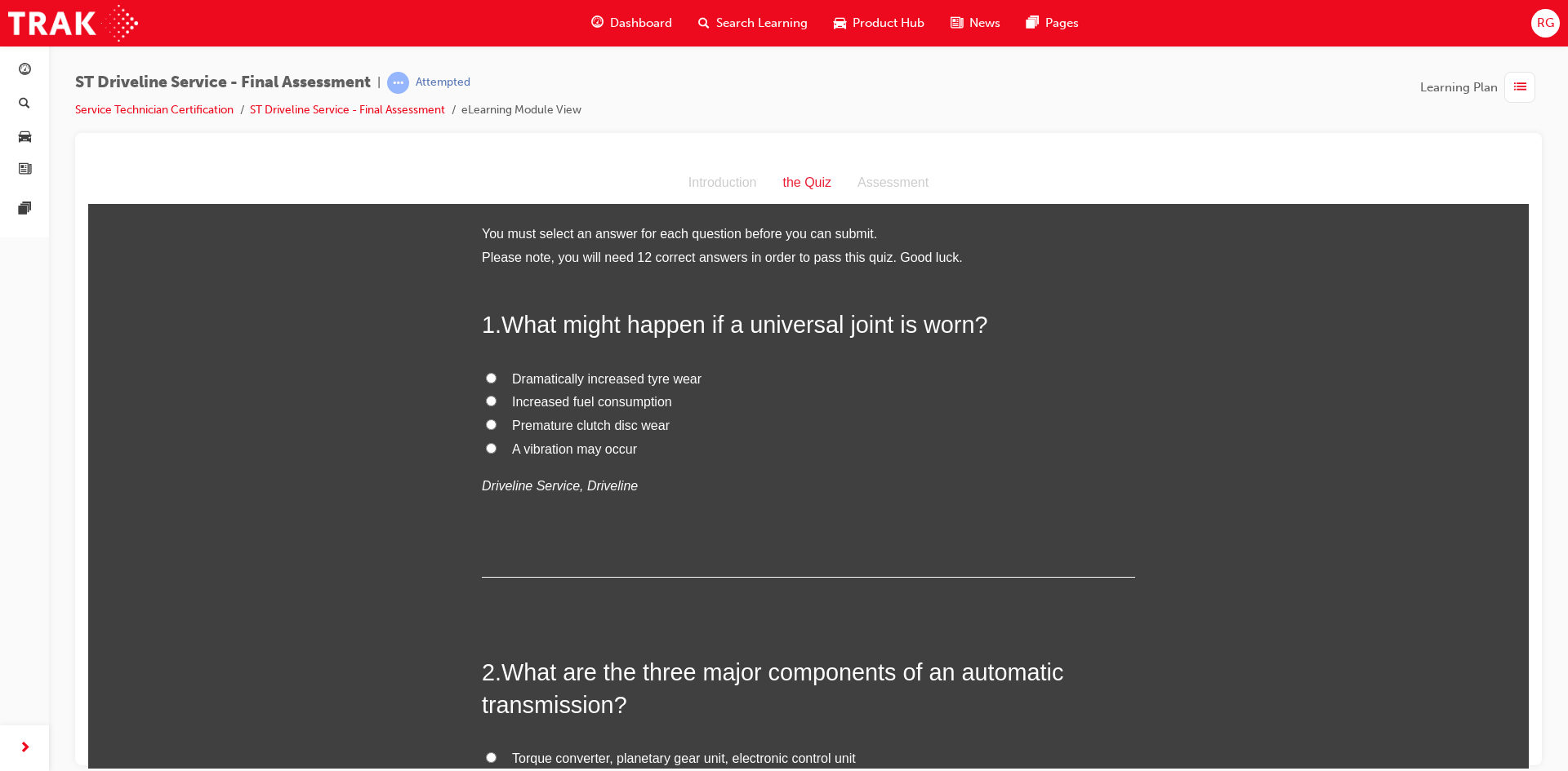
click at [518, 448] on span "A vibration may occur" at bounding box center [575, 449] width 125 height 14
click at [497, 448] on input "A vibration may occur" at bounding box center [491, 448] width 11 height 11
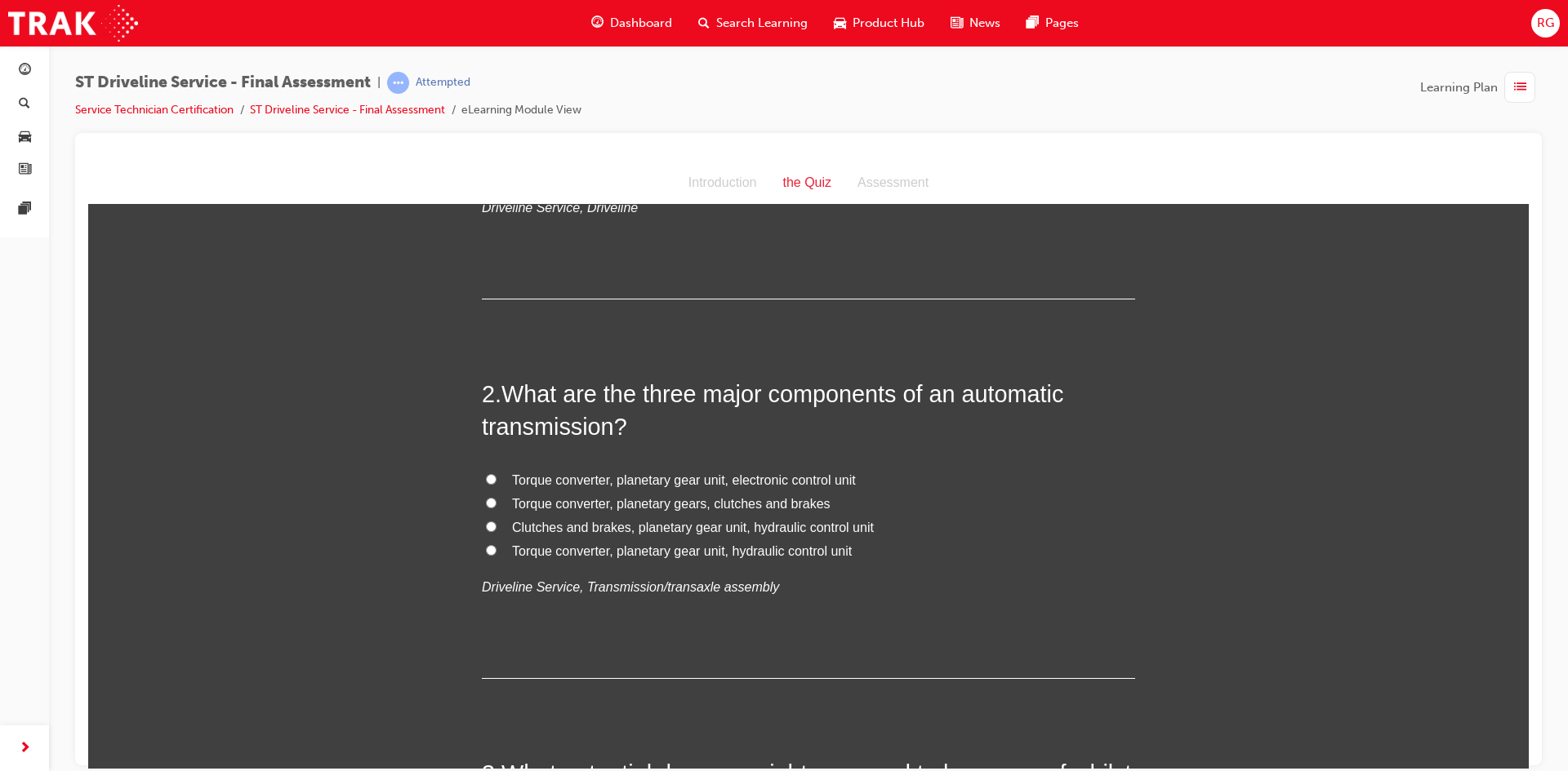
scroll to position [326, 0]
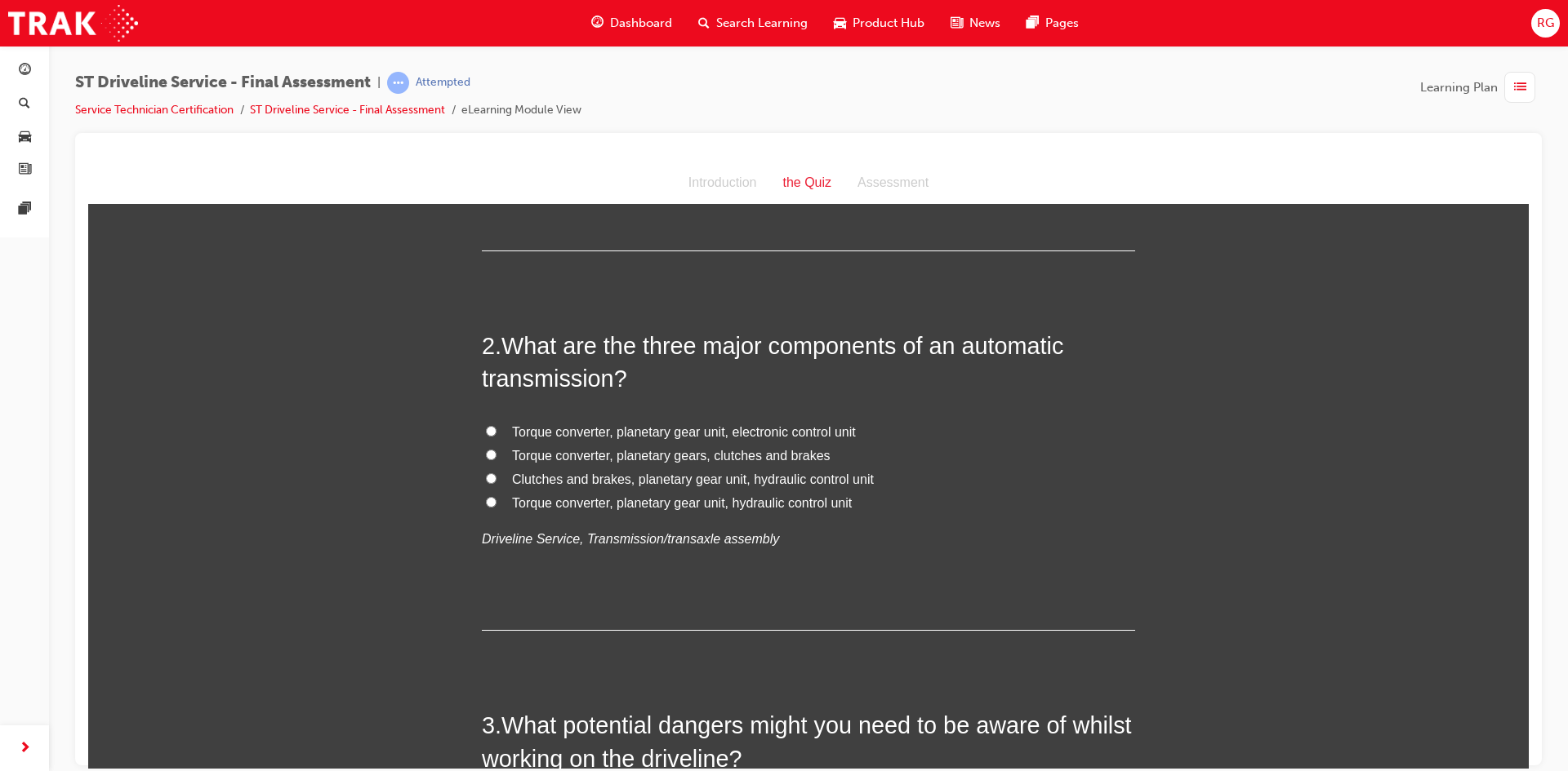
click at [486, 429] on input "Torque converter, planetary gear unit, electronic control unit" at bounding box center [491, 430] width 11 height 11
click at [486, 499] on input "Torque converter, planetary gear unit, hydraulic control unit" at bounding box center [491, 501] width 11 height 11
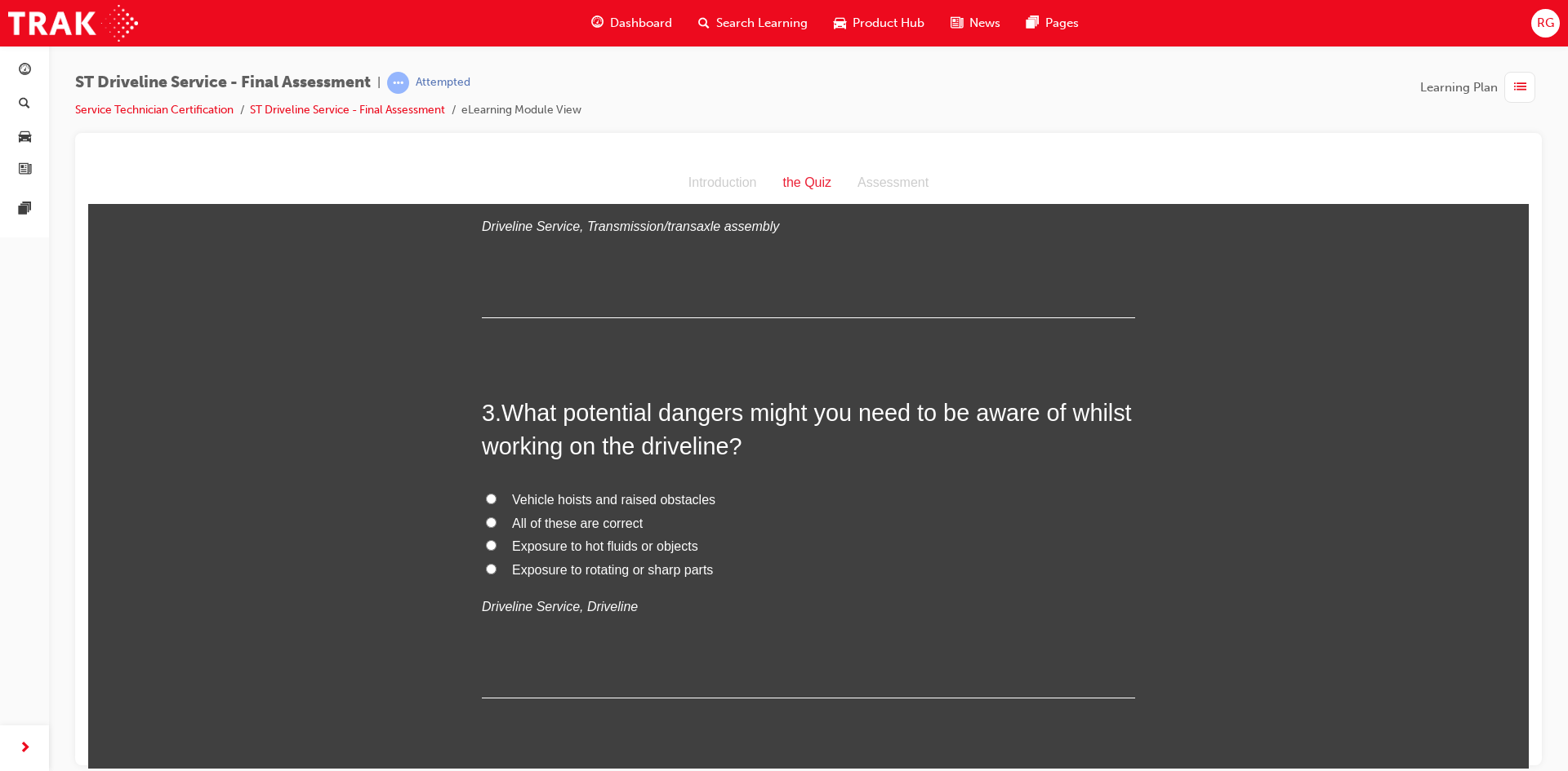
scroll to position [653, 0]
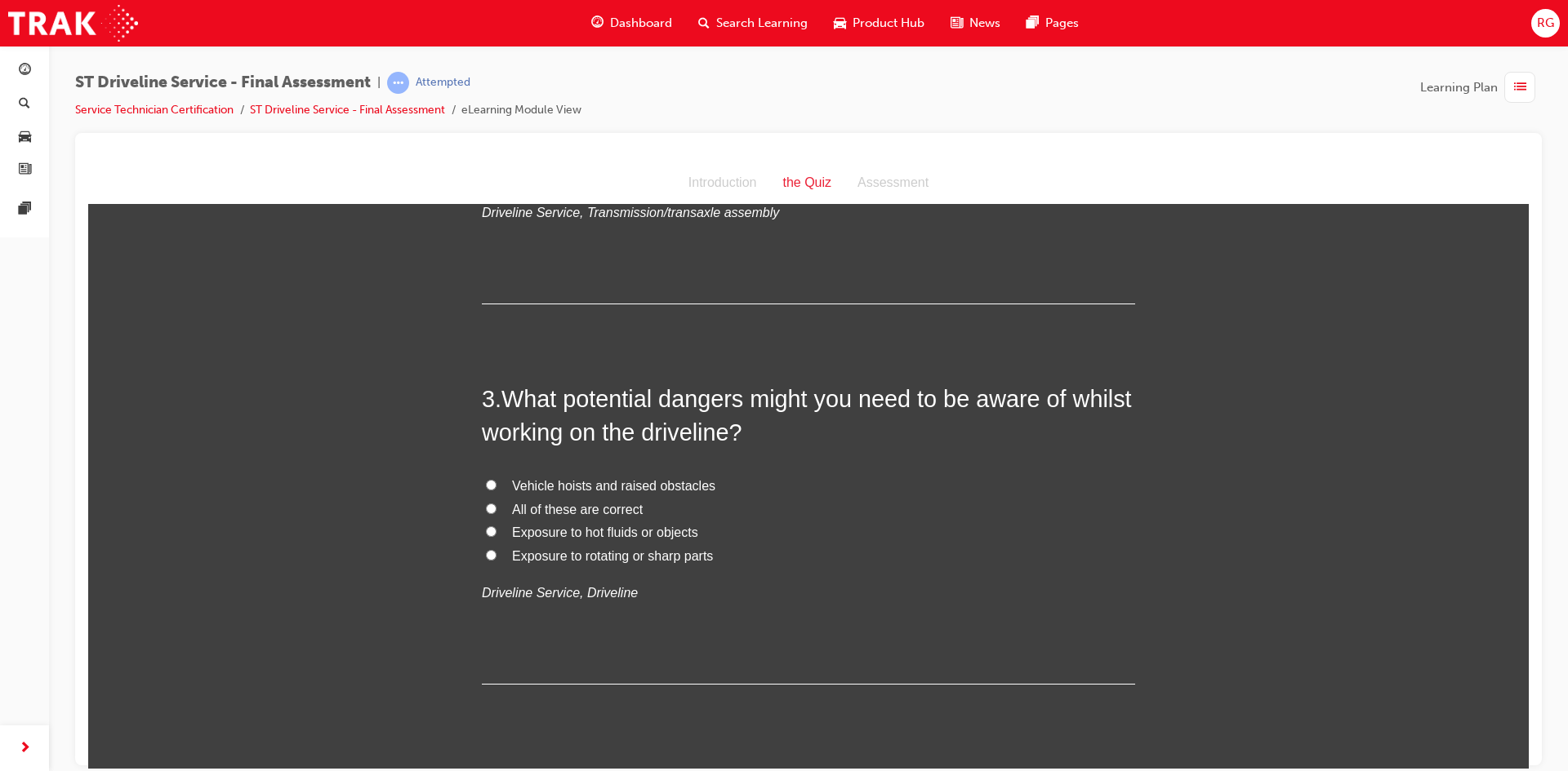
click at [486, 508] on input "All of these are correct" at bounding box center [491, 508] width 11 height 11
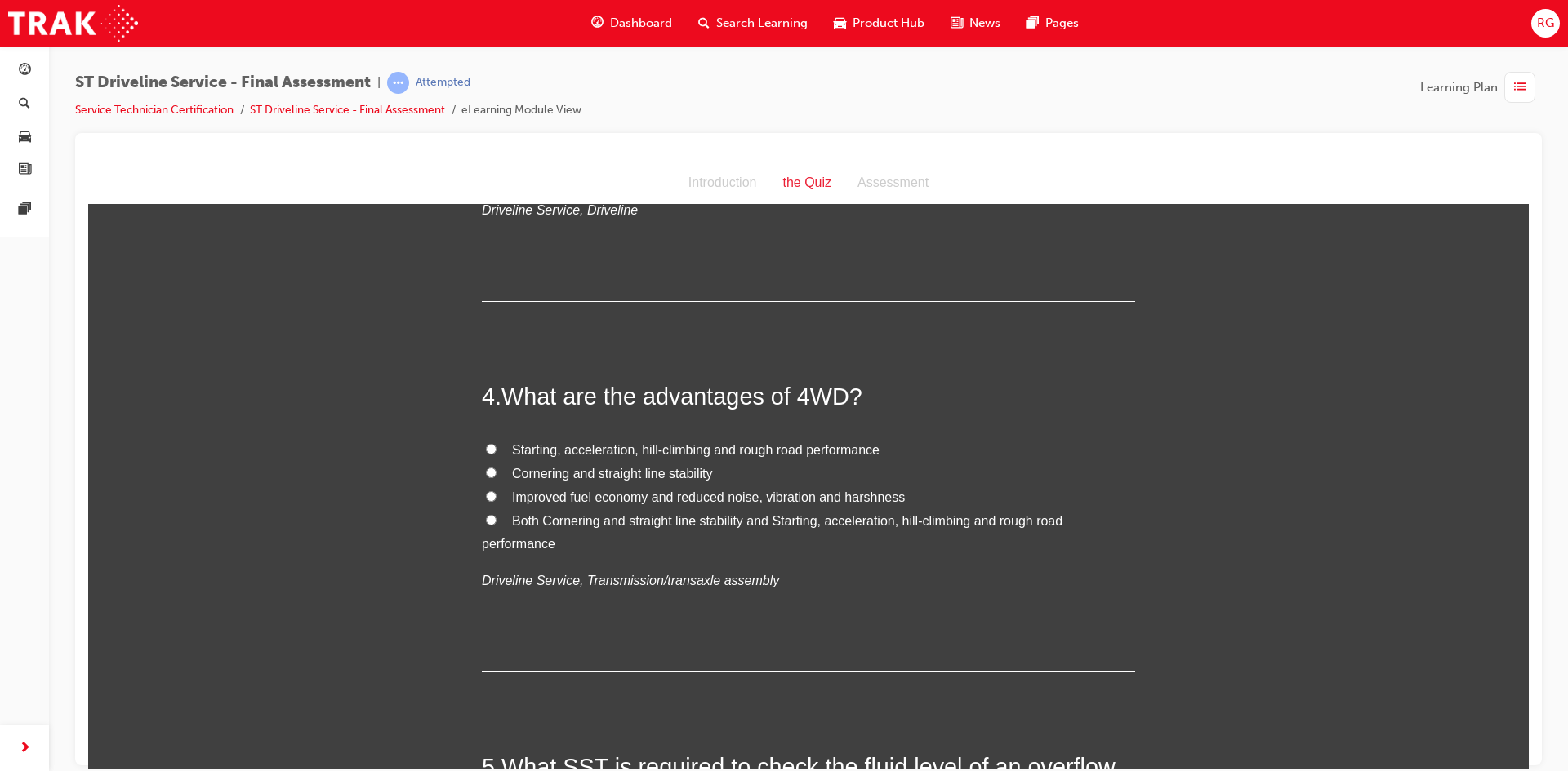
scroll to position [1061, 0]
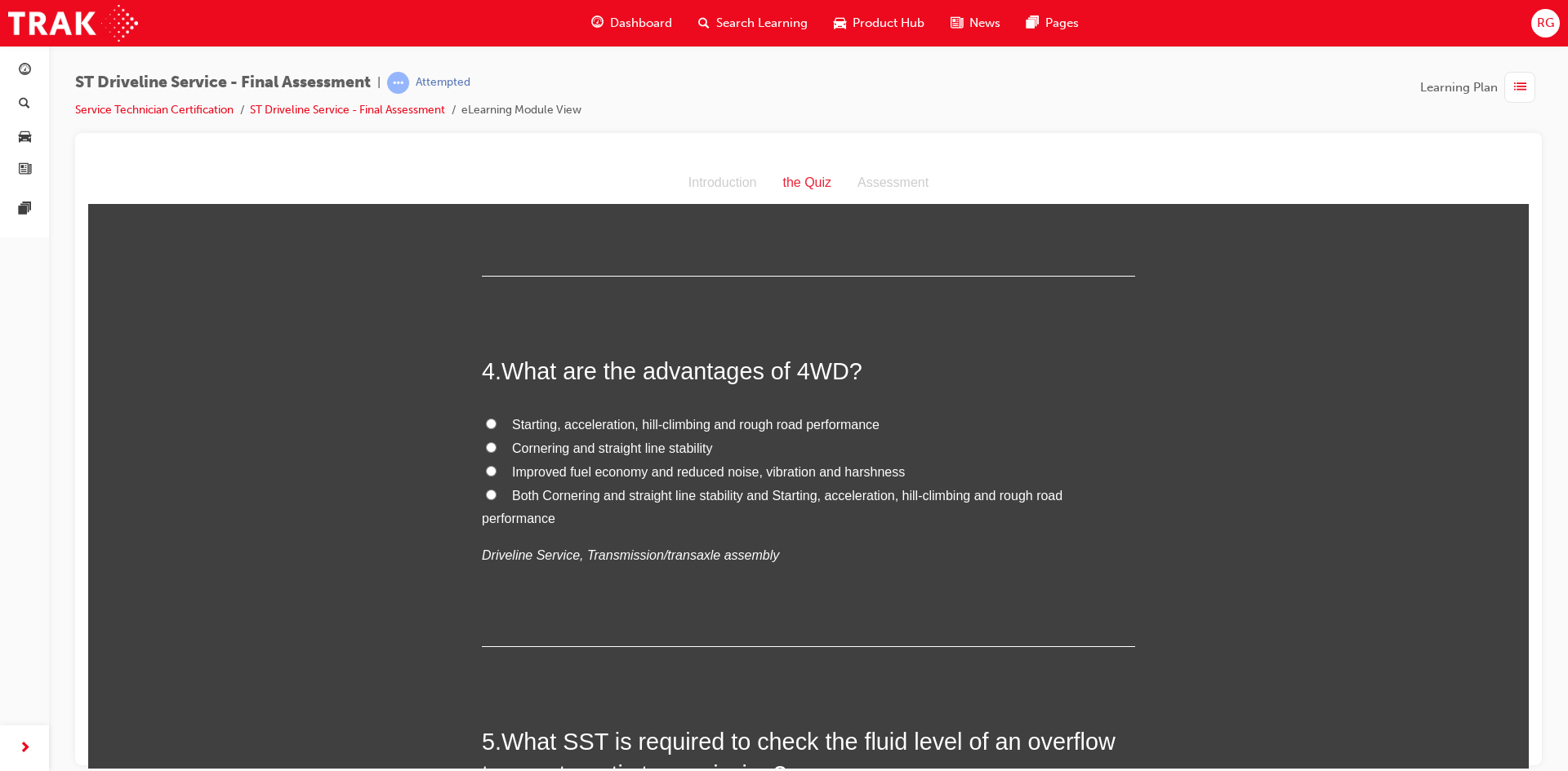
click at [486, 425] on input "Starting, acceleration, hill-climbing and rough road performance" at bounding box center [491, 423] width 11 height 11
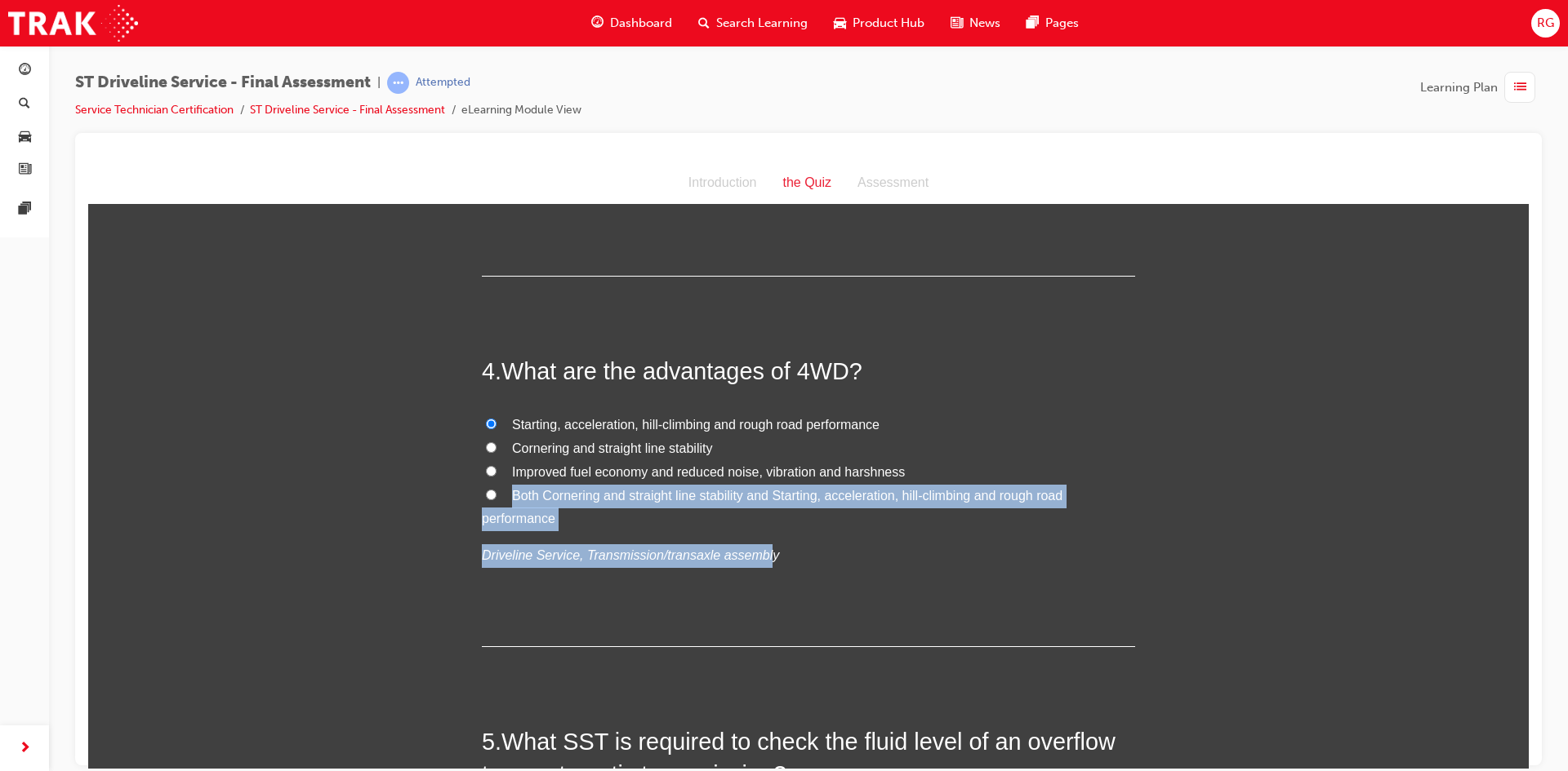
drag, startPoint x: 751, startPoint y: 556, endPoint x: 447, endPoint y: 501, distance: 308.9
click at [745, 511] on label "Both Cornering and straight line stability and Starting, acceleration, hill-cli…" at bounding box center [808, 507] width 653 height 47
click at [497, 499] on input "Both Cornering and straight line stability and Starting, acceleration, hill-cli…" at bounding box center [491, 493] width 11 height 11
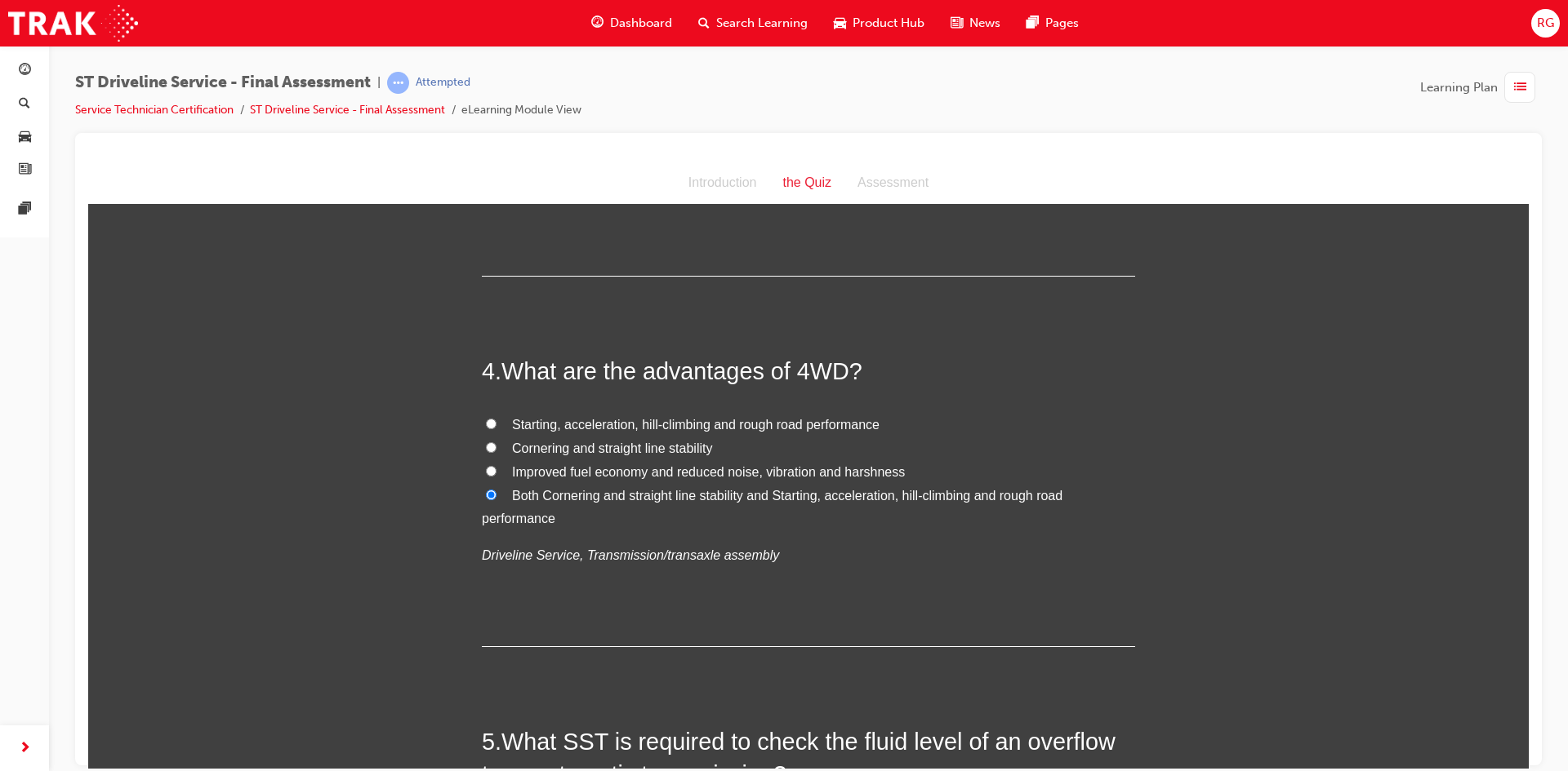
click at [486, 424] on input "Starting, acceleration, hill-climbing and rough road performance" at bounding box center [491, 423] width 11 height 11
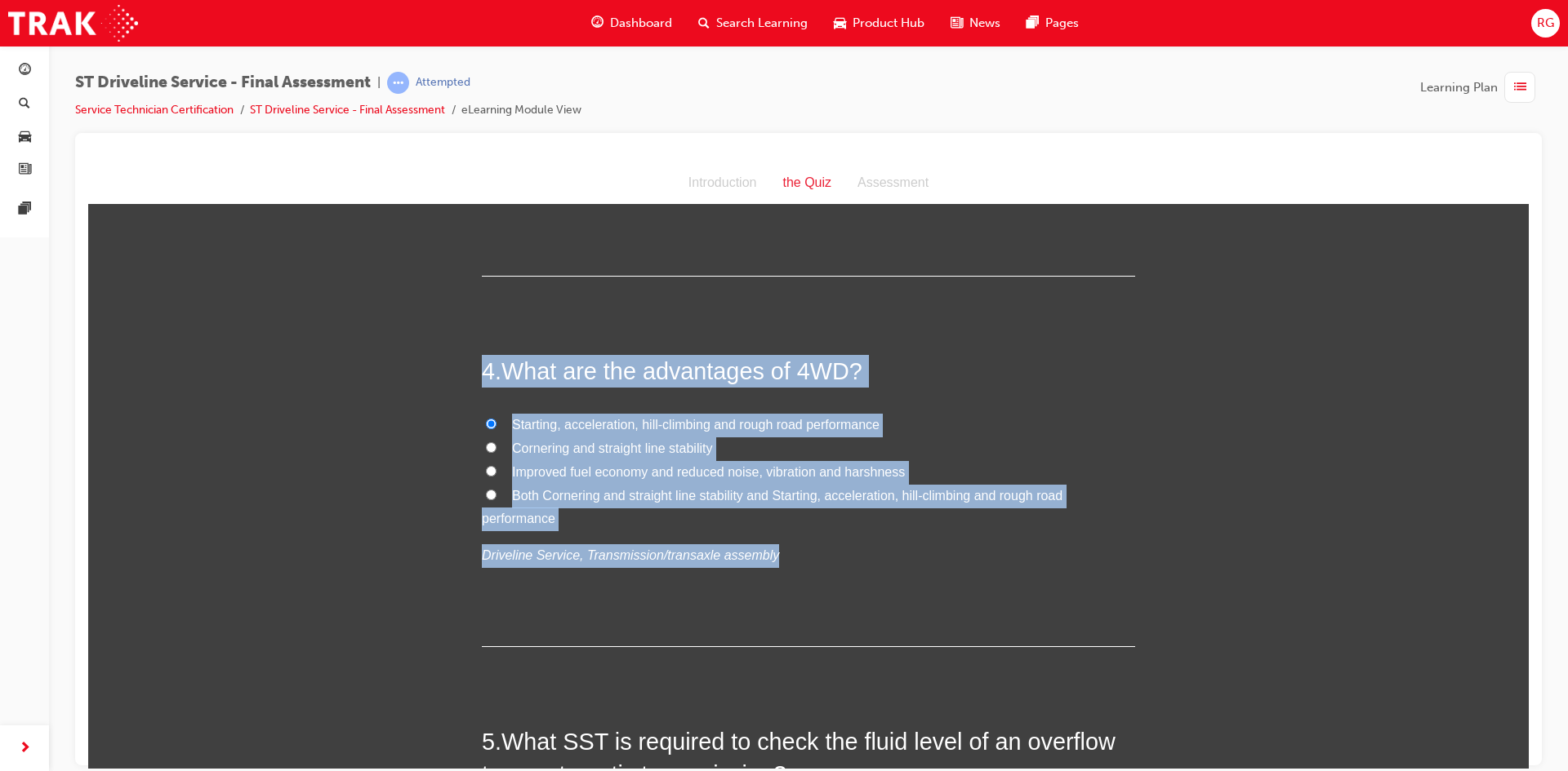
drag, startPoint x: 753, startPoint y: 555, endPoint x: 461, endPoint y: 352, distance: 355.6
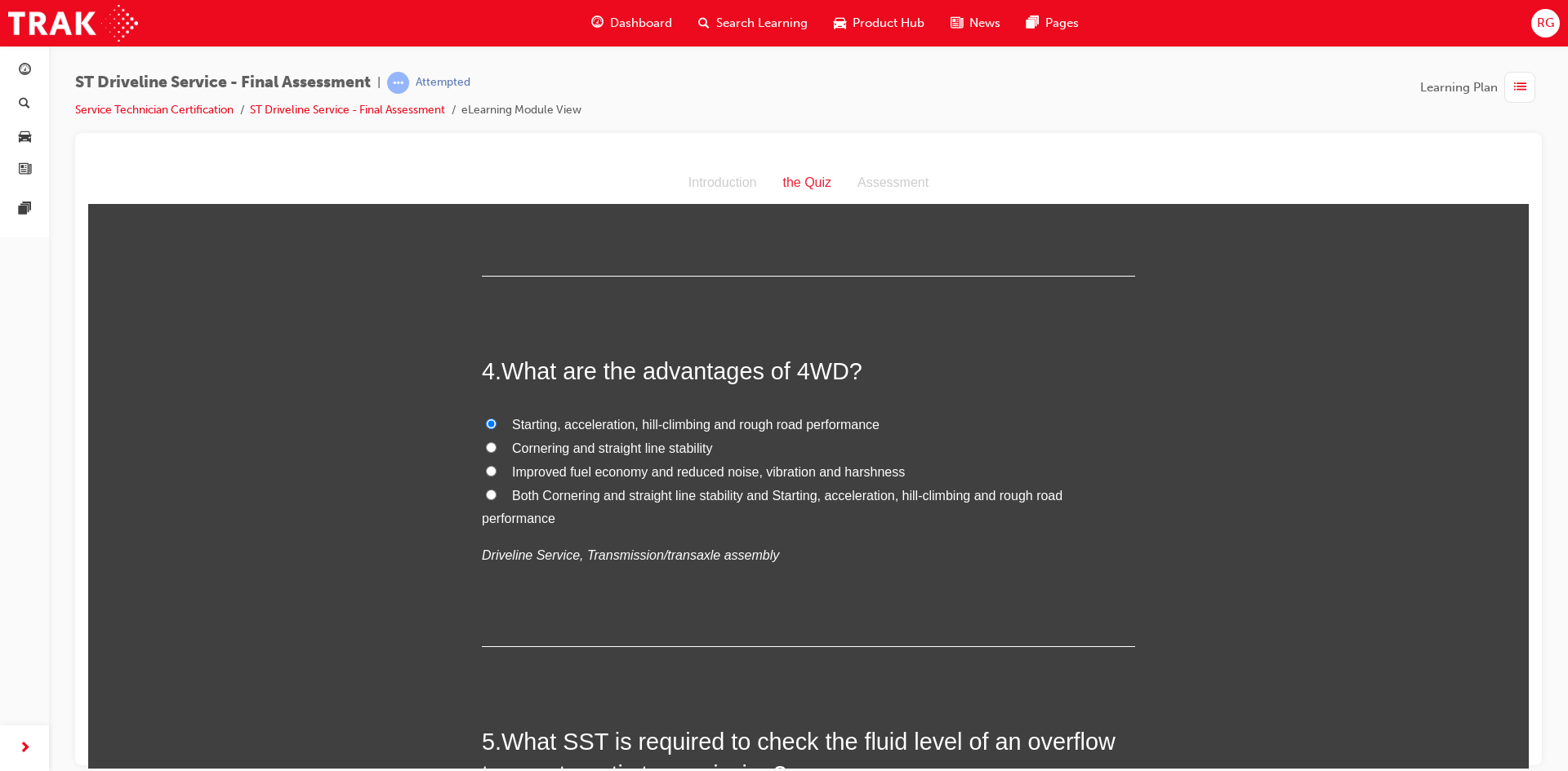
click at [534, 598] on div "4 . What are the advantages of 4WD? Starting, acceleration, hill-climbing and r…" at bounding box center [808, 500] width 653 height 292
click at [486, 493] on input "Both Cornering and straight line stability and Starting, acceleration, hill-cli…" at bounding box center [491, 493] width 11 height 11
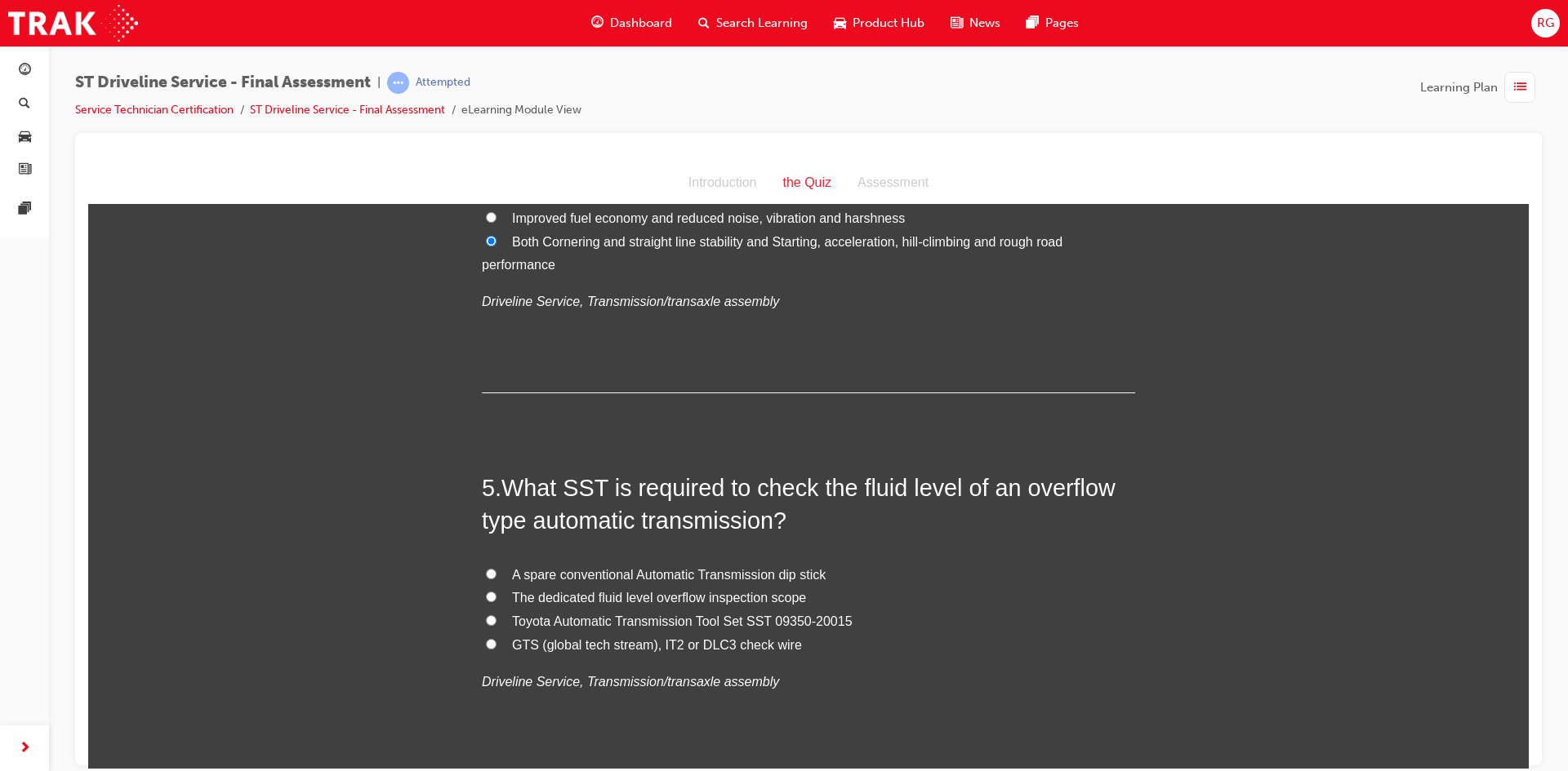
scroll to position [1388, 0]
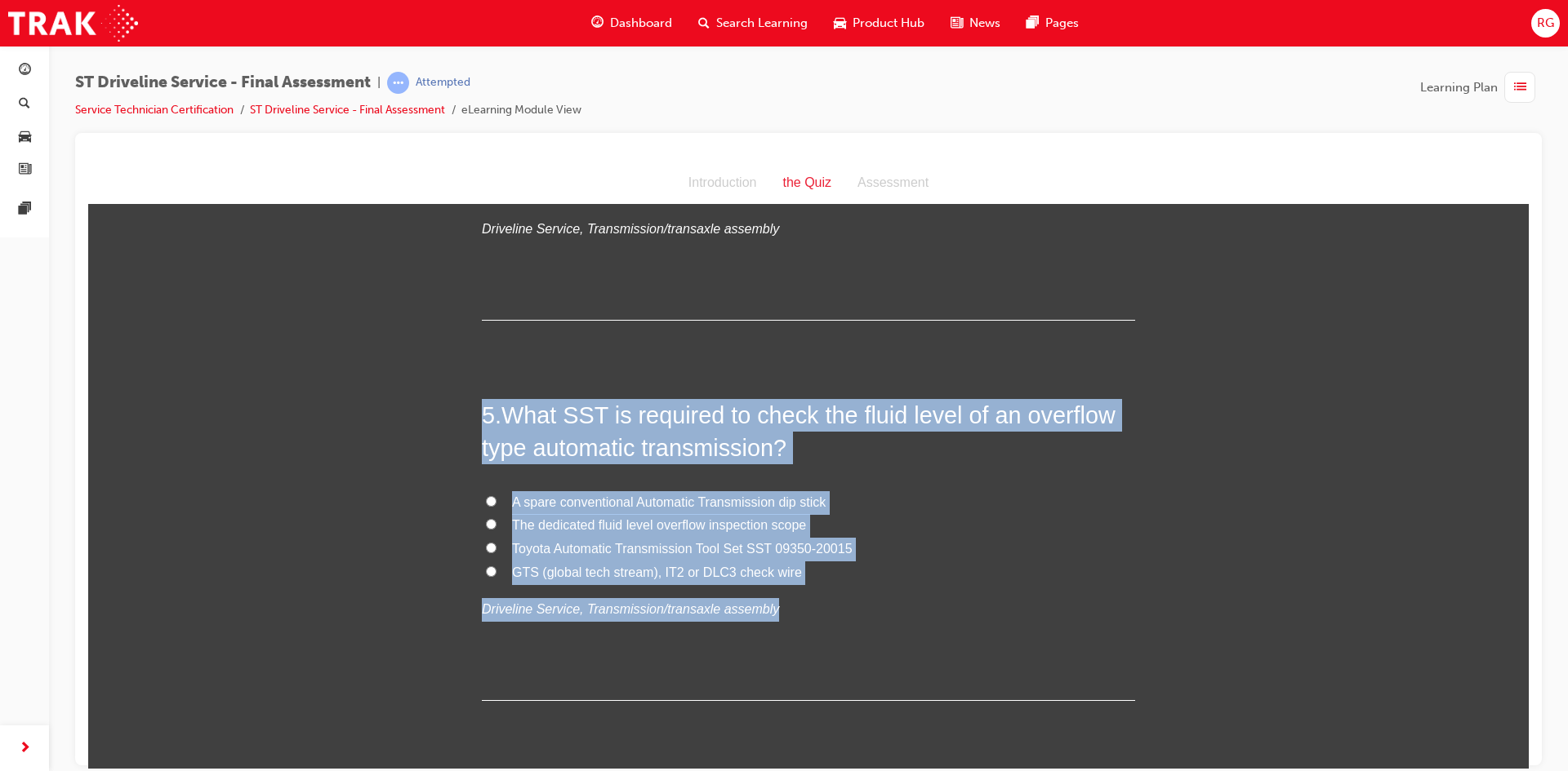
drag, startPoint x: 752, startPoint y: 611, endPoint x: 432, endPoint y: 387, distance: 390.6
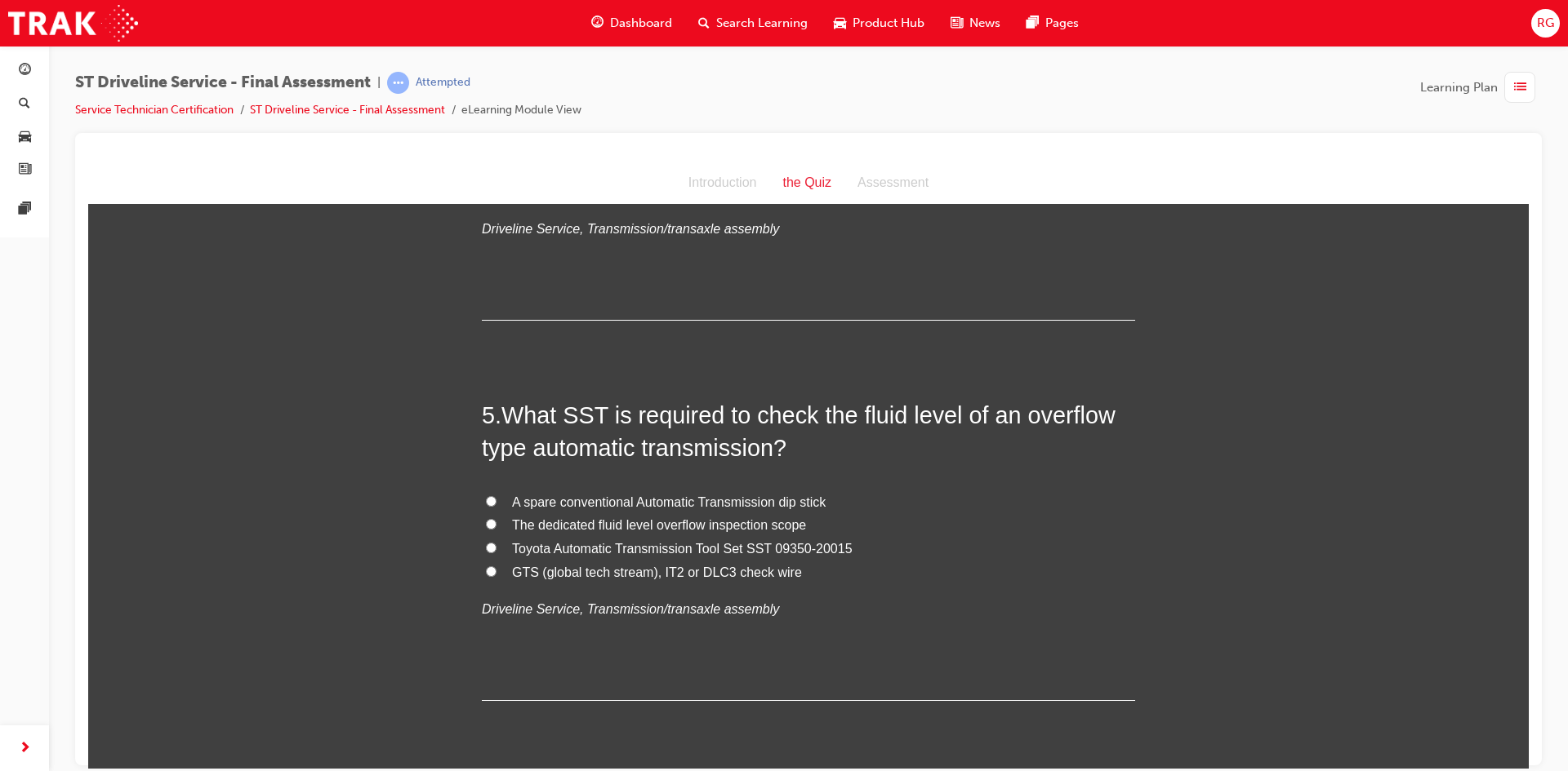
click at [486, 522] on input "The dedicated fluid level overflow inspection scope" at bounding box center [491, 523] width 11 height 11
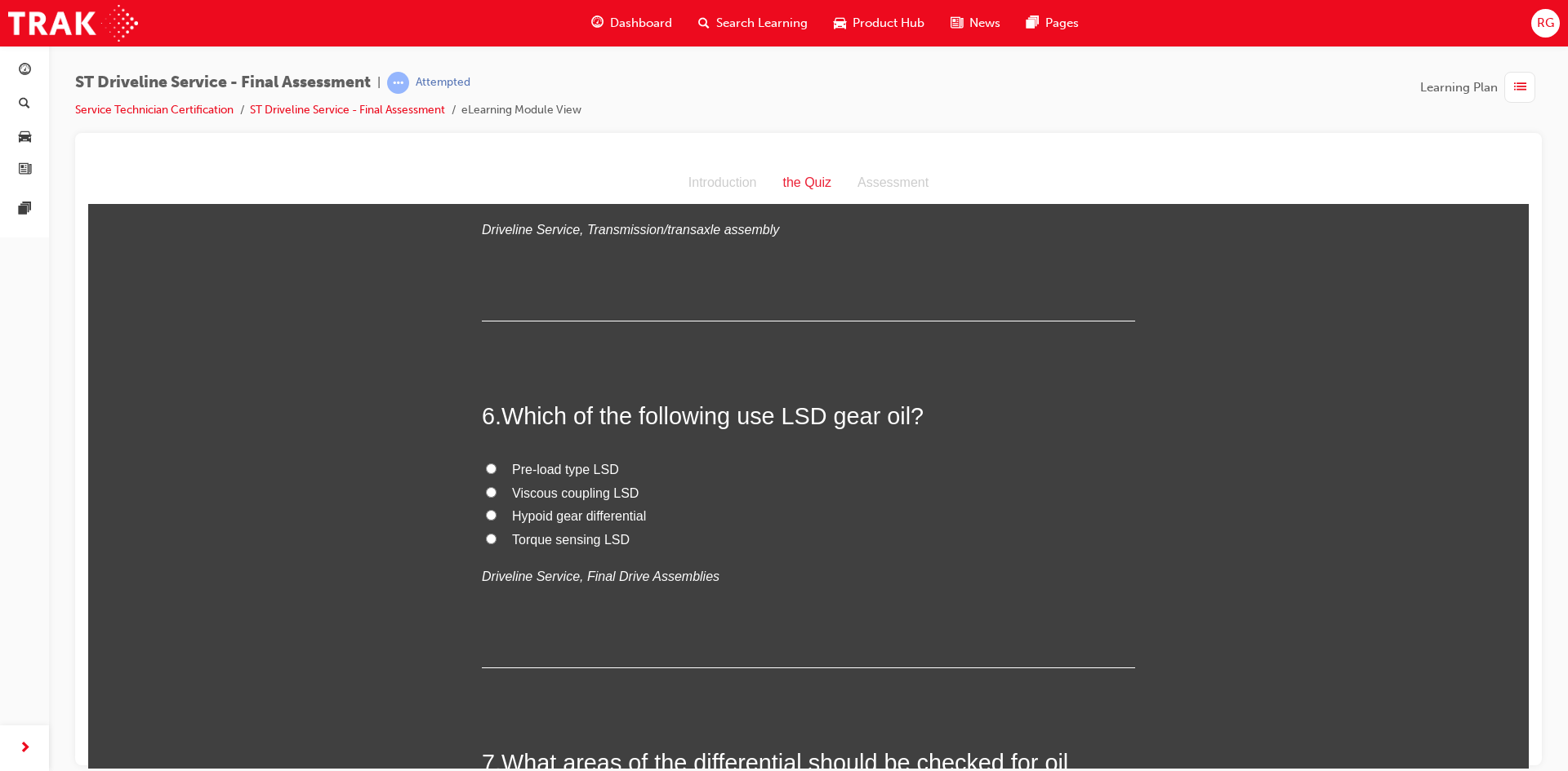
scroll to position [1796, 0]
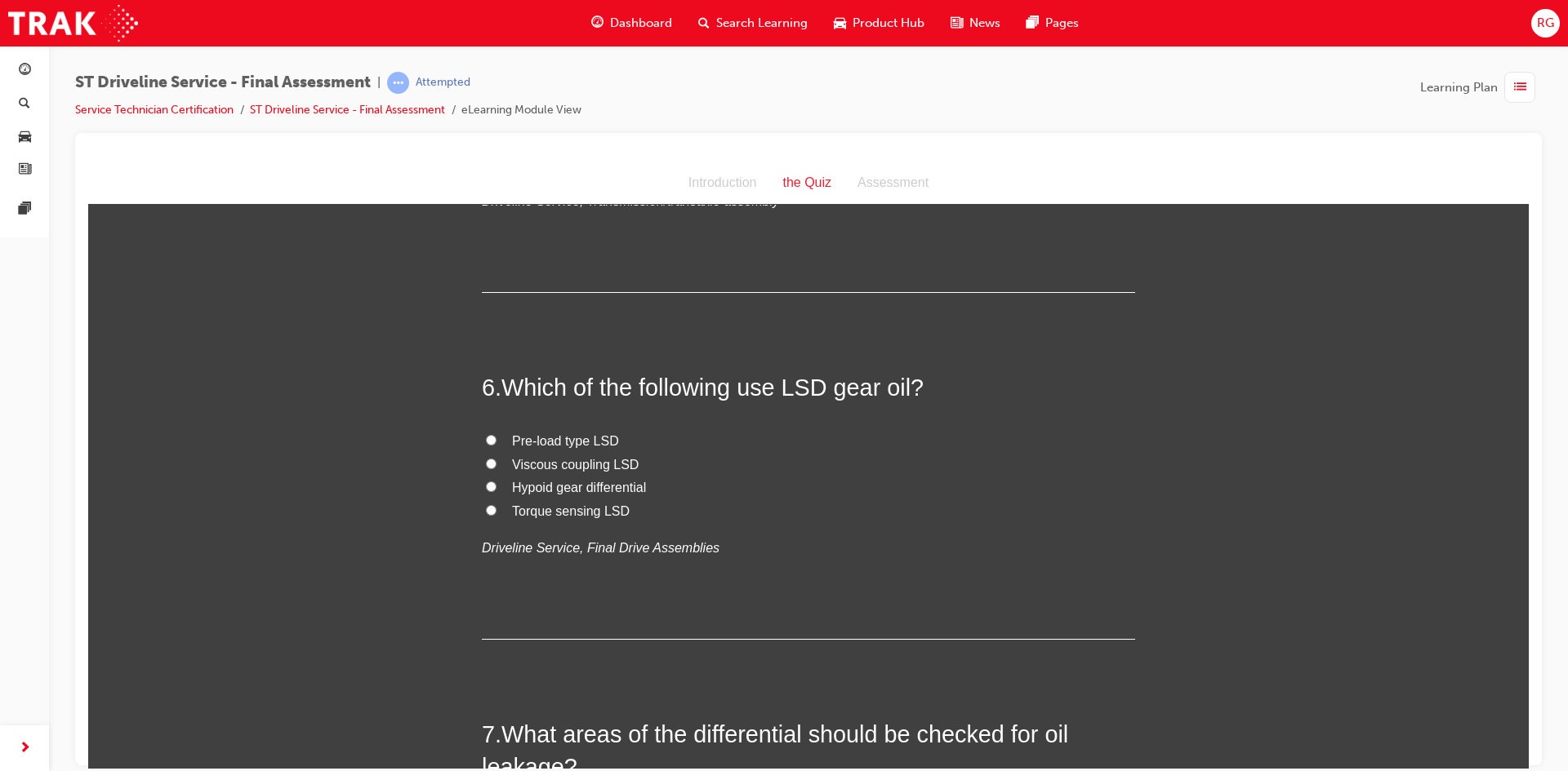
click at [486, 461] on input "Viscous coupling LSD" at bounding box center [491, 463] width 11 height 11
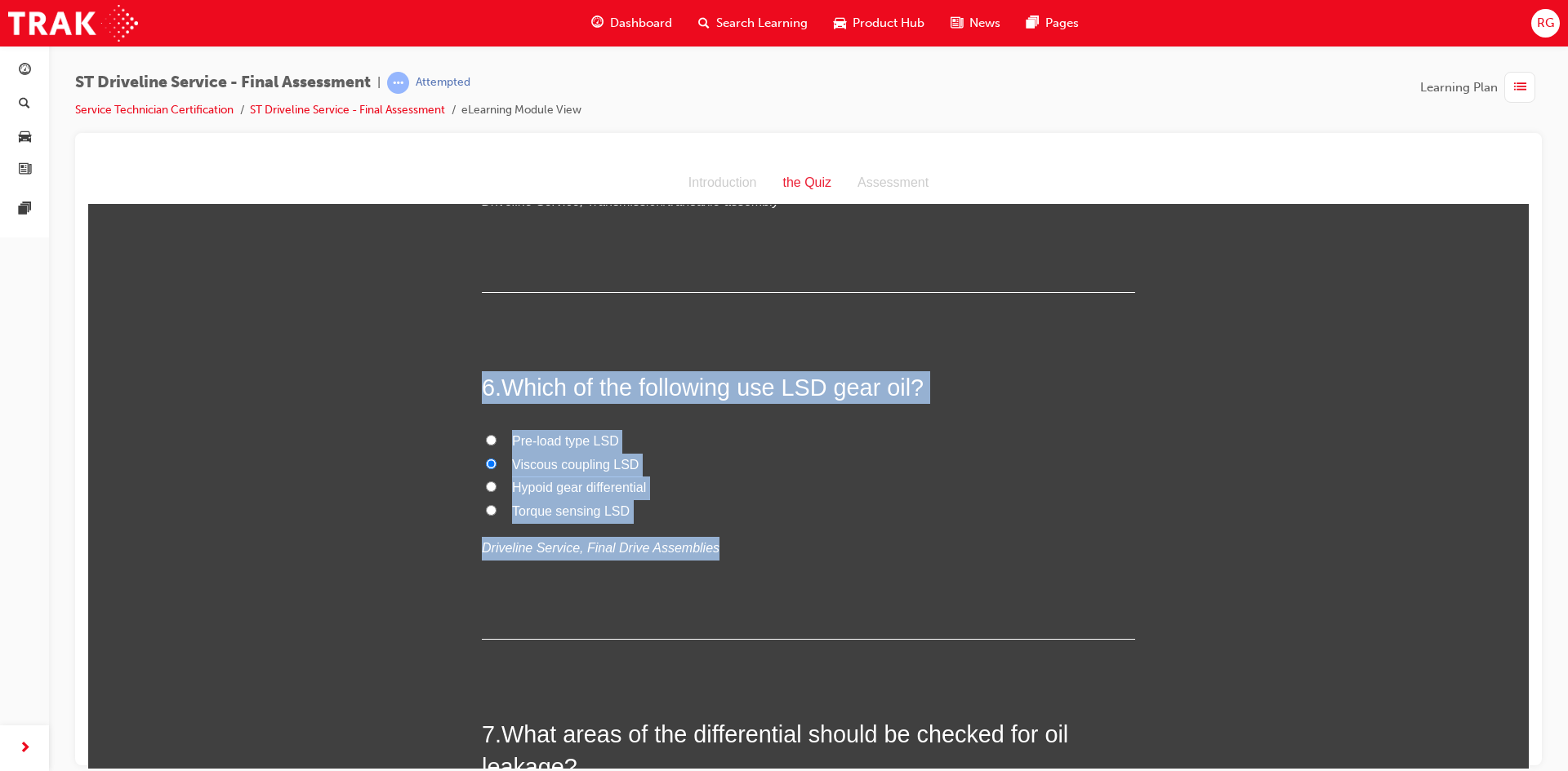
drag, startPoint x: 692, startPoint y: 548, endPoint x: 481, endPoint y: 342, distance: 294.9
click at [805, 429] on label "Pre-load type LSD" at bounding box center [808, 441] width 653 height 23
click at [497, 434] on input "Pre-load type LSD" at bounding box center [491, 439] width 11 height 11
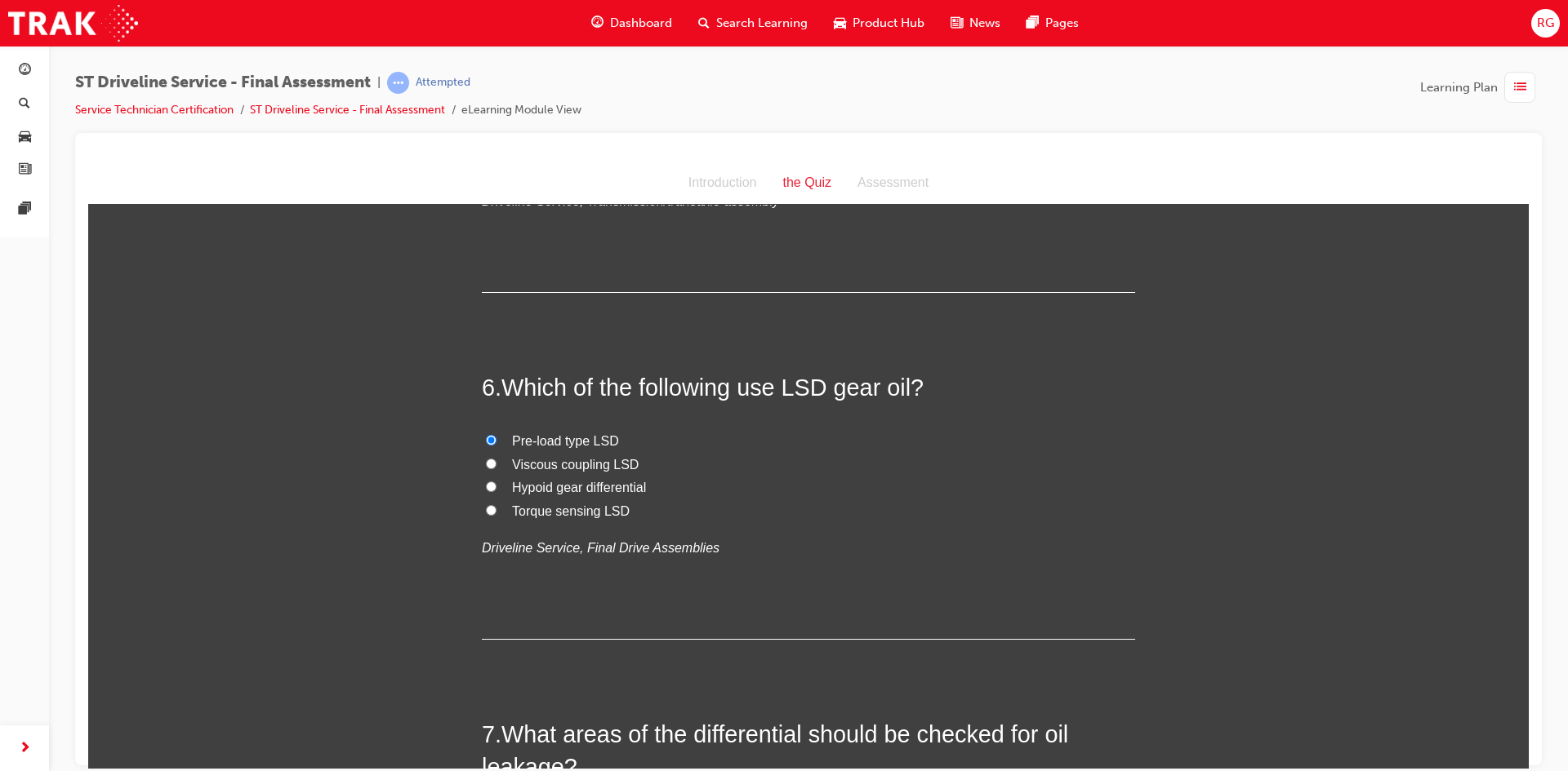
click at [490, 464] on input "Viscous coupling LSD" at bounding box center [491, 463] width 11 height 11
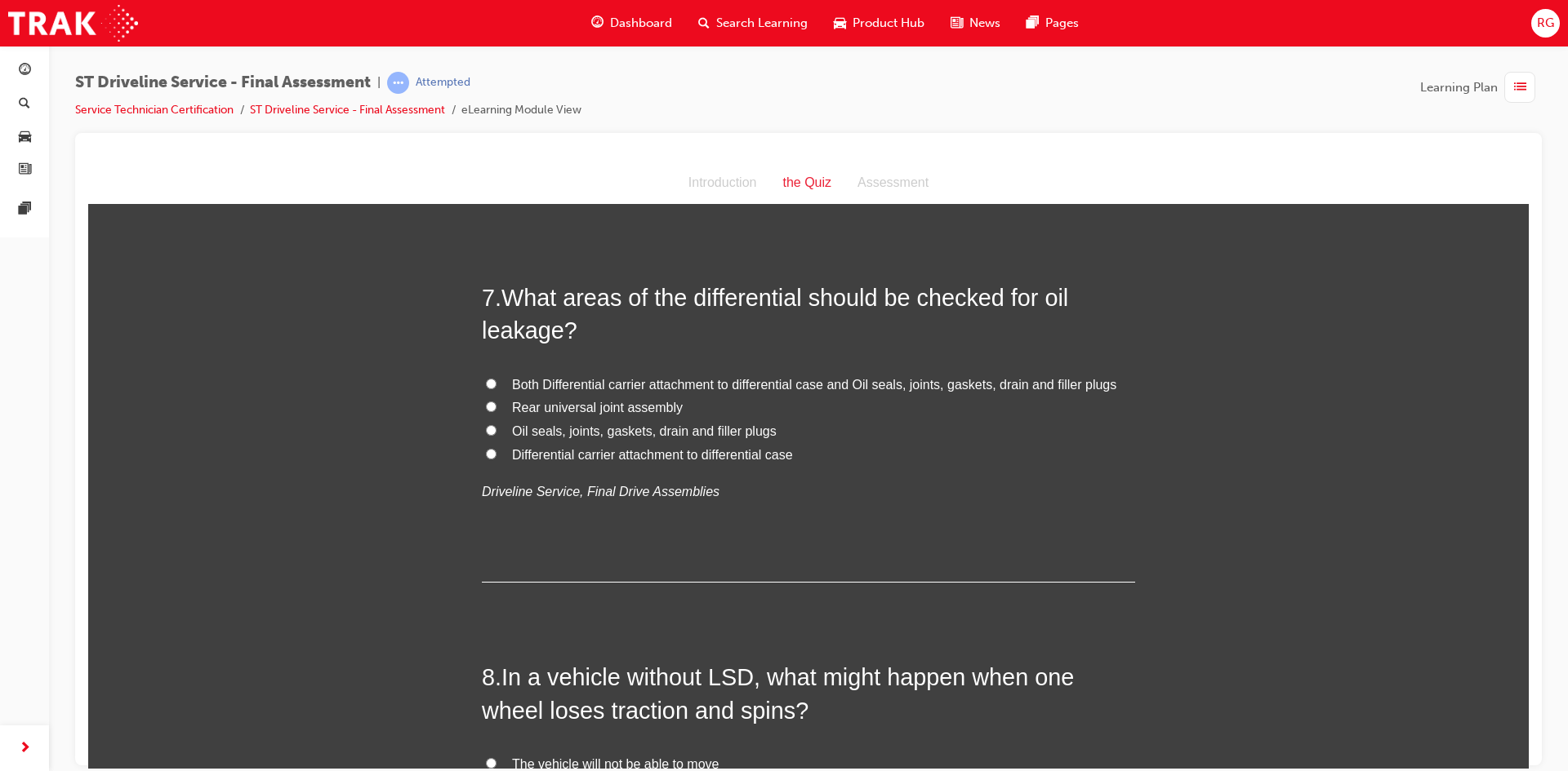
scroll to position [2241, 0]
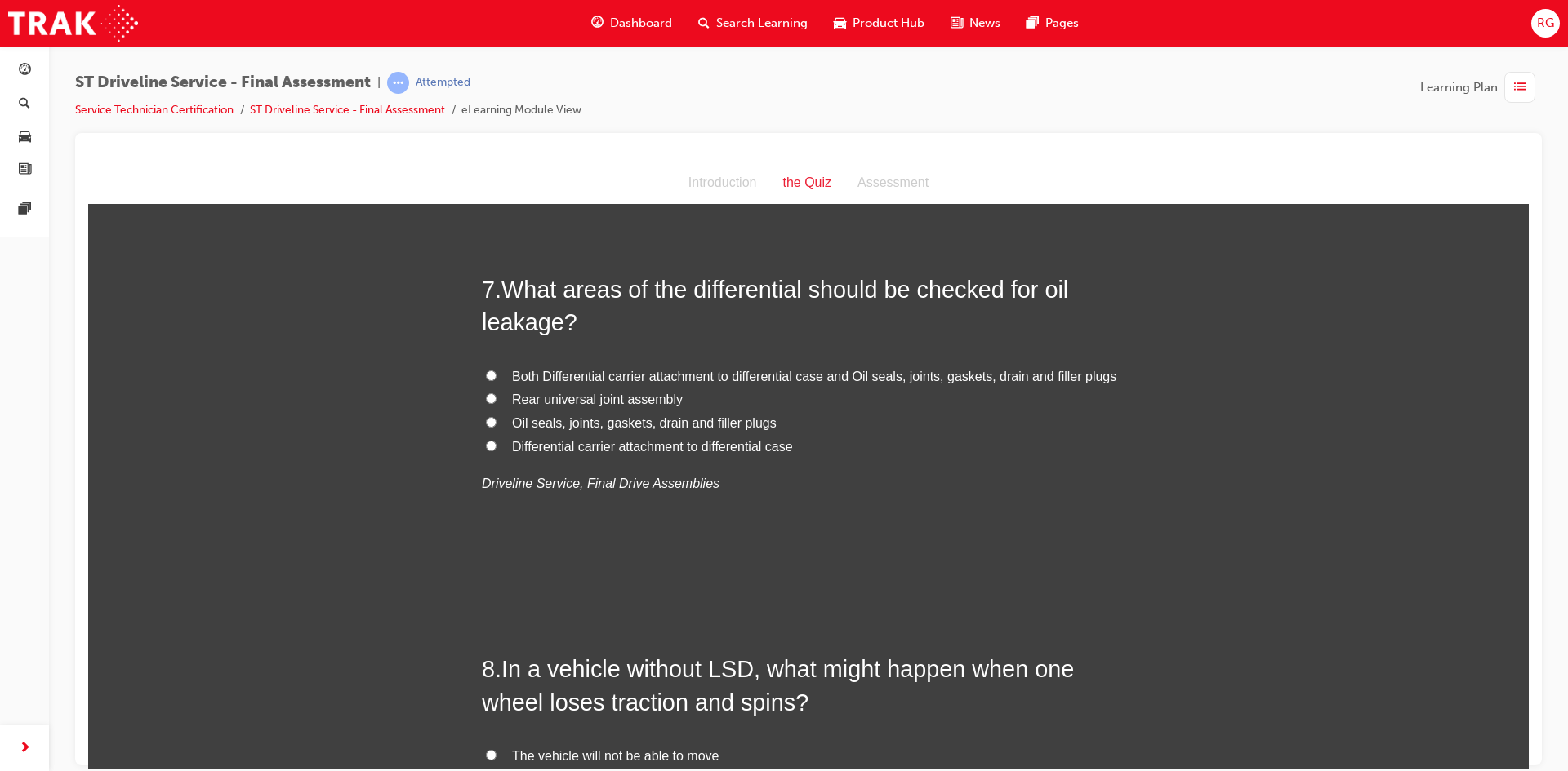
click at [493, 372] on label "Both Differential carrier attachment to differential case and Oil seals, joints…" at bounding box center [808, 376] width 653 height 23
click at [493, 372] on input "Both Differential carrier attachment to differential case and Oil seals, joints…" at bounding box center [491, 374] width 11 height 11
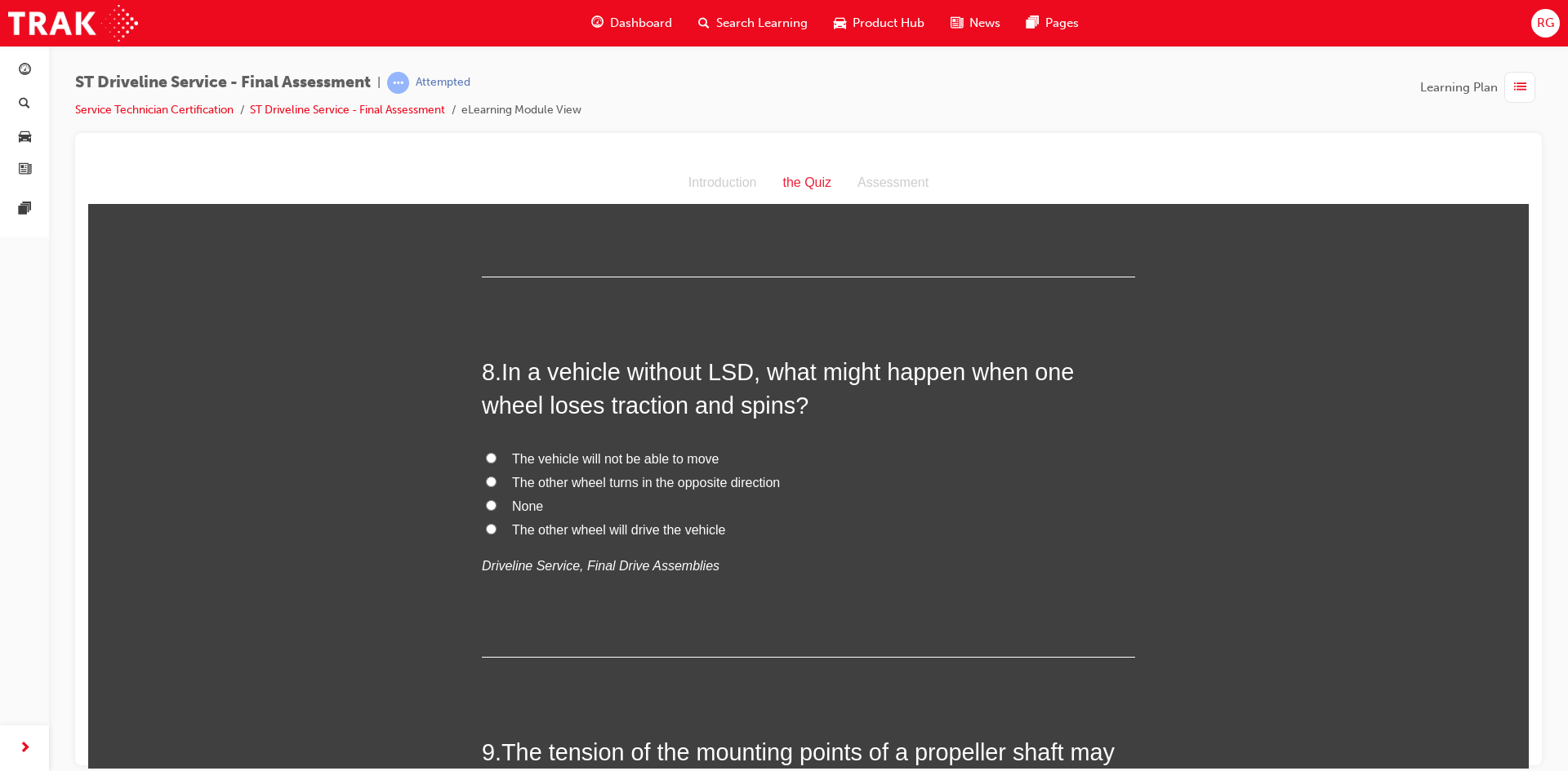
scroll to position [2567, 0]
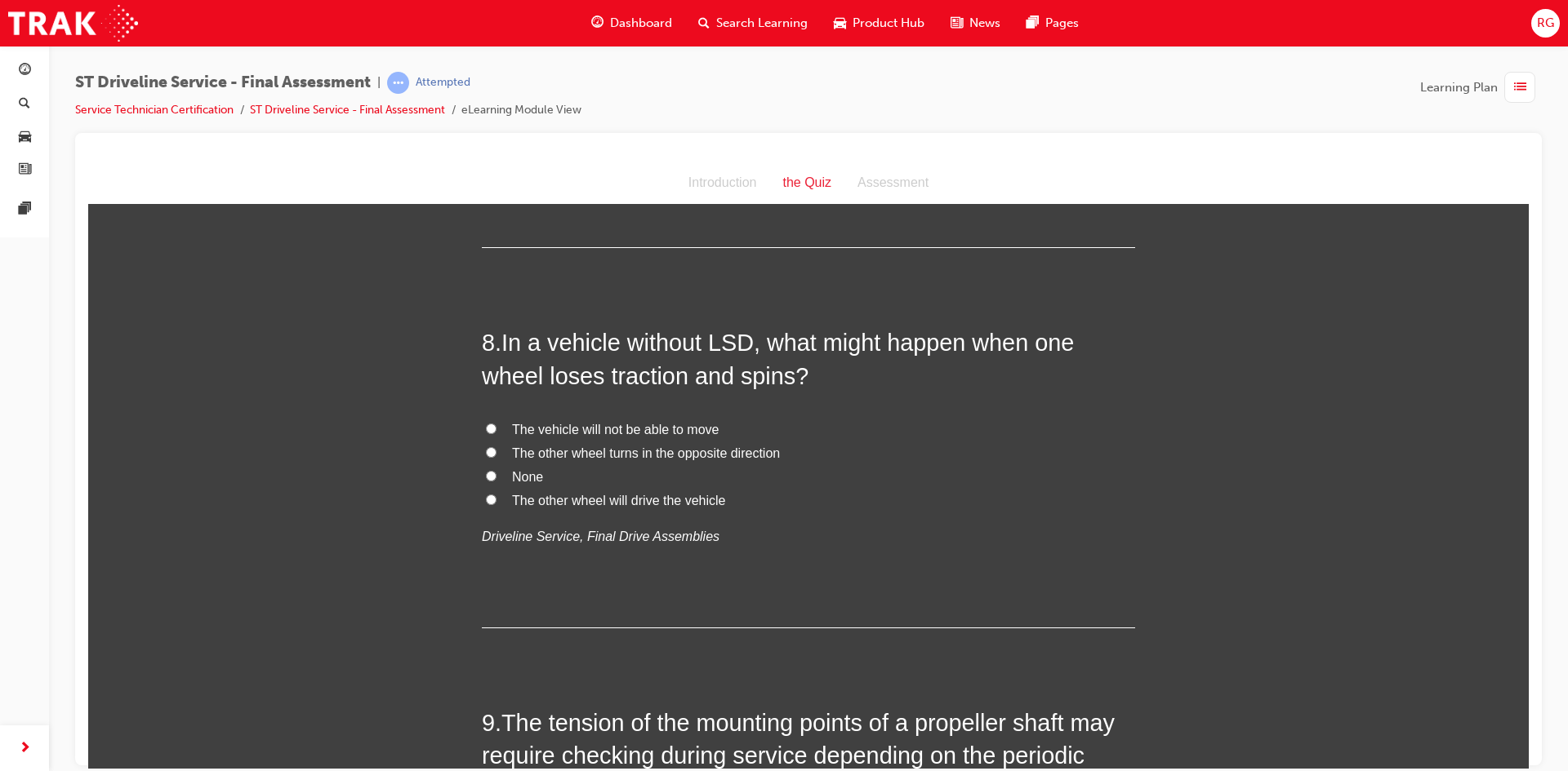
click at [486, 501] on input "The other wheel will drive the vehicle" at bounding box center [491, 498] width 11 height 11
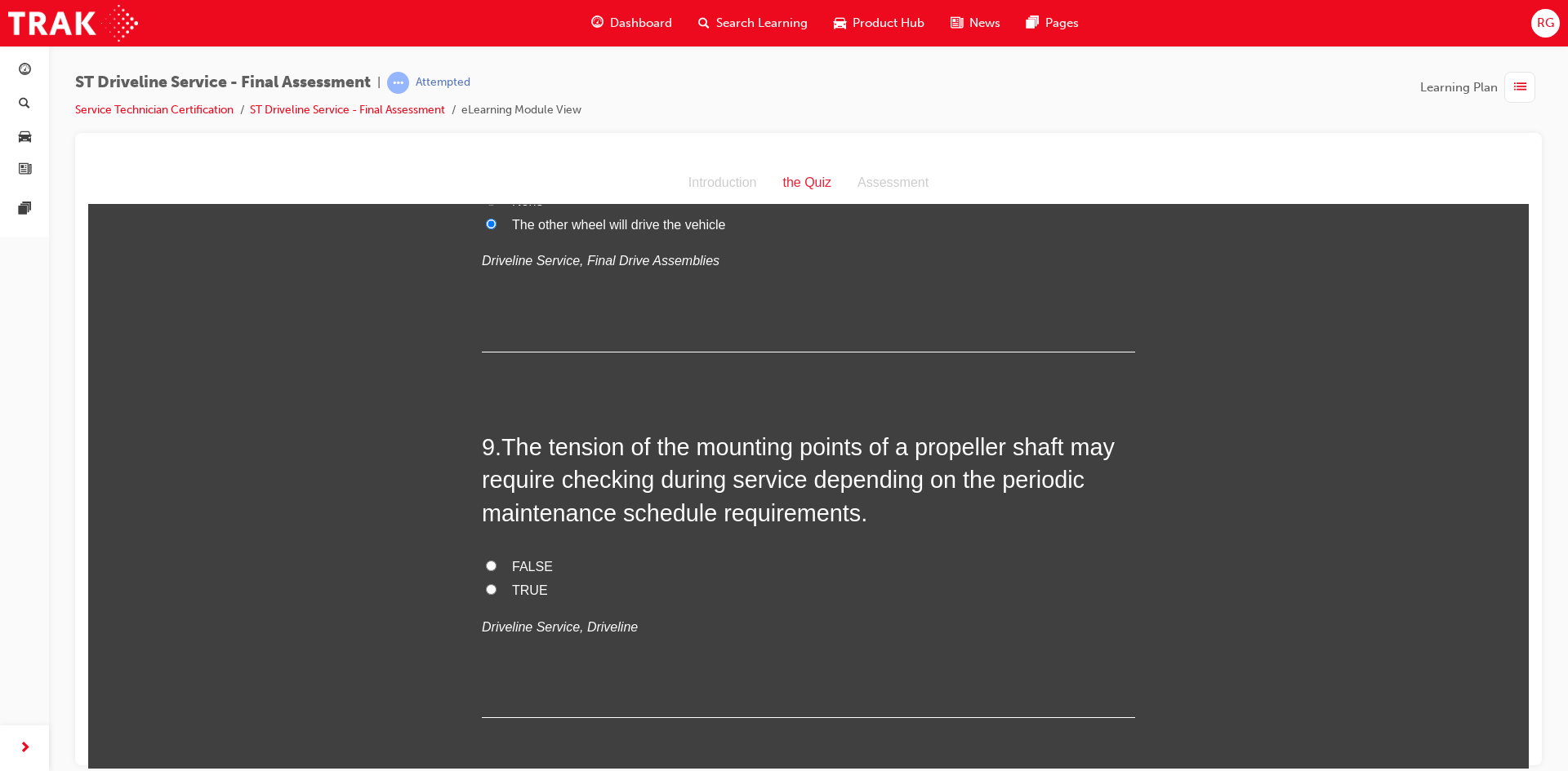
scroll to position [2894, 0]
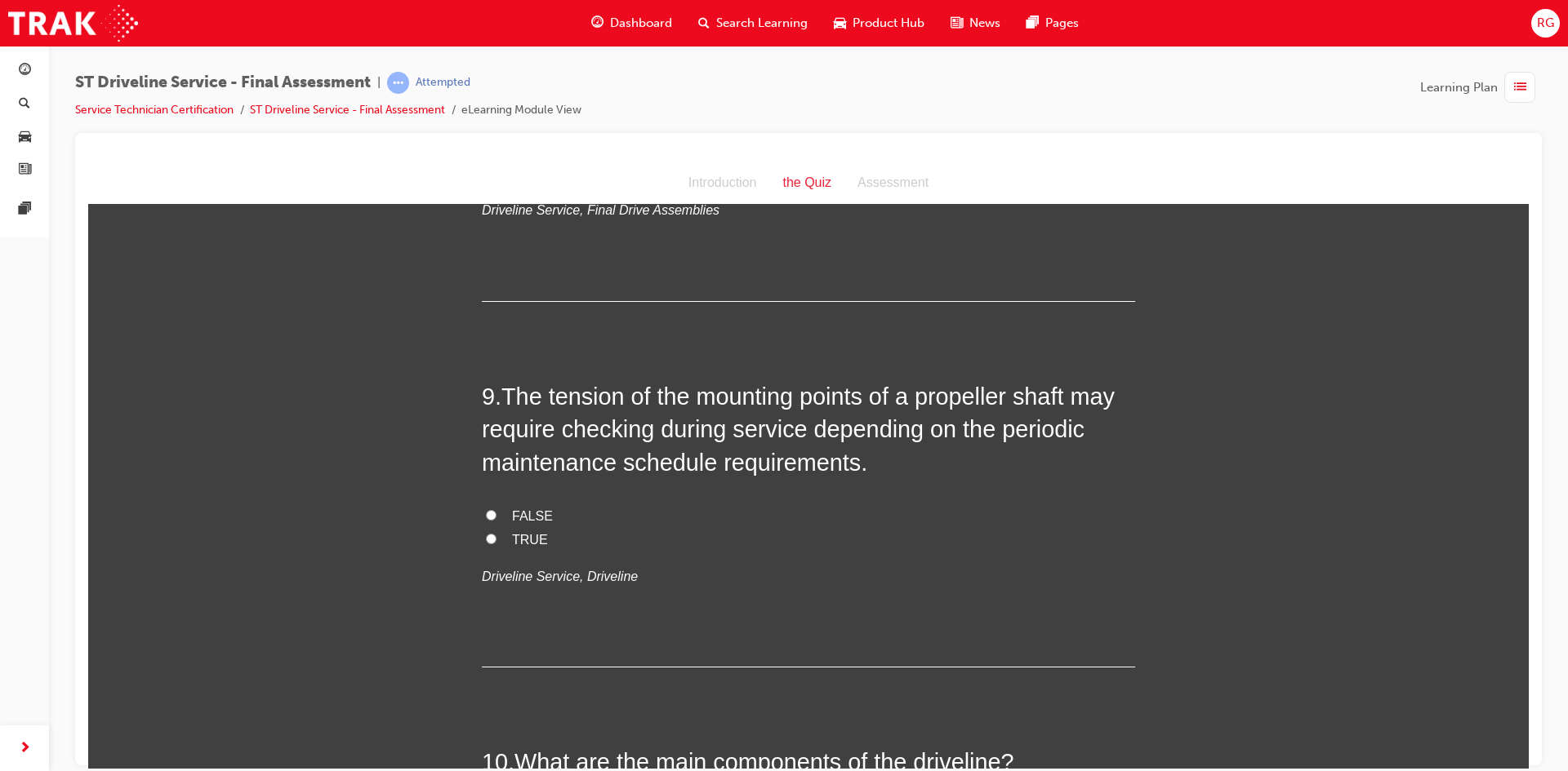
click at [487, 541] on input "TRUE" at bounding box center [491, 538] width 11 height 11
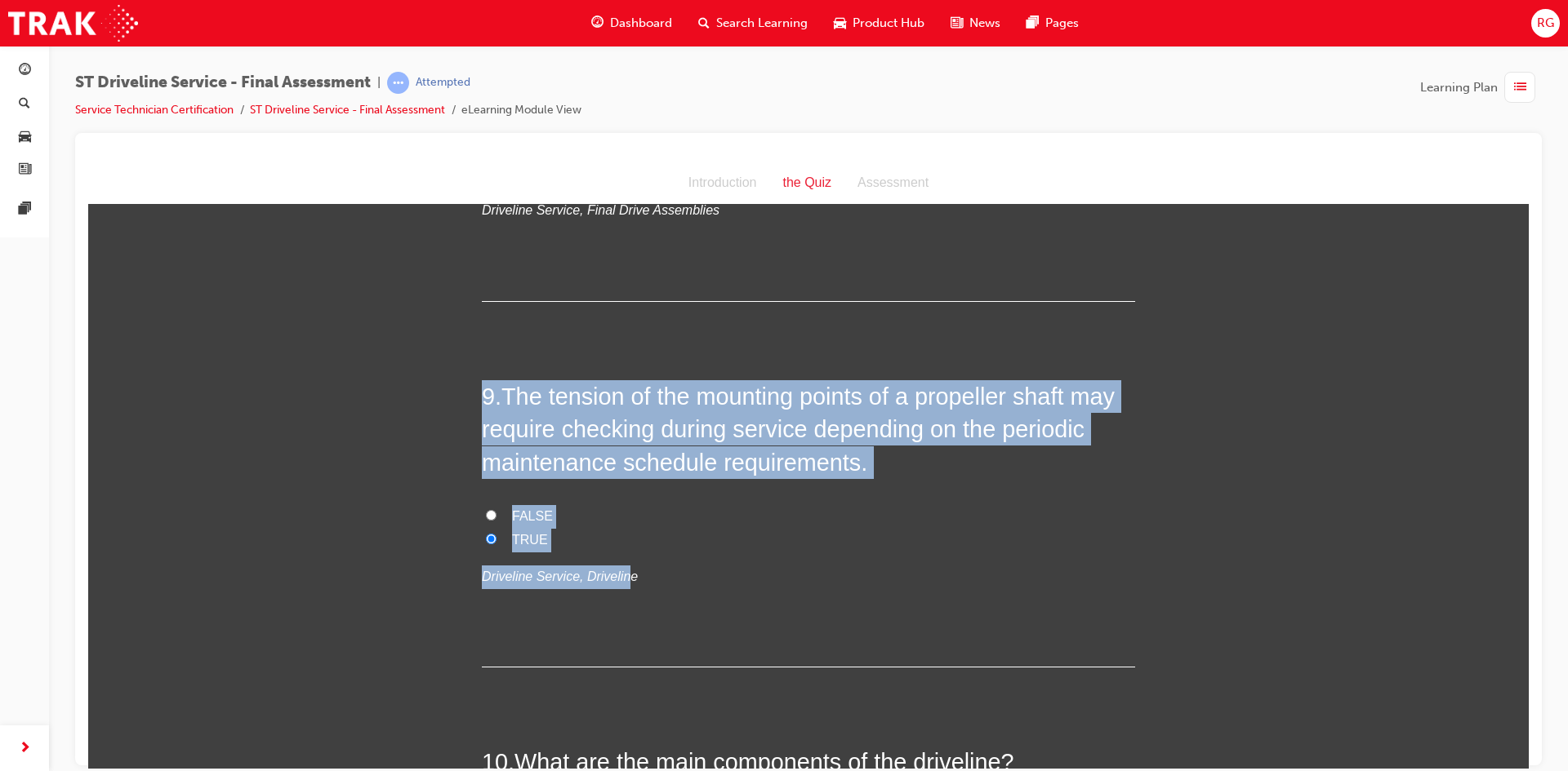
drag, startPoint x: 618, startPoint y: 576, endPoint x: 396, endPoint y: 372, distance: 301.5
click at [396, 372] on div "You must select an answer for each question before you can submit. Please note,…" at bounding box center [808, 155] width 1441 height 5655
click at [466, 416] on div "You must select an answer for each question before you can submit. Please note,…" at bounding box center [808, 155] width 1441 height 5655
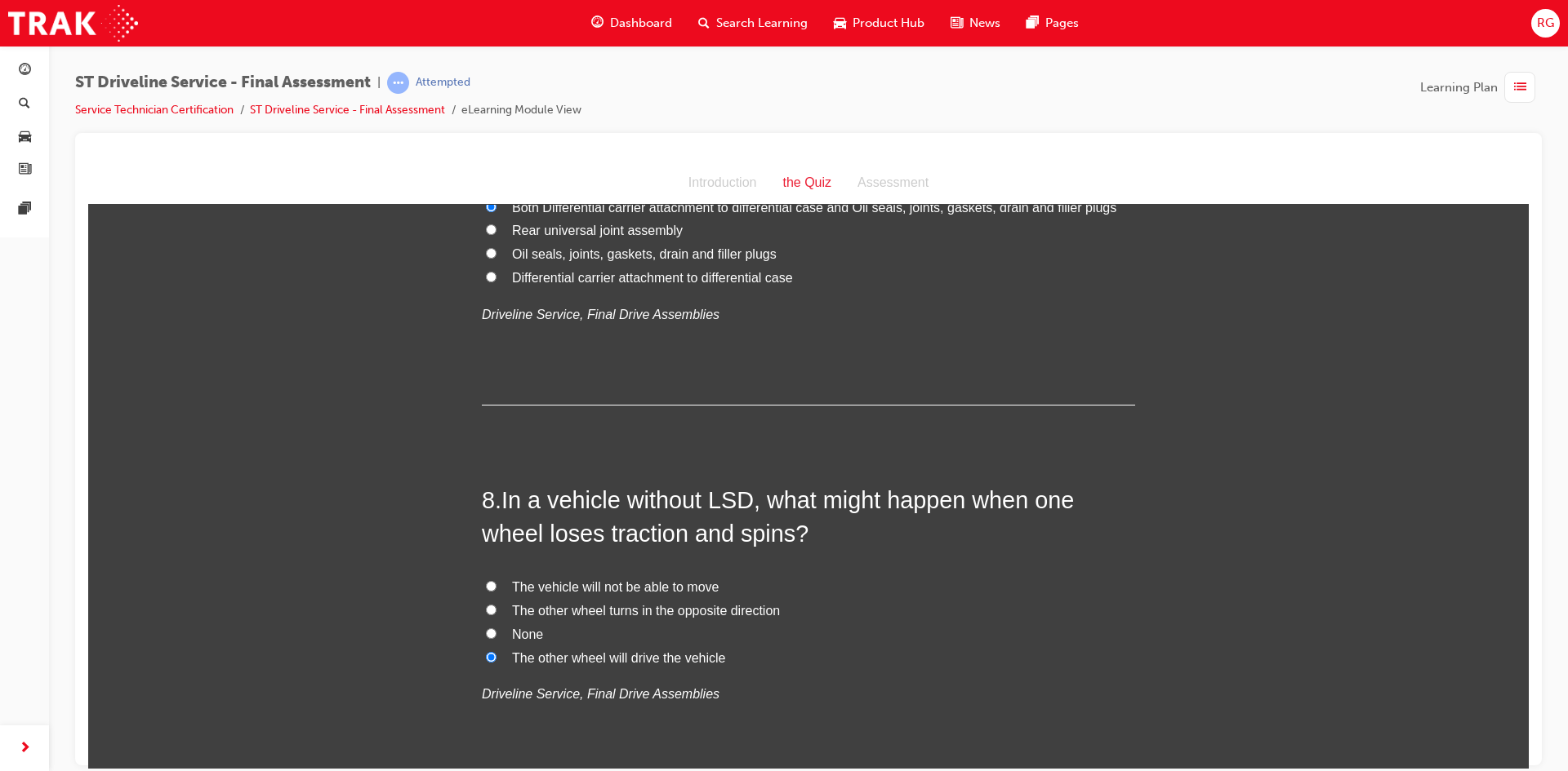
scroll to position [2404, 0]
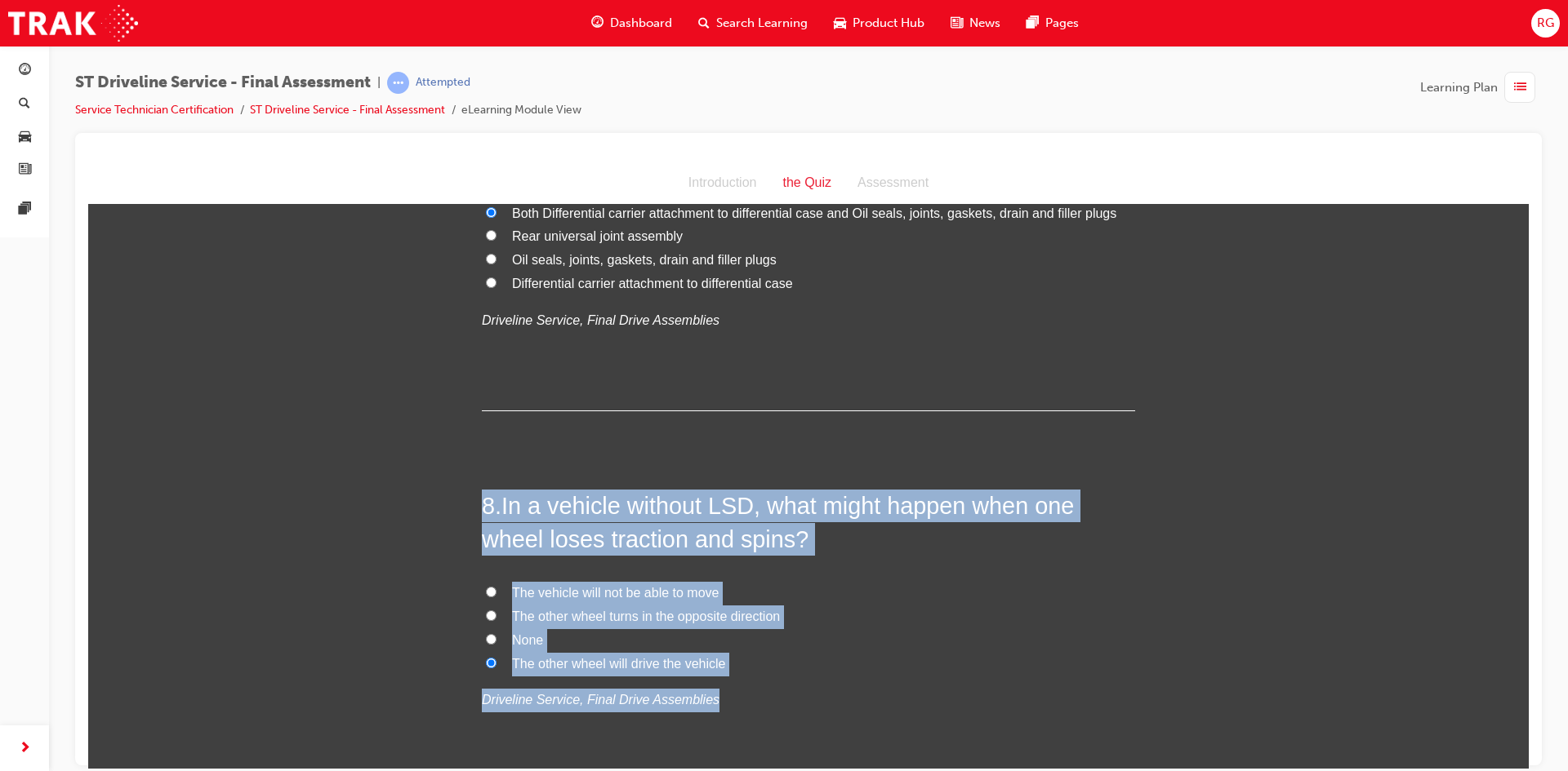
drag, startPoint x: 692, startPoint y: 697, endPoint x: 466, endPoint y: 498, distance: 301.1
click at [466, 498] on div "You must select an answer for each question before you can submit. Please note,…" at bounding box center [808, 645] width 1441 height 5655
click at [340, 439] on div "You must select an answer for each question before you can submit. Please note,…" at bounding box center [808, 645] width 1441 height 5655
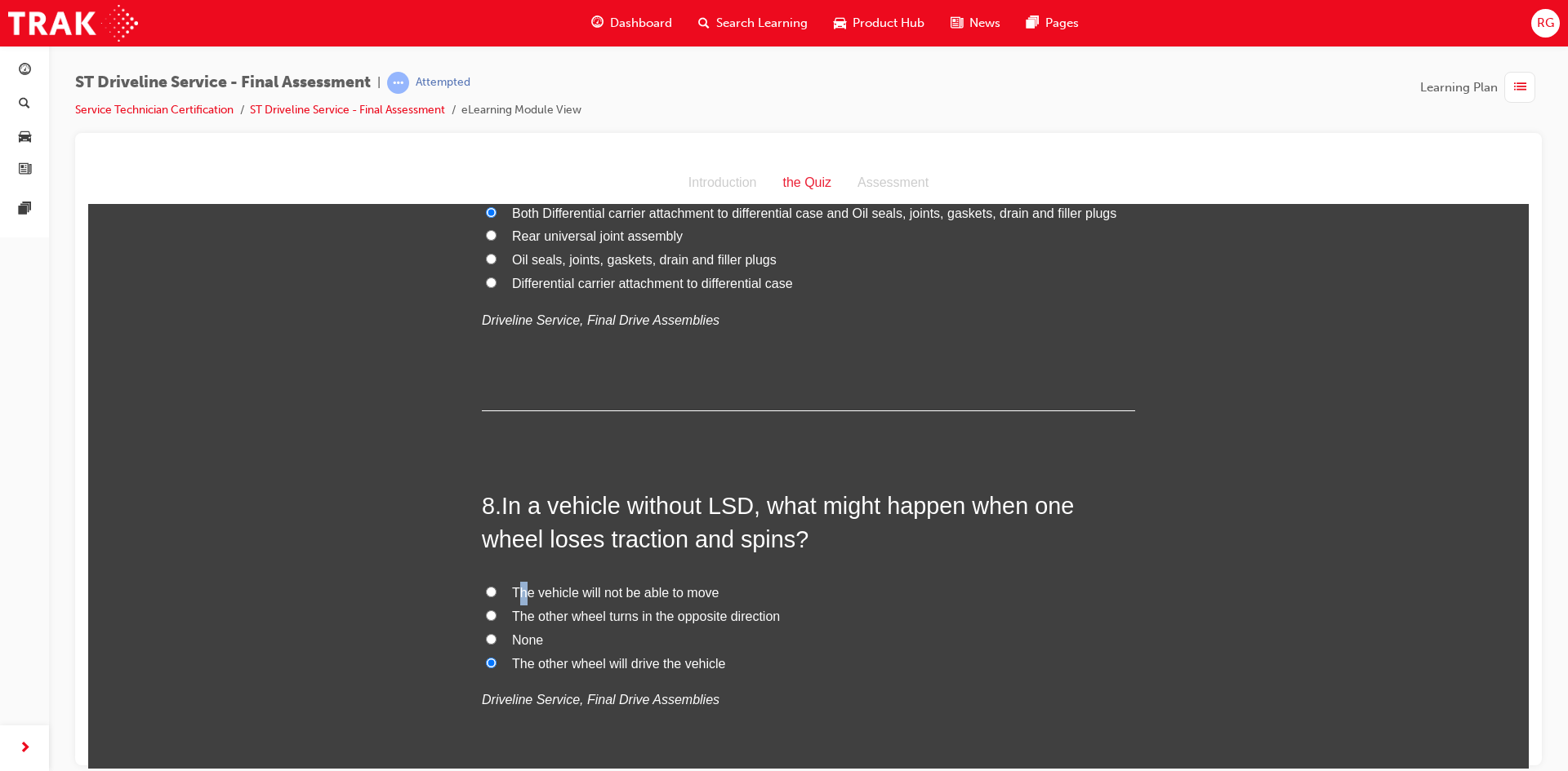
click at [513, 594] on span "The vehicle will not be able to move" at bounding box center [615, 592] width 206 height 14
click at [394, 665] on div "You must select an answer for each question before you can submit. Please note,…" at bounding box center [808, 645] width 1441 height 5655
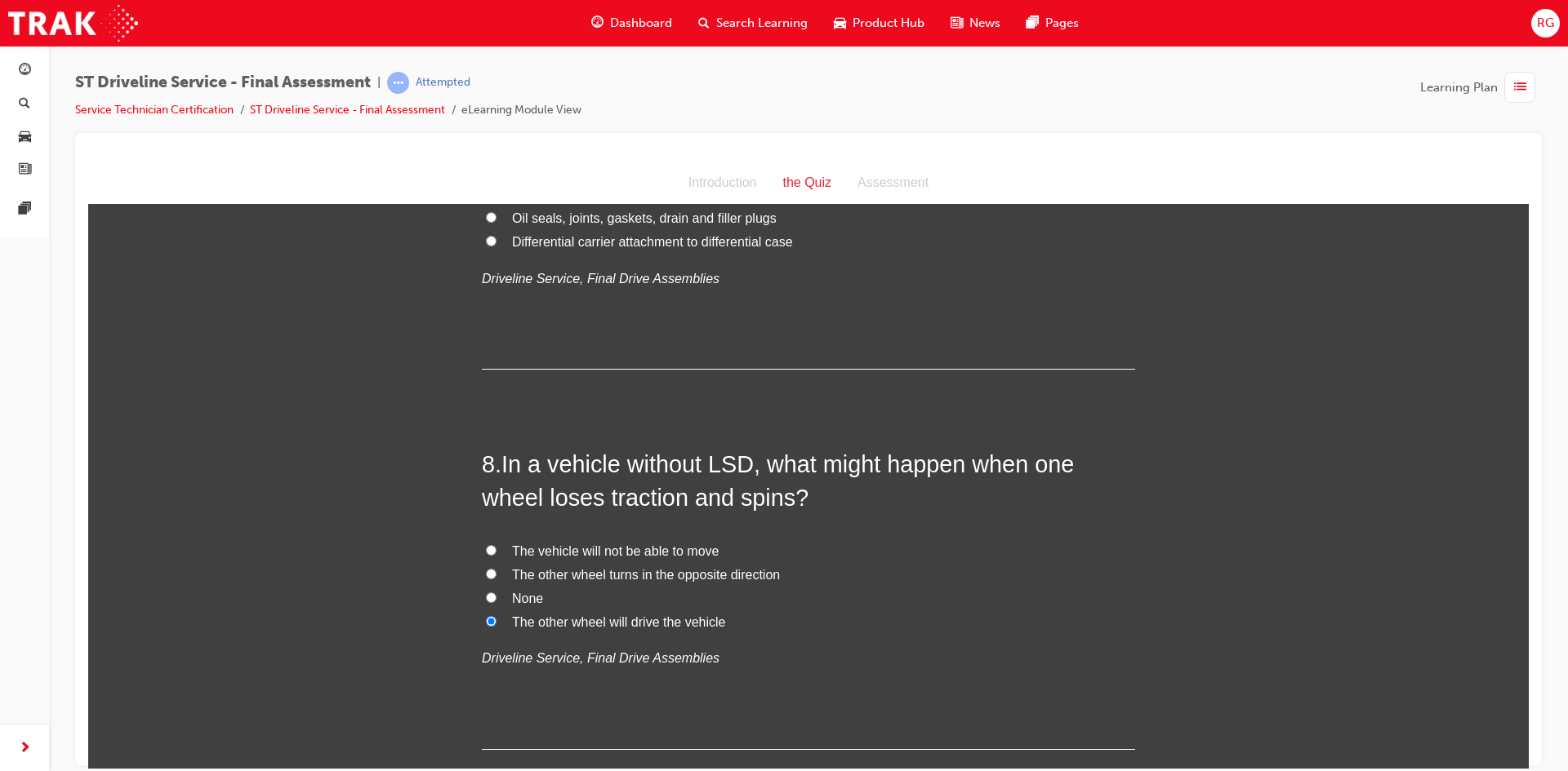
scroll to position [2486, 0]
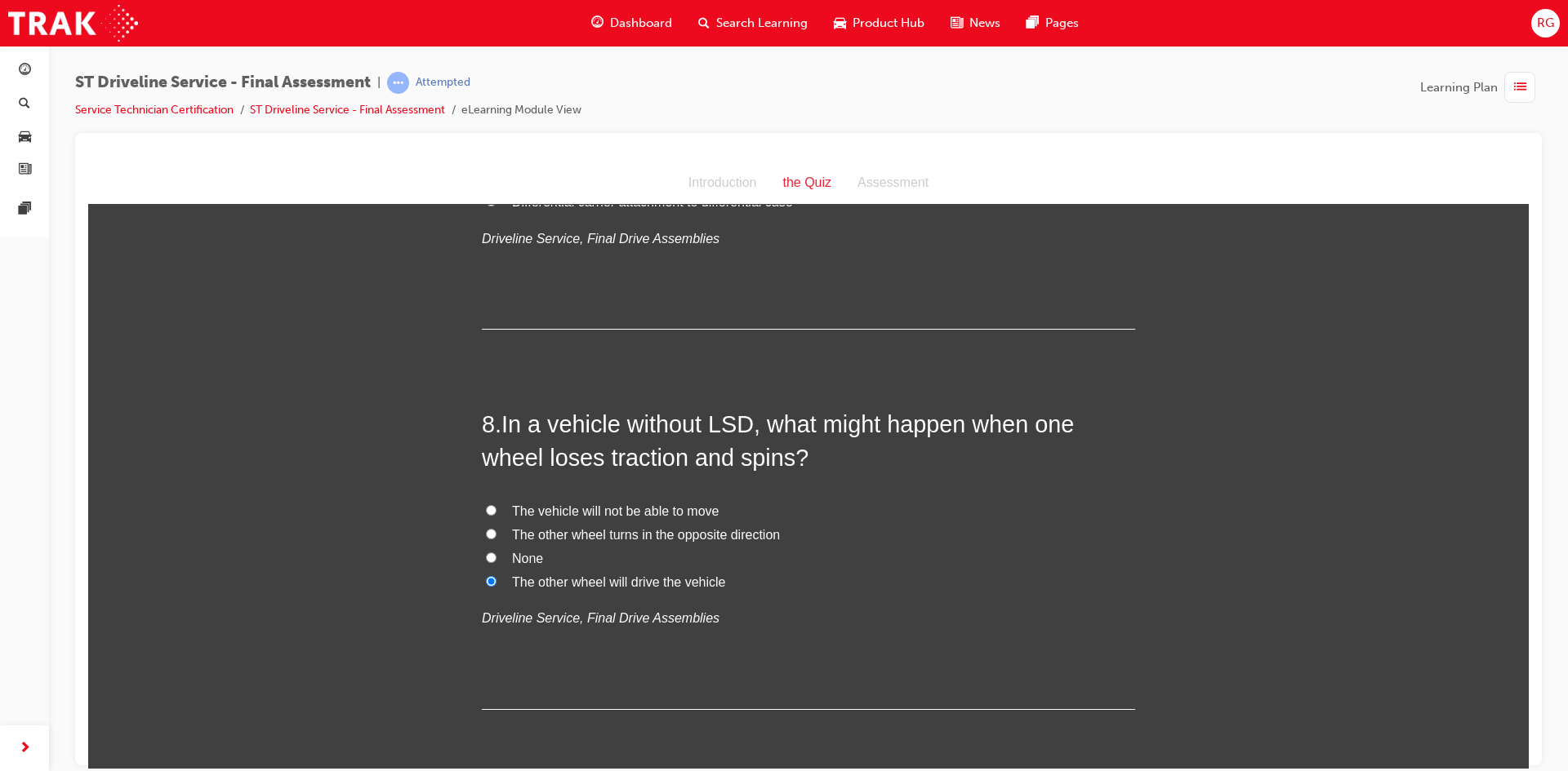
click at [486, 513] on input "The vehicle will not be able to move" at bounding box center [491, 509] width 11 height 11
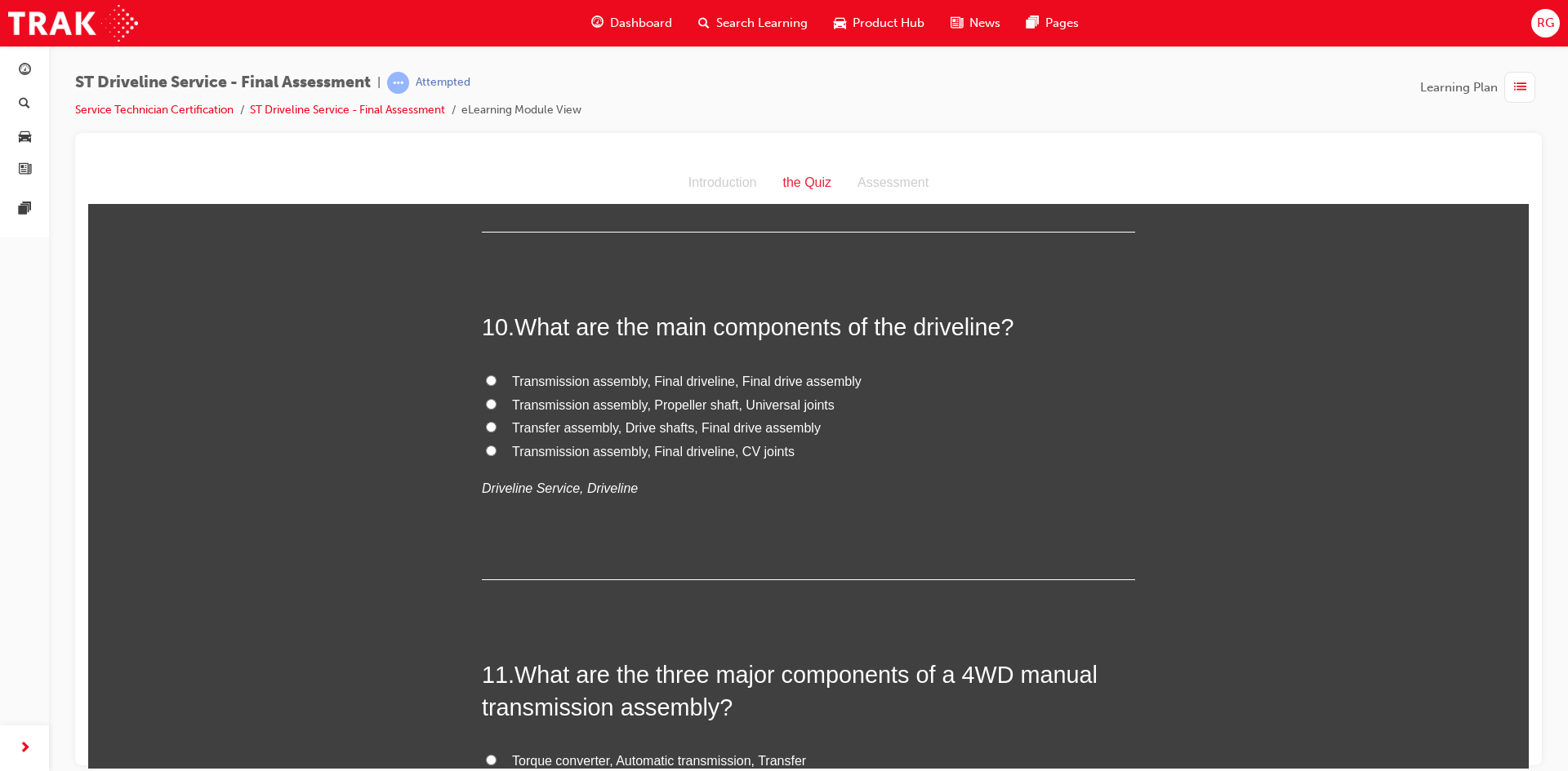
scroll to position [3302, 0]
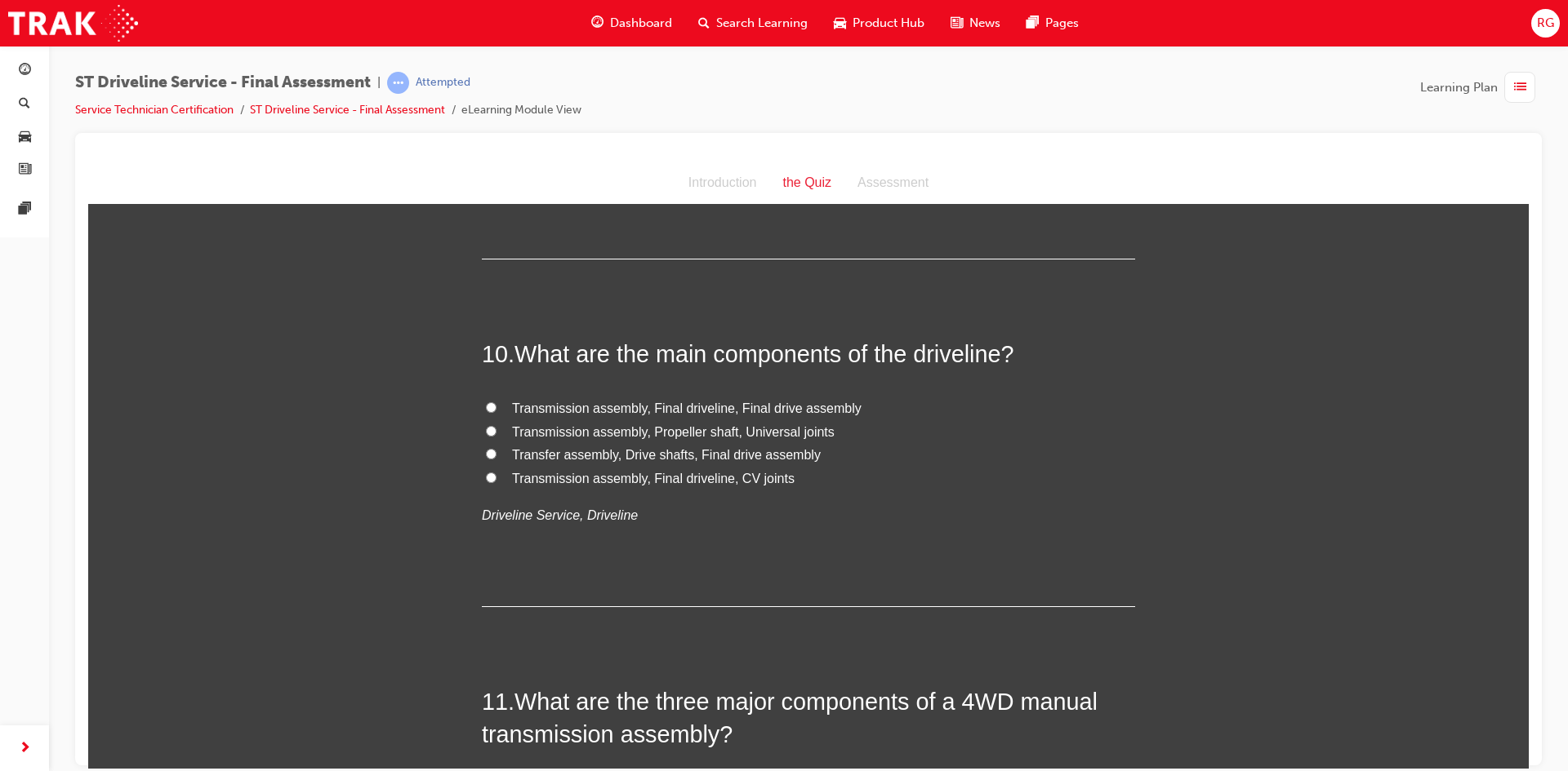
click at [493, 433] on label "Transmission assembly, Propeller shaft, Universal joints" at bounding box center [808, 432] width 653 height 23
click at [493, 433] on input "Transmission assembly, Propeller shaft, Universal joints" at bounding box center [491, 430] width 11 height 11
click at [489, 474] on input "Transmission assembly, Final driveline, CV joints" at bounding box center [491, 477] width 11 height 11
click at [486, 450] on input "Transfer assembly, Drive shafts, Final drive assembly" at bounding box center [491, 453] width 11 height 11
drag, startPoint x: 486, startPoint y: 427, endPoint x: 502, endPoint y: 424, distance: 16.3
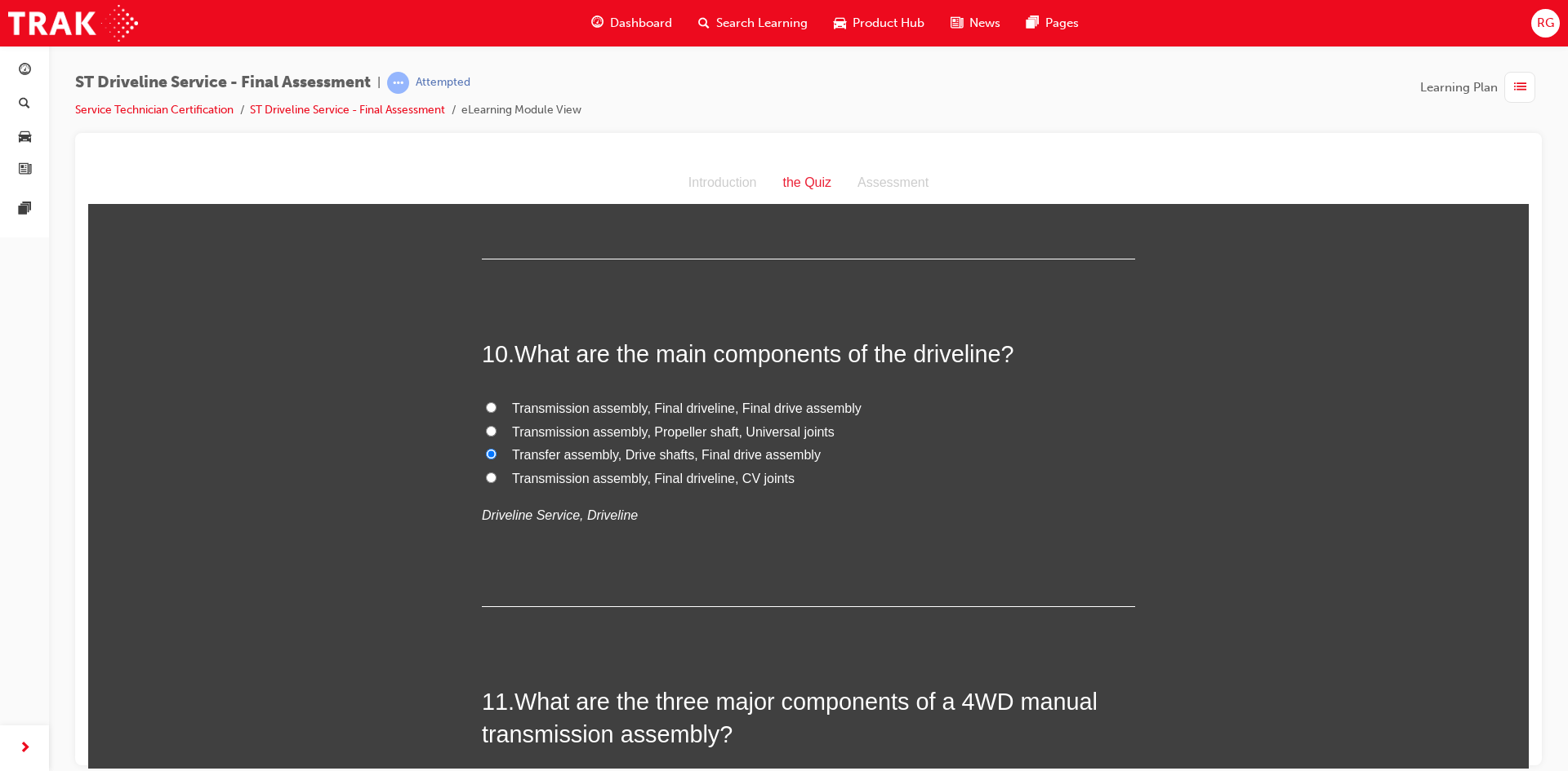
click at [487, 427] on input "Transmission assembly, Propeller shaft, Universal joints" at bounding box center [491, 430] width 11 height 11
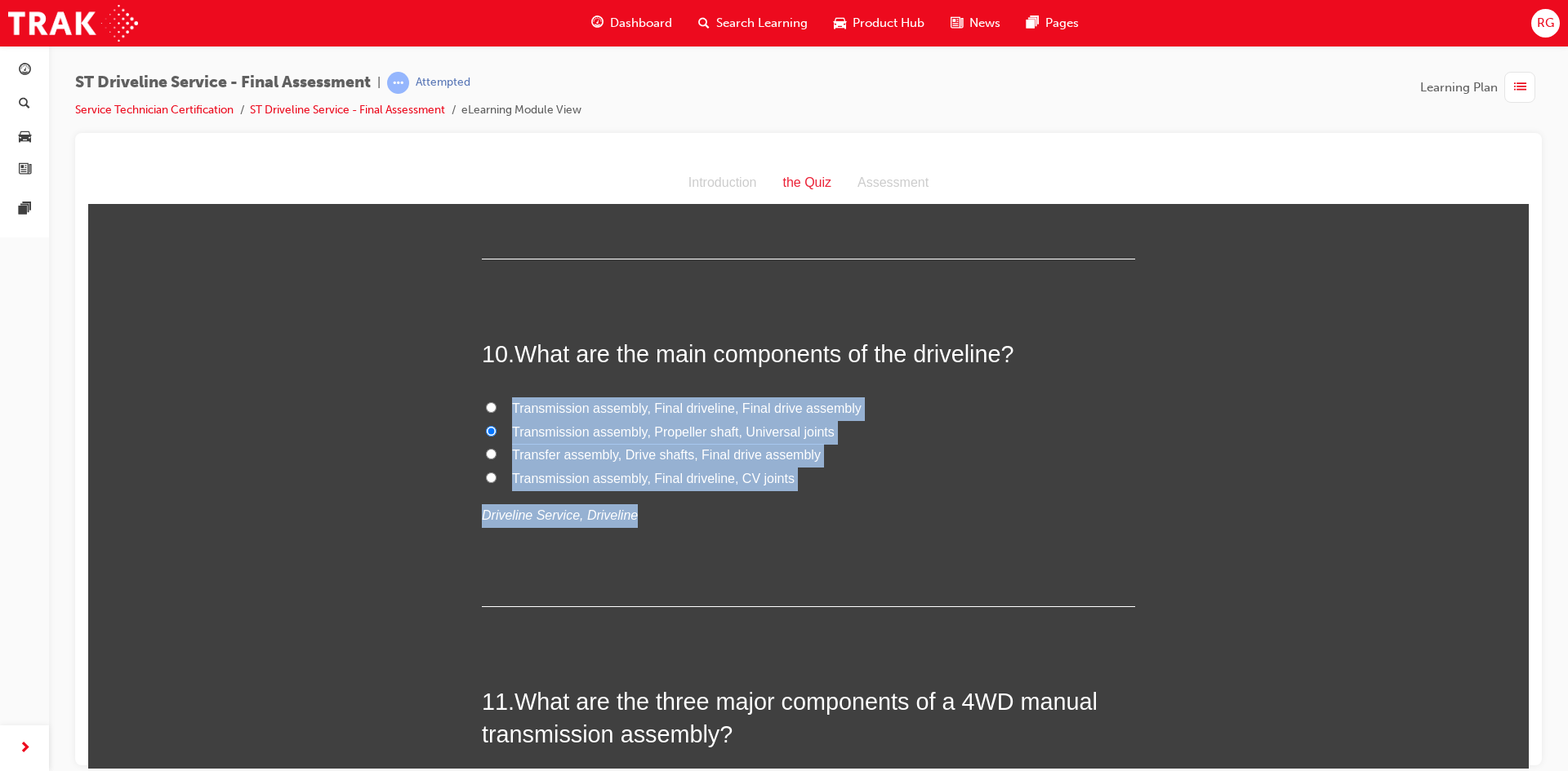
drag, startPoint x: 619, startPoint y: 514, endPoint x: 443, endPoint y: 388, distance: 216.5
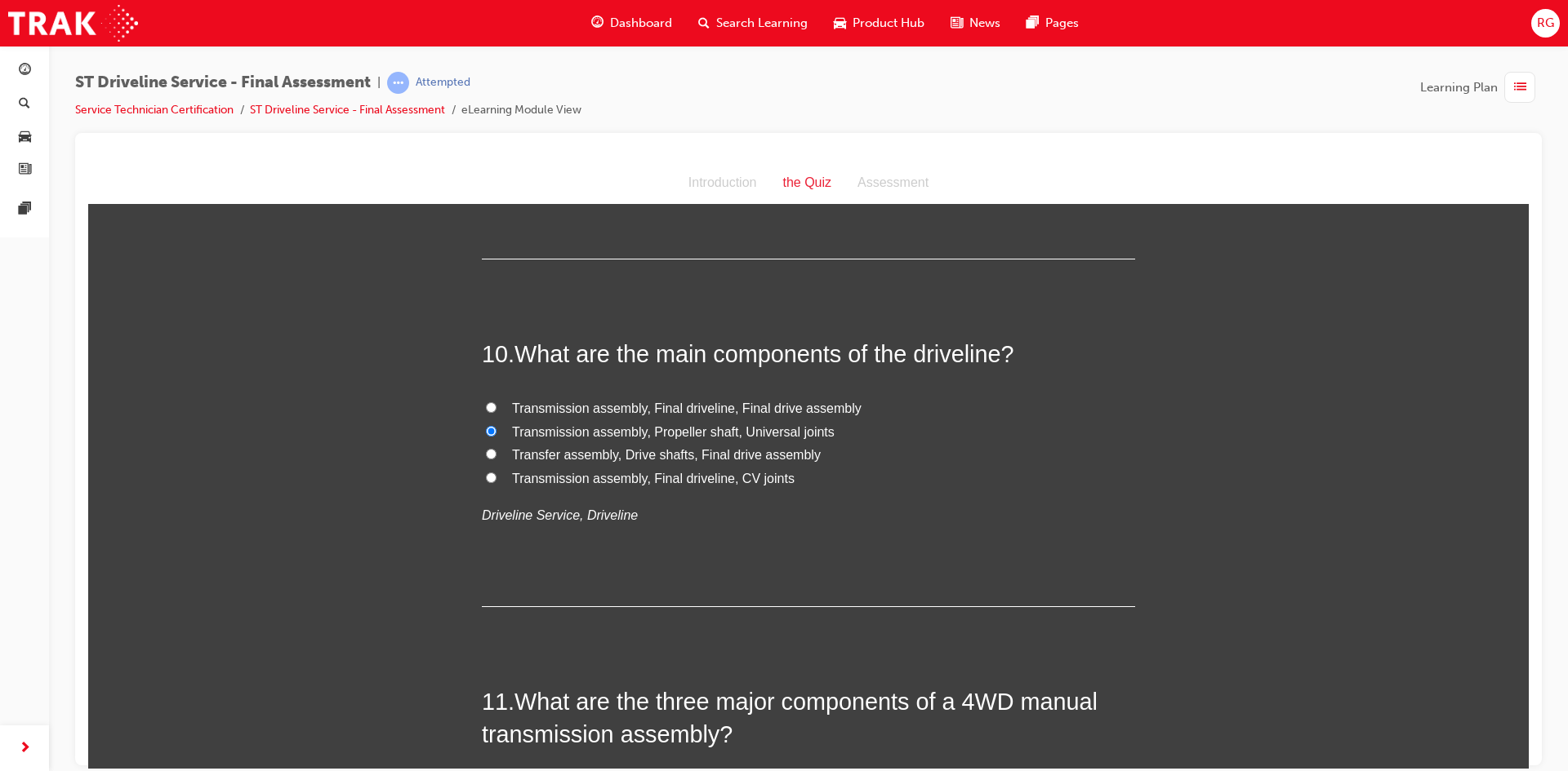
click at [677, 533] on div "10 . What are the main components of the driveline? Transmission assembly, Fina…" at bounding box center [808, 471] width 653 height 269
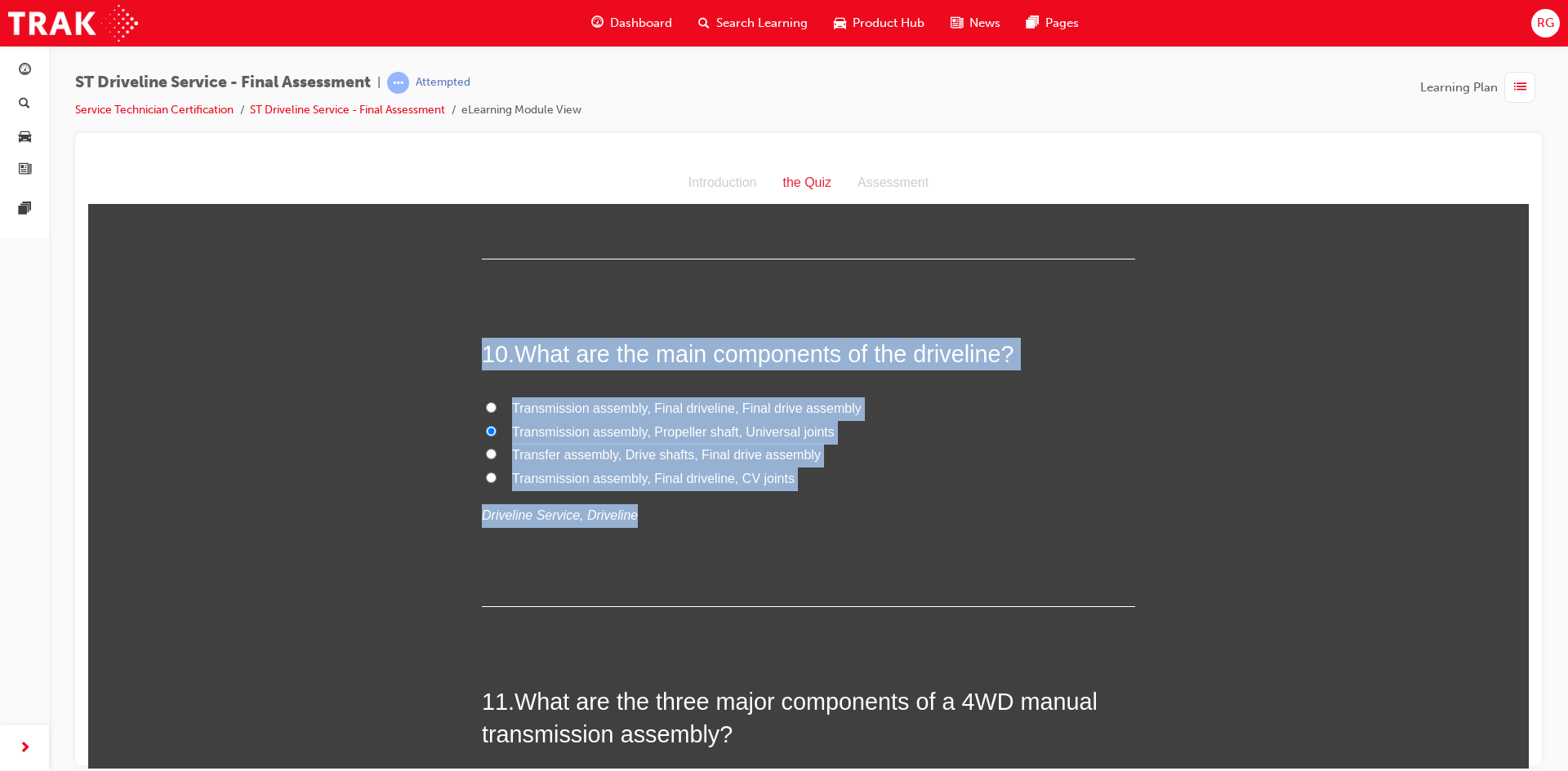
drag, startPoint x: 618, startPoint y: 517, endPoint x: 419, endPoint y: 298, distance: 295.9
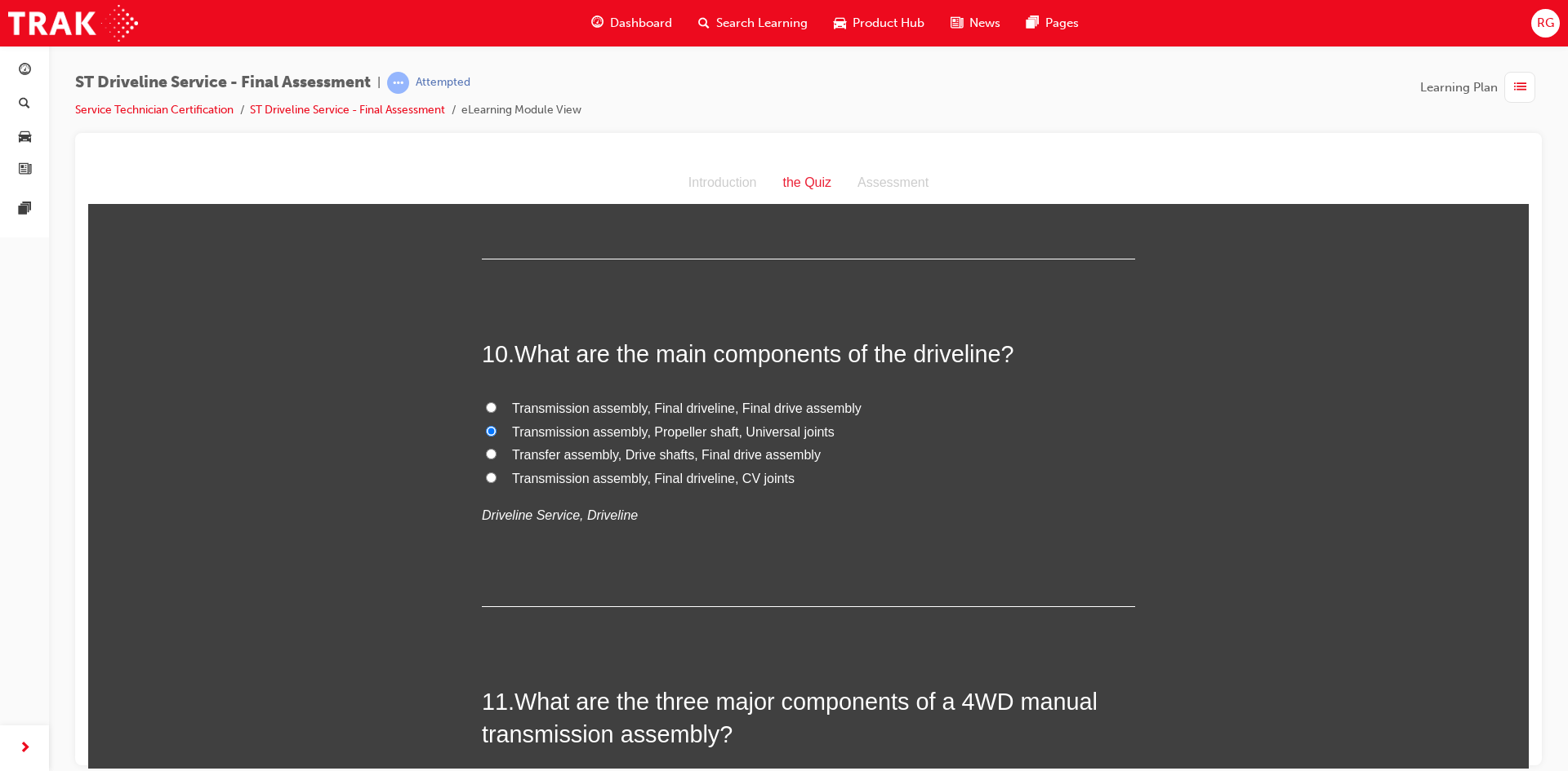
click at [486, 405] on input "Transmission assembly, Final driveline, Final drive assembly" at bounding box center [491, 407] width 11 height 11
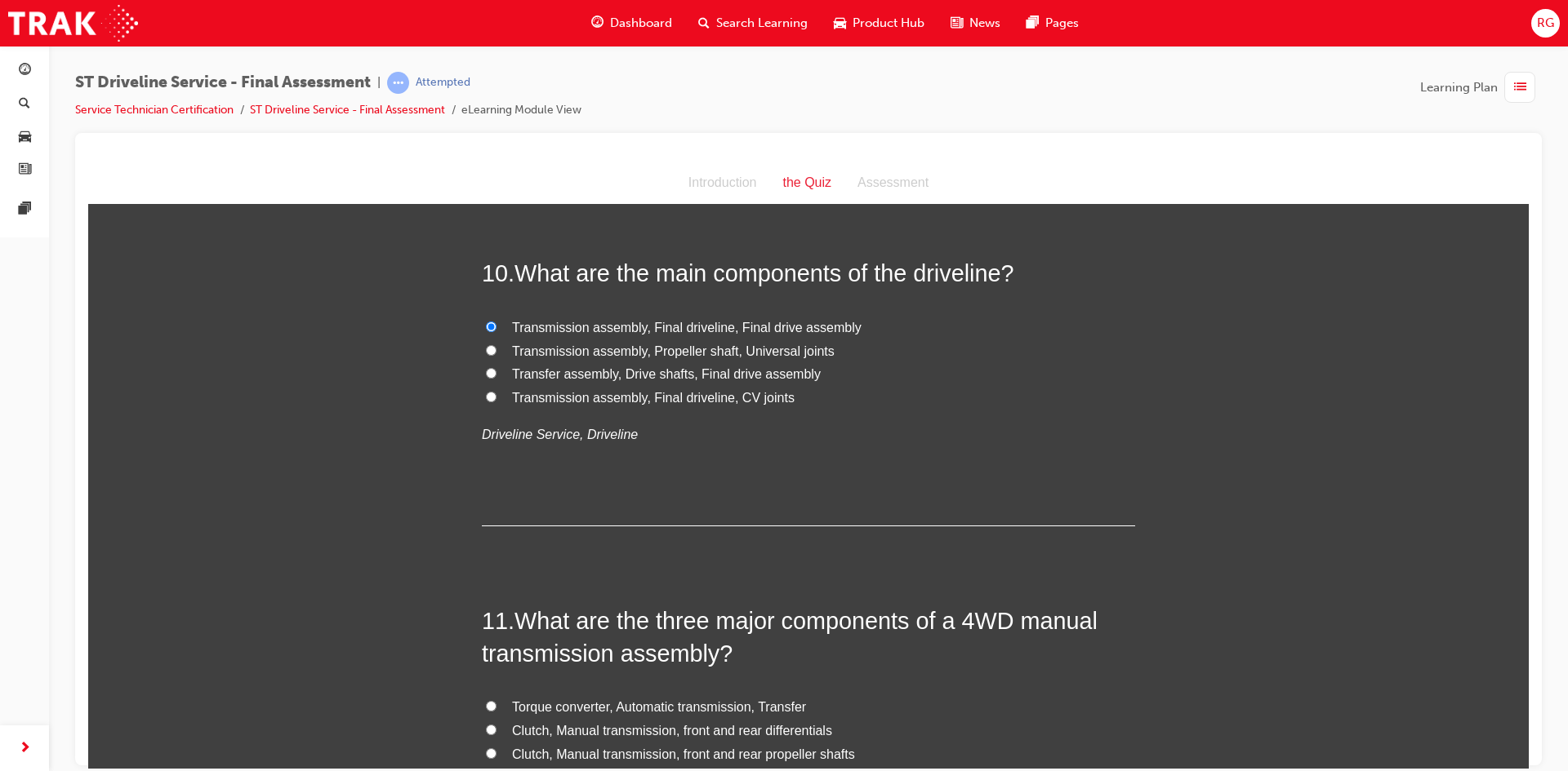
scroll to position [3384, 0]
click at [486, 374] on input "Transfer assembly, Drive shafts, Final drive assembly" at bounding box center [491, 371] width 11 height 11
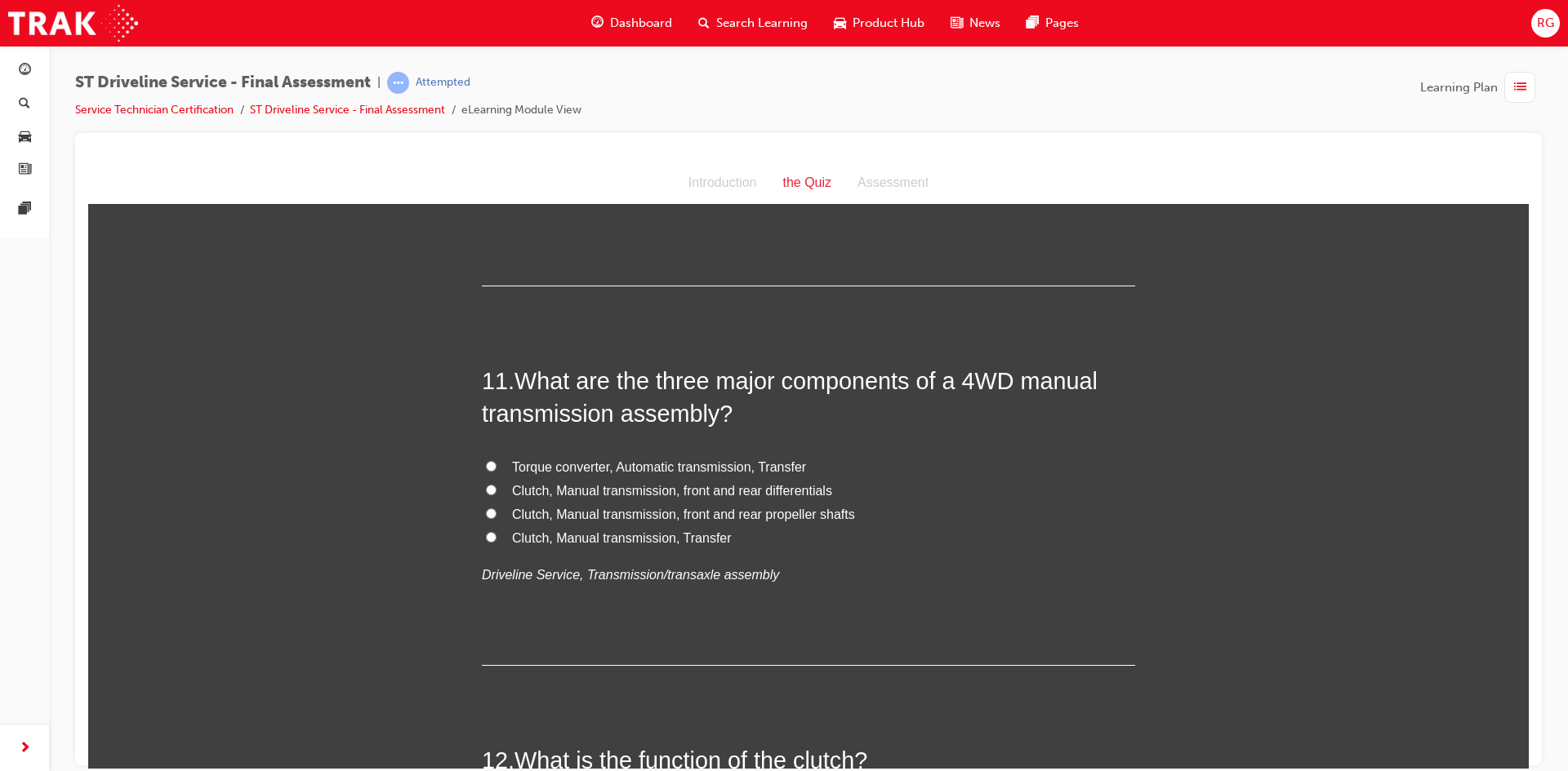
scroll to position [3628, 0]
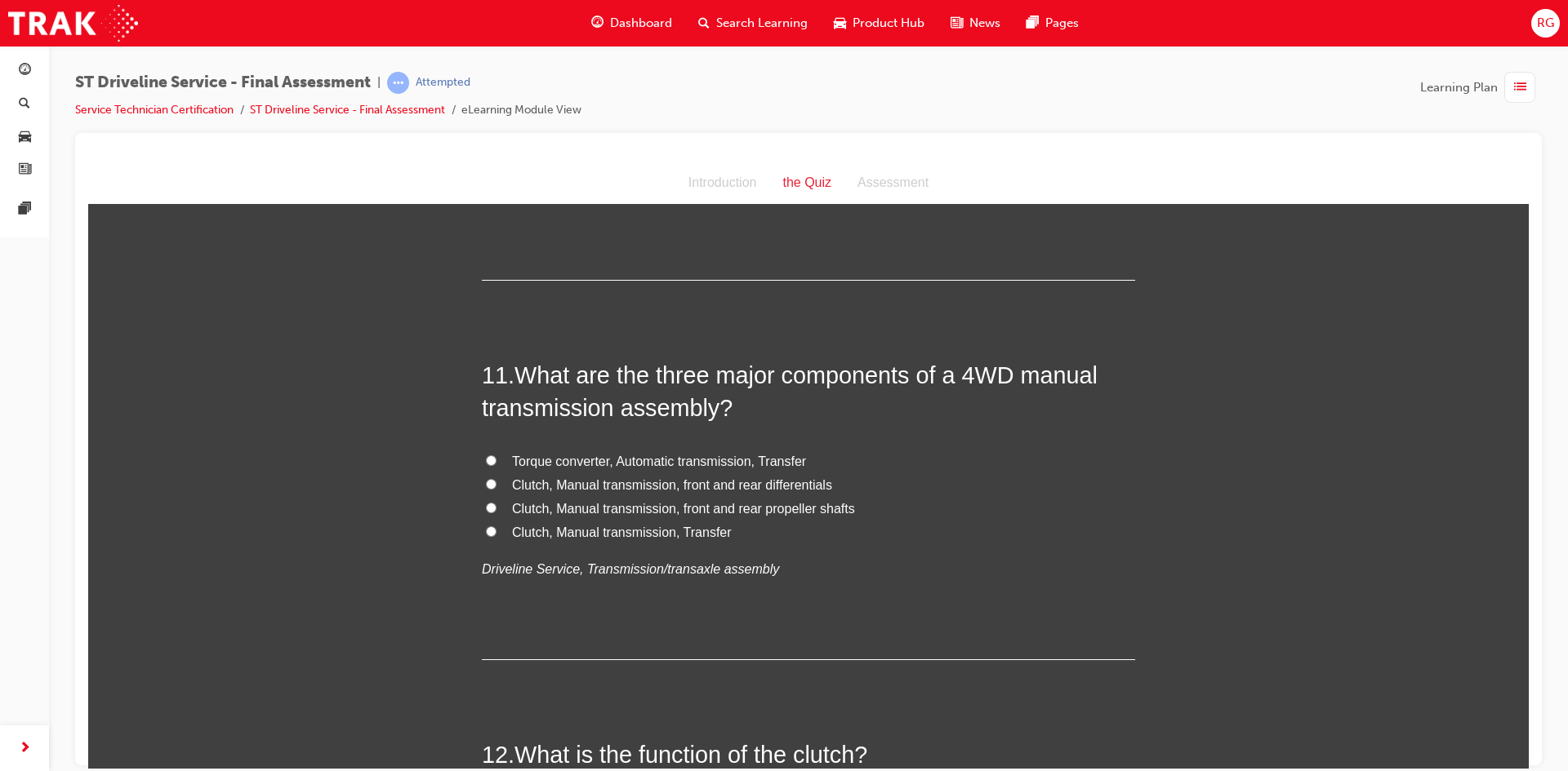
click at [486, 484] on input "Clutch, Manual transmission, front and rear differentials" at bounding box center [491, 484] width 11 height 11
click at [486, 506] on input "Clutch, Manual transmission, front and rear propeller shafts" at bounding box center [491, 507] width 11 height 11
click at [486, 533] on input "Clutch, Manual transmission, Transfer" at bounding box center [491, 531] width 11 height 11
click at [486, 487] on input "Clutch, Manual transmission, front and rear differentials" at bounding box center [491, 484] width 11 height 11
click at [486, 507] on input "Clutch, Manual transmission, front and rear propeller shafts" at bounding box center [491, 507] width 11 height 11
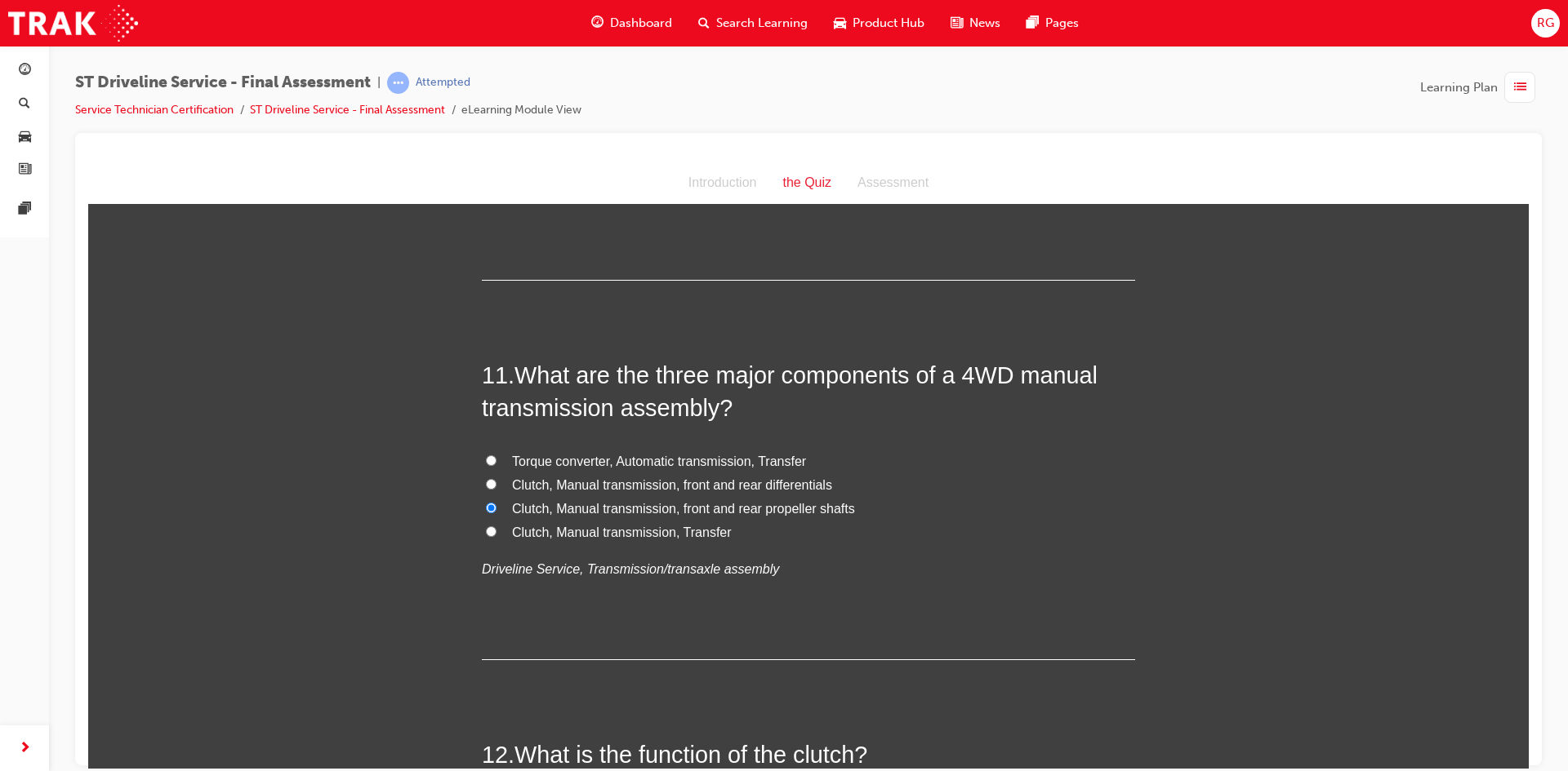
click at [486, 529] on input "Clutch, Manual transmission, Transfer" at bounding box center [491, 531] width 11 height 11
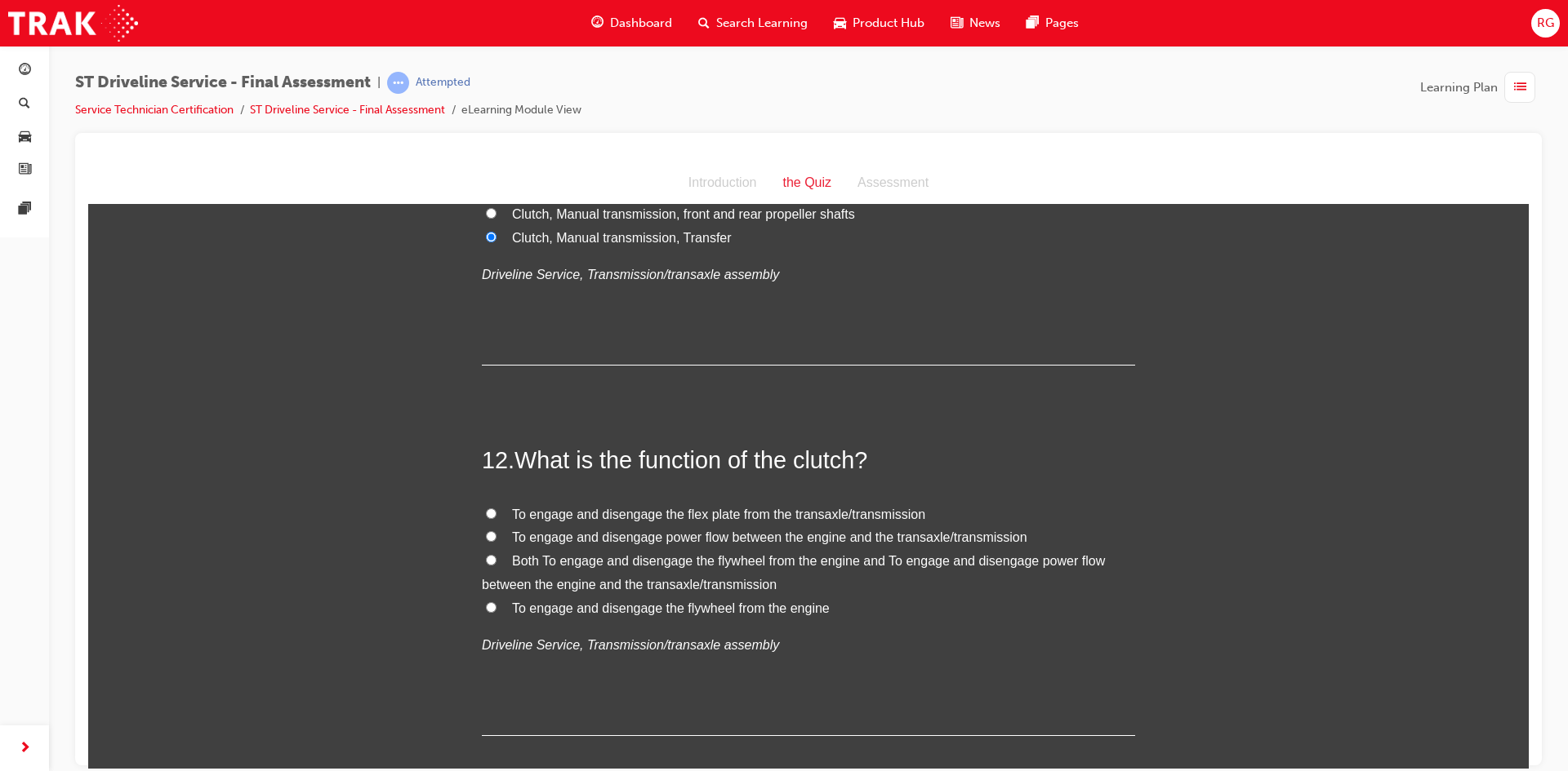
scroll to position [3948, 0]
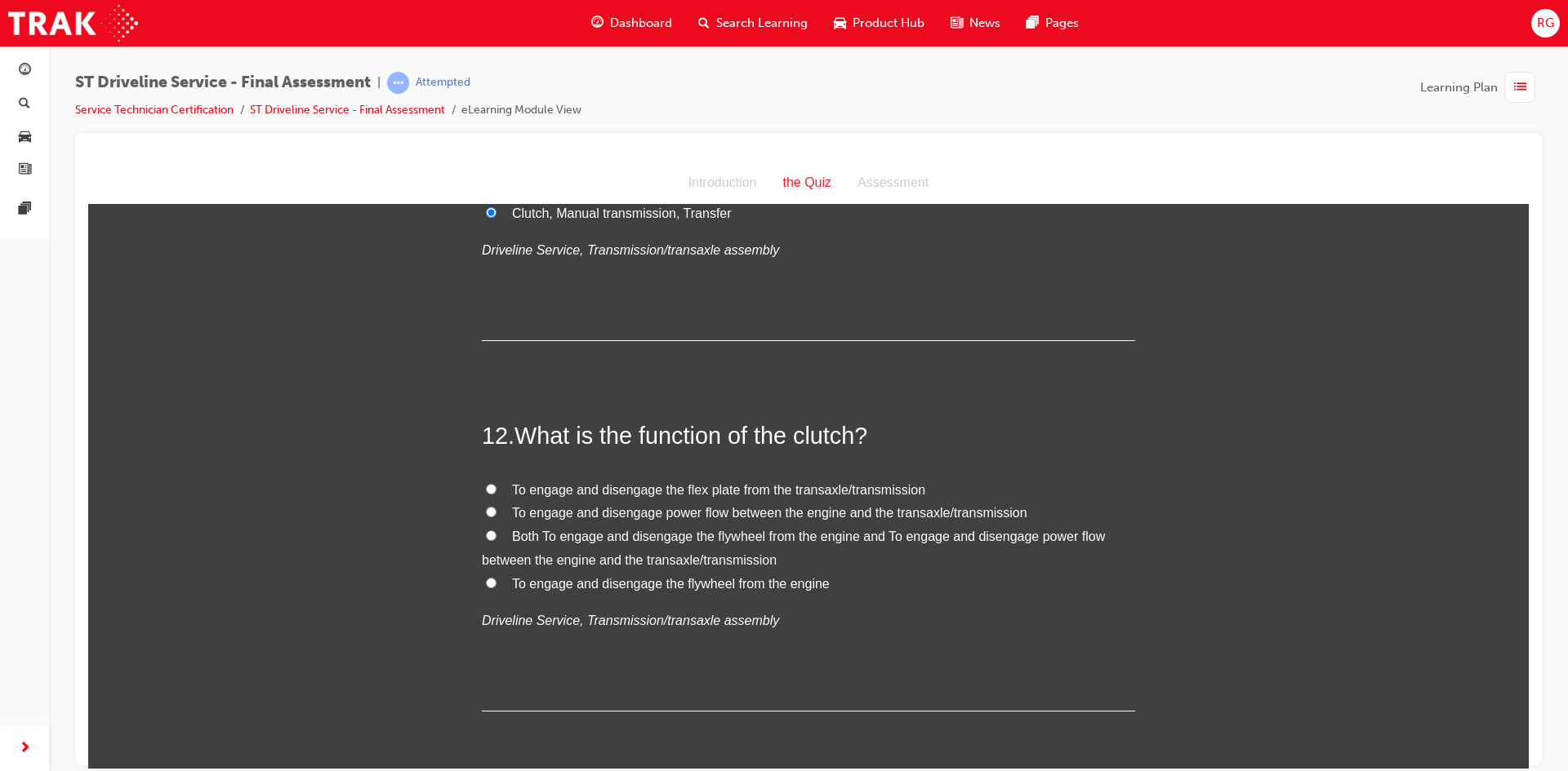
click at [734, 507] on span "To engage and disengage power flow between the engine and the transaxle/transmi…" at bounding box center [769, 512] width 515 height 14
click at [497, 507] on input "To engage and disengage power flow between the engine and the transaxle/transmi…" at bounding box center [491, 511] width 11 height 11
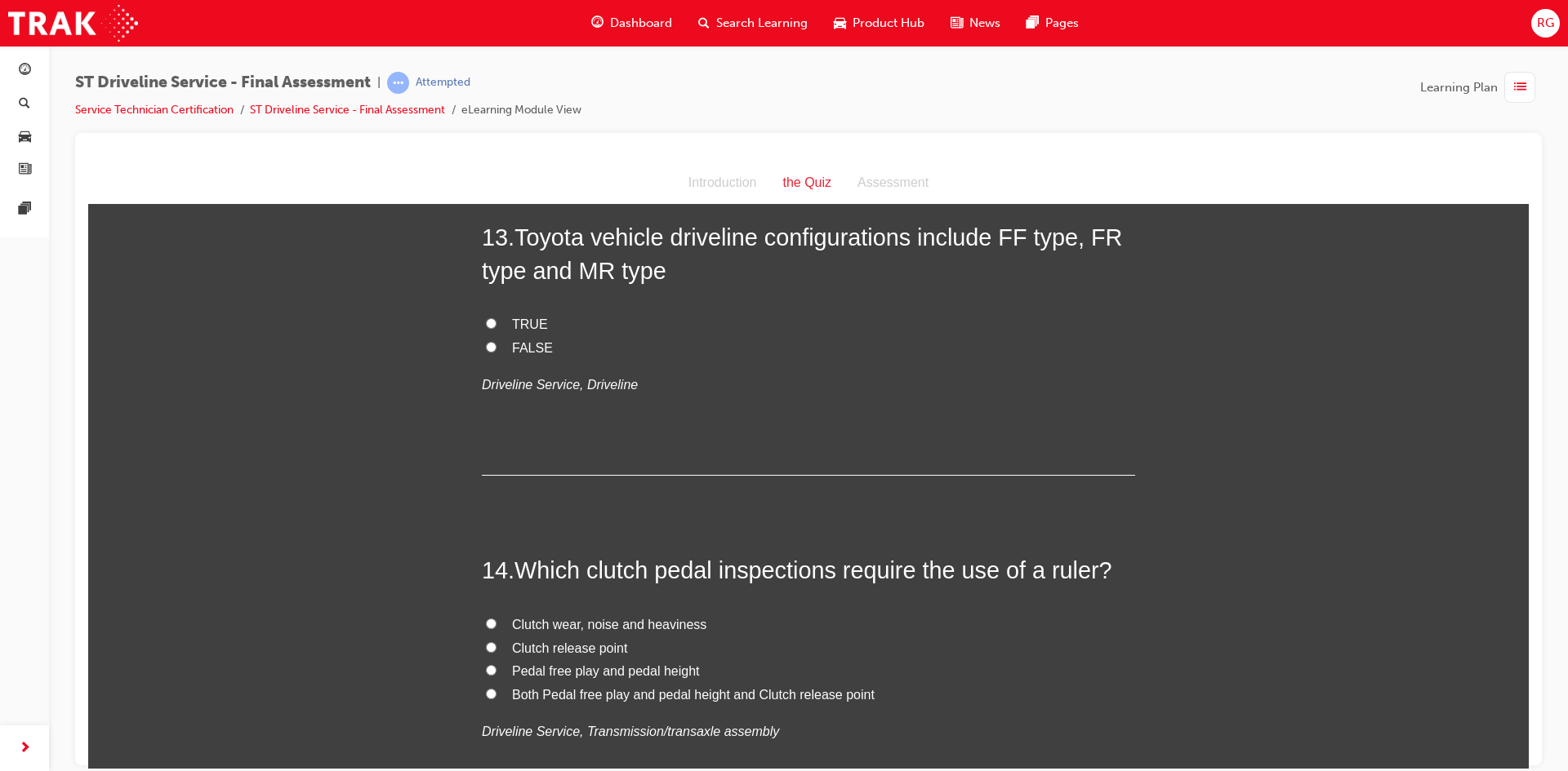
scroll to position [4519, 0]
click at [488, 322] on input "TRUE" at bounding box center [491, 320] width 11 height 11
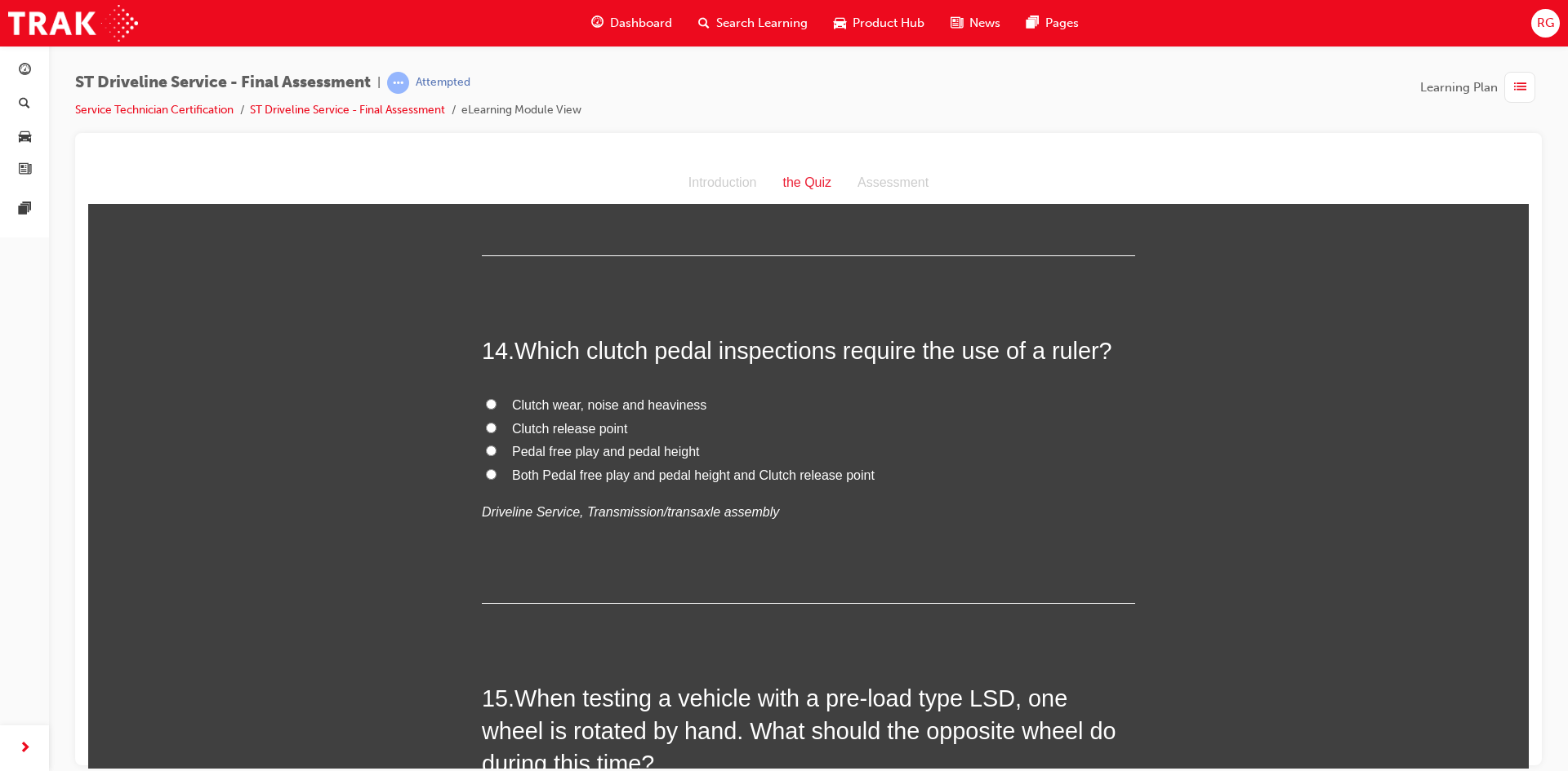
scroll to position [4764, 0]
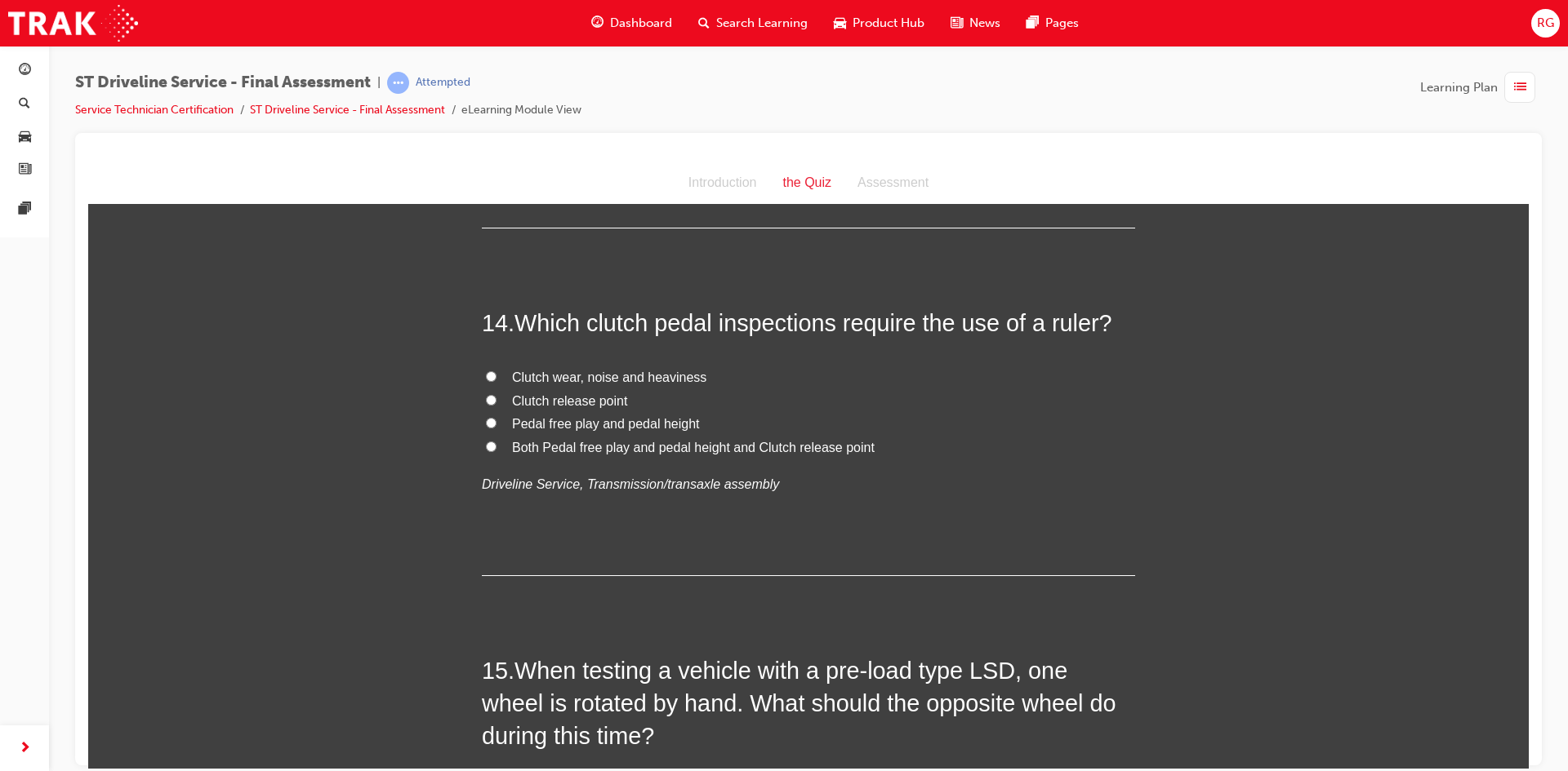
click at [489, 424] on input "Pedal free play and pedal height" at bounding box center [491, 422] width 11 height 11
click at [486, 446] on input "Both Pedal free play and pedal height and Clutch release point" at bounding box center [491, 446] width 11 height 11
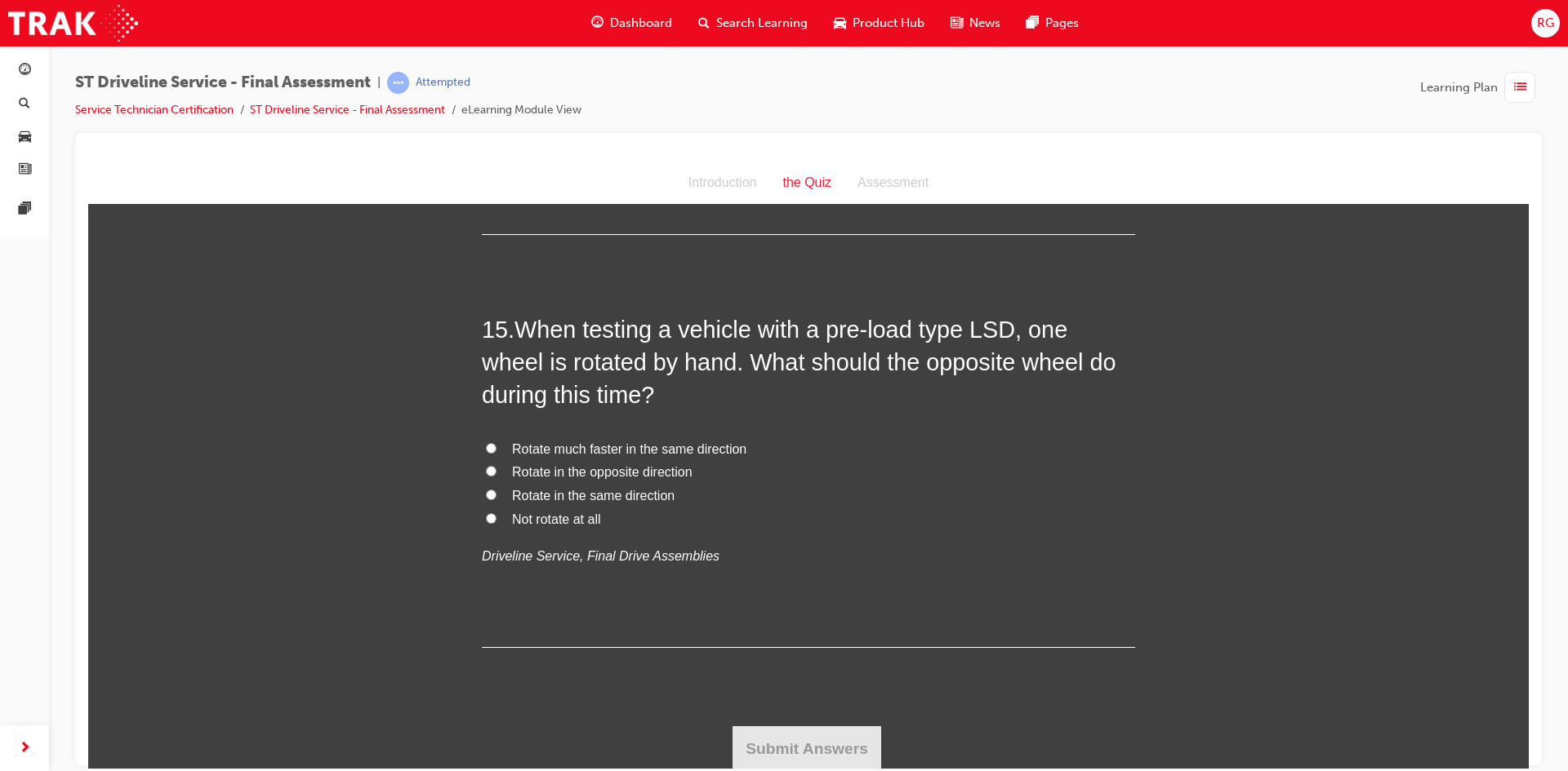
scroll to position [5108, 0]
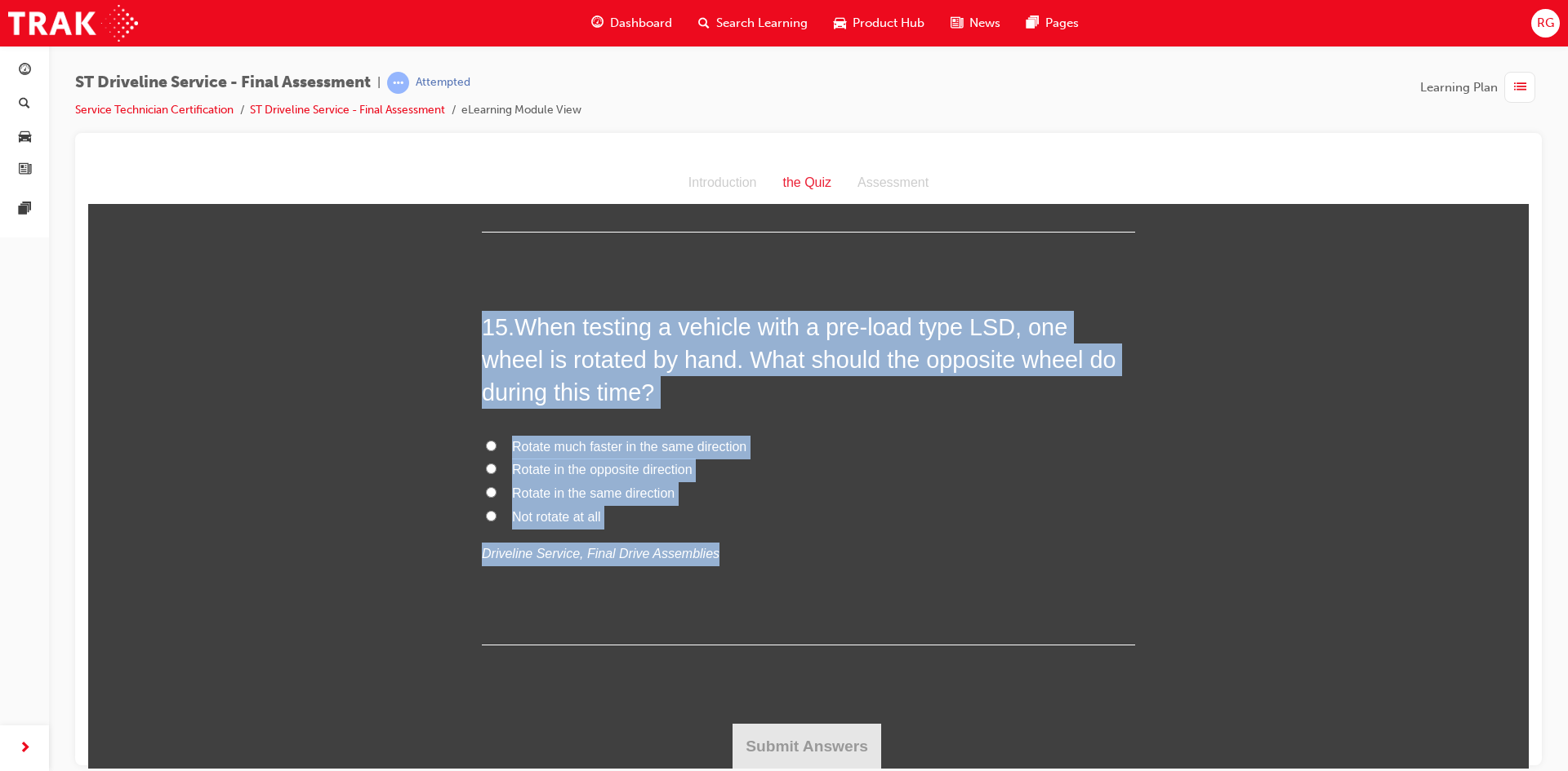
drag, startPoint x: 691, startPoint y: 558, endPoint x: 420, endPoint y: 298, distance: 375.6
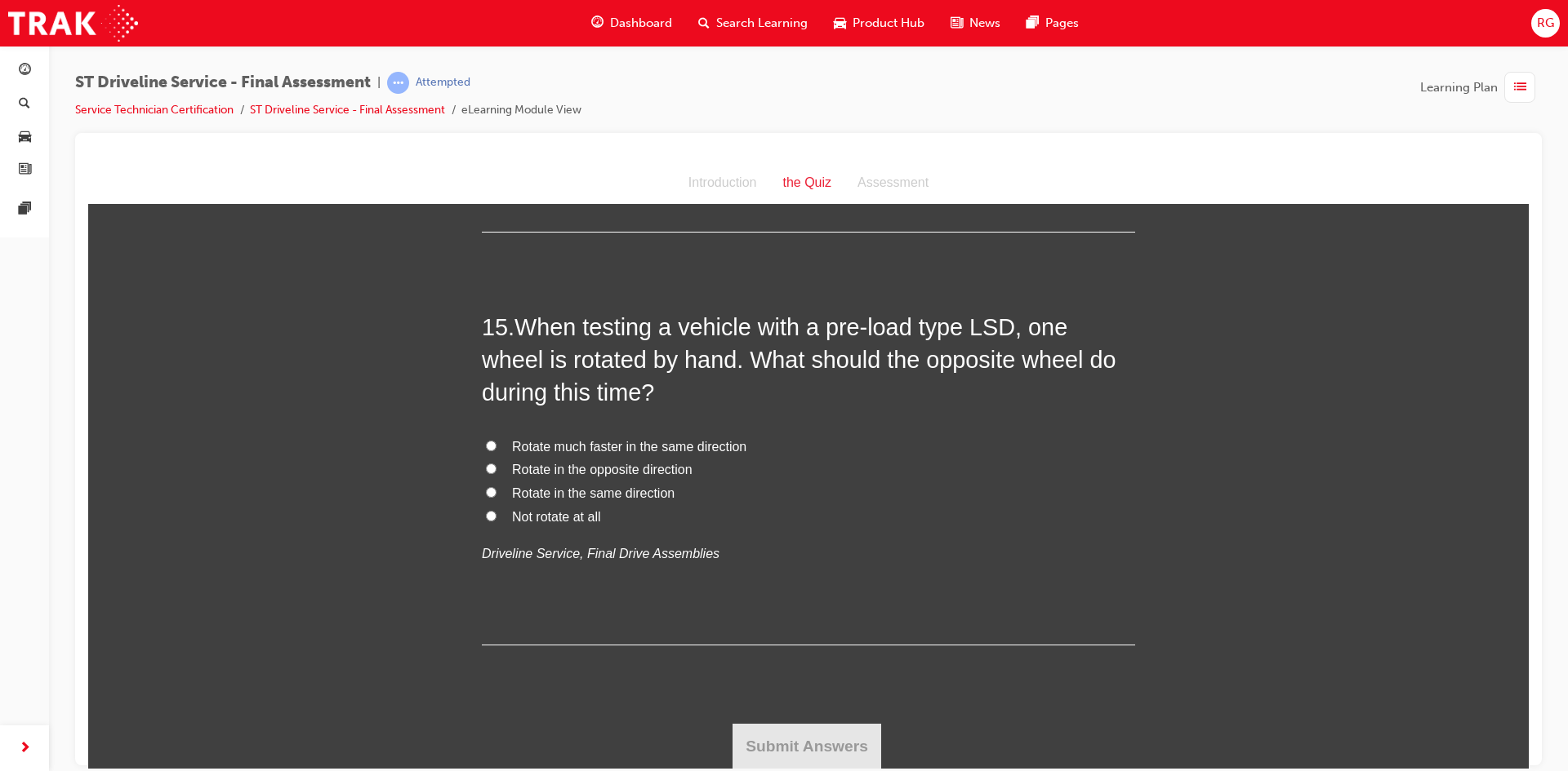
click at [486, 494] on input "Rotate in the same direction" at bounding box center [491, 492] width 11 height 11
click at [815, 749] on button "Submit Answers" at bounding box center [806, 746] width 149 height 46
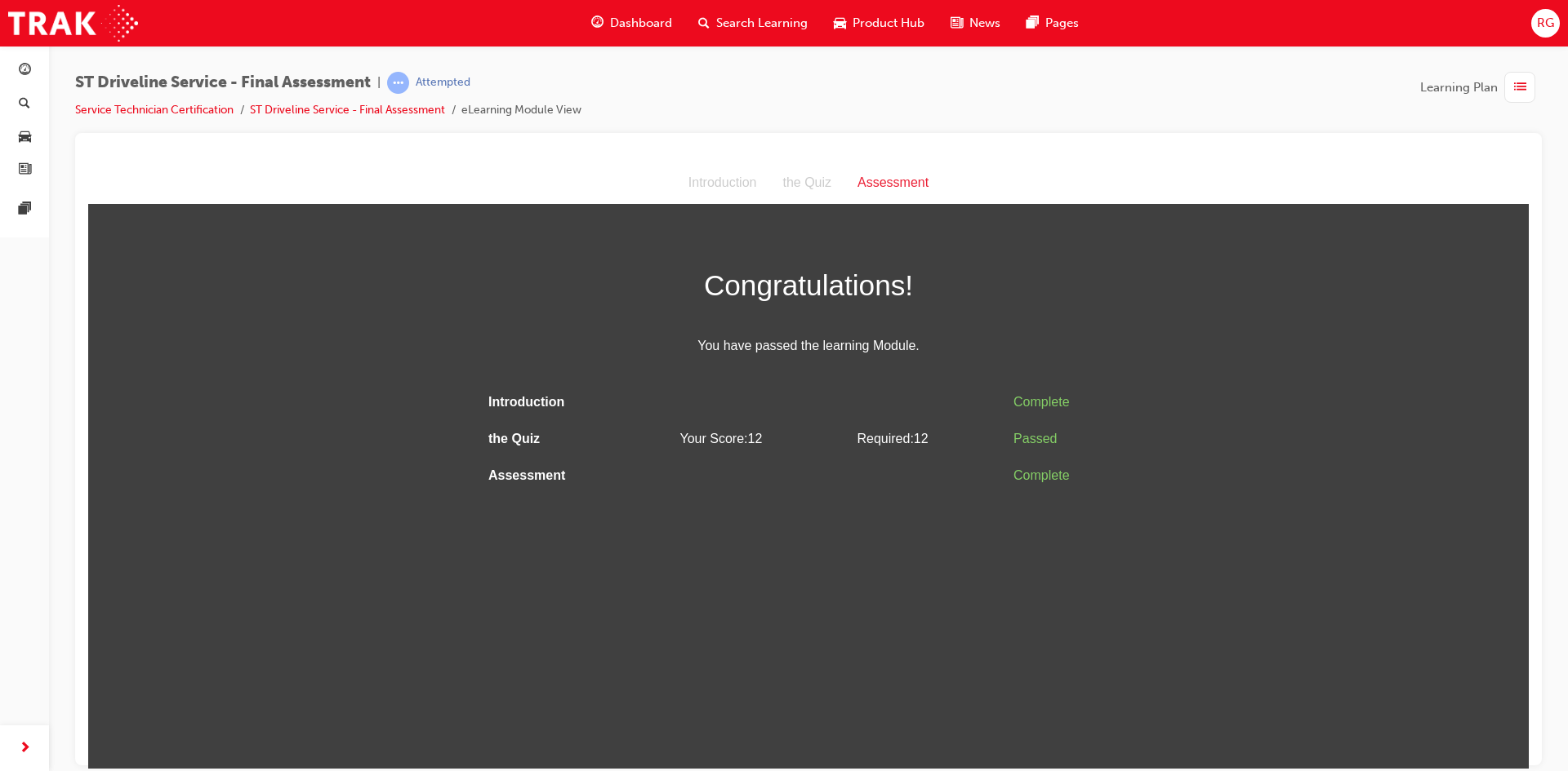
scroll to position [0, 0]
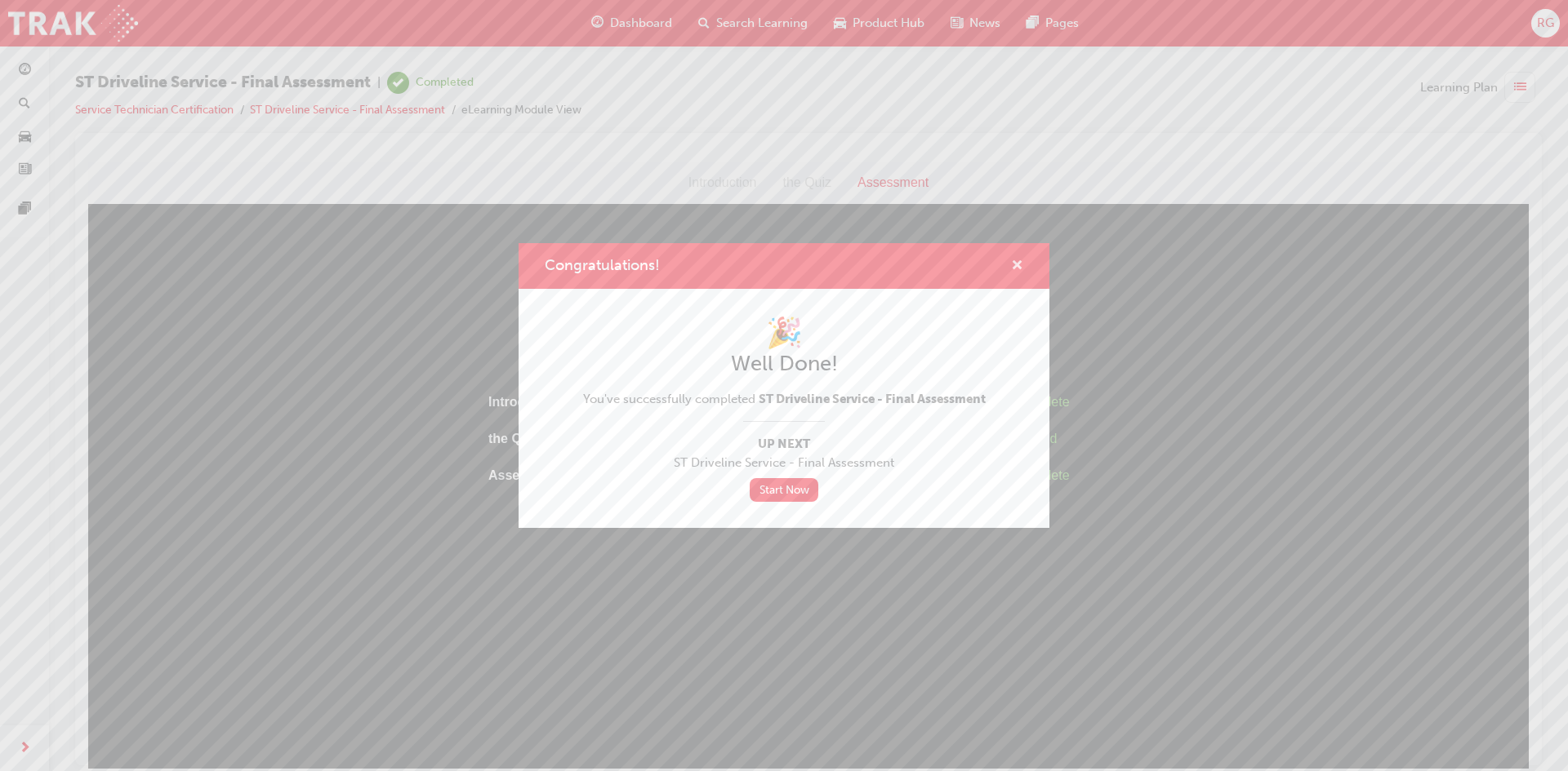
click at [1015, 260] on span "cross-icon" at bounding box center [1017, 267] width 13 height 15
